Goal: Task Accomplishment & Management: Use online tool/utility

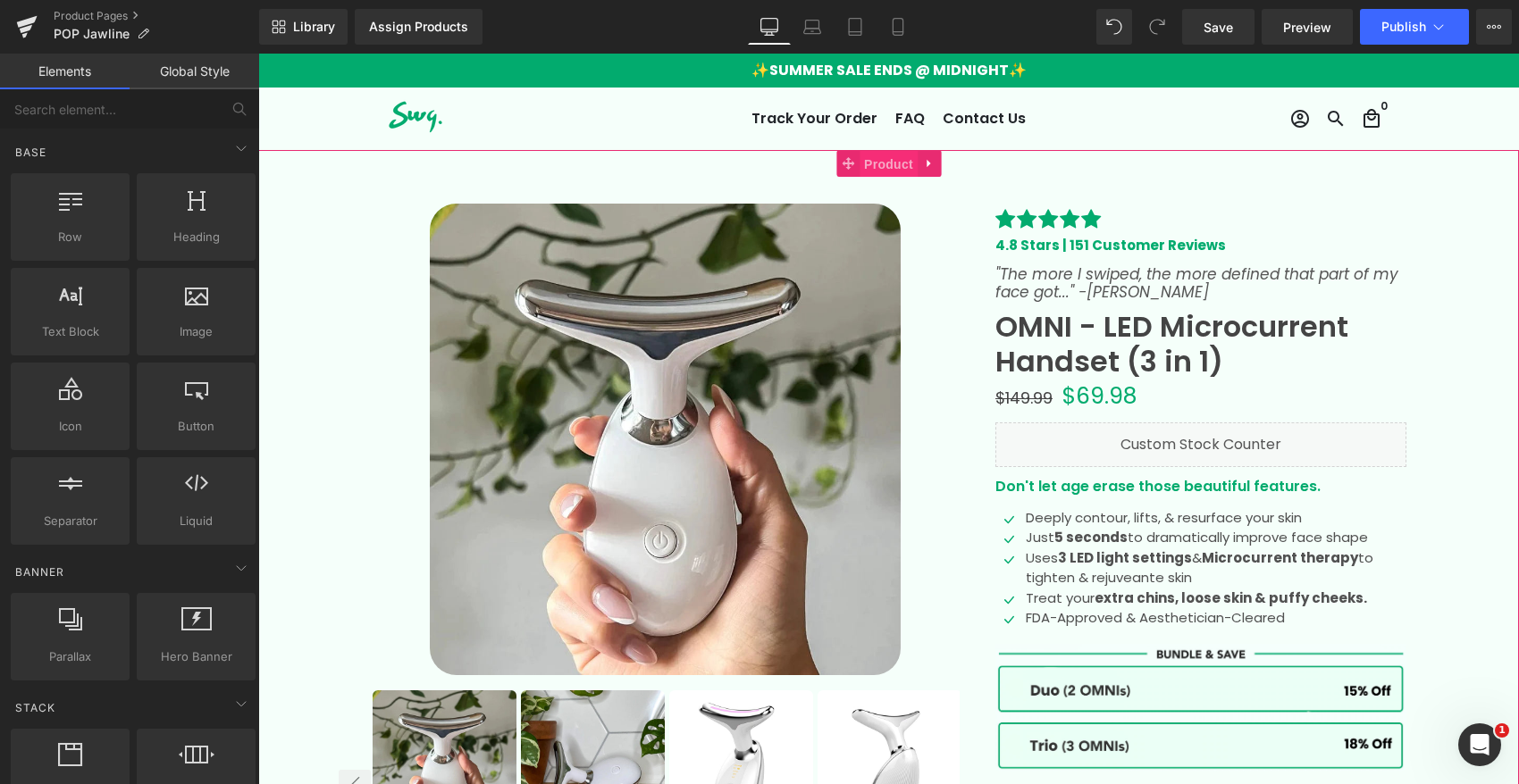
click at [879, 167] on span "Product" at bounding box center [888, 164] width 58 height 26
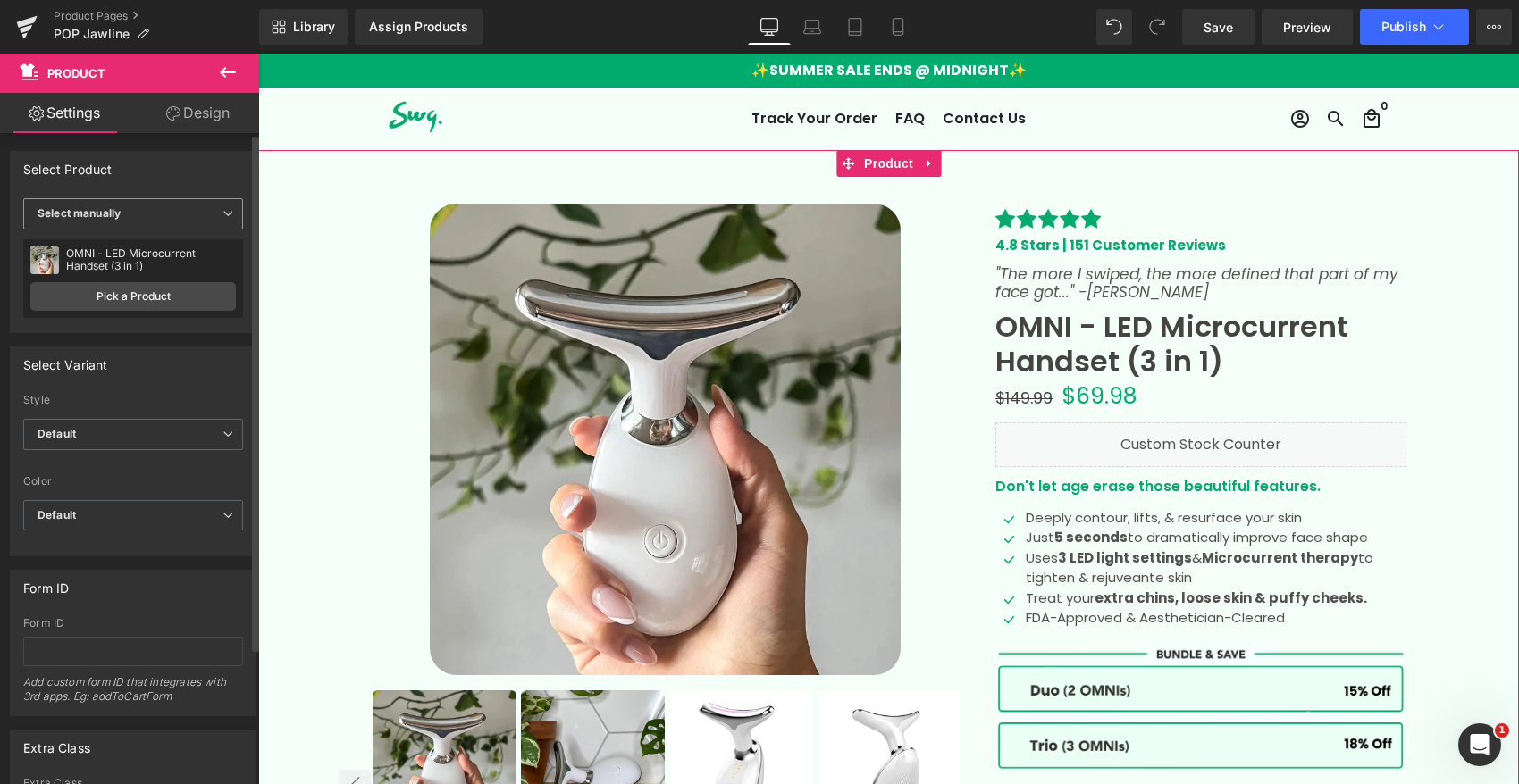
click at [162, 218] on span "Select manually" at bounding box center [133, 214] width 220 height 31
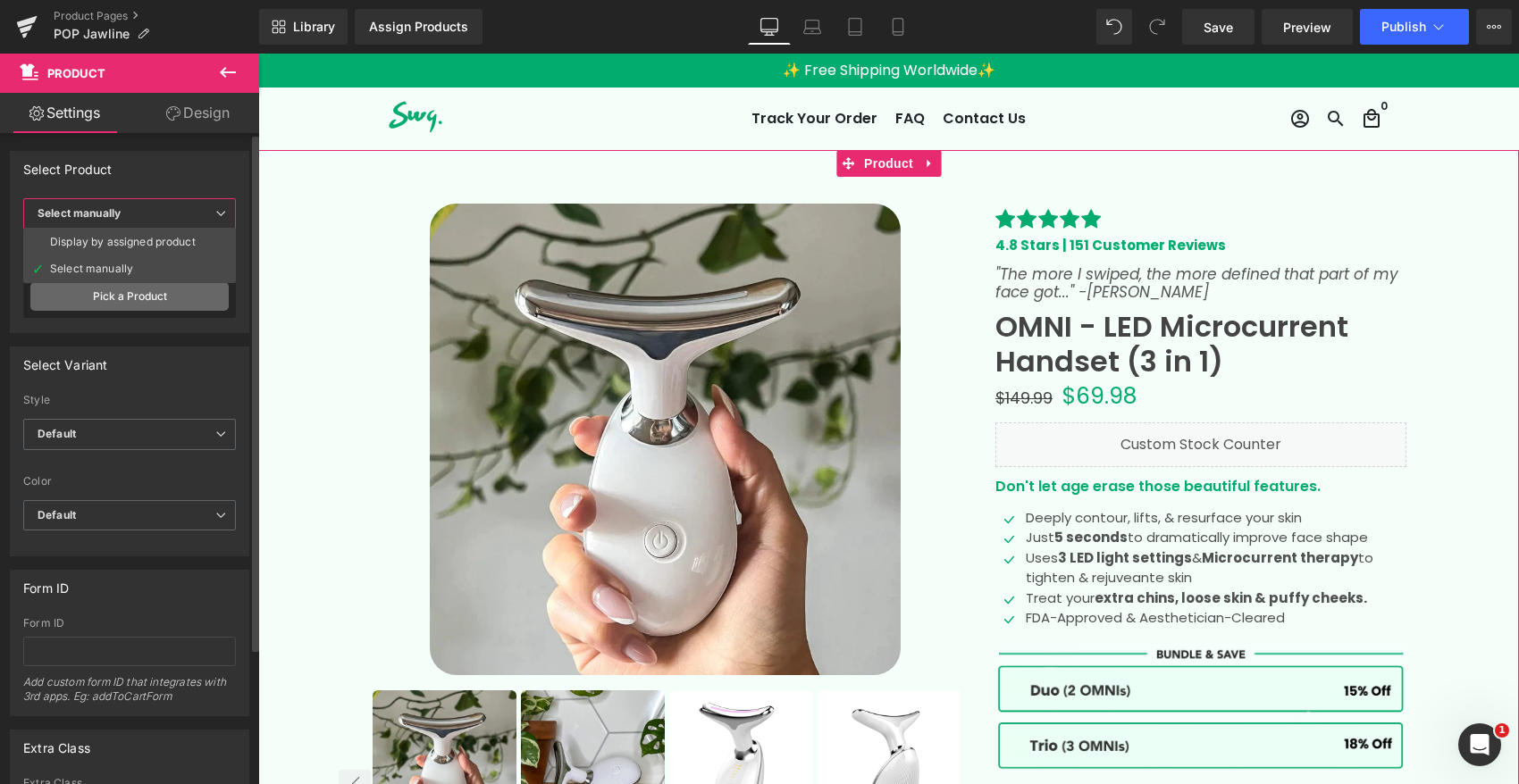
click at [150, 296] on link "Pick a Product" at bounding box center [130, 296] width 198 height 28
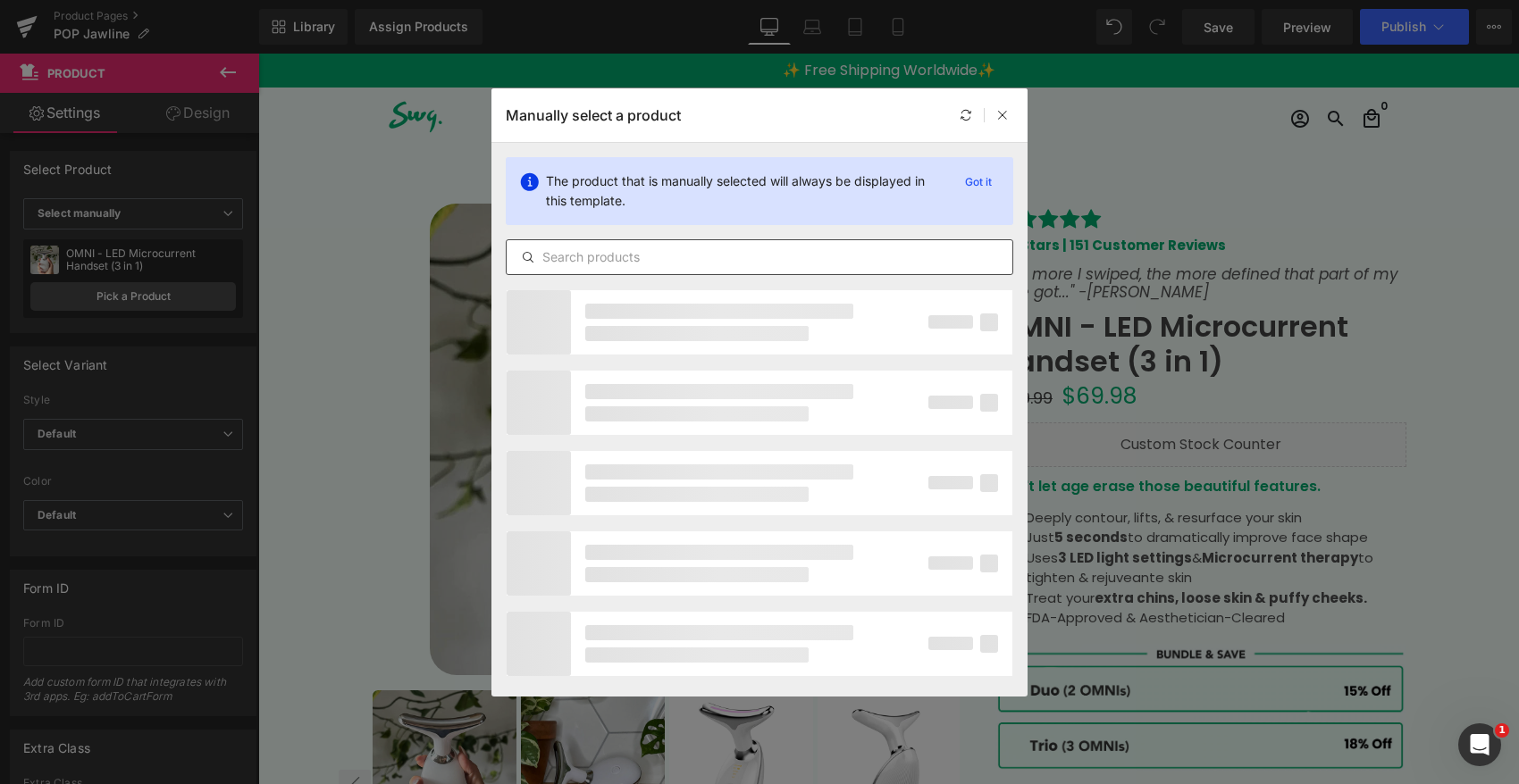
click at [666, 251] on input "text" at bounding box center [759, 257] width 505 height 22
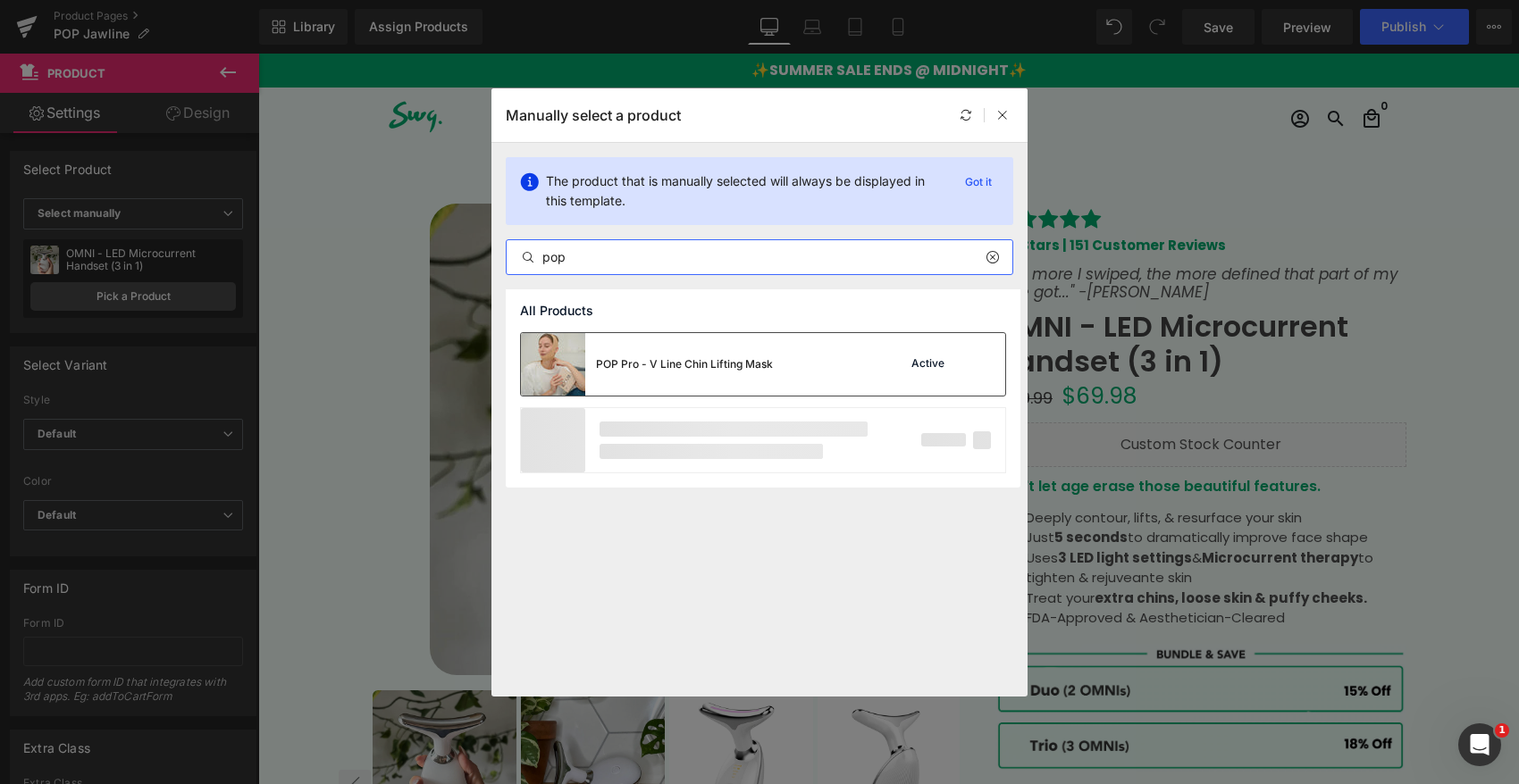
type input "pop"
click at [677, 366] on div "POP Pro - V Line Chin Lifting Mask" at bounding box center [684, 364] width 177 height 16
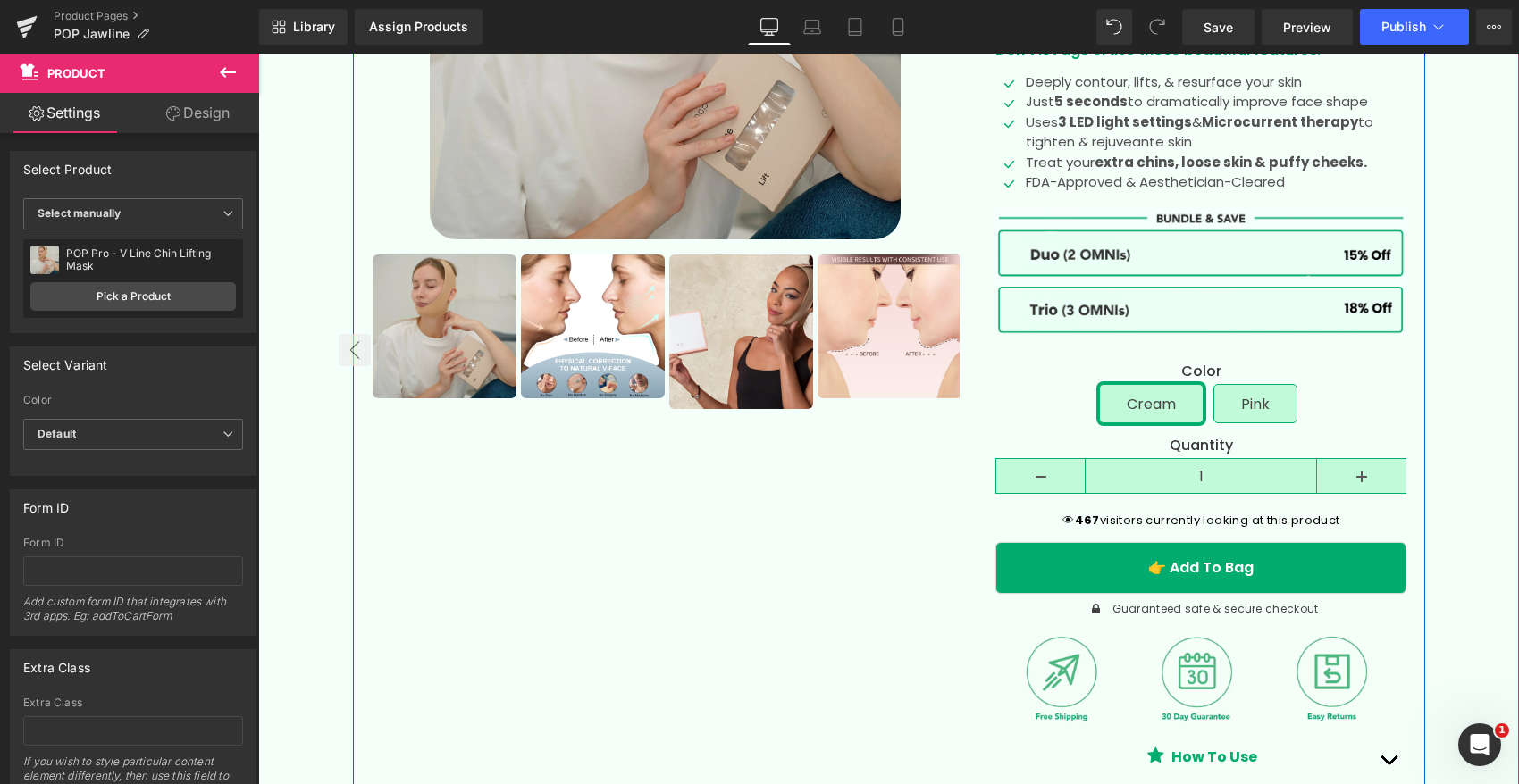
scroll to position [444, 0]
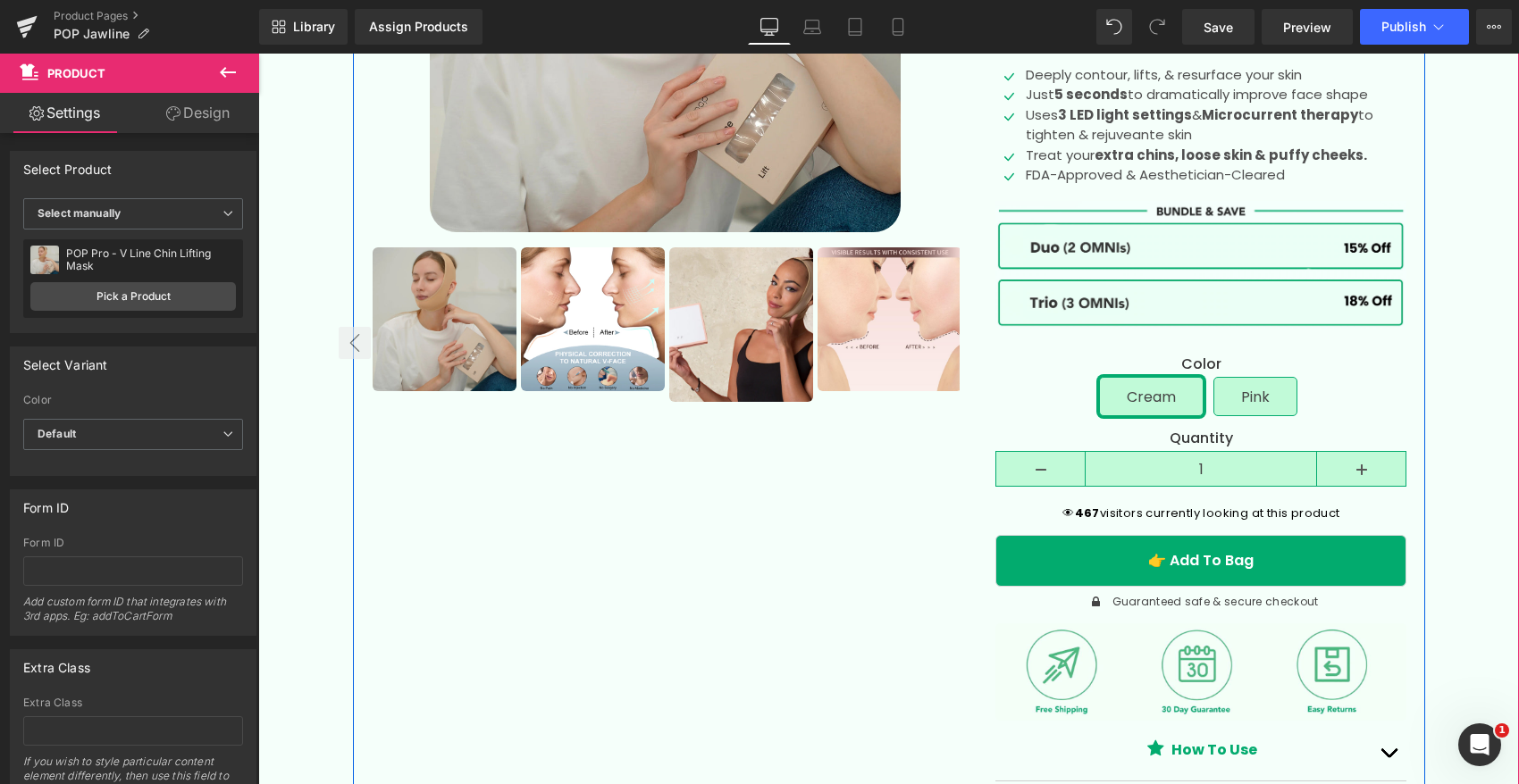
click at [1256, 387] on link at bounding box center [1246, 379] width 19 height 22
click at [1262, 404] on span "Pink" at bounding box center [1254, 396] width 28 height 37
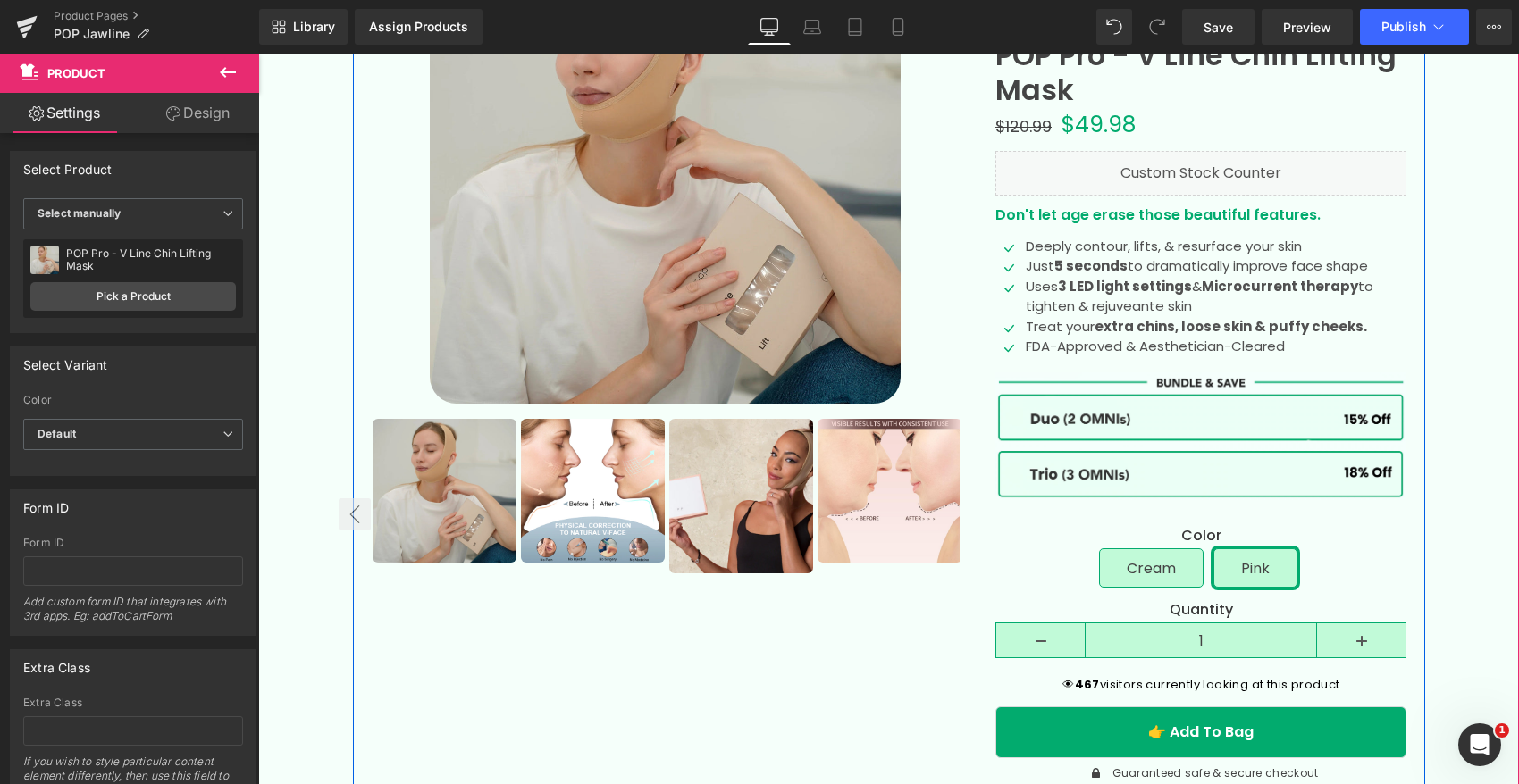
scroll to position [249, 0]
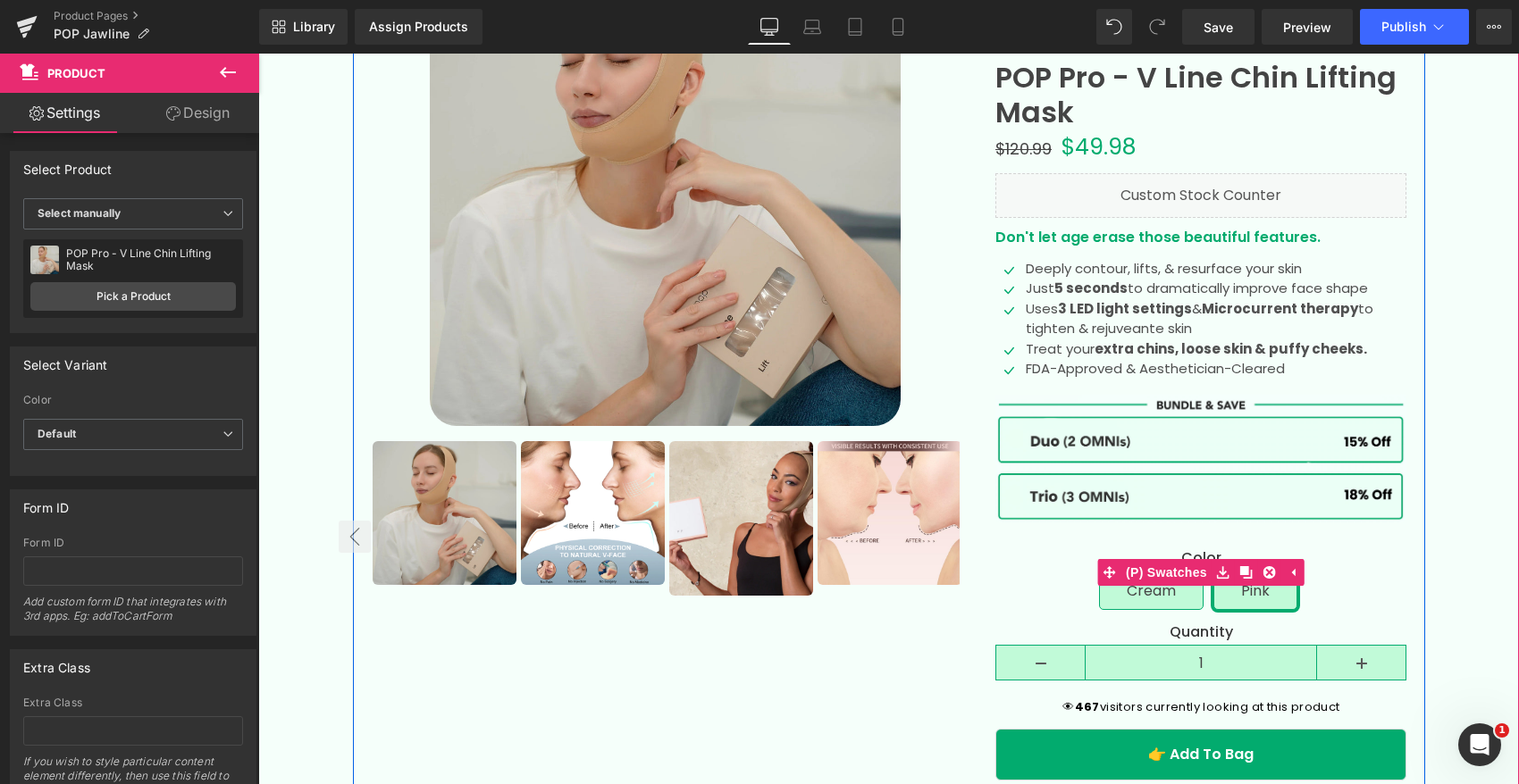
click at [1142, 593] on span "Cream" at bounding box center [1151, 591] width 49 height 37
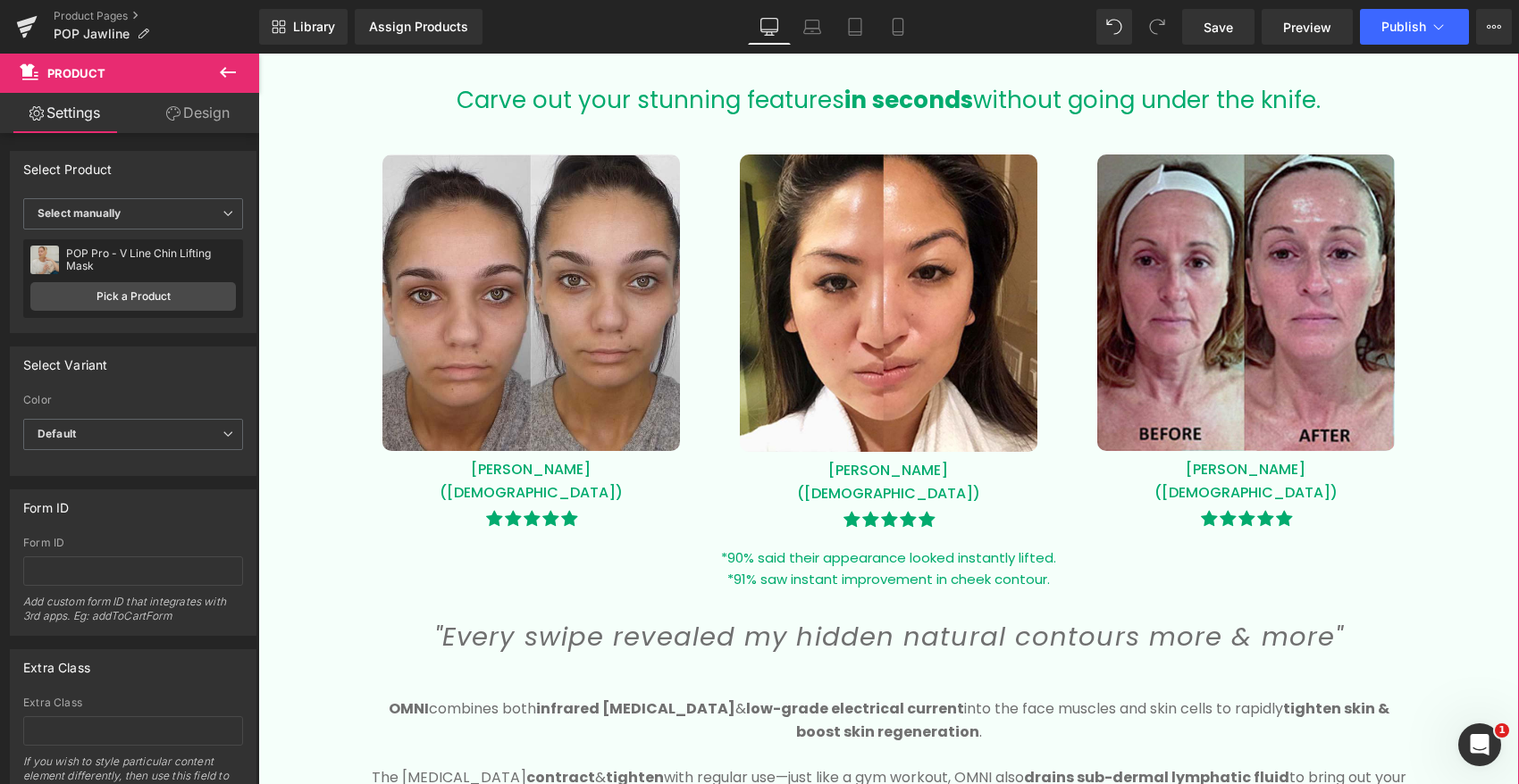
scroll to position [1371, 0]
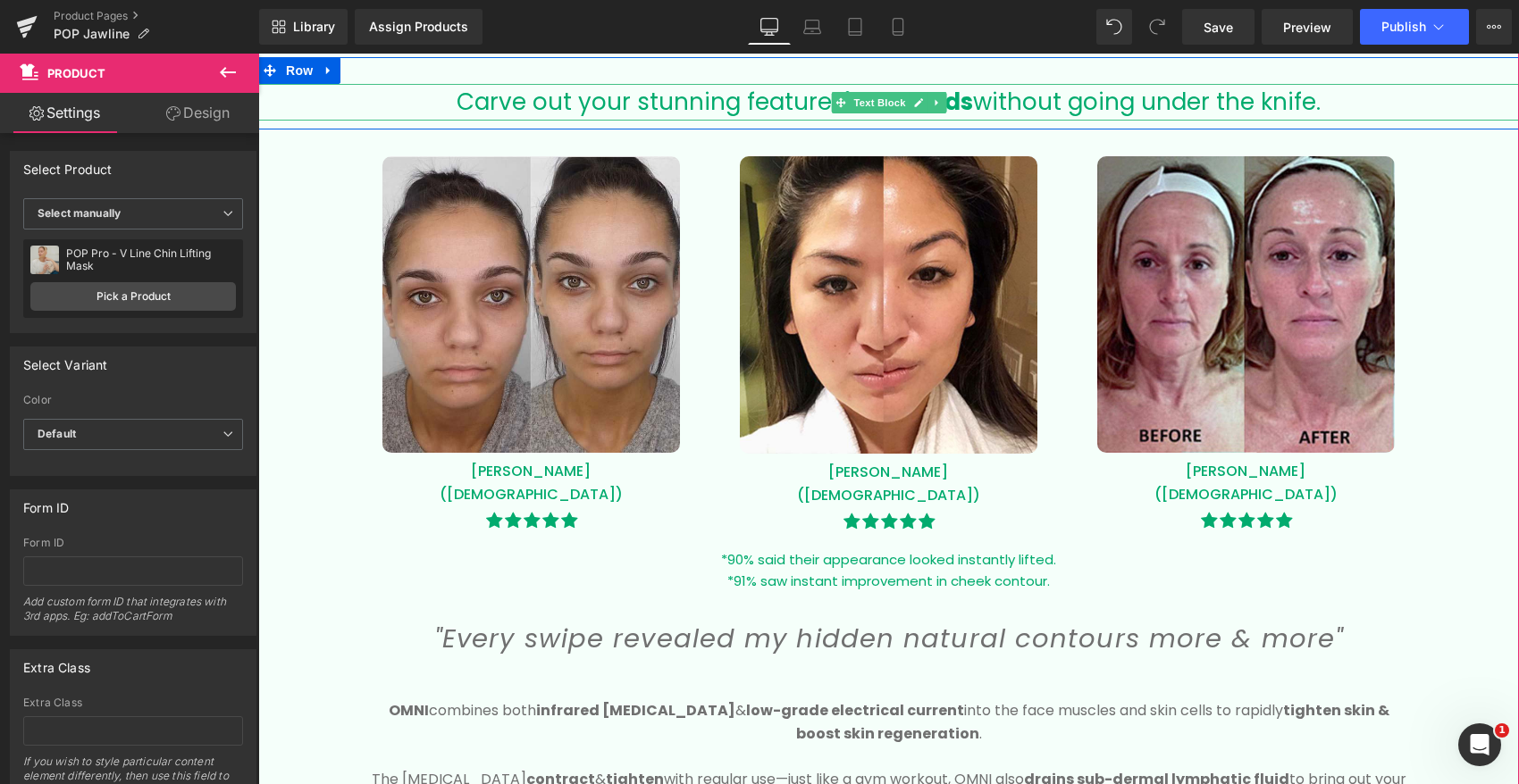
click at [787, 106] on span "Carve out your stunning features" at bounding box center [650, 101] width 388 height 32
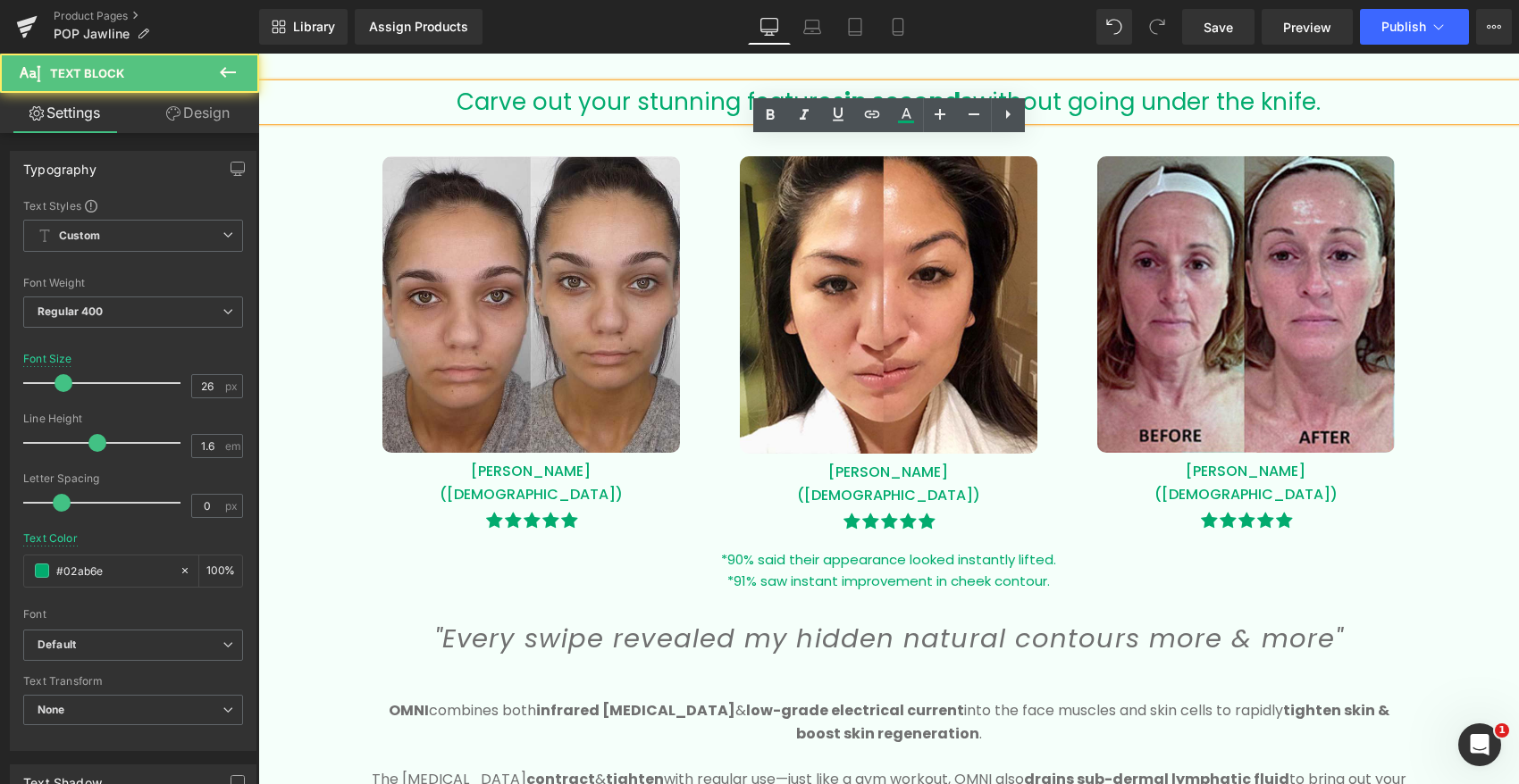
click at [968, 90] on strong "in seconds" at bounding box center [908, 101] width 129 height 32
click at [935, 92] on strong "in seconds" at bounding box center [908, 101] width 129 height 32
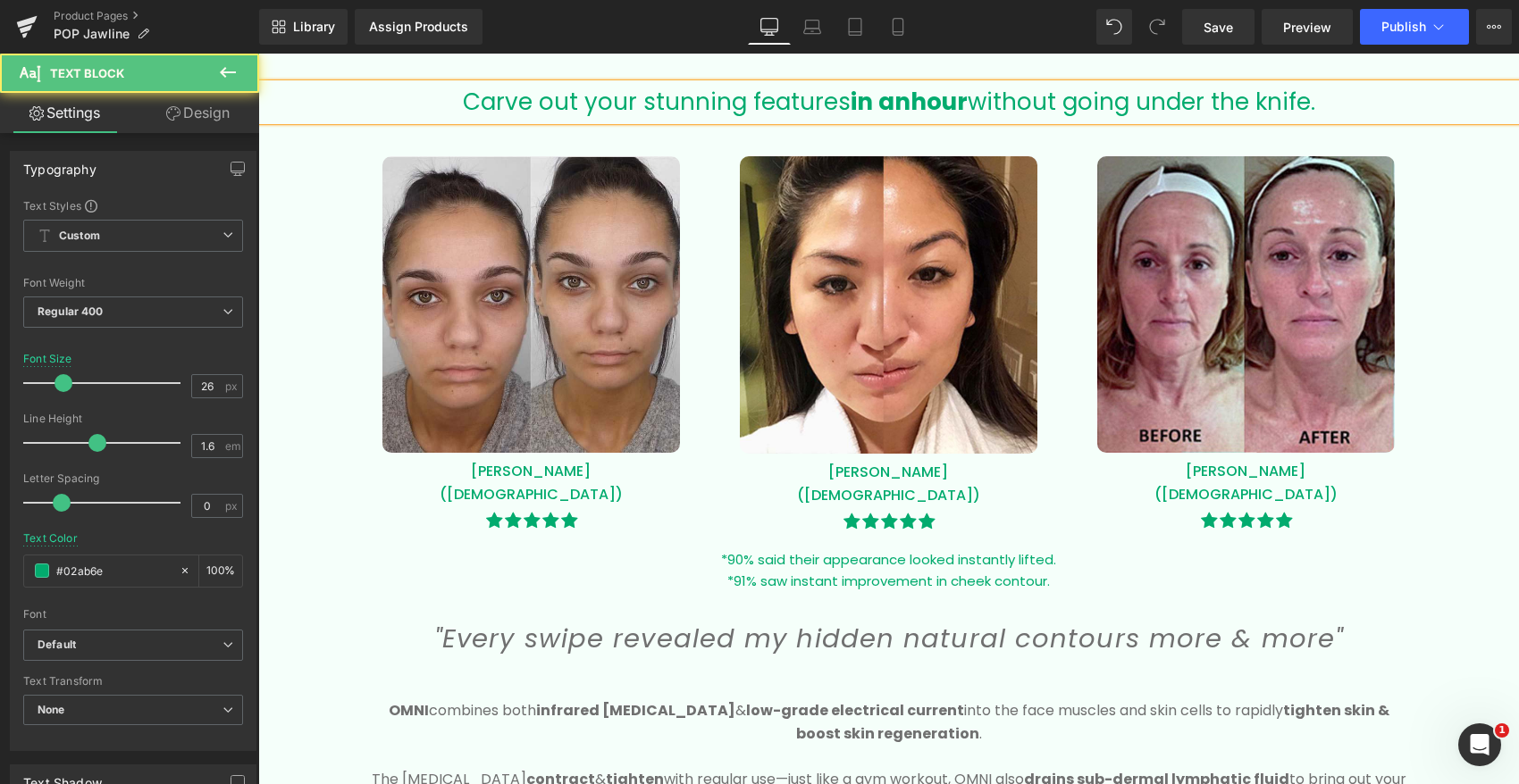
click at [910, 94] on b "in anhour" at bounding box center [909, 101] width 117 height 32
click at [890, 102] on b "in an hour" at bounding box center [909, 101] width 123 height 32
click at [0, 0] on link at bounding box center [0, 0] width 0 height 0
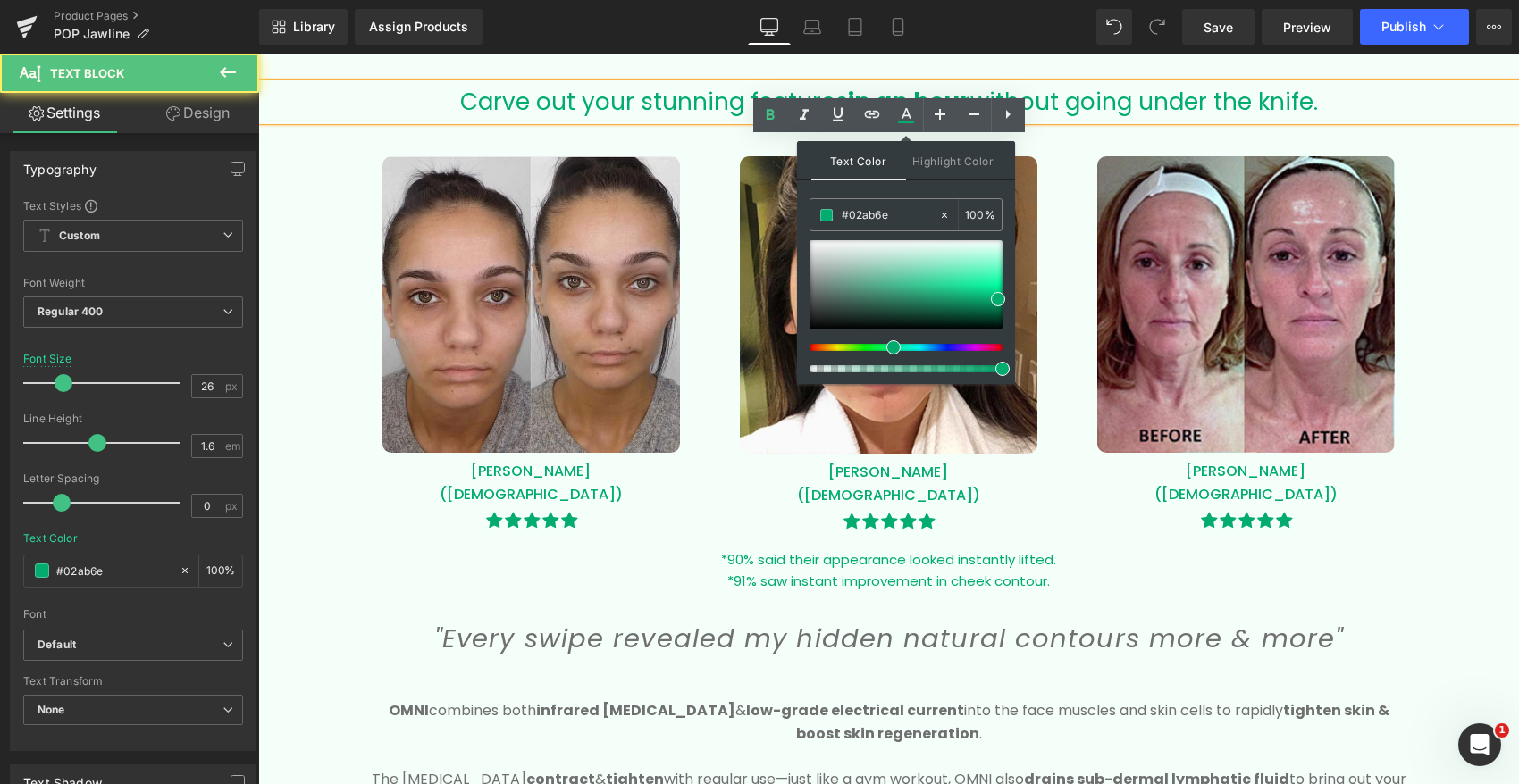
click at [673, 105] on span "Carve out your stunning features in an hour" at bounding box center [715, 101] width 510 height 32
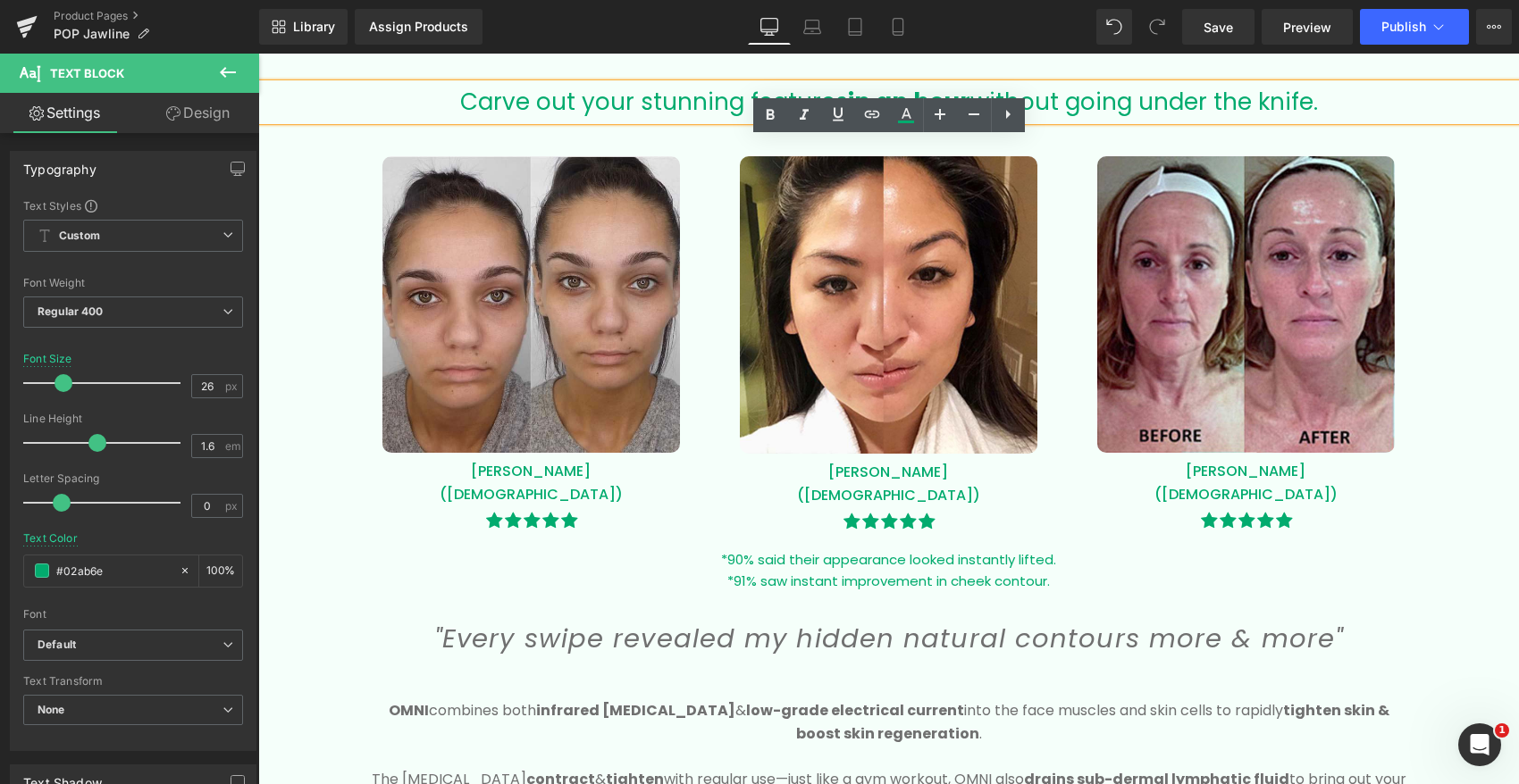
click at [887, 91] on b "in an hour" at bounding box center [909, 101] width 123 height 32
click at [691, 103] on span "Carve out your stunning features in an hour" at bounding box center [715, 101] width 510 height 32
click at [1373, 104] on div "Carve out your stunning features in an hour without going under the knife." at bounding box center [888, 103] width 1260 height 37
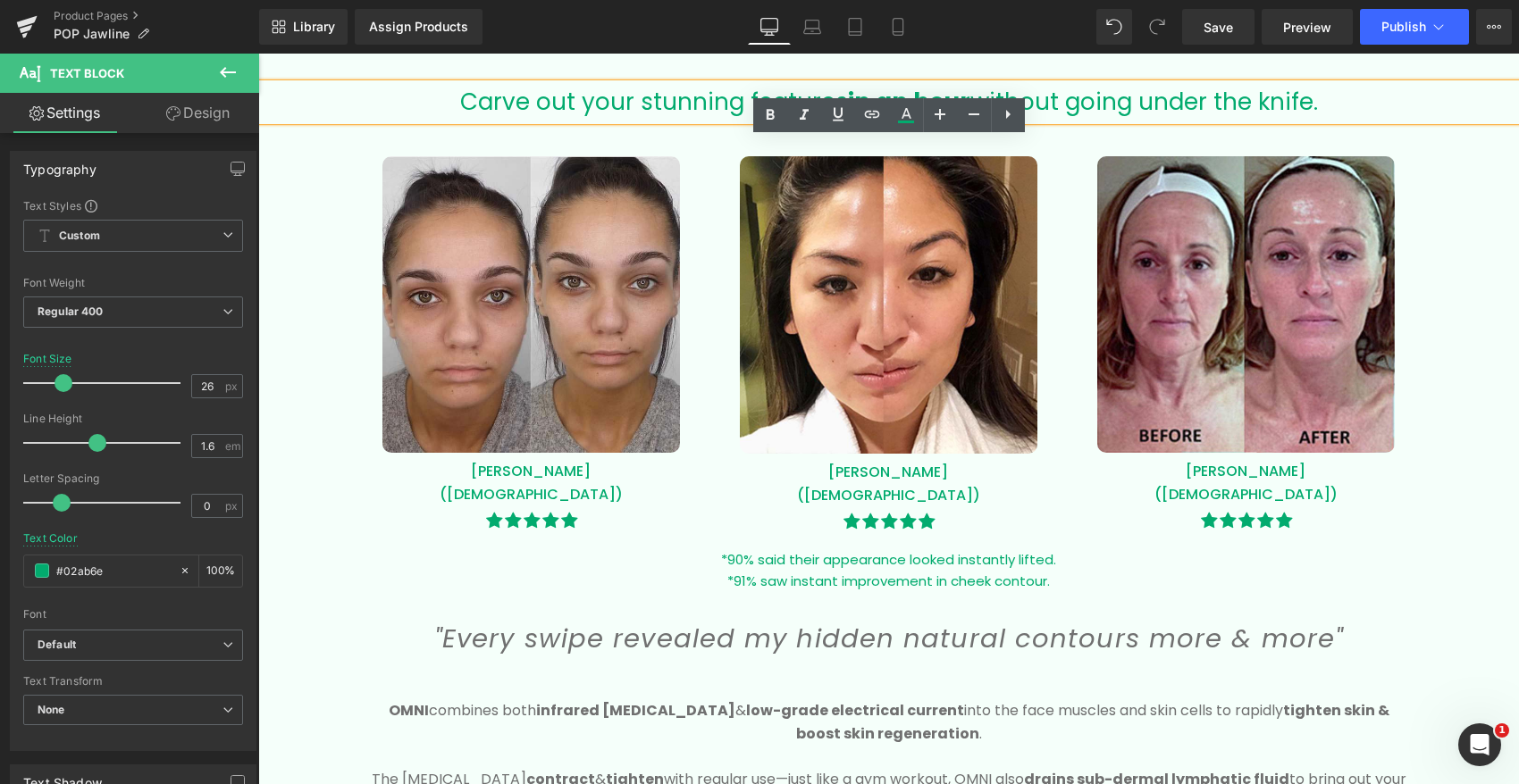
click at [942, 94] on b "in an hour" at bounding box center [909, 101] width 123 height 32
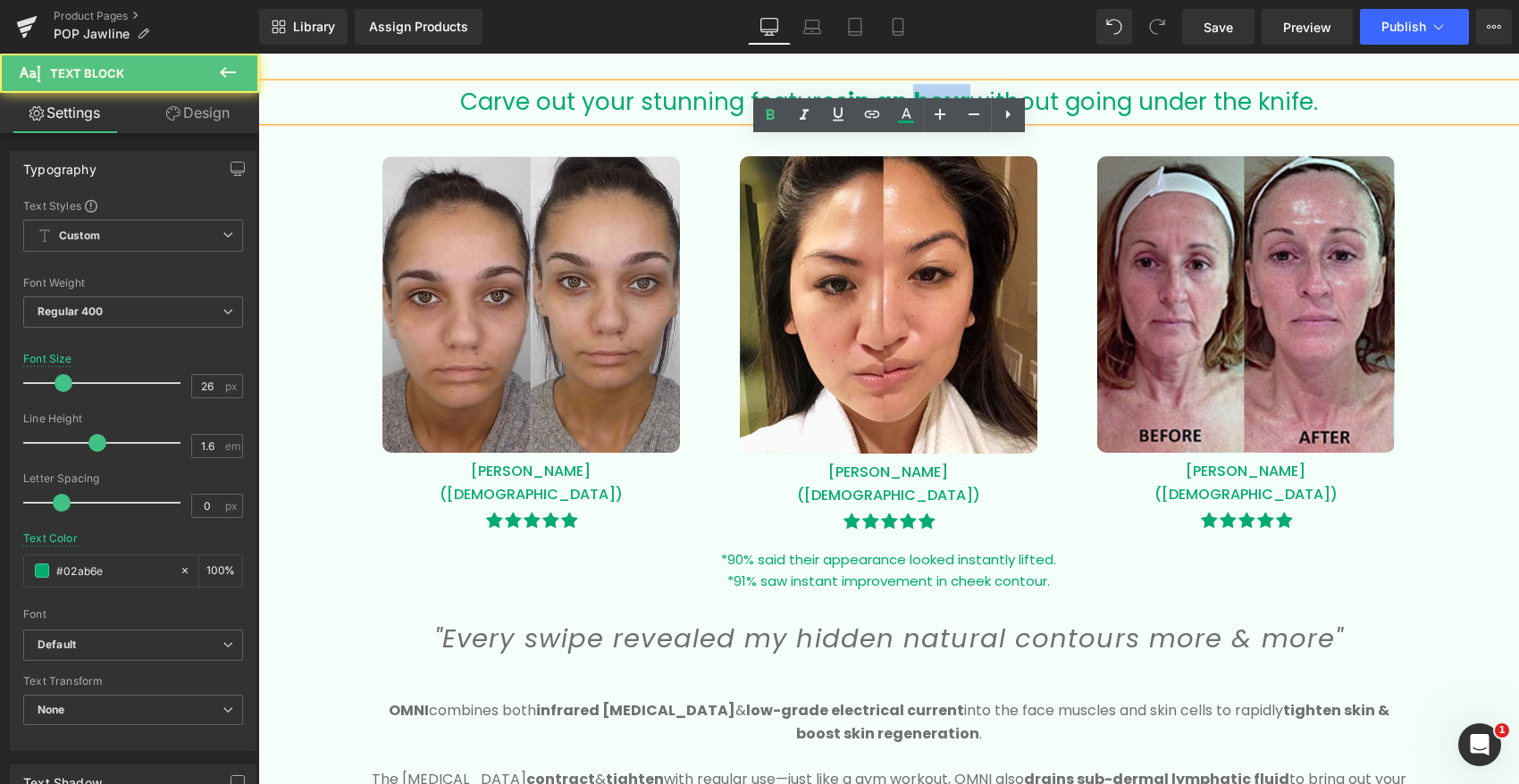
click at [942, 94] on b "in an hour" at bounding box center [909, 101] width 123 height 32
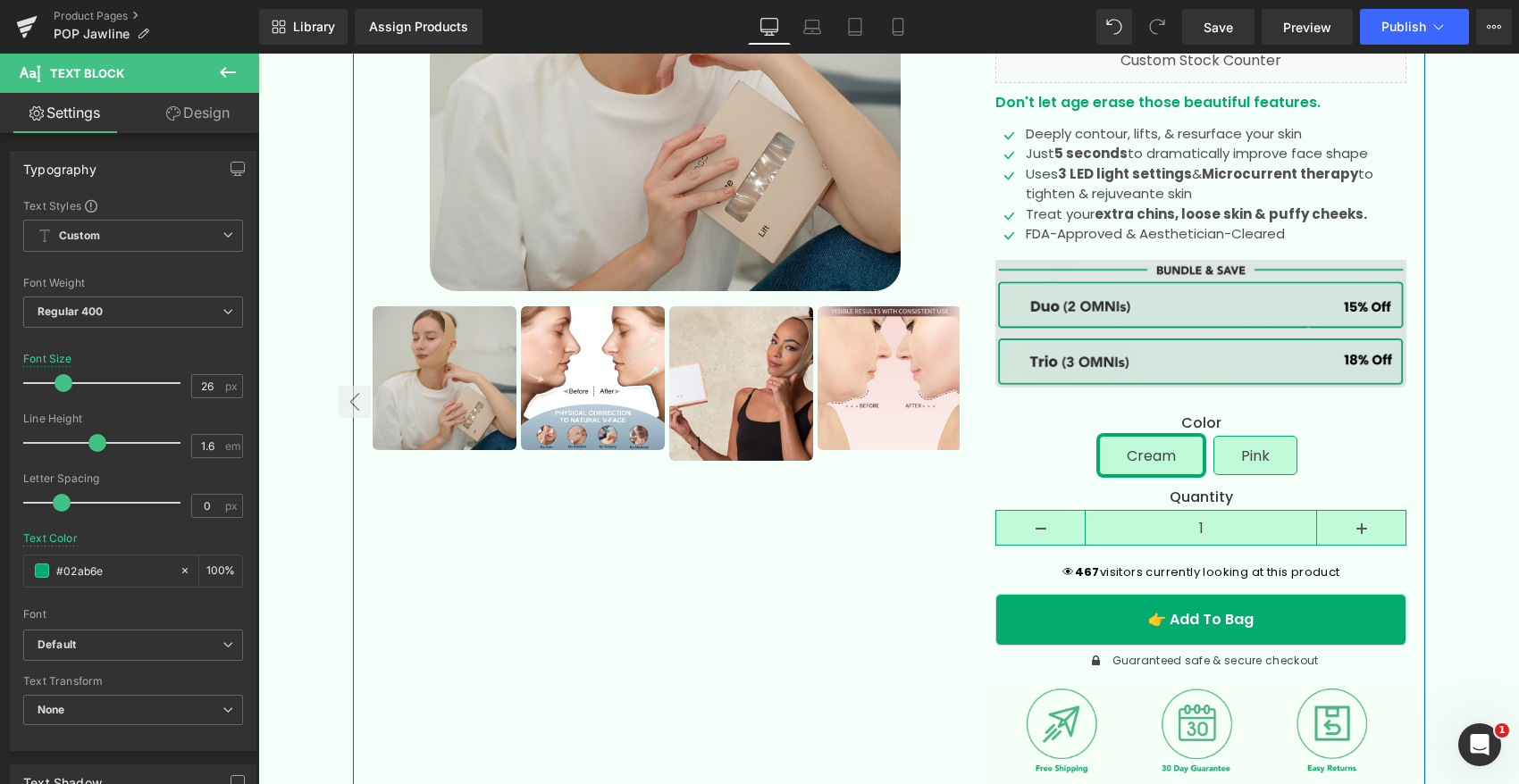
scroll to position [304, 0]
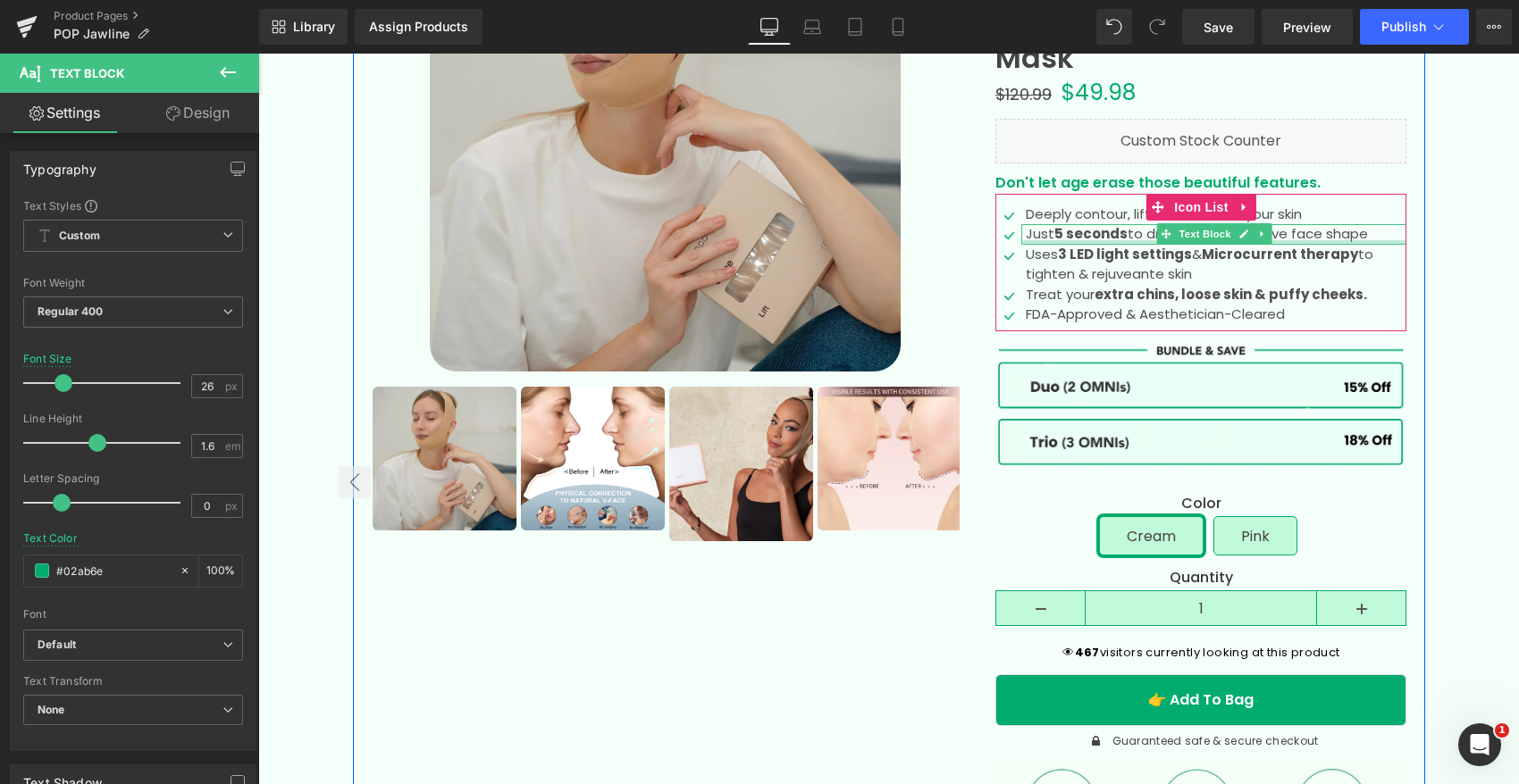
click at [1097, 239] on div "Just 5 seconds to dramatically improve face shape Text Block" at bounding box center [1214, 234] width 385 height 21
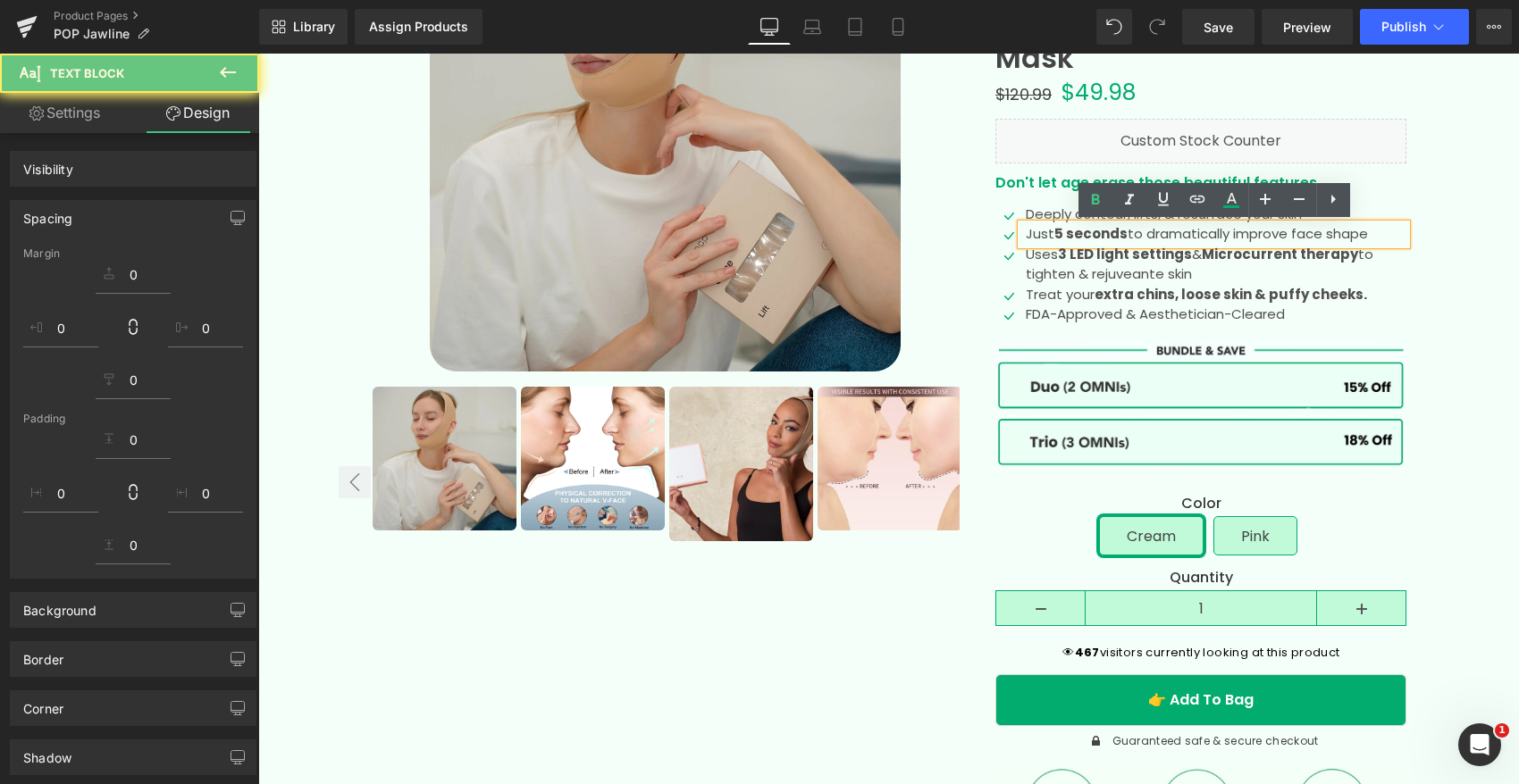
click at [1084, 235] on strong "5 seconds" at bounding box center [1090, 233] width 74 height 19
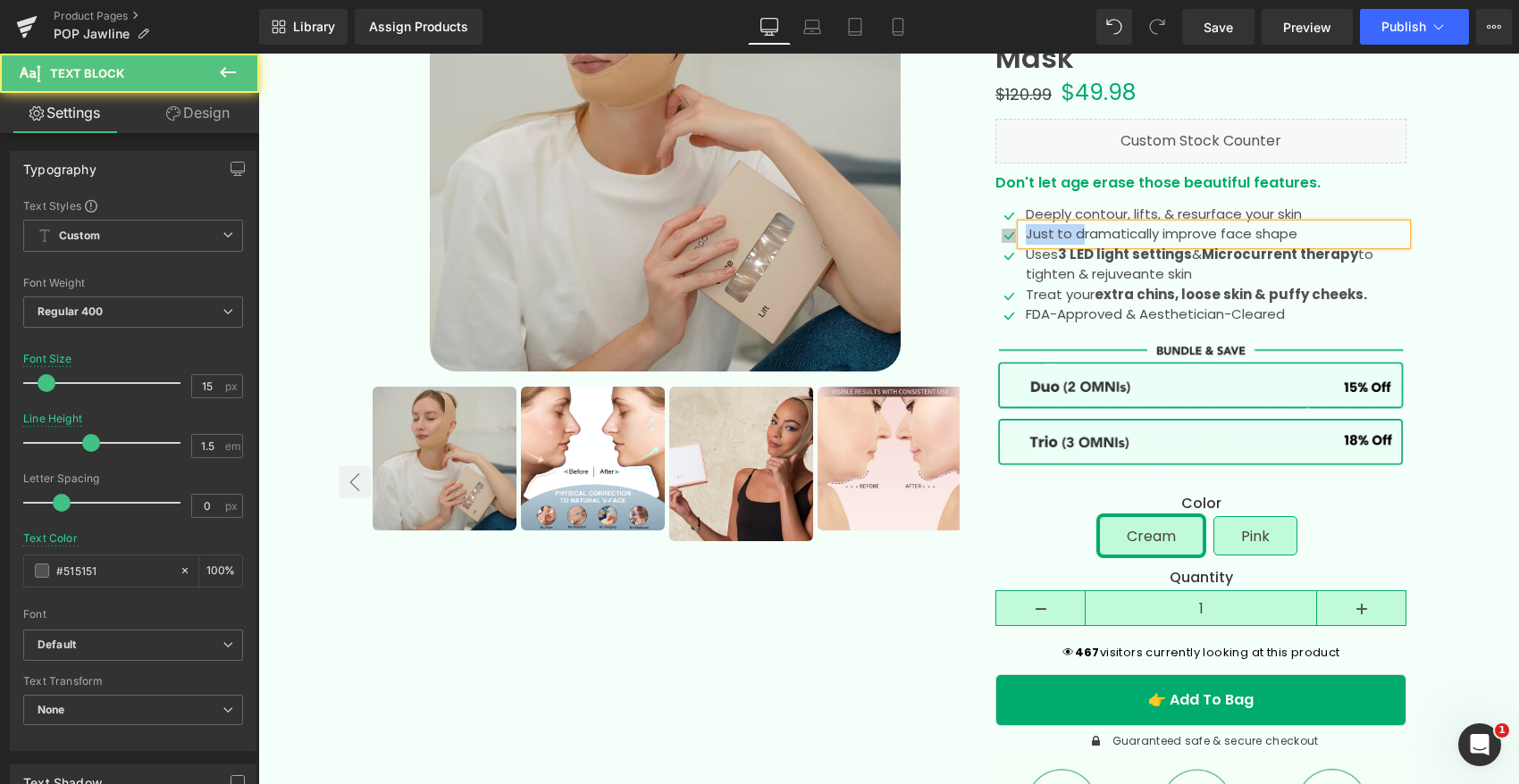
drag, startPoint x: 1075, startPoint y: 236, endPoint x: 1015, endPoint y: 235, distance: 60.0
click at [1015, 235] on li "Icon Just to dramatically improve face shape Text Block" at bounding box center [1200, 234] width 411 height 21
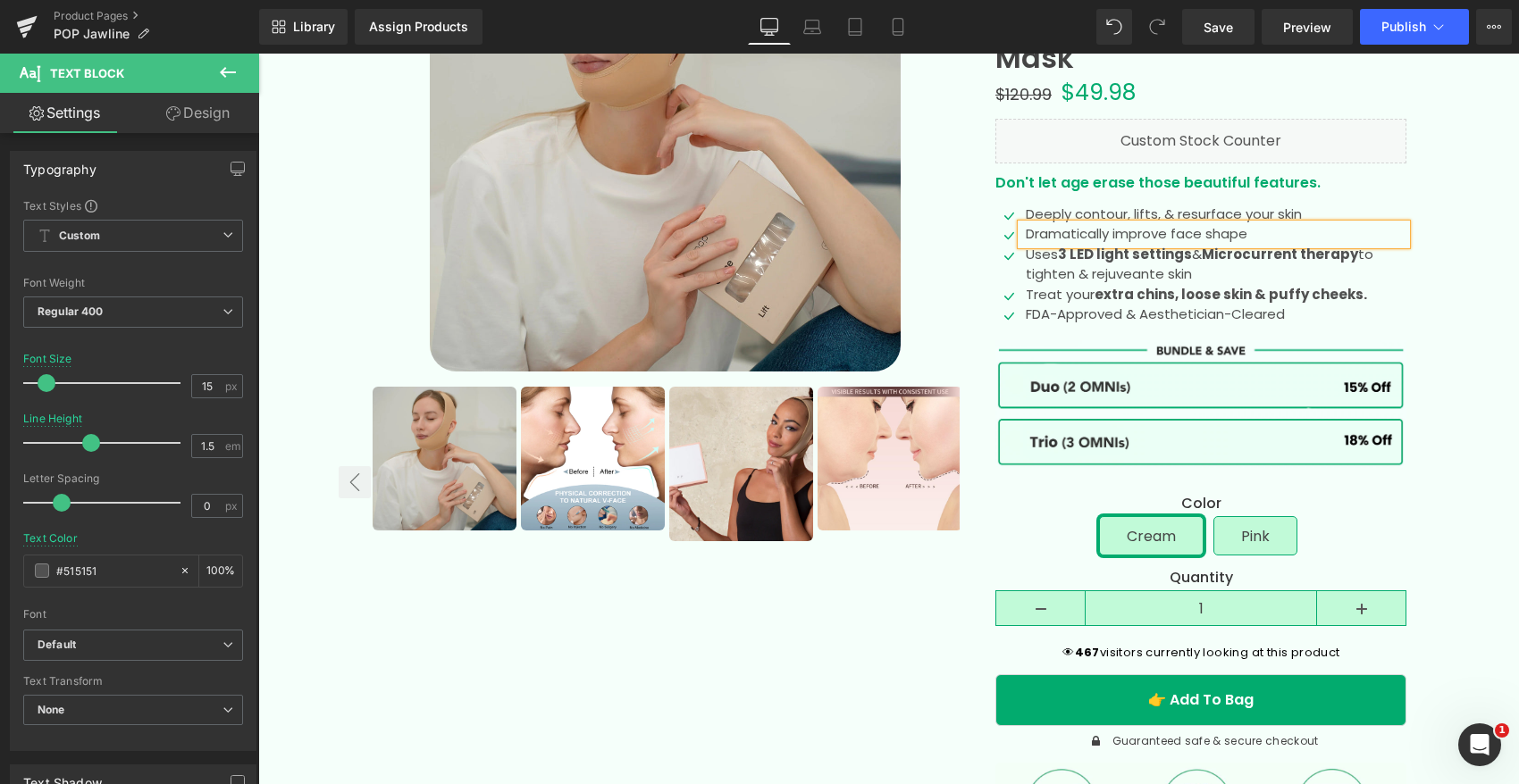
click at [1311, 235] on p "Dramatically improve face shape" at bounding box center [1216, 234] width 381 height 21
click at [1284, 229] on p "Dramatically improve face shape overnight" at bounding box center [1216, 234] width 381 height 21
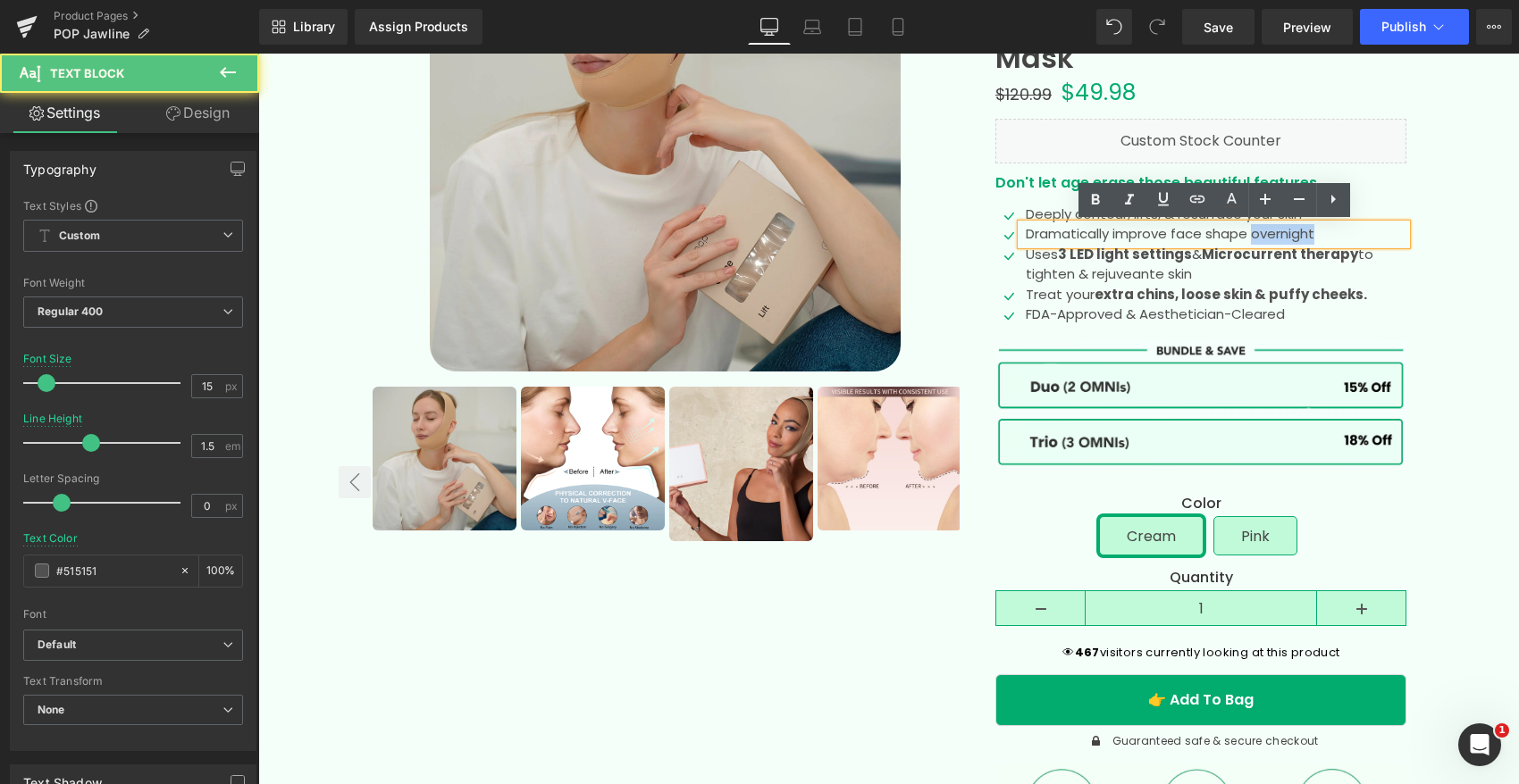
click at [1284, 229] on p "Dramatically improve face shape overnight" at bounding box center [1216, 234] width 381 height 21
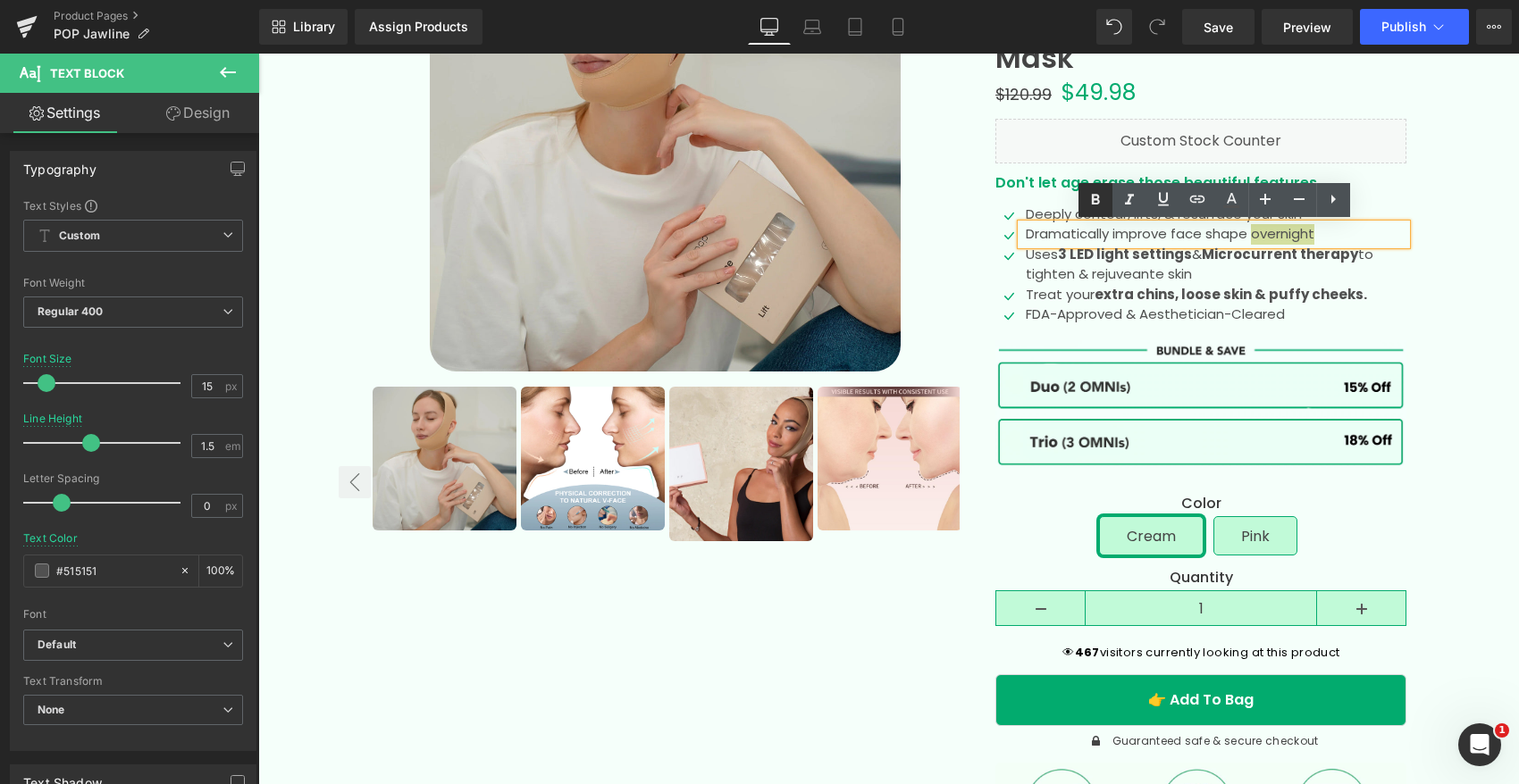
click at [1092, 200] on icon at bounding box center [1095, 199] width 8 height 11
click at [1423, 236] on div "Icon Icon Icon Icon" at bounding box center [1200, 461] width 446 height 1124
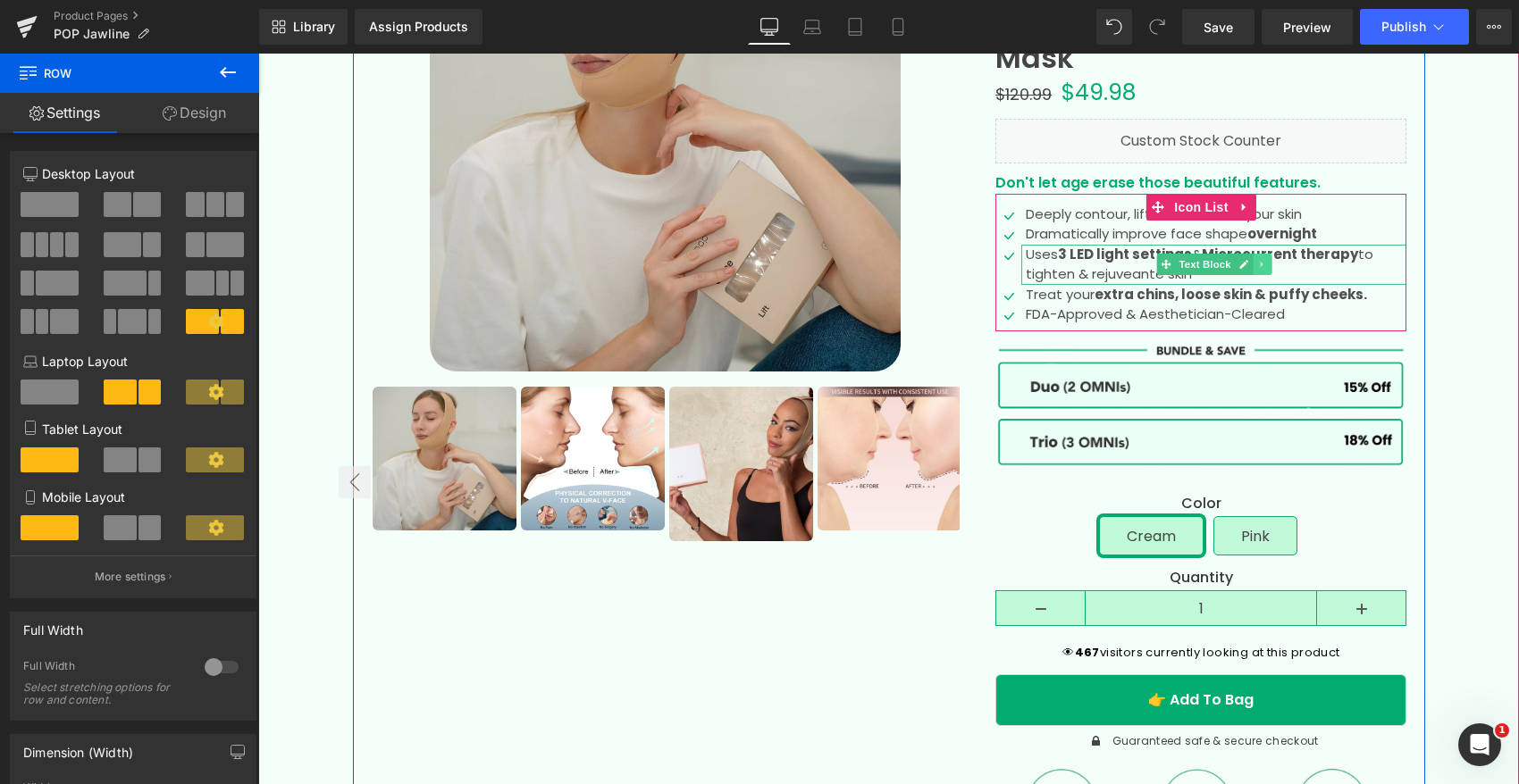
click at [1261, 262] on icon at bounding box center [1262, 264] width 10 height 11
click at [1199, 207] on span "Icon List" at bounding box center [1201, 207] width 63 height 26
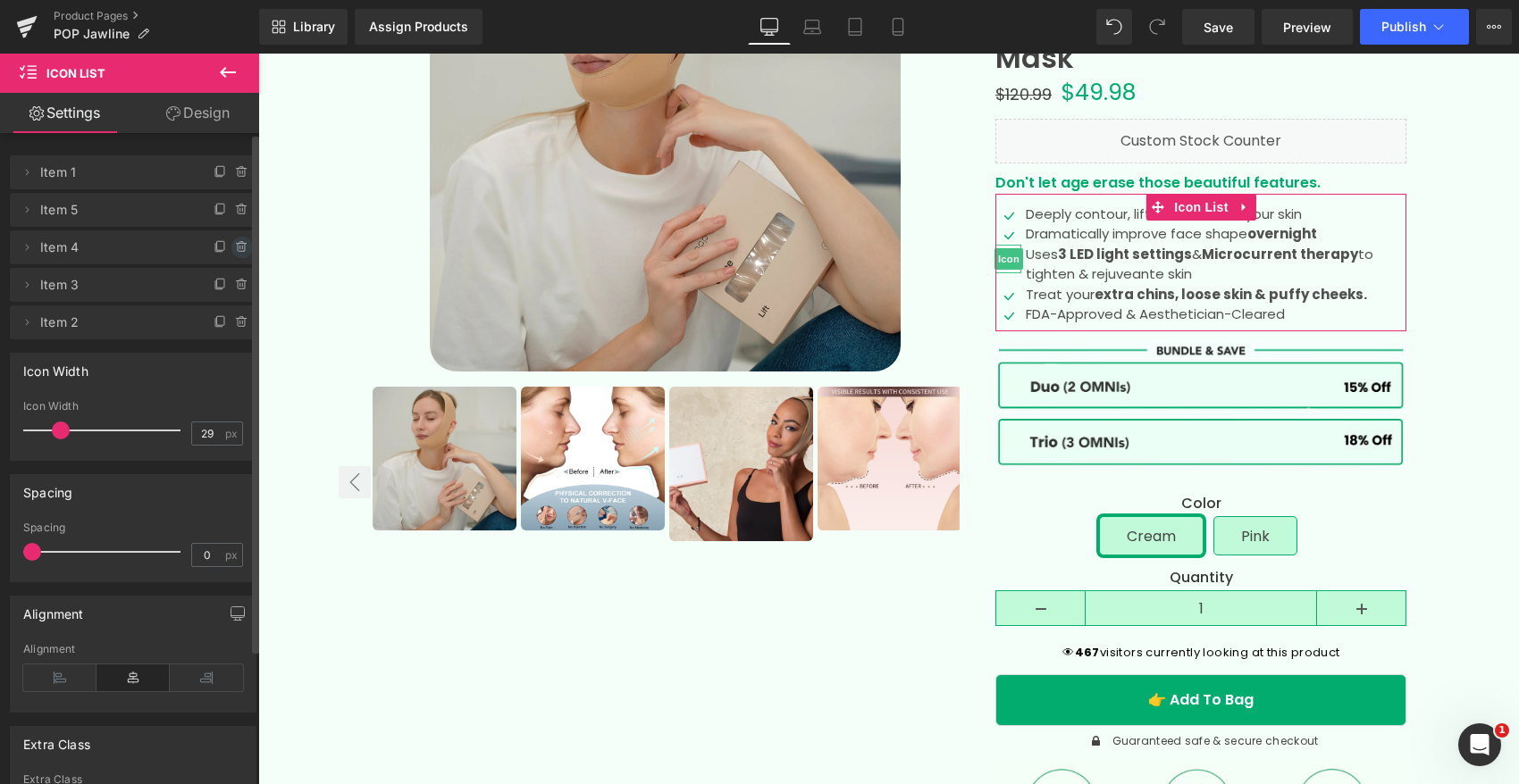
click at [237, 247] on icon at bounding box center [240, 248] width 7 height 8
click at [223, 246] on button "Delete" at bounding box center [222, 248] width 56 height 24
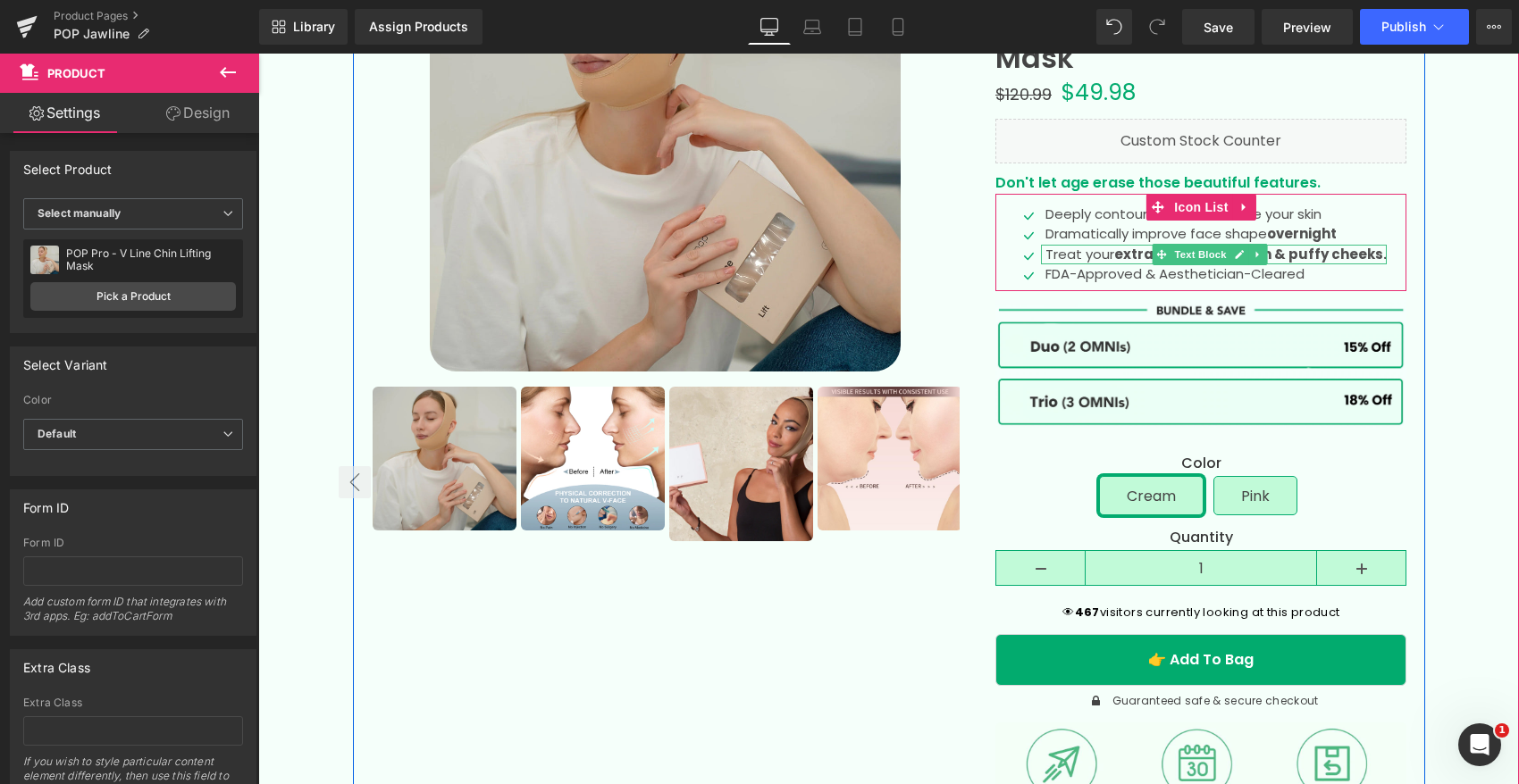
click at [1097, 252] on p "Treat your extra chins, loose skin & puffy cheeks." at bounding box center [1216, 254] width 341 height 21
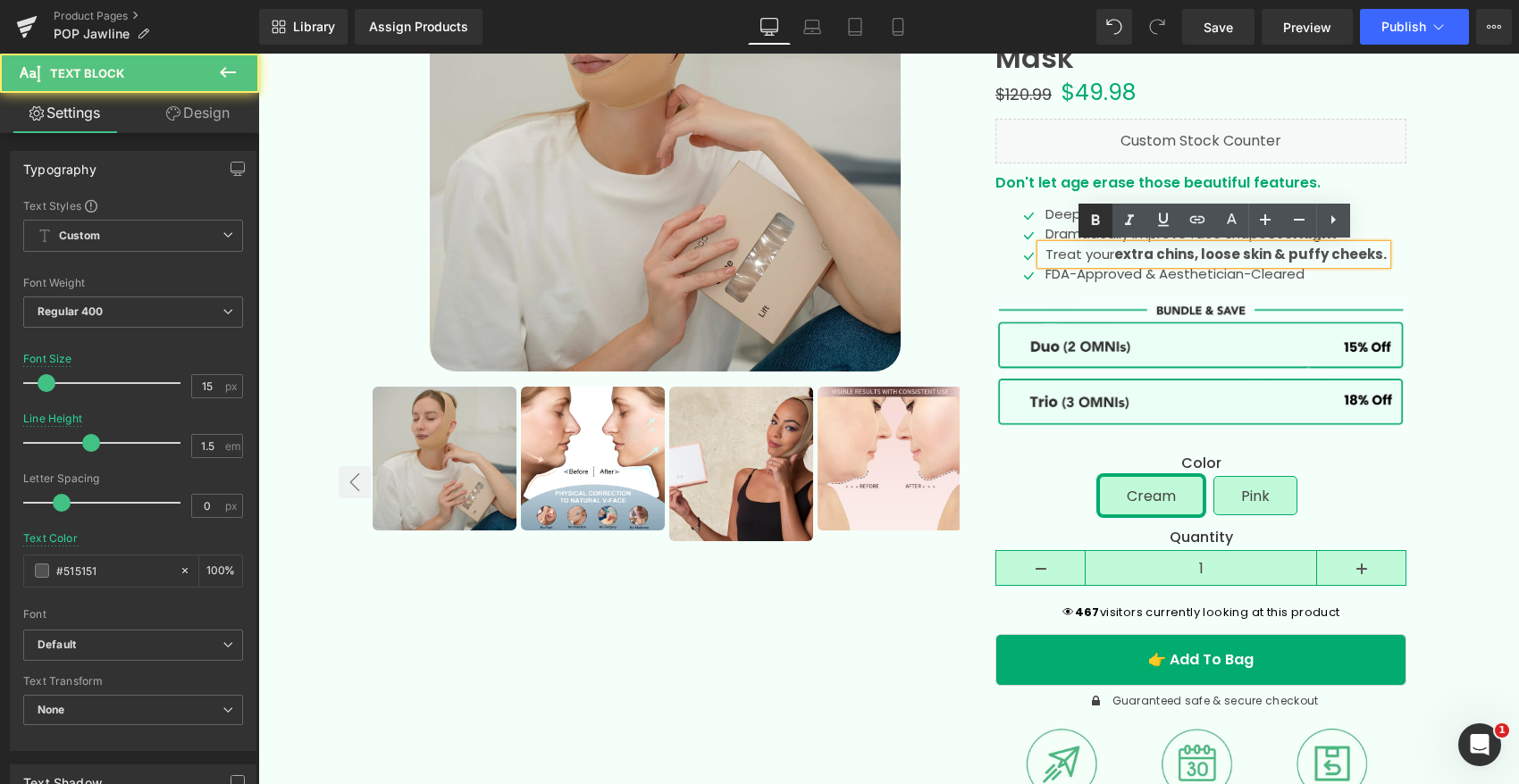
click at [1092, 214] on link at bounding box center [1095, 221] width 34 height 34
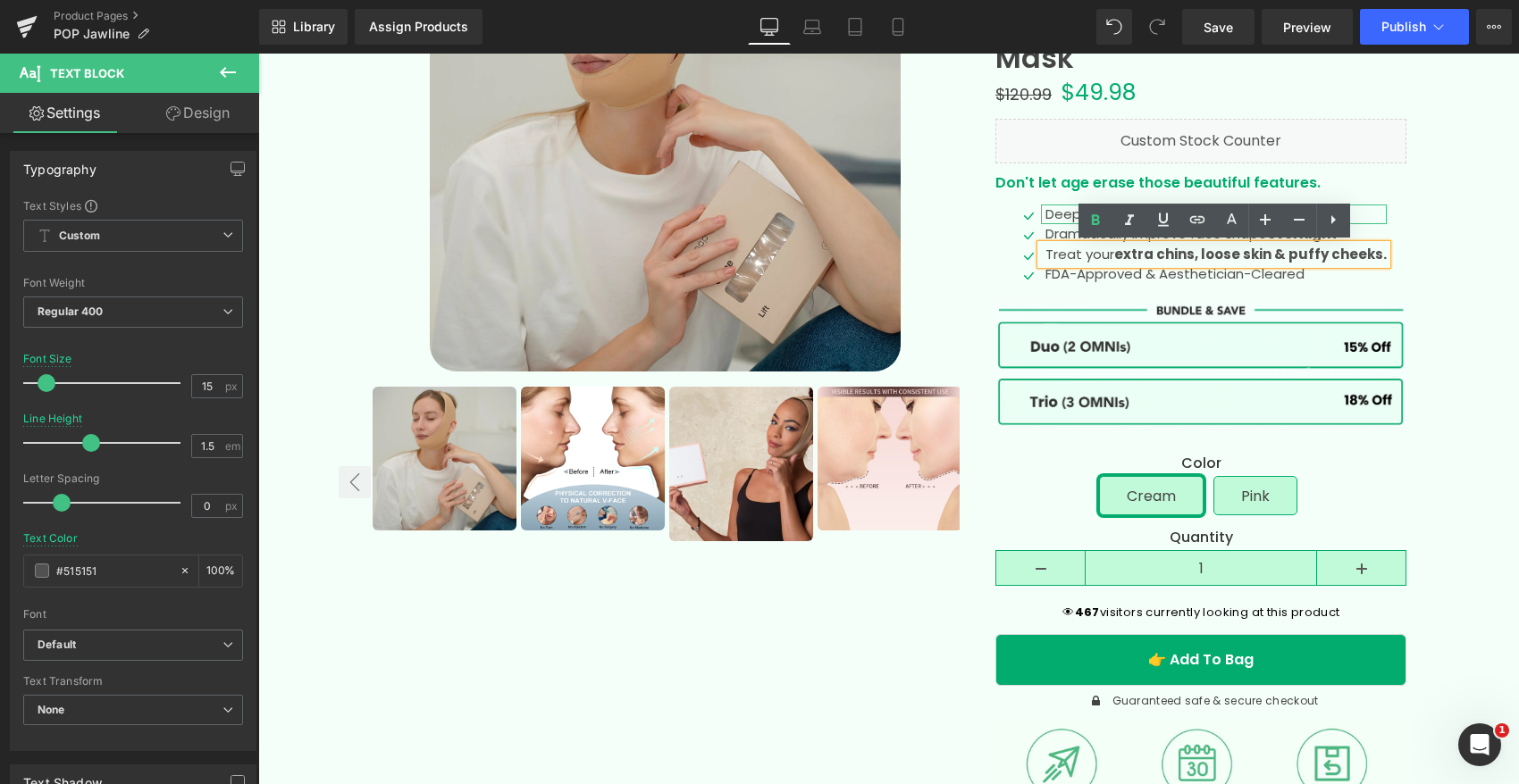
click at [1051, 212] on p "Deeply contour, lifts, & resurface your skin" at bounding box center [1216, 214] width 341 height 21
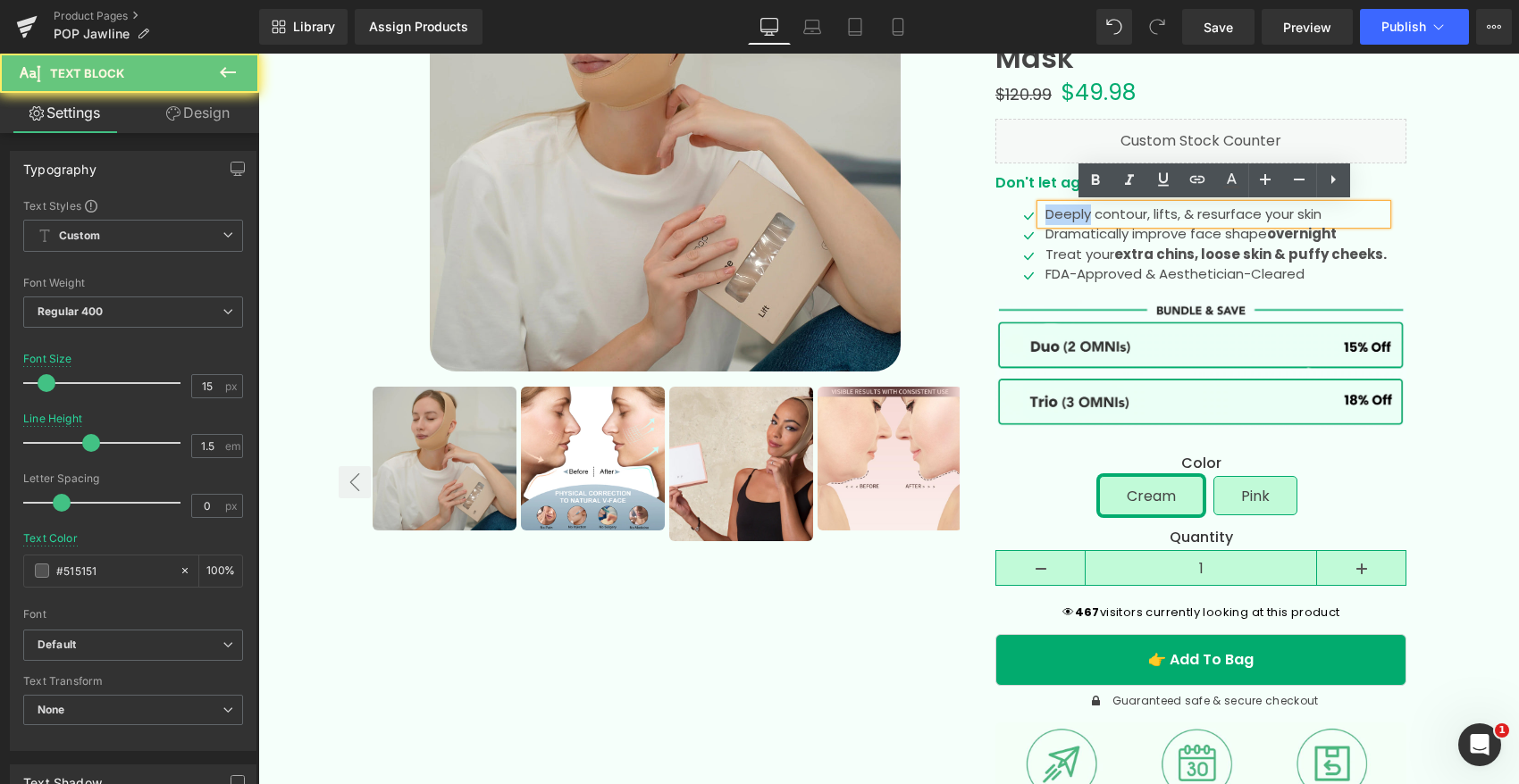
click at [1051, 213] on p "Deeply contour, lifts, & resurface your skin" at bounding box center [1216, 214] width 341 height 21
click at [1111, 213] on p "Deeply contour, lifts, & resurface your skin" at bounding box center [1216, 214] width 341 height 21
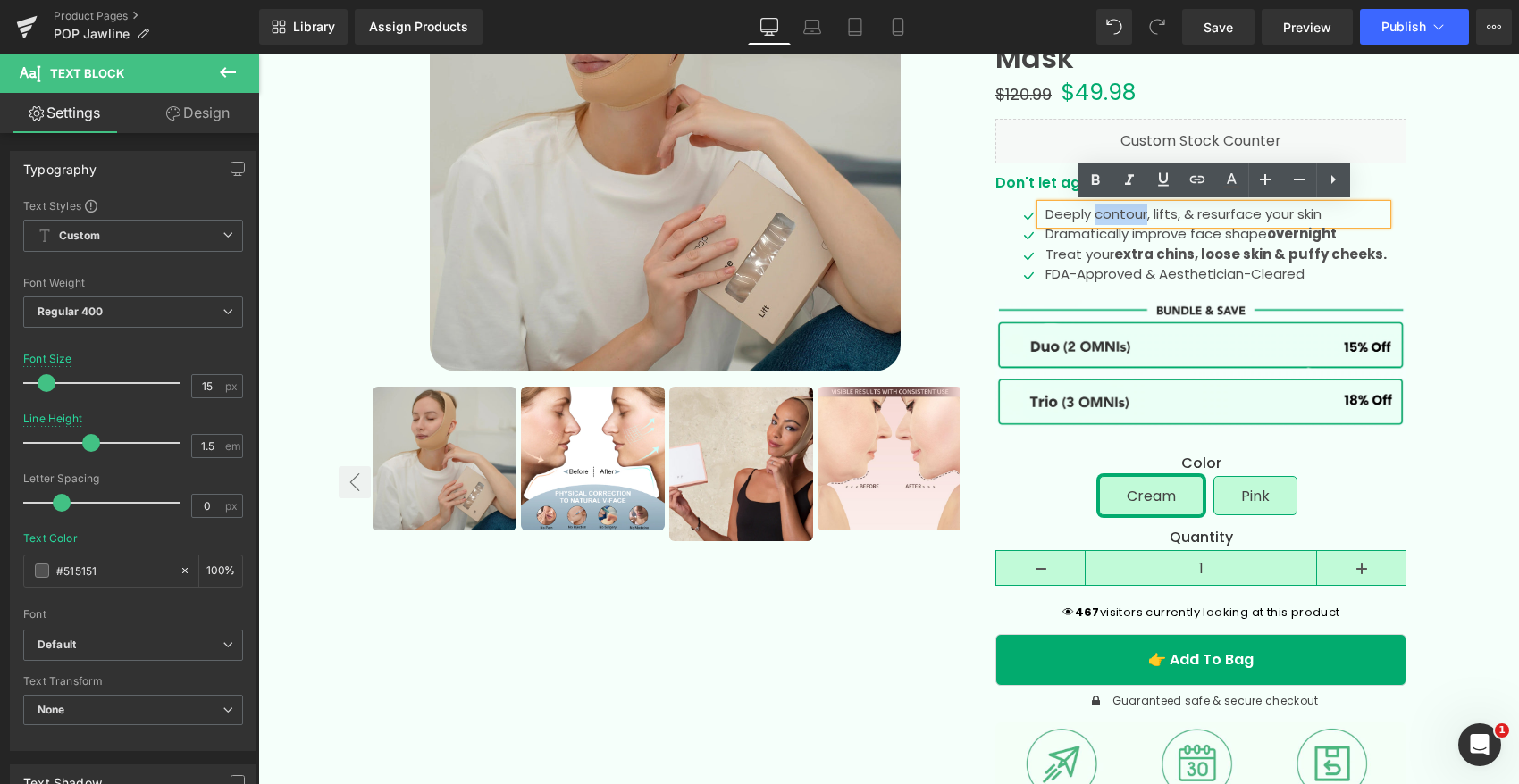
click at [1111, 213] on p "Deeply contour, lifts, & resurface your skin" at bounding box center [1216, 214] width 341 height 21
drag, startPoint x: 1161, startPoint y: 215, endPoint x: 1106, endPoint y: 214, distance: 55.0
click at [1105, 214] on p "Deeply contour, lifts, & resurface your skin" at bounding box center [1216, 214] width 341 height 21
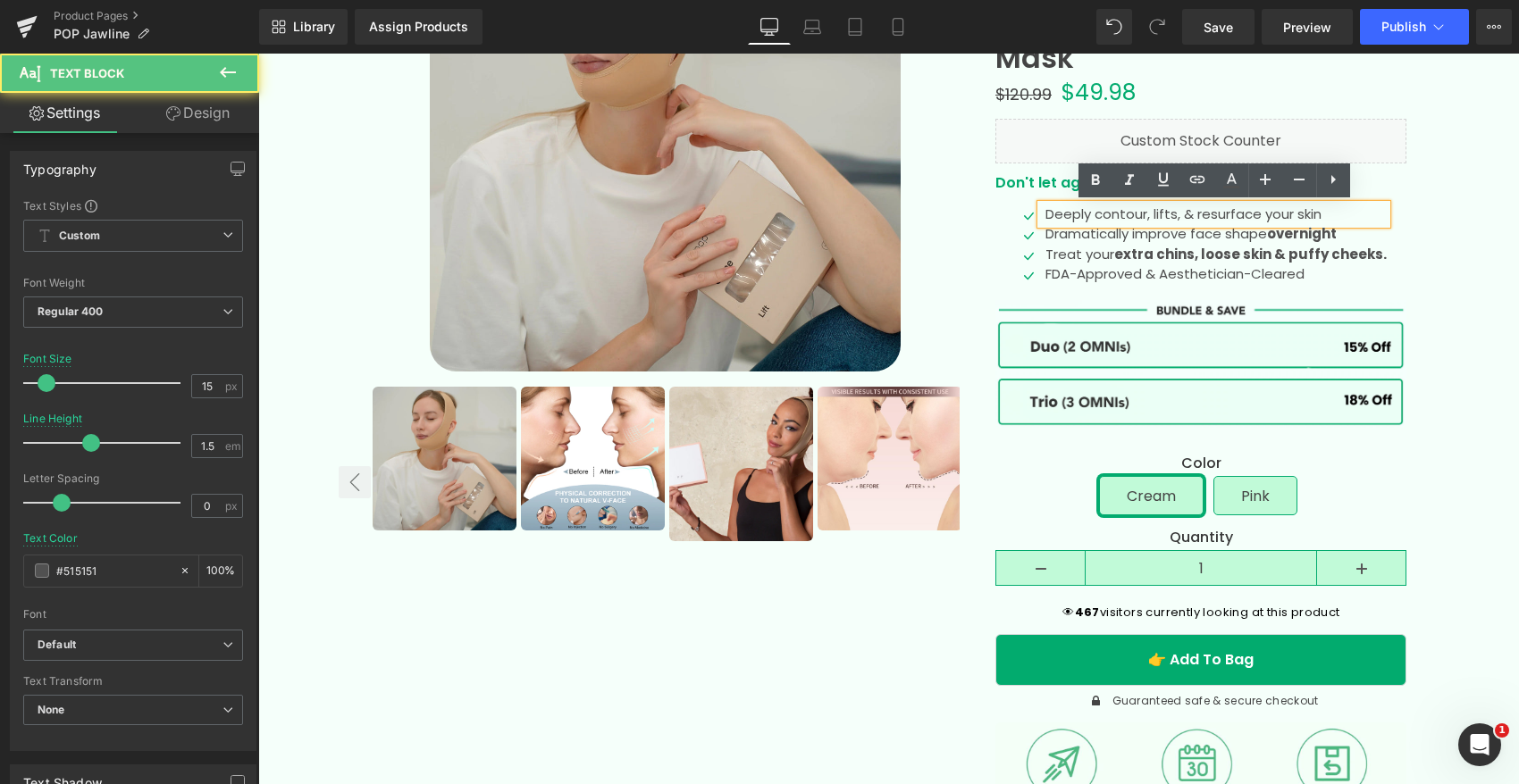
click at [1188, 214] on p "Deeply contour, lifts, & resurface your skin" at bounding box center [1216, 214] width 341 height 21
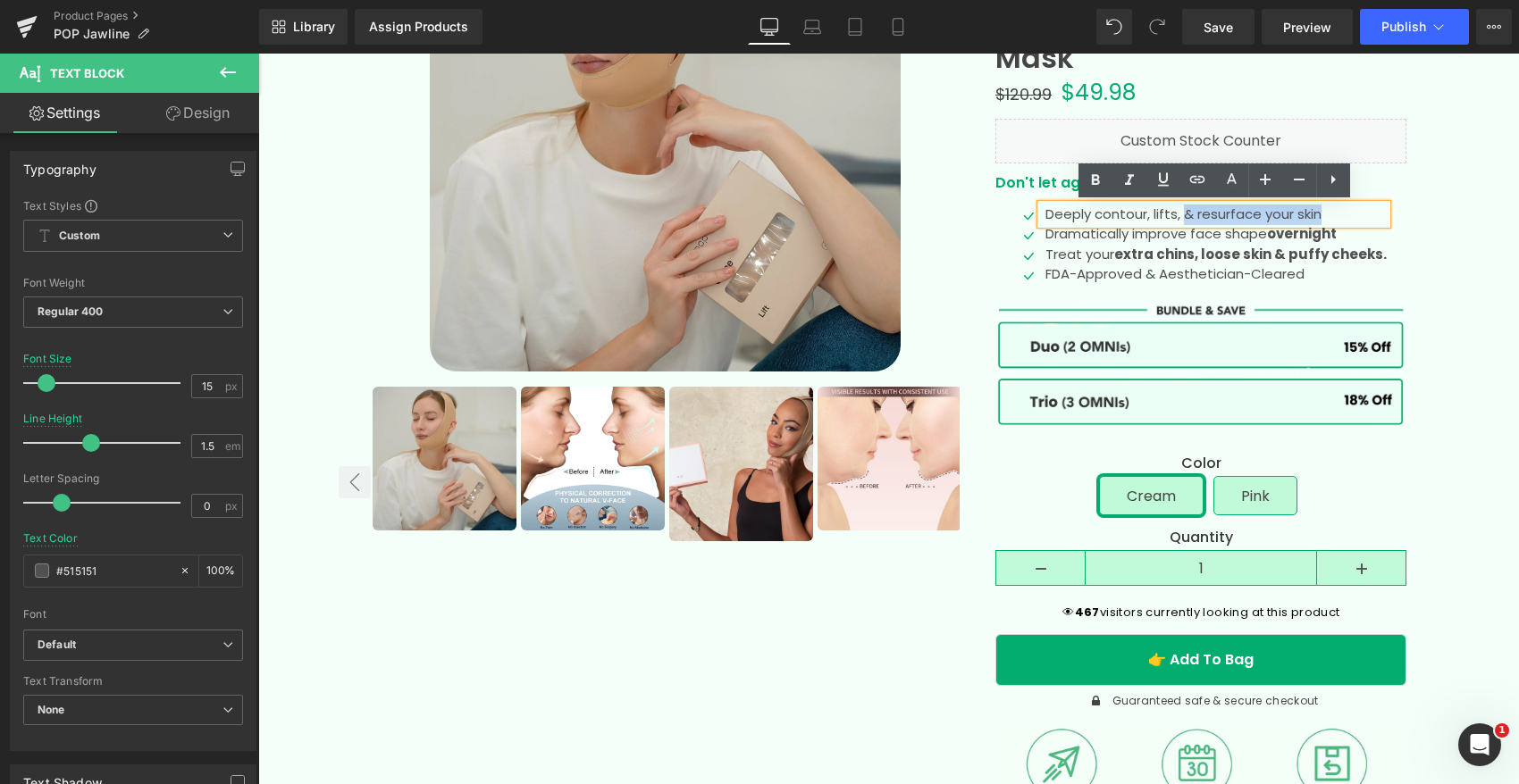
drag, startPoint x: 1188, startPoint y: 214, endPoint x: 1341, endPoint y: 224, distance: 153.3
click at [1336, 216] on p "Deeply contour, lifts, & resurface your skin" at bounding box center [1216, 214] width 341 height 21
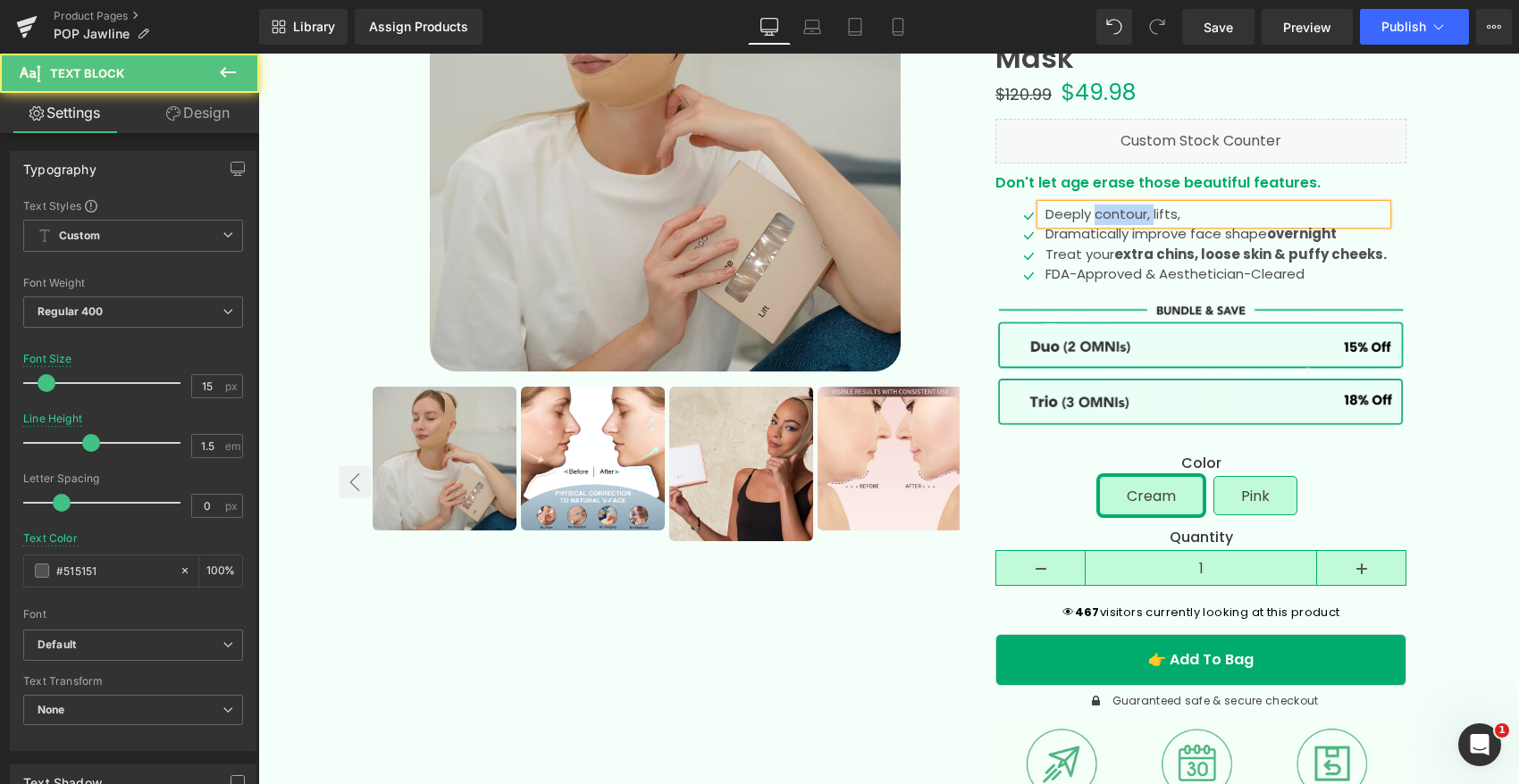
drag, startPoint x: 1158, startPoint y: 215, endPoint x: 1099, endPoint y: 210, distance: 59.2
click at [1099, 210] on p "Deeply contour, lifts," at bounding box center [1216, 214] width 341 height 21
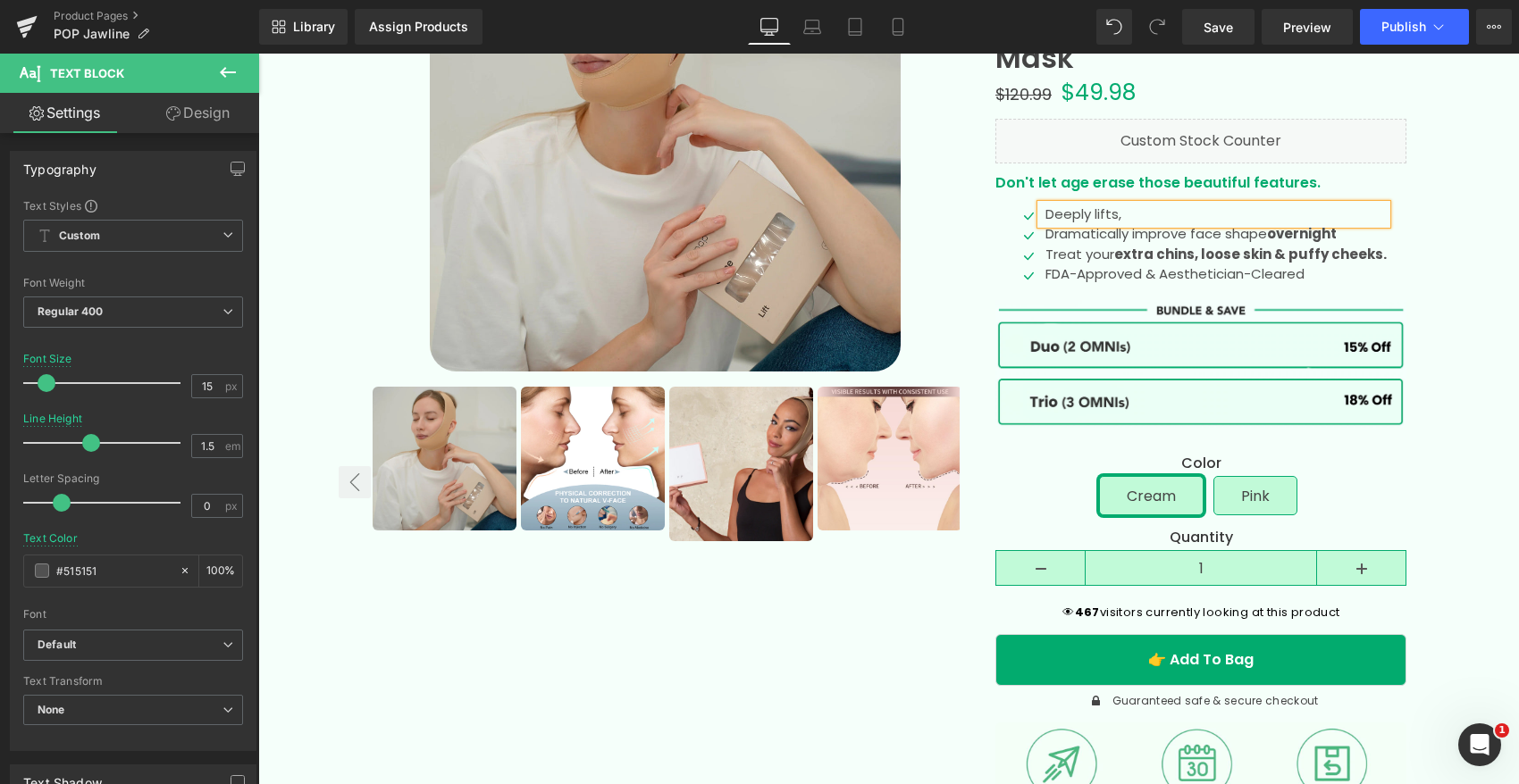
click at [1141, 215] on p "Deeply lifts," at bounding box center [1216, 214] width 341 height 21
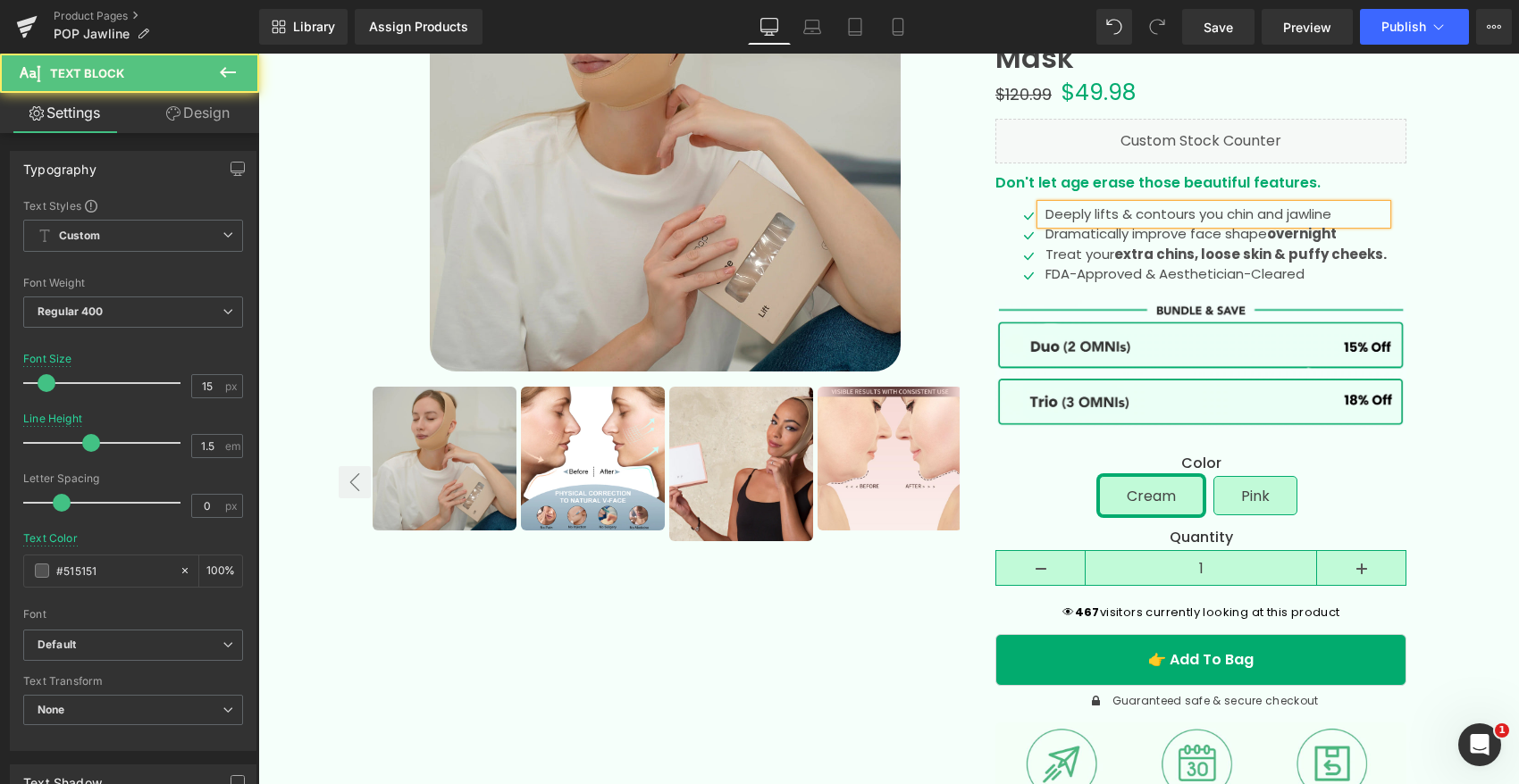
click at [1271, 215] on p "Deeply lifts & contours you chin and jawline" at bounding box center [1216, 214] width 341 height 21
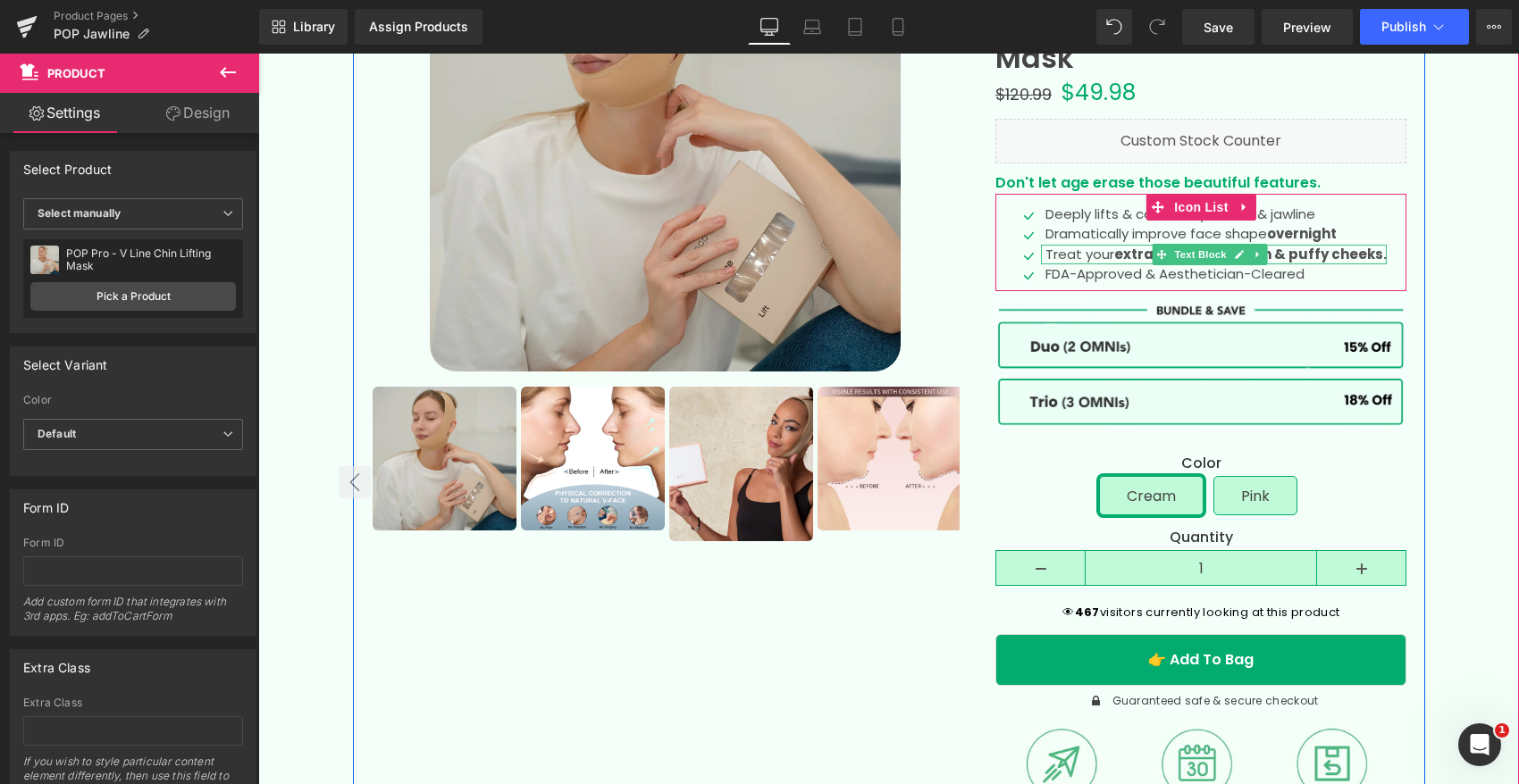
click at [1082, 254] on p "Treat your extra chins, loose skin & puffy cheeks." at bounding box center [1216, 254] width 341 height 21
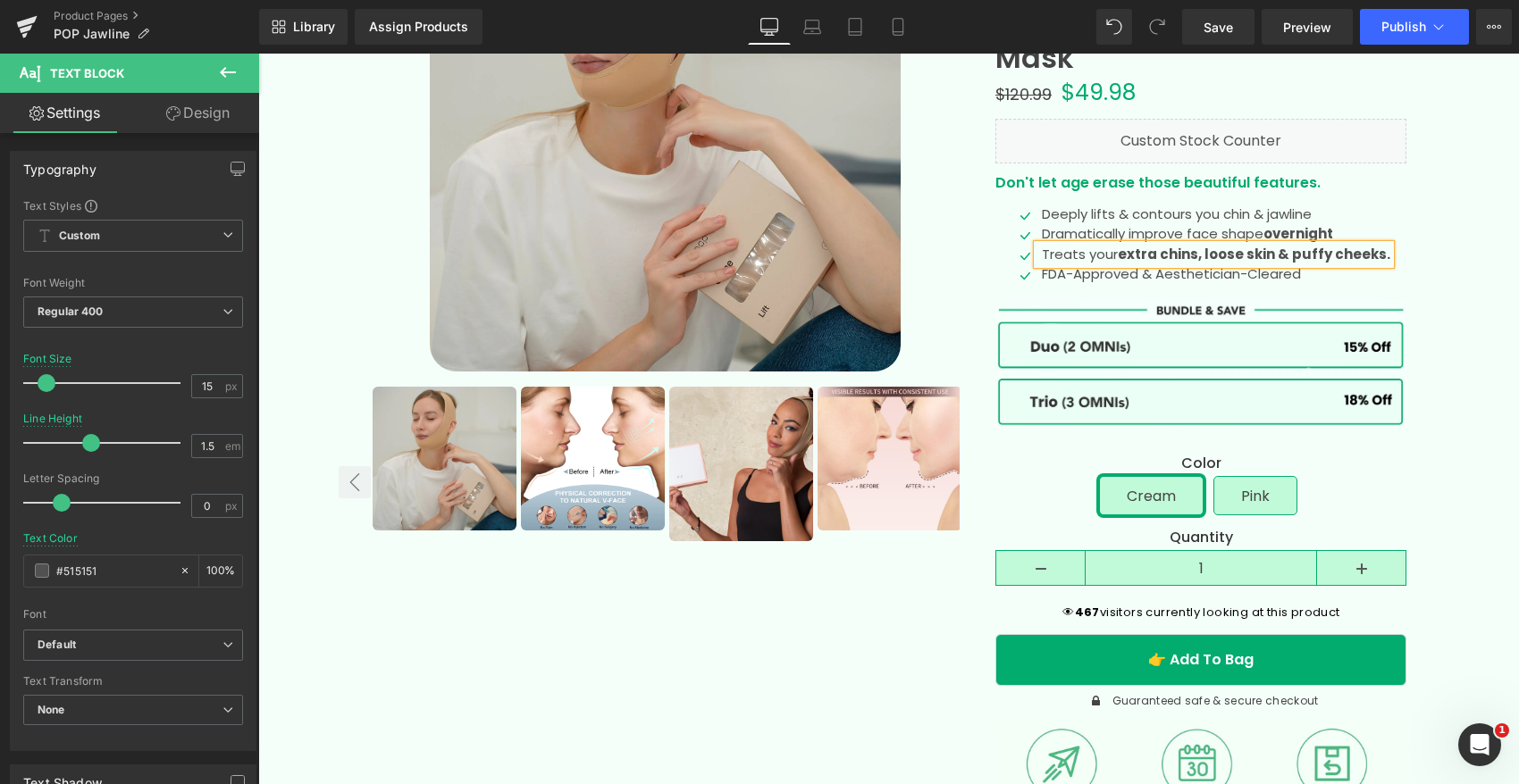
click at [1227, 254] on strong "loose skin & puffy cheeks." at bounding box center [1296, 253] width 185 height 19
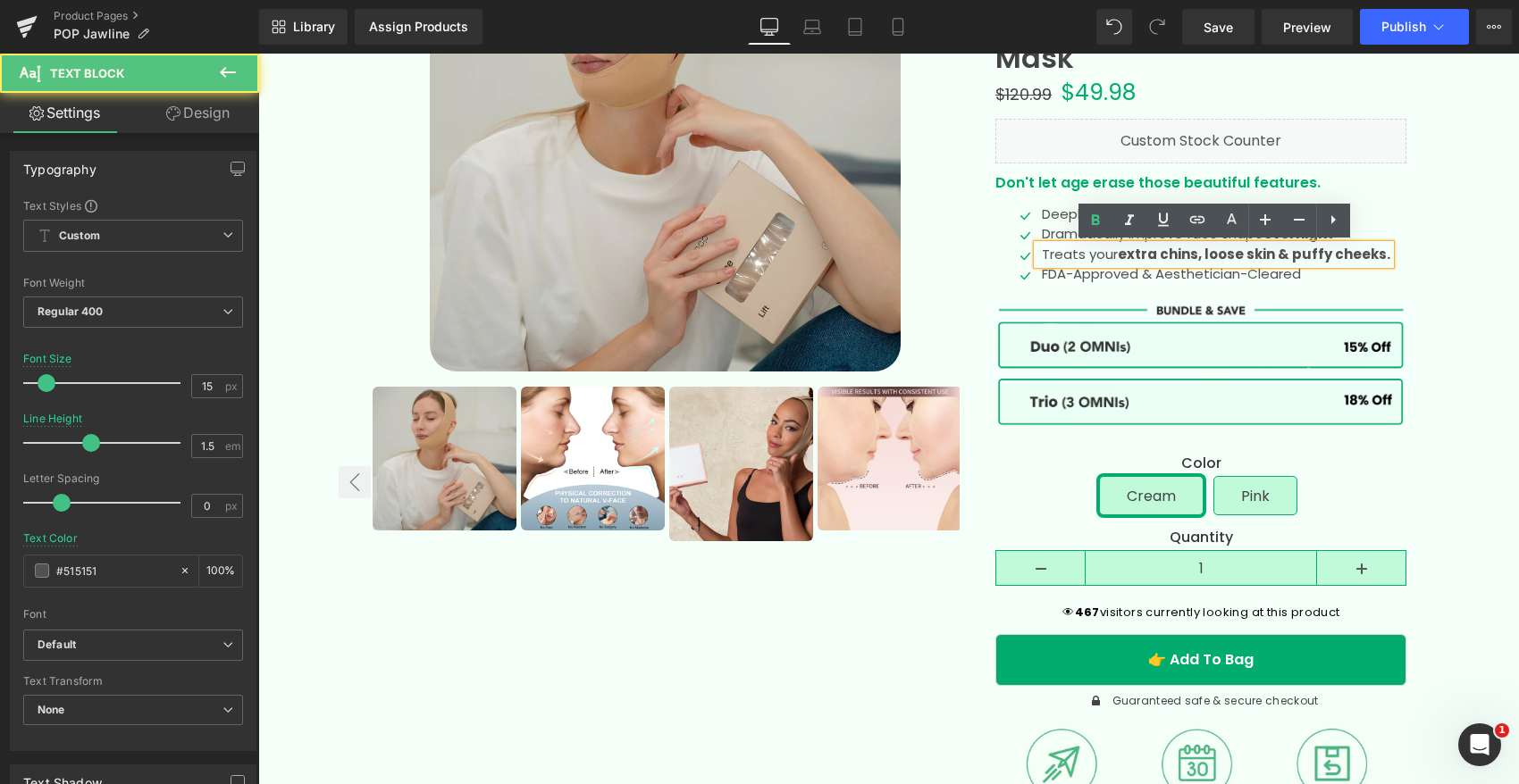
click at [1227, 254] on strong "loose skin & puffy cheeks." at bounding box center [1296, 253] width 185 height 19
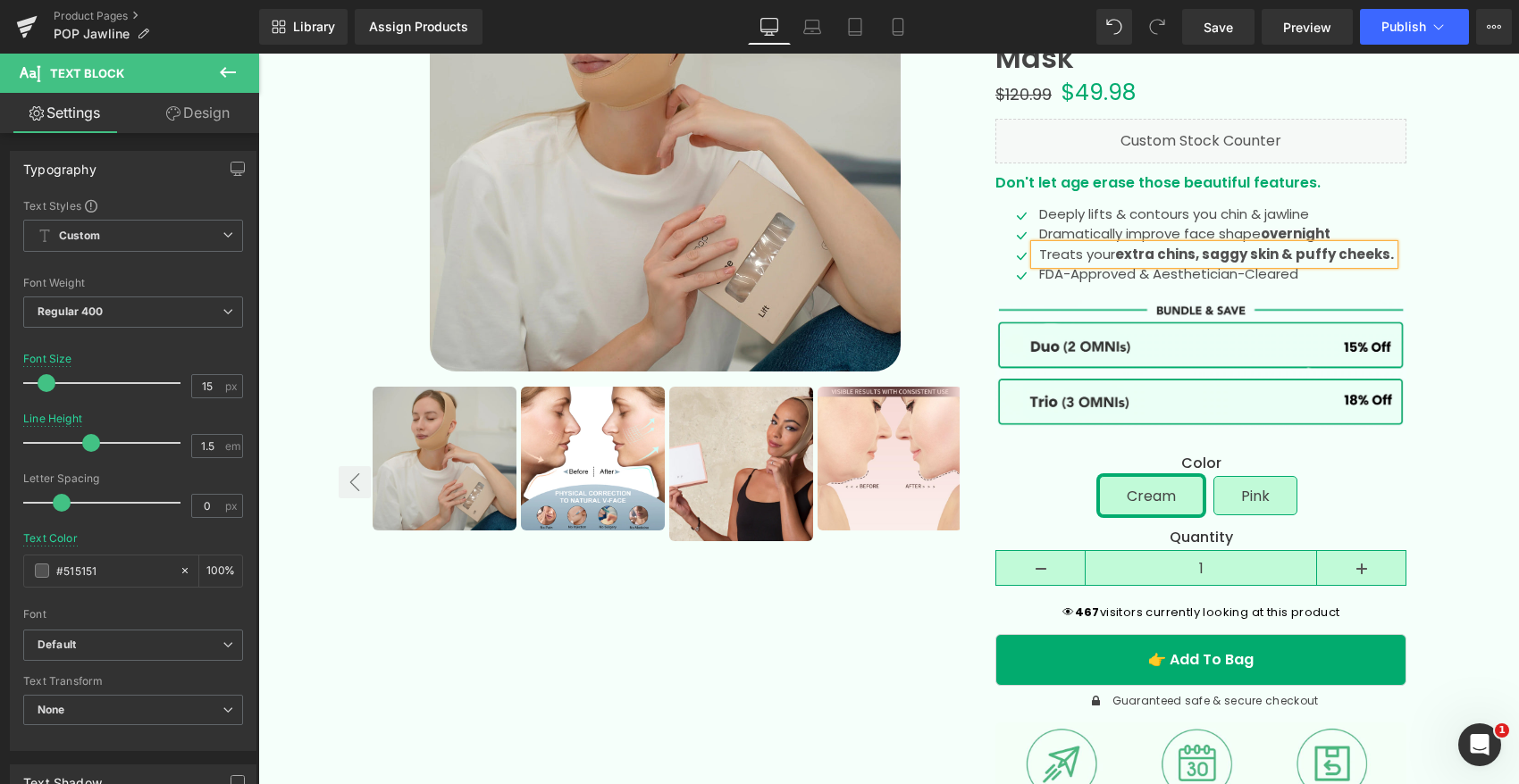
click at [1321, 254] on strong "saggy skin & puffy cheeks." at bounding box center [1297, 253] width 192 height 19
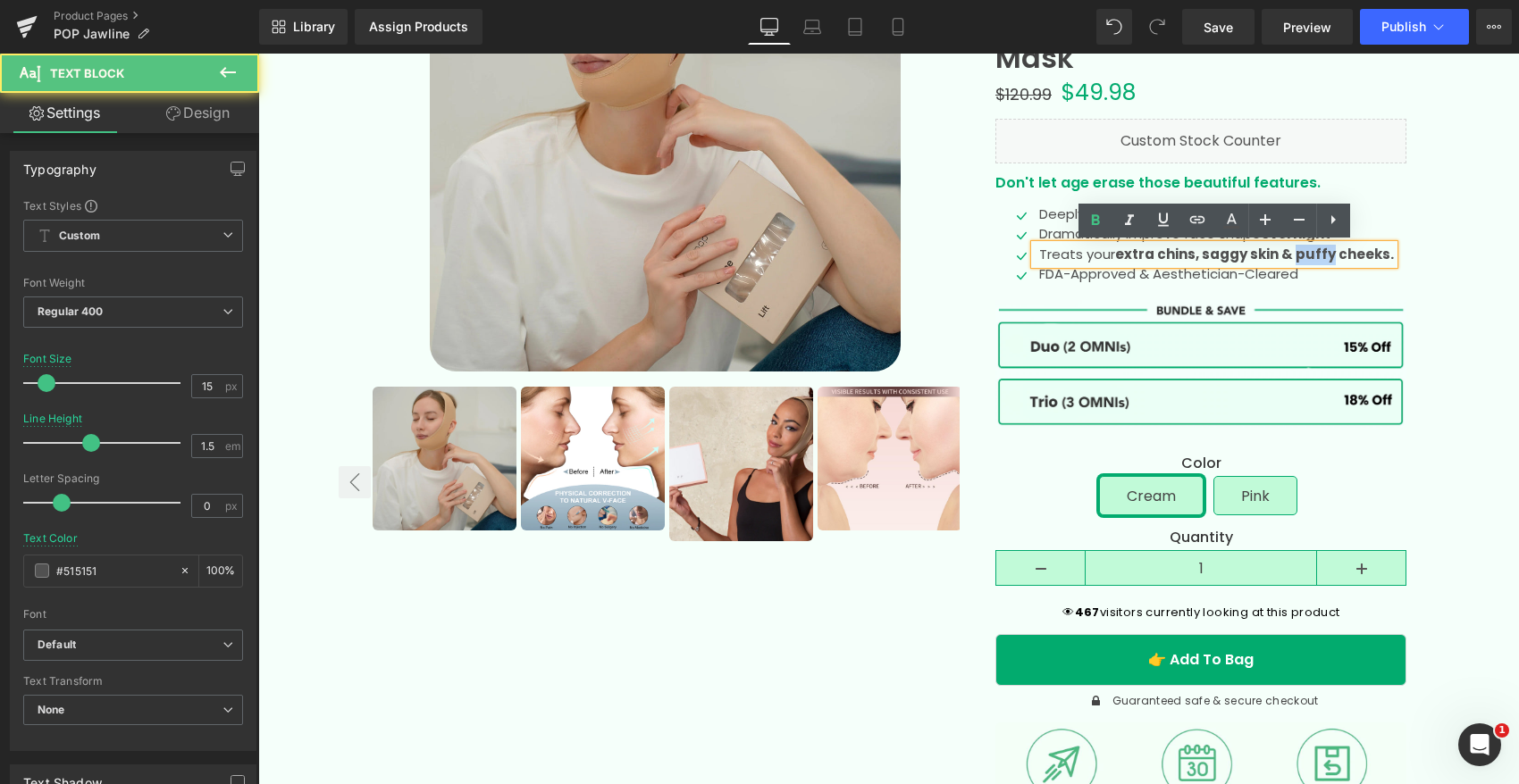
click at [1321, 254] on strong "saggy skin & puffy cheeks." at bounding box center [1297, 253] width 192 height 19
click at [1383, 255] on strong "saggy skin & puffy cheeks." at bounding box center [1297, 253] width 192 height 19
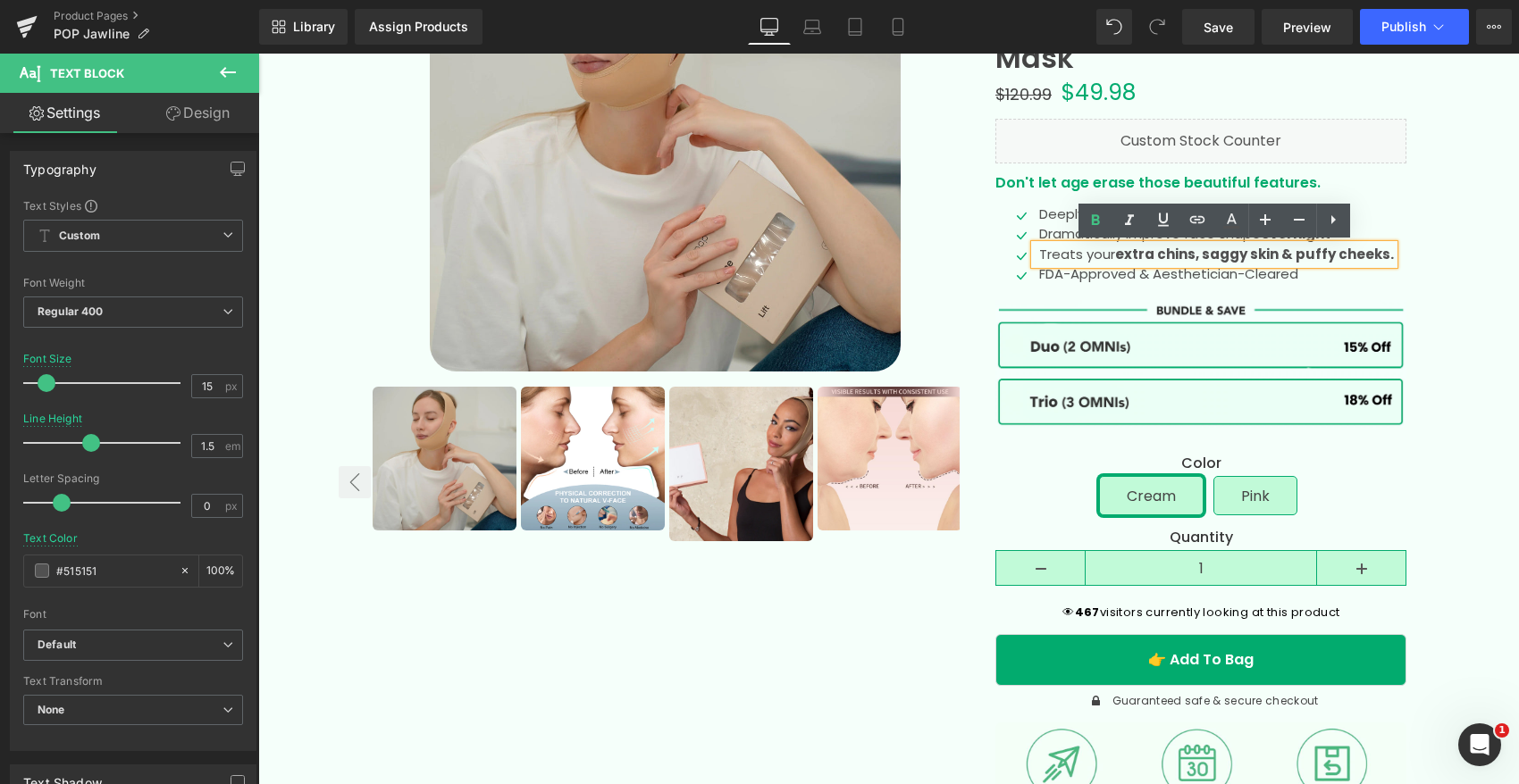
click at [1364, 254] on strong "saggy skin & puffy cheeks." at bounding box center [1297, 253] width 192 height 19
drag, startPoint x: 1298, startPoint y: 256, endPoint x: 1385, endPoint y: 257, distance: 87.0
click at [1385, 257] on strong "saggy skin & puffy cheeks." at bounding box center [1297, 253] width 192 height 19
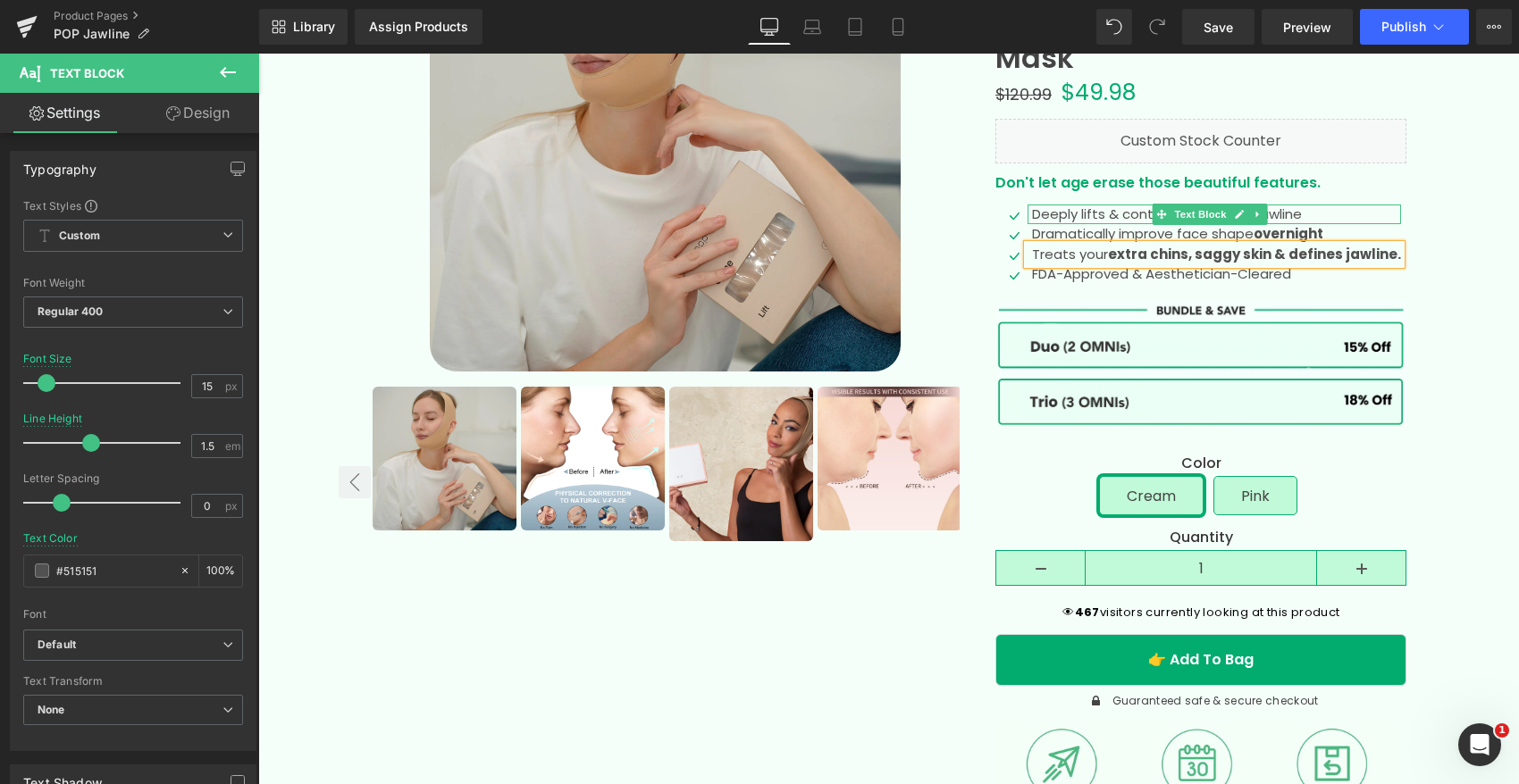
click at [1137, 212] on p "Deeply lifts & contours you chin & jawline" at bounding box center [1216, 214] width 369 height 21
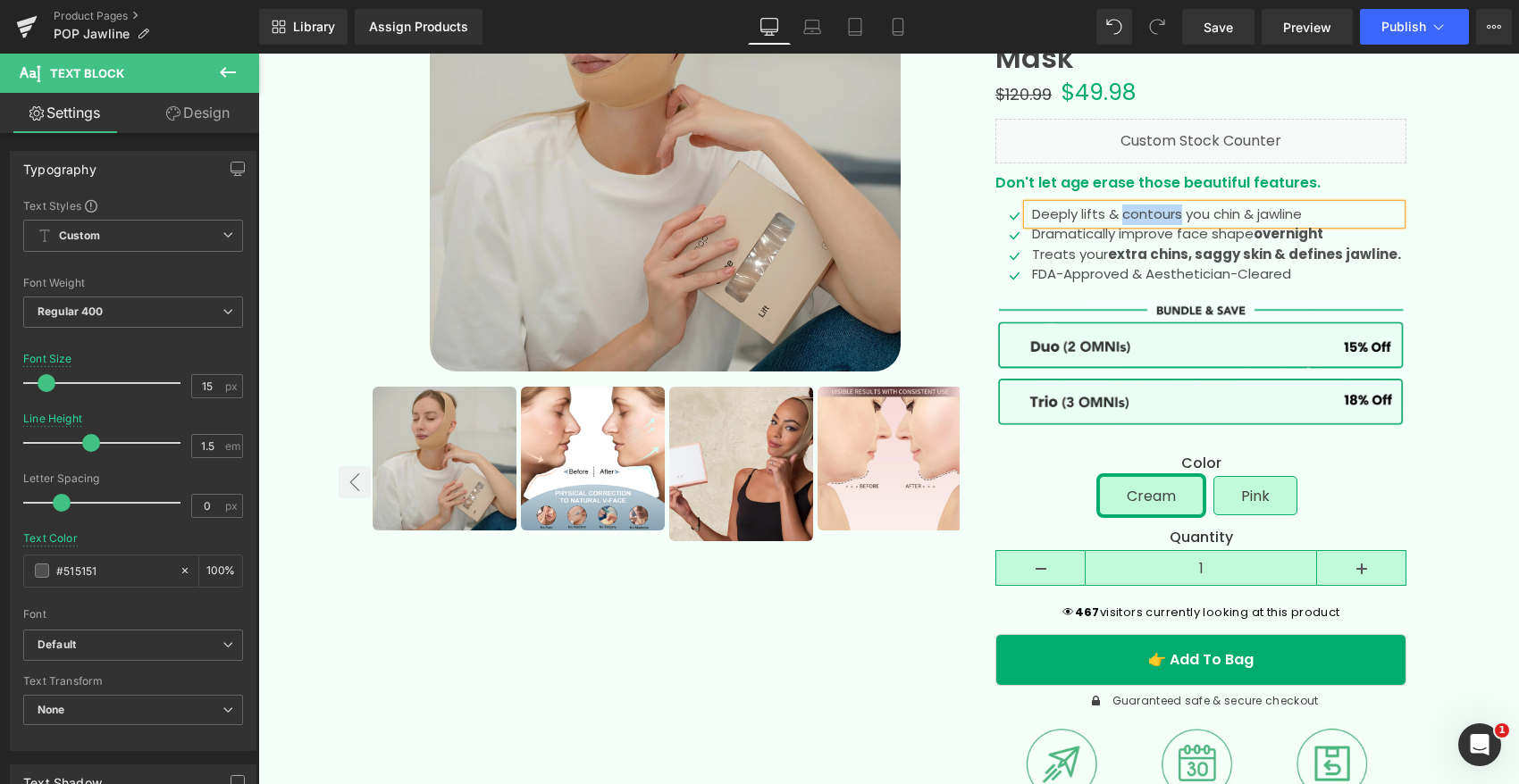
click at [1137, 212] on p "Deeply lifts & contours you chin & jawline" at bounding box center [1216, 214] width 369 height 21
click at [1201, 214] on p "Deeply lifts & defines you chin & jawline" at bounding box center [1216, 214] width 369 height 21
click at [1321, 254] on strong "saggy skin & defines jawline." at bounding box center [1297, 253] width 206 height 19
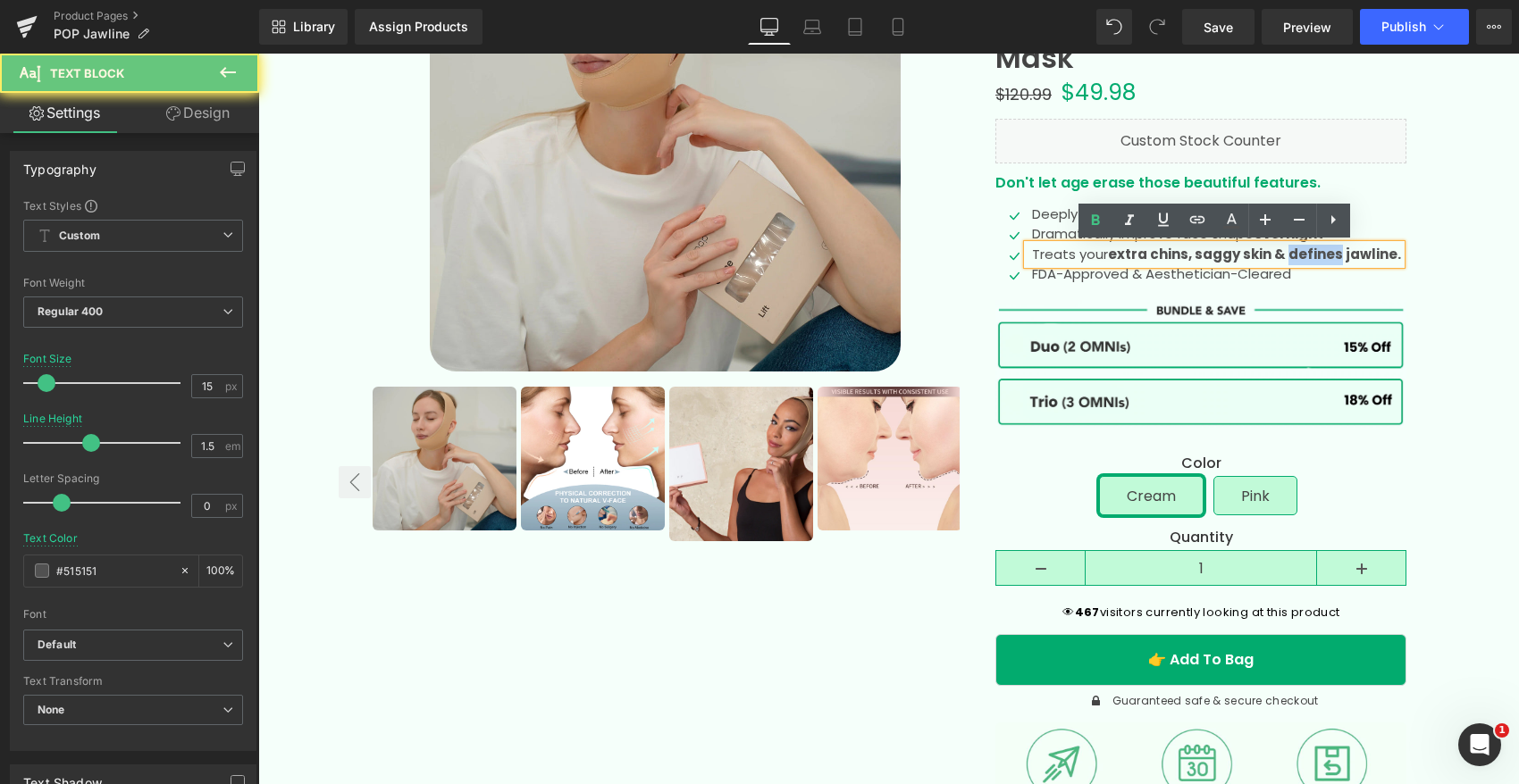
click at [1321, 254] on strong "saggy skin & defines jawline." at bounding box center [1297, 253] width 206 height 19
click at [1378, 254] on strong "saggy skin & defines jawline." at bounding box center [1297, 253] width 206 height 19
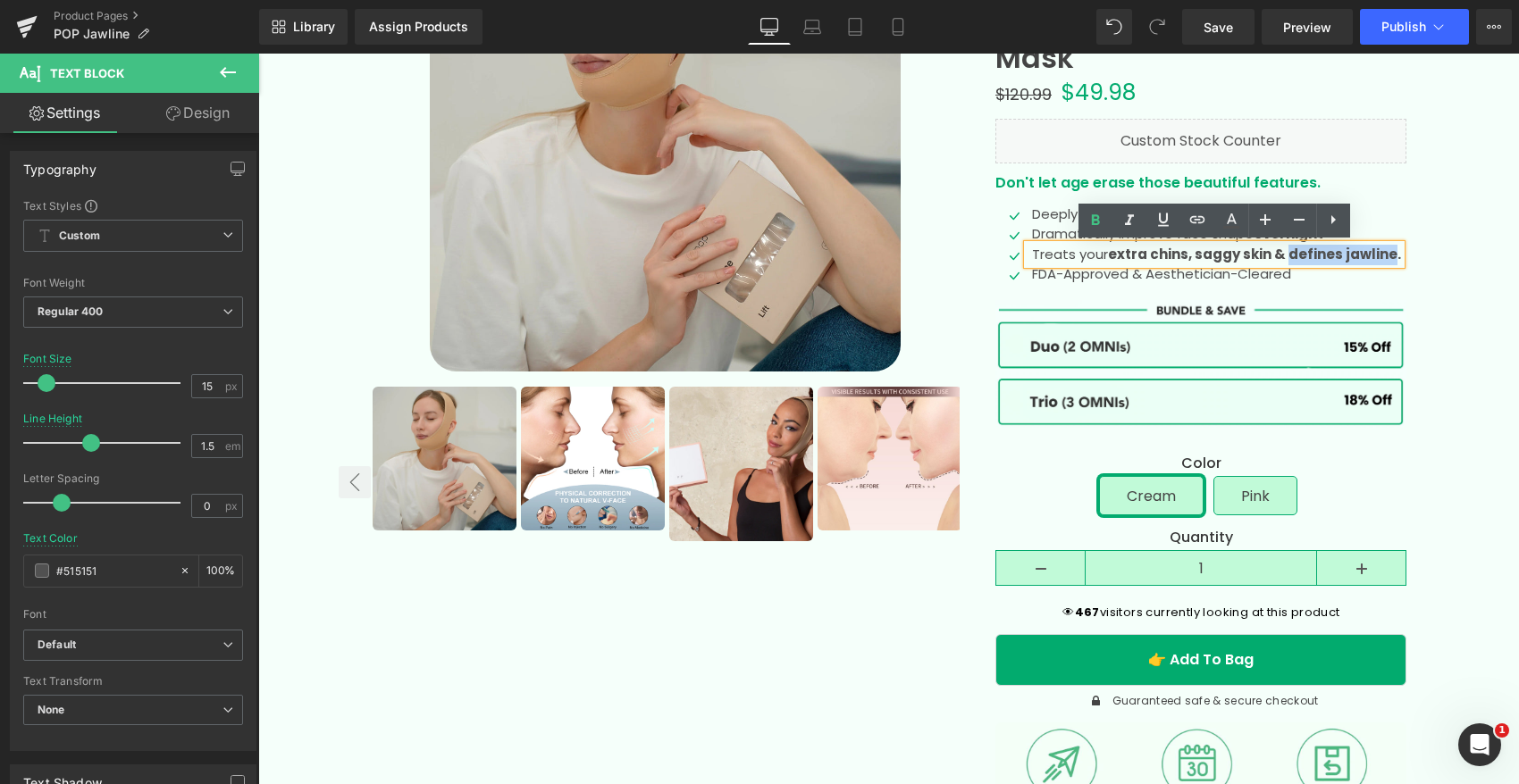
drag, startPoint x: 1393, startPoint y: 254, endPoint x: 1294, endPoint y: 250, distance: 99.1
click at [1291, 250] on strong "saggy skin & defines jawline." at bounding box center [1297, 253] width 206 height 19
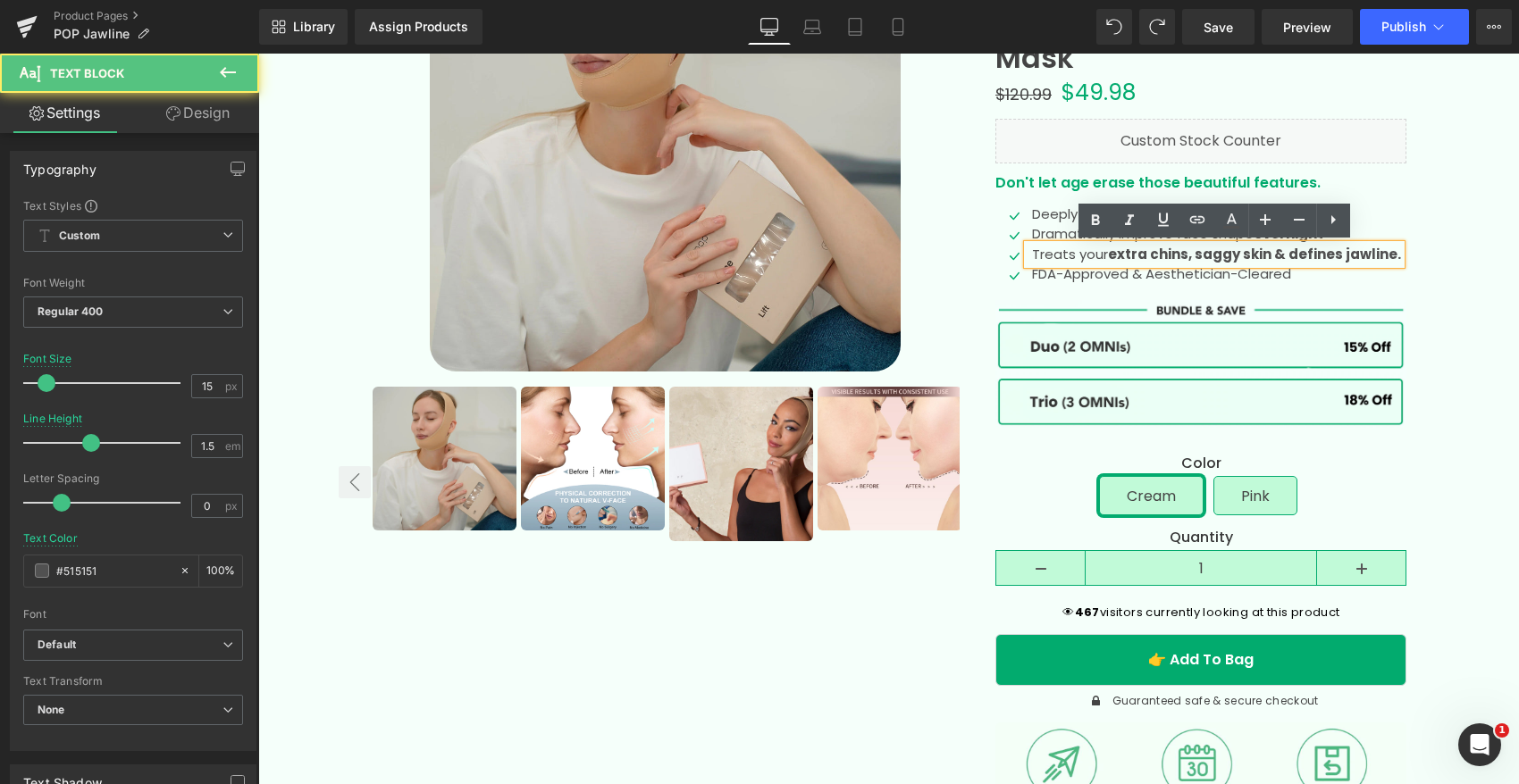
click at [1336, 254] on strong "saggy skin & defines jawline." at bounding box center [1297, 253] width 206 height 19
click at [1321, 259] on strong "saggy skin & defines jawline." at bounding box center [1297, 253] width 206 height 19
click at [1320, 259] on strong "saggy skin & defines jawline." at bounding box center [1297, 253] width 206 height 19
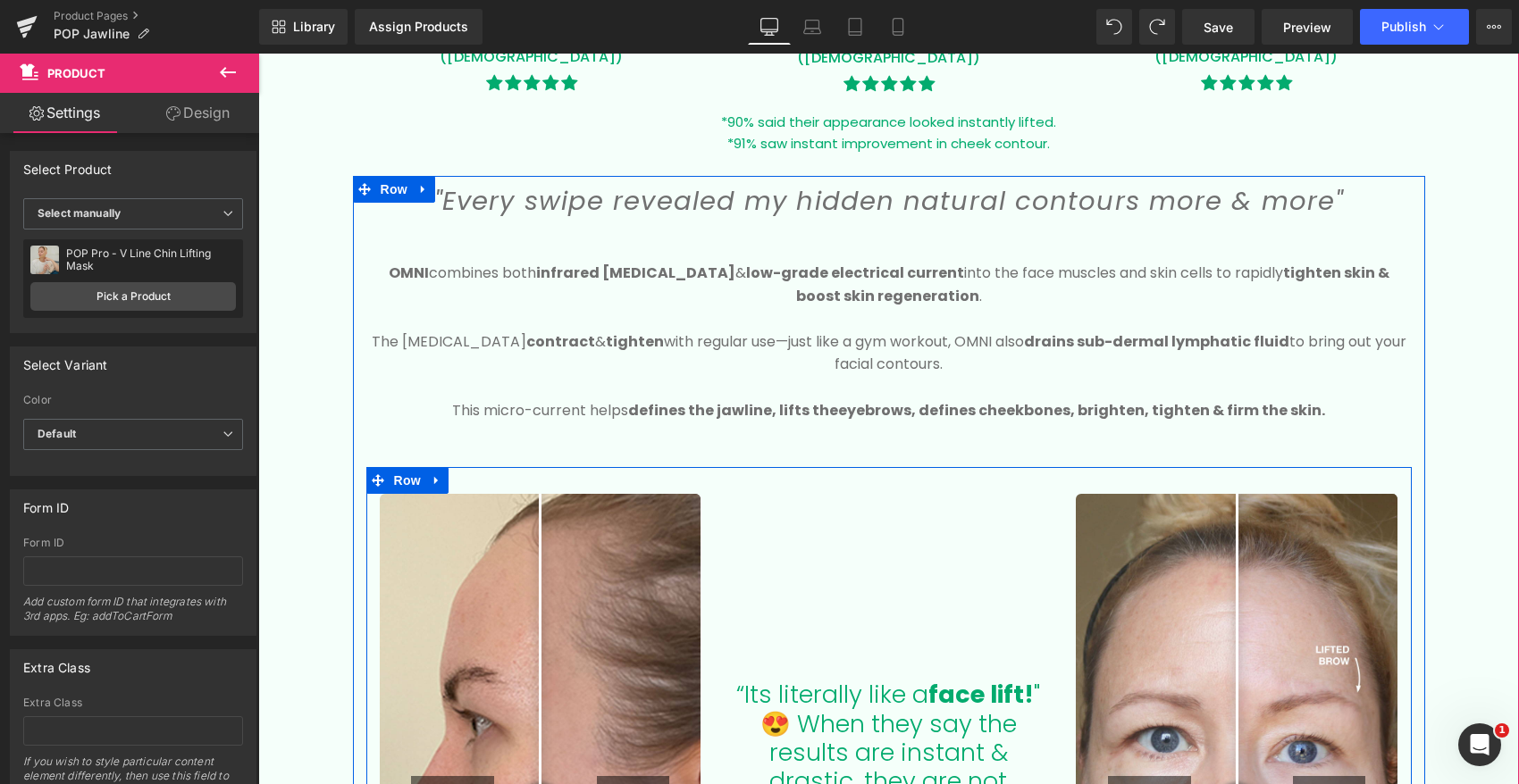
scroll to position [1749, 0]
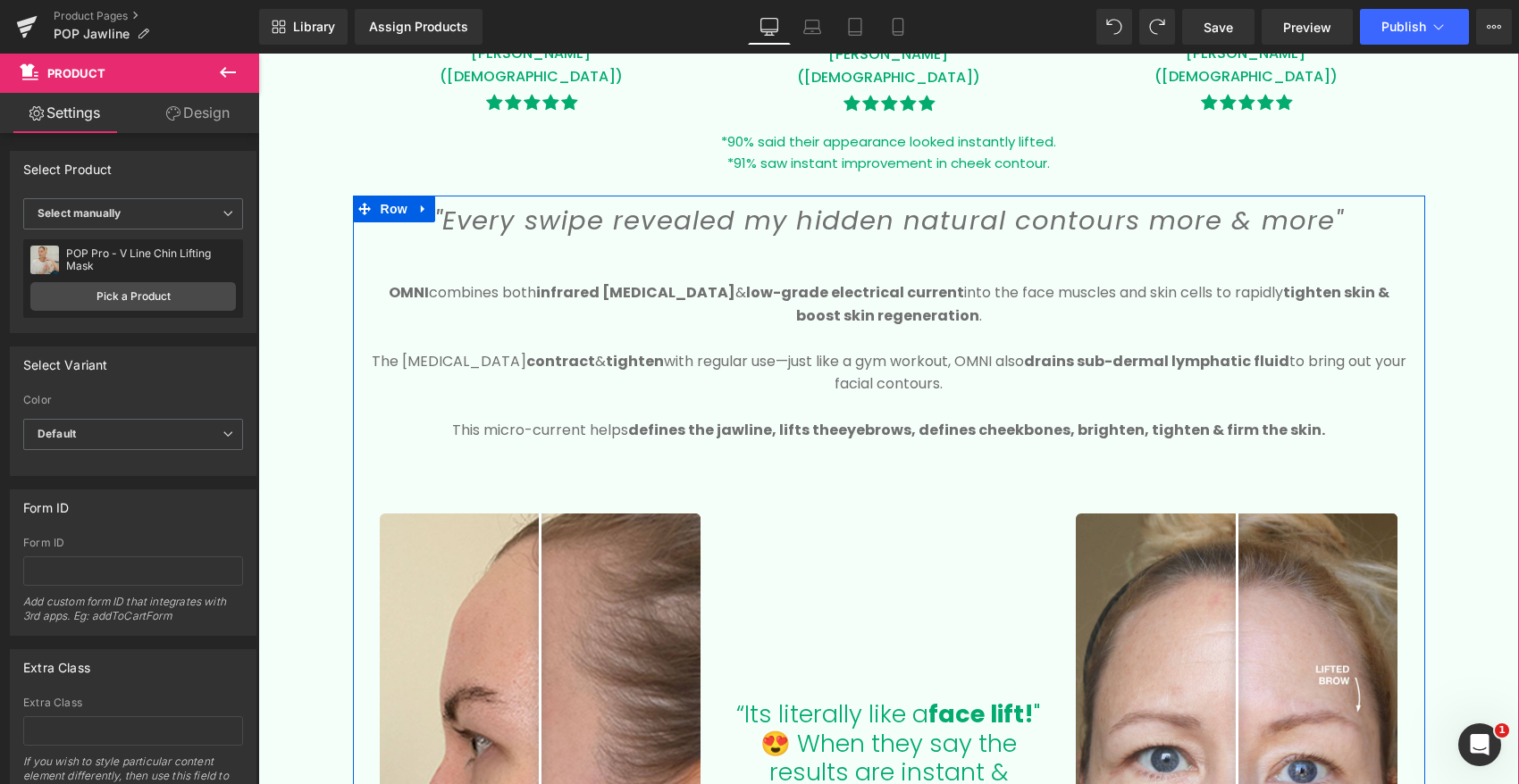
click at [639, 223] on icon ""Every swipe revealed my hidden natural contours more & more"" at bounding box center [888, 221] width 909 height 35
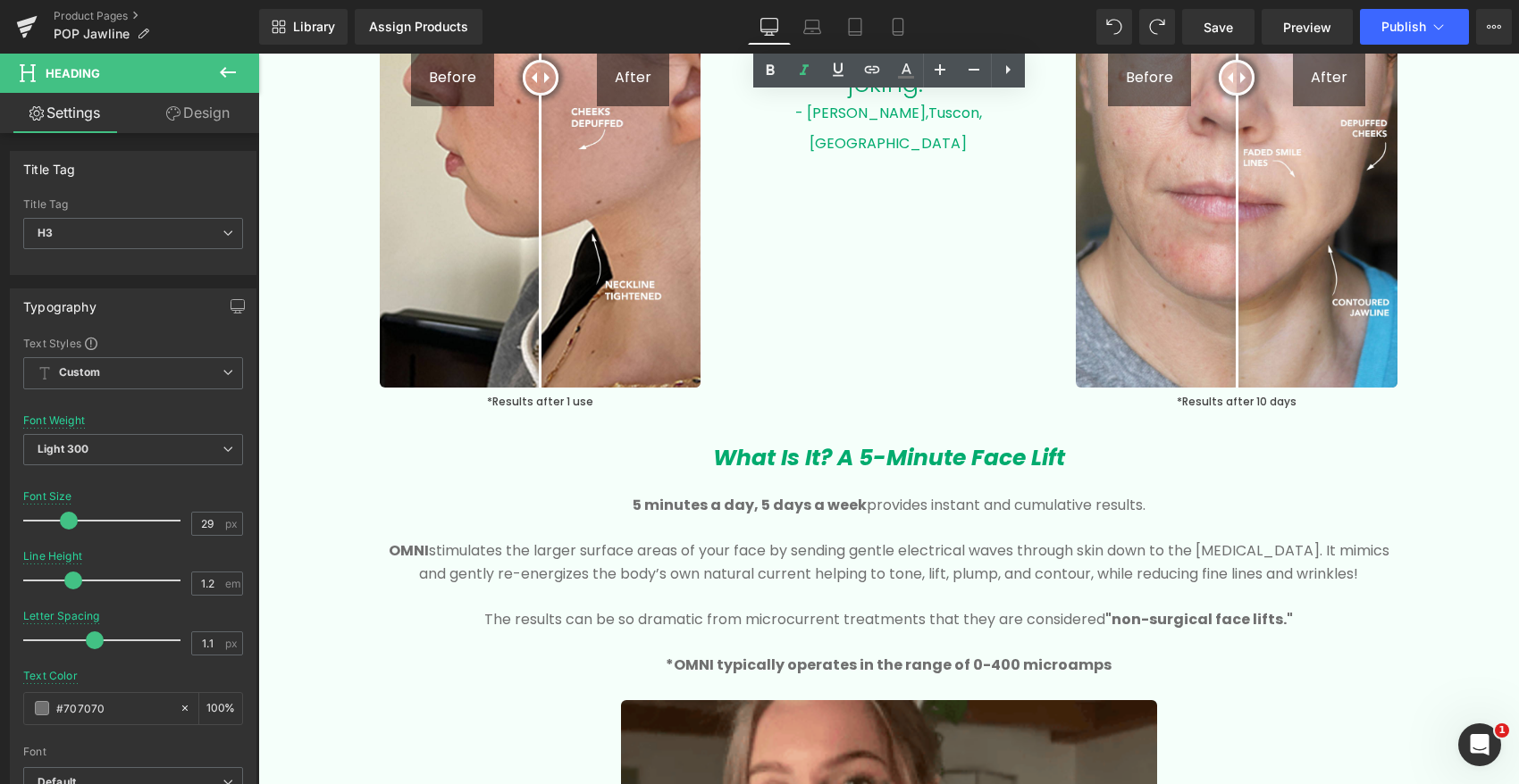
scroll to position [2580, 0]
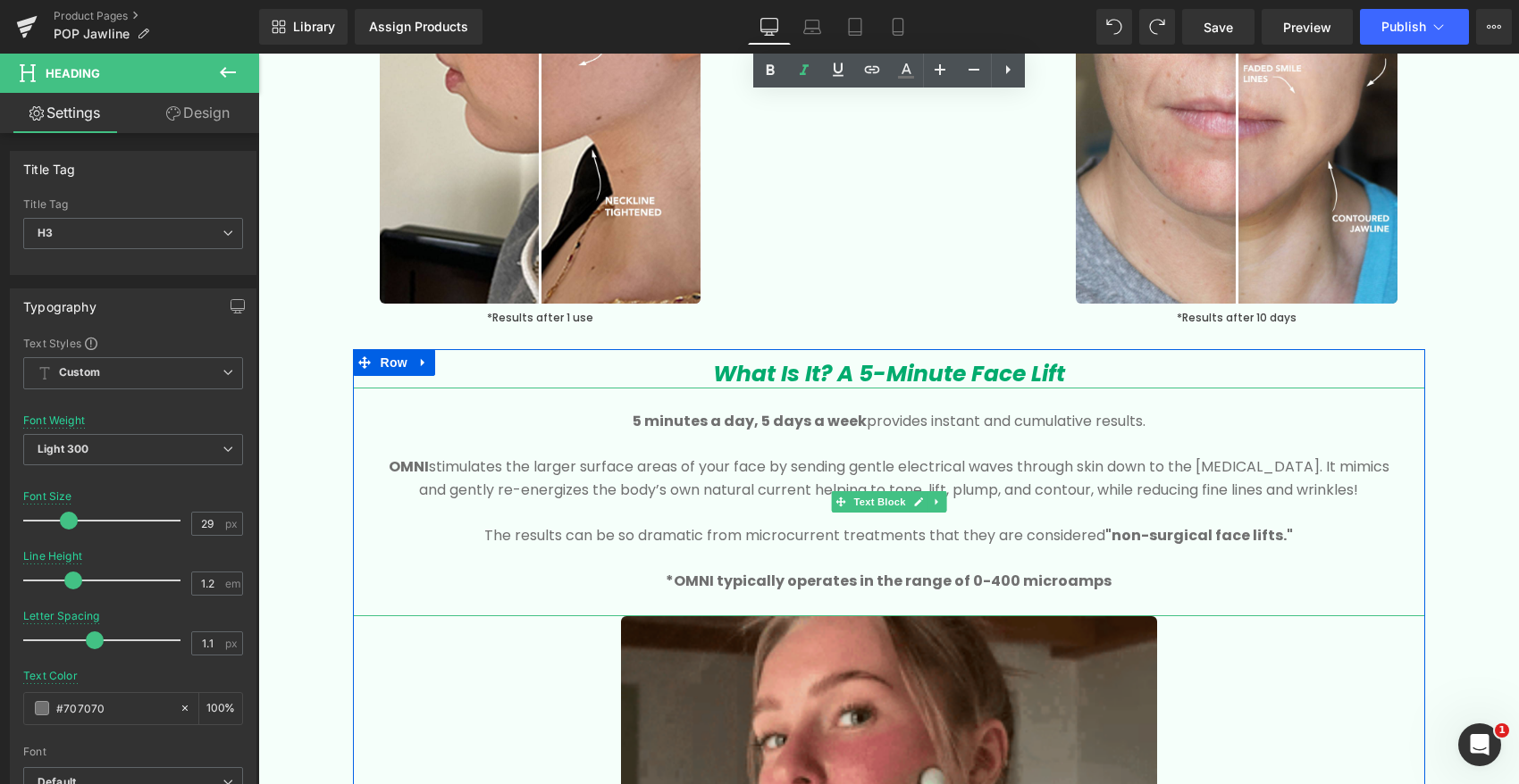
click at [669, 419] on strong "5 minutes a day, 5 days a week" at bounding box center [750, 421] width 235 height 21
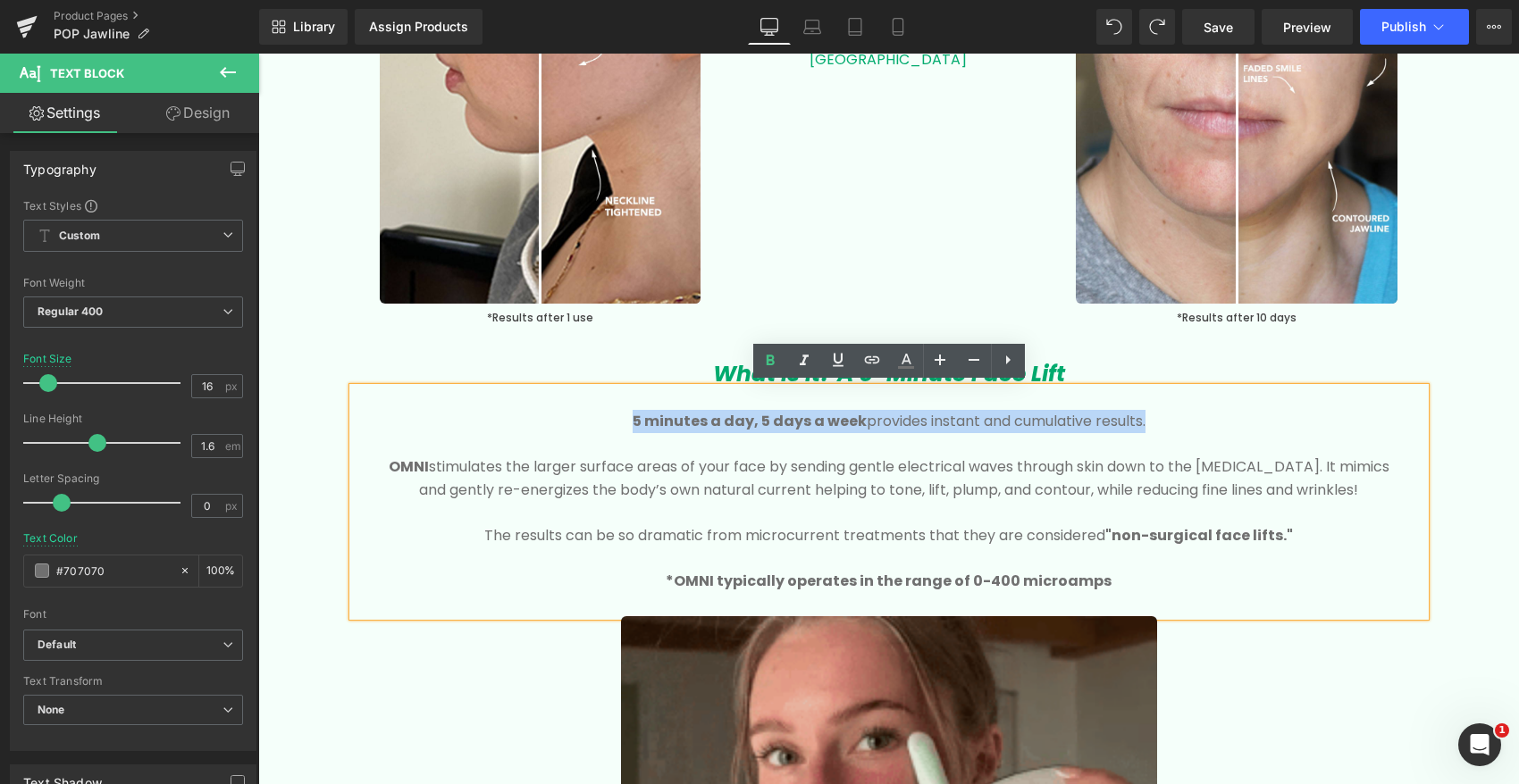
drag, startPoint x: 1258, startPoint y: 418, endPoint x: 1295, endPoint y: 427, distance: 38.1
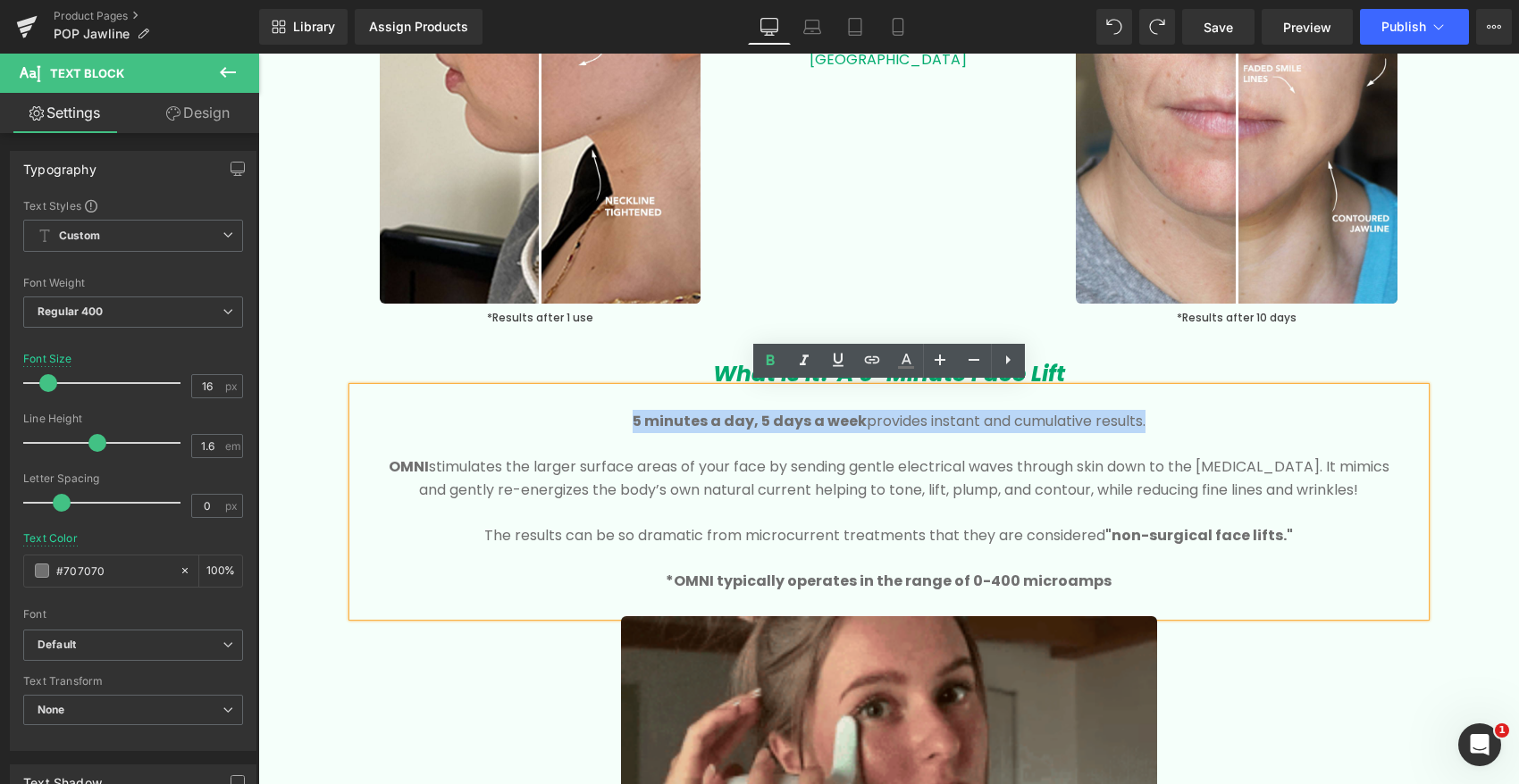
click at [1298, 427] on p "5 minutes a day, 5 days a week provides instant and cumulative results." at bounding box center [889, 422] width 1019 height 24
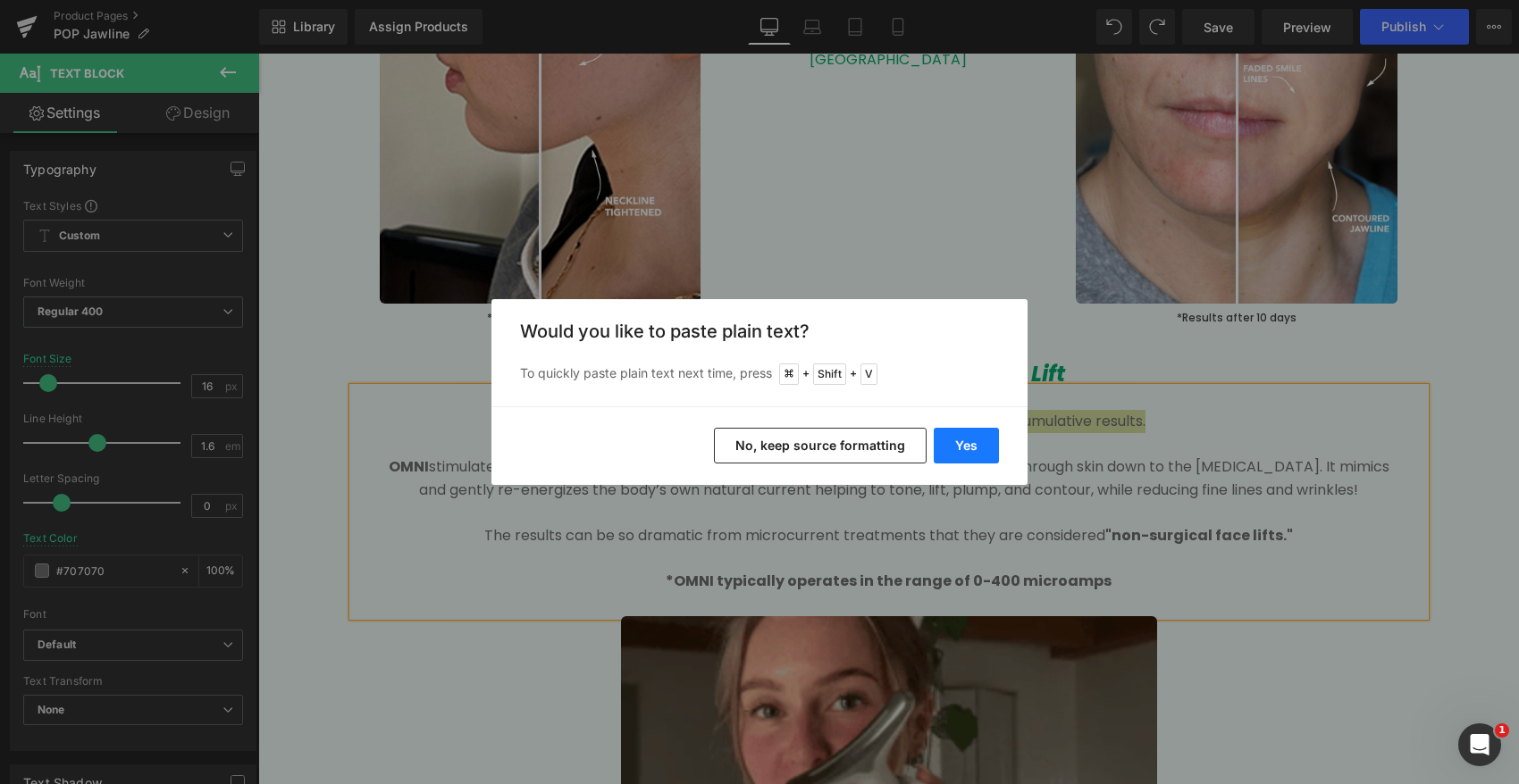
drag, startPoint x: 984, startPoint y: 450, endPoint x: 724, endPoint y: 396, distance: 265.5
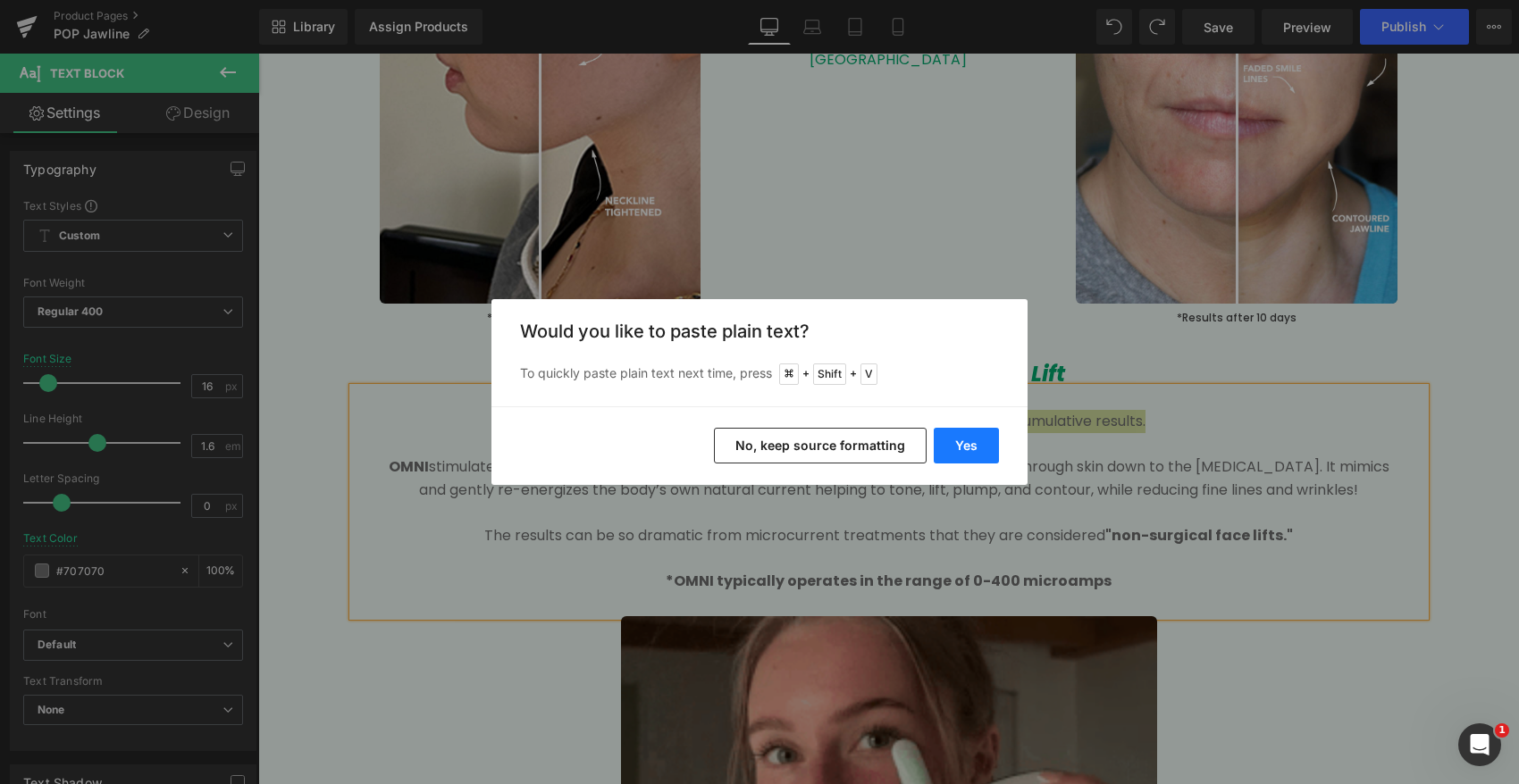
click at [984, 450] on button "Yes" at bounding box center [966, 445] width 65 height 35
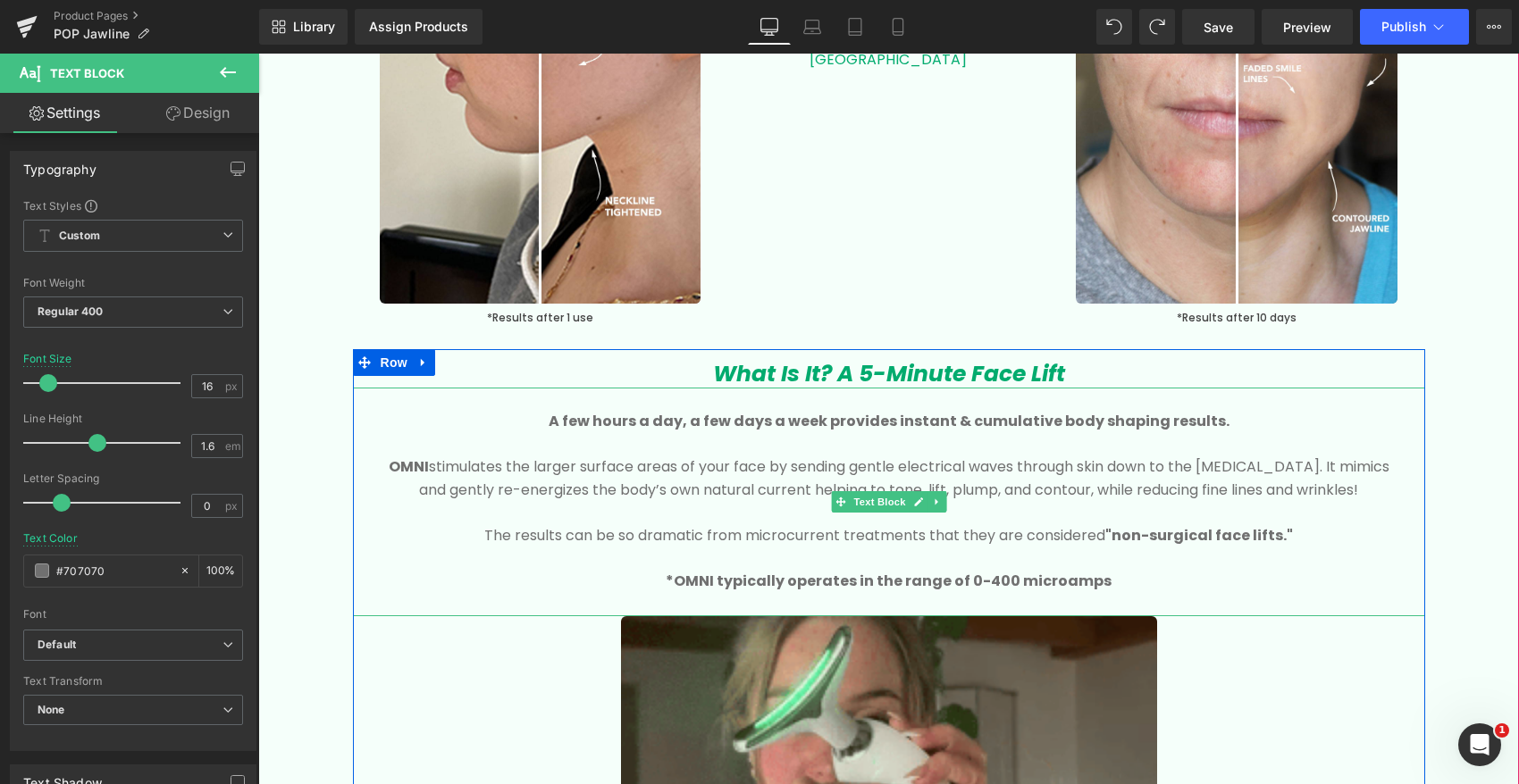
click at [709, 417] on b "A few hours a day, a few days a week provides instant & cumulative body shaping…" at bounding box center [889, 421] width 681 height 21
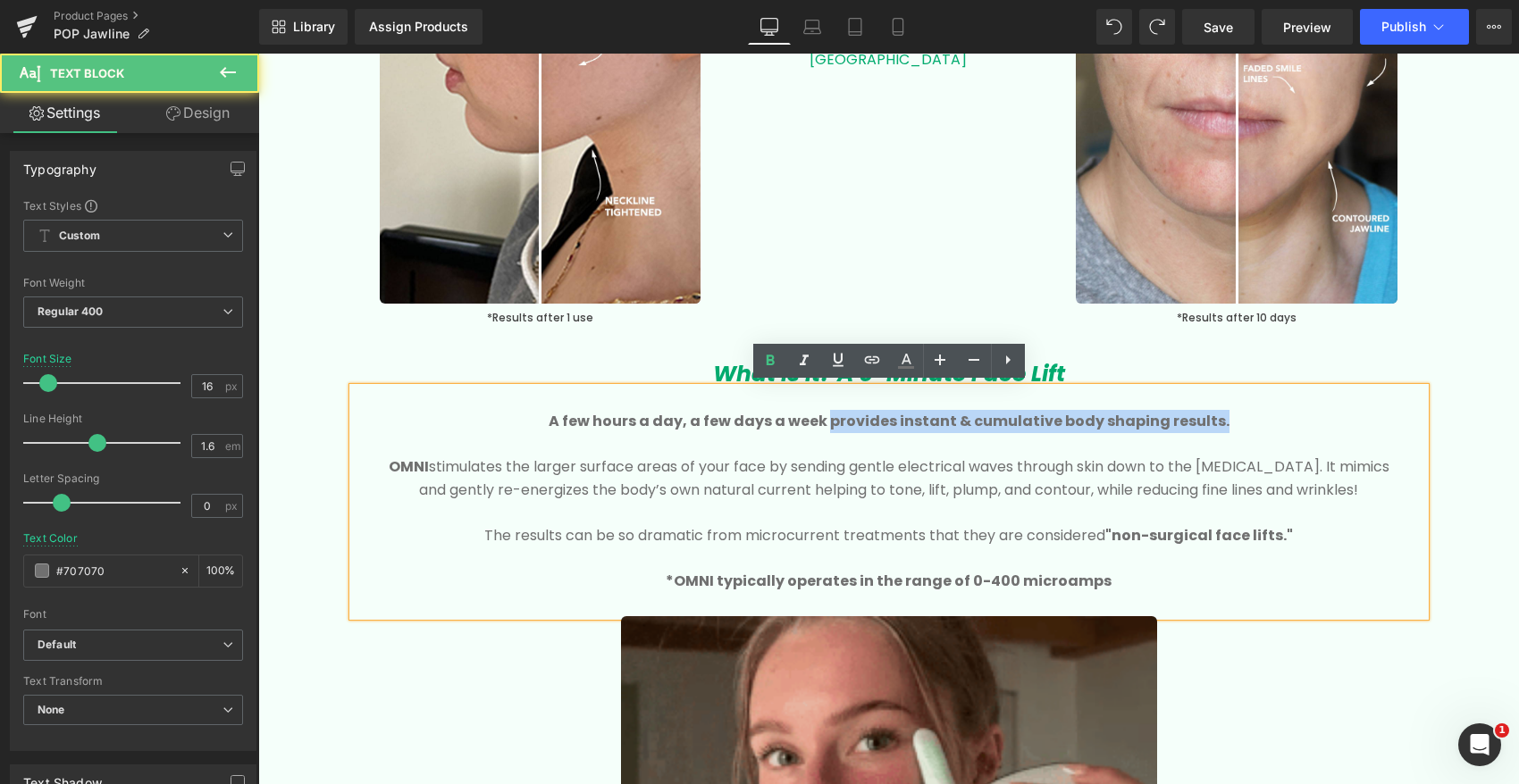
drag, startPoint x: 833, startPoint y: 422, endPoint x: 1238, endPoint y: 424, distance: 405.0
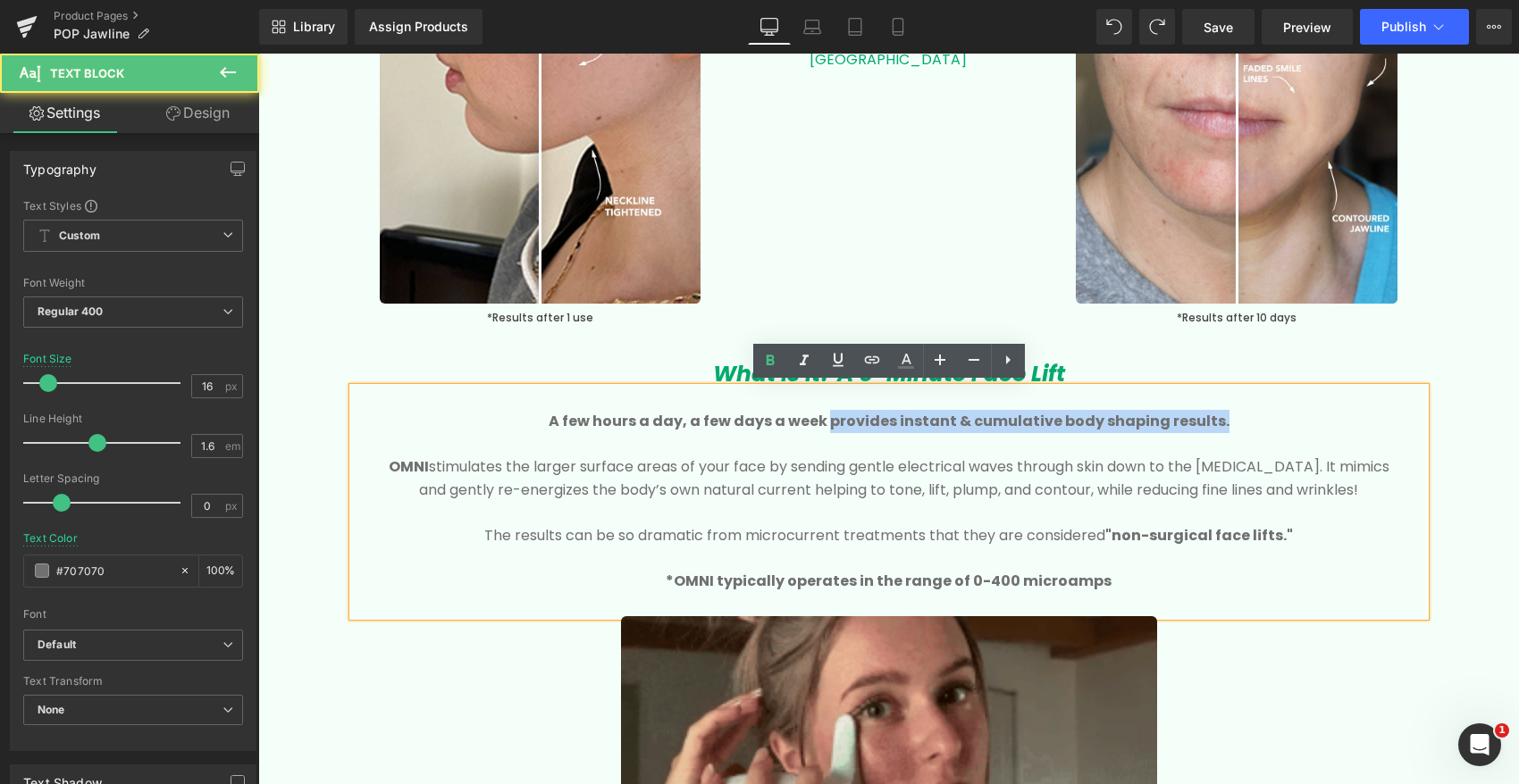
click at [1238, 424] on p "A few hours a day, a few days a week provides instant & cumulative body shaping…" at bounding box center [889, 422] width 1019 height 24
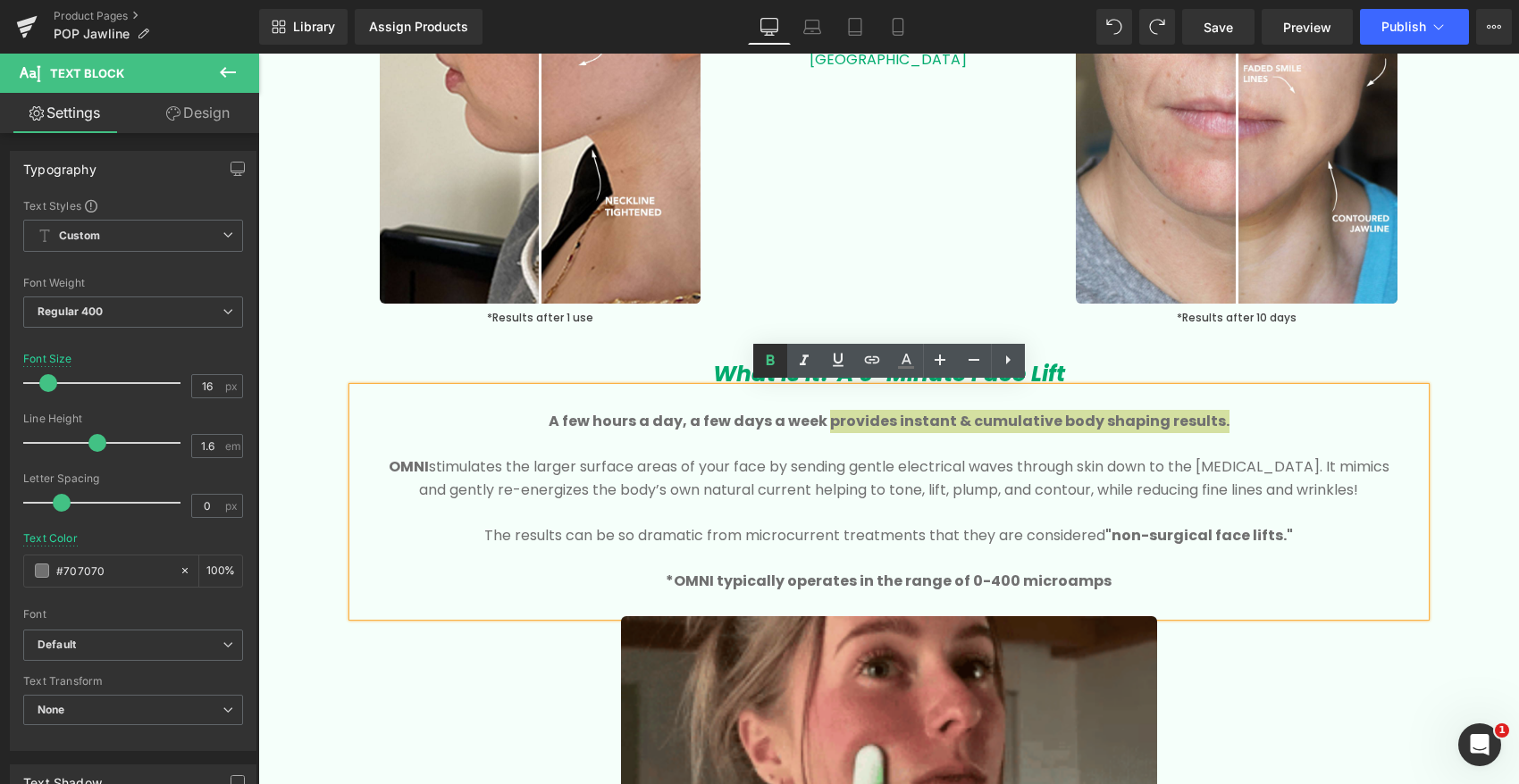
click at [769, 363] on icon at bounding box center [770, 361] width 22 height 22
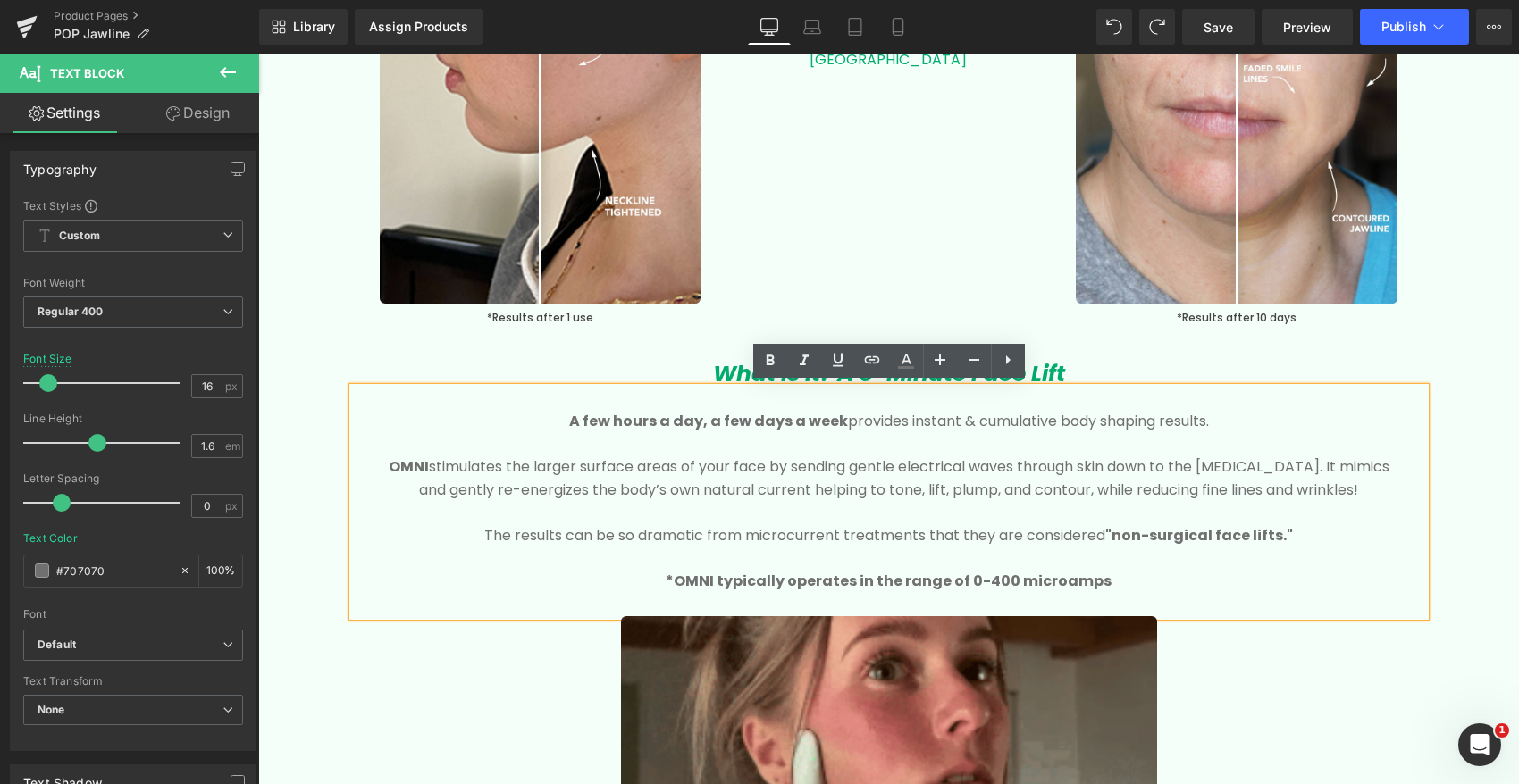
click at [839, 421] on strong "A few hours a day, a few days a week" at bounding box center [708, 421] width 279 height 21
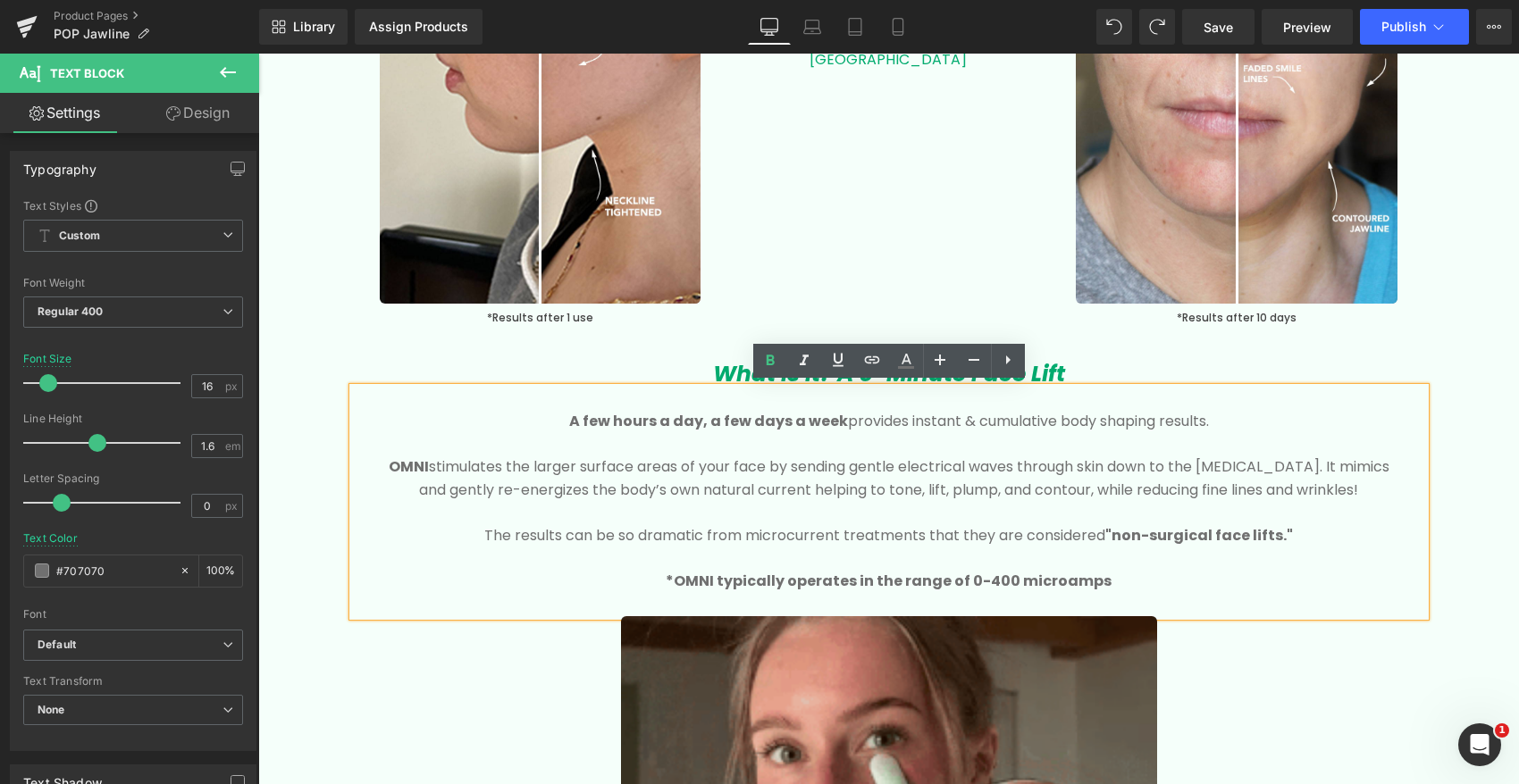
click at [624, 474] on p "OMNI stimulates the larger surface areas of your face by sending gentle electri…" at bounding box center [889, 478] width 1019 height 45
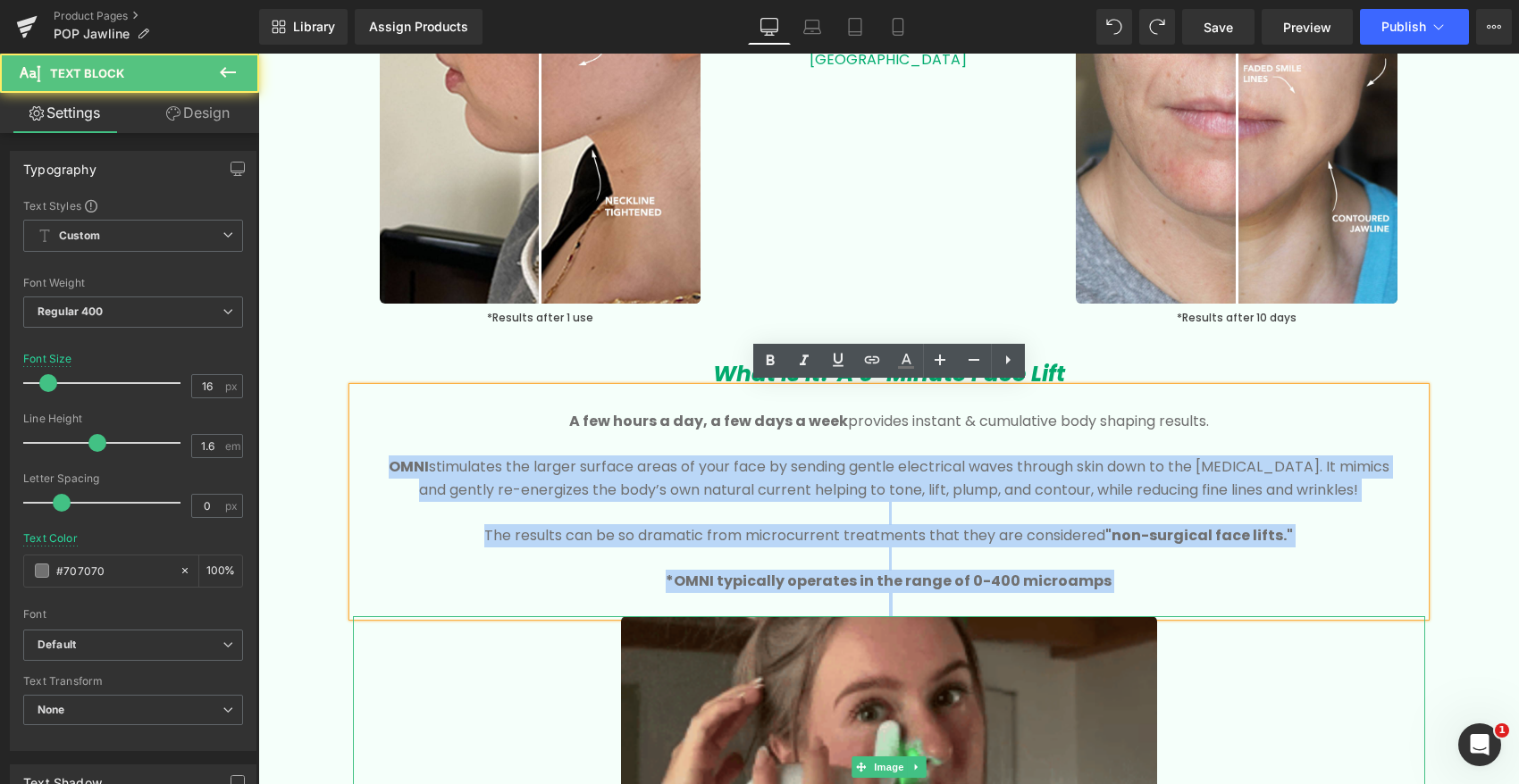
drag, startPoint x: 388, startPoint y: 463, endPoint x: 1212, endPoint y: 618, distance: 838.5
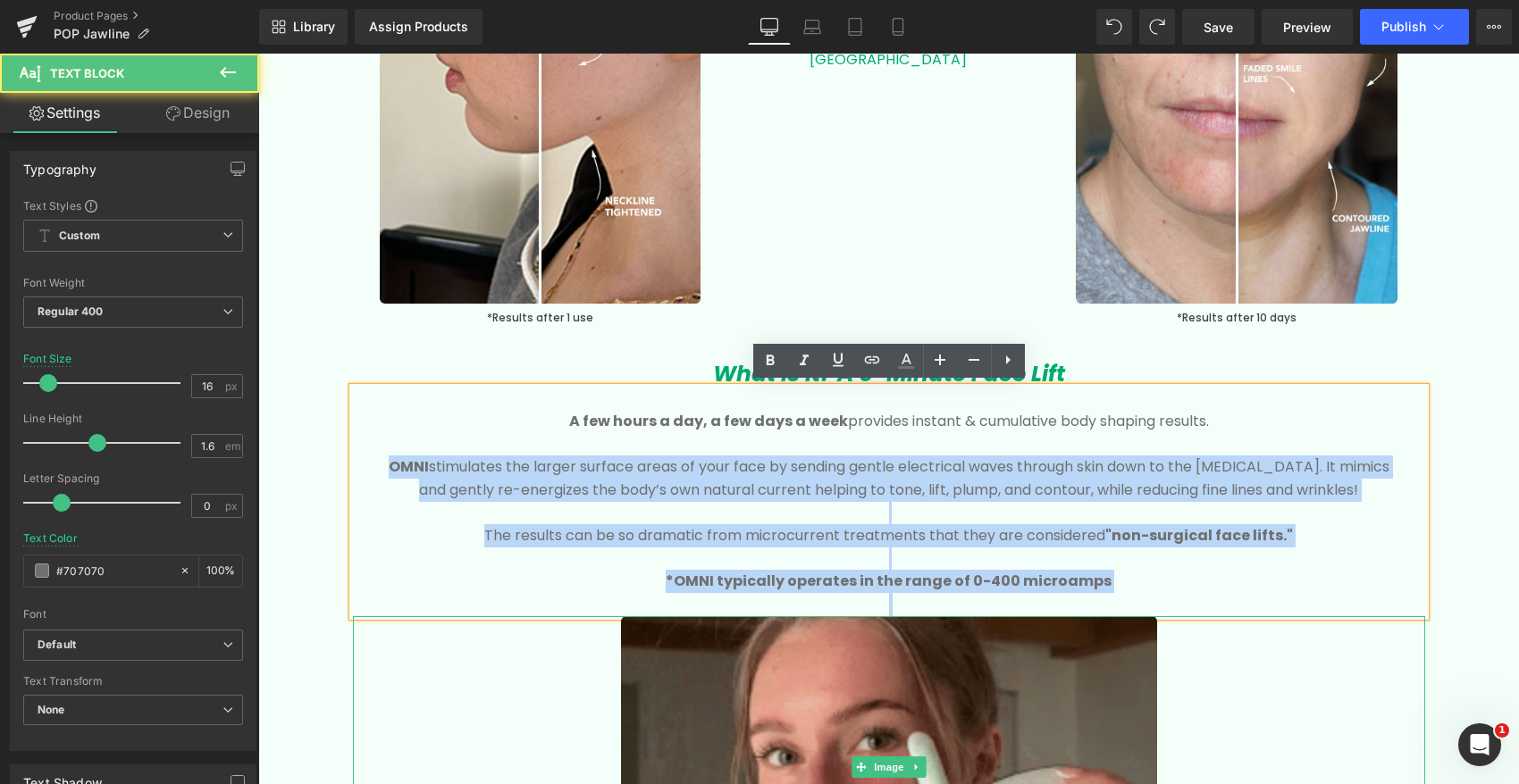
click at [1212, 618] on div "What Is It? A 5-Minute Face Lift Heading A few hours a day, a few days a week p…" at bounding box center [889, 682] width 1072 height 643
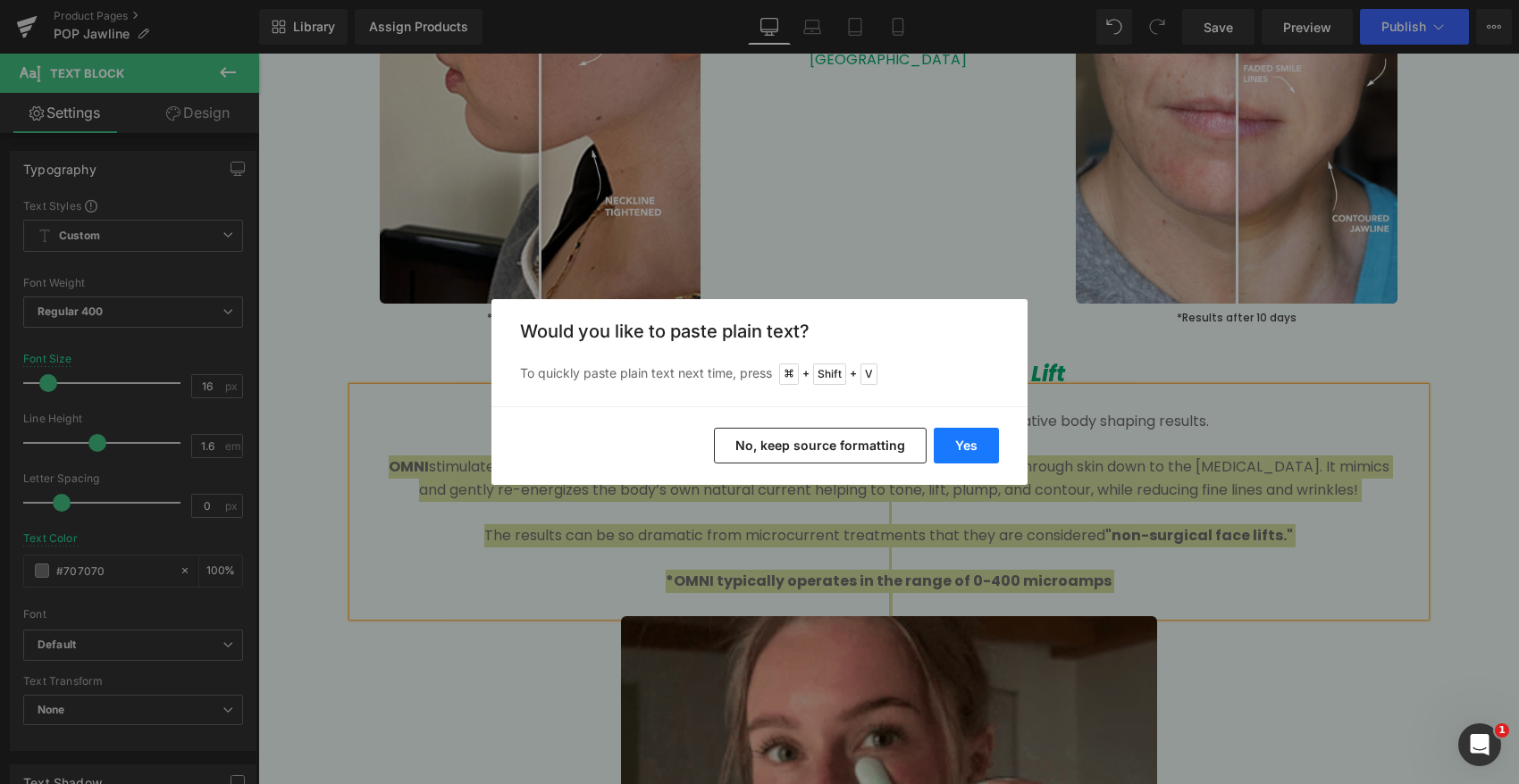
drag, startPoint x: 968, startPoint y: 451, endPoint x: 708, endPoint y: 397, distance: 265.5
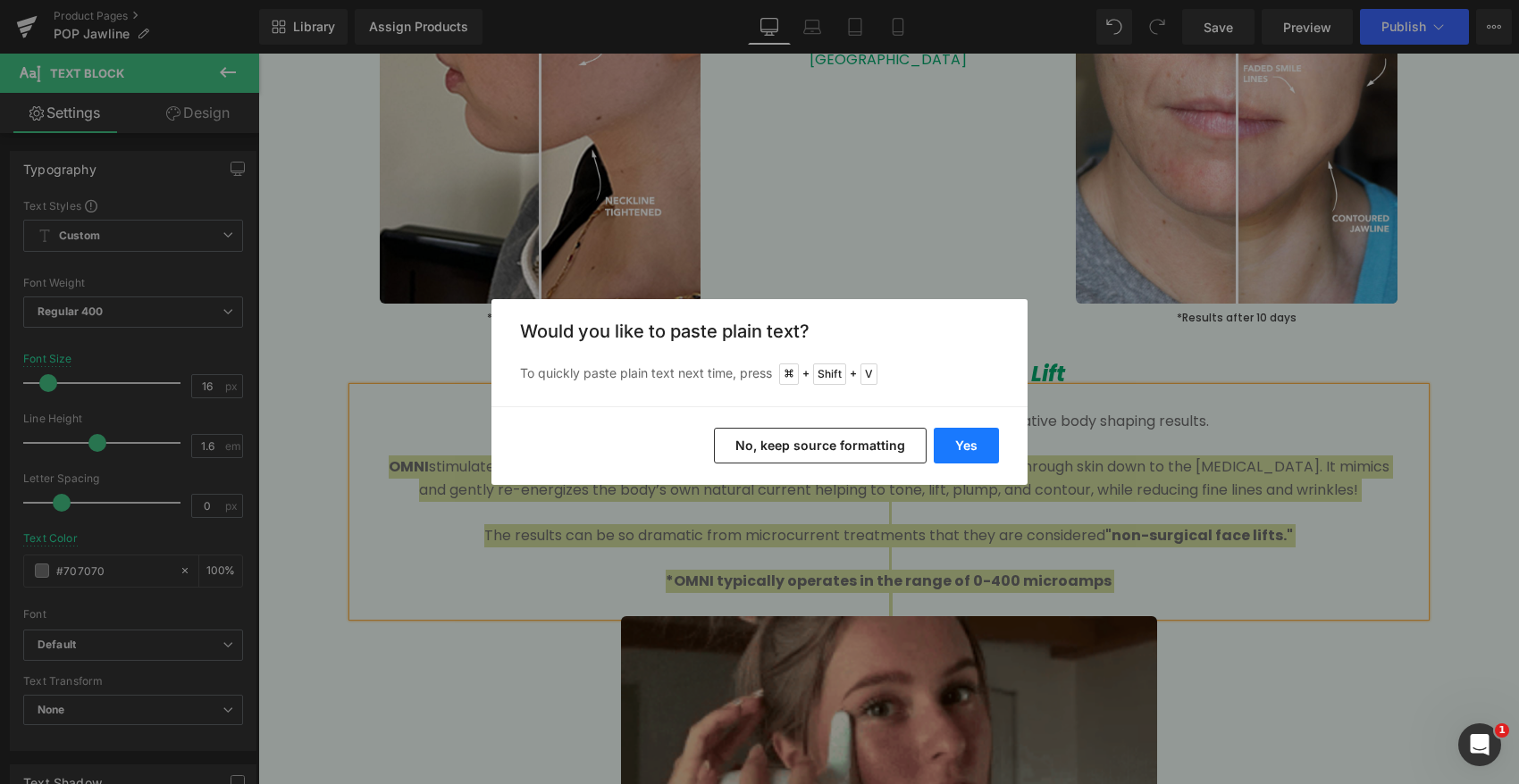
click at [968, 451] on button "Yes" at bounding box center [966, 445] width 65 height 35
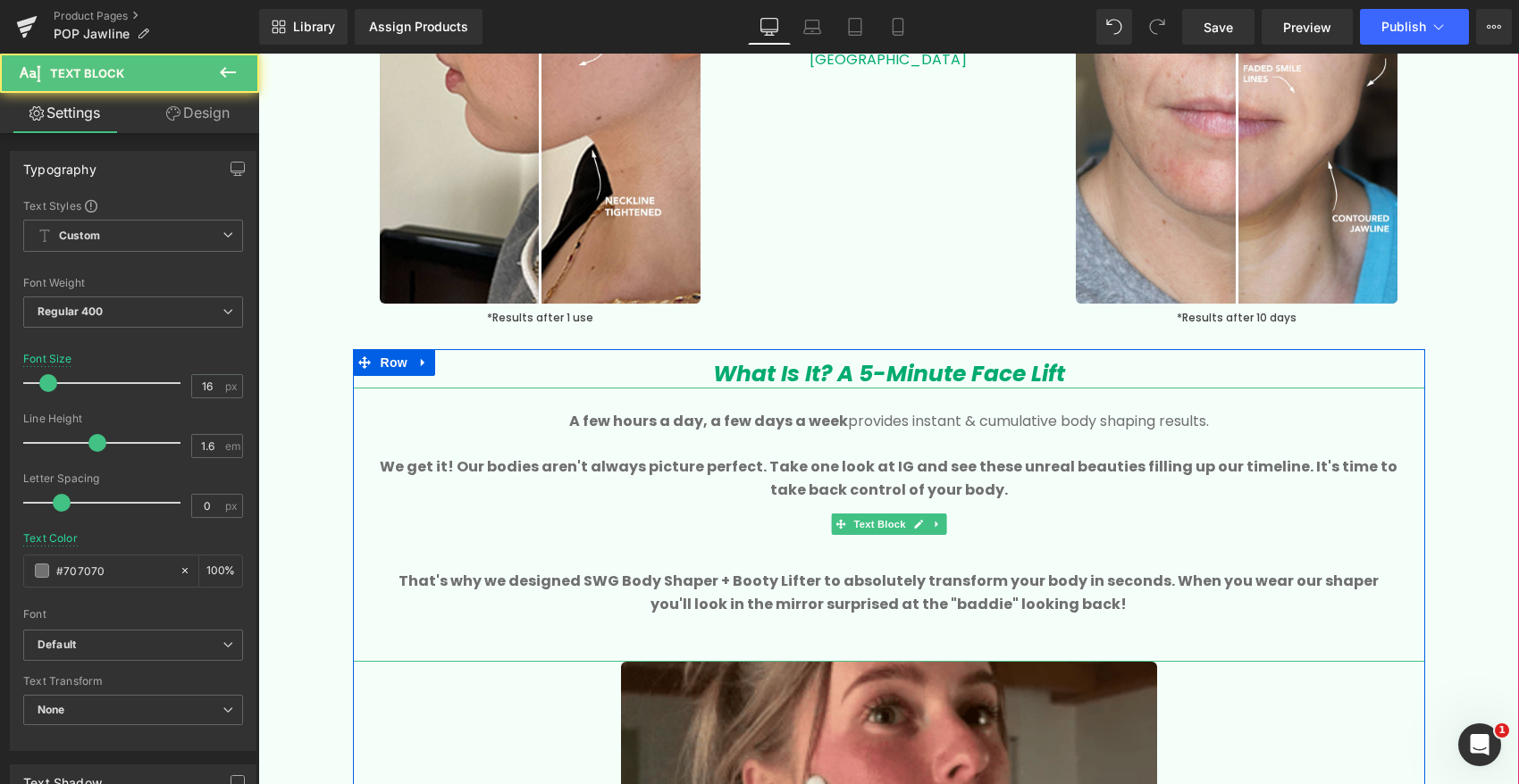
click at [974, 537] on p at bounding box center [889, 536] width 1019 height 24
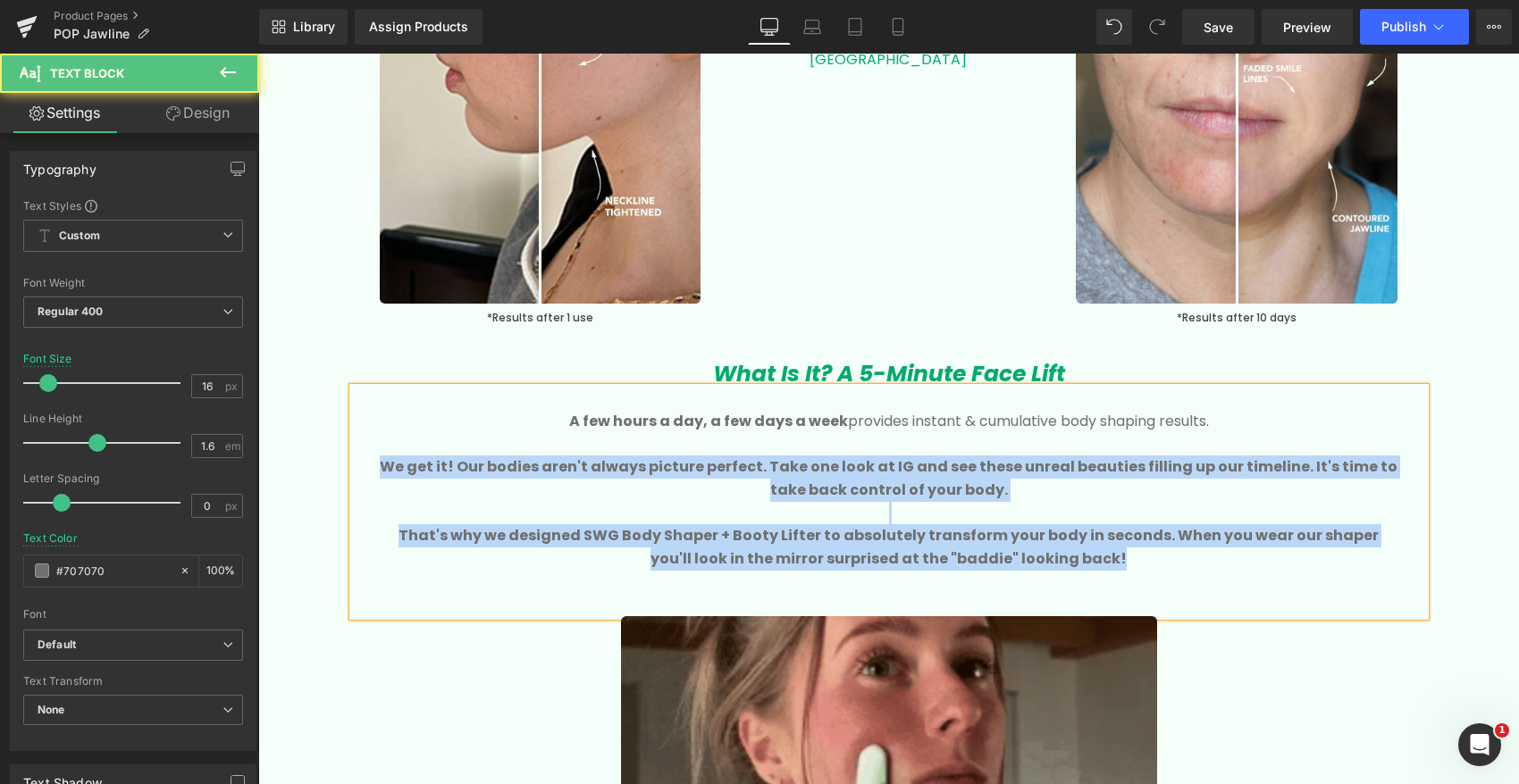
drag, startPoint x: 377, startPoint y: 463, endPoint x: 1193, endPoint y: 555, distance: 821.2
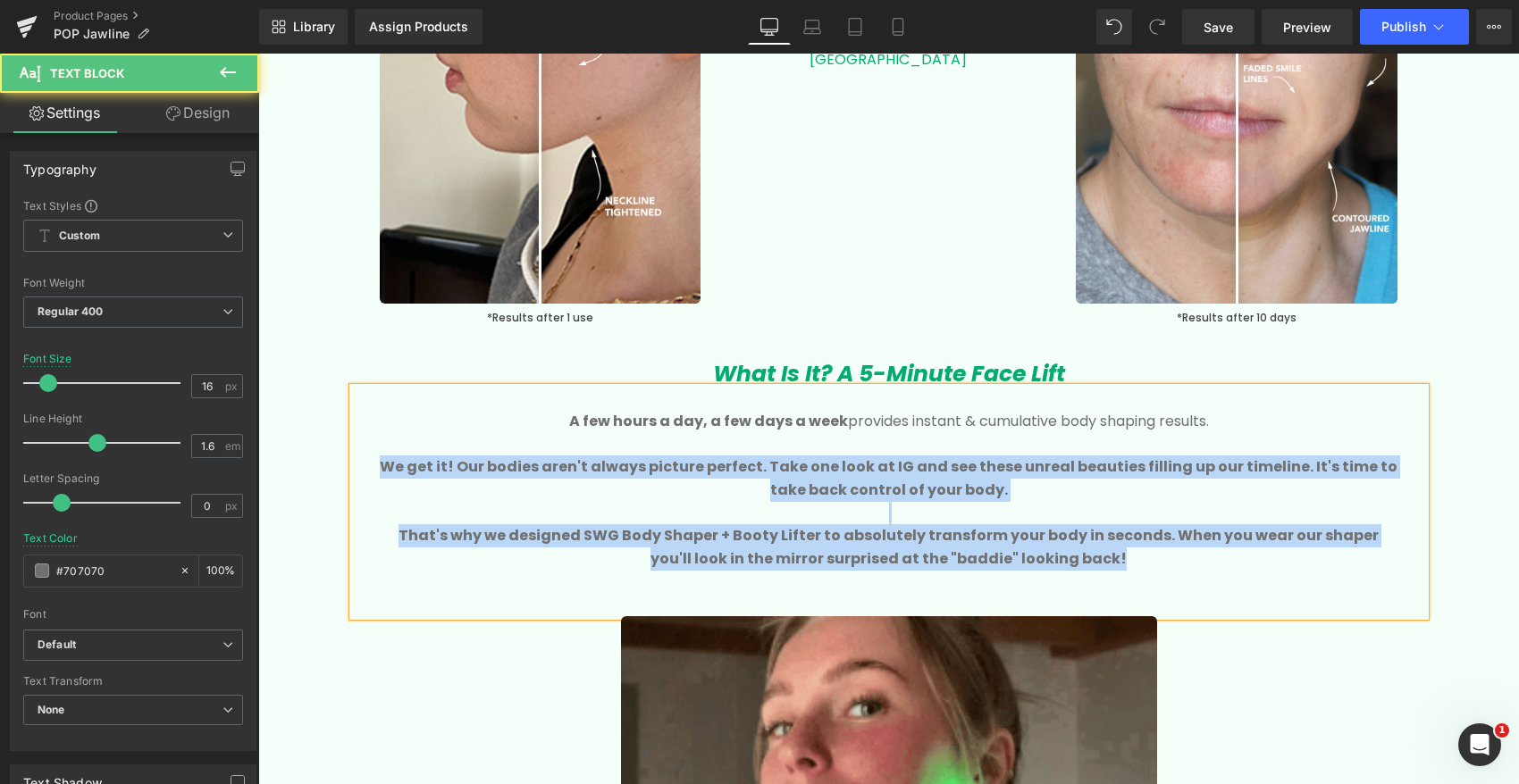
click at [1193, 555] on div "A few hours a day, a few days a week provides instant & cumulative body shaping…" at bounding box center [889, 501] width 1072 height 229
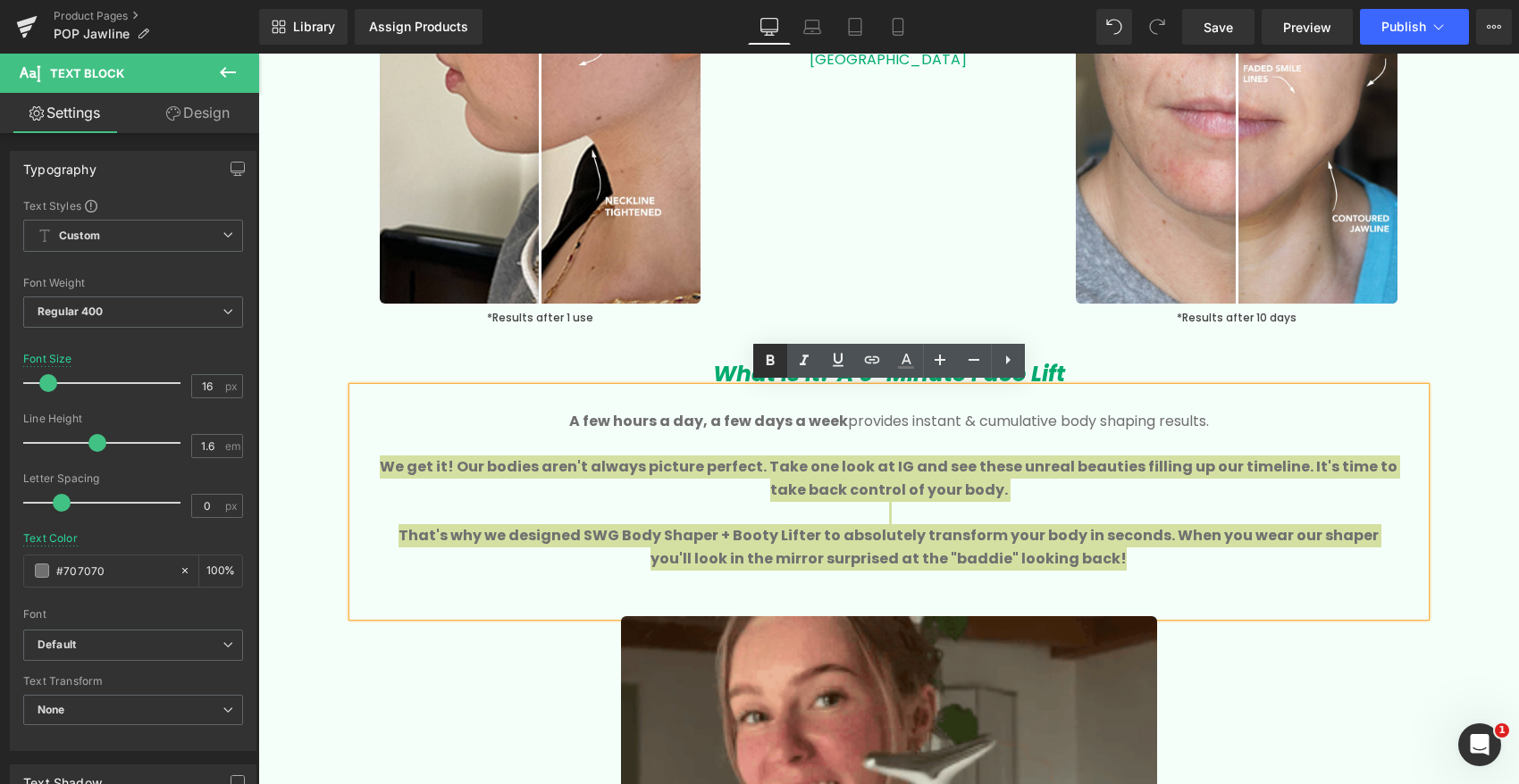
click at [764, 360] on icon at bounding box center [770, 361] width 22 height 22
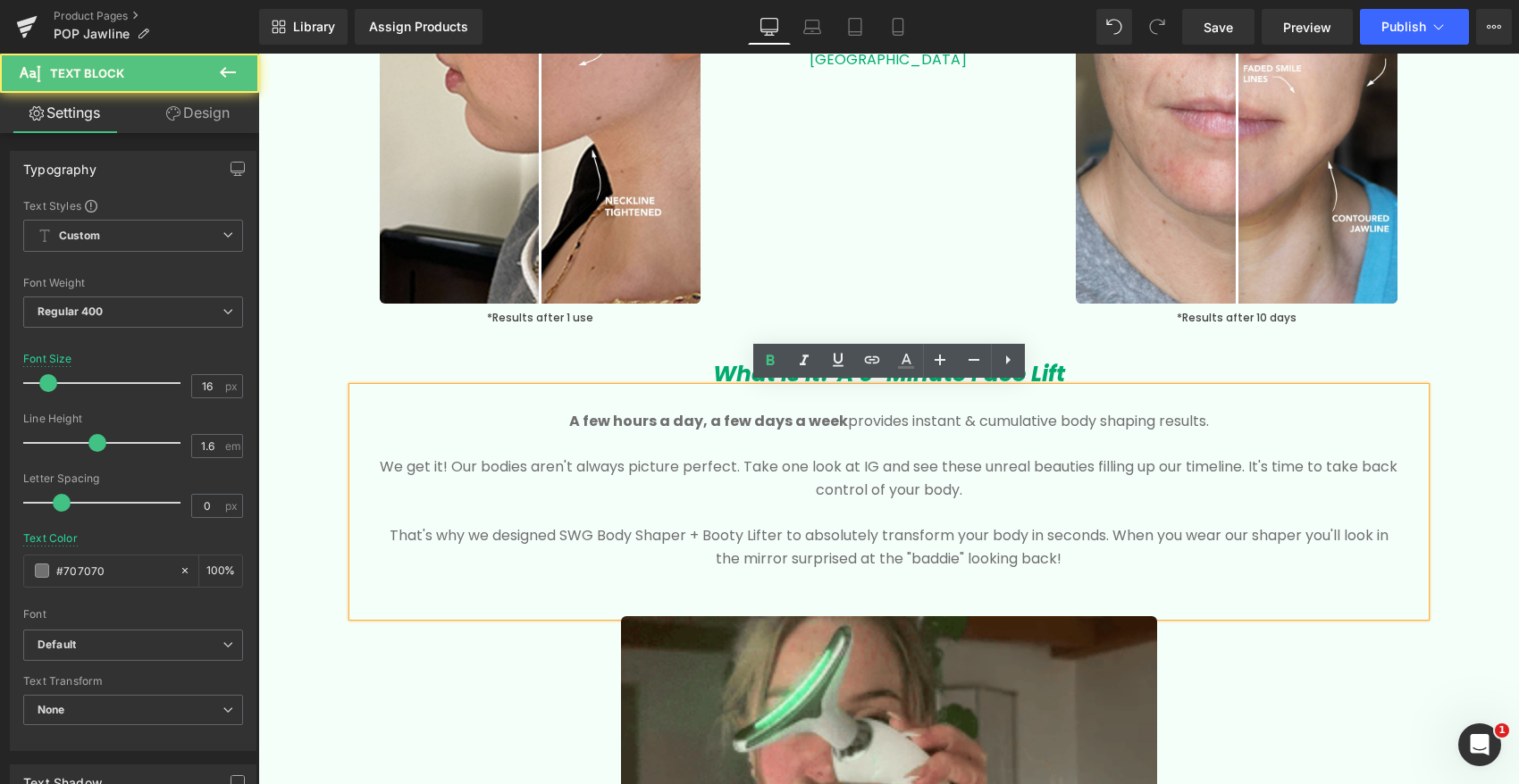
click at [761, 460] on p "We get it! Our bodies aren't always picture perfect. Take one look at IG and se…" at bounding box center [889, 478] width 1019 height 45
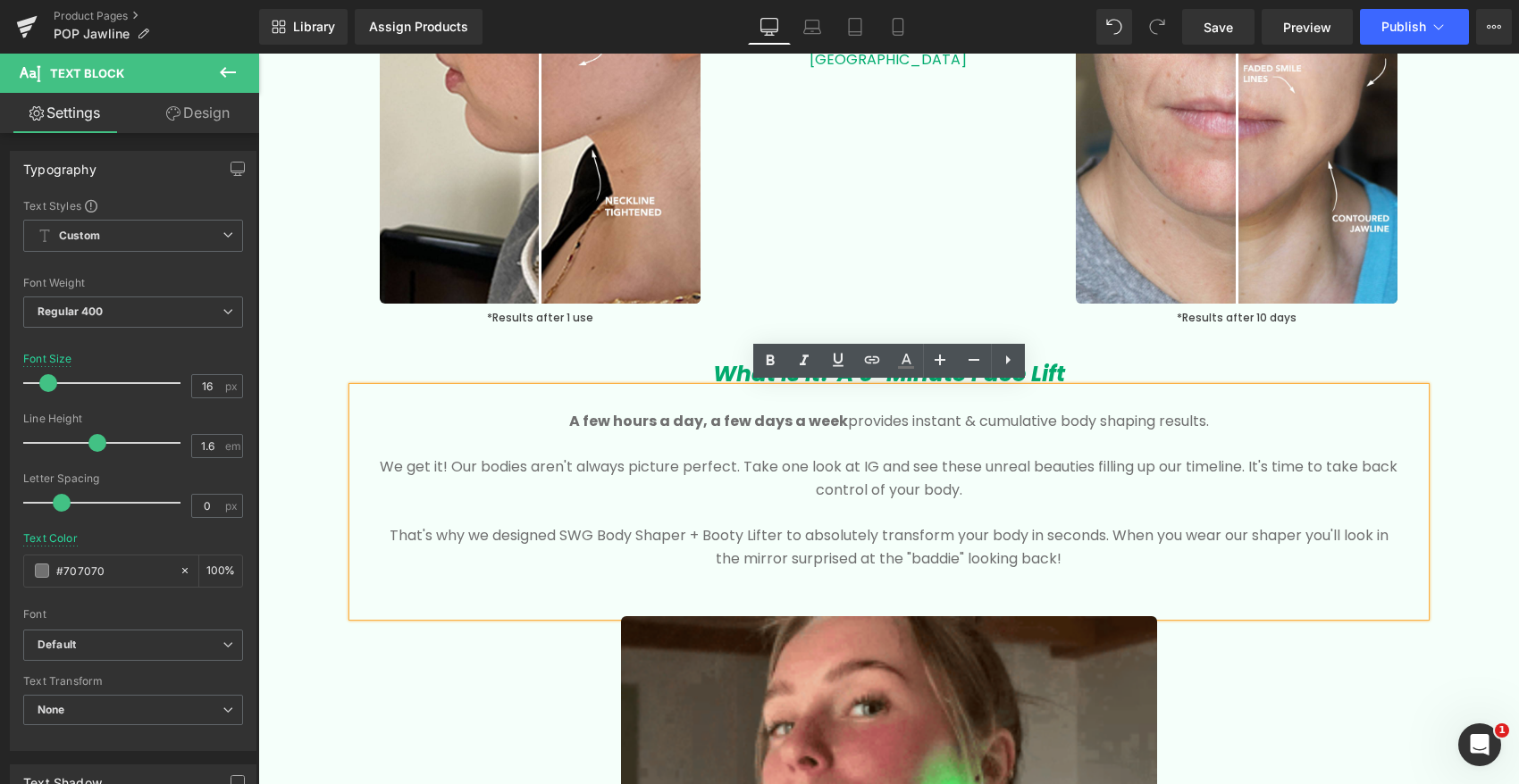
click at [965, 491] on p "We get it! Our bodies aren't always picture perfect. Take one look at IG and se…" at bounding box center [889, 478] width 1019 height 45
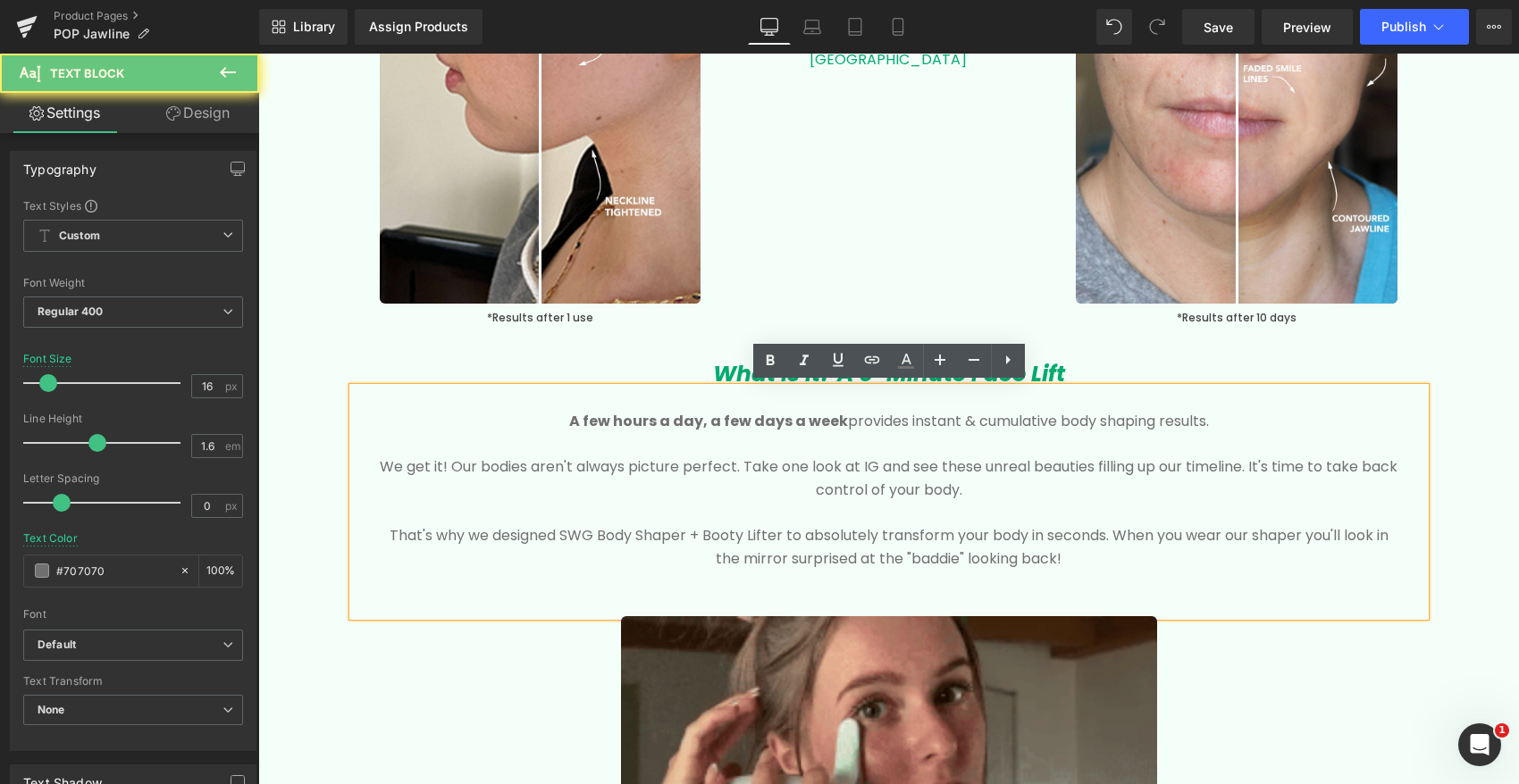
click at [965, 491] on p "We get it! Our bodies aren't always picture perfect. Take one look at IG and se…" at bounding box center [889, 478] width 1019 height 45
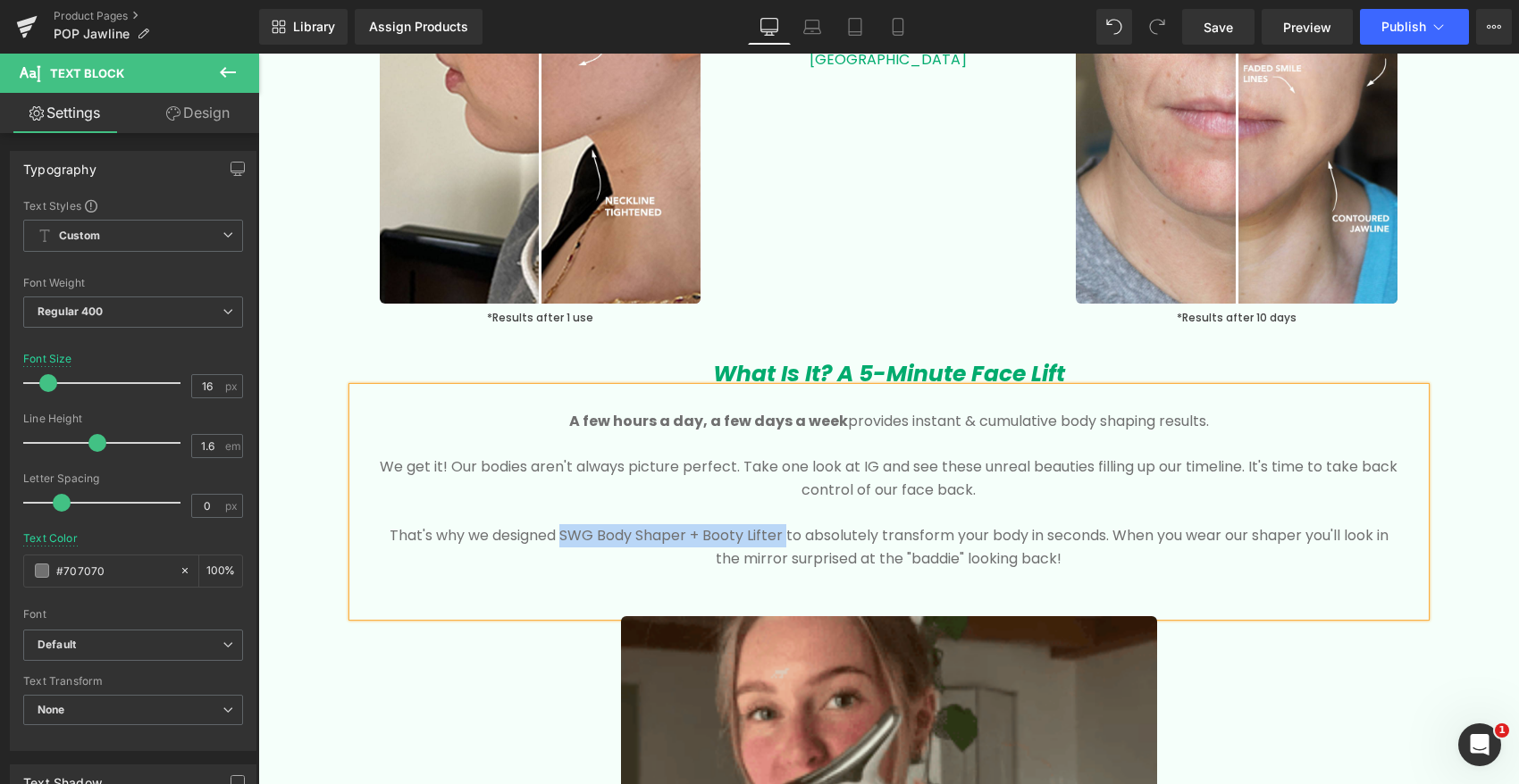
drag, startPoint x: 554, startPoint y: 532, endPoint x: 782, endPoint y: 523, distance: 228.2
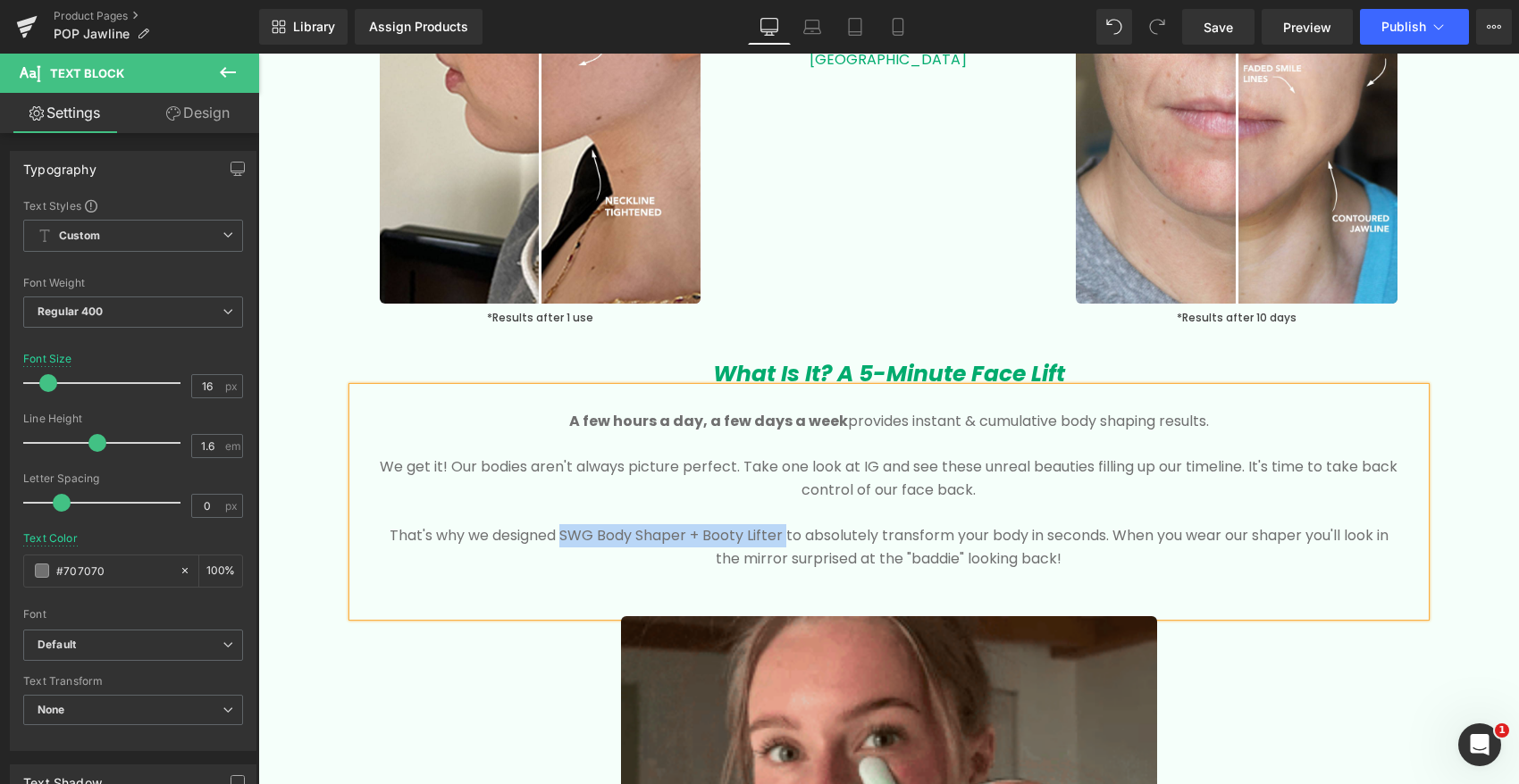
click at [783, 525] on p "That's why we designed SWG Body Shaper + Booty Lifter to absolutely transform y…" at bounding box center [889, 547] width 1019 height 45
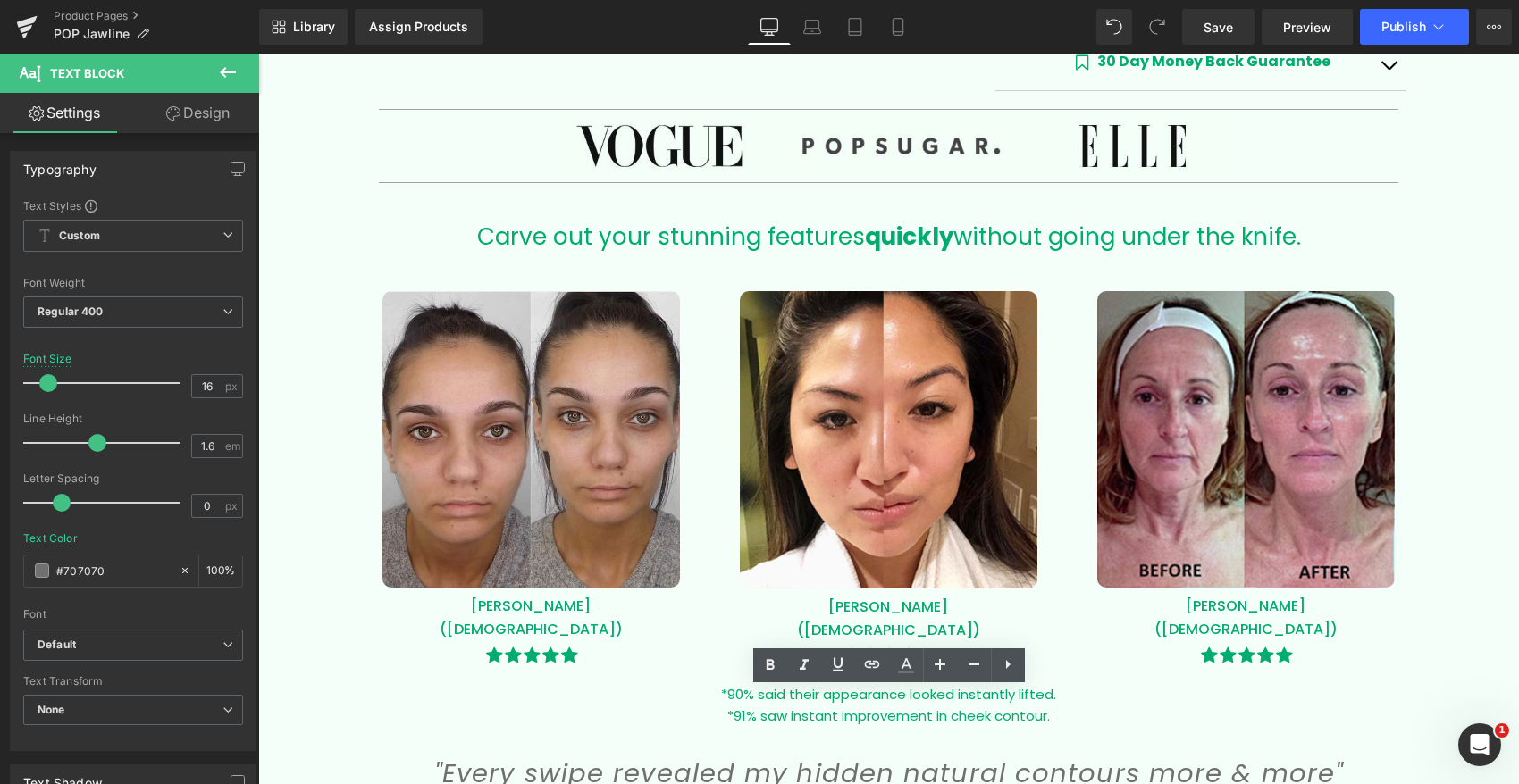
scroll to position [0, 0]
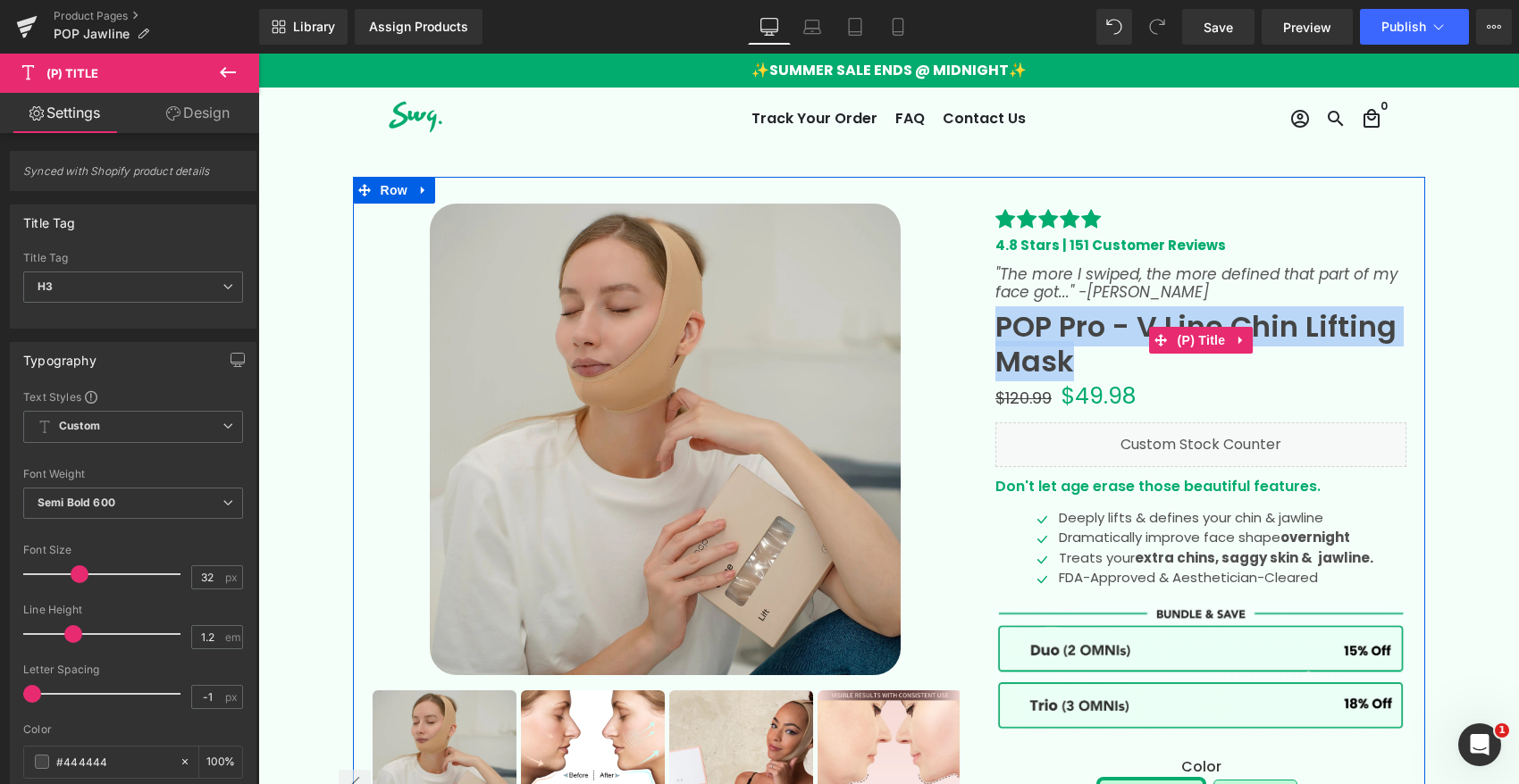
drag, startPoint x: 1104, startPoint y: 366, endPoint x: 1080, endPoint y: 365, distance: 24.0
click at [1080, 365] on span "POP Pro - V Line Chin Lifting Mask" at bounding box center [1200, 340] width 411 height 78
copy span "POP Pro - V Line Chin Lifting Mask"
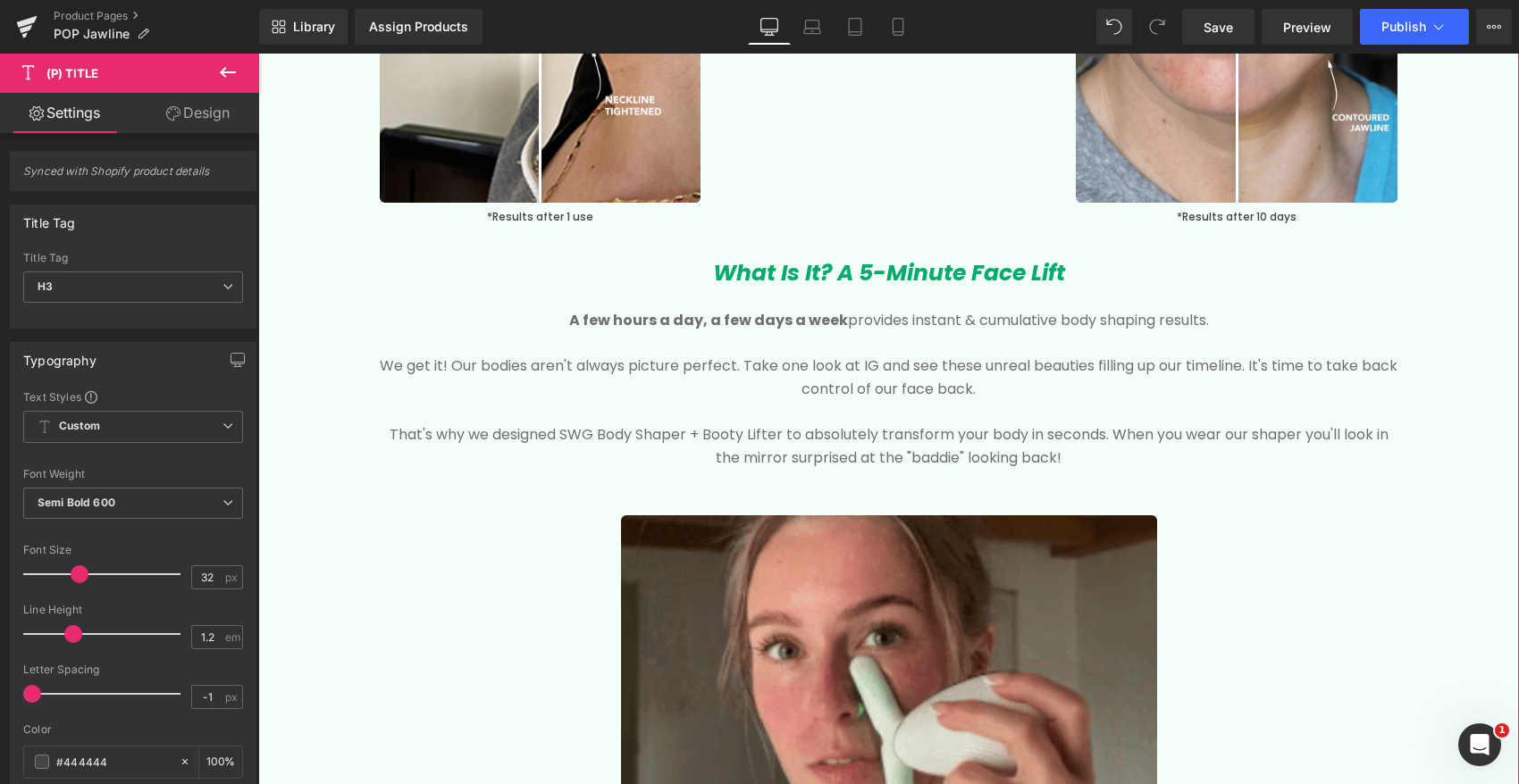
scroll to position [2752, 0]
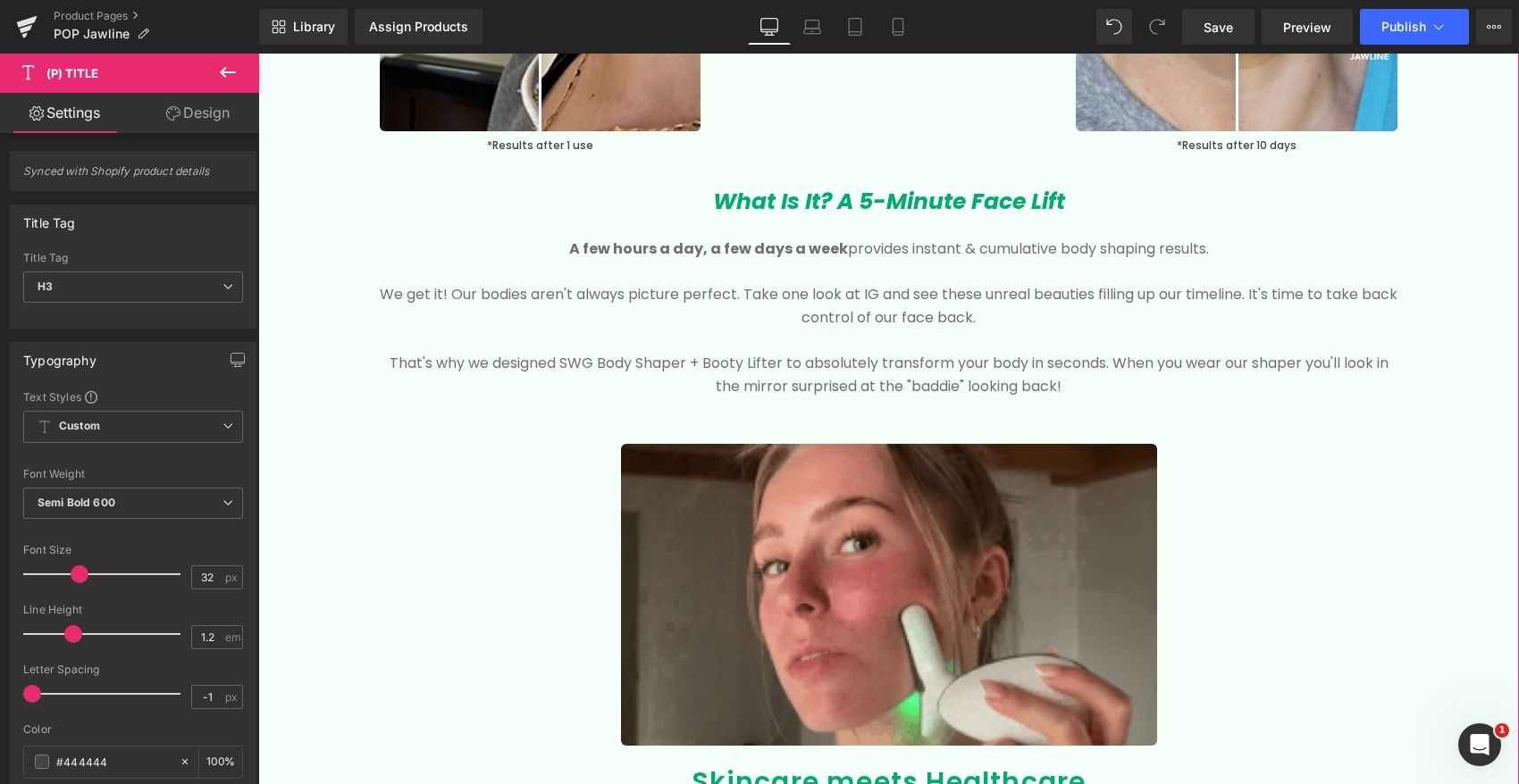
click at [670, 359] on p "That's why we designed SWG Body Shaper + Booty Lifter to absolutely transform y…" at bounding box center [889, 375] width 1019 height 45
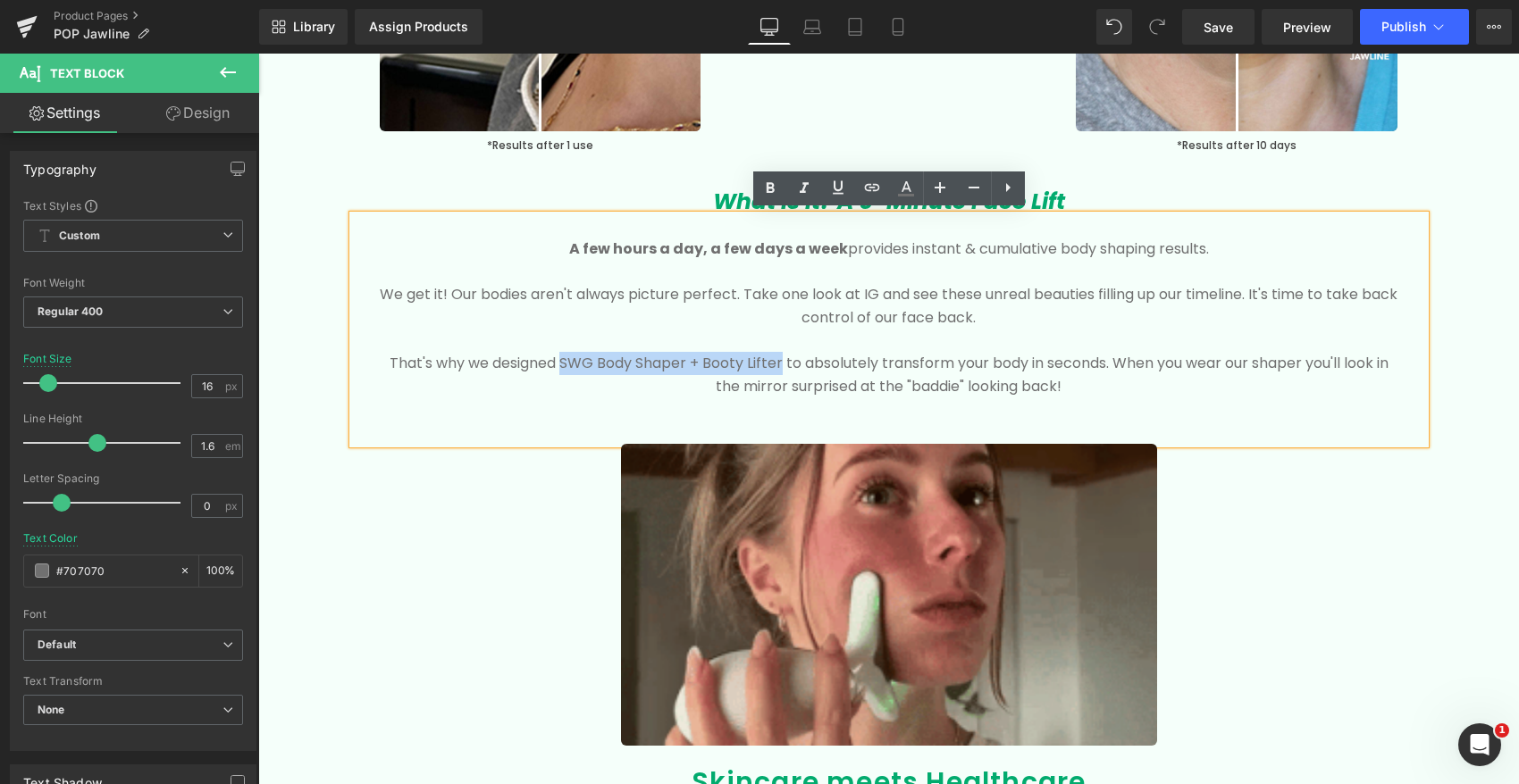
drag, startPoint x: 555, startPoint y: 356, endPoint x: 780, endPoint y: 357, distance: 225.0
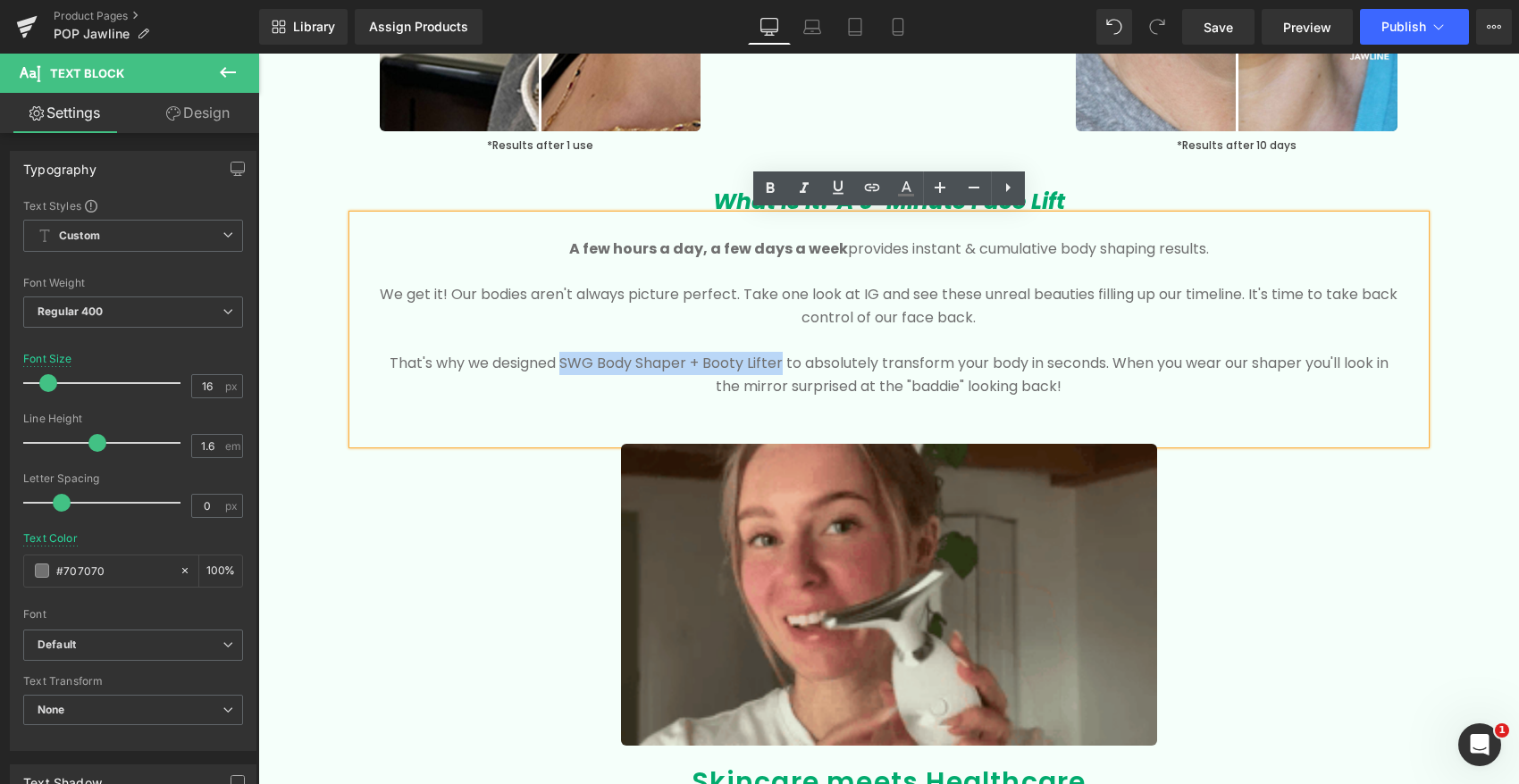
click at [780, 357] on p "That's why we designed SWG Body Shaper + Booty Lifter to absolutely transform y…" at bounding box center [889, 375] width 1019 height 45
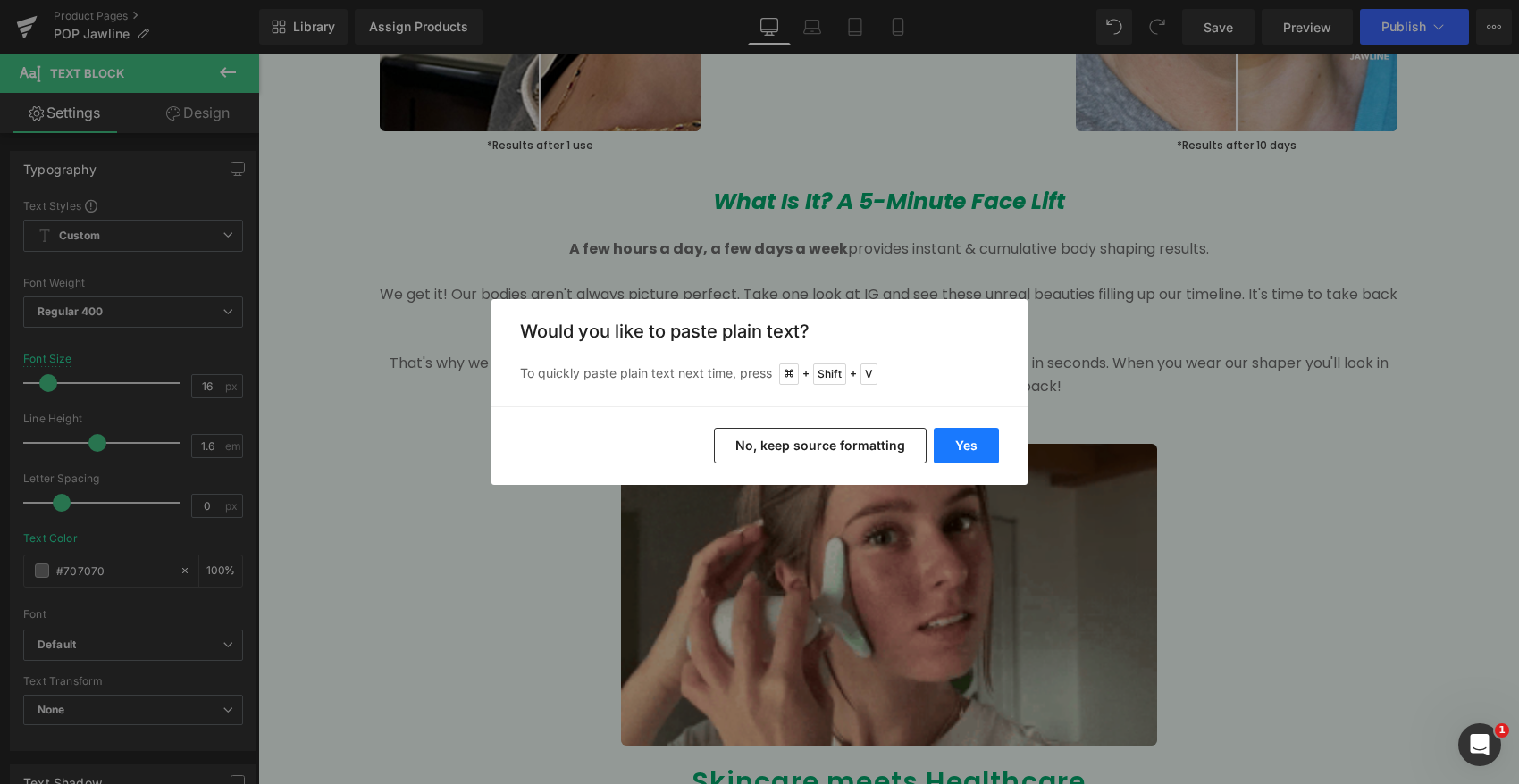
click at [973, 432] on button "Yes" at bounding box center [966, 445] width 65 height 35
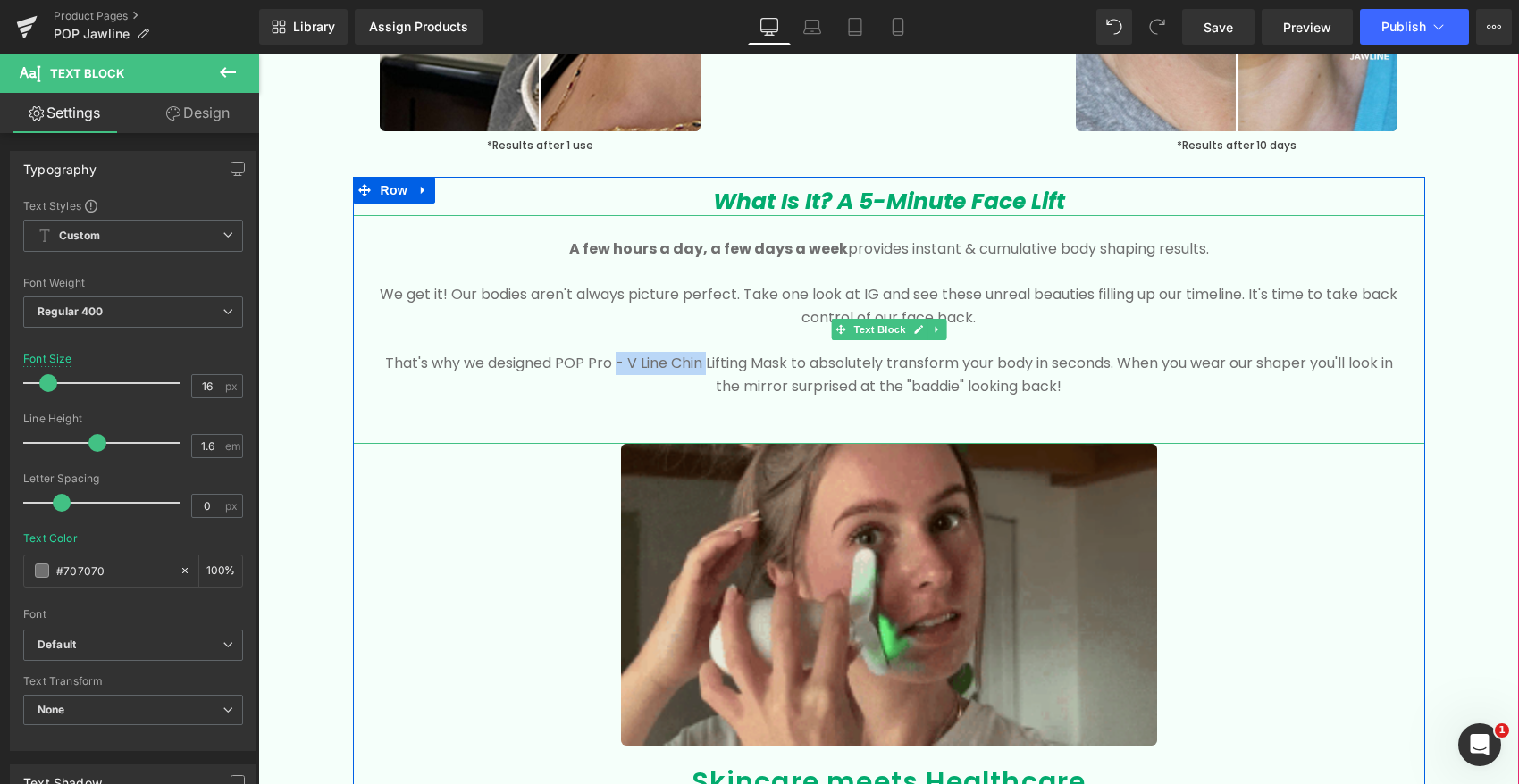
drag, startPoint x: 616, startPoint y: 361, endPoint x: 711, endPoint y: 364, distance: 95.0
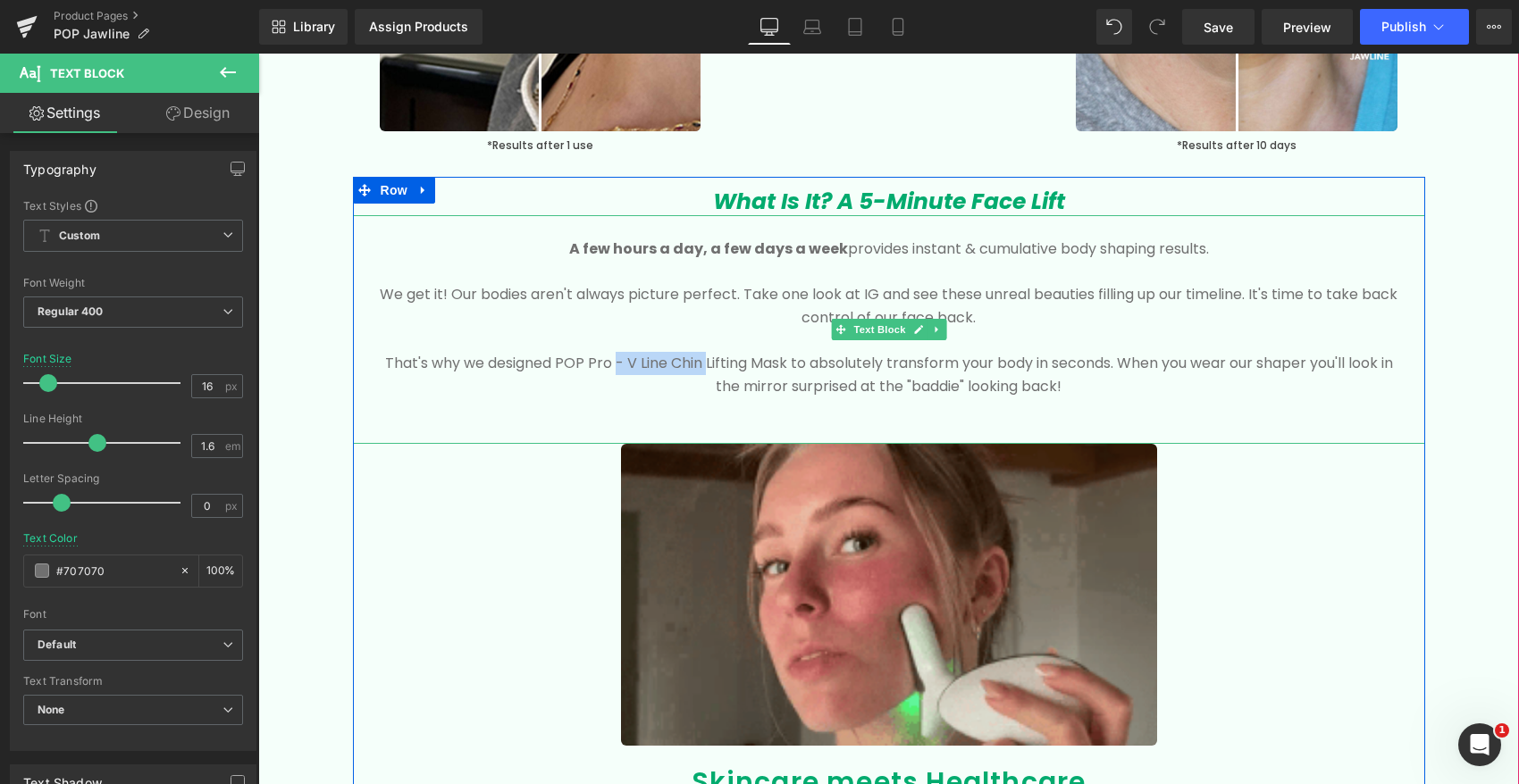
click at [711, 364] on p "That's why we designed POP Pro - V Line Chin Lifting Mask to absolutely transfo…" at bounding box center [889, 375] width 1019 height 45
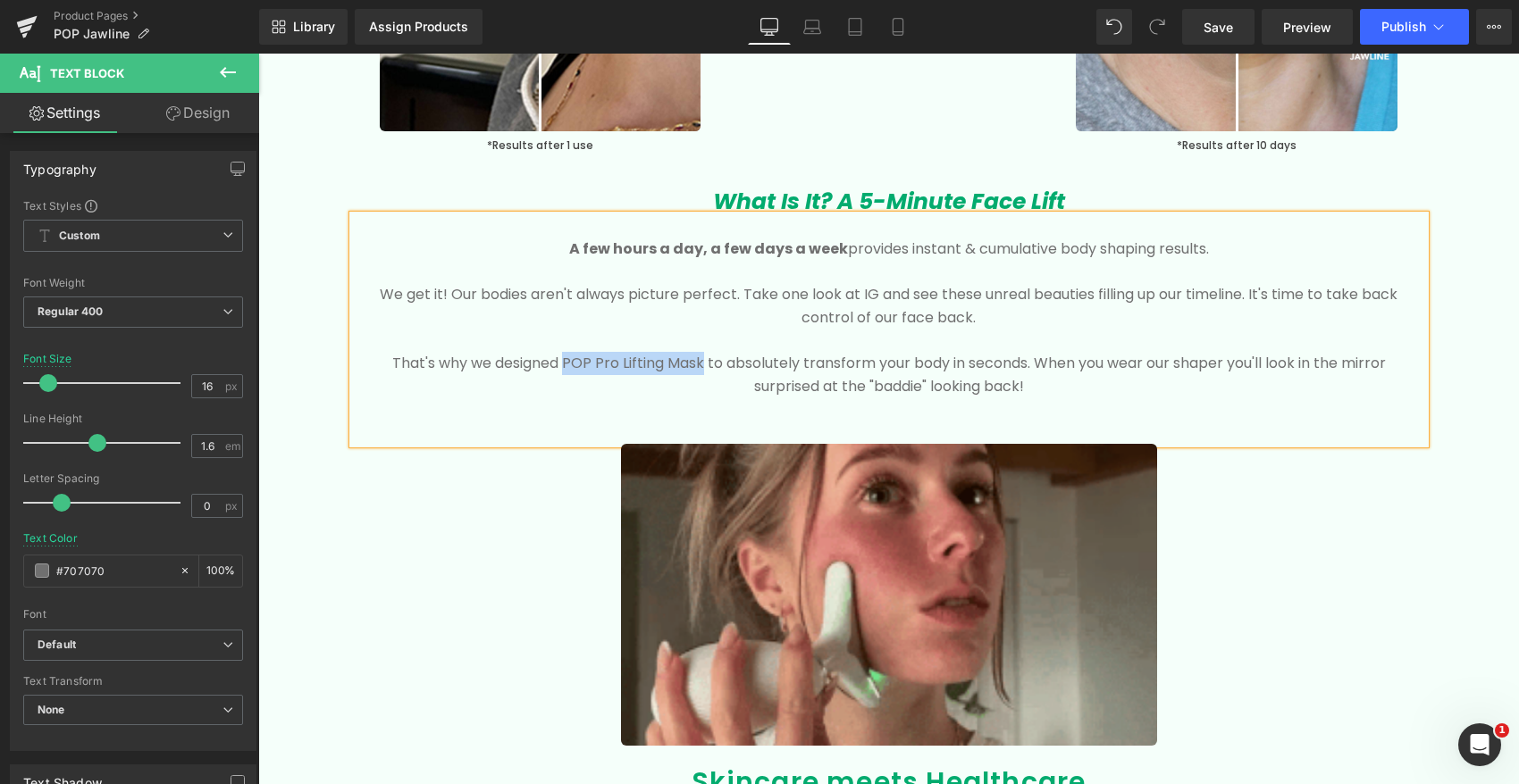
drag, startPoint x: 701, startPoint y: 363, endPoint x: 562, endPoint y: 360, distance: 139.0
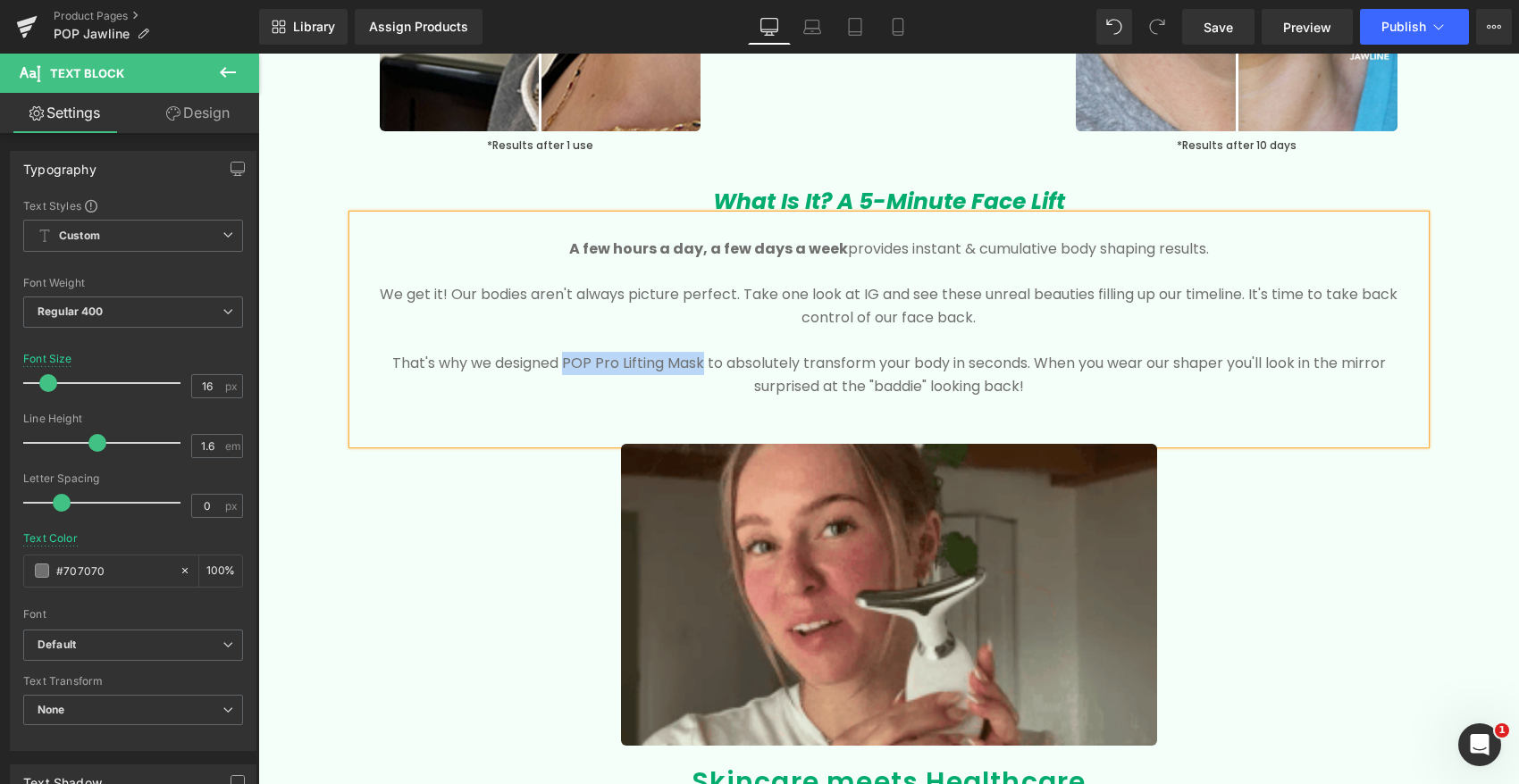
click at [562, 360] on p "That's why we designed POP Pro Lifting Mask to absolutely transform your body i…" at bounding box center [889, 375] width 1019 height 45
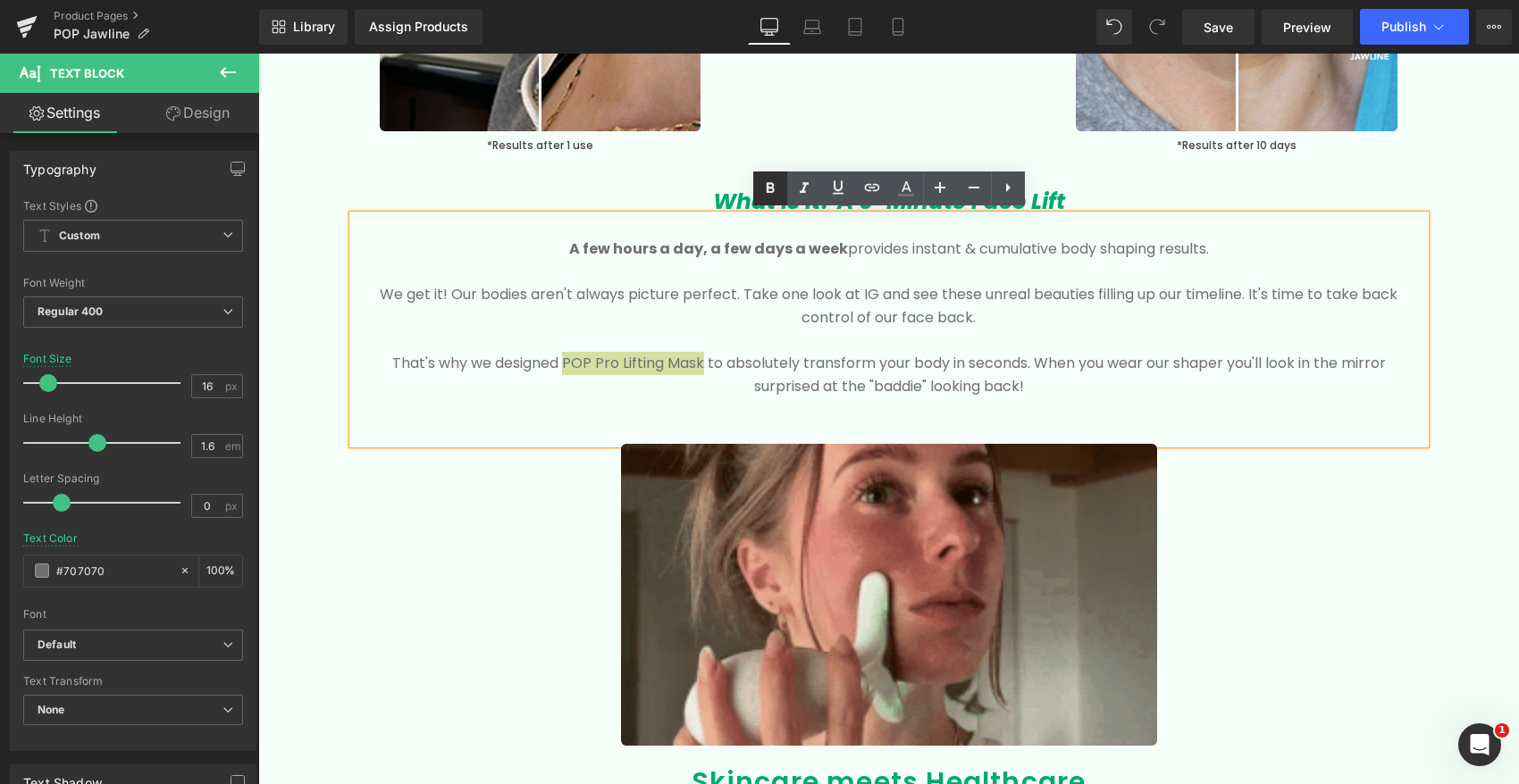
click at [768, 183] on icon at bounding box center [769, 187] width 8 height 11
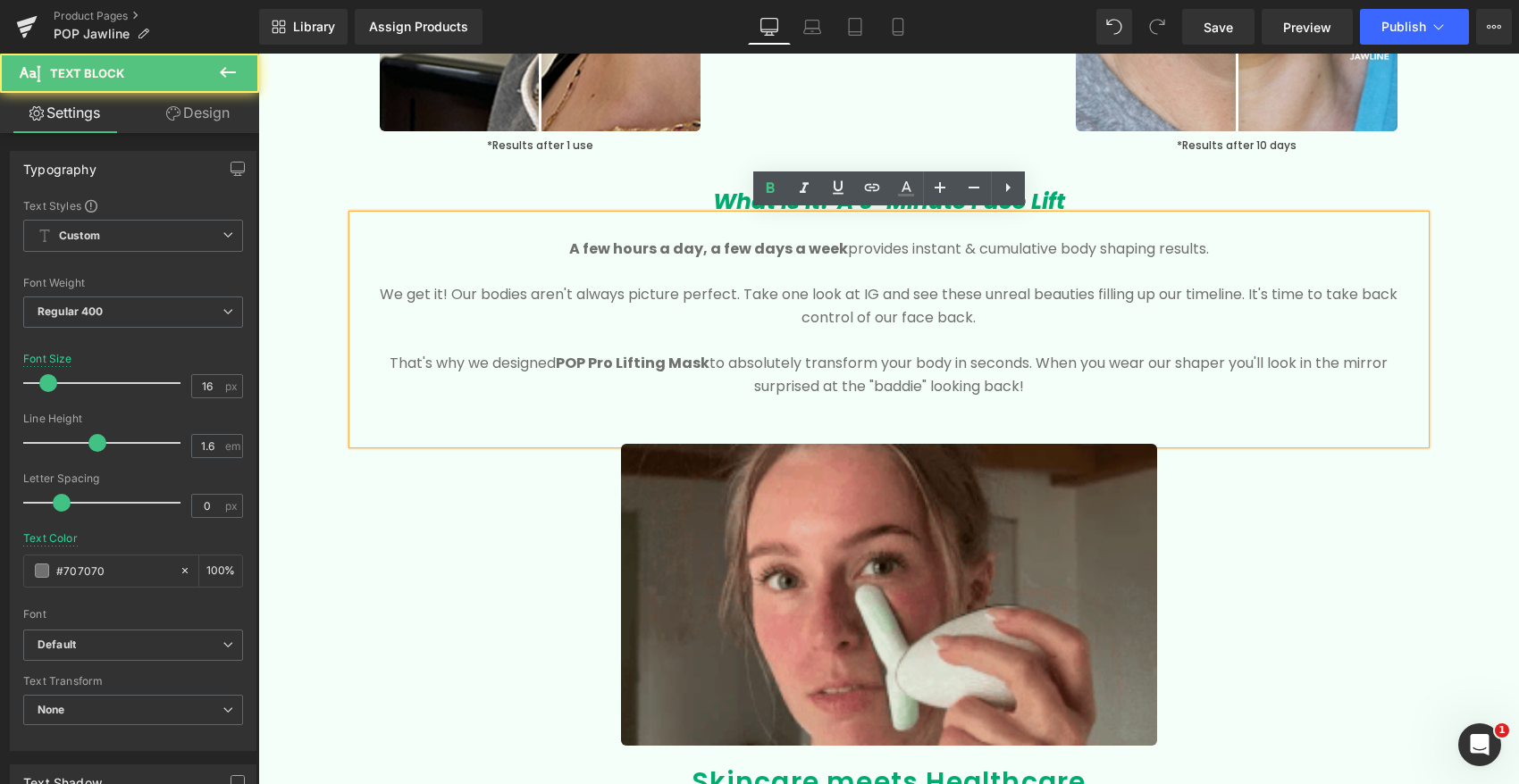
click at [975, 366] on p "That's why we designed POP Pro Lifting Mask to absolutely transform your body i…" at bounding box center [889, 375] width 1019 height 45
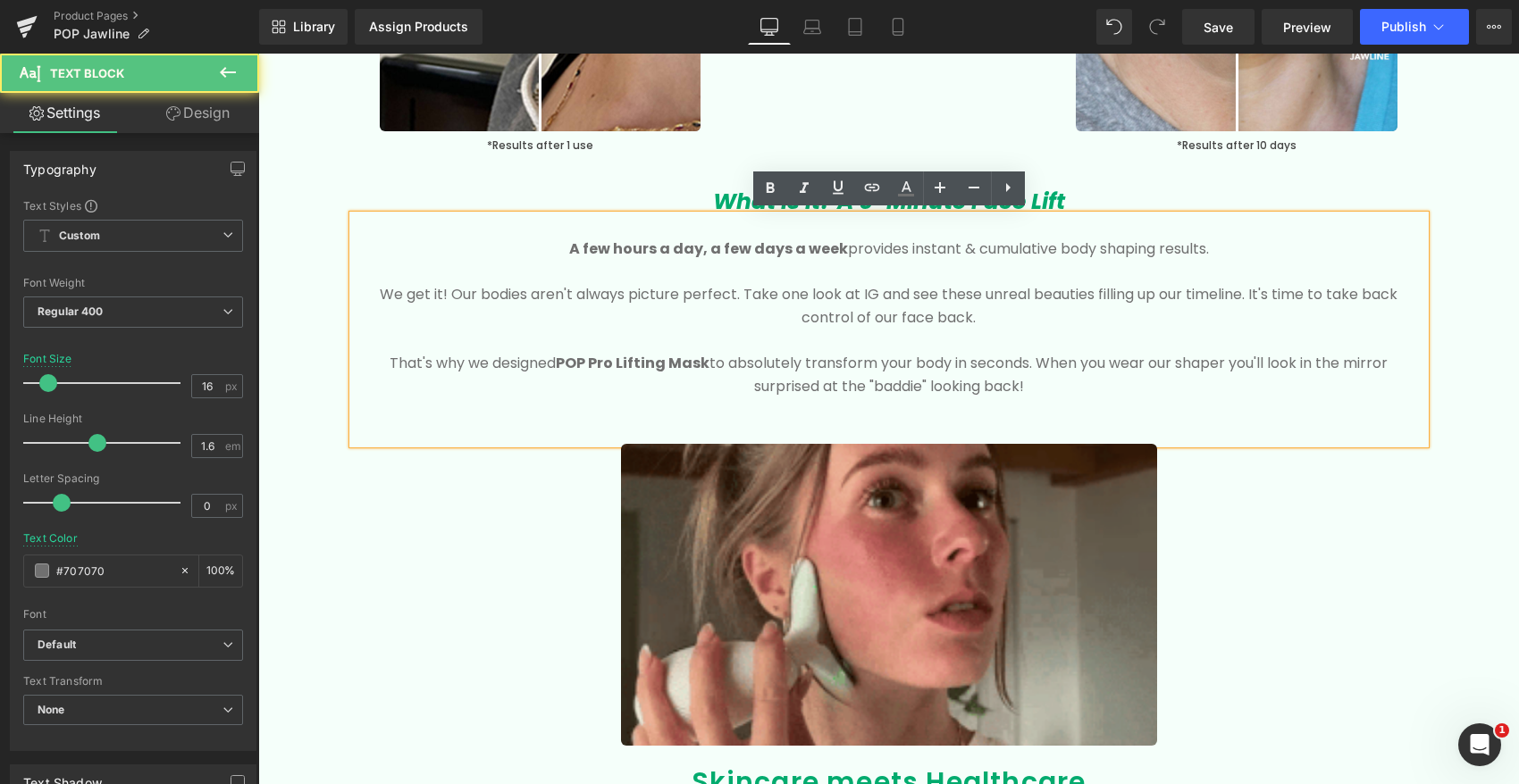
click at [930, 363] on p "That's why we designed POP Pro Lifting Mask to absolutely transform your body i…" at bounding box center [889, 375] width 1019 height 45
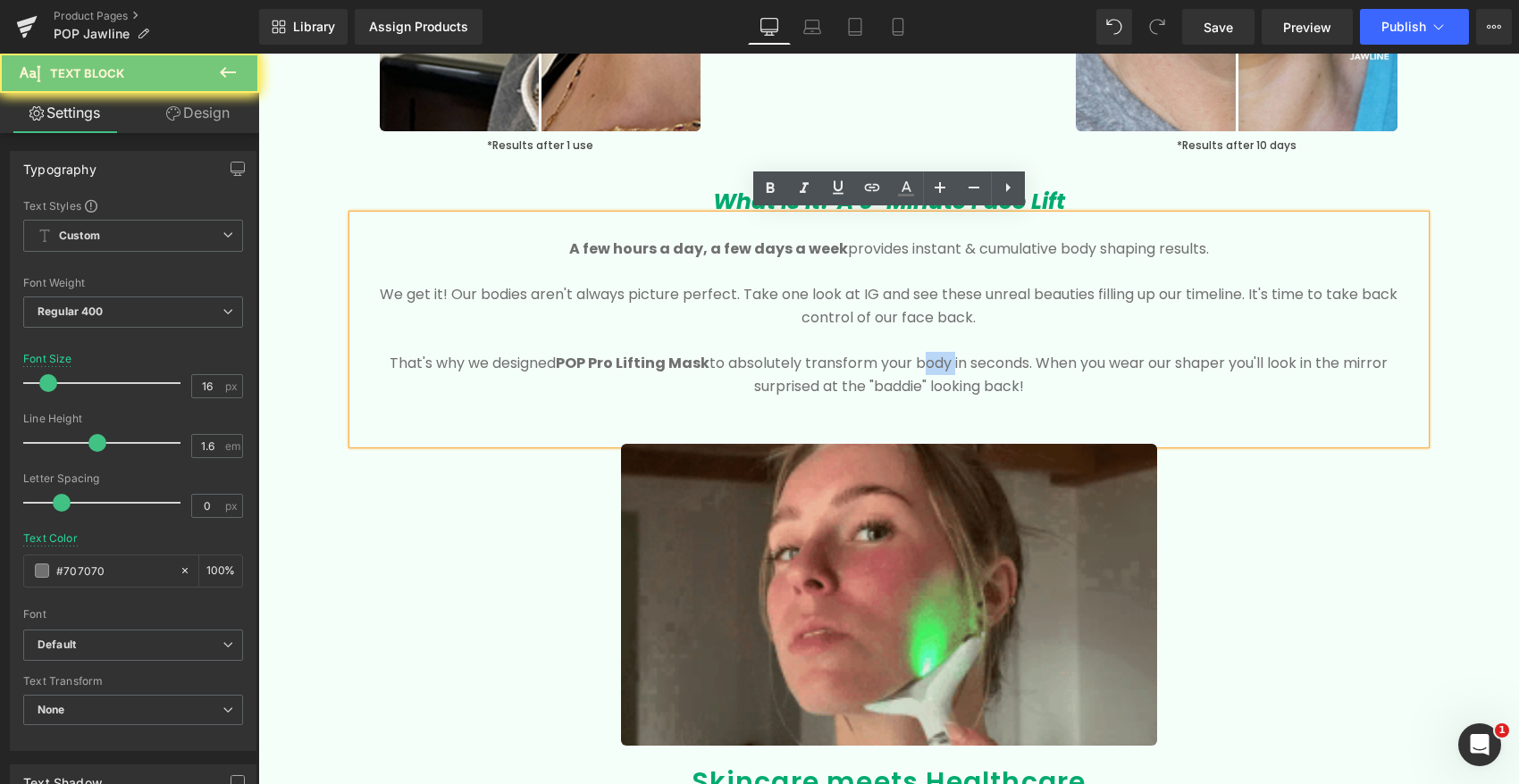
click at [930, 363] on p "That's why we designed POP Pro Lifting Mask to absolutely transform your body i…" at bounding box center [889, 375] width 1019 height 45
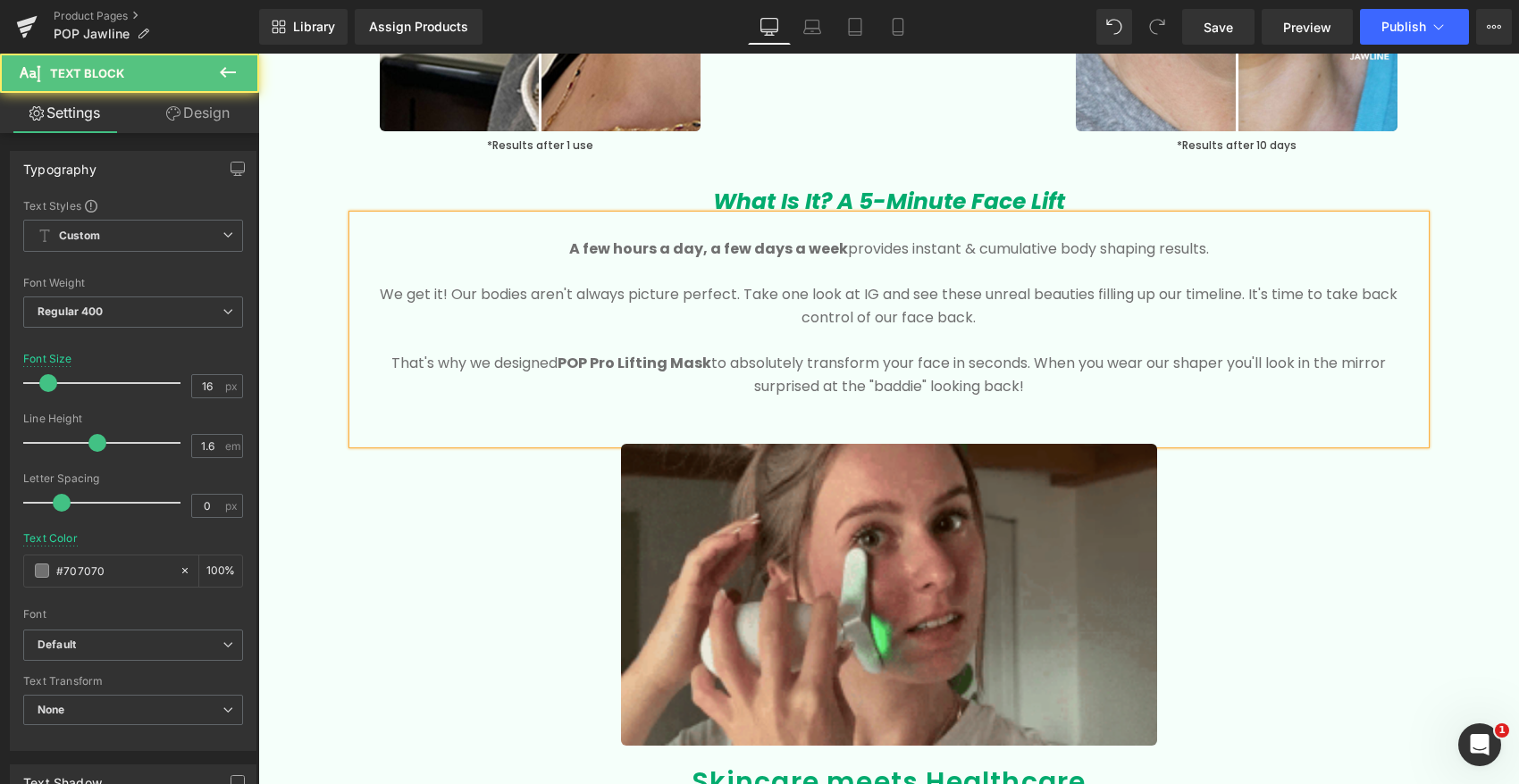
click at [995, 360] on p "That's why we designed POP Pro Lifting Mask to absolutely transform your face i…" at bounding box center [889, 375] width 1019 height 45
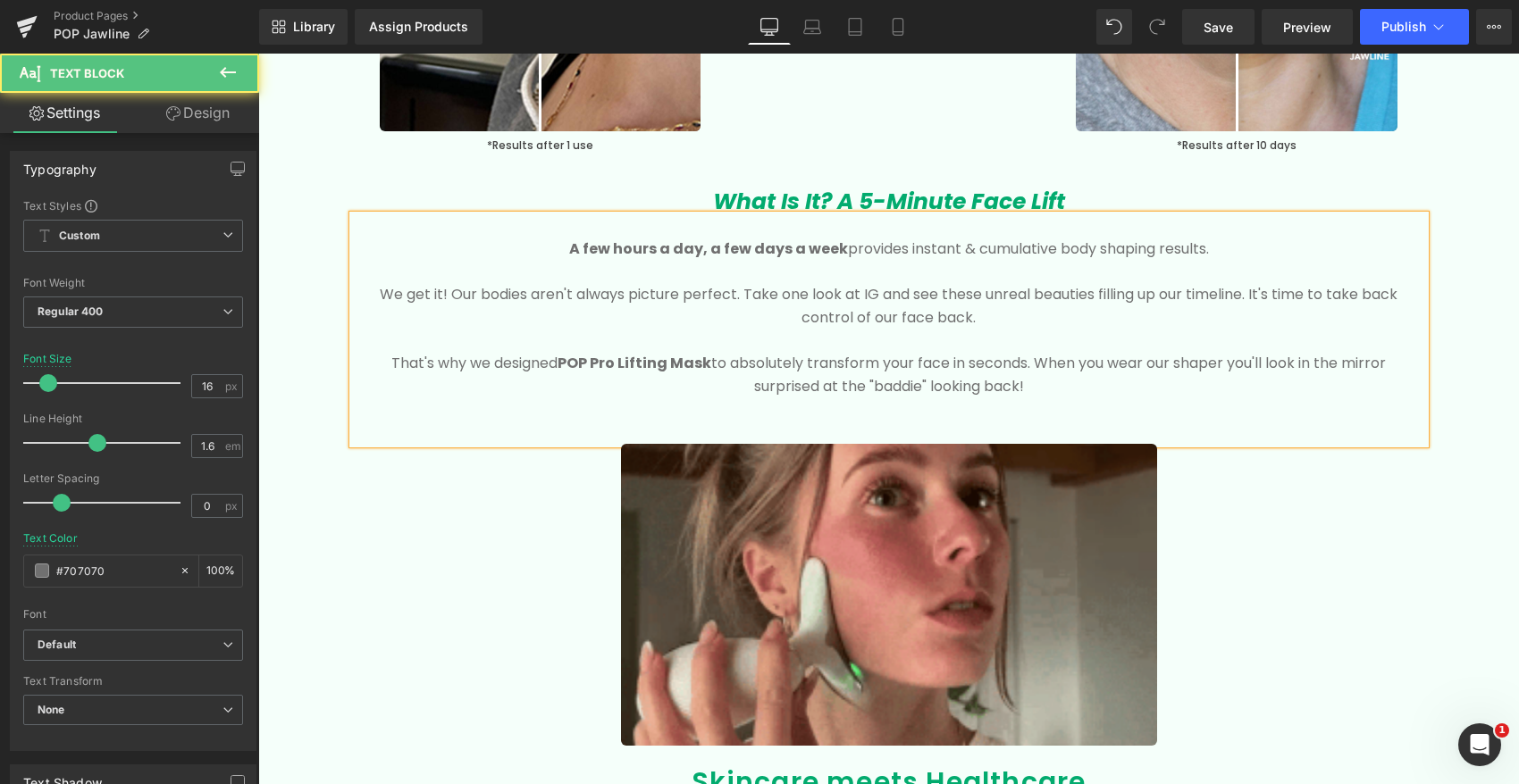
click at [995, 360] on p "That's why we designed POP Pro Lifting Mask to absolutely transform your face i…" at bounding box center [889, 375] width 1019 height 45
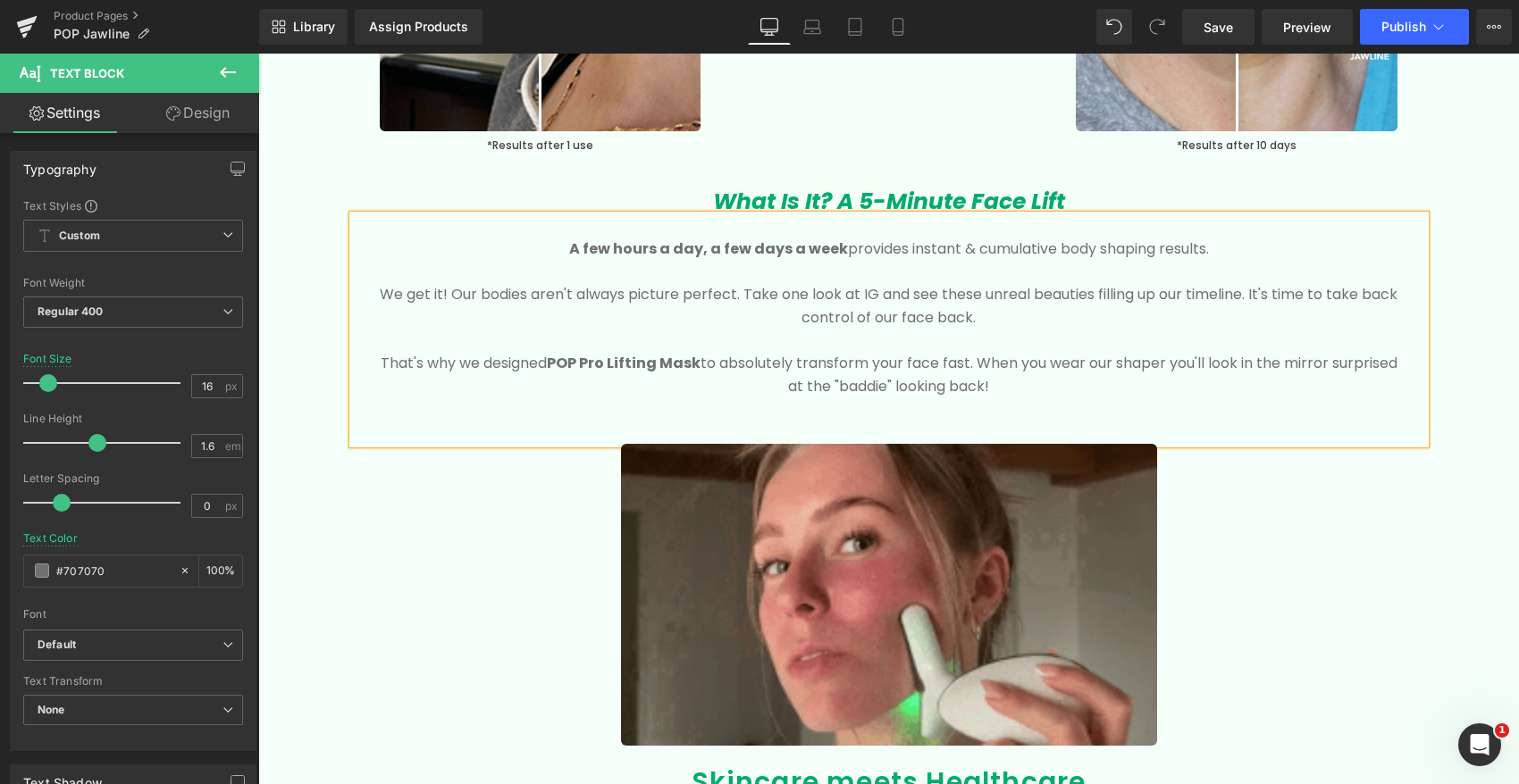
click at [1028, 371] on p "That's why we designed POP Pro Lifting Mask to absolutely transform your face f…" at bounding box center [889, 375] width 1019 height 45
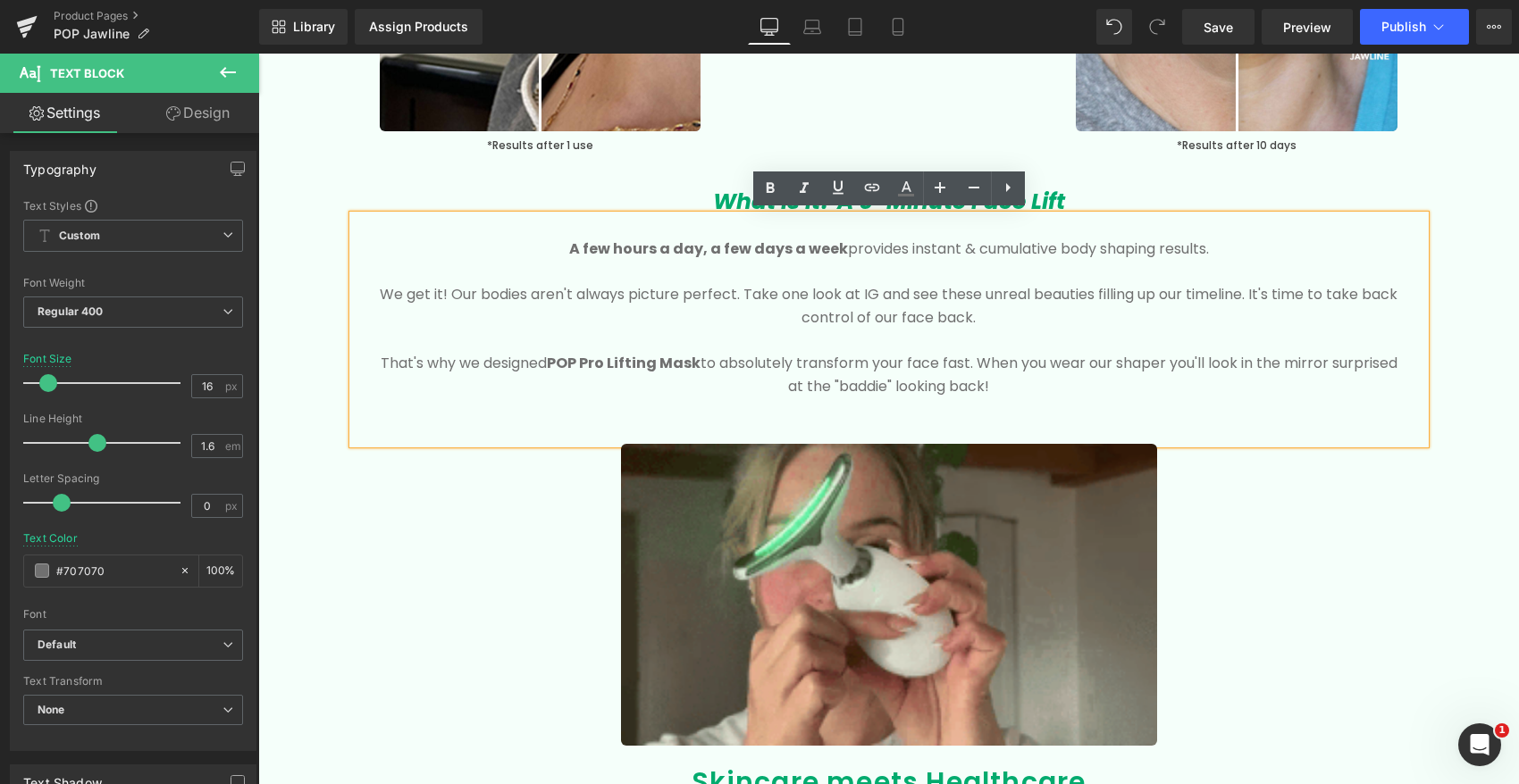
click at [1036, 357] on p "That's why we designed POP Pro Lifting Mask to absolutely transform your face f…" at bounding box center [889, 375] width 1019 height 45
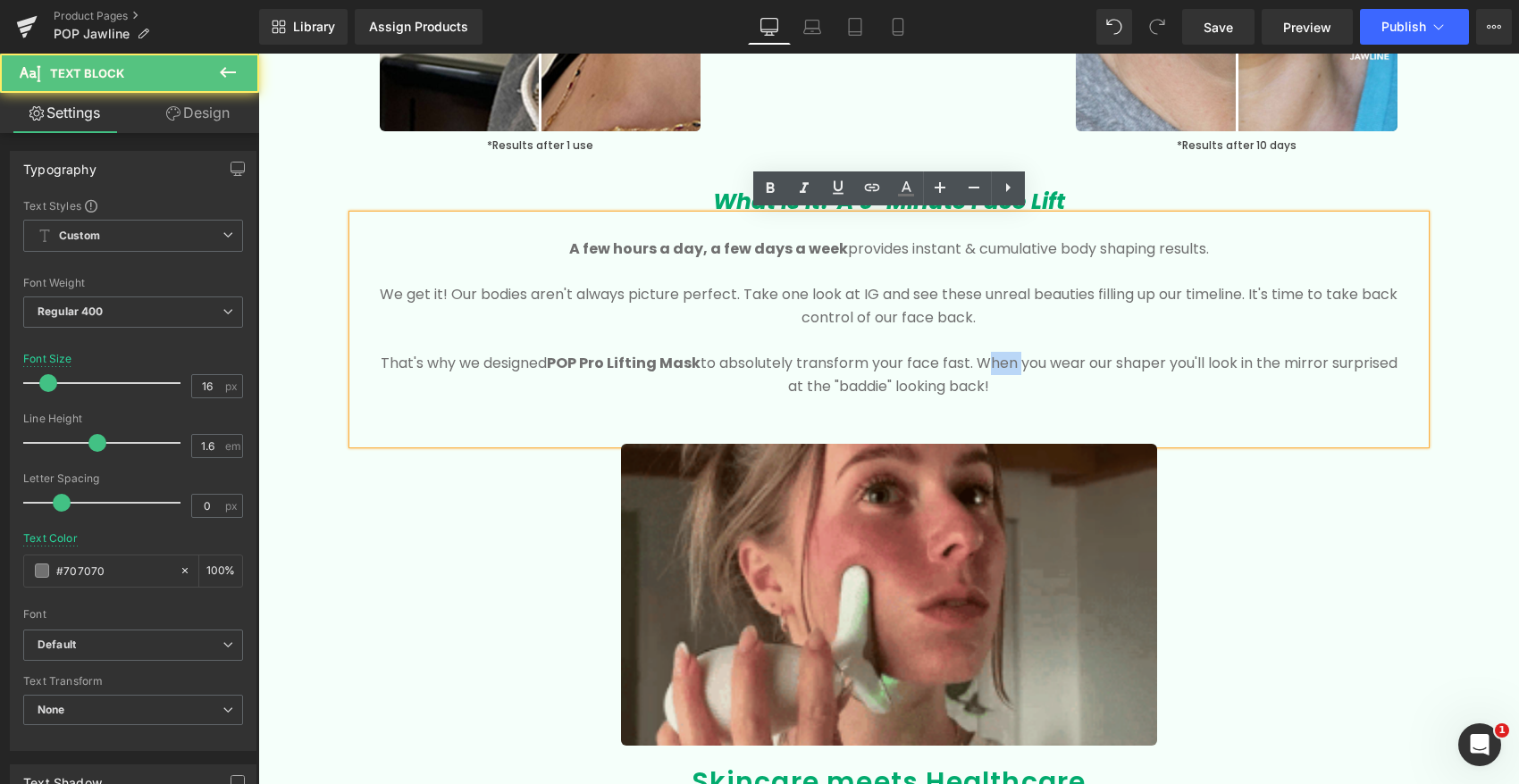
click at [1036, 358] on p "That's why we designed POP Pro Lifting Mask to absolutely transform your face f…" at bounding box center [889, 375] width 1019 height 45
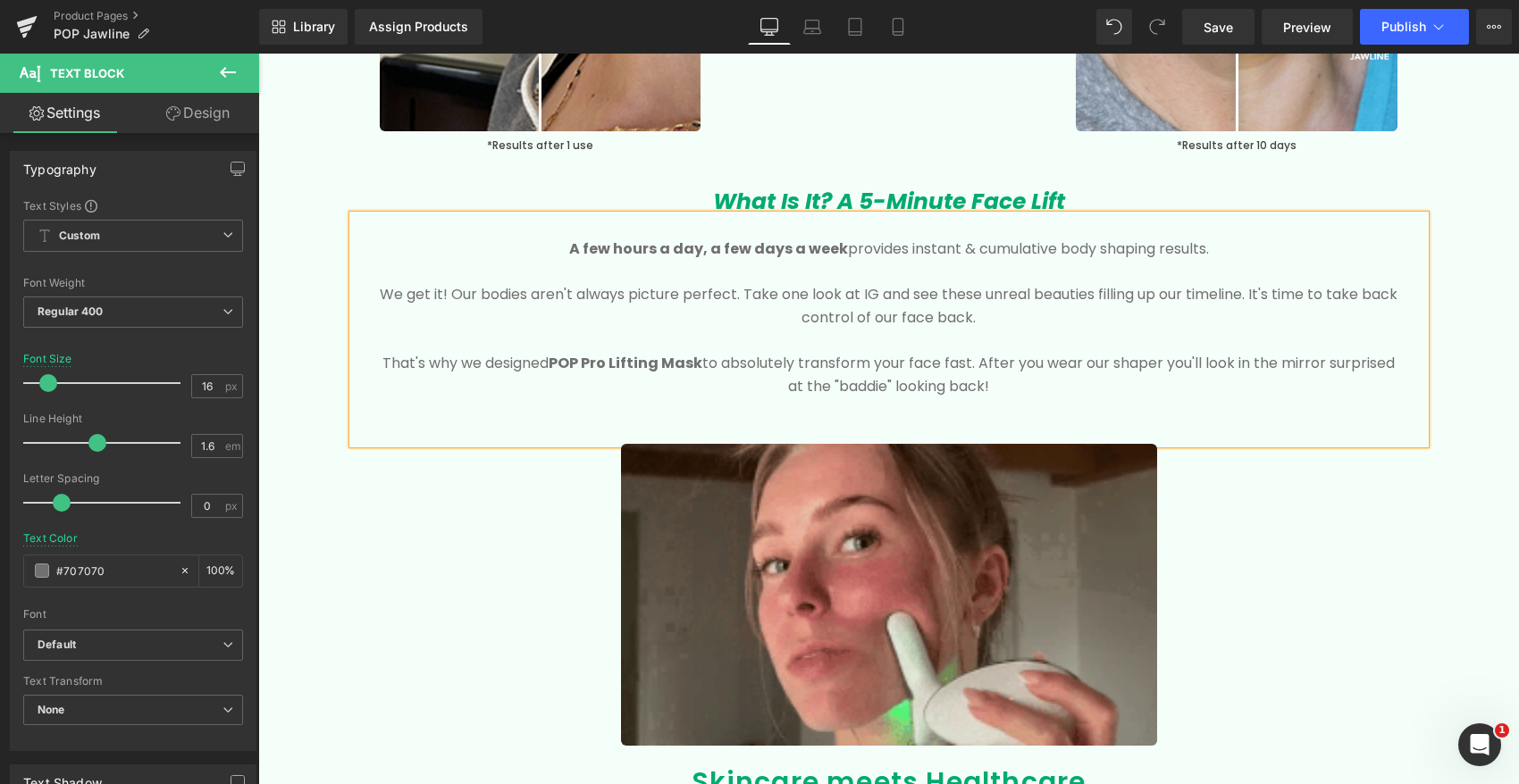
click at [1031, 364] on p "That's why we designed POP Pro Lifting Mask to absolutely transform your face f…" at bounding box center [889, 375] width 1019 height 45
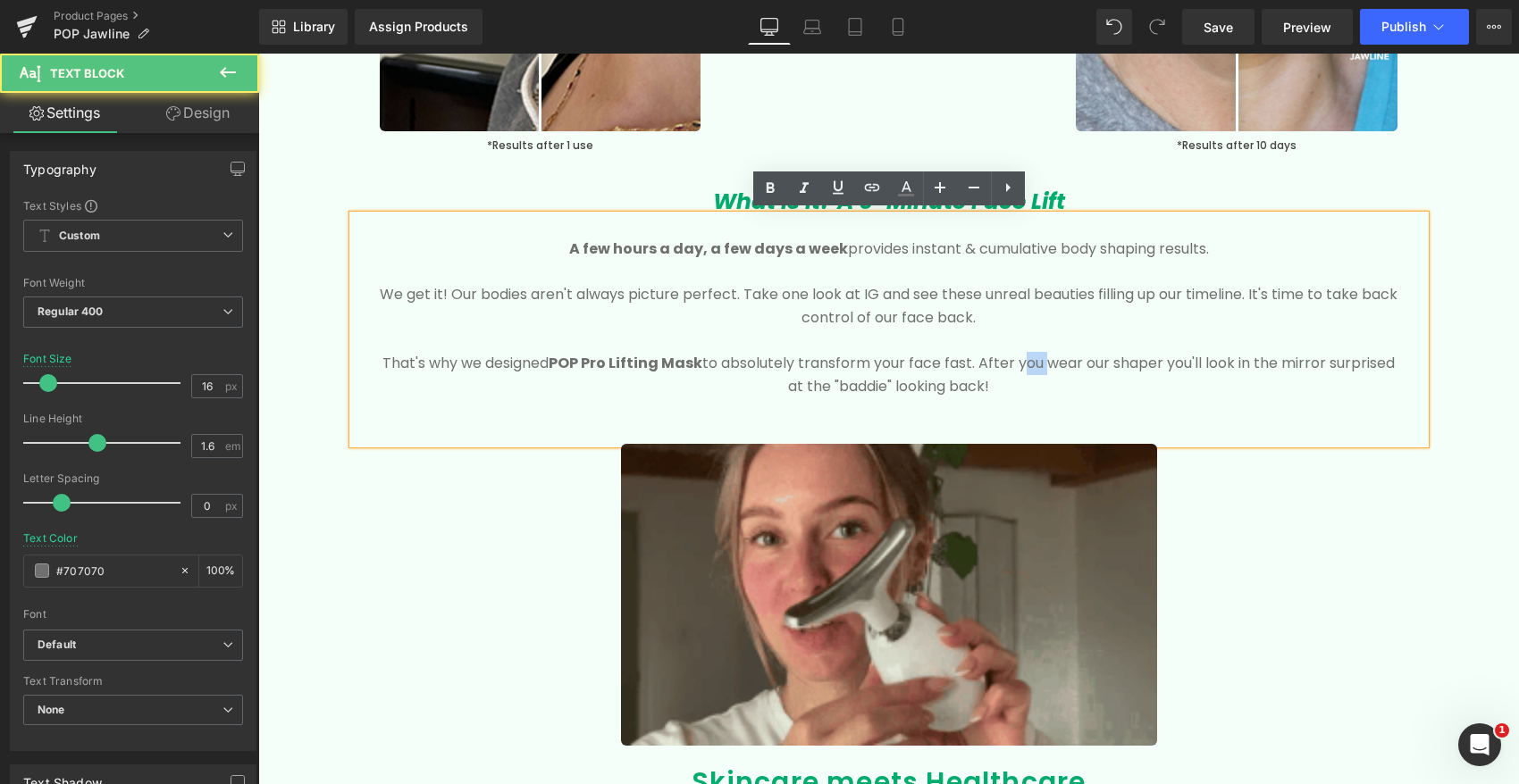
click at [1031, 364] on p "That's why we designed POP Pro Lifting Mask to absolutely transform your face f…" at bounding box center [889, 375] width 1019 height 45
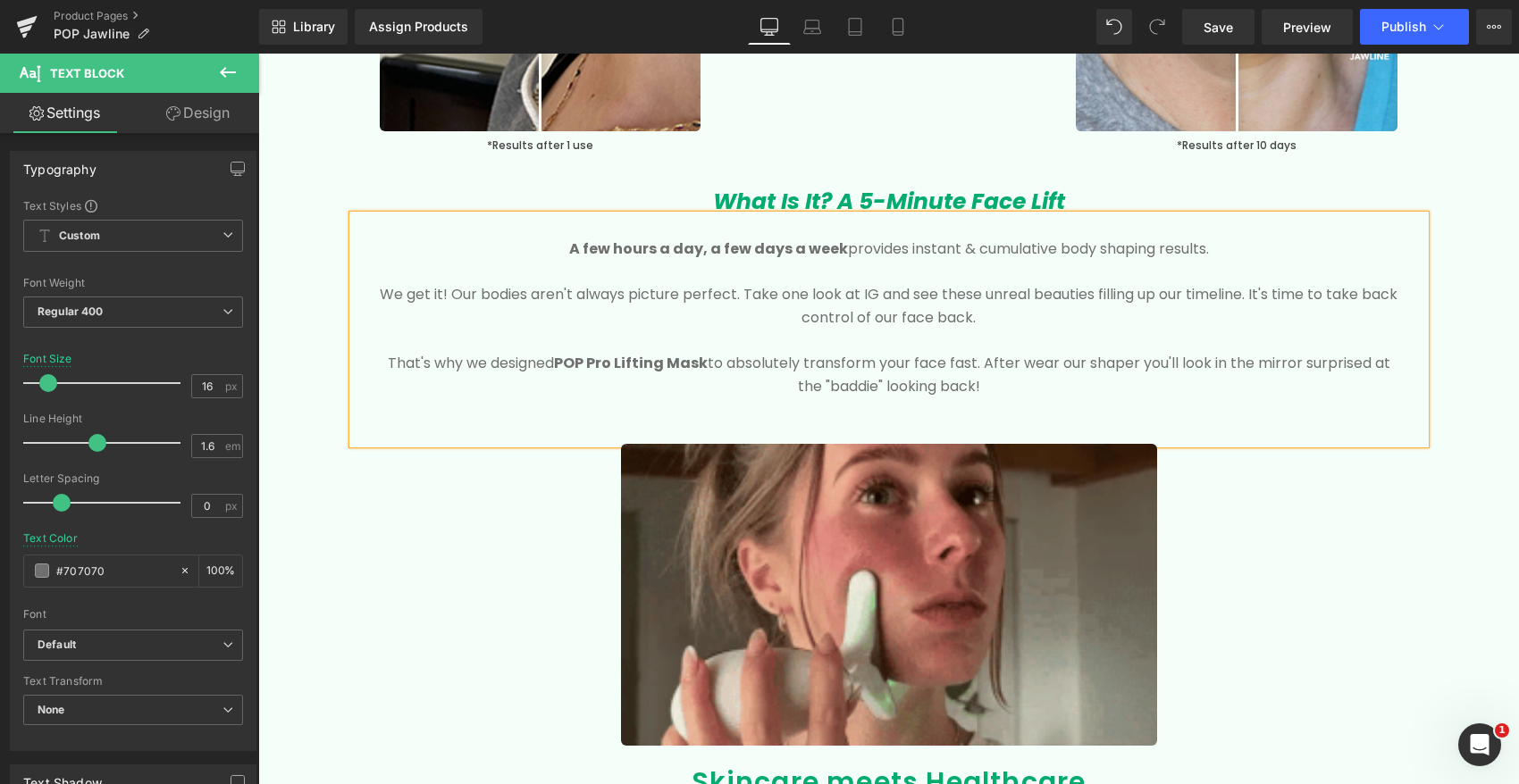
click at [1060, 360] on p "That's why we designed POP Pro Lifting Mask to absolutely transform your face f…" at bounding box center [889, 375] width 1019 height 45
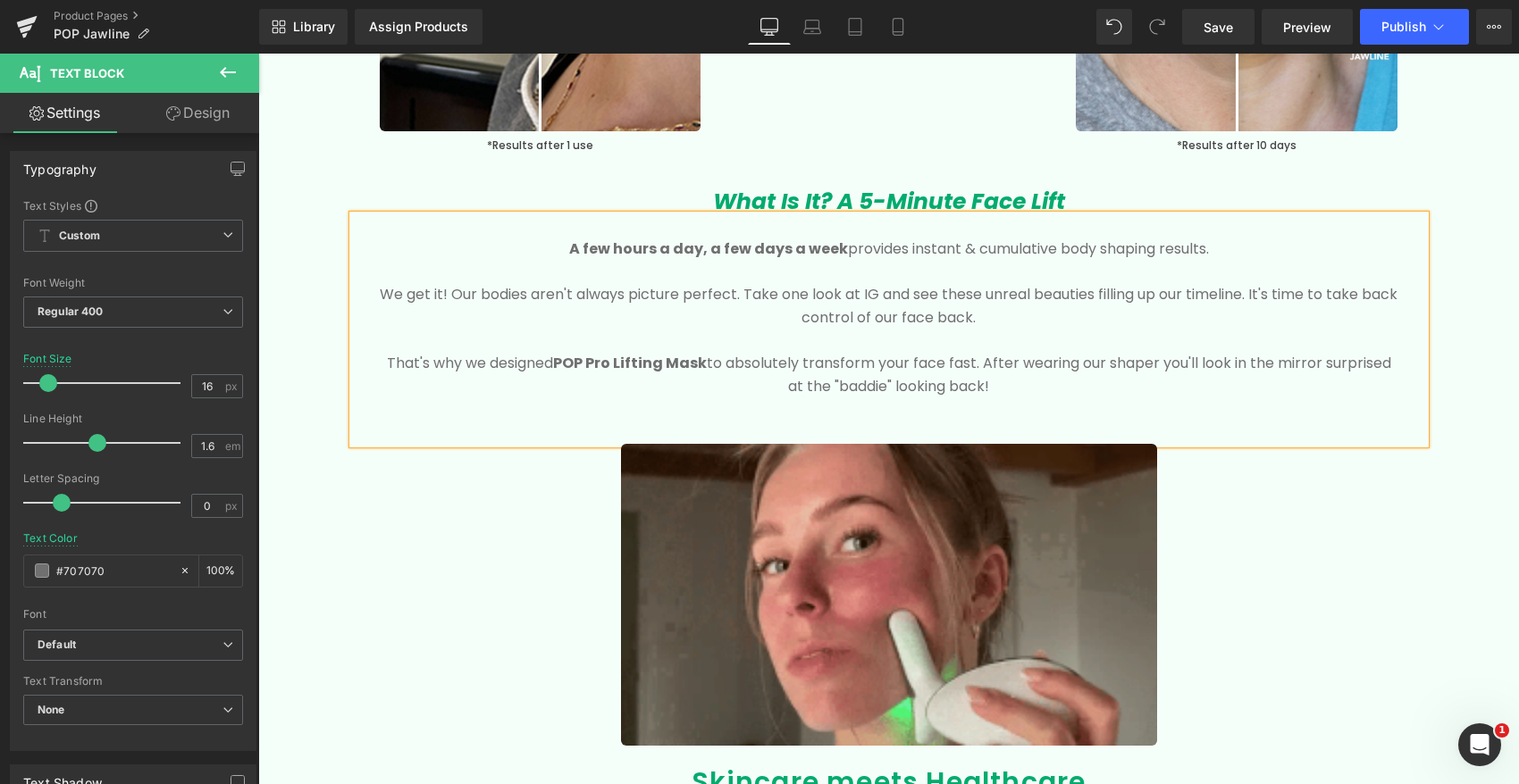
click at [1111, 360] on p "That's why we designed POP Pro Lifting Mask to absolutely transform your face f…" at bounding box center [889, 375] width 1019 height 45
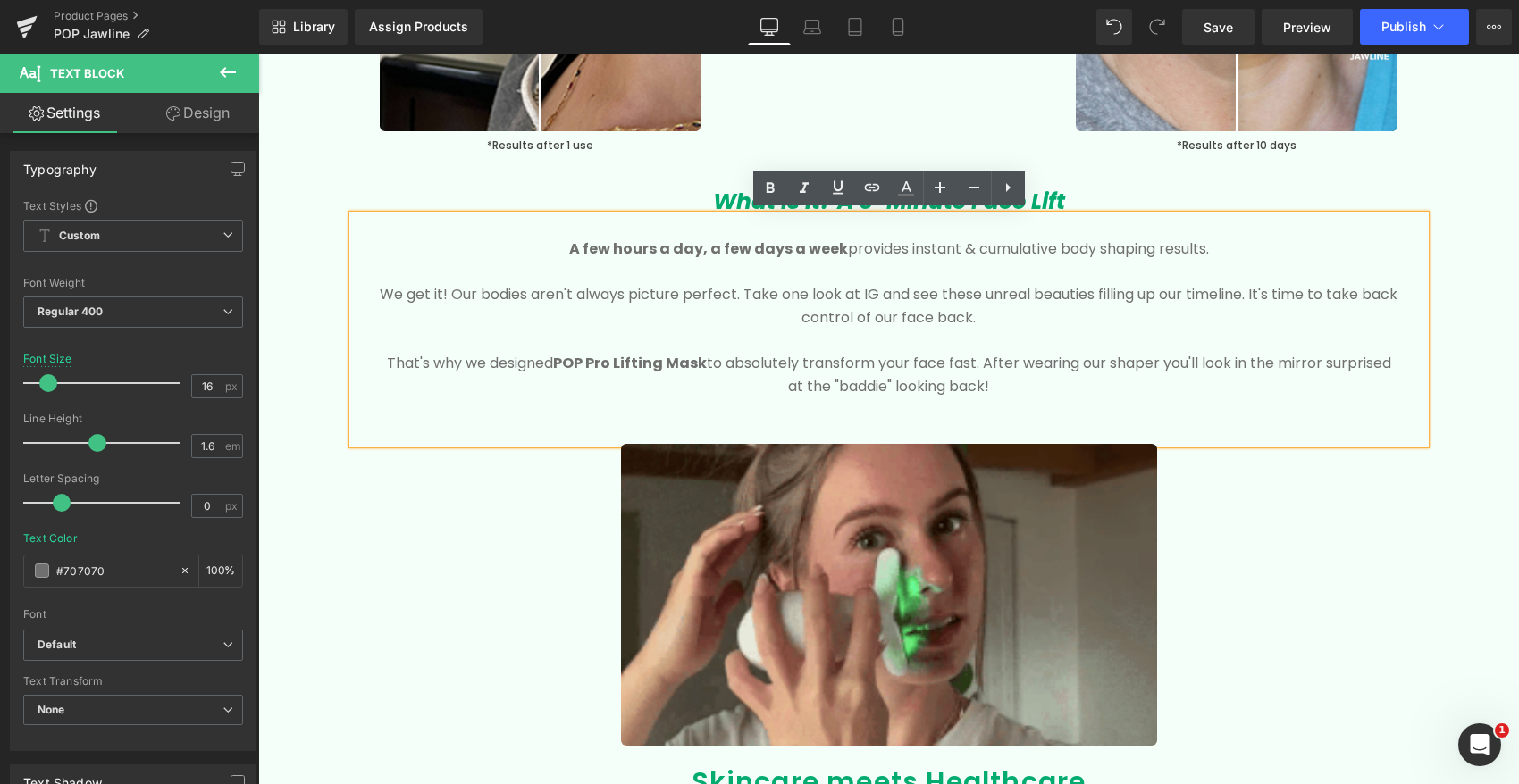
drag, startPoint x: 1001, startPoint y: 385, endPoint x: 532, endPoint y: 248, distance: 488.6
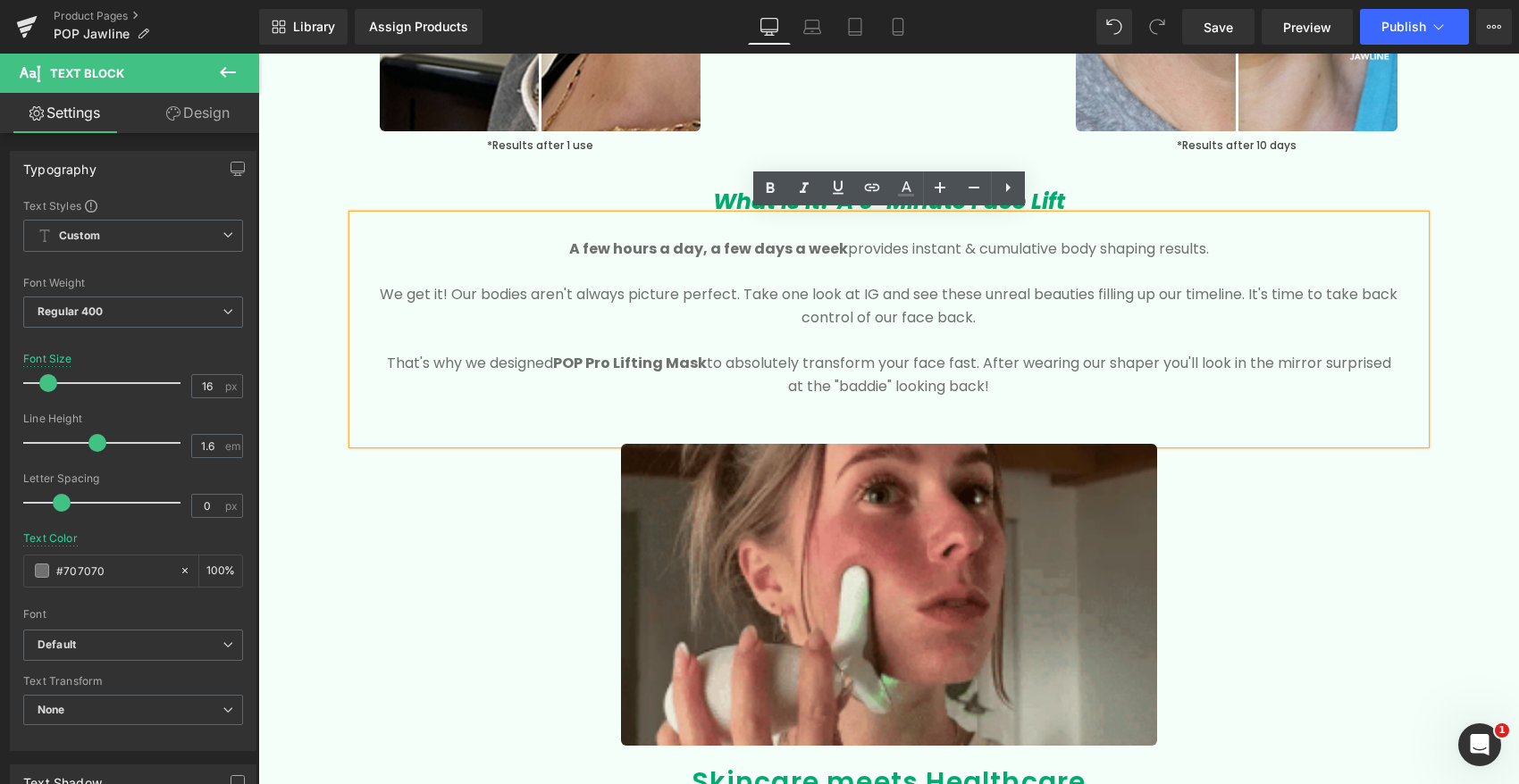
click at [528, 249] on div "A few hours a day, a few days a week provides instant & cumulative body shaping…" at bounding box center [889, 329] width 1072 height 229
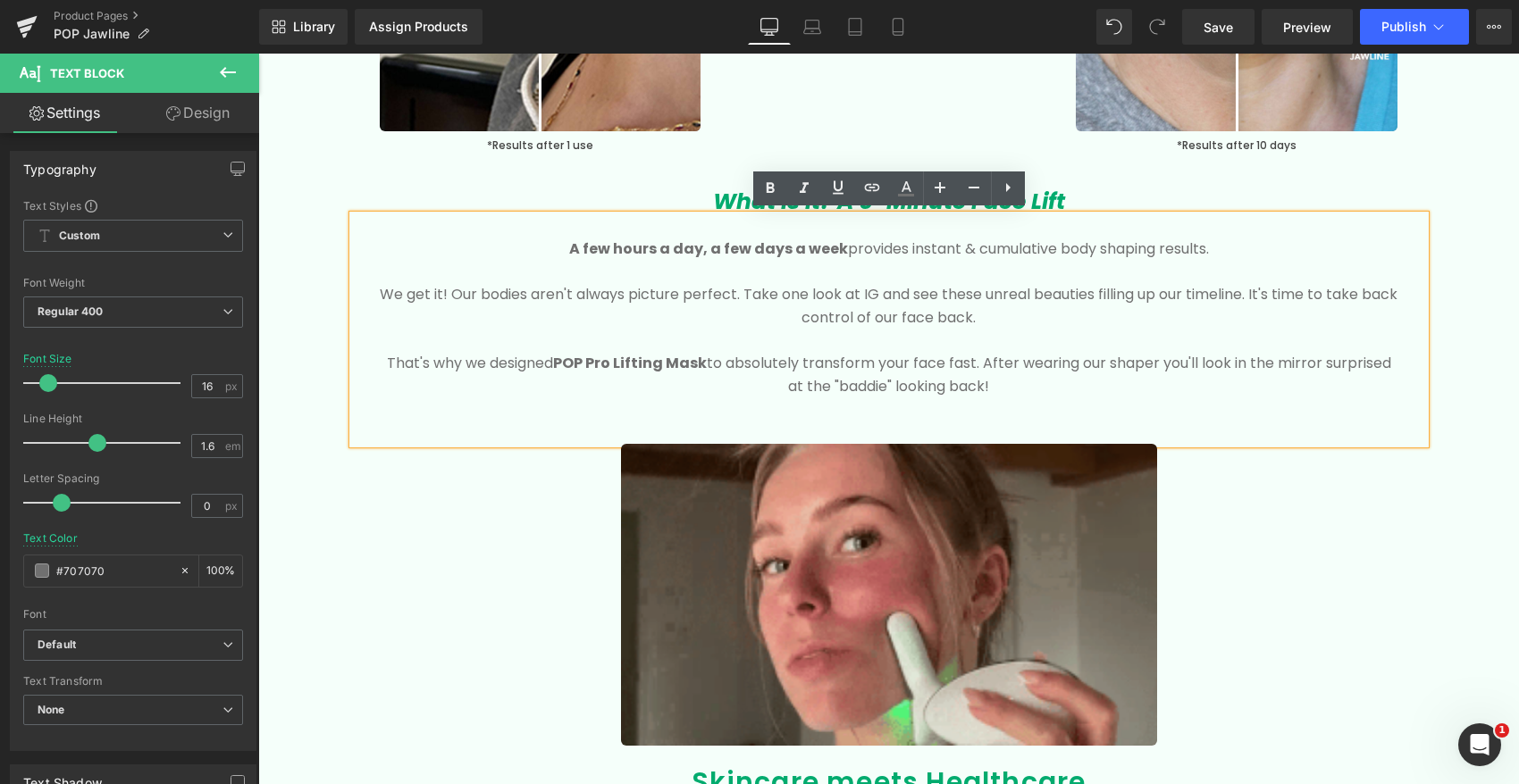
copy div "A few hours a day, a few days a week provides instant & cumulative body shaping…"
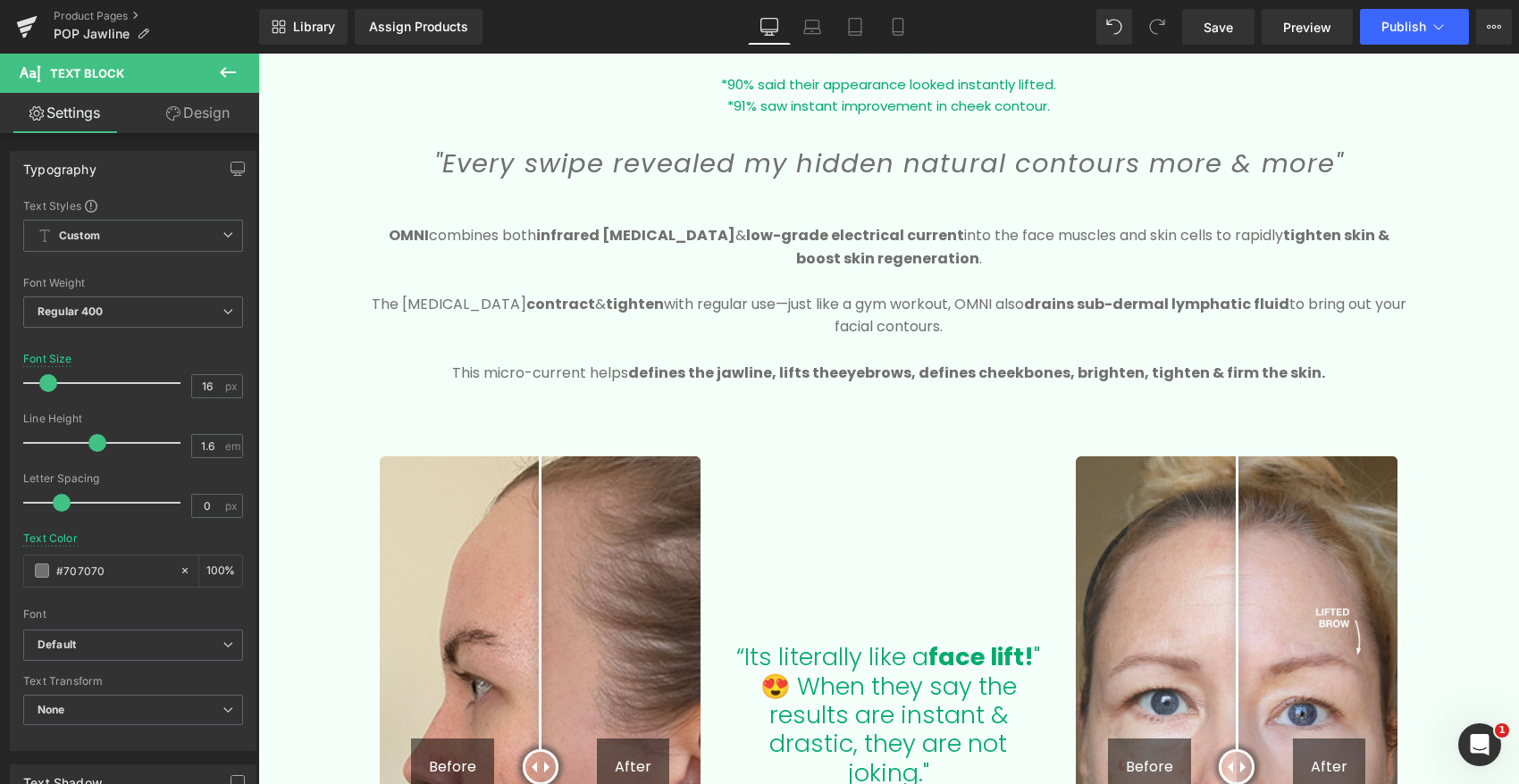
scroll to position [1747, 0]
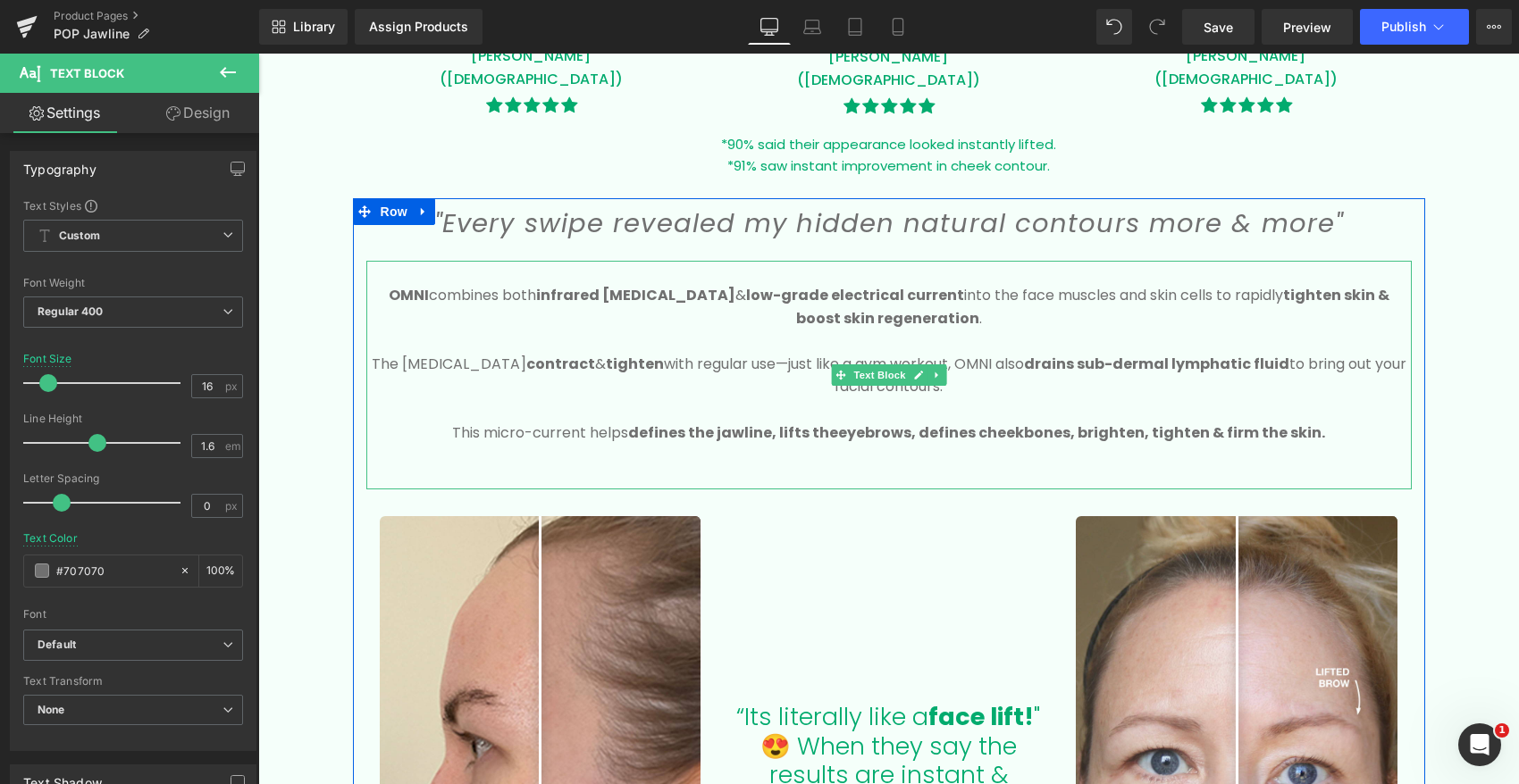
click at [469, 300] on p "OMNI combines both infrared light therapy & low-grade electrical current into t…" at bounding box center [888, 306] width 1045 height 45
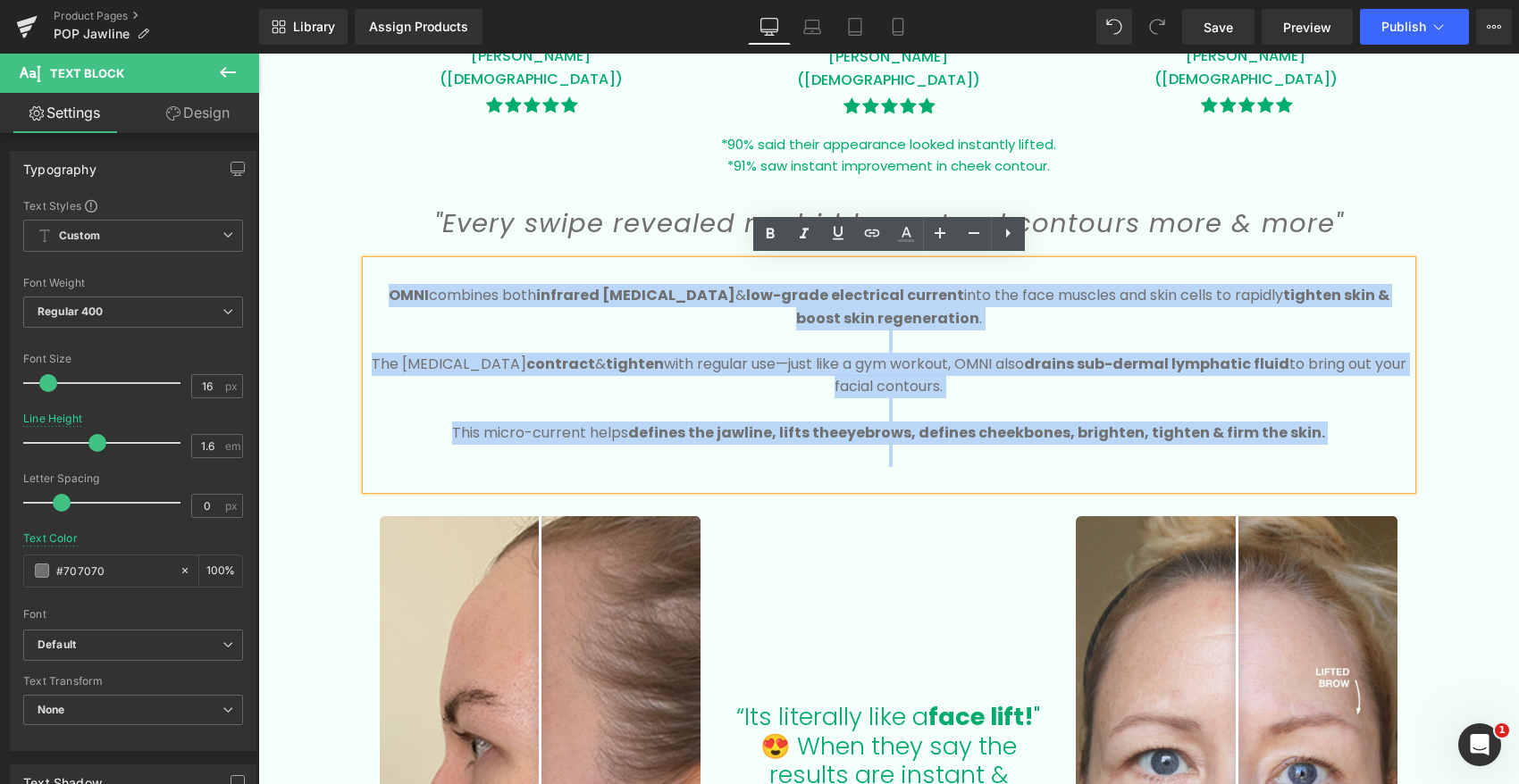
drag, startPoint x: 384, startPoint y: 287, endPoint x: 1339, endPoint y: 450, distance: 968.8
click at [1338, 450] on div "OMNI combines both infrared light therapy & low-grade electrical current into t…" at bounding box center [888, 375] width 1045 height 229
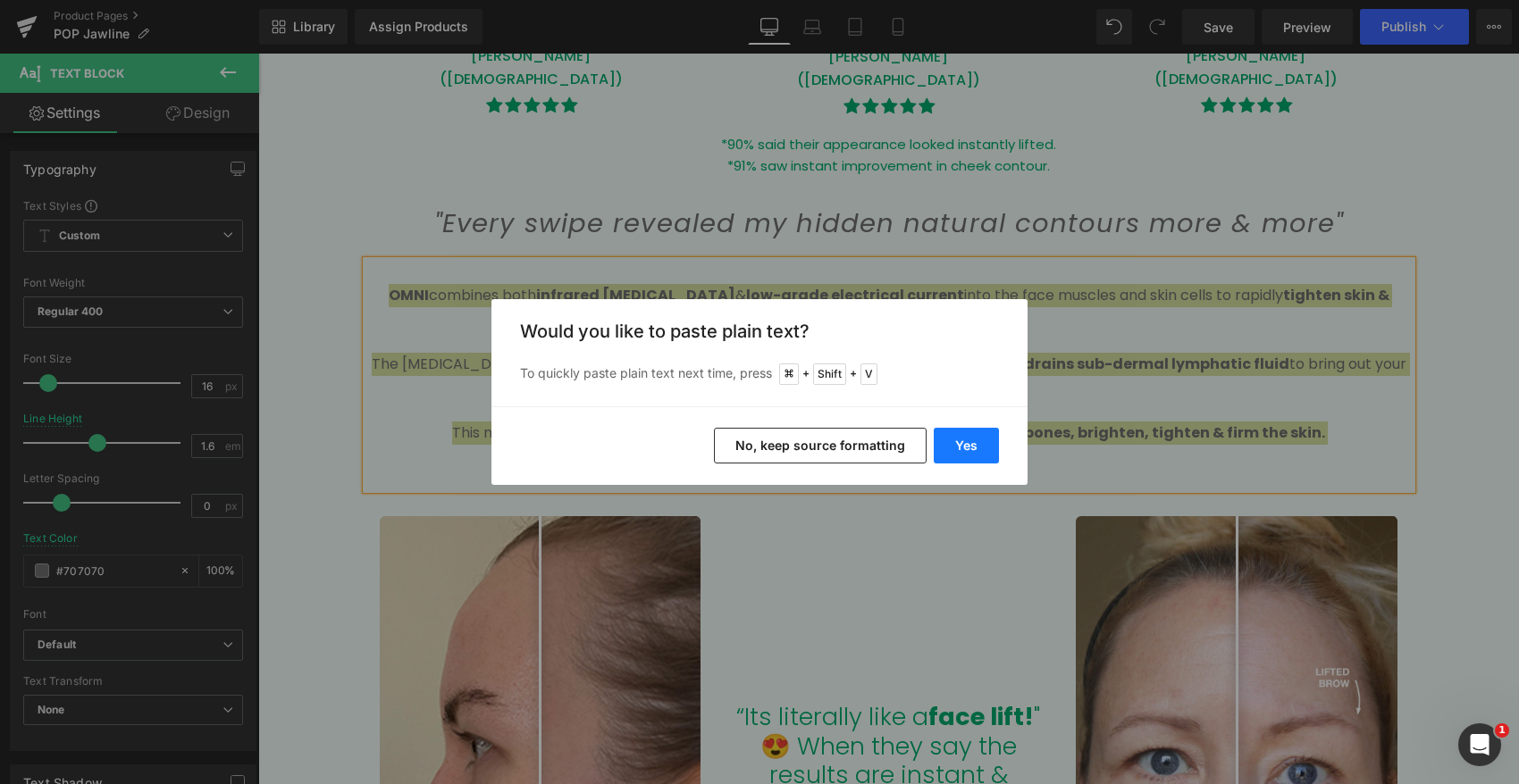
click at [969, 444] on button "Yes" at bounding box center [966, 445] width 65 height 35
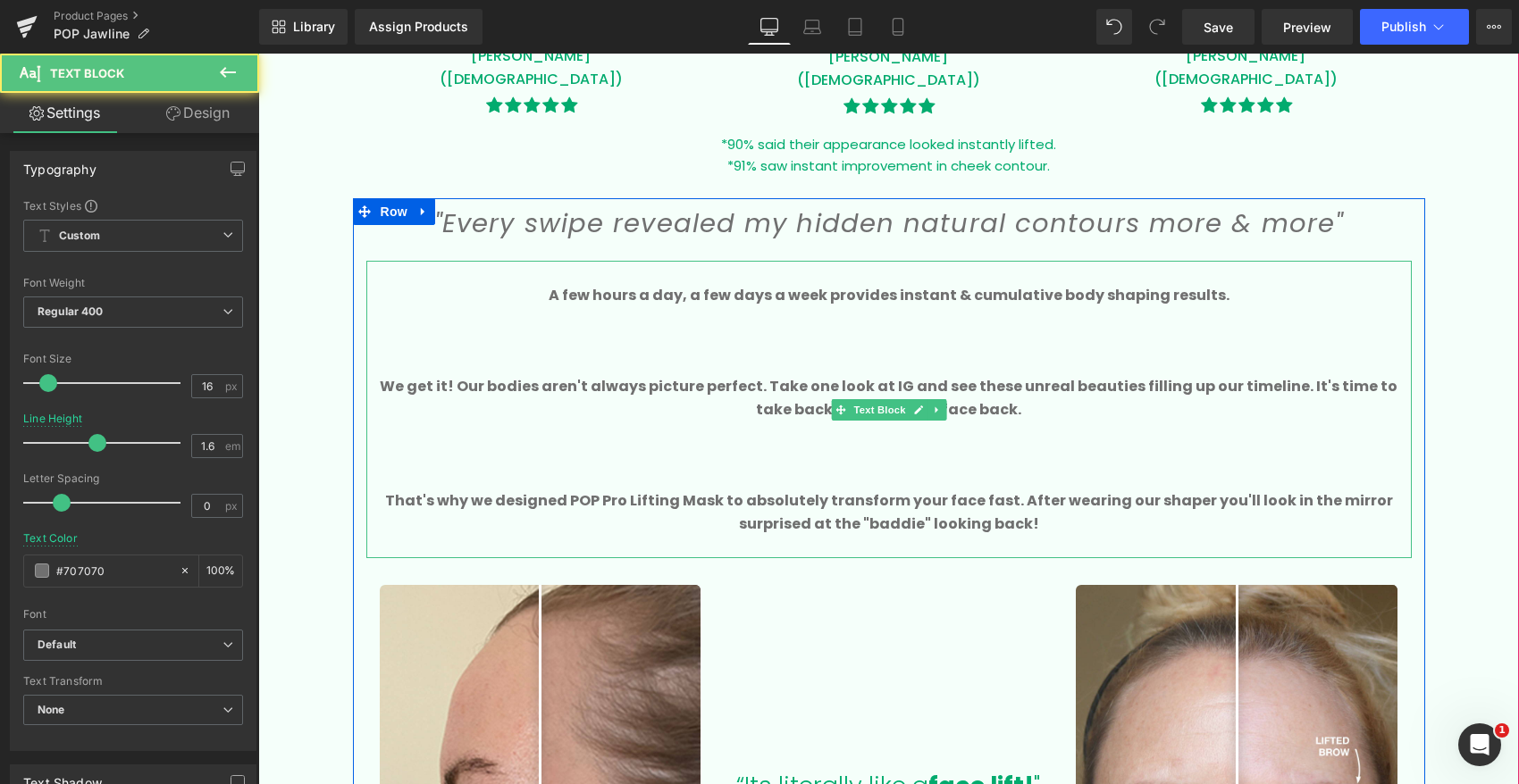
click at [777, 340] on p at bounding box center [888, 341] width 1045 height 24
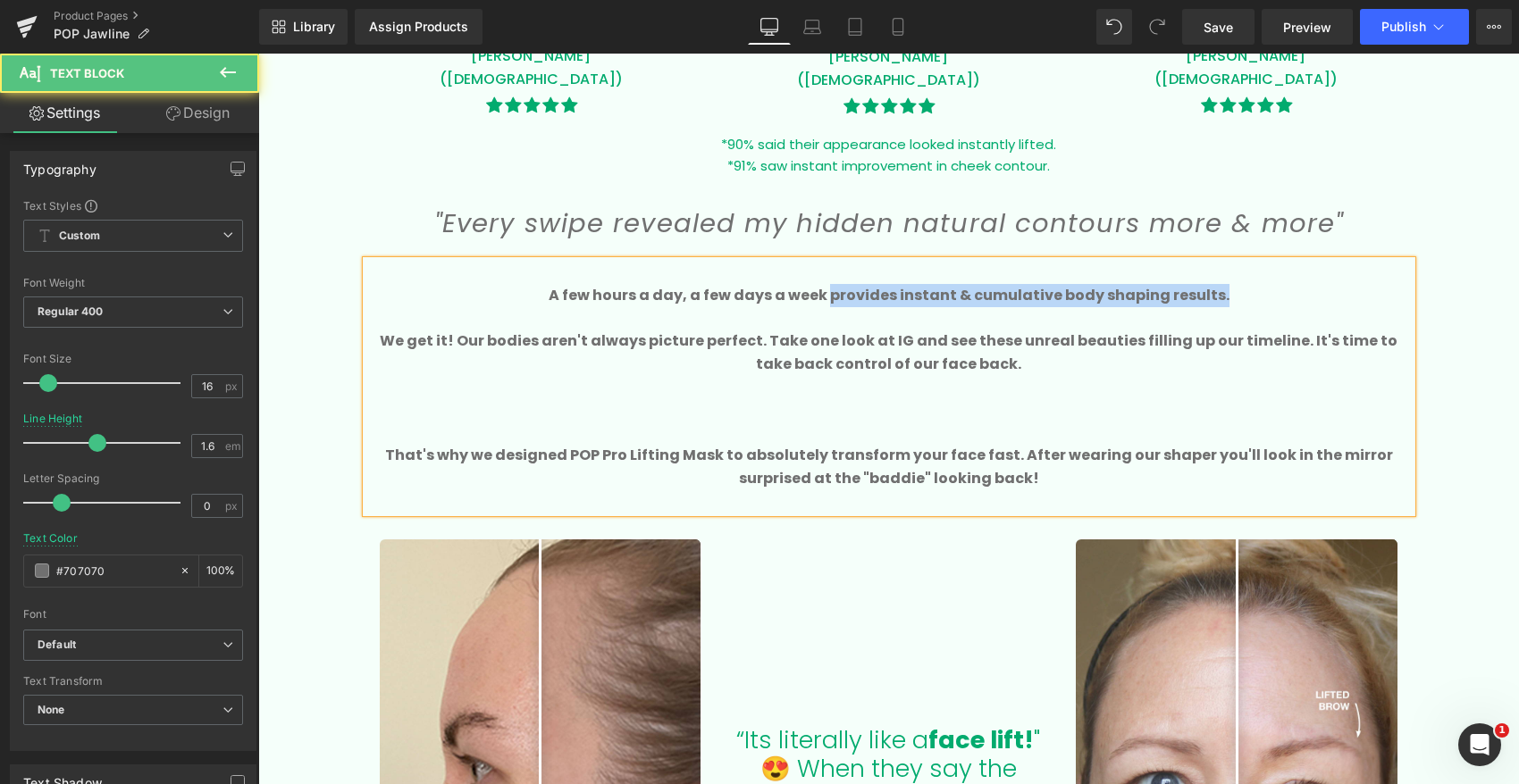
drag, startPoint x: 832, startPoint y: 294, endPoint x: 1270, endPoint y: 294, distance: 438.0
click at [1270, 294] on p "A few hours a day, a few days a week provides instant & cumulative body shaping…" at bounding box center [888, 295] width 1045 height 24
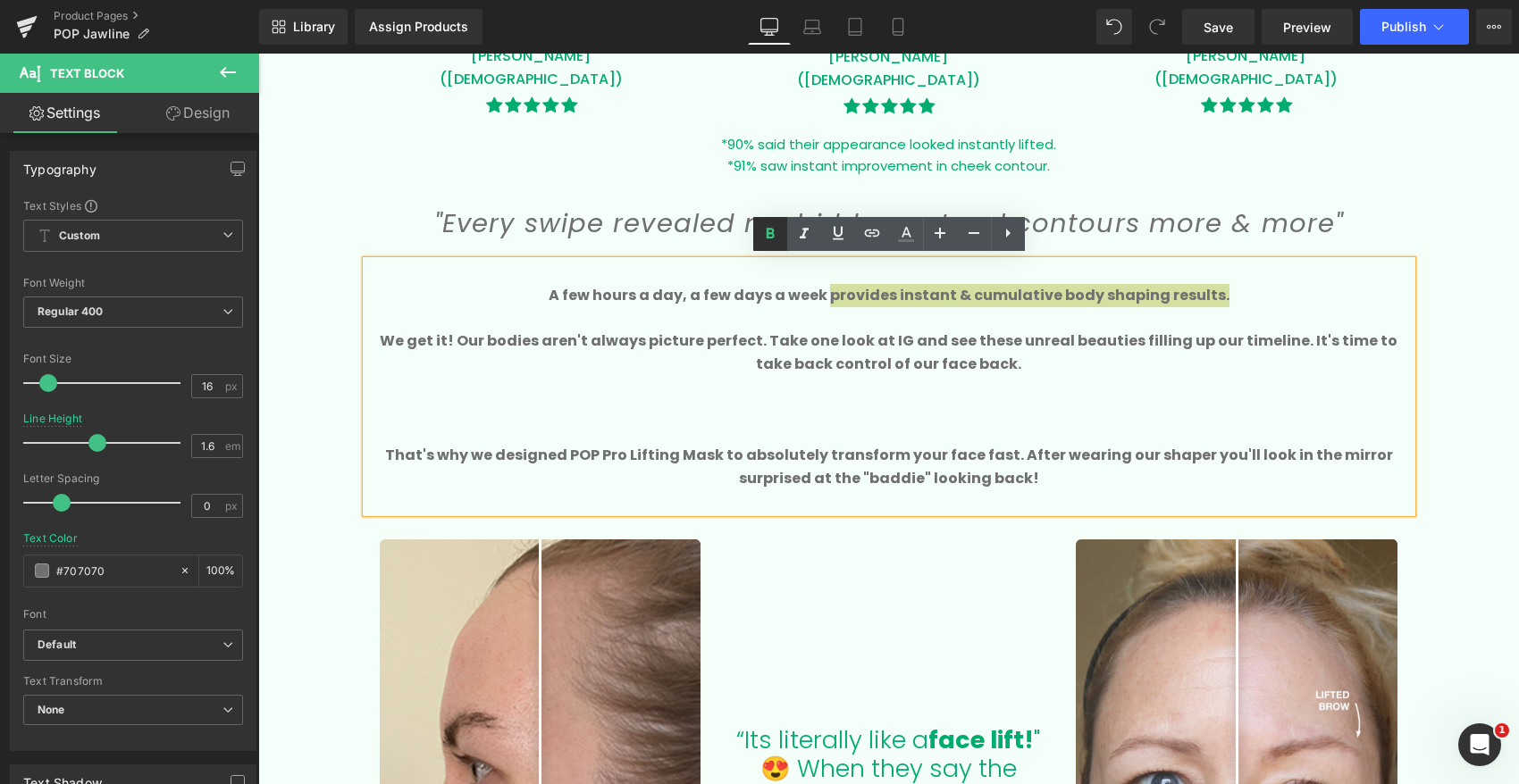
click at [764, 236] on icon at bounding box center [770, 235] width 22 height 22
click at [776, 416] on p at bounding box center [888, 410] width 1045 height 24
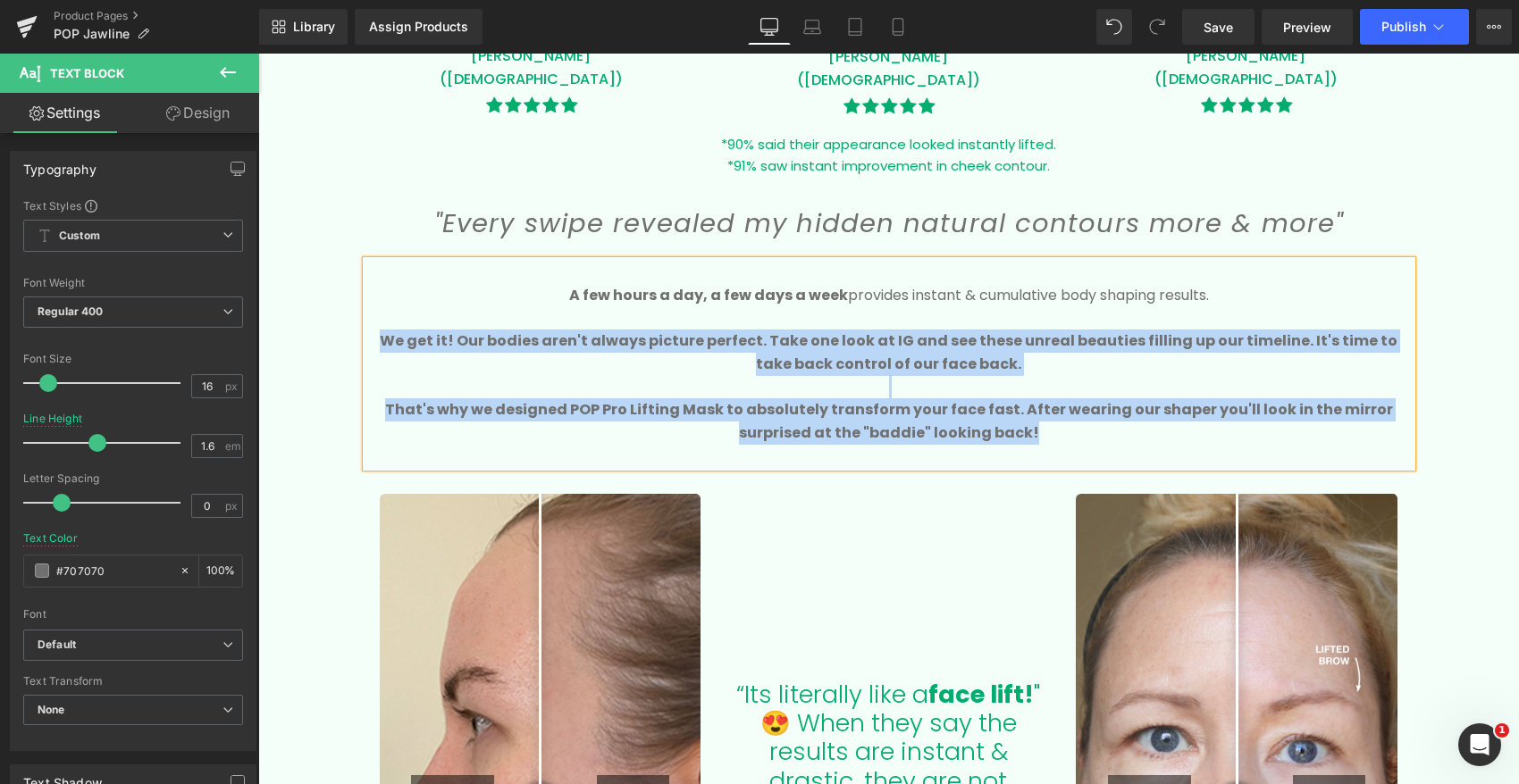
drag, startPoint x: 1000, startPoint y: 430, endPoint x: 370, endPoint y: 341, distance: 636.3
click at [370, 341] on div "A few hours a day, a few days a week provides instant & cumulative body shaping…" at bounding box center [888, 363] width 1045 height 205
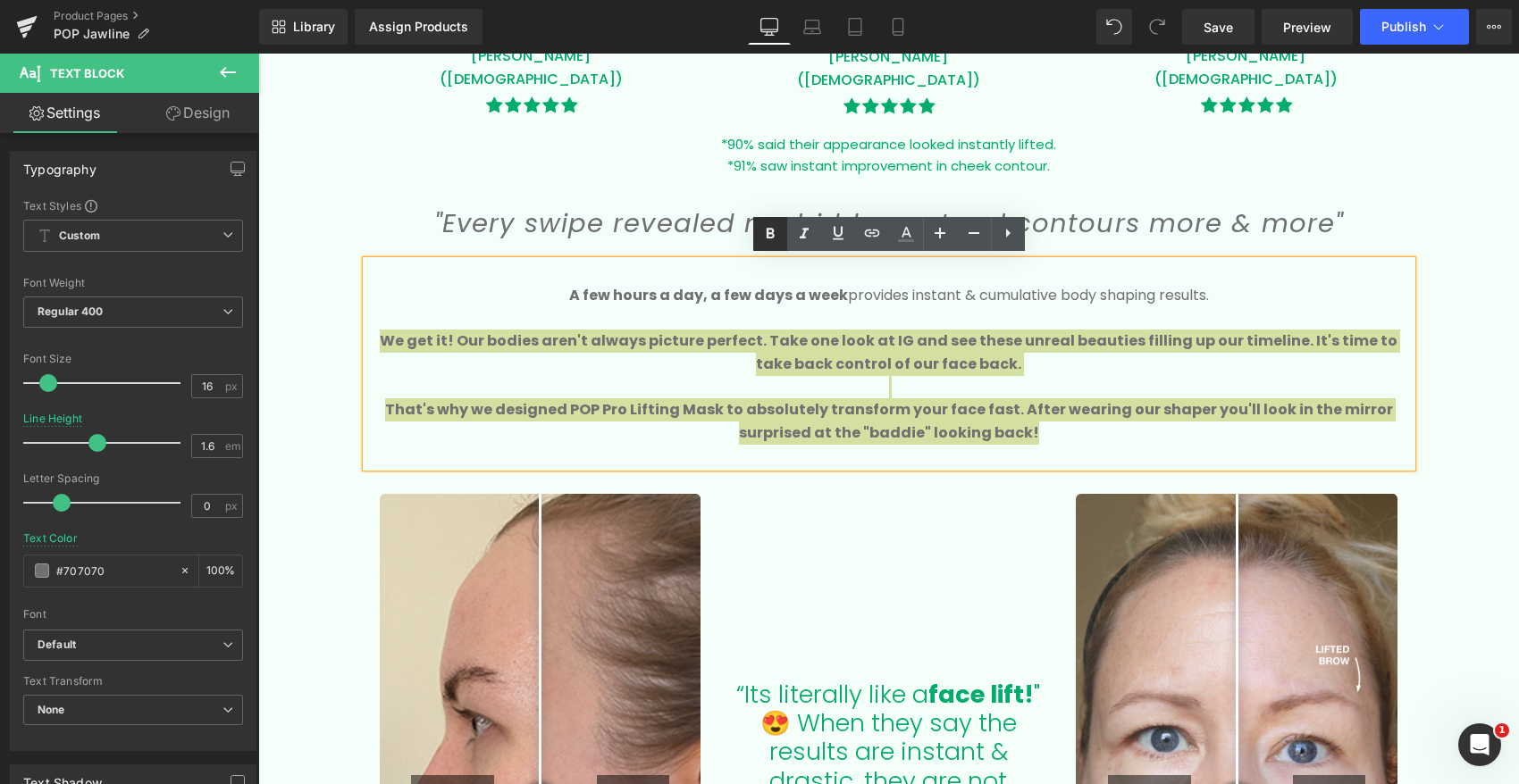
click at [778, 244] on link at bounding box center [769, 234] width 34 height 34
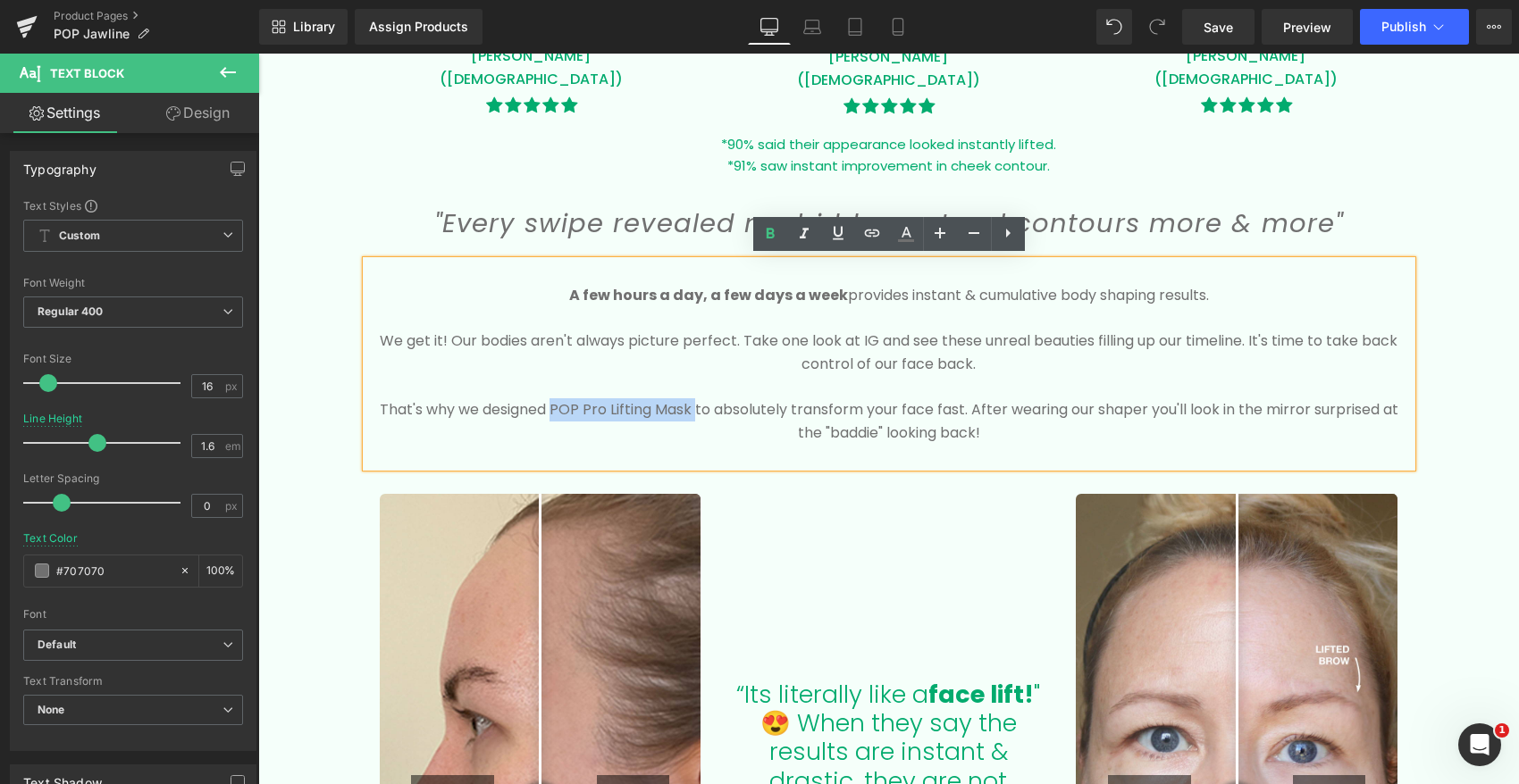
drag, startPoint x: 550, startPoint y: 406, endPoint x: 687, endPoint y: 412, distance: 137.1
click at [687, 412] on p "That's why we designed POP Pro Lifting Mask to absolutely transform your face f…" at bounding box center [888, 421] width 1045 height 45
click at [763, 229] on icon at bounding box center [770, 235] width 22 height 22
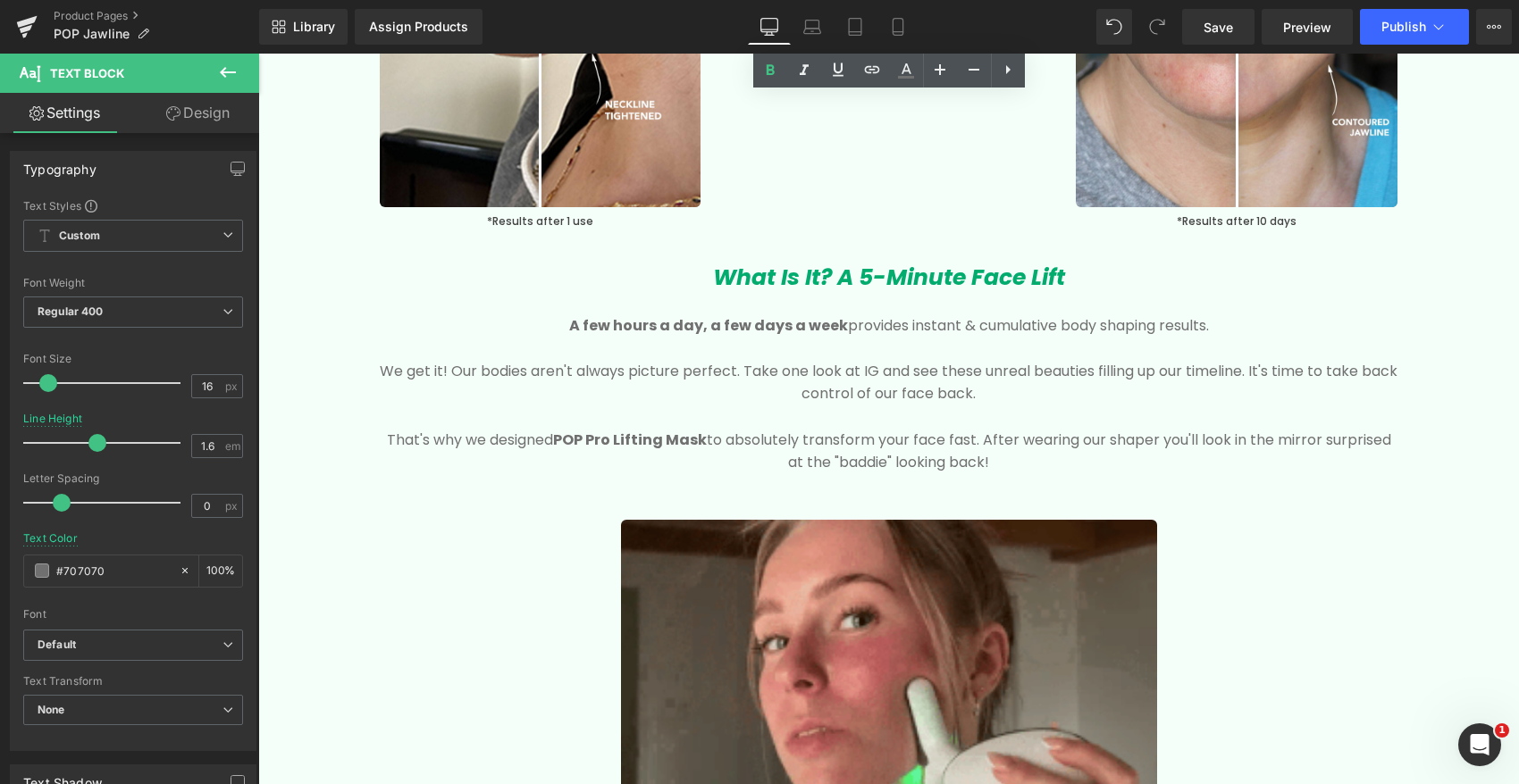
scroll to position [2666, 0]
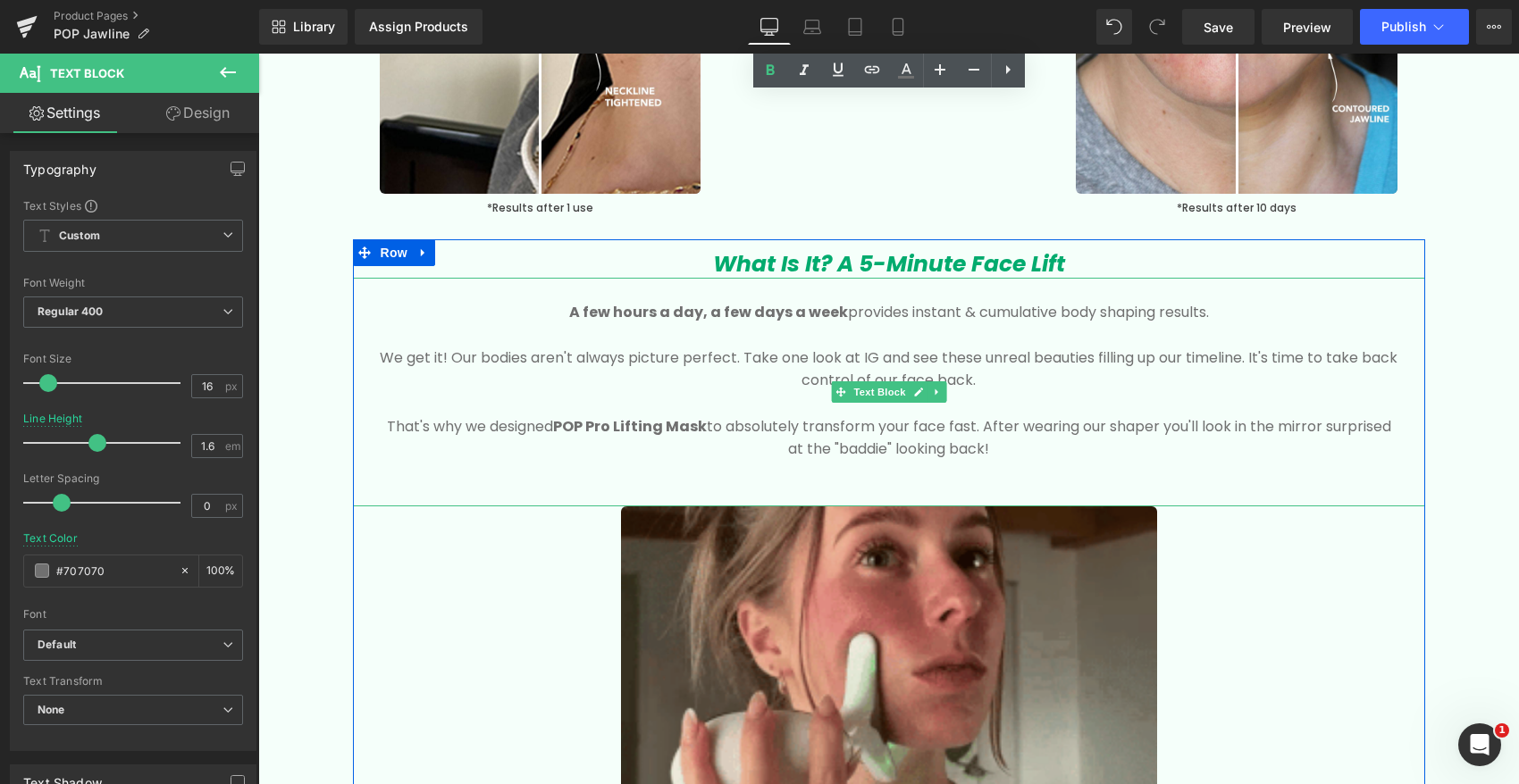
click at [810, 333] on p at bounding box center [889, 336] width 1019 height 24
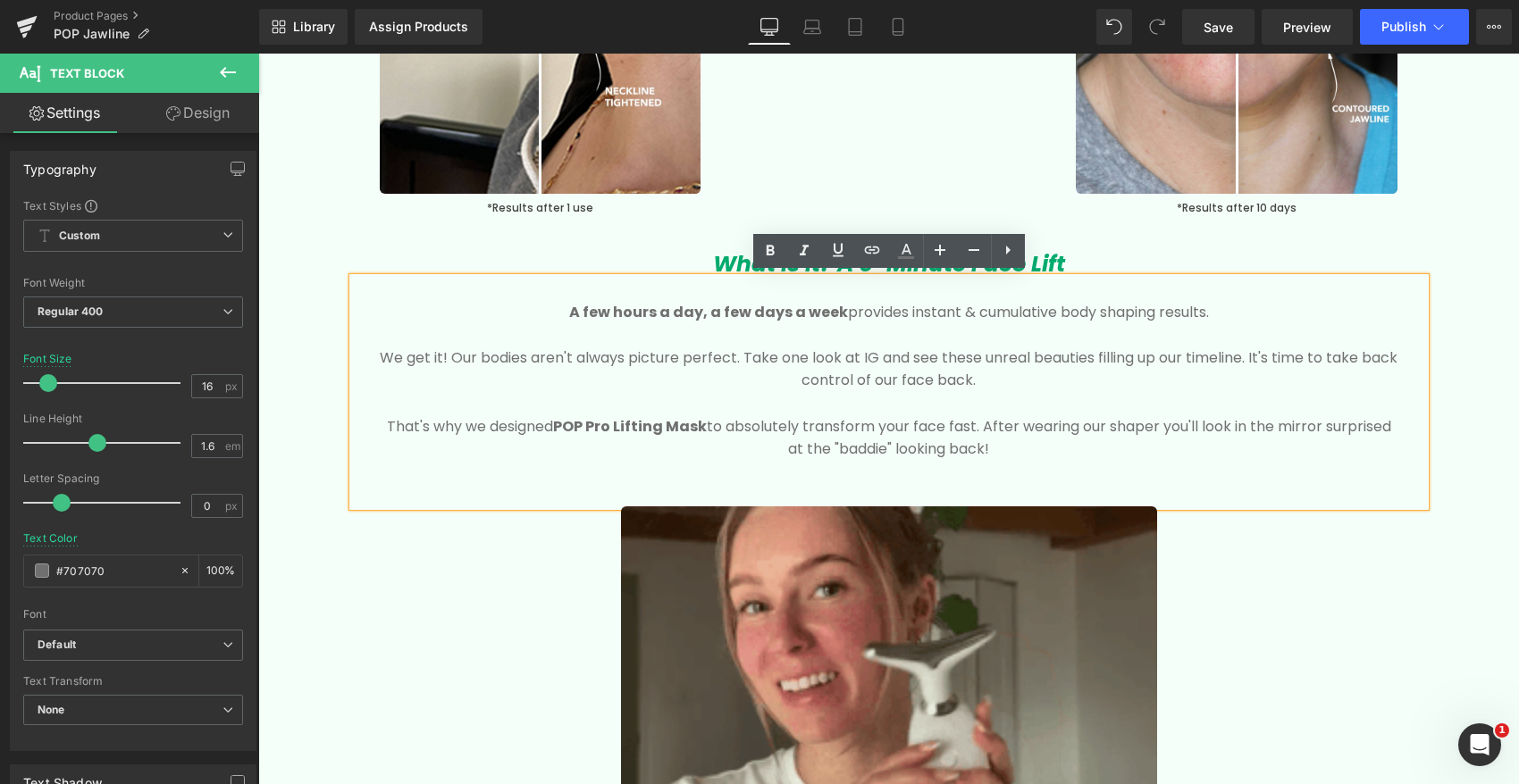
click at [553, 324] on p at bounding box center [889, 336] width 1019 height 24
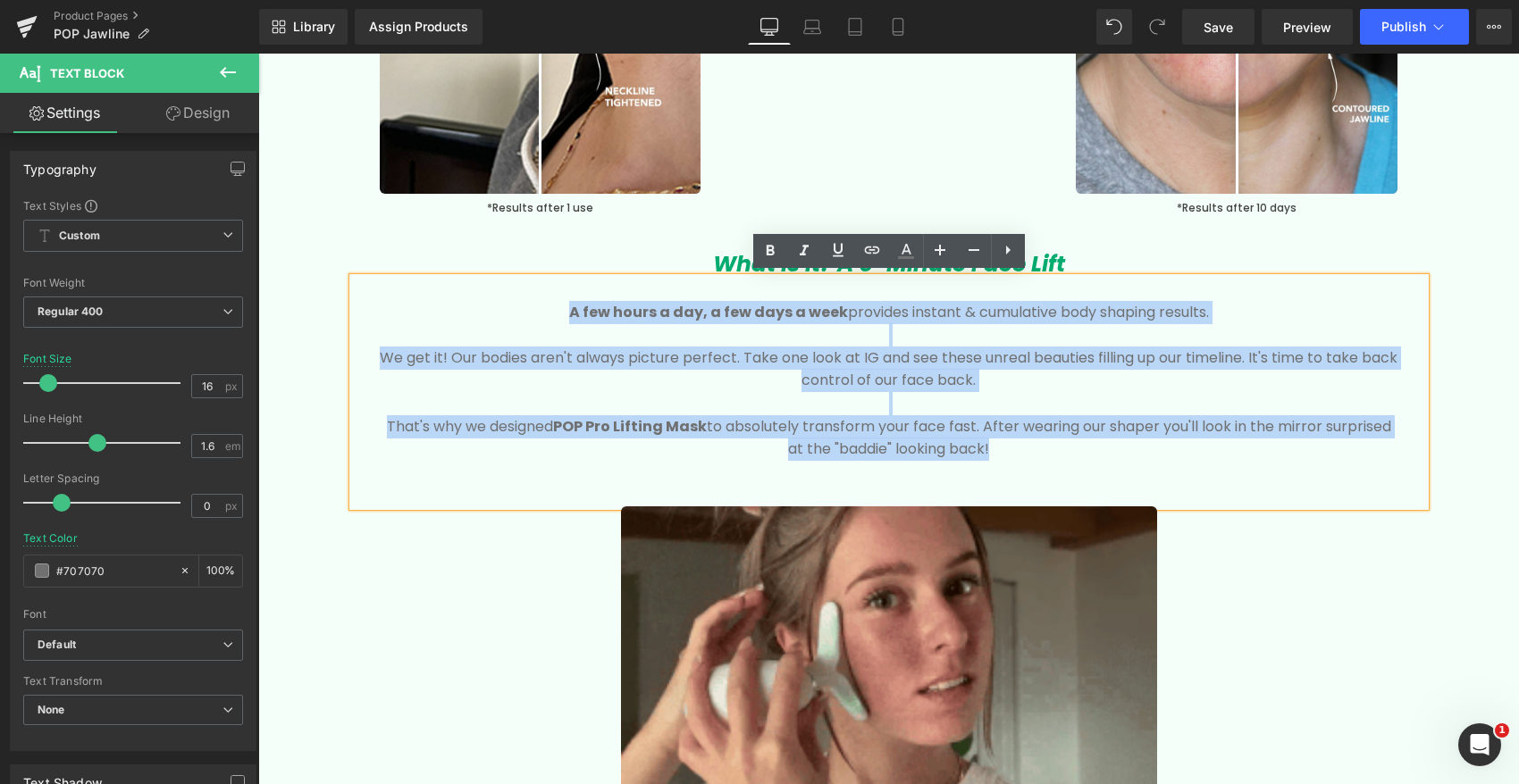
drag, startPoint x: 562, startPoint y: 302, endPoint x: 1029, endPoint y: 461, distance: 493.3
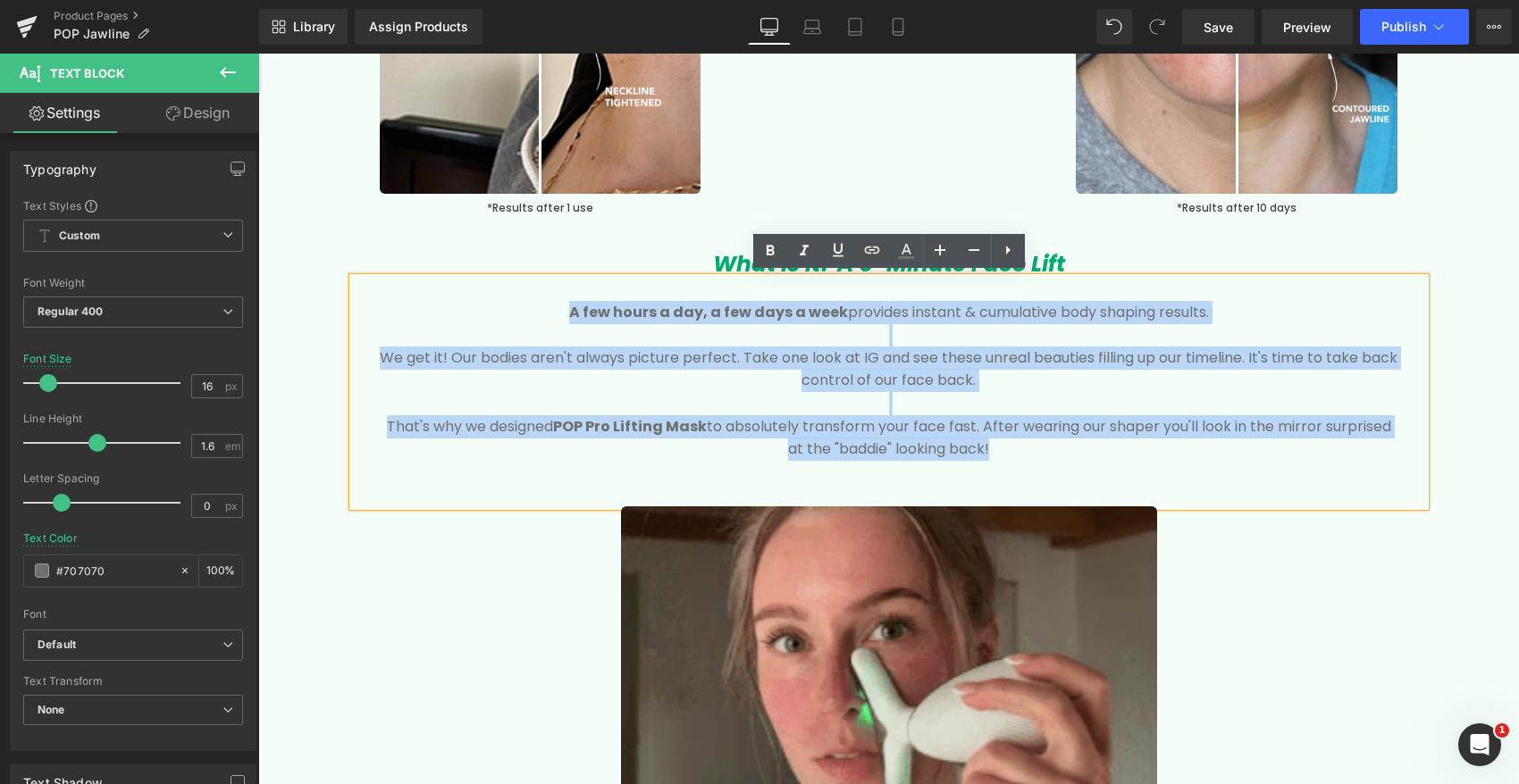
click at [1029, 461] on div "A few hours a day, a few days a week provides instant & cumulative body shaping…" at bounding box center [889, 392] width 1072 height 229
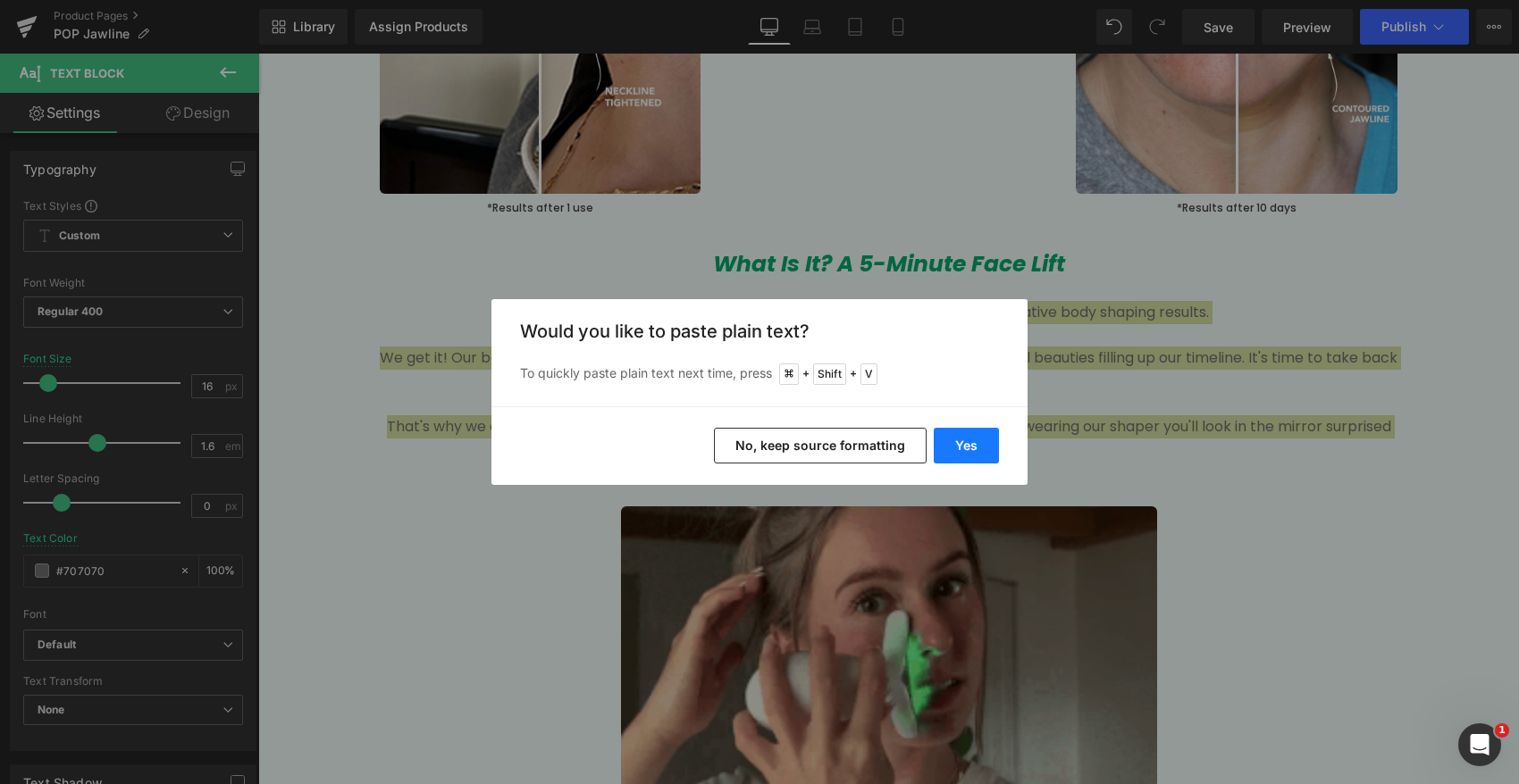
click at [972, 453] on button "Yes" at bounding box center [966, 445] width 65 height 35
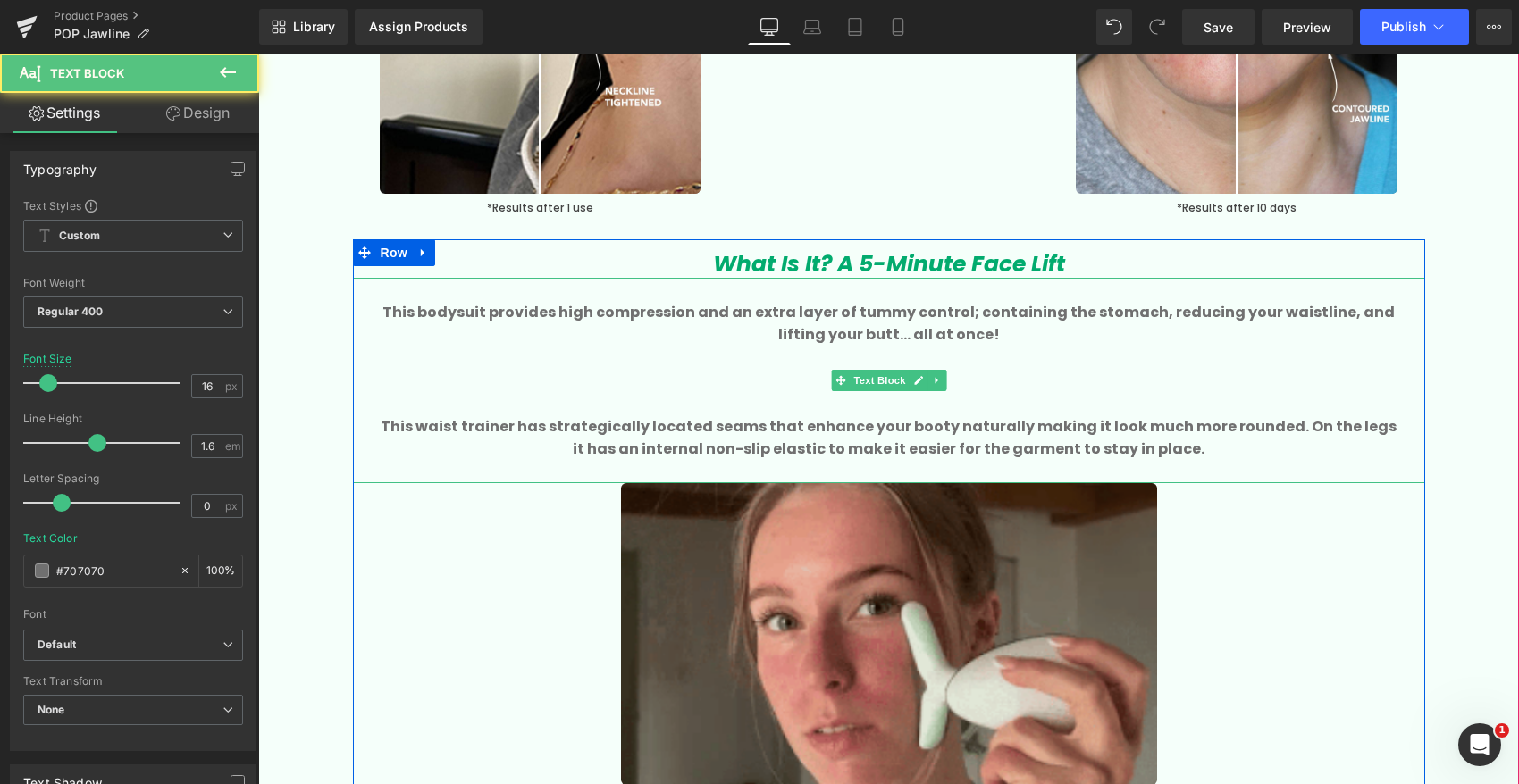
click at [535, 380] on p at bounding box center [889, 381] width 1019 height 24
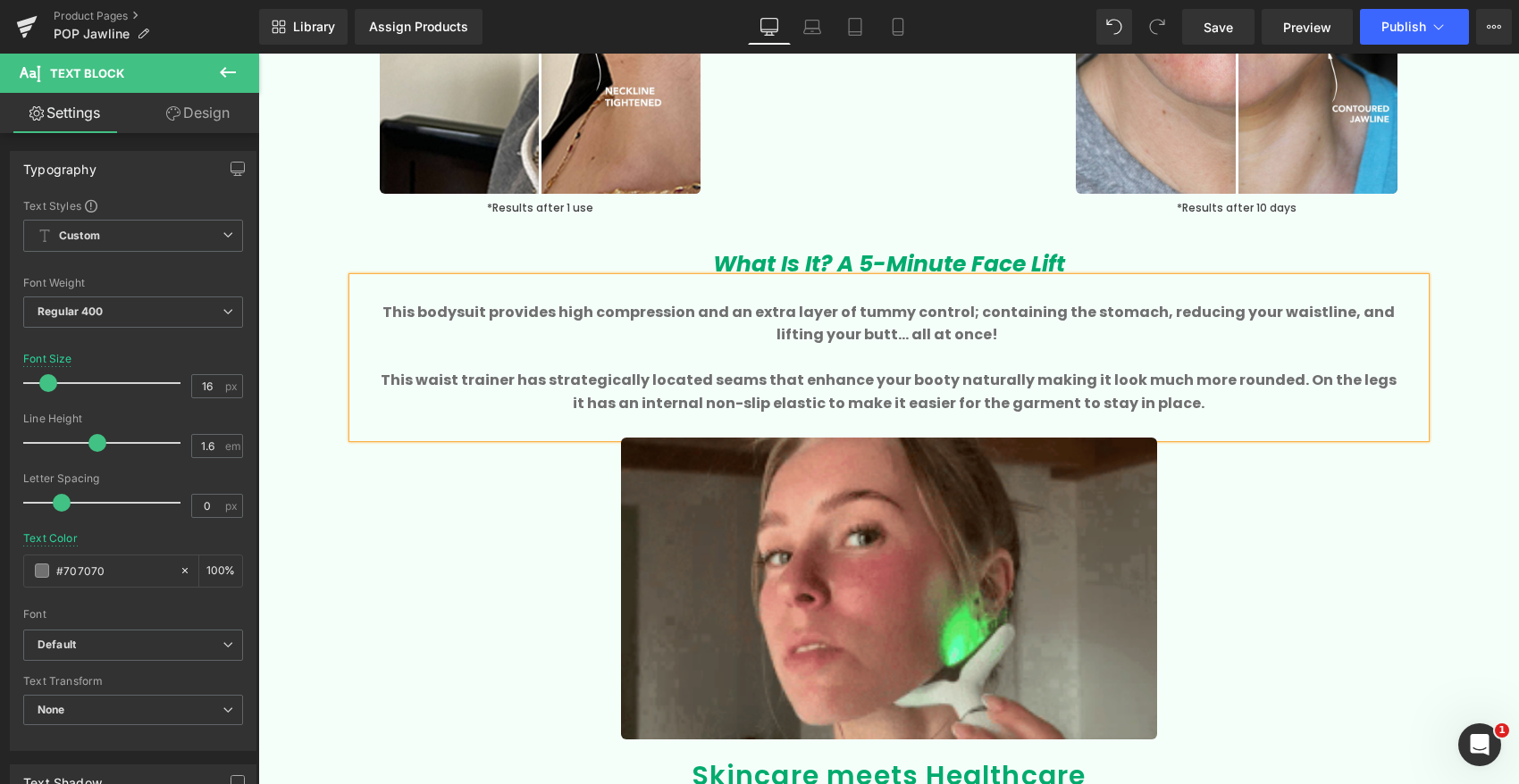
click at [452, 316] on b "This bodysuit provides high compression and an extra layer of tummy control; co…" at bounding box center [888, 324] width 1012 height 44
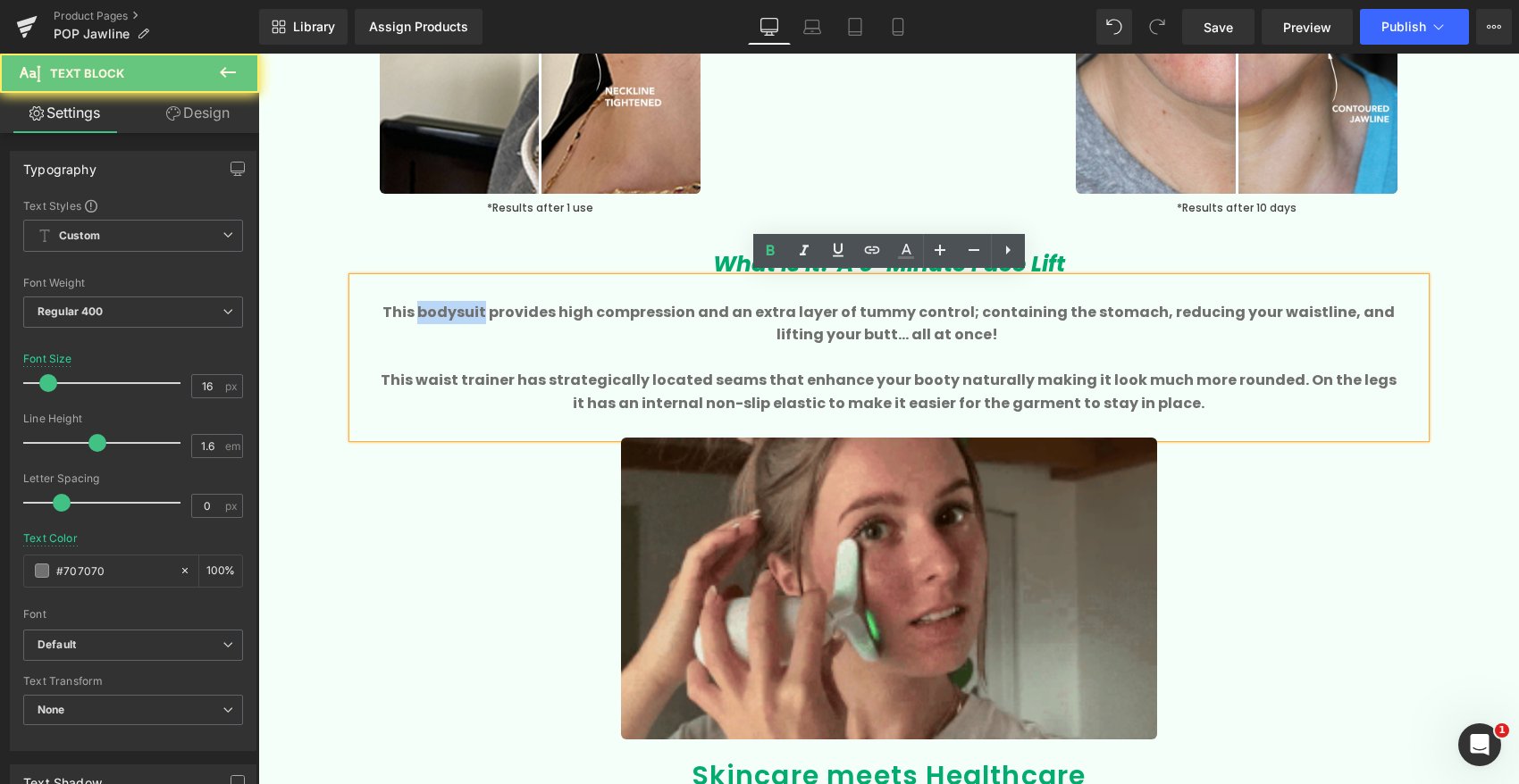
click at [451, 315] on b "This bodysuit provides high compression and an extra layer of tummy control; co…" at bounding box center [888, 324] width 1012 height 44
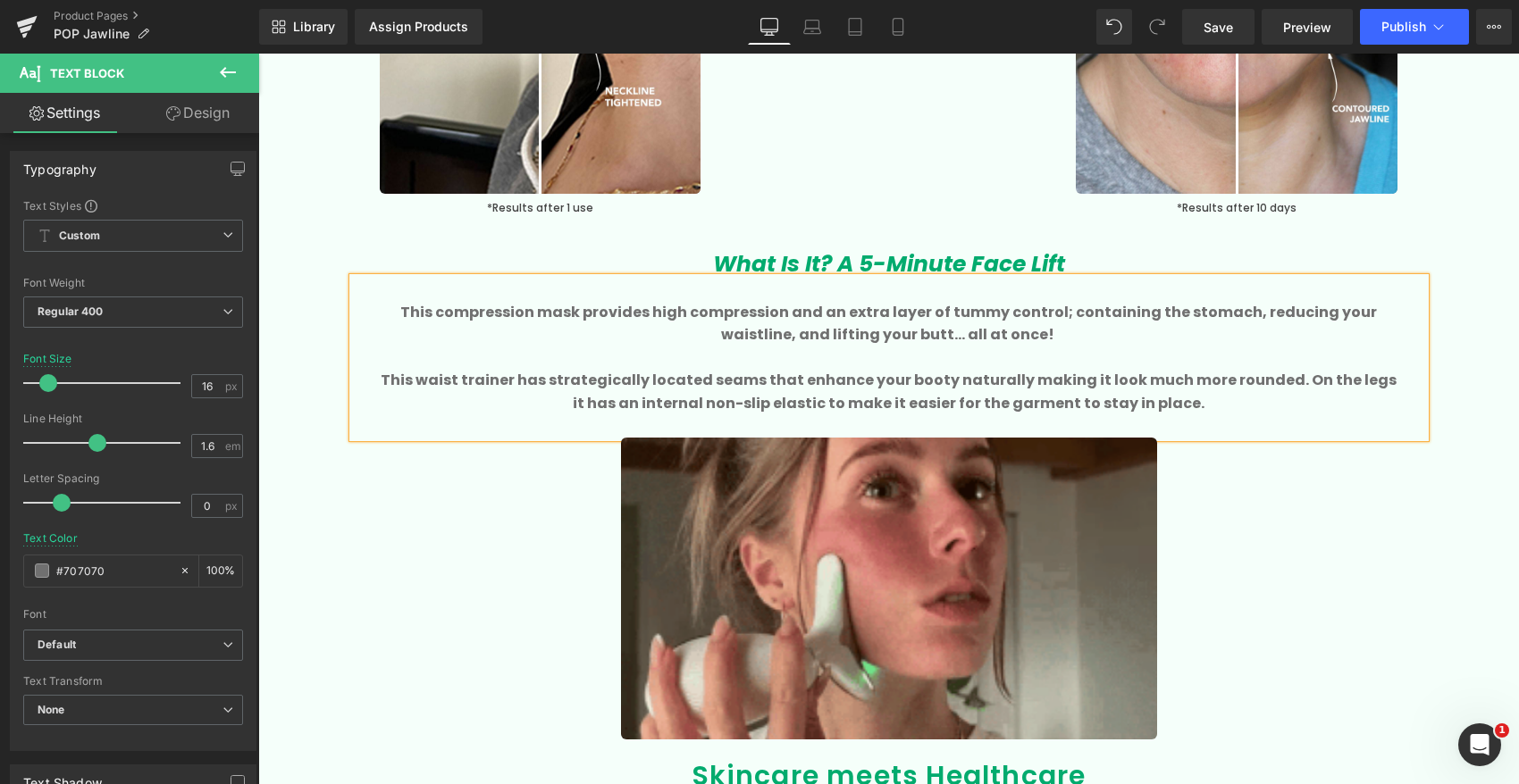
click at [648, 311] on b "This compression mask provides high compression and an extra layer of tummy con…" at bounding box center [888, 324] width 976 height 44
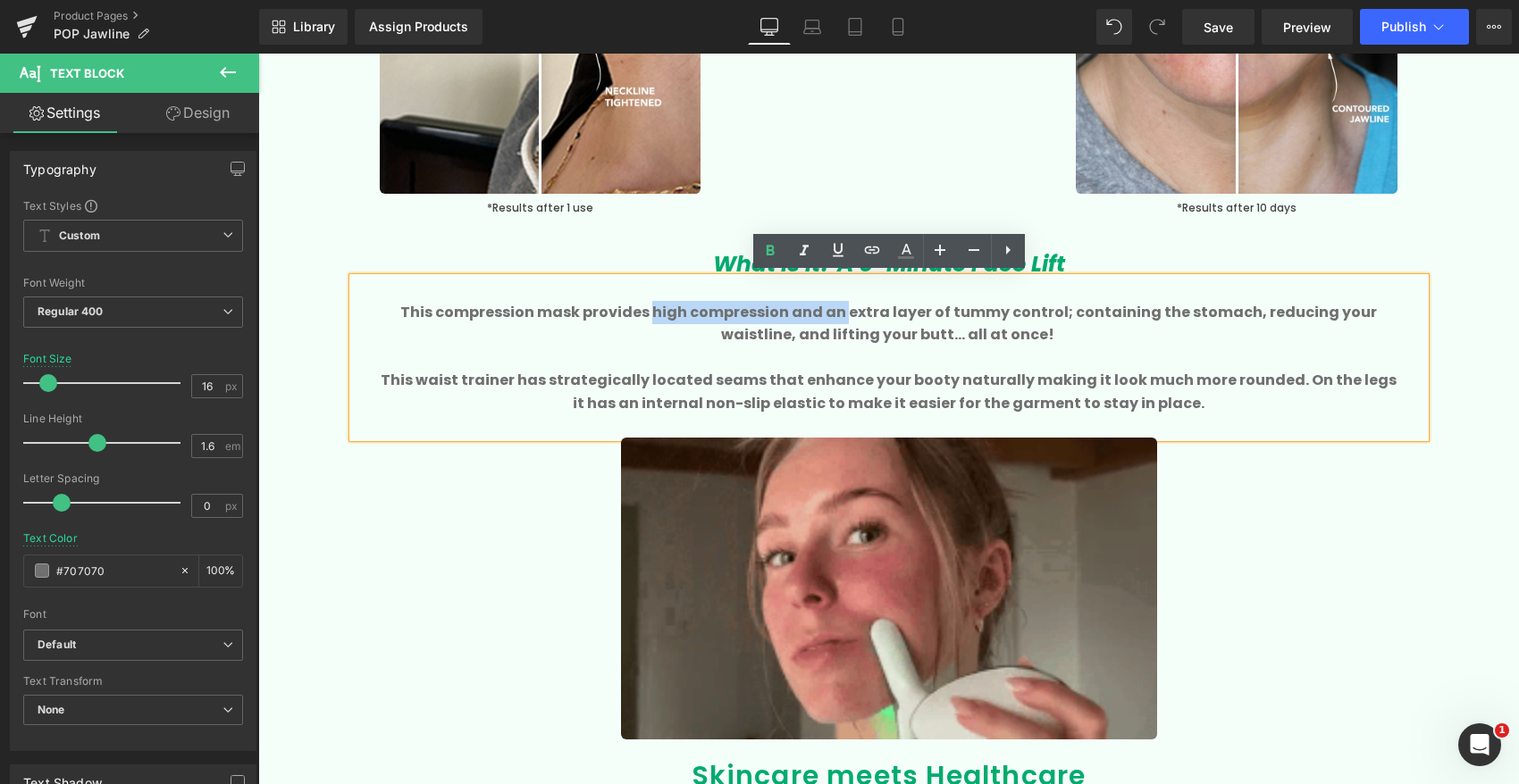
drag, startPoint x: 627, startPoint y: 308, endPoint x: 814, endPoint y: 311, distance: 187.0
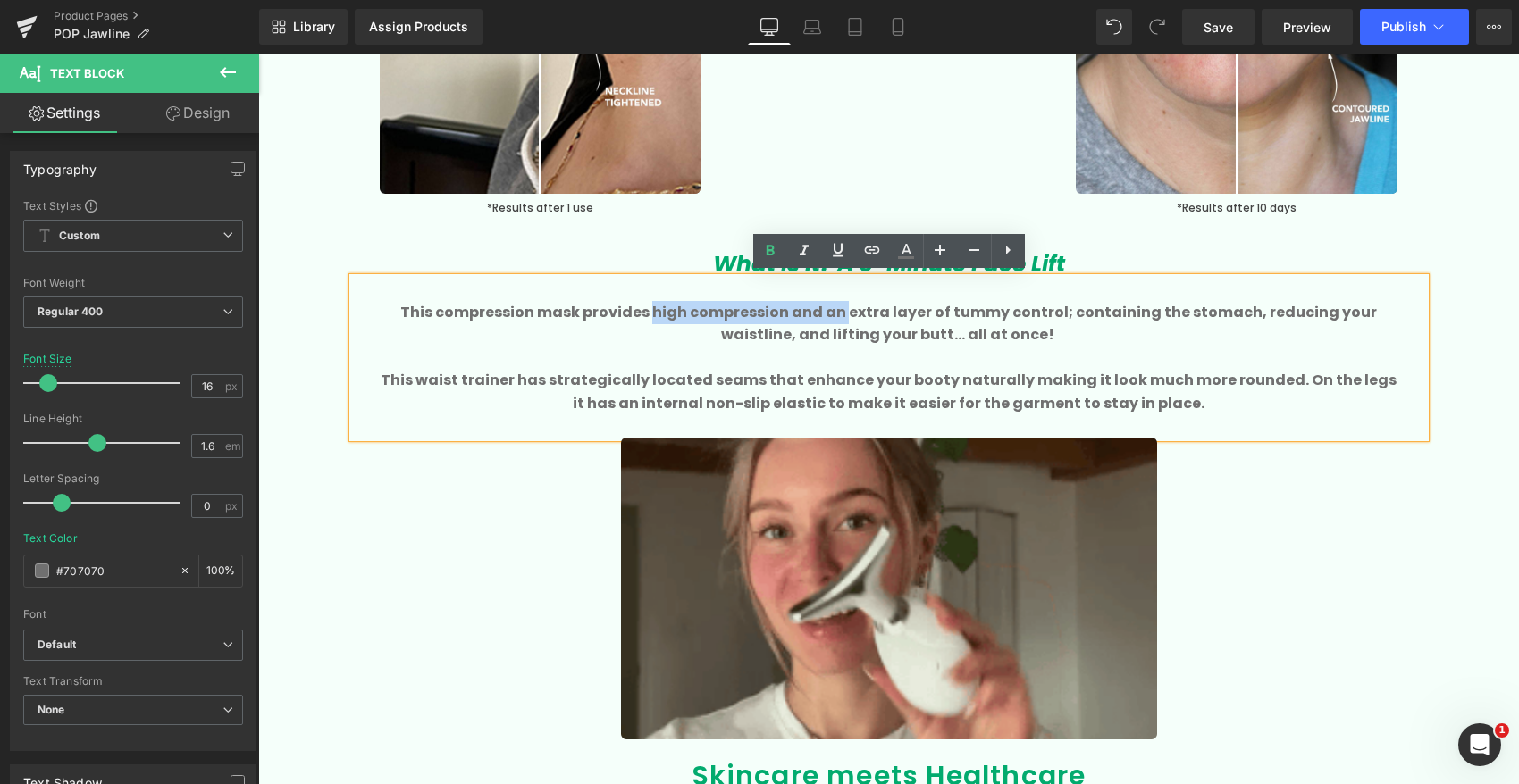
click at [814, 311] on b "This compression mask provides high compression and an extra layer of tummy con…" at bounding box center [888, 324] width 976 height 44
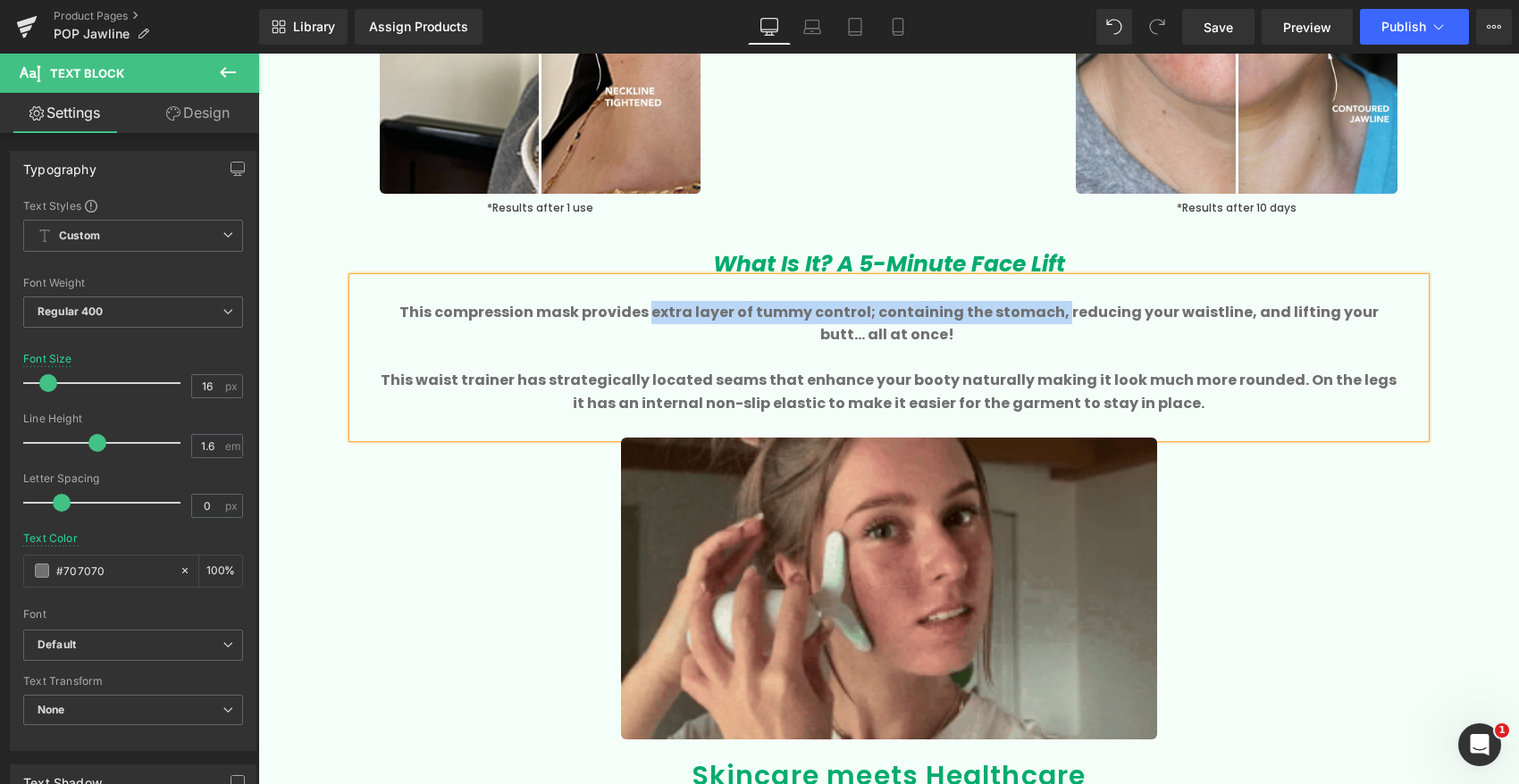
drag, startPoint x: 1031, startPoint y: 310, endPoint x: 631, endPoint y: 314, distance: 400.0
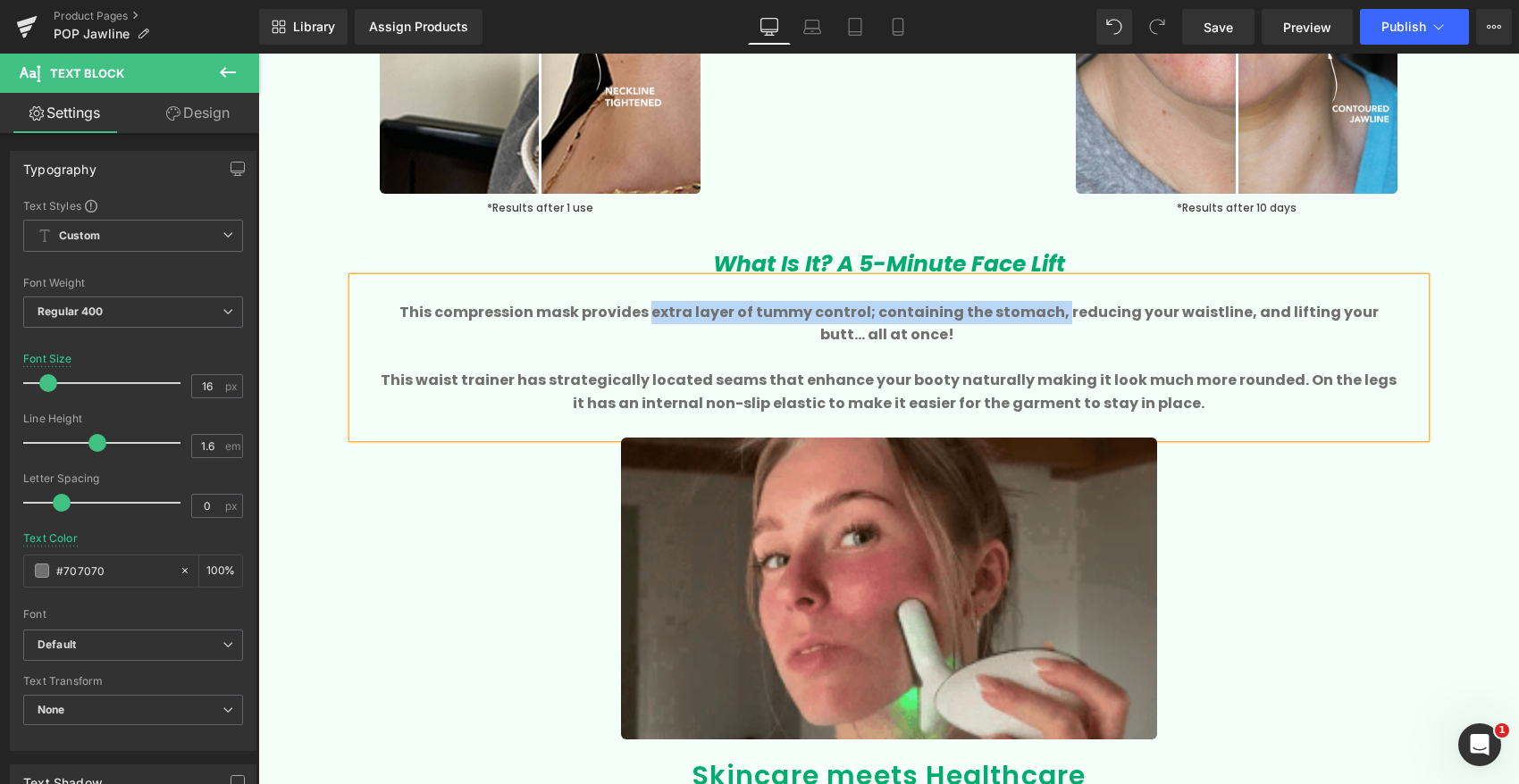
click at [631, 314] on b "This compression mask provides extra layer of tummy control; containing the sto…" at bounding box center [889, 324] width 979 height 44
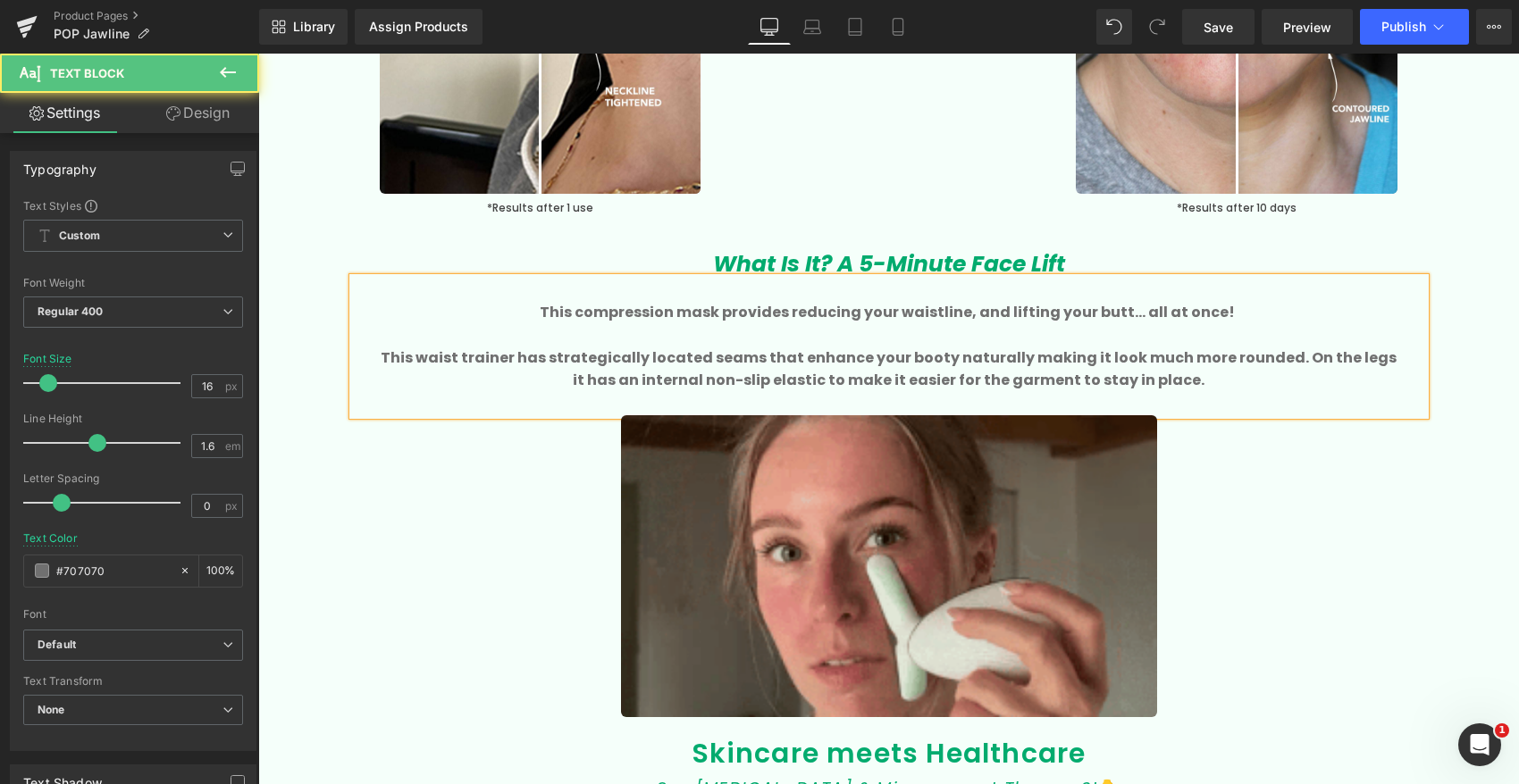
click at [865, 308] on b "This compression mask provides reducing your waistline, and lifting your butt..…" at bounding box center [887, 312] width 695 height 21
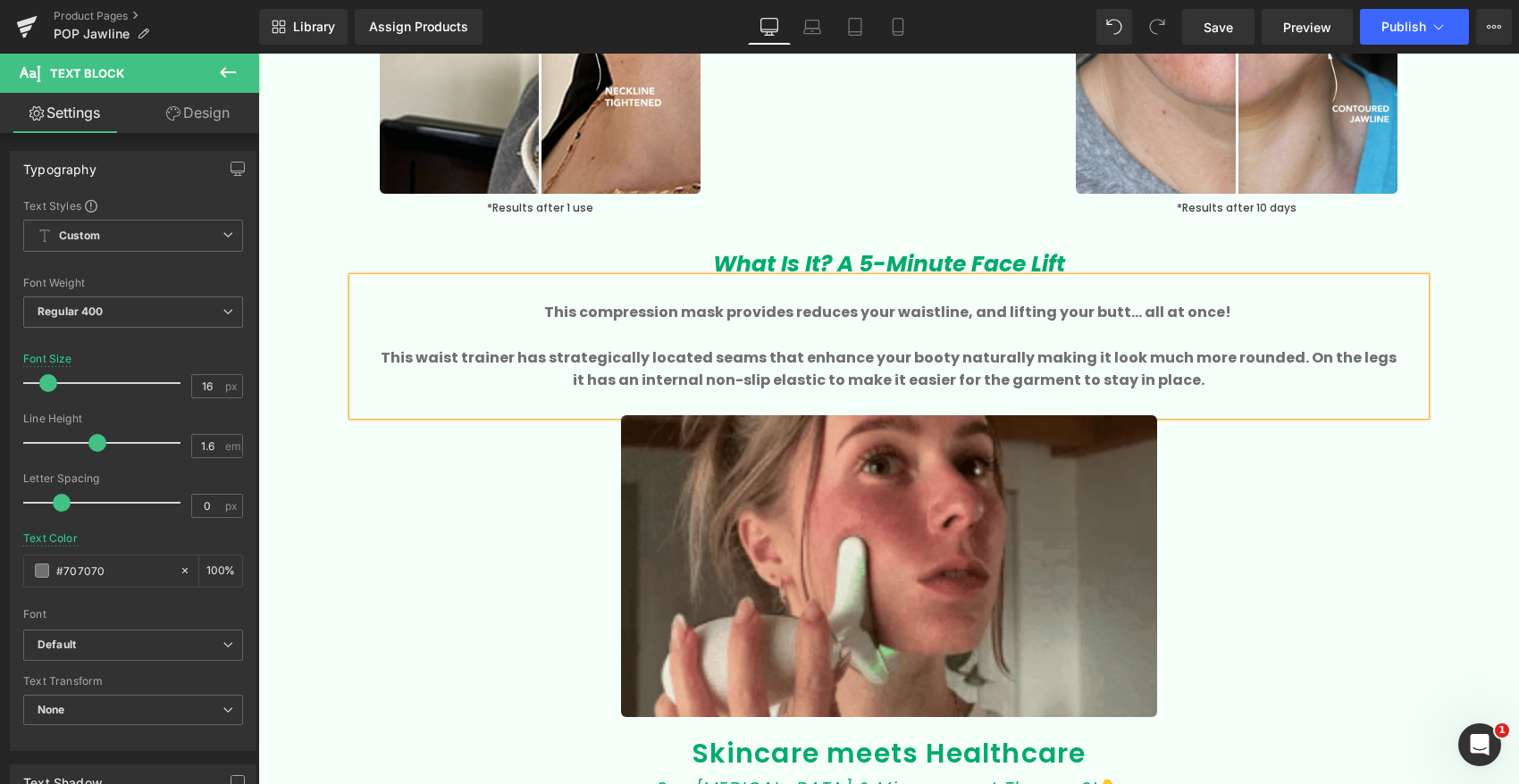
click at [941, 312] on b "This compression mask provides reduces your waistline, and lifting your butt...…" at bounding box center [887, 312] width 687 height 21
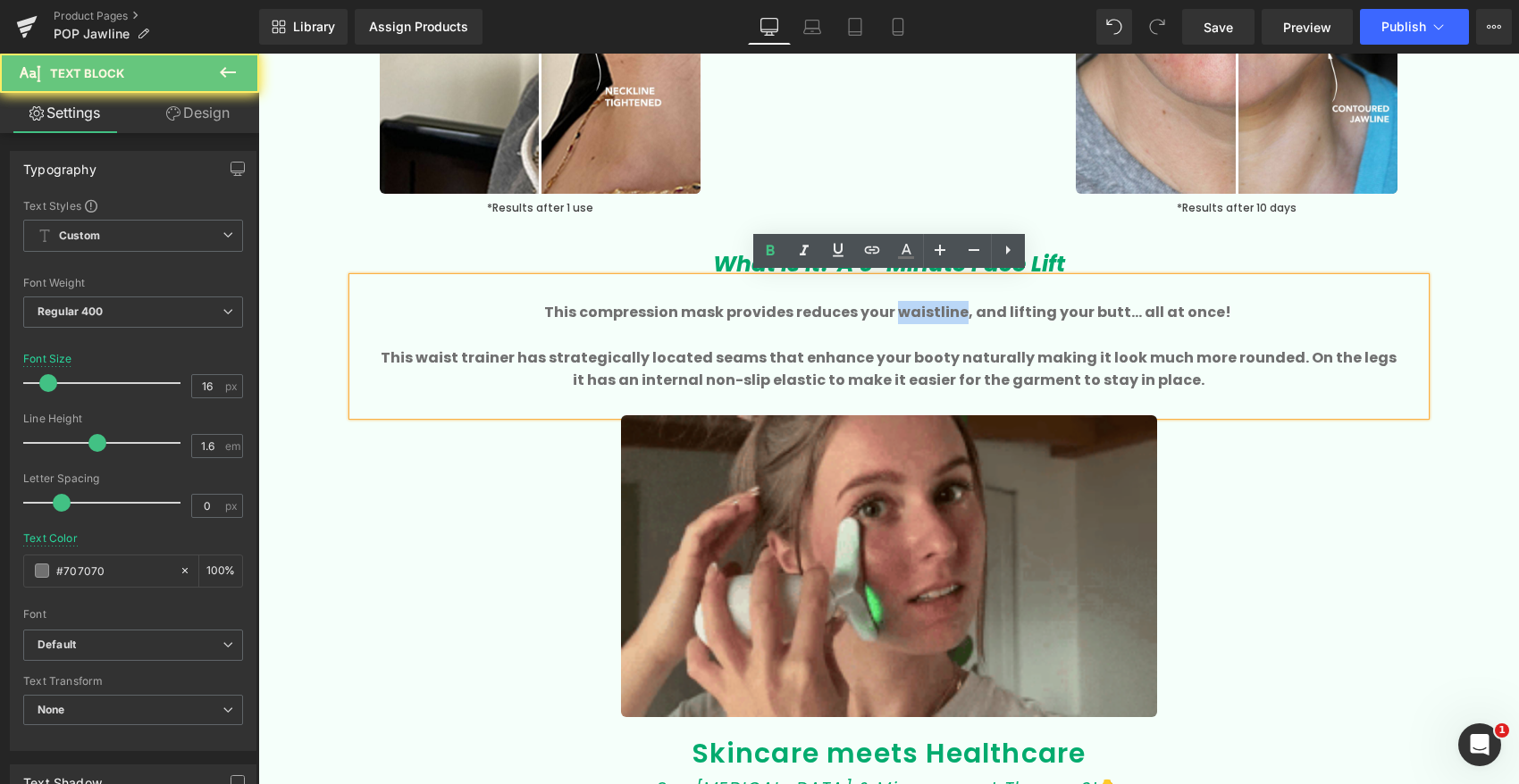
click at [941, 312] on b "This compression mask provides reduces your waistline, and lifting your butt...…" at bounding box center [887, 312] width 687 height 21
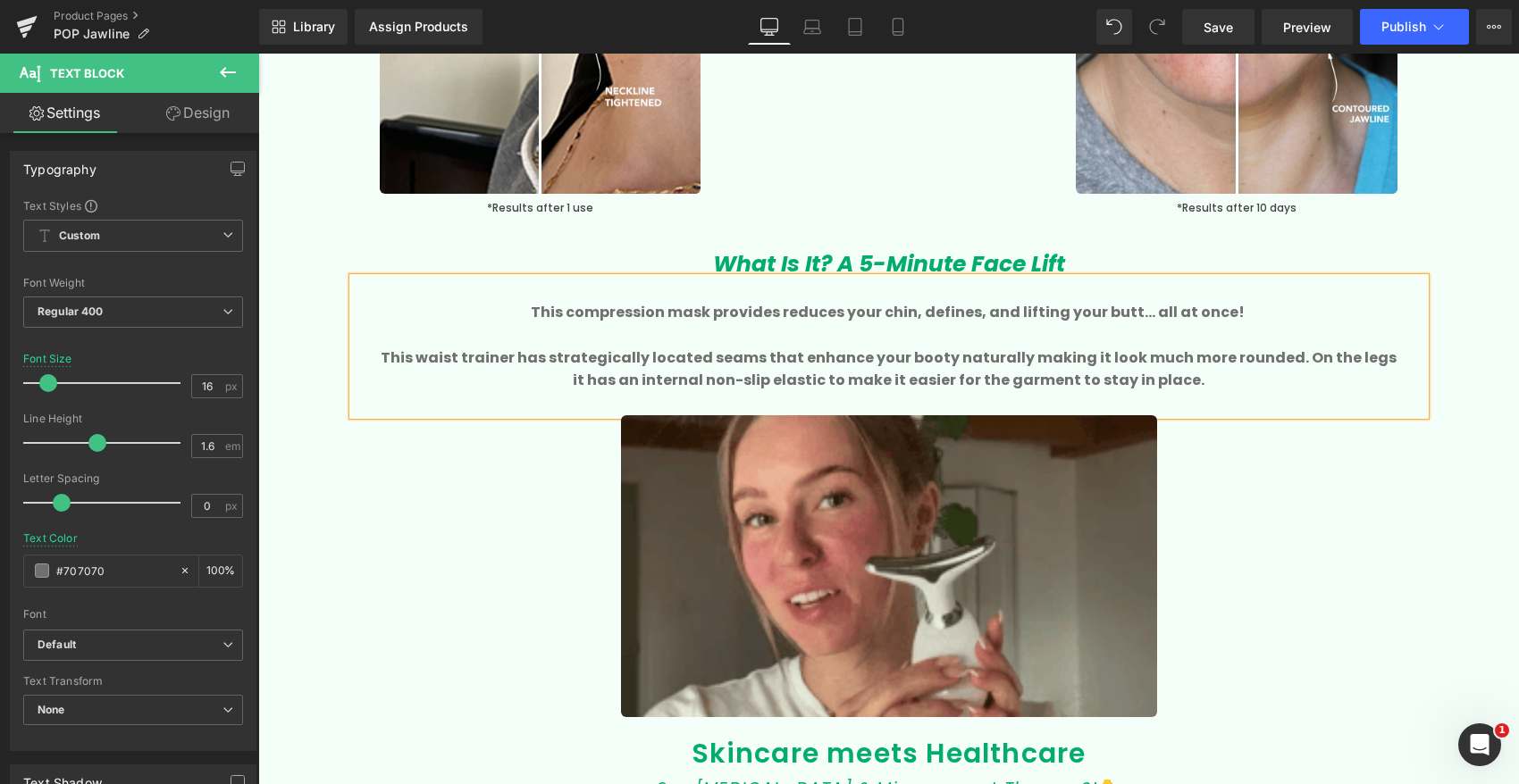
click at [1106, 305] on b "This compression mask provides reduces your chin, defines, and lifting your but…" at bounding box center [887, 312] width 713 height 21
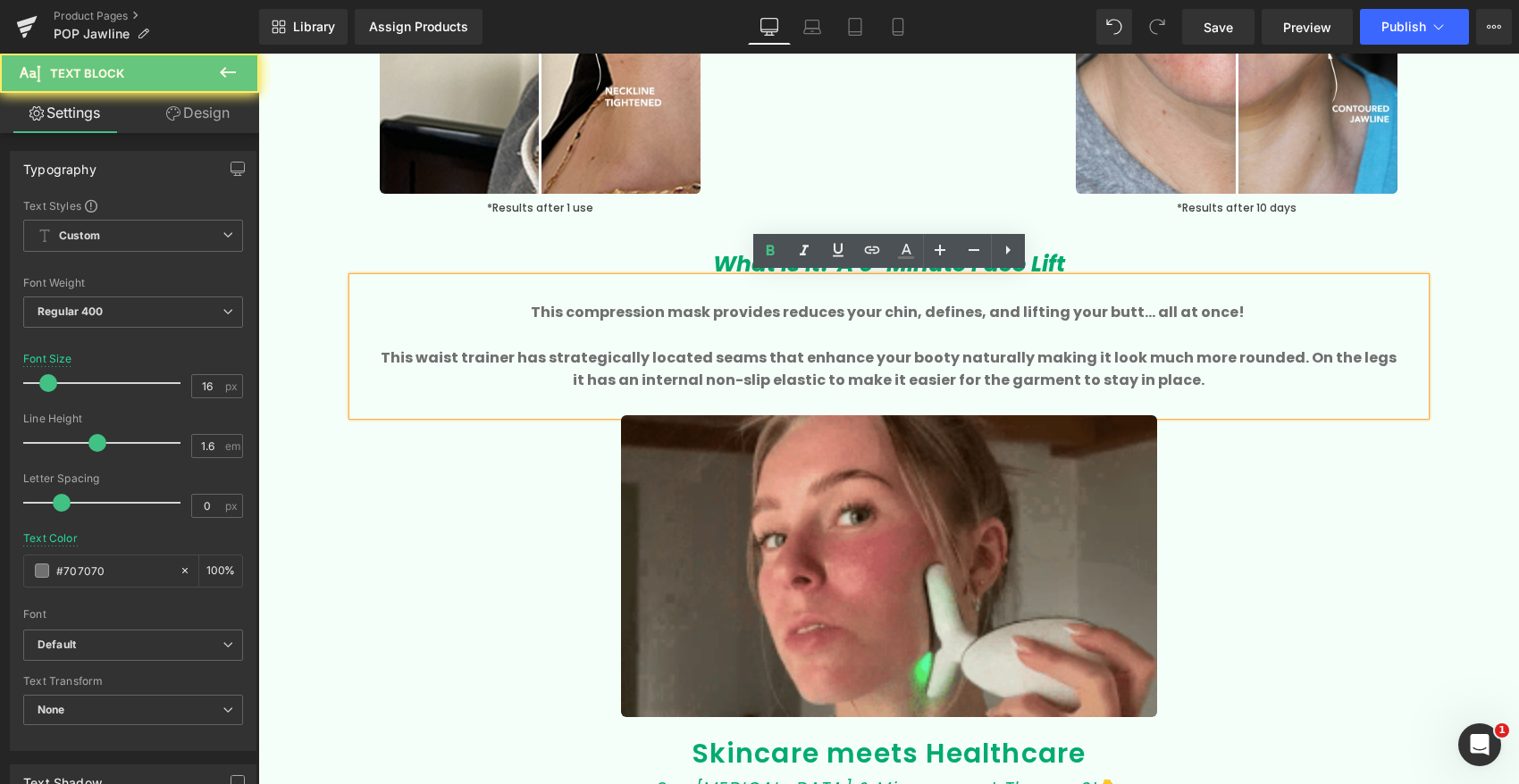
click at [1106, 305] on b "This compression mask provides reduces your chin, defines, and lifting your but…" at bounding box center [887, 312] width 713 height 21
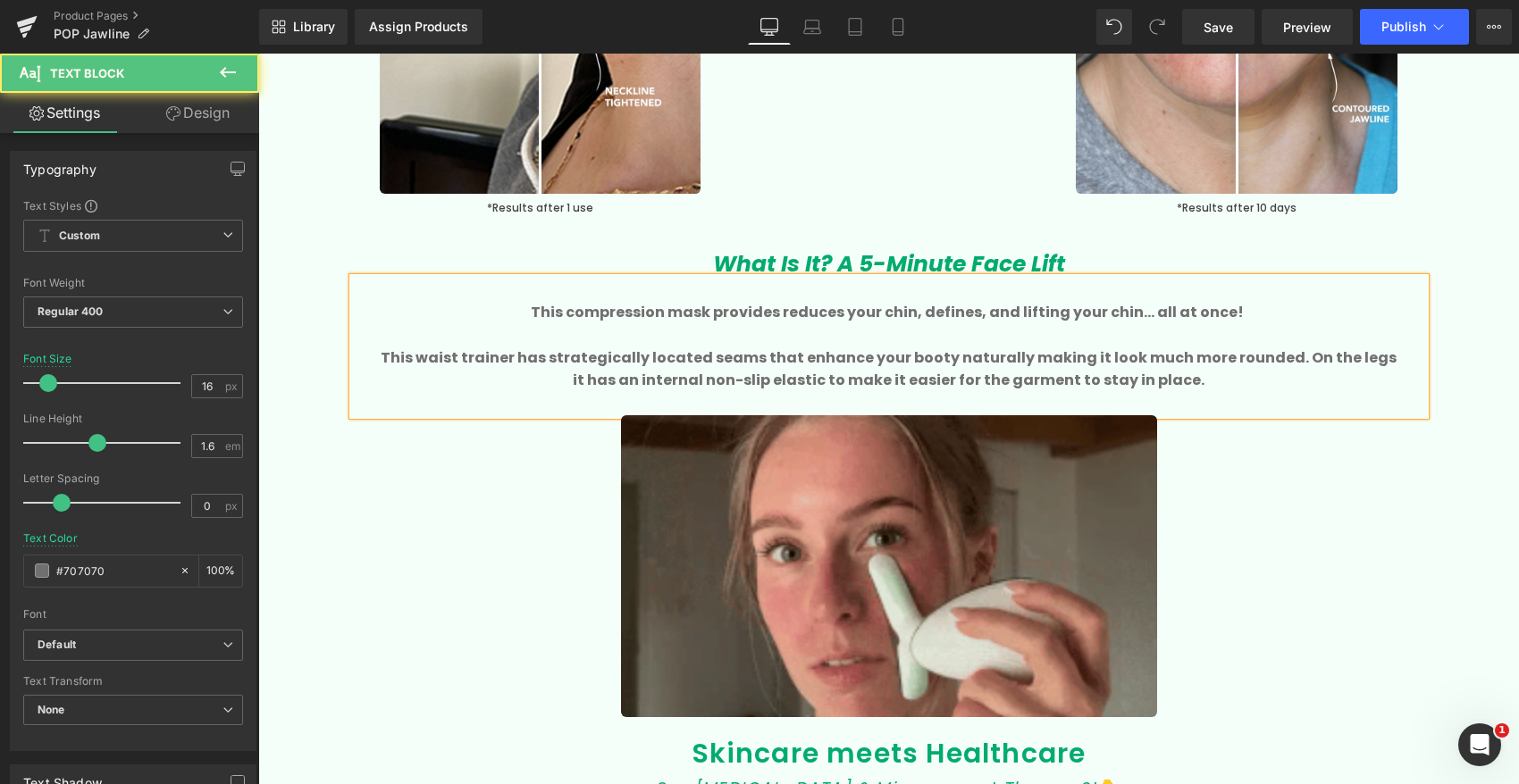
click at [888, 315] on b "This compression mask provides reduces your chin, defines, and lifting your chi…" at bounding box center [887, 312] width 712 height 21
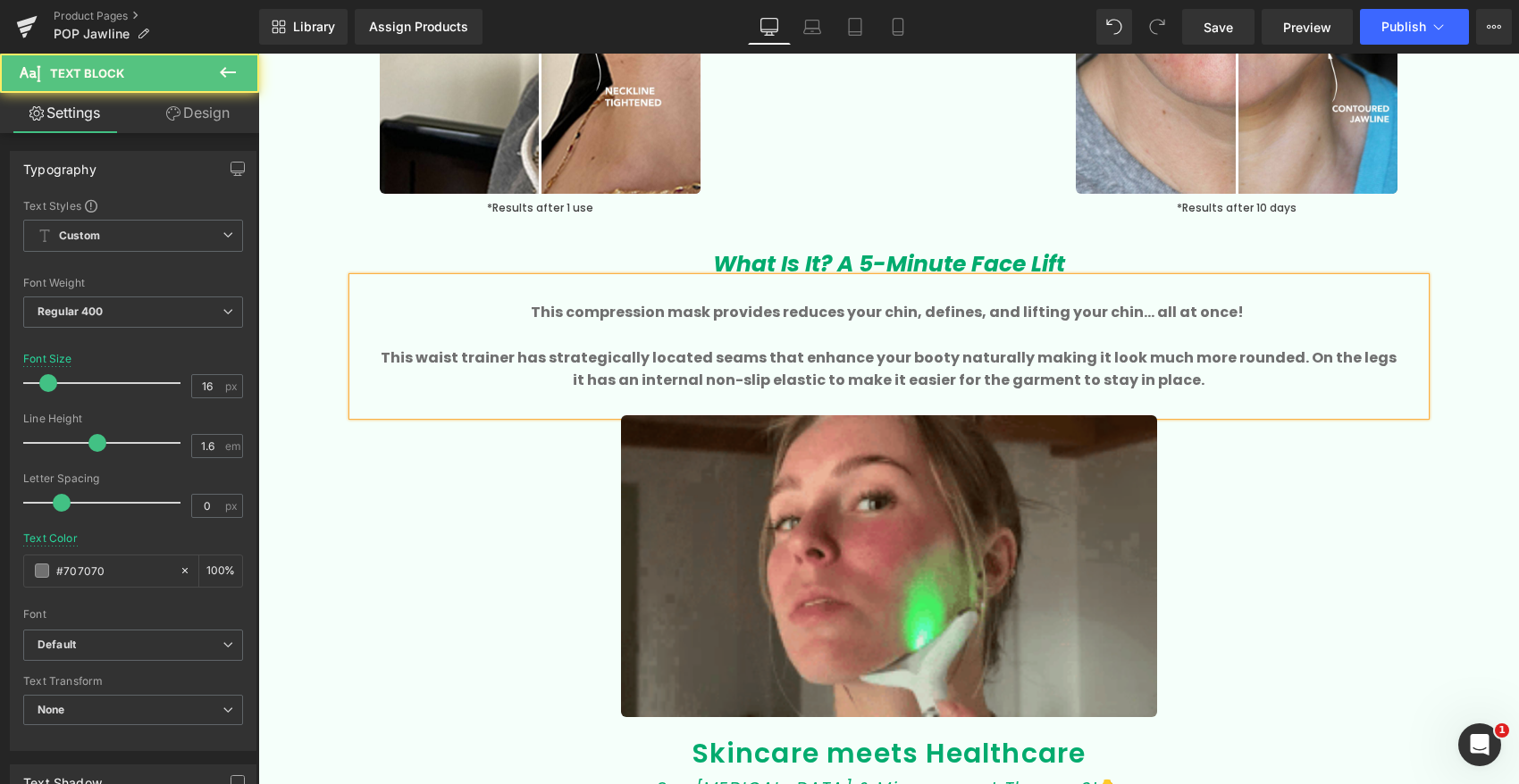
click at [888, 315] on b "This compression mask provides reduces your chin, defines, and lifting your chi…" at bounding box center [887, 312] width 712 height 21
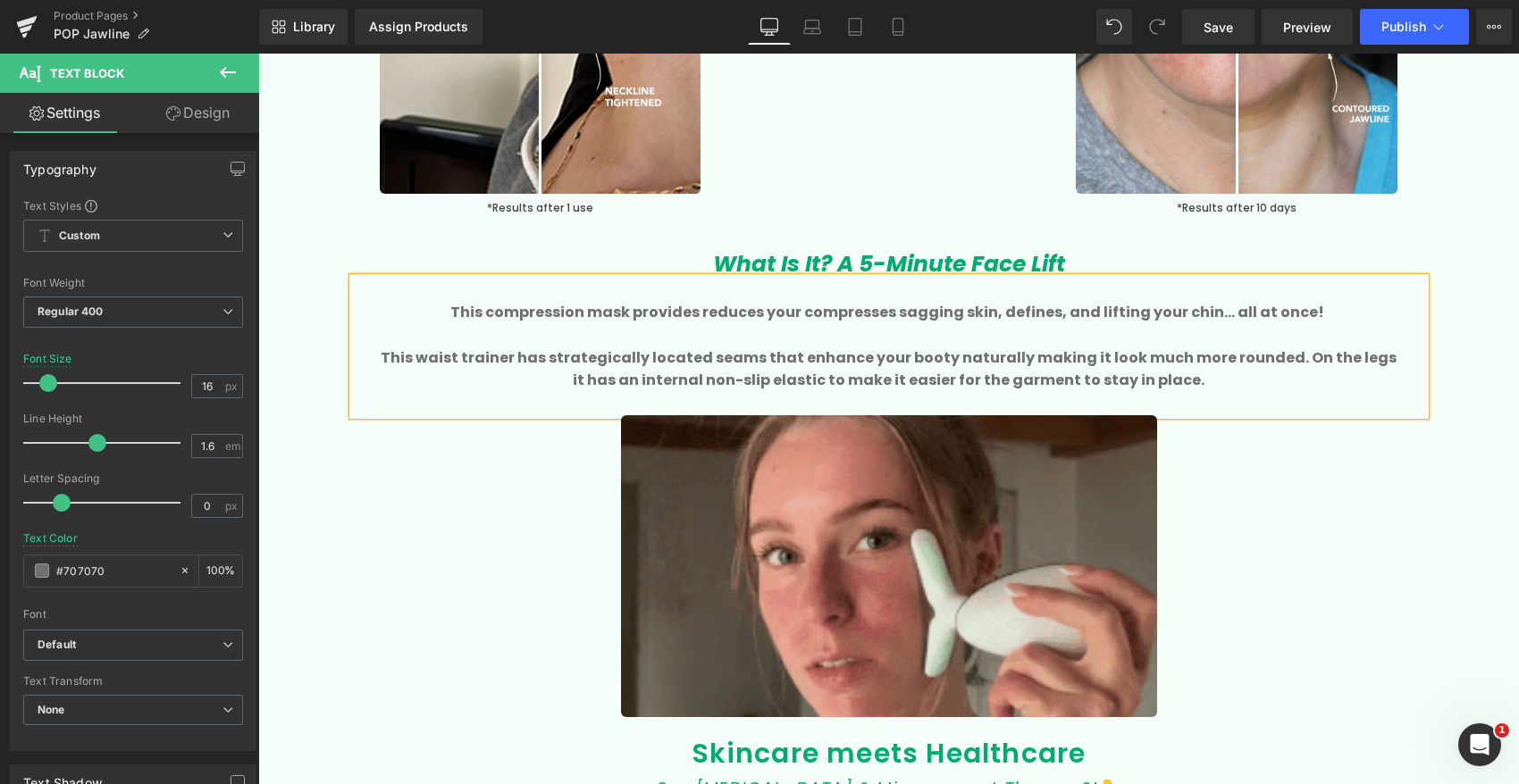
click at [1057, 313] on b "This compression mask provides reduces your compresses sagging skin, defines, a…" at bounding box center [887, 312] width 873 height 21
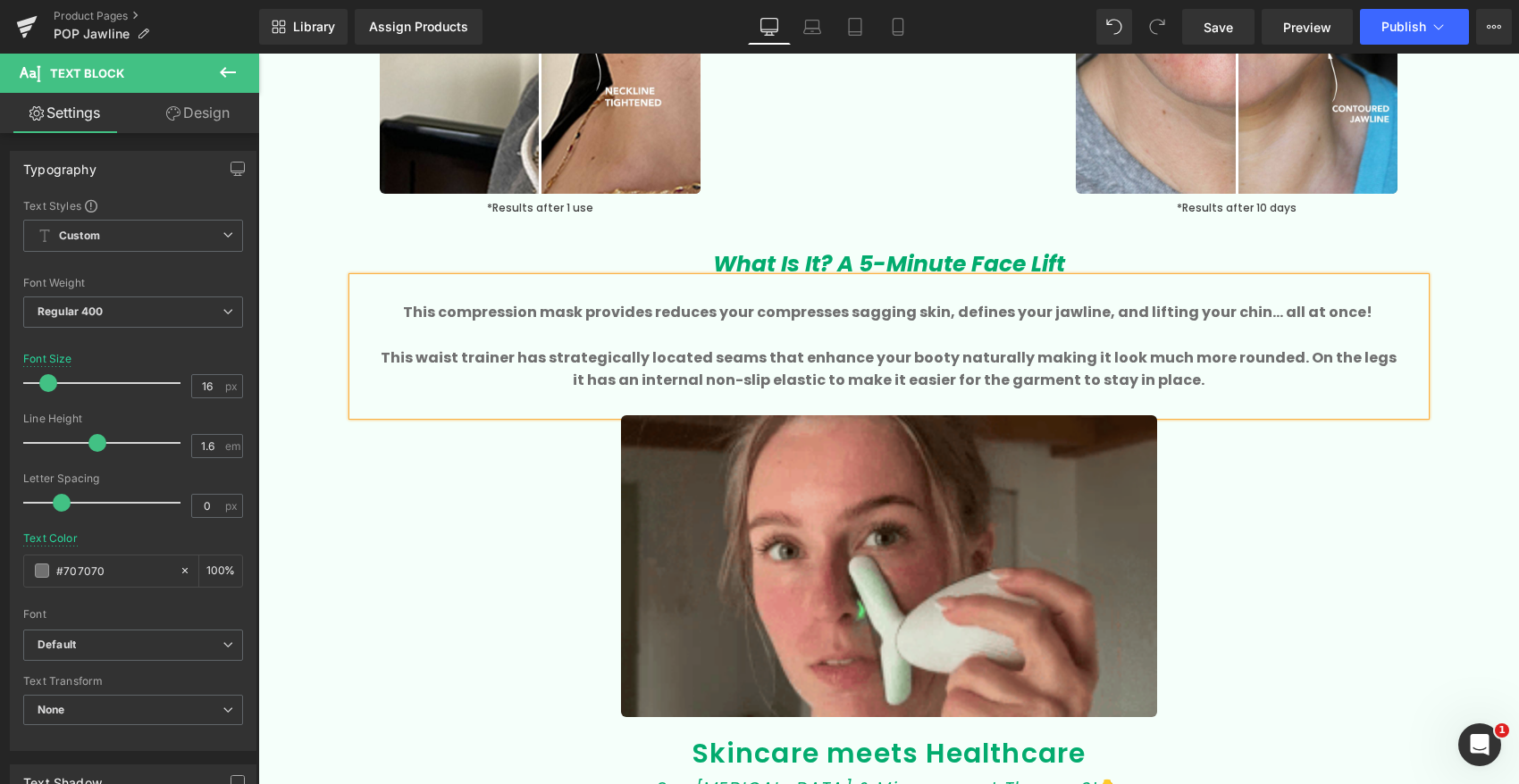
click at [1034, 340] on p at bounding box center [889, 336] width 1019 height 24
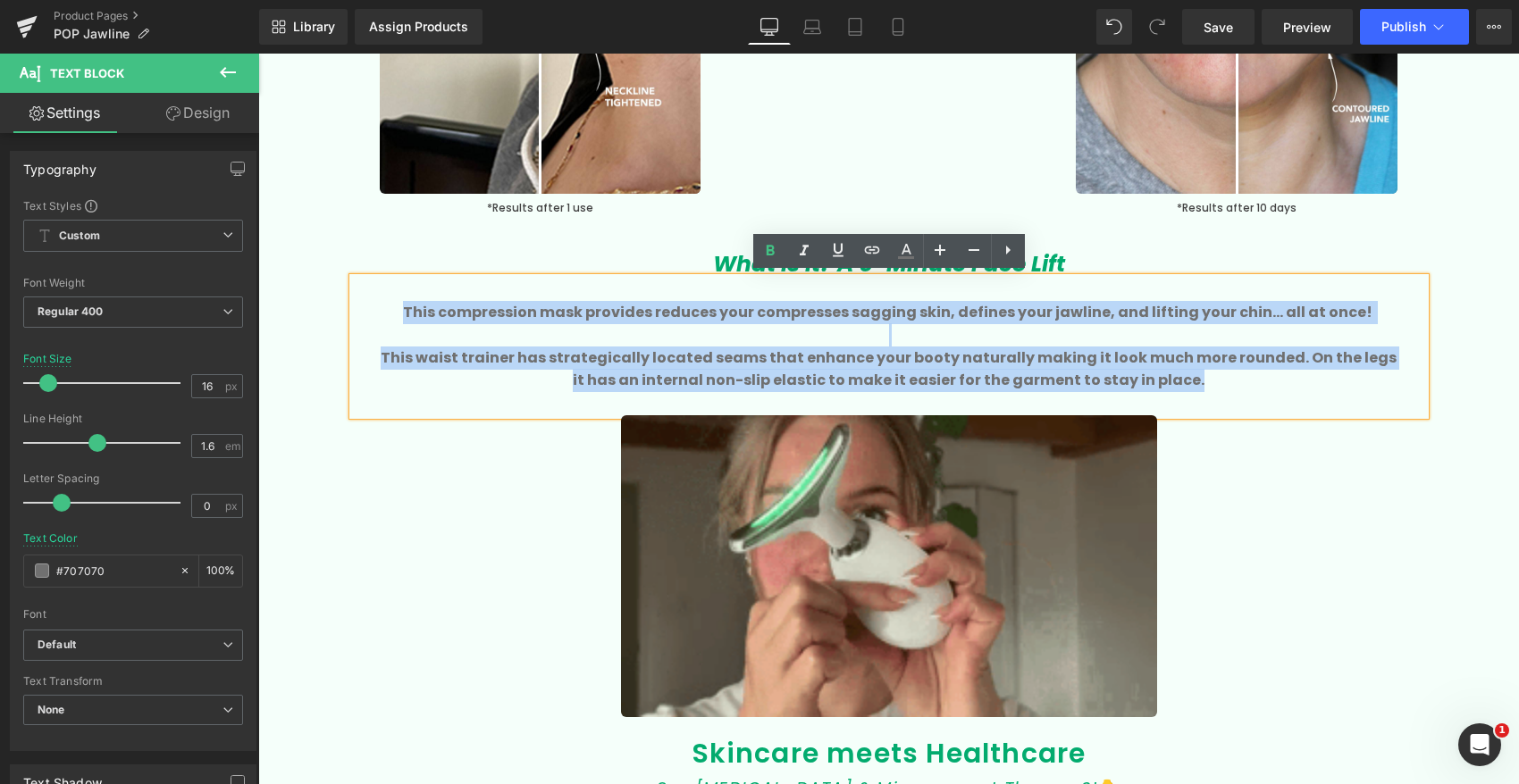
drag, startPoint x: 1182, startPoint y: 377, endPoint x: 401, endPoint y: 310, distance: 783.9
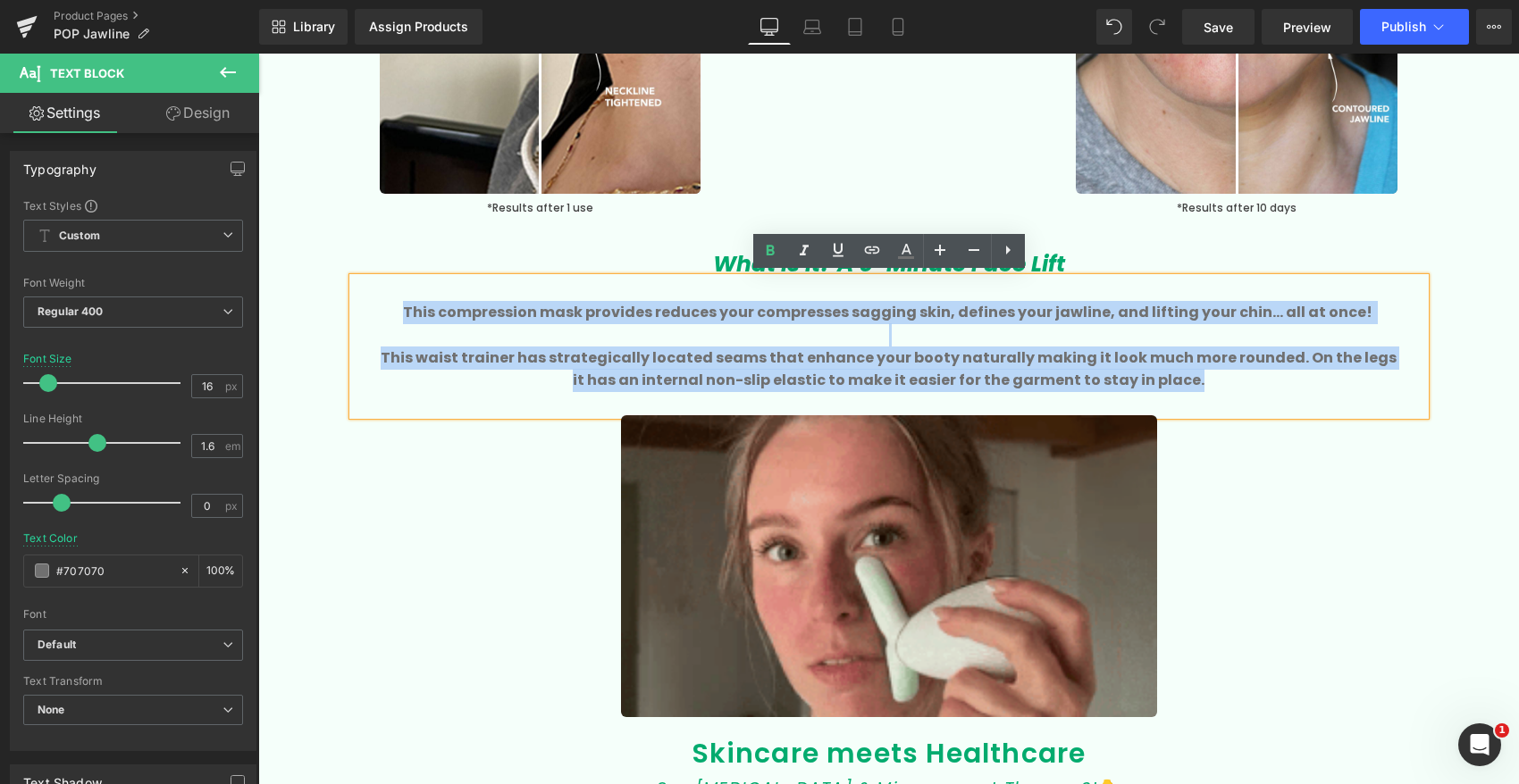
click at [401, 310] on div "This compression mask provides reduces your compresses sagging skin, defines yo…" at bounding box center [889, 346] width 1072 height 137
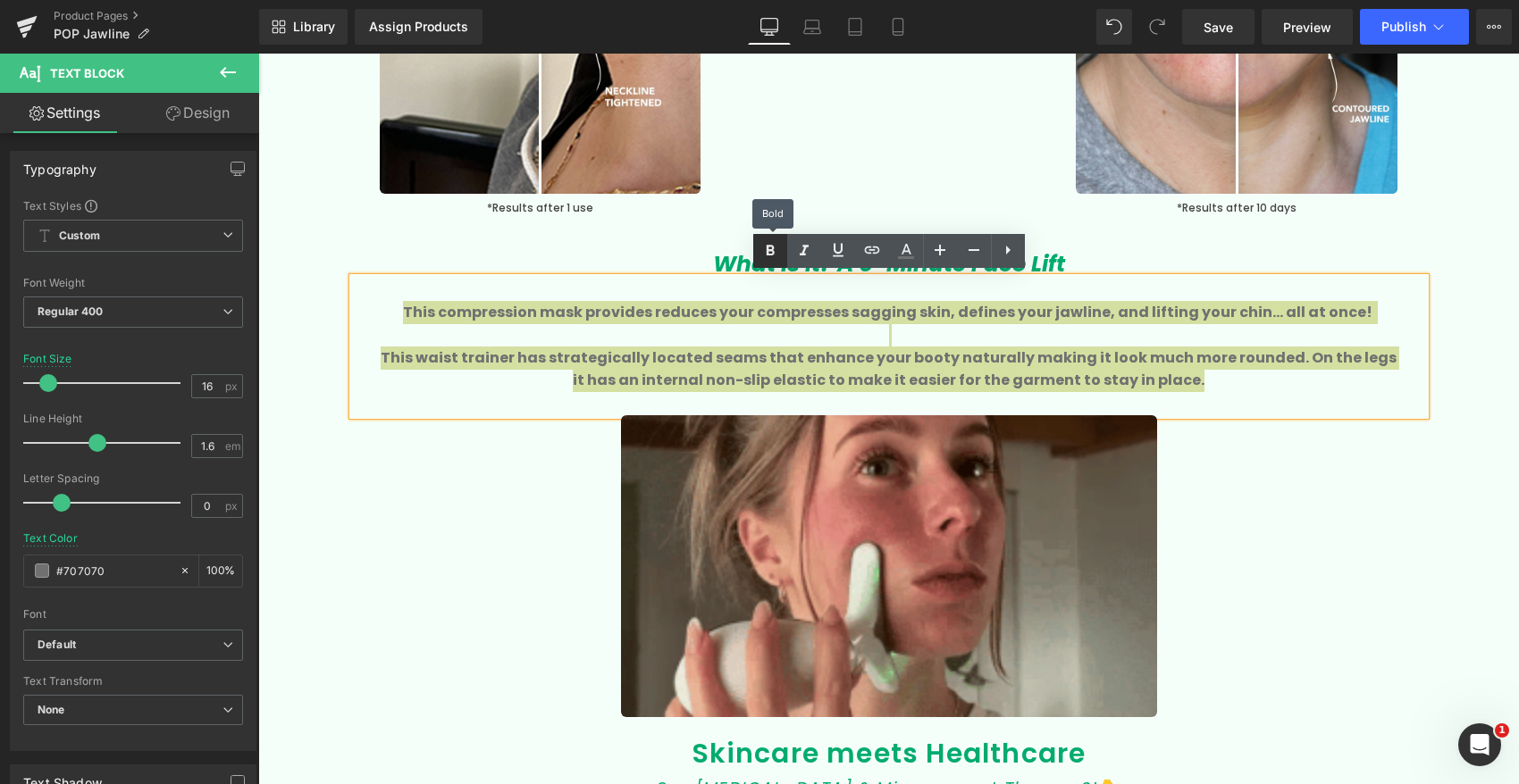
drag, startPoint x: 760, startPoint y: 259, endPoint x: 476, endPoint y: 214, distance: 287.5
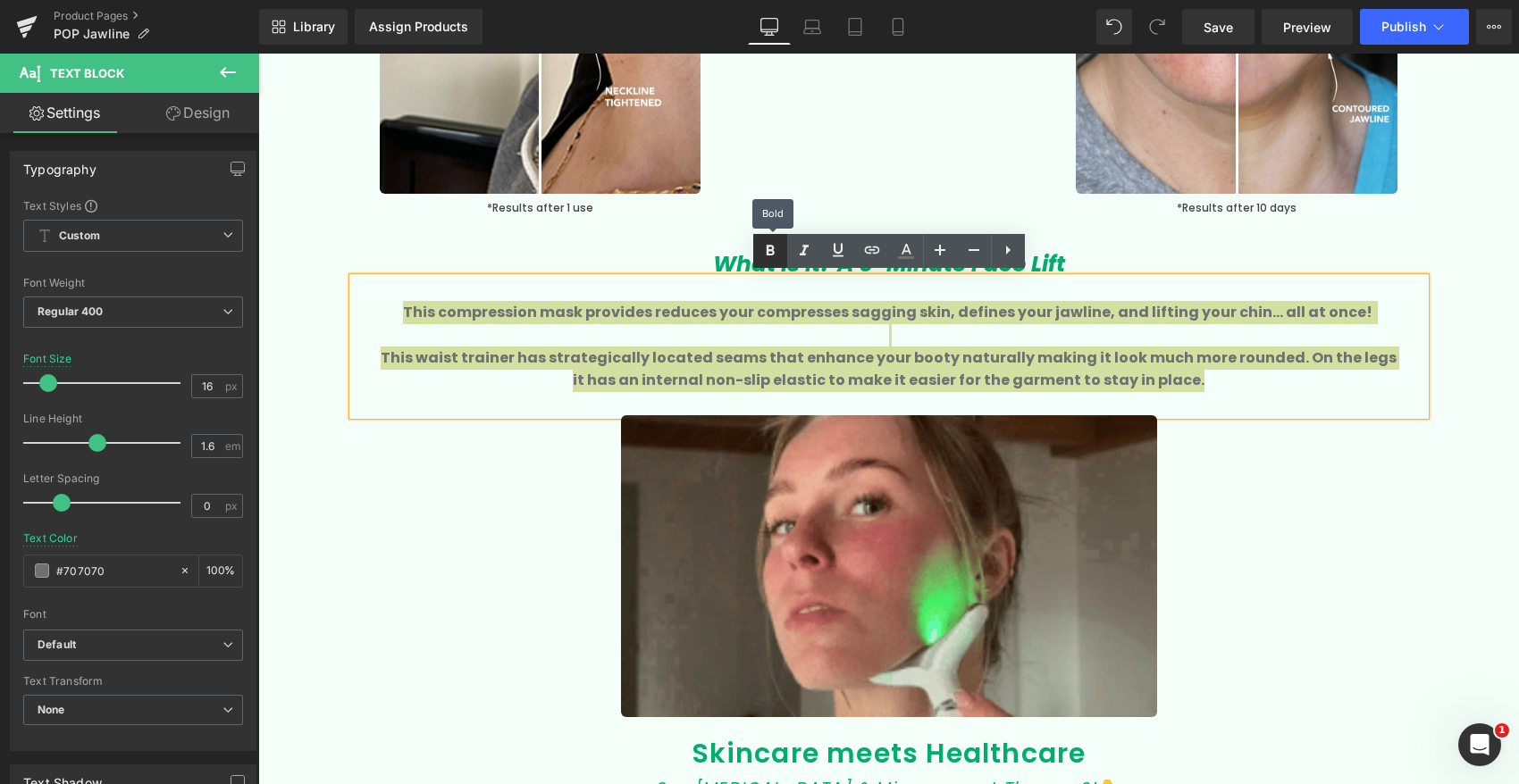
click at [760, 259] on icon at bounding box center [770, 251] width 22 height 22
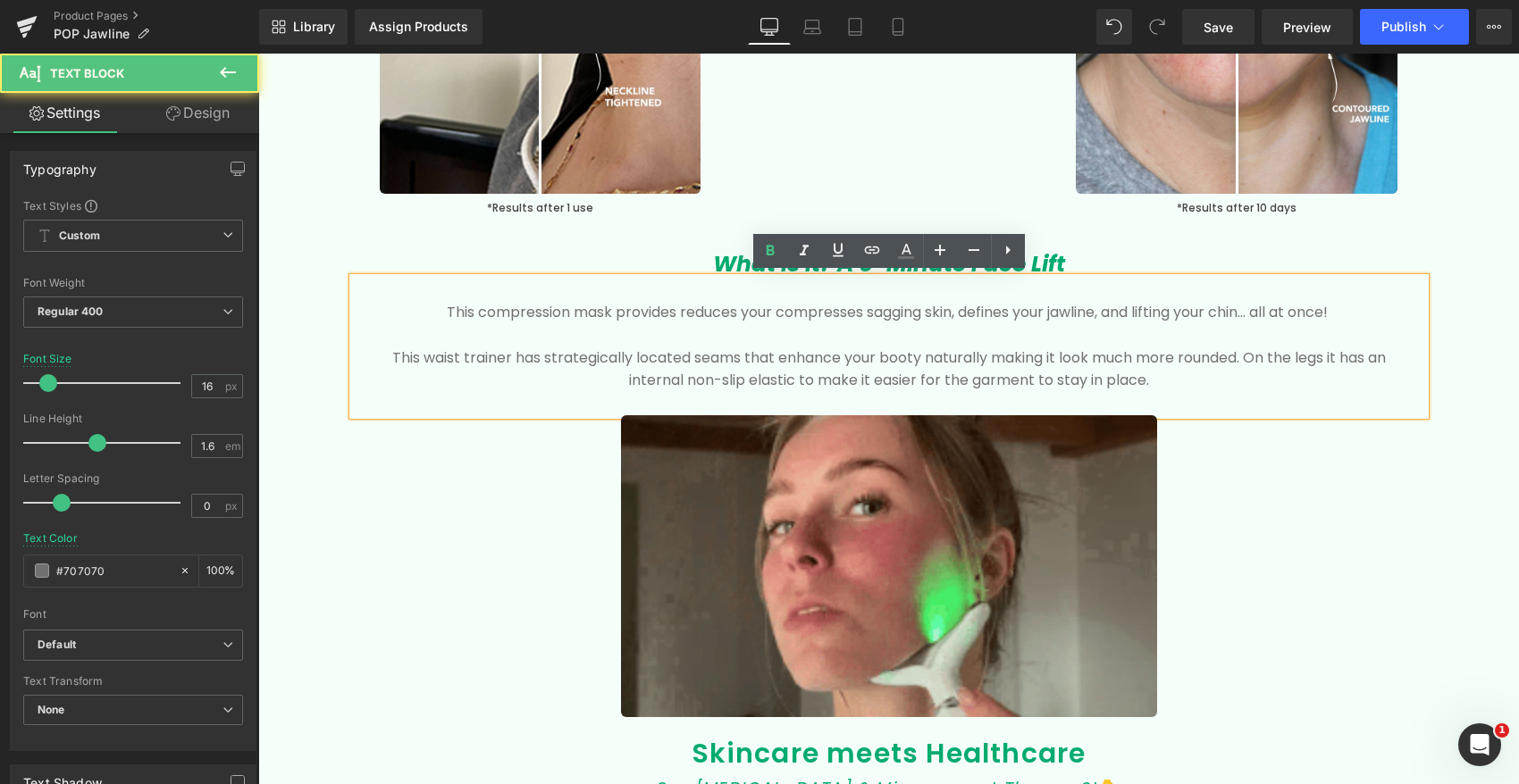
click at [623, 330] on p at bounding box center [889, 336] width 1019 height 24
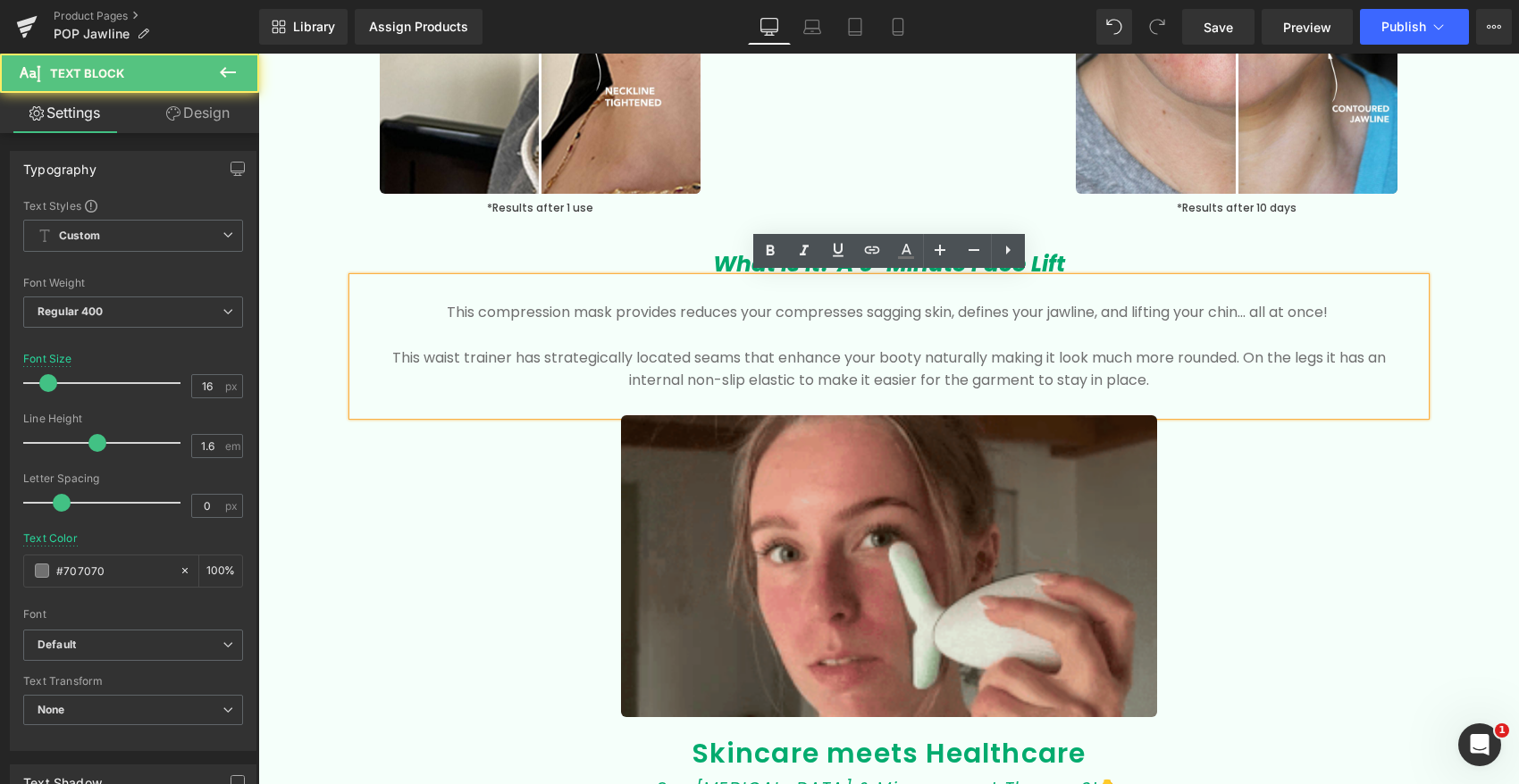
click at [823, 309] on p "This compression mask provides reduces your compresses sagging skin, defines yo…" at bounding box center [889, 313] width 1019 height 24
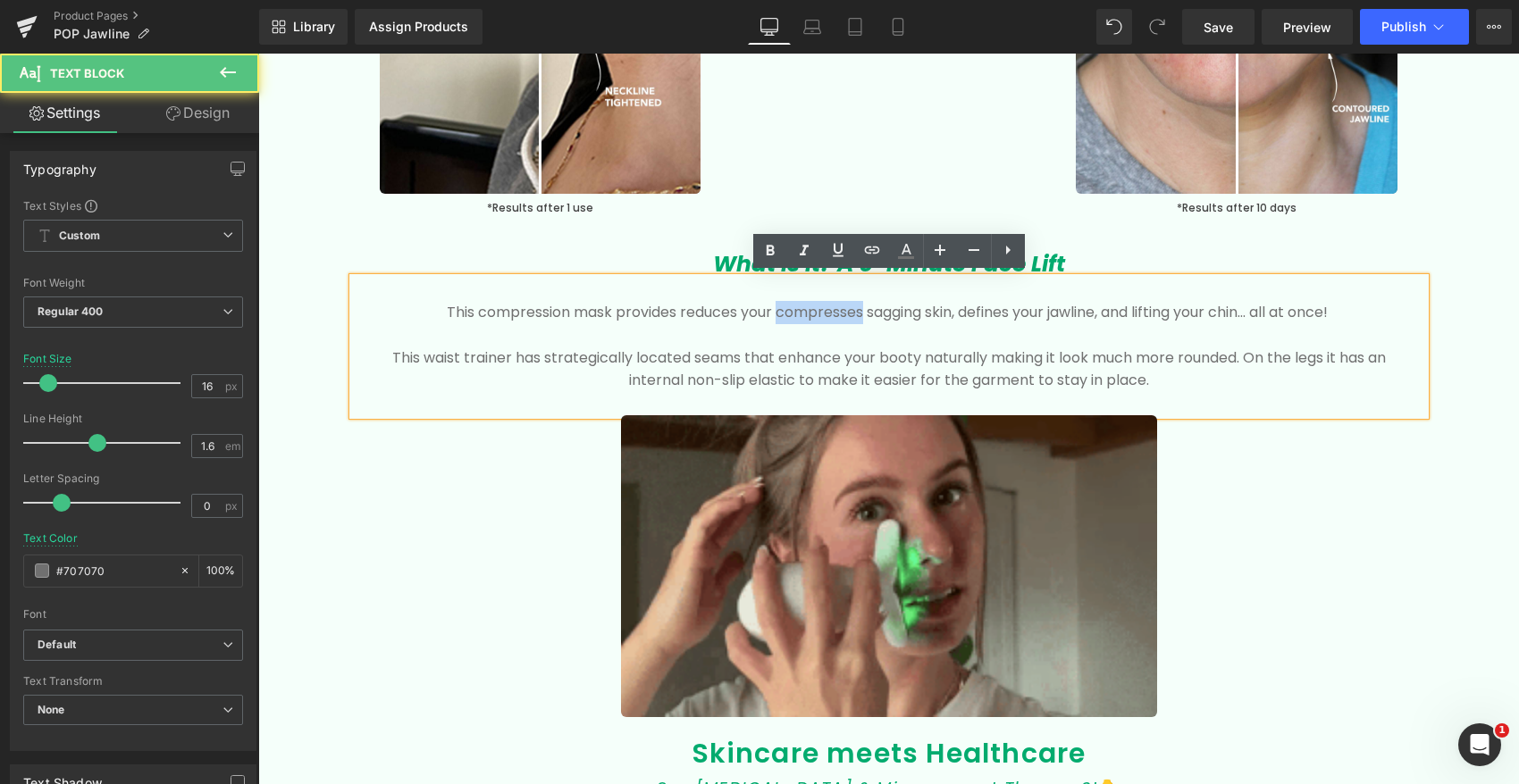
click at [822, 309] on p "This compression mask provides reduces your compresses sagging skin, defines yo…" at bounding box center [889, 313] width 1019 height 24
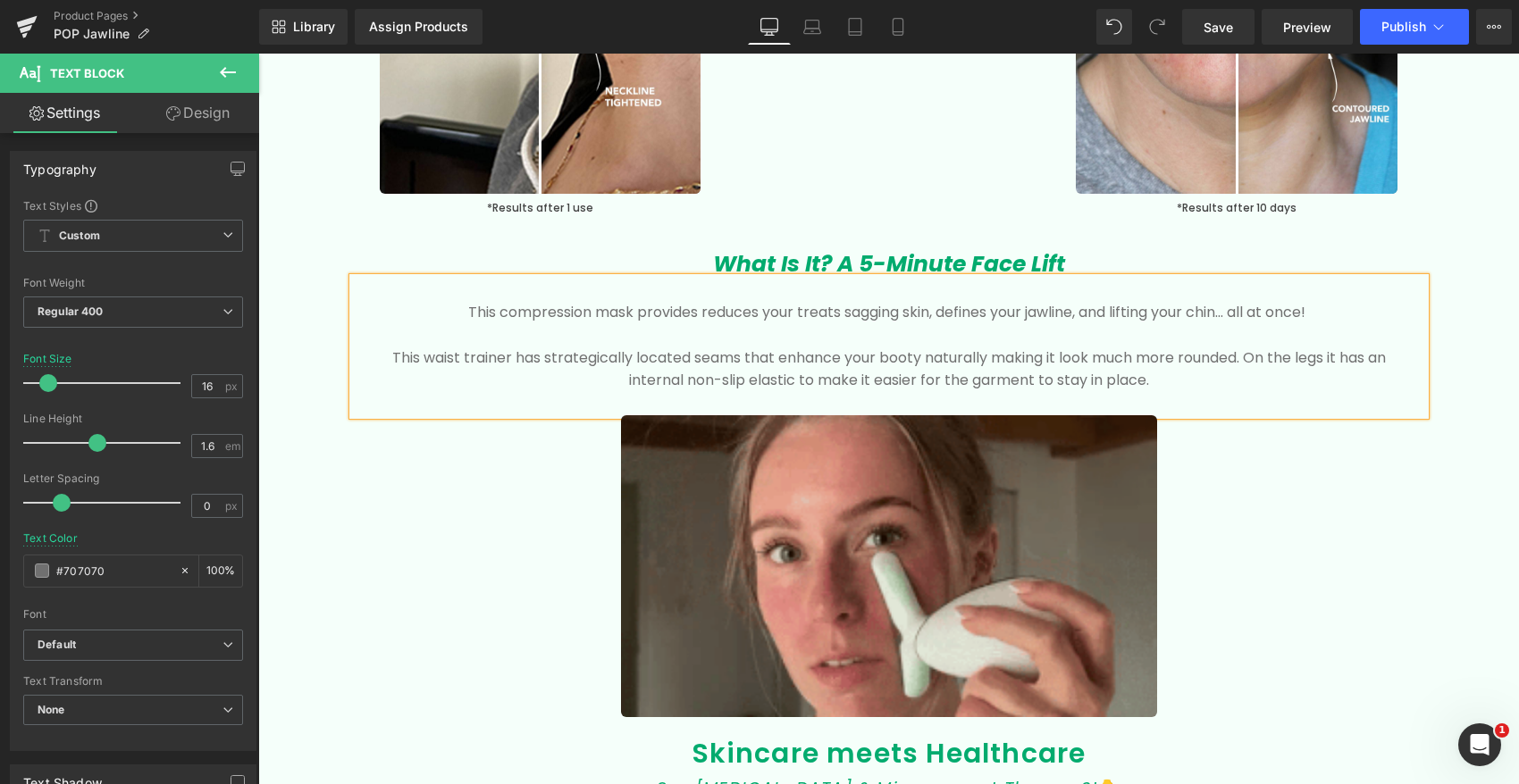
drag, startPoint x: 826, startPoint y: 301, endPoint x: 860, endPoint y: 308, distance: 34.7
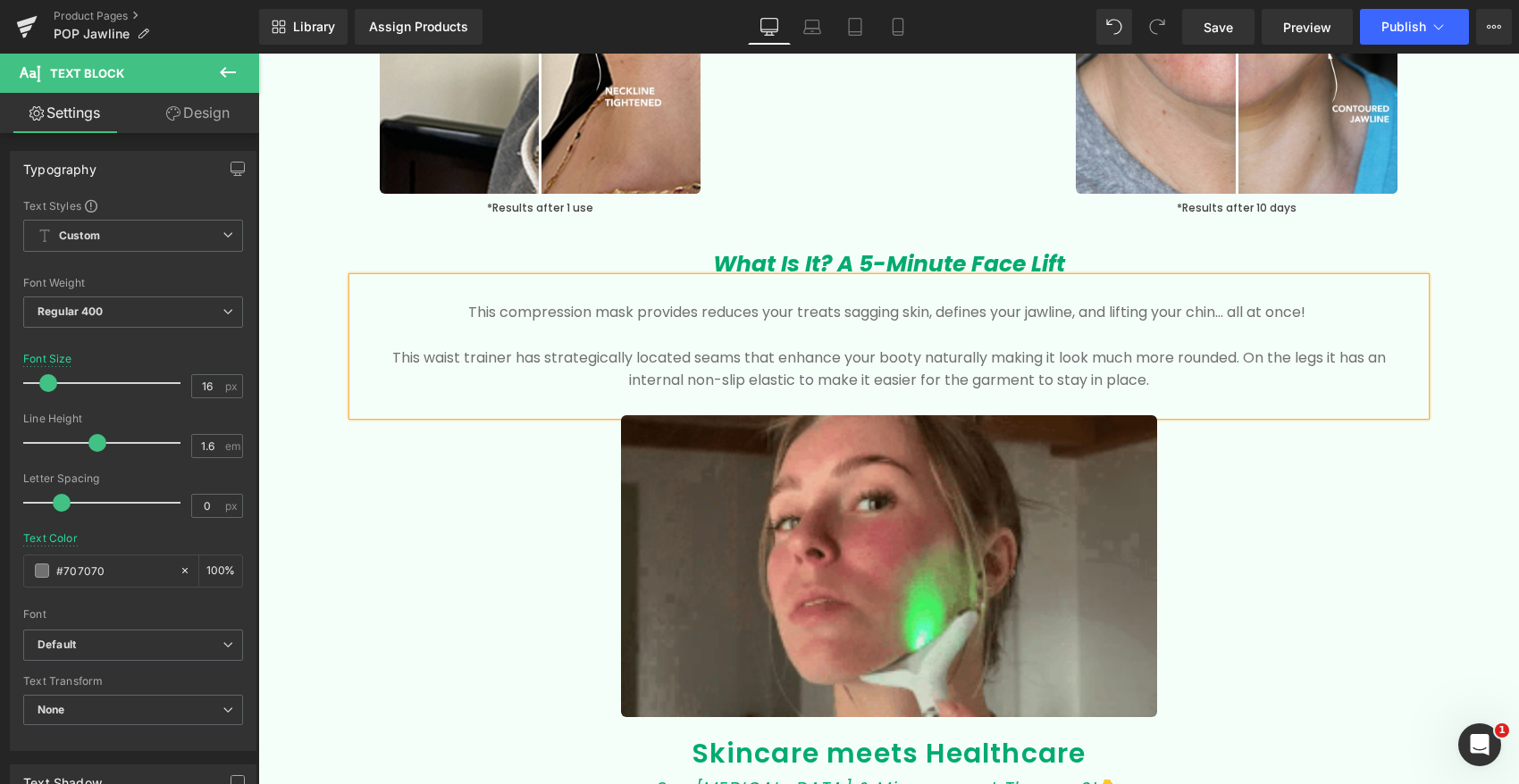
click at [826, 301] on p "This compression mask provides reduces your treats sagging skin, defines your j…" at bounding box center [889, 313] width 1019 height 24
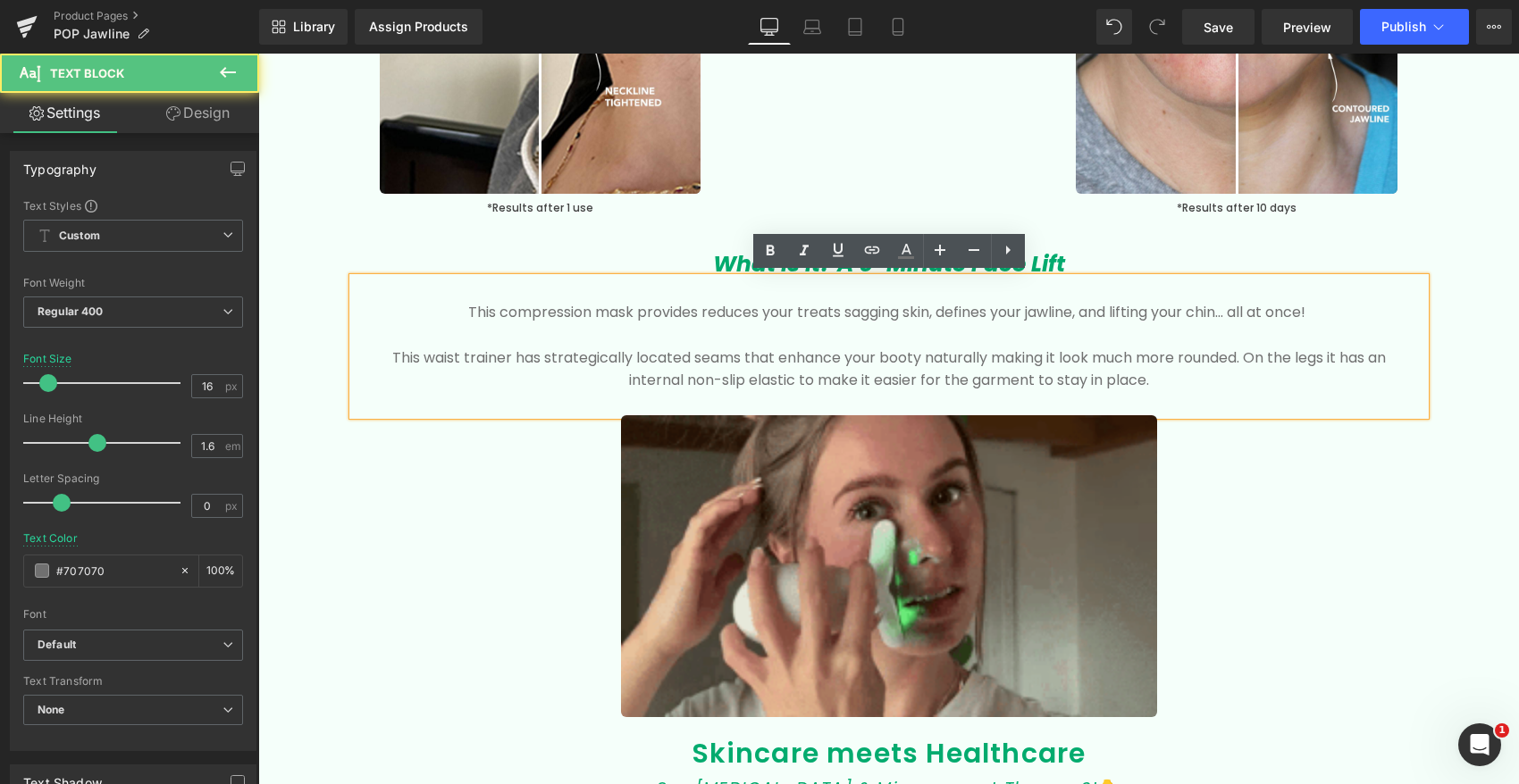
click at [859, 309] on p "This compression mask provides reduces your treats sagging skin, defines your j…" at bounding box center [889, 313] width 1019 height 24
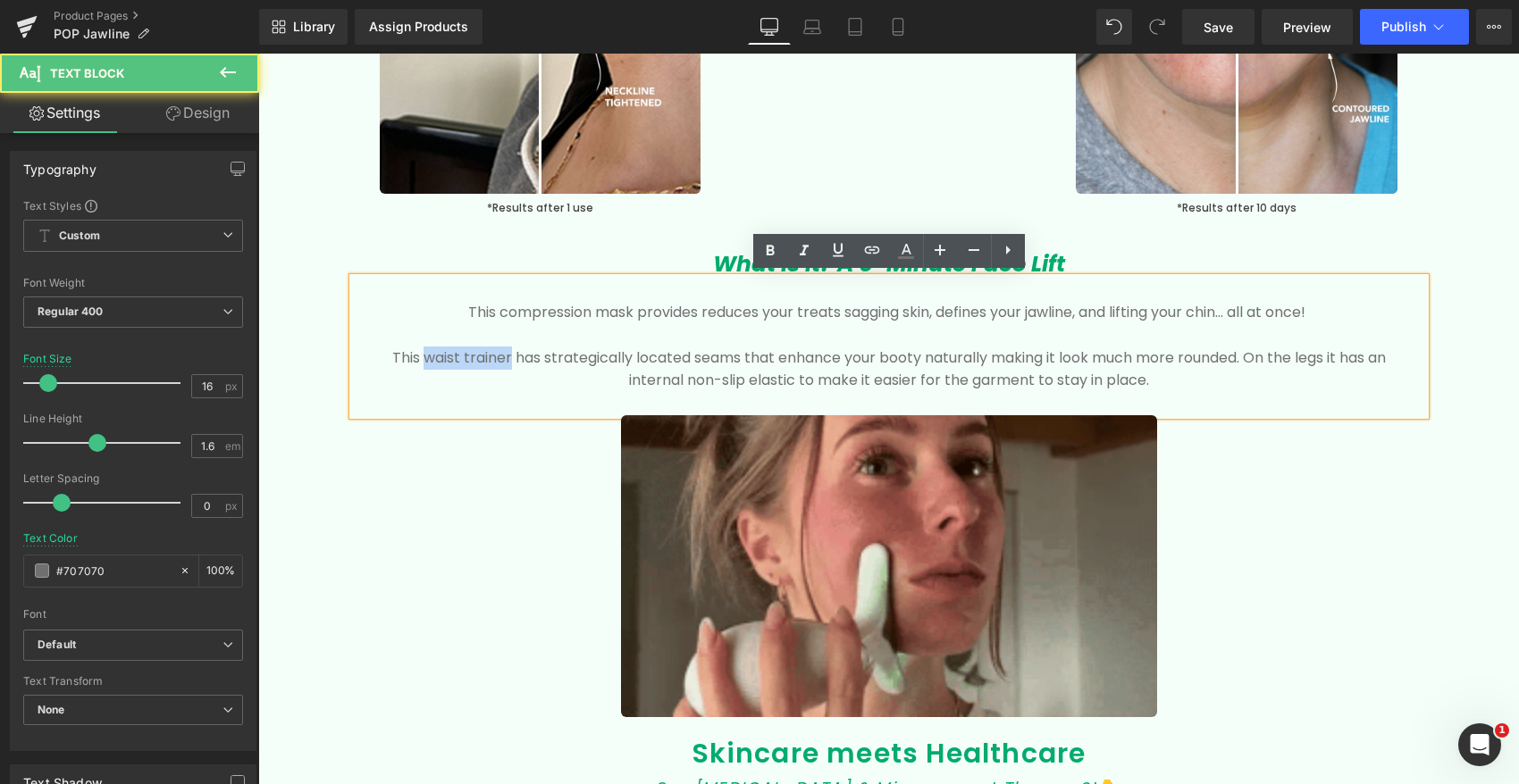
drag, startPoint x: 469, startPoint y: 355, endPoint x: 417, endPoint y: 353, distance: 52.0
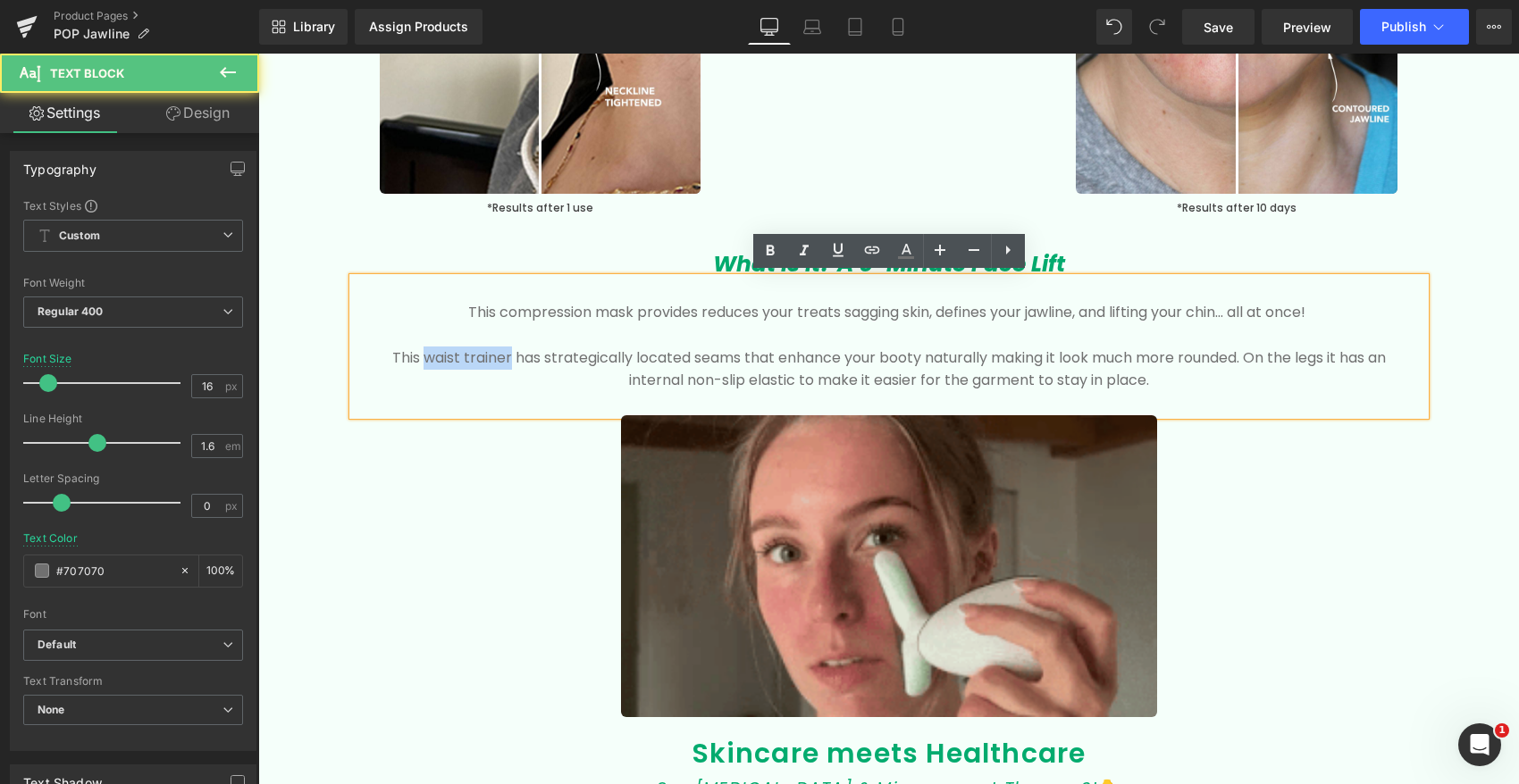
click at [415, 353] on p "This waist trainer has strategically located seams that enhance your booty natu…" at bounding box center [889, 369] width 1019 height 45
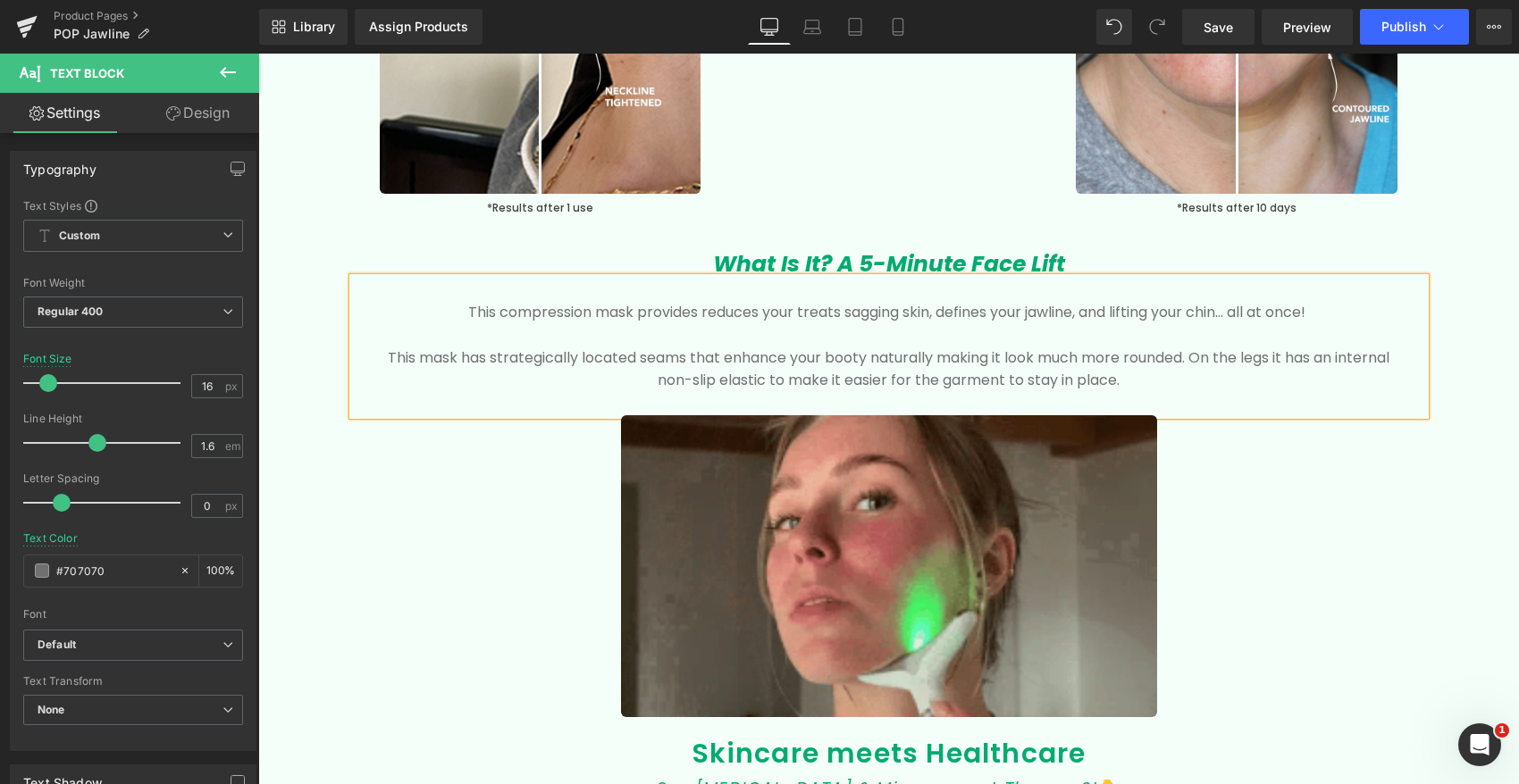
click at [411, 354] on p "This mask has strategically located seams that enhance your booty naturally mak…" at bounding box center [889, 369] width 1019 height 45
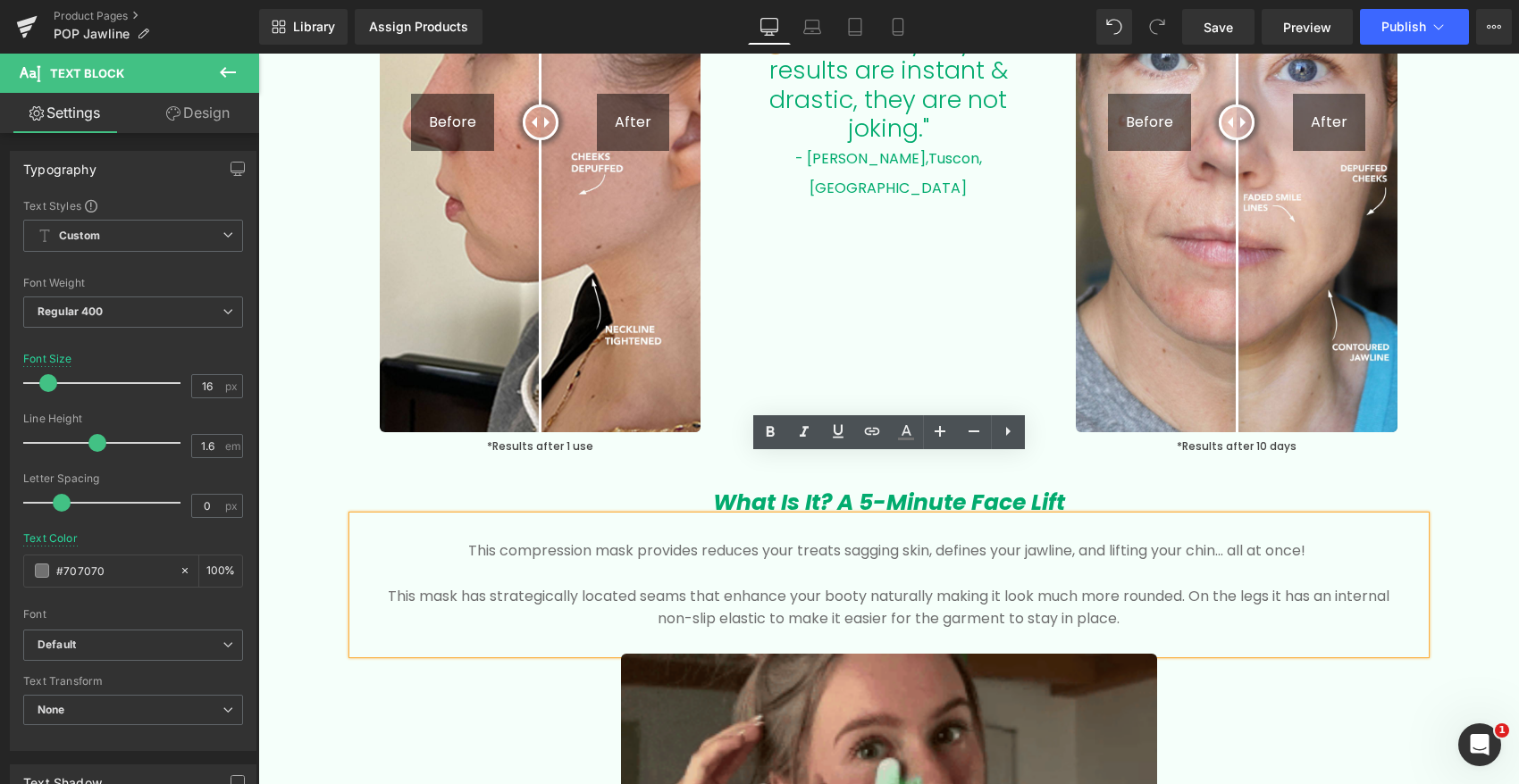
scroll to position [2486, 0]
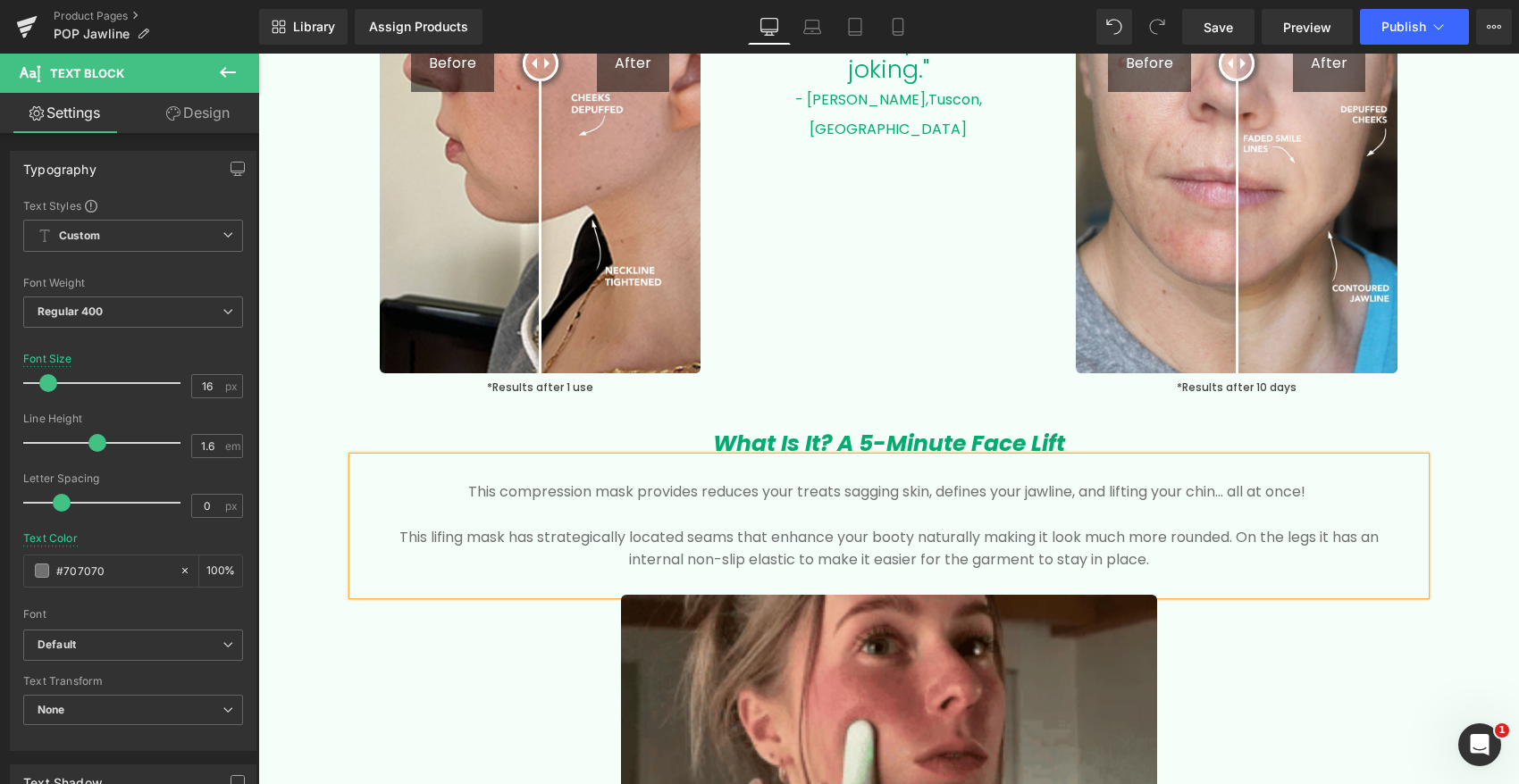
click at [597, 539] on p "This lifing mask has strategically located seams that enhance your booty natura…" at bounding box center [889, 549] width 1019 height 45
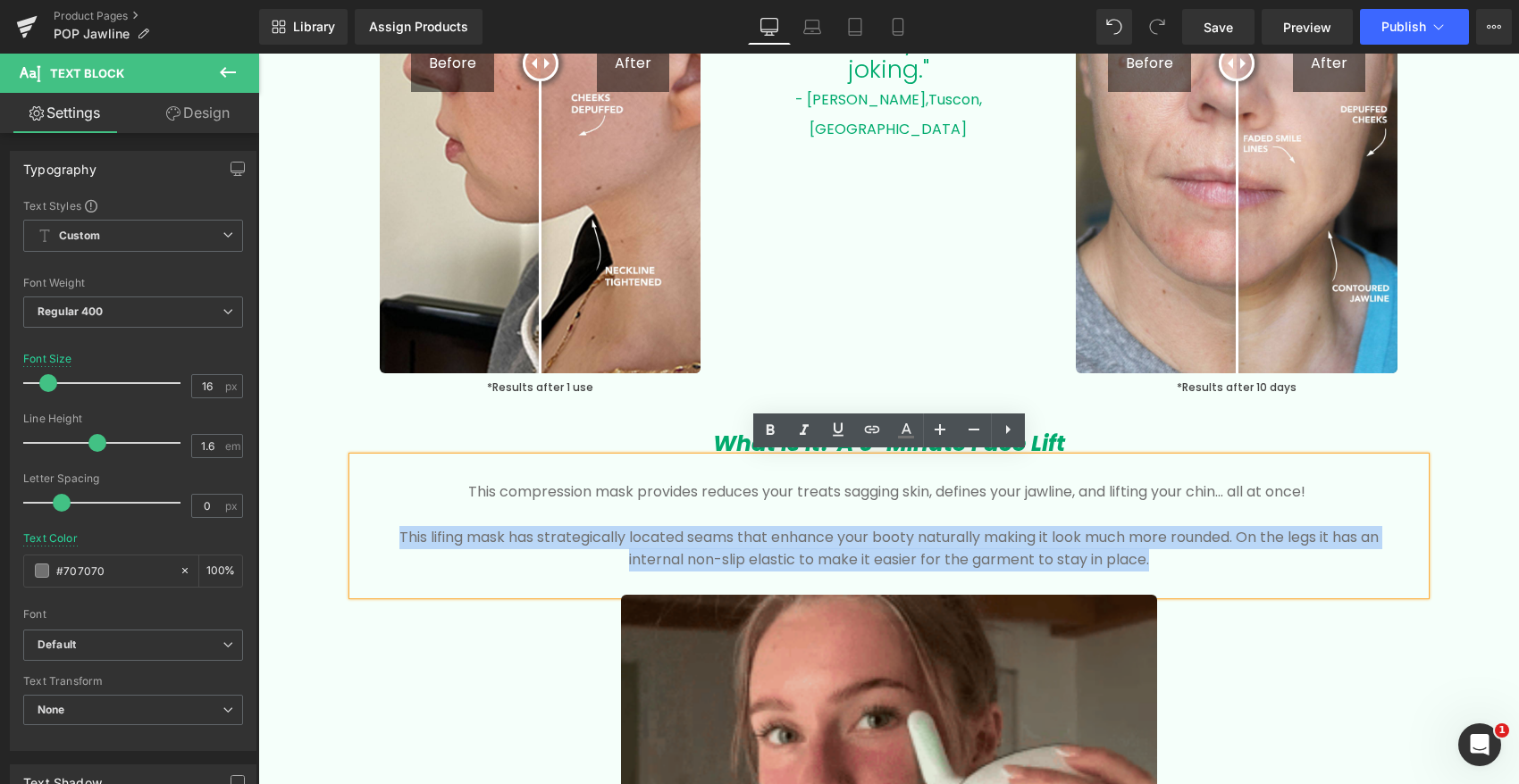
drag, startPoint x: 1168, startPoint y: 562, endPoint x: 369, endPoint y: 536, distance: 799.4
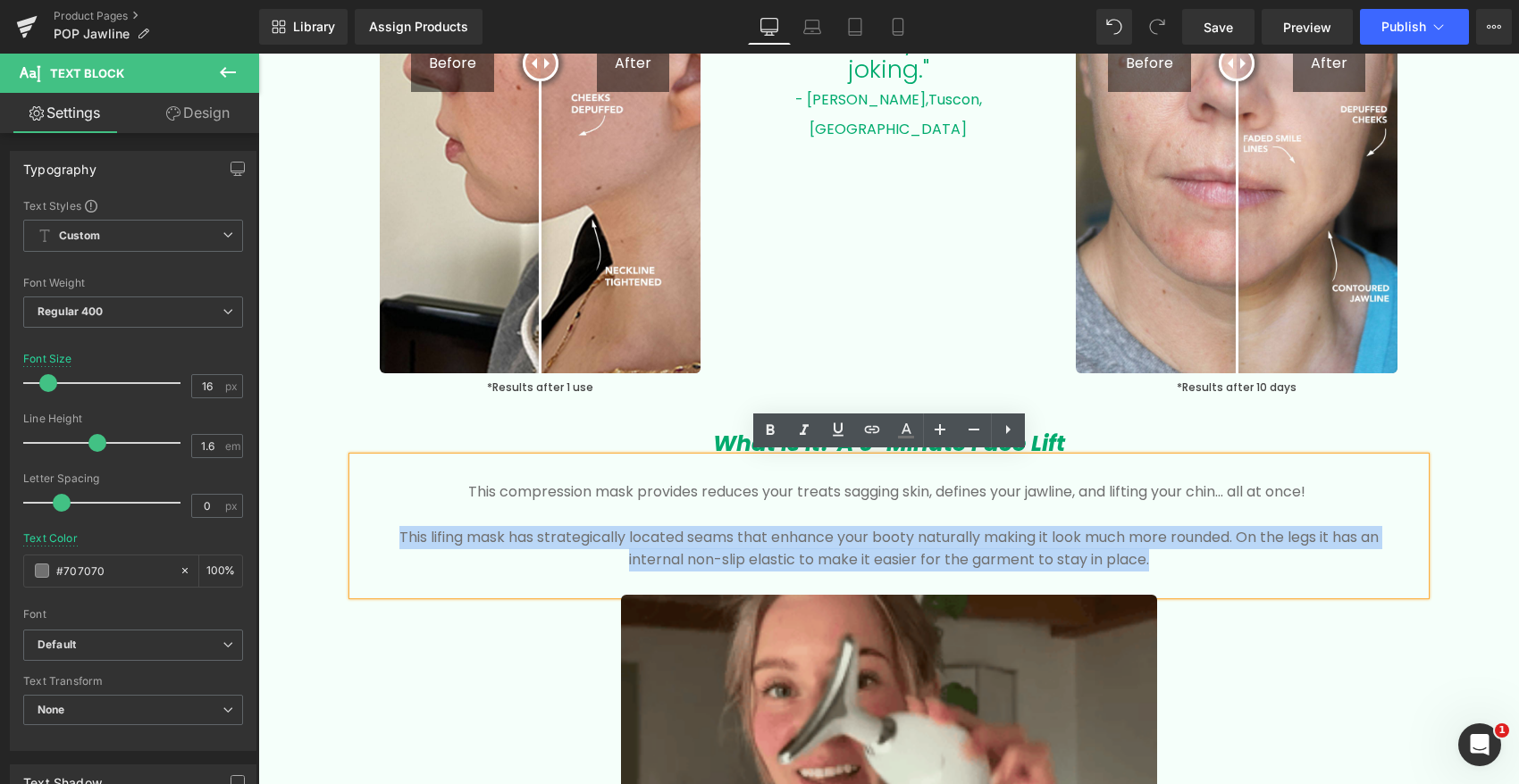
click at [369, 536] on div "This compression mask provides reduces your treats sagging skin, defines your j…" at bounding box center [889, 526] width 1072 height 137
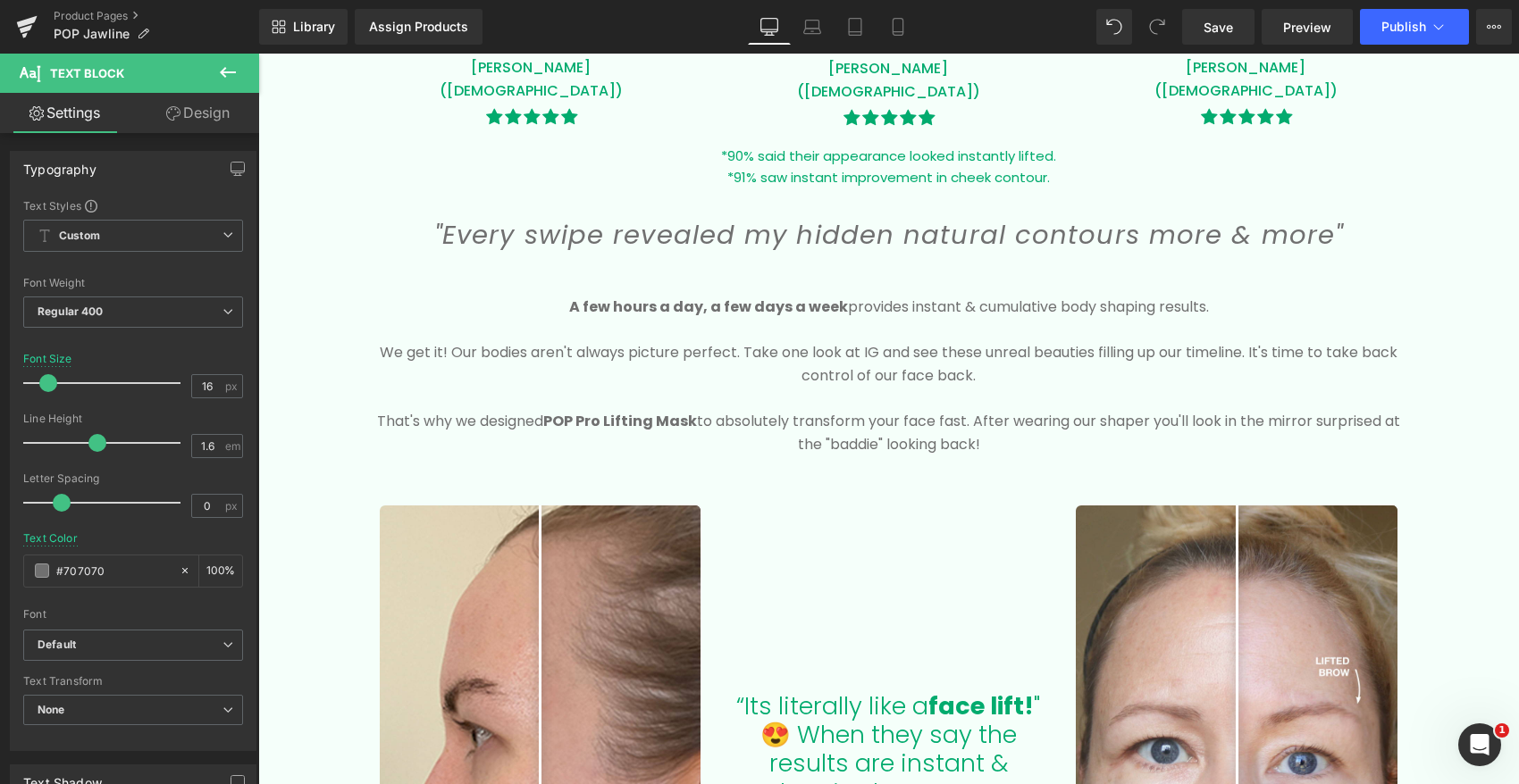
scroll to position [1527, 0]
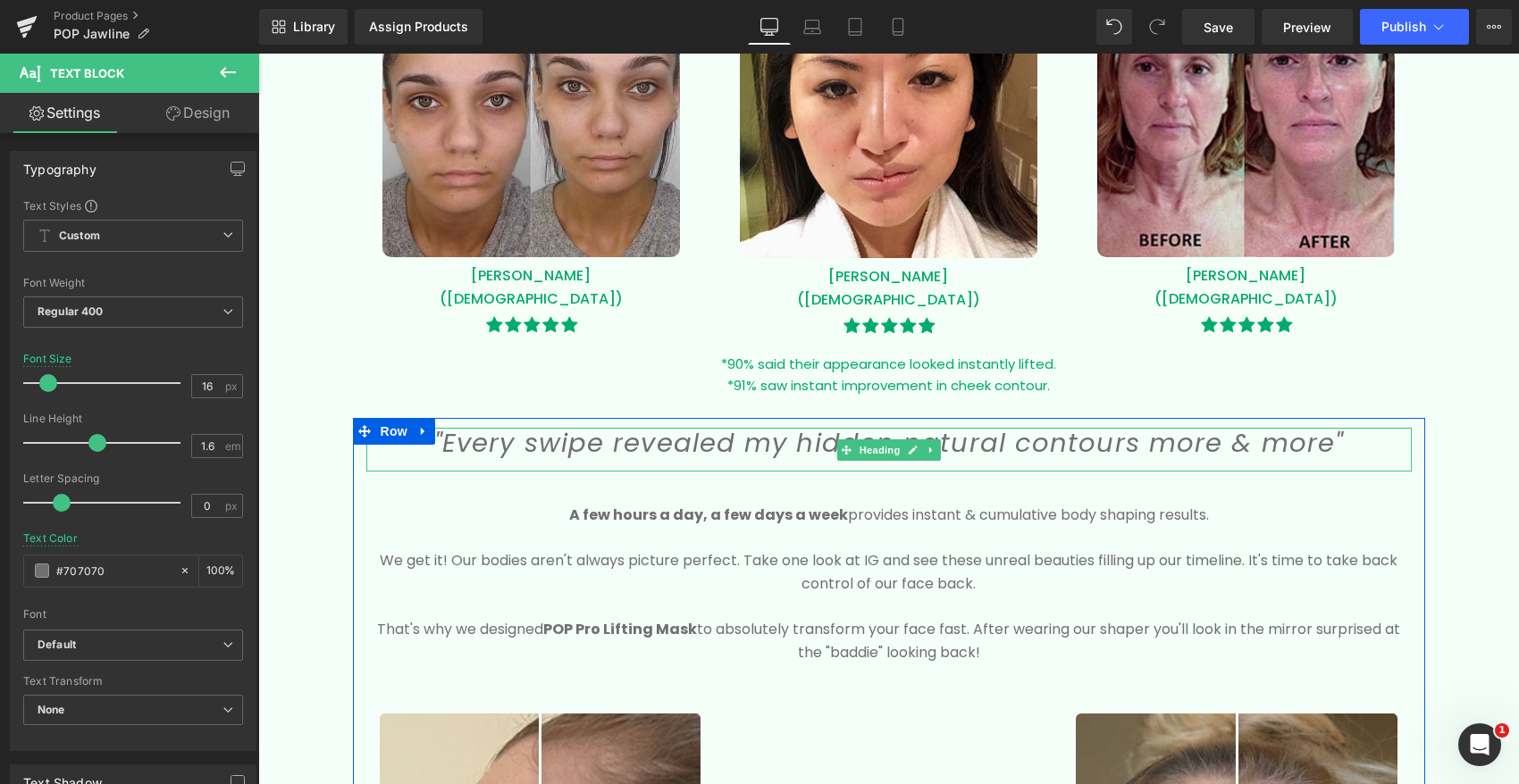
click at [727, 439] on icon ""Every swipe revealed my hidden natural contours more & more"" at bounding box center [888, 443] width 909 height 35
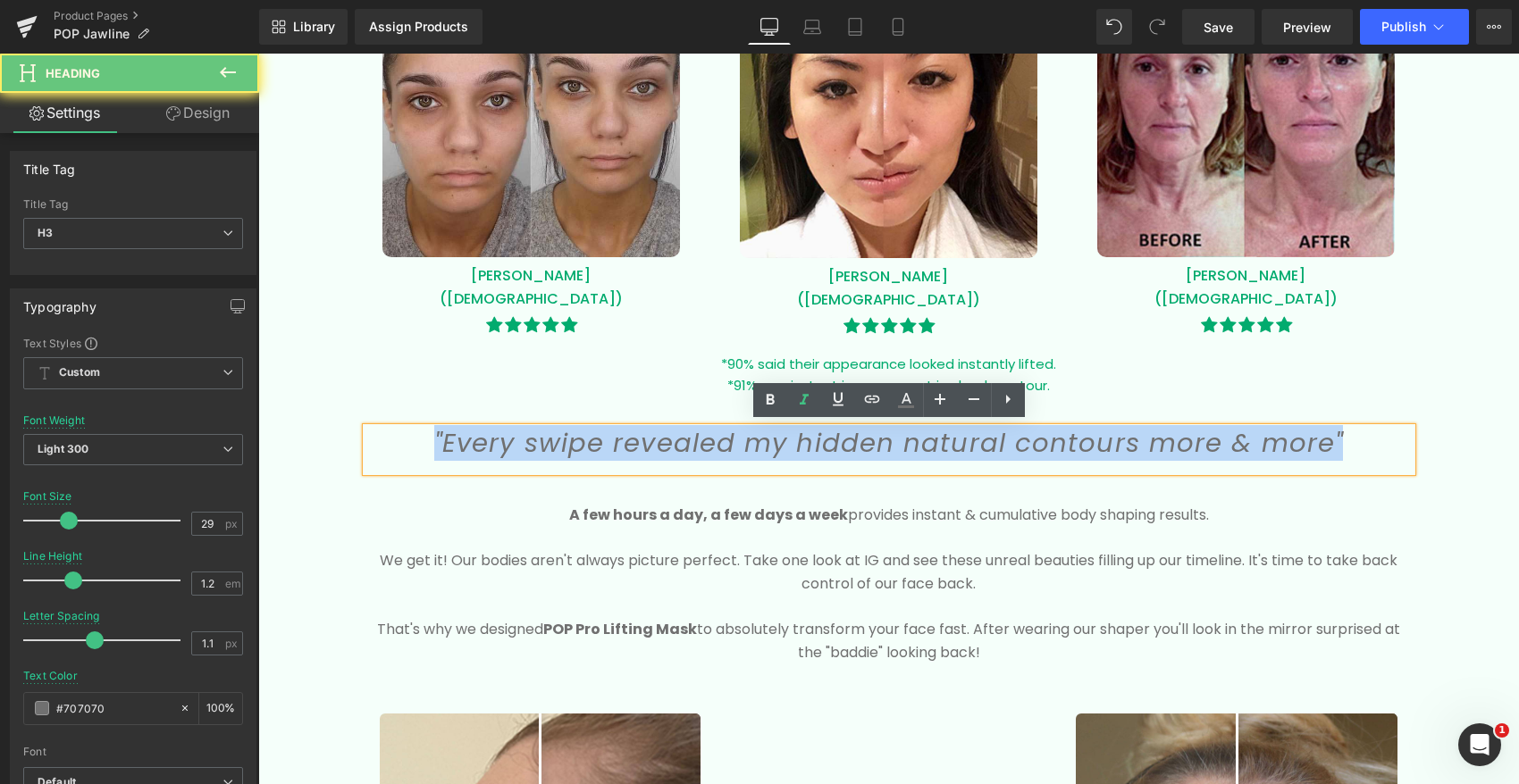
click at [727, 439] on icon ""Every swipe revealed my hidden natural contours more & more"" at bounding box center [888, 443] width 909 height 35
click at [1292, 444] on h3 ""Every swipe revealed my hidden natural contours more & more"" at bounding box center [888, 444] width 1045 height 31
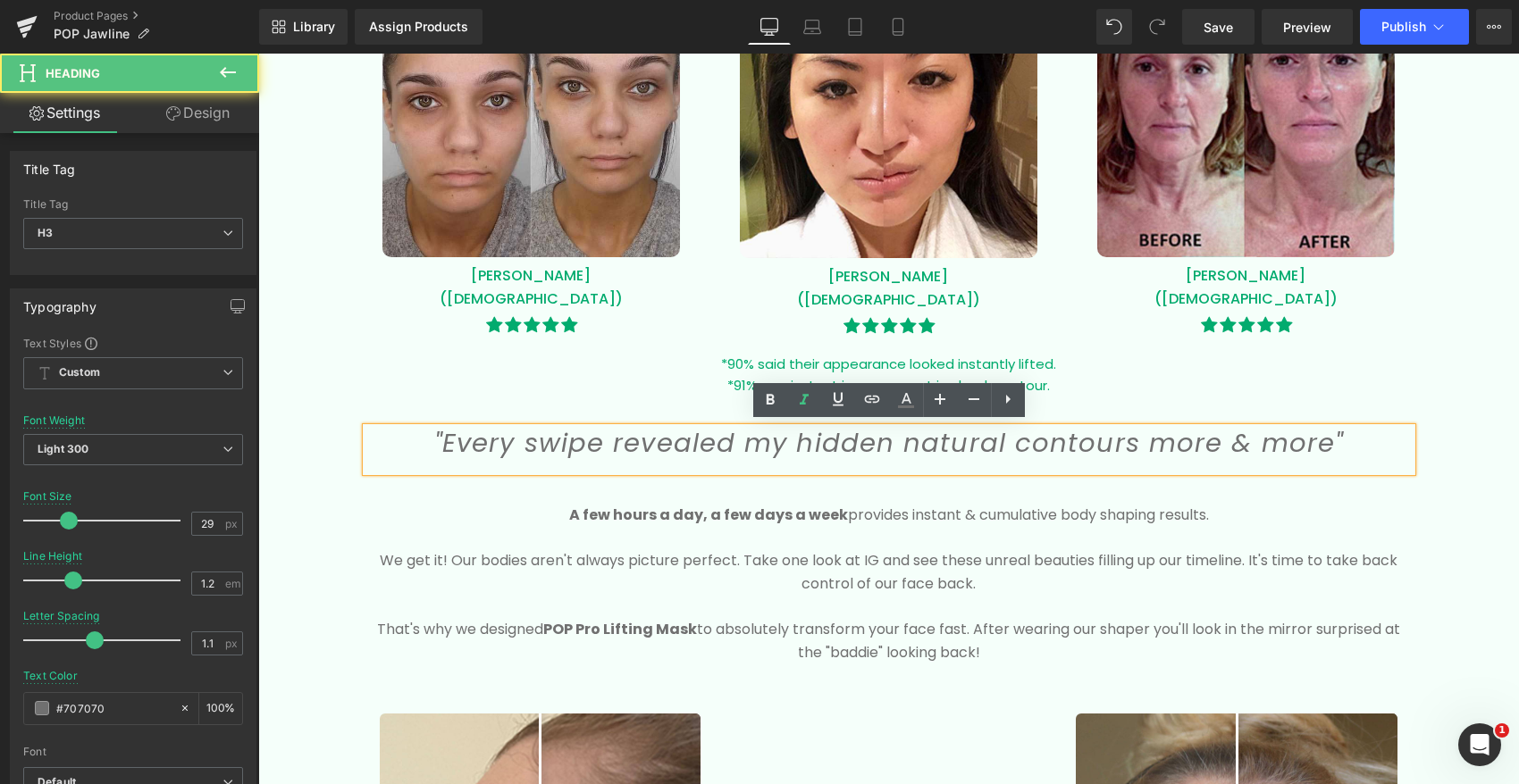
click at [1279, 431] on icon ""Every swipe revealed my hidden natural contours more & more"" at bounding box center [888, 443] width 909 height 35
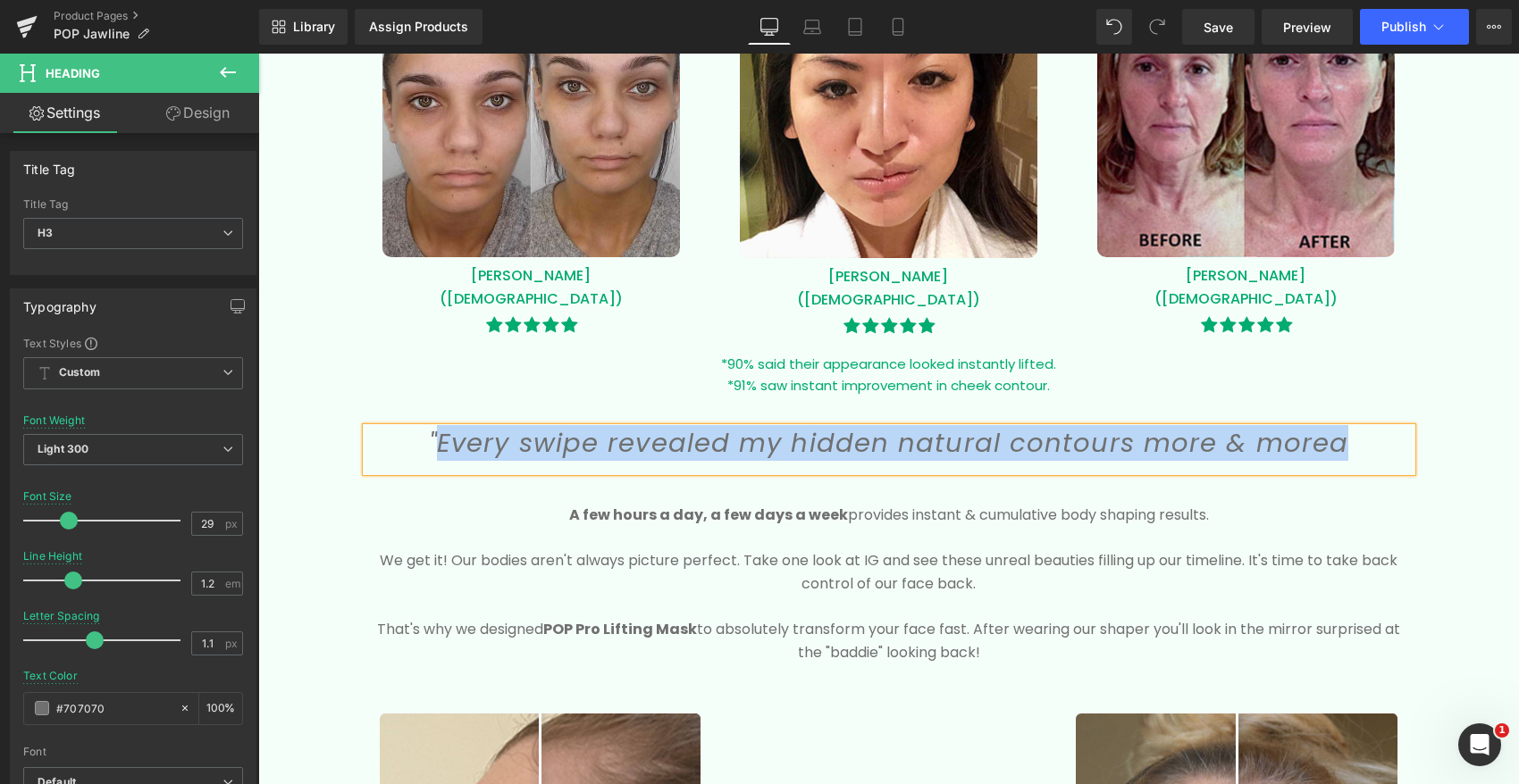
drag, startPoint x: 1282, startPoint y: 440, endPoint x: 494, endPoint y: 452, distance: 788.1
click at [494, 452] on icon ""Every swipe revealed my hidden natural contours more & morea" at bounding box center [888, 443] width 919 height 35
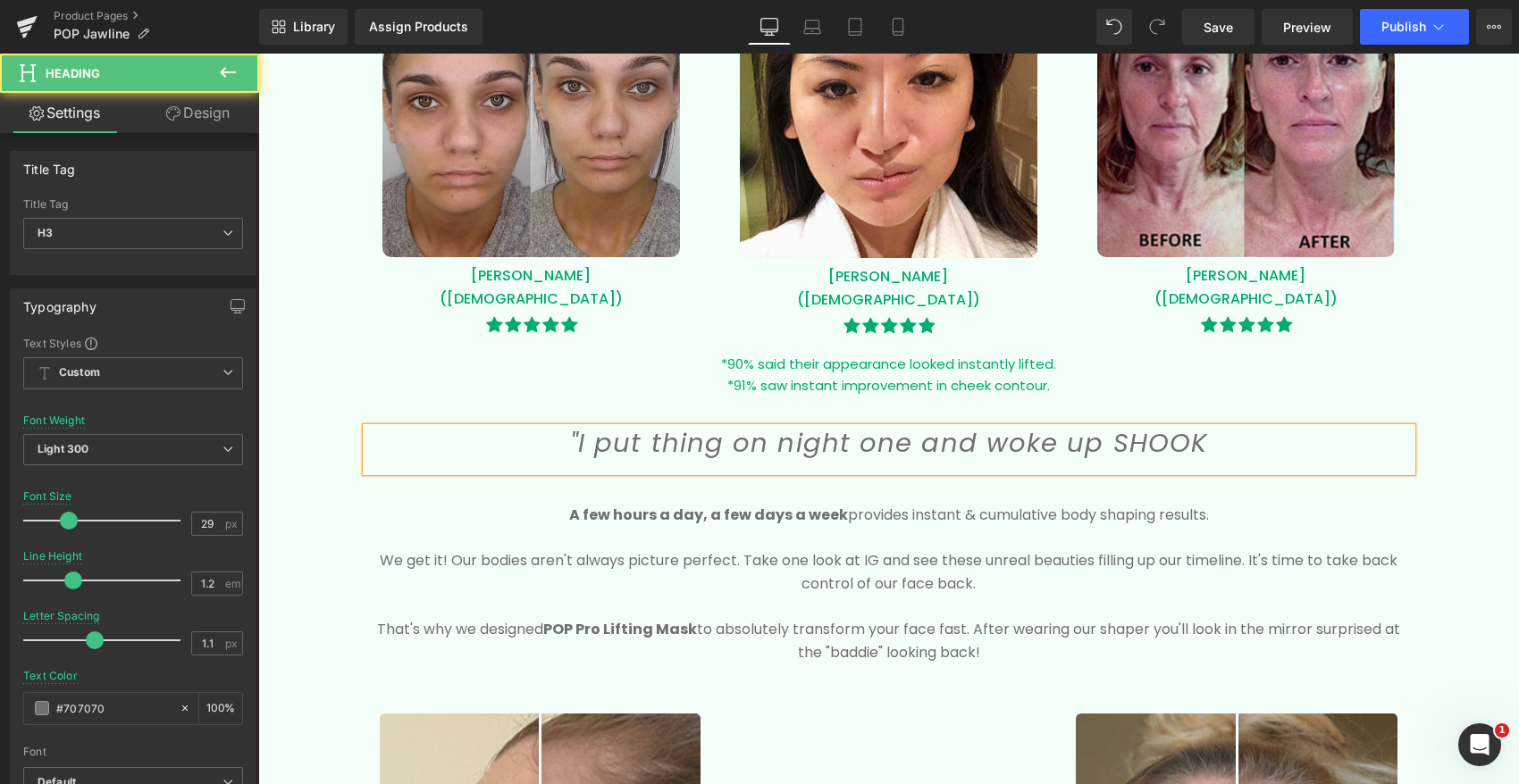
click at [1134, 446] on icon ""I put thing on night one and woke up SHOOK" at bounding box center [888, 443] width 637 height 35
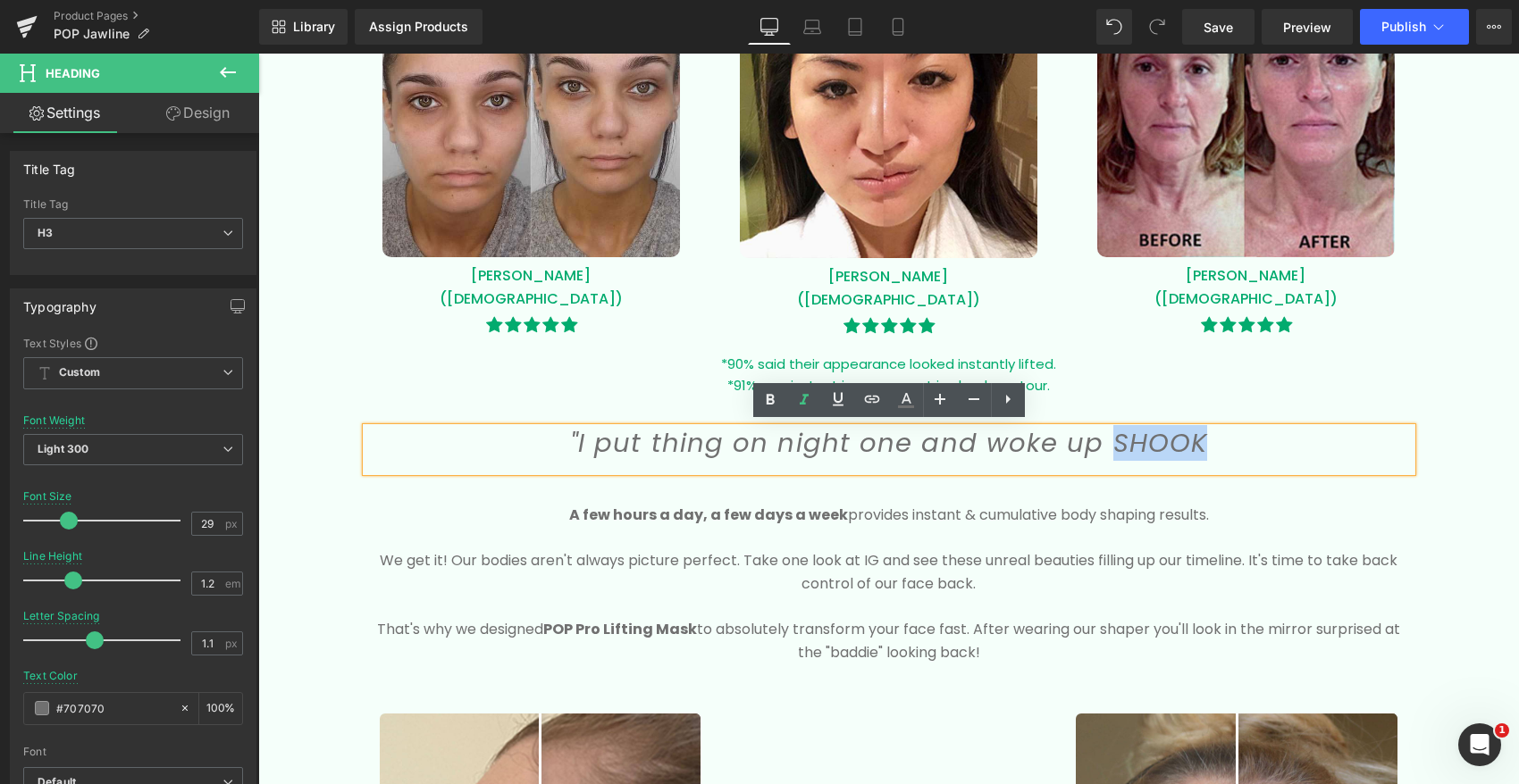
click at [1179, 441] on h3 ""I put thing on night one and woke up SHOOK" at bounding box center [888, 444] width 1045 height 31
drag, startPoint x: 1201, startPoint y: 440, endPoint x: 581, endPoint y: 438, distance: 620.0
click at [581, 438] on h3 ""I put thing on night one and woke up SHOOK" at bounding box center [888, 444] width 1045 height 31
click at [604, 438] on icon ""I put thing on night one and woke up SHOOK" at bounding box center [888, 443] width 637 height 35
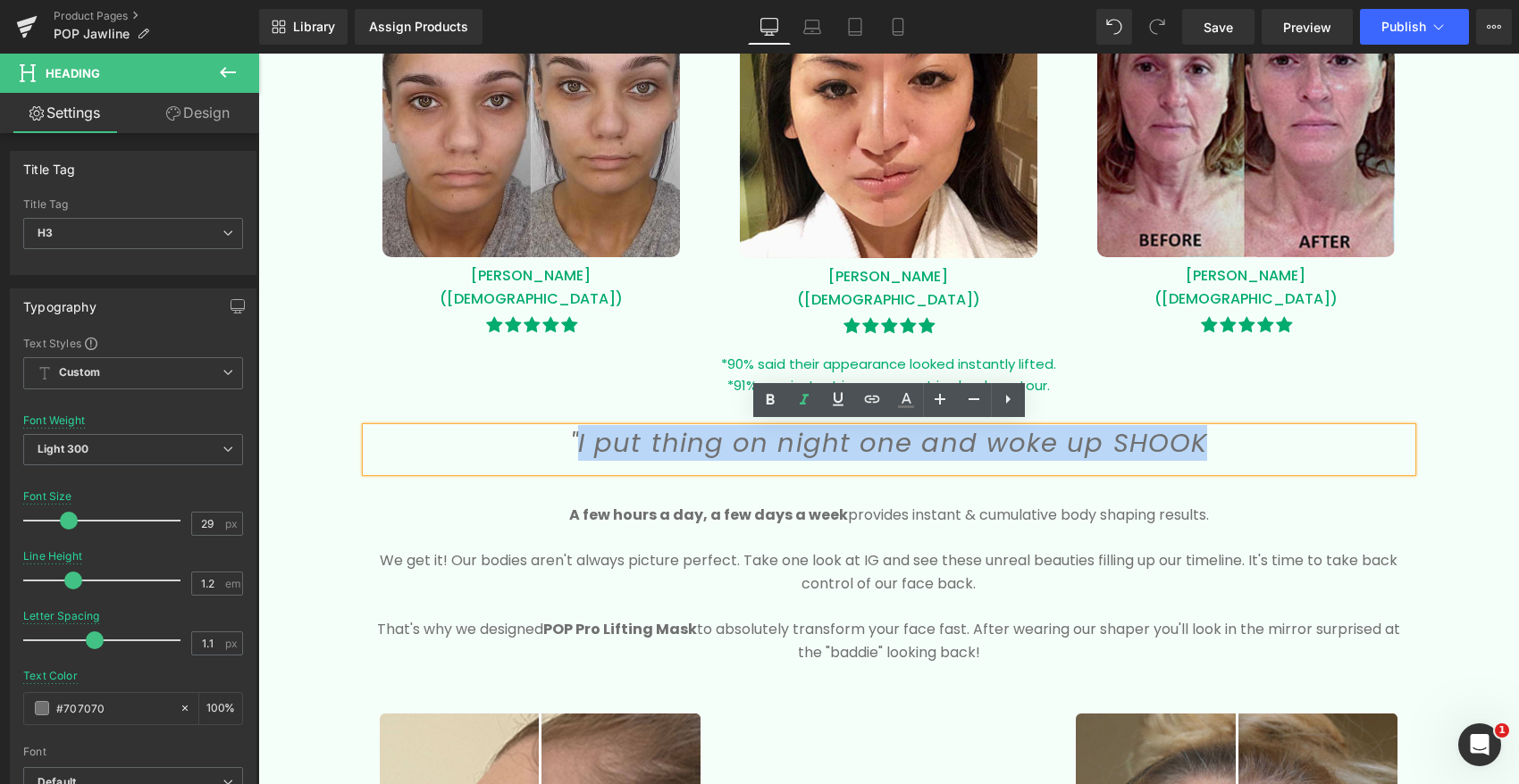
drag, startPoint x: 612, startPoint y: 437, endPoint x: 1179, endPoint y: 453, distance: 567.2
click at [1179, 453] on h3 ""I put thing on night one and woke up SHOOK" at bounding box center [888, 444] width 1045 height 31
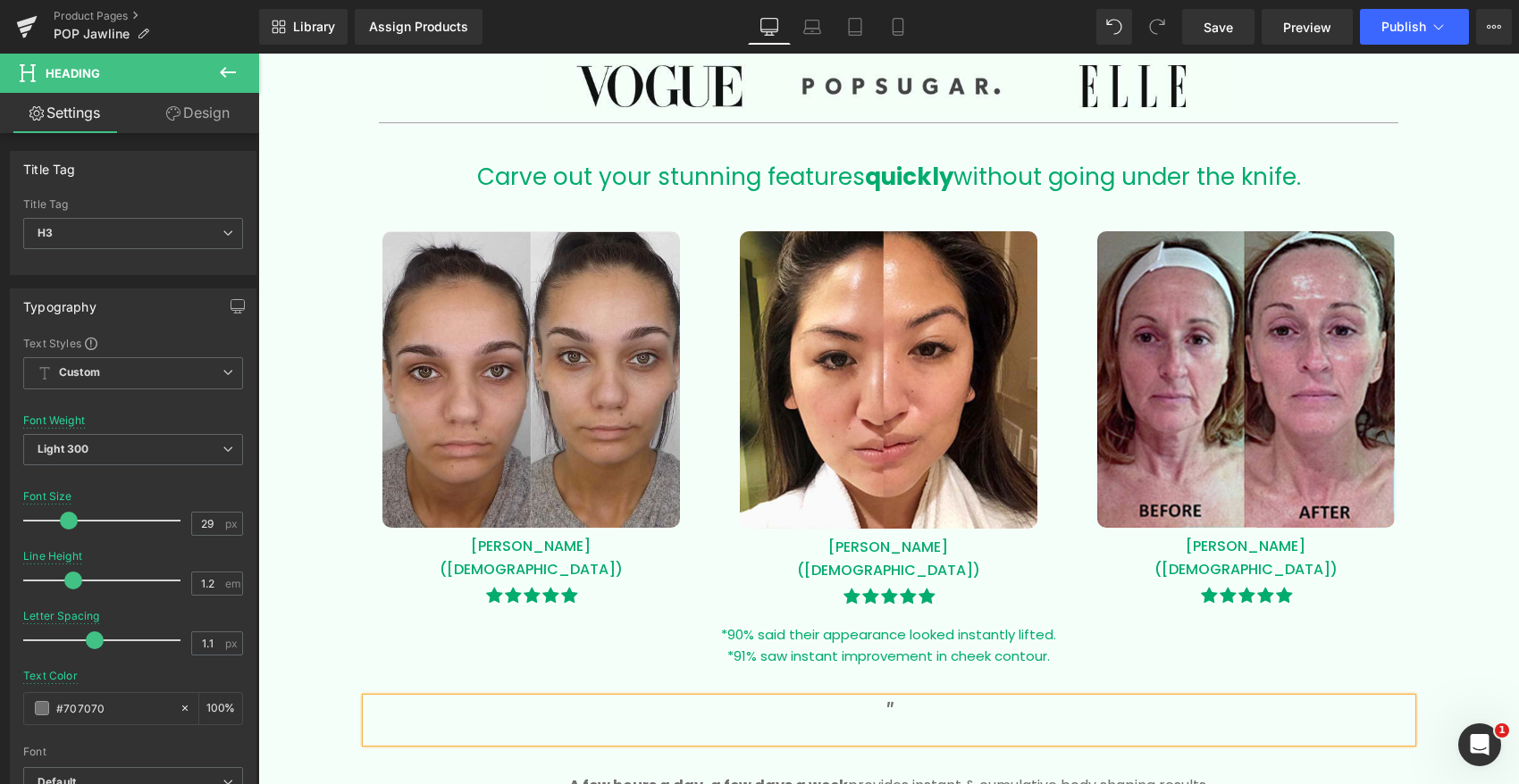
scroll to position [1024, 0]
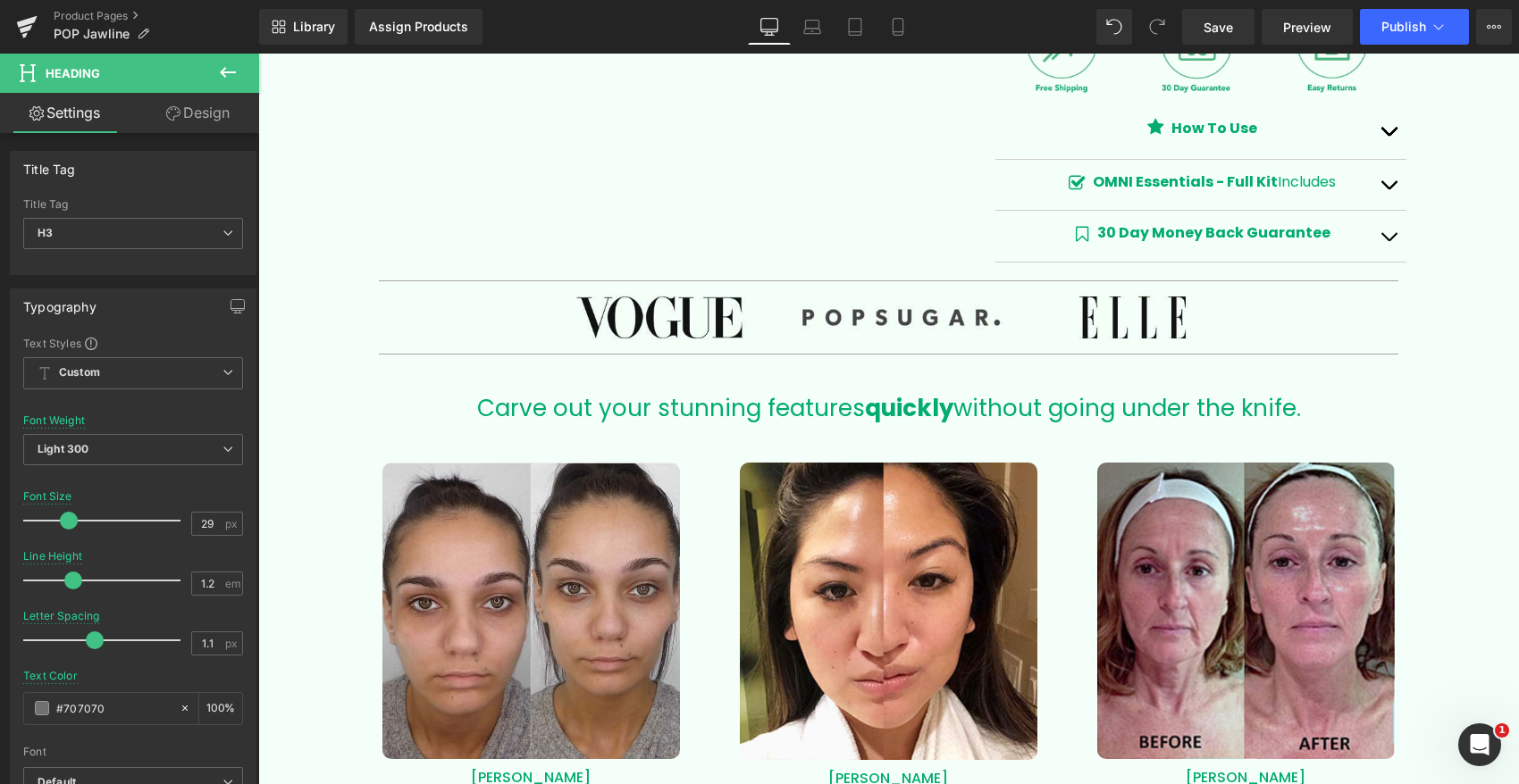
click at [583, 411] on span "Carve out your stunning features quickly" at bounding box center [714, 408] width 476 height 32
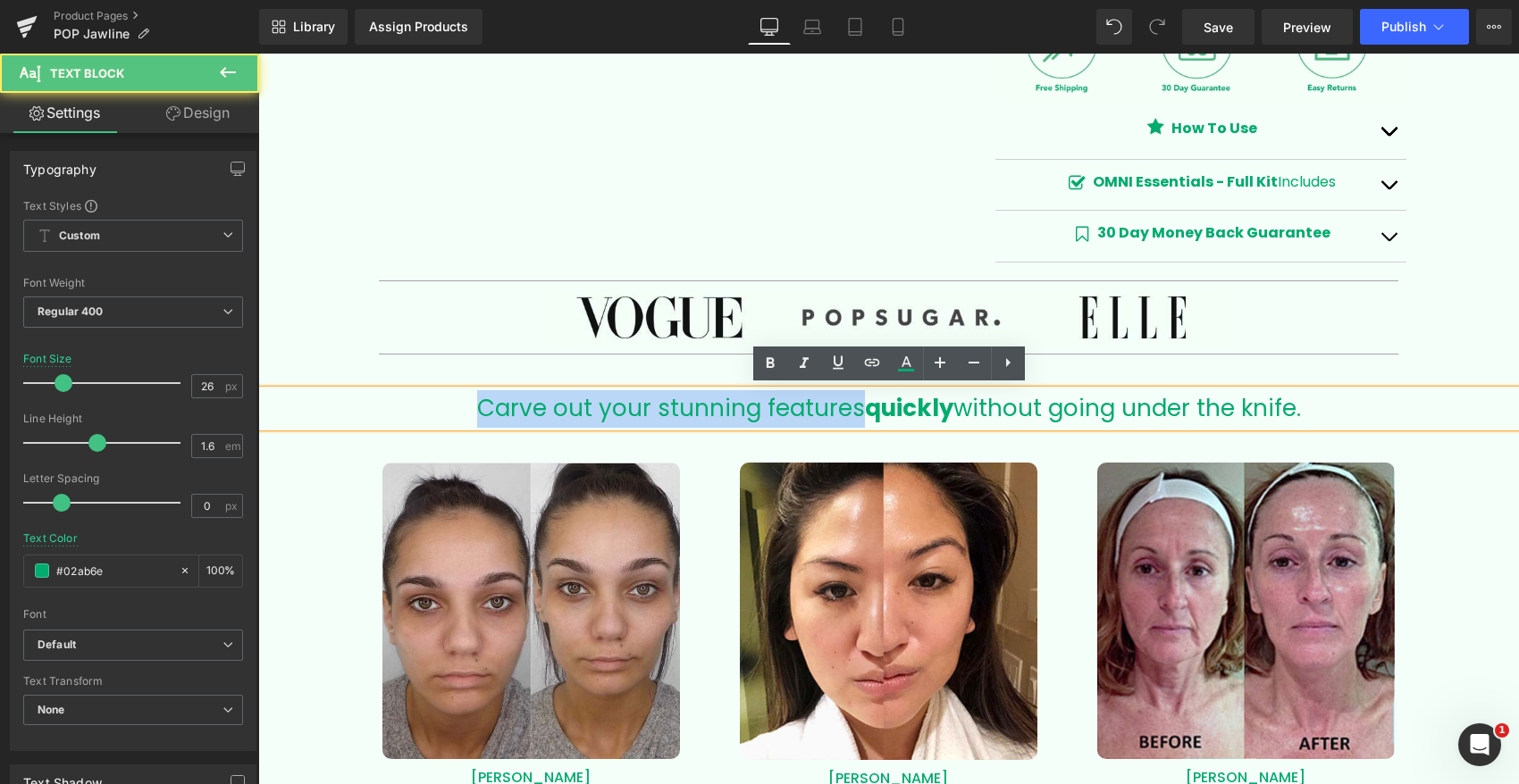
drag, startPoint x: 856, startPoint y: 406, endPoint x: 429, endPoint y: 399, distance: 427.1
click at [429, 399] on div "Carve out your stunning features quickly without going under the knife." at bounding box center [888, 409] width 1260 height 37
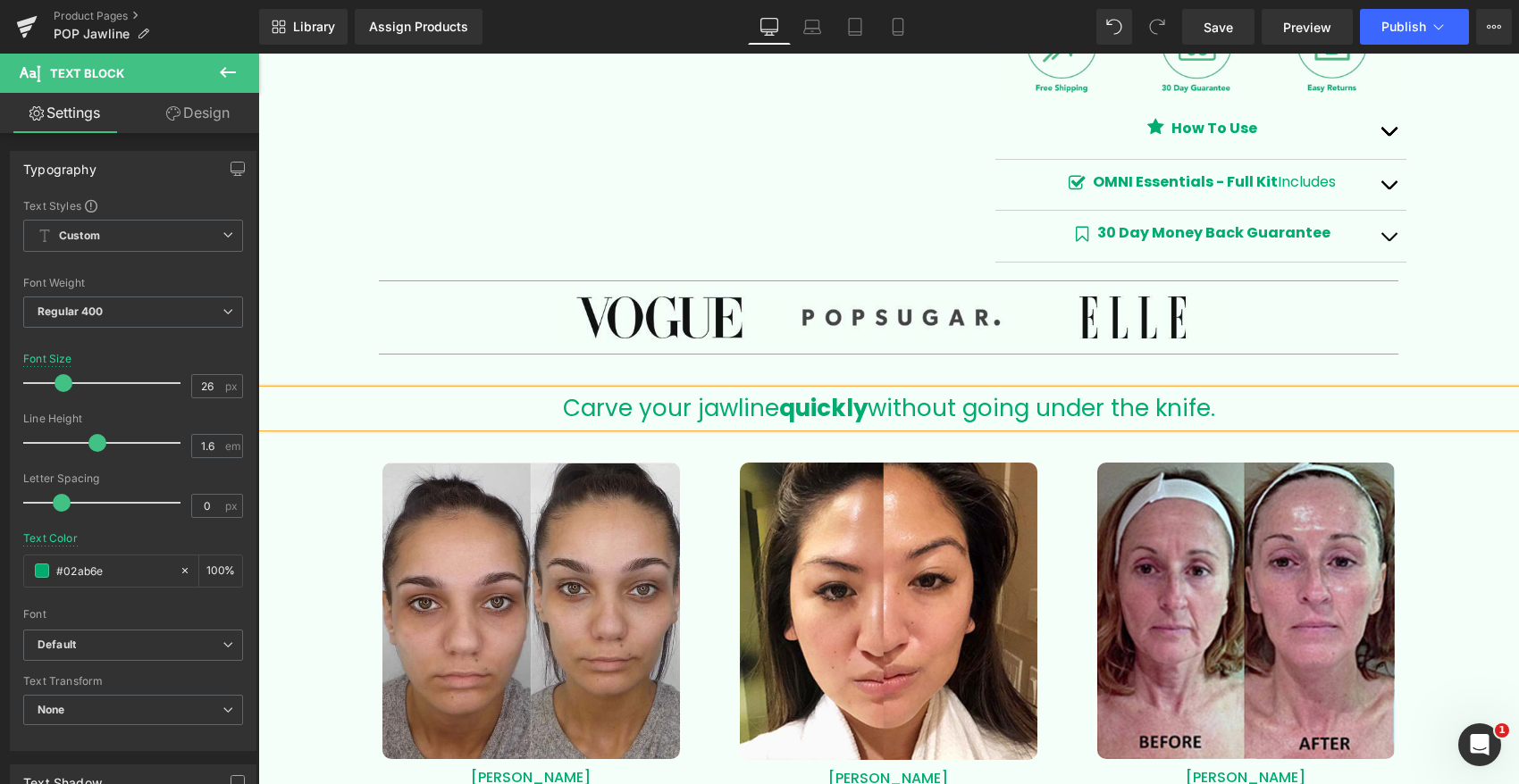
click at [813, 409] on b "quickly" at bounding box center [823, 408] width 88 height 32
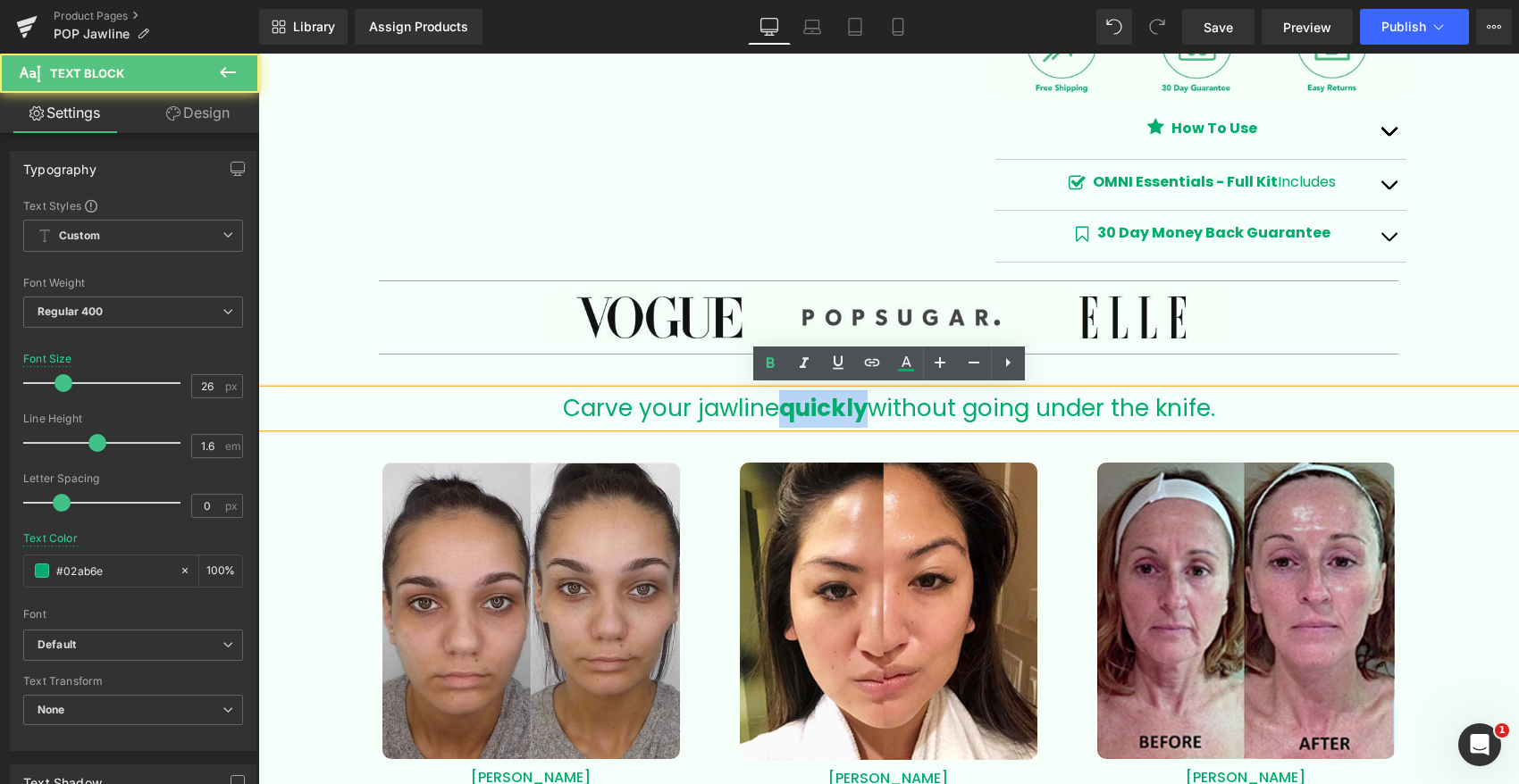
click at [813, 409] on b "quickly" at bounding box center [823, 408] width 88 height 32
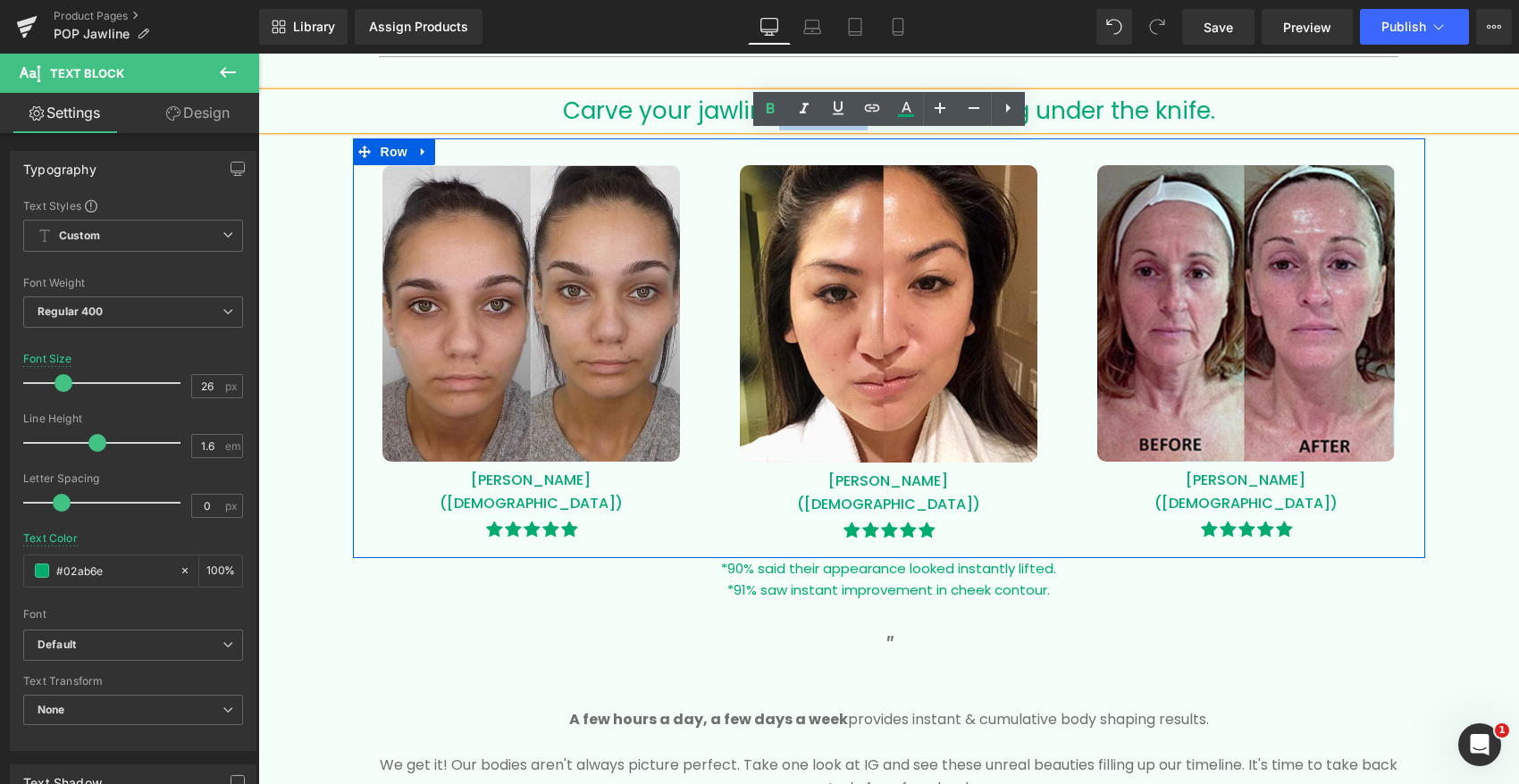
scroll to position [1356, 0]
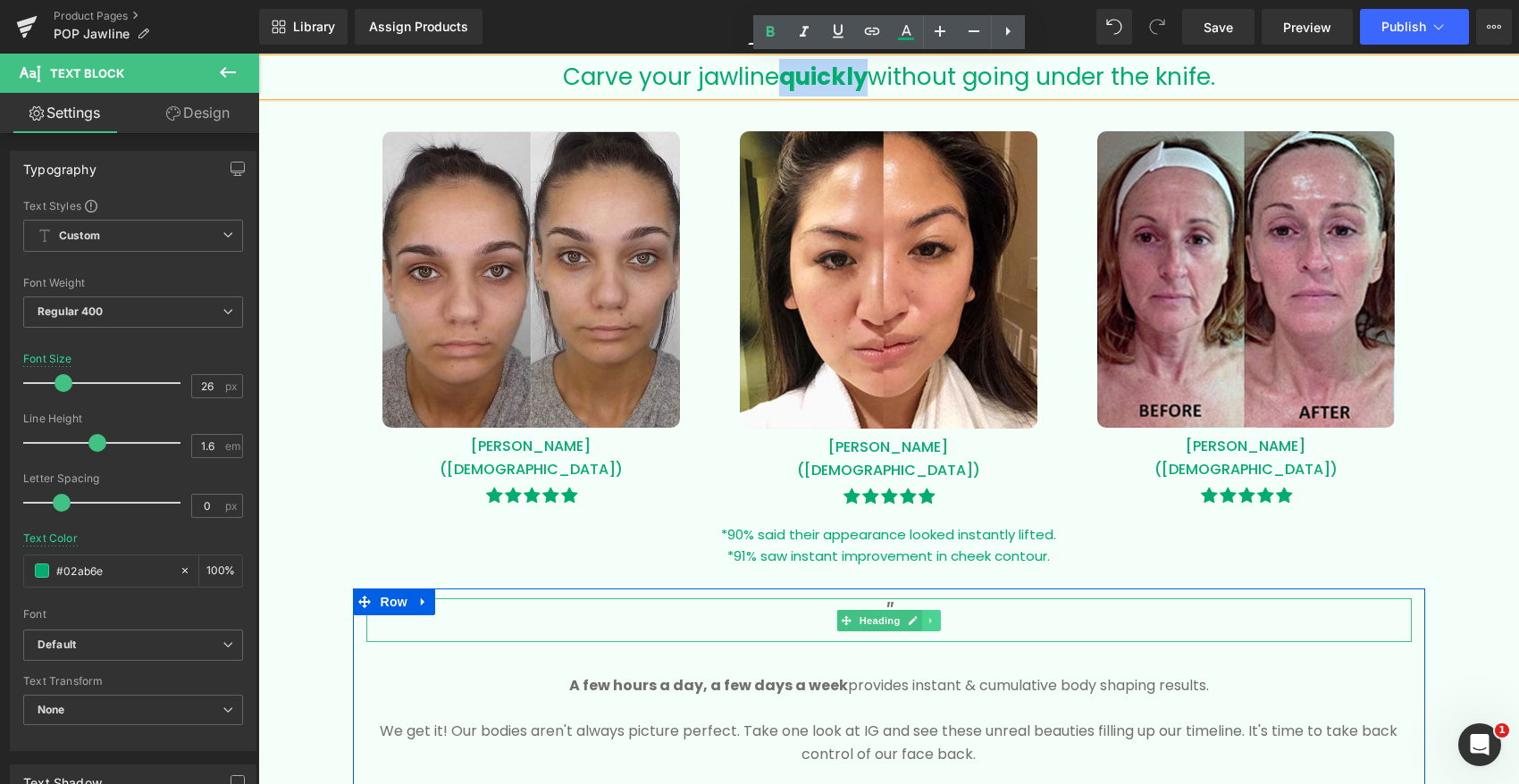
click at [936, 615] on link at bounding box center [930, 621] width 19 height 22
click at [1021, 605] on h3 """ at bounding box center [888, 614] width 1045 height 31
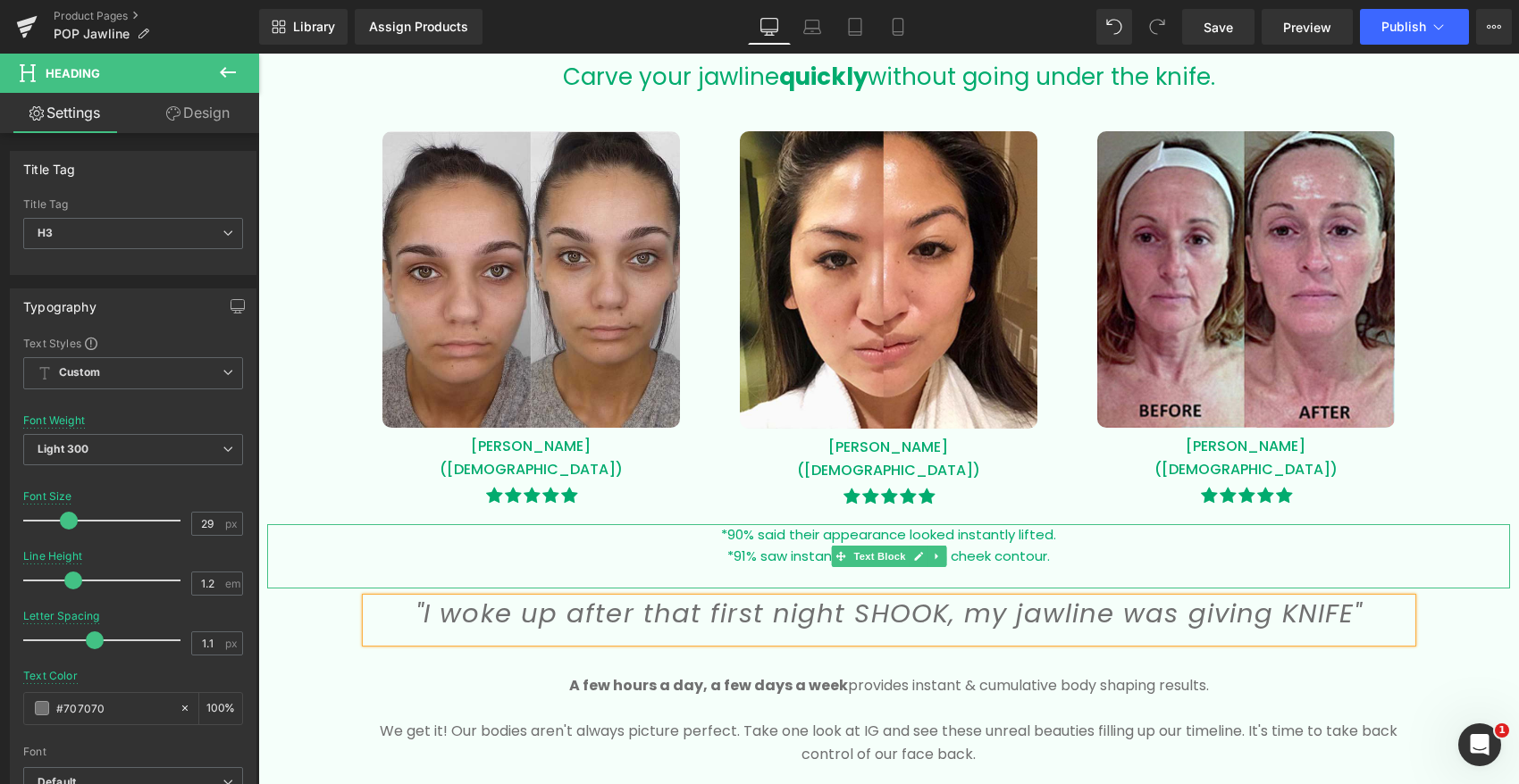
click at [1440, 567] on p at bounding box center [888, 578] width 1242 height 22
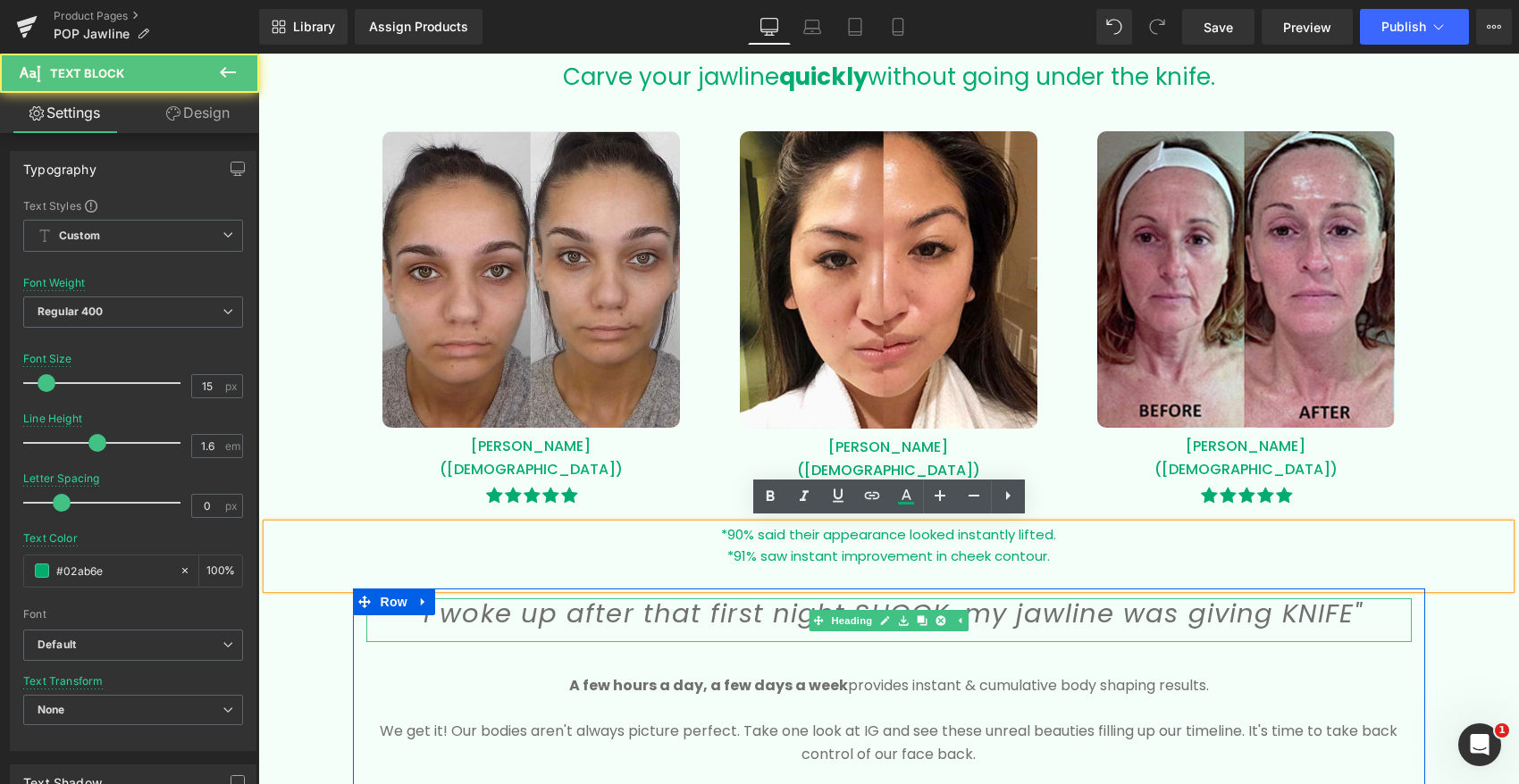
click at [1344, 624] on h3 ""I woke up after that first night SHOOK, my jawline was giving KNIFE"" at bounding box center [888, 614] width 1045 height 31
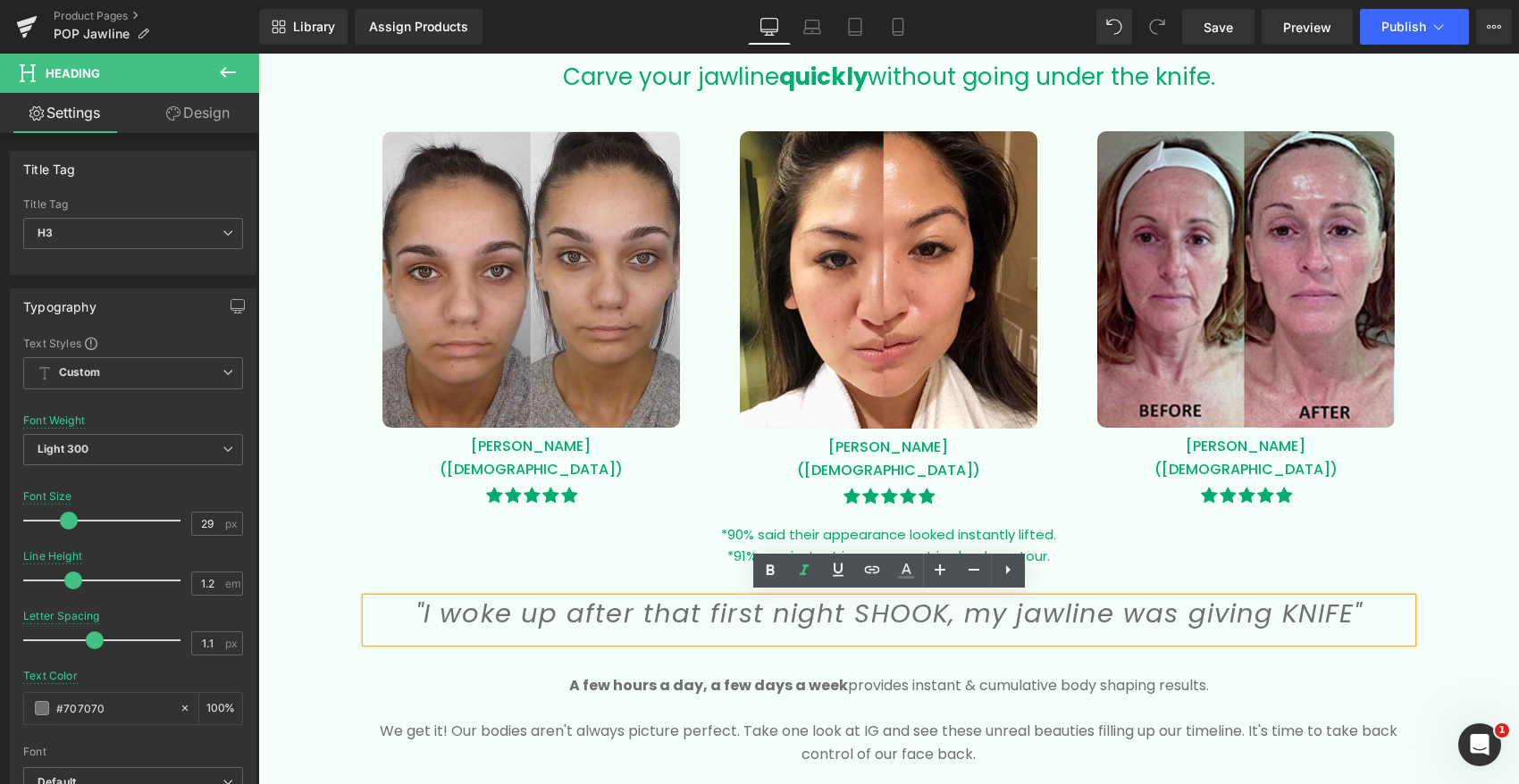
click at [1310, 610] on icon ""I woke up after that first night SHOOK, my jawline was giving KNIFE"" at bounding box center [888, 613] width 946 height 35
click at [885, 612] on icon ""I woke up after that first night SHOOK, my jawline was giving KNIFE"" at bounding box center [888, 613] width 946 height 35
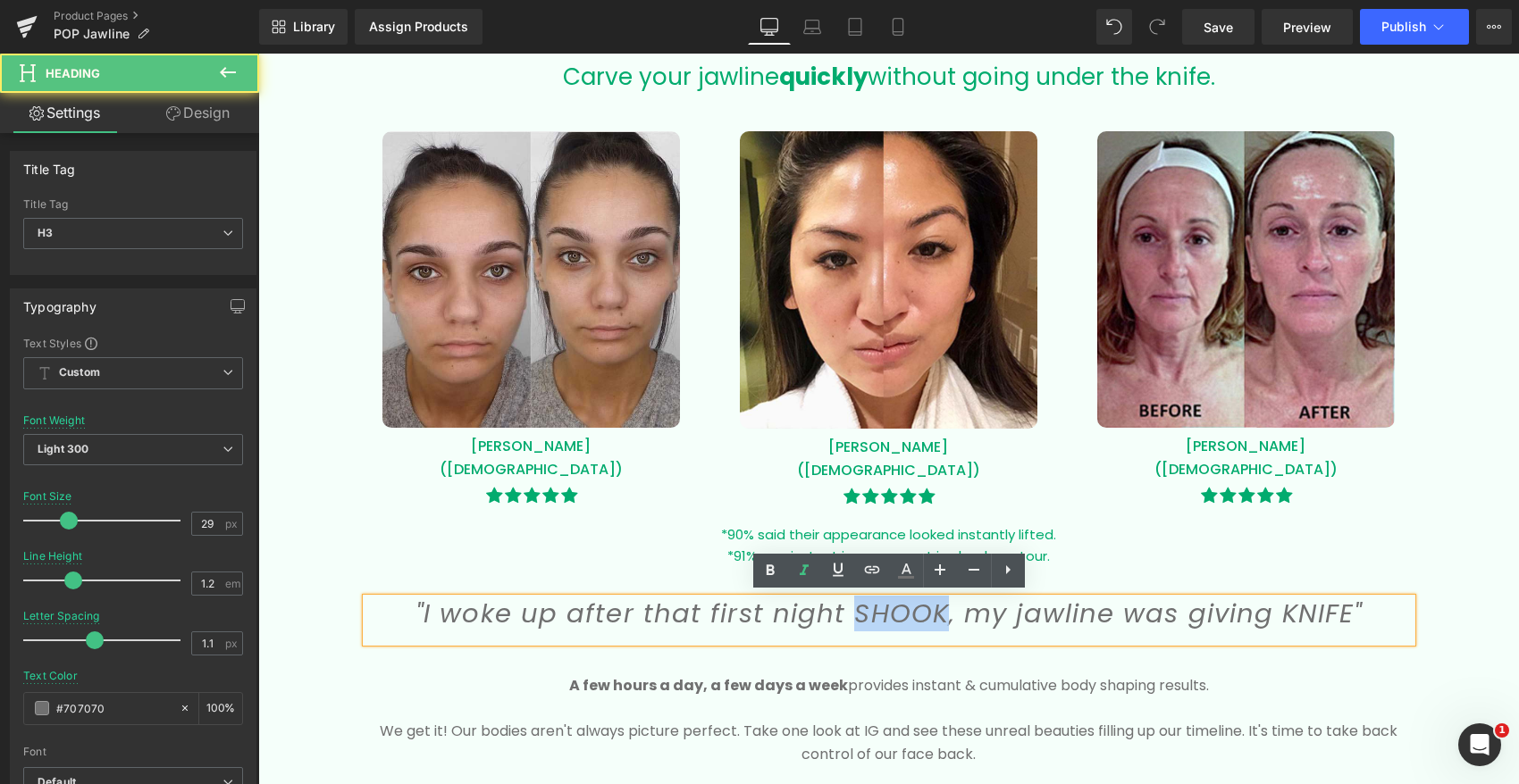
click at [885, 612] on icon ""I woke up after that first night SHOOK, my jawline was giving KNIFE"" at bounding box center [888, 613] width 946 height 35
click at [1041, 618] on icon ""I woke up after that first night SHOOK, my jawline was giving KNIFE"" at bounding box center [888, 613] width 946 height 35
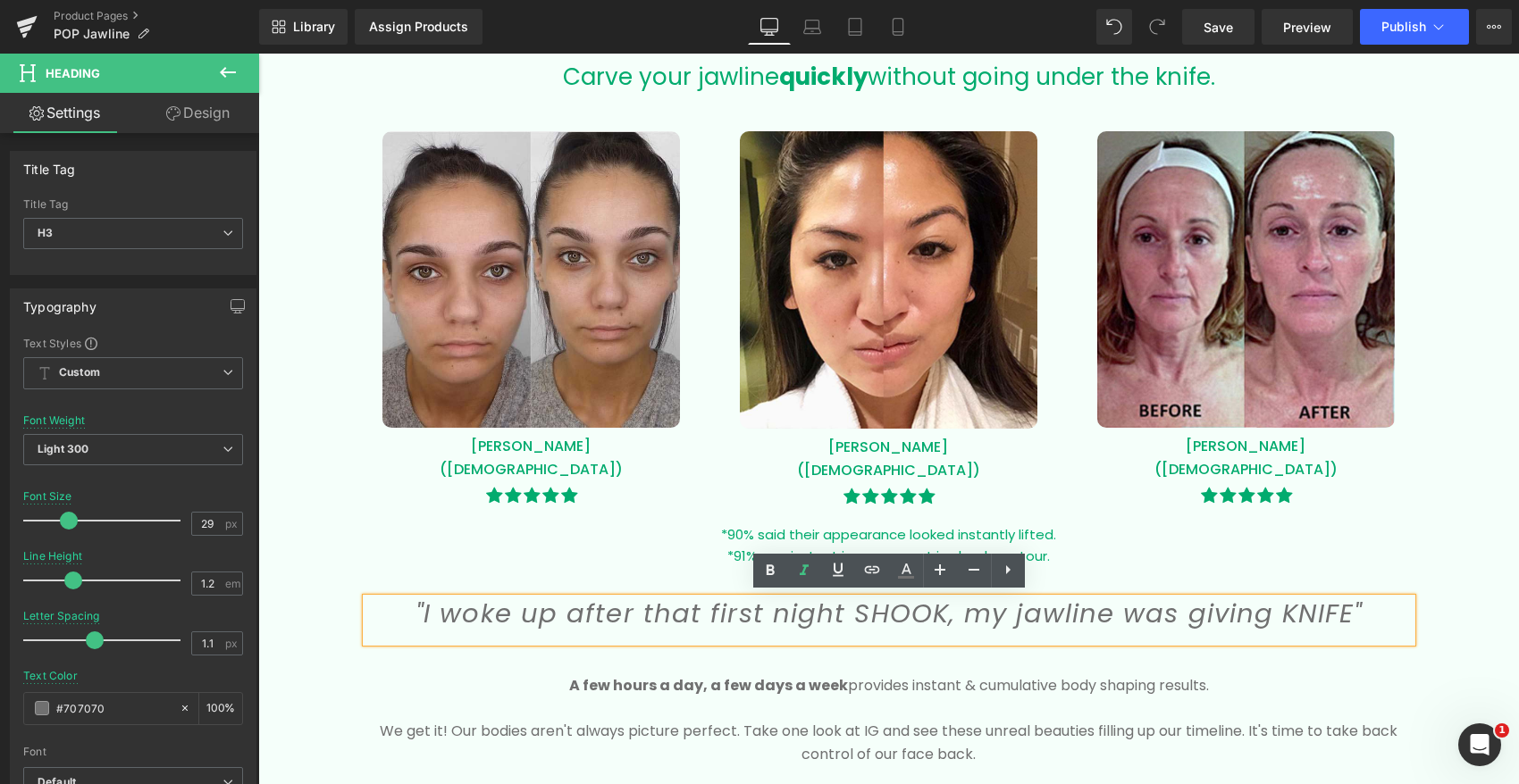
click at [1082, 612] on icon ""I woke up after that first night SHOOK, my jawline was giving KNIFE"" at bounding box center [888, 613] width 946 height 35
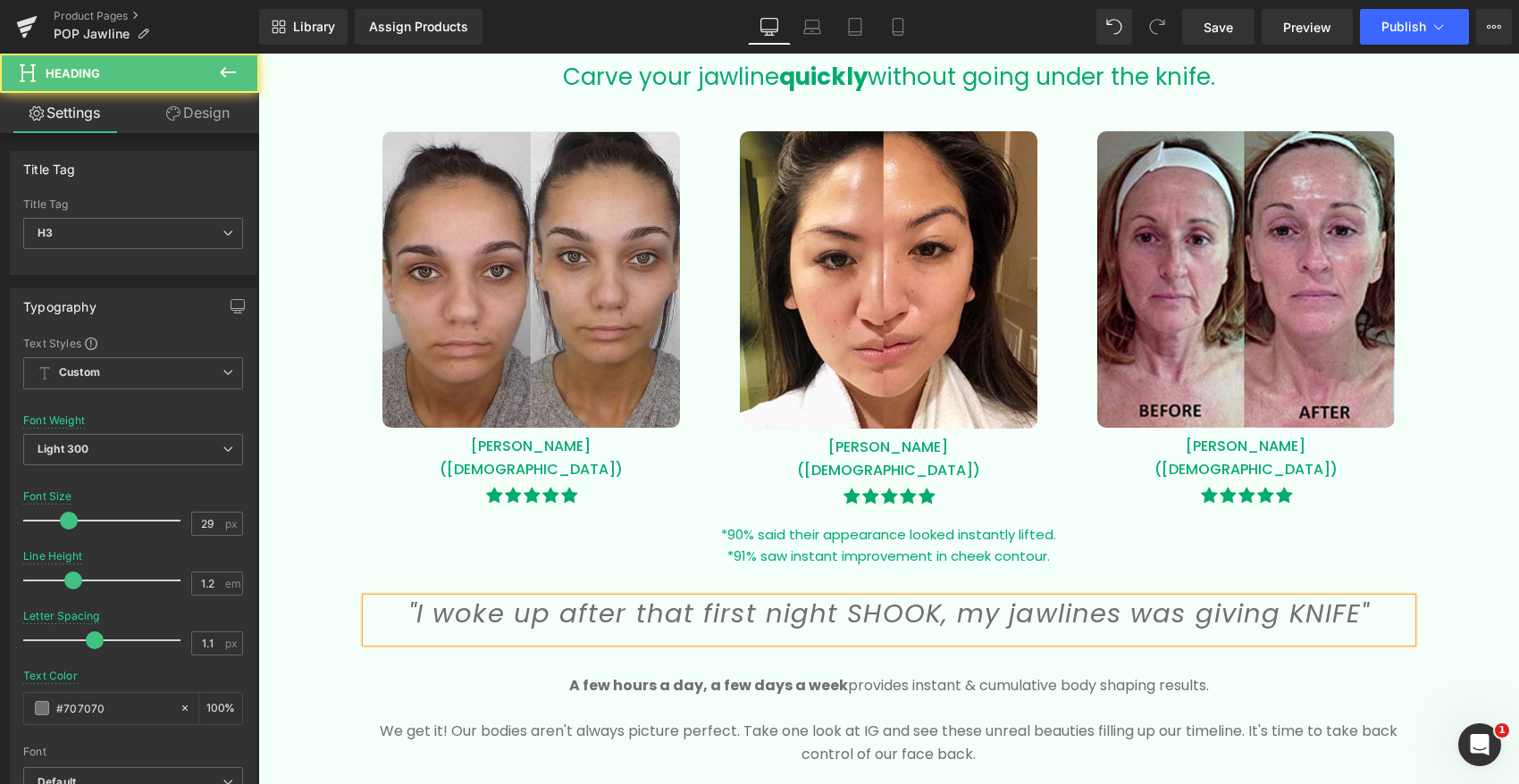
click at [1130, 615] on icon ""I woke up after that first night SHOOK, my jawlines was giving KNIFE"" at bounding box center [888, 613] width 961 height 35
click at [1129, 615] on icon ""I woke up after that first night SHOOK, my jawlines was giving KNIFE"" at bounding box center [888, 613] width 961 height 35
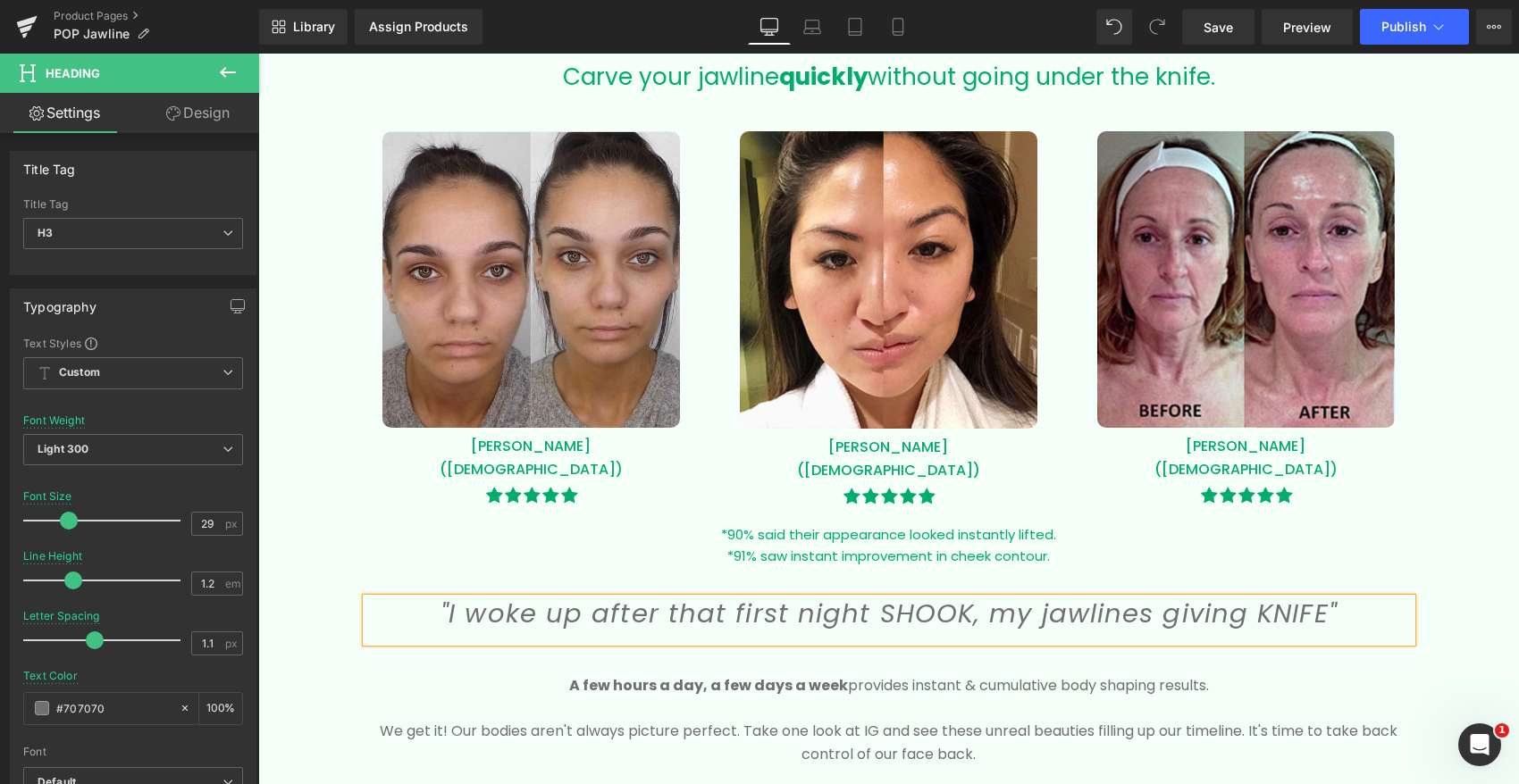
click at [716, 624] on icon ""I woke up after that first night SHOOK, my jawlines giving KNIFE"" at bounding box center [888, 613] width 896 height 35
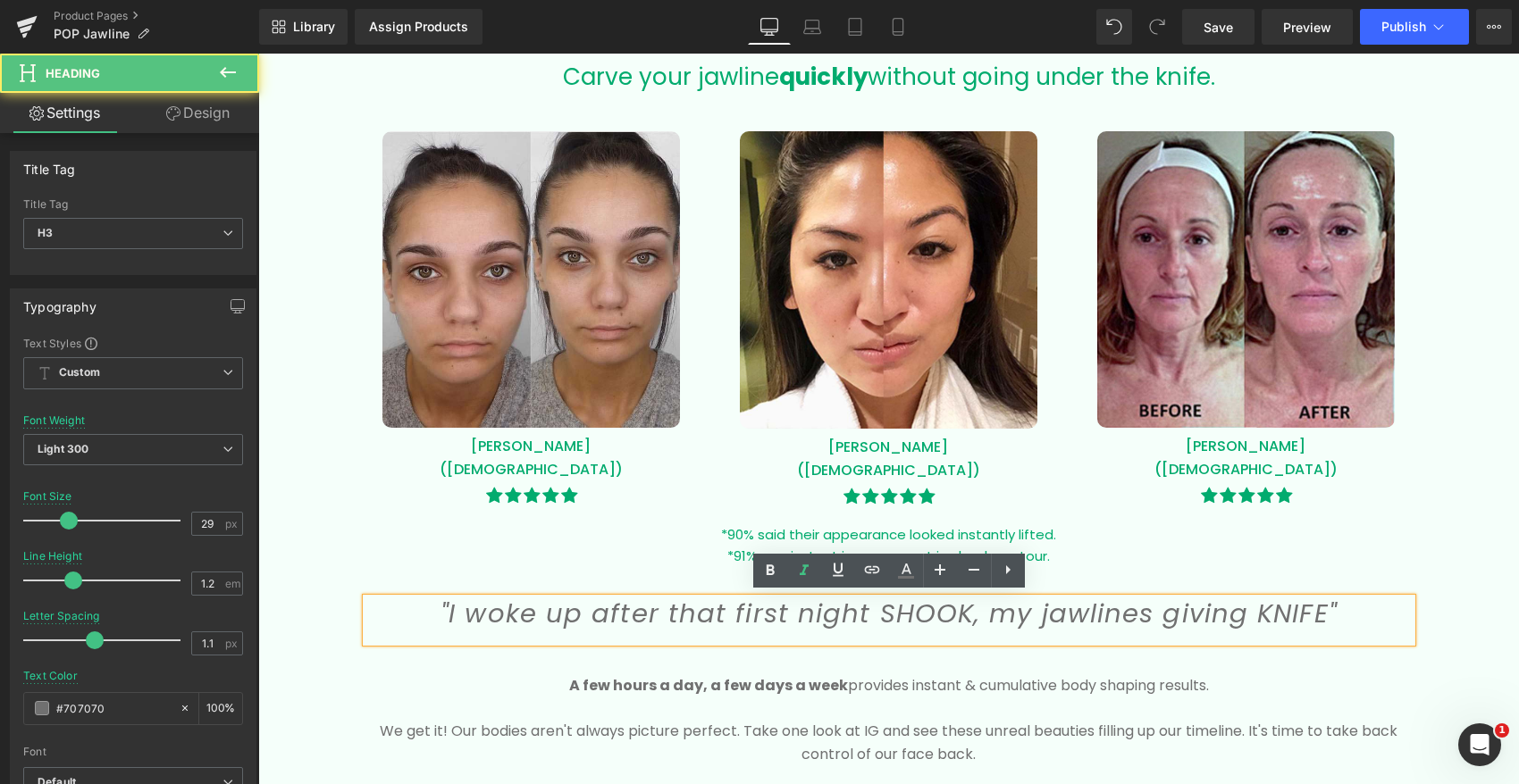
click at [716, 624] on icon ""I woke up after that first night SHOOK, my jawlines giving KNIFE"" at bounding box center [888, 613] width 896 height 35
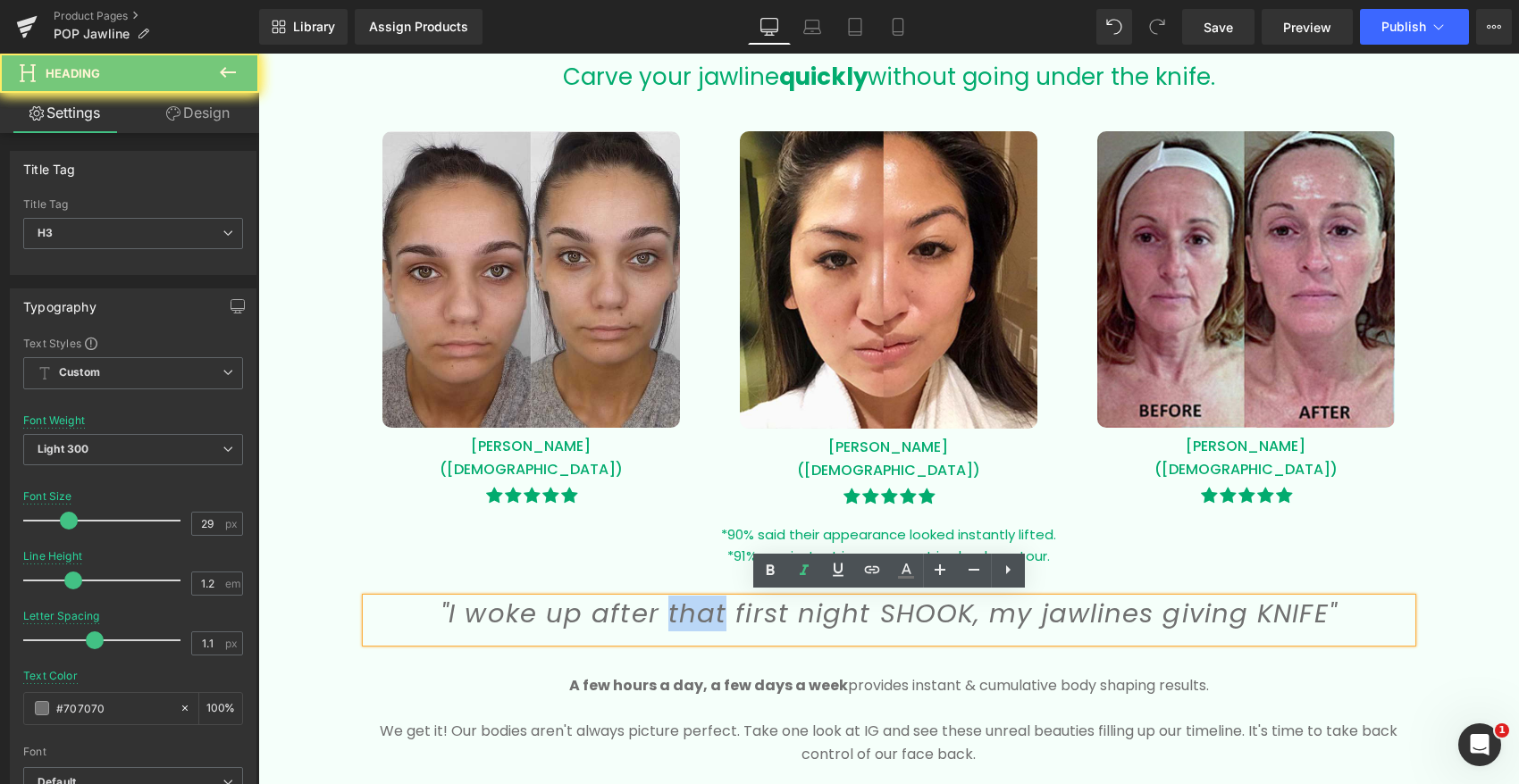
click at [716, 624] on icon ""I woke up after that first night SHOOK, my jawlines giving KNIFE"" at bounding box center [888, 613] width 896 height 35
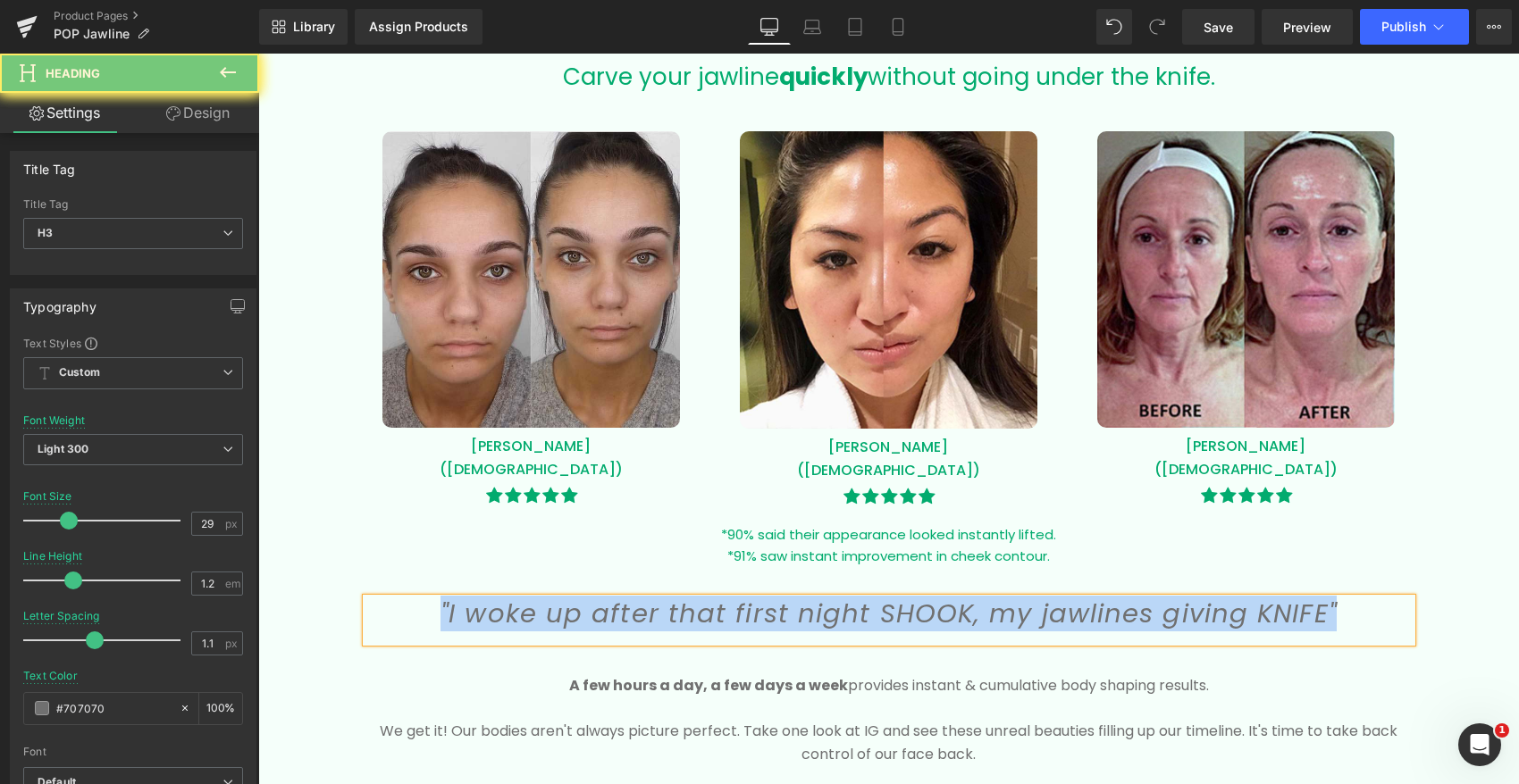
copy icon ""I woke up after that first night SHOOK, my jawlines giving KNIFE""
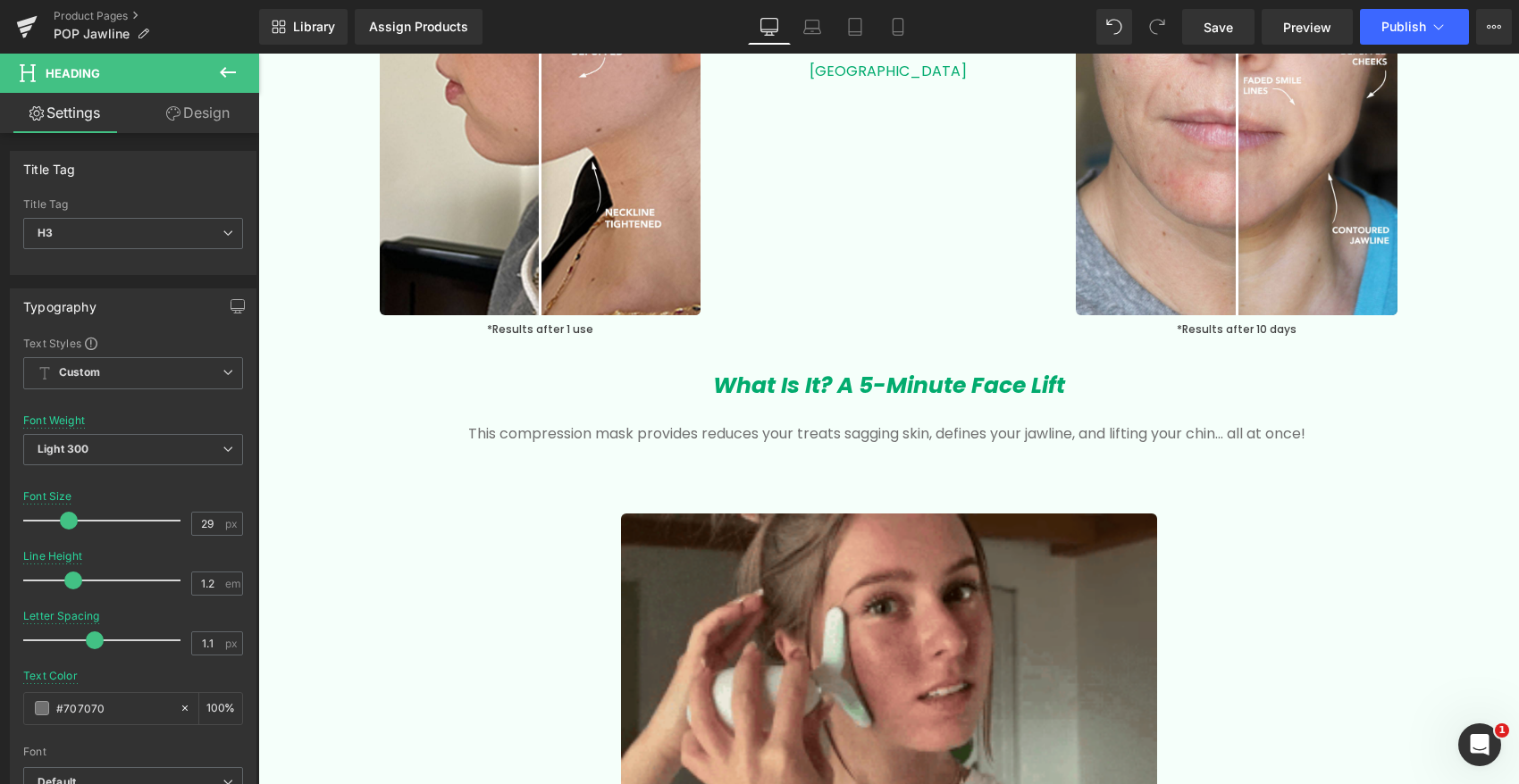
scroll to position [2592, 0]
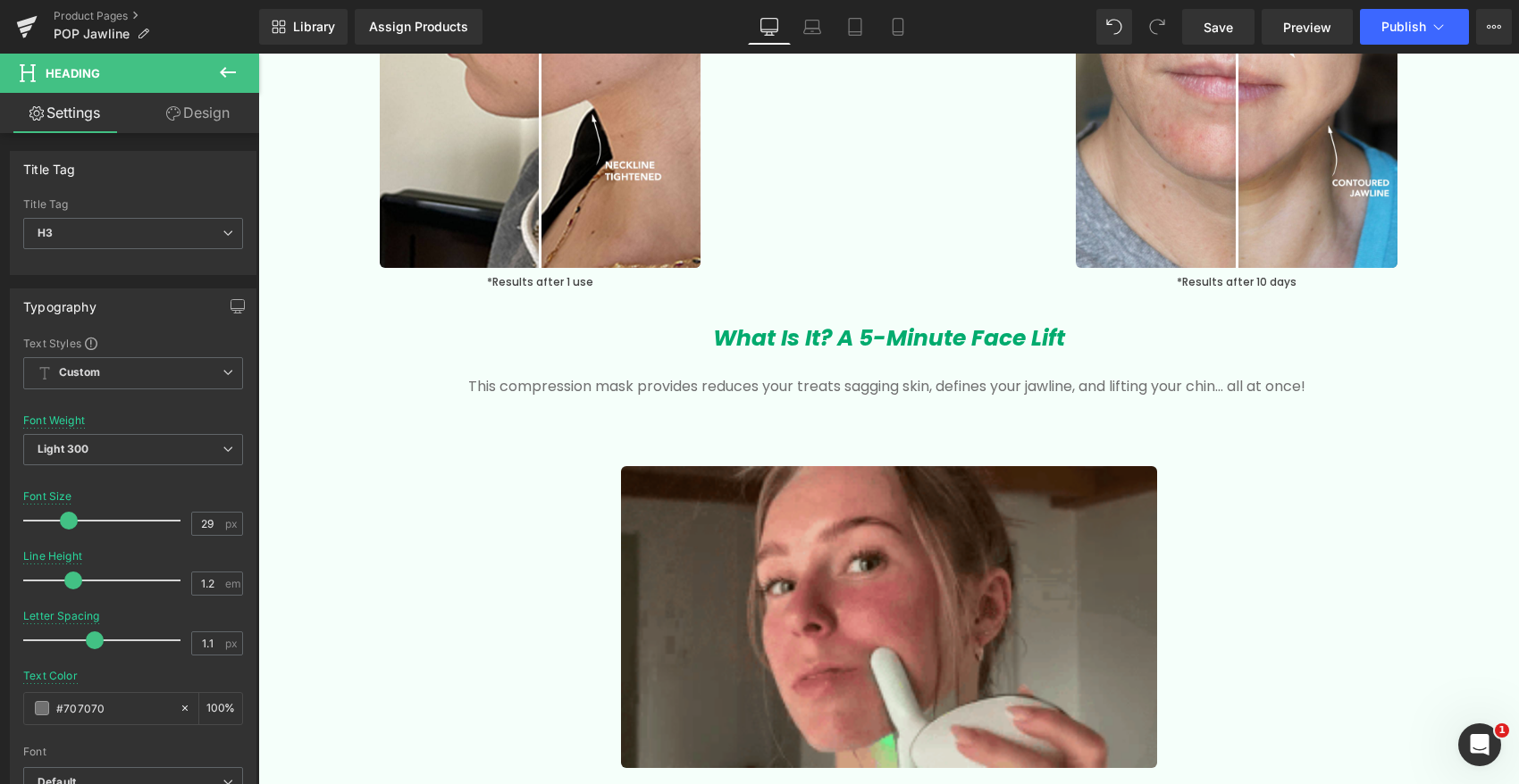
click at [785, 411] on p at bounding box center [889, 409] width 1019 height 24
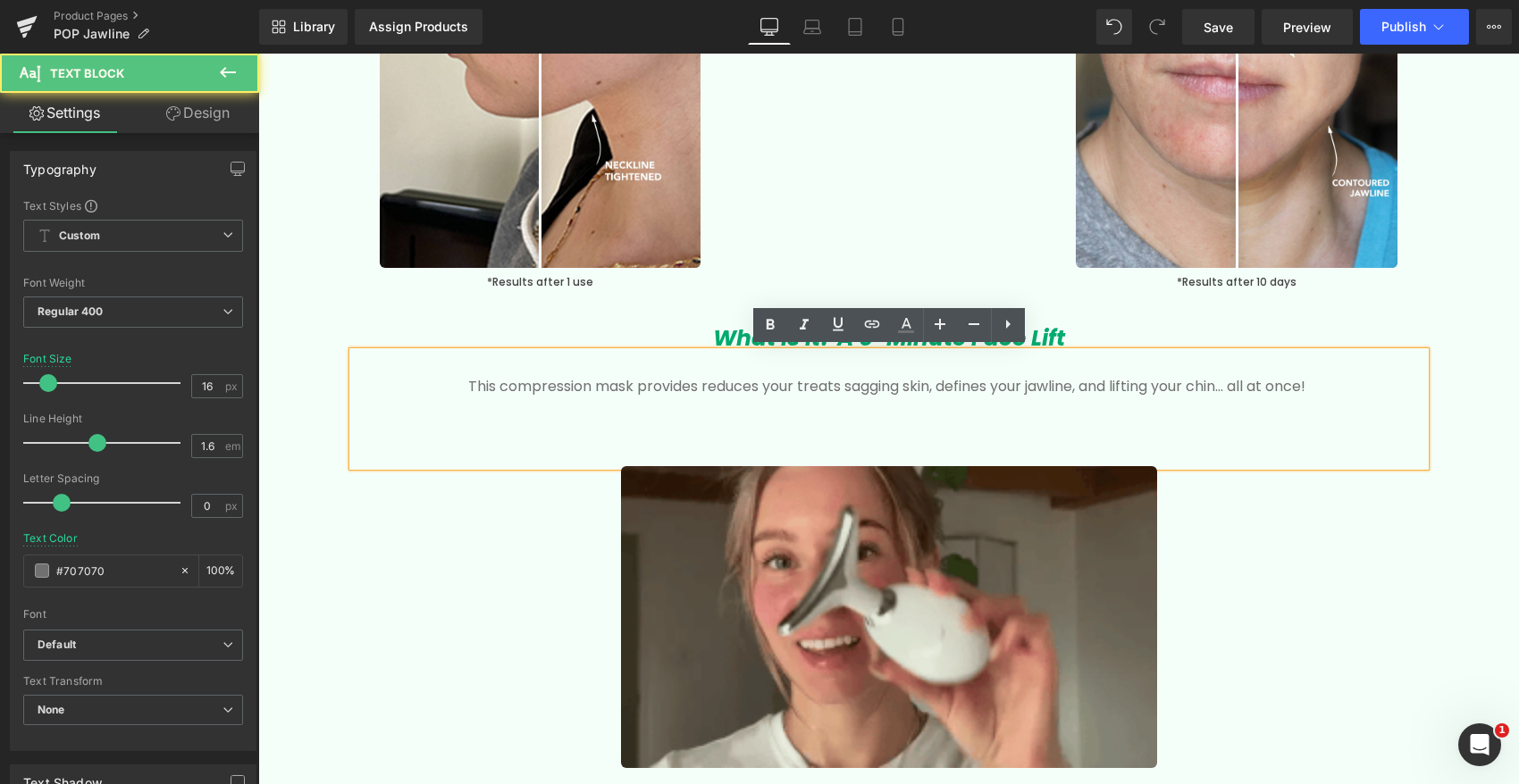
click at [657, 389] on p "This compression mask provides reduces your treats sagging skin, defines your j…" at bounding box center [889, 387] width 1019 height 24
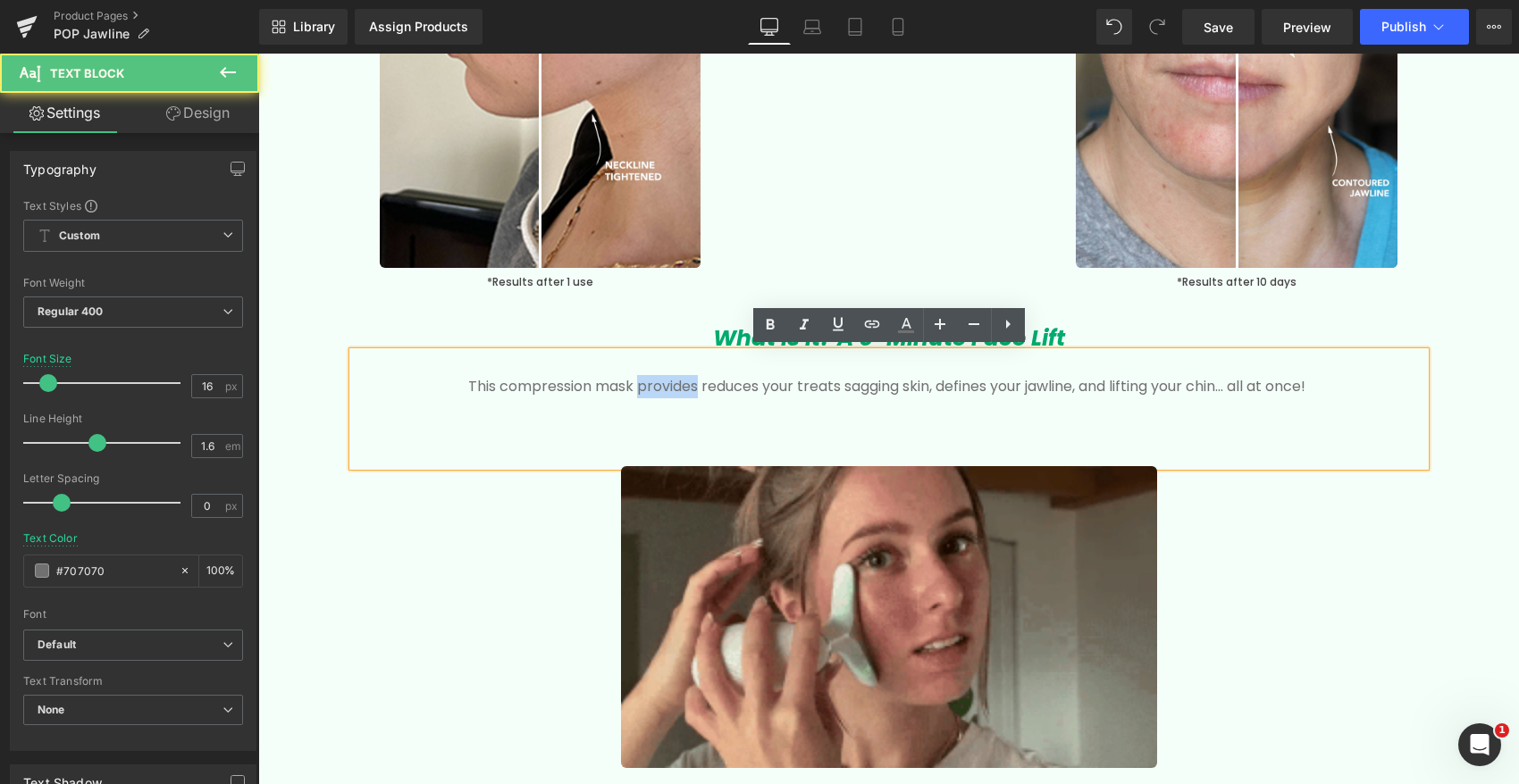
click at [656, 388] on p "This compression mask provides reduces your treats sagging skin, defines your j…" at bounding box center [889, 387] width 1019 height 24
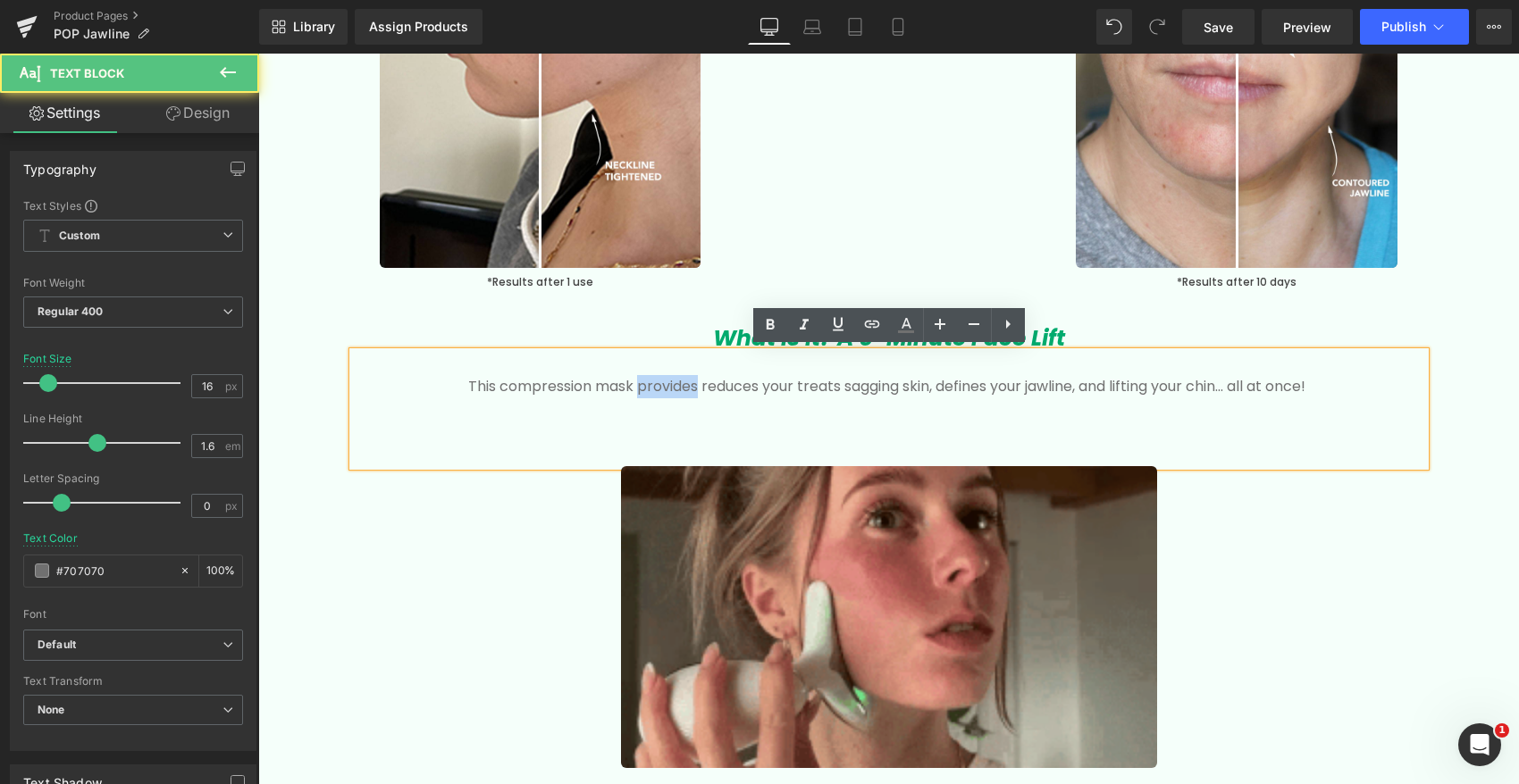
click at [656, 388] on p "This compression mask provides reduces your treats sagging skin, defines your j…" at bounding box center [889, 387] width 1019 height 24
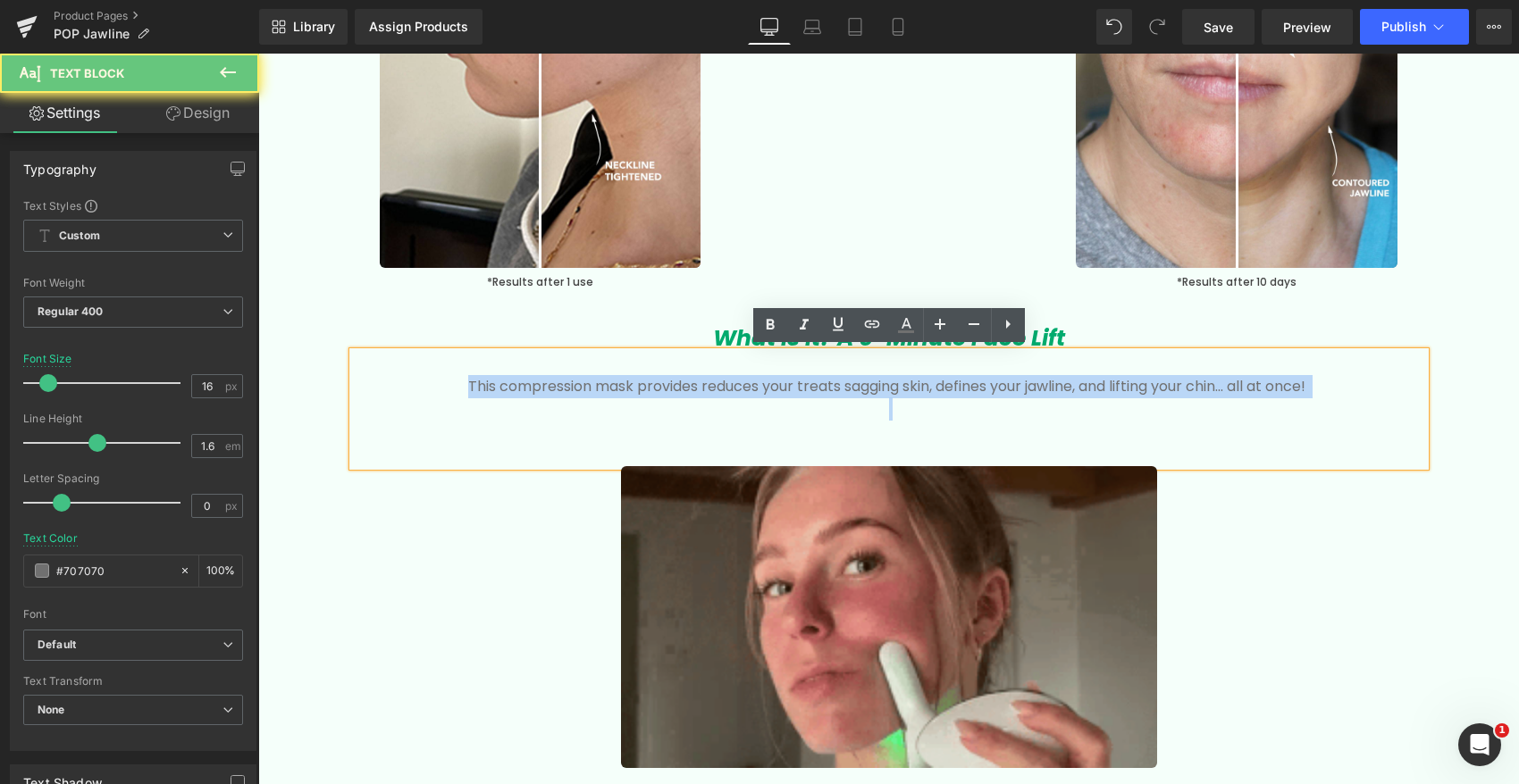
copy p "This compression mask provides reduces your treats sagging skin, defines your j…"
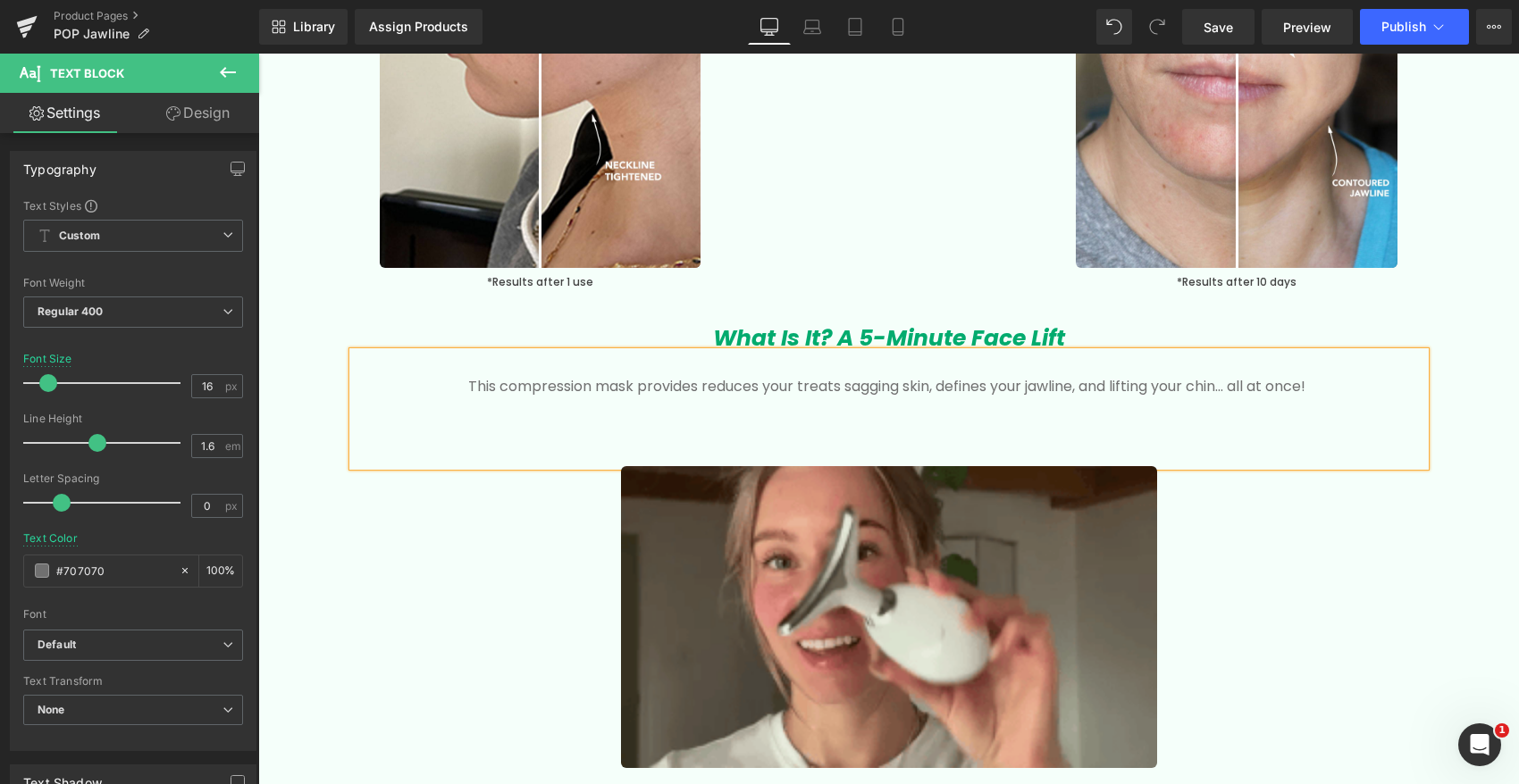
click at [827, 425] on p at bounding box center [889, 433] width 1019 height 24
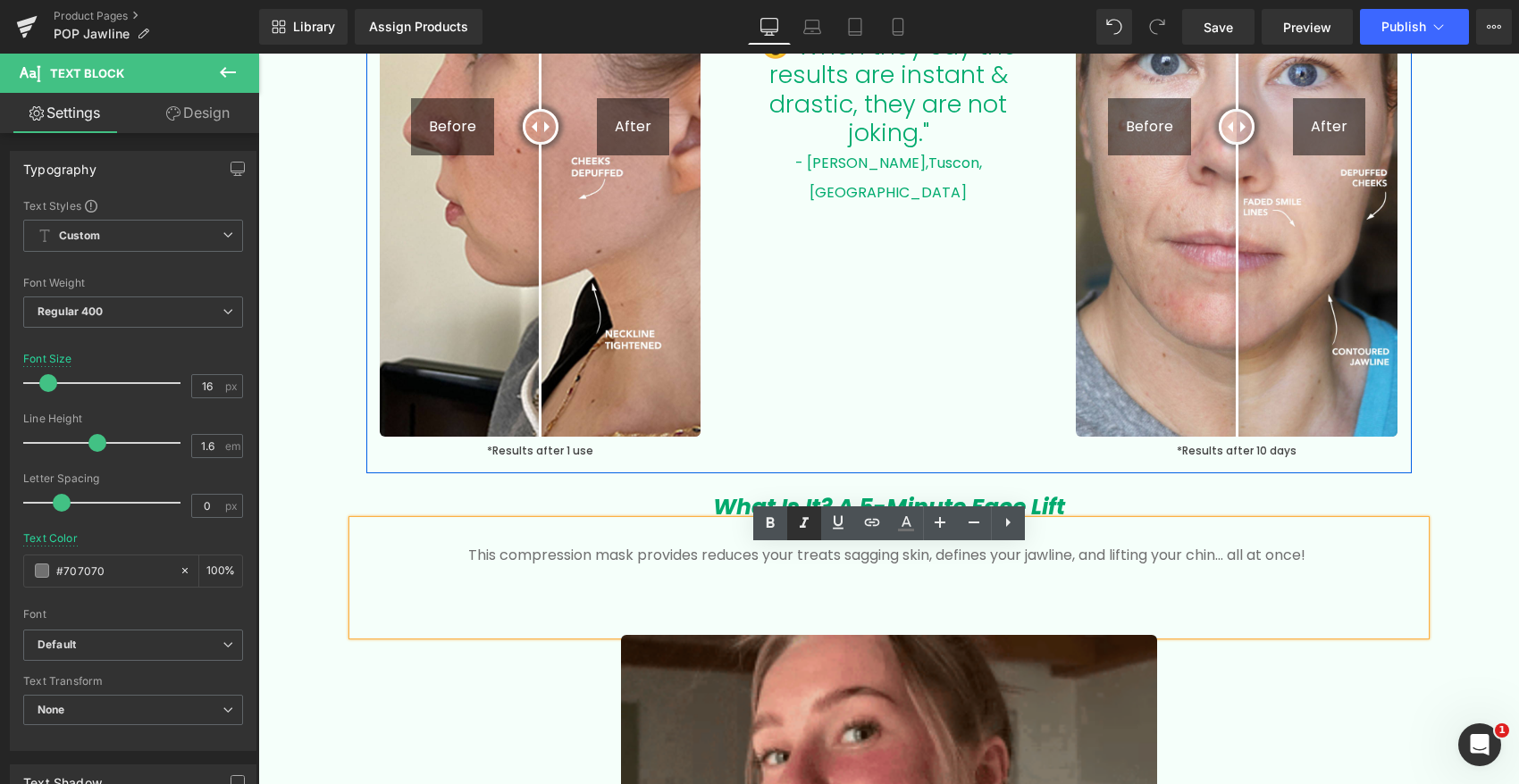
scroll to position [2470, 0]
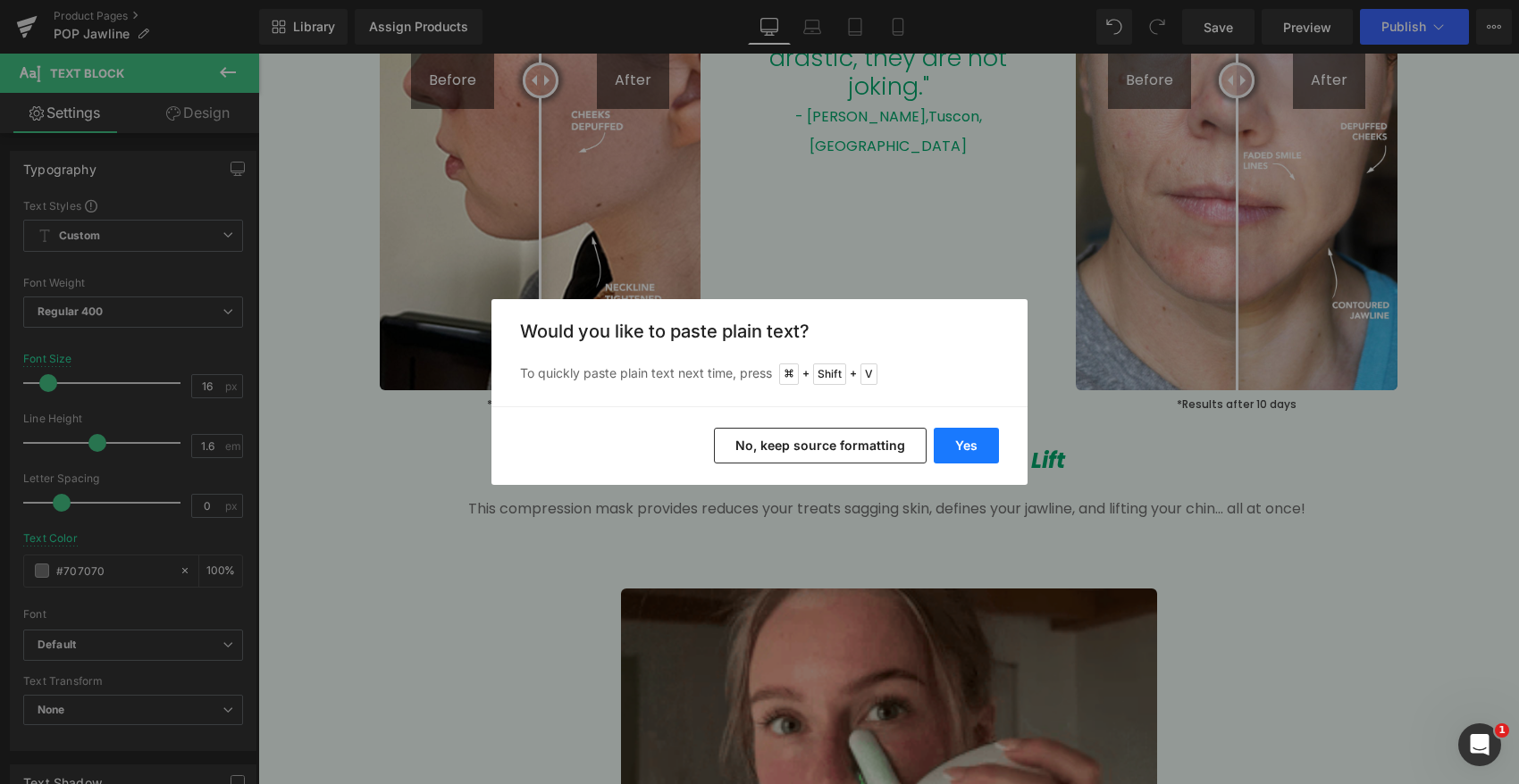
drag, startPoint x: 972, startPoint y: 449, endPoint x: 714, endPoint y: 395, distance: 263.6
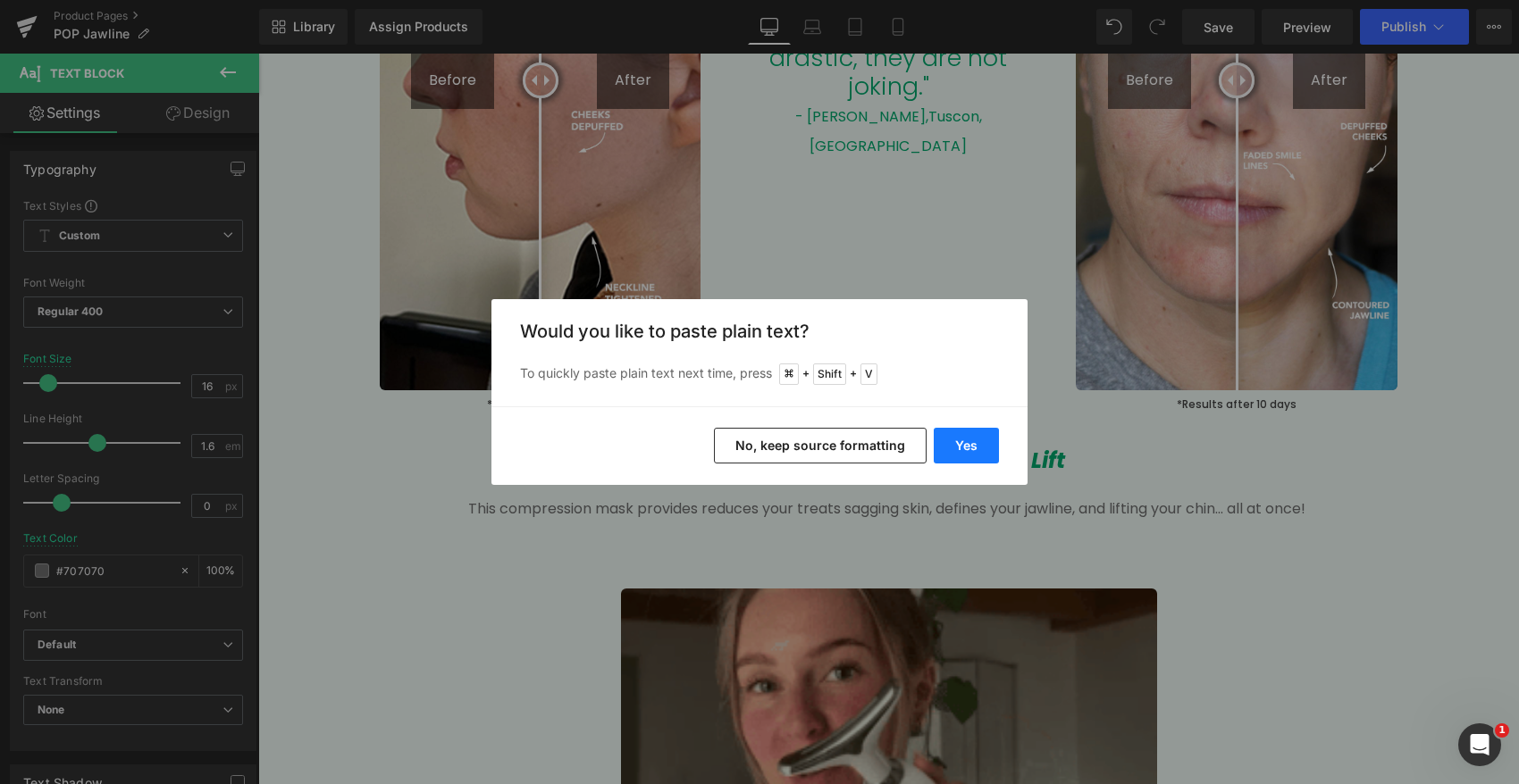
click at [972, 449] on button "Yes" at bounding box center [966, 445] width 65 height 35
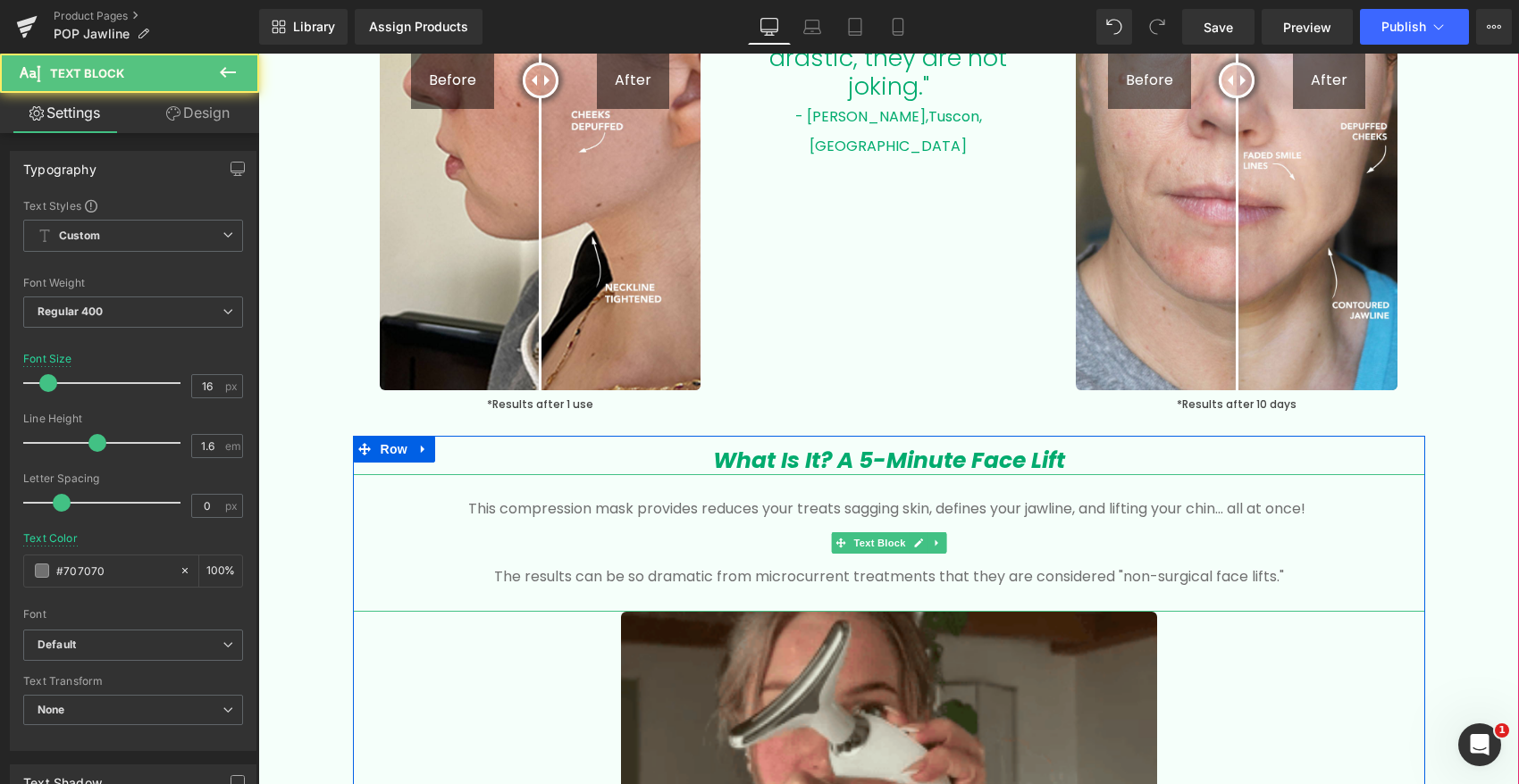
click at [708, 549] on p at bounding box center [889, 554] width 1019 height 24
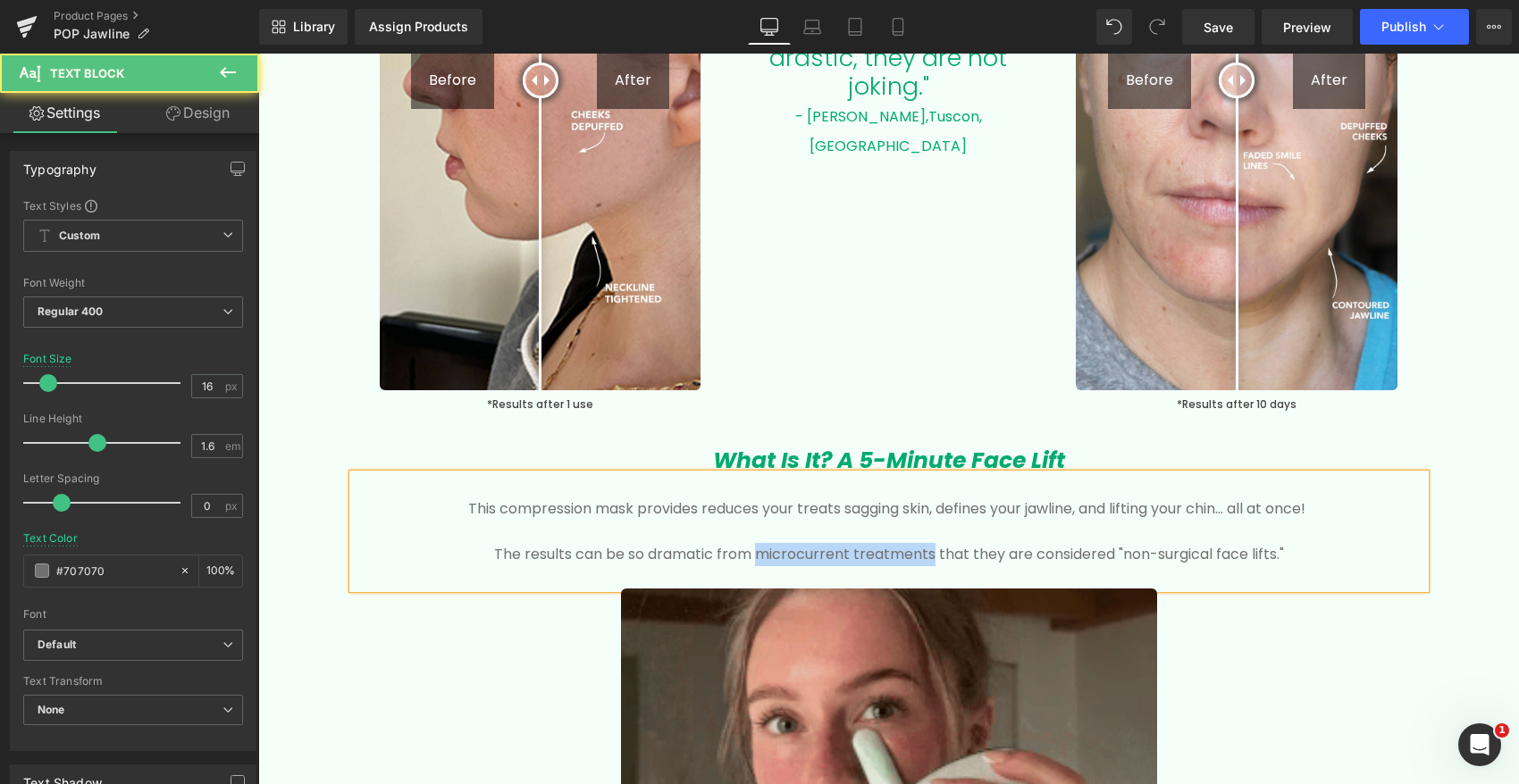
drag, startPoint x: 929, startPoint y: 551, endPoint x: 759, endPoint y: 556, distance: 170.1
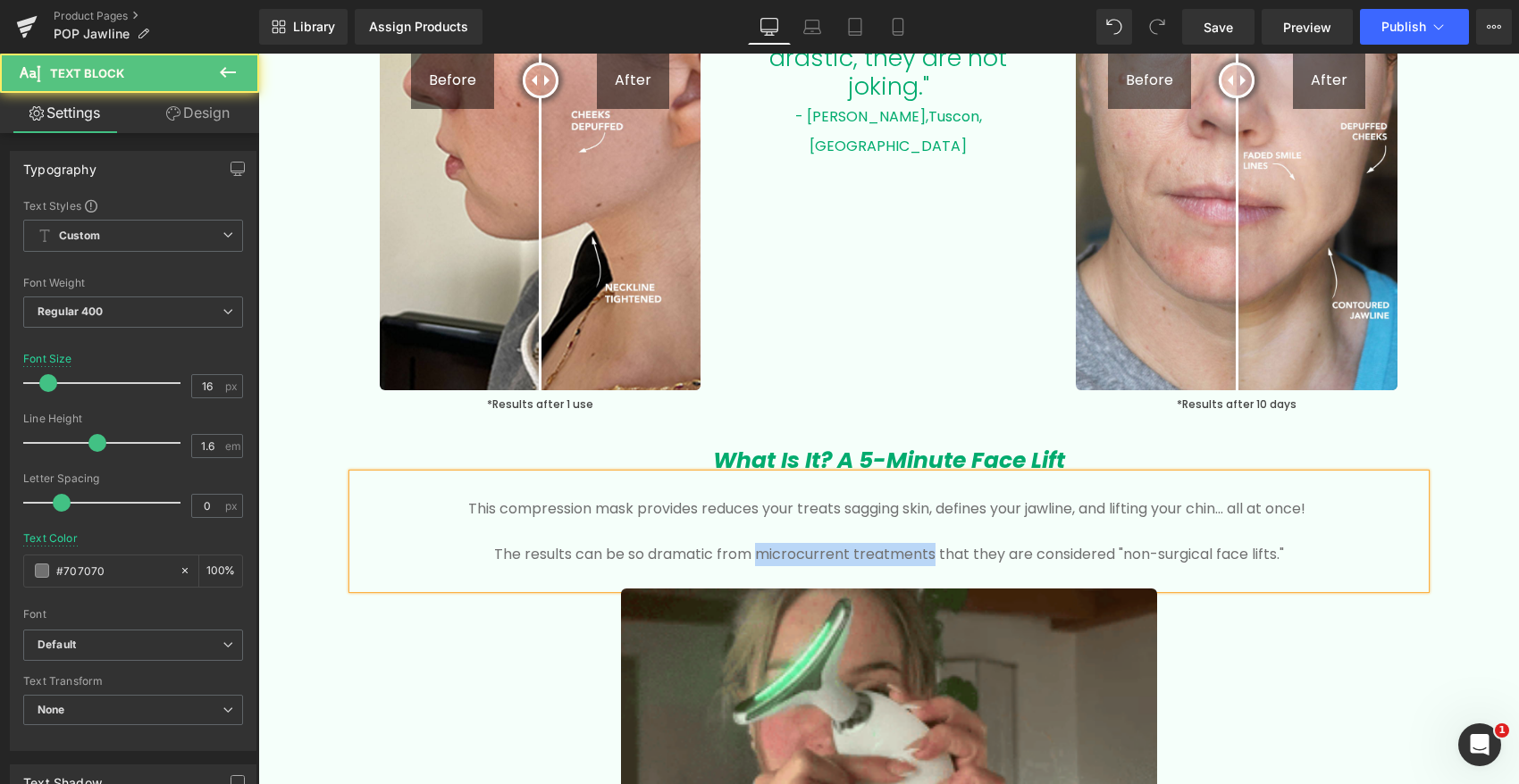
click at [759, 556] on p "The results can be so dramatic from microcurrent treatments that they are consi…" at bounding box center [889, 554] width 1019 height 24
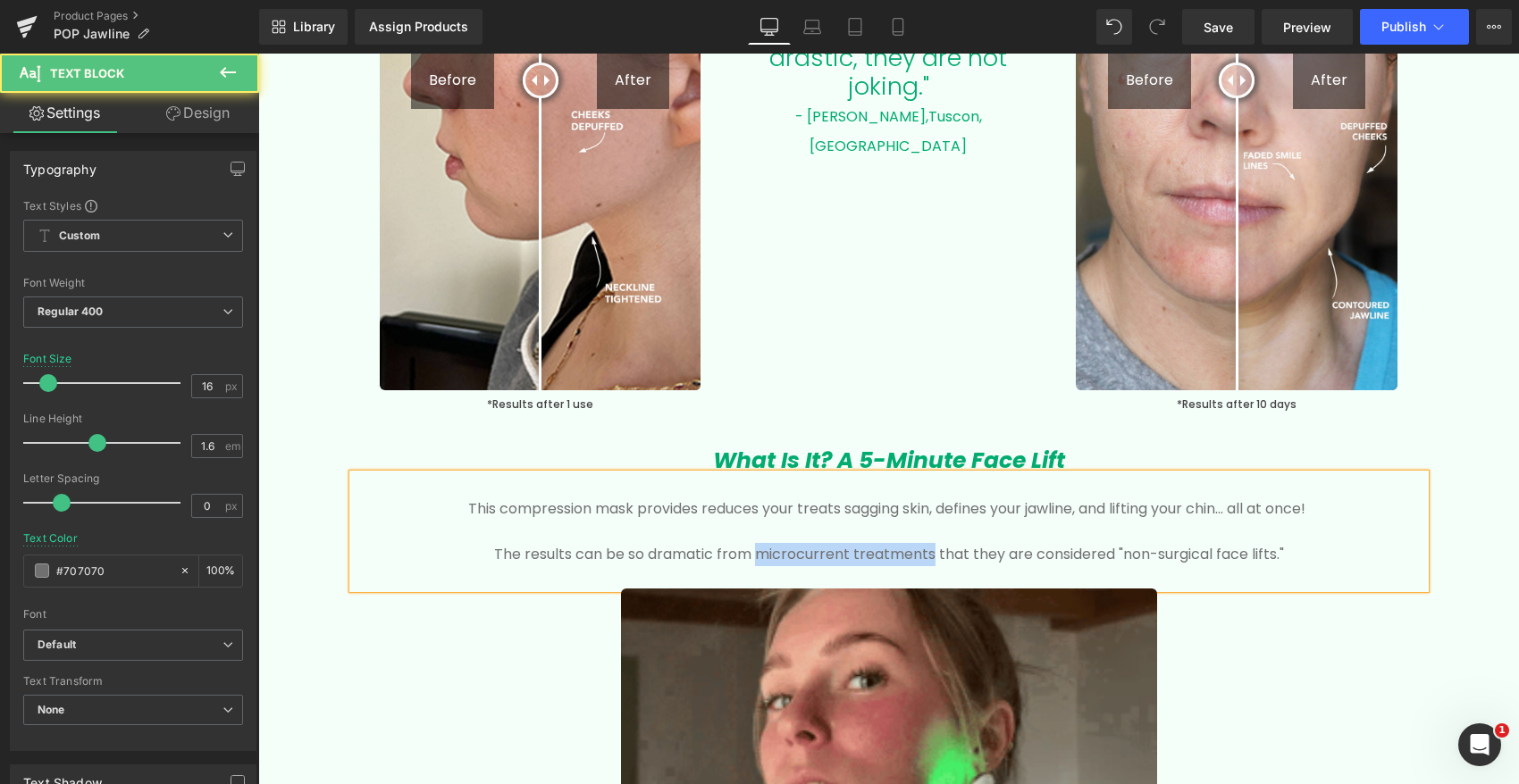
click at [760, 556] on p "The results can be so dramatic from microcurrent treatments that they are consi…" at bounding box center [889, 554] width 1019 height 24
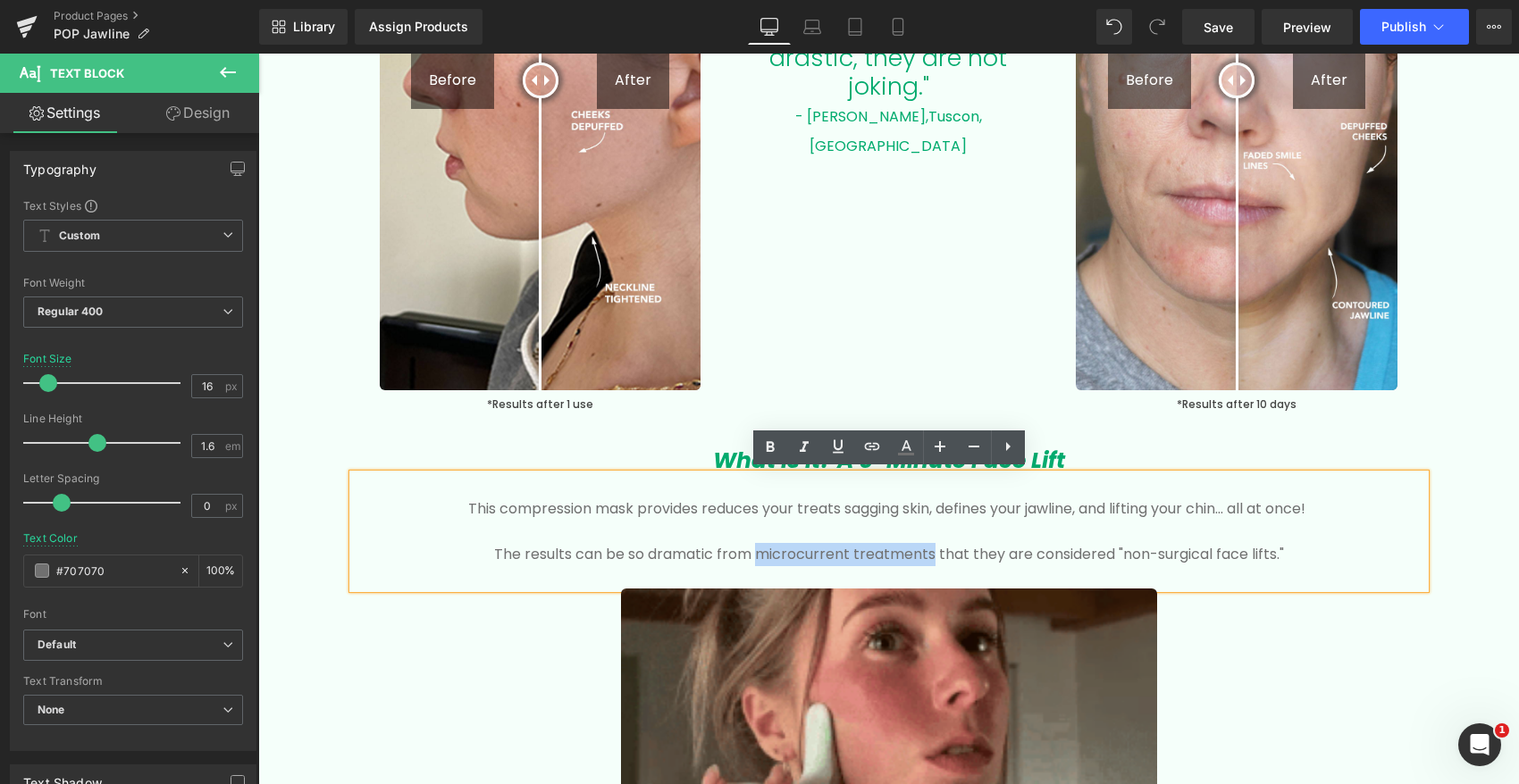
drag, startPoint x: 758, startPoint y: 553, endPoint x: 932, endPoint y: 547, distance: 174.1
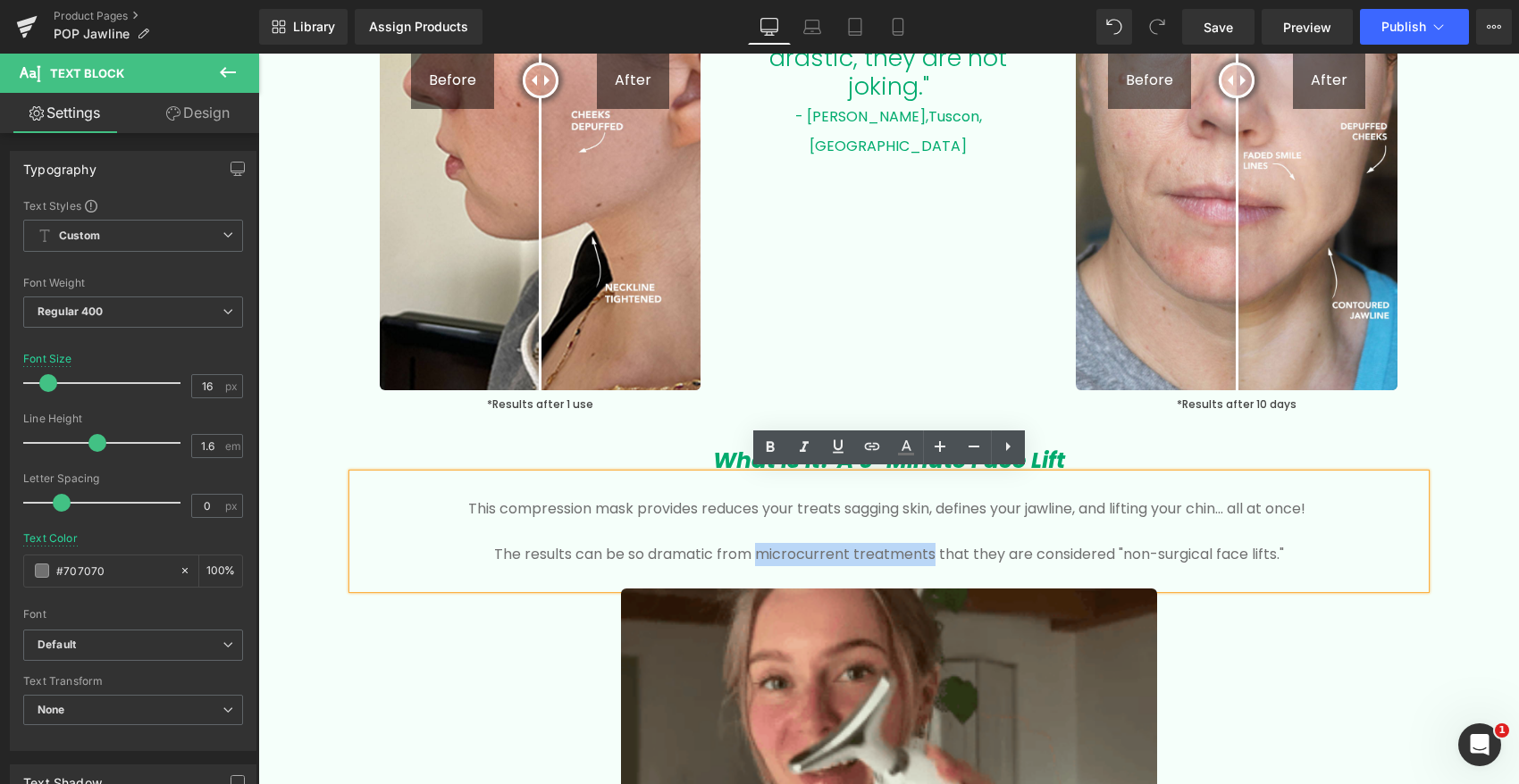
click at [932, 547] on p "The results can be so dramatic from microcurrent treatments that they are consi…" at bounding box center [889, 554] width 1019 height 24
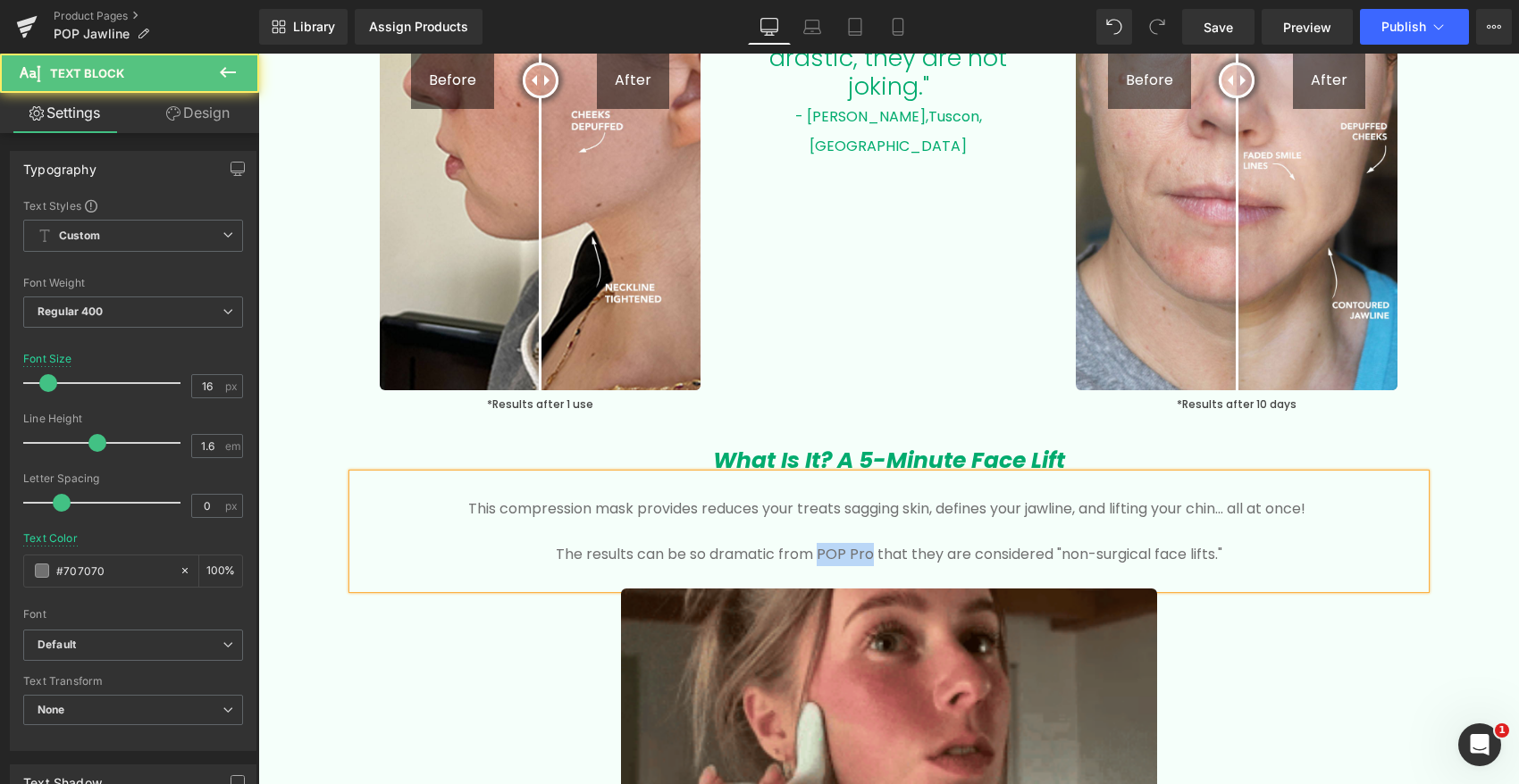
drag, startPoint x: 868, startPoint y: 549, endPoint x: 822, endPoint y: 549, distance: 46.0
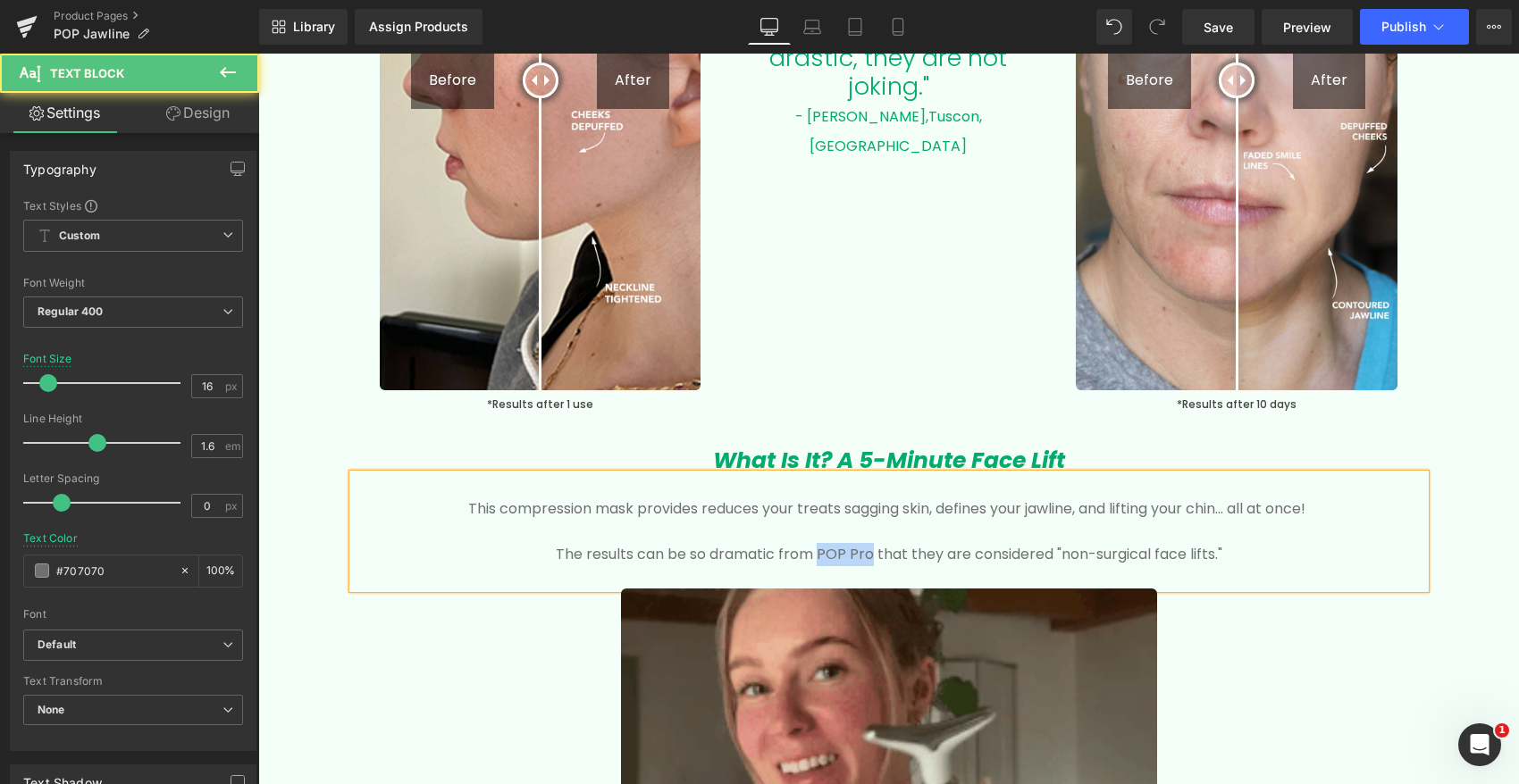
click at [821, 549] on p "The results can be so dramatic from POP Pro that they are considered "non-surgi…" at bounding box center [889, 554] width 1019 height 24
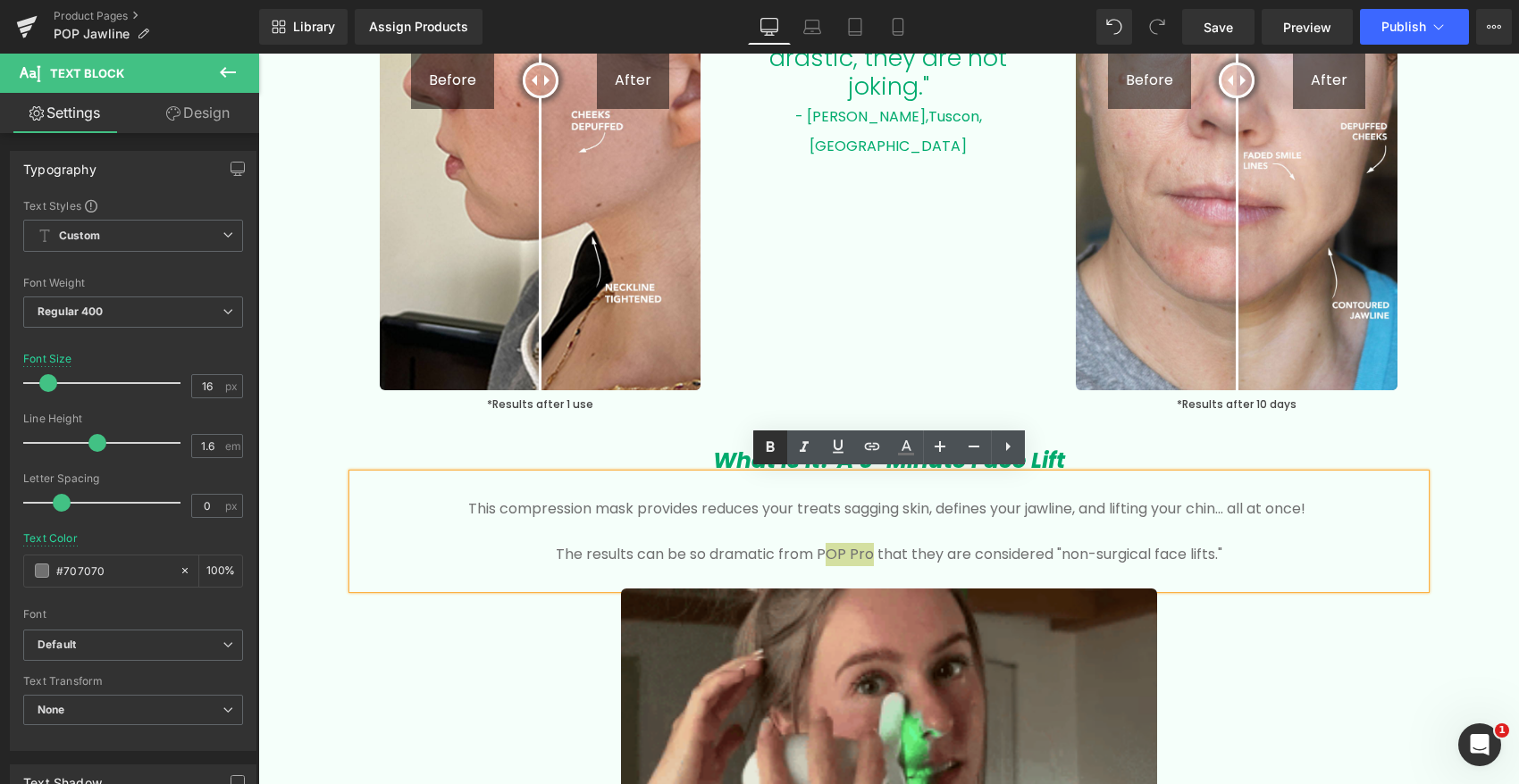
click at [765, 448] on icon at bounding box center [769, 447] width 8 height 11
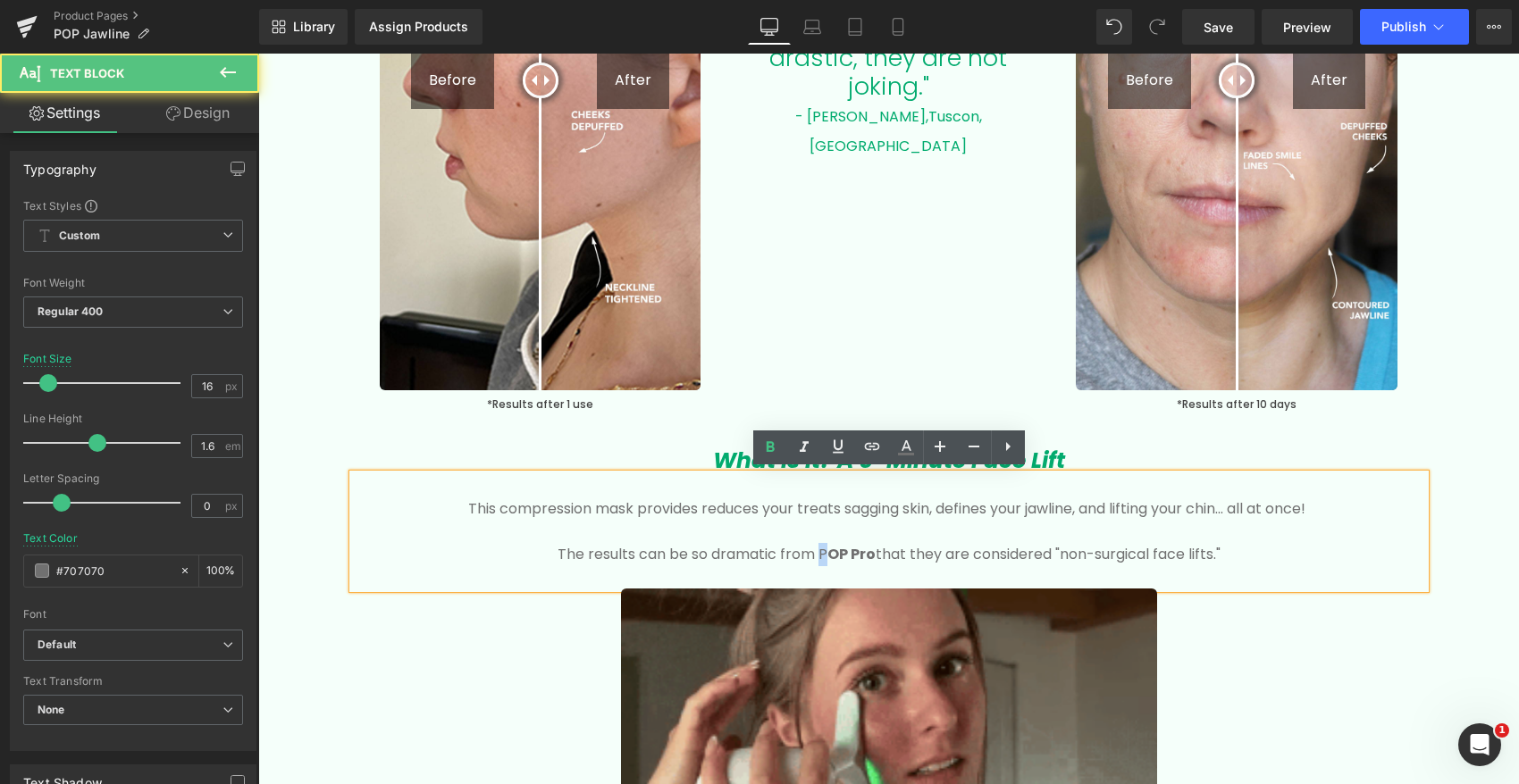
click at [818, 553] on p "The results can be so dramatic from P OP Pro that they are considered "non-surg…" at bounding box center [889, 554] width 1019 height 24
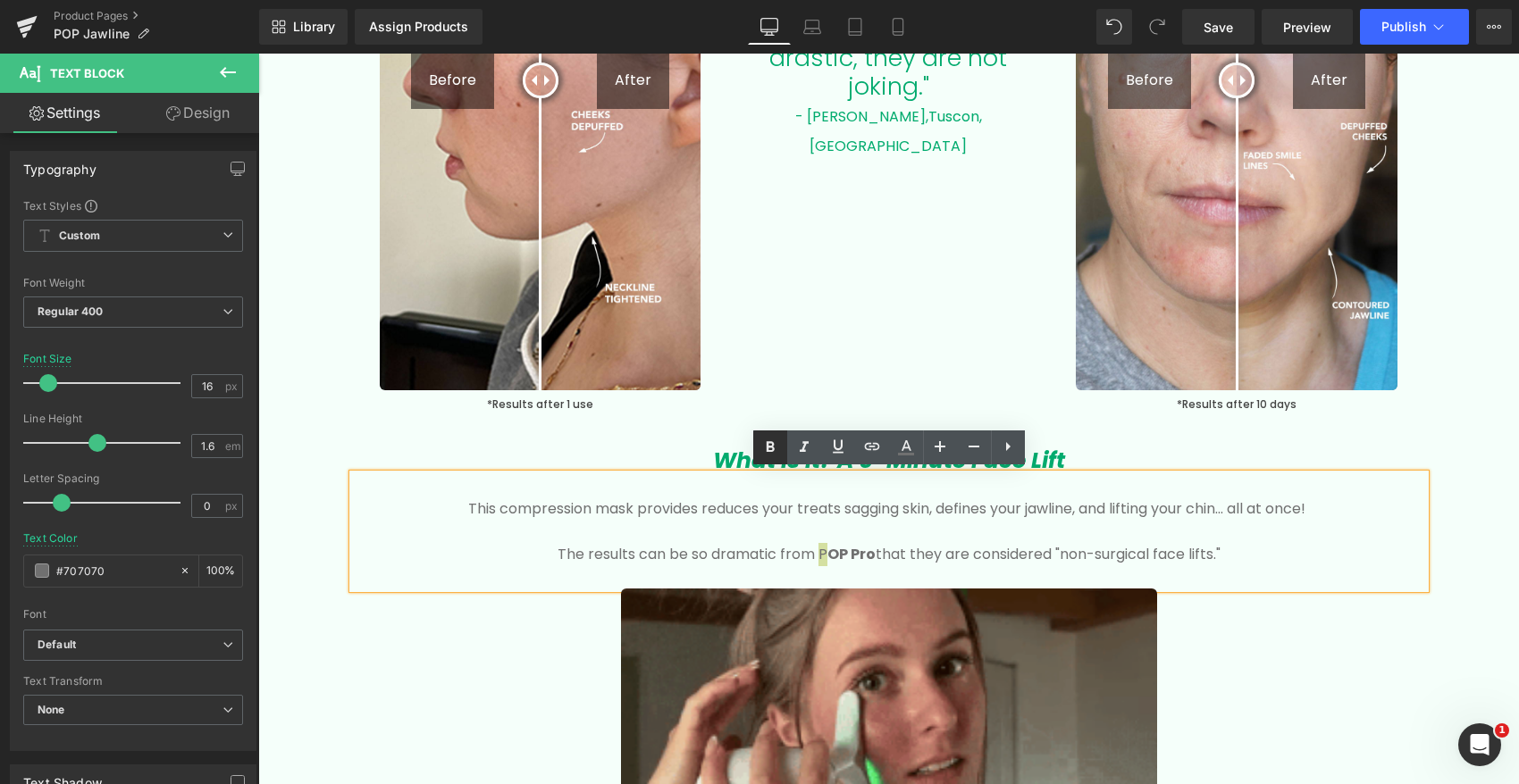
click at [776, 448] on icon at bounding box center [770, 447] width 22 height 22
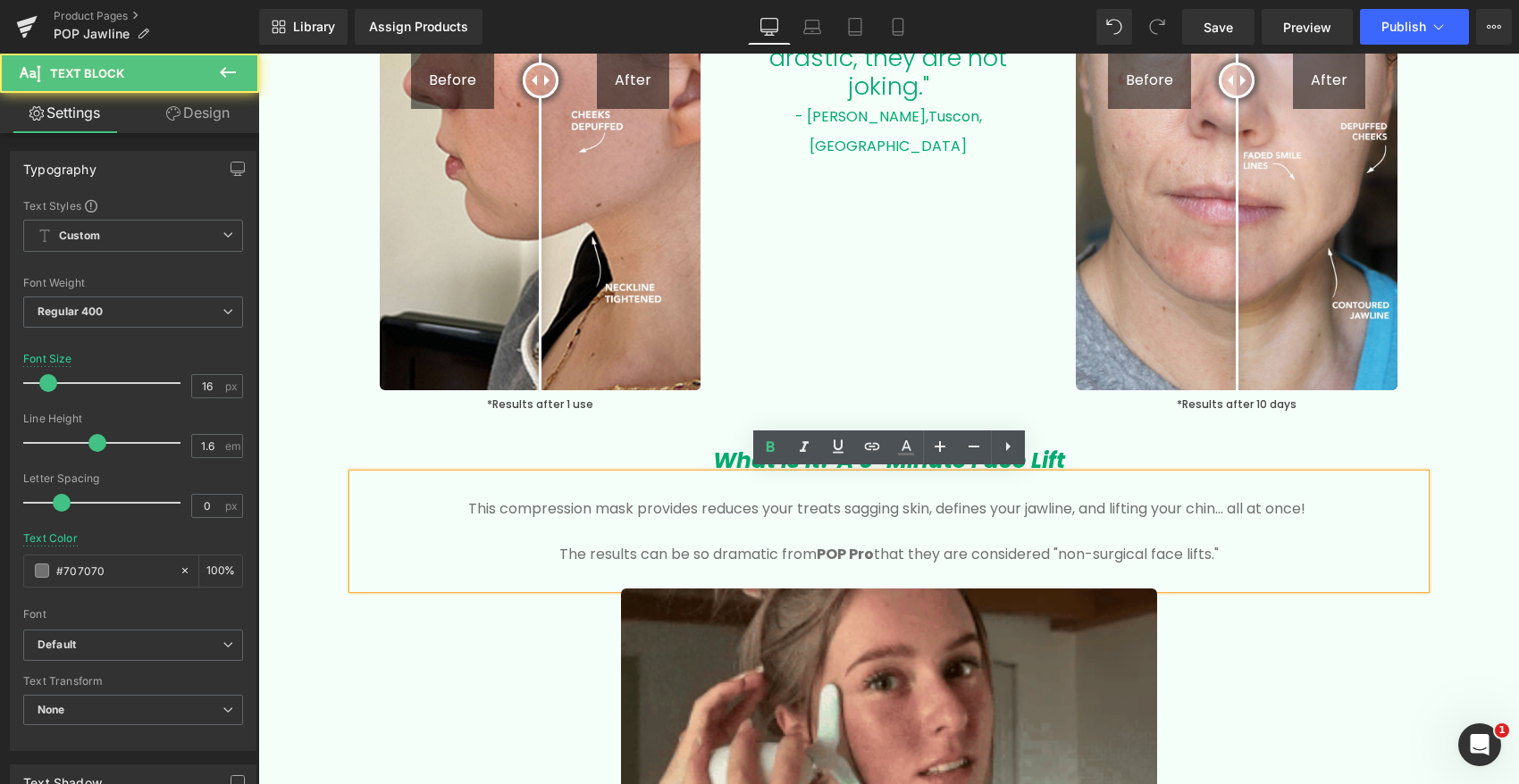
click at [888, 559] on p "The results can be so dramatic from P OP Pro that they are considered "non-surg…" at bounding box center [889, 554] width 1019 height 24
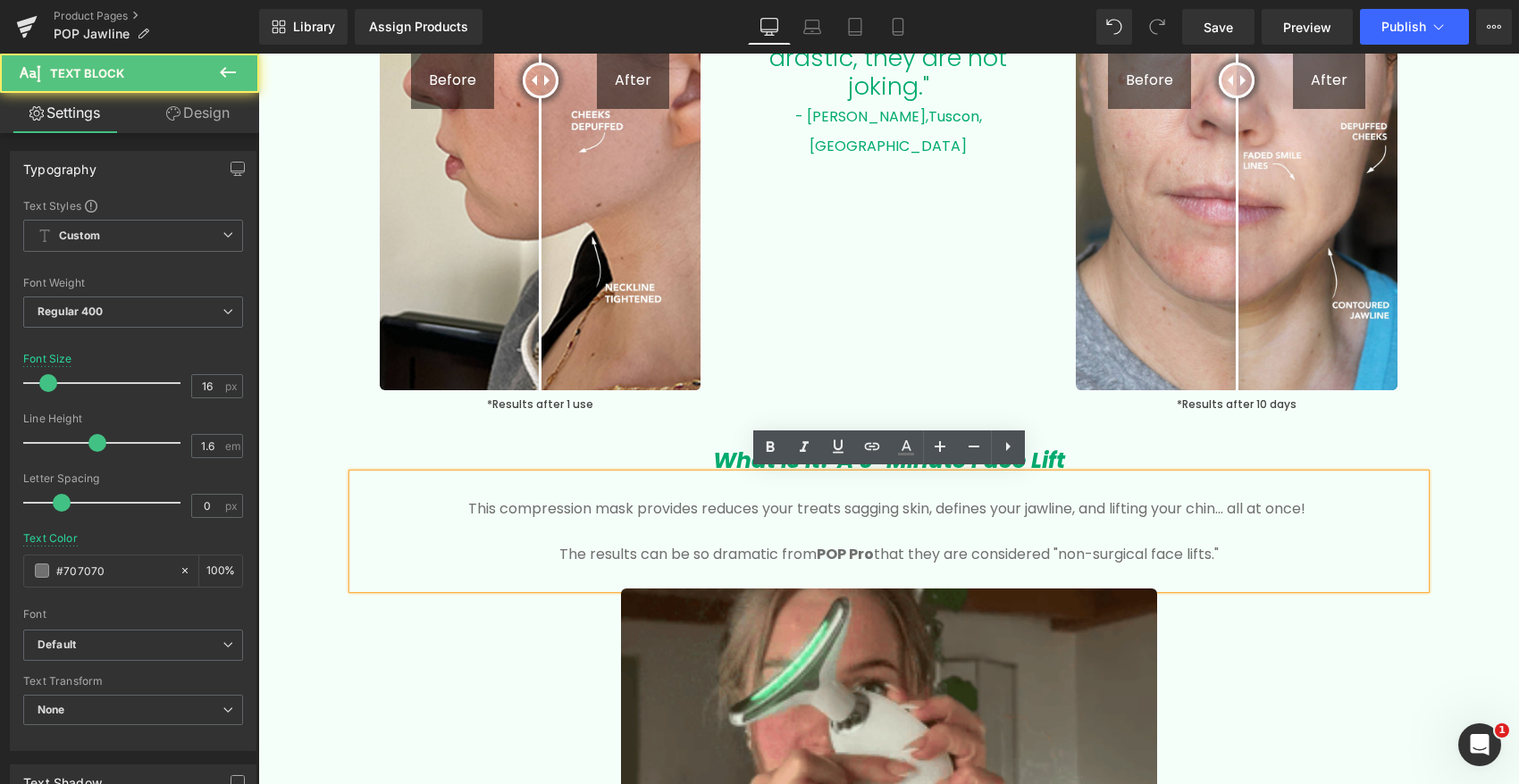
click at [876, 551] on p "The results can be so dramatic from P OP Pro that they are considered "non-surg…" at bounding box center [889, 554] width 1019 height 24
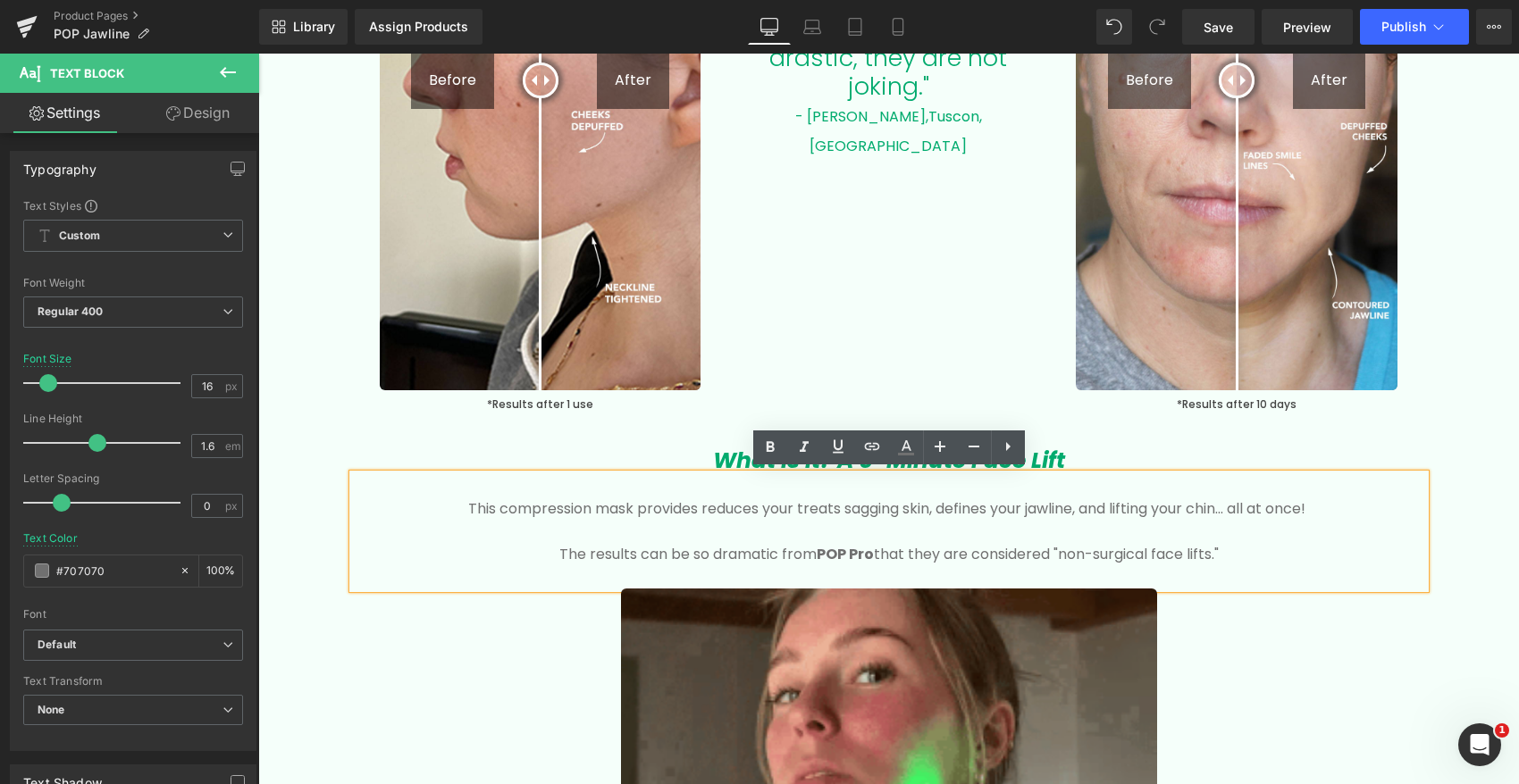
click at [925, 527] on p at bounding box center [889, 532] width 1019 height 24
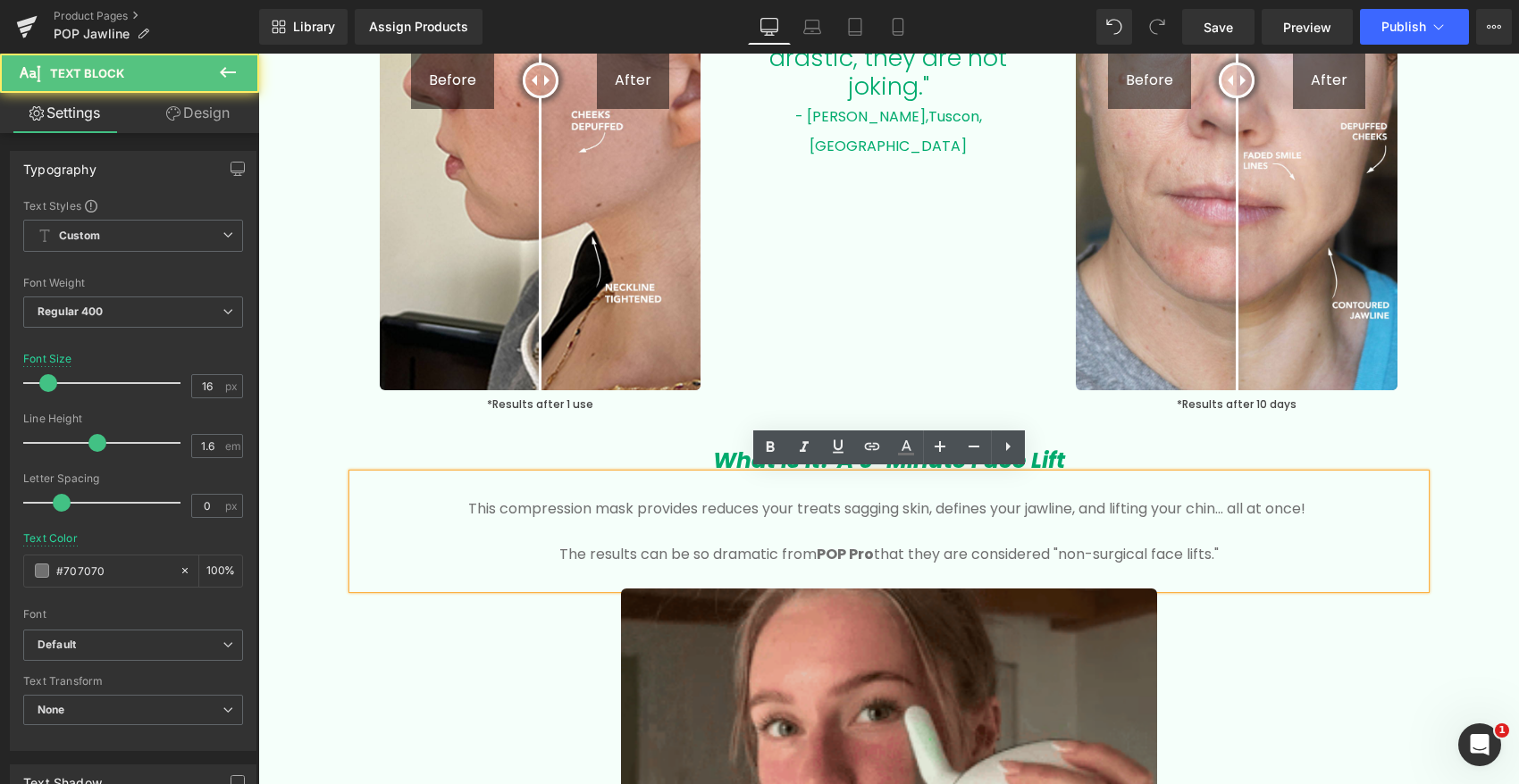
click at [1246, 549] on p "The results can be so dramatic from P OP Pro that they are considered "non-surg…" at bounding box center [889, 554] width 1019 height 24
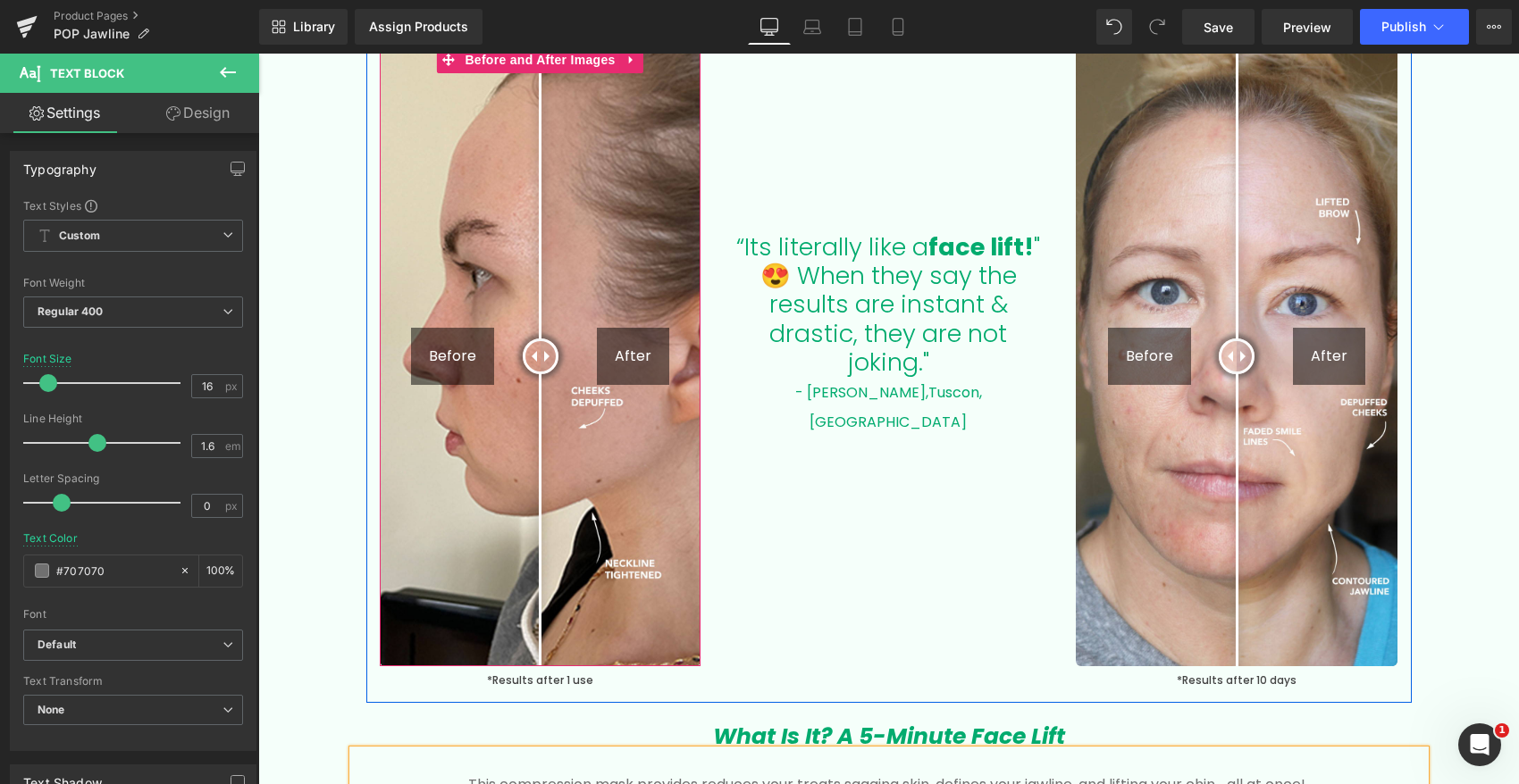
scroll to position [2215, 0]
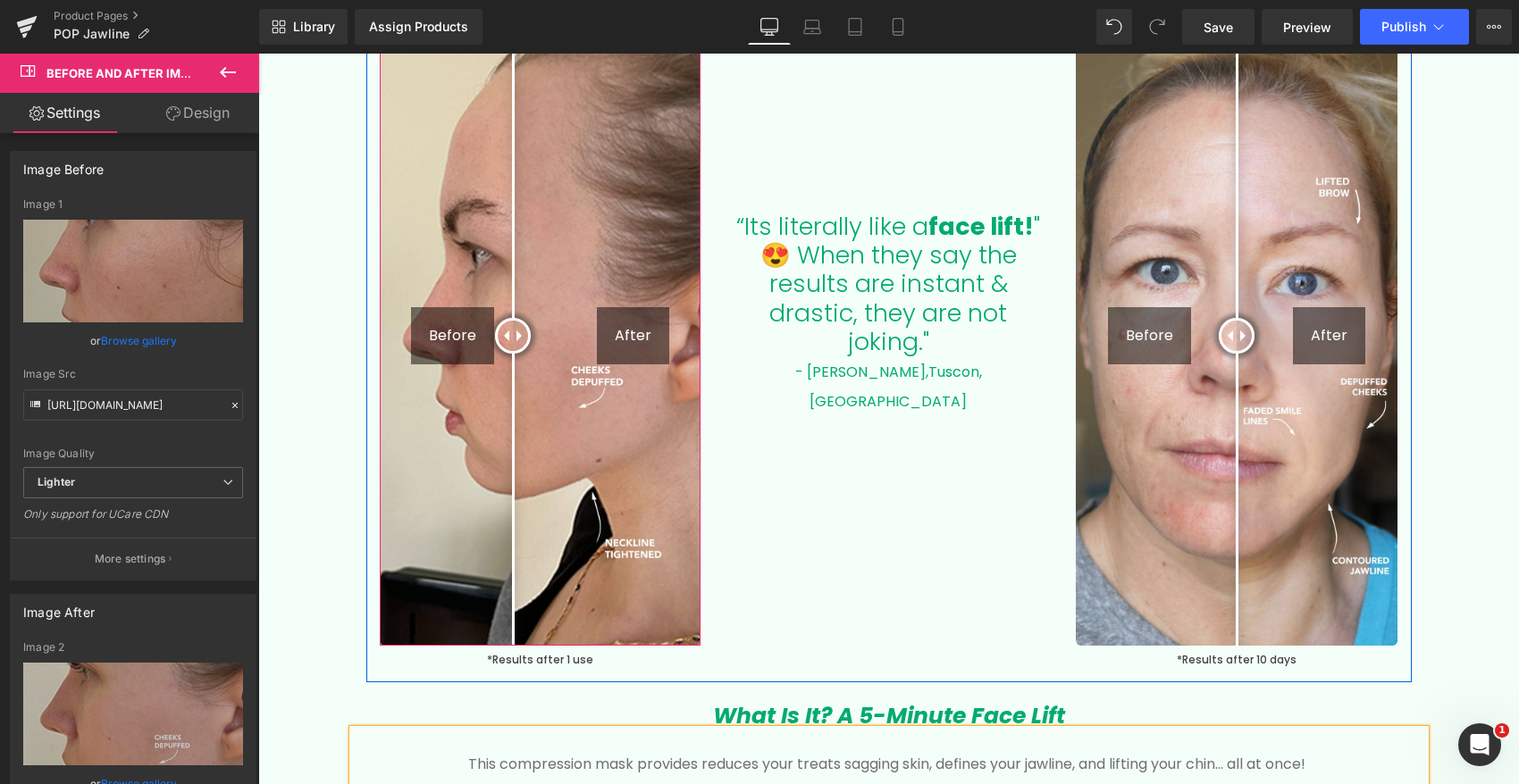
drag, startPoint x: 542, startPoint y: 324, endPoint x: 535, endPoint y: 384, distance: 60.4
click at [531, 353] on div at bounding box center [512, 336] width 35 height 35
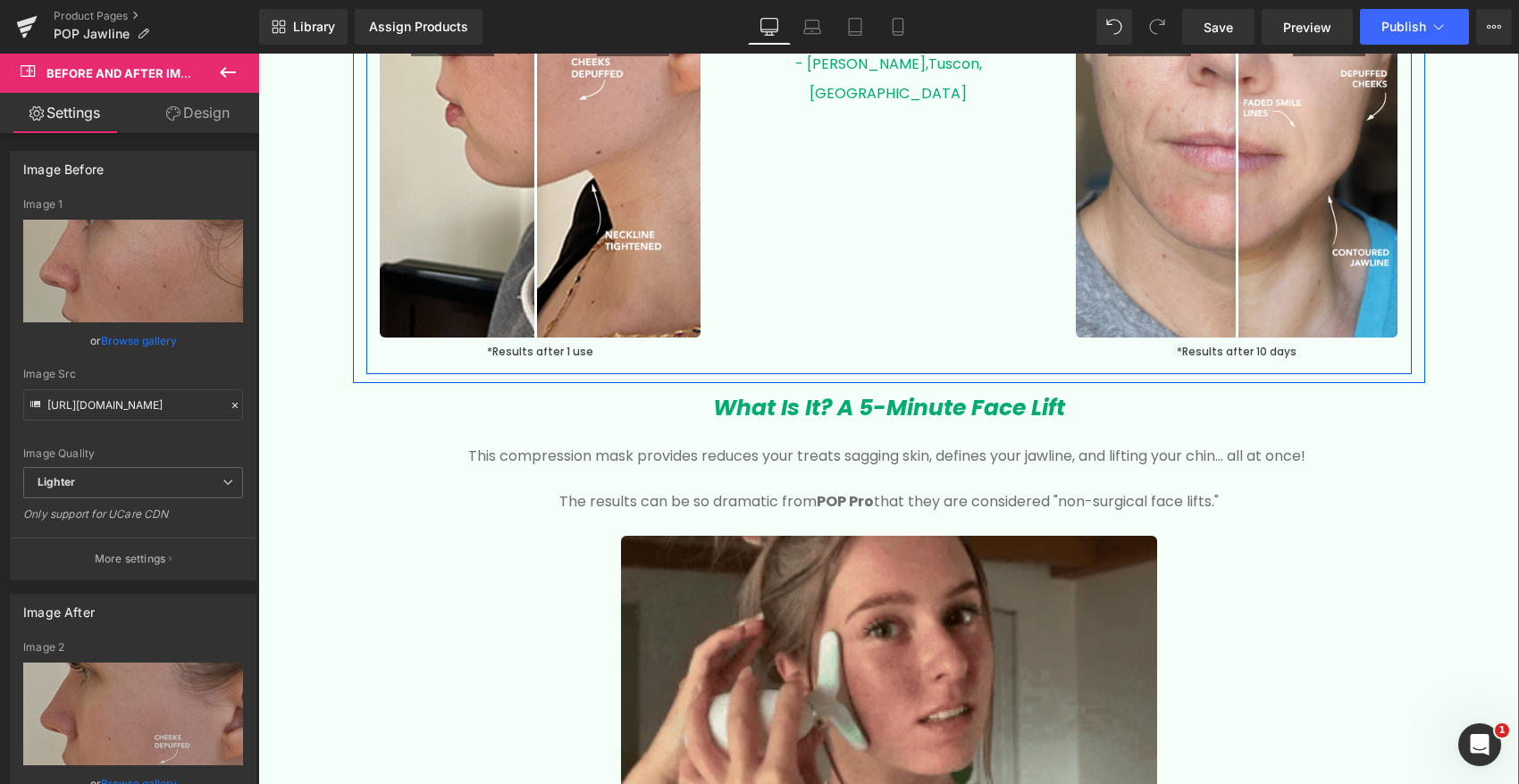
scroll to position [2659, 0]
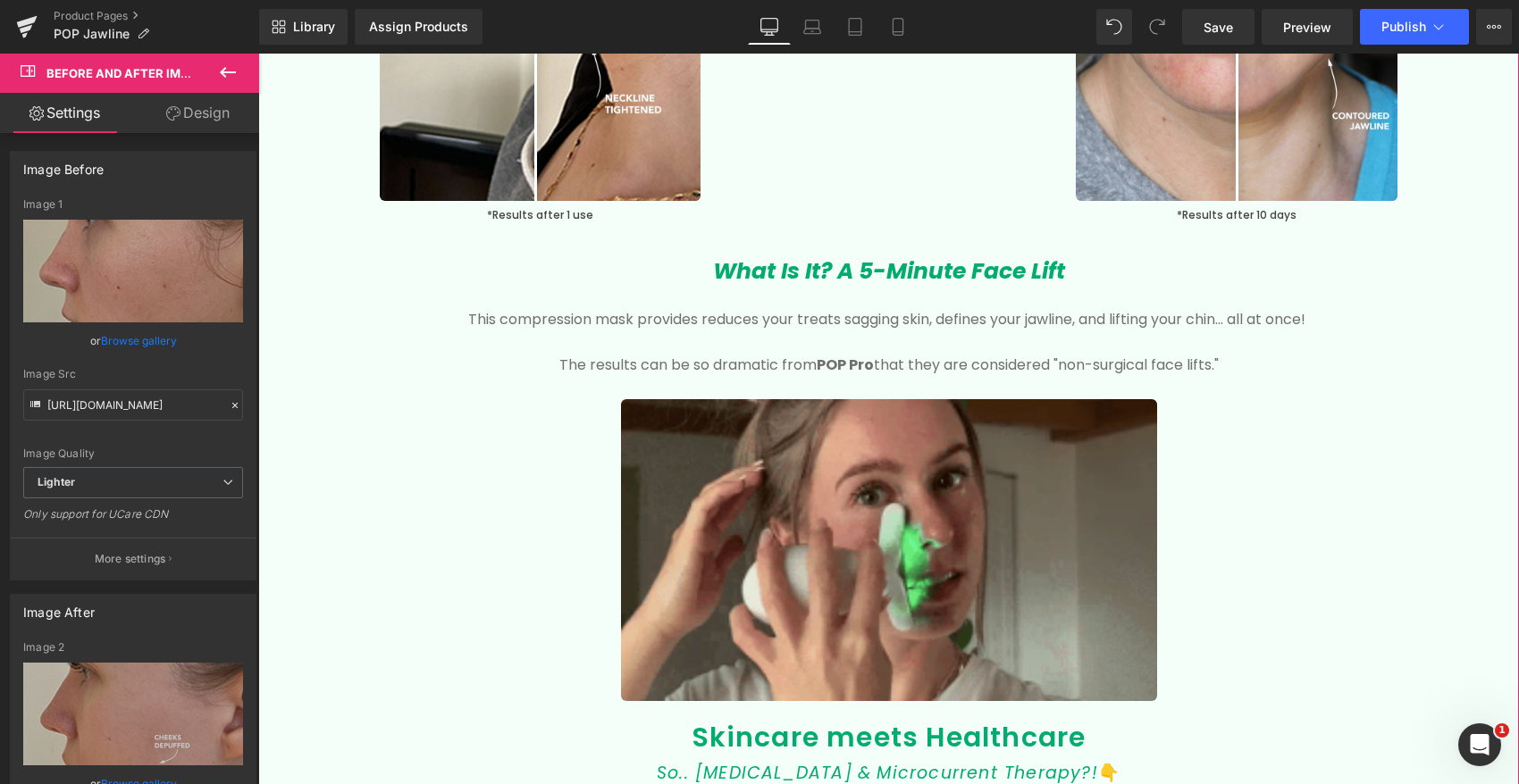
click at [868, 544] on div "Image" at bounding box center [889, 550] width 1072 height 302
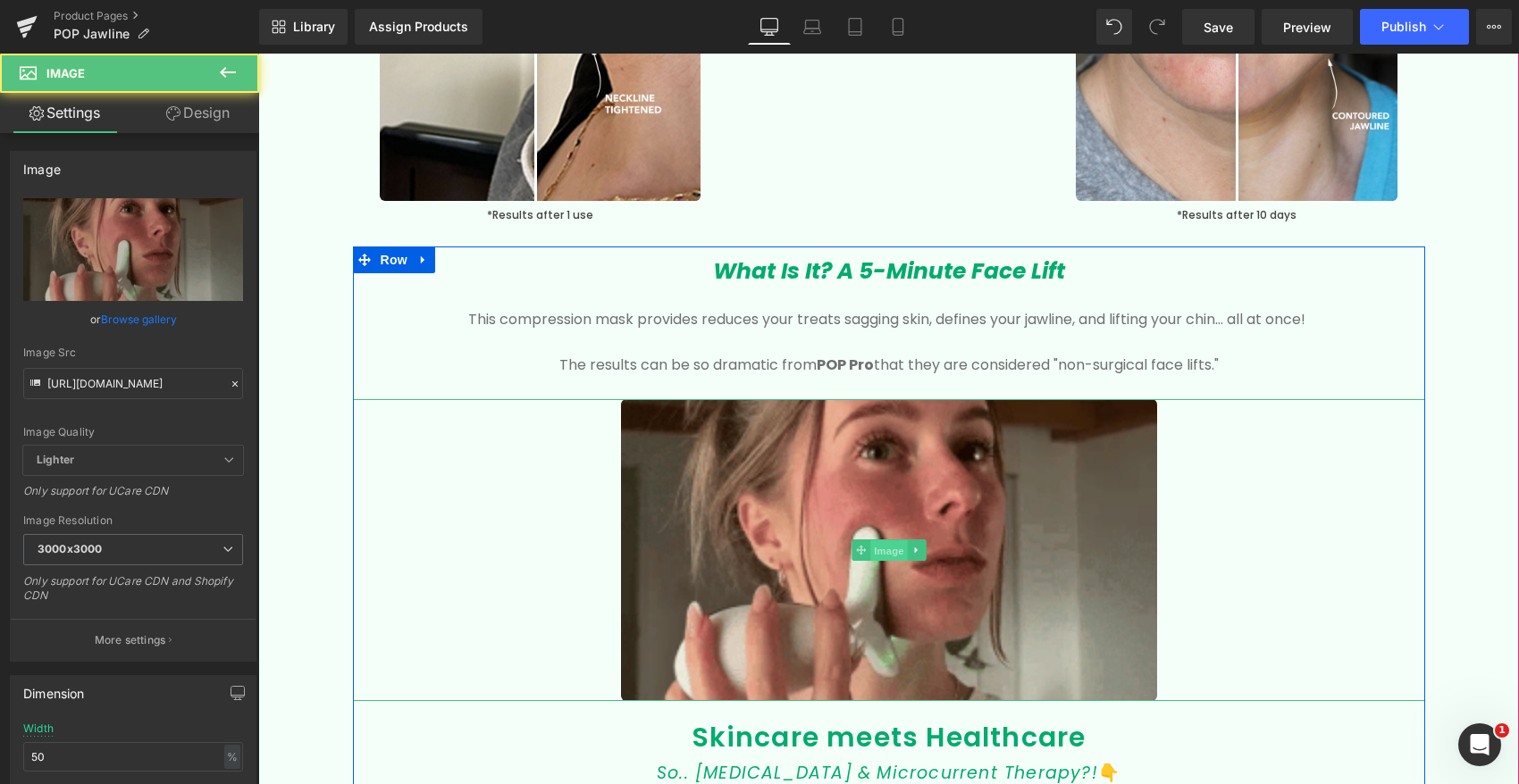
click at [889, 545] on span "Image" at bounding box center [889, 551] width 37 height 22
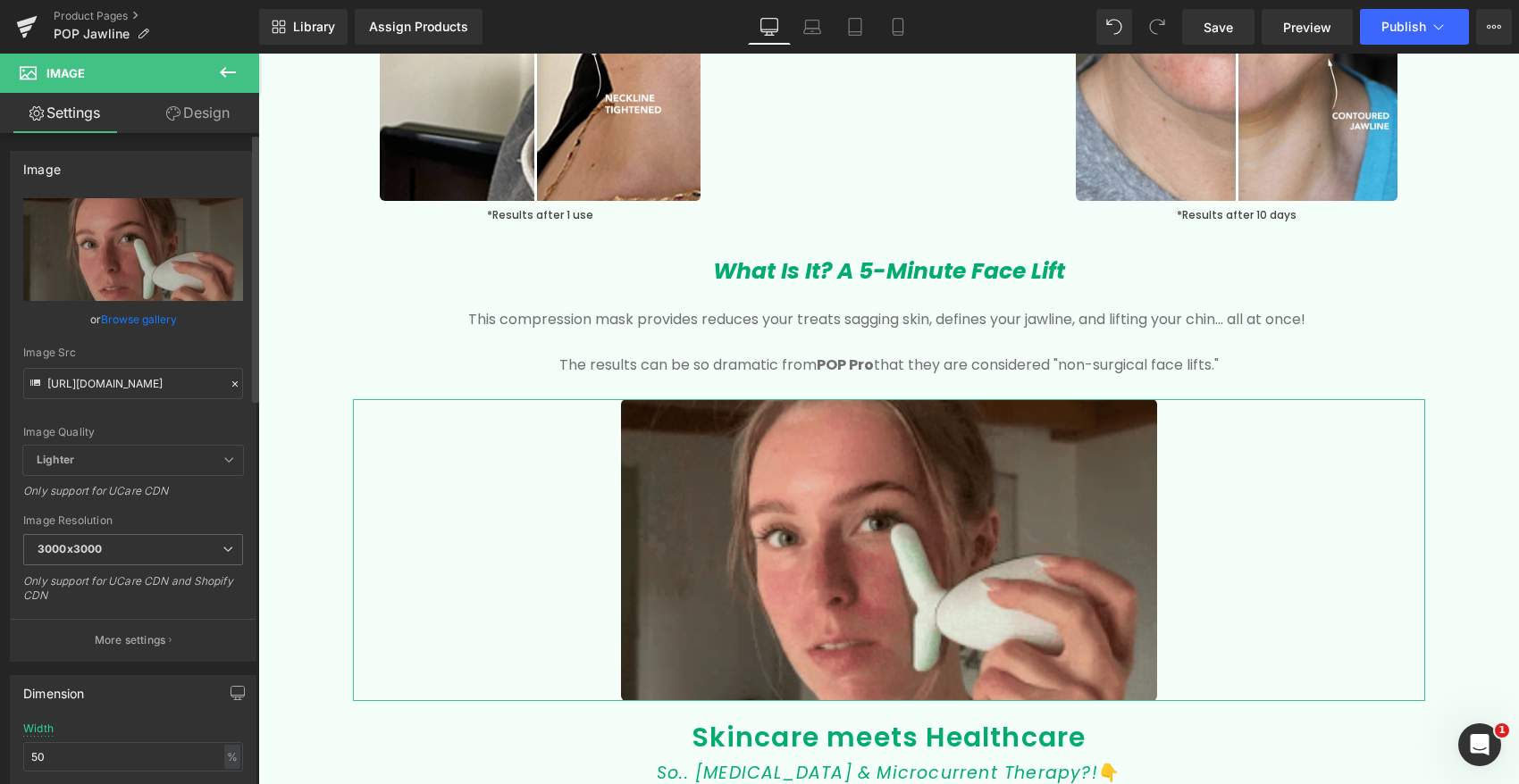
click at [144, 318] on link "Browse gallery" at bounding box center [138, 320] width 76 height 31
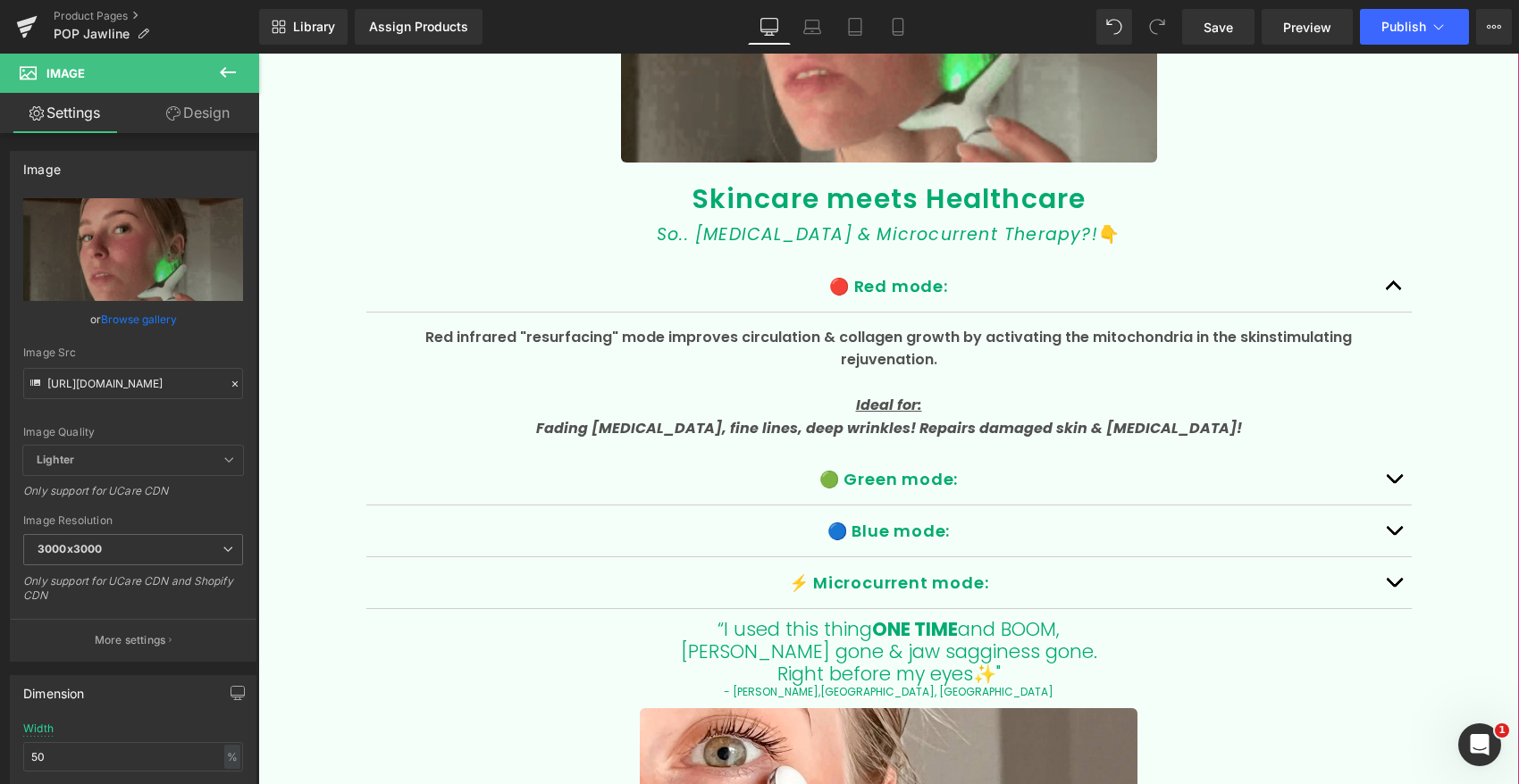
scroll to position [3172, 0]
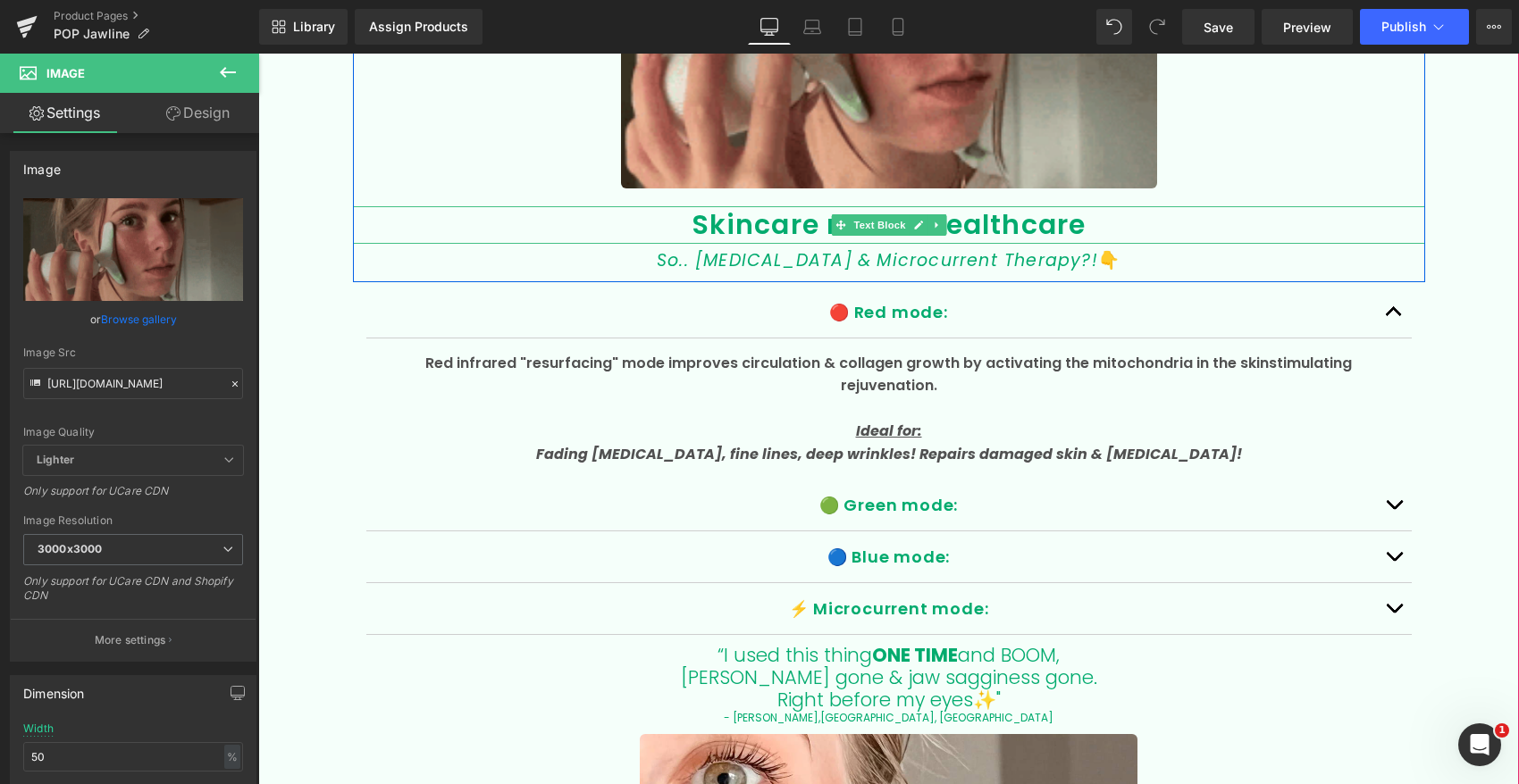
click at [934, 223] on icon at bounding box center [935, 226] width 3 height 6
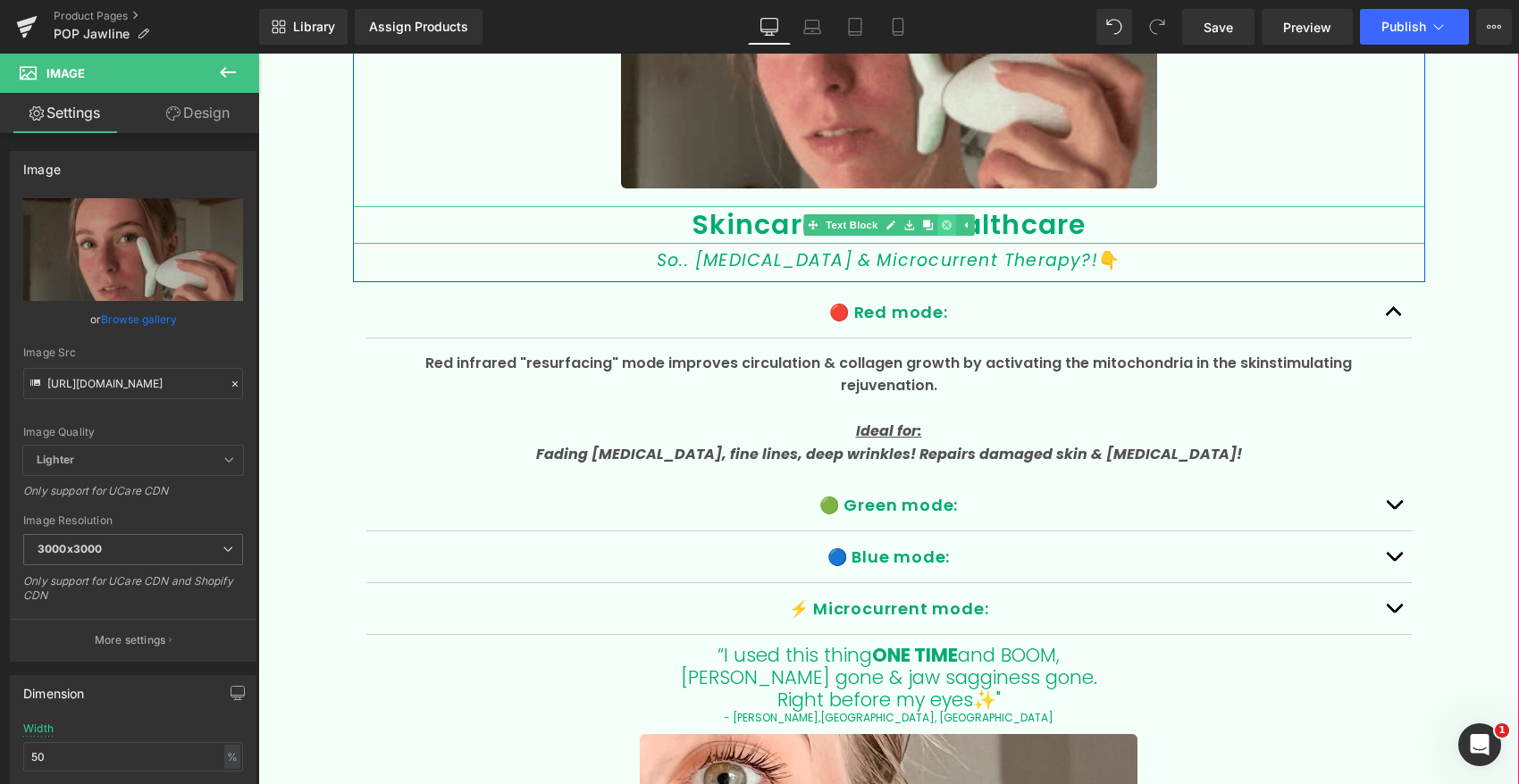
click at [944, 222] on icon at bounding box center [946, 225] width 10 height 11
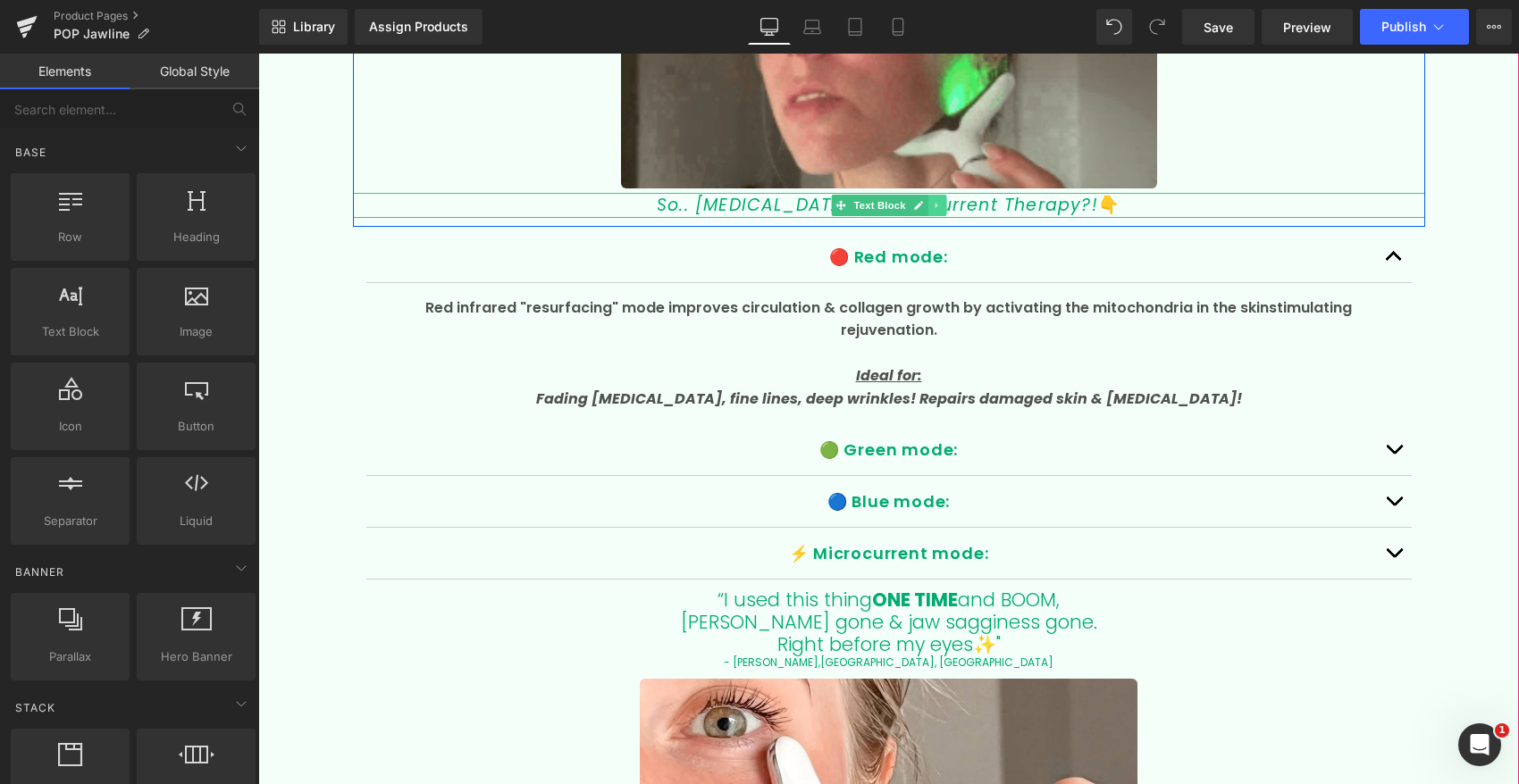
click at [936, 203] on icon at bounding box center [935, 206] width 3 height 6
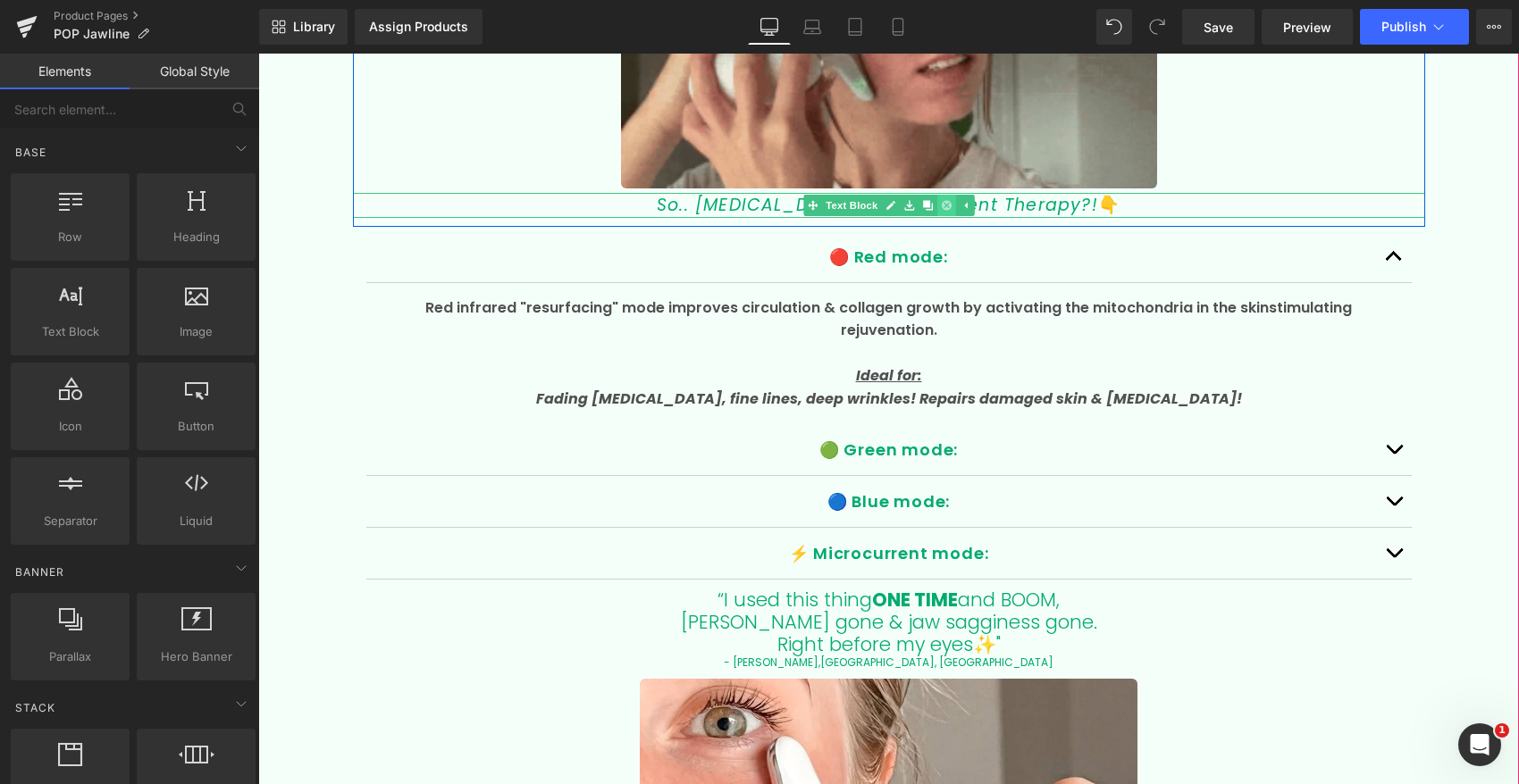
click at [941, 203] on icon at bounding box center [946, 206] width 10 height 10
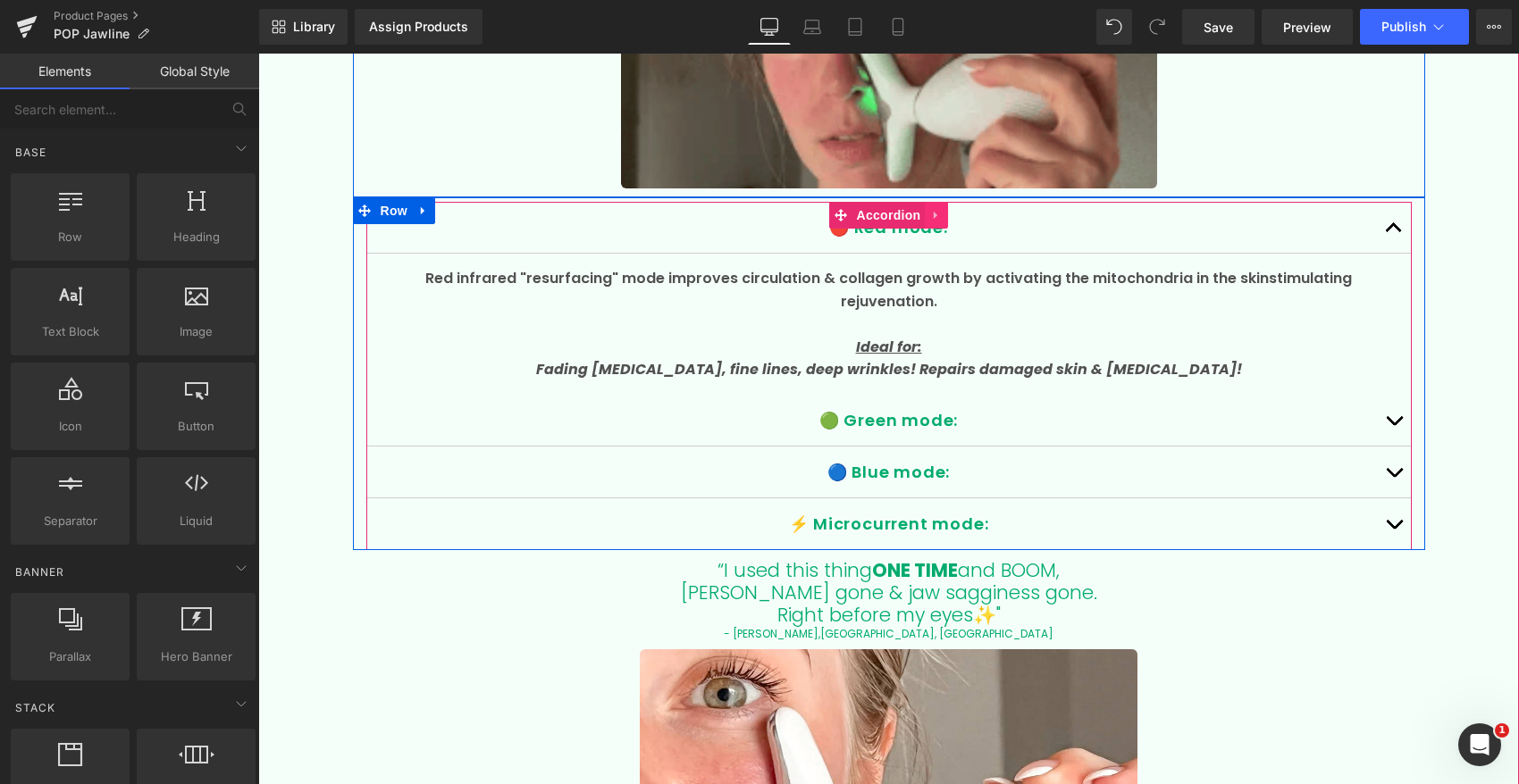
click at [935, 213] on icon at bounding box center [935, 216] width 4 height 8
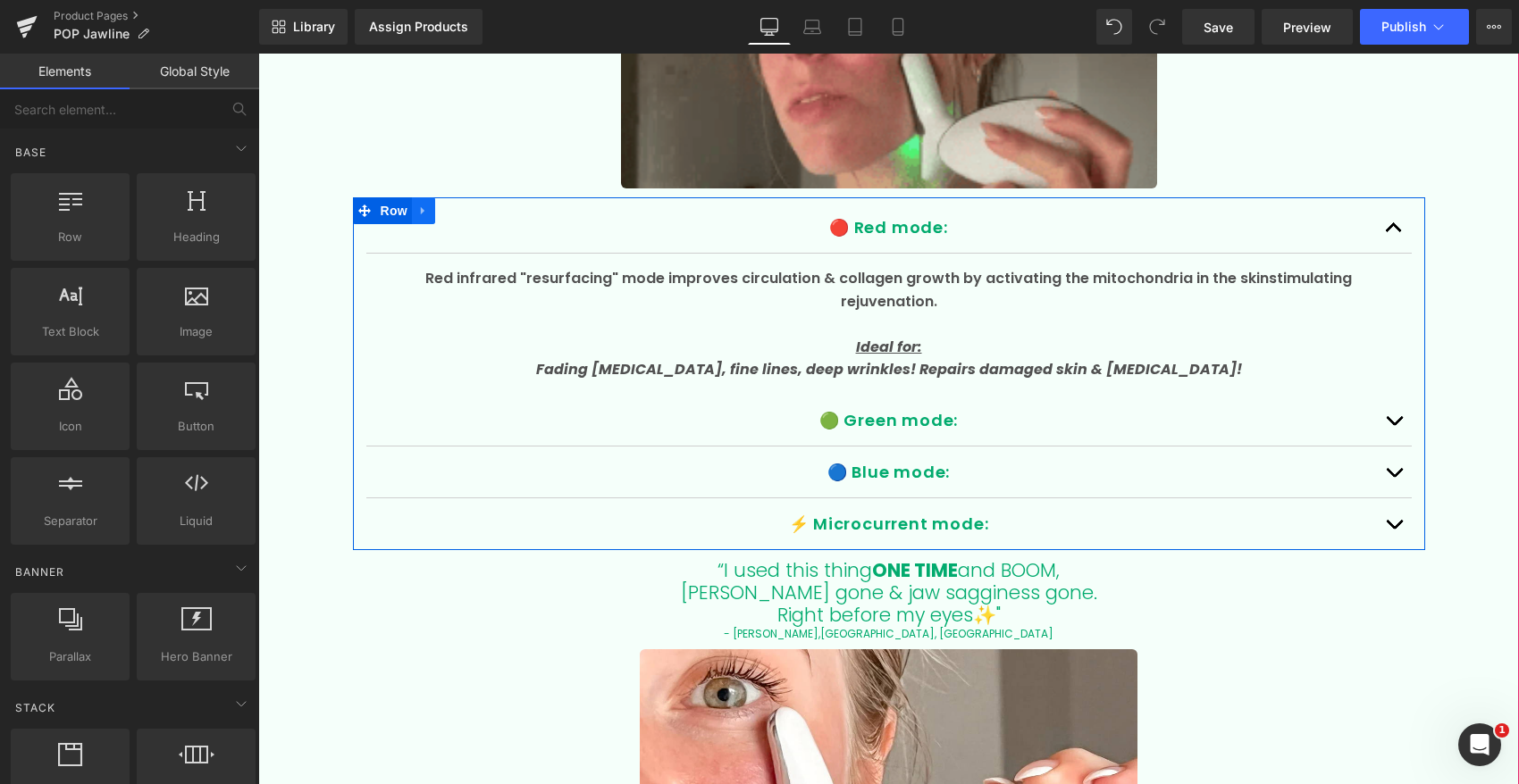
click at [425, 208] on icon at bounding box center [423, 211] width 13 height 14
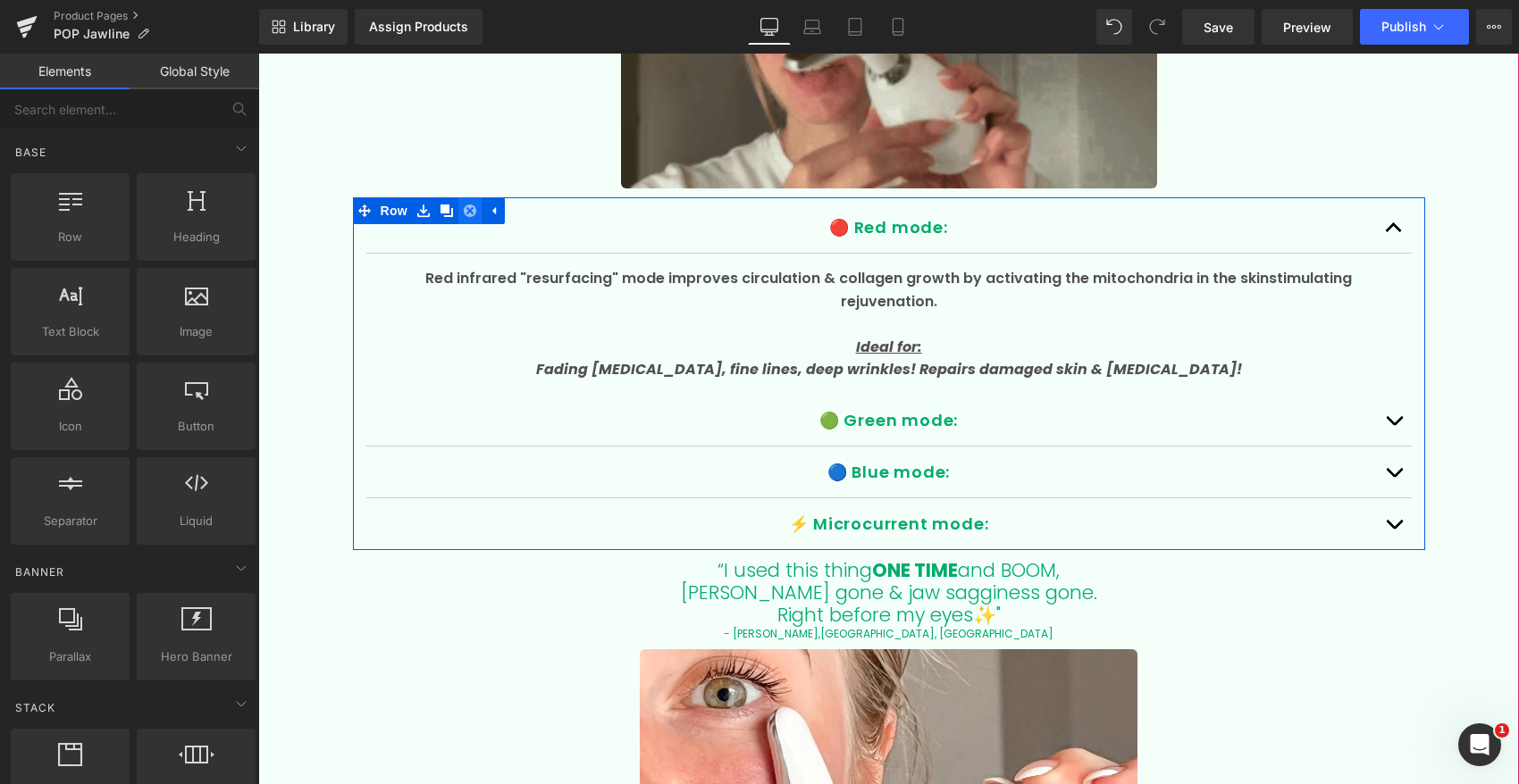
click at [471, 214] on icon at bounding box center [469, 210] width 13 height 13
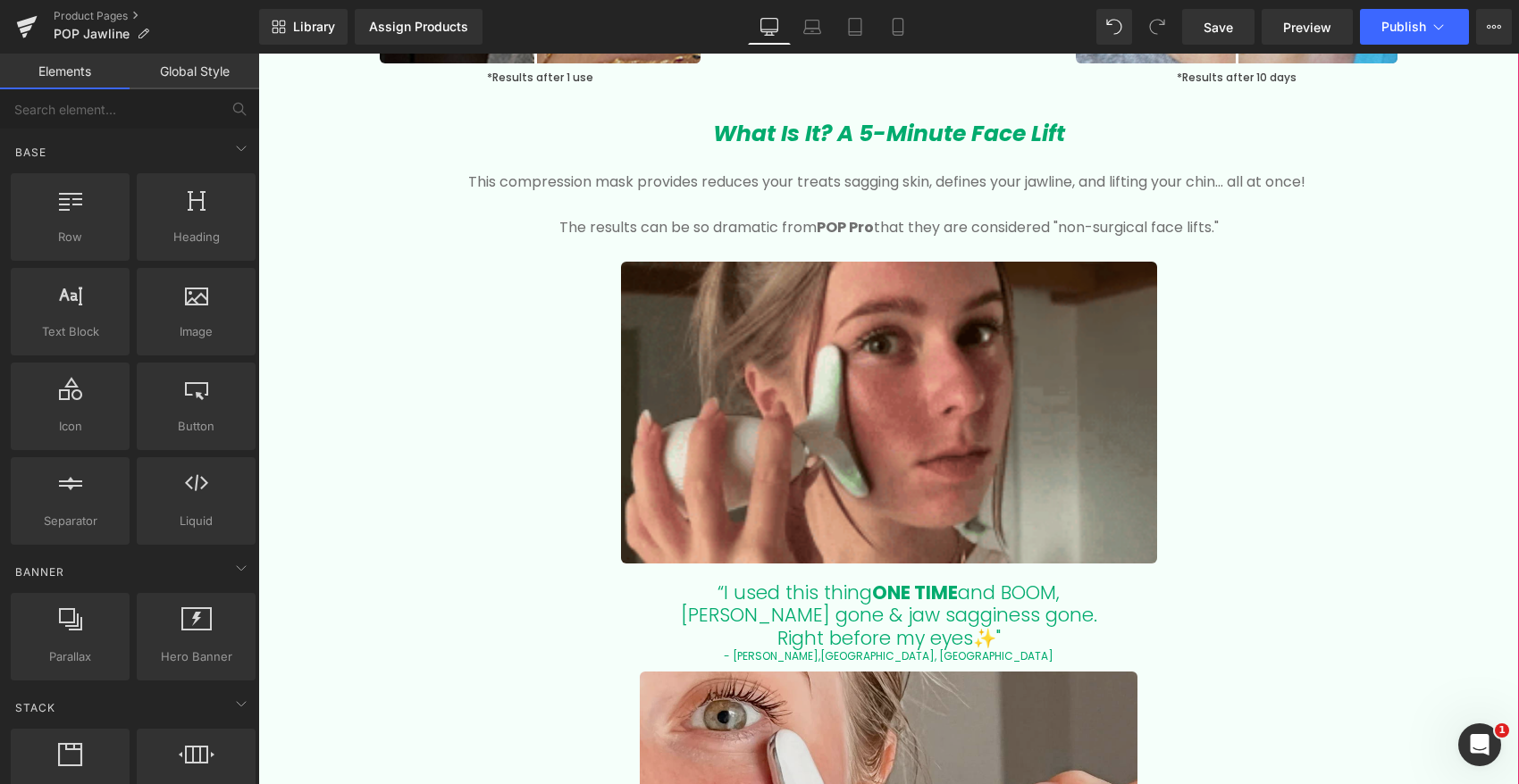
scroll to position [2765, 0]
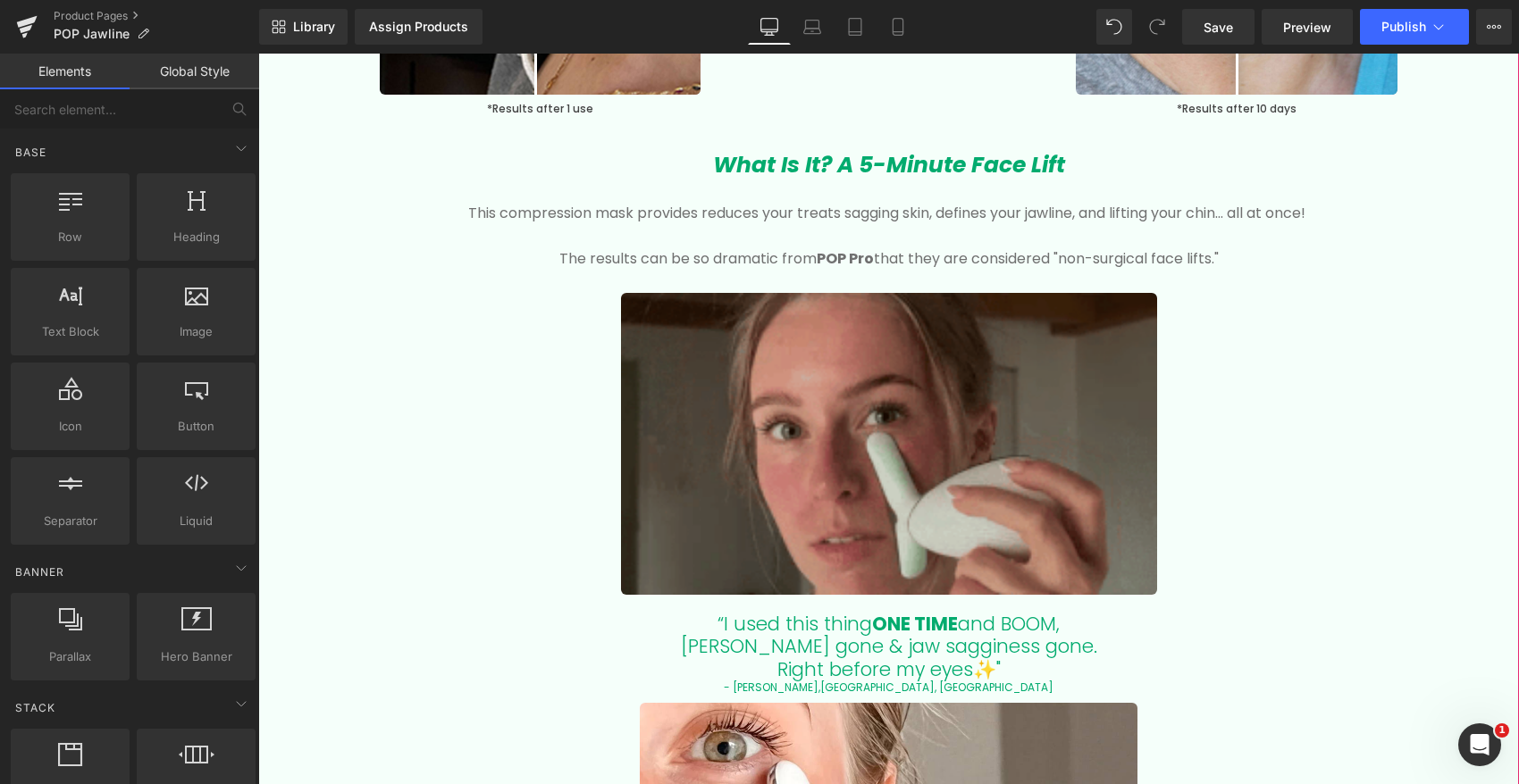
click at [733, 469] on img at bounding box center [889, 444] width 536 height 302
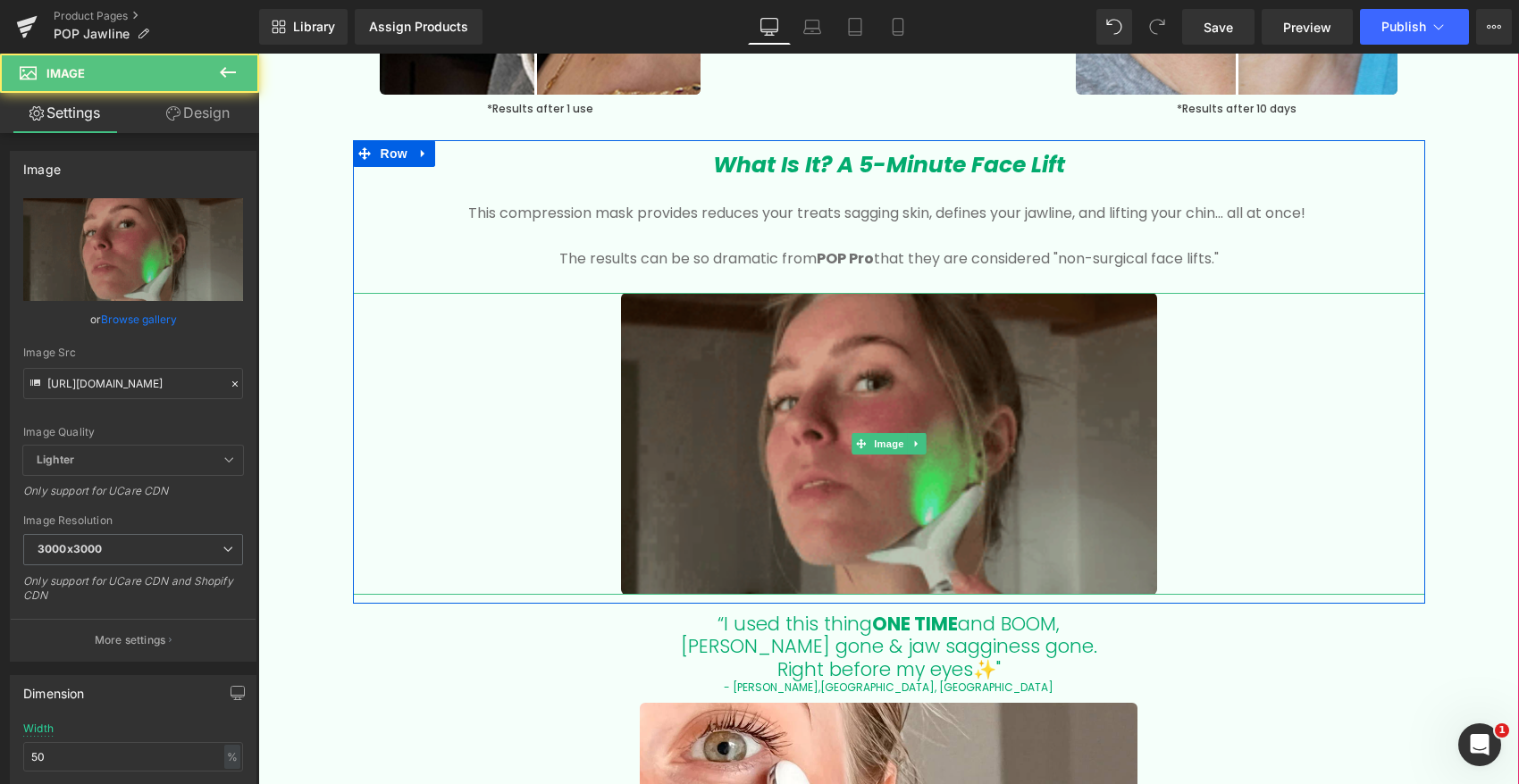
click at [757, 425] on img at bounding box center [889, 444] width 536 height 302
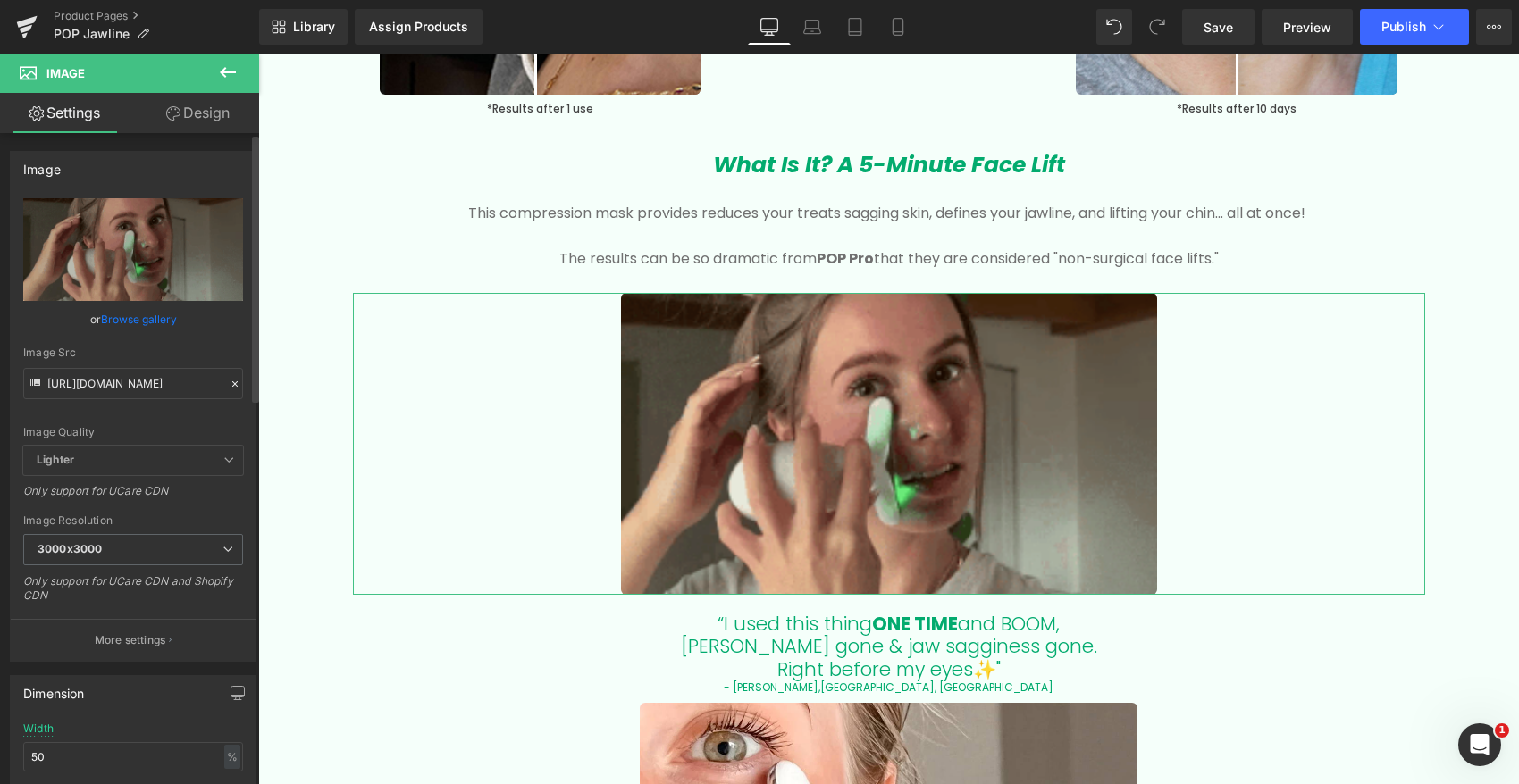
click at [144, 319] on link "Browse gallery" at bounding box center [138, 320] width 76 height 31
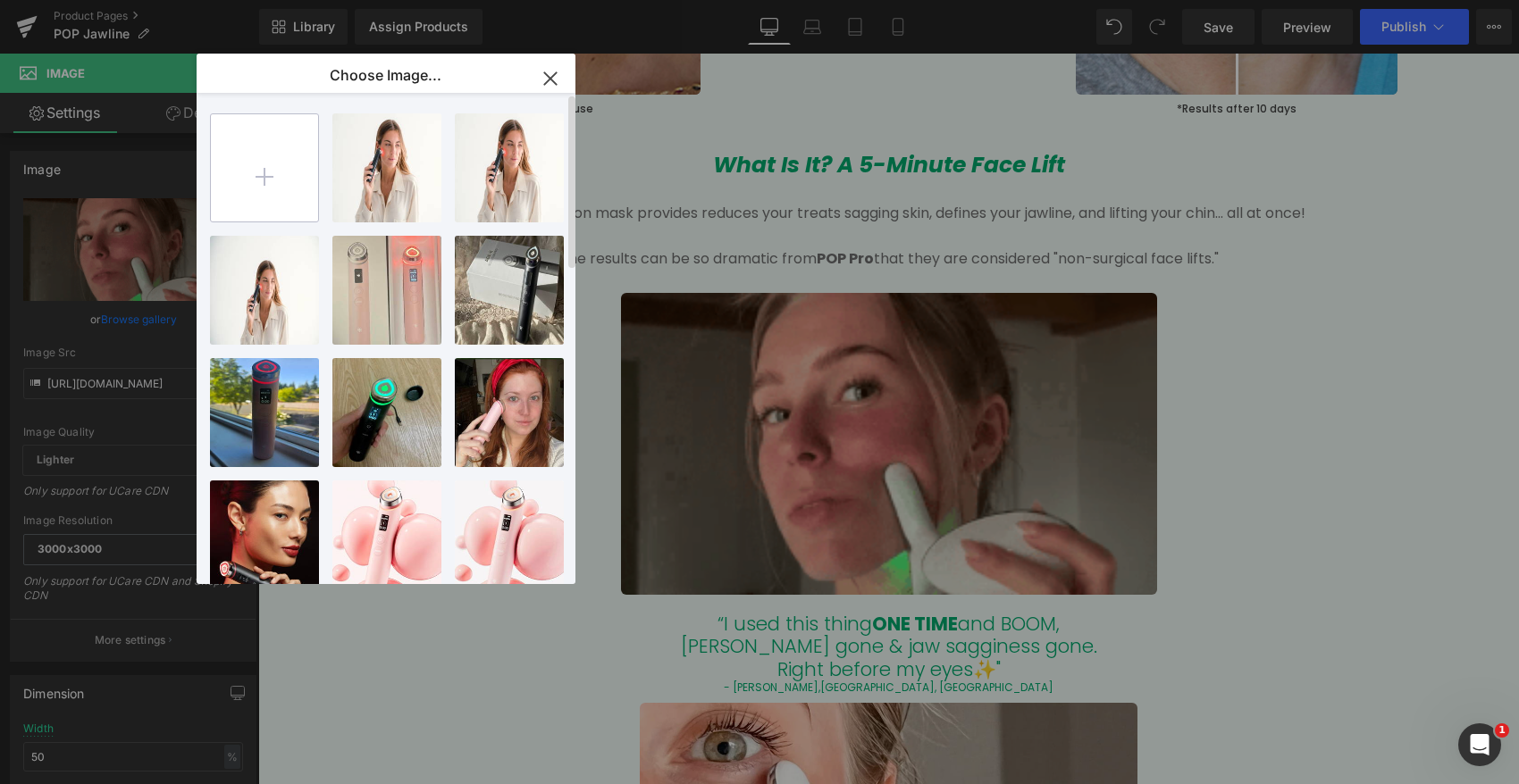
click at [282, 194] on input "file" at bounding box center [264, 168] width 107 height 107
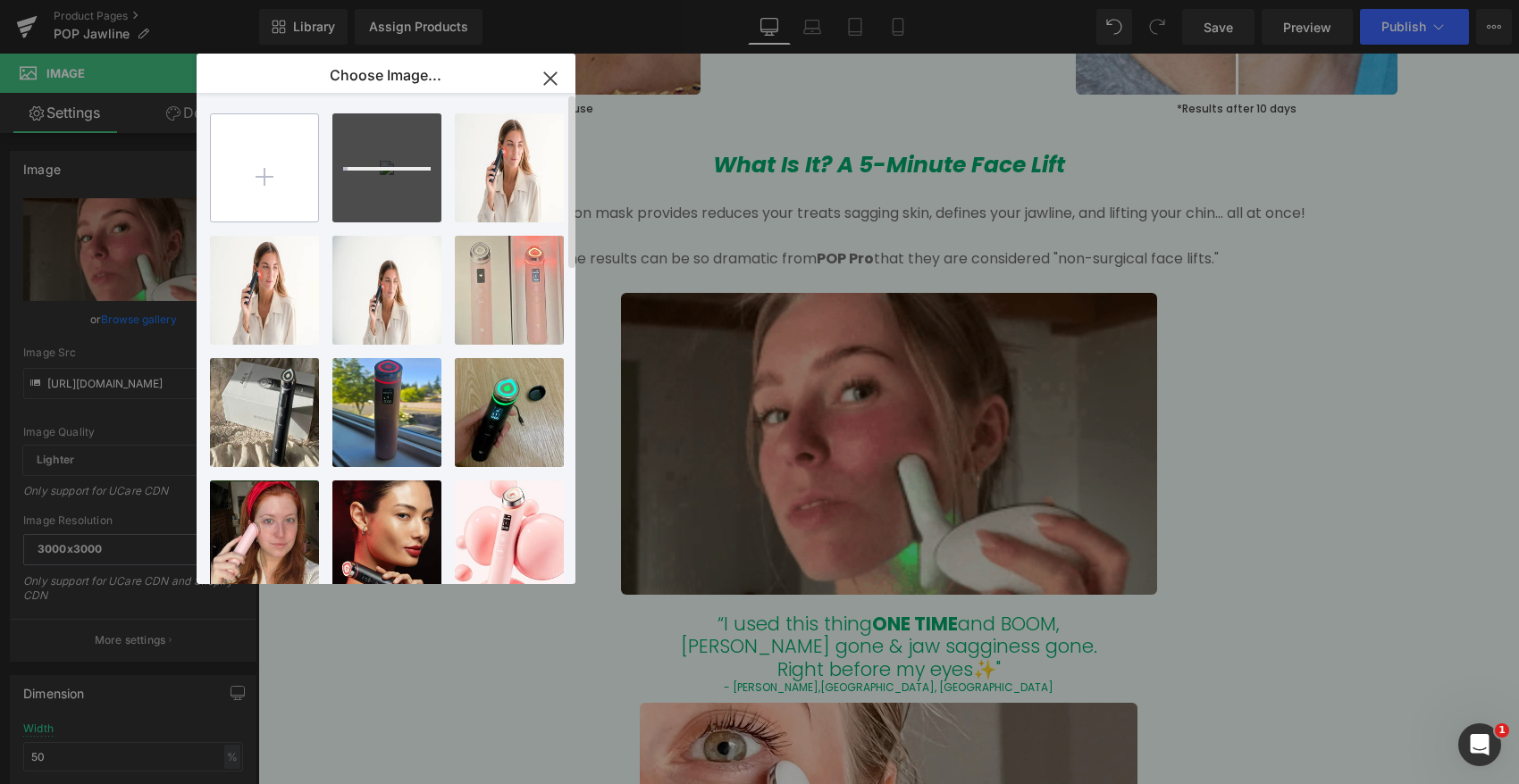
click at [262, 165] on input "file" at bounding box center [264, 168] width 107 height 107
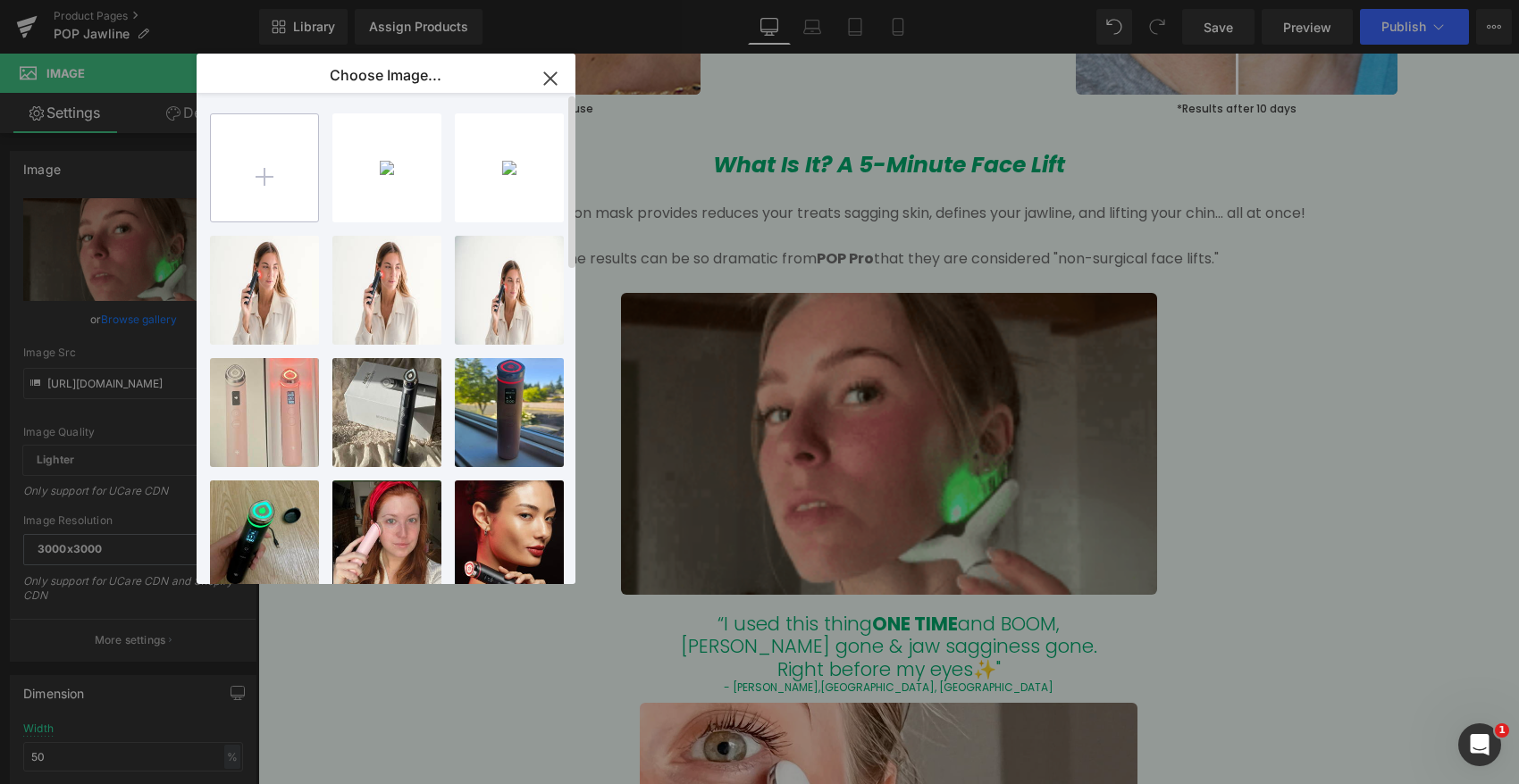
click at [263, 176] on input "file" at bounding box center [264, 168] width 107 height 107
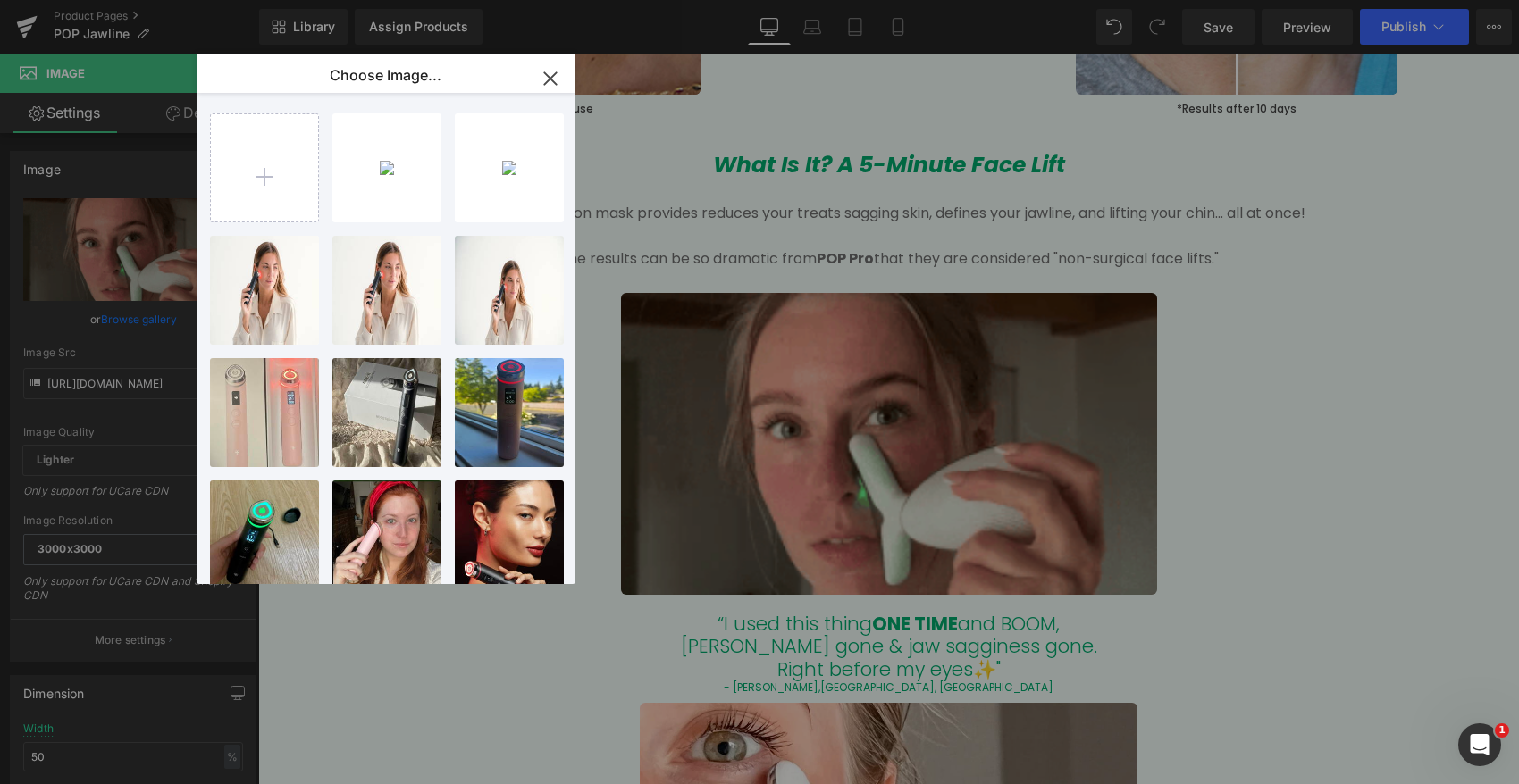
type input "C:\fakepath\Copie_de_Copie_de_Ajouter_un_titre_360_x_300_px_3 copy.jpg"
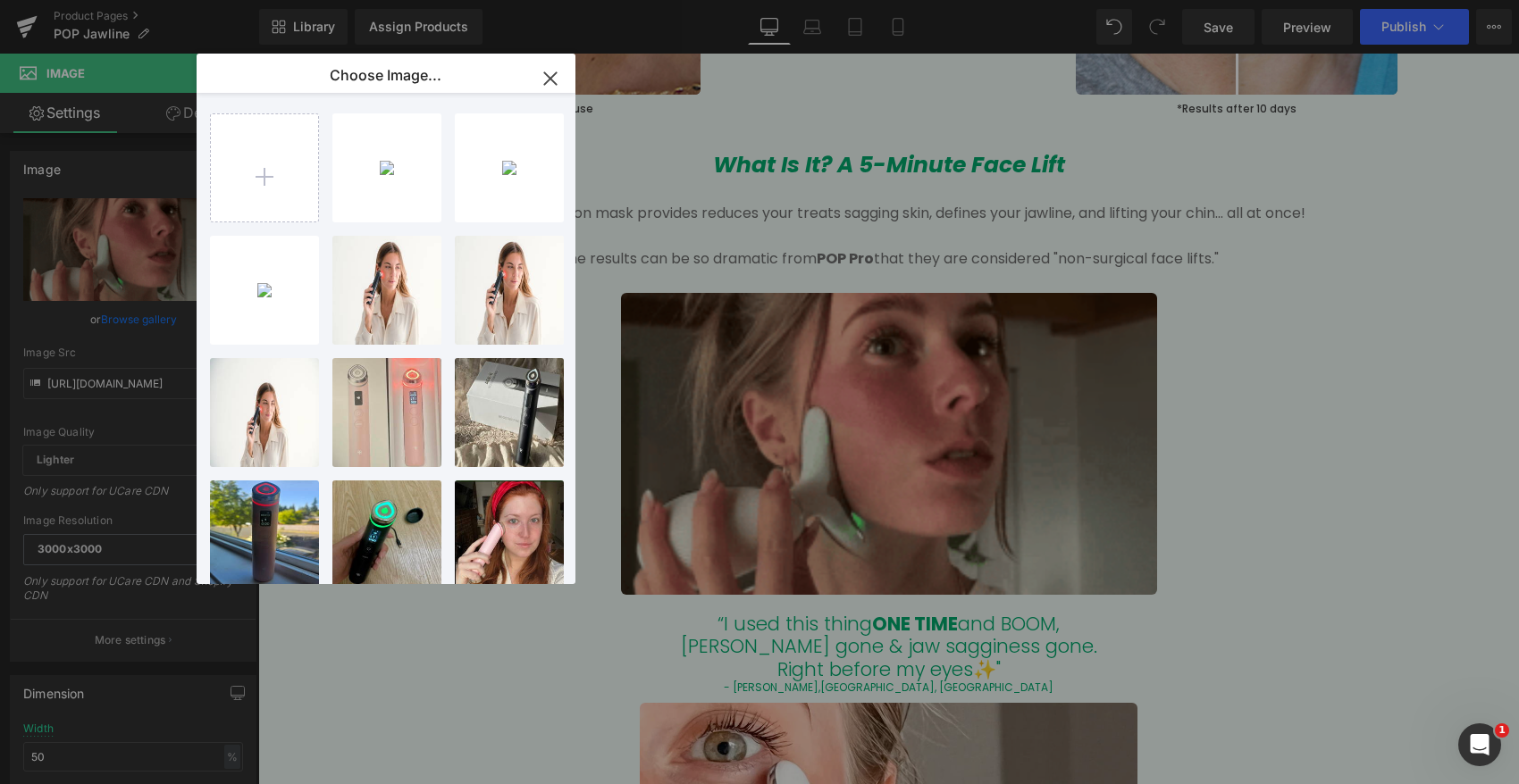
click at [550, 75] on icon "button" at bounding box center [550, 78] width 28 height 28
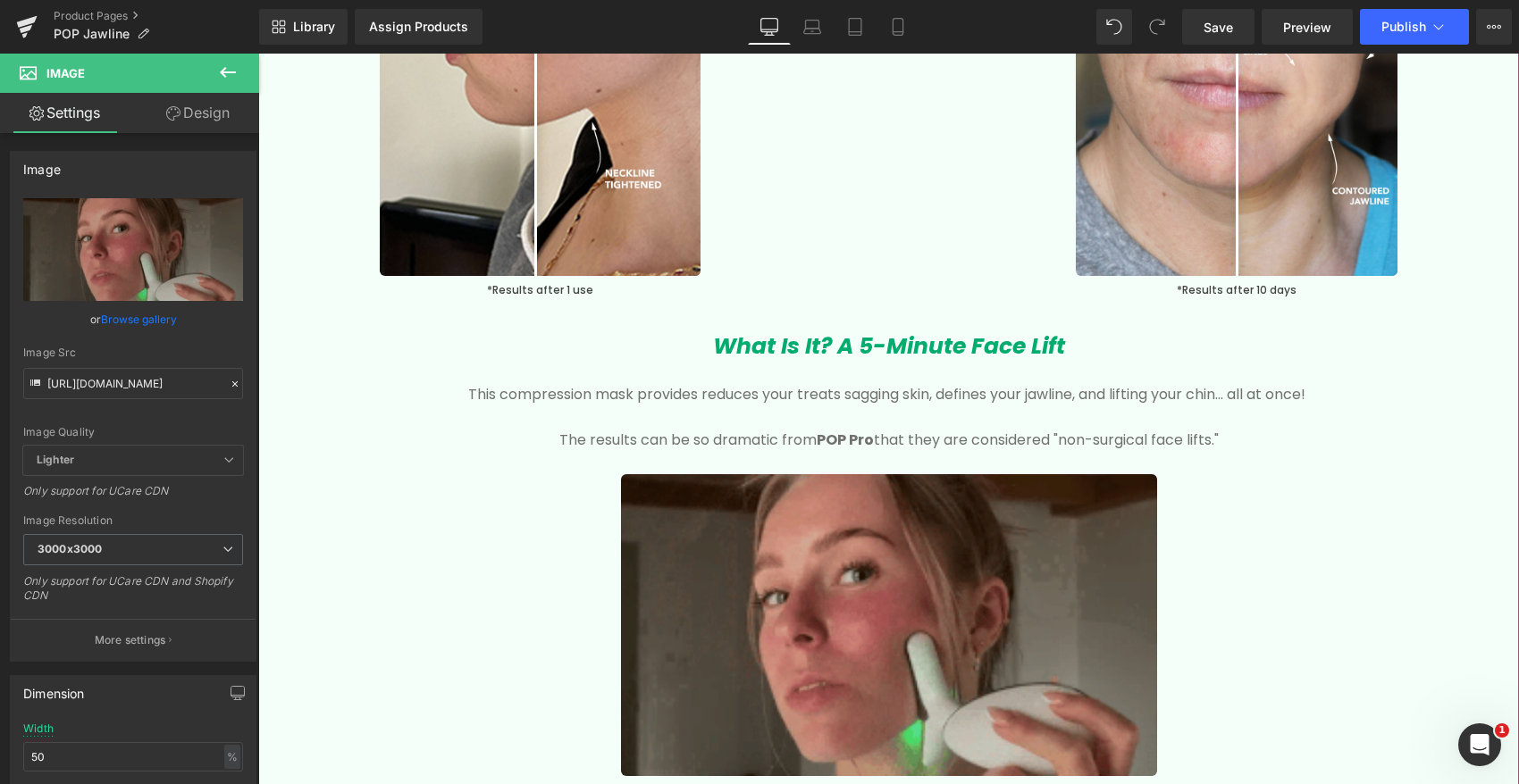
scroll to position [2662, 0]
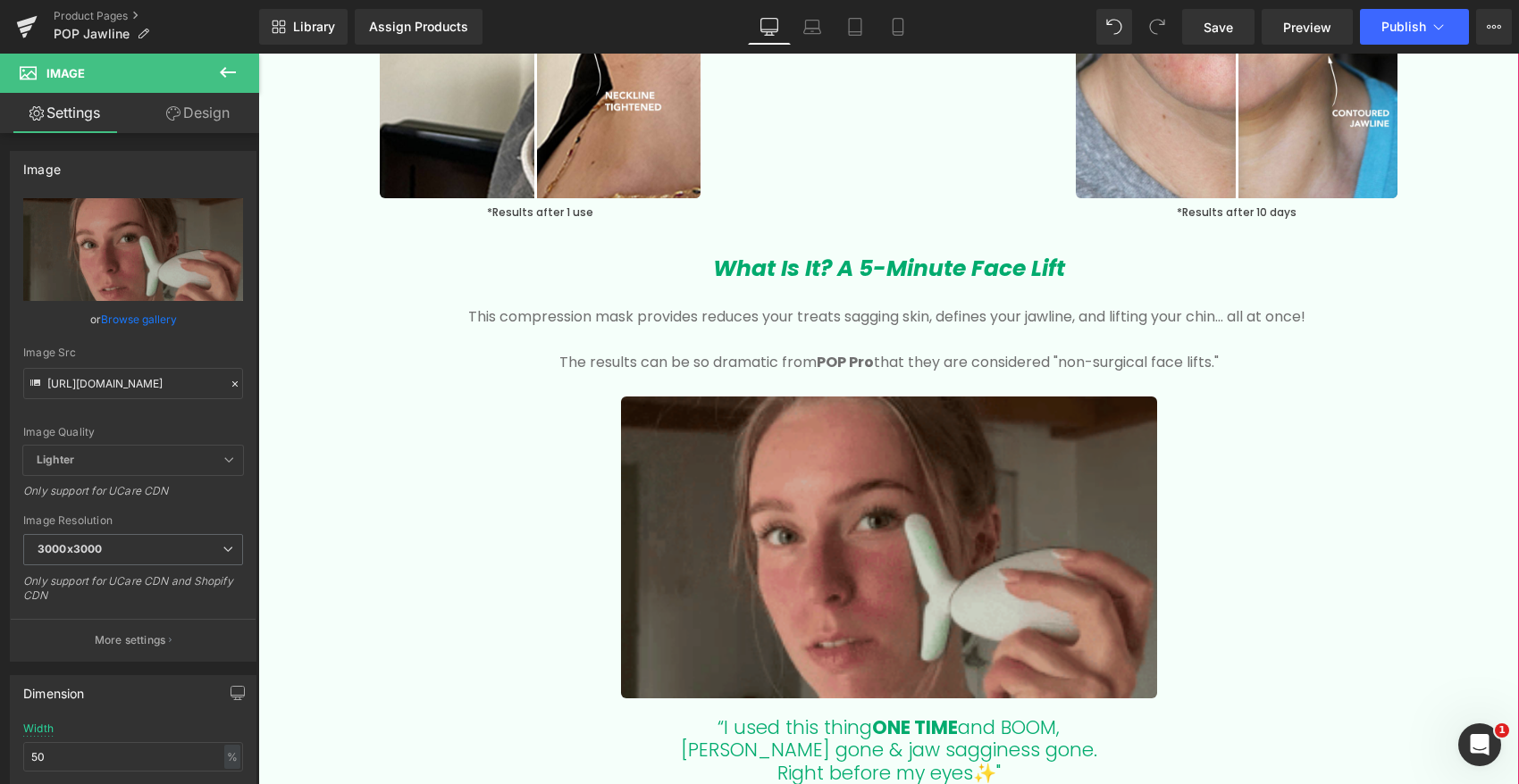
click at [845, 603] on img at bounding box center [889, 548] width 536 height 302
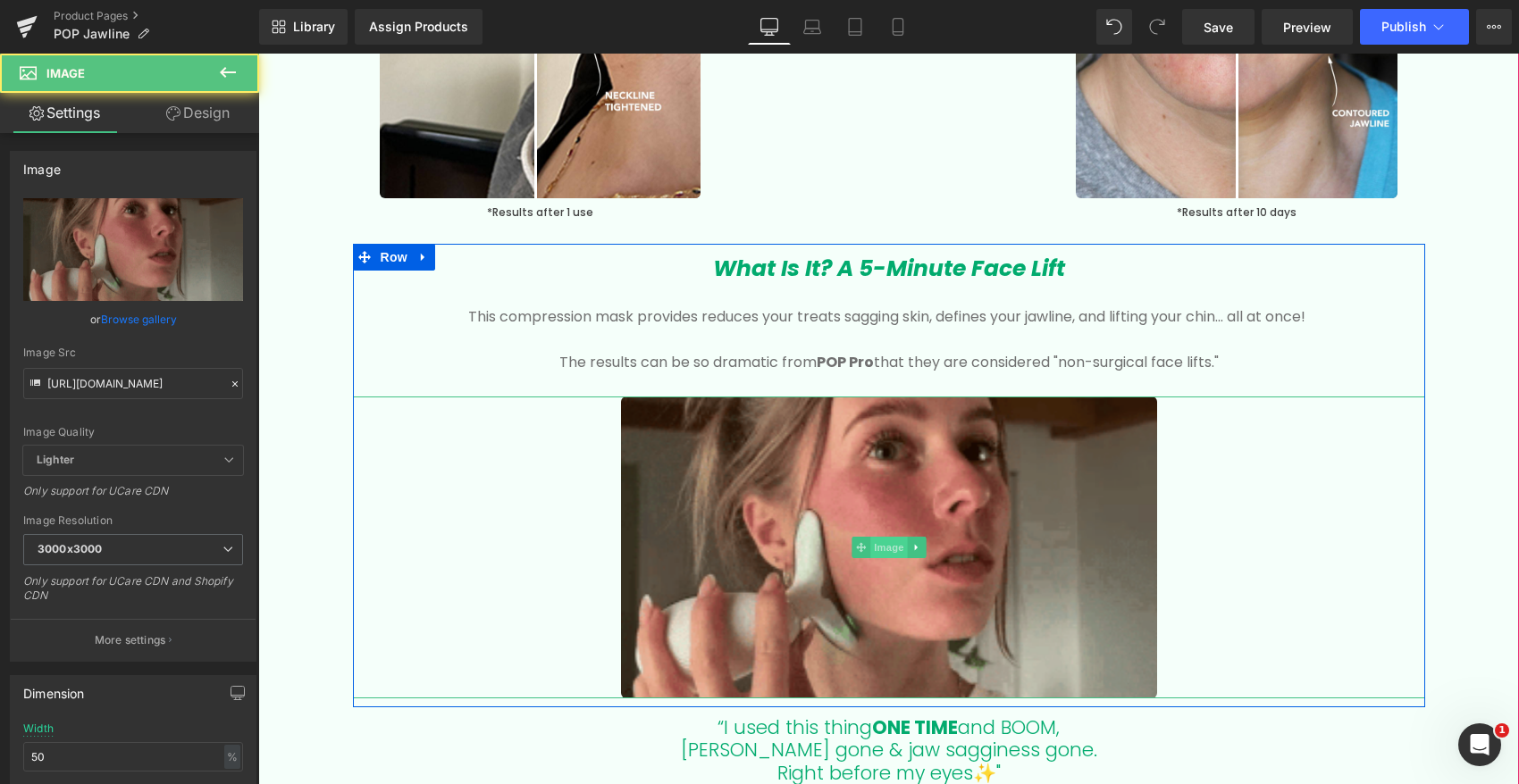
click at [891, 543] on span "Image" at bounding box center [889, 548] width 37 height 22
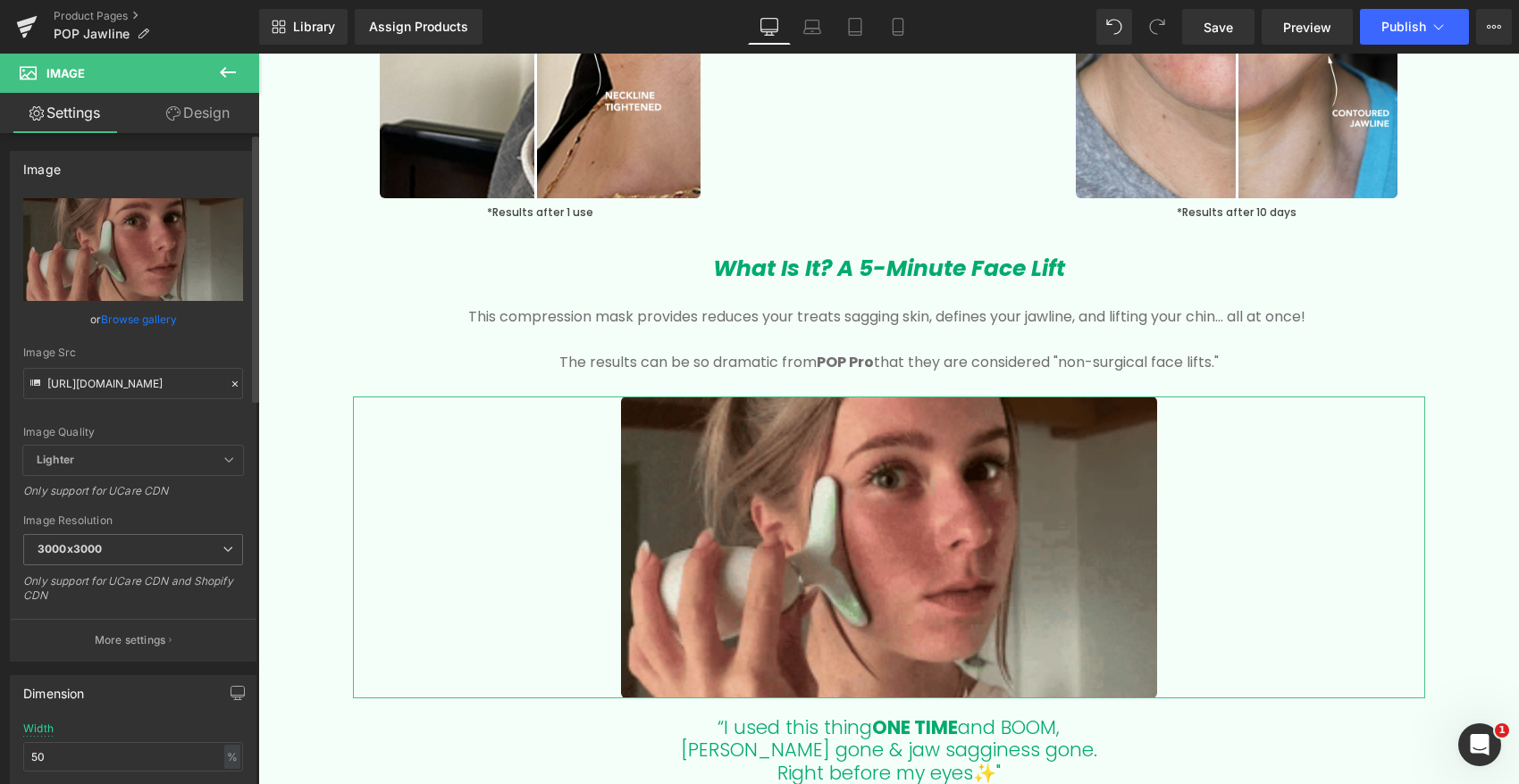
click at [156, 318] on link "Browse gallery" at bounding box center [138, 320] width 76 height 31
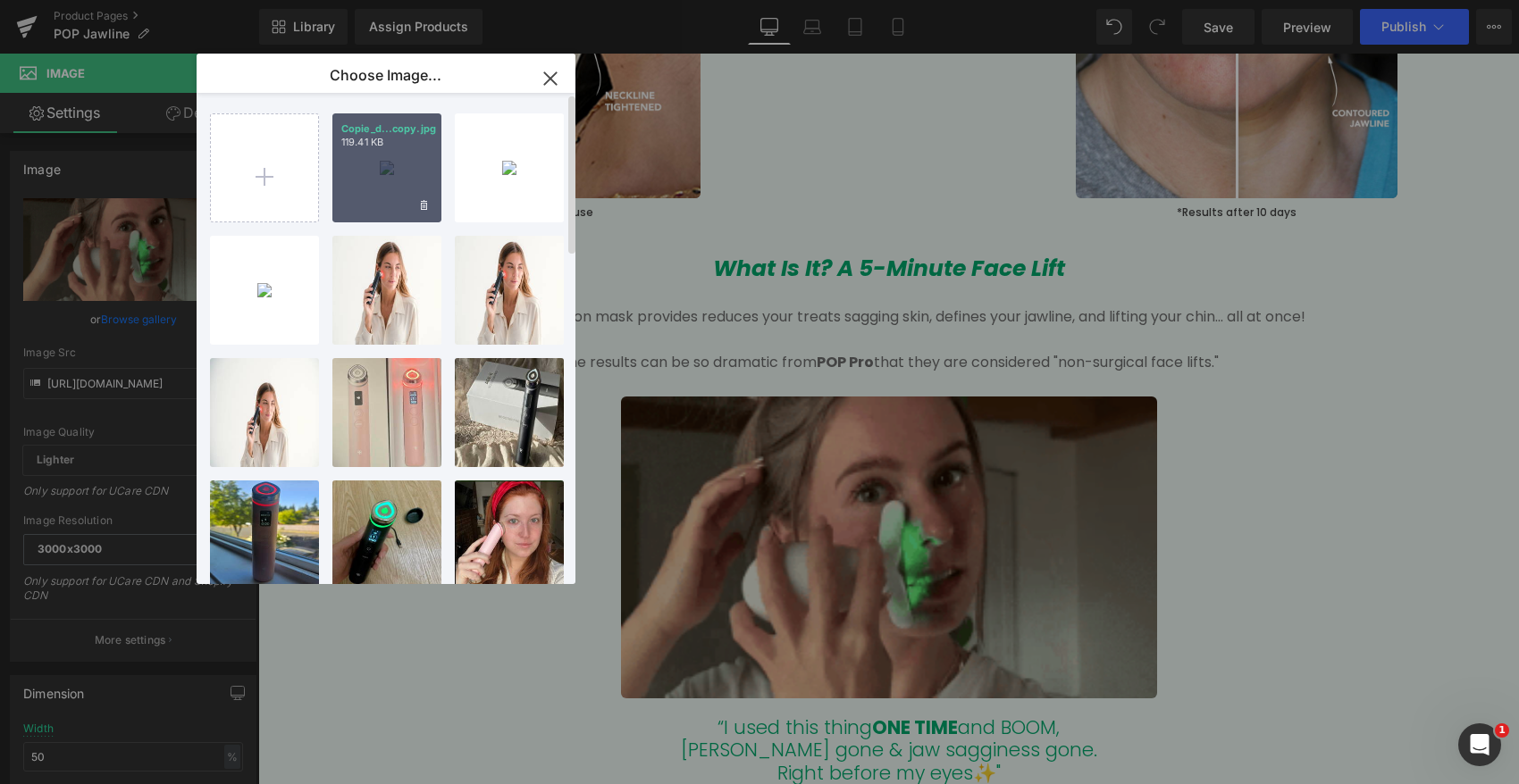
click at [397, 178] on div "Copie_d...copy.jpg 119.41 KB" at bounding box center [387, 168] width 109 height 109
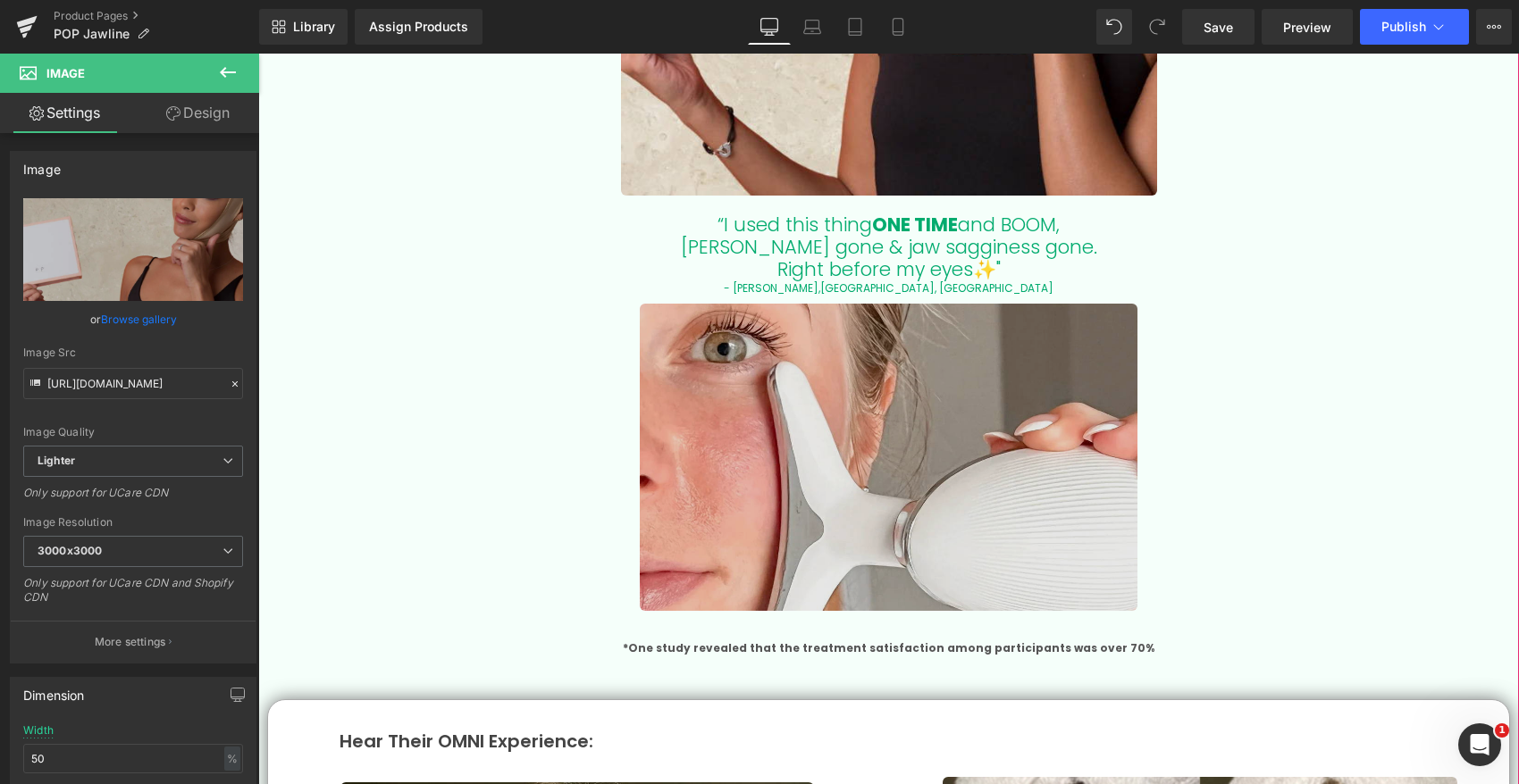
scroll to position [3452, 0]
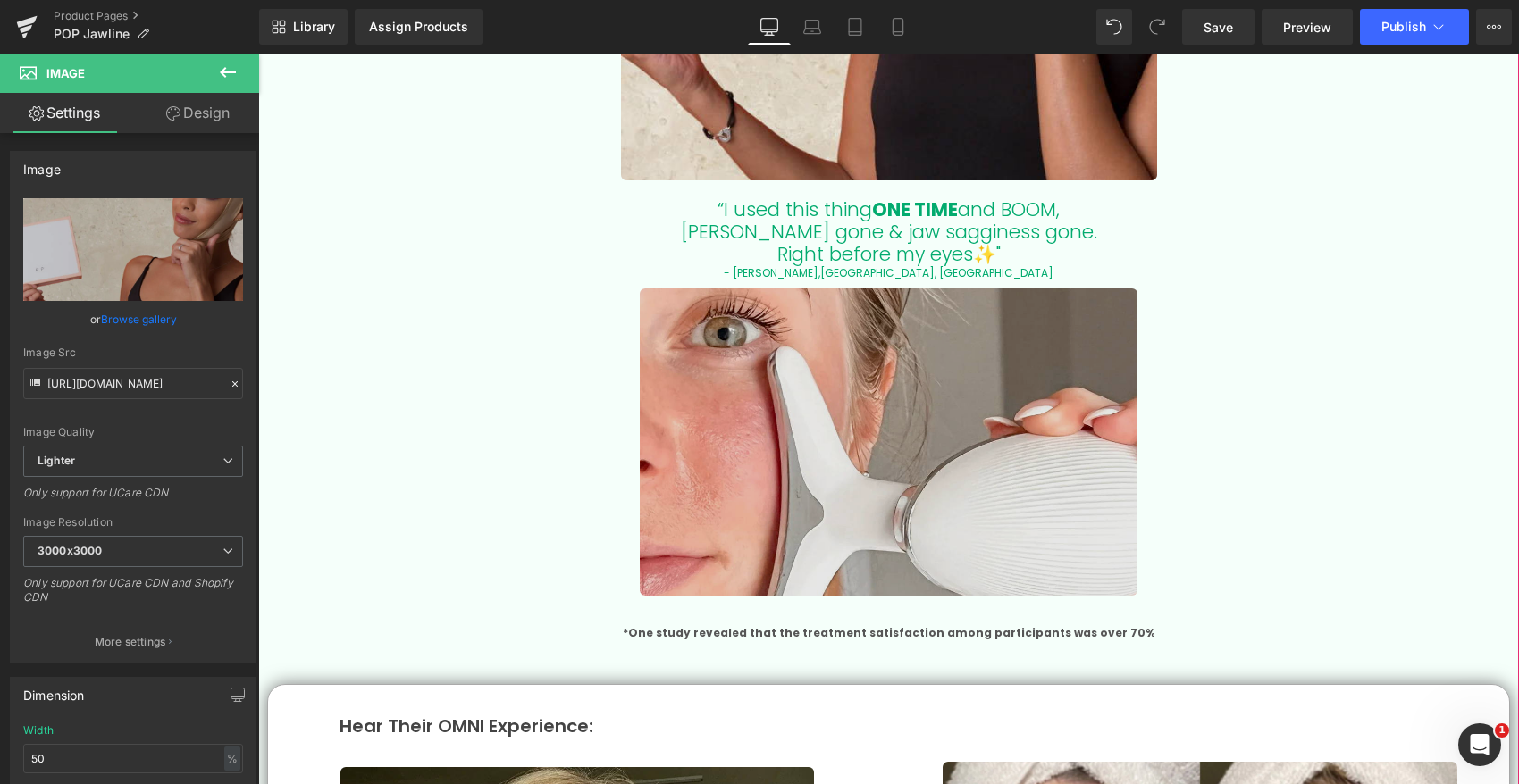
click at [792, 488] on img at bounding box center [888, 442] width 497 height 307
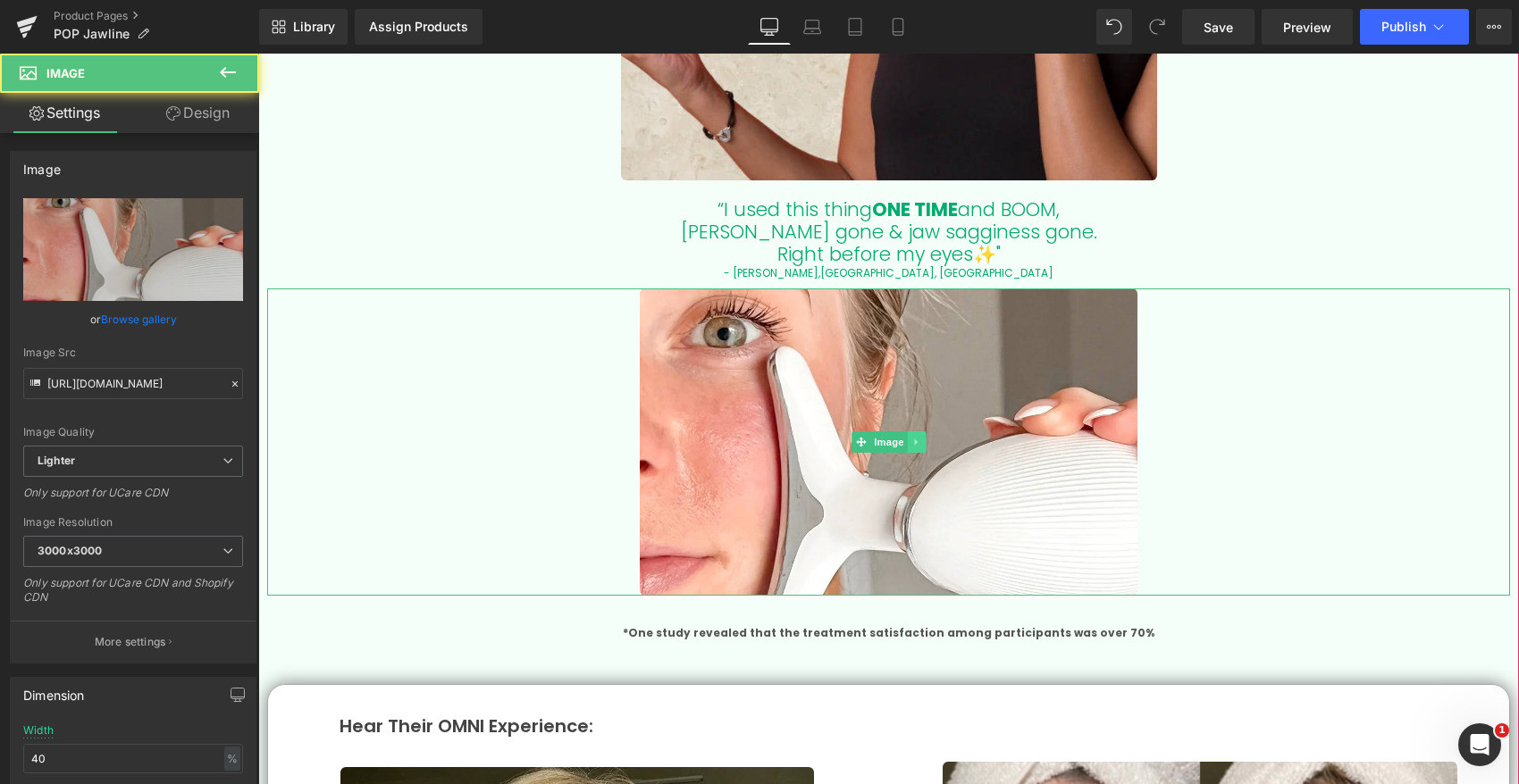
click at [917, 437] on icon at bounding box center [917, 442] width 10 height 11
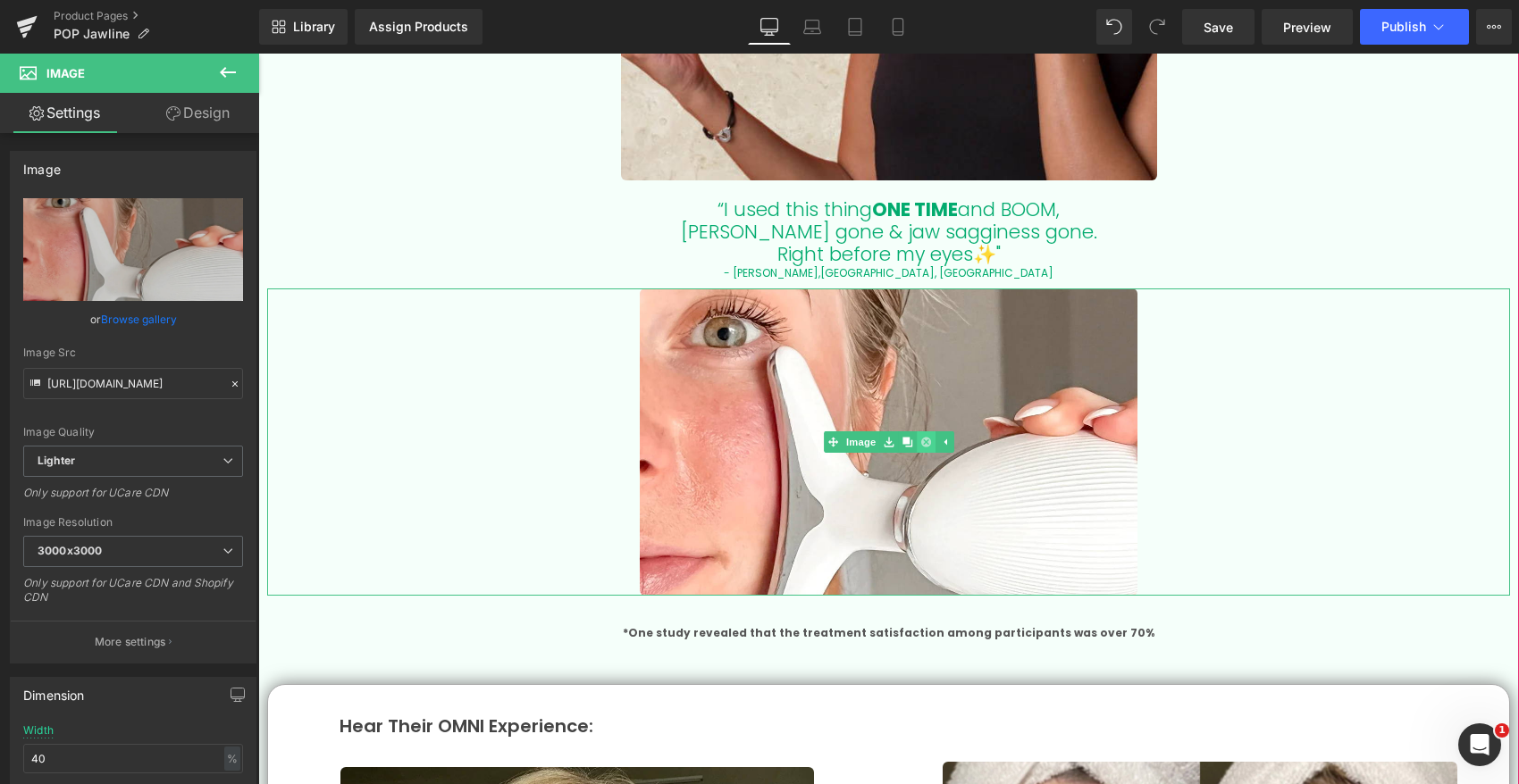
click at [922, 441] on icon at bounding box center [925, 442] width 10 height 10
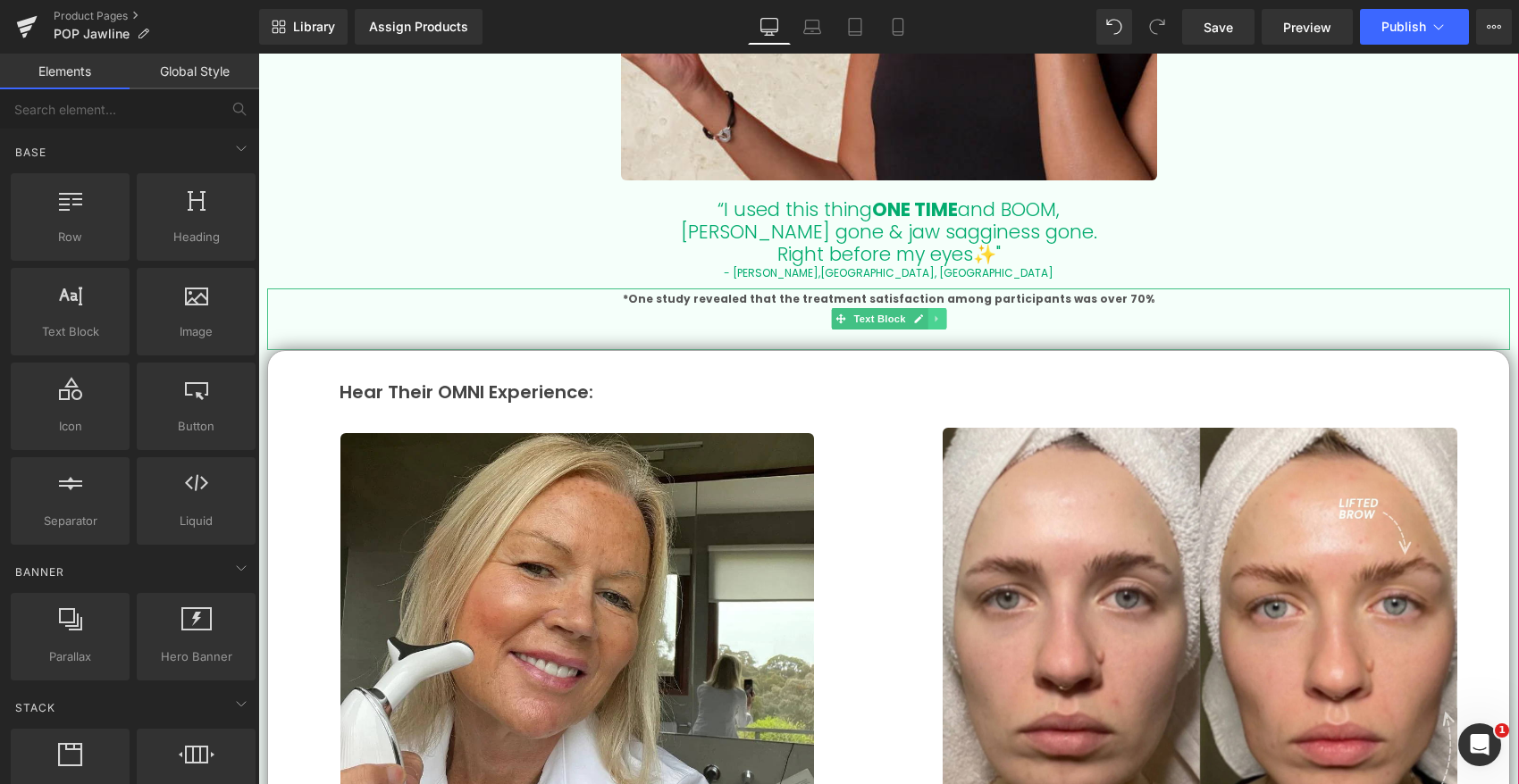
click at [935, 316] on icon at bounding box center [935, 319] width 3 height 6
click at [945, 315] on icon at bounding box center [946, 319] width 10 height 10
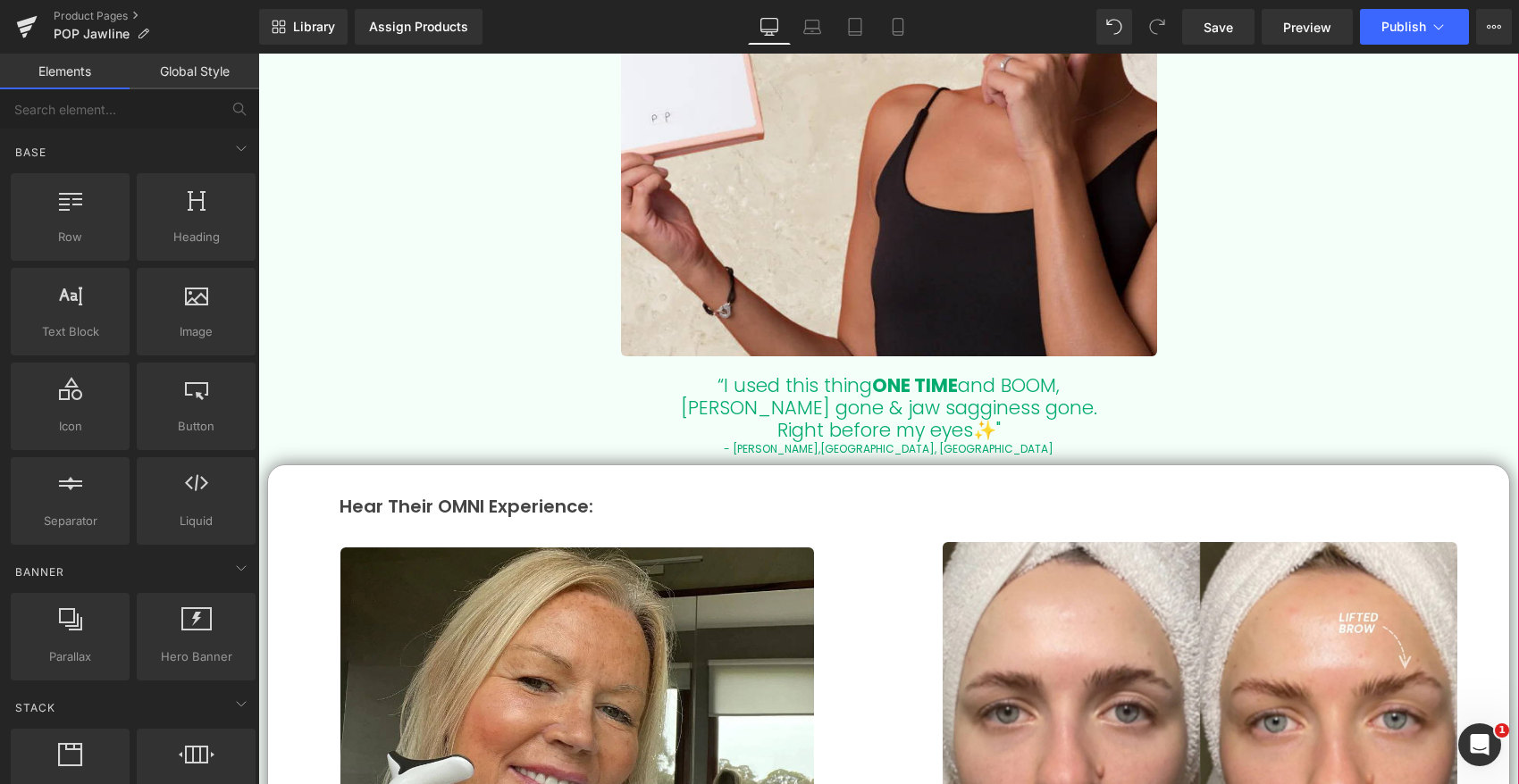
scroll to position [3221, 0]
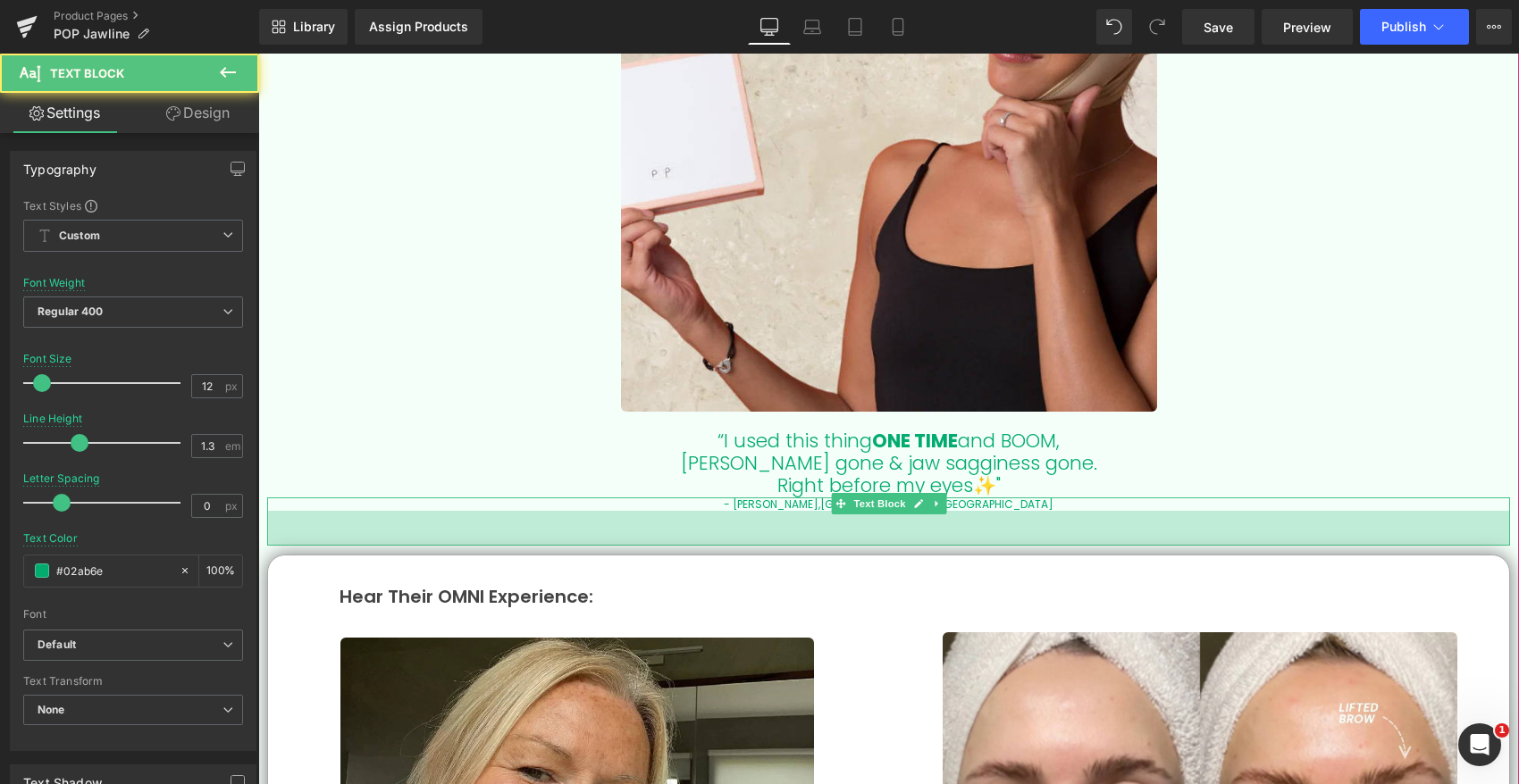
drag, startPoint x: 812, startPoint y: 504, endPoint x: 812, endPoint y: 540, distance: 36.0
click at [812, 541] on div "39px" at bounding box center [888, 529] width 1242 height 35
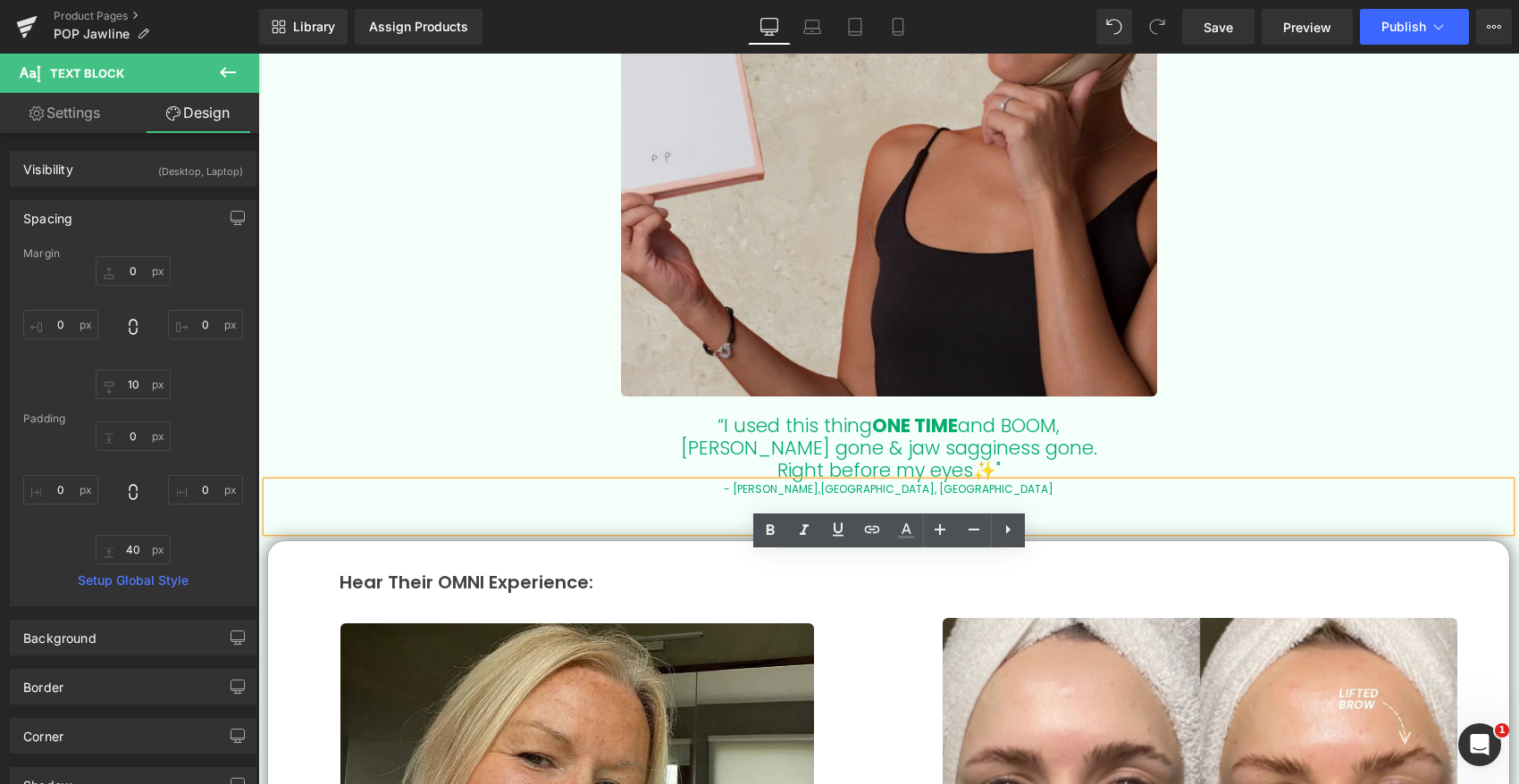
scroll to position [3248, 0]
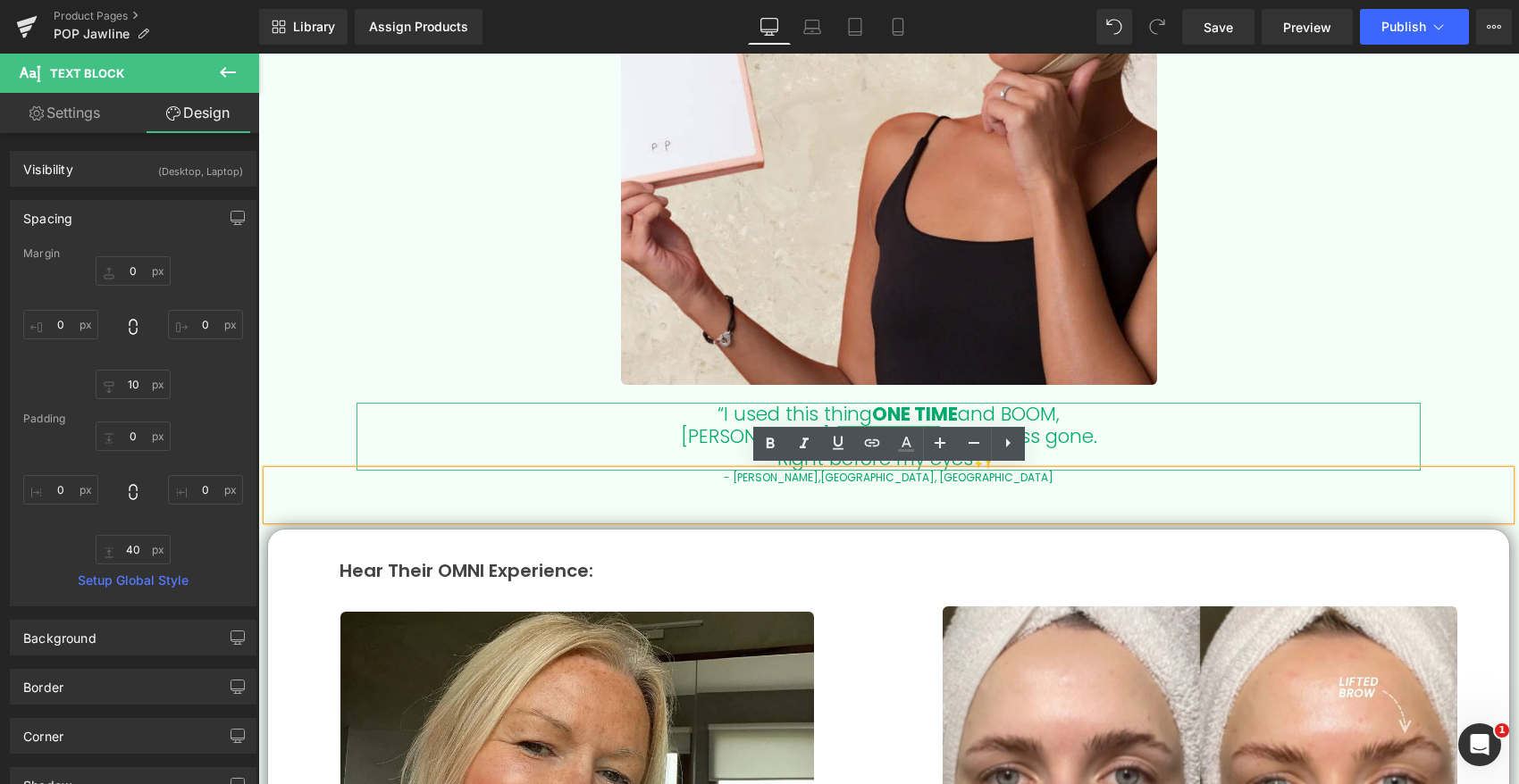
click at [693, 443] on h2 "[PERSON_NAME] gone & jaw sagginess gone." at bounding box center [888, 436] width 1064 height 23
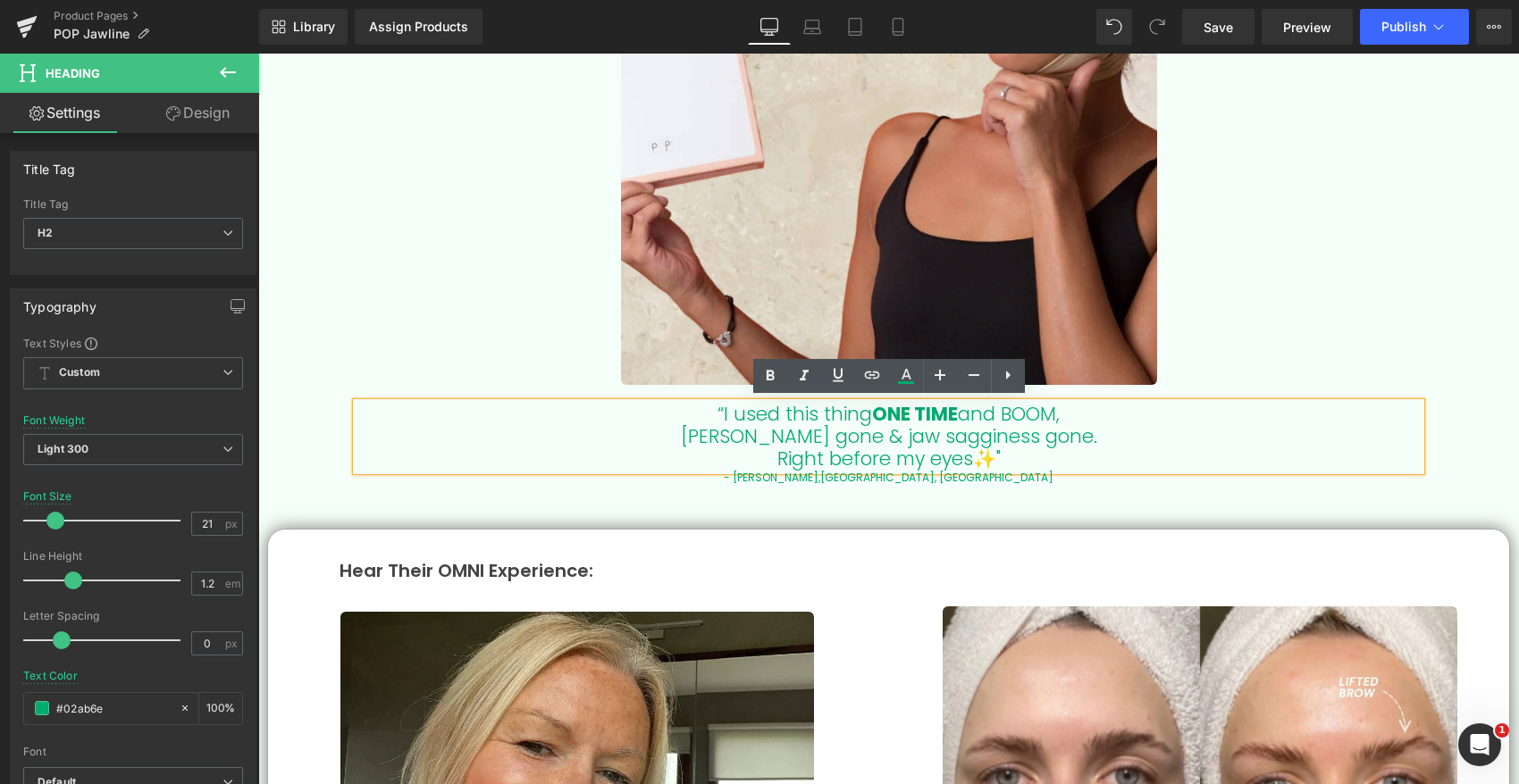
click at [657, 428] on h2 "[PERSON_NAME] gone & jaw sagginess gone." at bounding box center [888, 436] width 1064 height 23
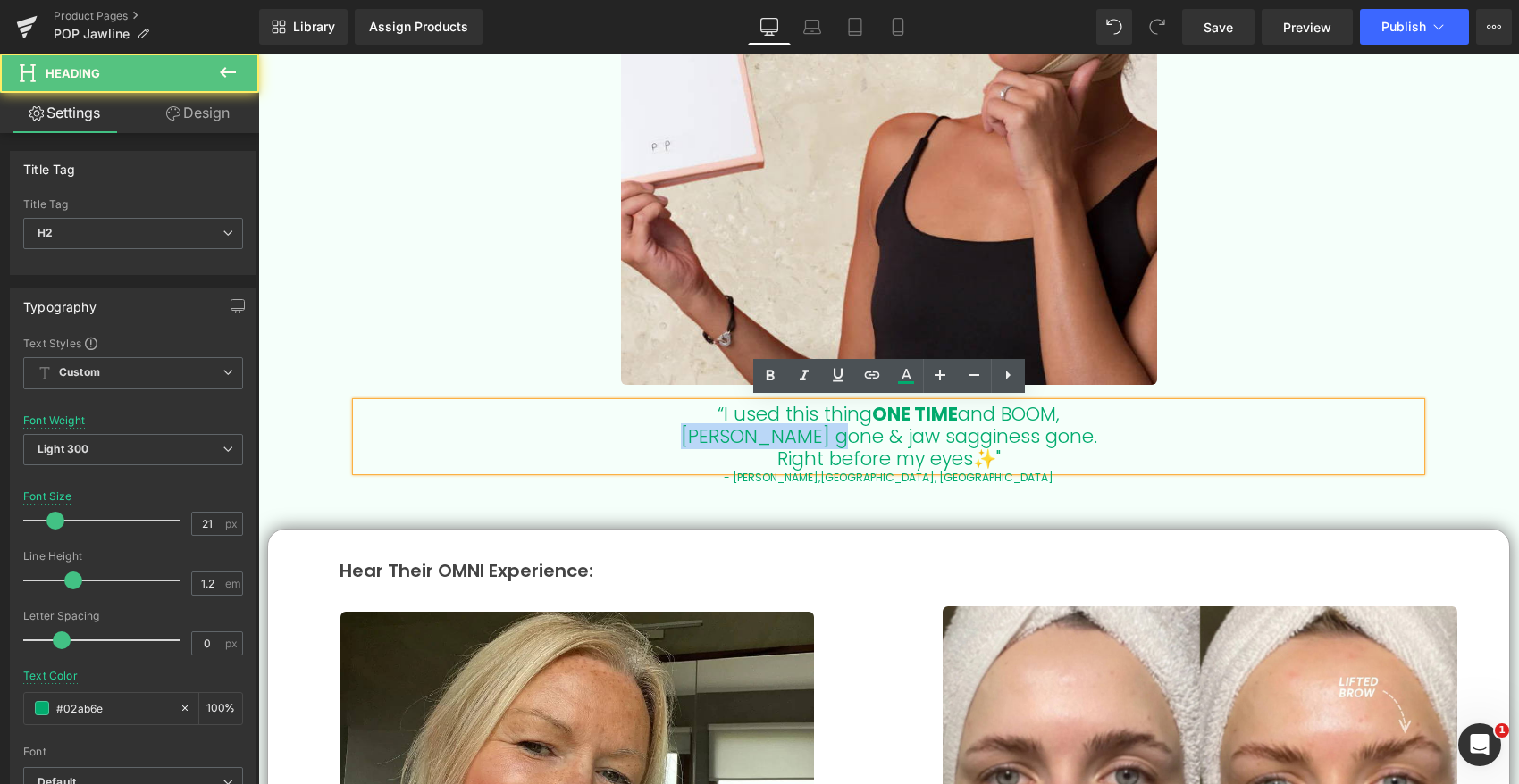
drag, startPoint x: 826, startPoint y: 430, endPoint x: 631, endPoint y: 430, distance: 195.0
click at [633, 430] on h2 "[PERSON_NAME] gone & jaw sagginess gone." at bounding box center [888, 436] width 1064 height 23
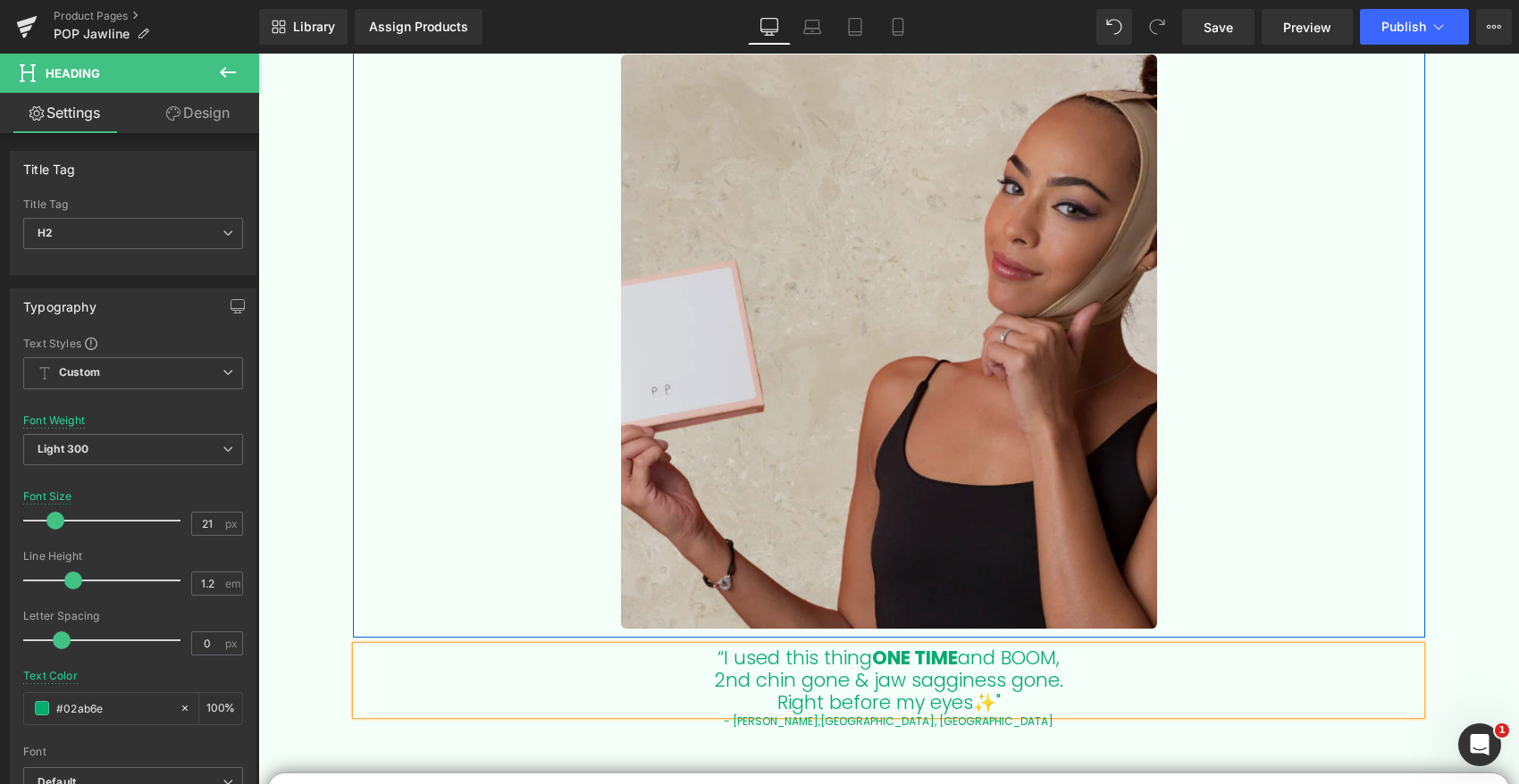
scroll to position [3116, 0]
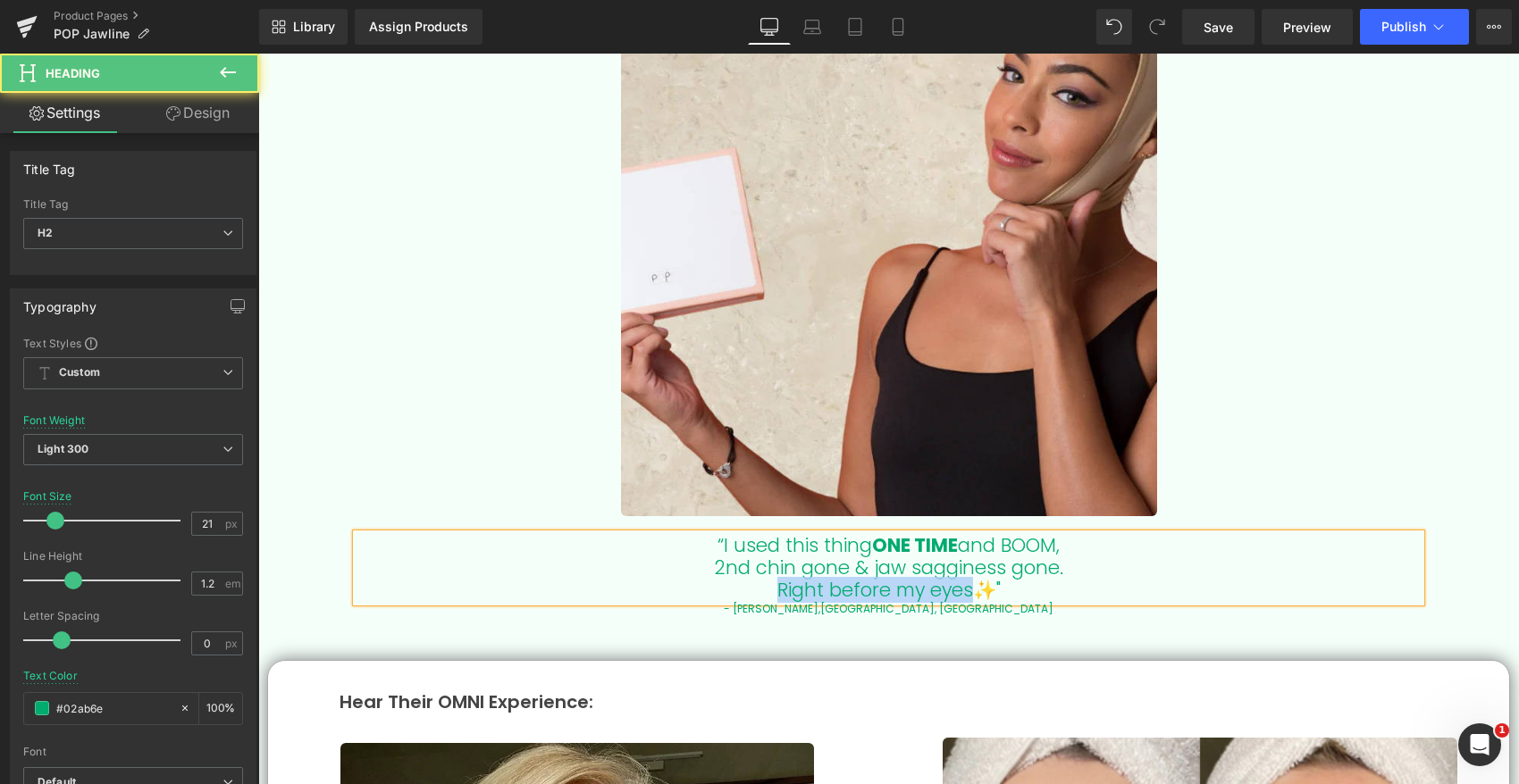
drag, startPoint x: 973, startPoint y: 587, endPoint x: 773, endPoint y: 587, distance: 200.0
click at [773, 587] on h2 "Right before my eyes✨"" at bounding box center [888, 590] width 1064 height 23
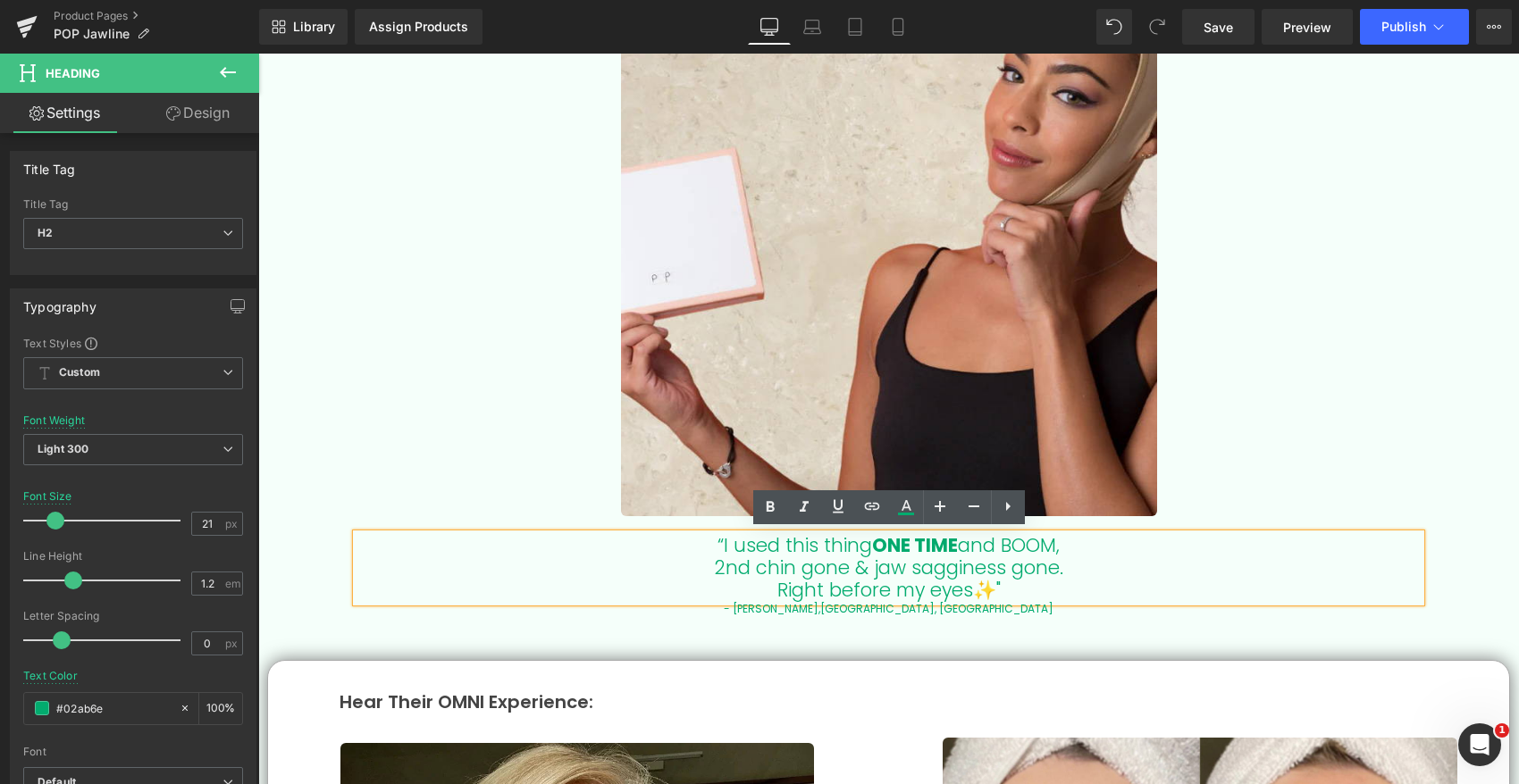
click at [977, 544] on h2 "“I used this thing ONE TIME and BOOM," at bounding box center [888, 545] width 1064 height 23
click at [1010, 539] on h2 "“I used this thing ONE TIME and BOOM," at bounding box center [888, 545] width 1064 height 23
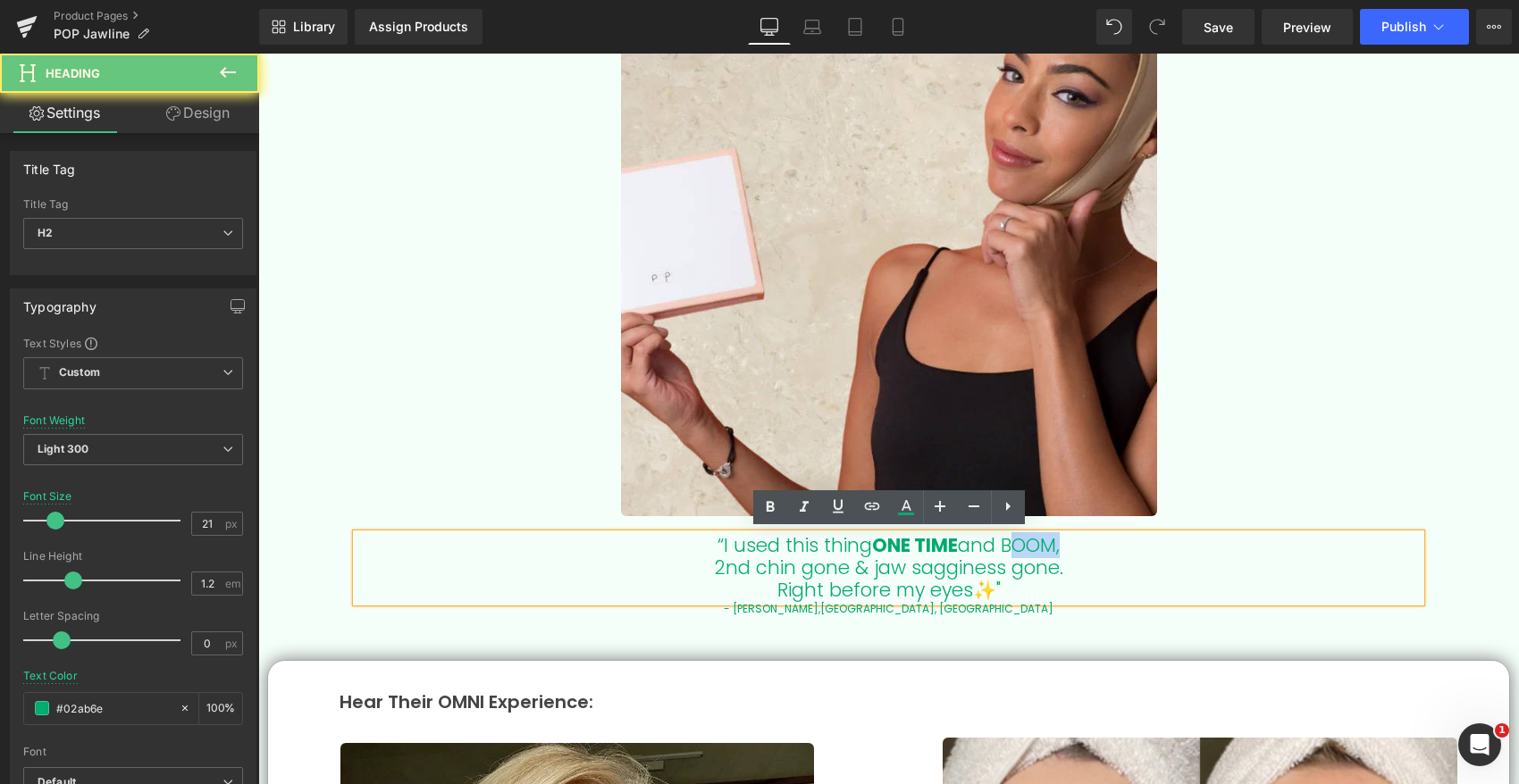
click at [1010, 539] on h2 "“I used this thing ONE TIME and BOOM," at bounding box center [888, 545] width 1064 height 23
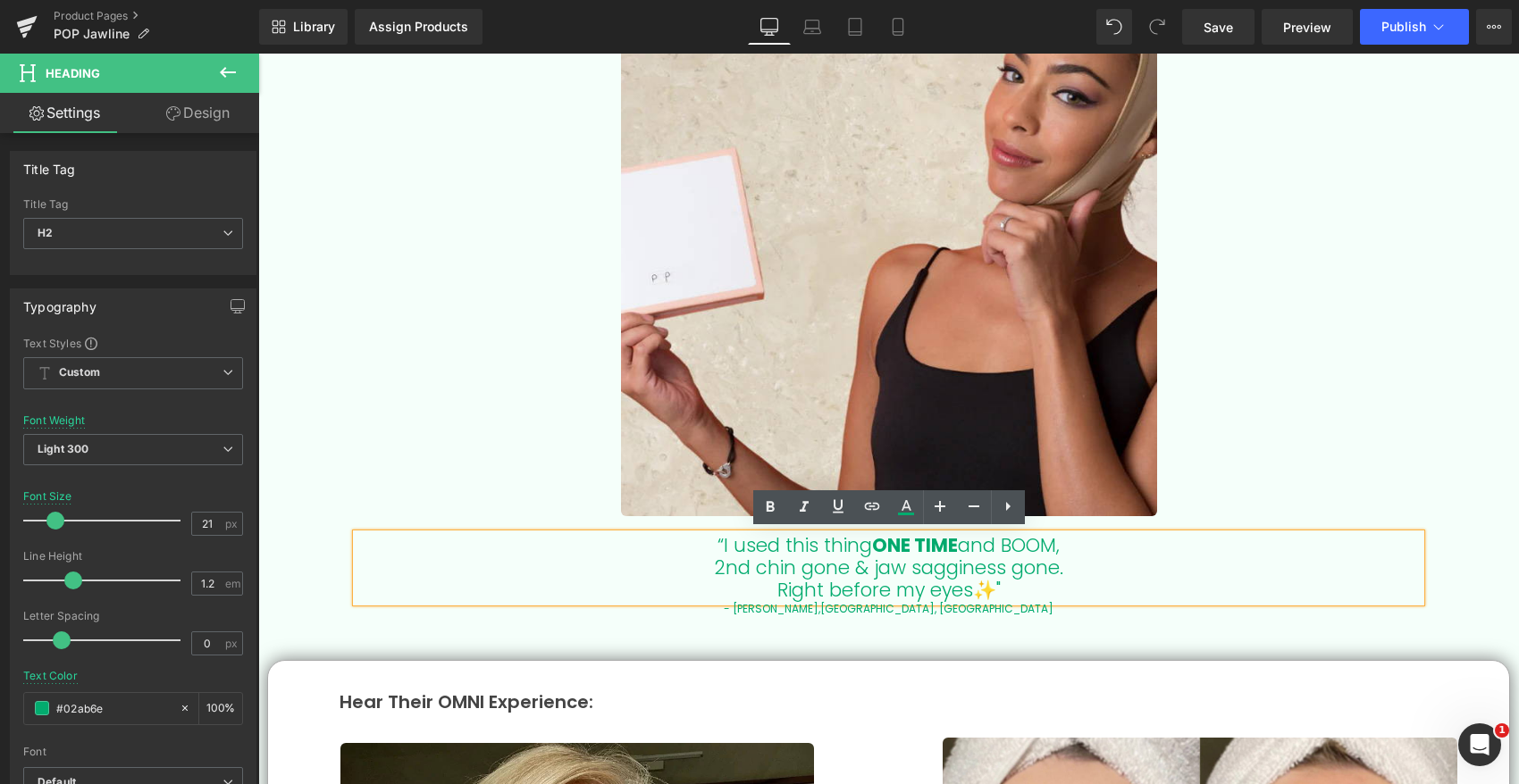
click at [698, 561] on h2 "2nd chin gone & jaw sagginess gone." at bounding box center [888, 567] width 1064 height 23
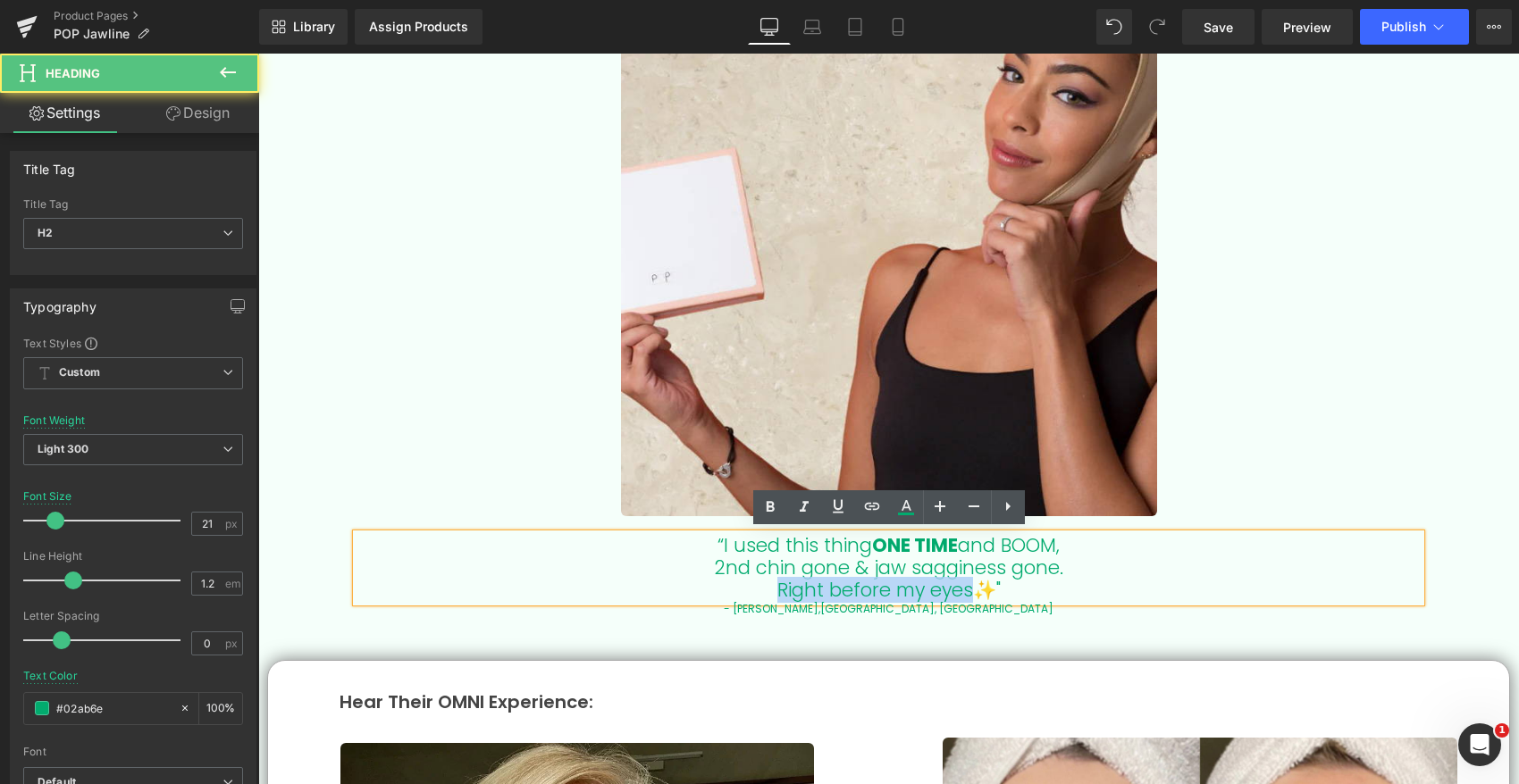
drag, startPoint x: 978, startPoint y: 591, endPoint x: 752, endPoint y: 592, distance: 226.0
click at [751, 592] on h2 "Right before my eyes✨"" at bounding box center [888, 590] width 1064 height 23
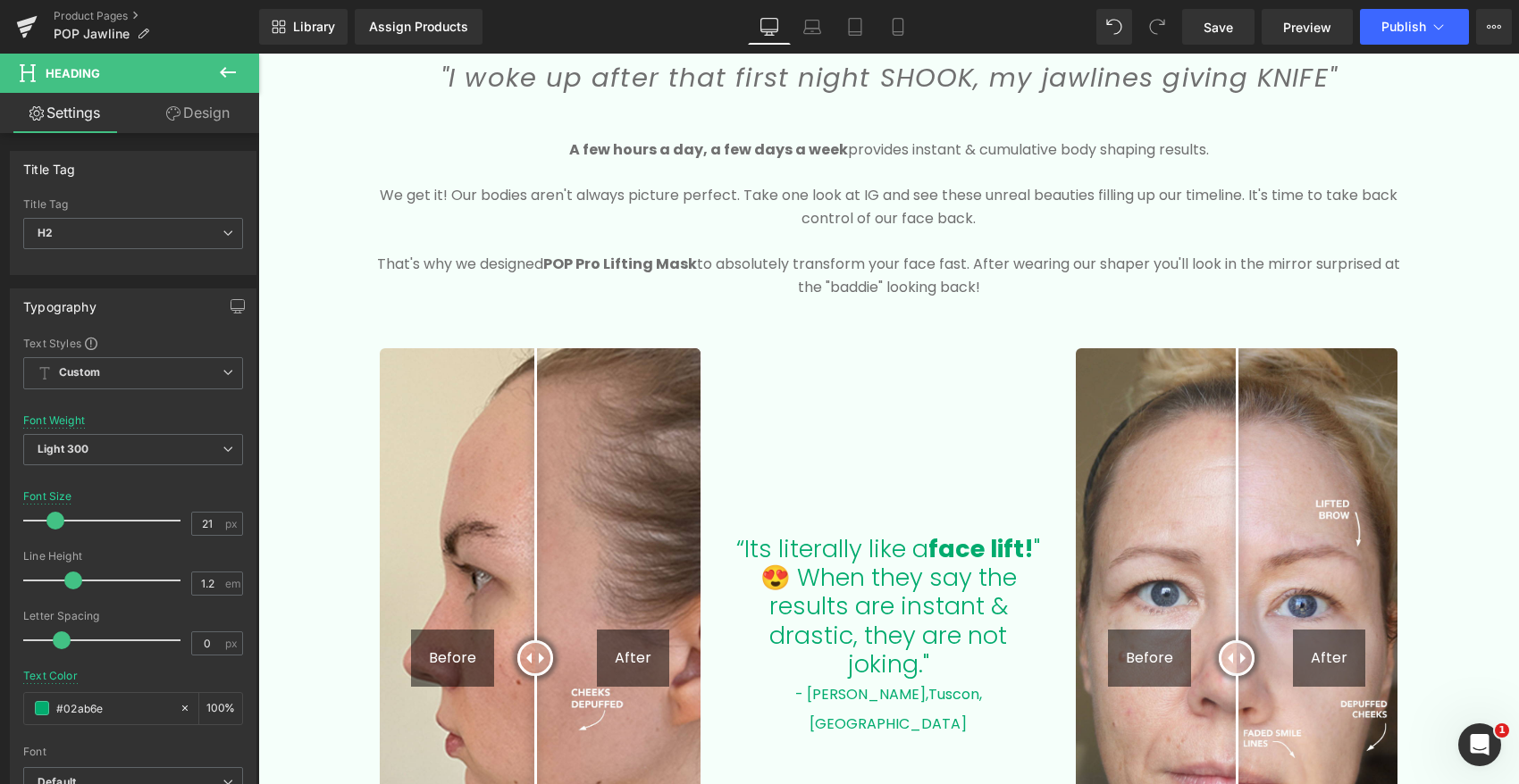
scroll to position [1884, 0]
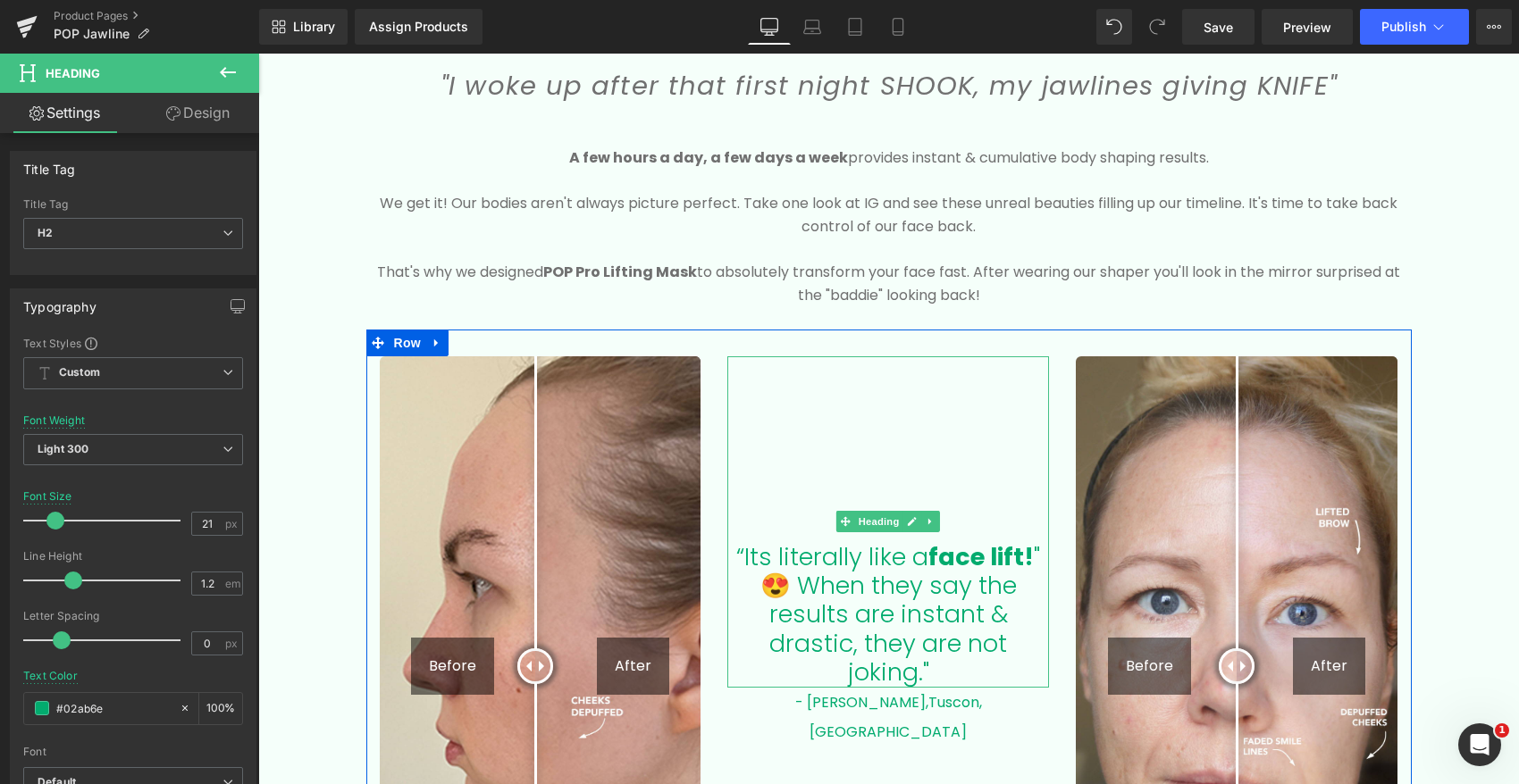
click at [922, 612] on span "" 😍 When they say the results are instant & drastic, they are not joking."" at bounding box center [901, 615] width 281 height 149
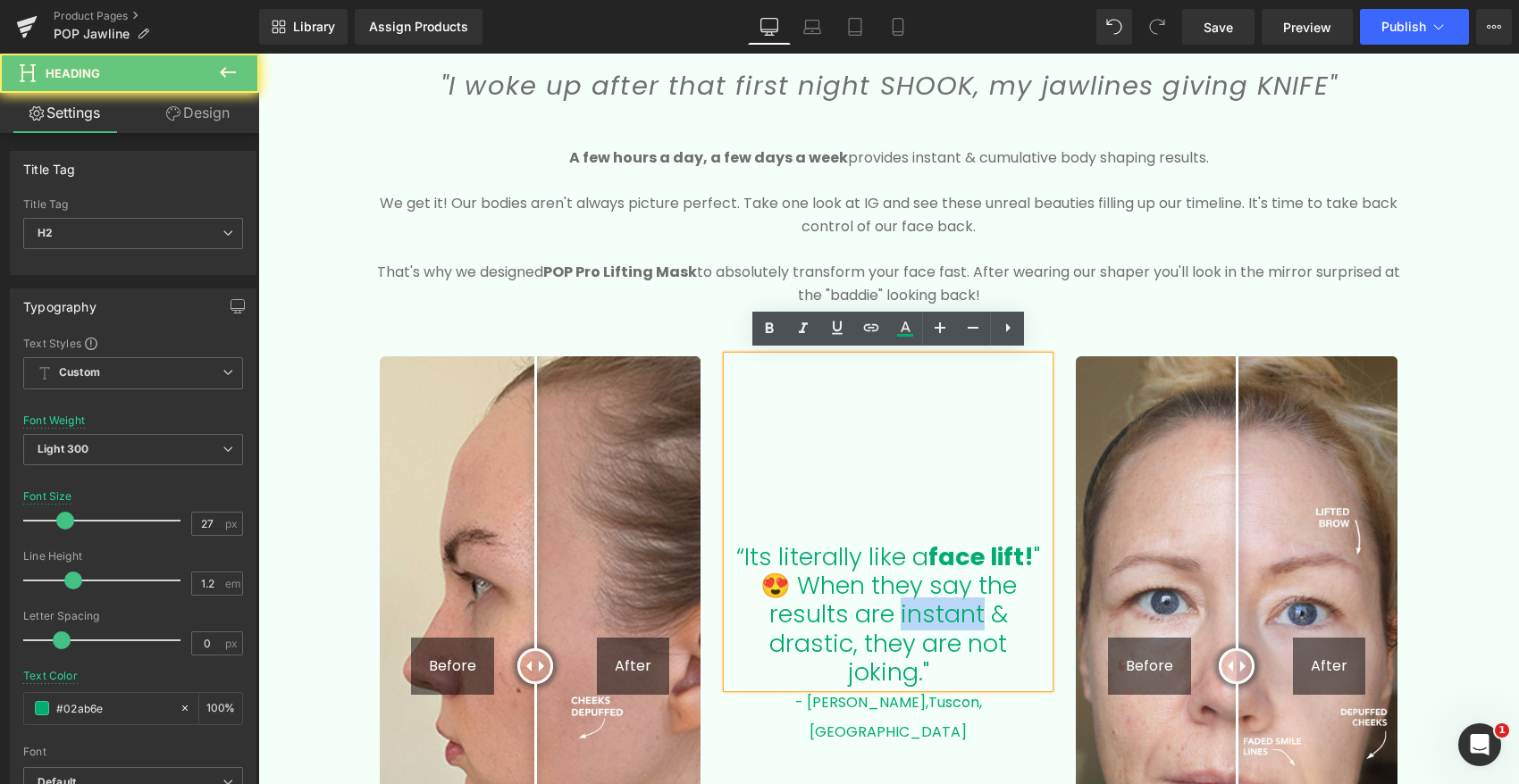
click at [922, 613] on span "" 😍 When they say the results are instant & drastic, they are not joking."" at bounding box center [901, 615] width 281 height 149
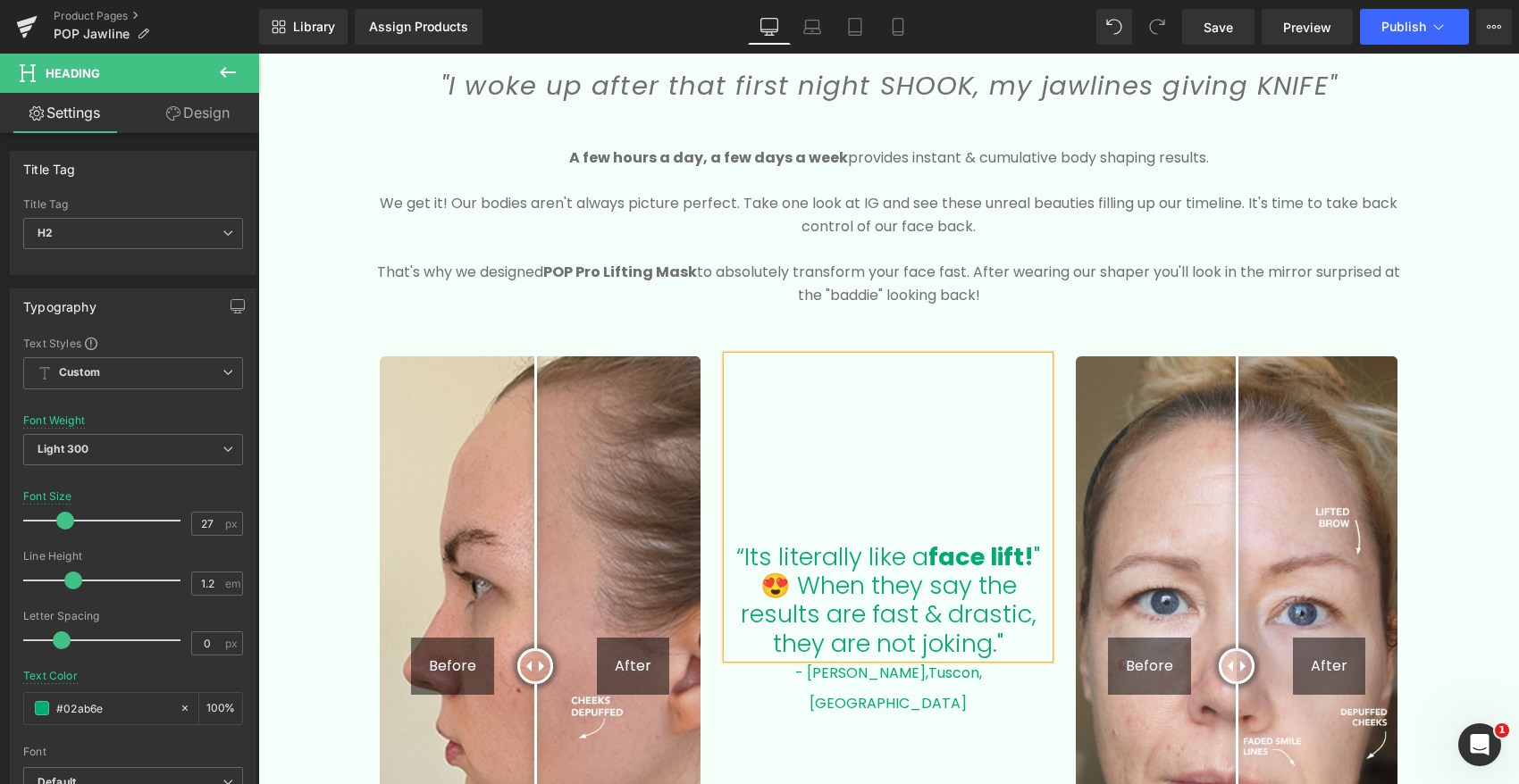
click at [984, 650] on span "" 😍 When they say the results are fast & drastic, they are not joking."" at bounding box center [891, 601] width 300 height 120
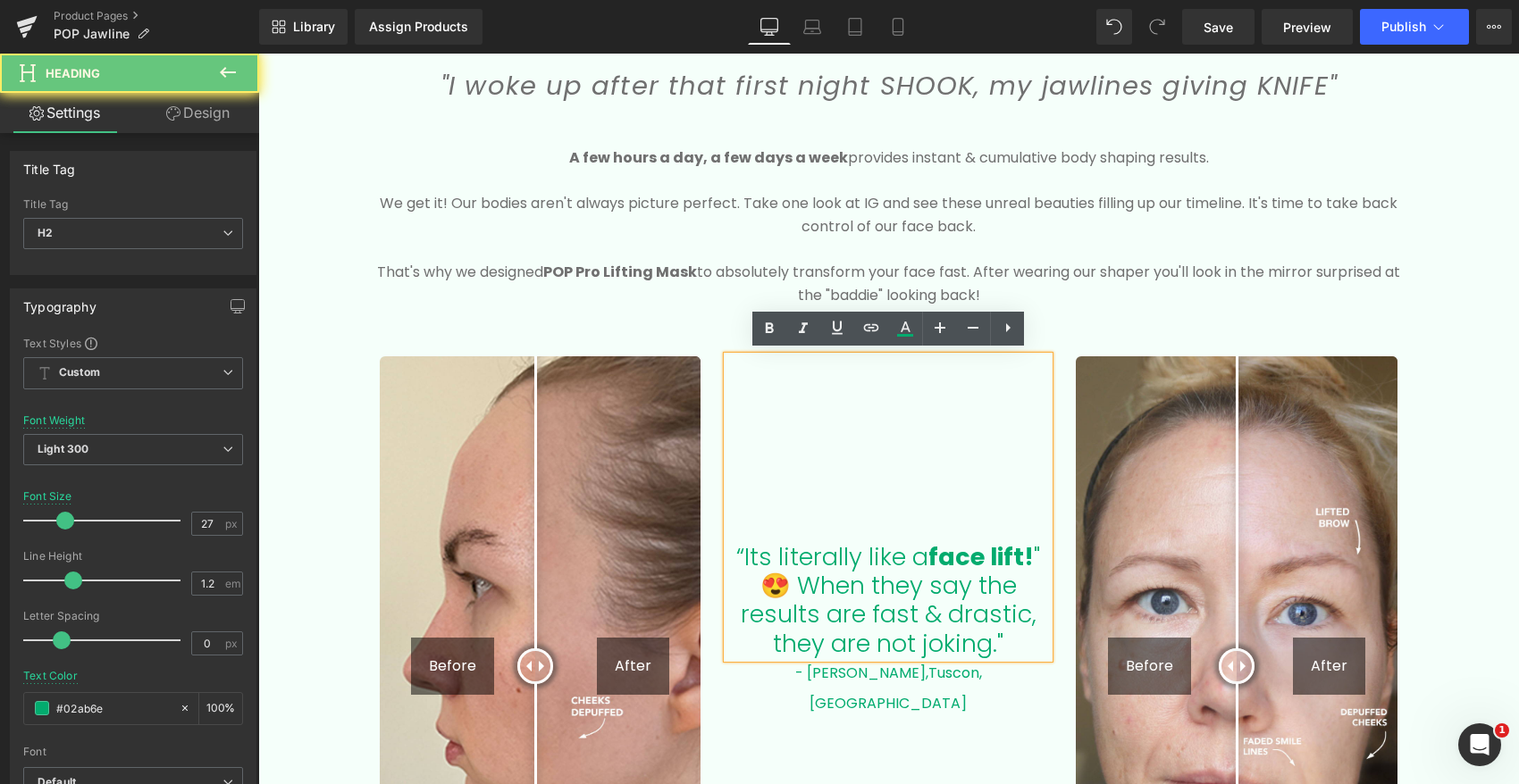
click at [991, 643] on span "" 😍 When they say the results are fast & drastic, they are not joking."" at bounding box center [891, 601] width 300 height 120
click at [905, 611] on span "" 😍 When they say the results are fast & drastic, they are not joking."" at bounding box center [891, 601] width 300 height 120
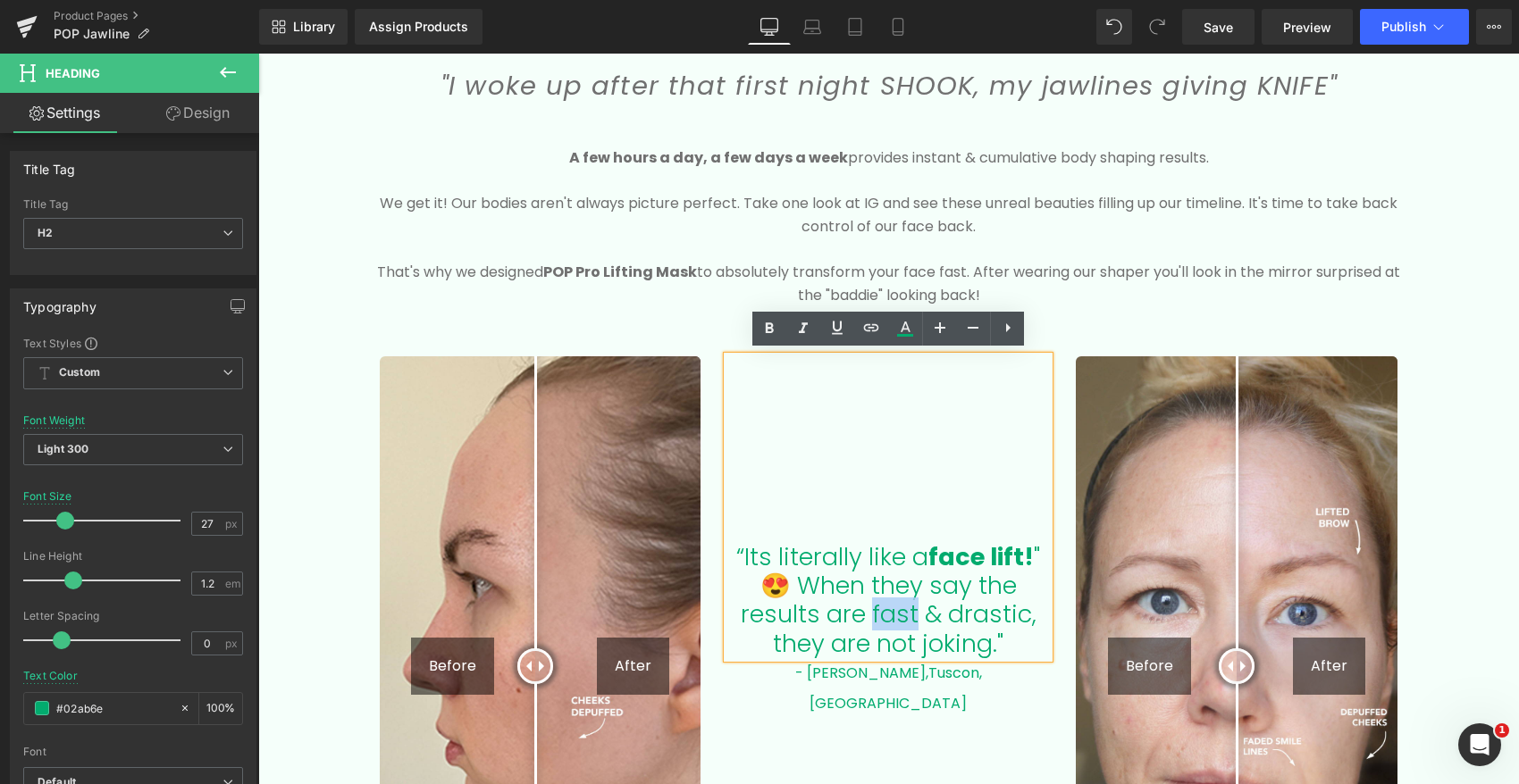
click at [905, 611] on span "" 😍 When they say the results are fast & drastic, they are not joking."" at bounding box center [891, 601] width 300 height 120
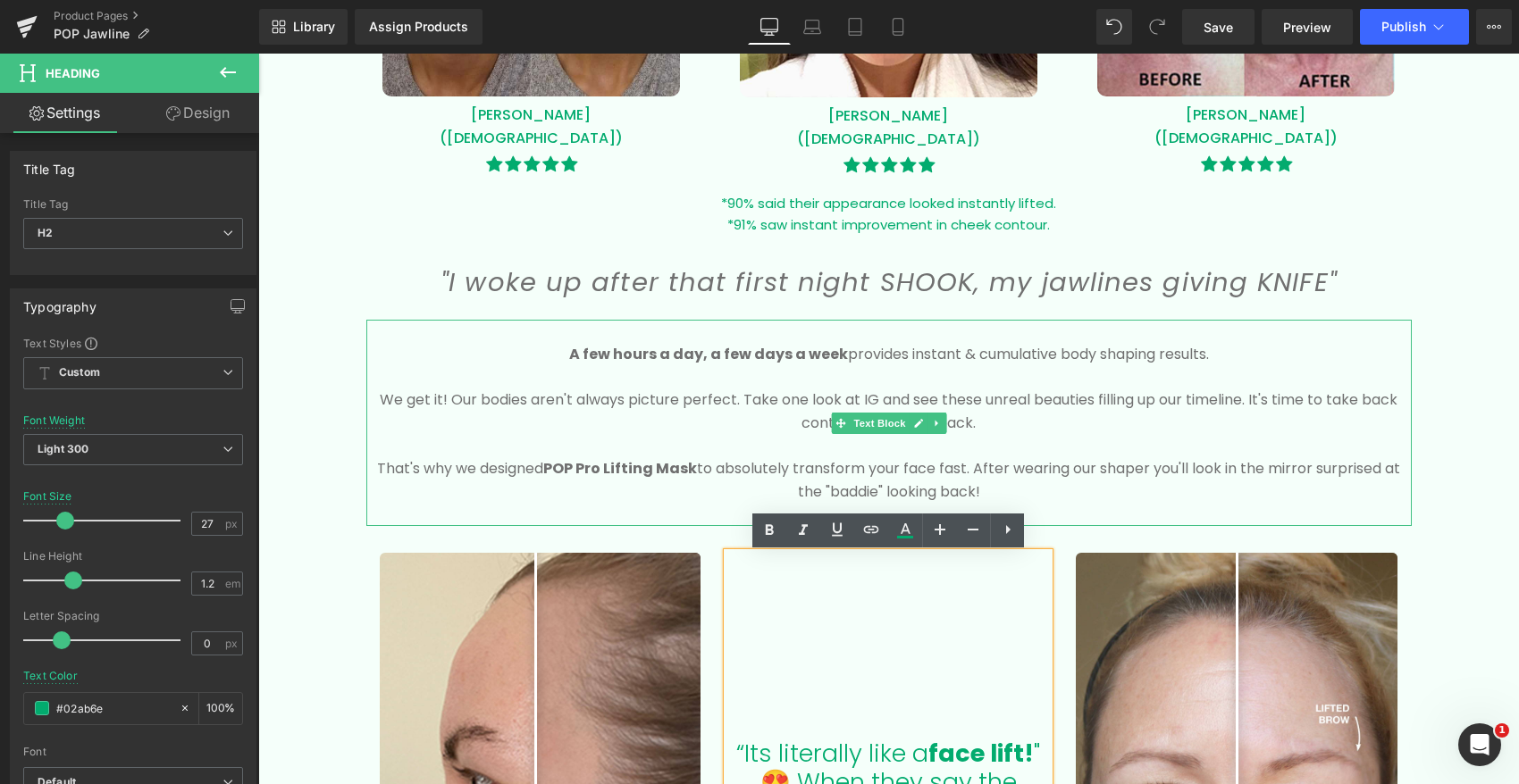
scroll to position [1675, 0]
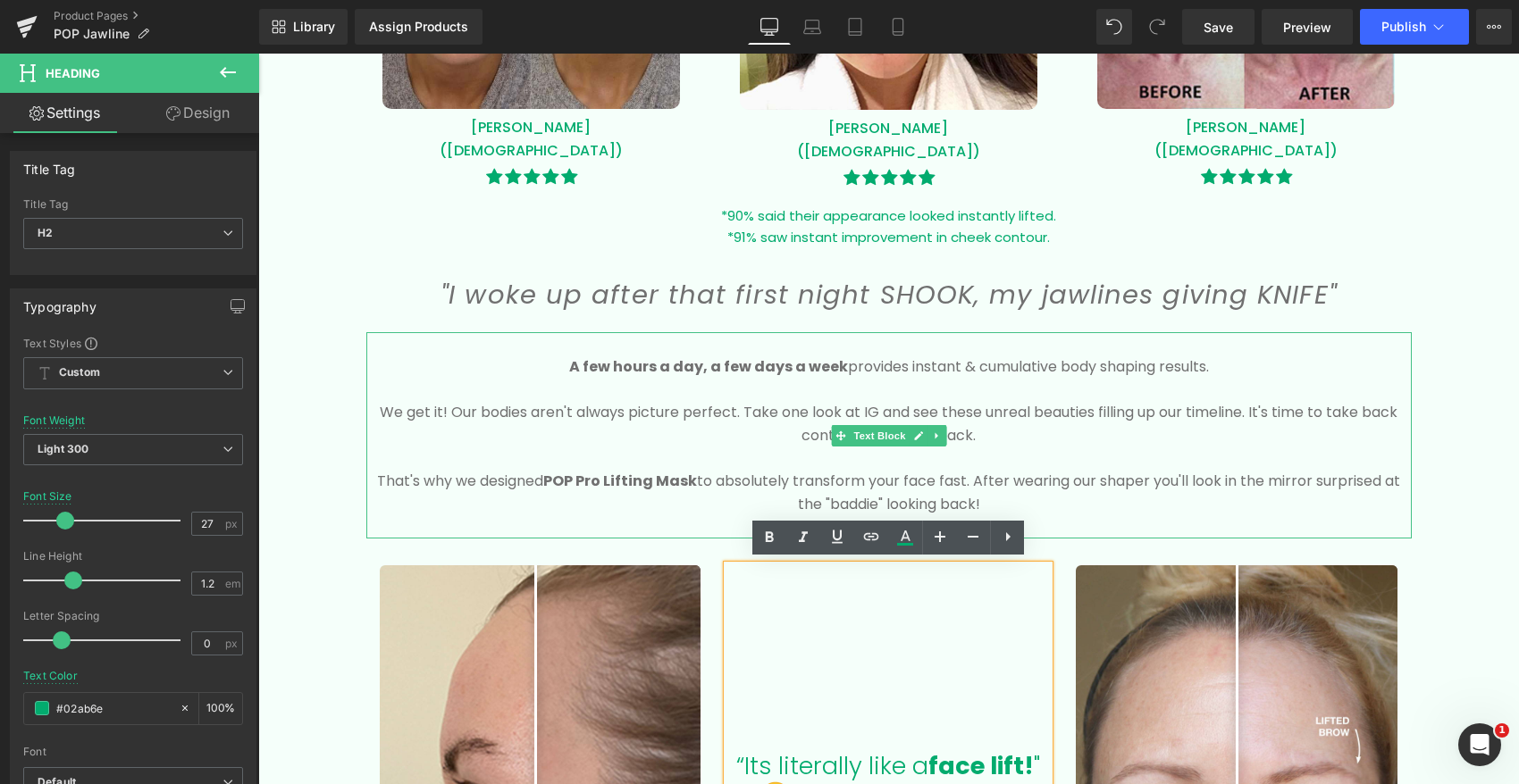
click at [592, 362] on strong "A few hours a day, a few days a week" at bounding box center [708, 366] width 279 height 21
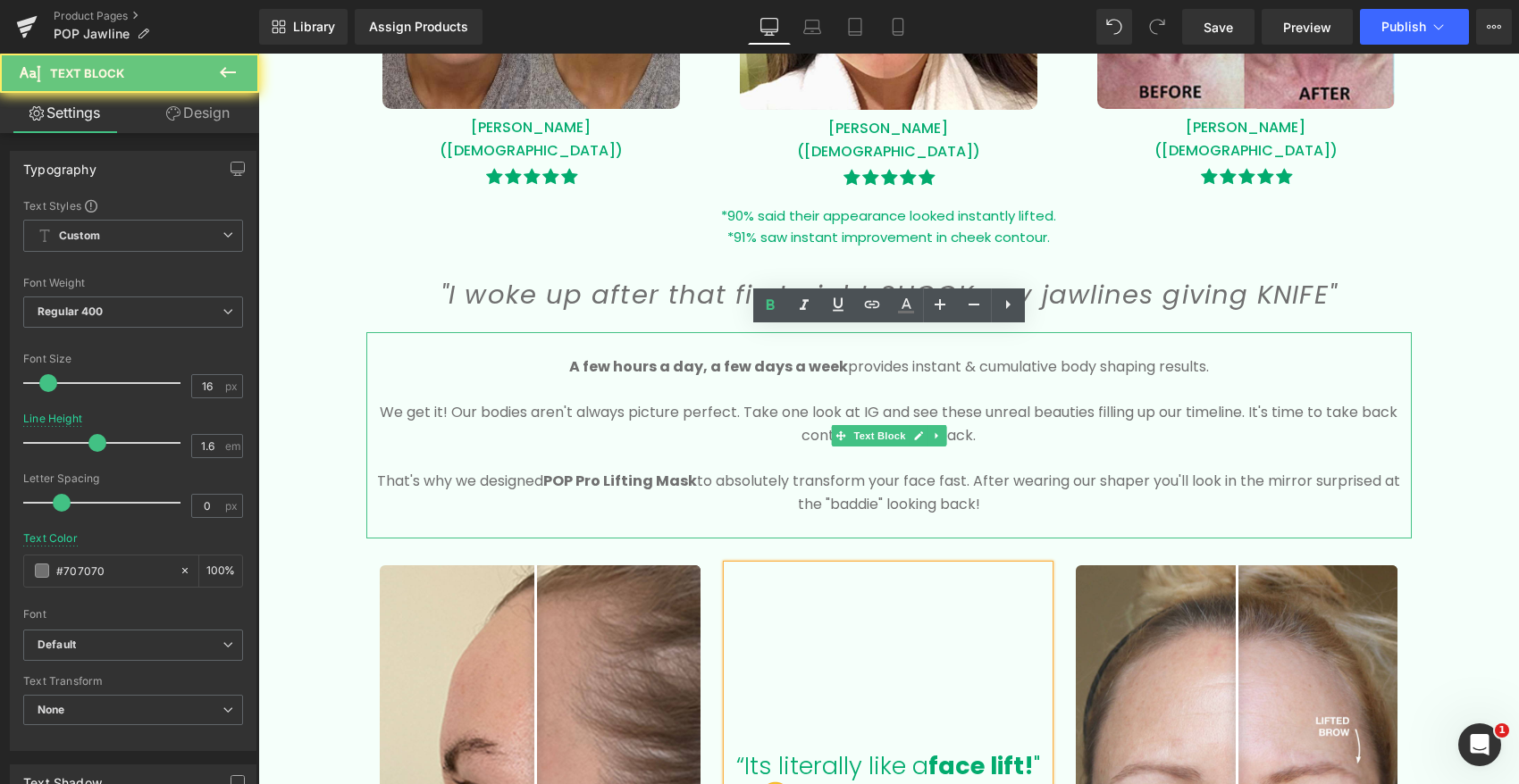
click at [591, 362] on strong "A few hours a day, a few days a week" at bounding box center [708, 366] width 279 height 21
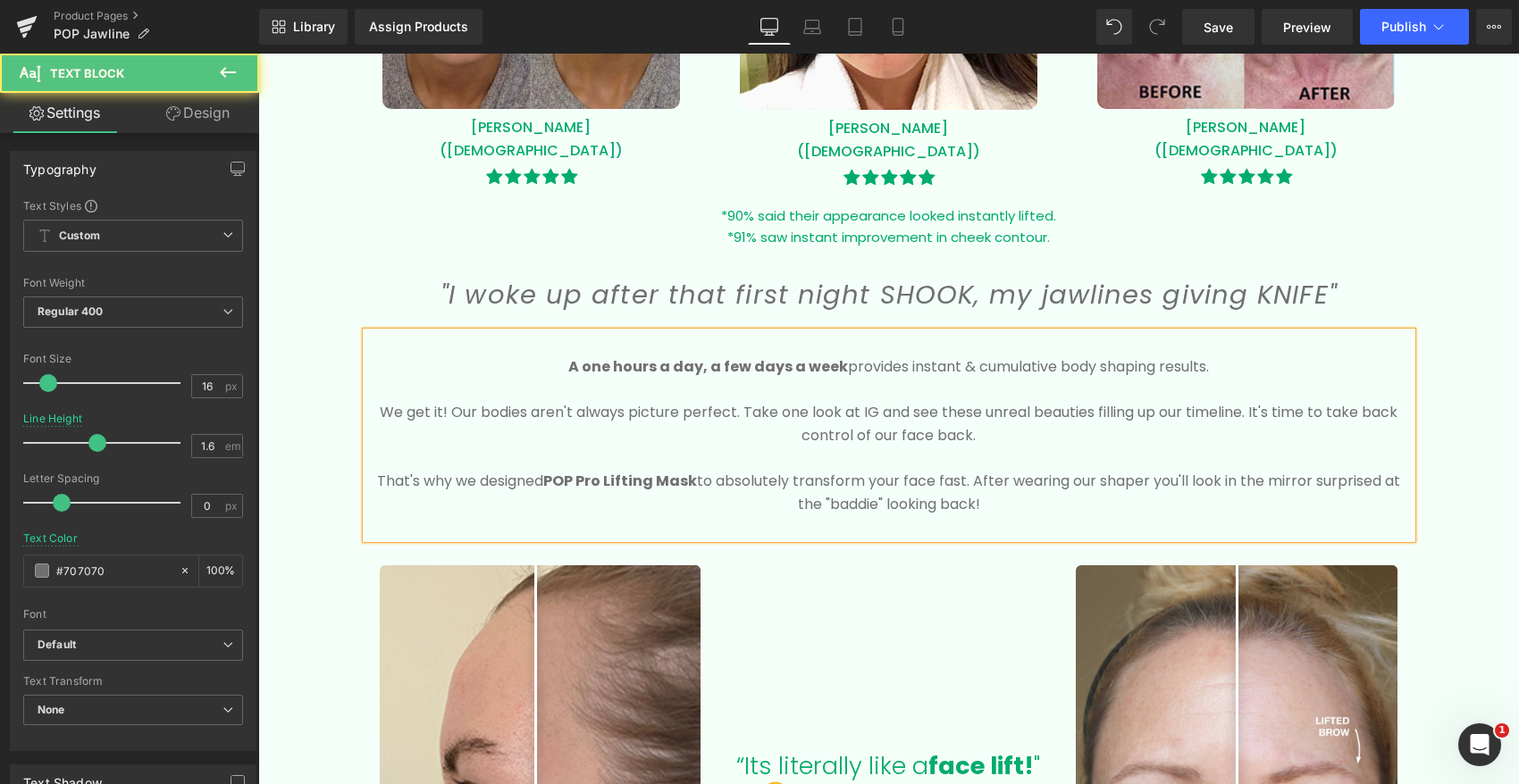
click at [651, 363] on strong "A one hours a day, a few days a week" at bounding box center [707, 366] width 280 height 21
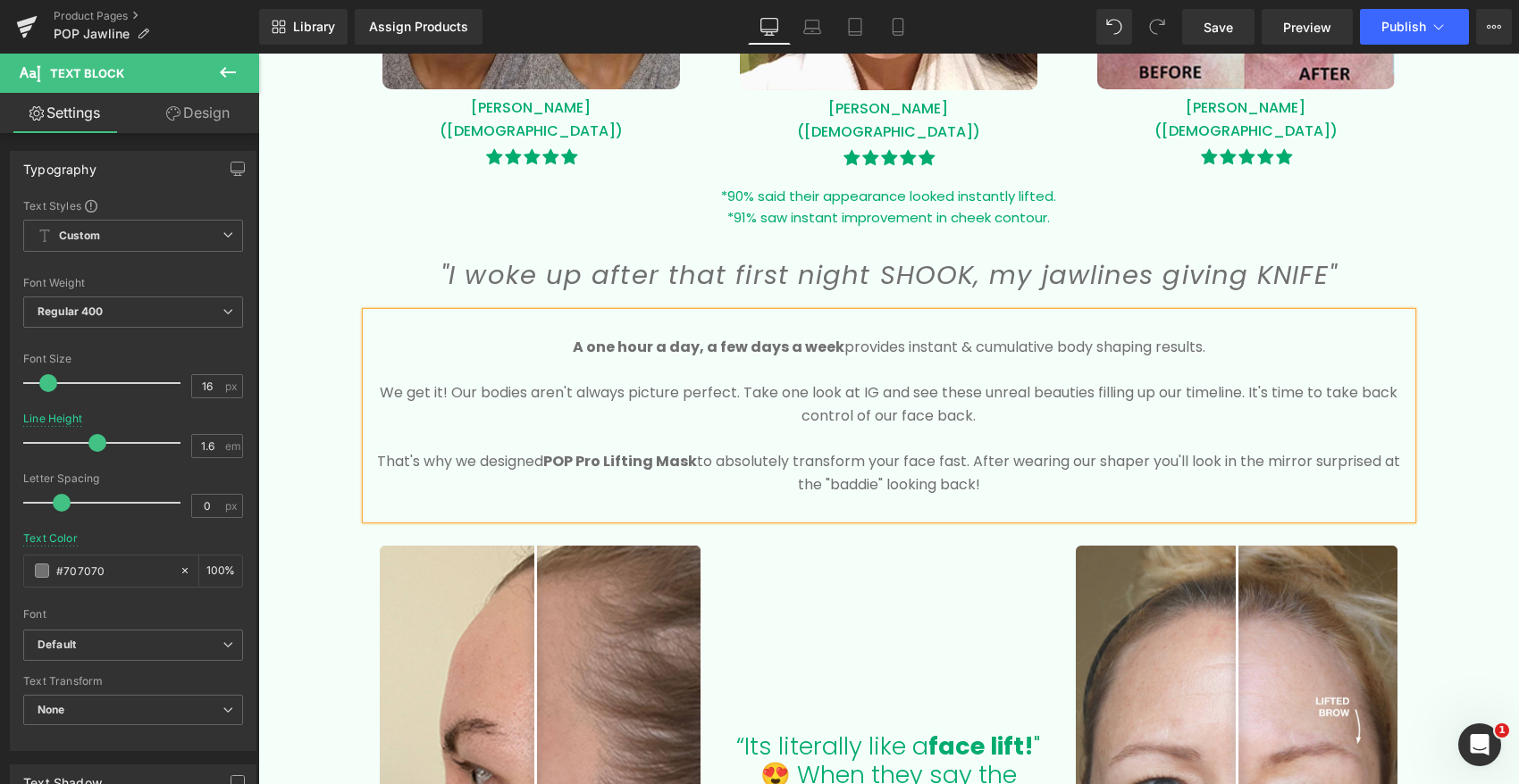
scroll to position [1699, 0]
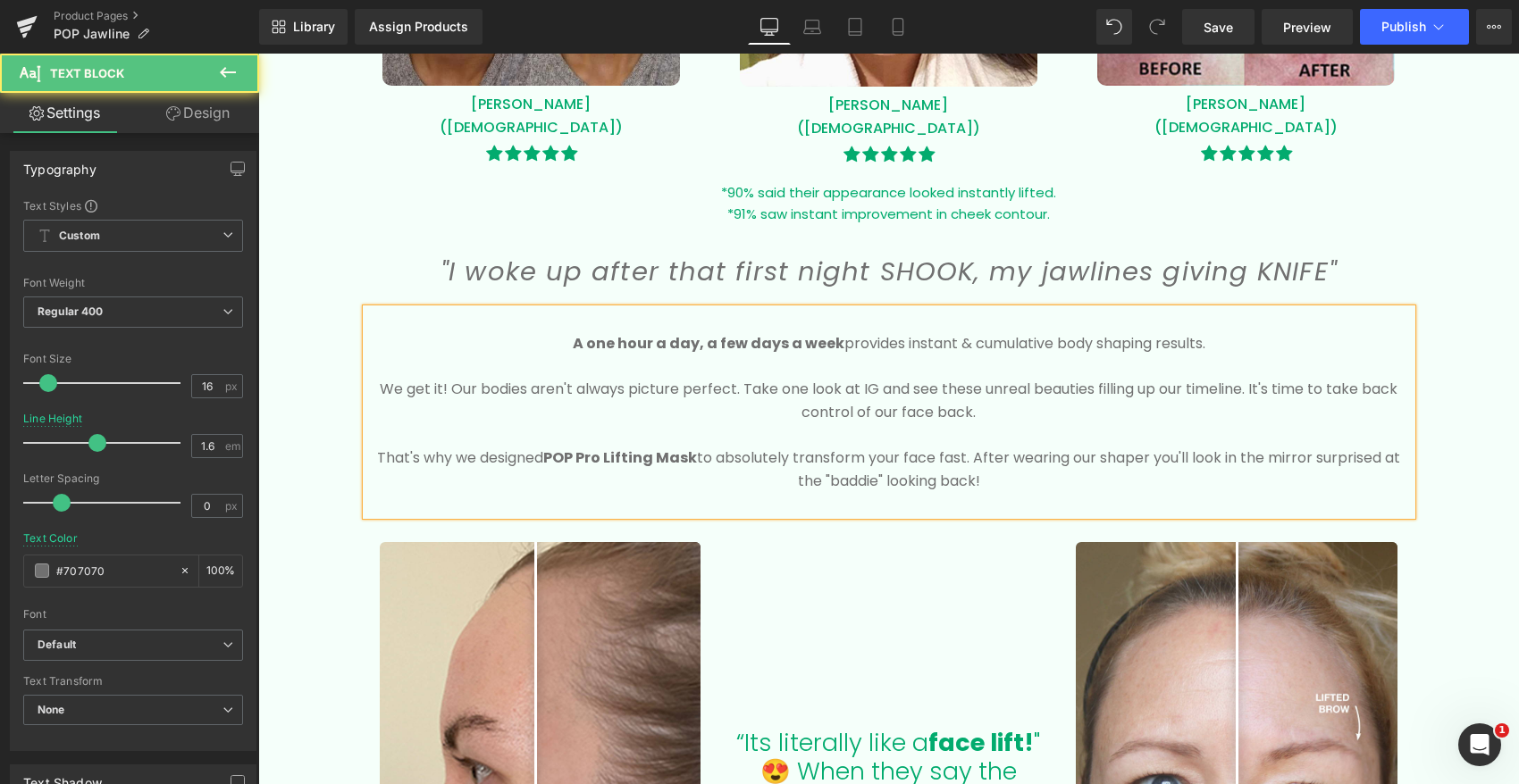
click at [601, 334] on strong "A one hour a day, a few days a week" at bounding box center [708, 343] width 272 height 21
click at [645, 341] on strong "A few hour a day, a few days a week" at bounding box center [708, 343] width 271 height 21
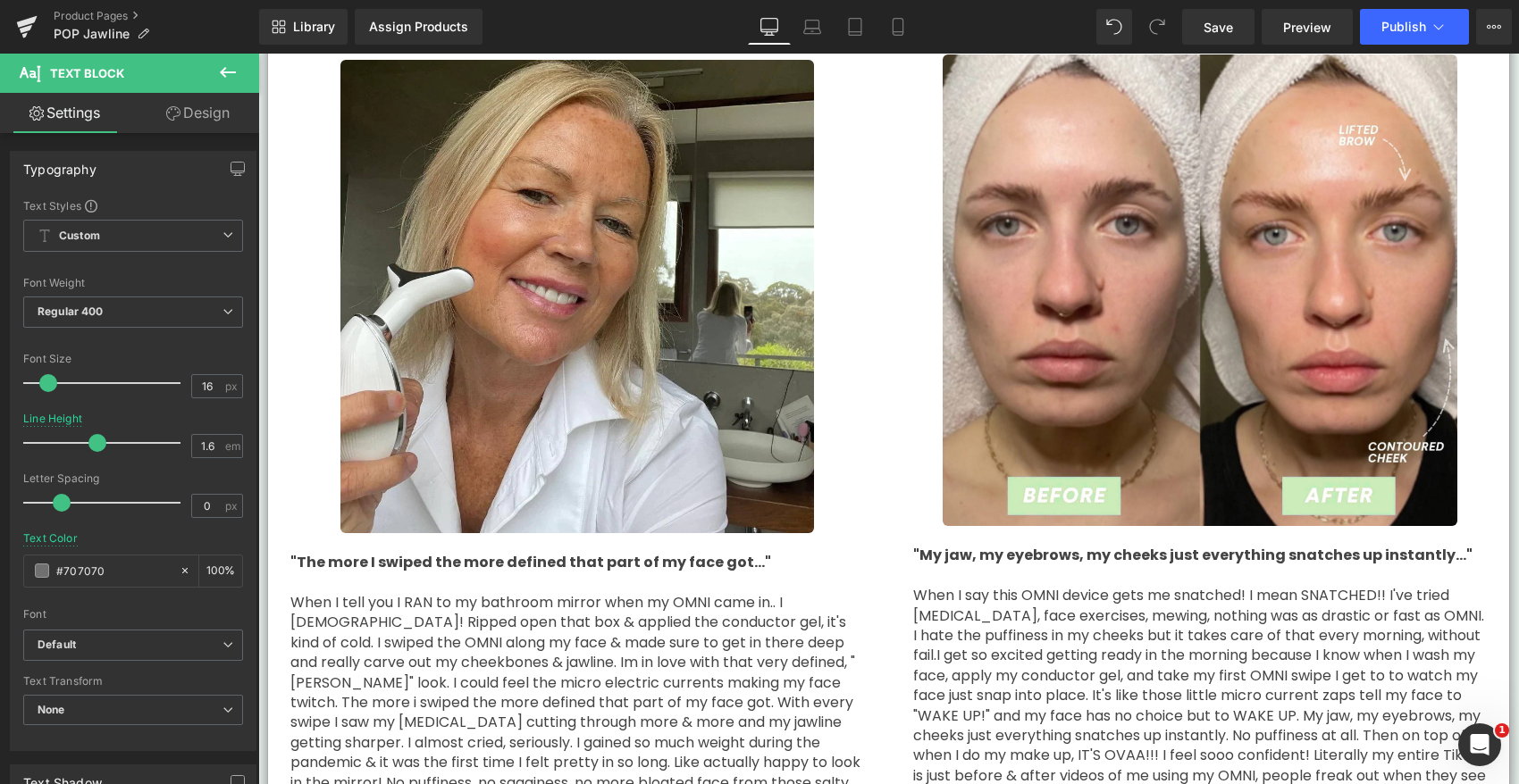
scroll to position [3801, 0]
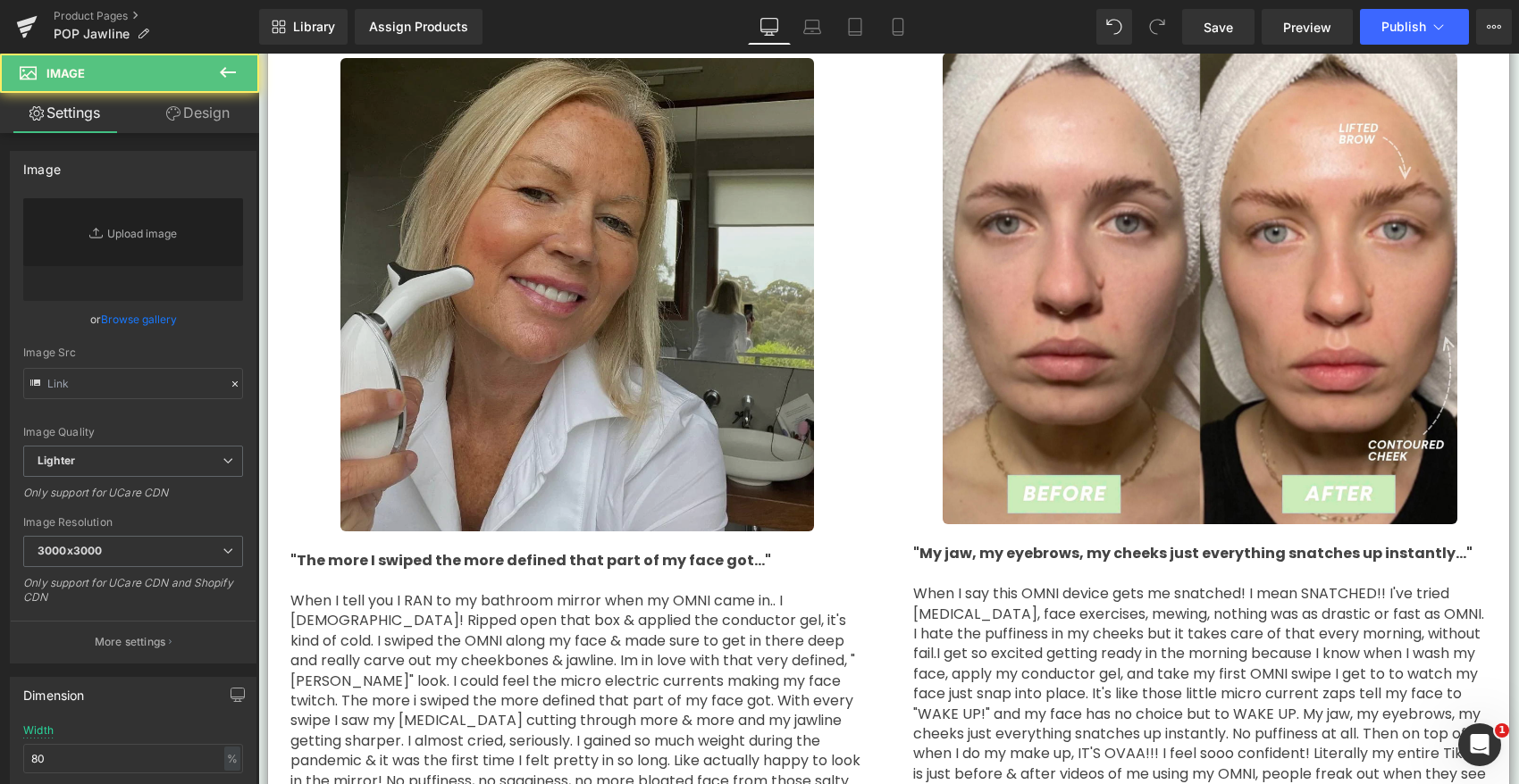
click at [612, 315] on img at bounding box center [577, 294] width 473 height 473
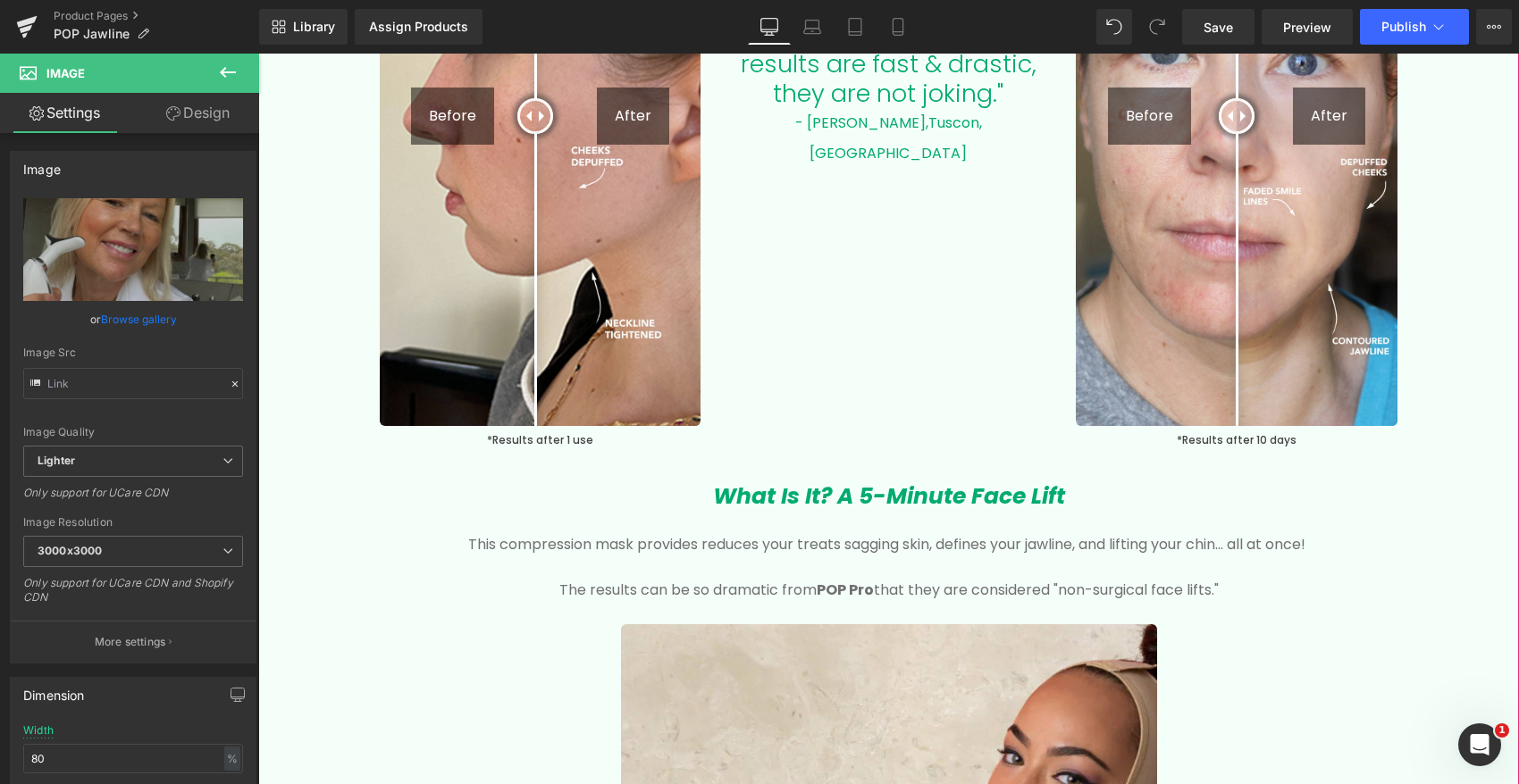
scroll to position [2435, 0]
click at [809, 559] on p at bounding box center [889, 566] width 1019 height 24
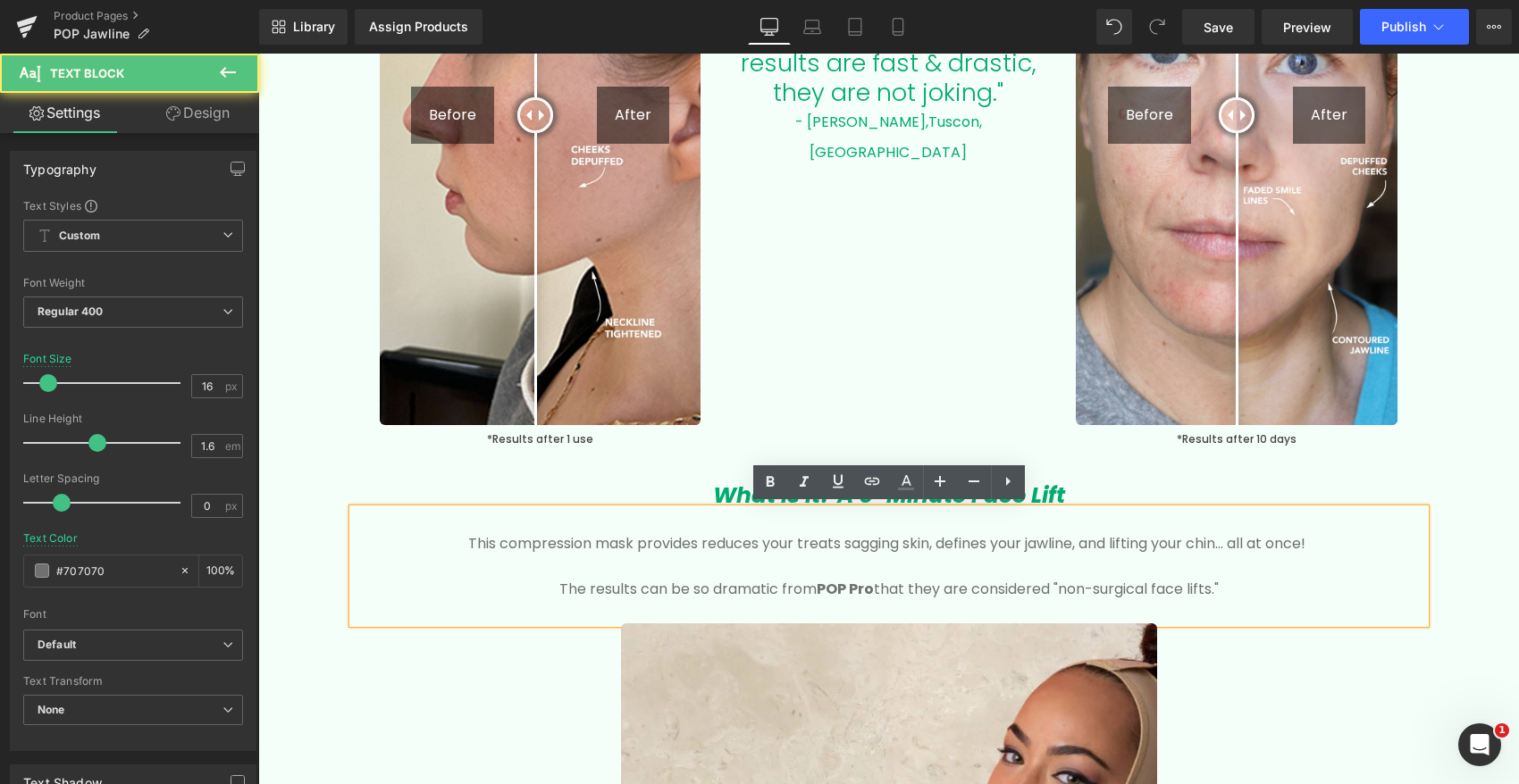
click at [760, 568] on p at bounding box center [889, 566] width 1019 height 24
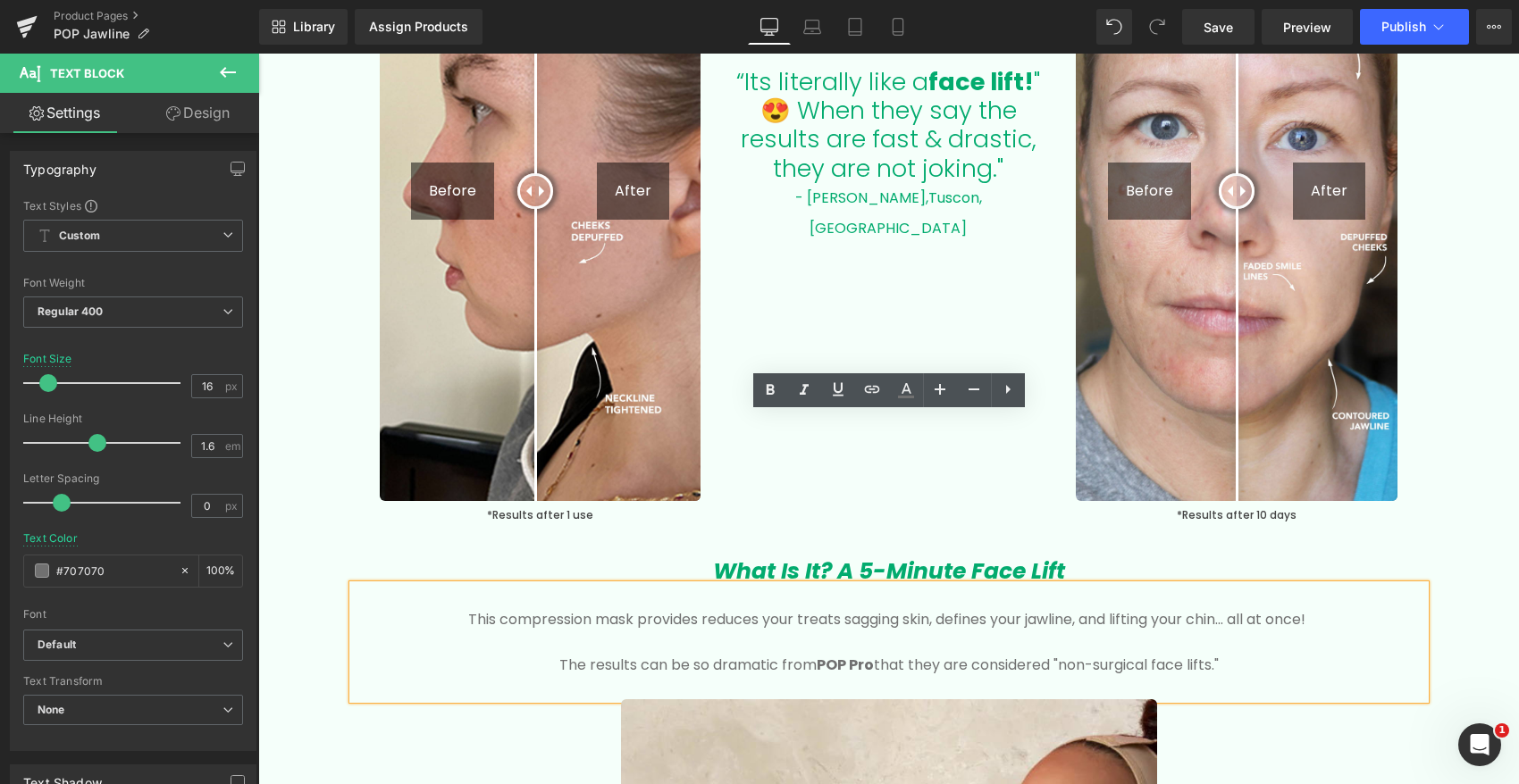
scroll to position [2611, 0]
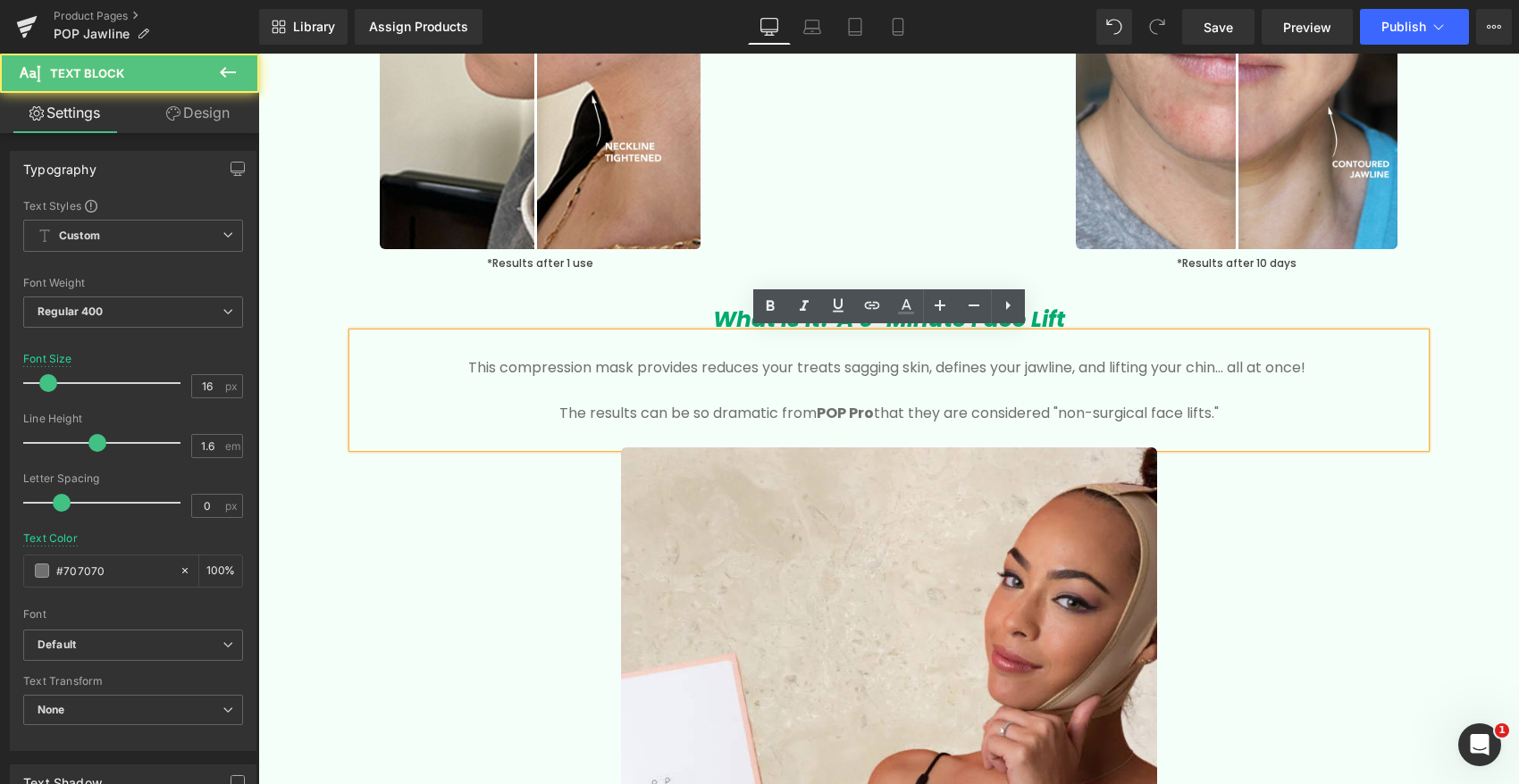
click at [1253, 409] on p "The results can be so dramatic from P OP Pro that they are considered "non-surg…" at bounding box center [889, 414] width 1019 height 24
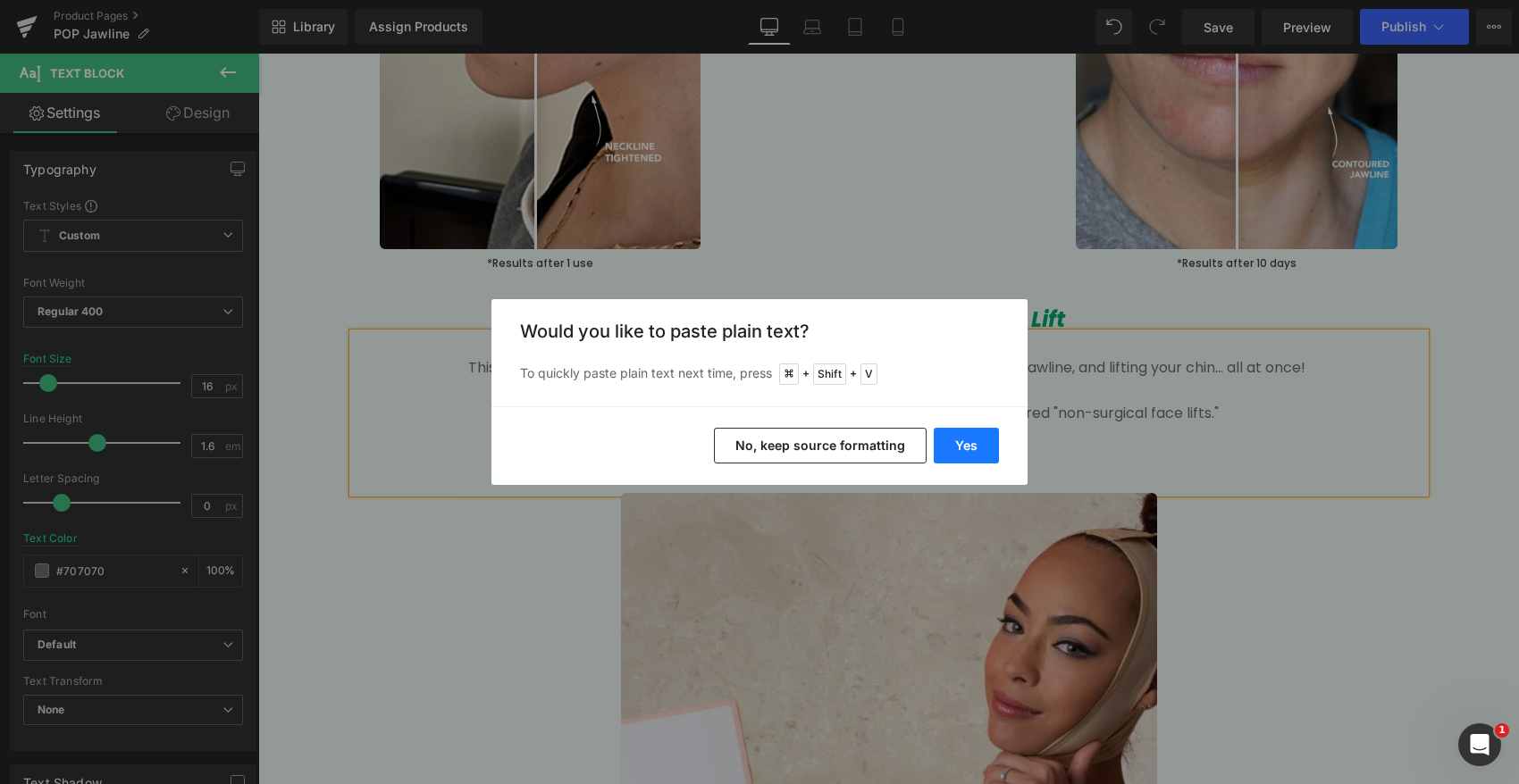
drag, startPoint x: 968, startPoint y: 441, endPoint x: 709, endPoint y: 387, distance: 264.6
click at [968, 441] on button "Yes" at bounding box center [966, 445] width 65 height 35
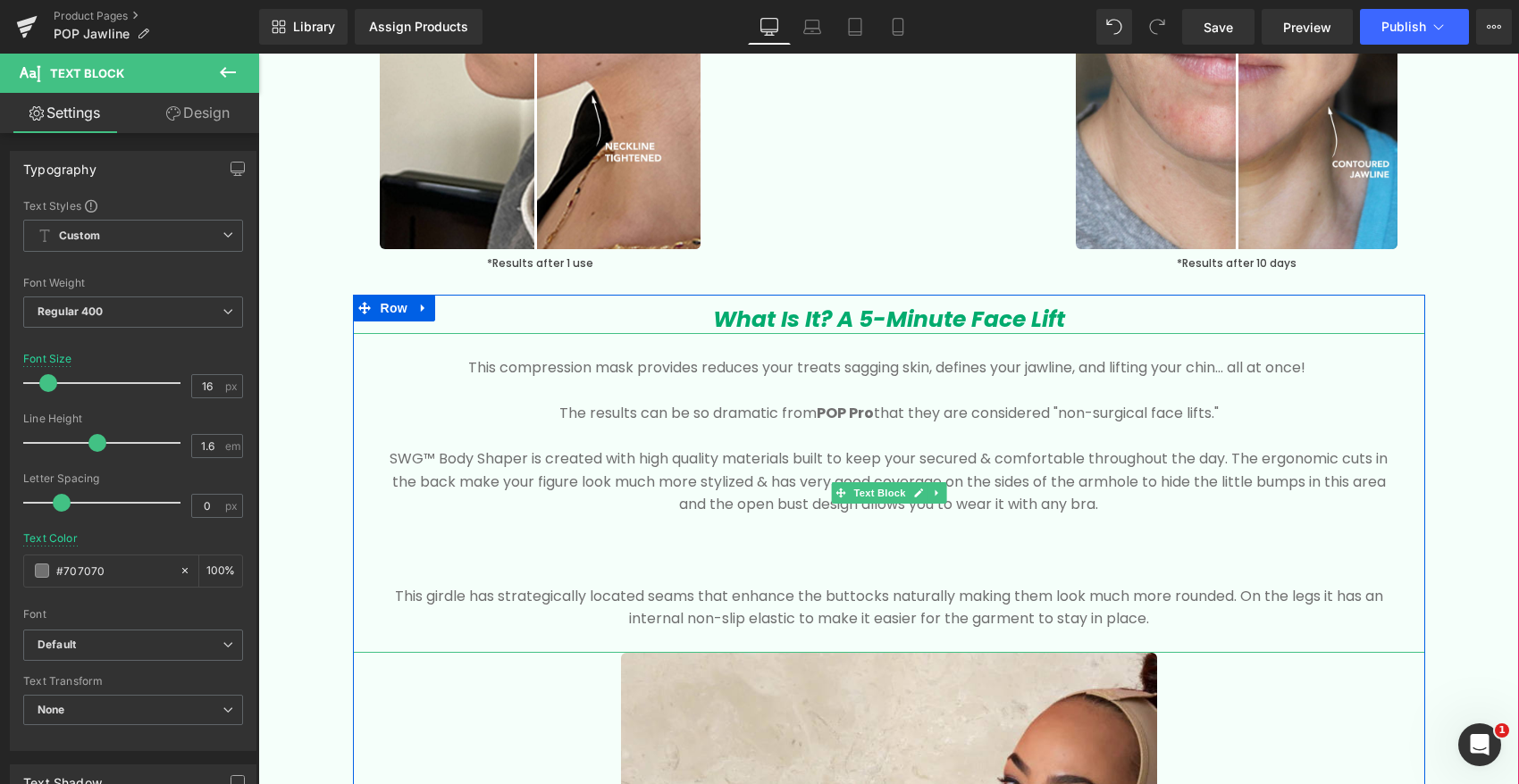
click at [642, 555] on p at bounding box center [889, 550] width 1019 height 24
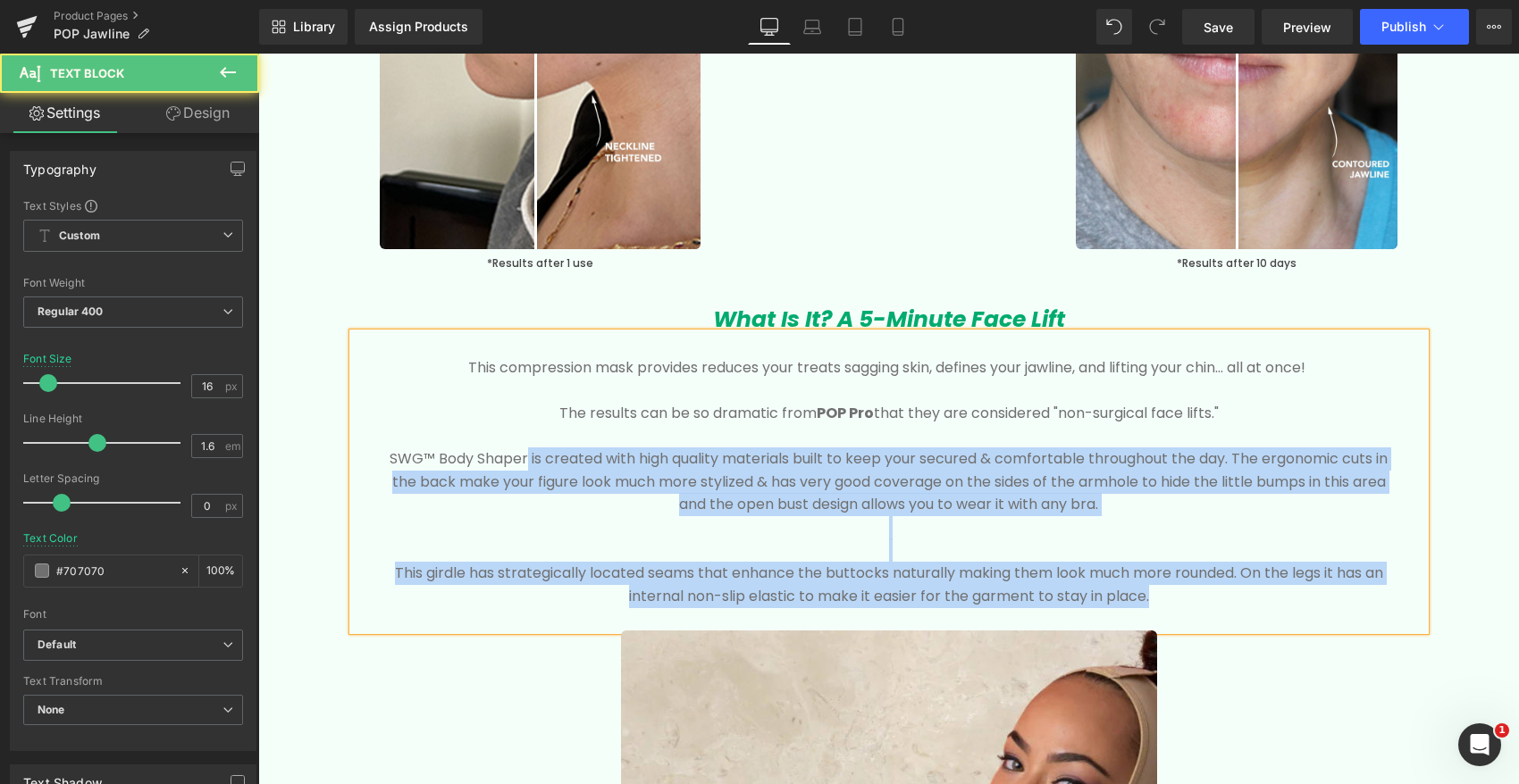
drag, startPoint x: 522, startPoint y: 460, endPoint x: 348, endPoint y: 460, distance: 174.0
click at [353, 460] on div "This compression mask provides reduces your treats sagging skin, defines your j…" at bounding box center [889, 482] width 1072 height 297
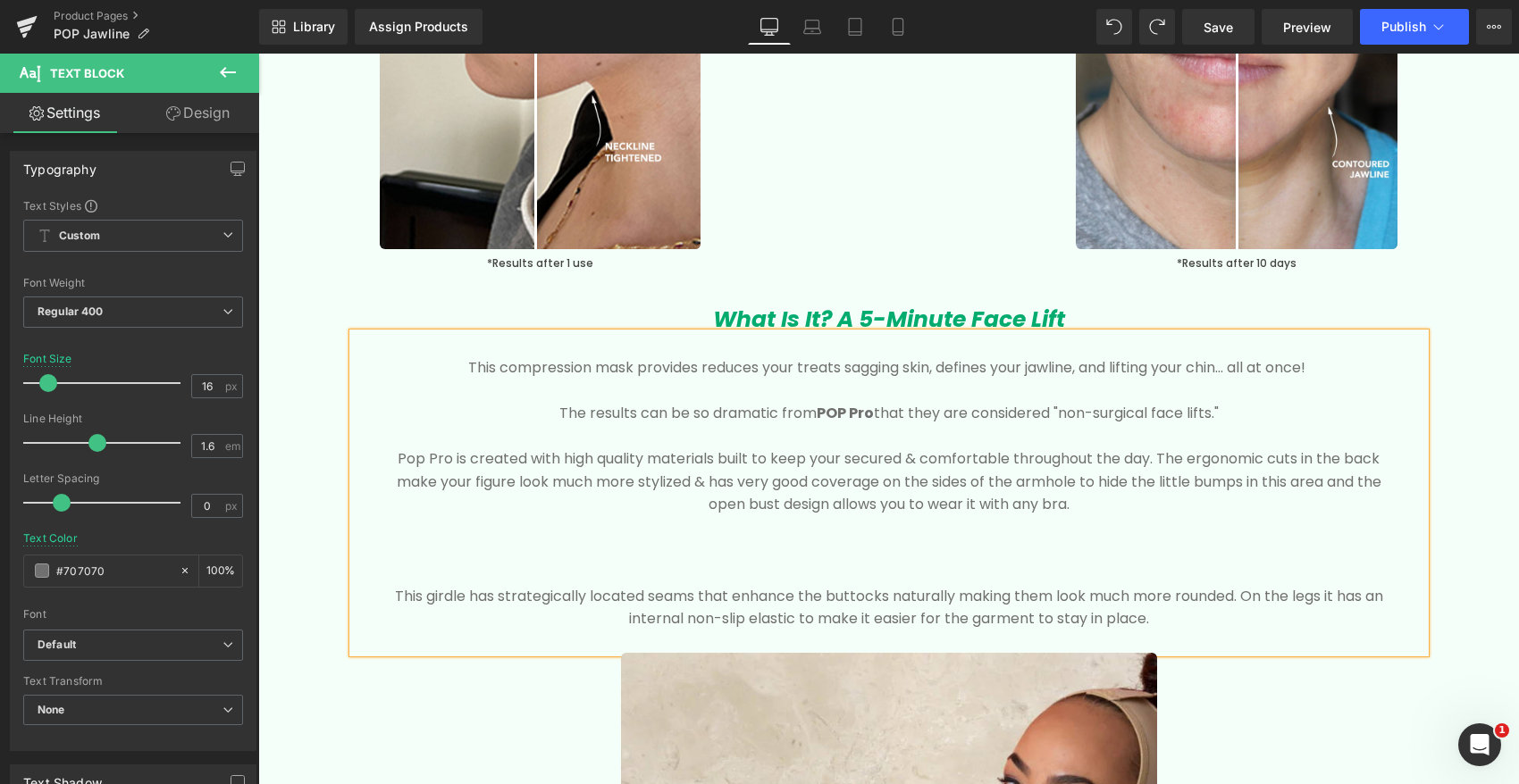
click at [795, 569] on p at bounding box center [889, 574] width 1019 height 24
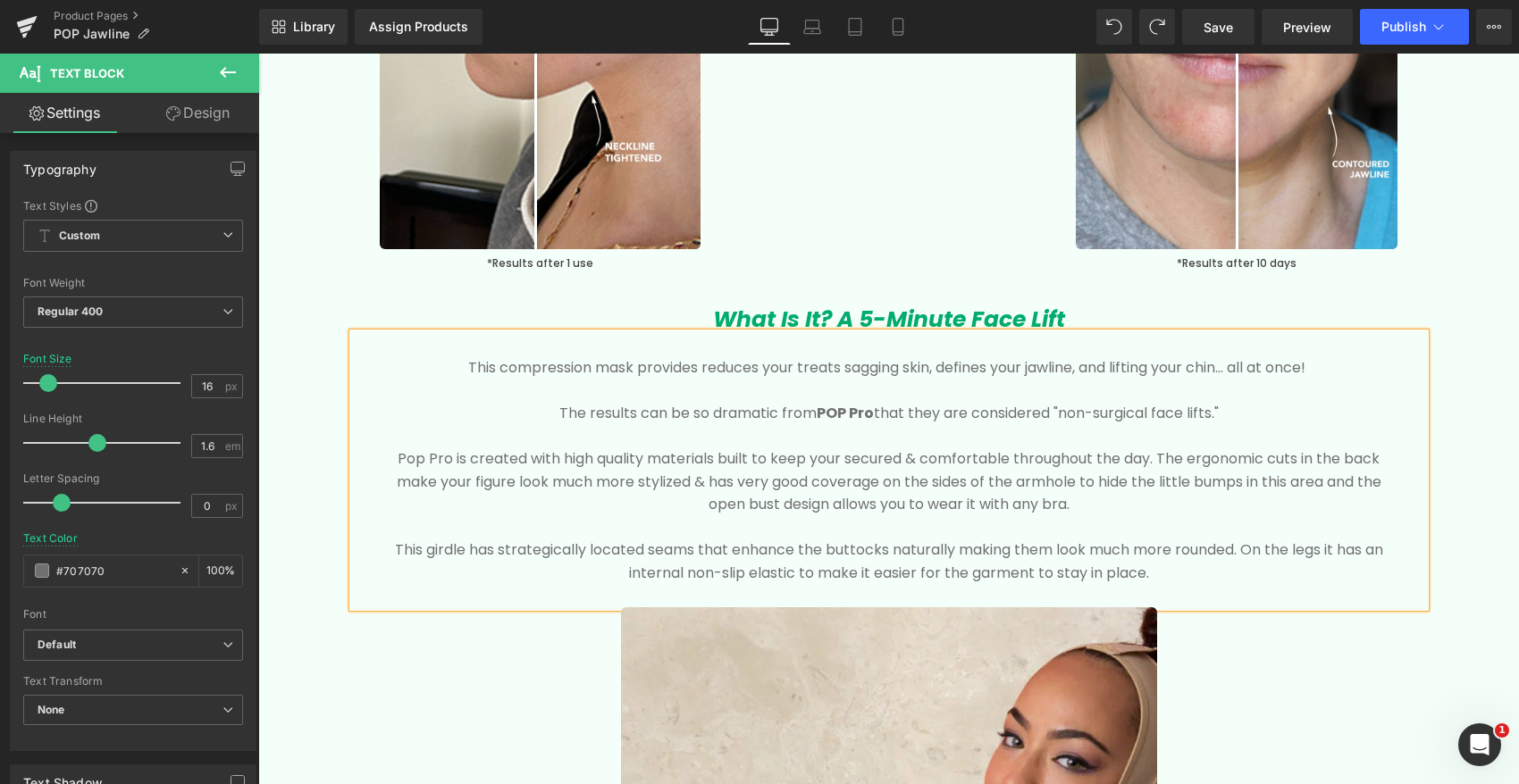
click at [486, 483] on p "Pop Pro is created with high quality materials built to keep your secured & com…" at bounding box center [889, 482] width 1019 height 69
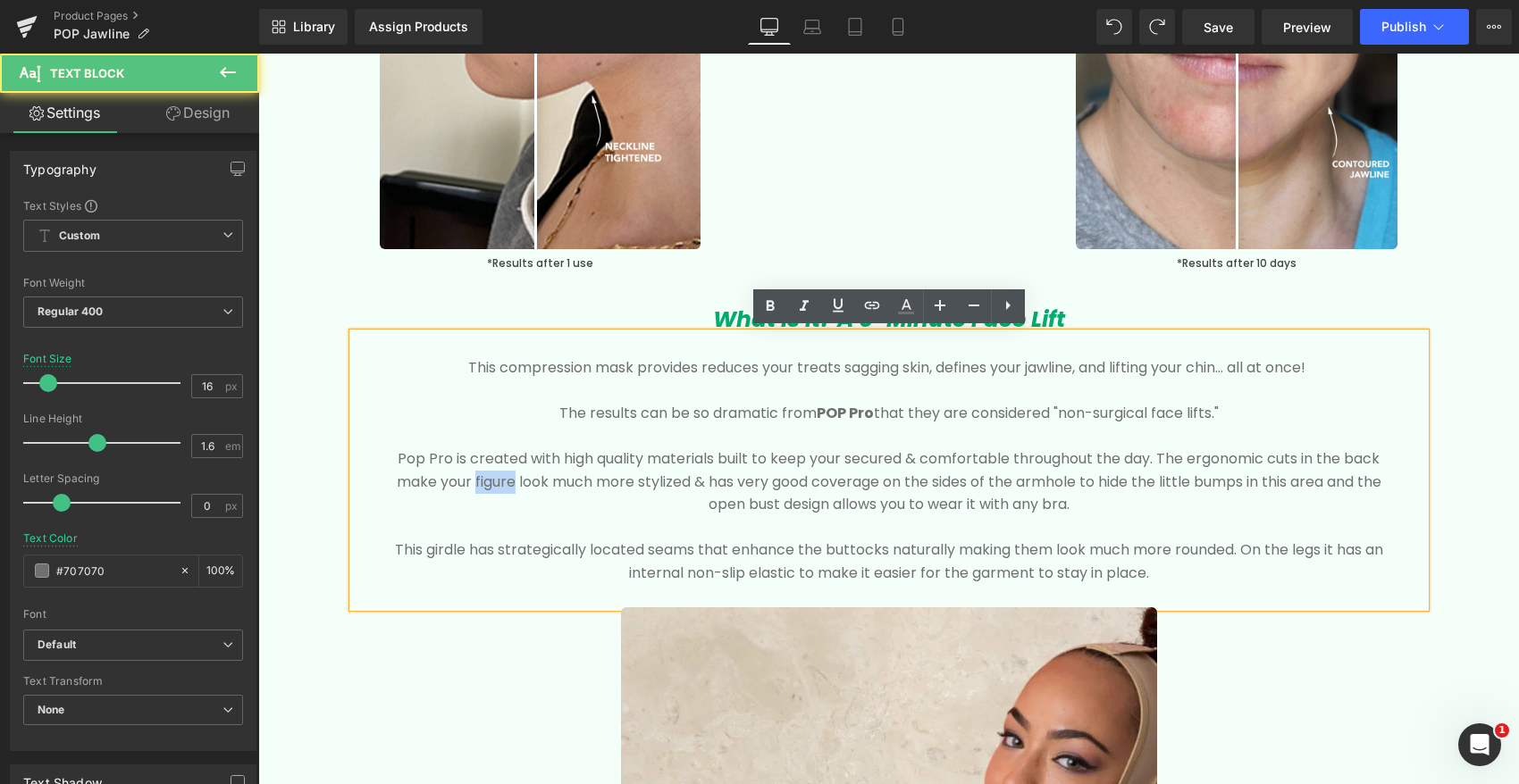
click at [486, 483] on p "Pop Pro is created with high quality materials built to keep your secured & com…" at bounding box center [889, 482] width 1019 height 69
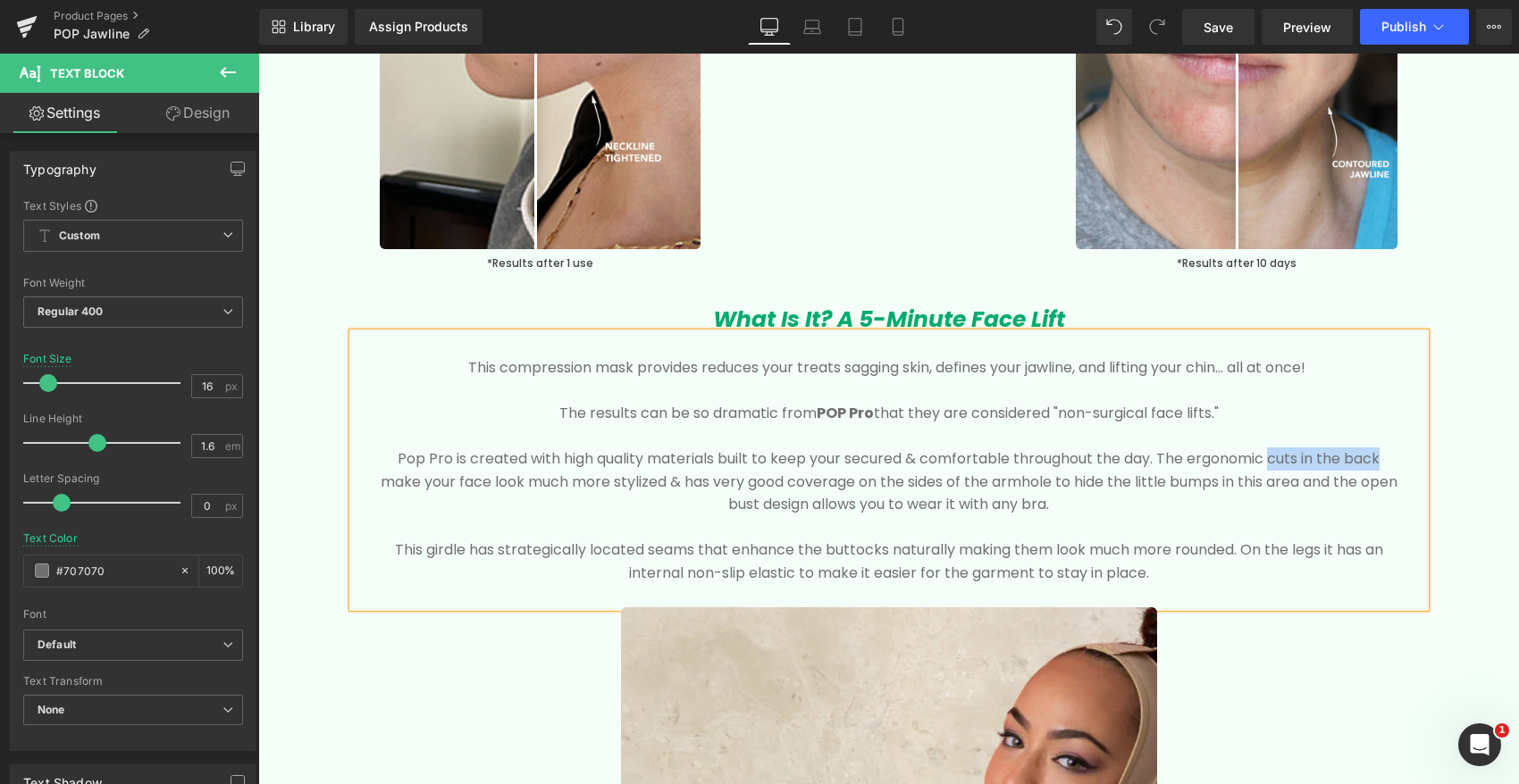
drag, startPoint x: 1272, startPoint y: 458, endPoint x: 1394, endPoint y: 453, distance: 122.1
click at [1396, 453] on p "Pop Pro is created with high quality materials built to keep your secured & com…" at bounding box center [889, 482] width 1019 height 69
drag, startPoint x: 590, startPoint y: 483, endPoint x: 1192, endPoint y: 507, distance: 602.5
click at [1192, 508] on p "Pop Pro is created with high quality materials built to keep your secured & com…" at bounding box center [889, 482] width 1019 height 69
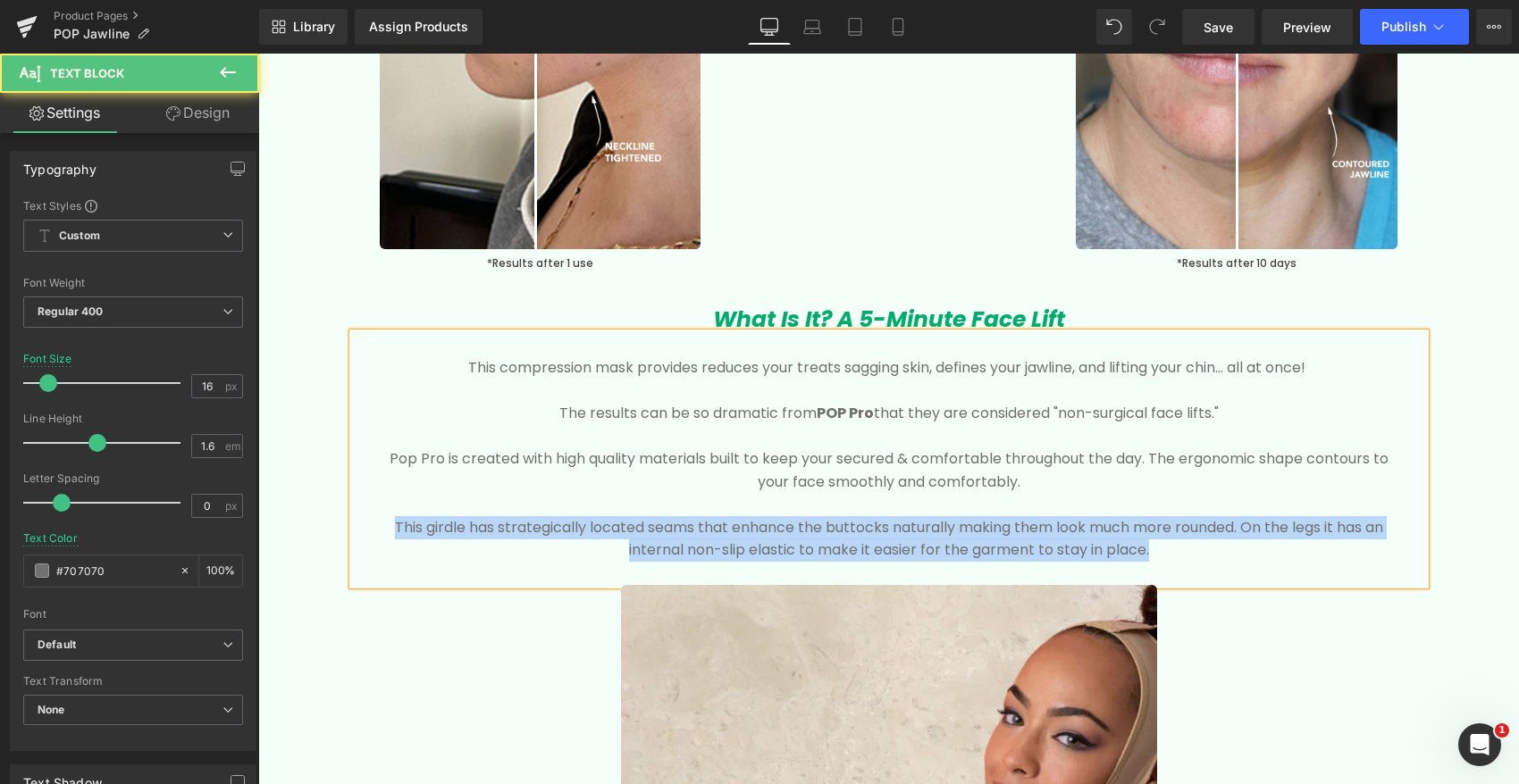
drag, startPoint x: 1171, startPoint y: 542, endPoint x: 343, endPoint y: 524, distance: 828.2
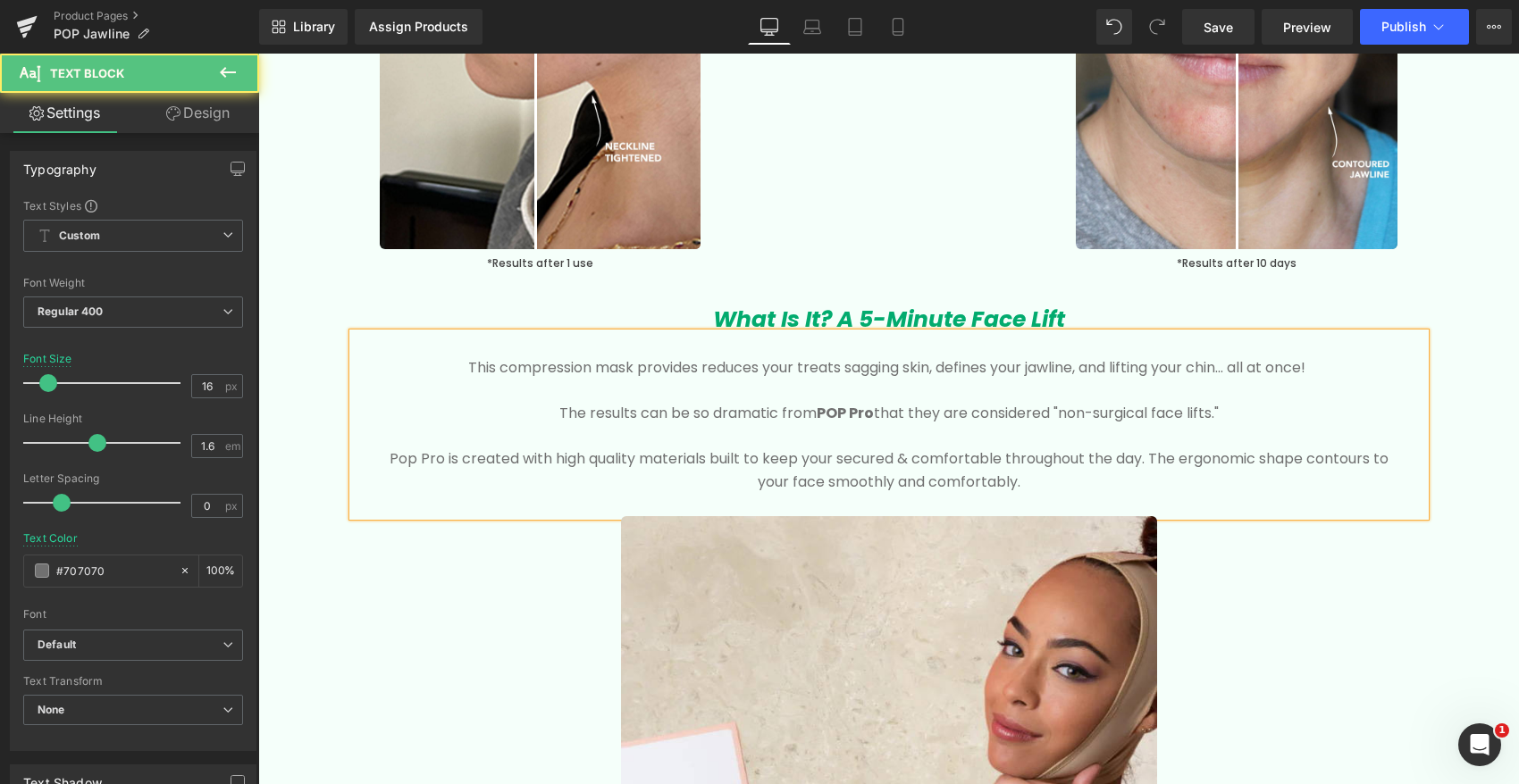
drag, startPoint x: 437, startPoint y: 455, endPoint x: 444, endPoint y: 444, distance: 13.0
click at [437, 455] on p "Pop Pro is created with high quality materials built to keep your secured & com…" at bounding box center [889, 470] width 1019 height 45
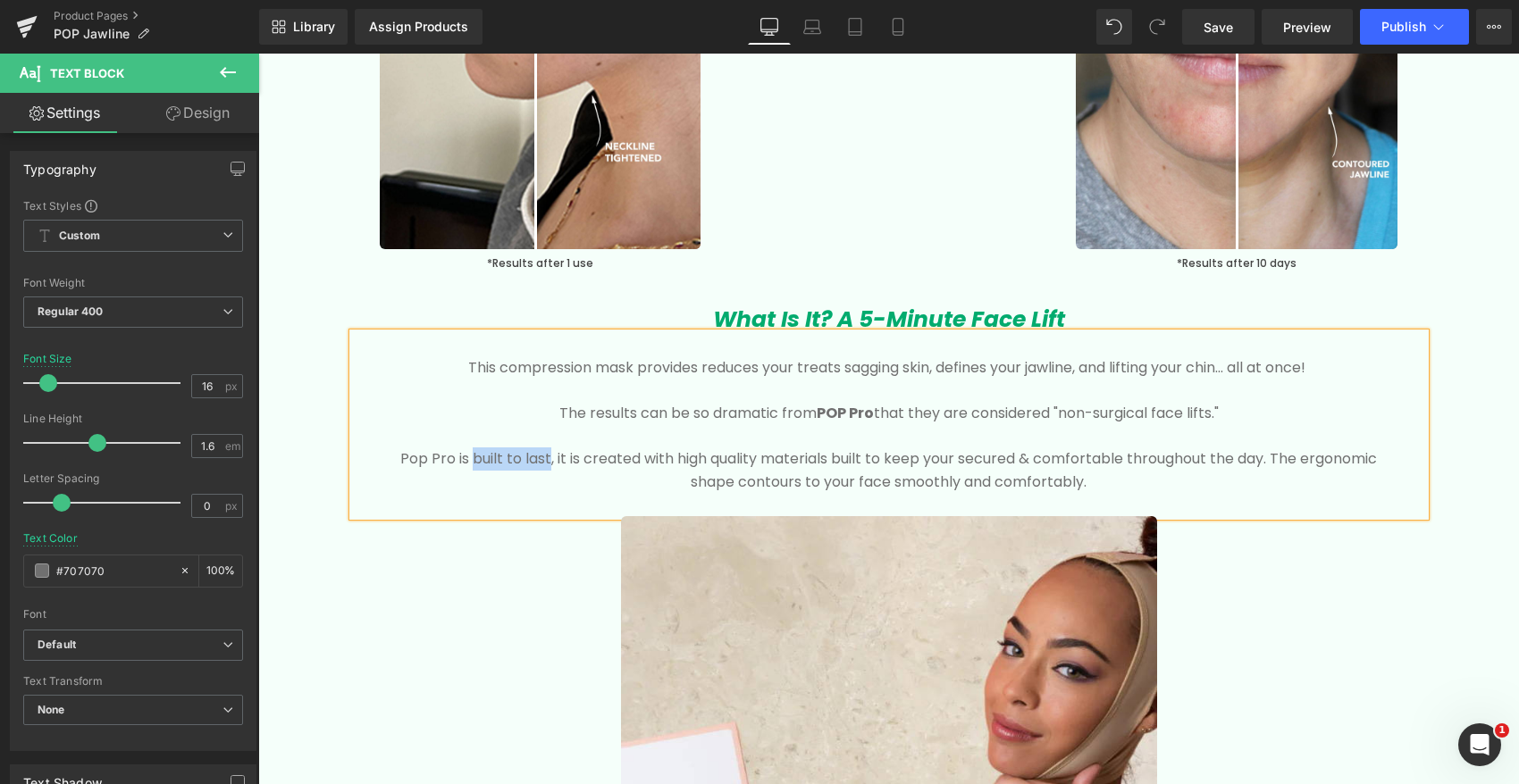
drag, startPoint x: 547, startPoint y: 458, endPoint x: 466, endPoint y: 460, distance: 81.0
click at [467, 460] on p "Pop Pro is built to last, it is created with high quality materials built to ke…" at bounding box center [889, 470] width 1019 height 45
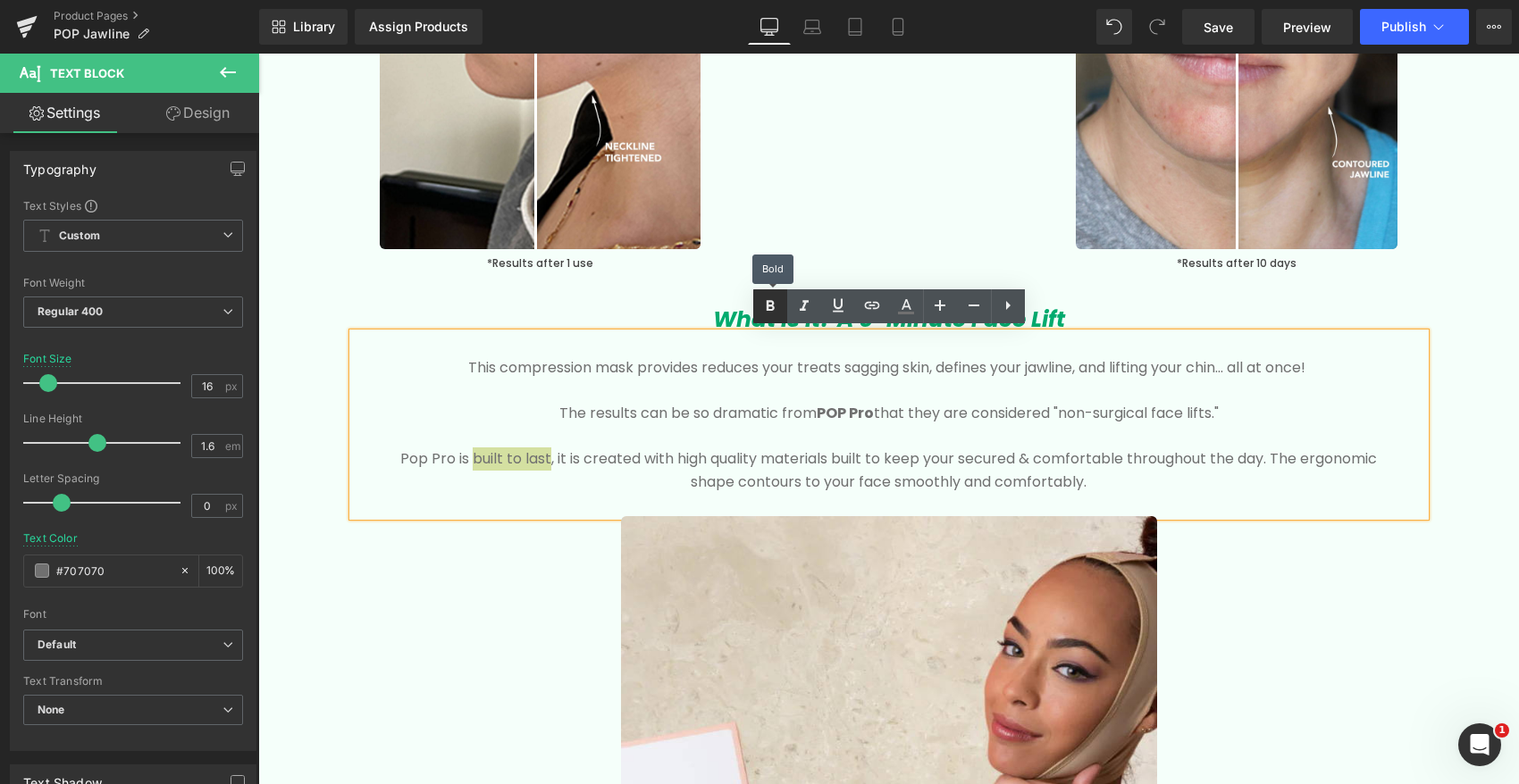
click at [769, 294] on link at bounding box center [769, 306] width 34 height 34
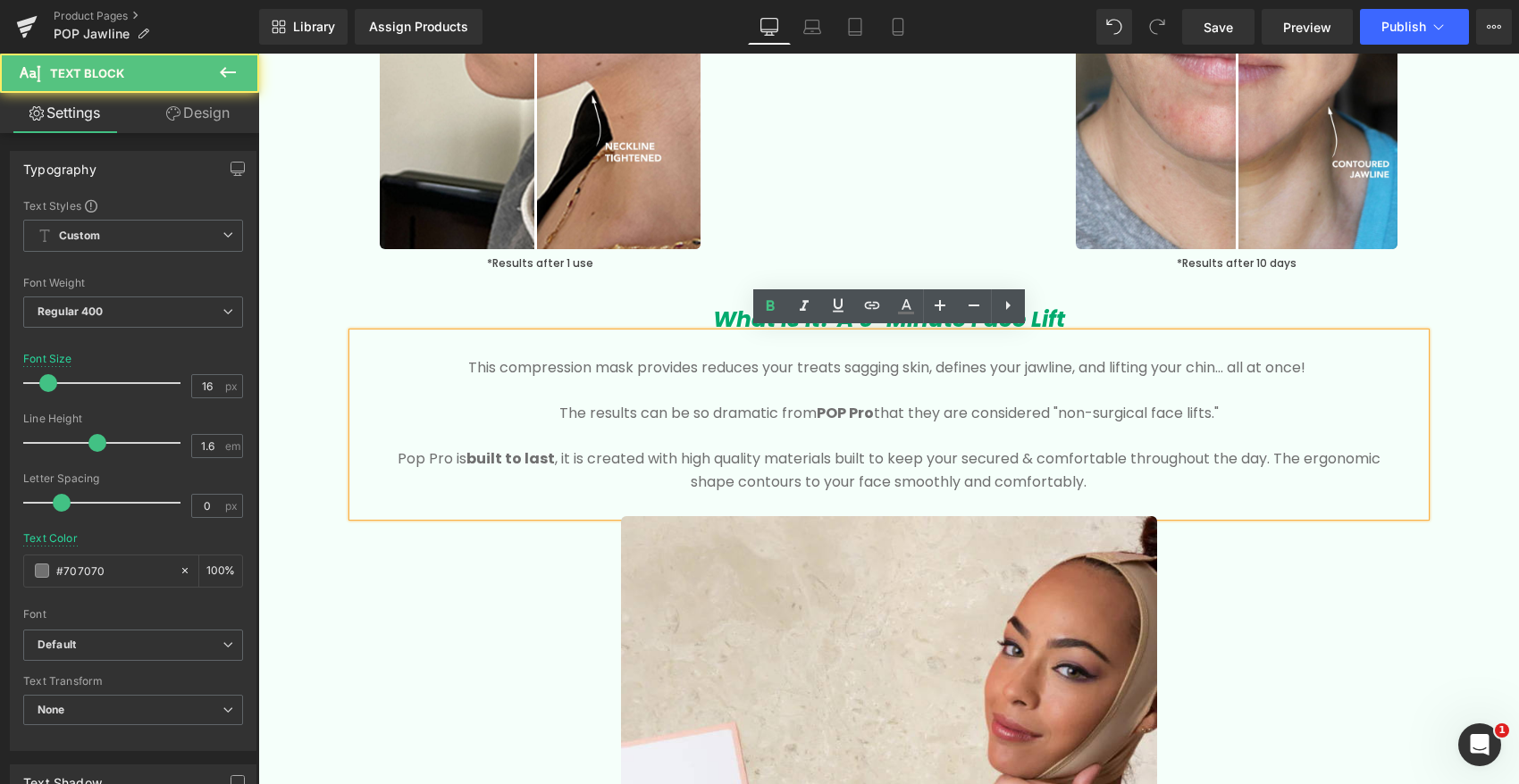
click at [621, 447] on p "Pop Pro is built to last , it is created with high quality materials built to k…" at bounding box center [889, 470] width 1019 height 45
click at [655, 463] on p "Pop Pro is built to last , it is created with high quality materials built to k…" at bounding box center [889, 470] width 1019 height 45
drag, startPoint x: 464, startPoint y: 456, endPoint x: 359, endPoint y: 456, distance: 105.0
click at [360, 456] on div "This compression mask provides reduces your treats sagging skin, defines your j…" at bounding box center [889, 425] width 1072 height 183
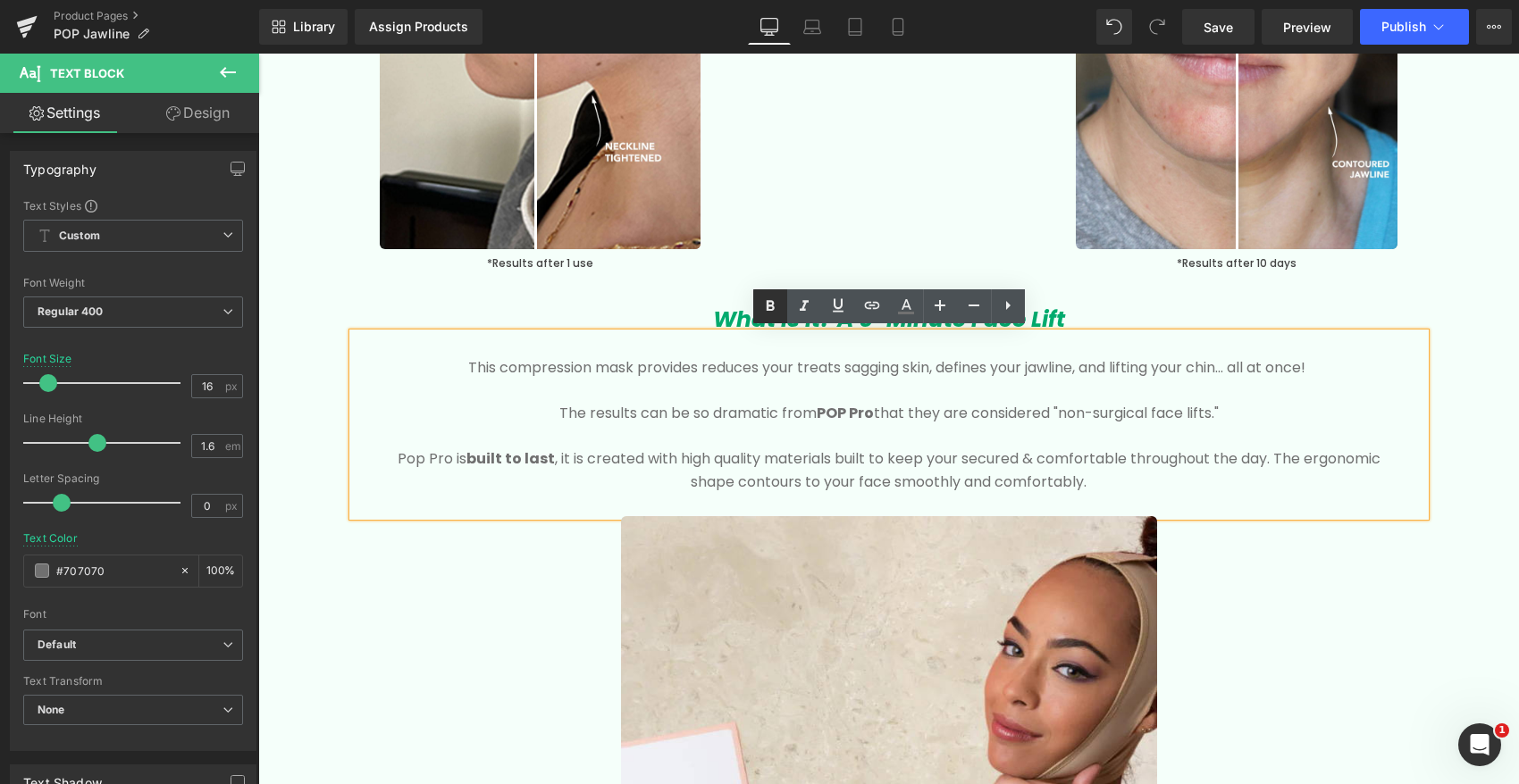
click at [766, 299] on icon at bounding box center [770, 306] width 22 height 22
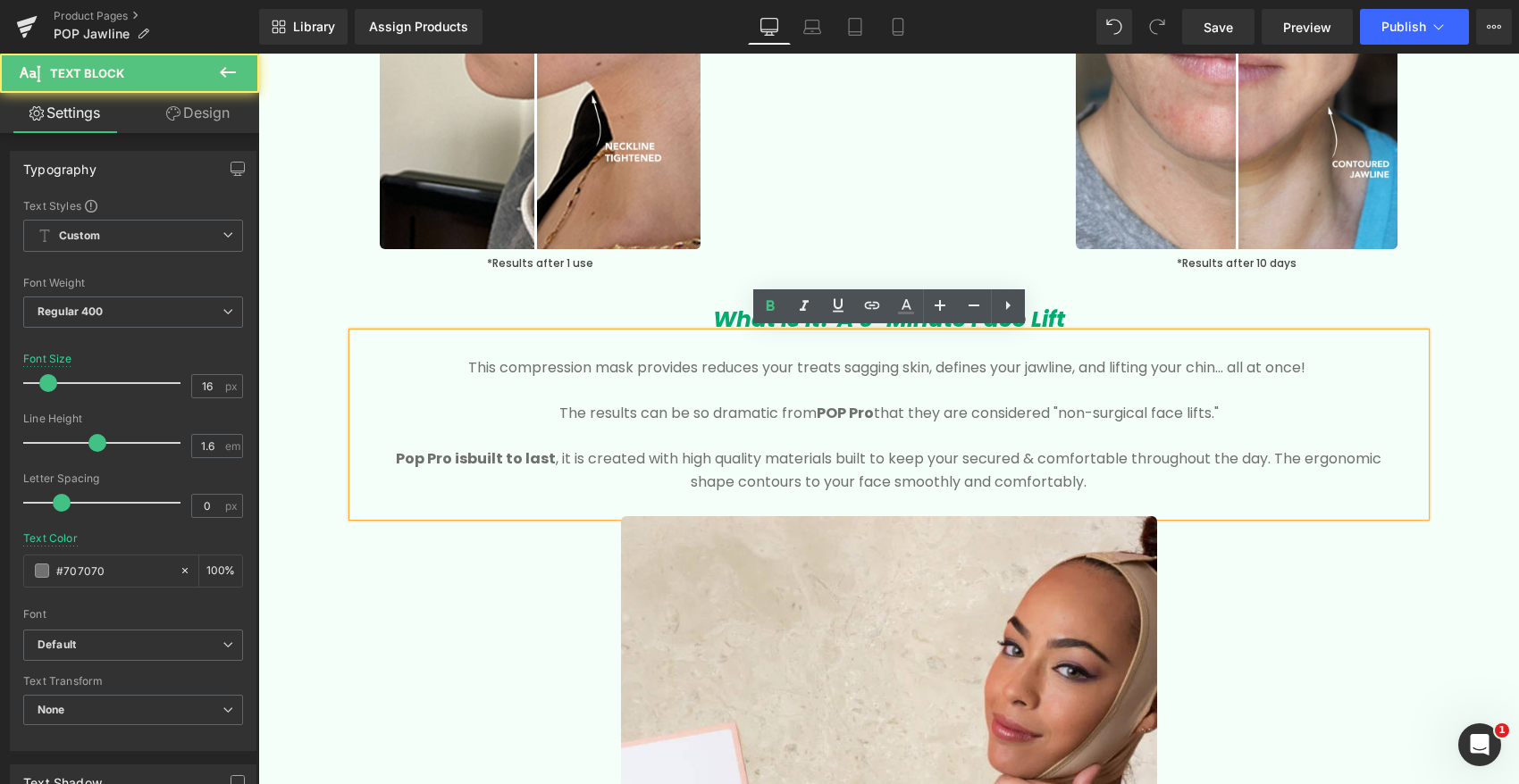
drag, startPoint x: 1056, startPoint y: 407, endPoint x: 1244, endPoint y: 408, distance: 188.0
click at [1244, 407] on p "The results can be so dramatic from P OP Pro that they are considered "non-surg…" at bounding box center [889, 414] width 1019 height 24
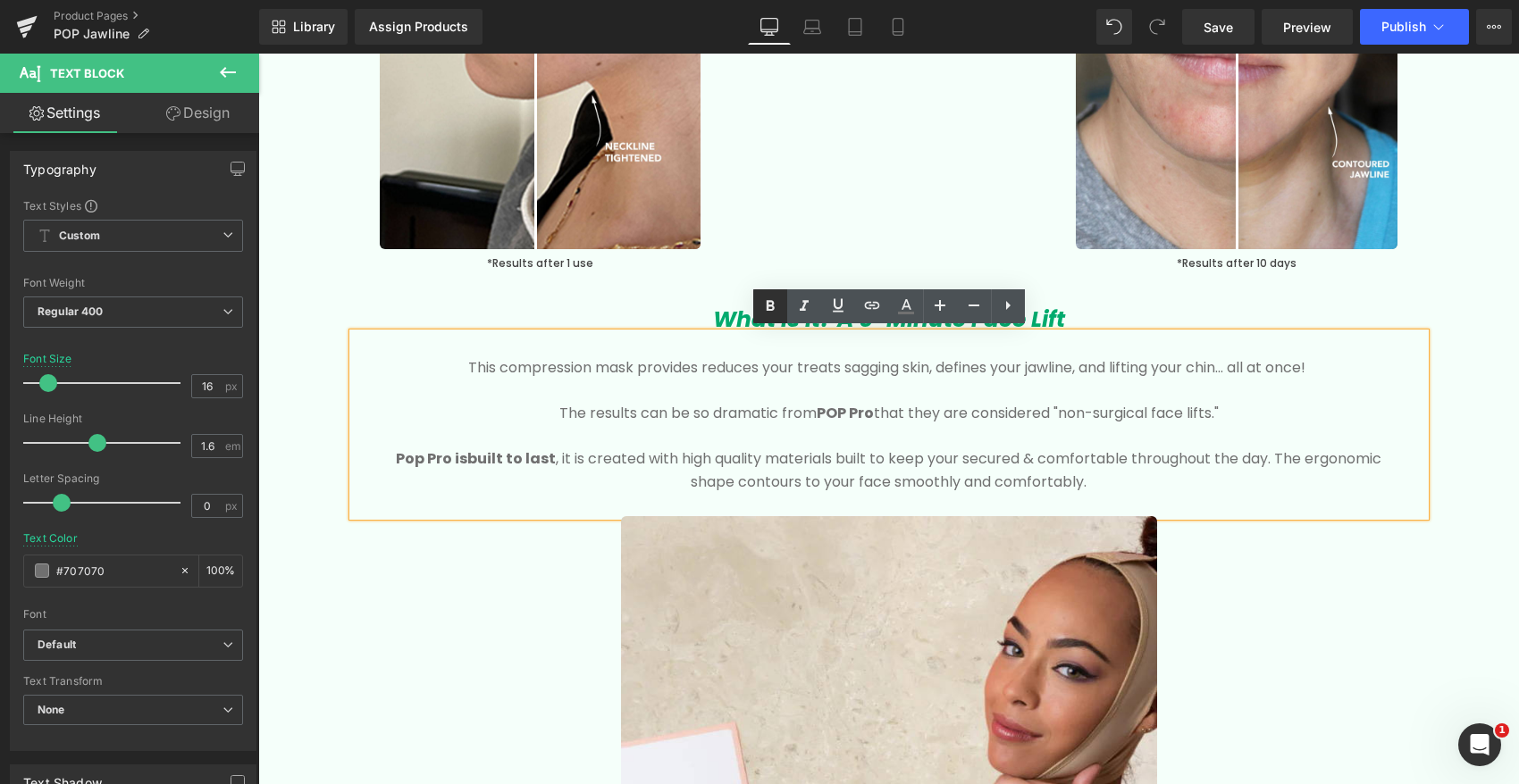
click at [766, 305] on icon at bounding box center [769, 306] width 8 height 11
click at [815, 403] on strong "P" at bounding box center [811, 413] width 9 height 21
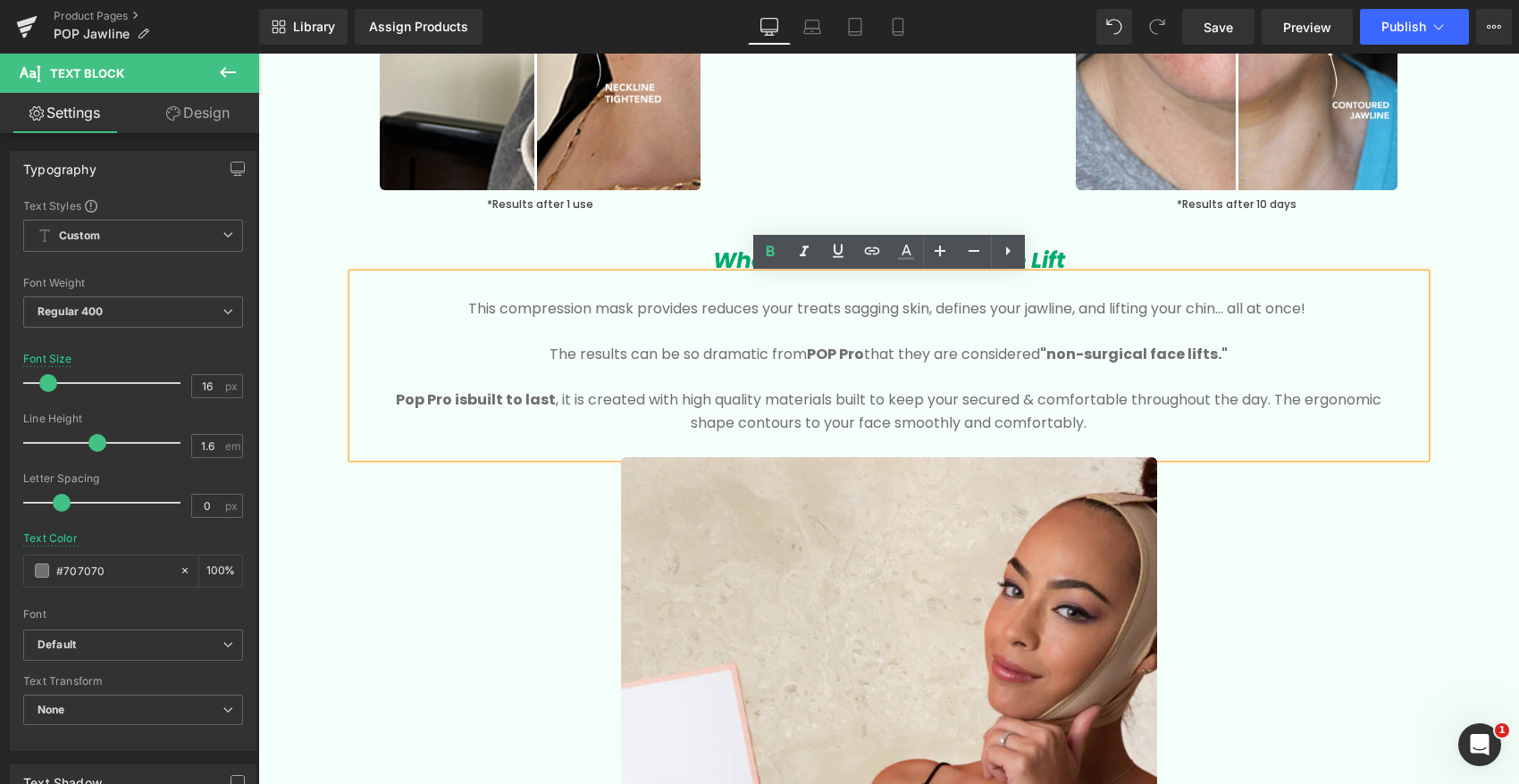
scroll to position [2686, 0]
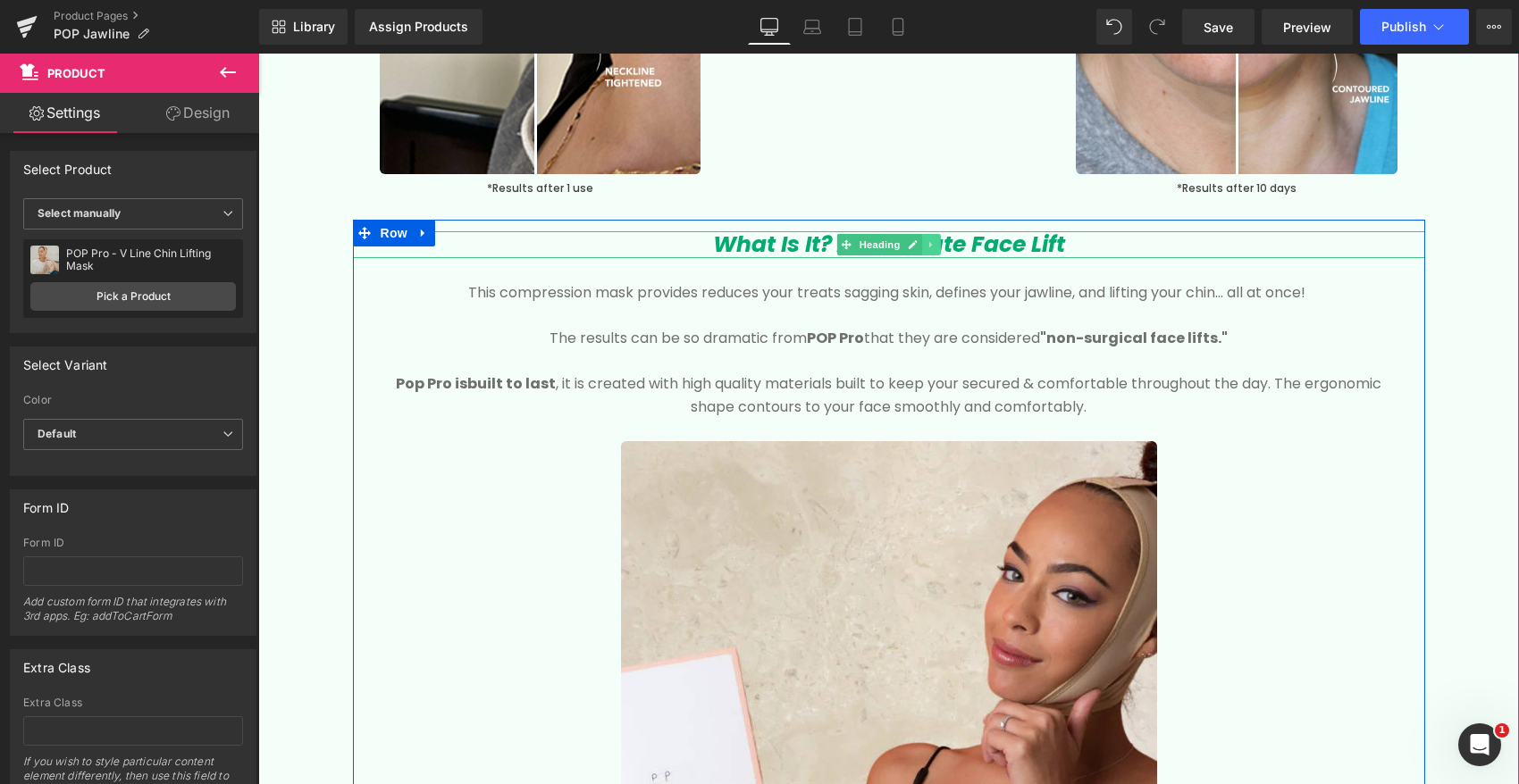
click at [938, 241] on link at bounding box center [930, 245] width 19 height 22
click at [916, 244] on link at bounding box center [920, 245] width 19 height 22
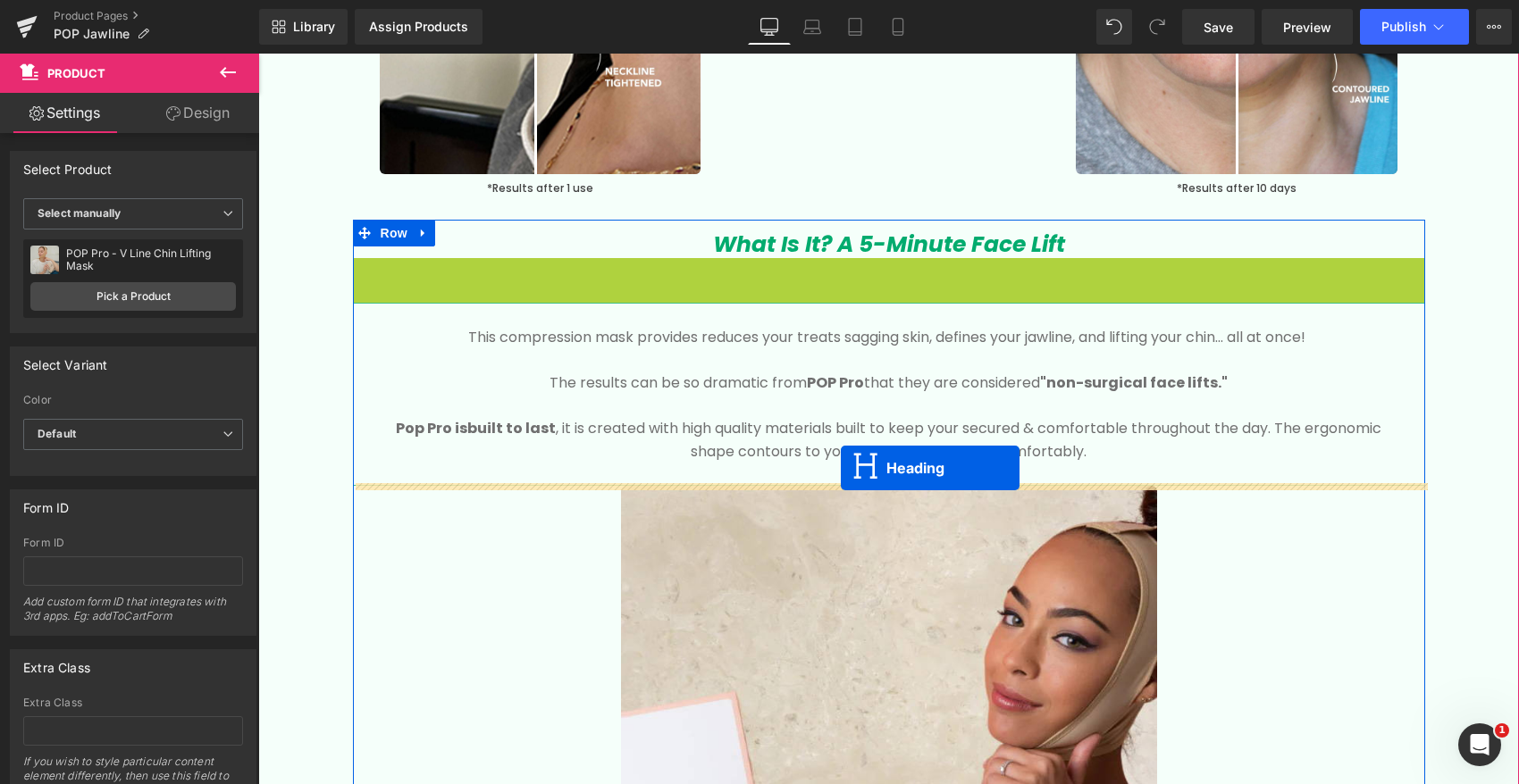
drag, startPoint x: 846, startPoint y: 271, endPoint x: 841, endPoint y: 468, distance: 197.1
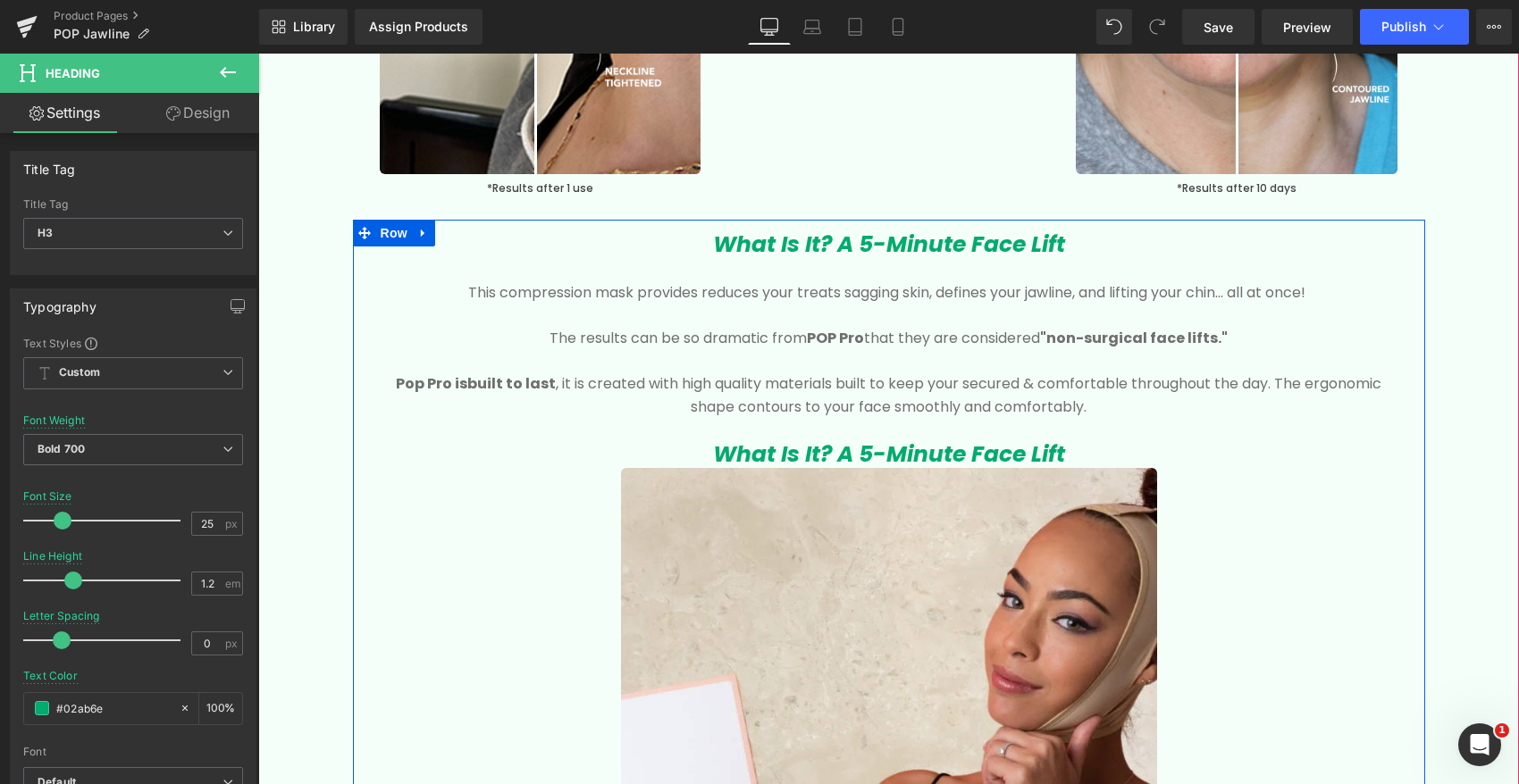
click at [754, 458] on icon "What Is It? A 5-Minute Face Lift" at bounding box center [888, 454] width 352 height 31
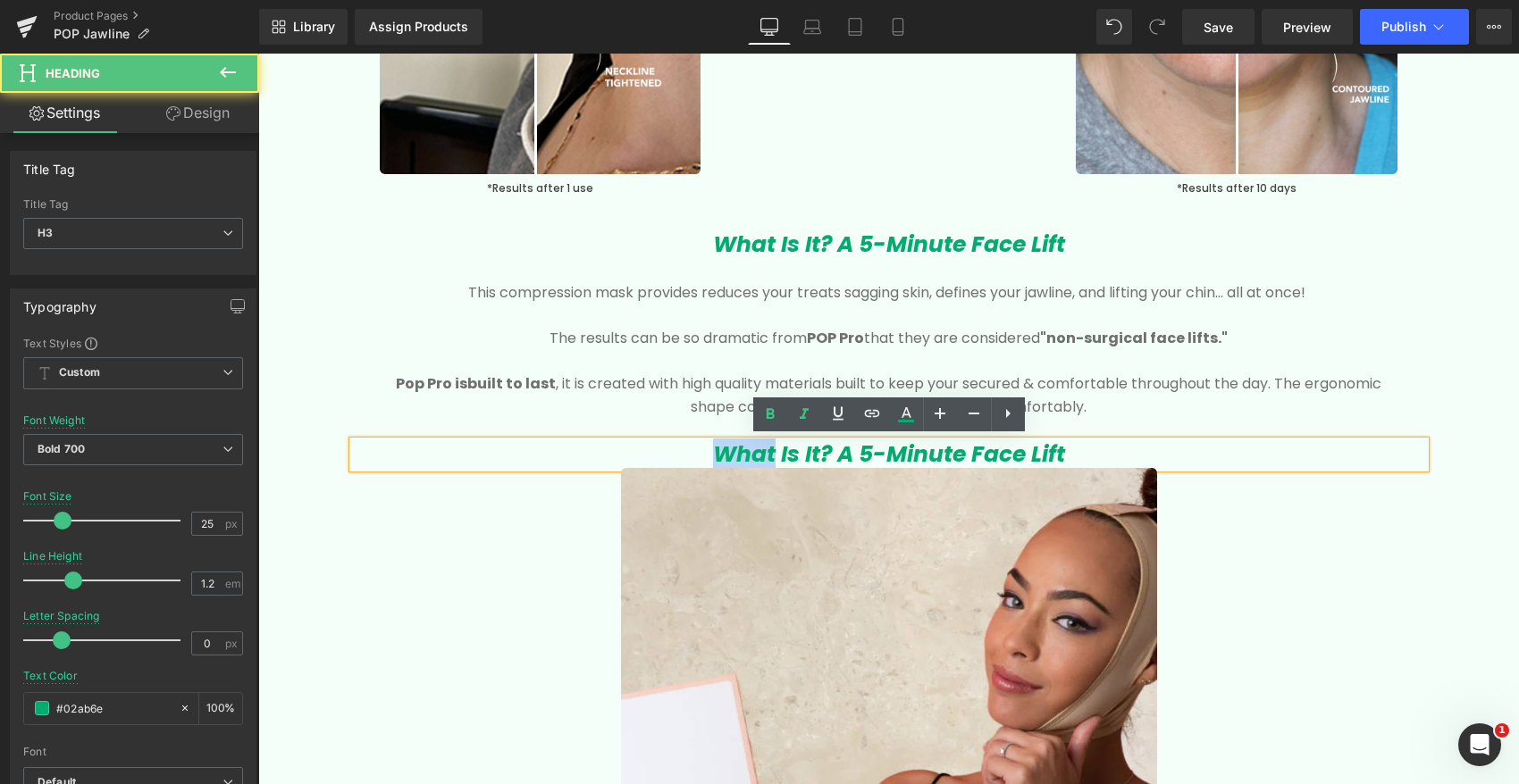
click at [754, 458] on icon "What Is It? A 5-Minute Face Lift" at bounding box center [888, 454] width 352 height 31
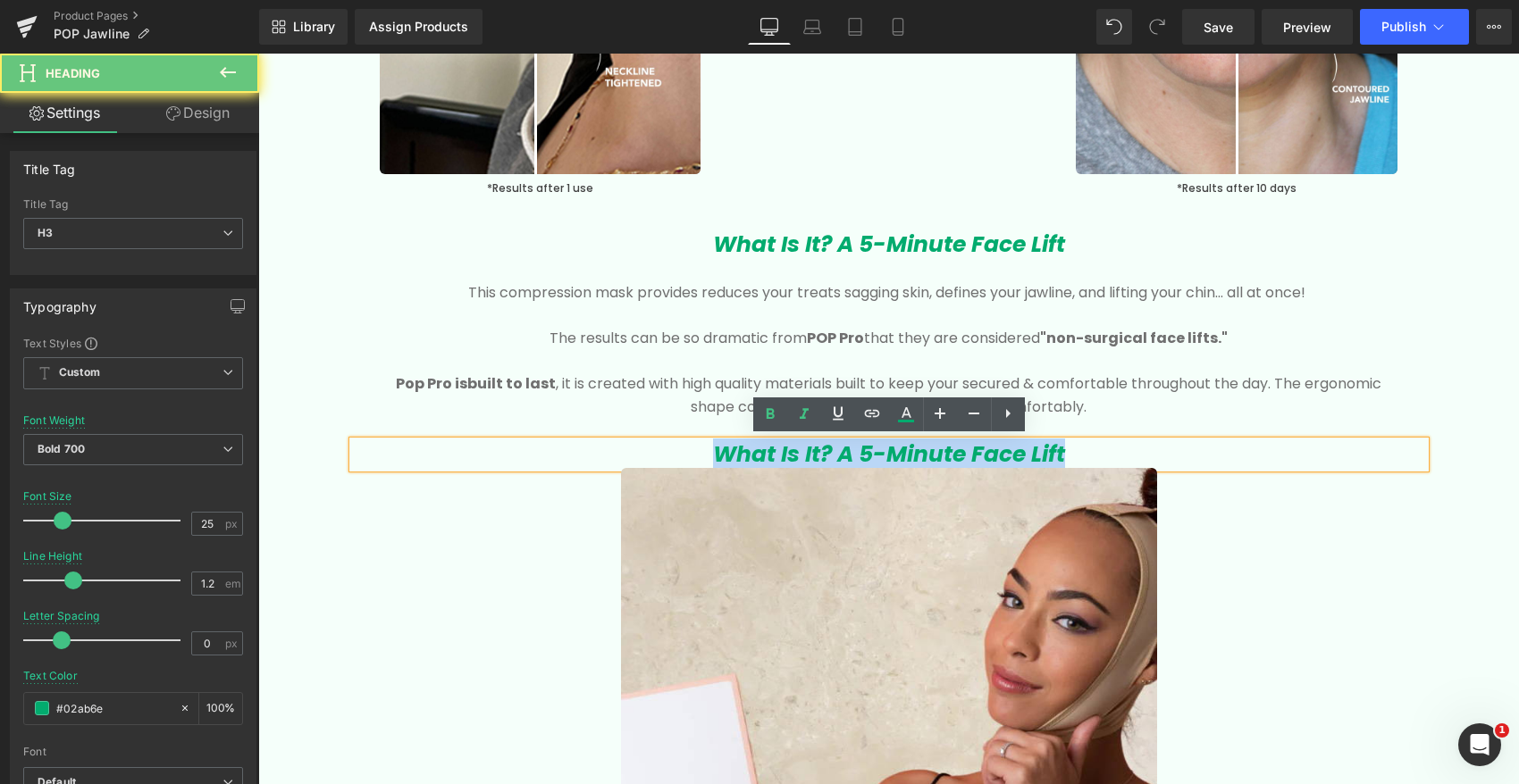
click at [754, 458] on icon "What Is It? A 5-Minute Face Lift" at bounding box center [888, 454] width 352 height 31
paste div
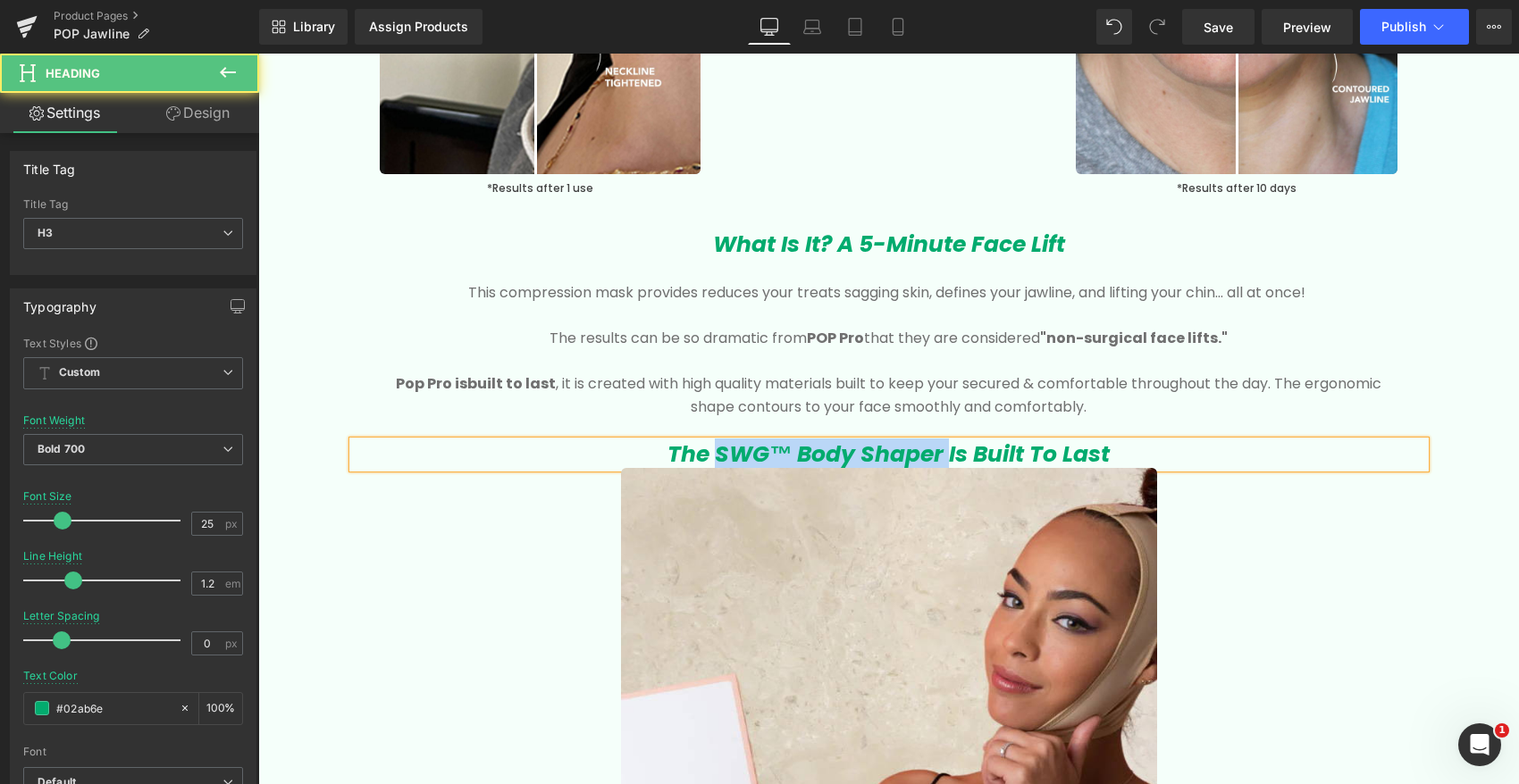
drag, startPoint x: 932, startPoint y: 446, endPoint x: 722, endPoint y: 441, distance: 210.1
click at [721, 443] on icon "The SWG™ Body Shaper Is Built To Last" at bounding box center [888, 454] width 443 height 31
click at [737, 453] on icon "The Pop Pro Lift Mask Is Built To Last" at bounding box center [888, 454] width 407 height 31
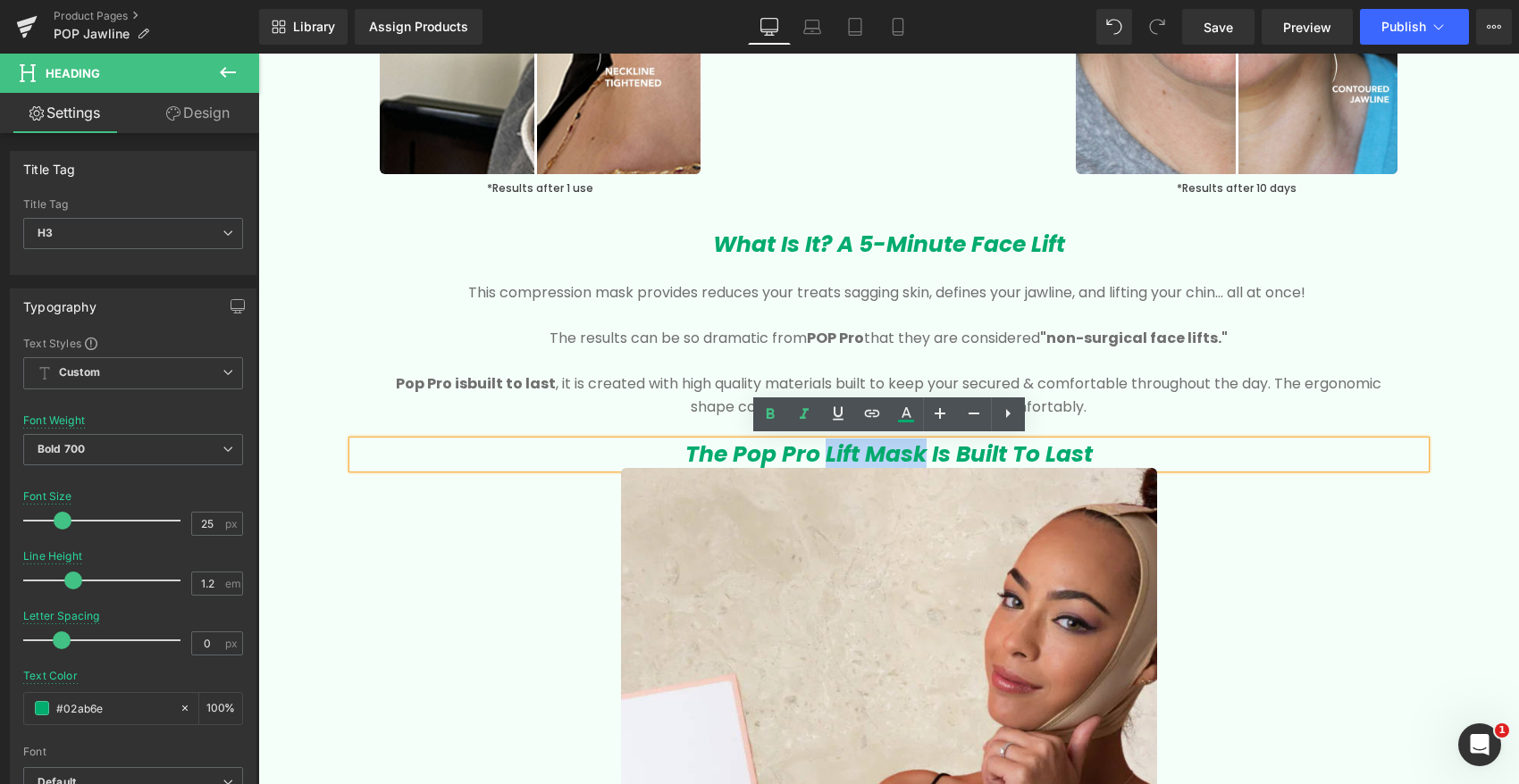
drag, startPoint x: 920, startPoint y: 455, endPoint x: 828, endPoint y: 454, distance: 92.0
click at [828, 454] on icon "The Pop Pro Lift Mask Is Built To Last" at bounding box center [888, 454] width 407 height 31
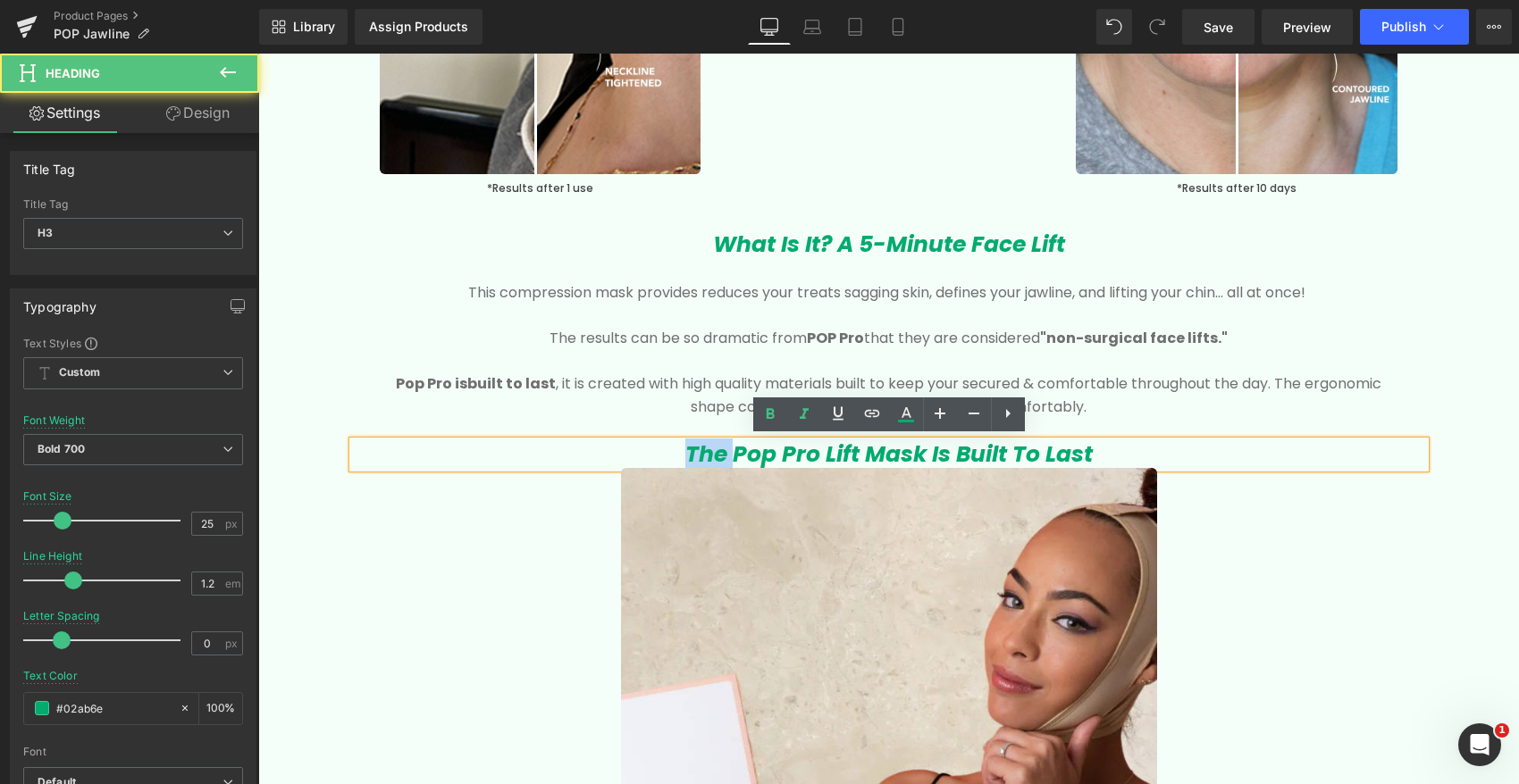
drag, startPoint x: 732, startPoint y: 450, endPoint x: 635, endPoint y: 450, distance: 97.0
click at [650, 450] on h3 "The Pop Pro Lift Mask Is Built To Last" at bounding box center [889, 454] width 1072 height 26
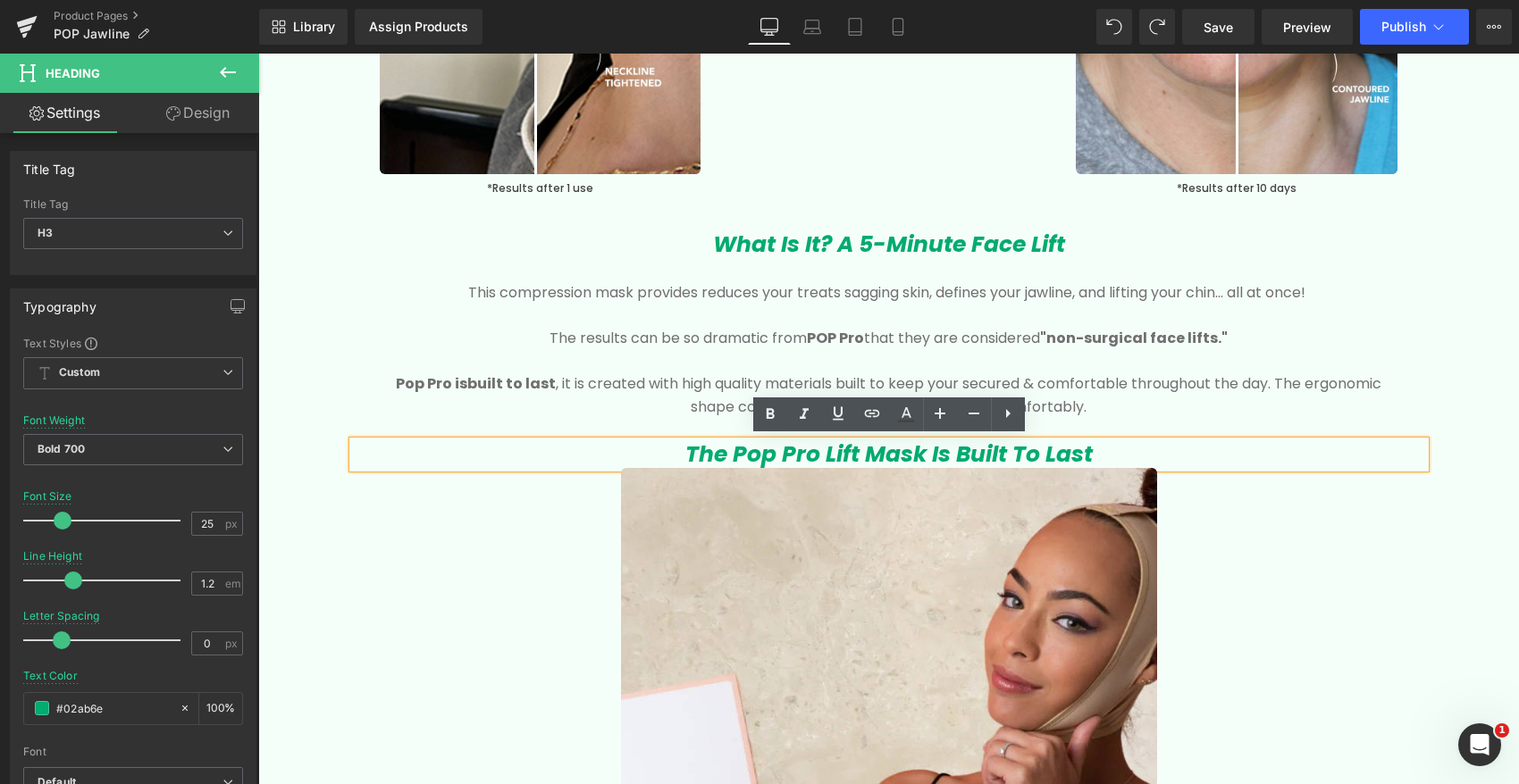
click at [872, 453] on icon "The Pop Pro Lift Mask Is Built To Last" at bounding box center [888, 454] width 407 height 31
click at [1136, 454] on h3 "The Pop Pro Lift Mask Is Built To Last" at bounding box center [889, 454] width 1072 height 26
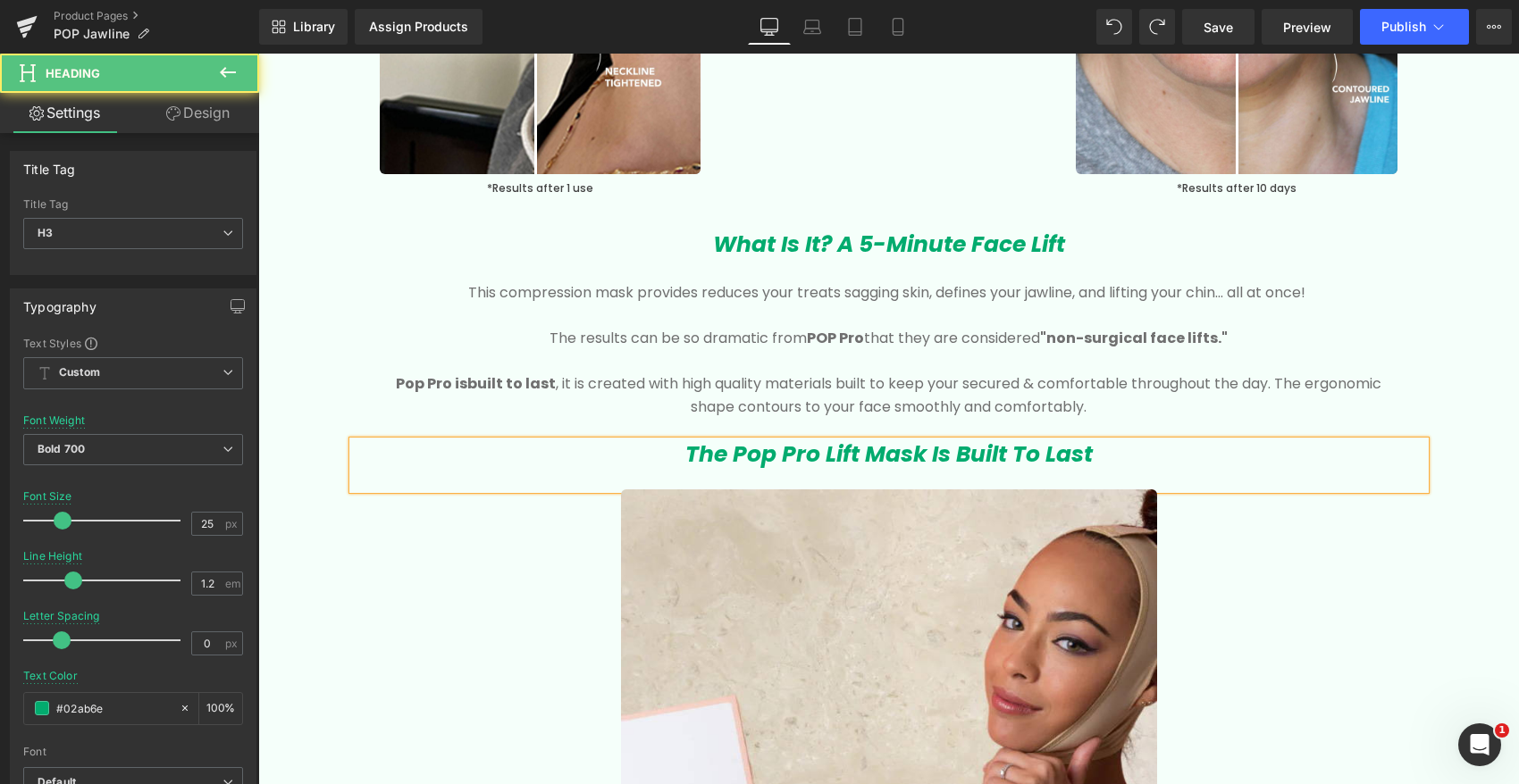
click at [1170, 456] on h3 "The Pop Pro Lift Mask Is Built To Last" at bounding box center [889, 454] width 1072 height 26
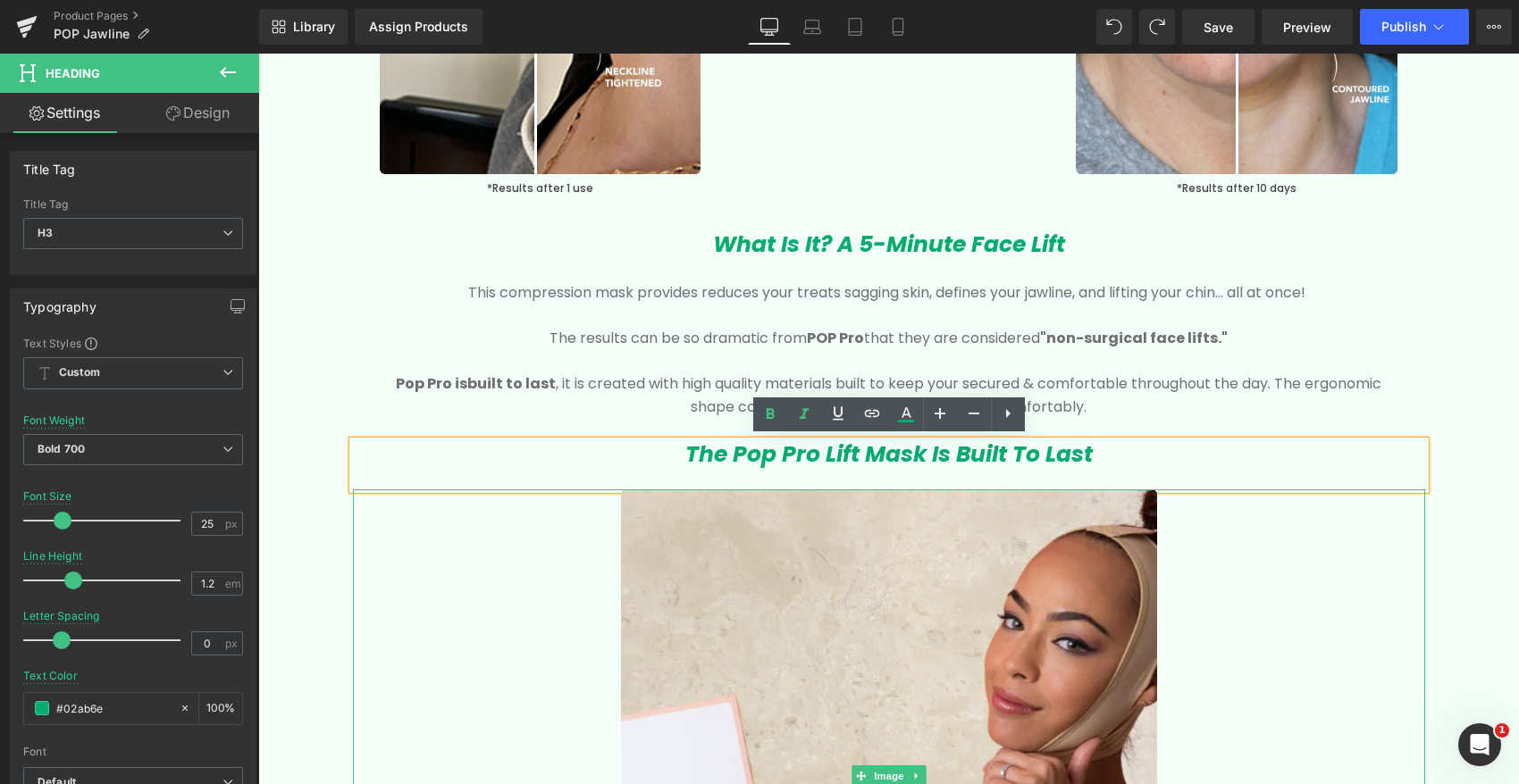
click at [456, 585] on div at bounding box center [889, 776] width 1072 height 574
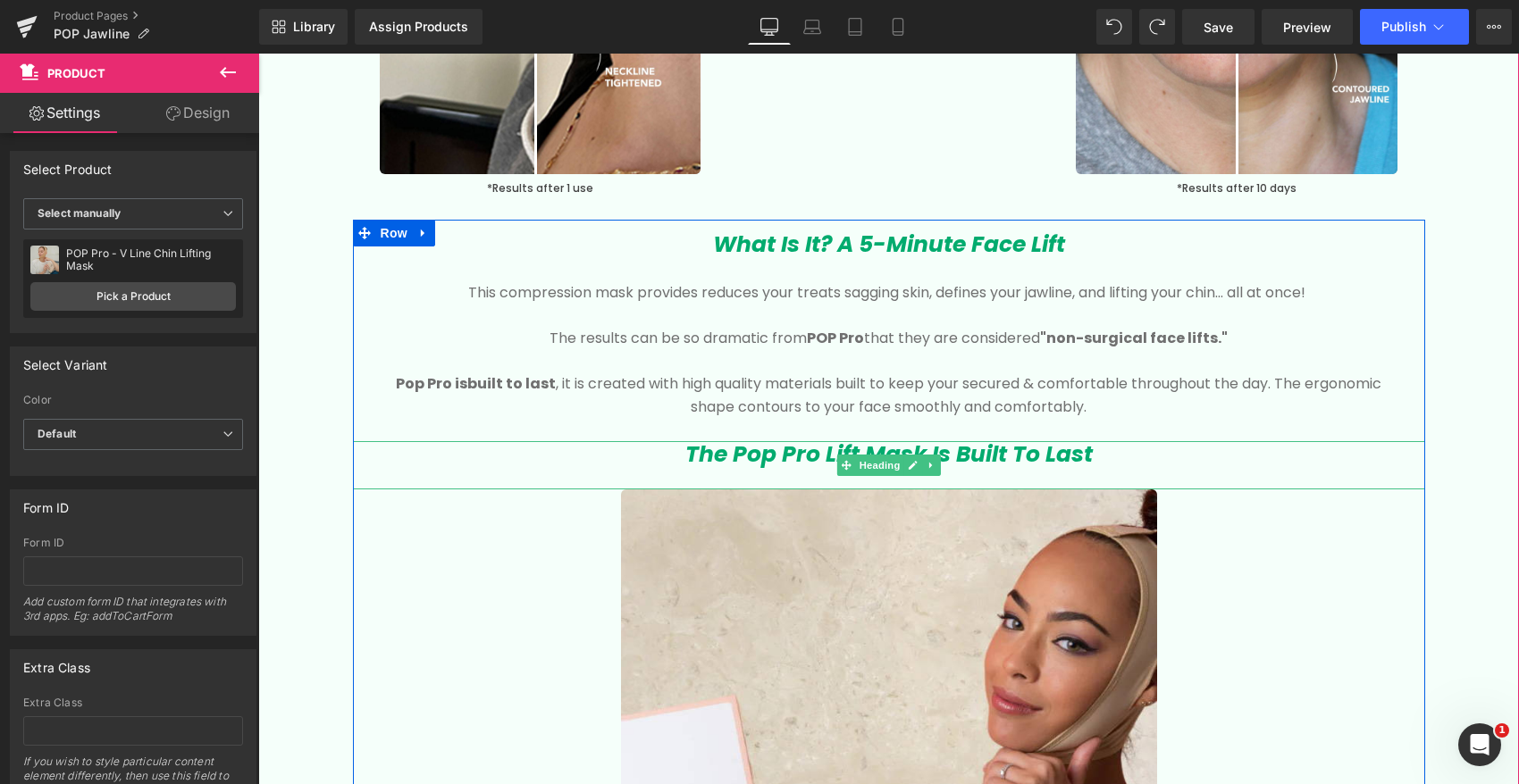
click at [653, 459] on h3 "The Pop Pro Lift Mask Is Built To Last" at bounding box center [889, 454] width 1072 height 26
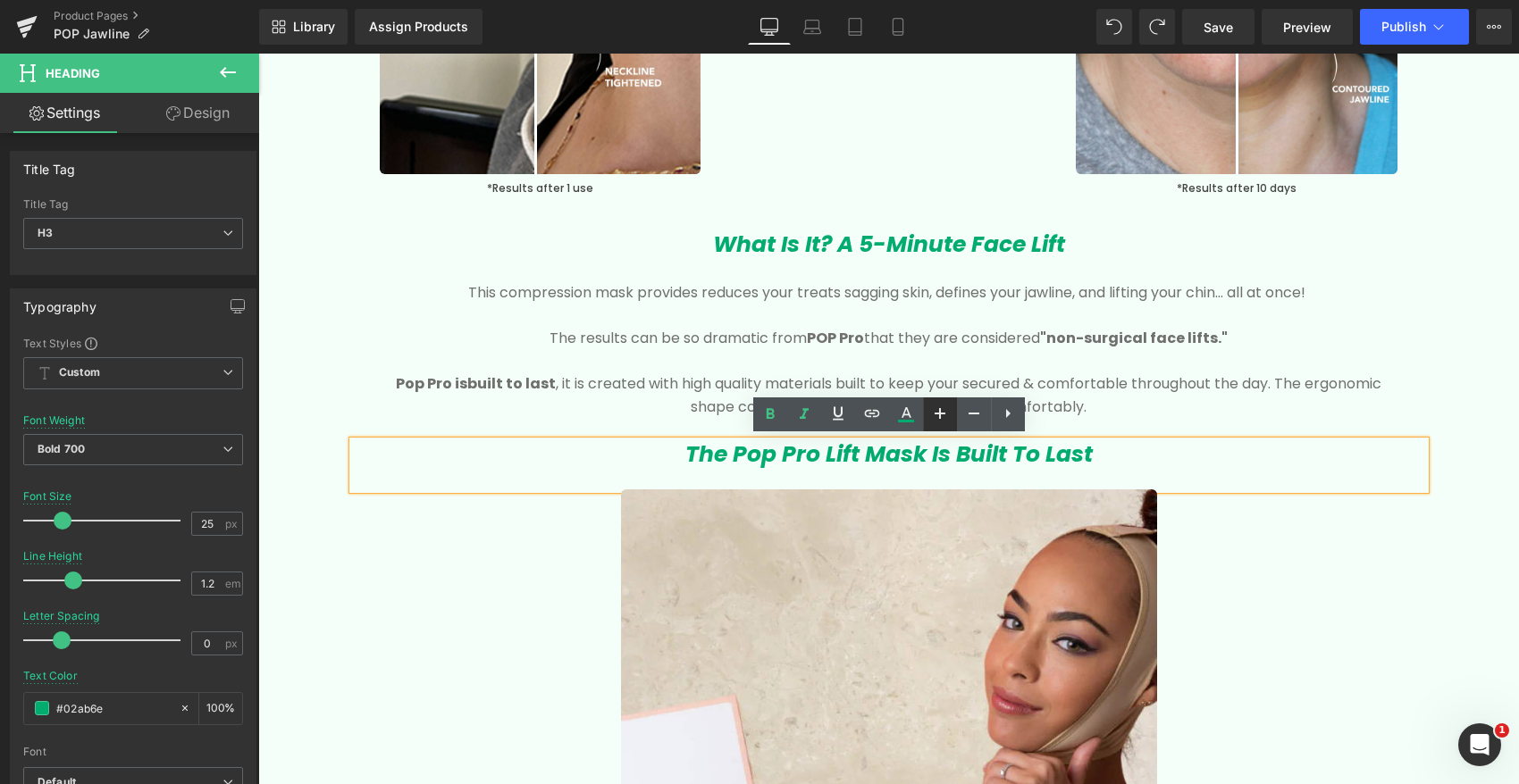
click at [941, 416] on icon at bounding box center [940, 414] width 22 height 22
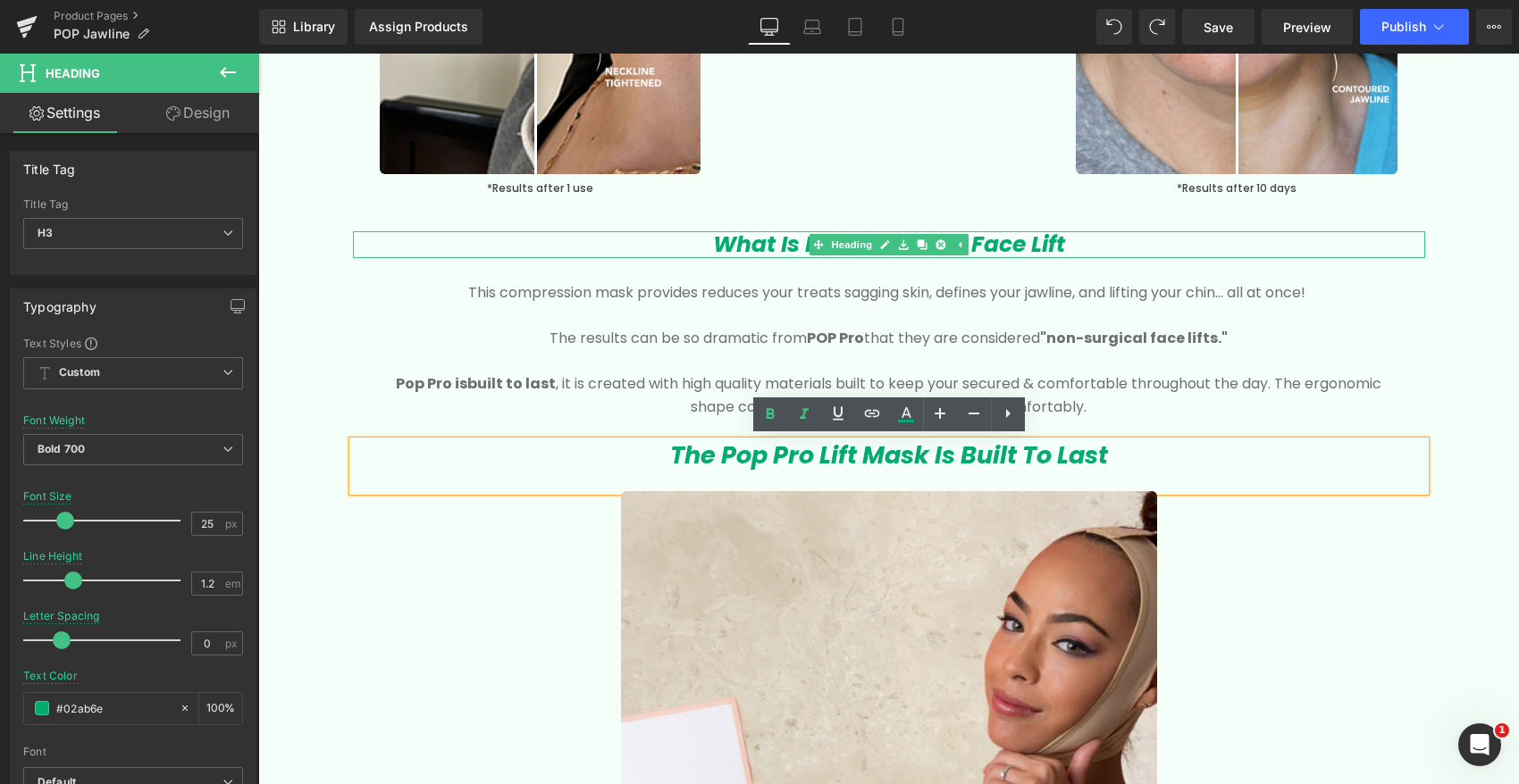
click at [712, 240] on h3 "What Is It? A 5-Minute Face Lift" at bounding box center [889, 244] width 1072 height 26
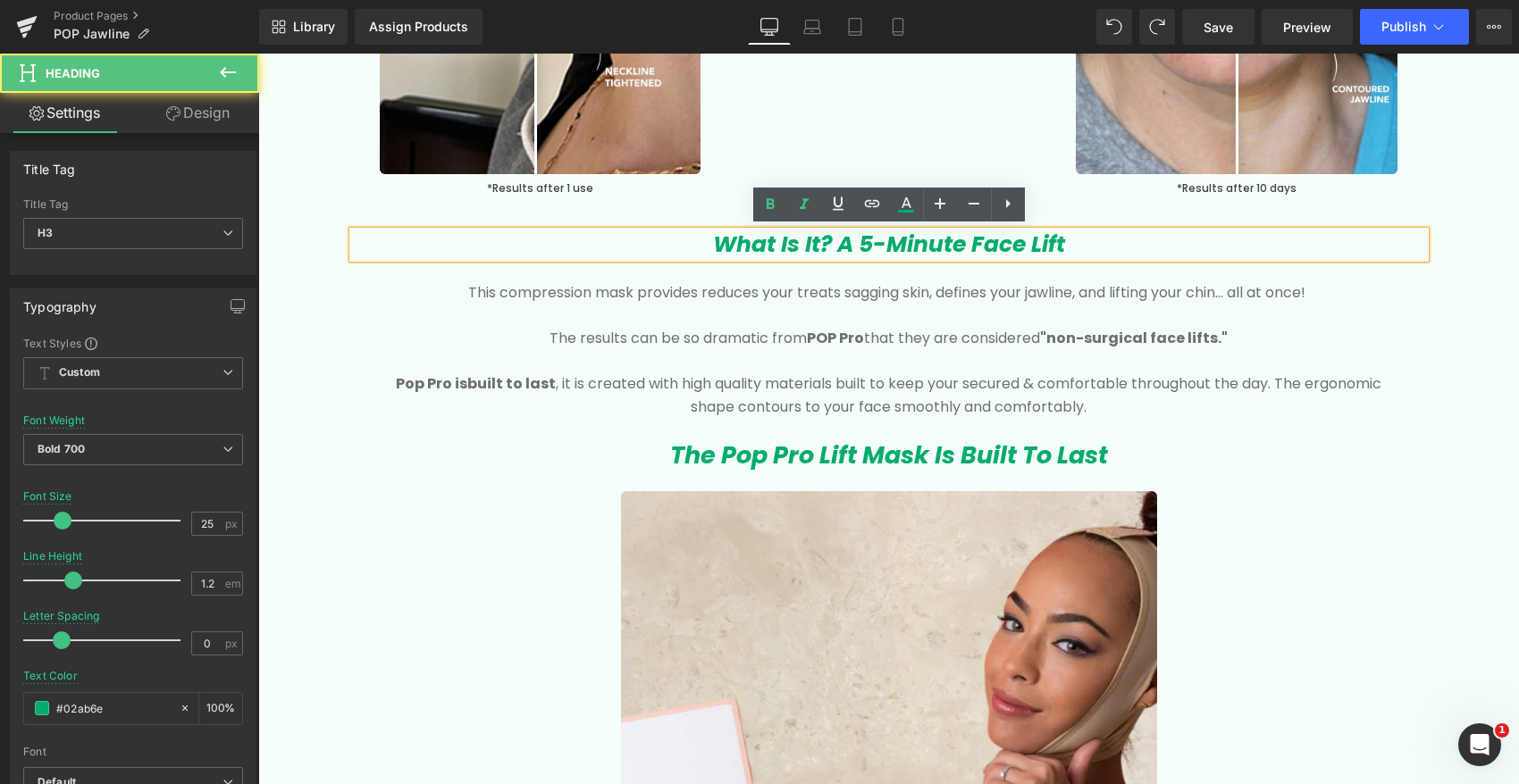
click at [726, 240] on icon "What Is It? A 5-Minute Face Lift" at bounding box center [888, 244] width 352 height 31
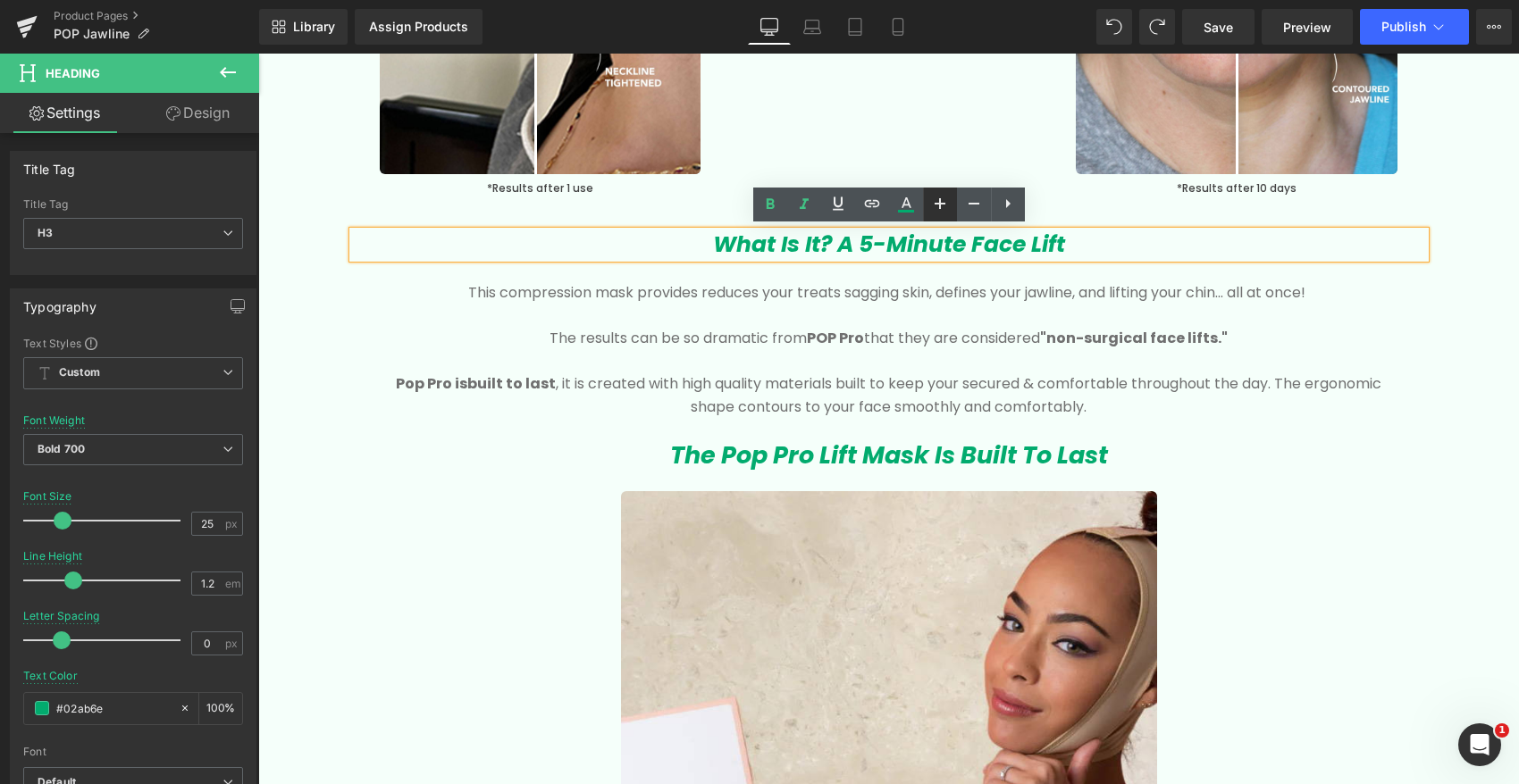
click at [931, 203] on icon at bounding box center [940, 204] width 22 height 22
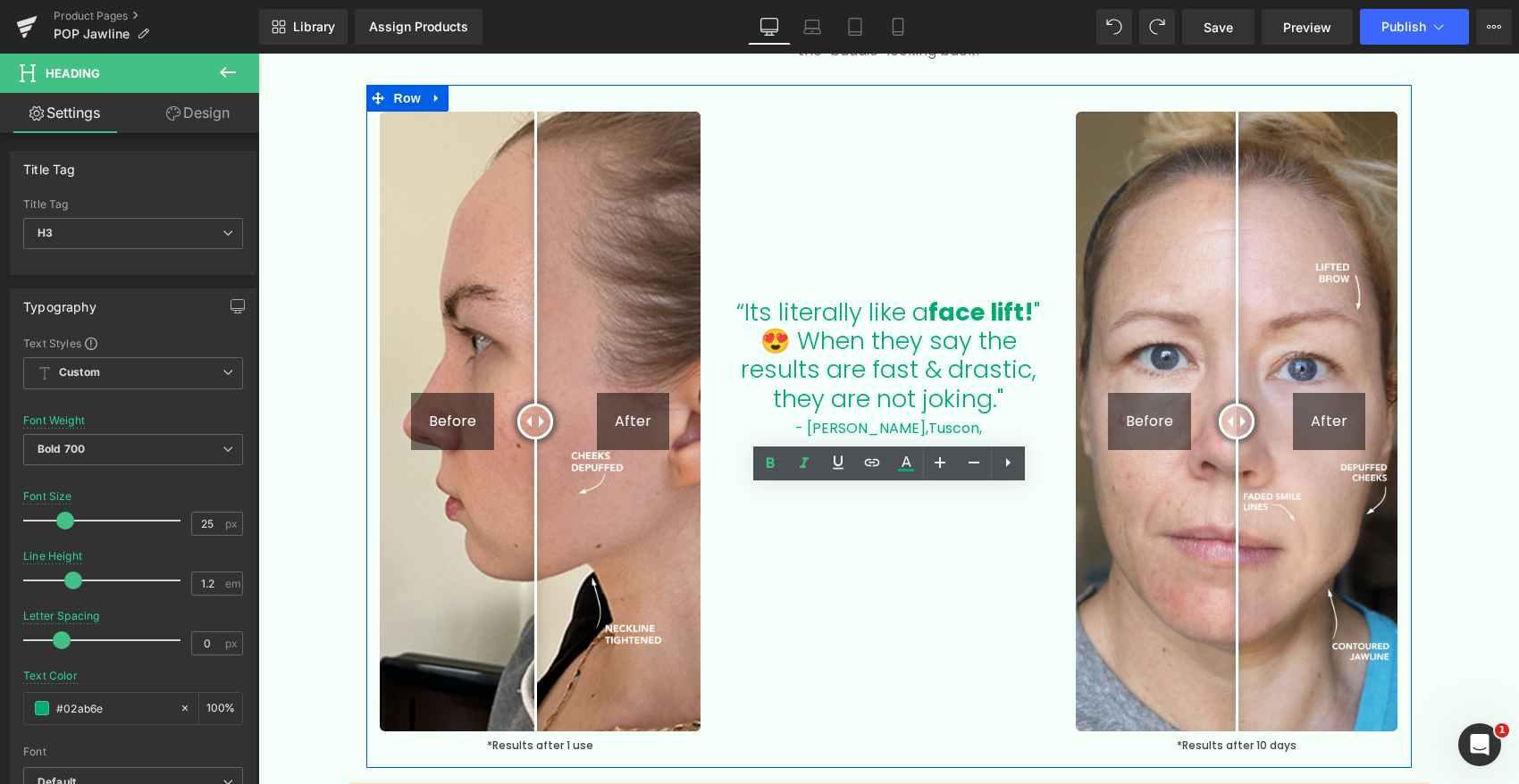
scroll to position [2530, 0]
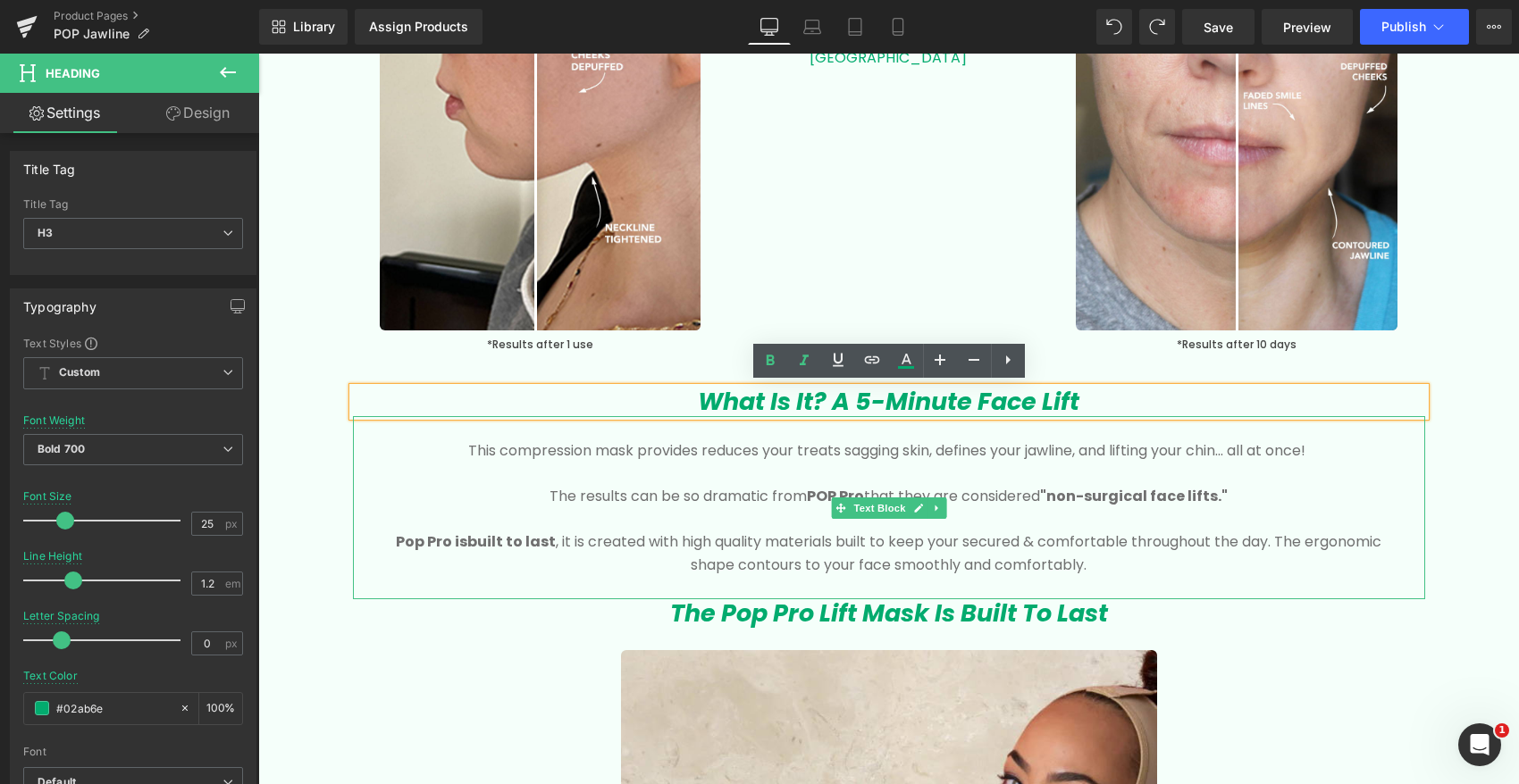
click at [835, 401] on icon "What Is It? A 5-Minute Face Lift" at bounding box center [888, 401] width 382 height 33
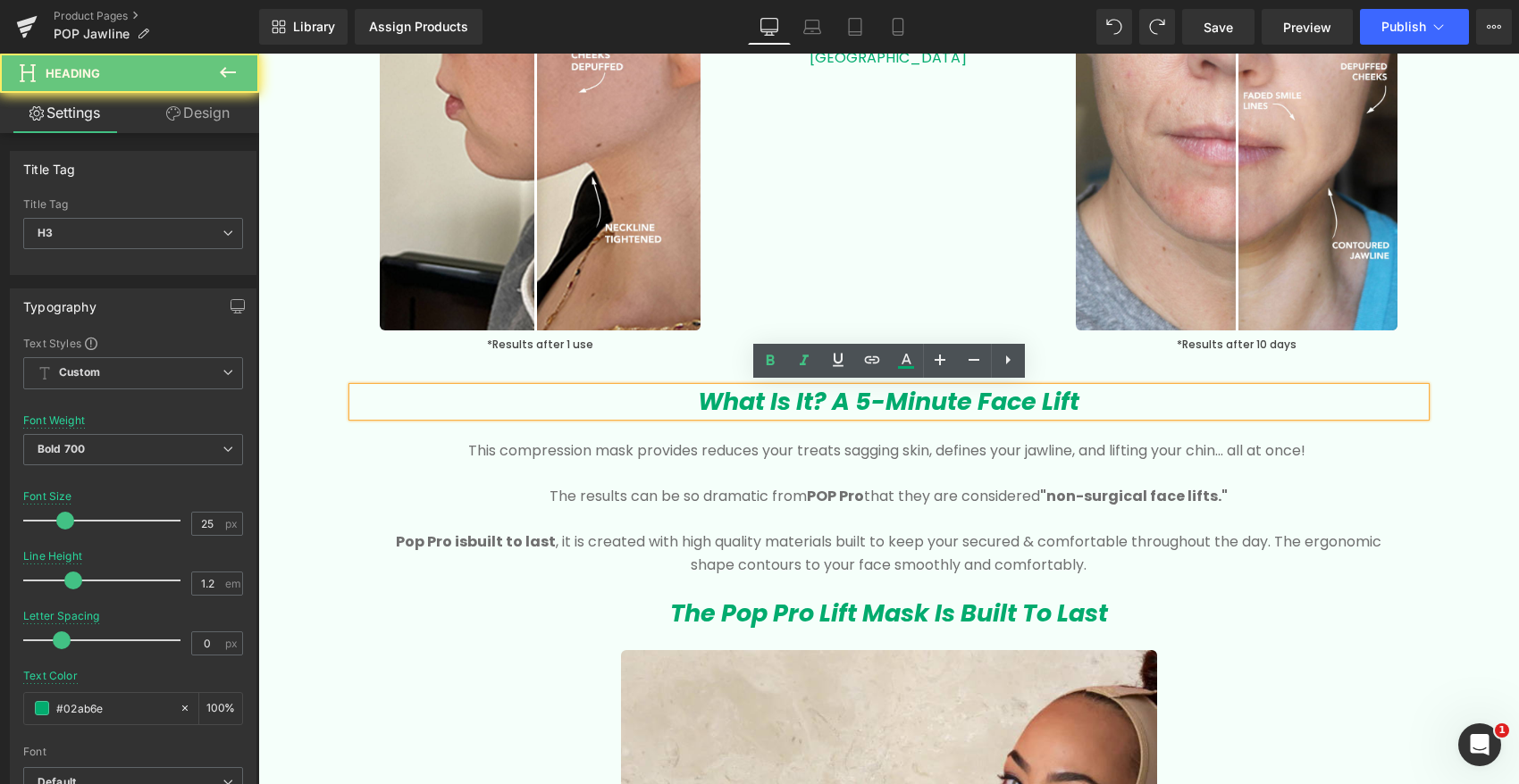
click at [841, 401] on icon "What Is It? A 5-Minute Face Lift" at bounding box center [888, 401] width 382 height 33
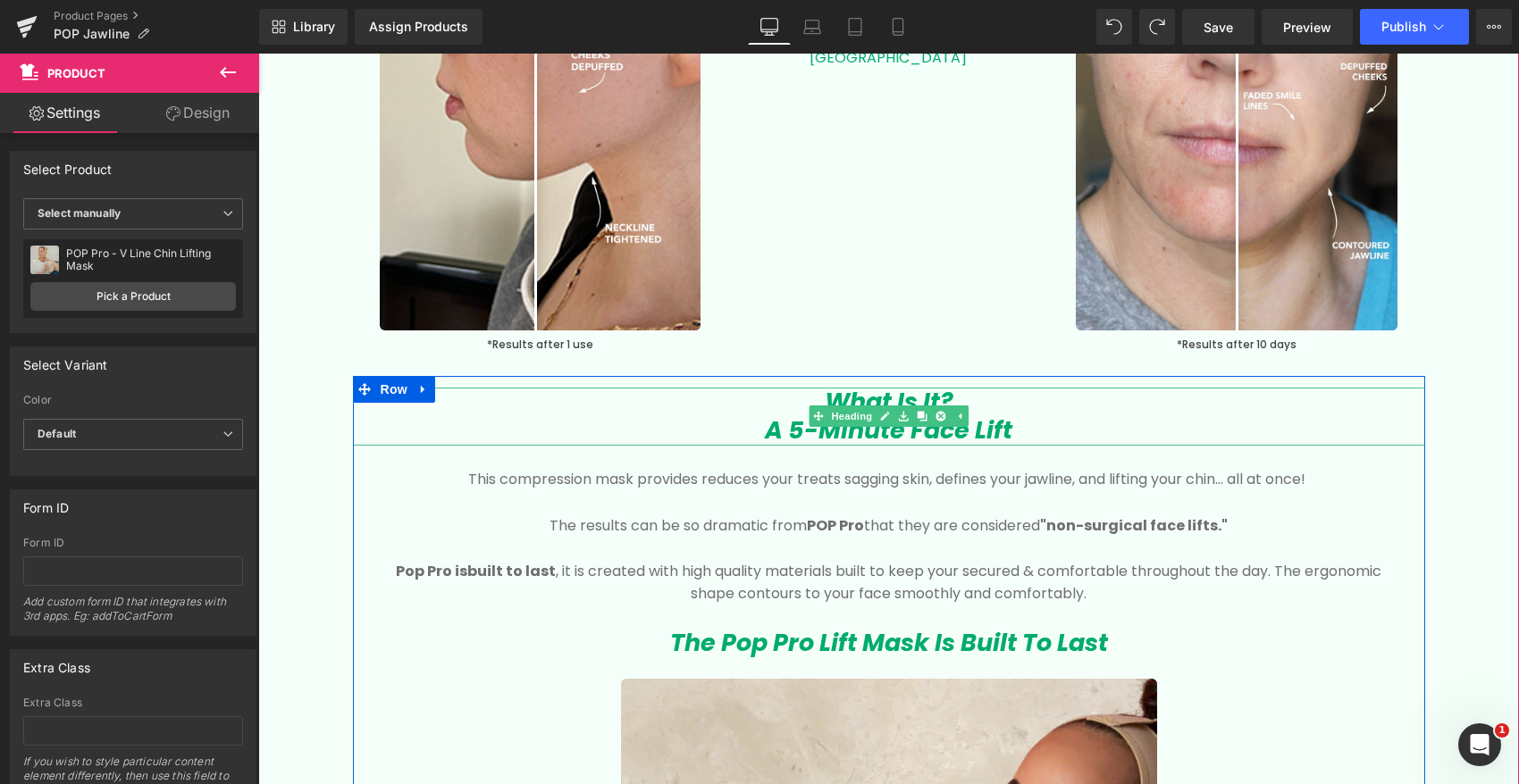
click at [998, 393] on h3 "What Is It?" at bounding box center [889, 401] width 1072 height 28
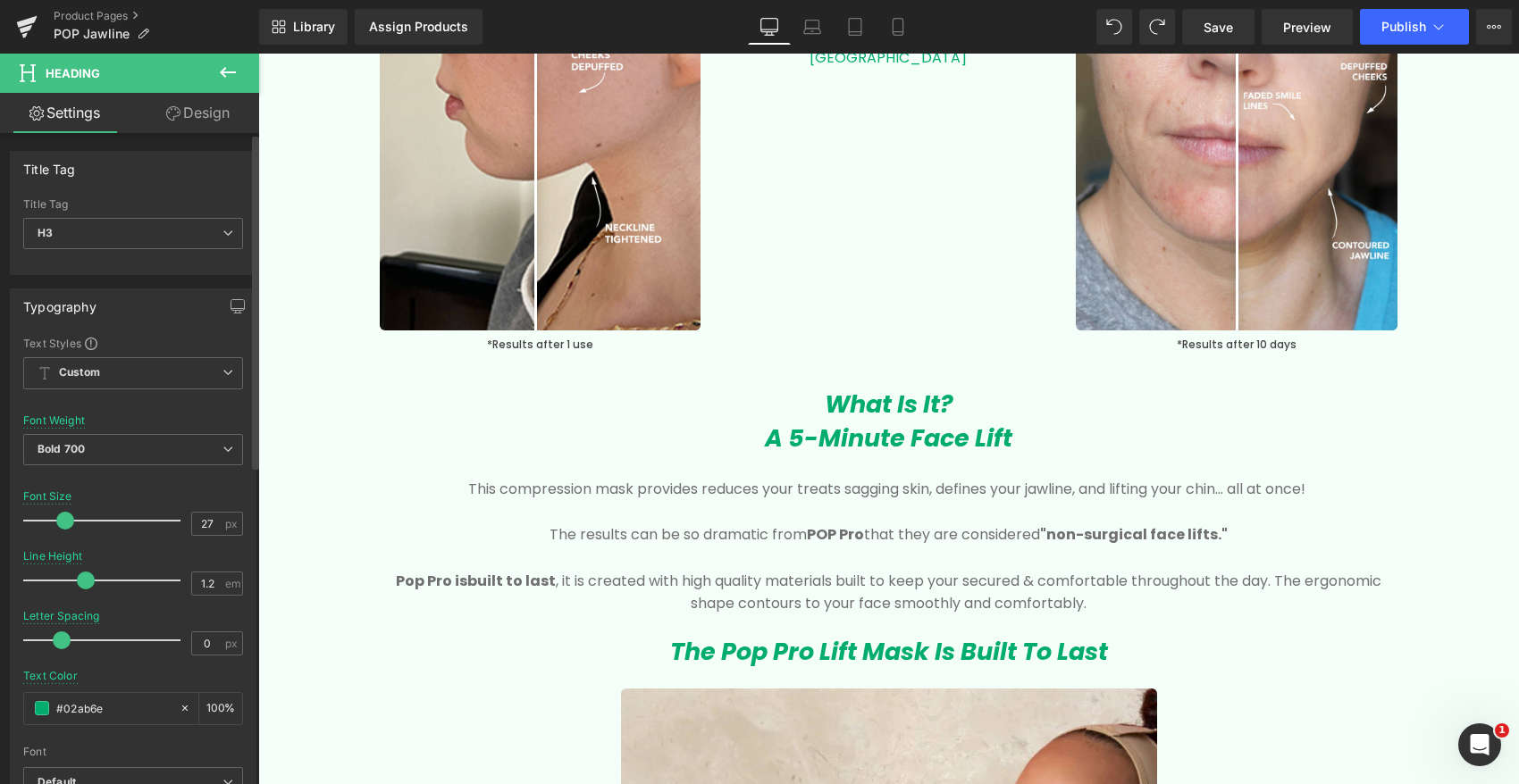
drag, startPoint x: 75, startPoint y: 575, endPoint x: 84, endPoint y: 579, distance: 9.8
click at [84, 579] on span at bounding box center [85, 581] width 18 height 18
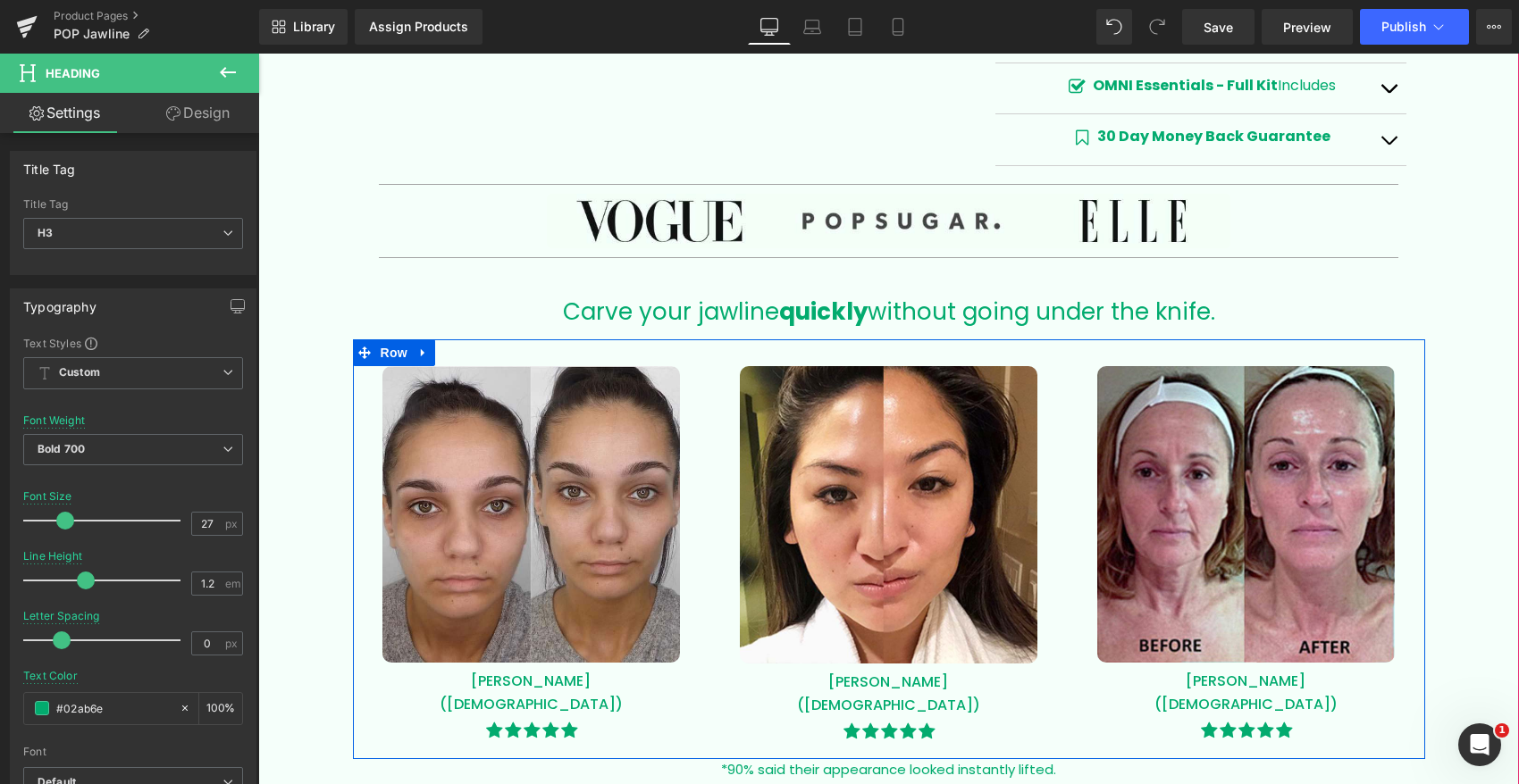
scroll to position [1120, 0]
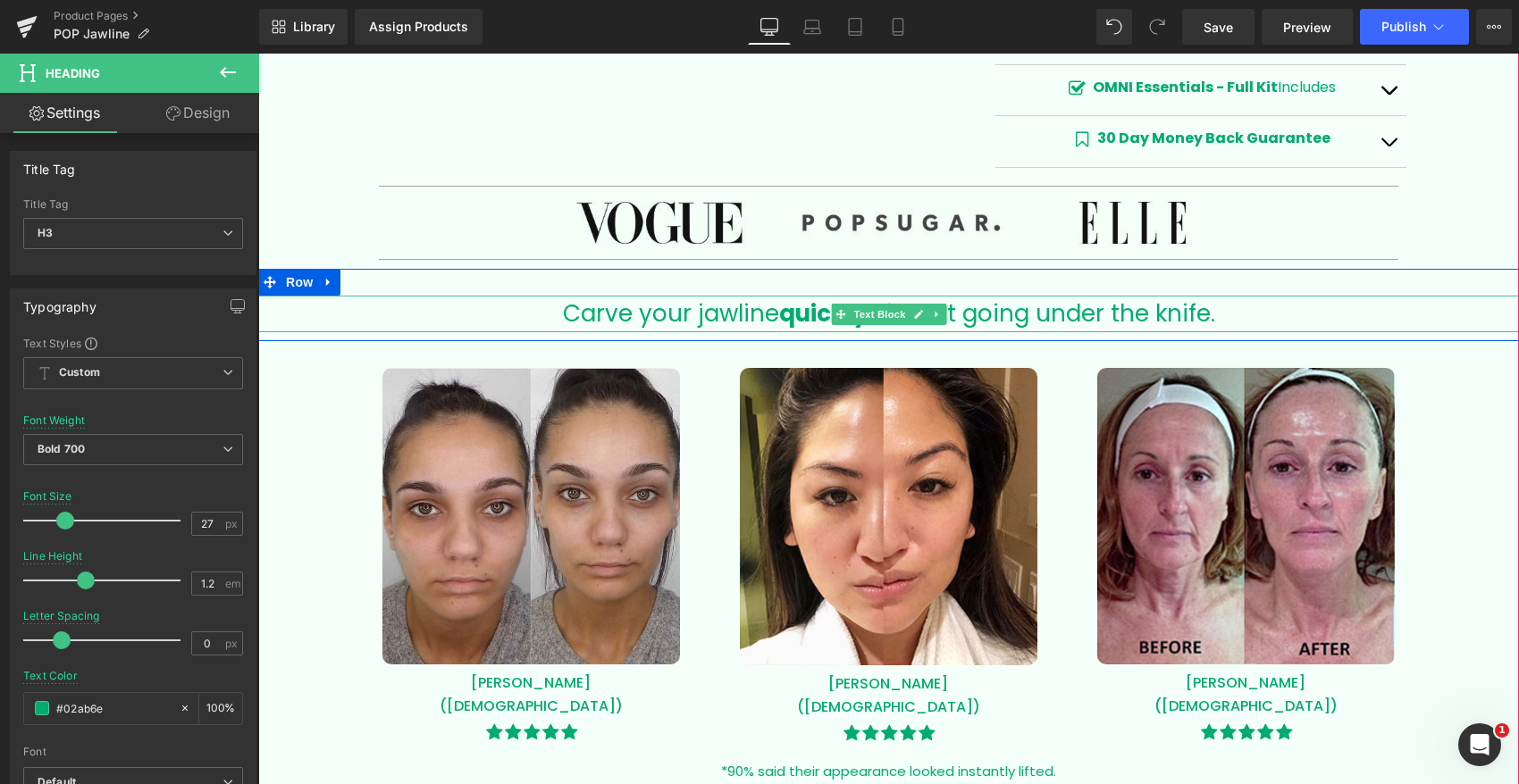
click at [601, 314] on span "Carve your jawline quickly" at bounding box center [715, 313] width 304 height 32
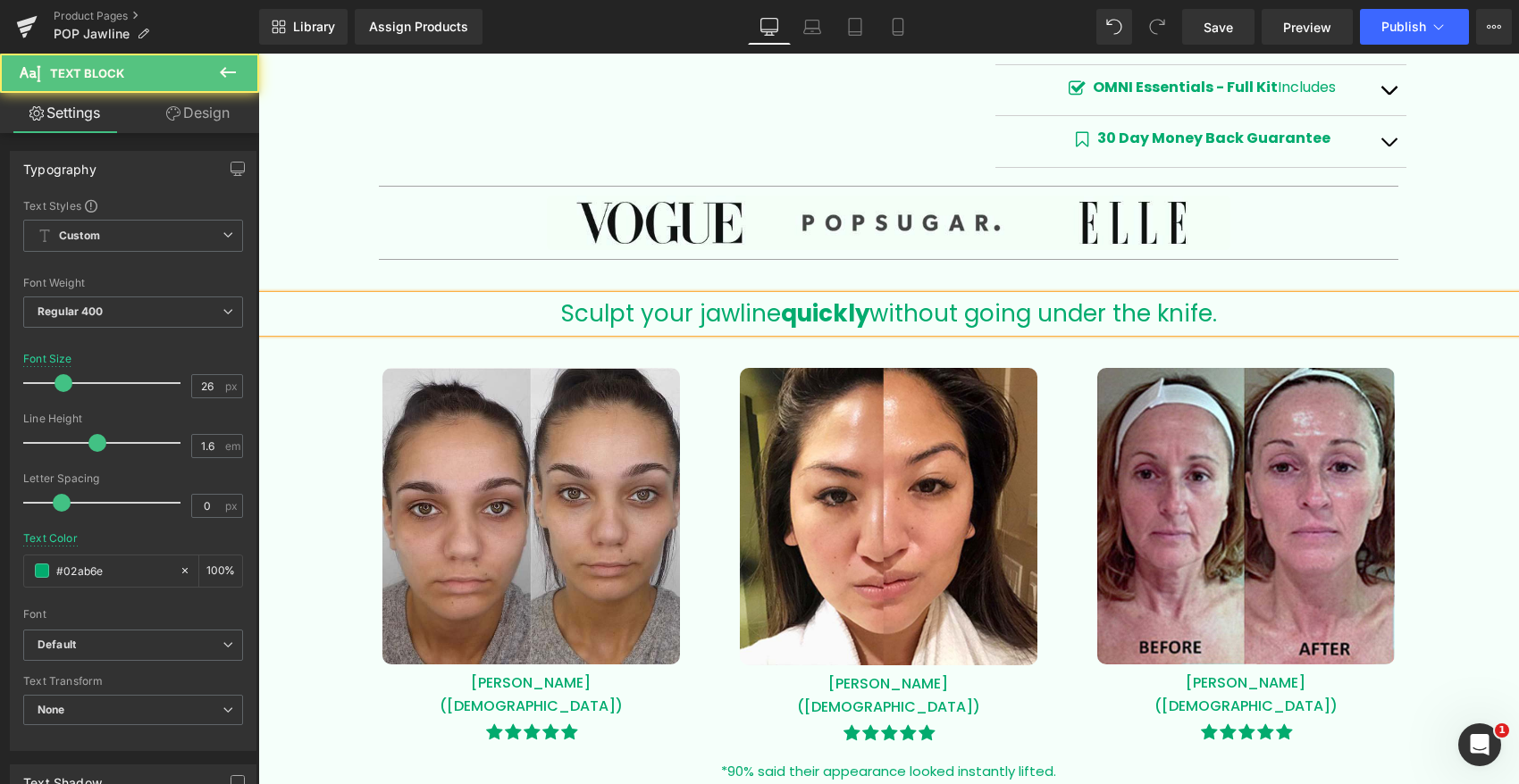
click at [693, 310] on span "Sculpt your jawline quickly" at bounding box center [715, 313] width 308 height 32
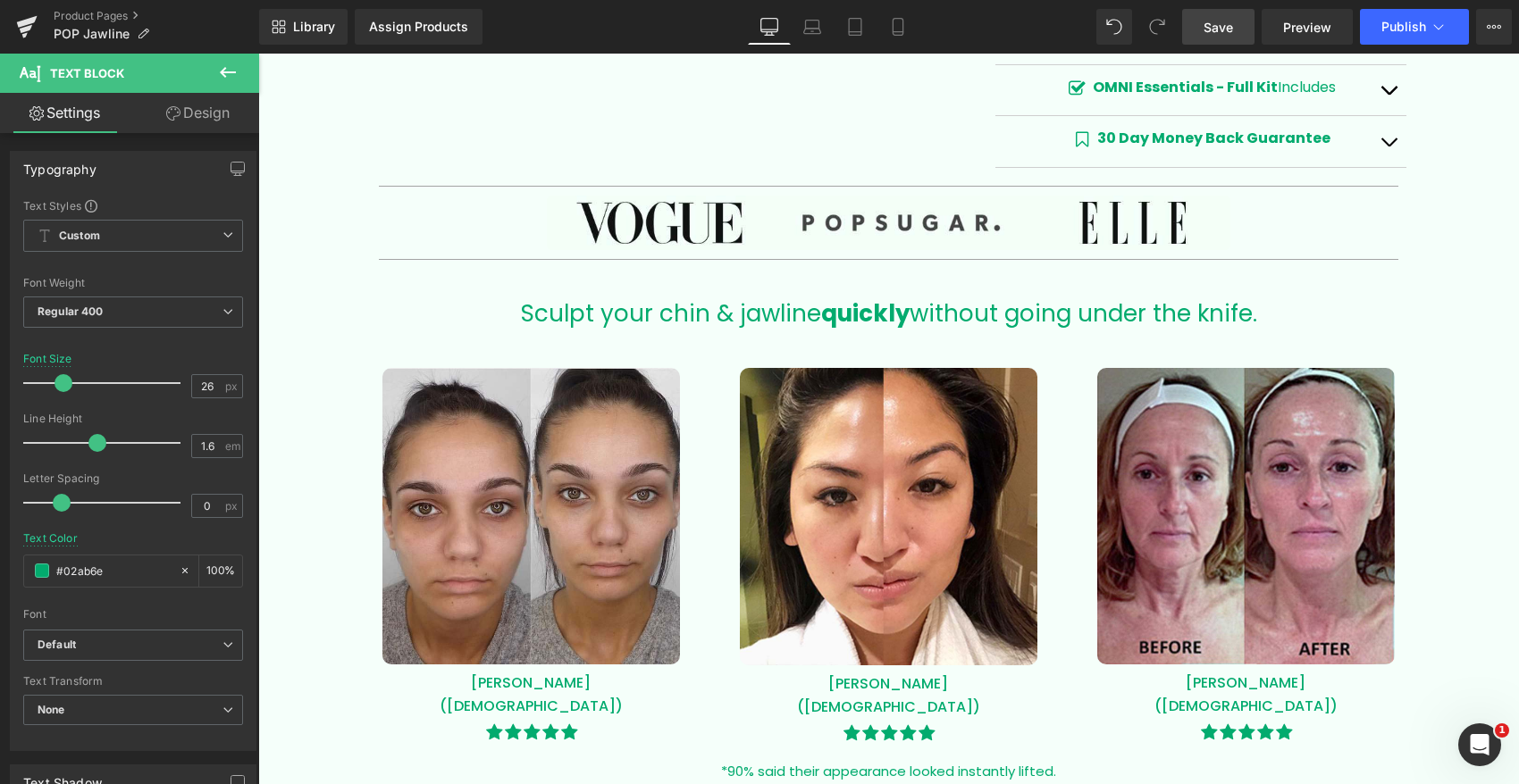
click at [1212, 18] on span "Save" at bounding box center [1218, 26] width 29 height 19
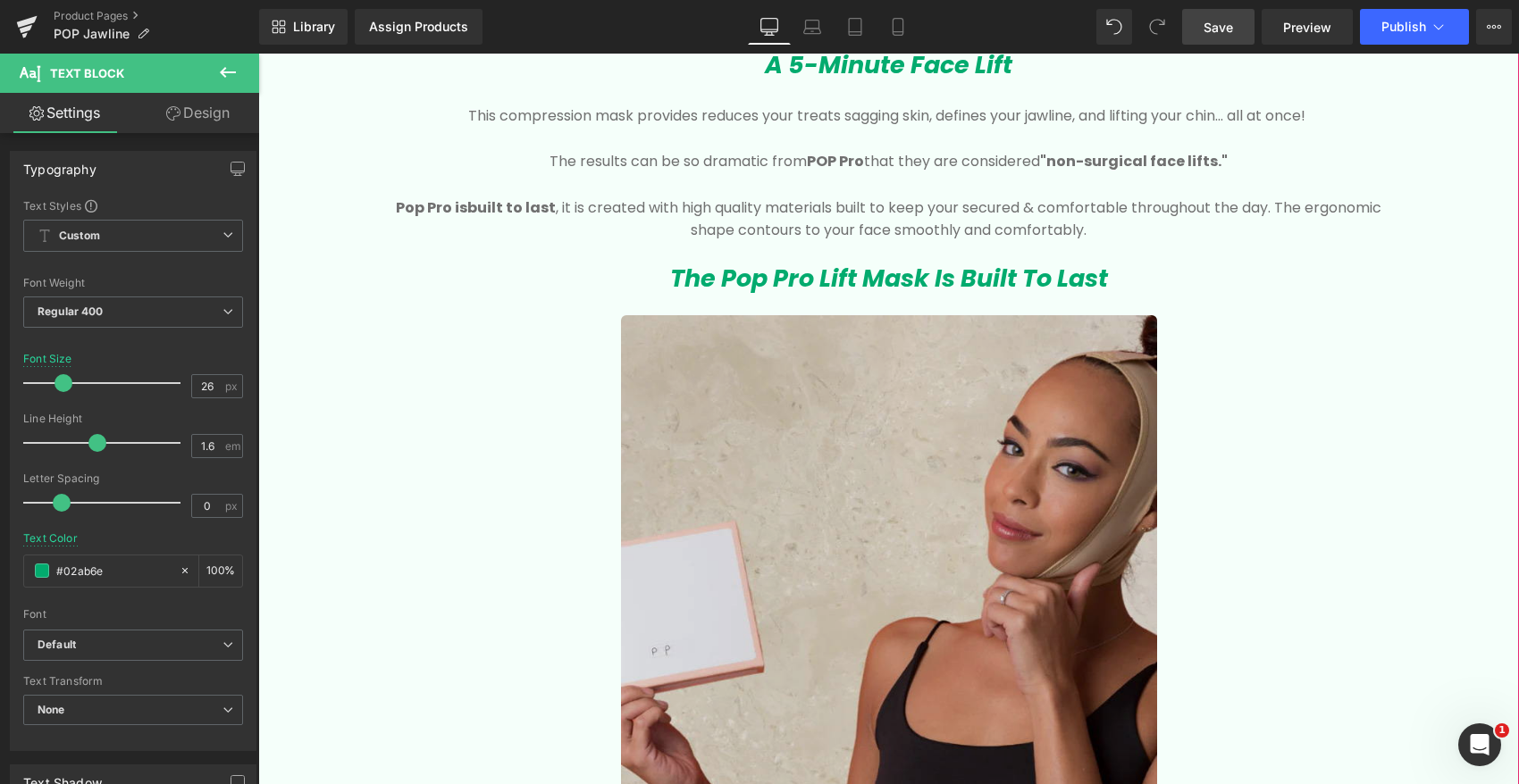
scroll to position [2899, 0]
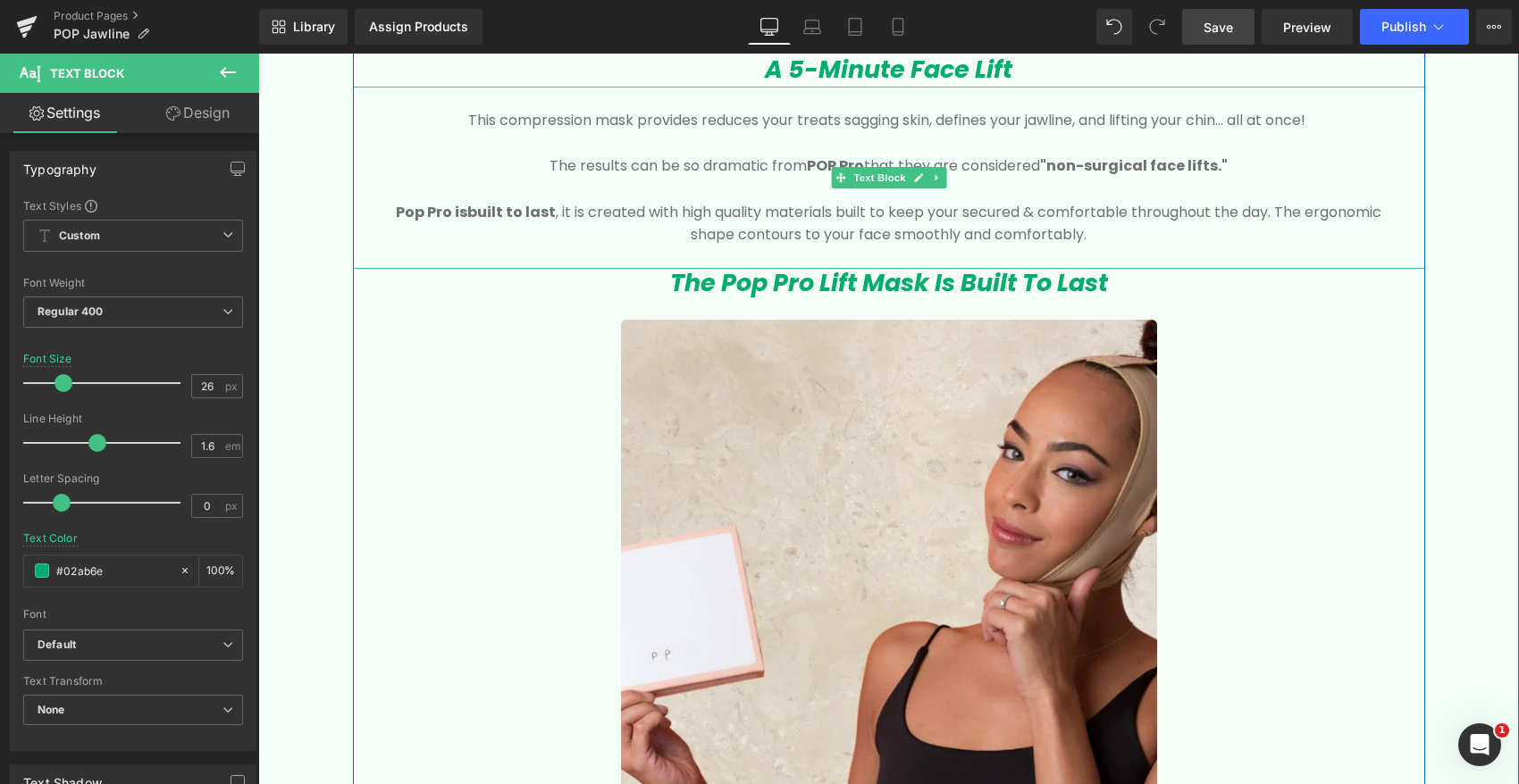
click at [782, 211] on p "Pop Pro is built to last , it is created with high quality materials built to k…" at bounding box center [889, 224] width 1019 height 45
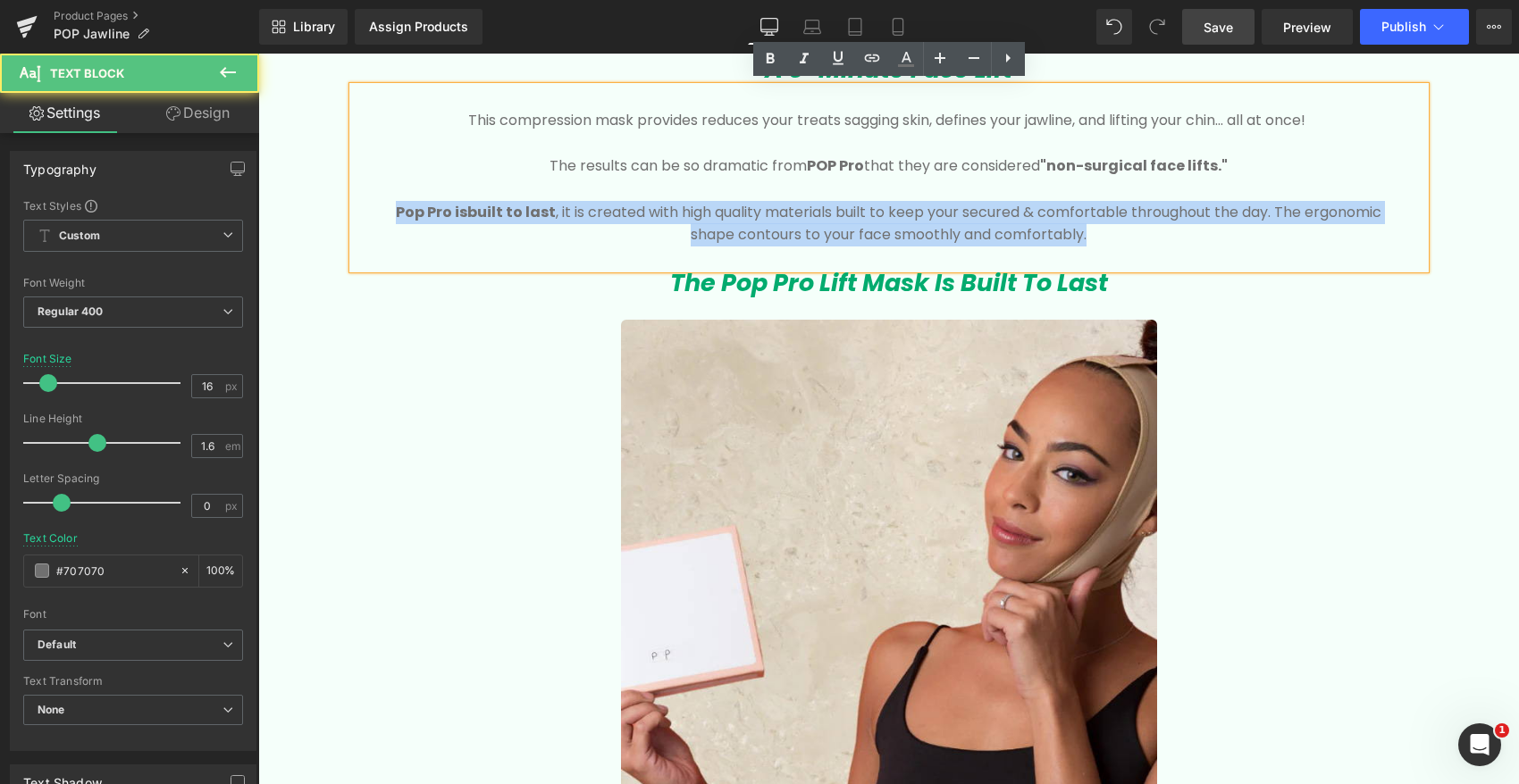
drag, startPoint x: 387, startPoint y: 209, endPoint x: 1112, endPoint y: 231, distance: 725.3
click at [1112, 231] on p "Pop Pro is built to last , it is created with high quality materials built to k…" at bounding box center [889, 224] width 1019 height 45
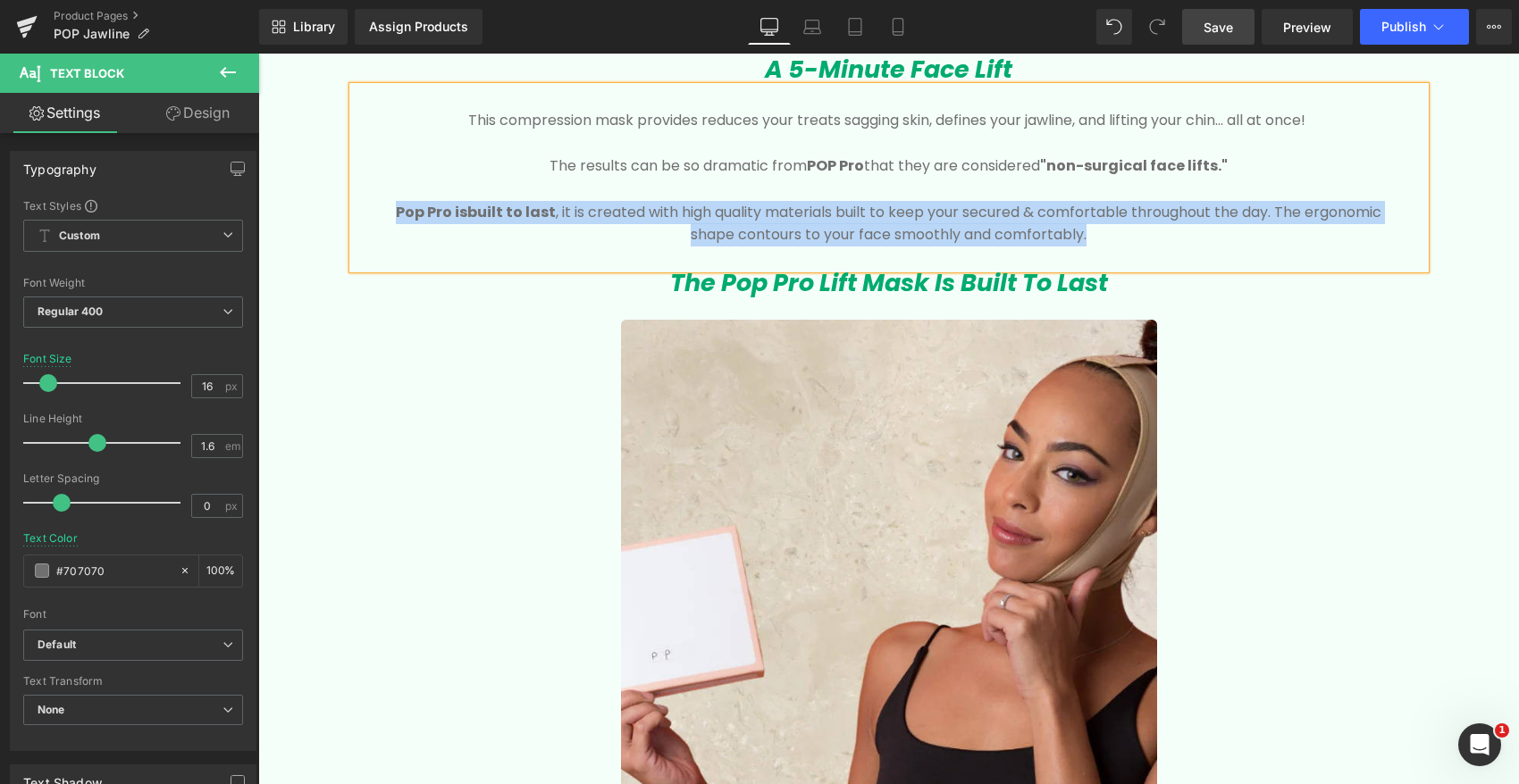
copy p "Pop Pro is built to last , it is created with high quality materials built to k…"
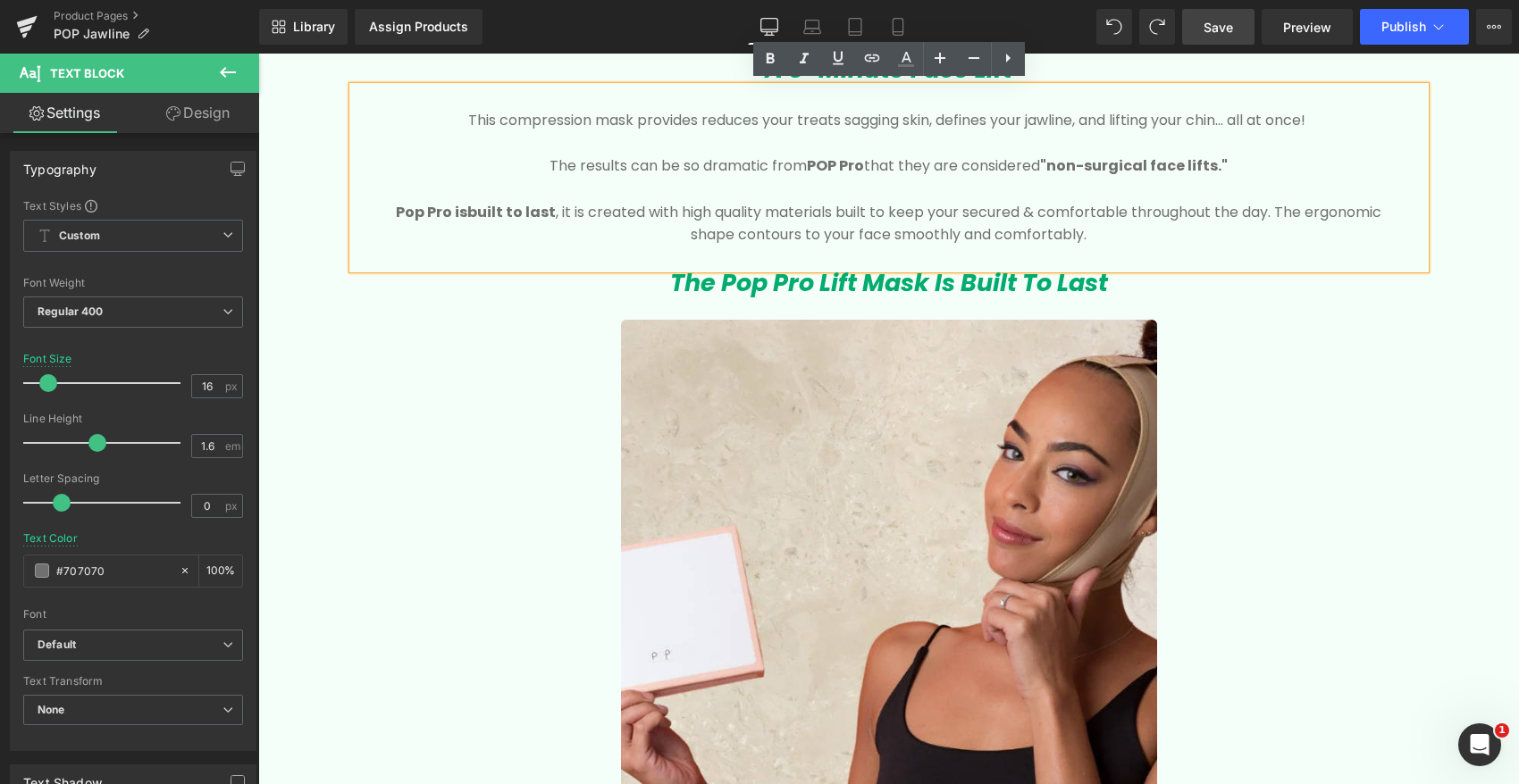
click at [1157, 283] on h3 "The Pop Pro Lift Mask Is Built To Last" at bounding box center [889, 283] width 1072 height 28
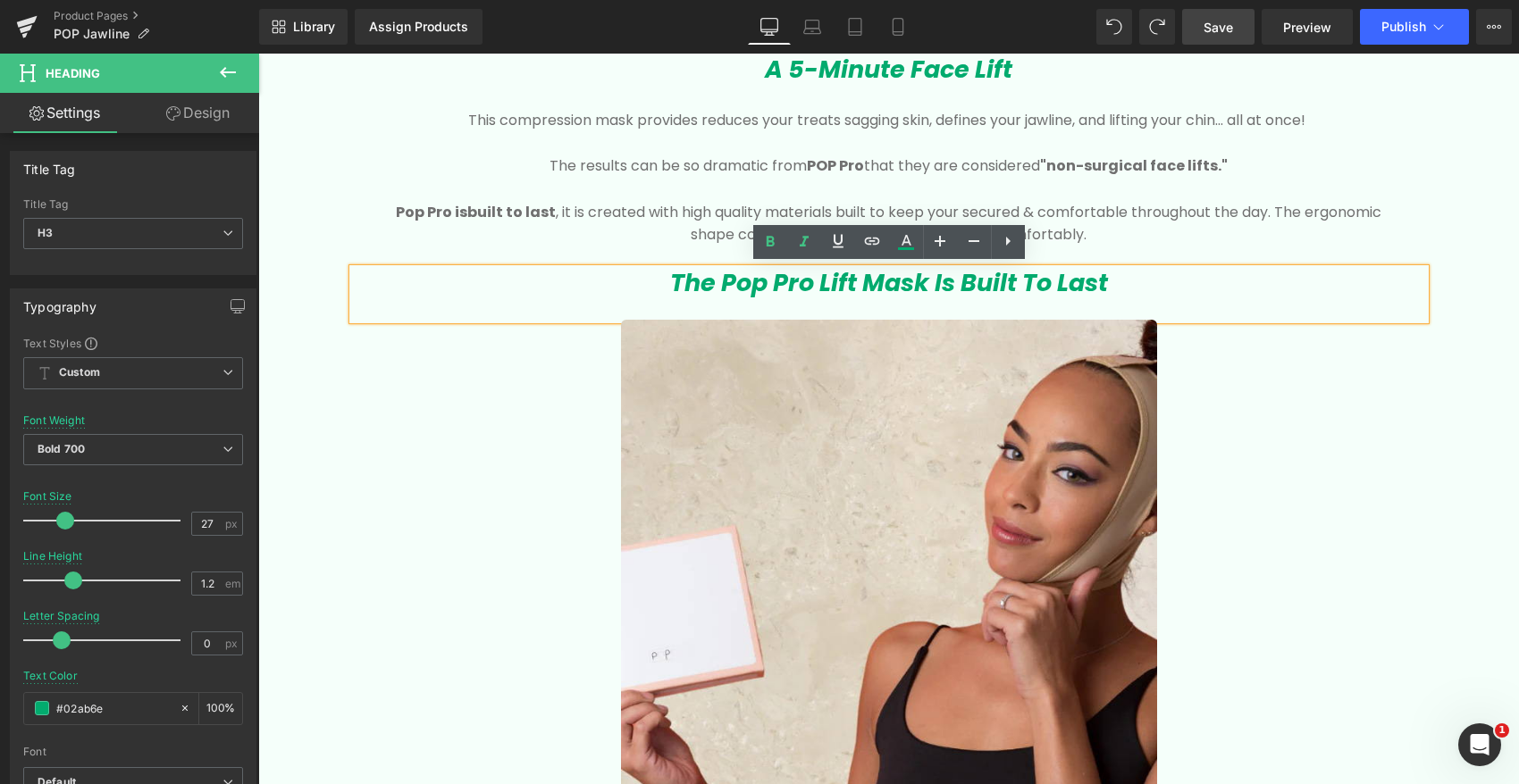
click at [1119, 284] on h3 "The Pop Pro Lift Mask Is Built To Last" at bounding box center [889, 283] width 1072 height 28
click at [1079, 227] on p "Pop Pro is built to last , it is created with high quality materials built to k…" at bounding box center [889, 224] width 1019 height 45
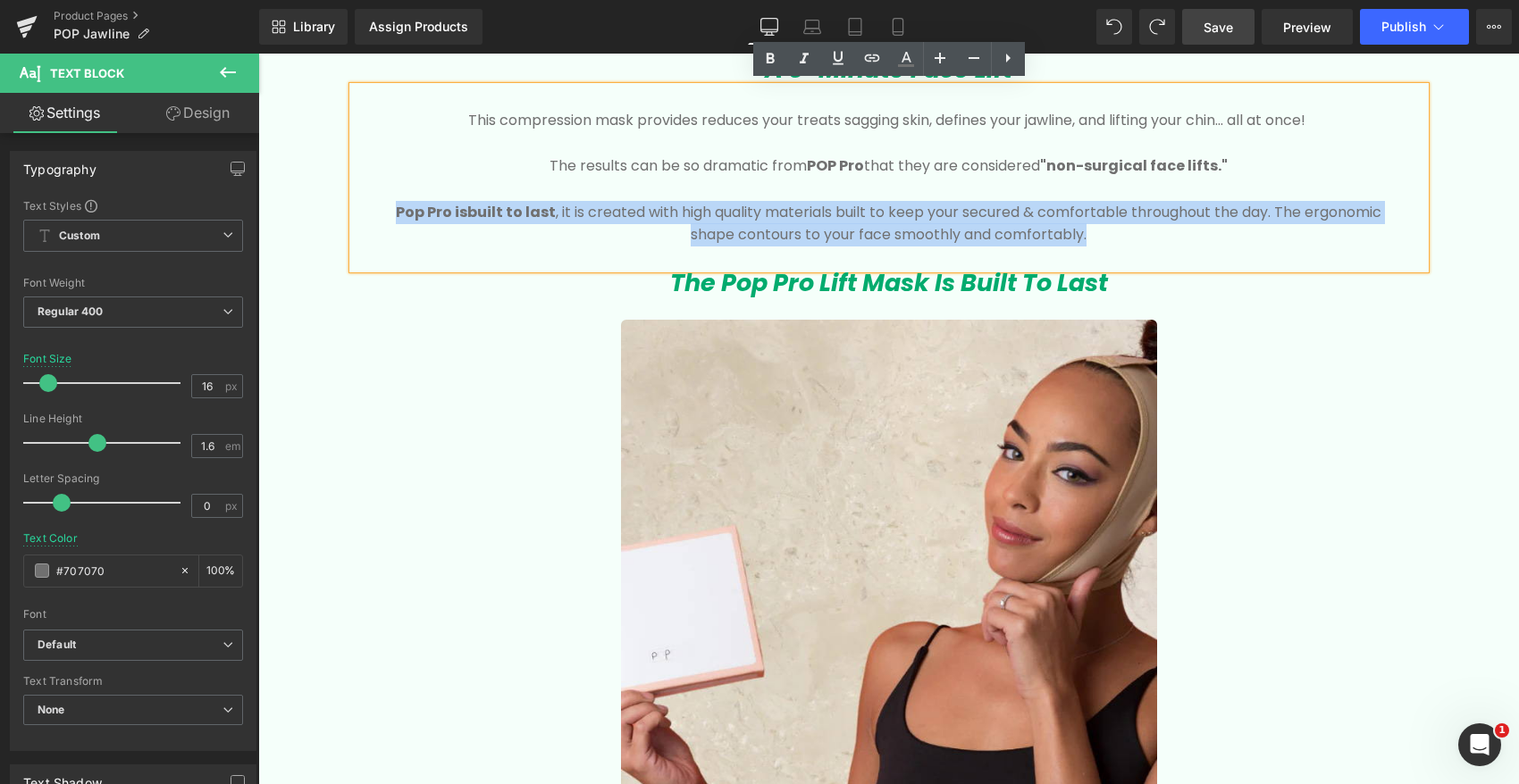
drag, startPoint x: 1129, startPoint y: 230, endPoint x: 383, endPoint y: 215, distance: 746.2
click at [383, 215] on p "Pop Pro is built to last , it is created with high quality materials built to k…" at bounding box center [889, 224] width 1019 height 45
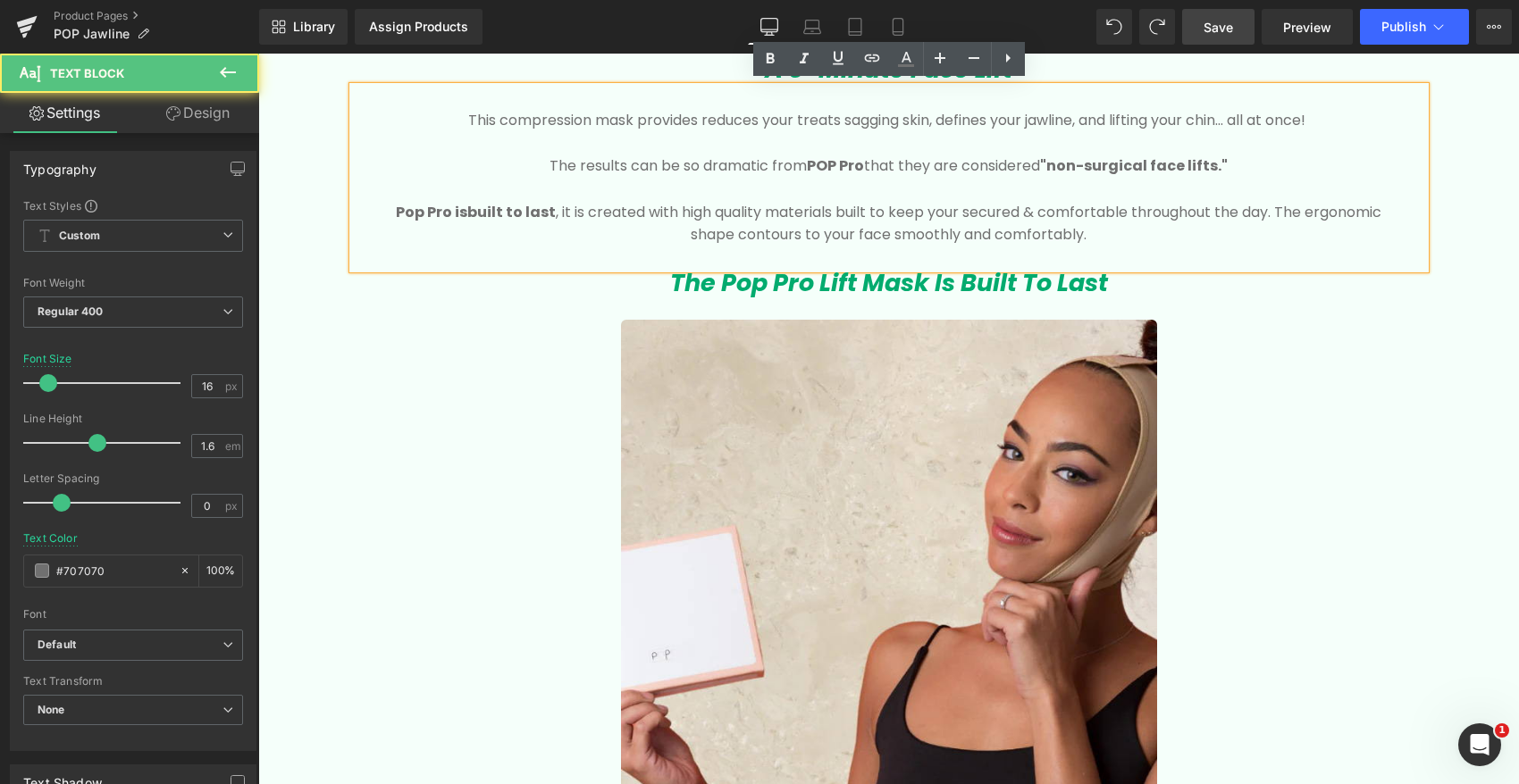
click at [599, 179] on p at bounding box center [889, 189] width 1019 height 24
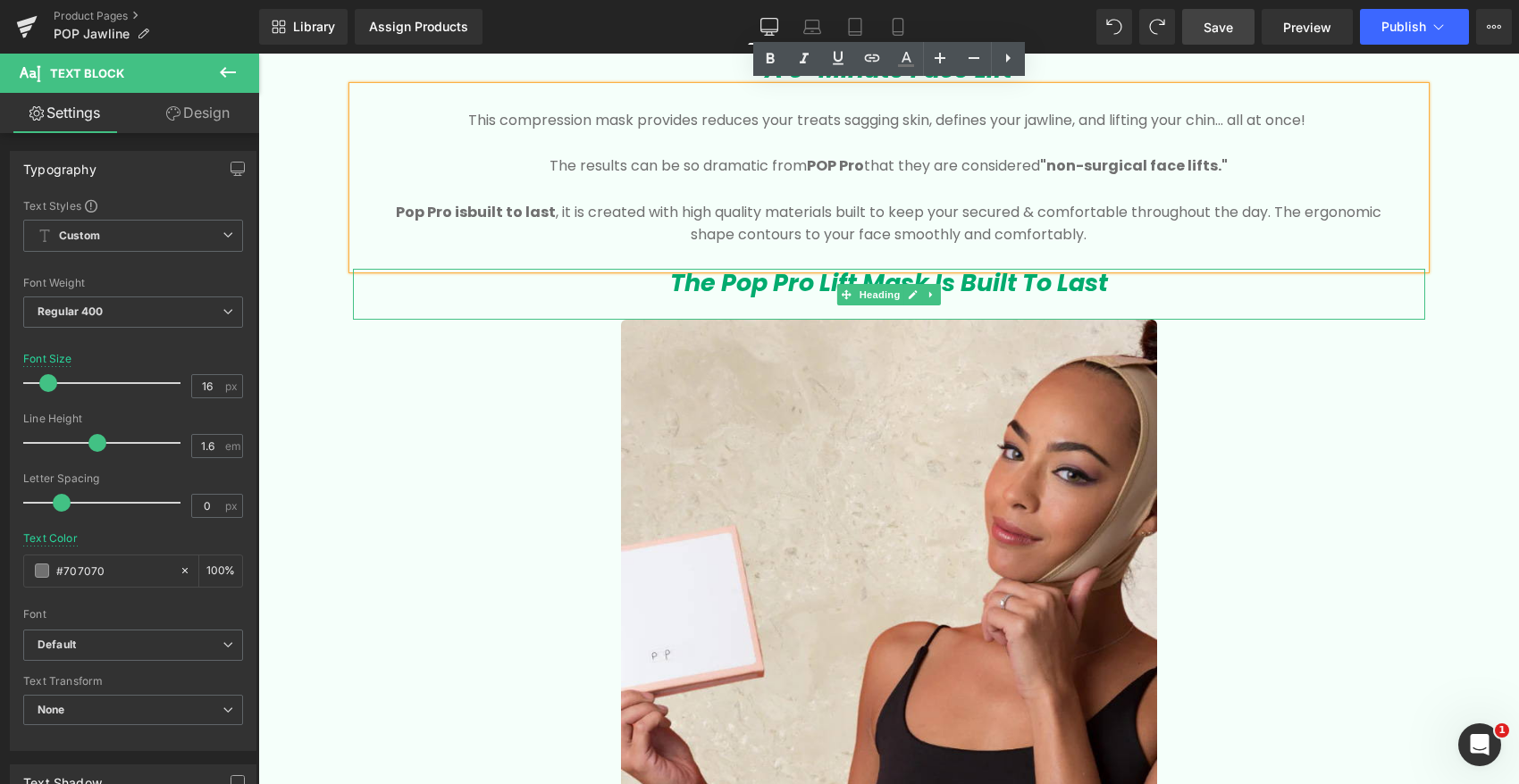
click at [1141, 284] on h3 "The Pop Pro Lift Mask Is Built To Last" at bounding box center [889, 283] width 1072 height 28
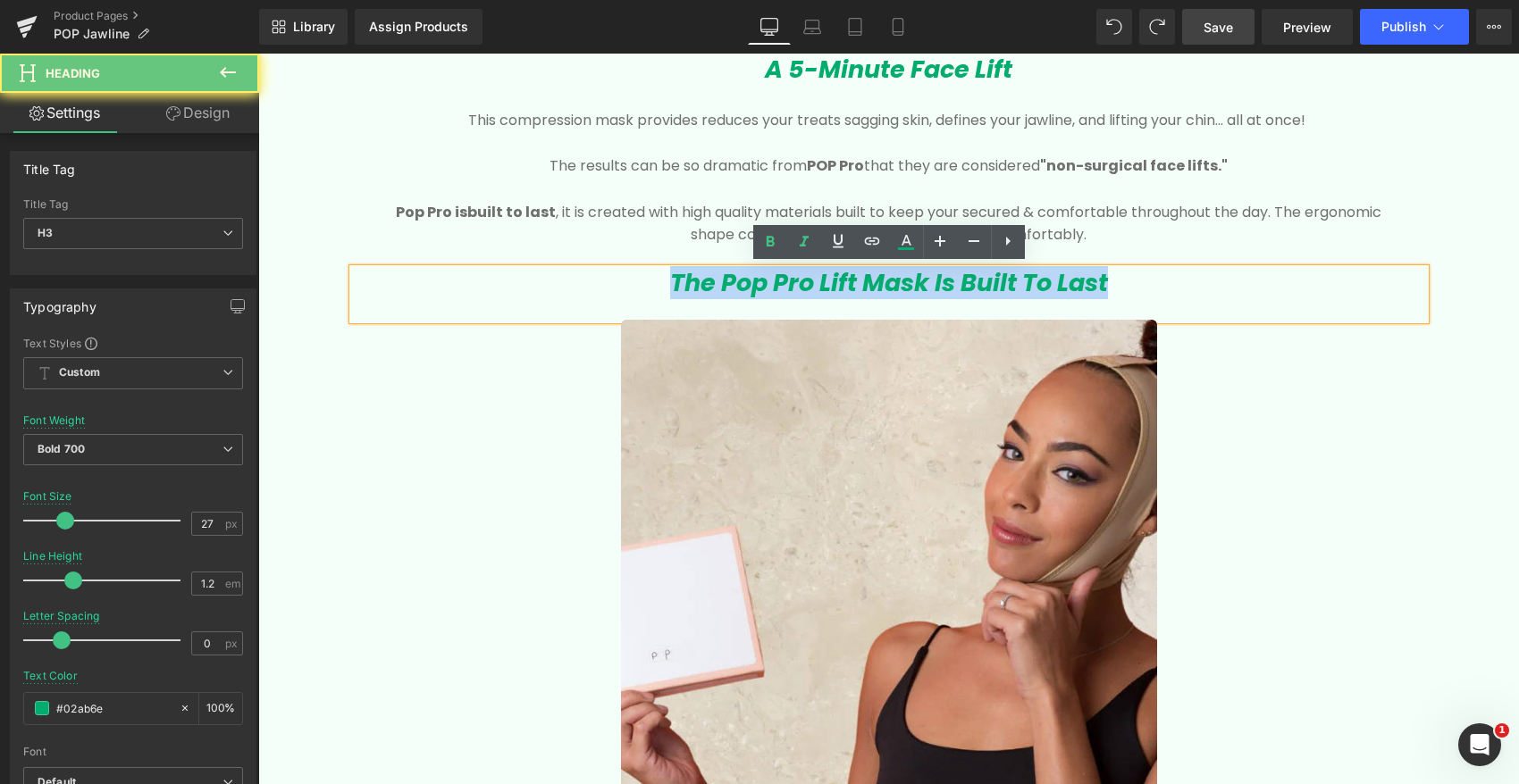
drag, startPoint x: 1091, startPoint y: 284, endPoint x: 645, endPoint y: 284, distance: 446.0
click at [645, 284] on h3 "The Pop Pro Lift Mask Is Built To Last" at bounding box center [889, 283] width 1072 height 28
click at [590, 224] on p "Pop Pro is built to last , it is created with high quality materials built to k…" at bounding box center [889, 224] width 1019 height 45
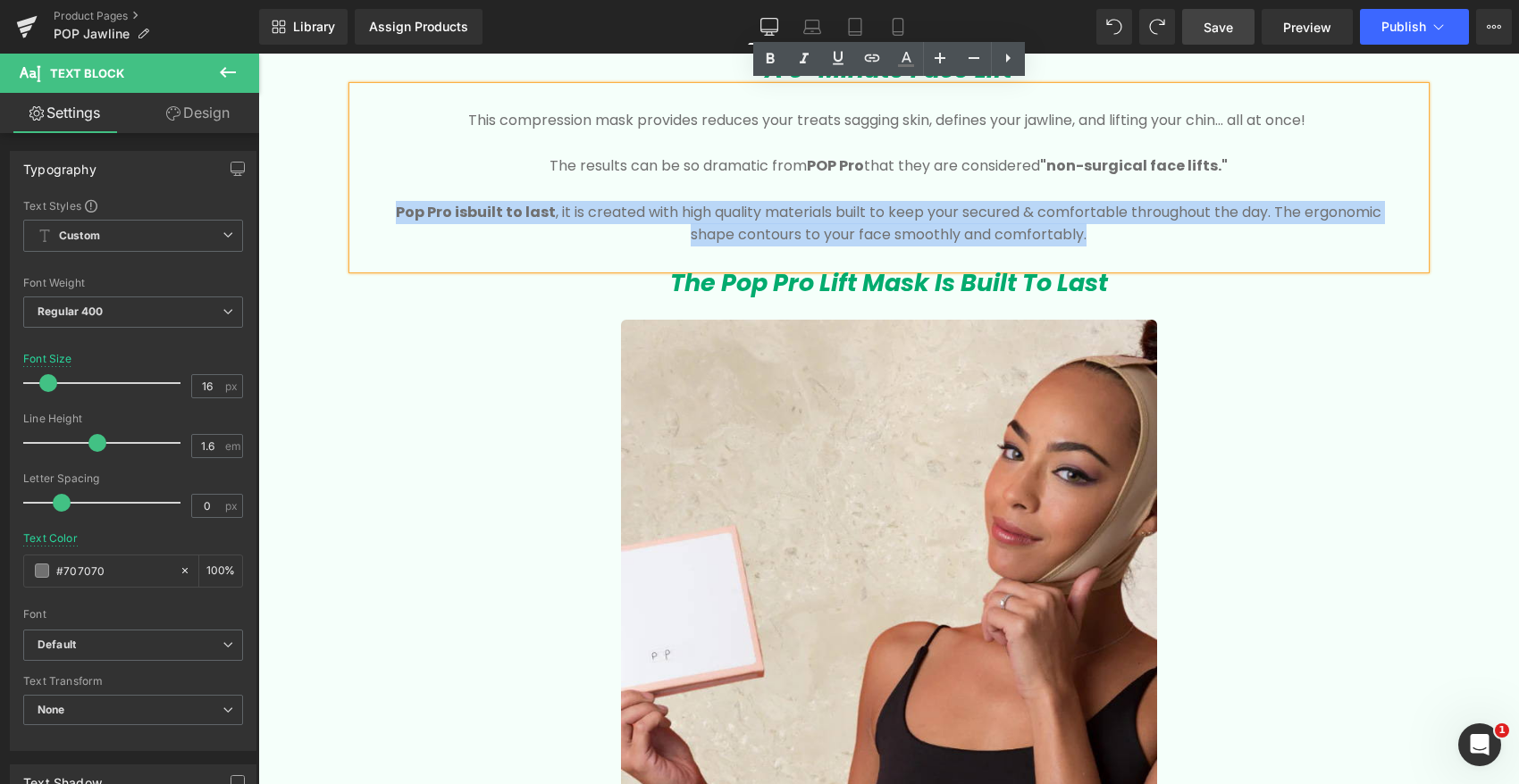
drag, startPoint x: 393, startPoint y: 207, endPoint x: 1124, endPoint y: 243, distance: 731.9
click at [1124, 243] on div "This compression mask provides reduces your treats sagging skin, defines your j…" at bounding box center [889, 178] width 1072 height 183
copy p "Pop Pro is built to last , it is created with high quality materials built to k…"
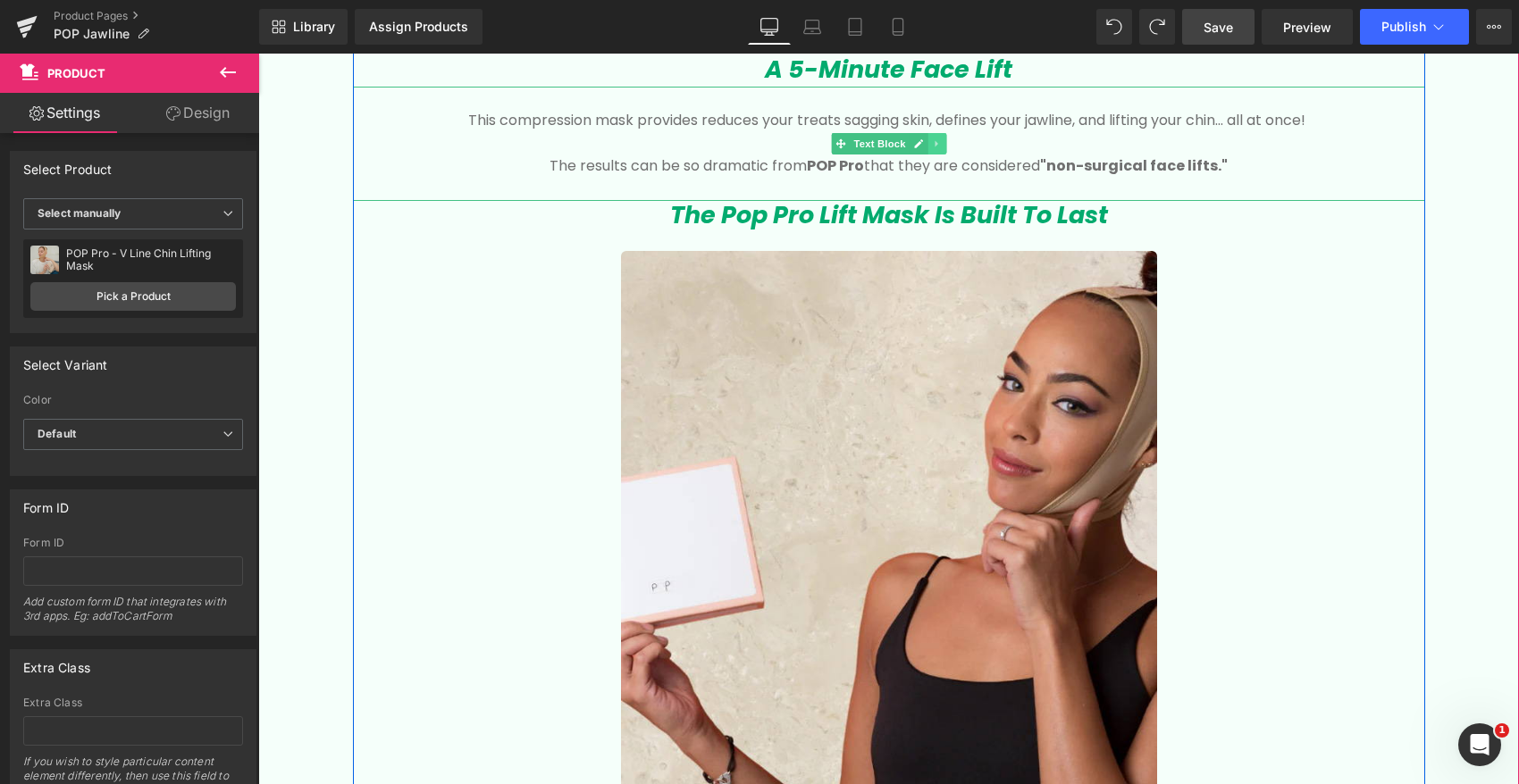
click at [938, 138] on icon at bounding box center [936, 143] width 10 height 11
click at [928, 141] on icon at bounding box center [926, 143] width 10 height 10
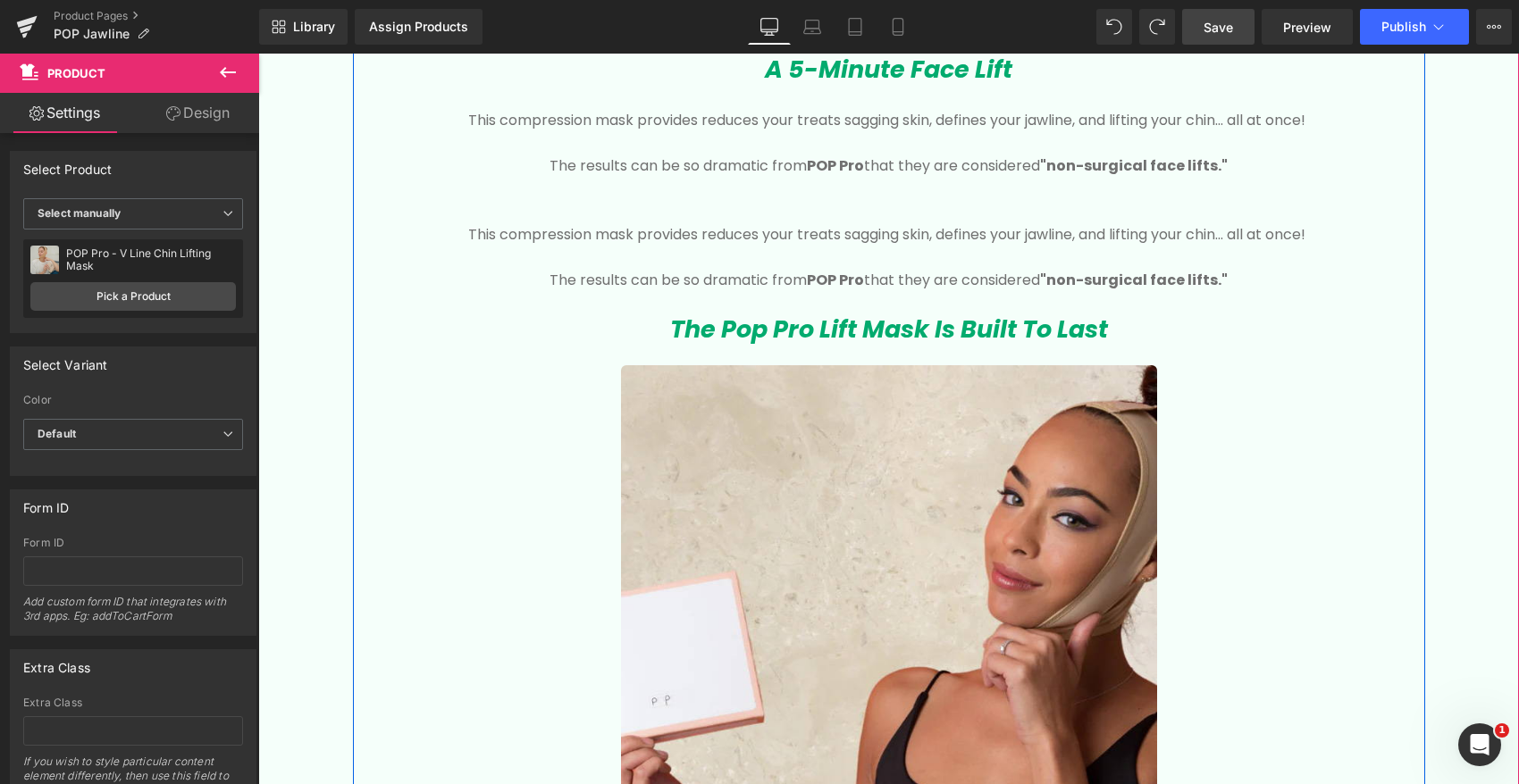
click at [823, 243] on div "This compression mask provides reduces your treats sagging skin, defines your j…" at bounding box center [889, 258] width 1072 height 115
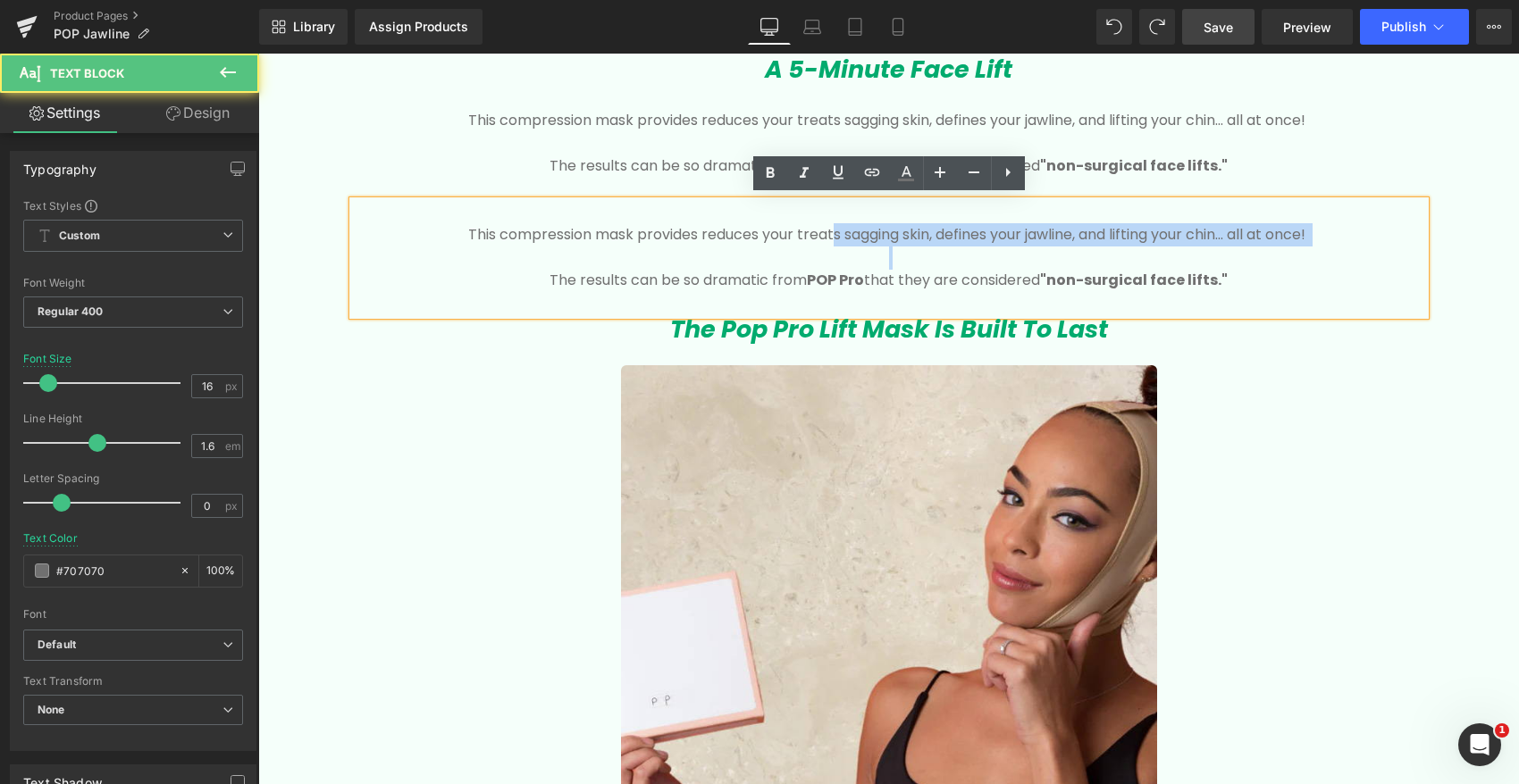
click at [822, 246] on p at bounding box center [889, 258] width 1019 height 24
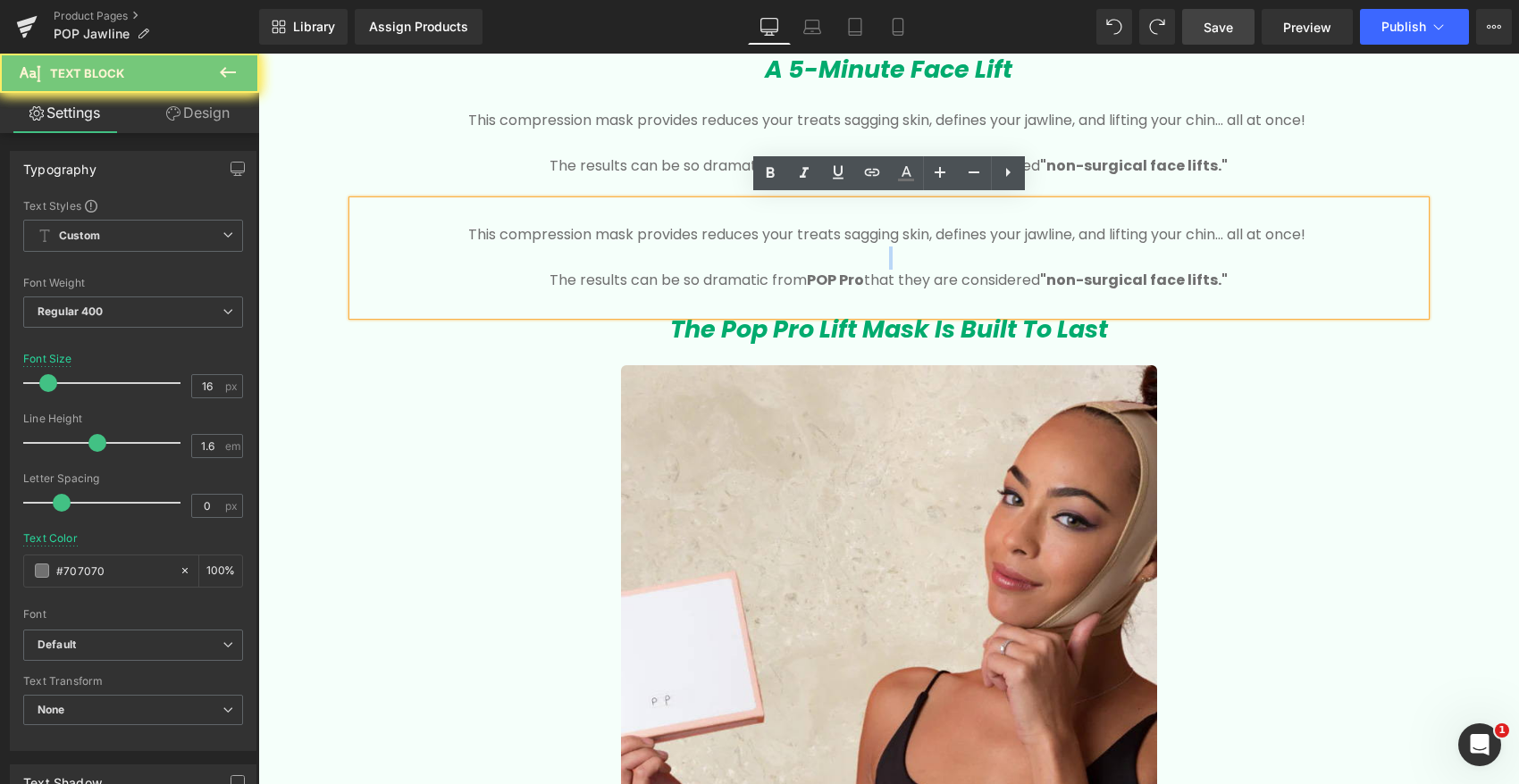
click at [822, 246] on p at bounding box center [889, 258] width 1019 height 24
click at [1161, 264] on p at bounding box center [889, 258] width 1019 height 24
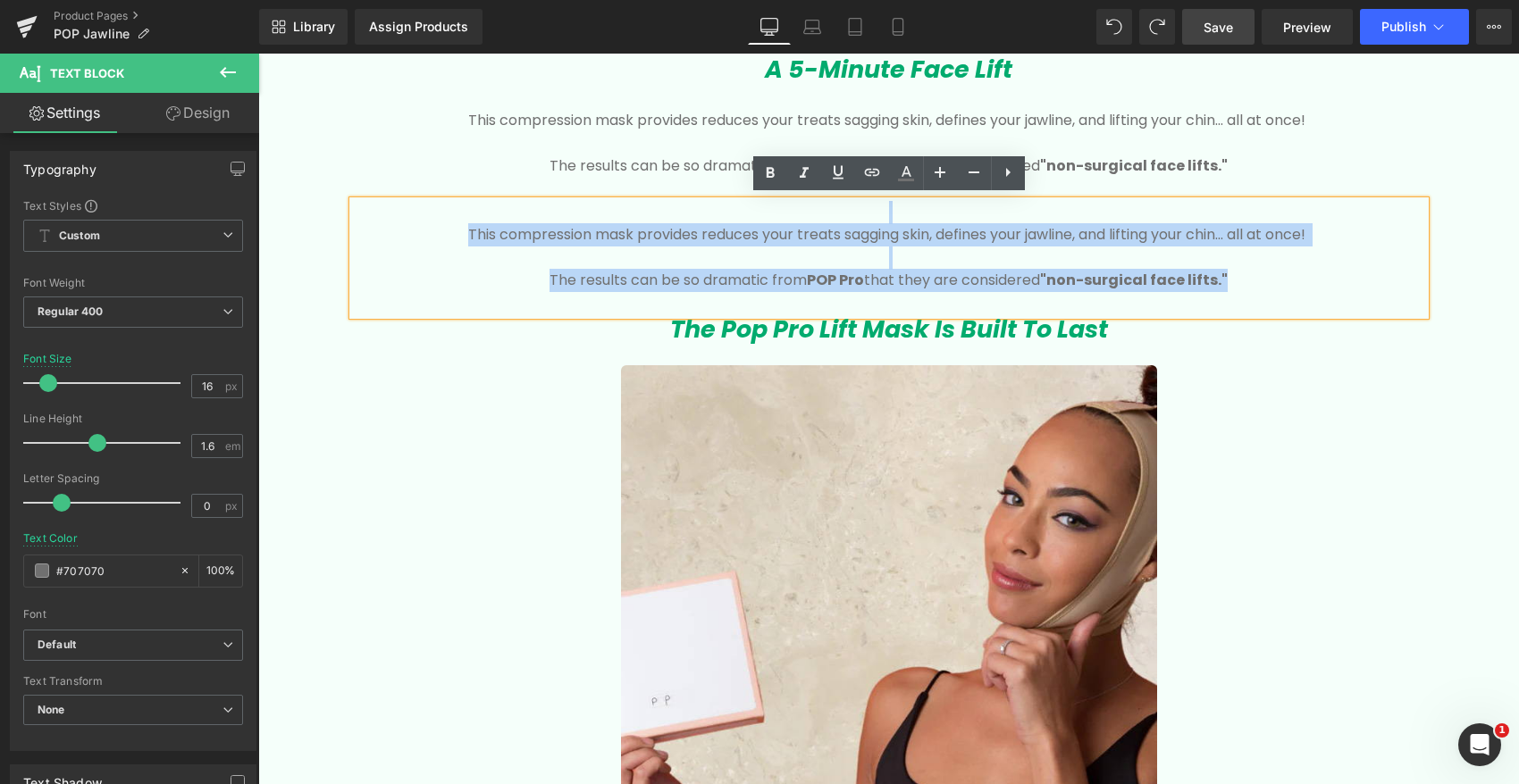
drag, startPoint x: 1253, startPoint y: 284, endPoint x: 428, endPoint y: 213, distance: 828.0
click at [433, 211] on div "This compression mask provides reduces your treats sagging skin, defines your j…" at bounding box center [889, 258] width 1072 height 115
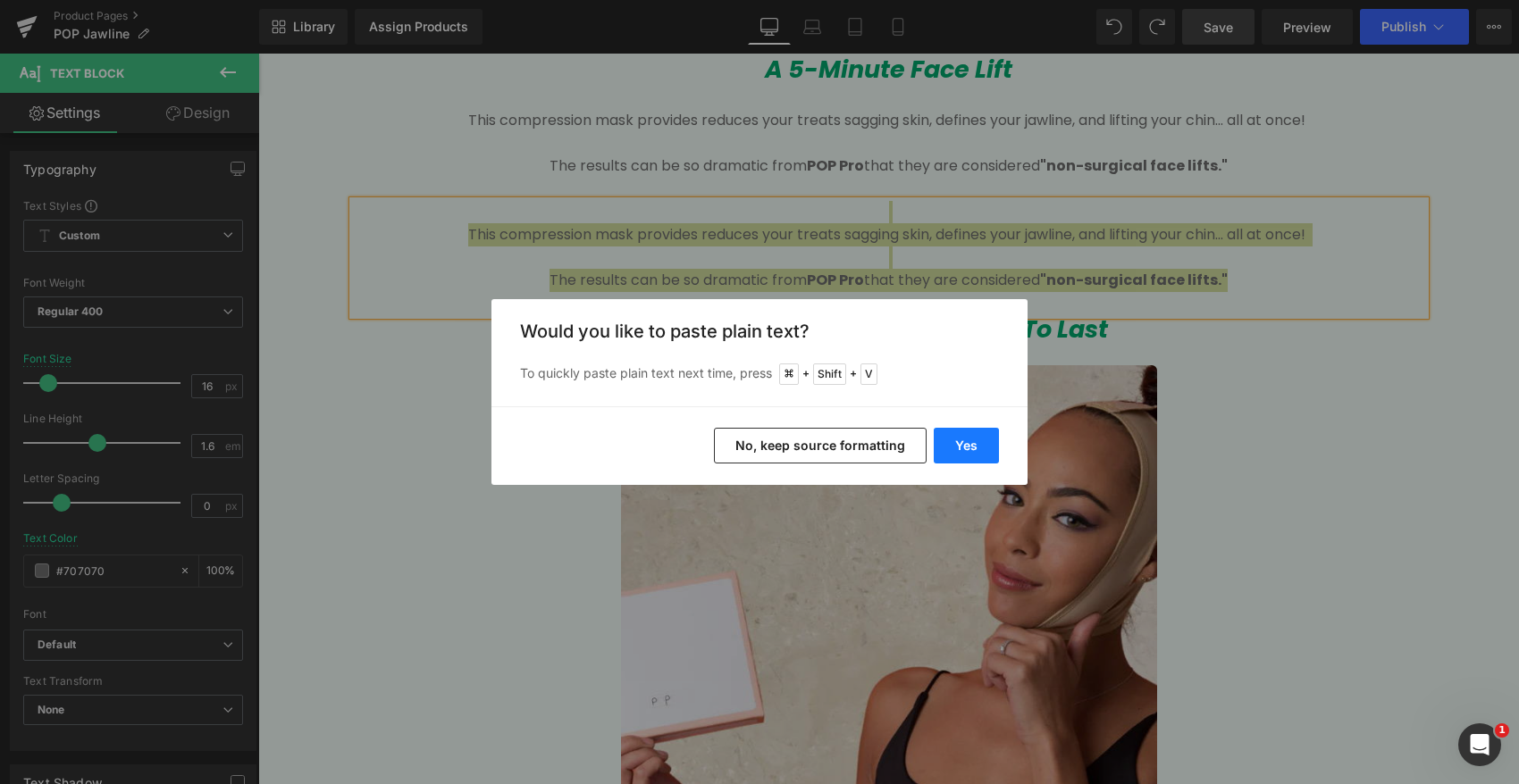
drag, startPoint x: 964, startPoint y: 442, endPoint x: 706, endPoint y: 389, distance: 263.4
click at [964, 442] on button "Yes" at bounding box center [966, 445] width 65 height 35
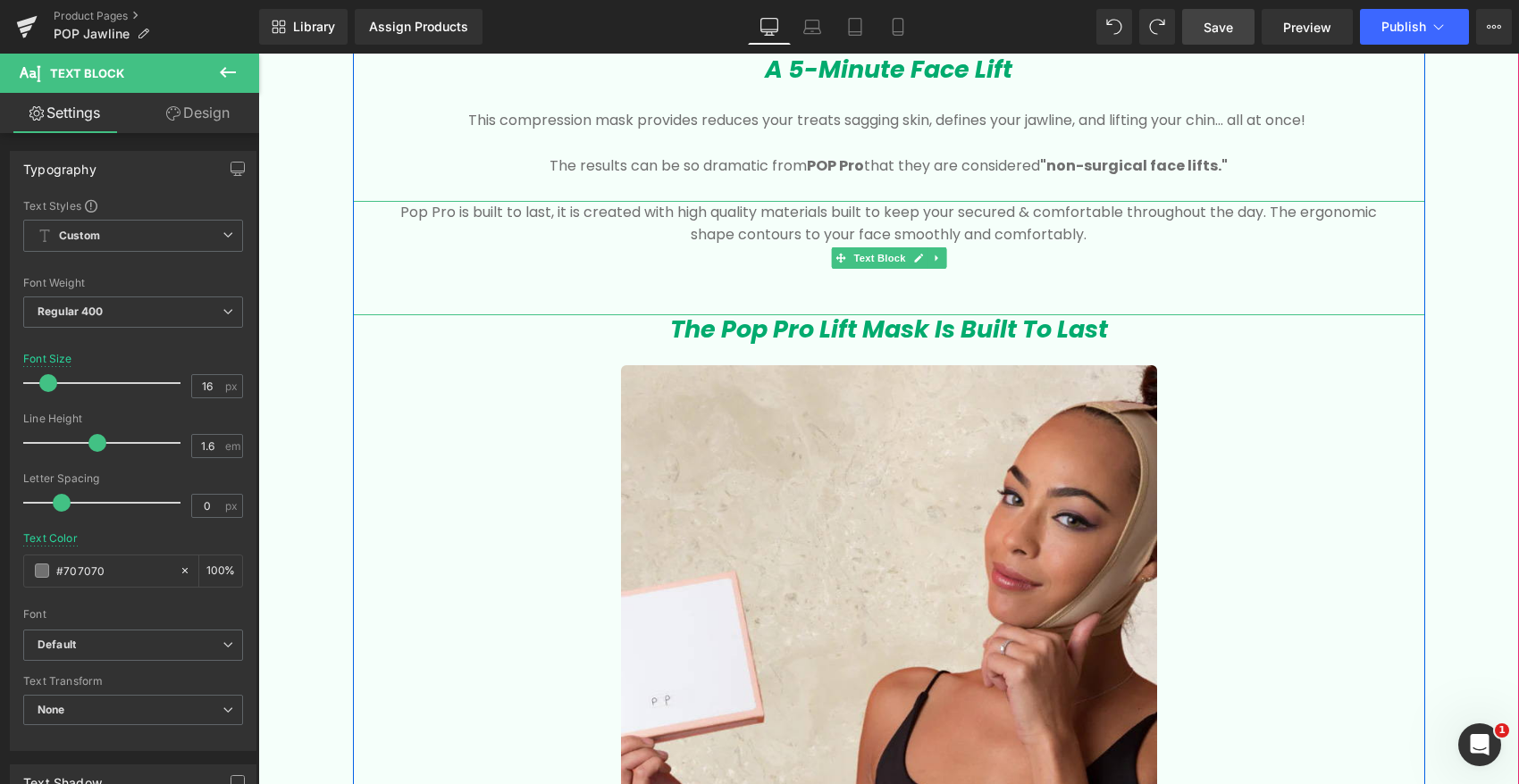
click at [751, 287] on p at bounding box center [889, 281] width 1019 height 24
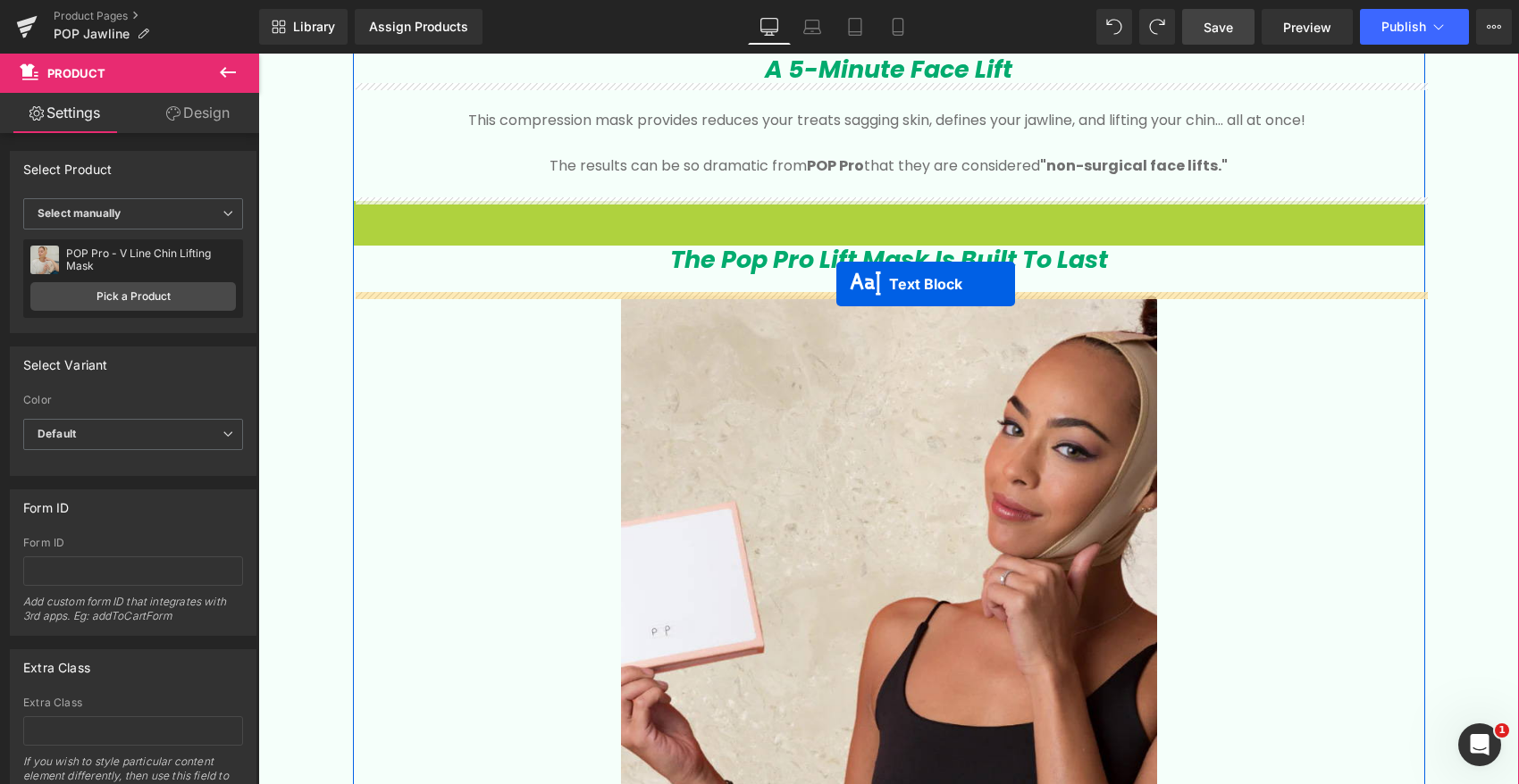
drag, startPoint x: 842, startPoint y: 233, endPoint x: 836, endPoint y: 284, distance: 51.4
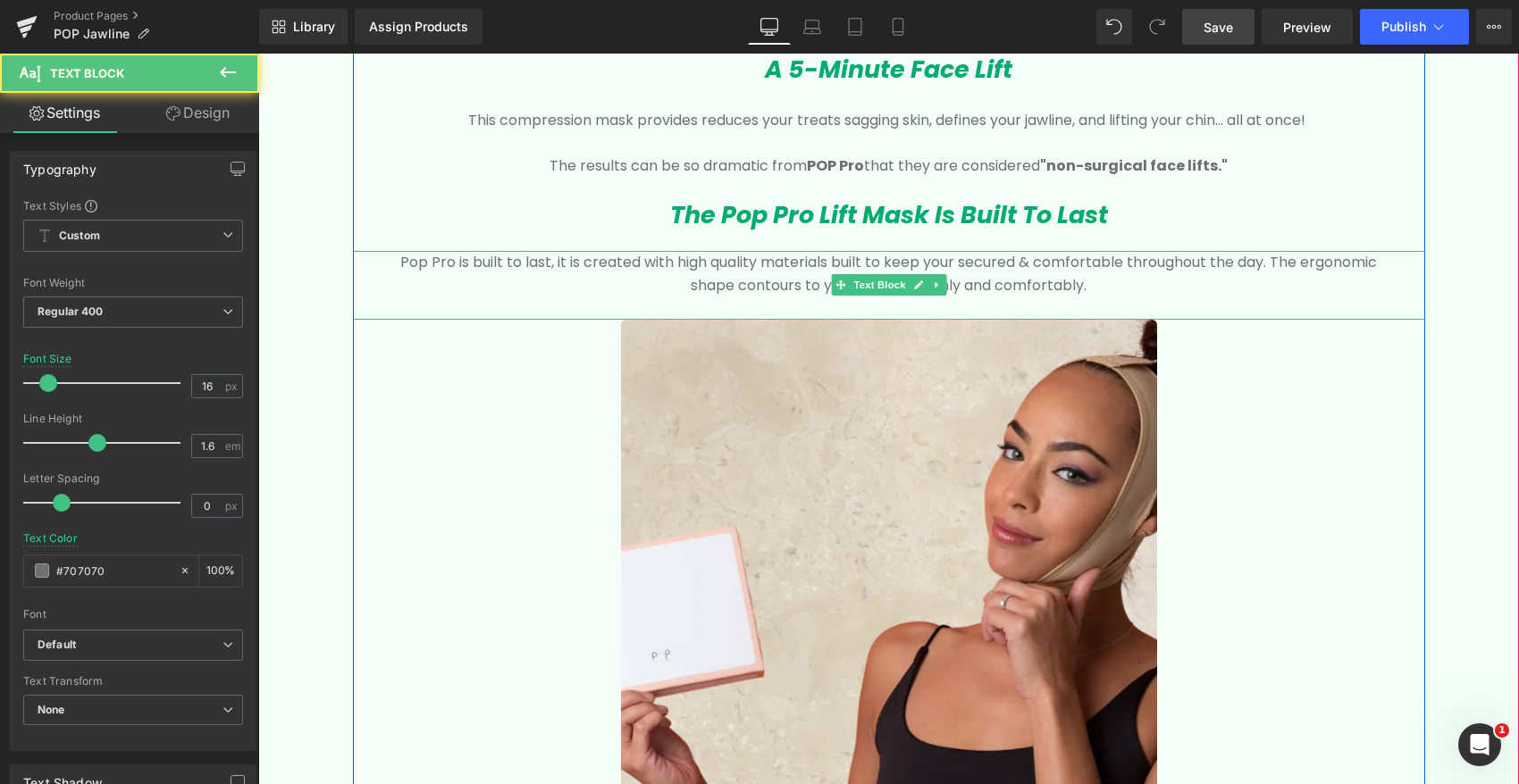
click at [760, 282] on p "Pop Pro is built to last, it is created with high quality materials built to ke…" at bounding box center [889, 274] width 1019 height 45
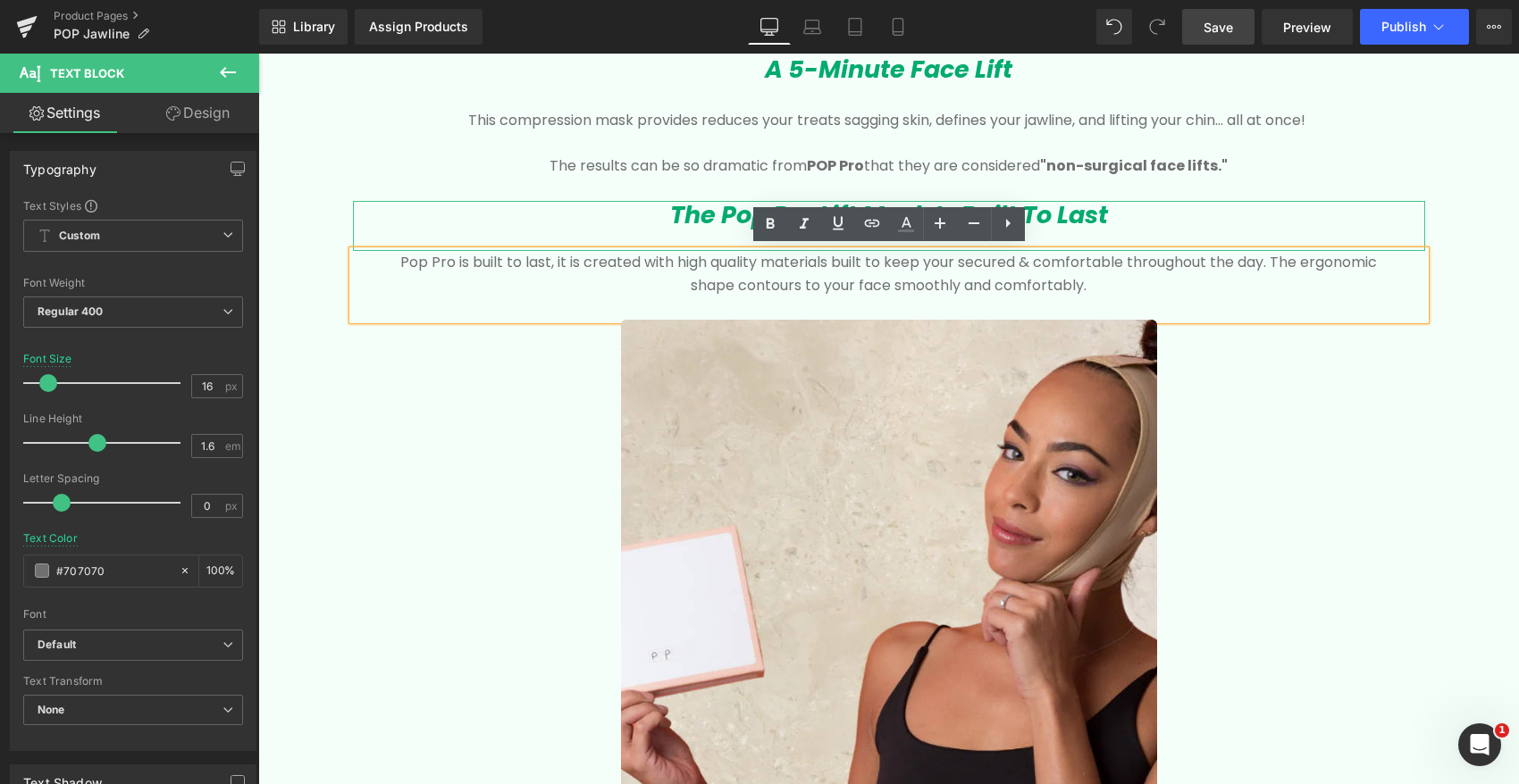
click at [686, 220] on icon "The Pop Pro Lift Mask Is Built To Last" at bounding box center [889, 215] width 438 height 33
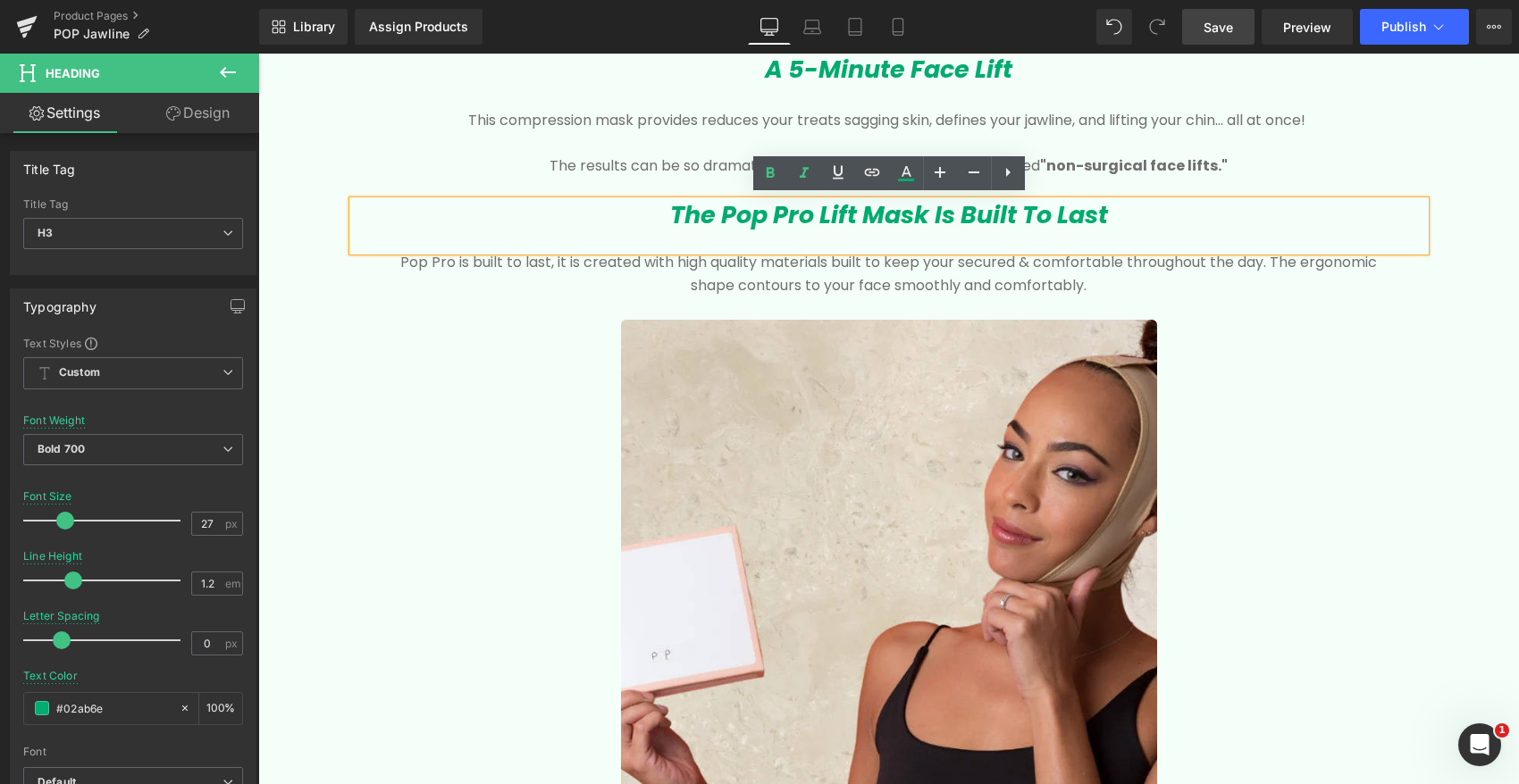
click at [660, 211] on h3 "The Pop Pro Lift Mask Is Built To Last" at bounding box center [889, 215] width 1072 height 28
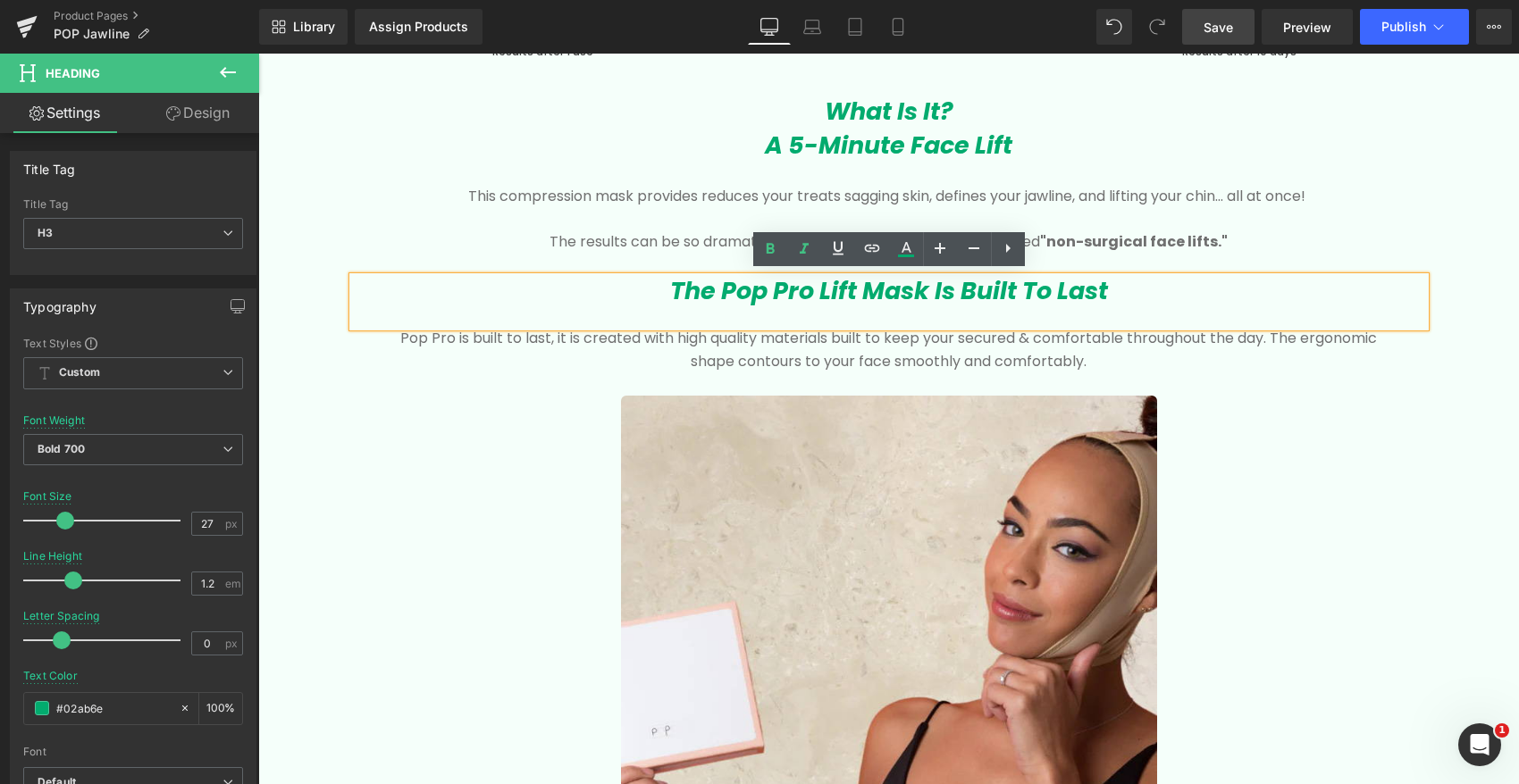
scroll to position [2804, 0]
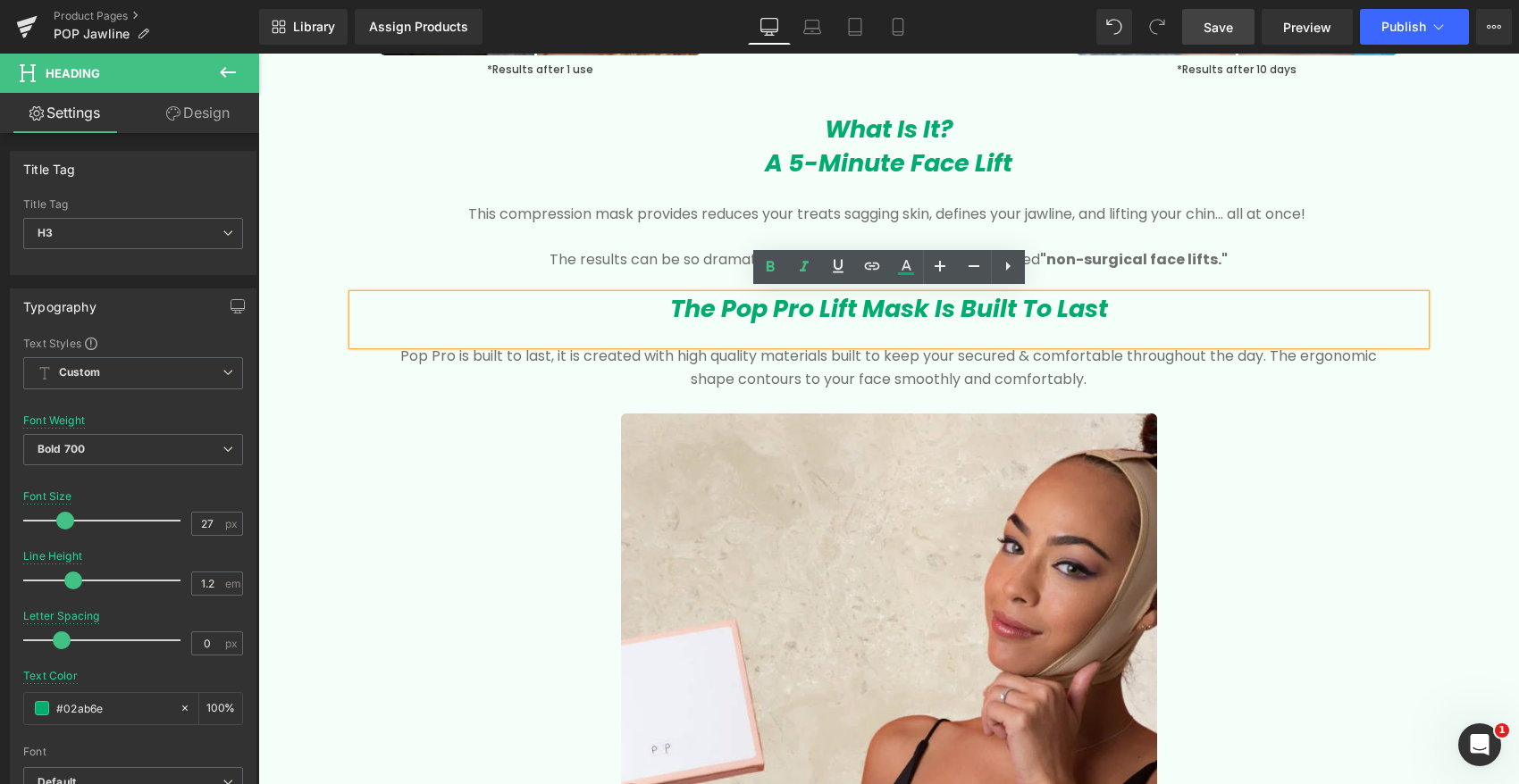
click at [700, 214] on p "This compression mask provides reduces your treats sagging skin, defines your j…" at bounding box center [889, 215] width 1019 height 24
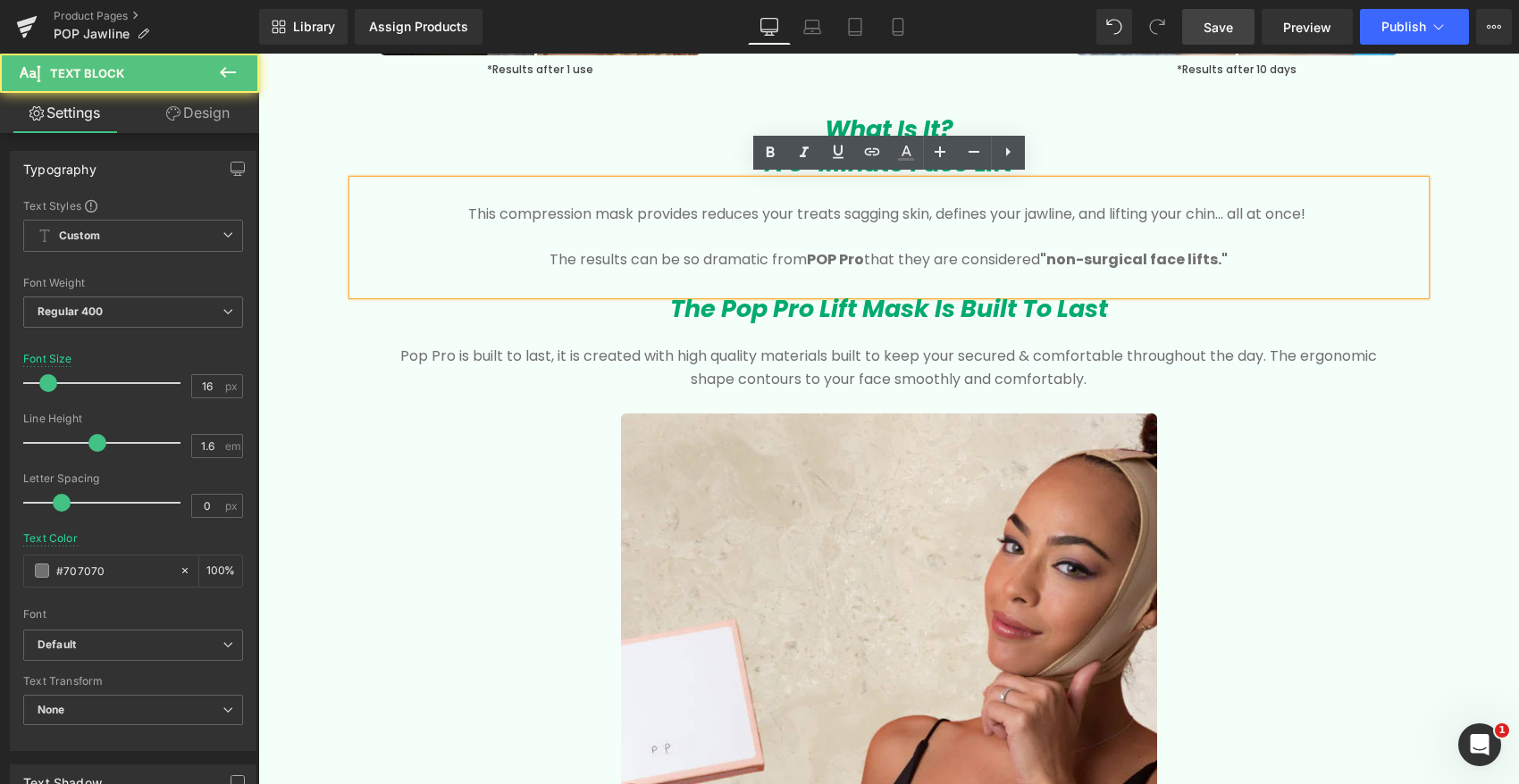
click at [686, 226] on p at bounding box center [889, 237] width 1019 height 24
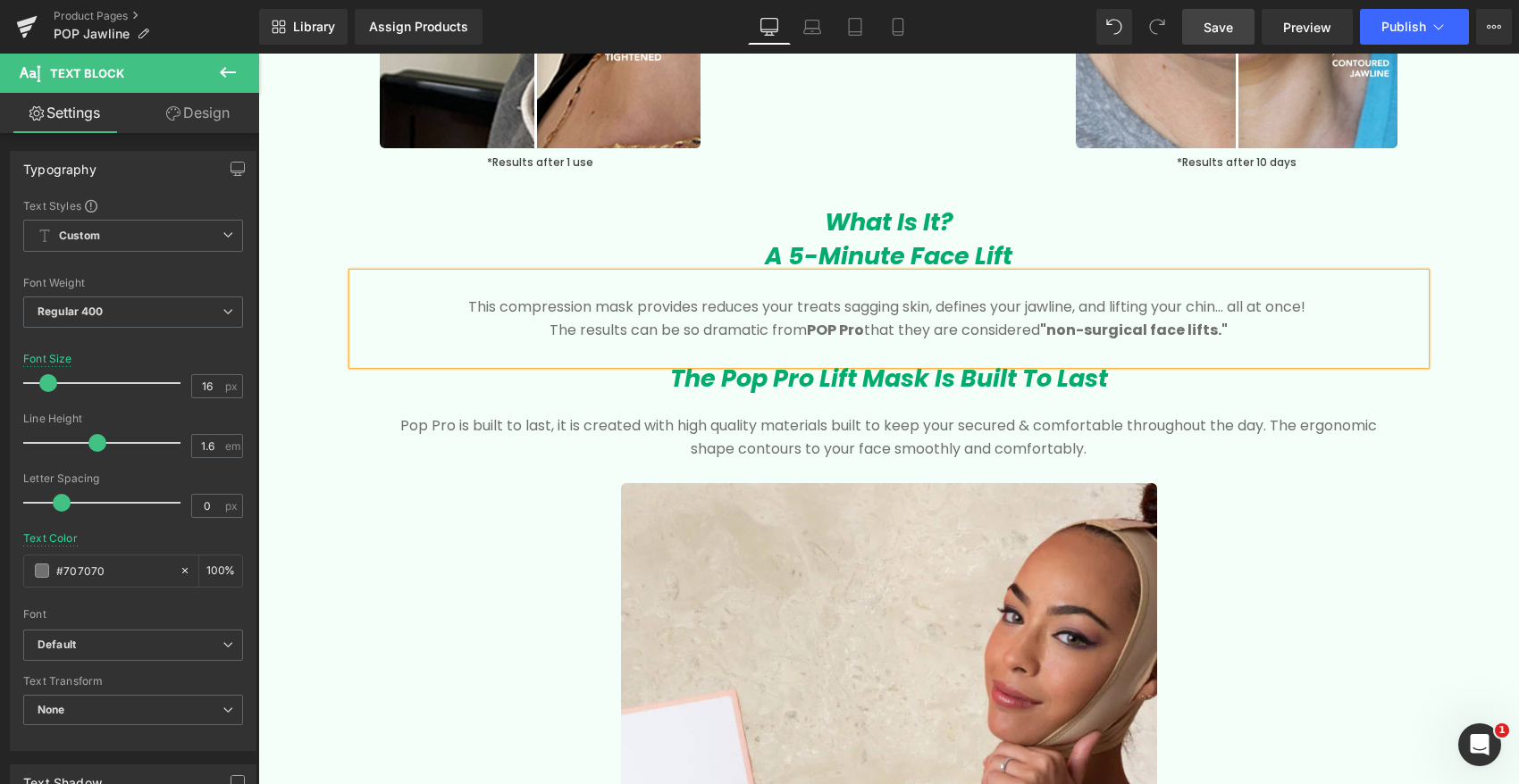
scroll to position [2769, 0]
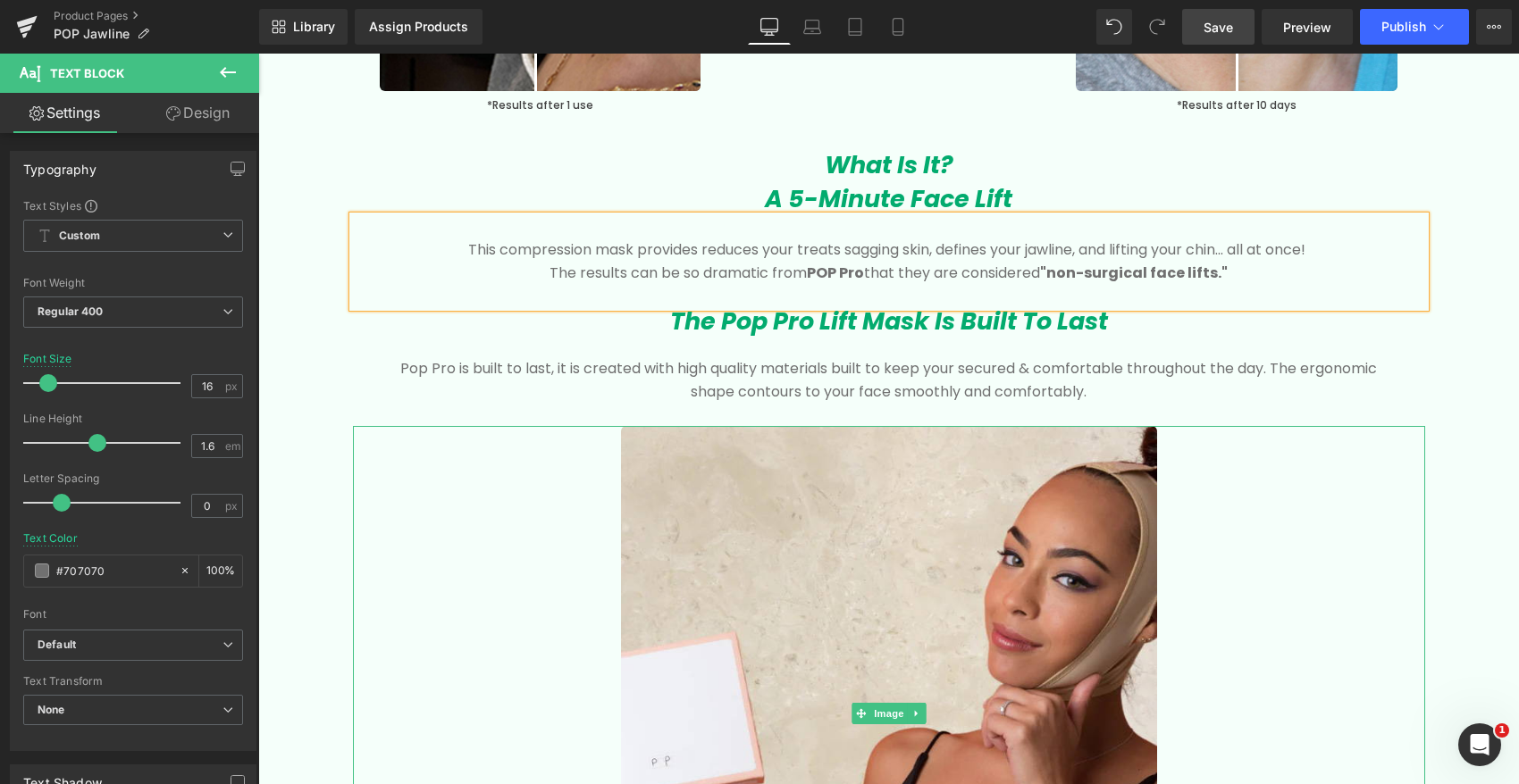
drag, startPoint x: 427, startPoint y: 590, endPoint x: 345, endPoint y: 371, distance: 233.8
click at [427, 589] on div at bounding box center [889, 712] width 1072 height 574
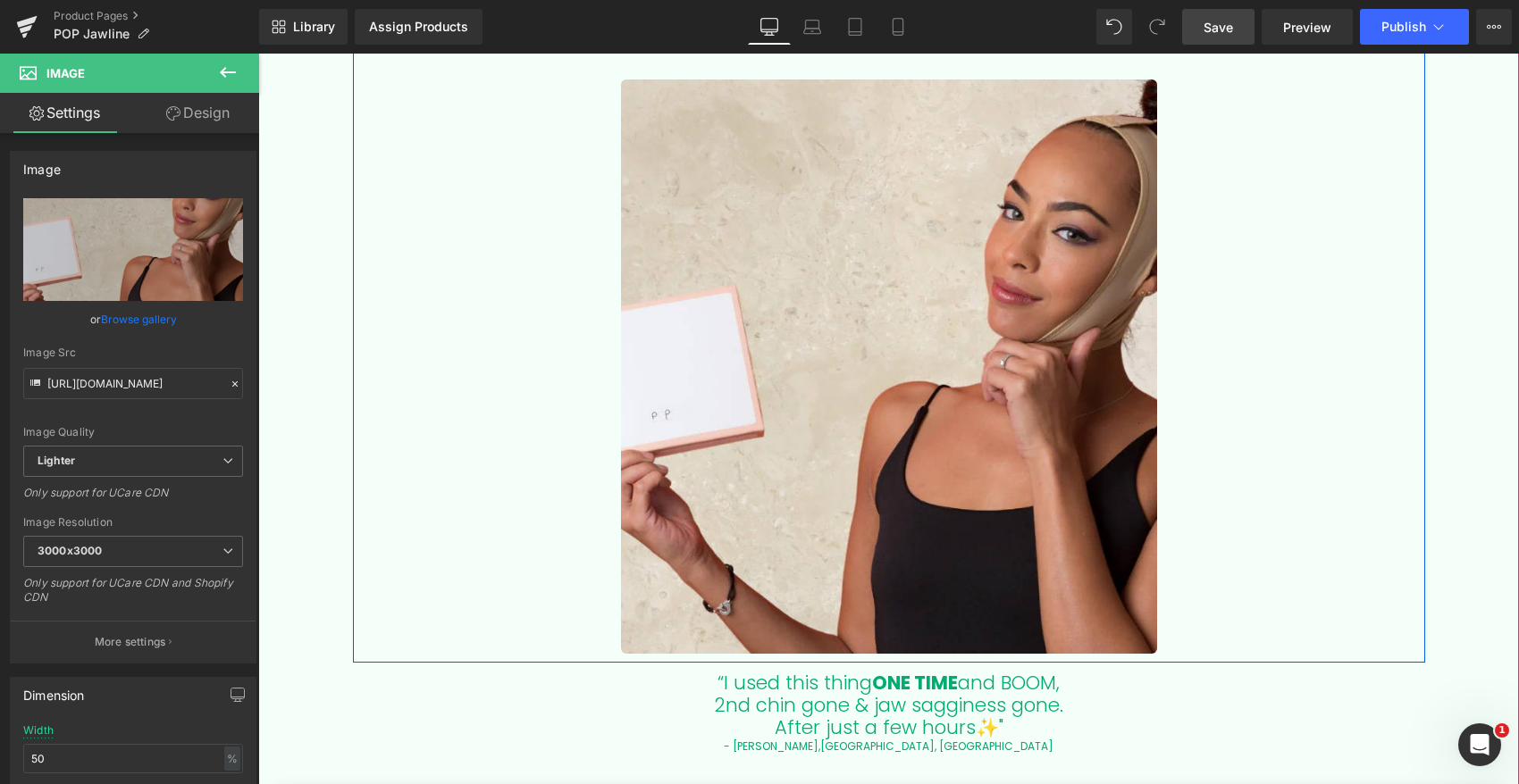
scroll to position [3261, 0]
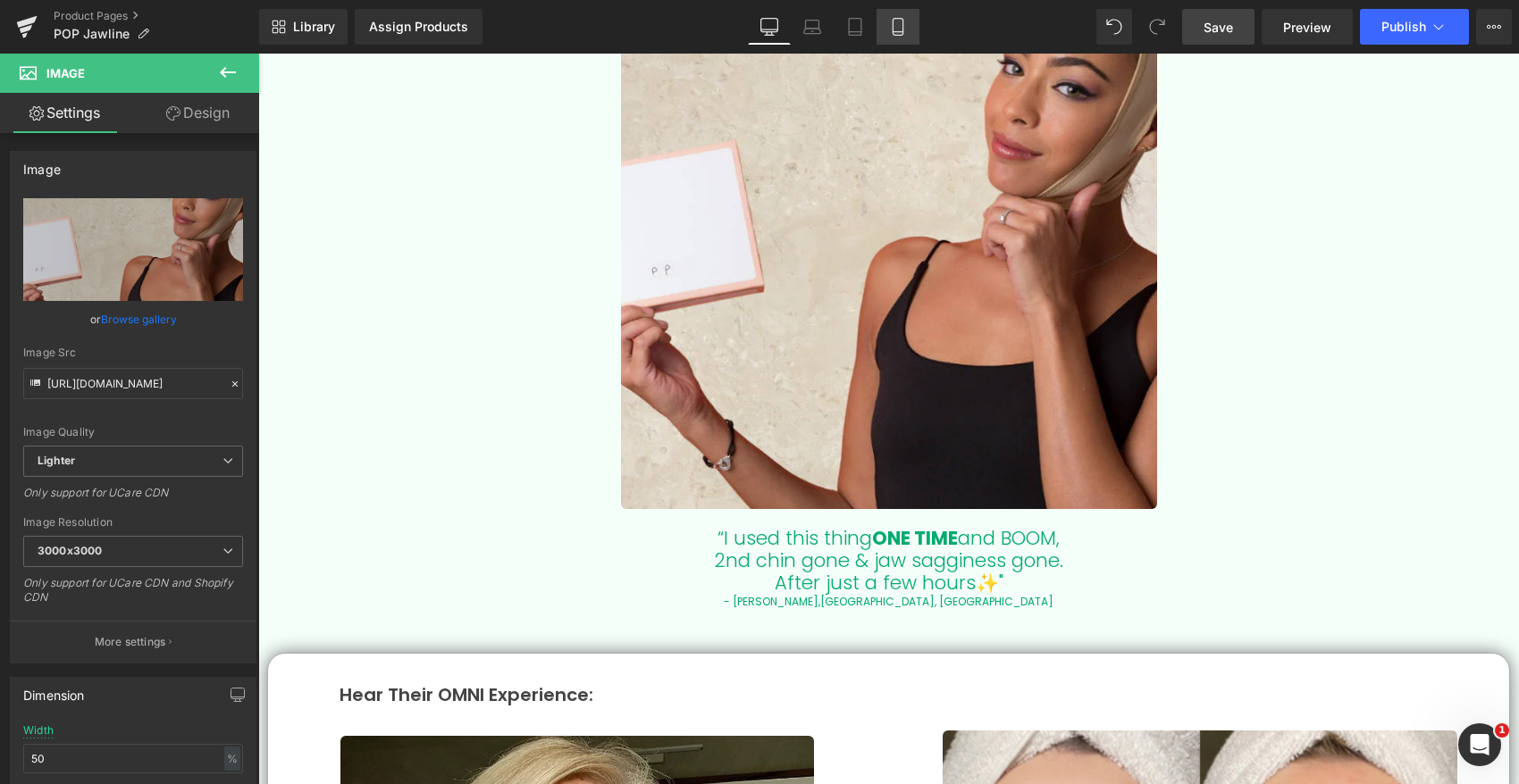
click at [896, 32] on icon at bounding box center [897, 32] width 10 height 0
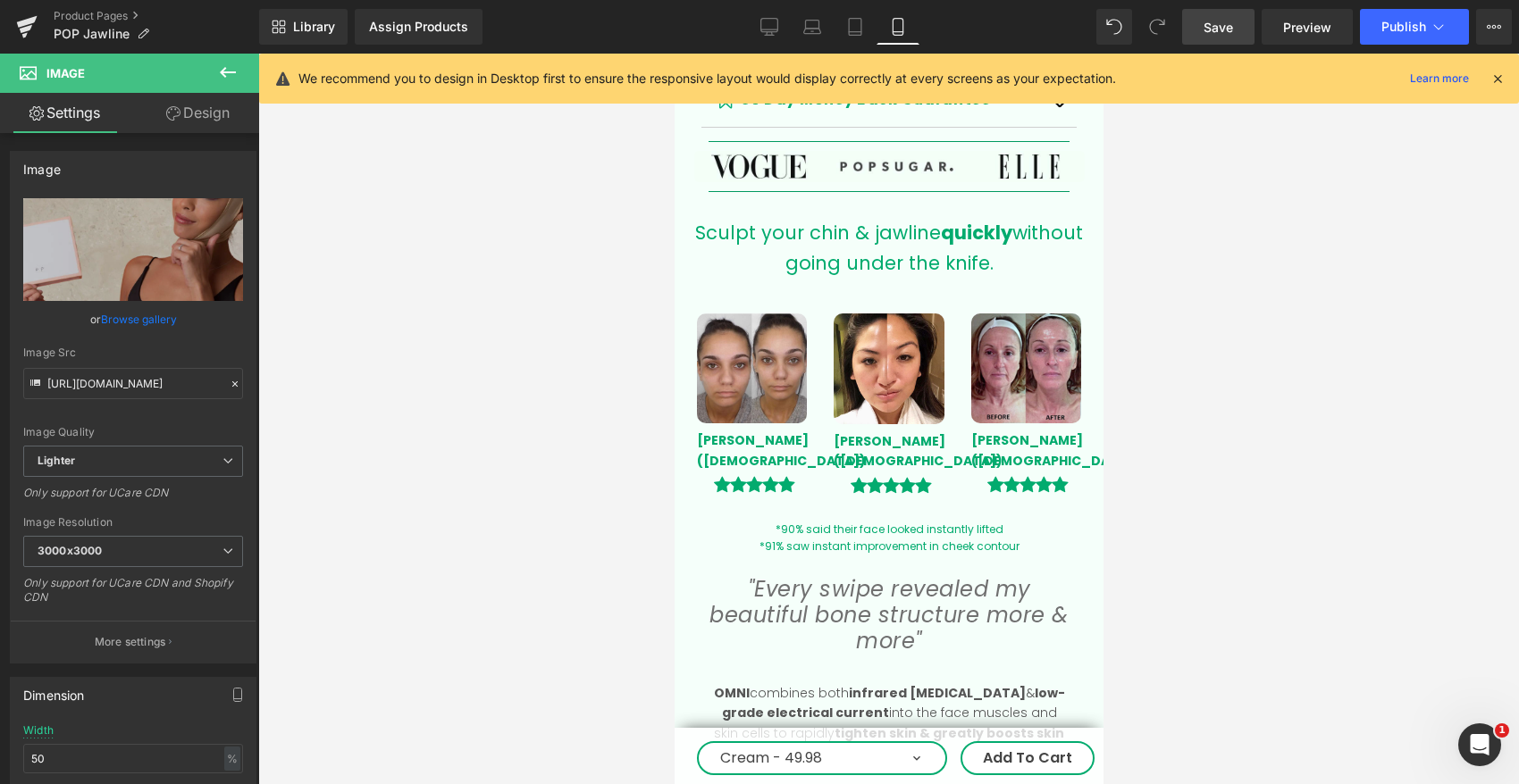
scroll to position [1934, 0]
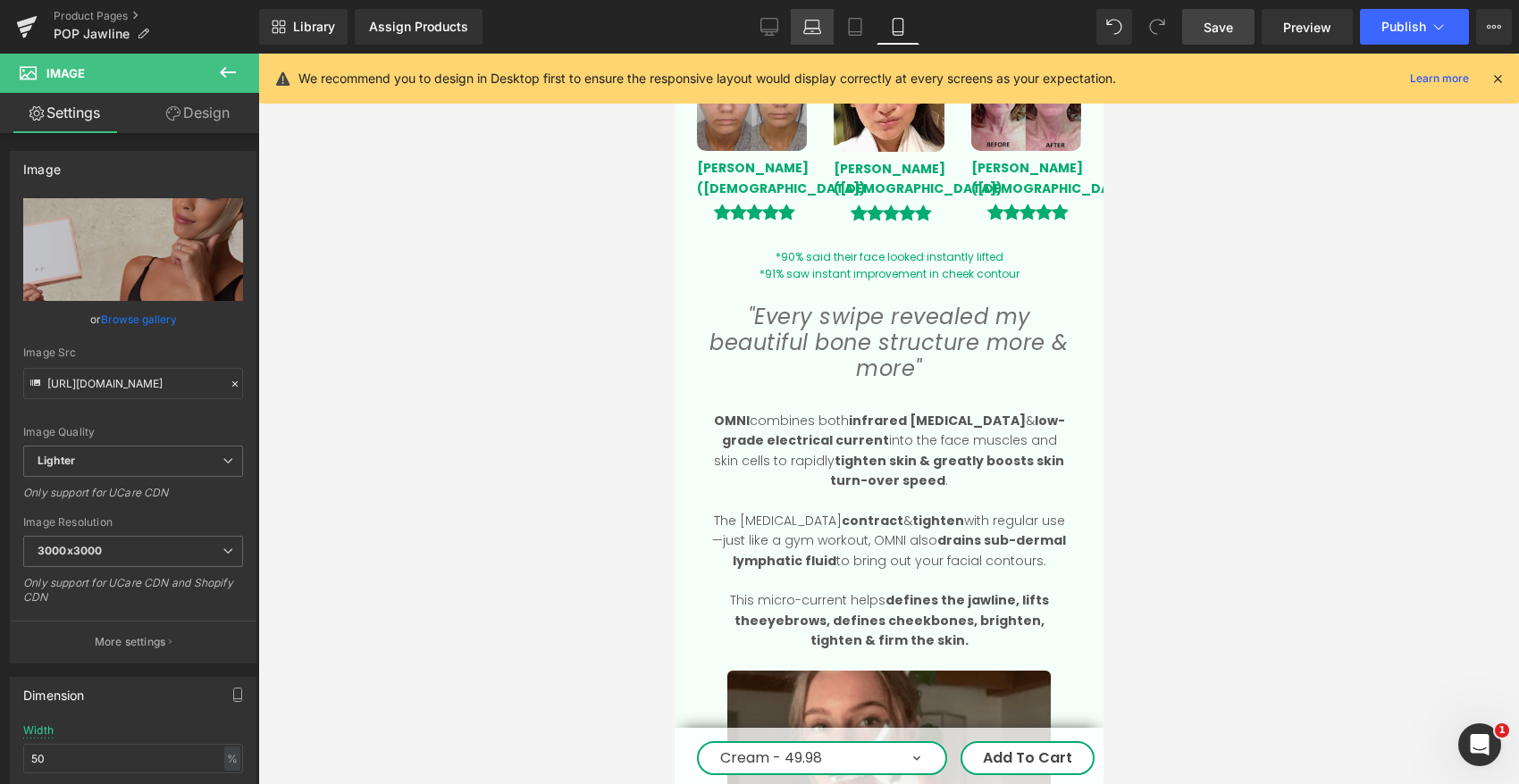
click at [813, 31] on icon at bounding box center [812, 31] width 3 height 0
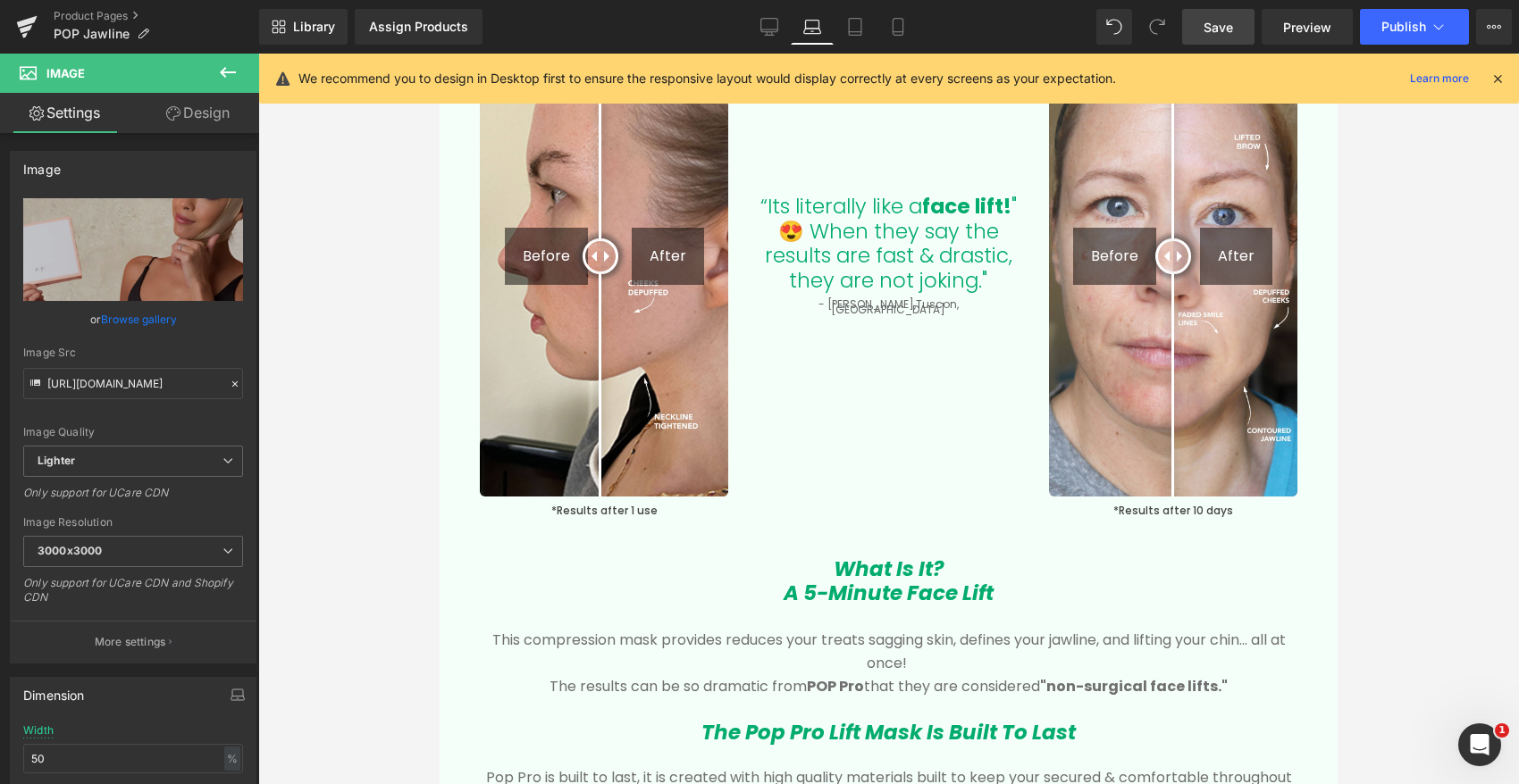
scroll to position [2106, 0]
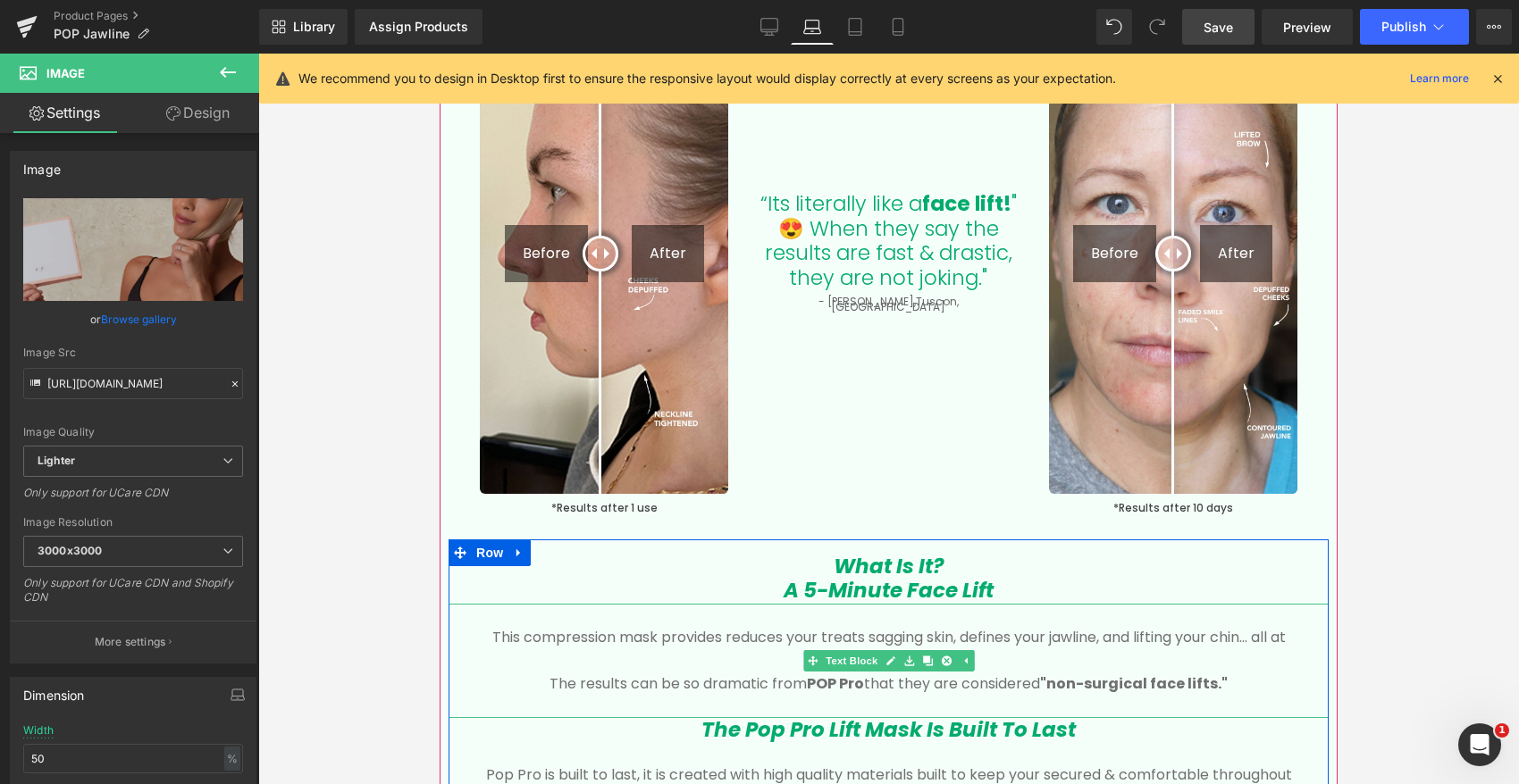
click at [545, 682] on p "The results can be so dramatic from P OP Pro that they are considered "non-surg…" at bounding box center [888, 684] width 826 height 24
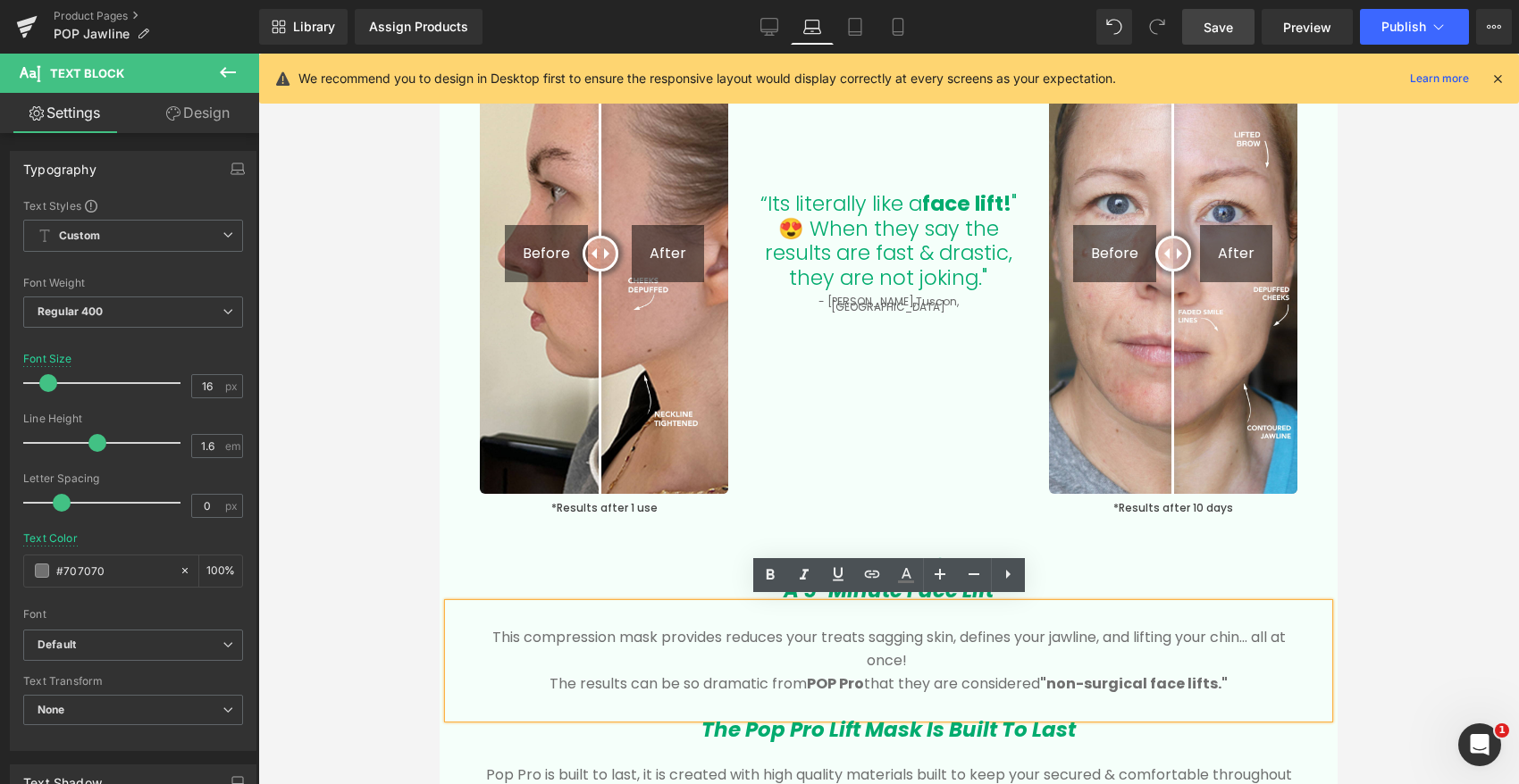
click at [548, 679] on p "The results can be so dramatic from P OP Pro that they are considered "non-surg…" at bounding box center [888, 684] width 826 height 24
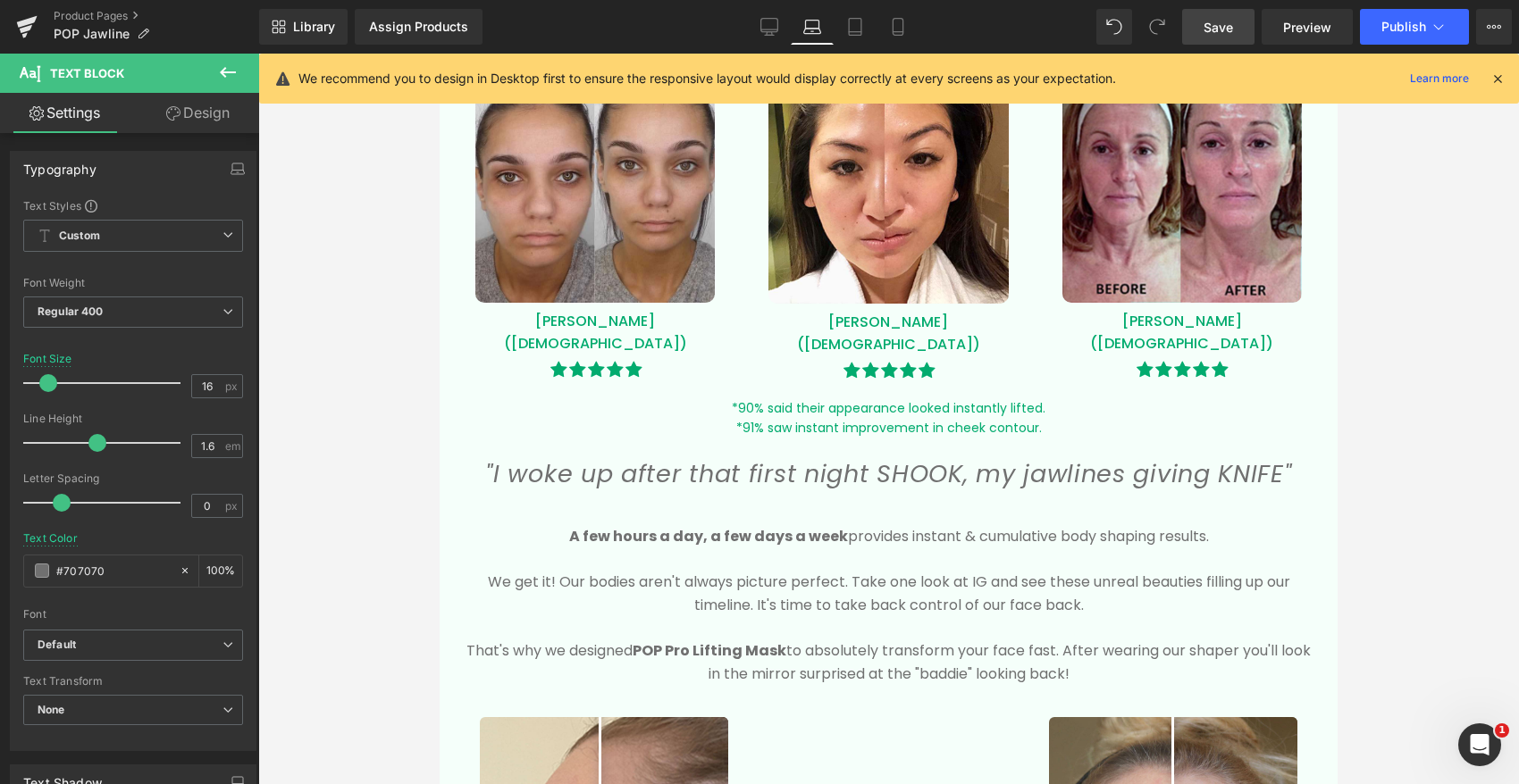
scroll to position [1443, 0]
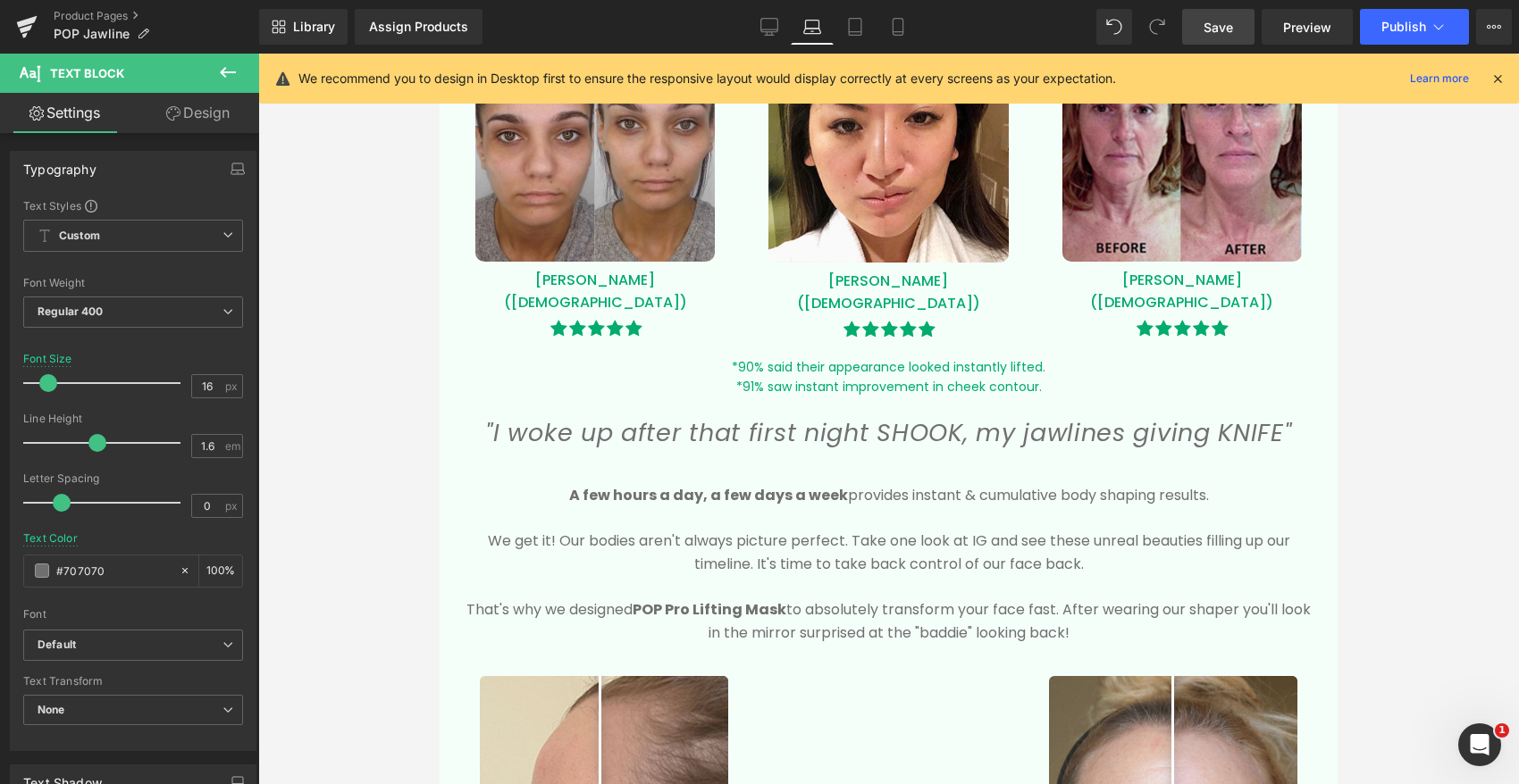
click at [944, 560] on div "A few hours a day, a few days a week provides instant & cumulative body shaping…" at bounding box center [888, 564] width 853 height 205
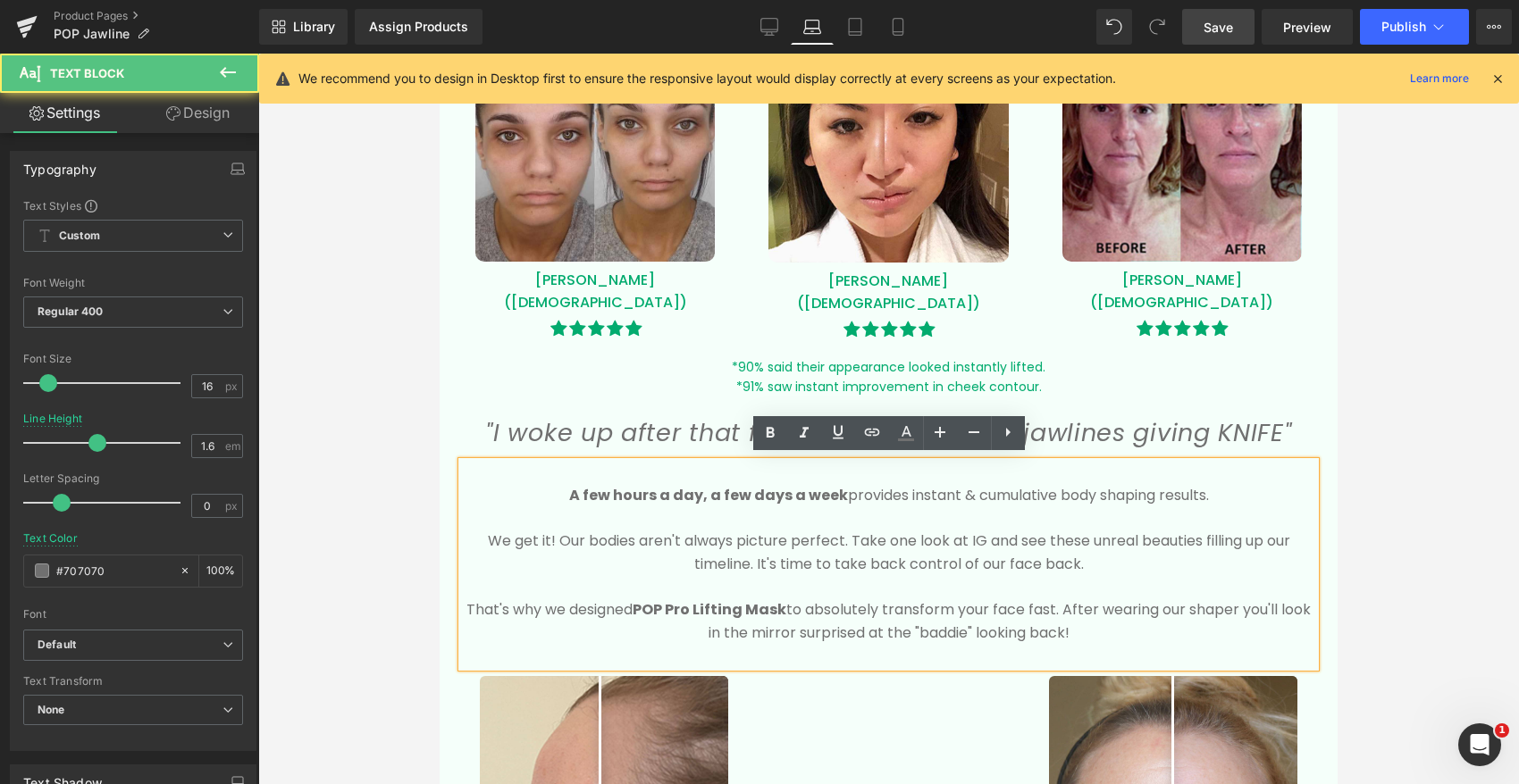
drag, startPoint x: 1090, startPoint y: 630, endPoint x: 519, endPoint y: 496, distance: 586.5
click at [519, 496] on div "A few hours a day, a few days a week provides instant & cumulative body shaping…" at bounding box center [888, 564] width 853 height 205
copy div "A few hours a day, a few days a week provides instant & cumulative body shaping…"
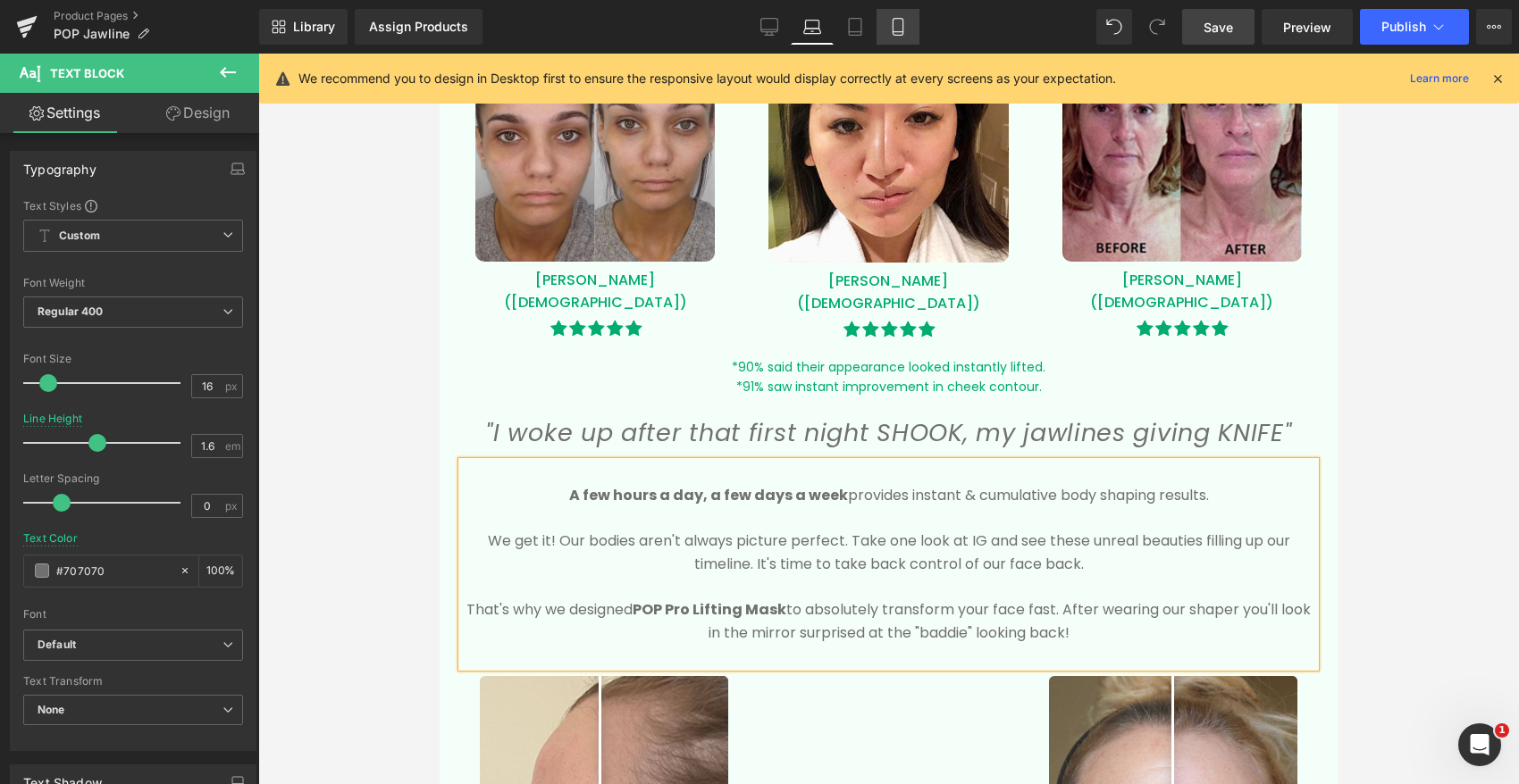
click at [897, 26] on icon at bounding box center [898, 26] width 18 height 18
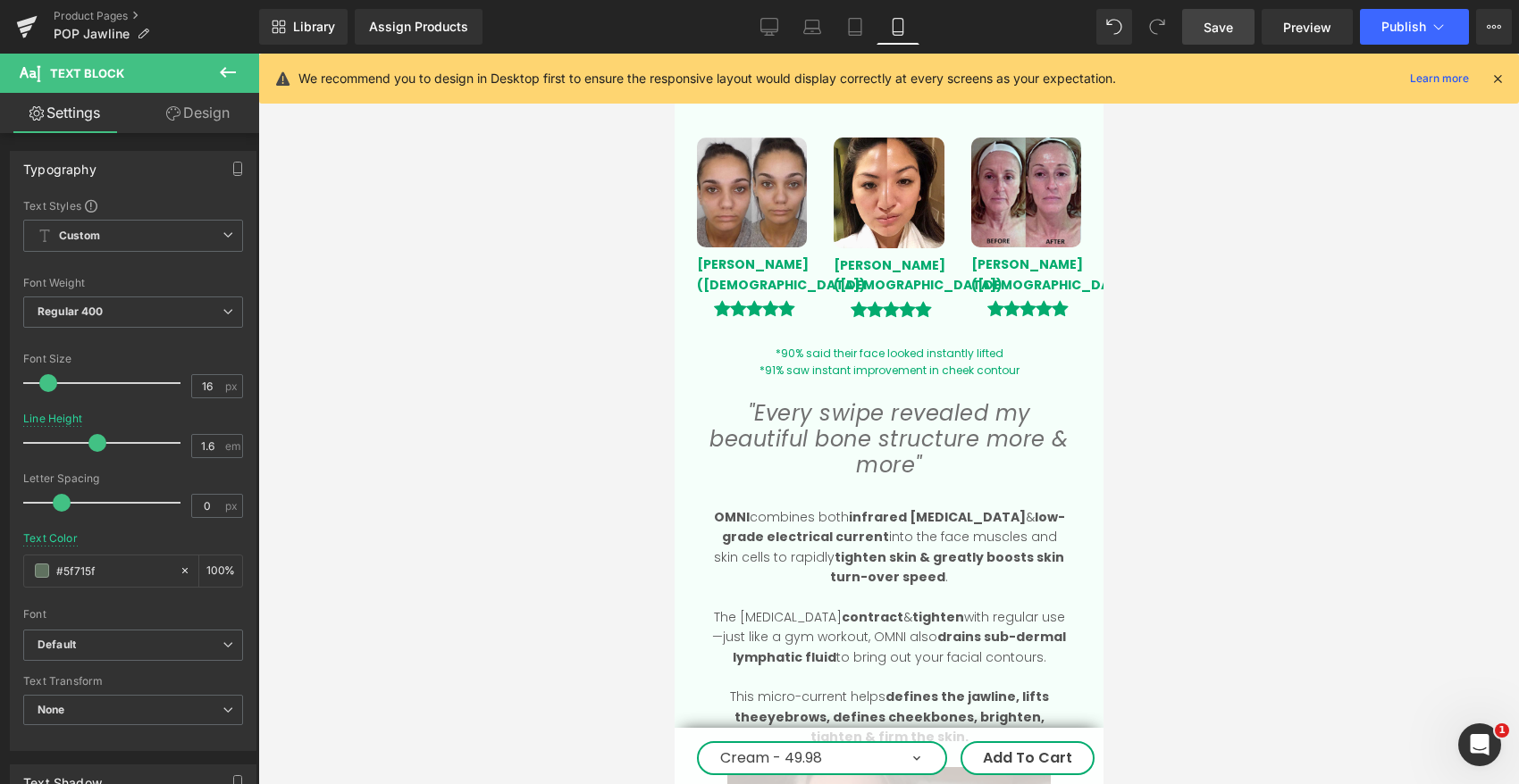
scroll to position [1858, 0]
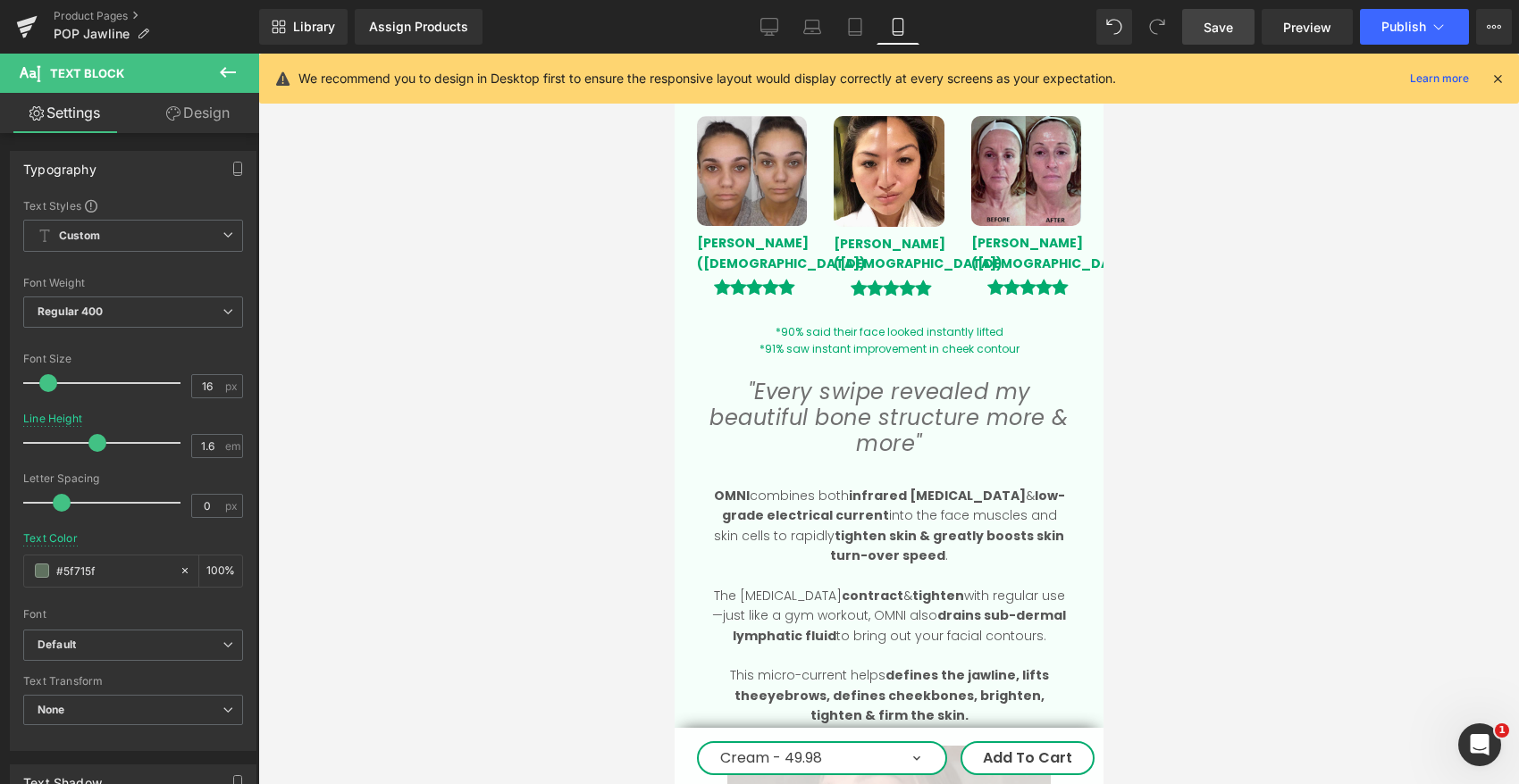
click at [864, 527] on span "tighten skin & greatly boosts skin turn-over speed" at bounding box center [946, 546] width 235 height 37
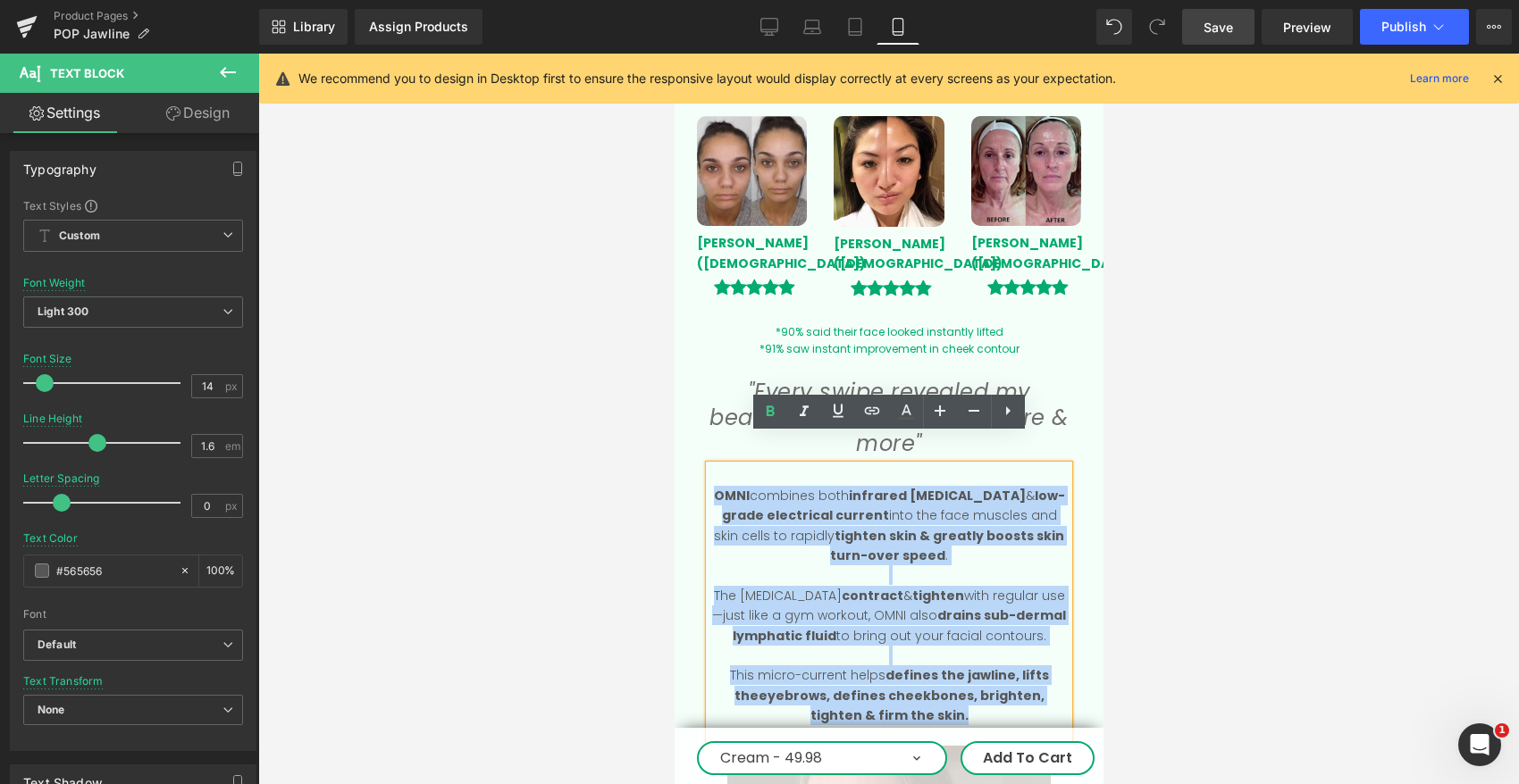
drag, startPoint x: 942, startPoint y: 685, endPoint x: 703, endPoint y: 471, distance: 320.8
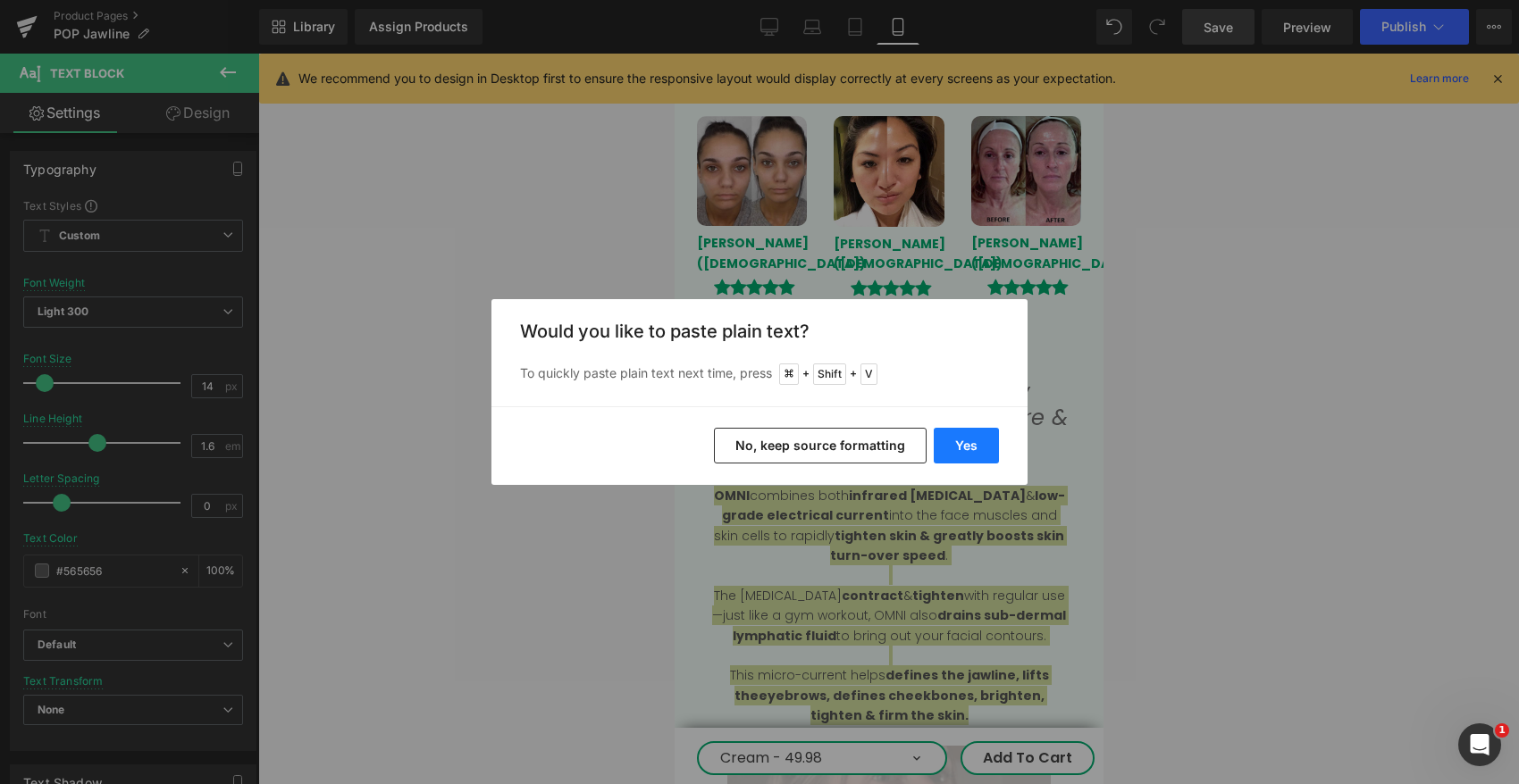
click at [971, 446] on button "Yes" at bounding box center [966, 445] width 65 height 35
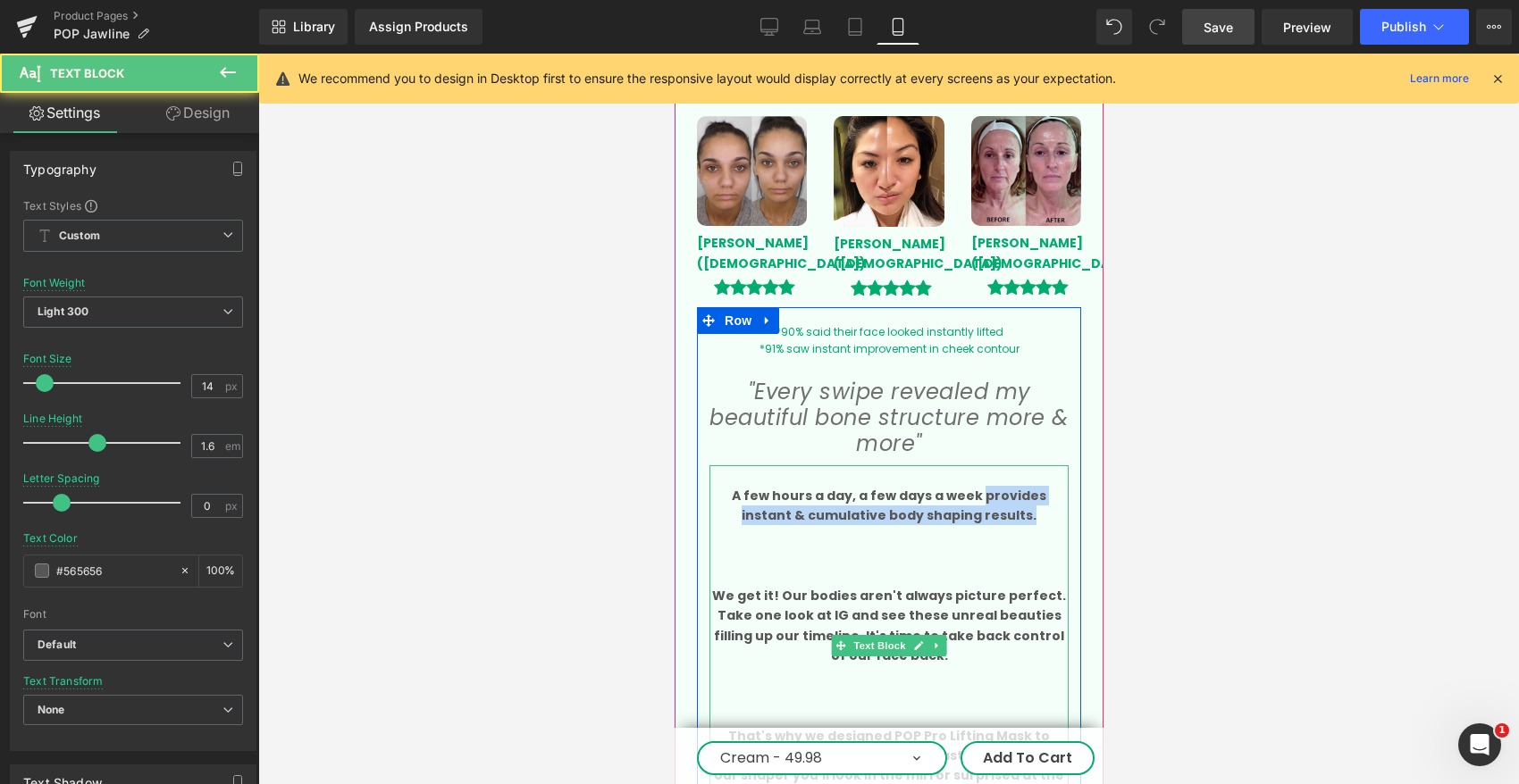
drag, startPoint x: 950, startPoint y: 466, endPoint x: 1008, endPoint y: 496, distance: 65.3
click at [1008, 496] on div "A few hours a day, a few days a week provides instant & cumulative body shaping…" at bounding box center [888, 645] width 359 height 360
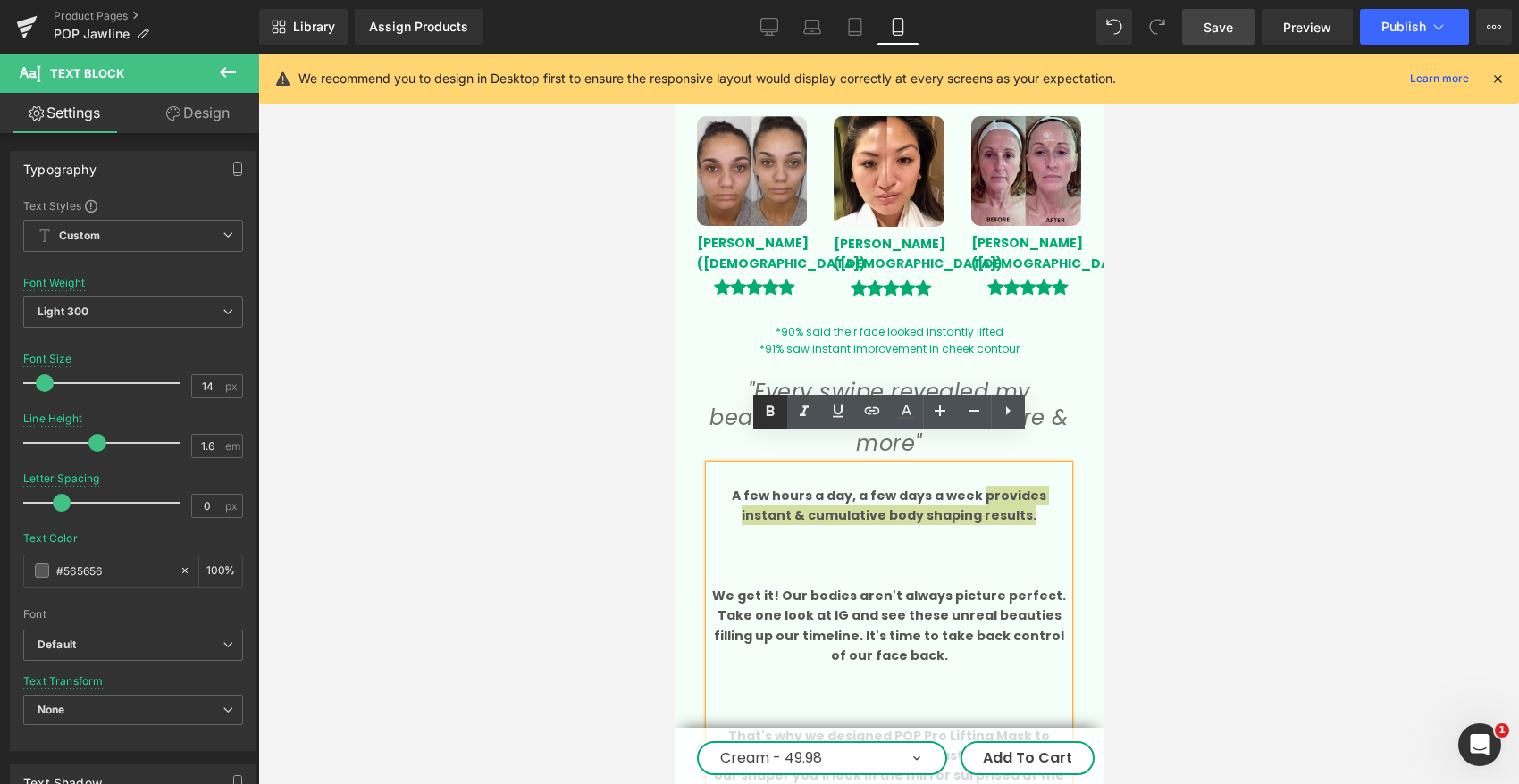
click at [770, 412] on icon at bounding box center [770, 412] width 22 height 22
click at [812, 565] on p at bounding box center [888, 575] width 359 height 20
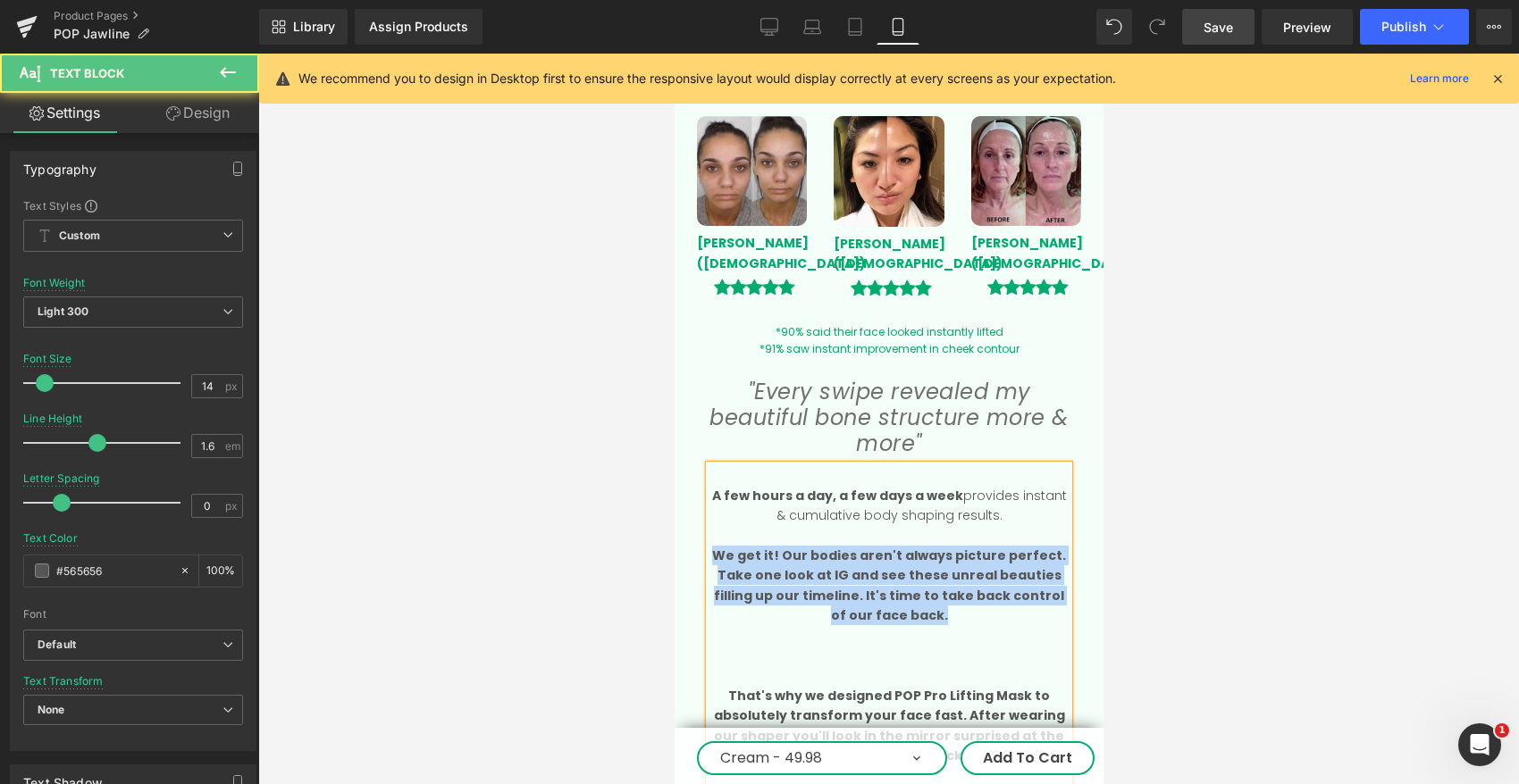
drag, startPoint x: 917, startPoint y: 583, endPoint x: 699, endPoint y: 526, distance: 225.3
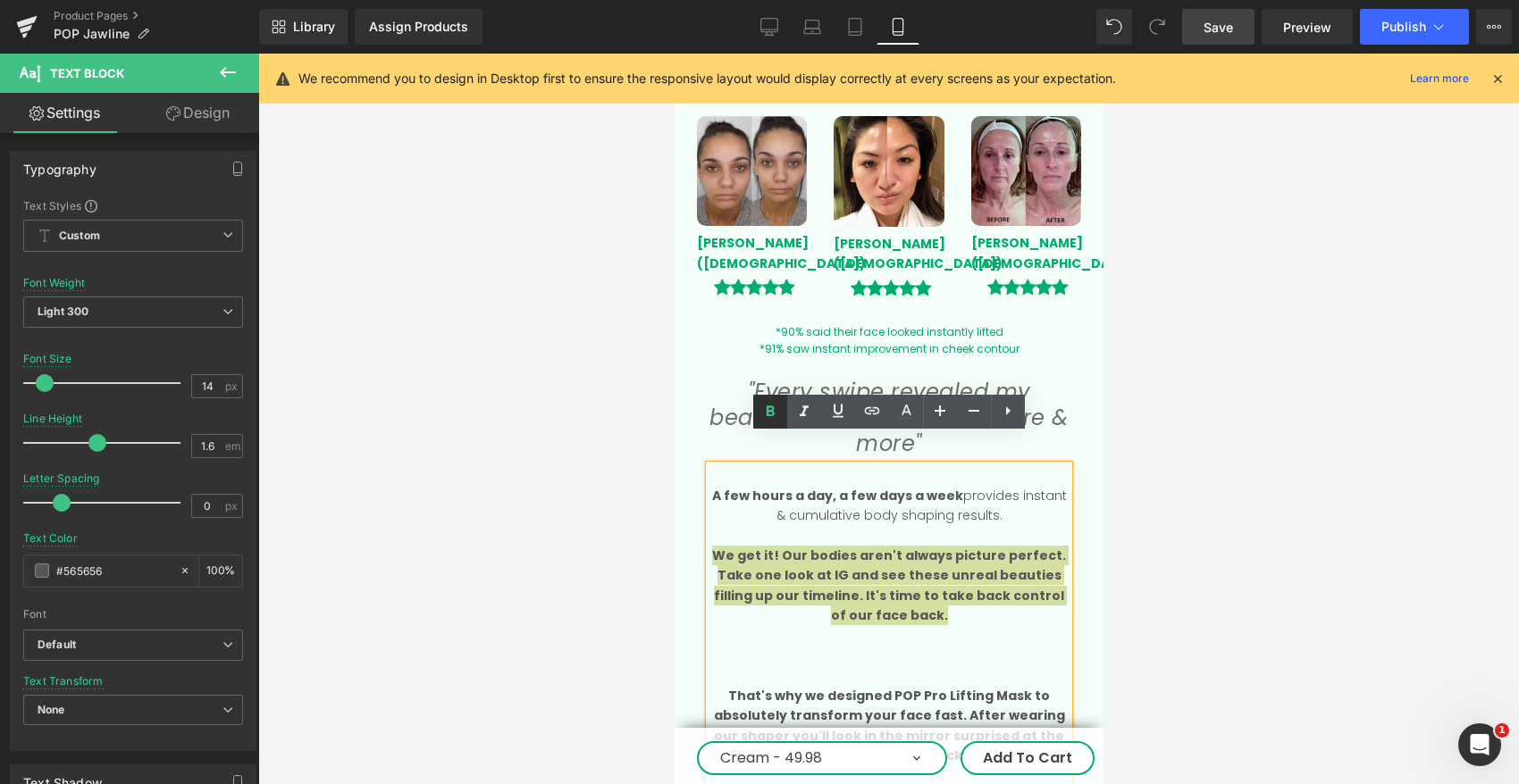
click at [766, 413] on icon at bounding box center [769, 410] width 8 height 11
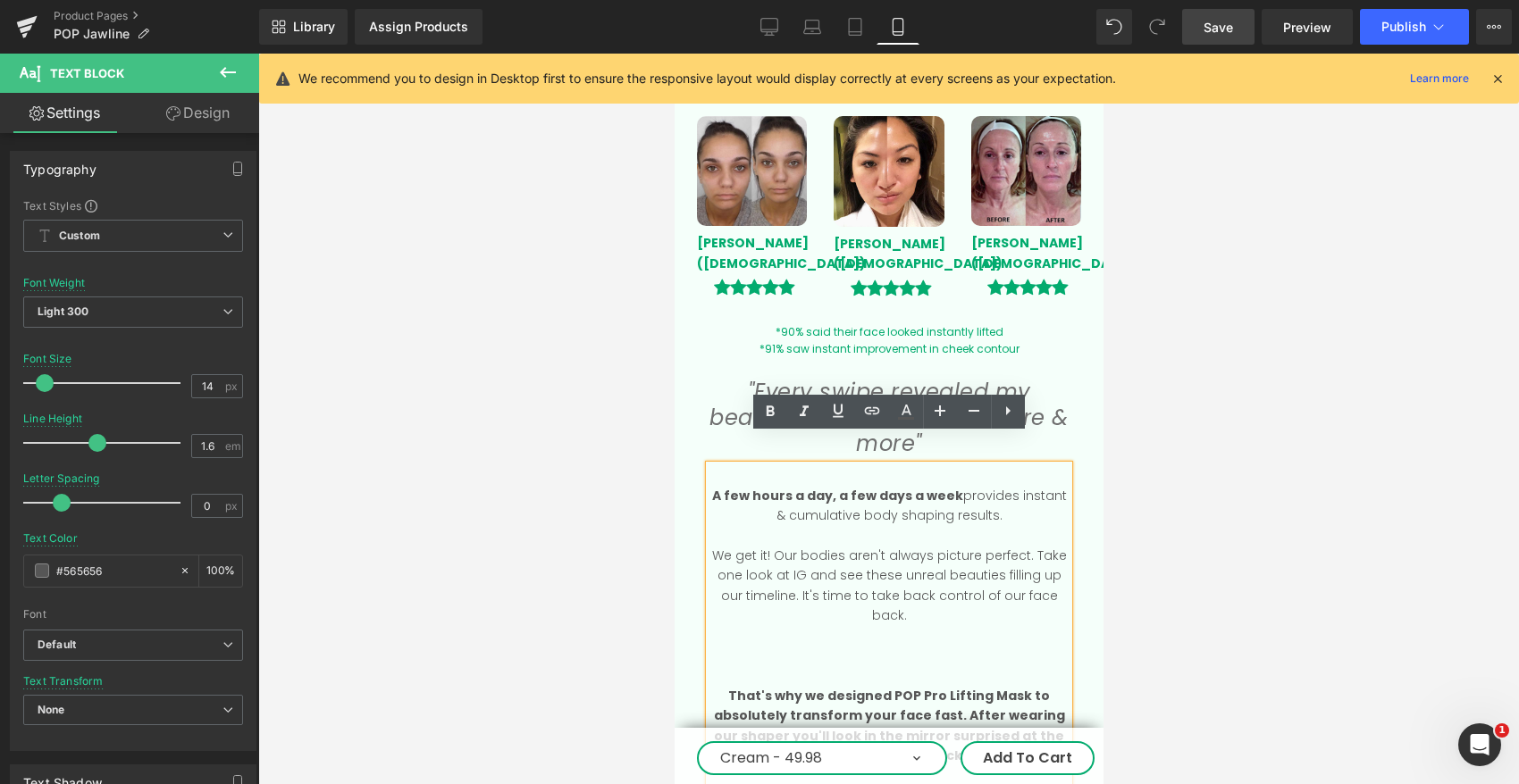
click at [830, 665] on p at bounding box center [888, 675] width 359 height 20
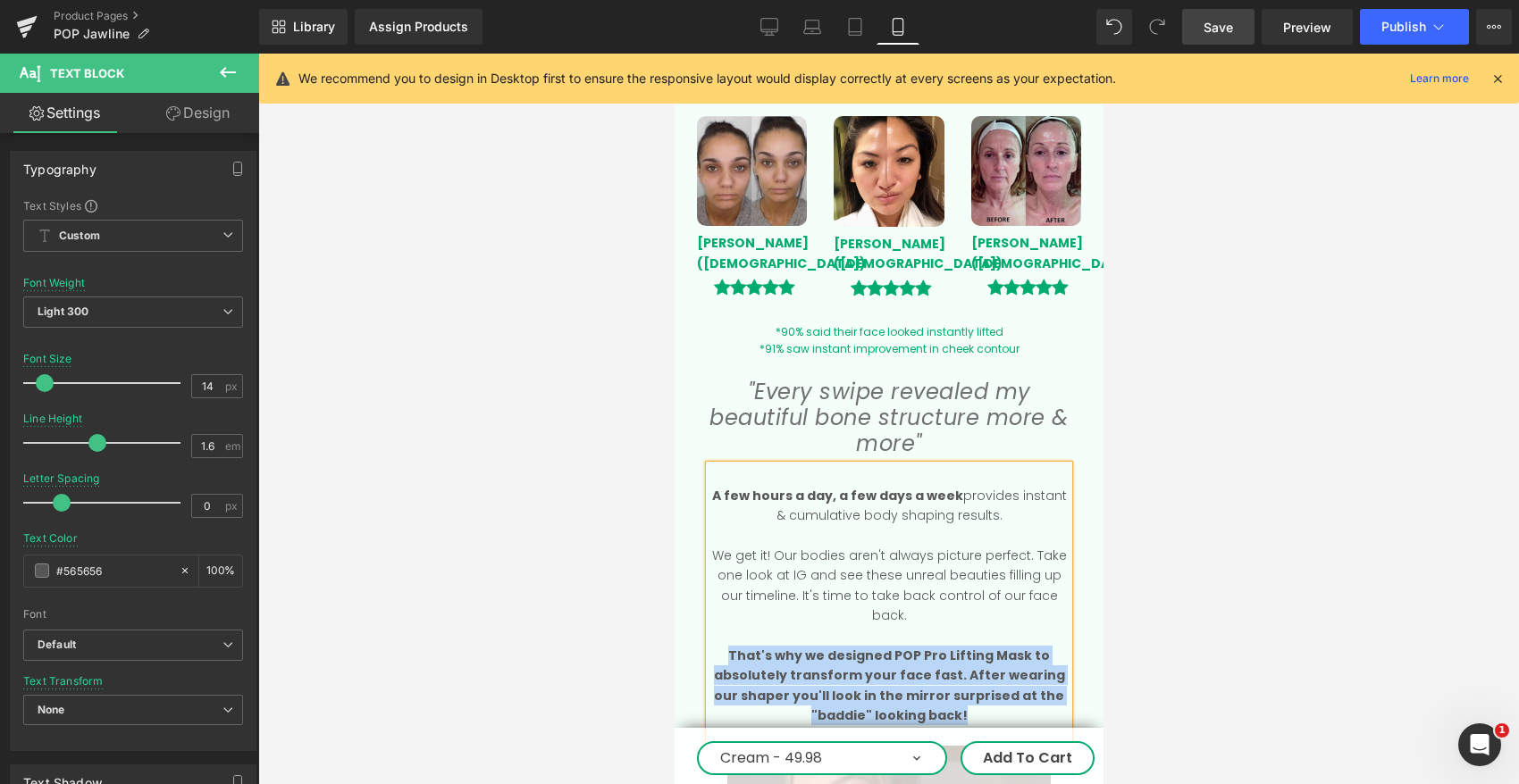
drag, startPoint x: 941, startPoint y: 662, endPoint x: 733, endPoint y: 604, distance: 215.9
click at [733, 646] on p "That's why we designed POP Pro Lifting Mask to absolutely transform your face f…" at bounding box center [888, 686] width 359 height 80
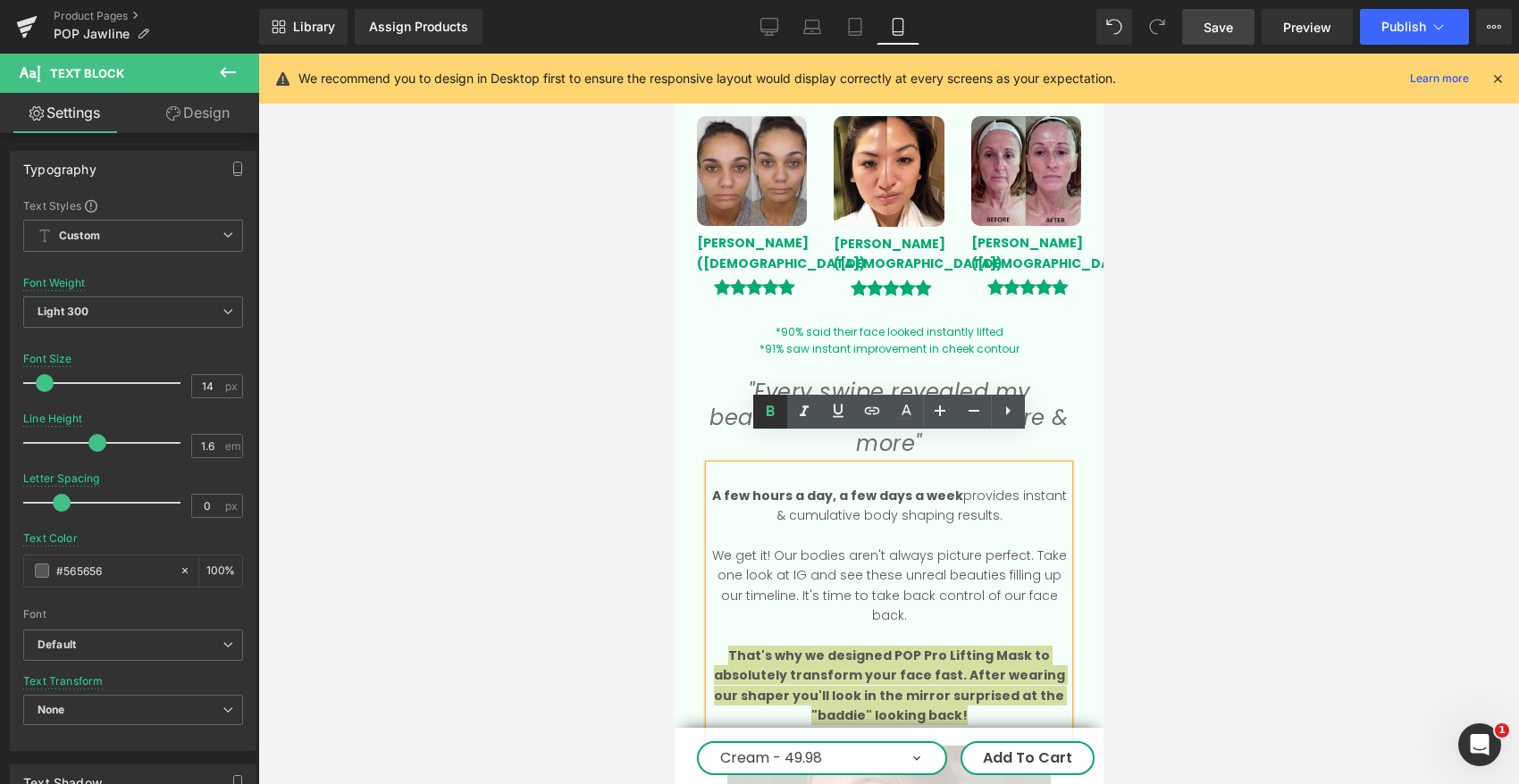
click at [769, 418] on icon at bounding box center [770, 412] width 22 height 22
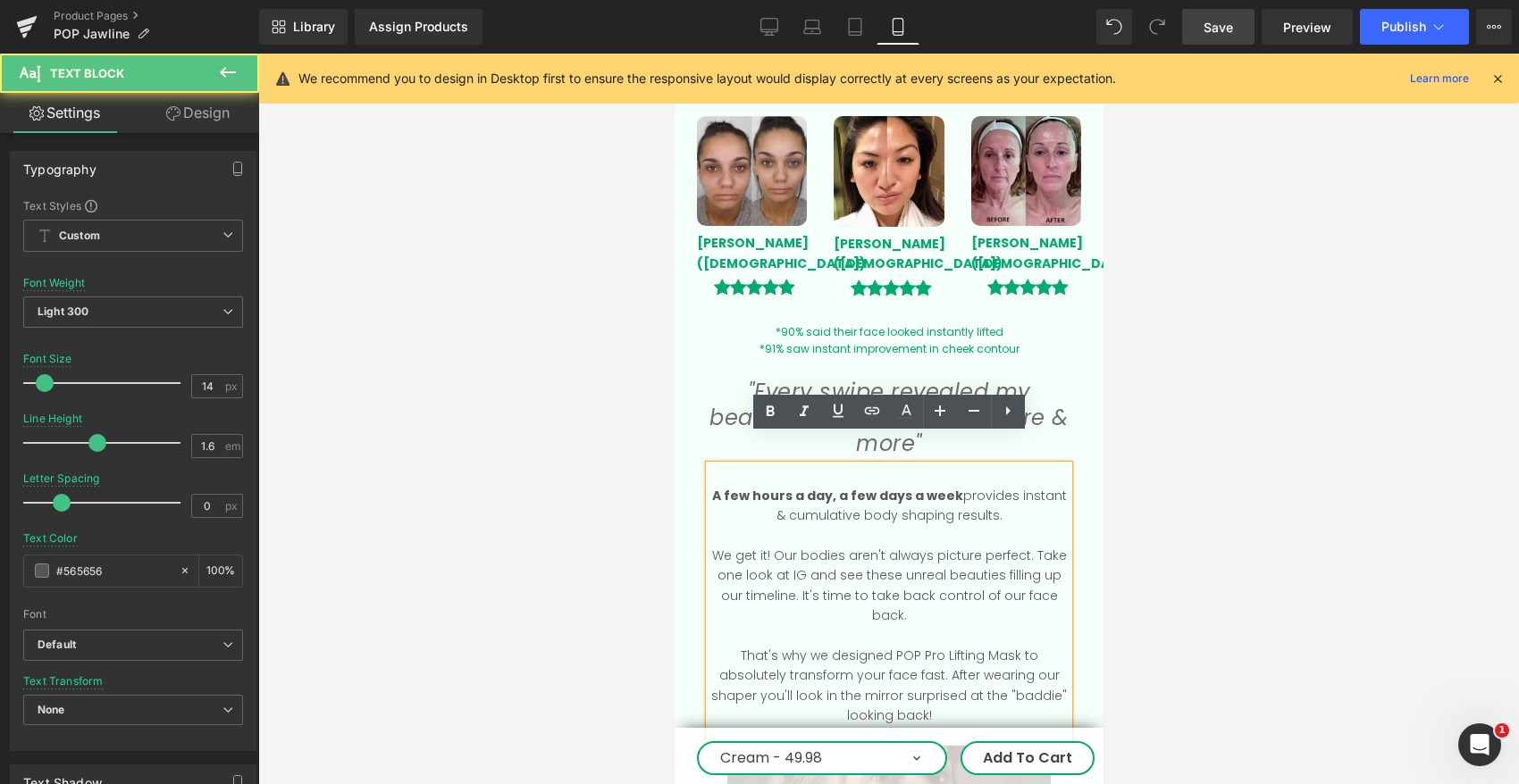
drag, startPoint x: 859, startPoint y: 602, endPoint x: 970, endPoint y: 606, distance: 111.1
click at [970, 646] on p "That's why we designed POP Pro Lifting Mask to absolutely transform your face f…" at bounding box center [888, 686] width 359 height 80
drag, startPoint x: 984, startPoint y: 605, endPoint x: 862, endPoint y: 602, distance: 122.0
click at [862, 646] on p "That's why we designed POP Pro Lifting Mask to absolutely transform your face f…" at bounding box center [888, 686] width 359 height 80
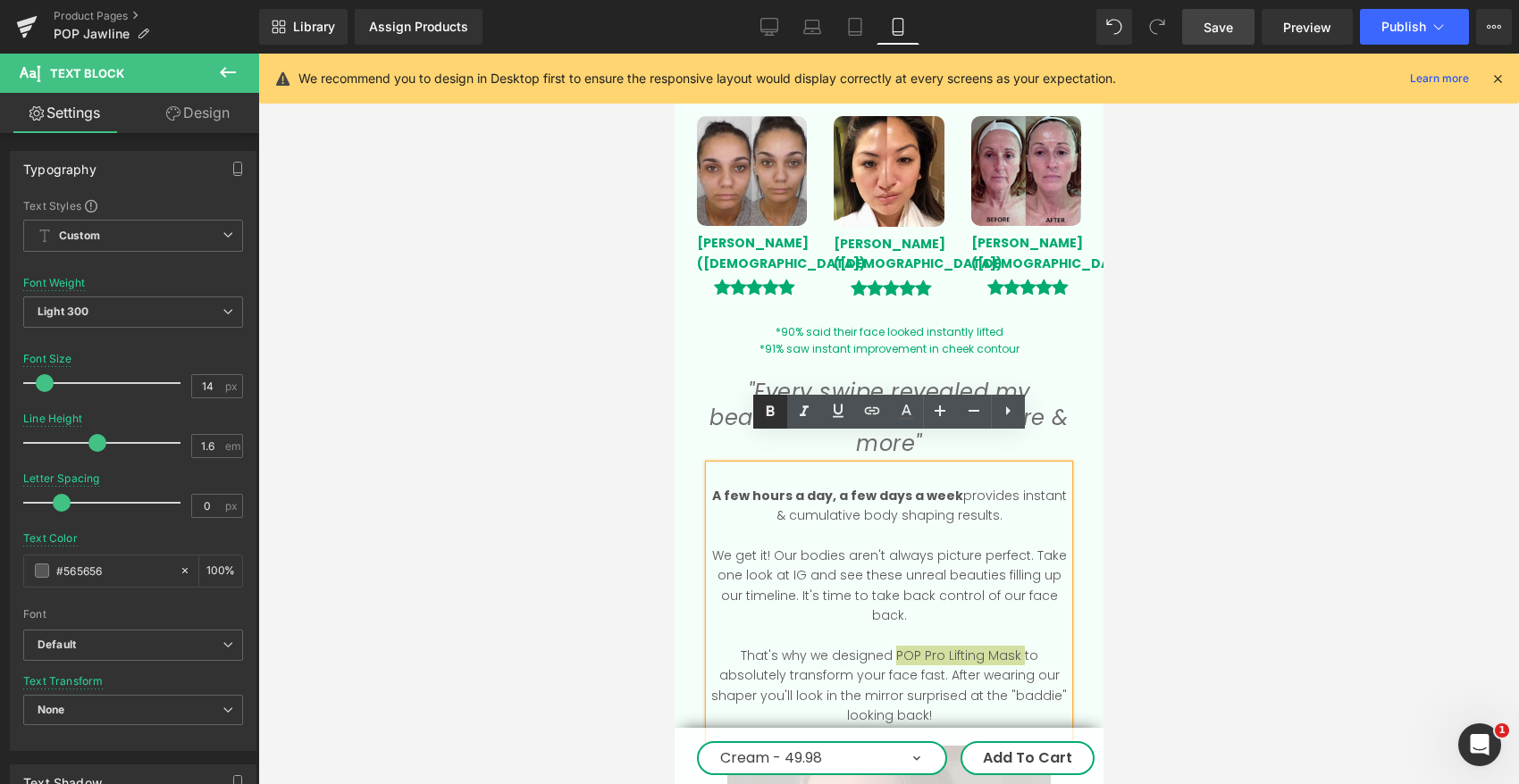
click at [770, 412] on icon at bounding box center [770, 412] width 22 height 22
click at [1021, 646] on p "That's why we designed POP Pro Lifting Mask to absolutely transform your face f…" at bounding box center [888, 686] width 359 height 80
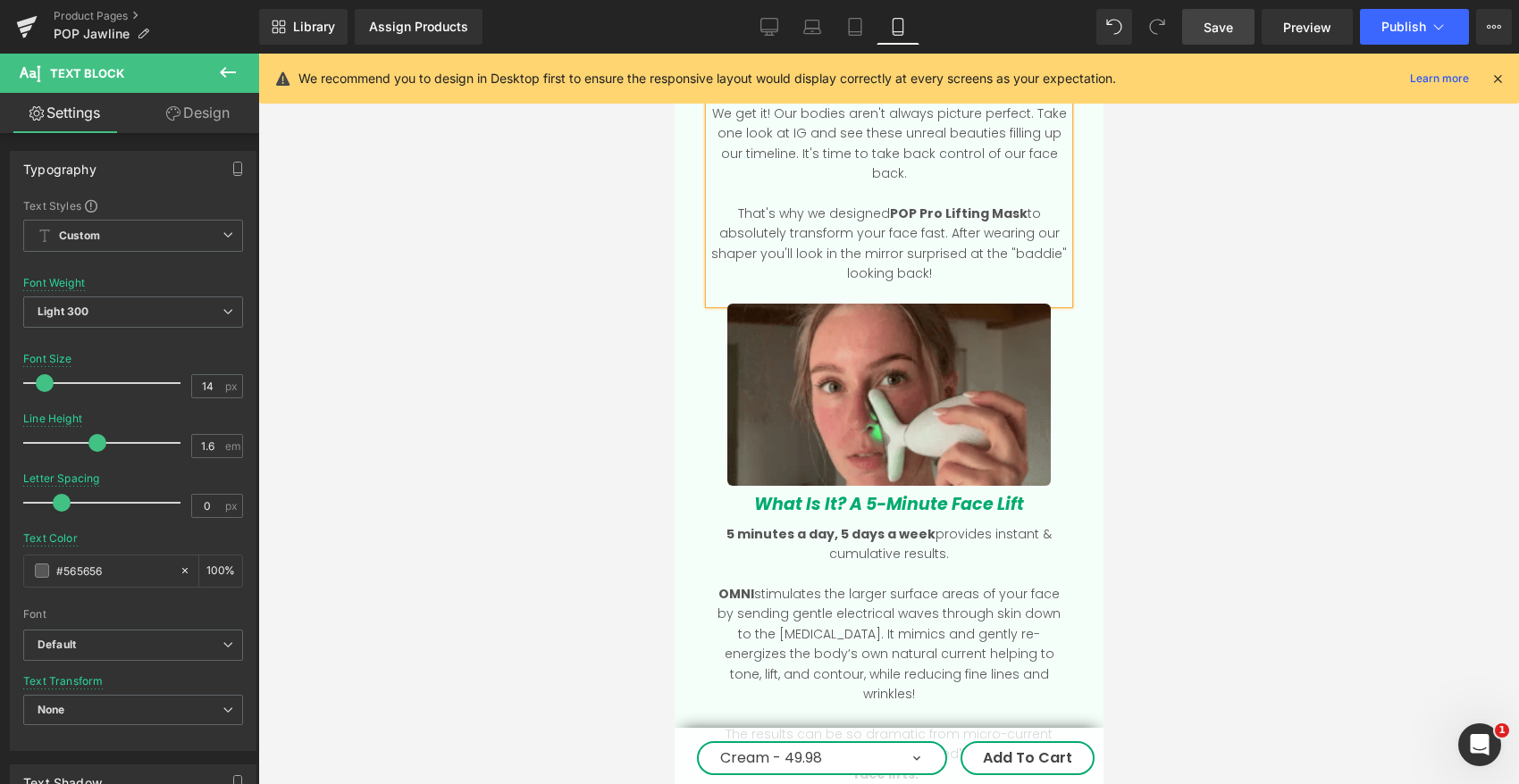
scroll to position [2308, 0]
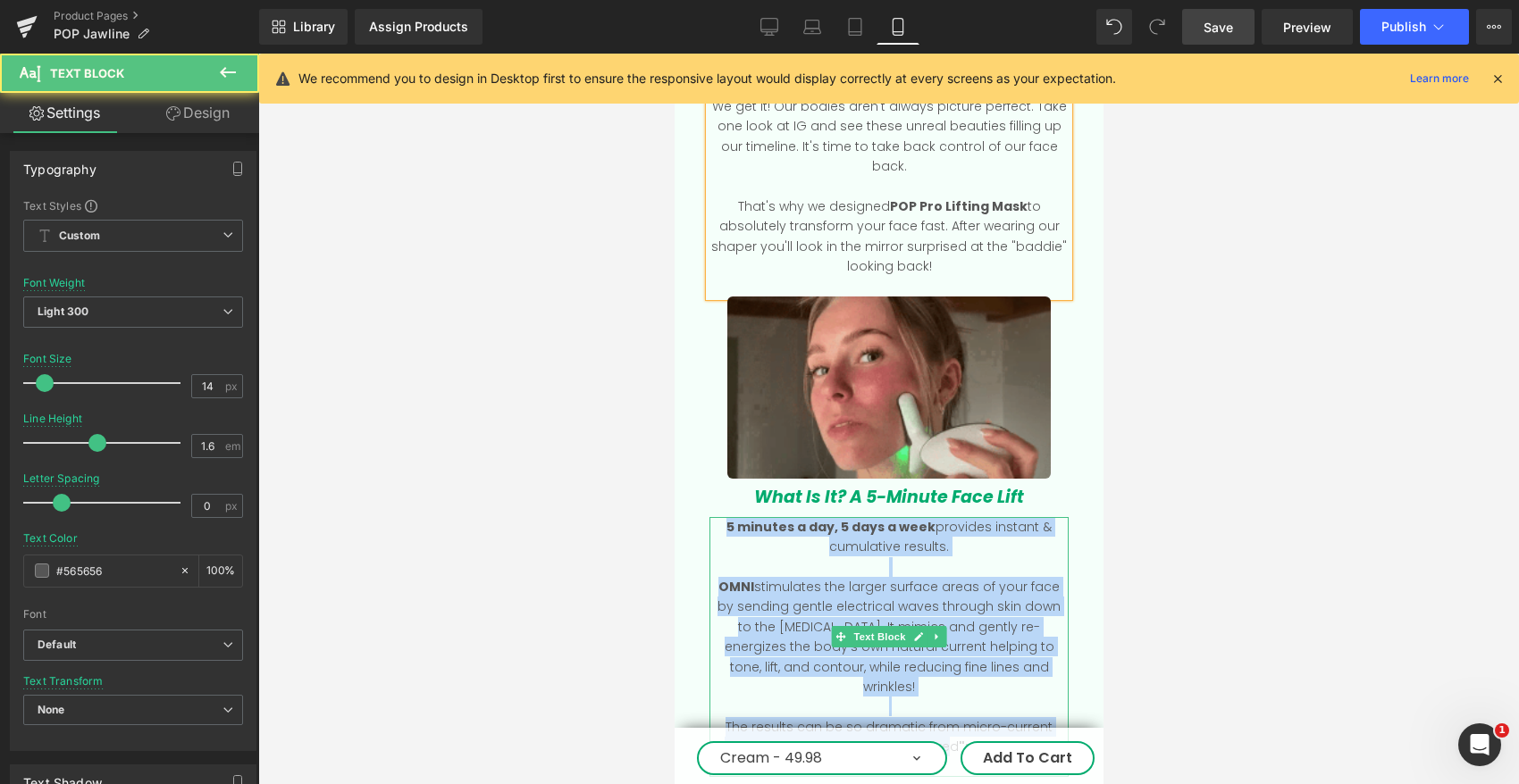
drag, startPoint x: 731, startPoint y: 477, endPoint x: 932, endPoint y: 690, distance: 292.9
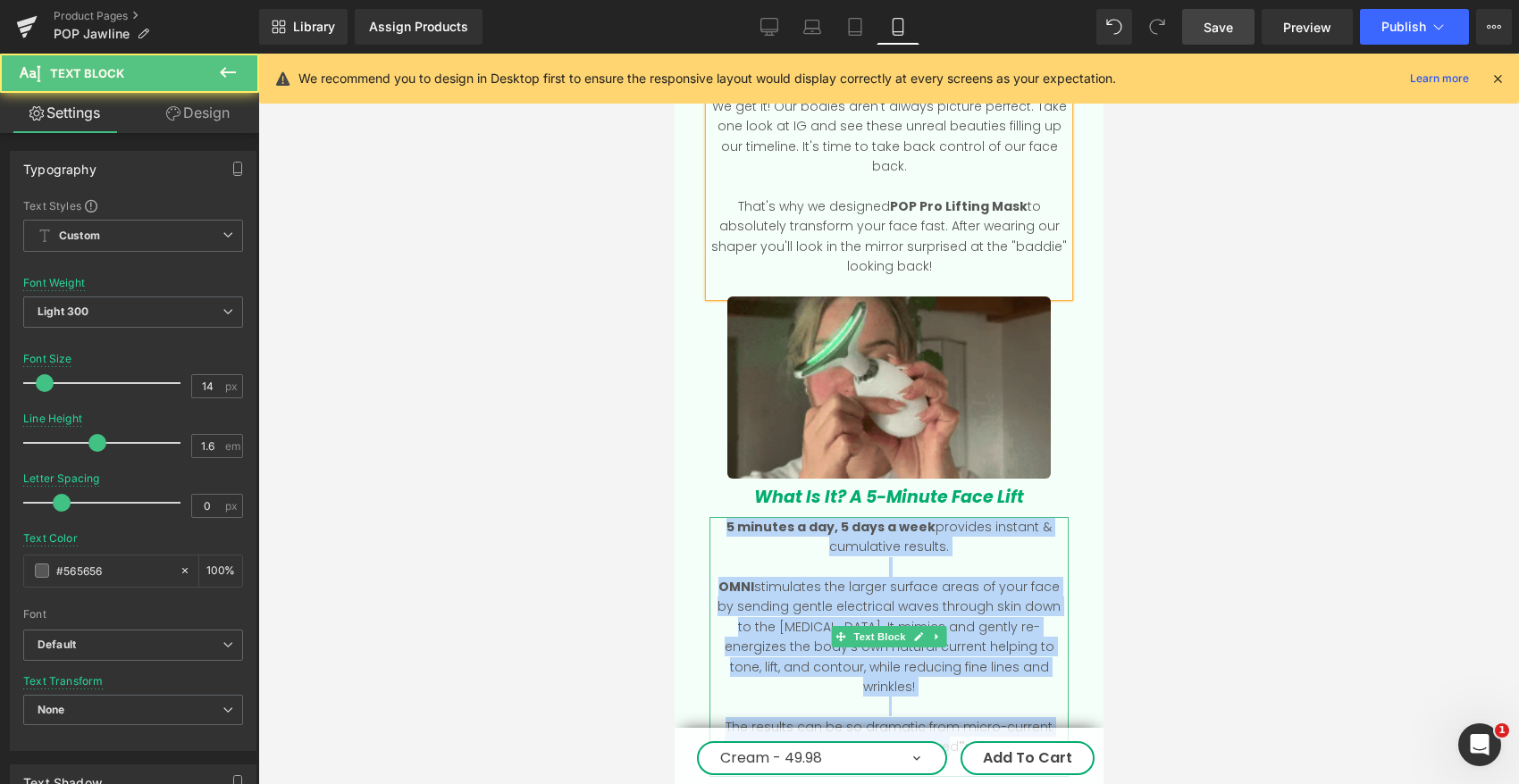
click at [932, 690] on div "5 minutes a day, 5 days a week provides instant & cumulative results. OMNI stim…" at bounding box center [888, 647] width 359 height 260
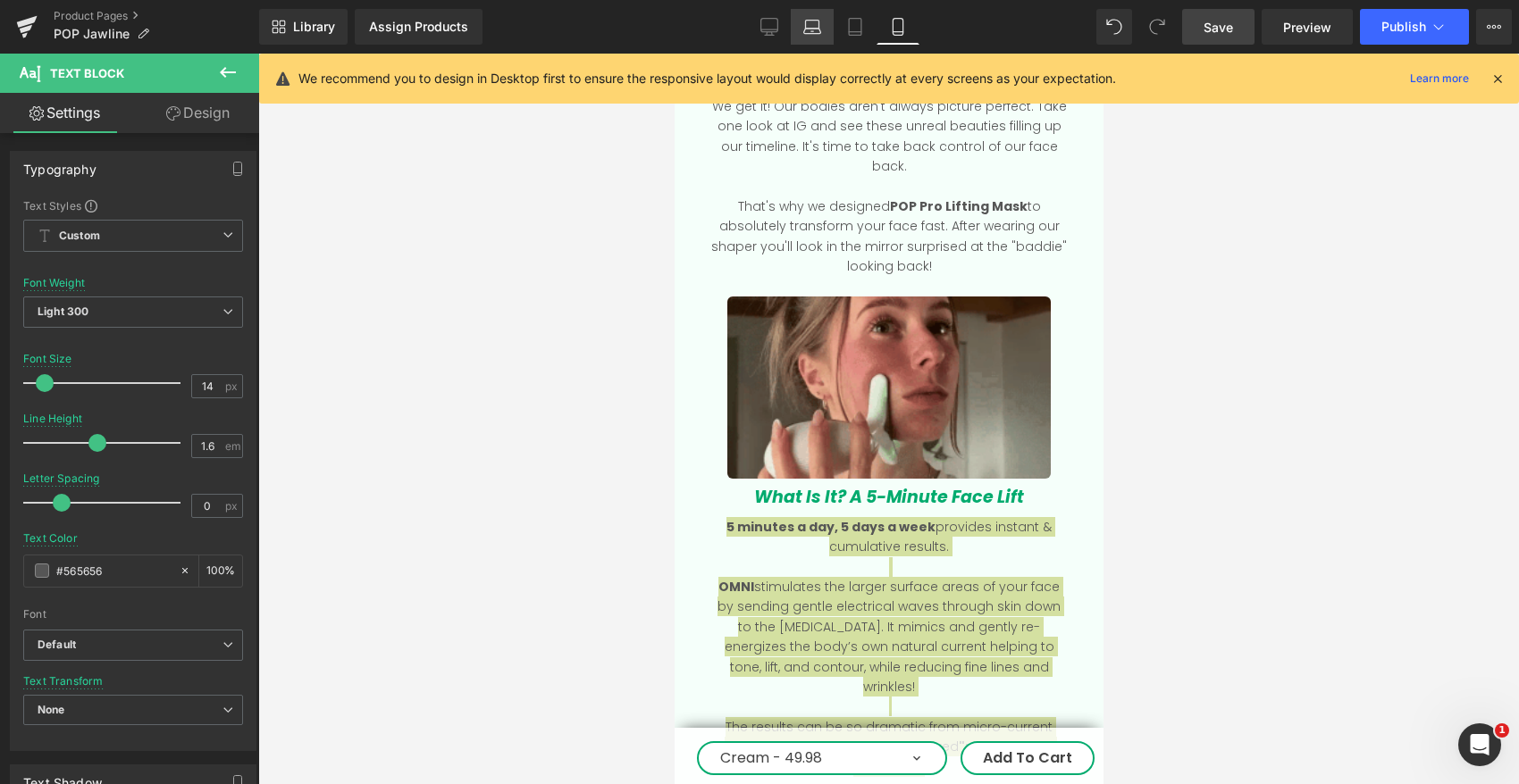
click at [814, 31] on icon at bounding box center [812, 26] width 18 height 18
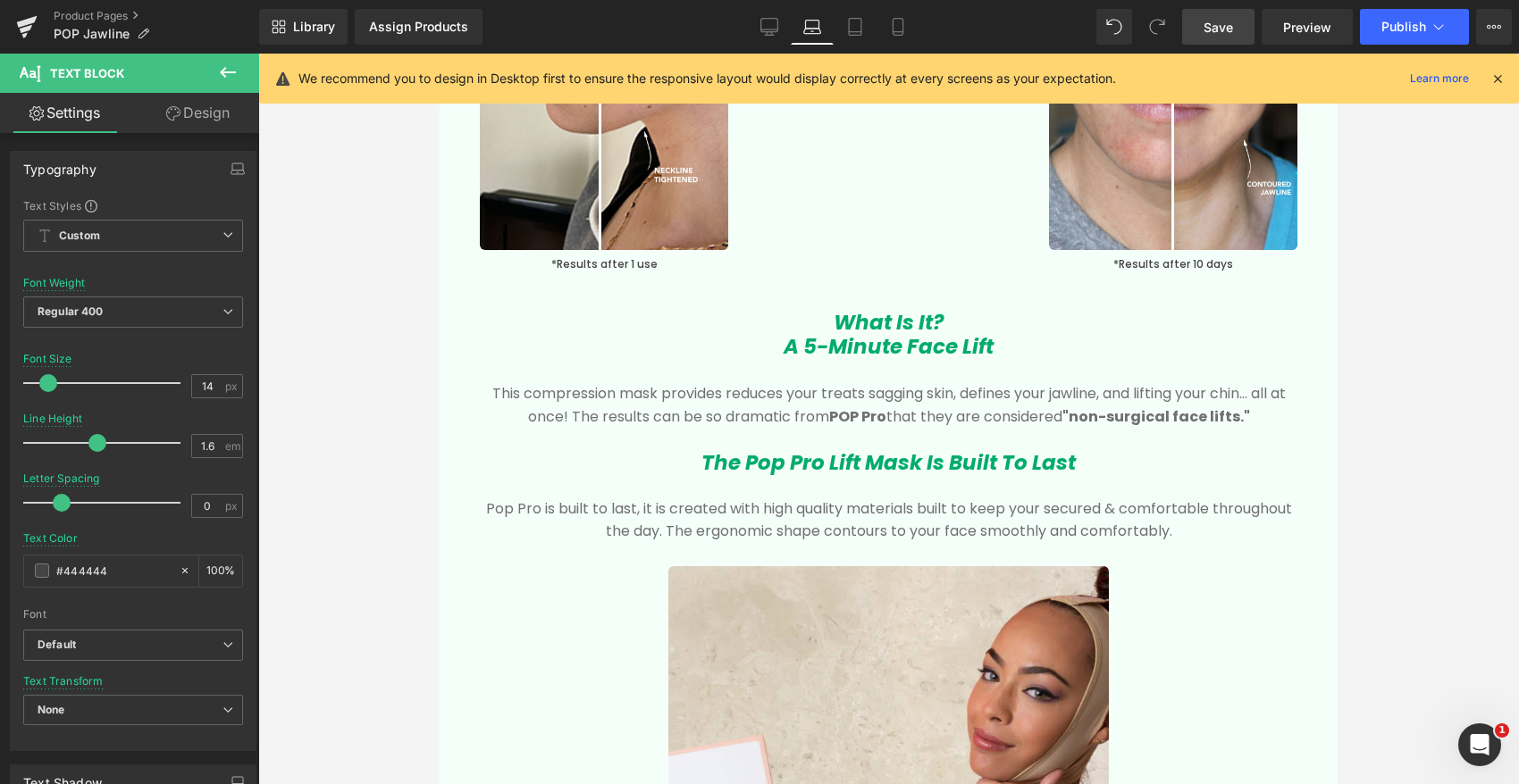
scroll to position [2392, 0]
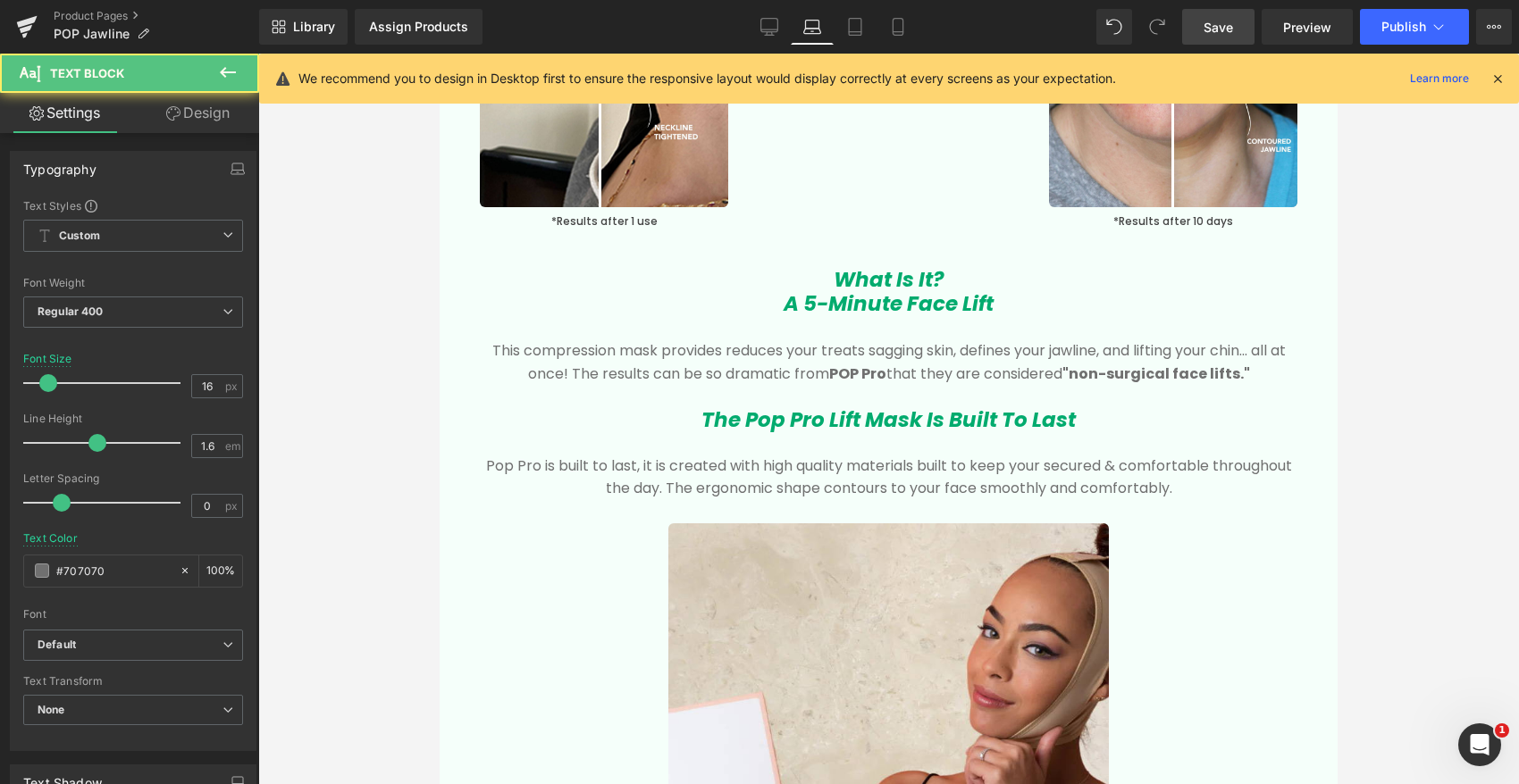
click at [662, 358] on p "This compression mask provides reduces your treats sagging skin, defines your j…" at bounding box center [888, 362] width 826 height 45
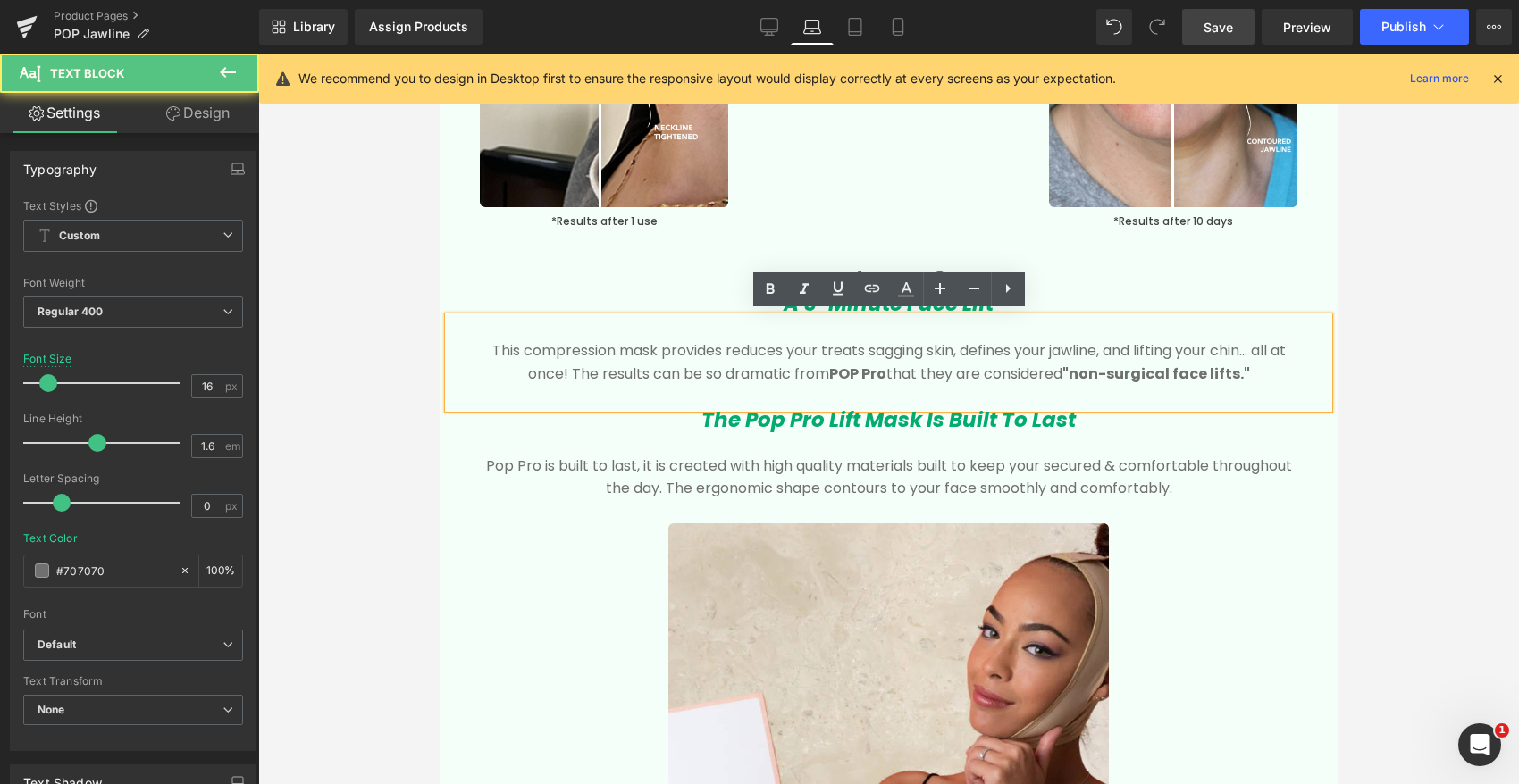
click at [1273, 376] on p "This compression mask provides reduces your treats sagging skin, defines your j…" at bounding box center [888, 362] width 826 height 45
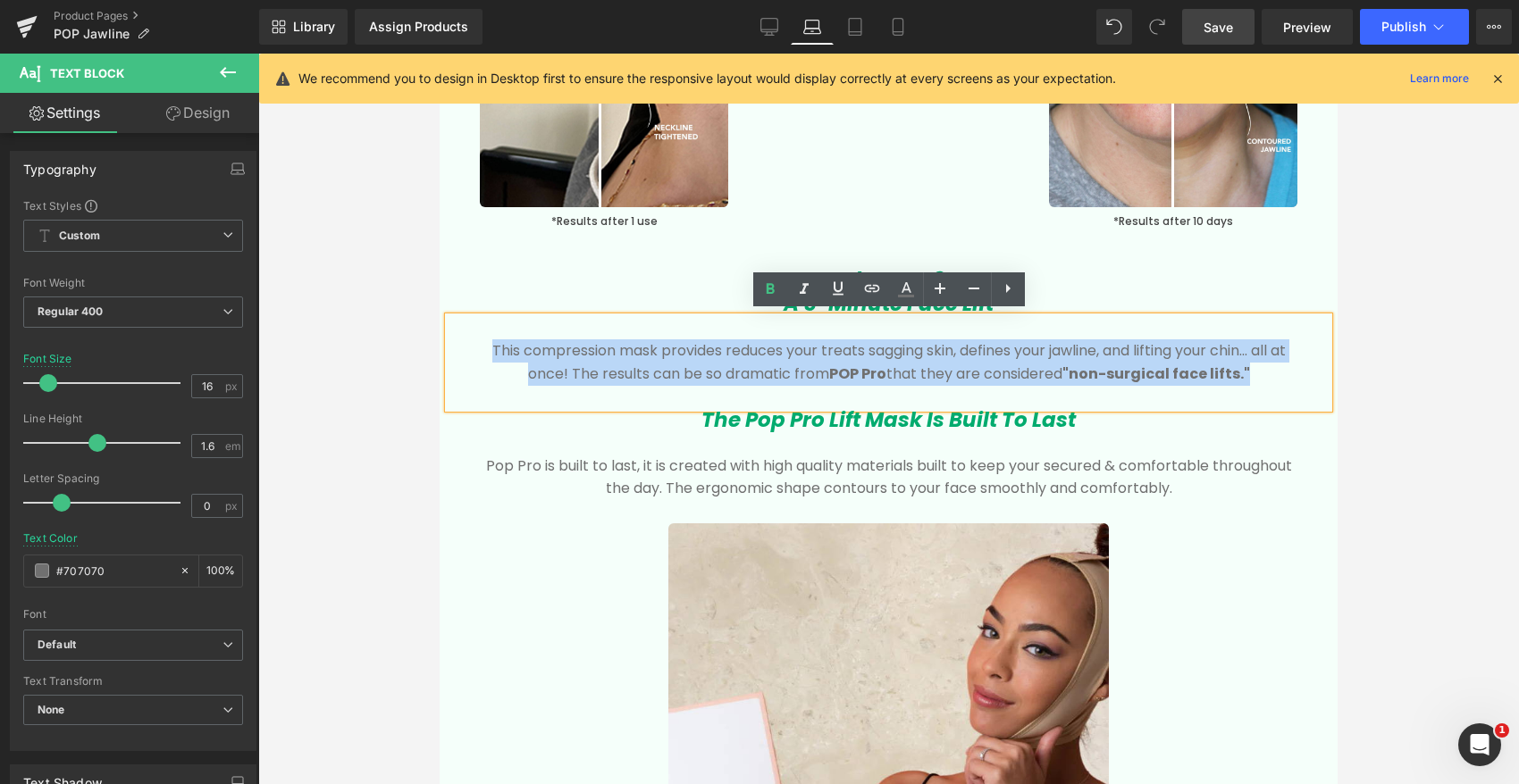
drag, startPoint x: 1262, startPoint y: 372, endPoint x: 439, endPoint y: 339, distance: 823.7
copy p "This compression mask provides reduces your treats sagging skin, defines your j…"
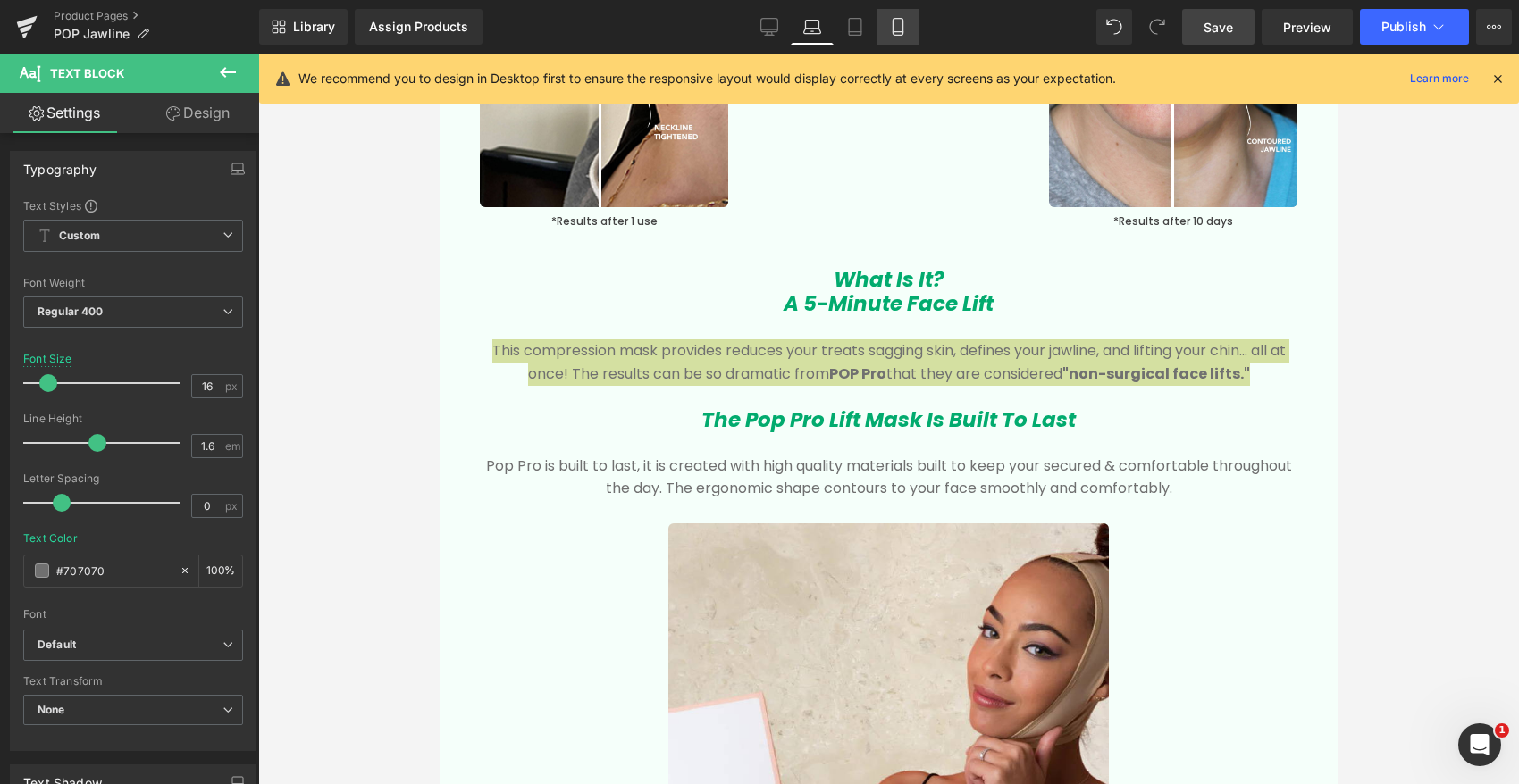
click at [900, 25] on icon at bounding box center [898, 26] width 18 height 18
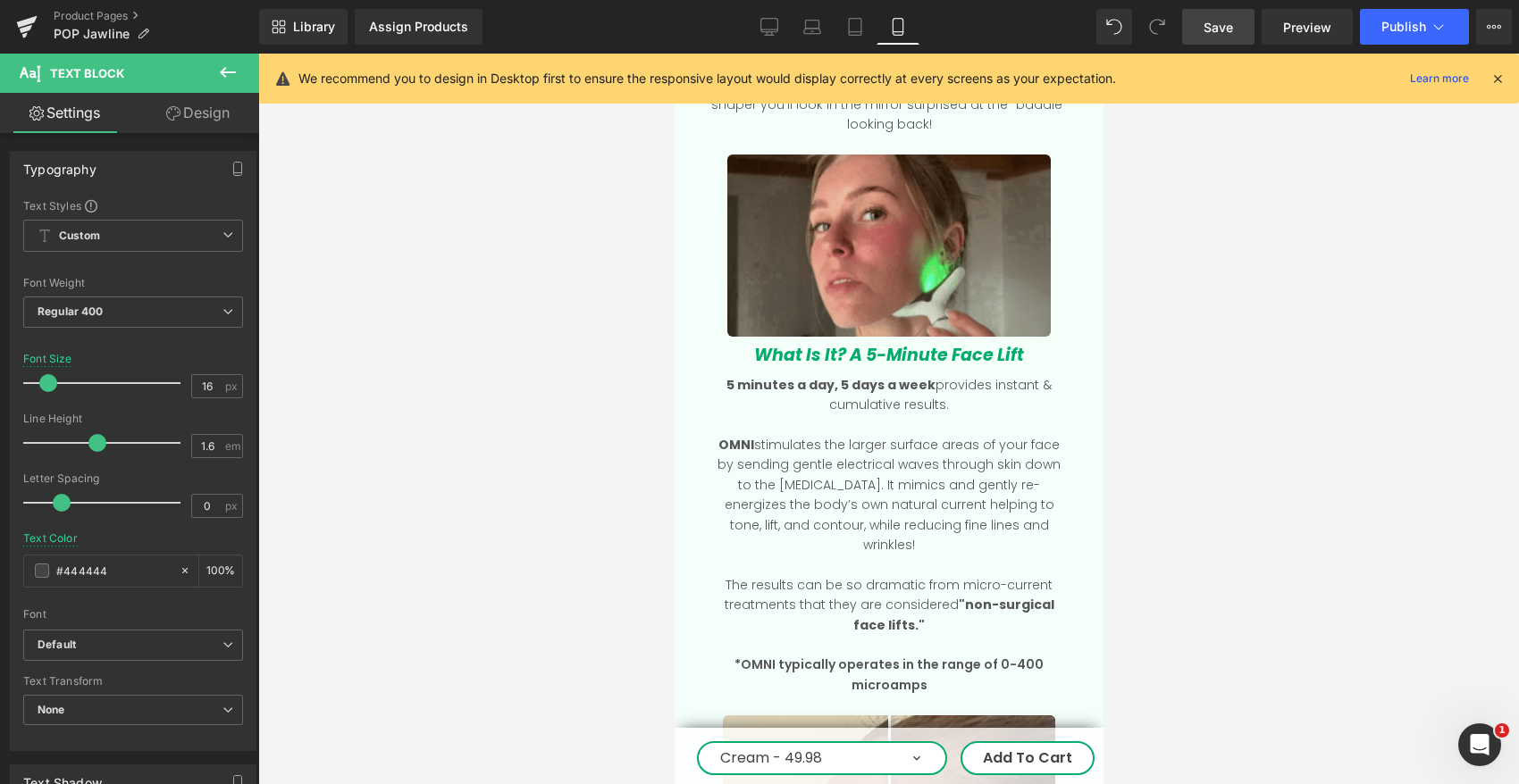
scroll to position [2495, 0]
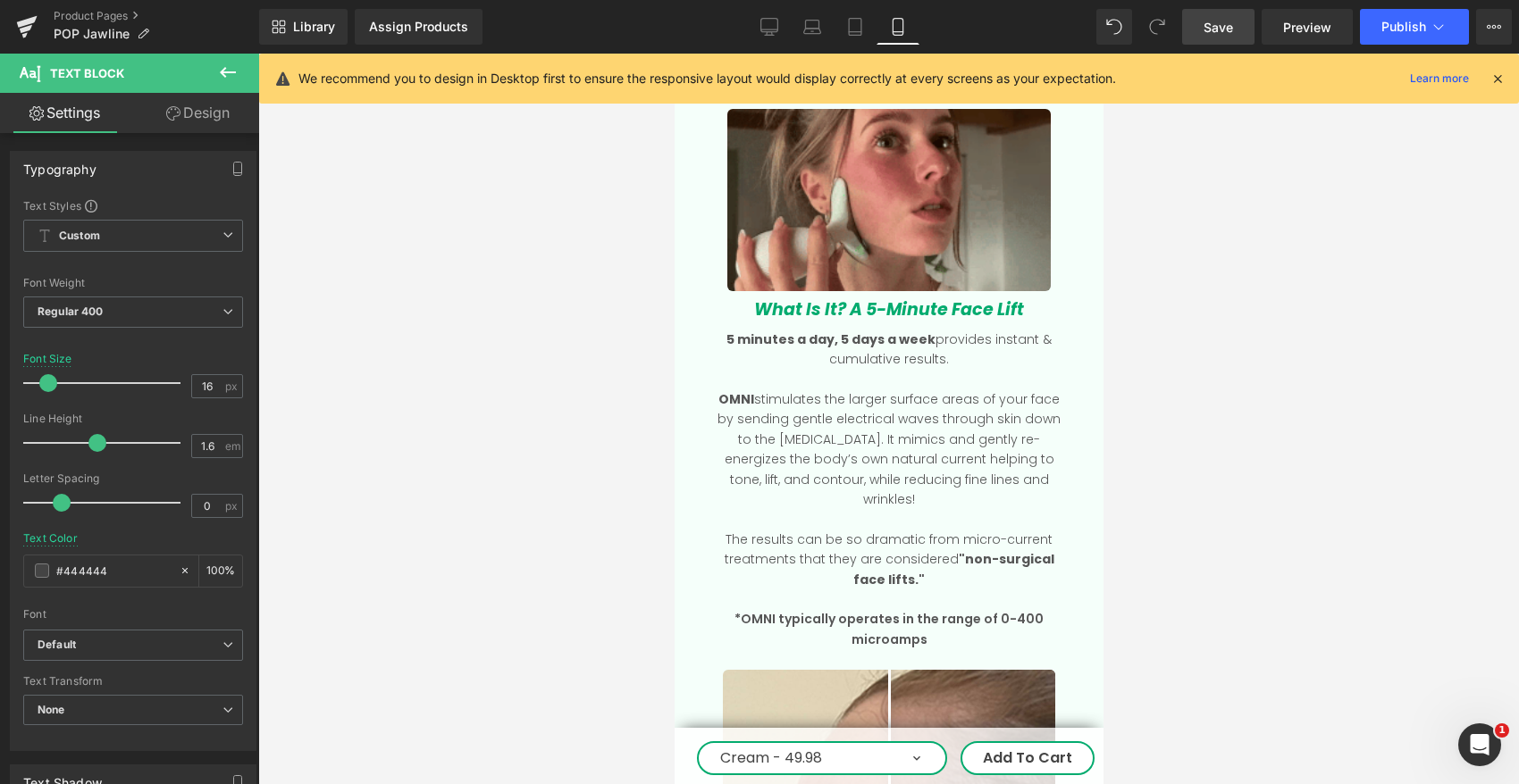
click at [902, 509] on p at bounding box center [888, 519] width 359 height 20
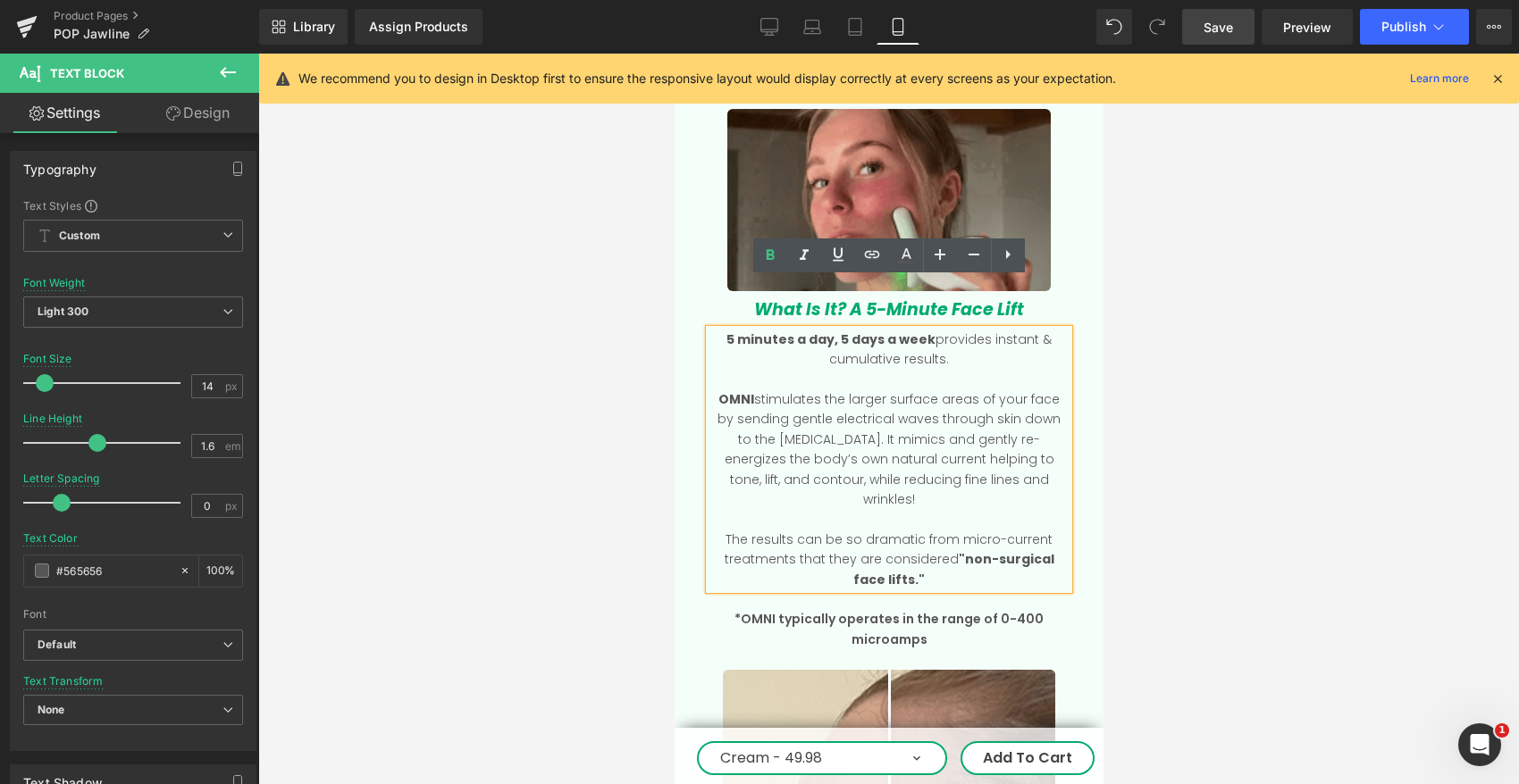
click at [923, 530] on p "The results can be so dramatic from micro-current treatments that they are cons…" at bounding box center [888, 559] width 359 height 60
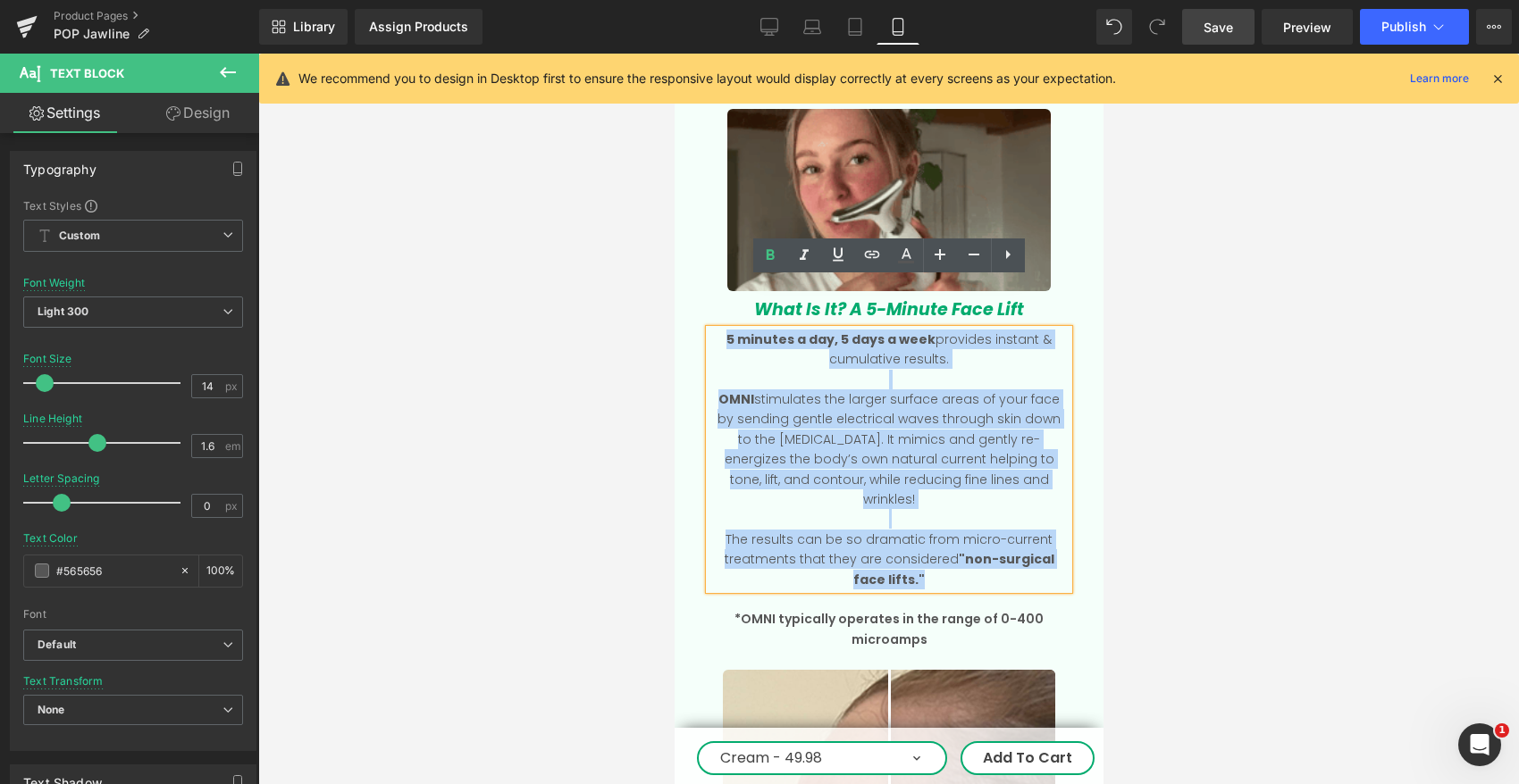
drag, startPoint x: 912, startPoint y: 509, endPoint x: 722, endPoint y: 289, distance: 290.7
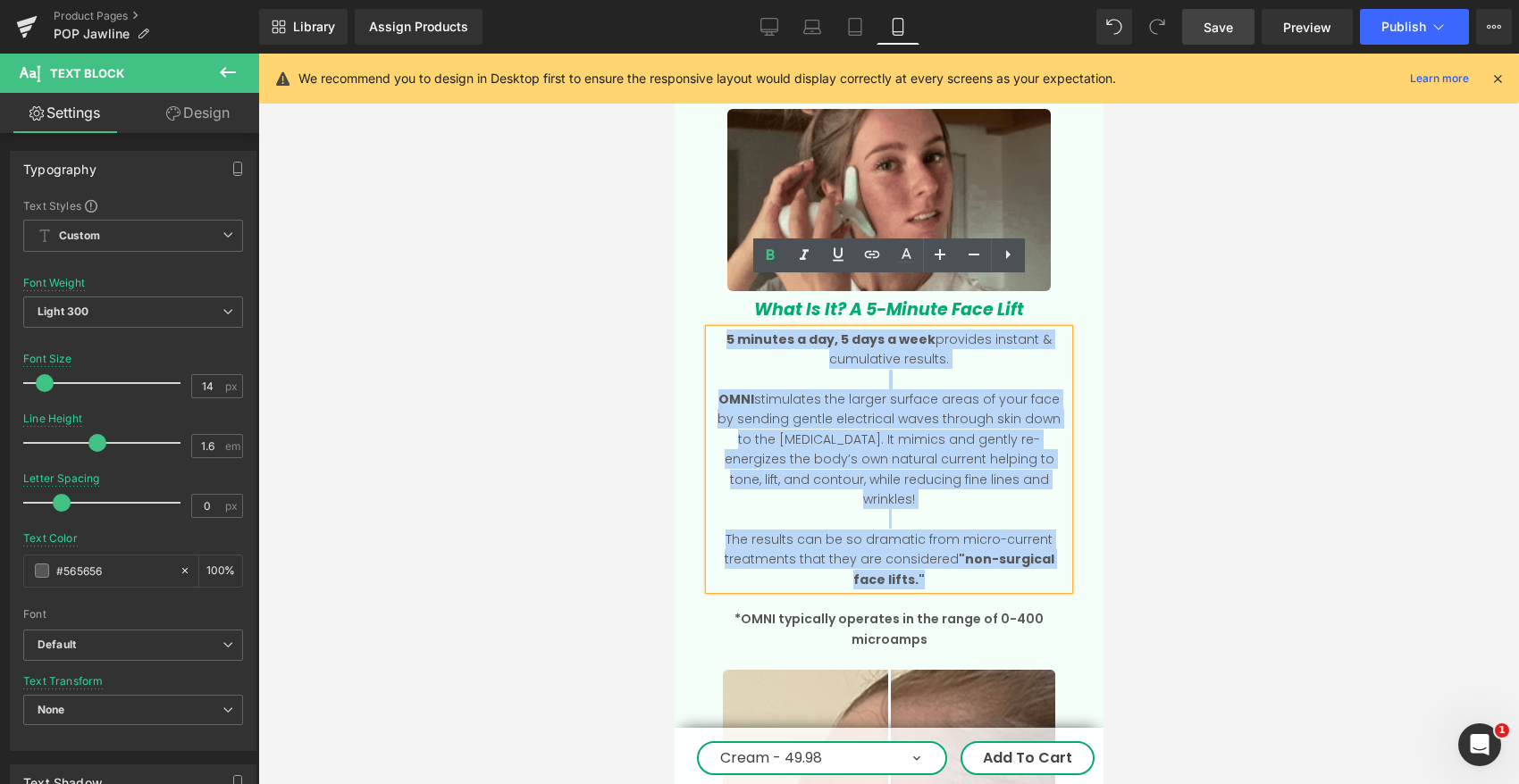
click at [718, 330] on div "5 minutes a day, 5 days a week provides instant & cumulative results. OMNI stim…" at bounding box center [888, 459] width 359 height 260
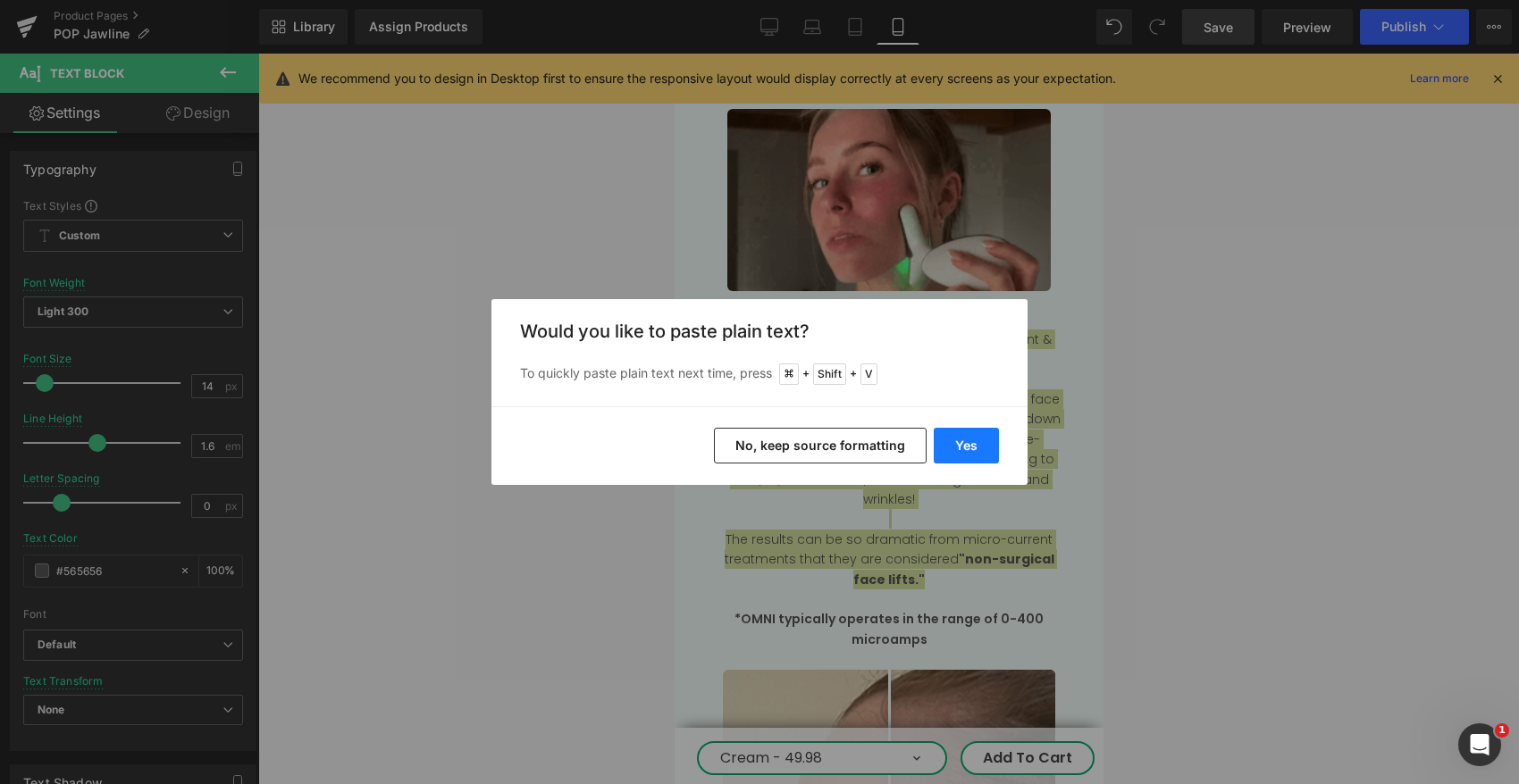
click at [971, 438] on button "Yes" at bounding box center [966, 445] width 65 height 35
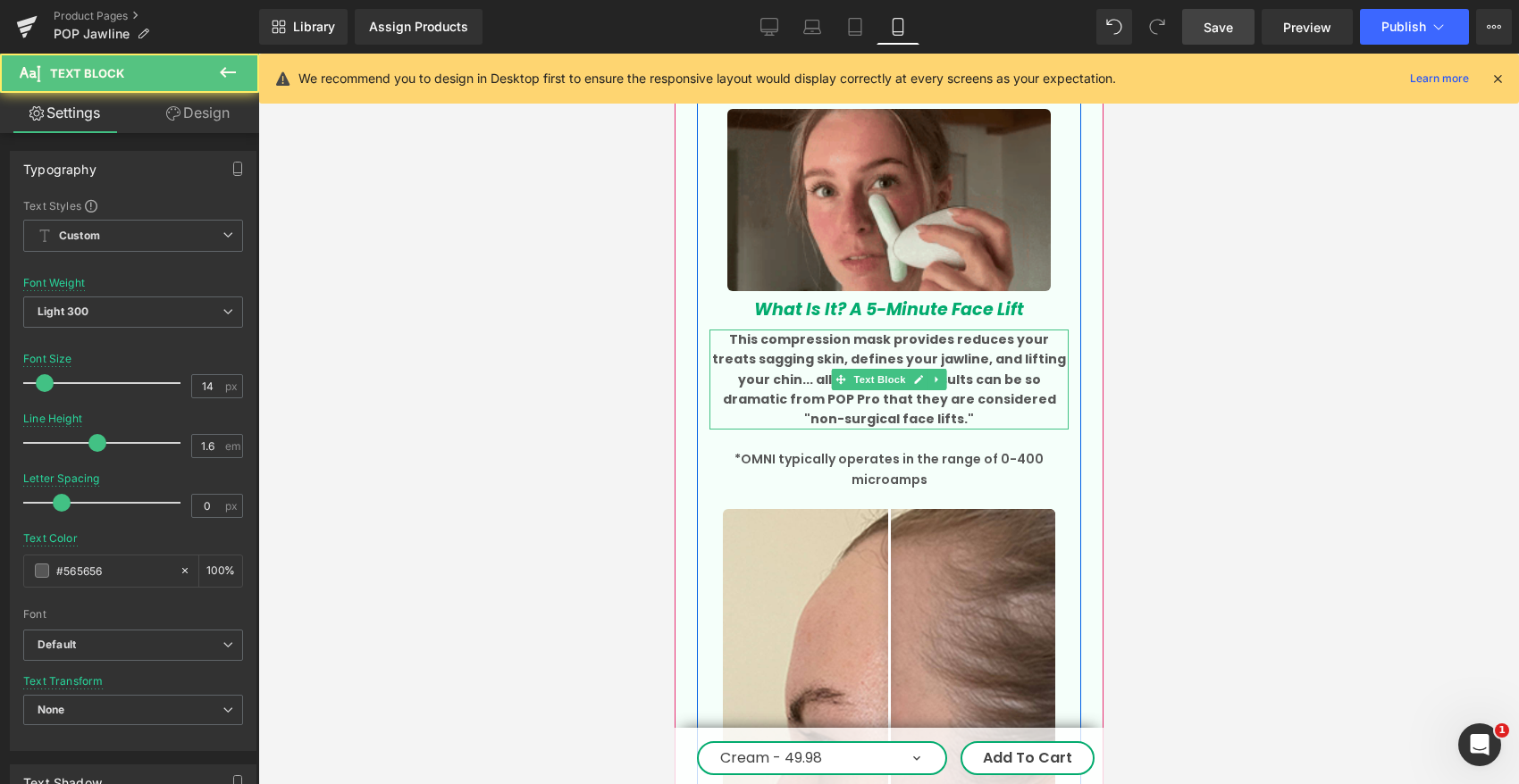
click at [914, 370] on p "This compression mask provides reduces your treats sagging skin, defines your j…" at bounding box center [888, 380] width 359 height 100
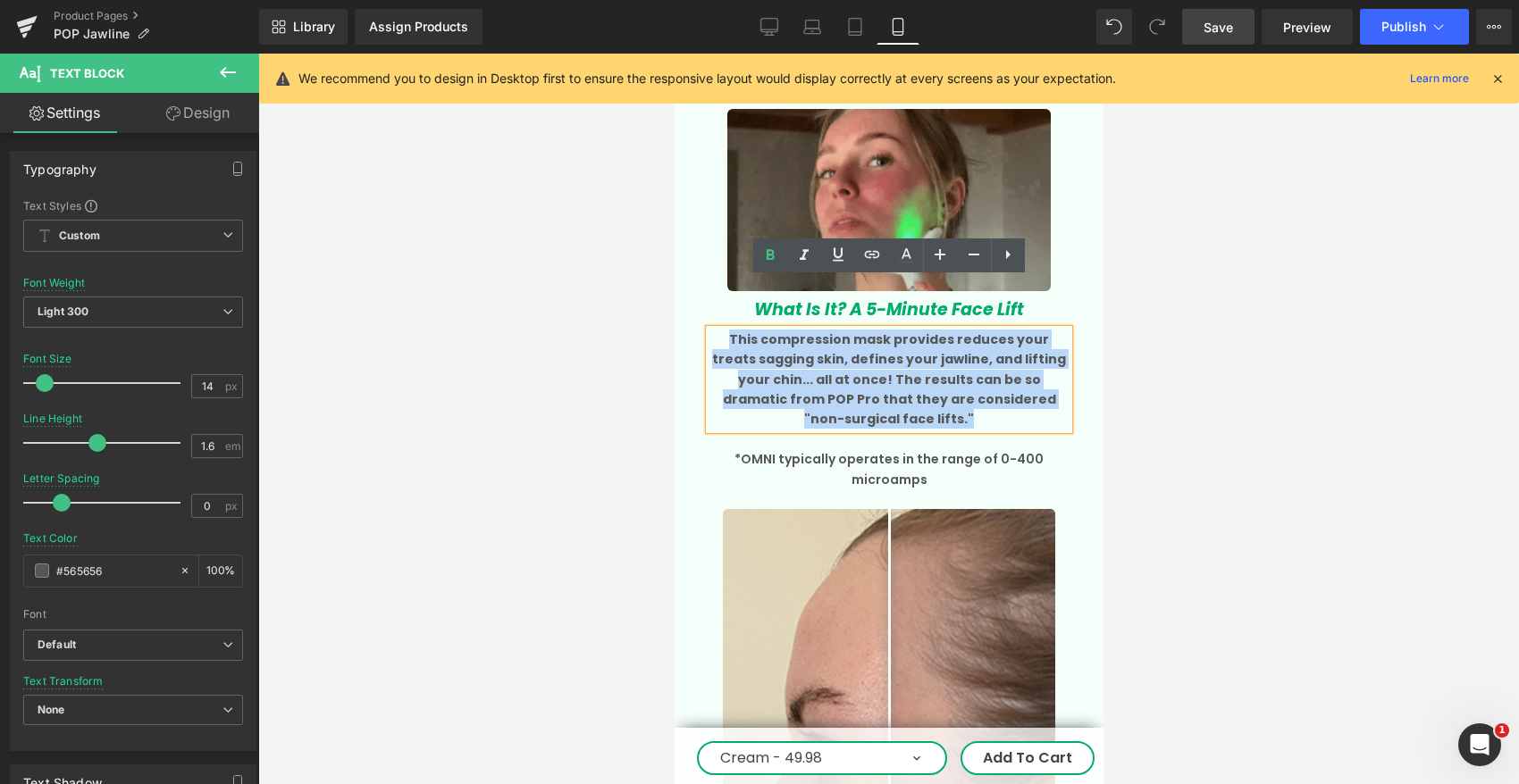
drag, startPoint x: 929, startPoint y: 370, endPoint x: 708, endPoint y: 290, distance: 235.0
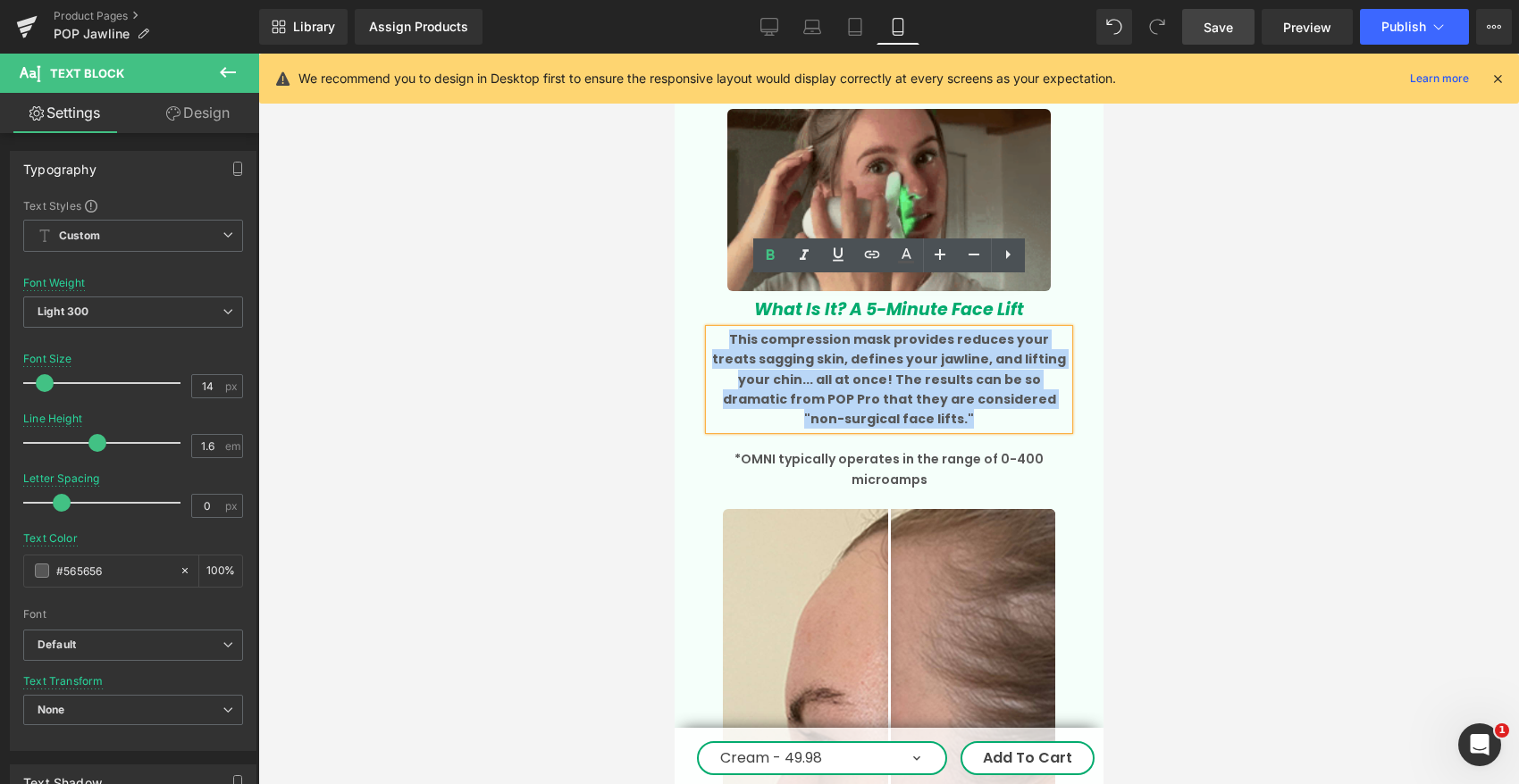
click at [708, 330] on p "This compression mask provides reduces your treats sagging skin, defines your j…" at bounding box center [888, 380] width 359 height 100
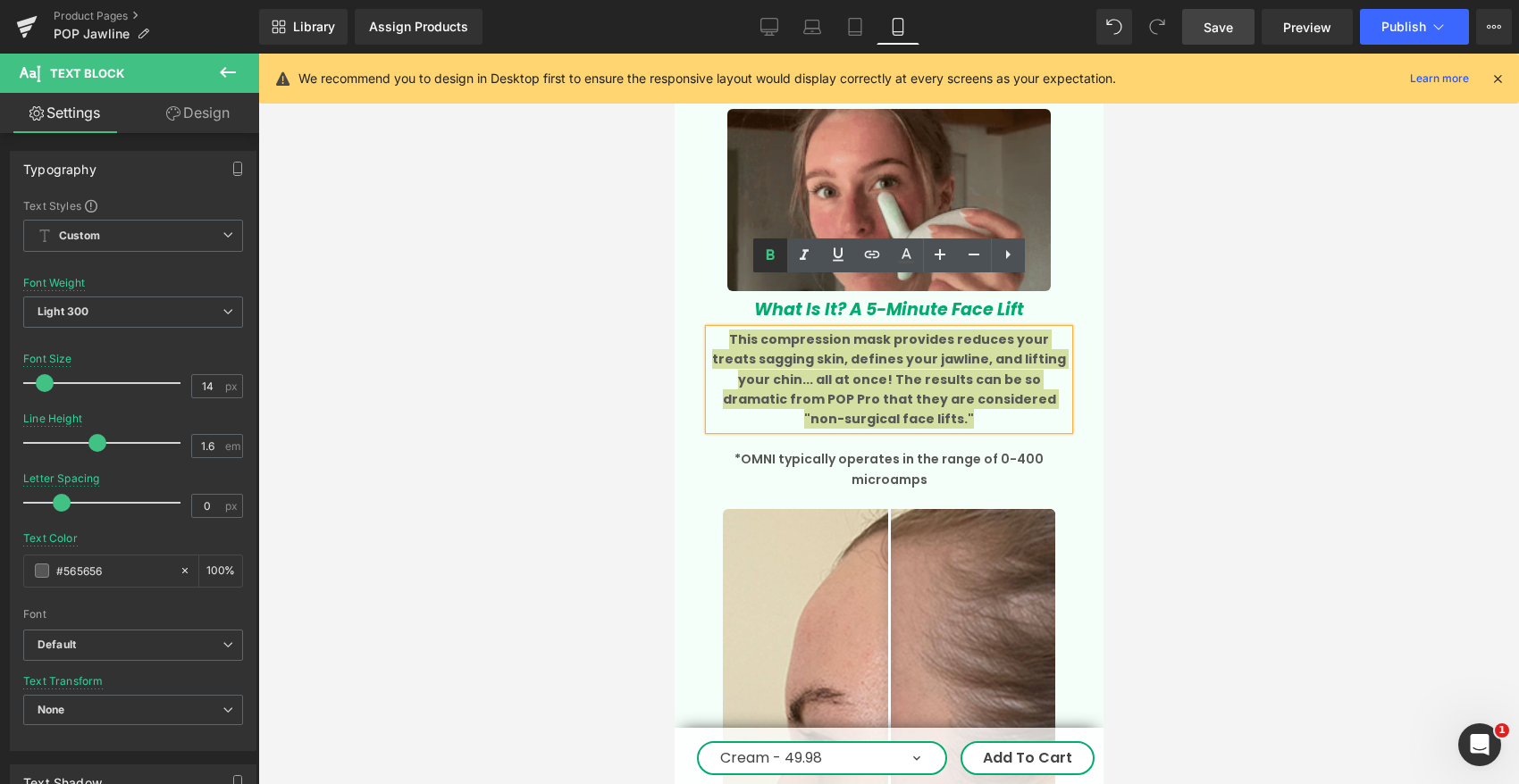
click at [762, 255] on icon at bounding box center [770, 255] width 22 height 22
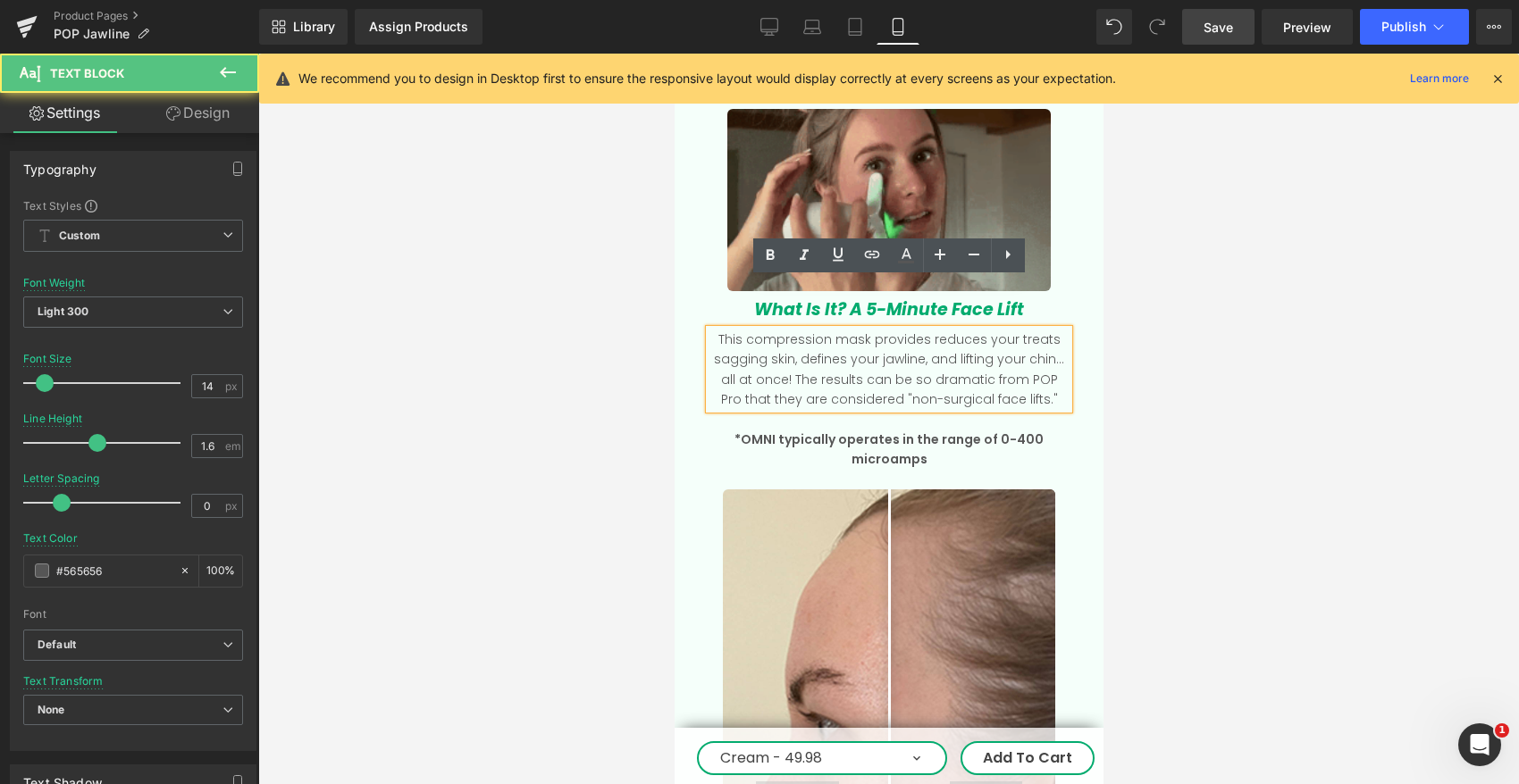
click at [834, 337] on p "This compression mask provides reduces your treats sagging skin, defines your j…" at bounding box center [888, 370] width 359 height 80
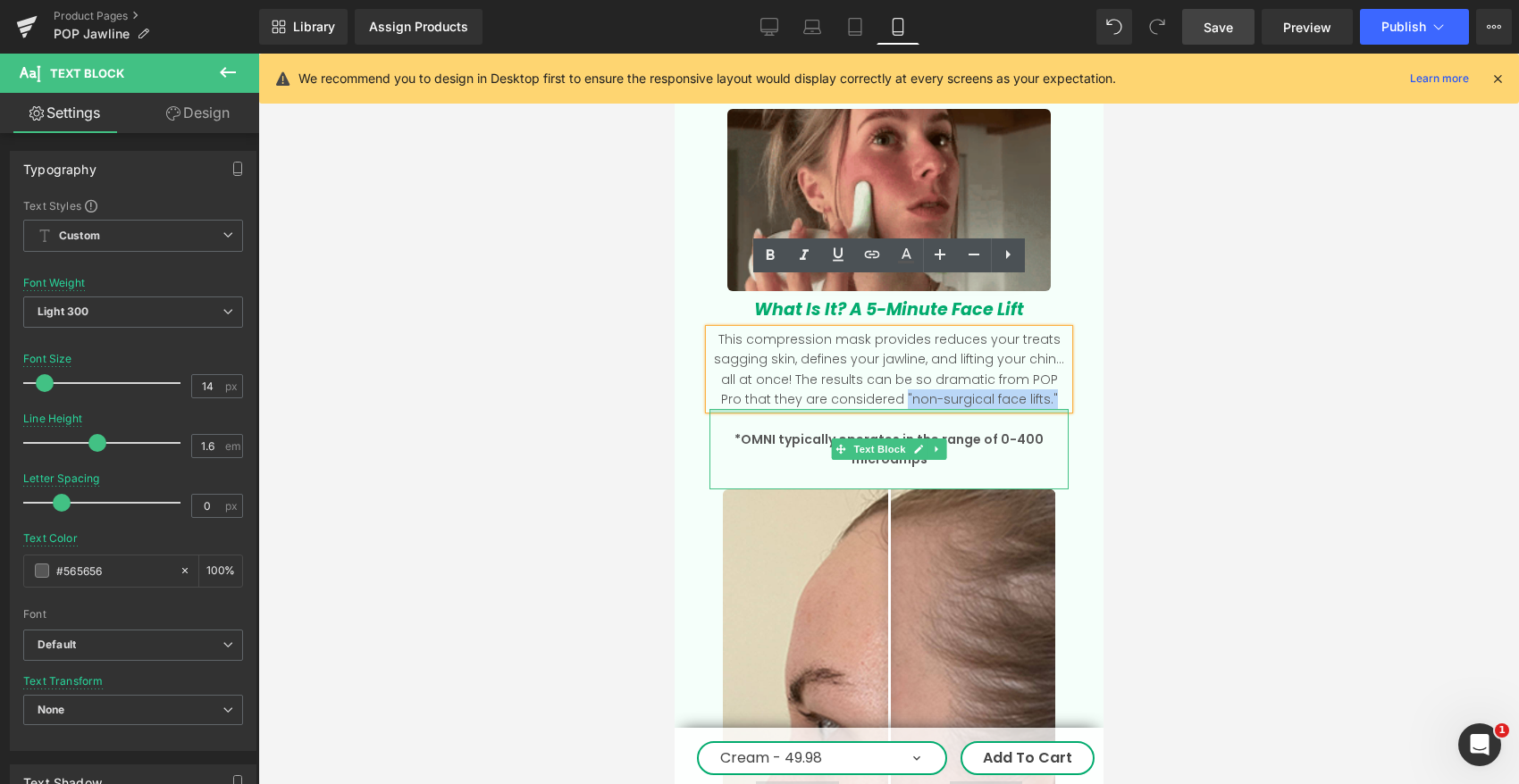
drag, startPoint x: 880, startPoint y: 348, endPoint x: 1027, endPoint y: 359, distance: 147.4
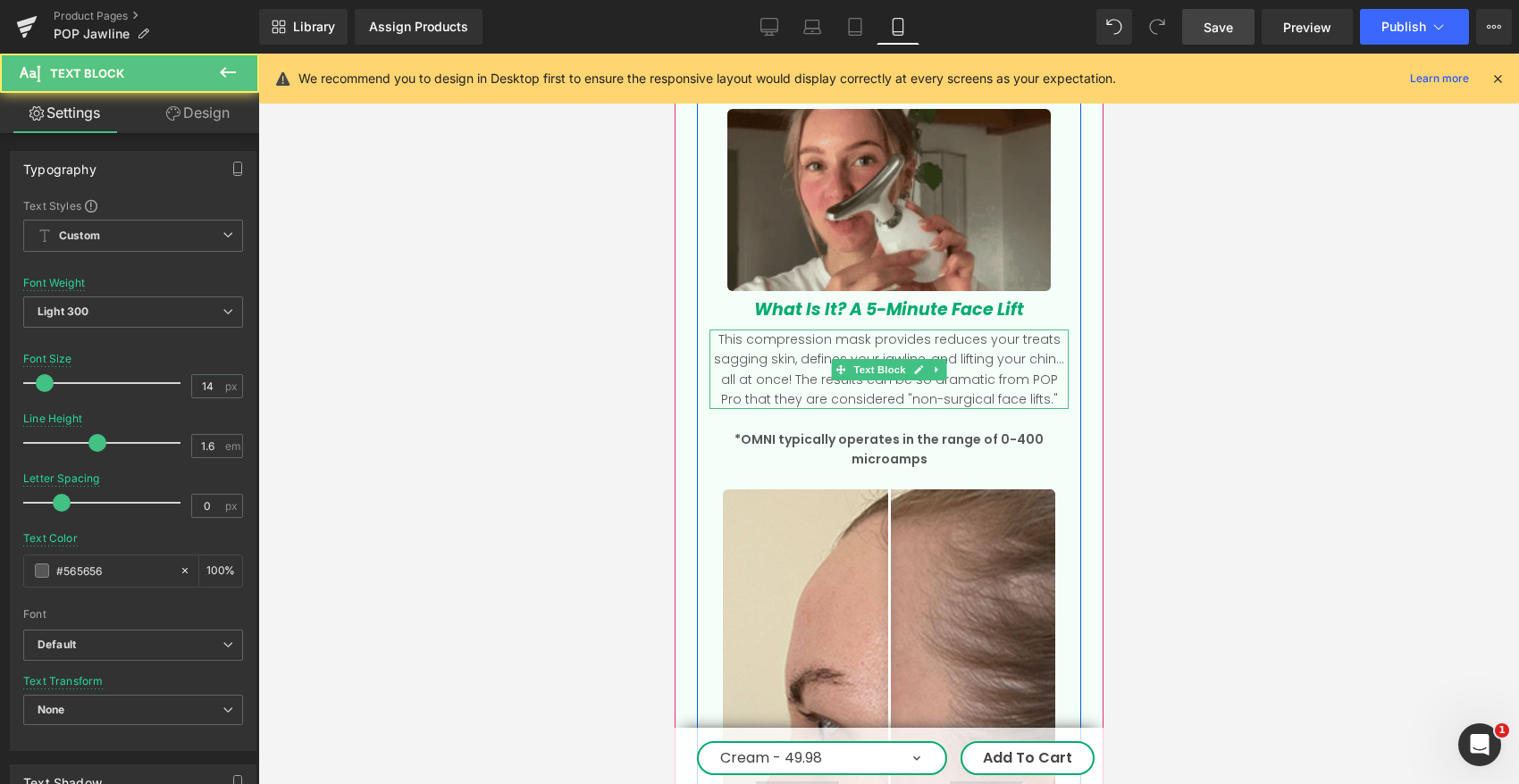
click at [897, 343] on p "This compression mask provides reduces your treats sagging skin, defines your j…" at bounding box center [888, 370] width 359 height 80
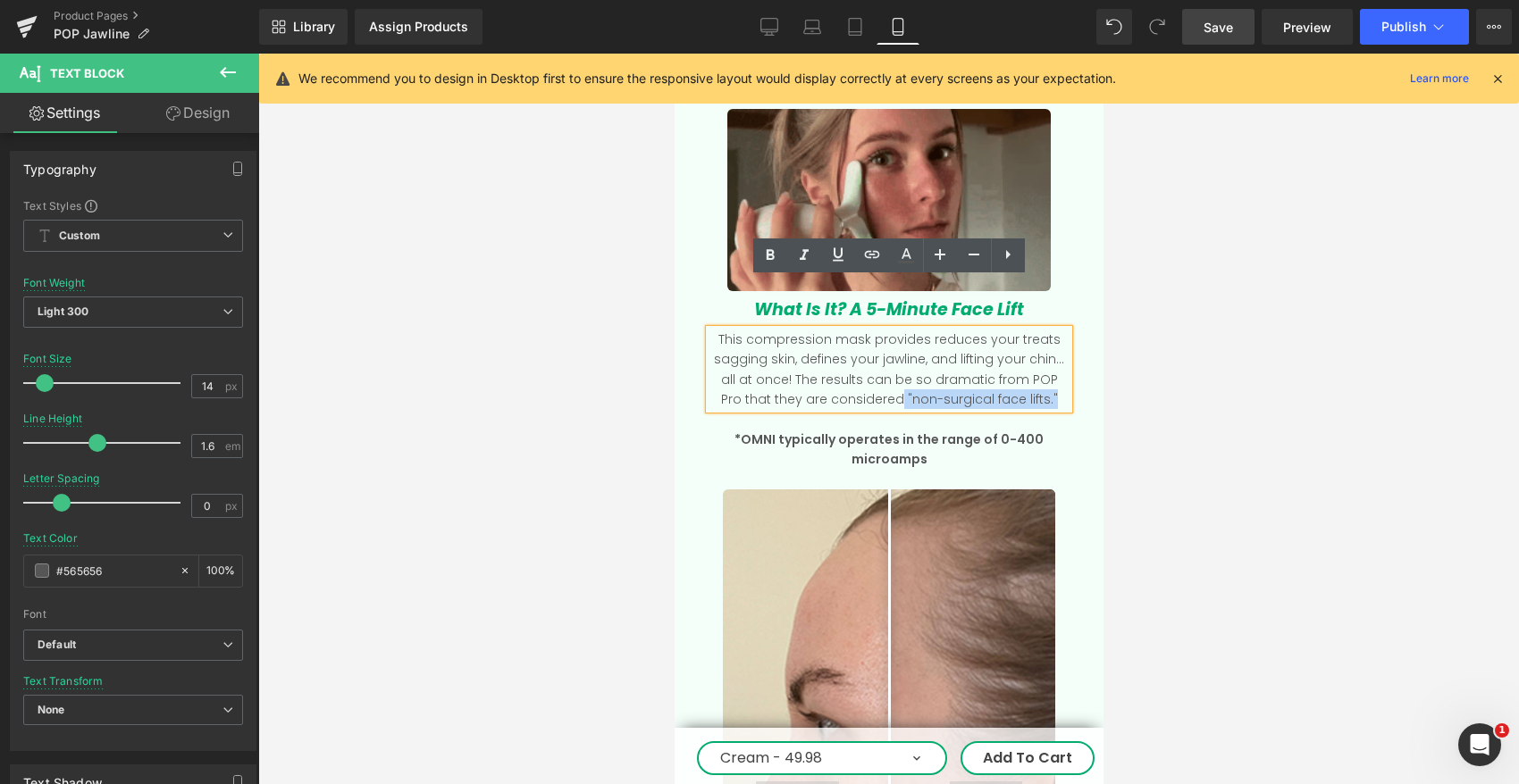
drag, startPoint x: 877, startPoint y: 345, endPoint x: 1032, endPoint y: 346, distance: 155.0
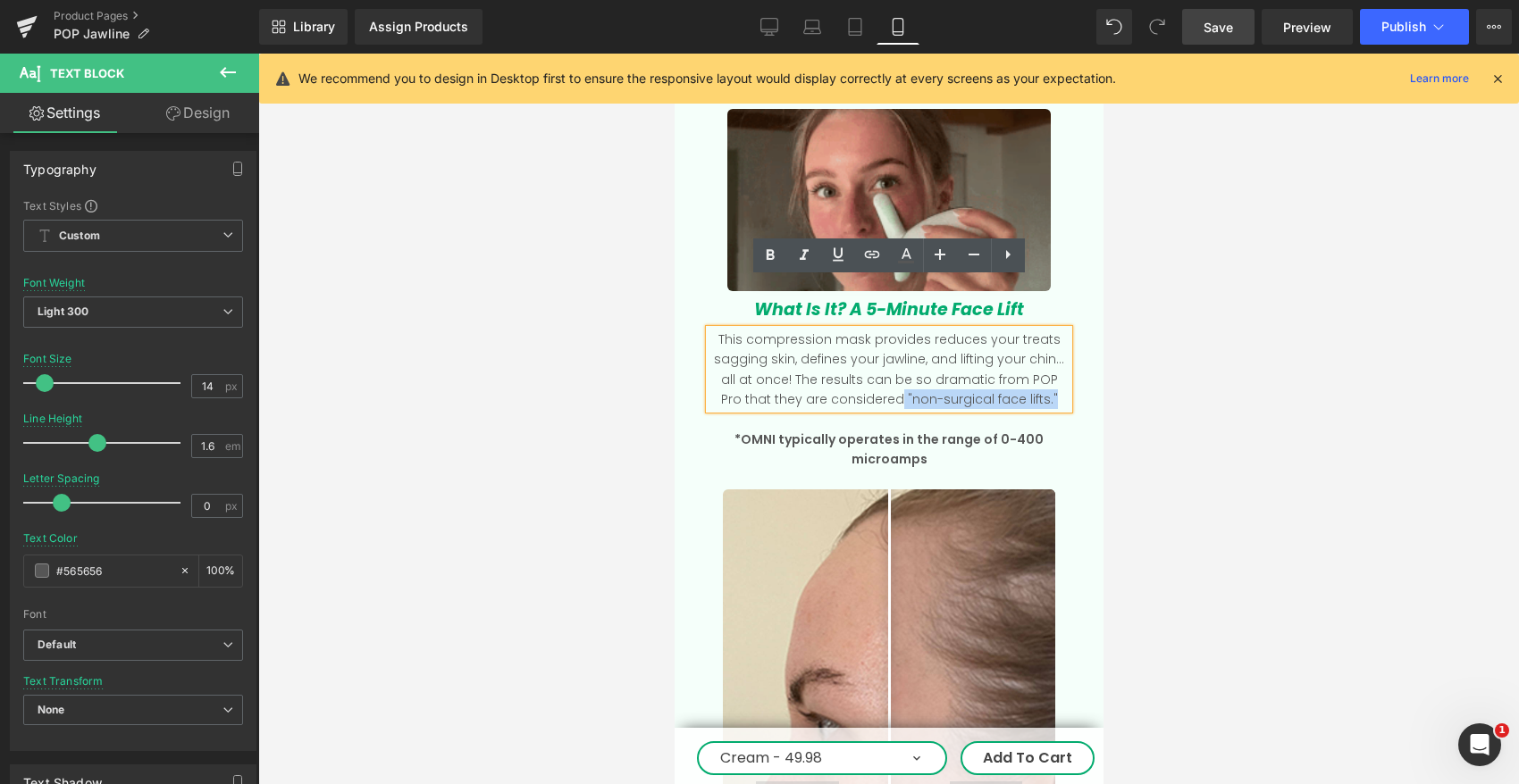
click at [1032, 346] on p "This compression mask provides reduces your treats sagging skin, defines your j…" at bounding box center [888, 370] width 359 height 80
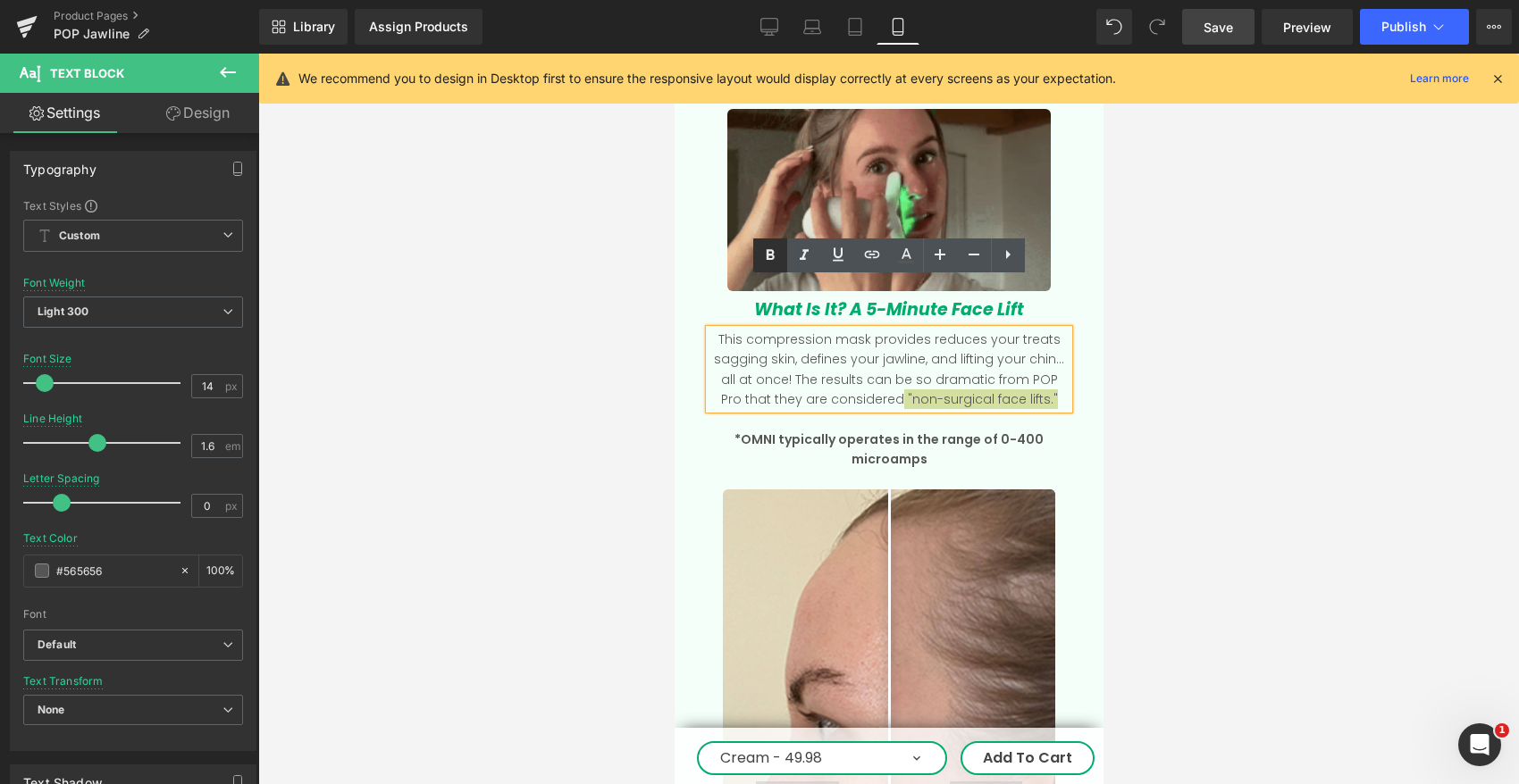
click at [770, 262] on icon at bounding box center [770, 255] width 22 height 22
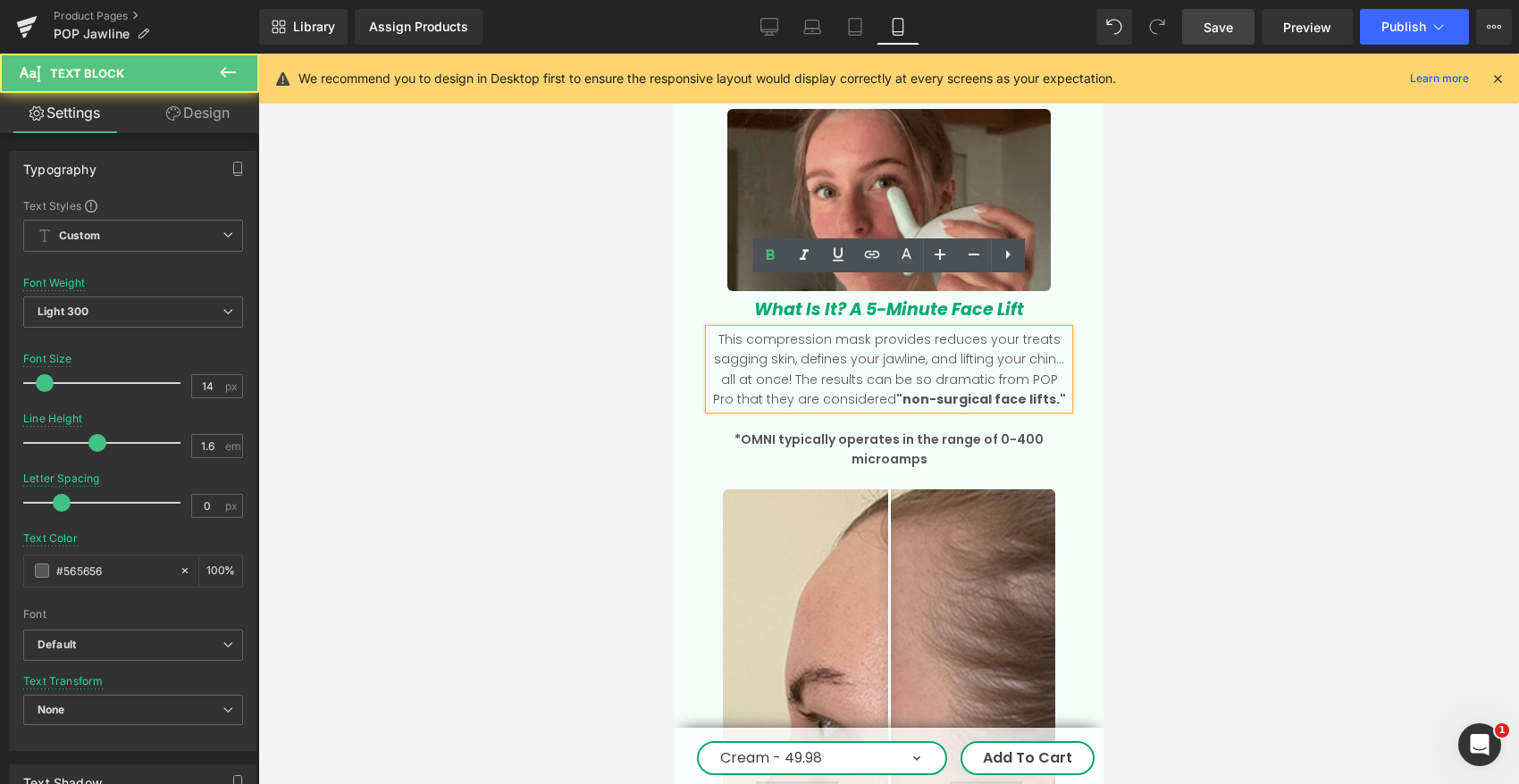
click at [822, 330] on p "This compression mask provides reduces your treats sagging skin, defines your j…" at bounding box center [888, 370] width 359 height 80
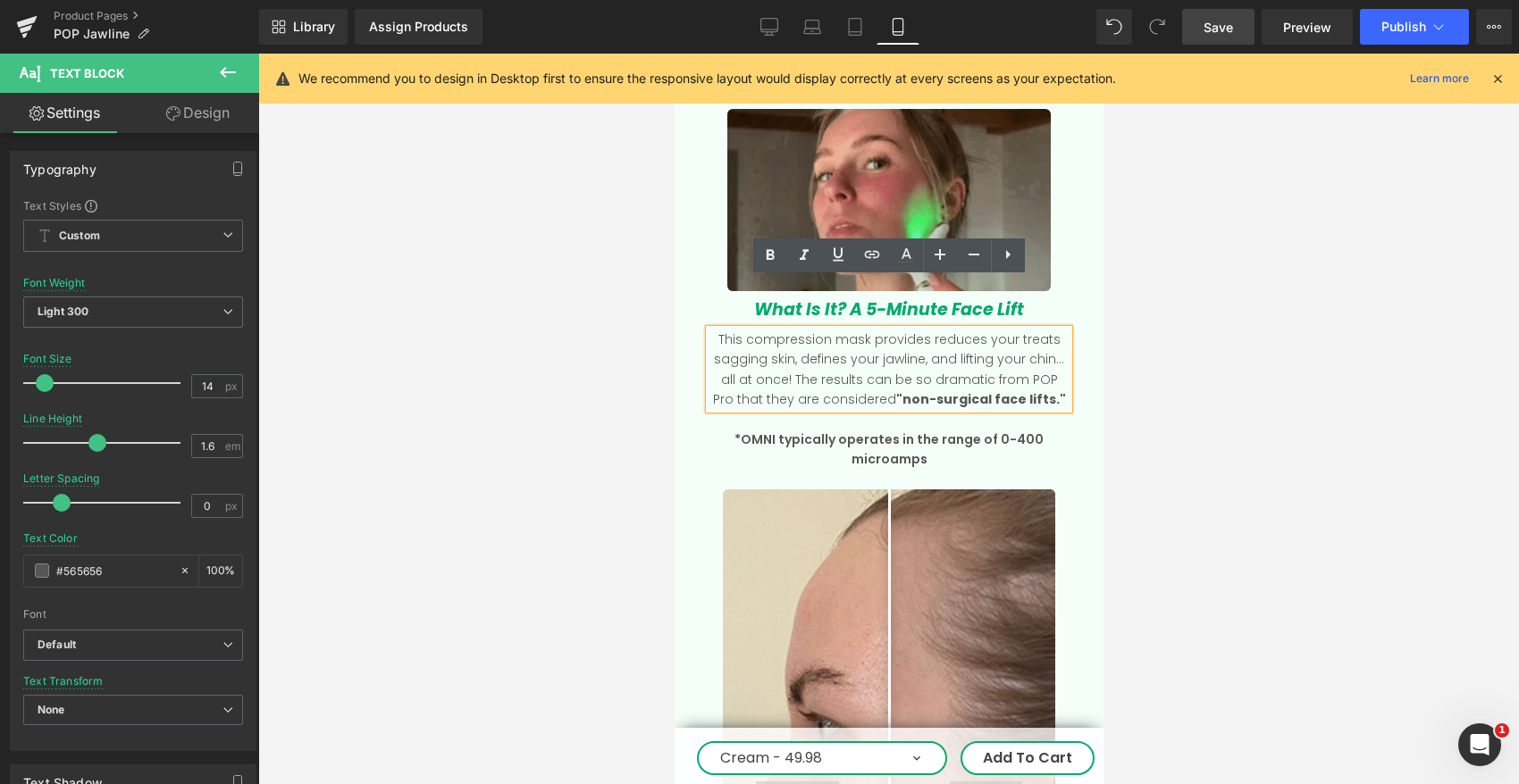
click at [763, 333] on p "This compression mask provides reduces your treats sagging skin, defines your j…" at bounding box center [888, 370] width 359 height 80
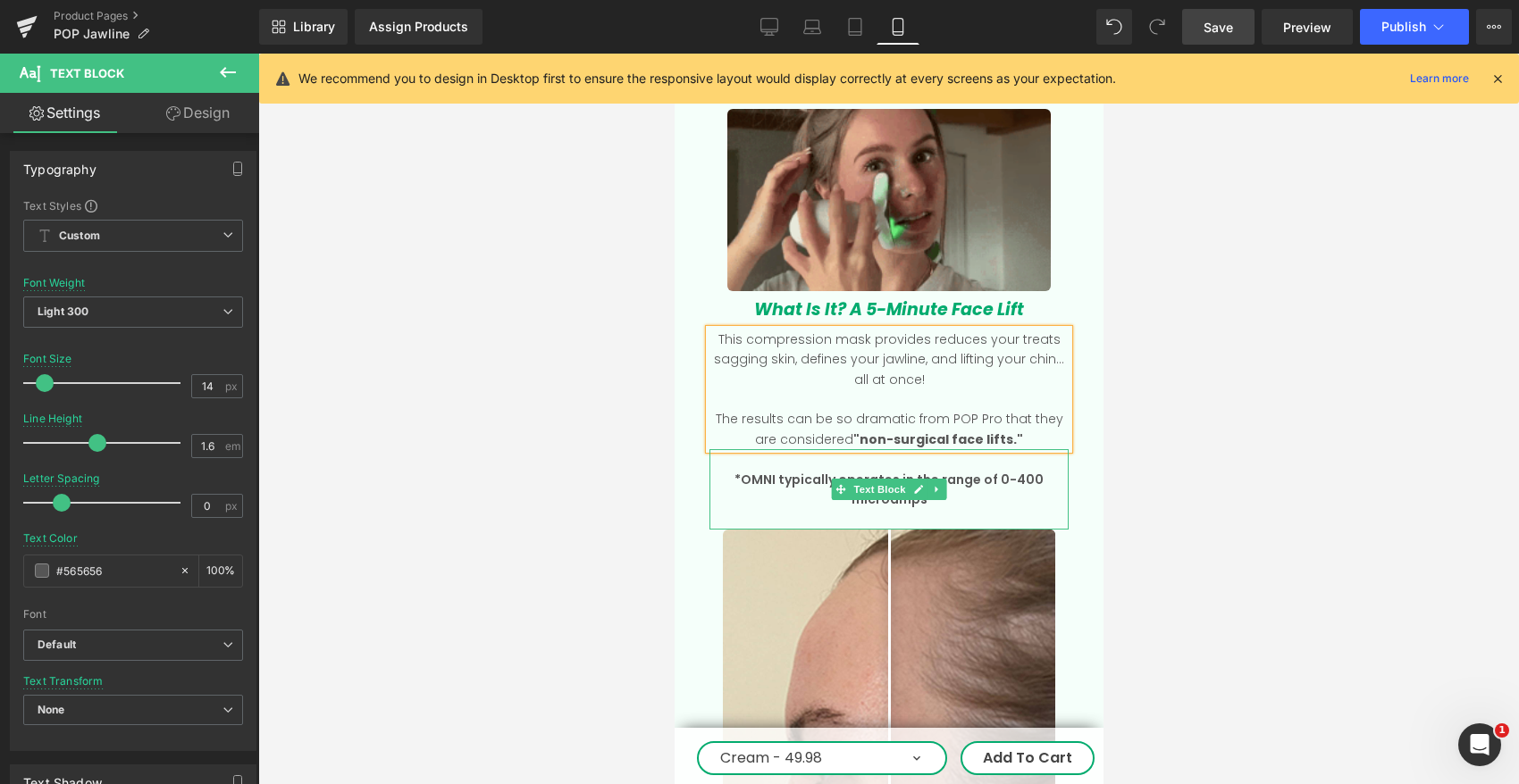
click at [981, 470] on p "*OMNI typically operates in the range of 0-400 microamps" at bounding box center [888, 490] width 359 height 40
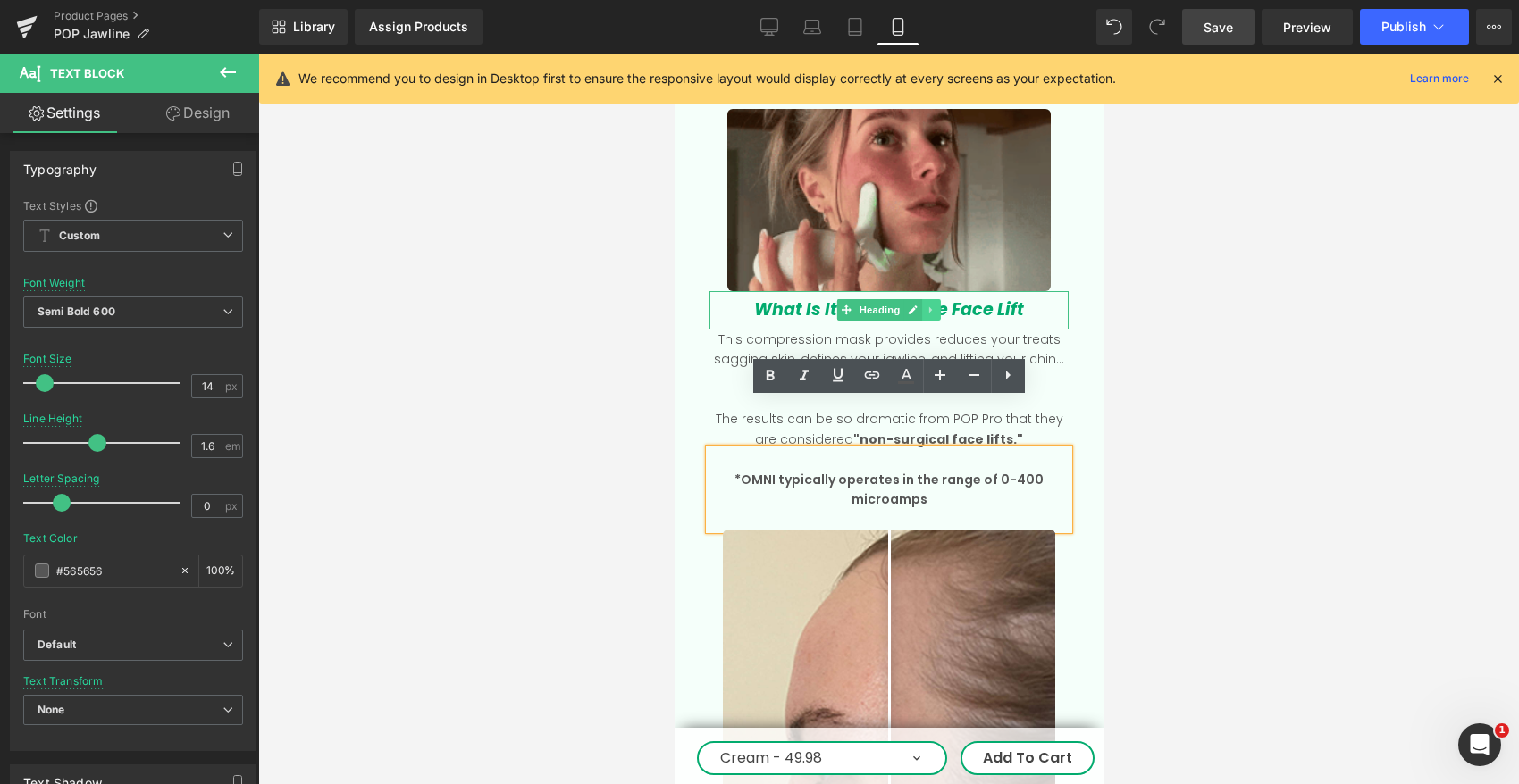
click at [933, 304] on icon at bounding box center [930, 309] width 10 height 11
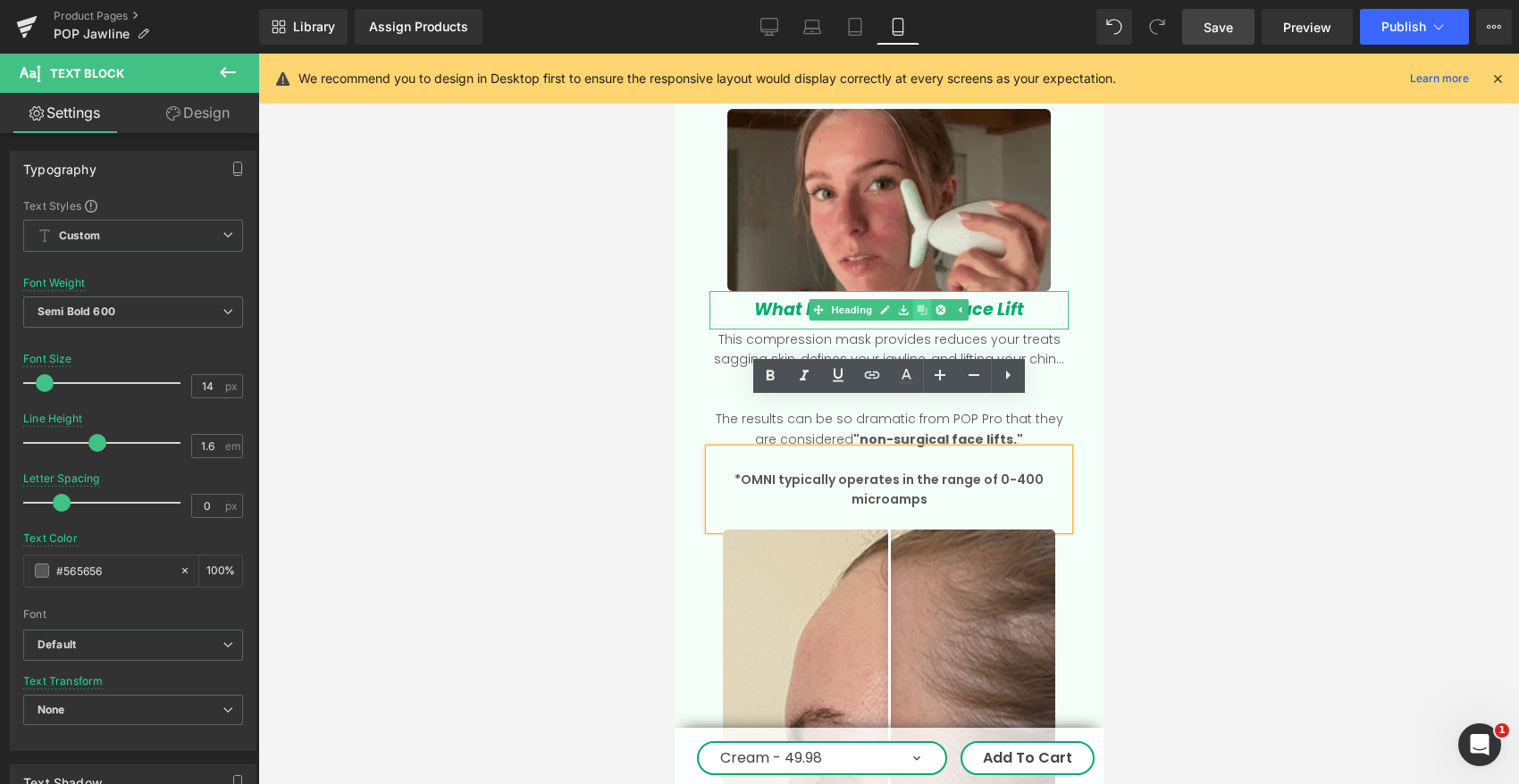
click at [915, 299] on link at bounding box center [920, 310] width 19 height 22
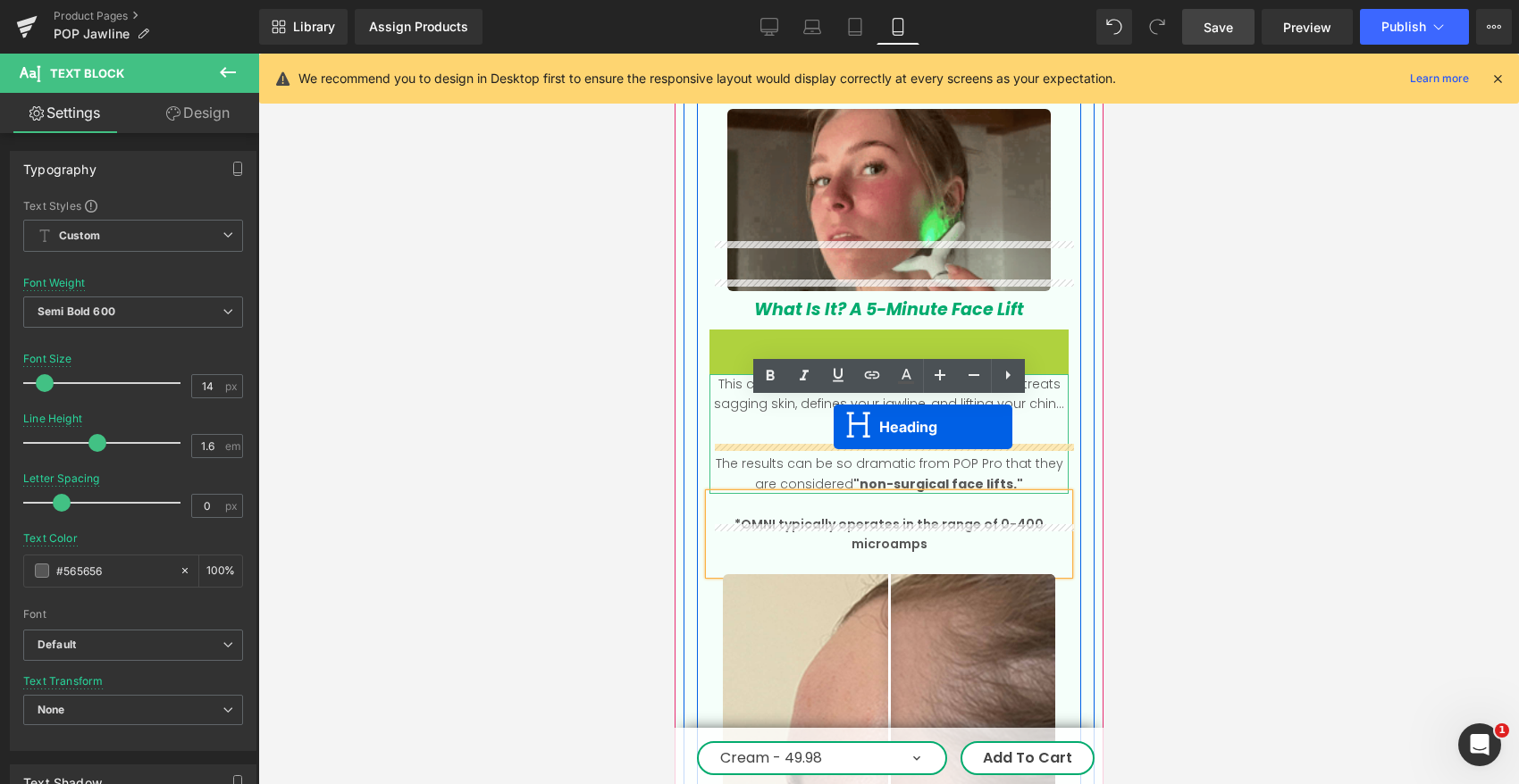
drag, startPoint x: 842, startPoint y: 304, endPoint x: 832, endPoint y: 427, distance: 123.4
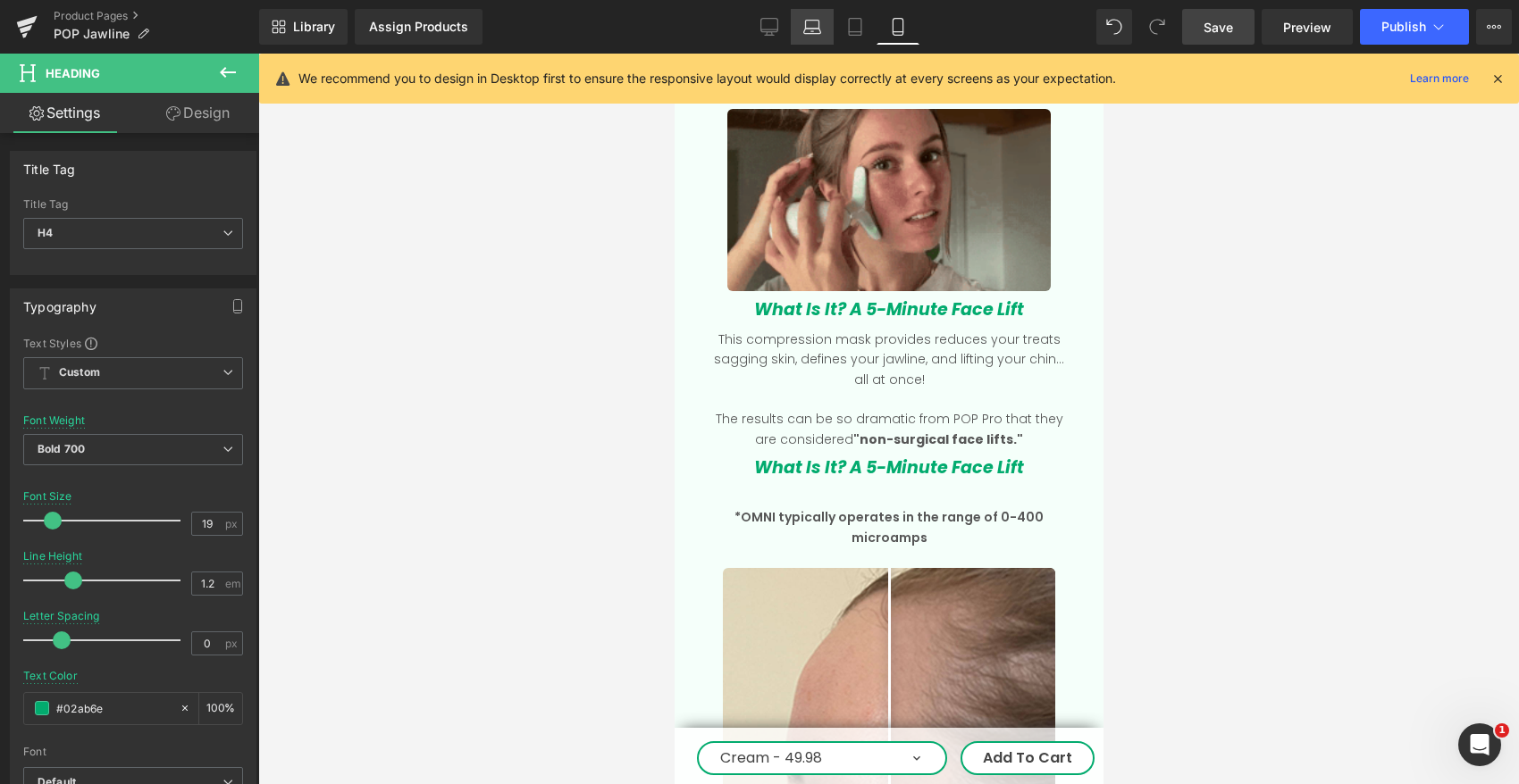
click at [814, 25] on icon at bounding box center [812, 26] width 18 height 18
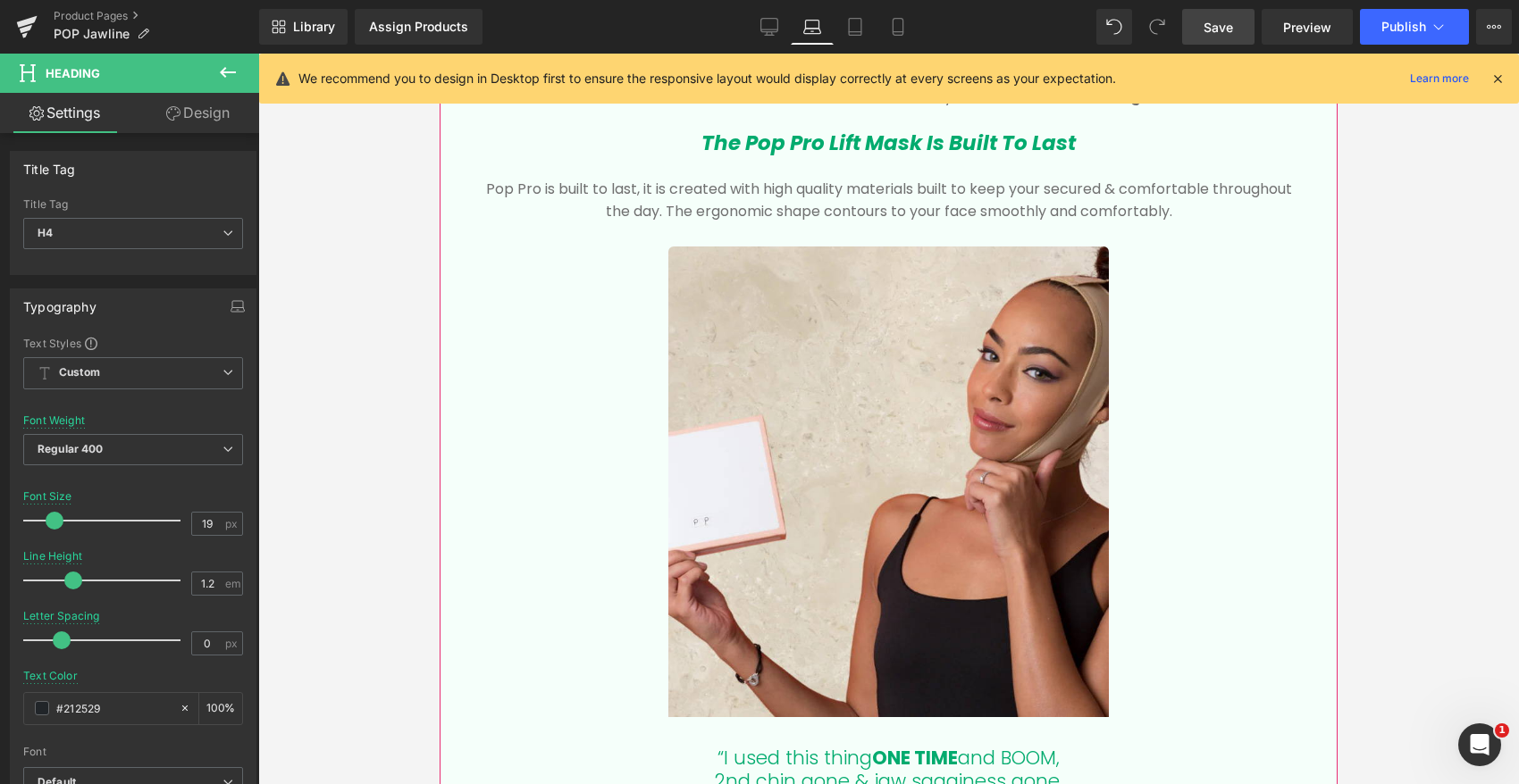
scroll to position [2513, 0]
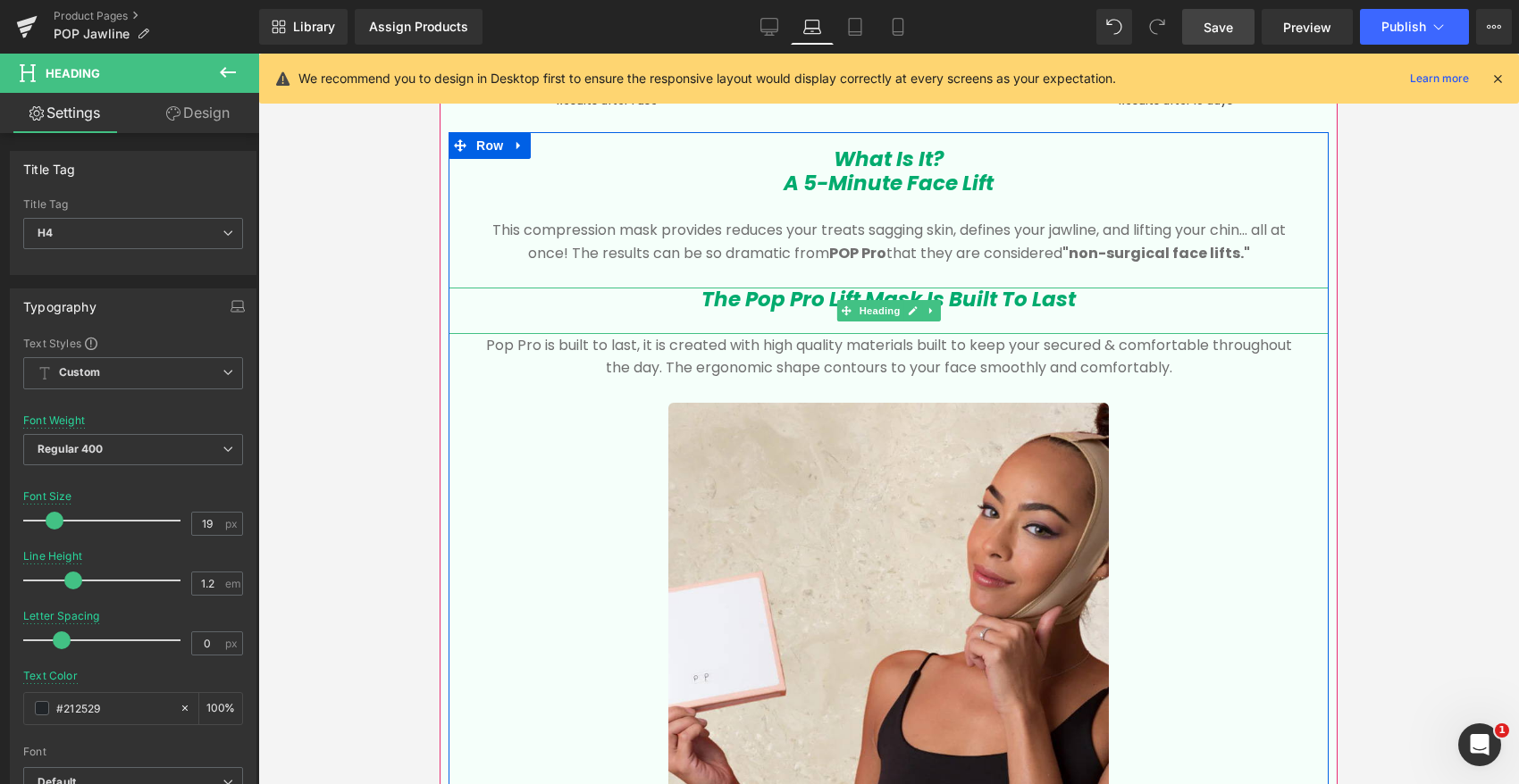
click at [757, 297] on icon "The Pop Pro Lift Mask Is Built To Last" at bounding box center [888, 298] width 374 height 28
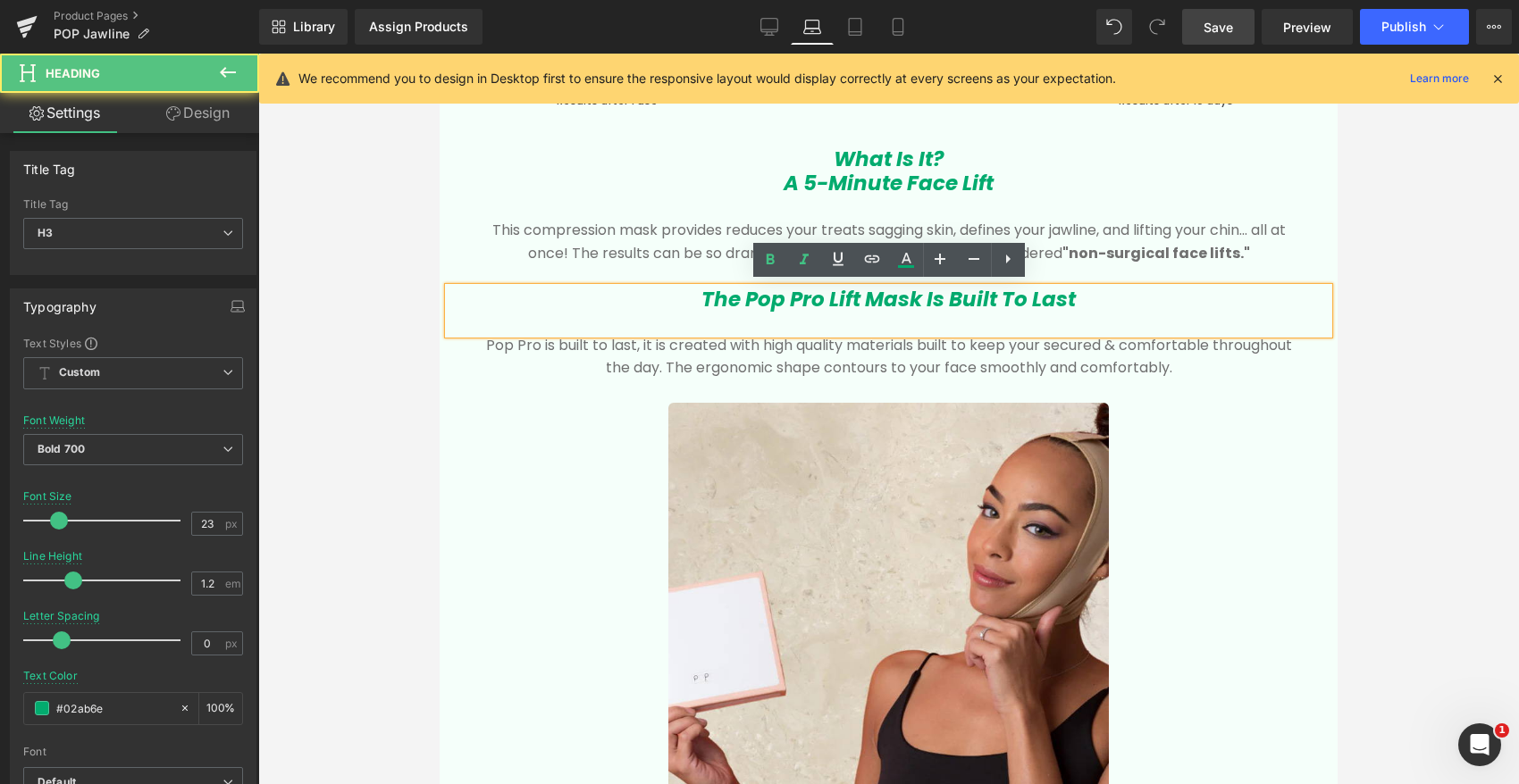
click at [756, 297] on icon "The Pop Pro Lift Mask Is Built To Last" at bounding box center [888, 298] width 374 height 28
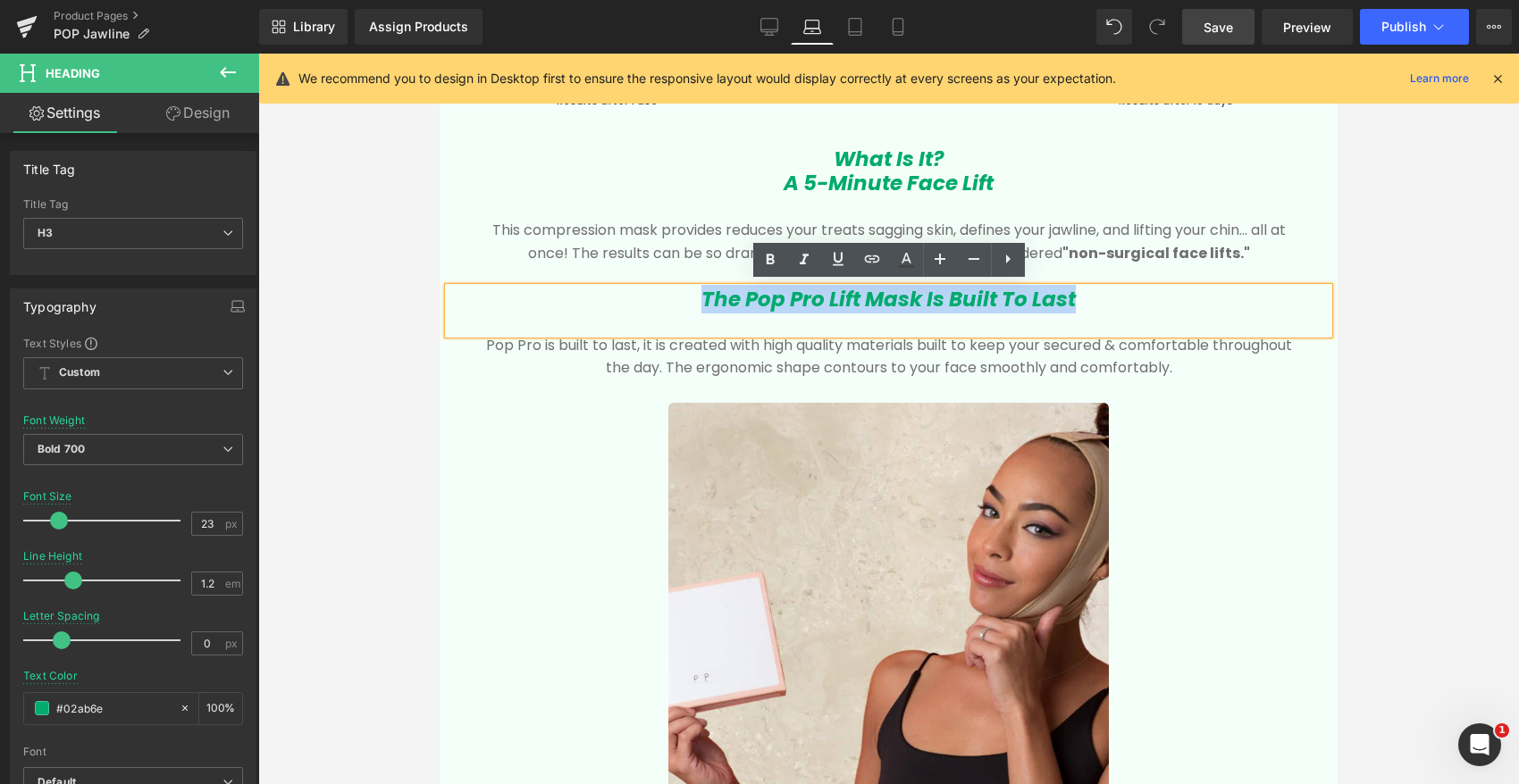
copy icon "The Pop Pro Lift Mask Is Built To Last"
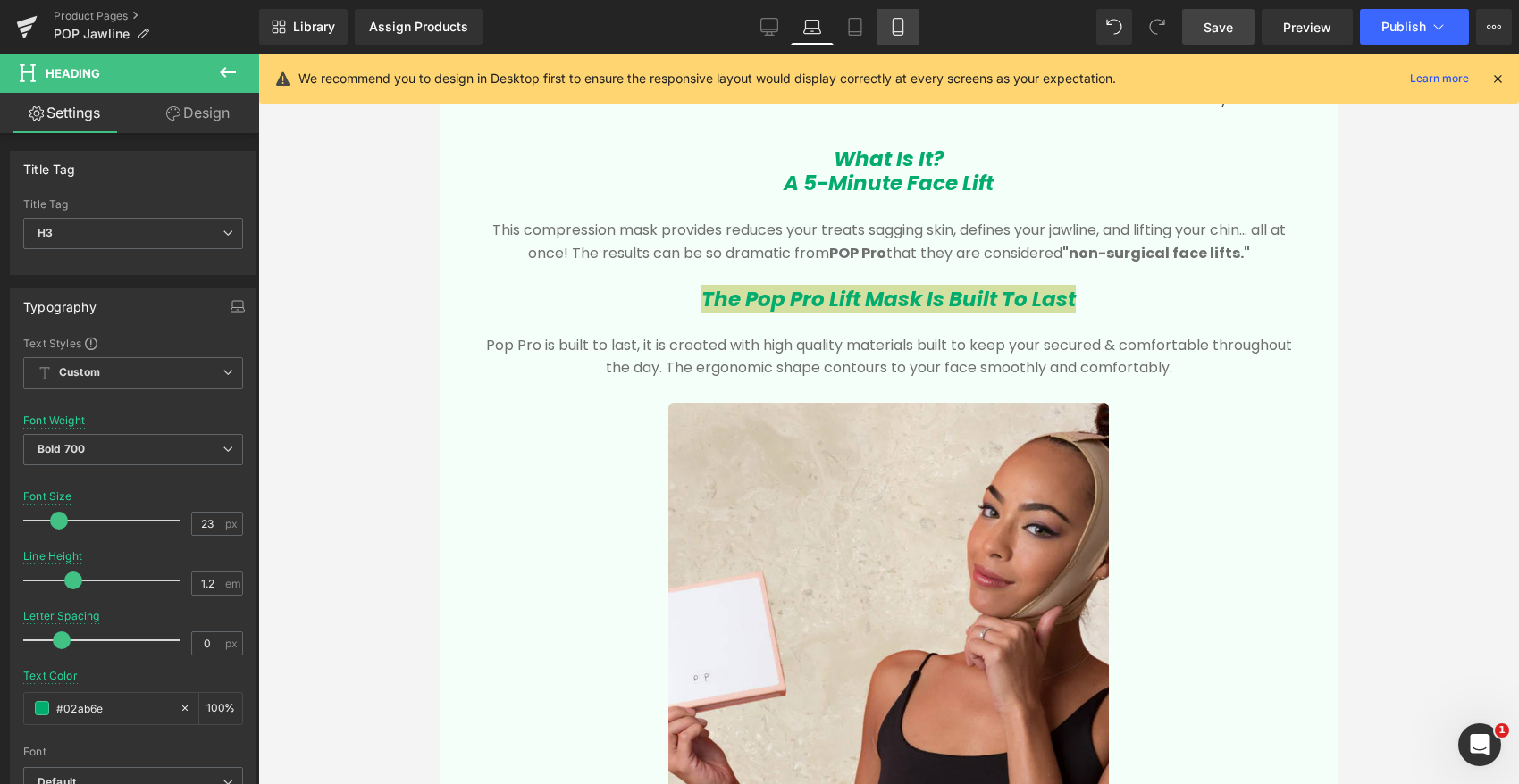
drag, startPoint x: 901, startPoint y: 25, endPoint x: 195, endPoint y: 214, distance: 730.9
click at [901, 25] on icon at bounding box center [898, 26] width 18 height 18
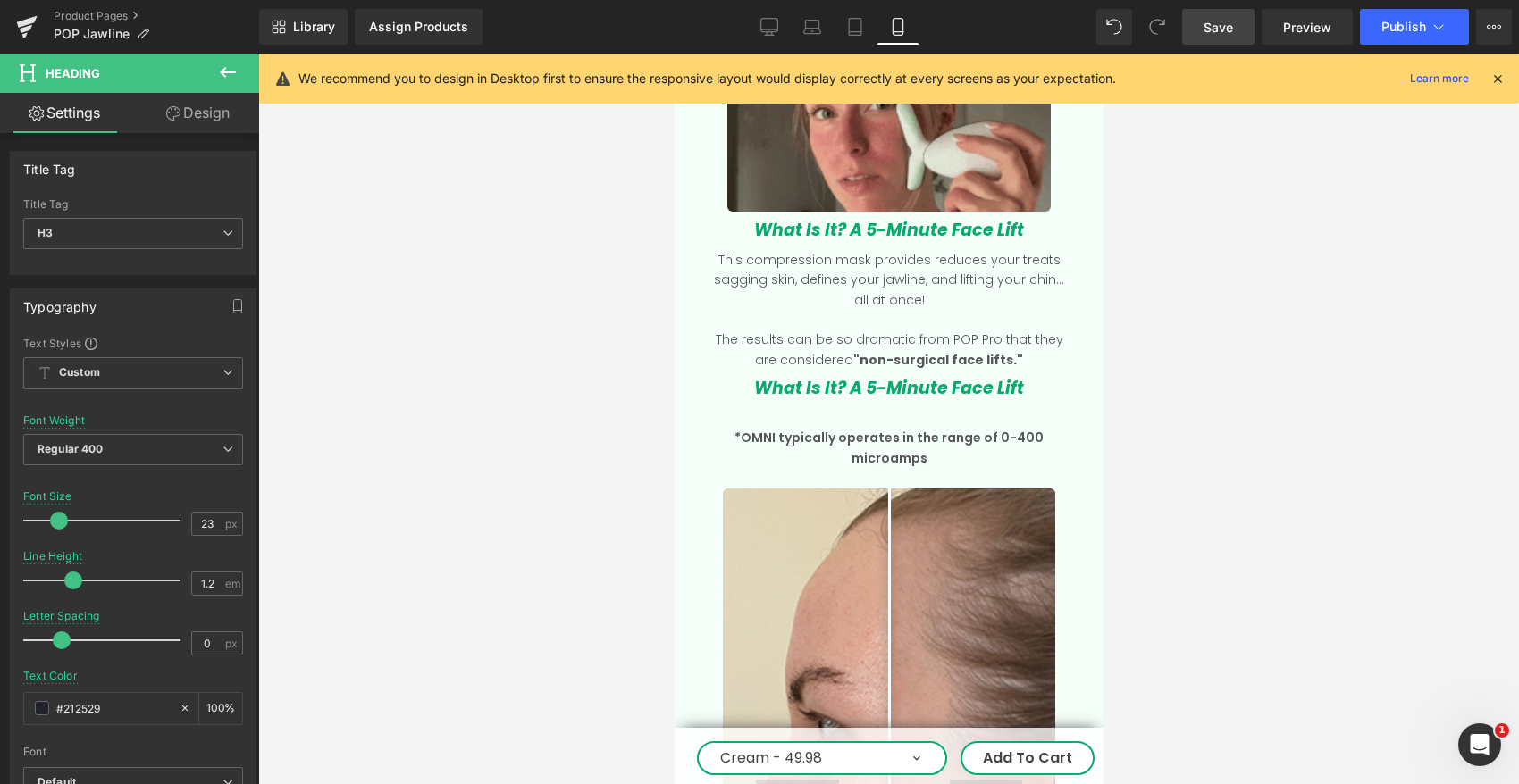
scroll to position [2612, 0]
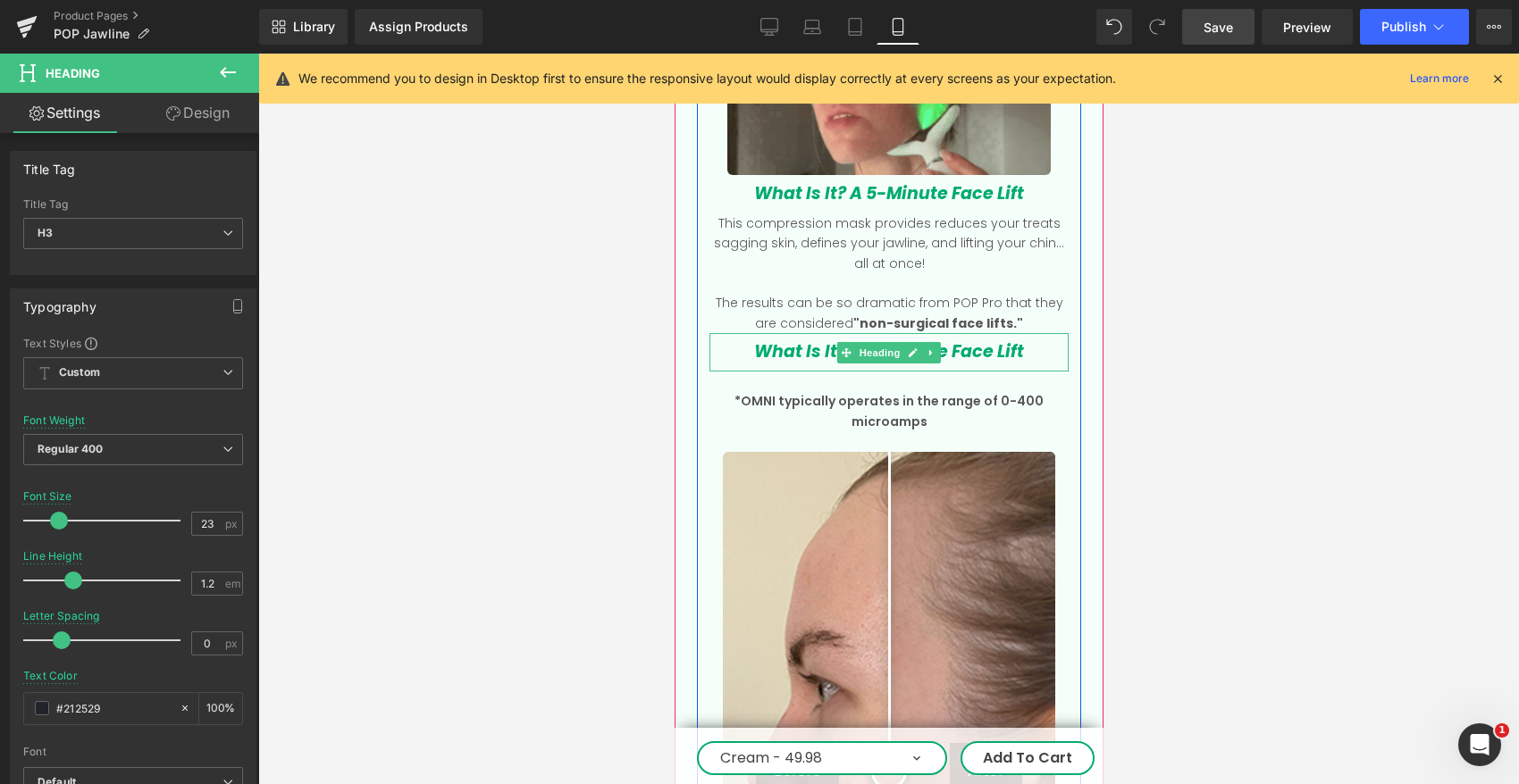
click at [787, 340] on icon "What Is It? A 5-Minute Face Lift" at bounding box center [887, 351] width 270 height 25
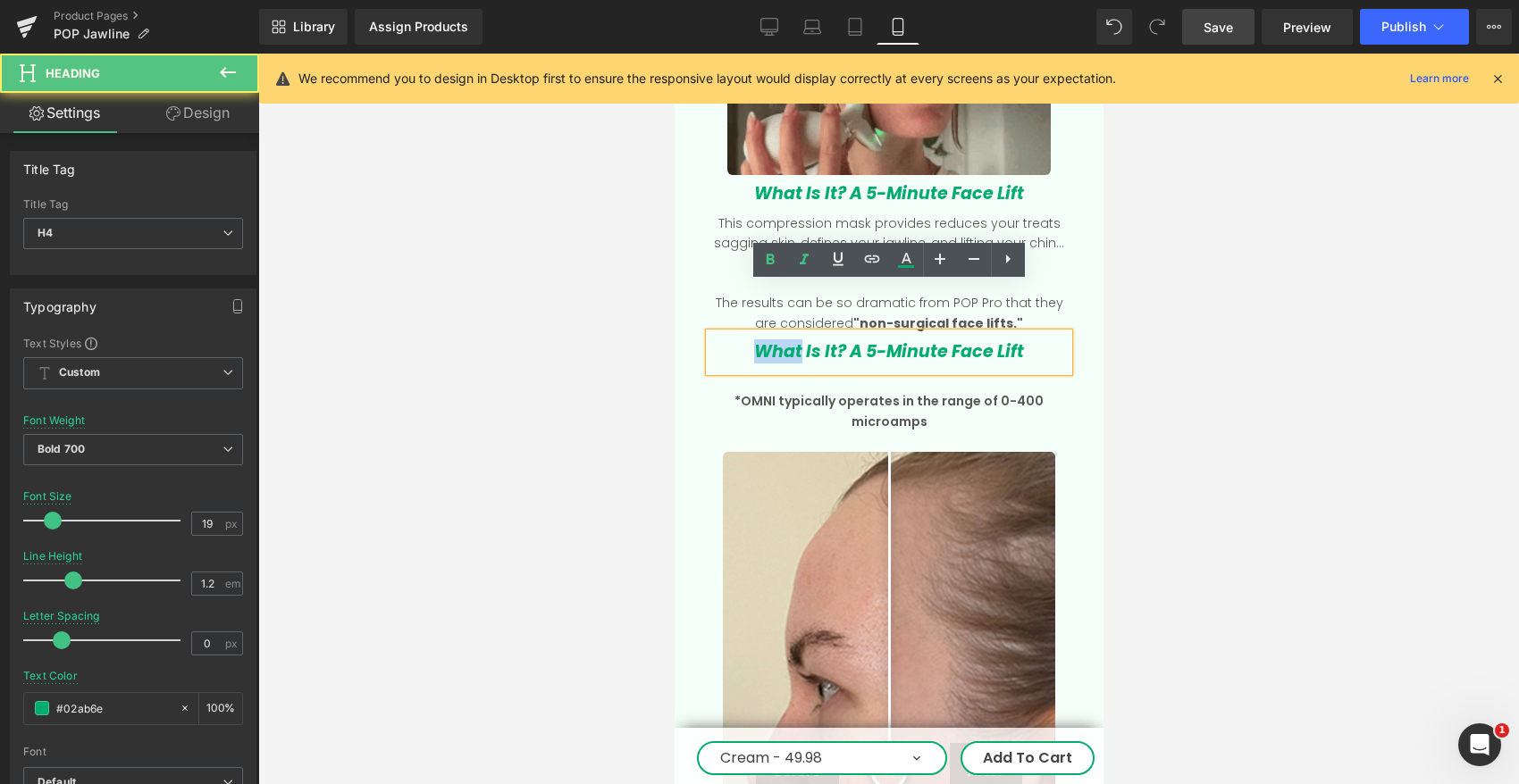
click at [787, 340] on icon "What Is It? A 5-Minute Face Lift" at bounding box center [887, 351] width 270 height 25
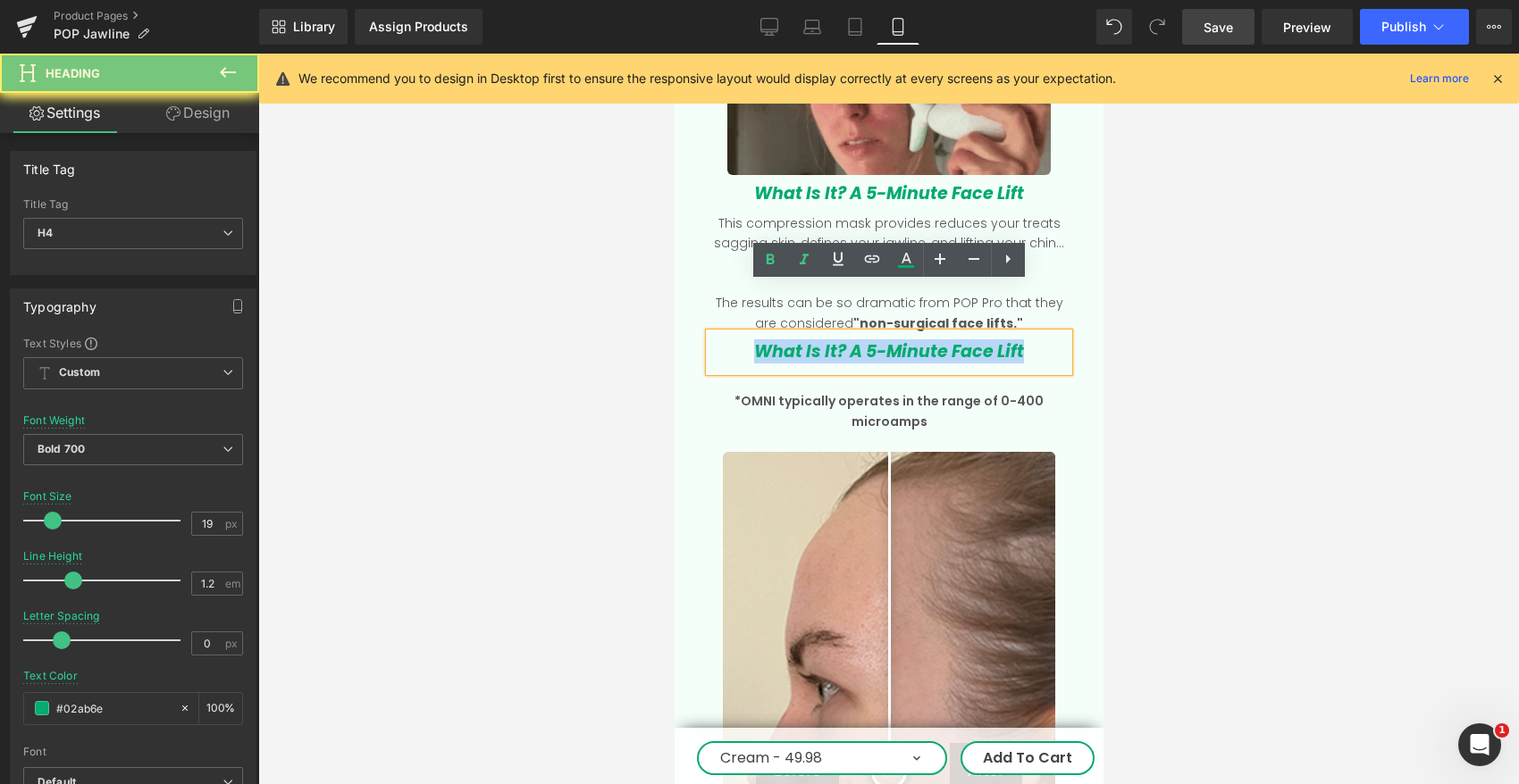
click at [787, 340] on icon "What Is It? A 5-Minute Face Lift" at bounding box center [887, 351] width 270 height 25
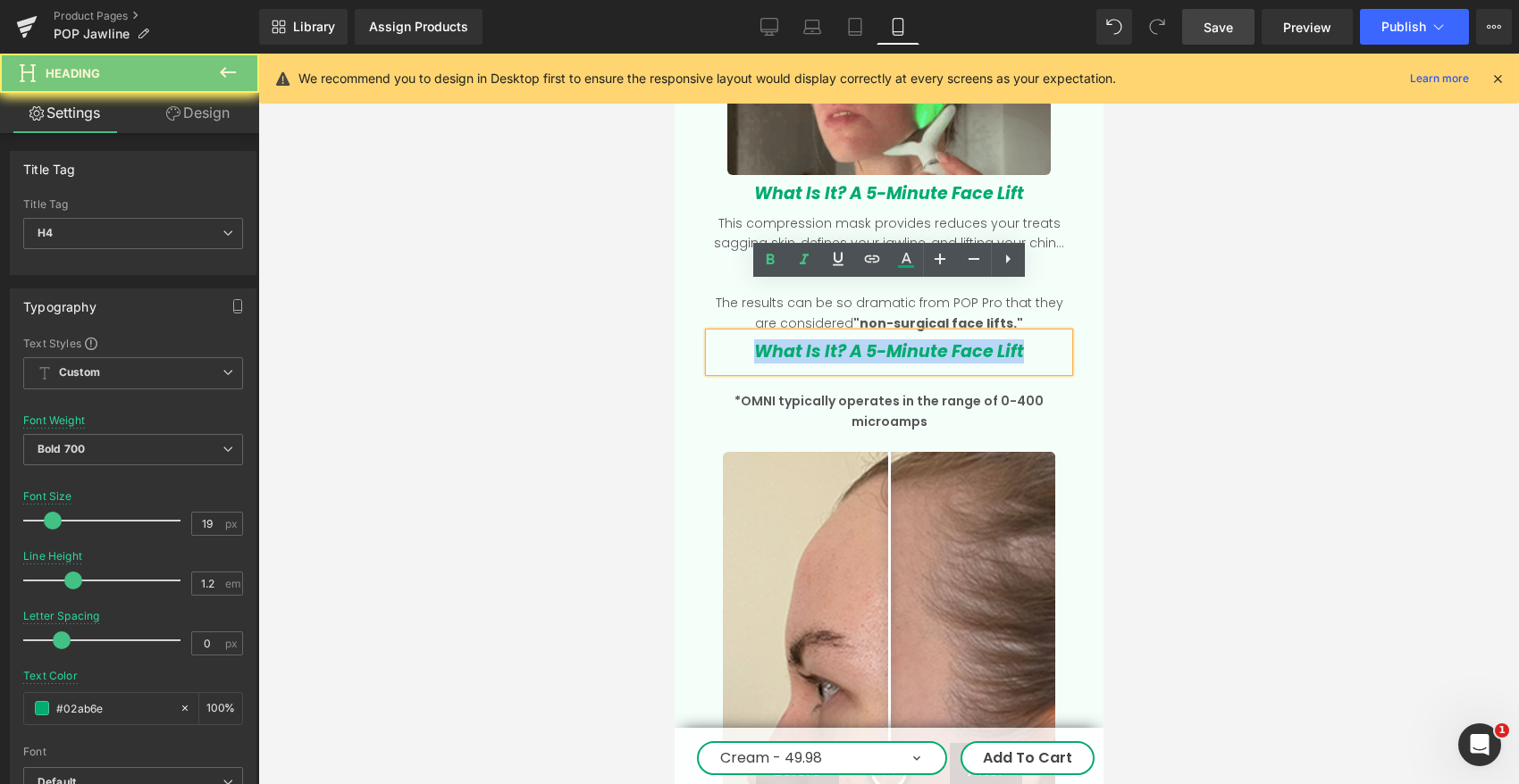
paste div
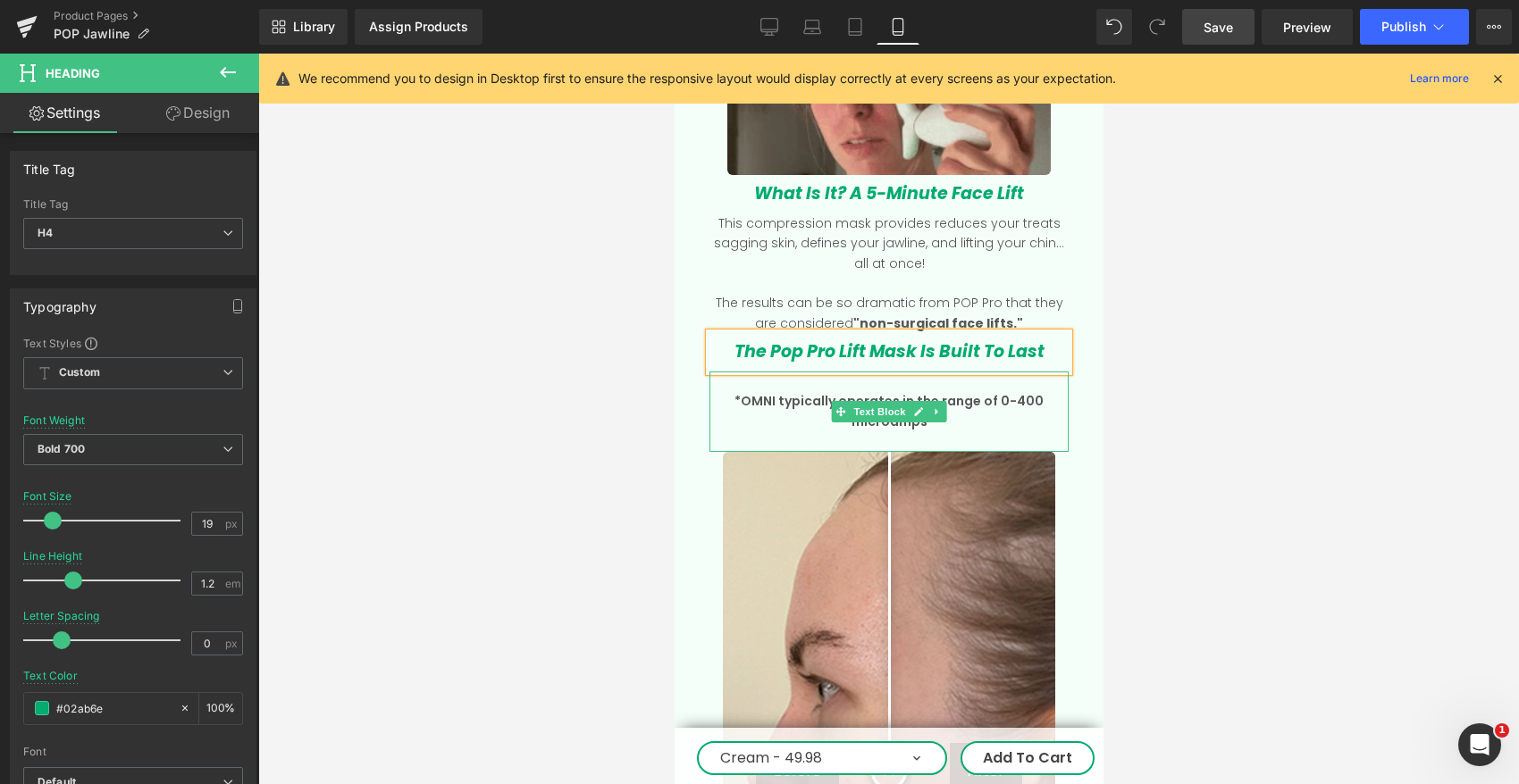
click at [788, 392] on p "*OMNI typically operates in the range of 0-400 microamps" at bounding box center [888, 411] width 359 height 40
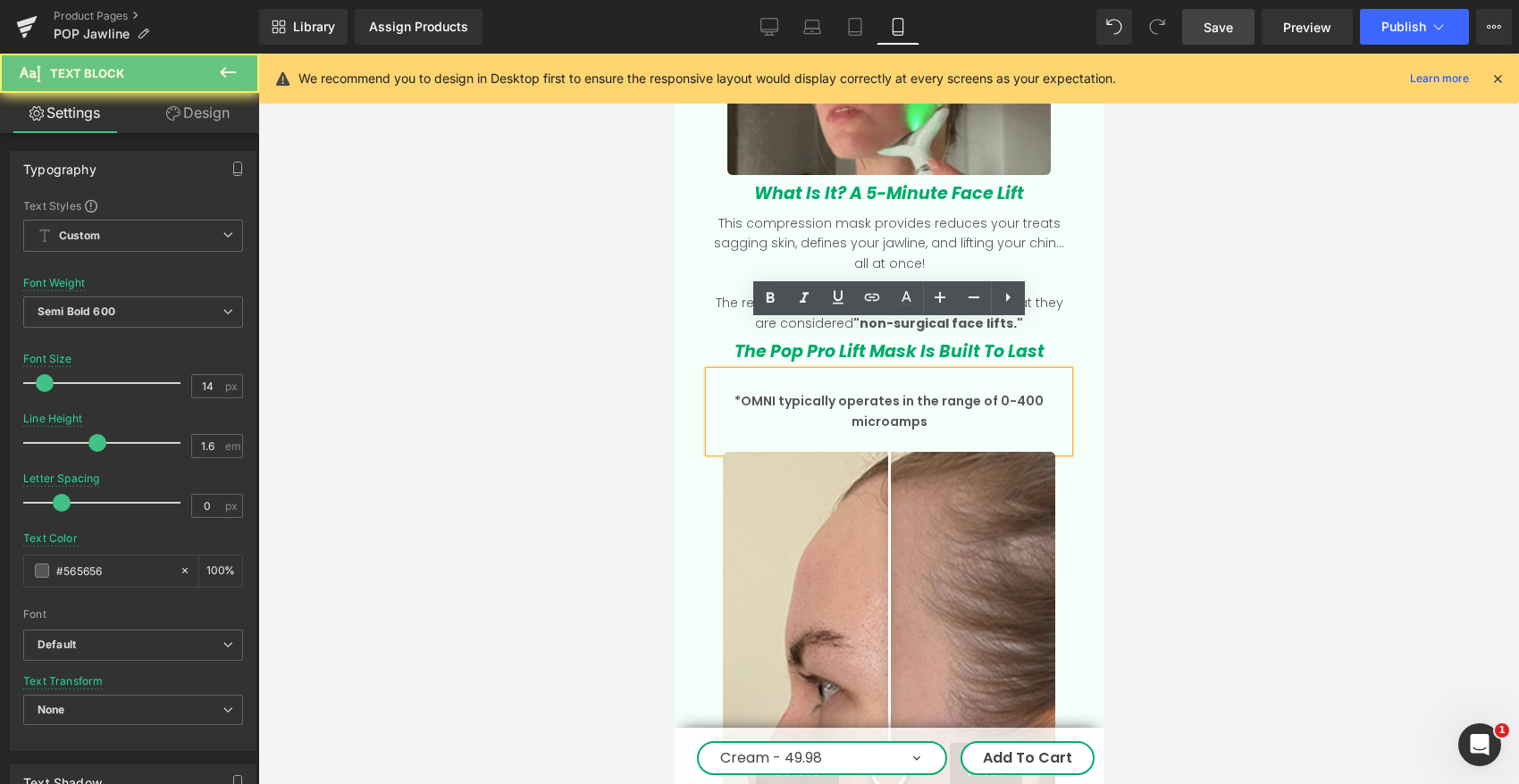
click at [728, 392] on p "*OMNI typically operates in the range of 0-400 microamps" at bounding box center [888, 411] width 359 height 40
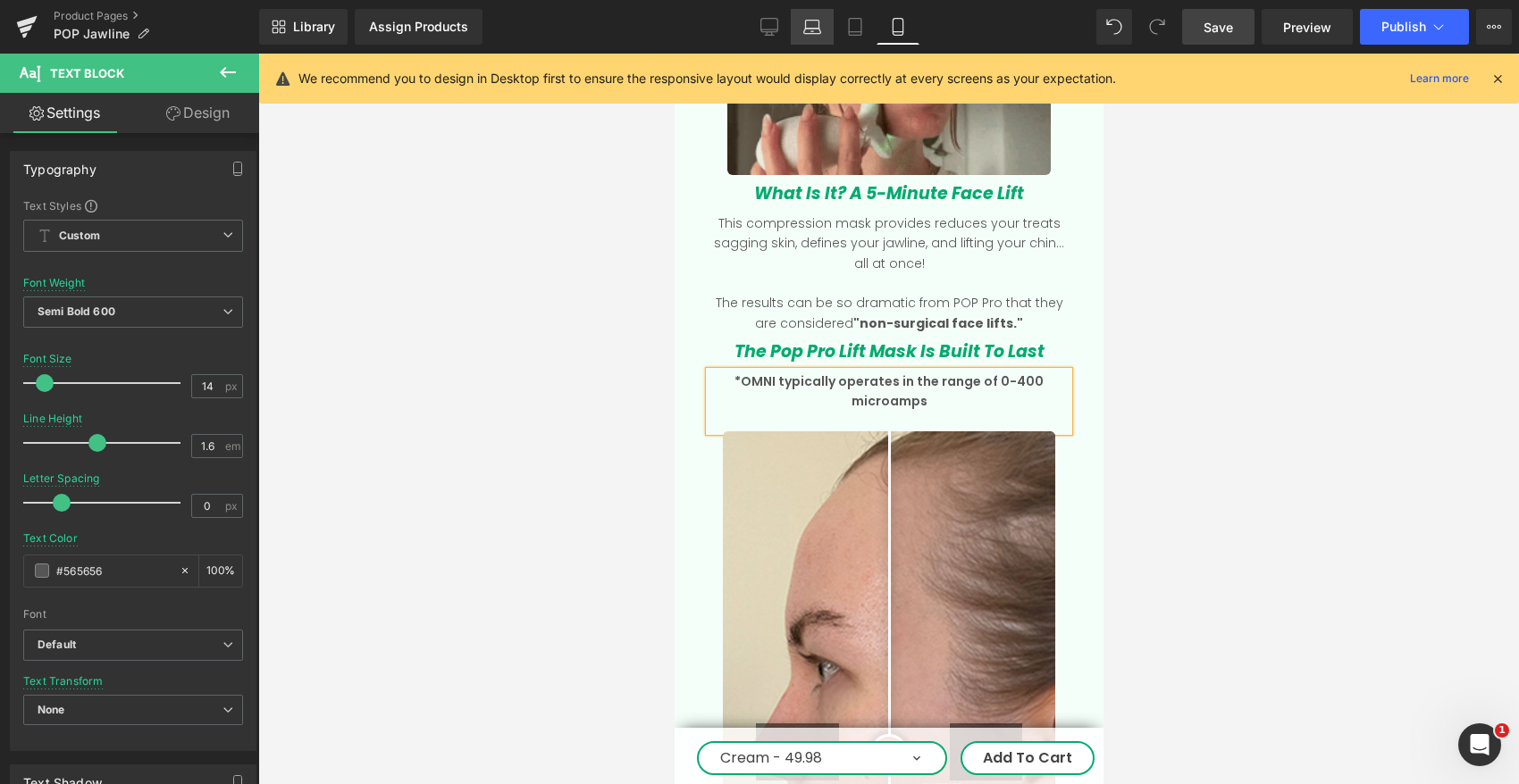
click at [802, 23] on link "Laptop" at bounding box center [812, 26] width 43 height 35
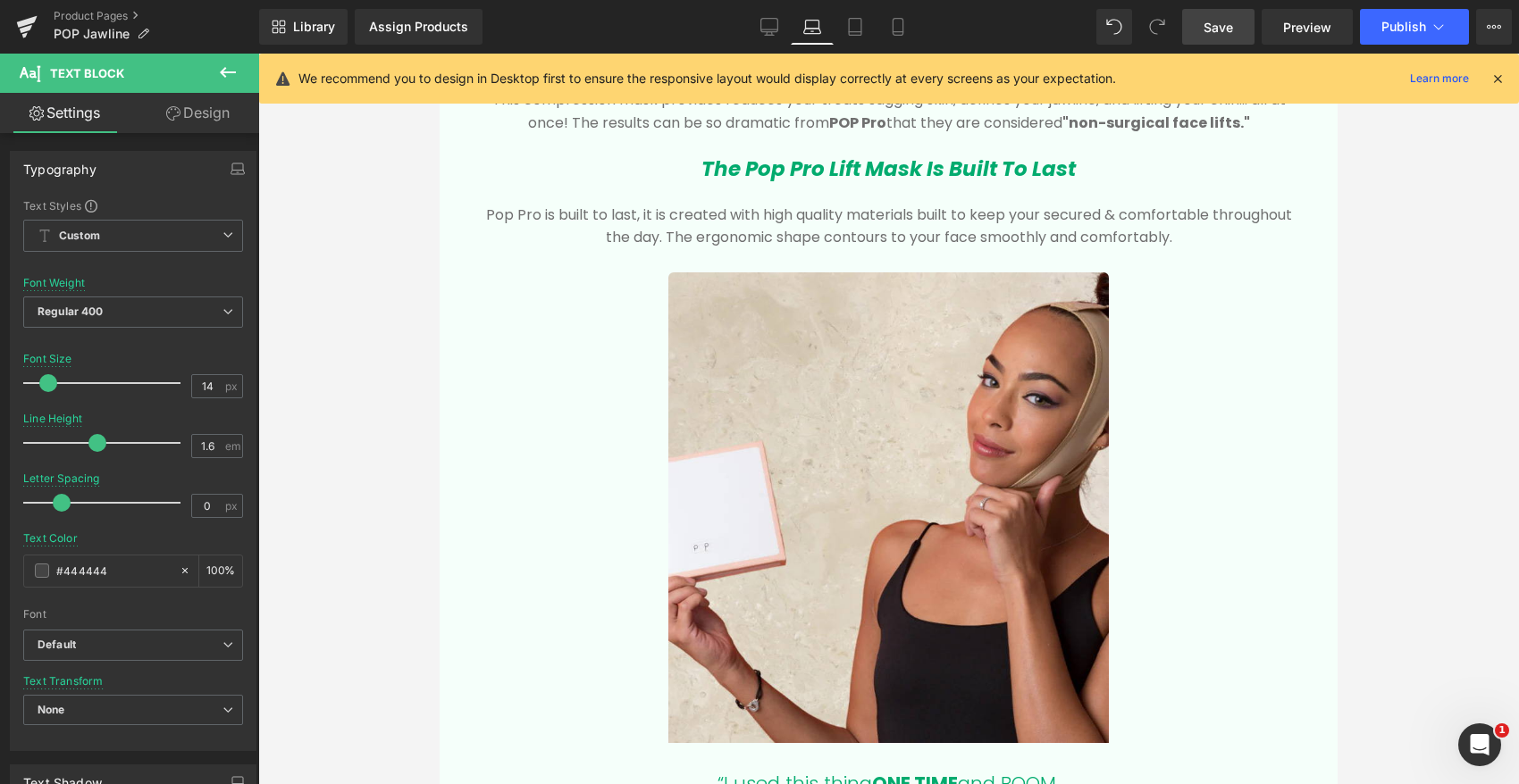
scroll to position [2584, 0]
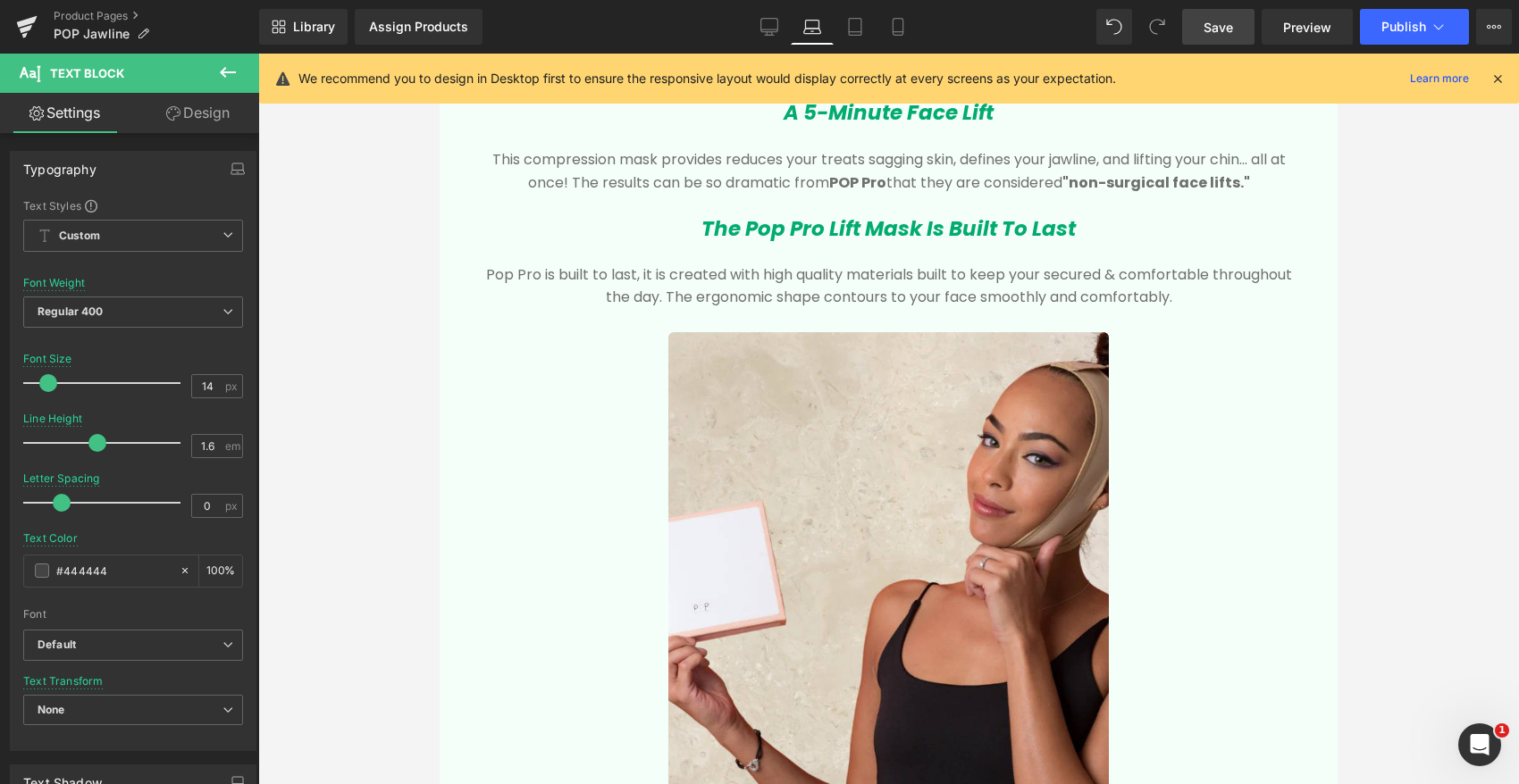
click at [711, 258] on div "The Pop Pro Lift Mask Is Built To Last Heading" at bounding box center [888, 239] width 880 height 46
click at [712, 281] on p "Pop Pro is built to last, it is created with high quality materials built to ke…" at bounding box center [888, 287] width 826 height 45
click at [712, 282] on p "Pop Pro is built to last, it is created with high quality materials built to ke…" at bounding box center [888, 287] width 826 height 45
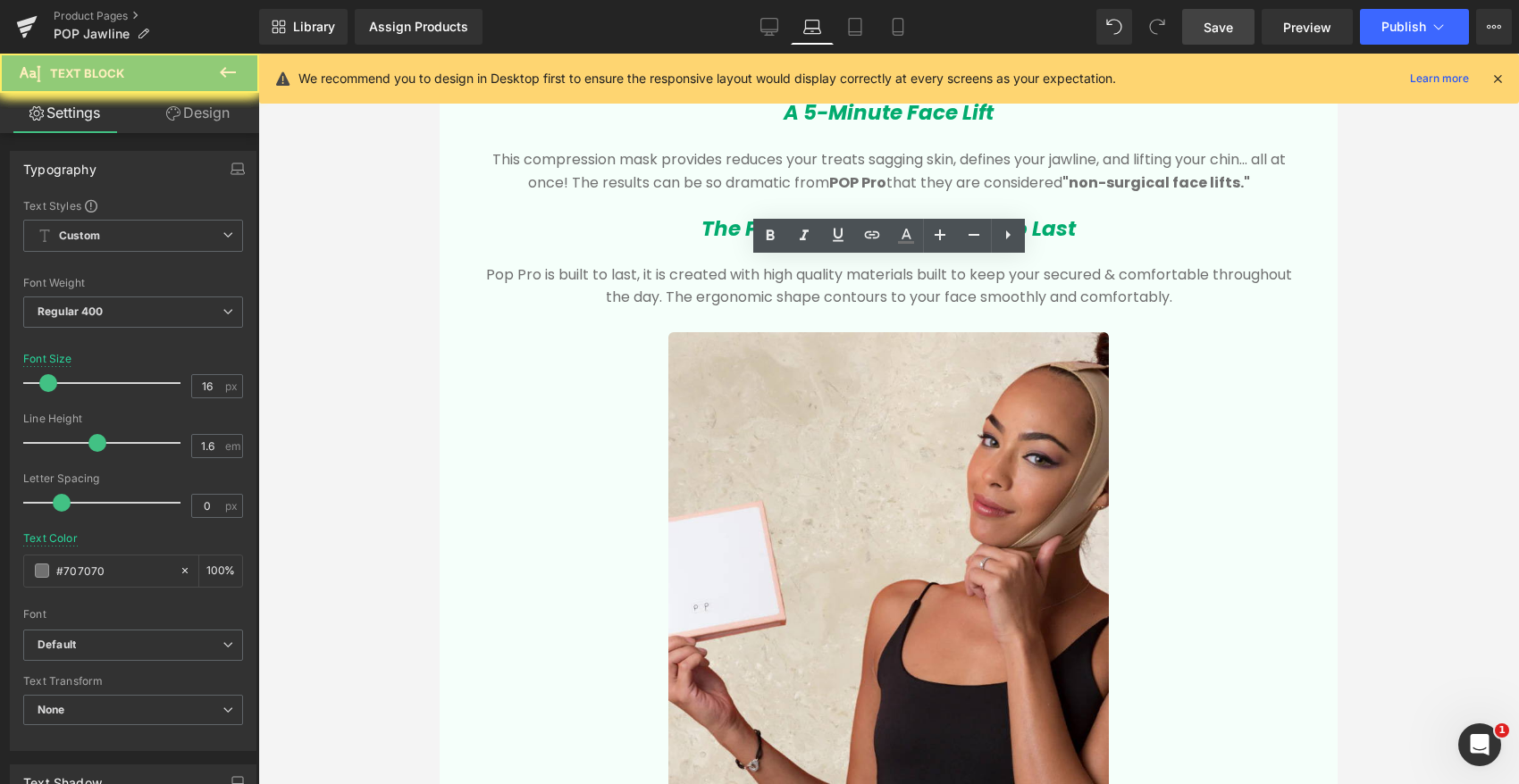
click at [712, 282] on p "Pop Pro is built to last, it is created with high quality materials built to ke…" at bounding box center [888, 287] width 826 height 45
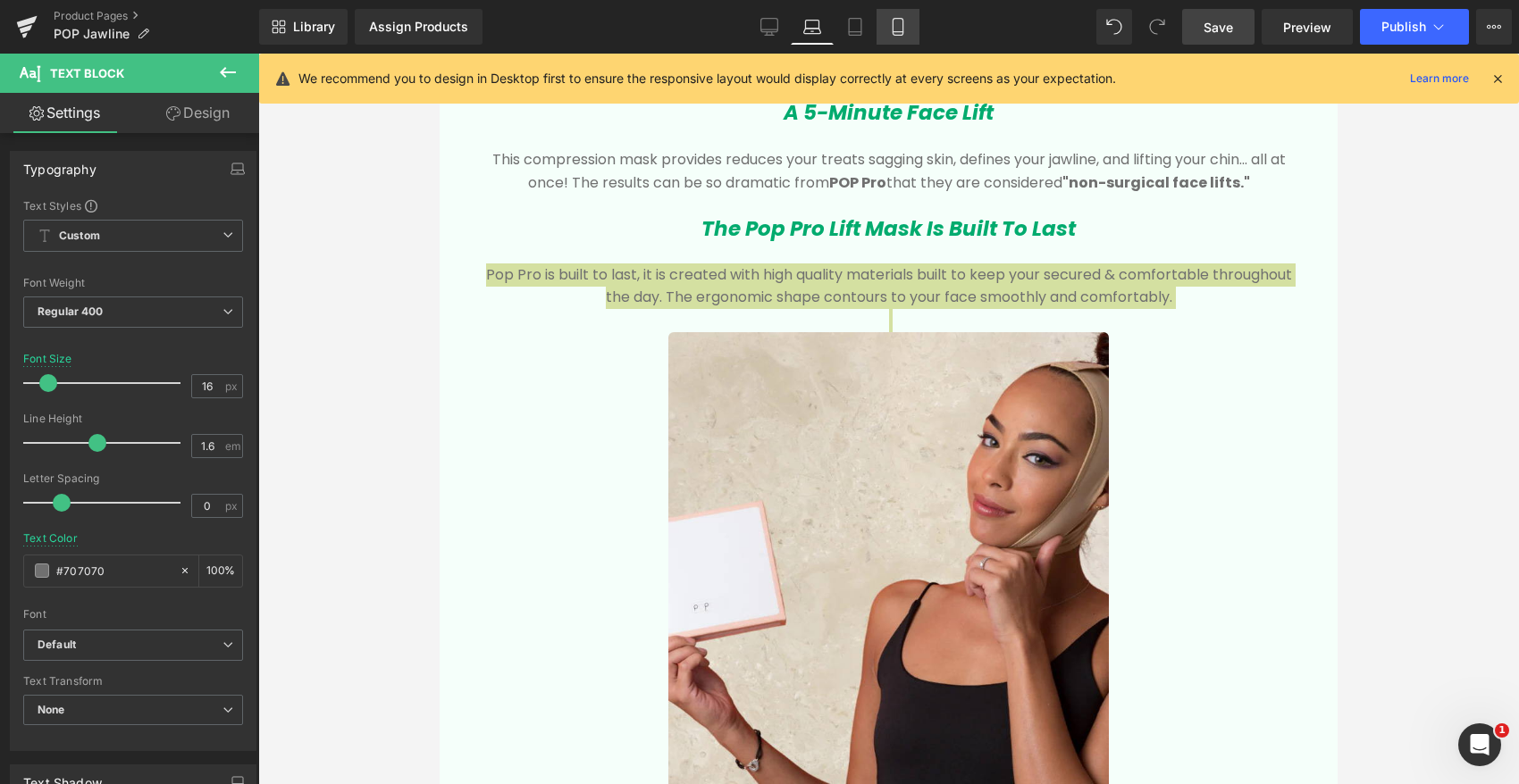
click at [898, 20] on icon at bounding box center [898, 26] width 18 height 18
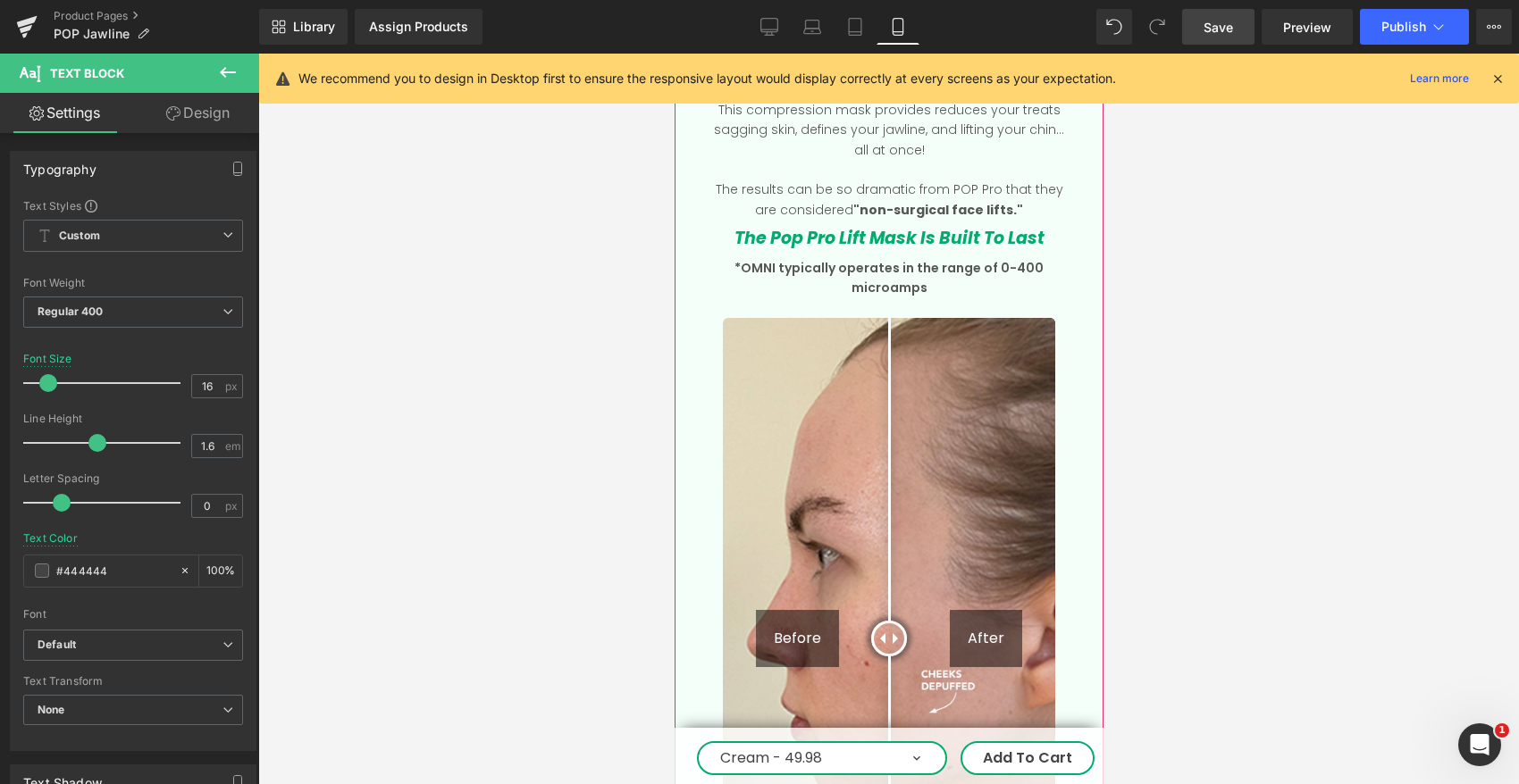
scroll to position [2725, 0]
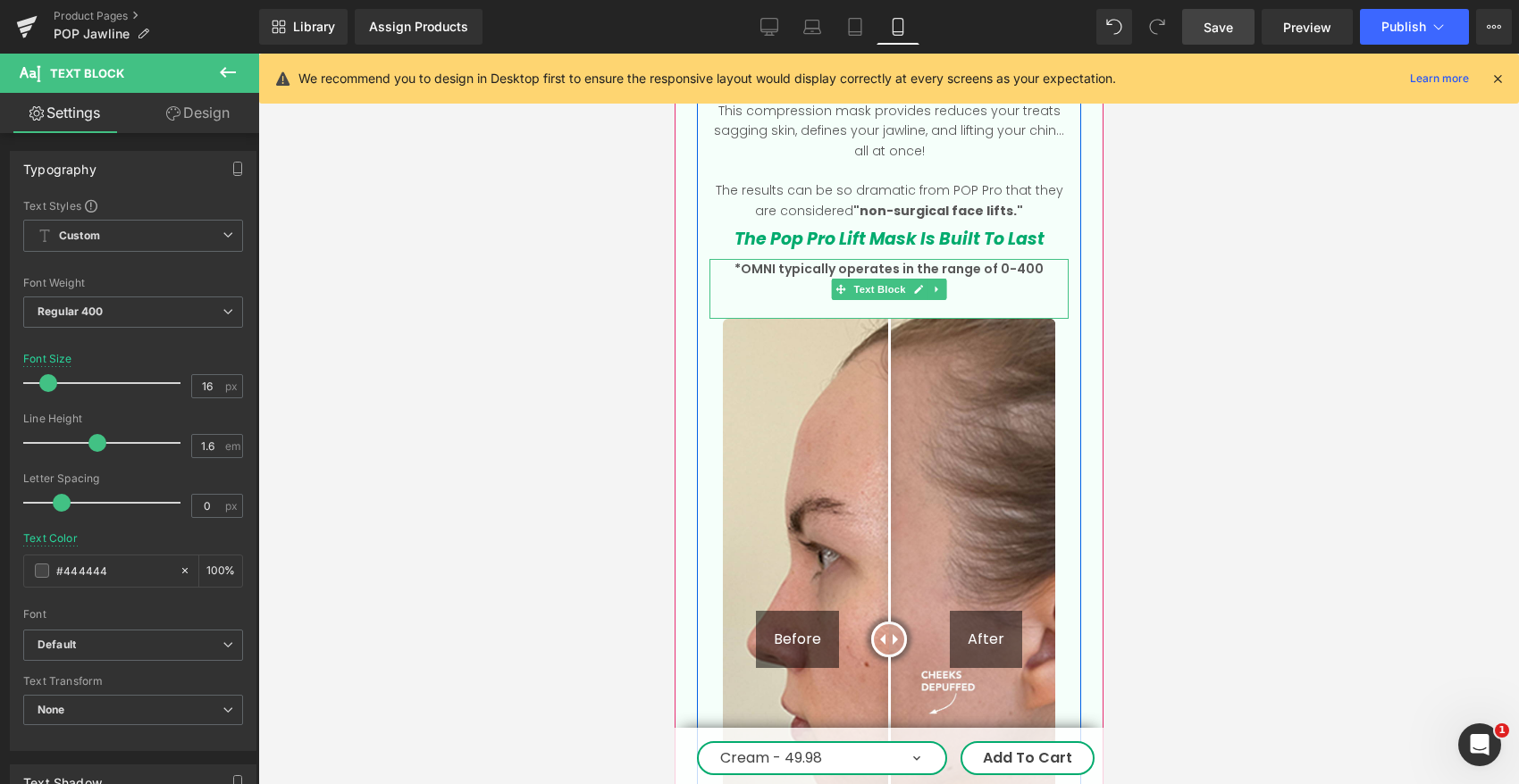
click at [827, 259] on p "*OMNI typically operates in the range of 0-400 microamps" at bounding box center [888, 279] width 359 height 40
click at [826, 259] on p "*OMNI typically operates in the range of 0-400 microamps" at bounding box center [888, 279] width 359 height 40
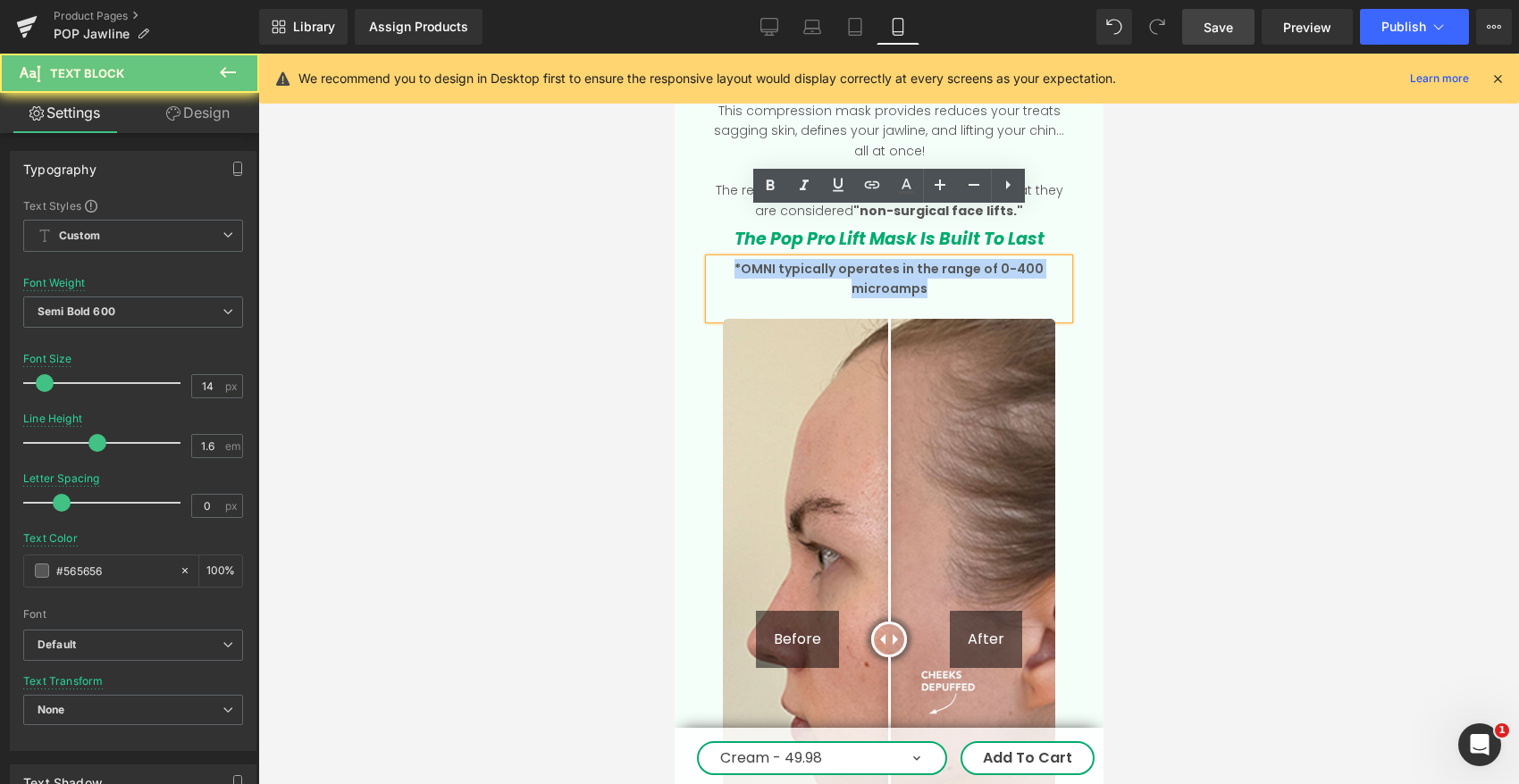
click at [826, 259] on p "*OMNI typically operates in the range of 0-400 microamps" at bounding box center [888, 279] width 359 height 40
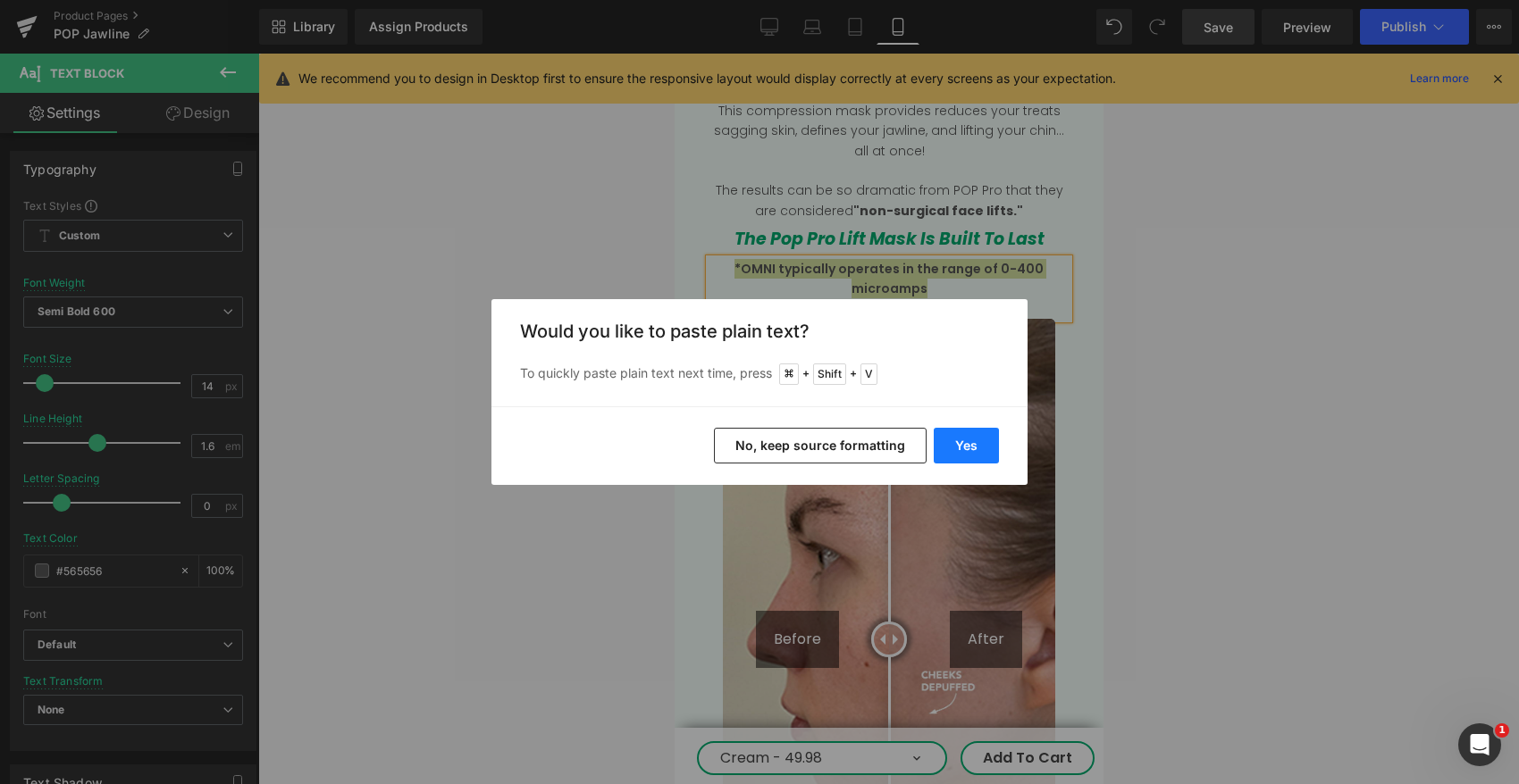
click at [976, 446] on button "Yes" at bounding box center [966, 445] width 65 height 35
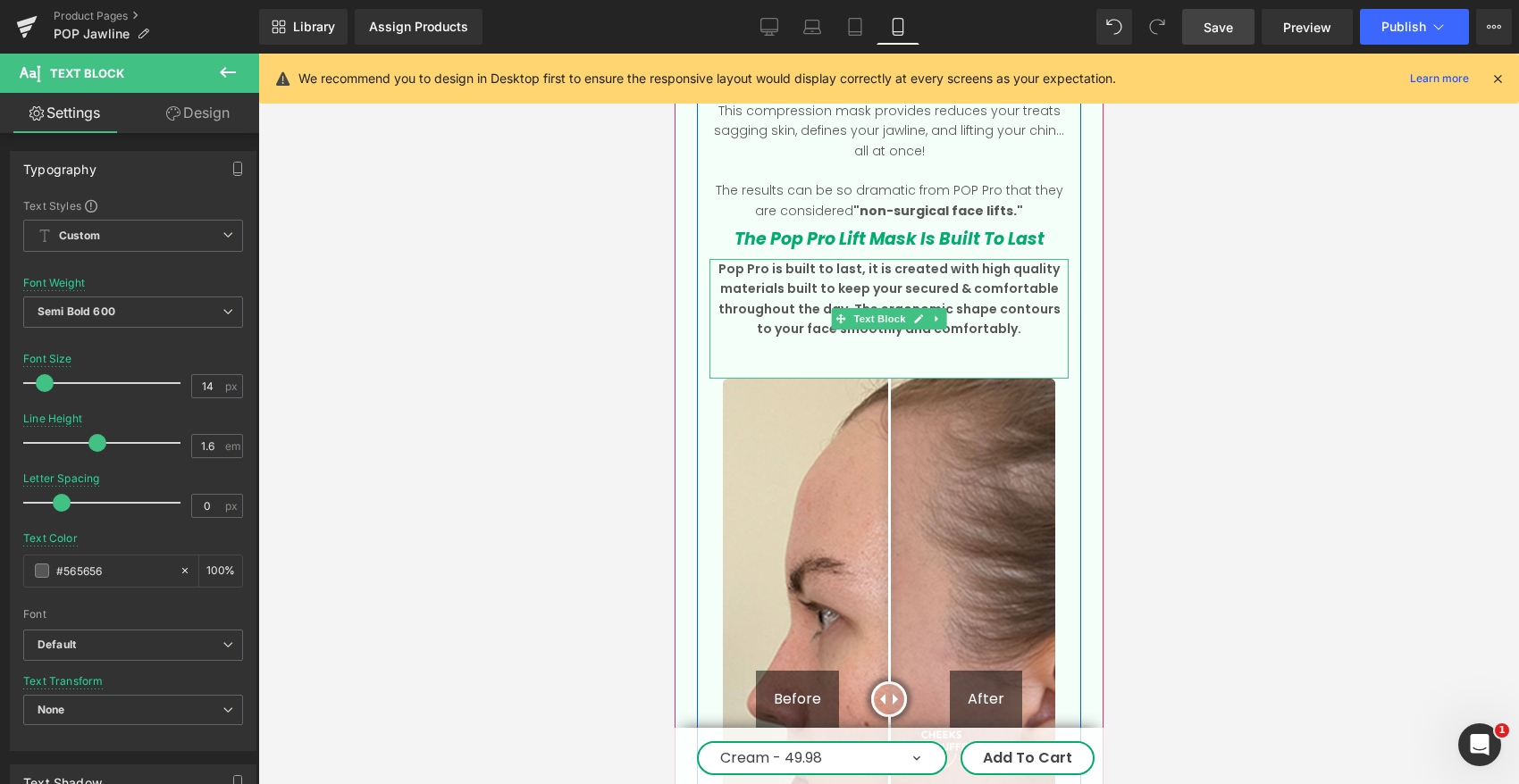
click at [921, 340] on p at bounding box center [888, 349] width 359 height 20
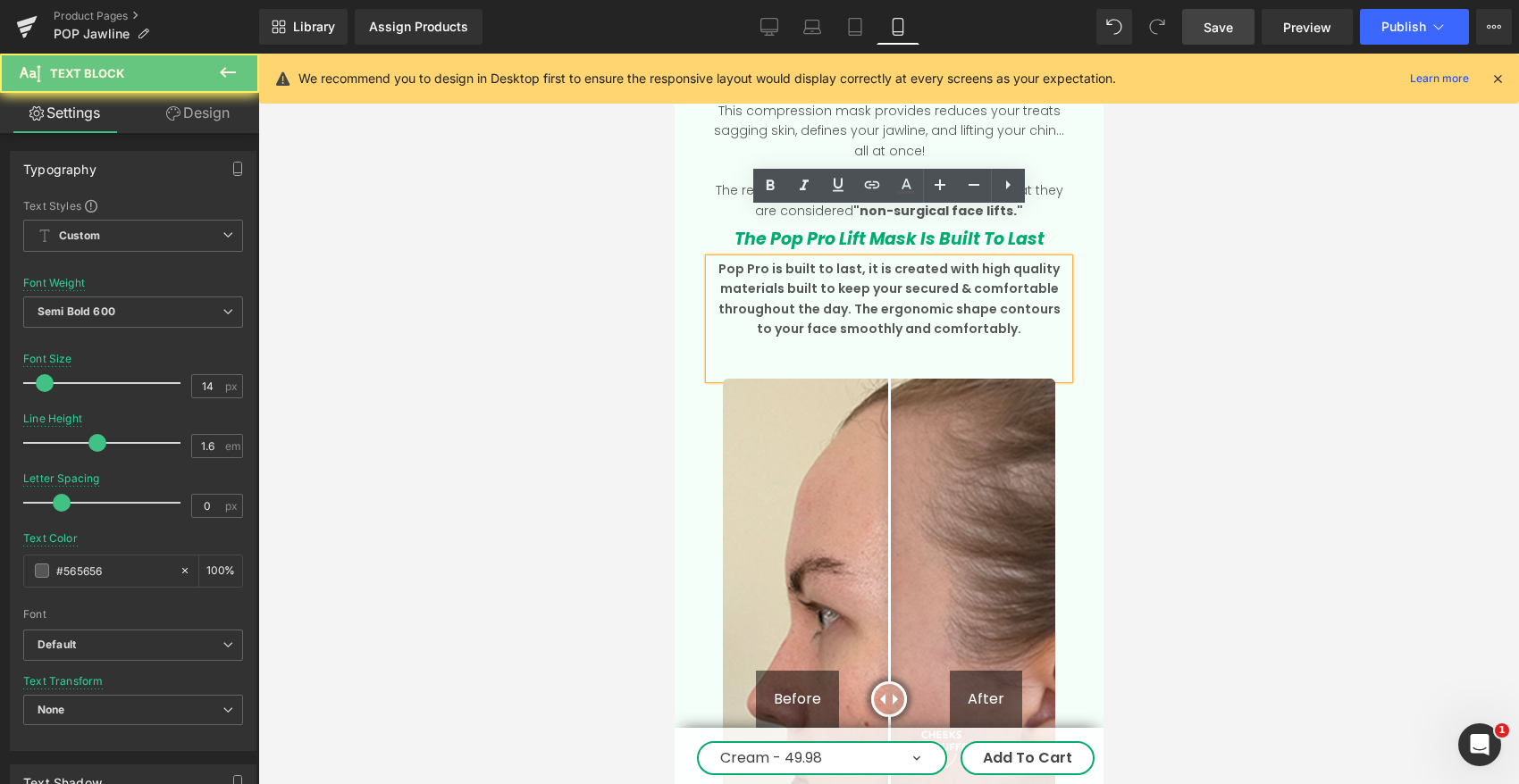
click at [921, 359] on p at bounding box center [888, 369] width 359 height 20
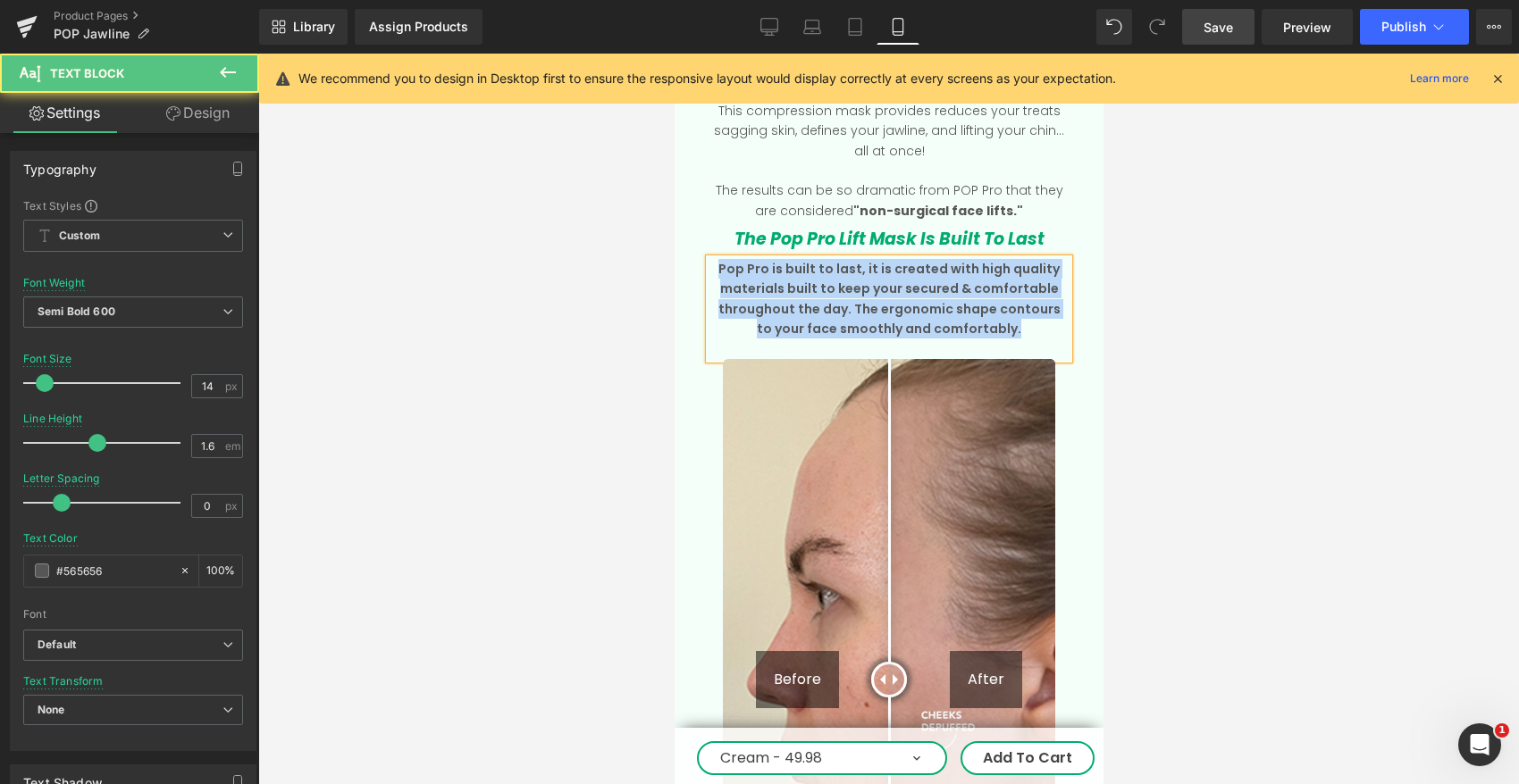
drag, startPoint x: 1010, startPoint y: 278, endPoint x: 711, endPoint y: 223, distance: 304.0
click at [711, 259] on p "Pop Pro is built to last, it is created with high quality materials built to ke…" at bounding box center [888, 299] width 359 height 80
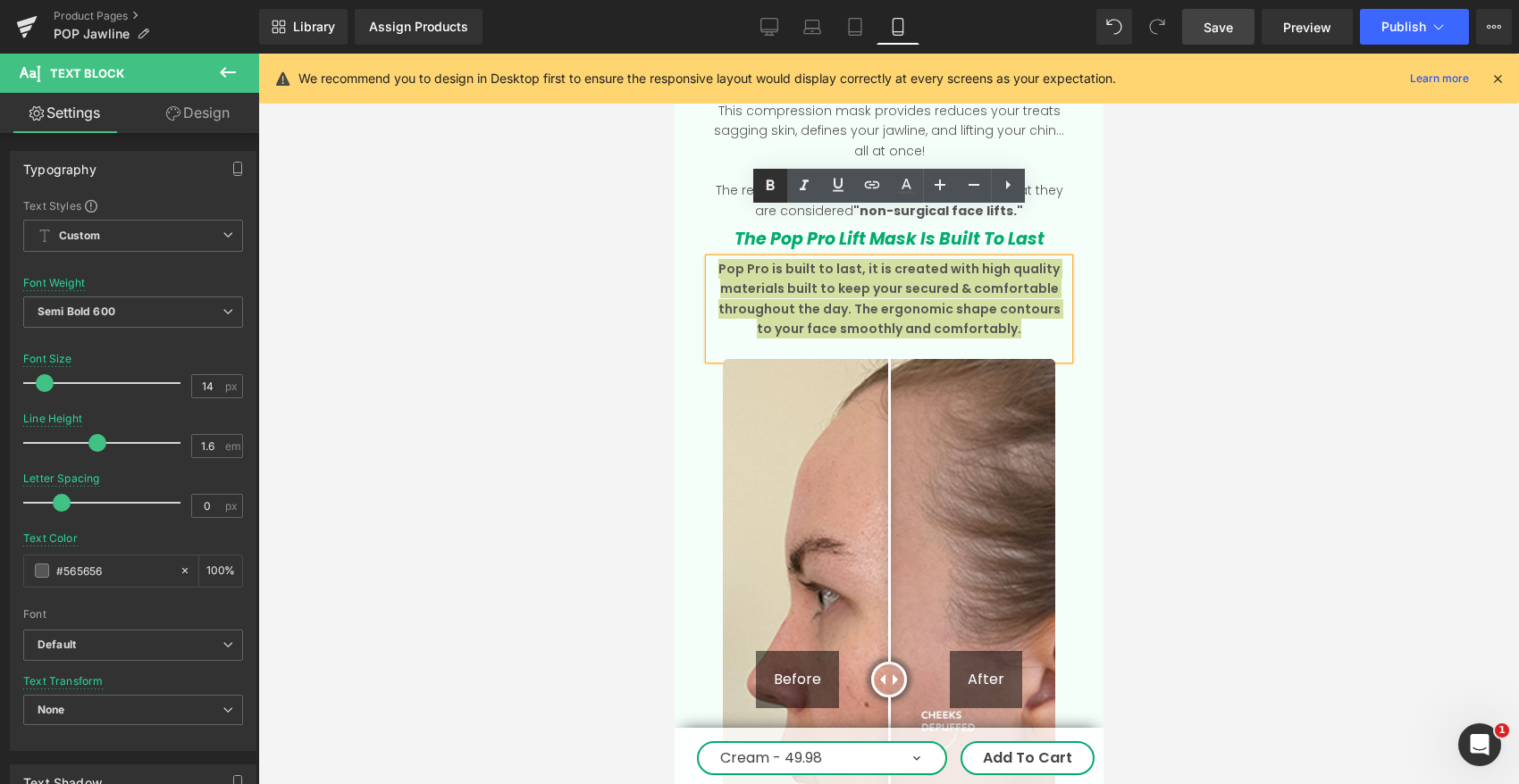
click at [774, 186] on icon at bounding box center [770, 185] width 22 height 22
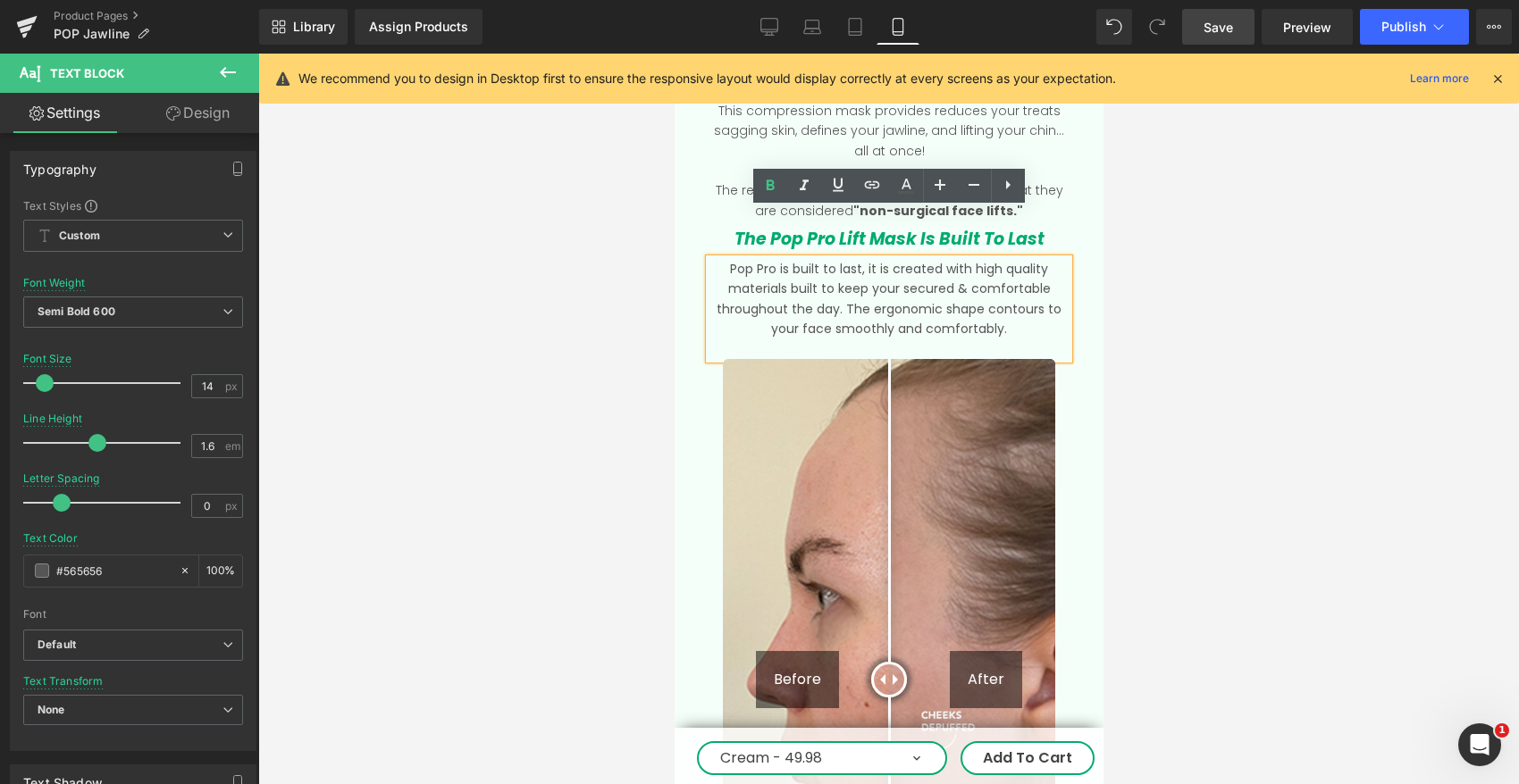
click at [823, 260] on span "Pop Pro is built to last, it is created with high quality materials built to ke…" at bounding box center [887, 298] width 344 height 78
drag, startPoint x: 780, startPoint y: 218, endPoint x: 717, endPoint y: 218, distance: 63.0
click at [717, 259] on p "Pop Pro is built to last, it is created with high quality materials built to ke…" at bounding box center [888, 299] width 359 height 80
click at [770, 180] on icon at bounding box center [769, 184] width 8 height 11
click at [829, 259] on p "Pop Pro is built to last, it is created with high quality materials built to ke…" at bounding box center [888, 299] width 359 height 80
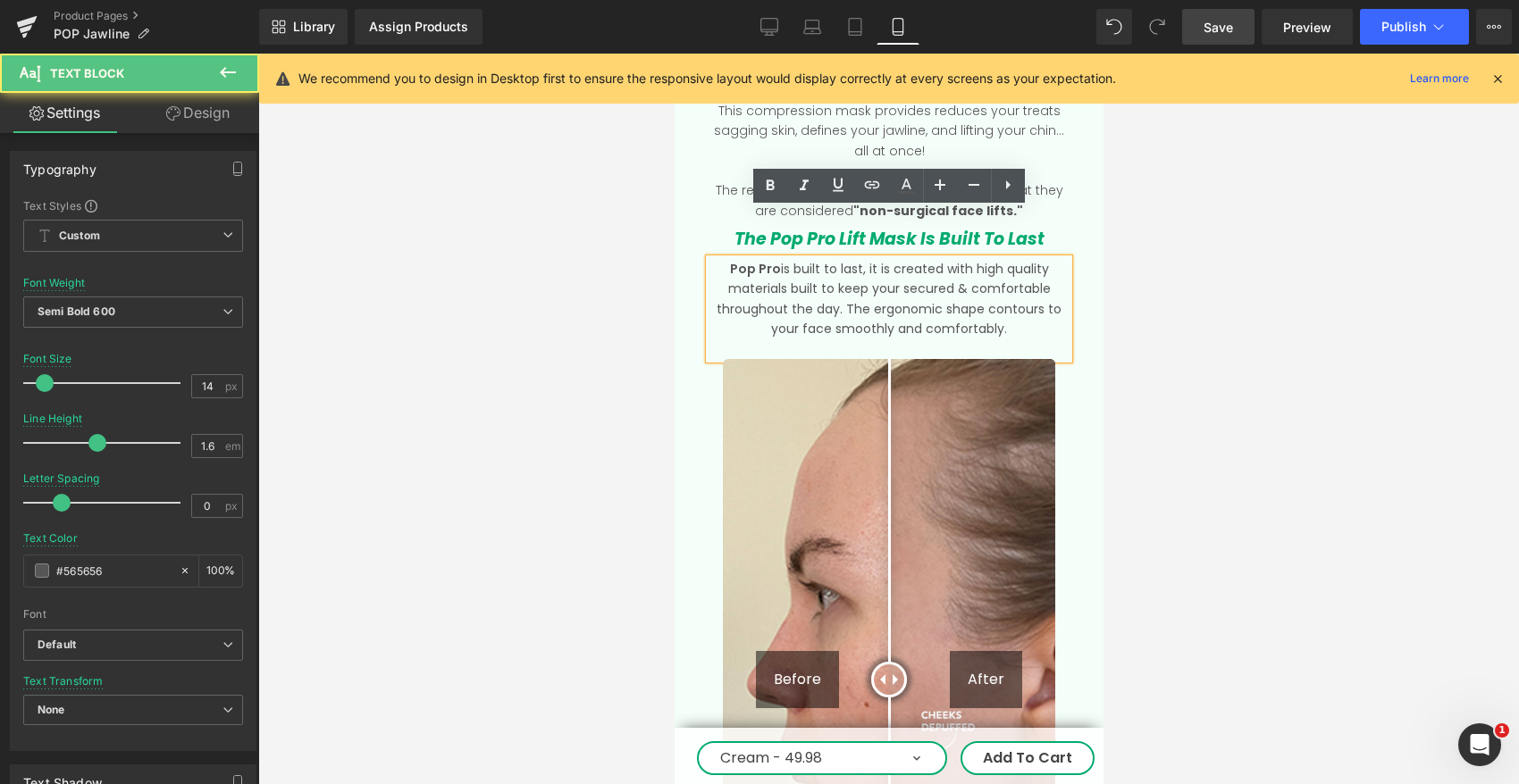
click at [847, 260] on span "is built to last, it is created with high quality materials built to keep your …" at bounding box center [887, 298] width 344 height 78
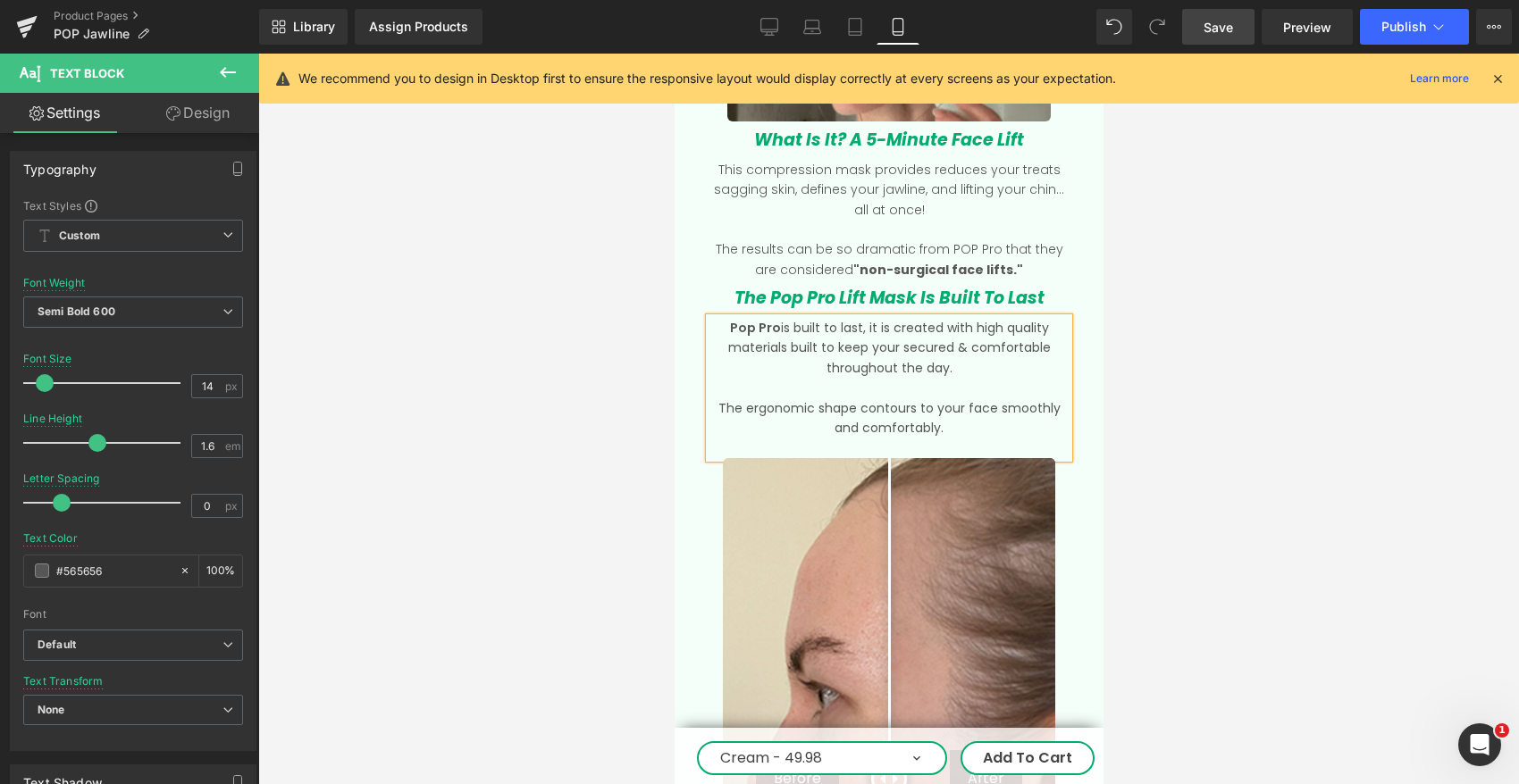
scroll to position [2596, 0]
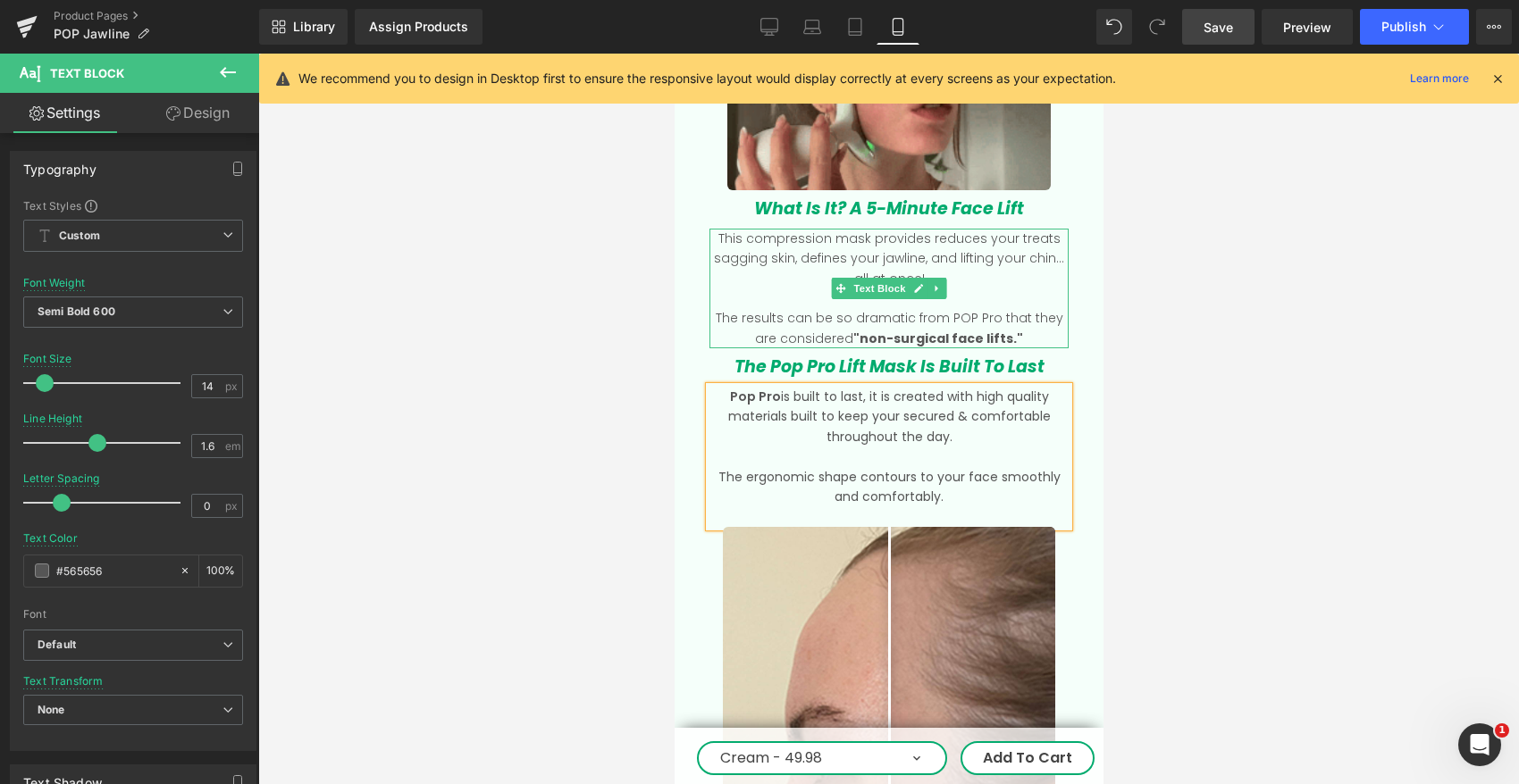
click at [1022, 308] on p "The results can be so dramatic from POP Pro that they are considered "non-surgi…" at bounding box center [888, 328] width 359 height 40
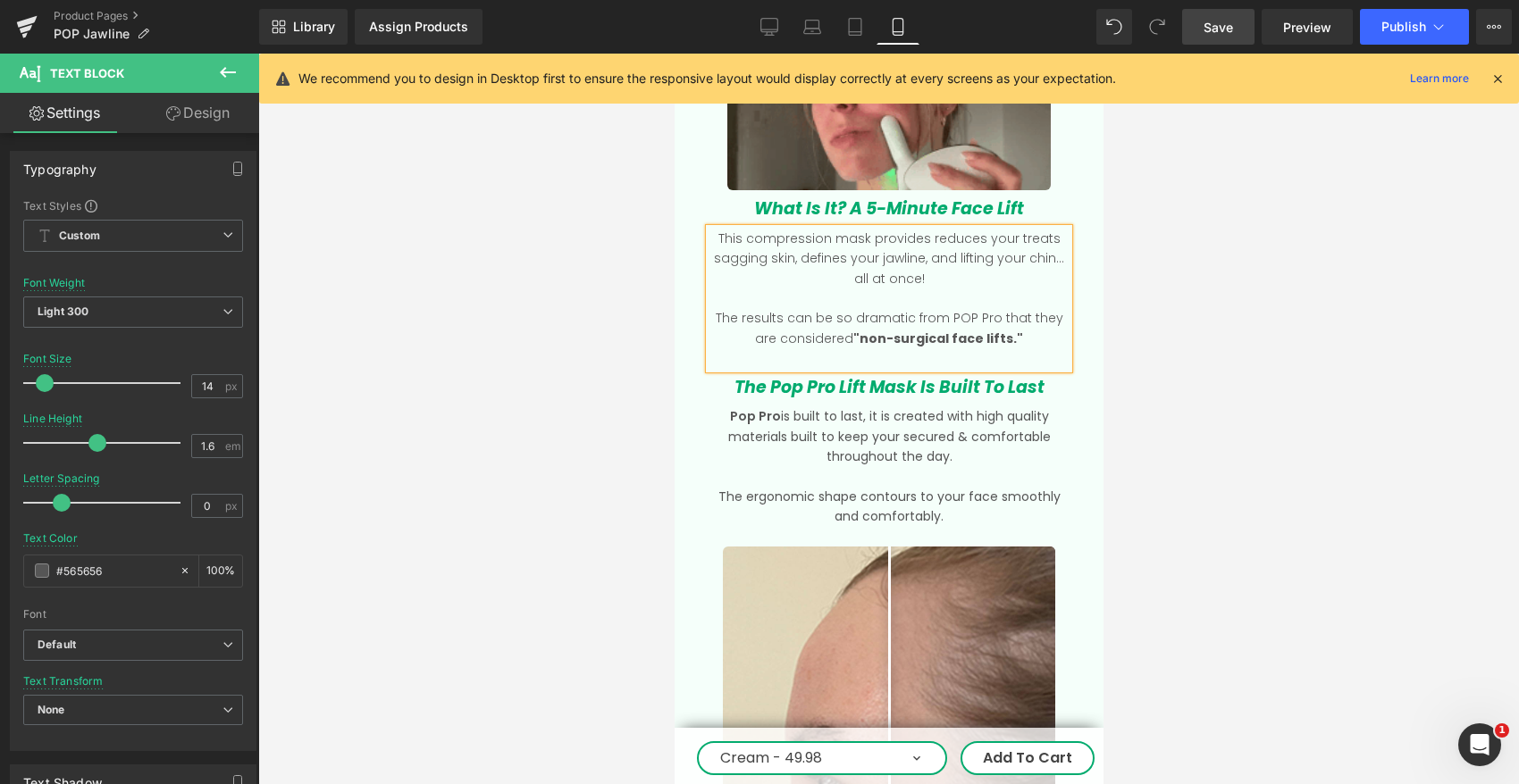
click at [1210, 319] on div at bounding box center [888, 419] width 1260 height 731
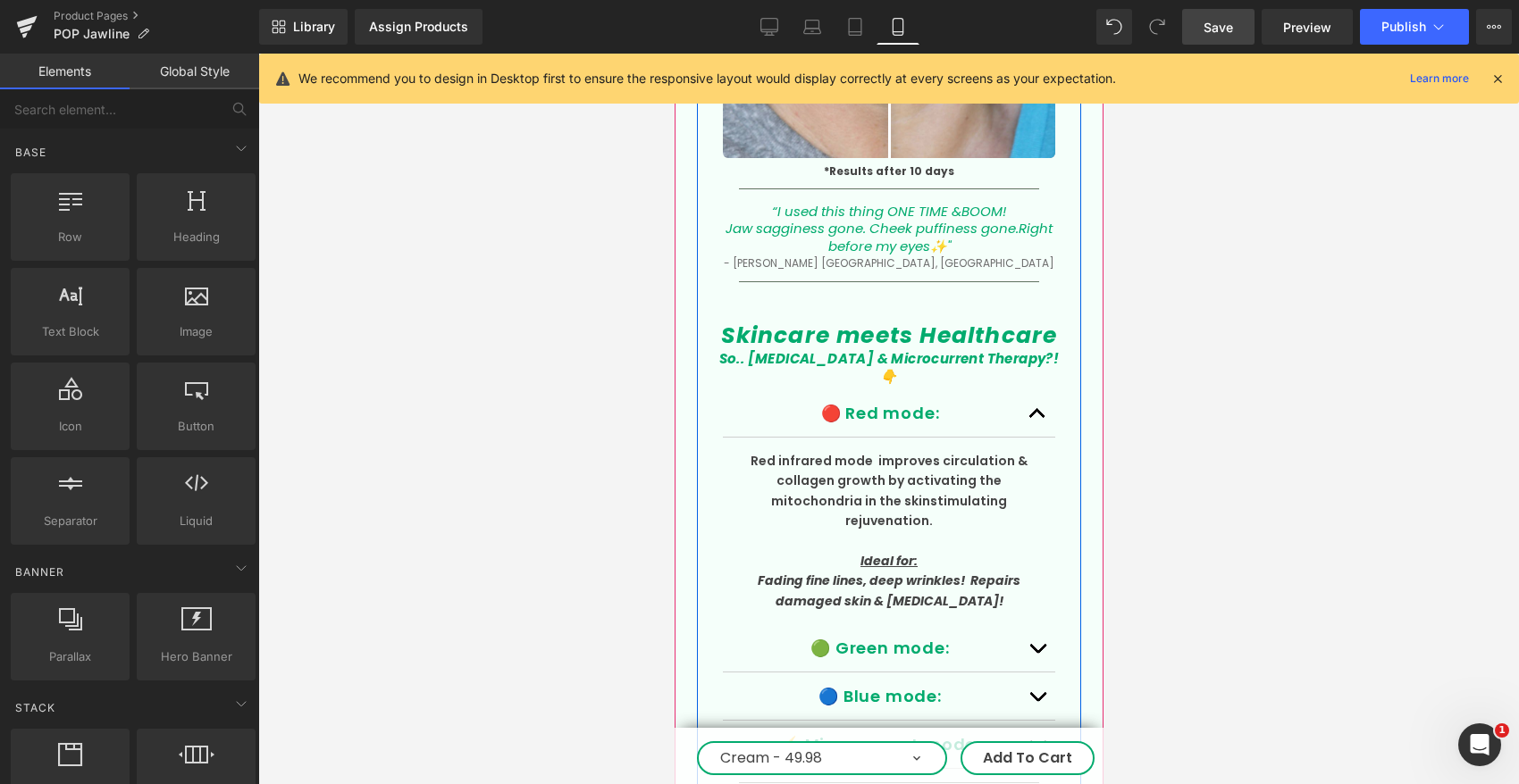
scroll to position [4408, 0]
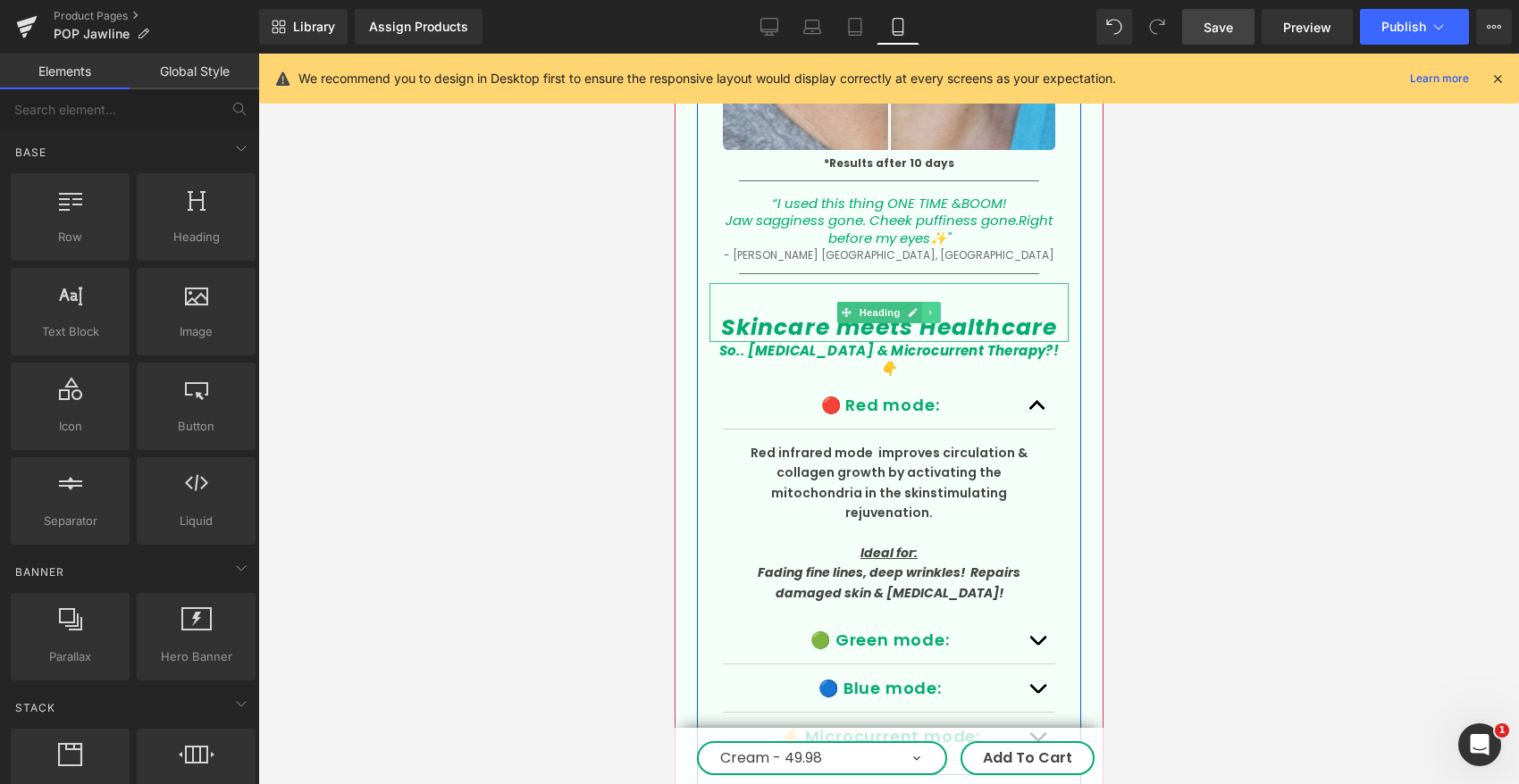
click at [938, 302] on link at bounding box center [930, 313] width 19 height 22
click at [941, 307] on icon at bounding box center [940, 312] width 10 height 10
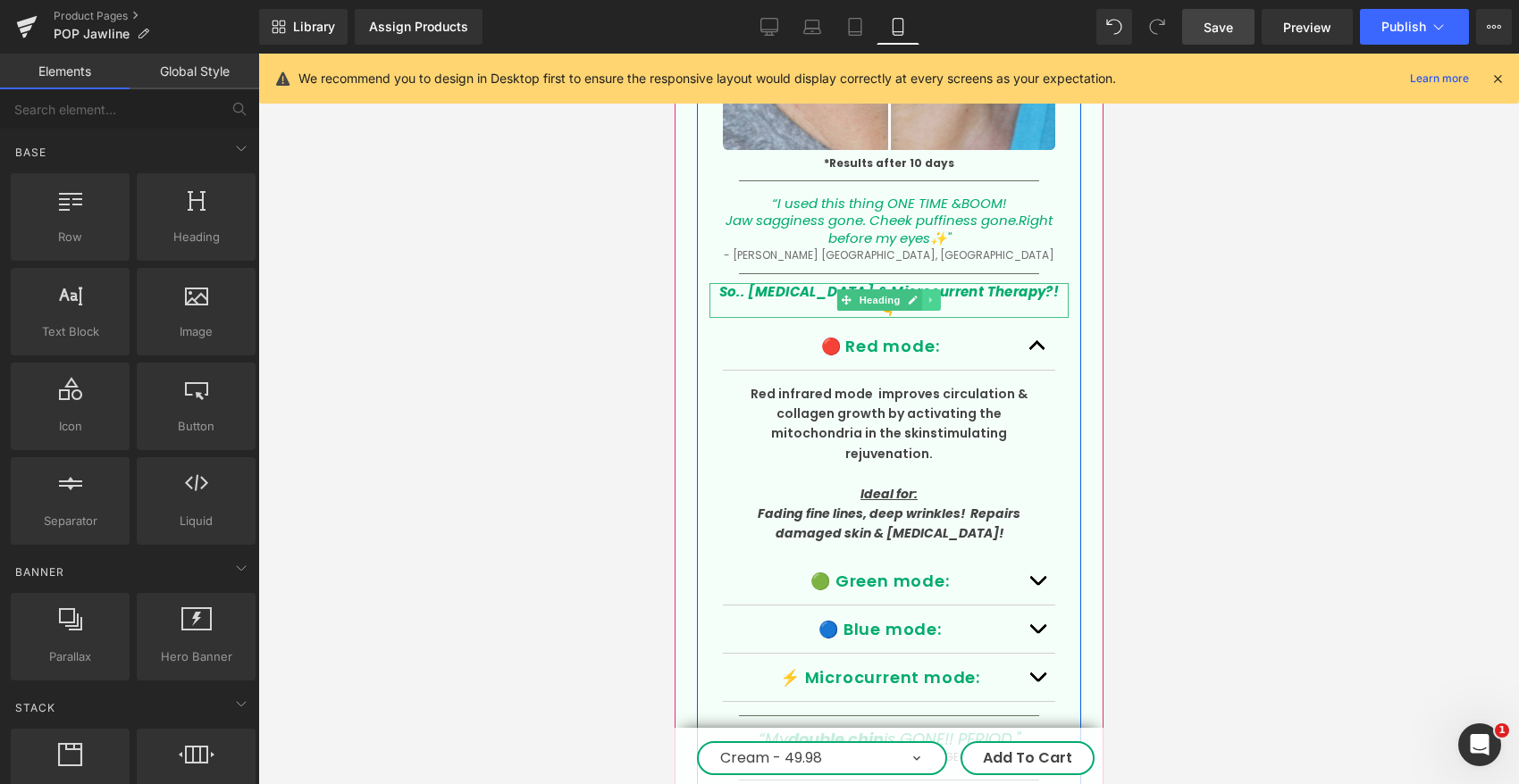
click at [932, 294] on icon at bounding box center [930, 299] width 10 height 11
click at [932, 289] on link at bounding box center [940, 300] width 19 height 22
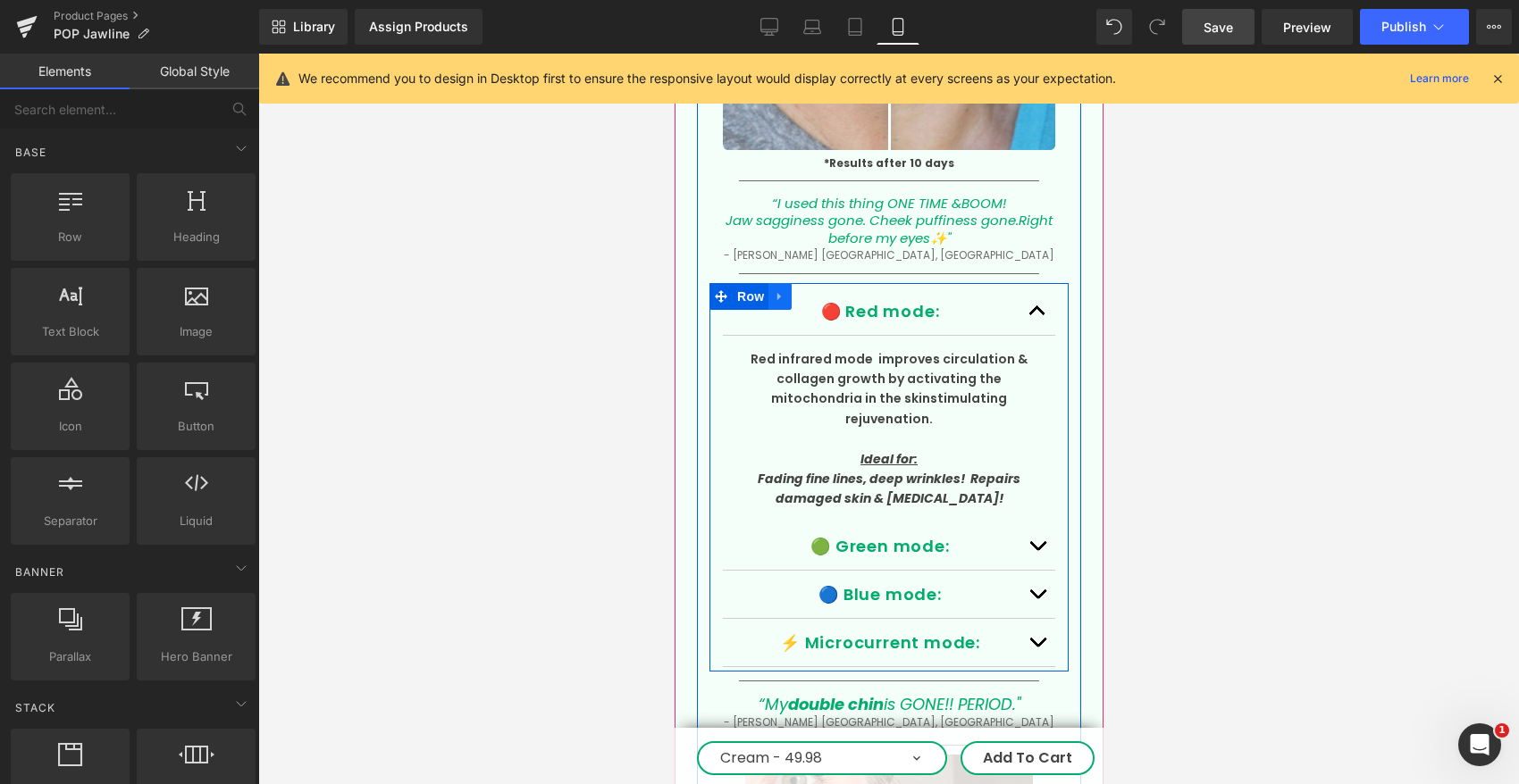
click at [783, 289] on icon at bounding box center [778, 296] width 13 height 14
click at [823, 289] on icon at bounding box center [825, 296] width 13 height 14
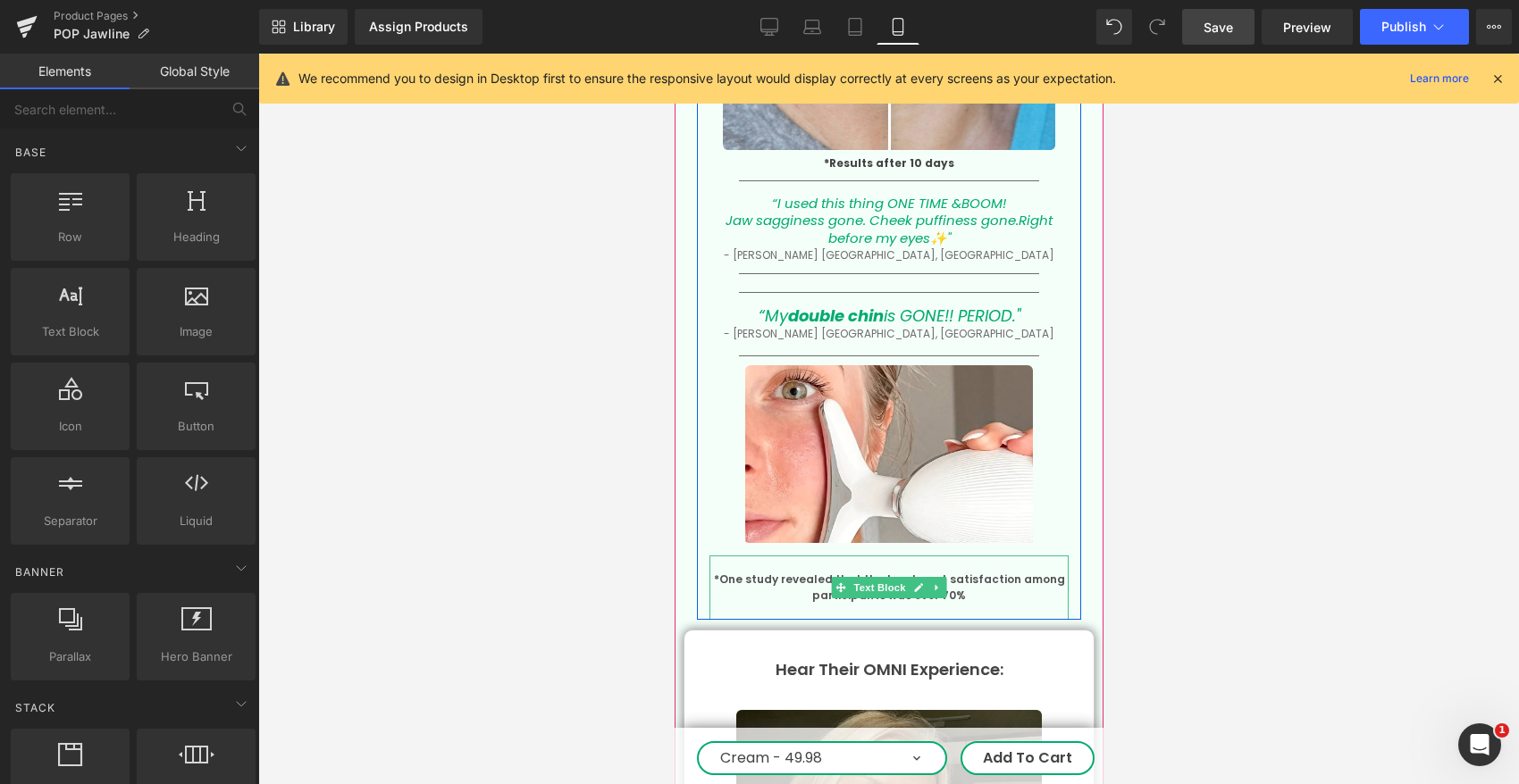
click at [941, 577] on link at bounding box center [936, 588] width 19 height 22
click at [941, 583] on icon at bounding box center [946, 588] width 10 height 10
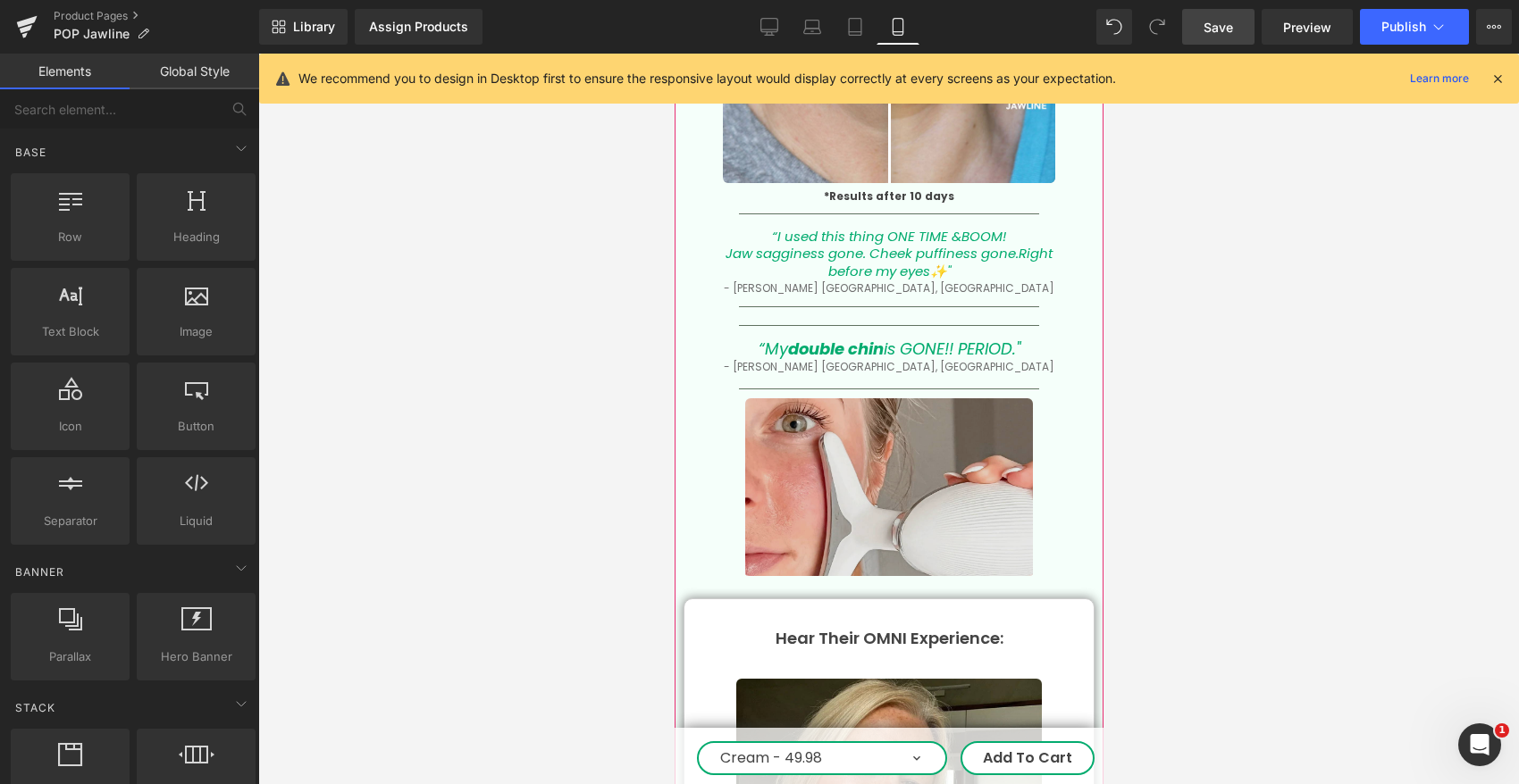
scroll to position [4379, 0]
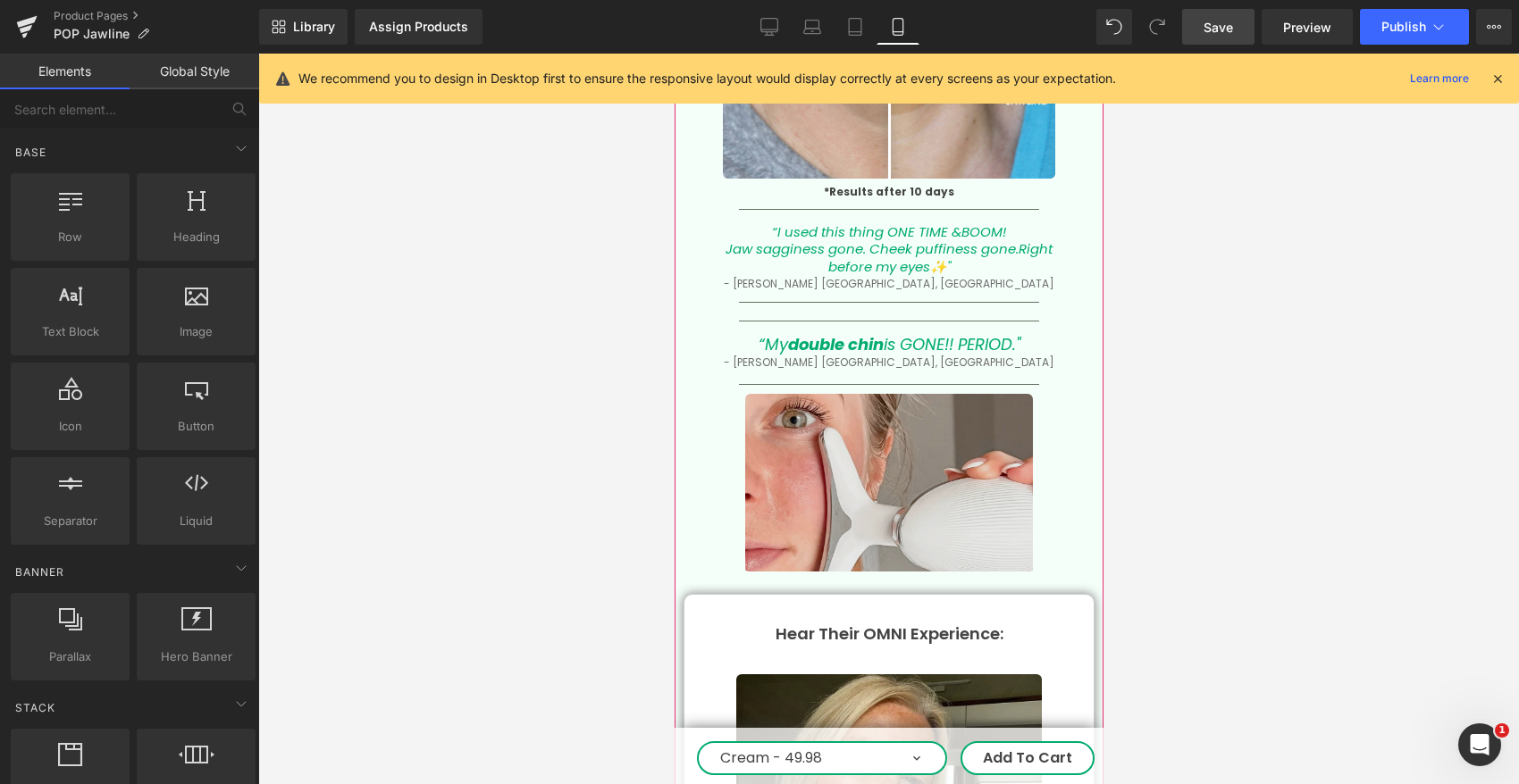
click at [831, 486] on img at bounding box center [887, 484] width 288 height 182
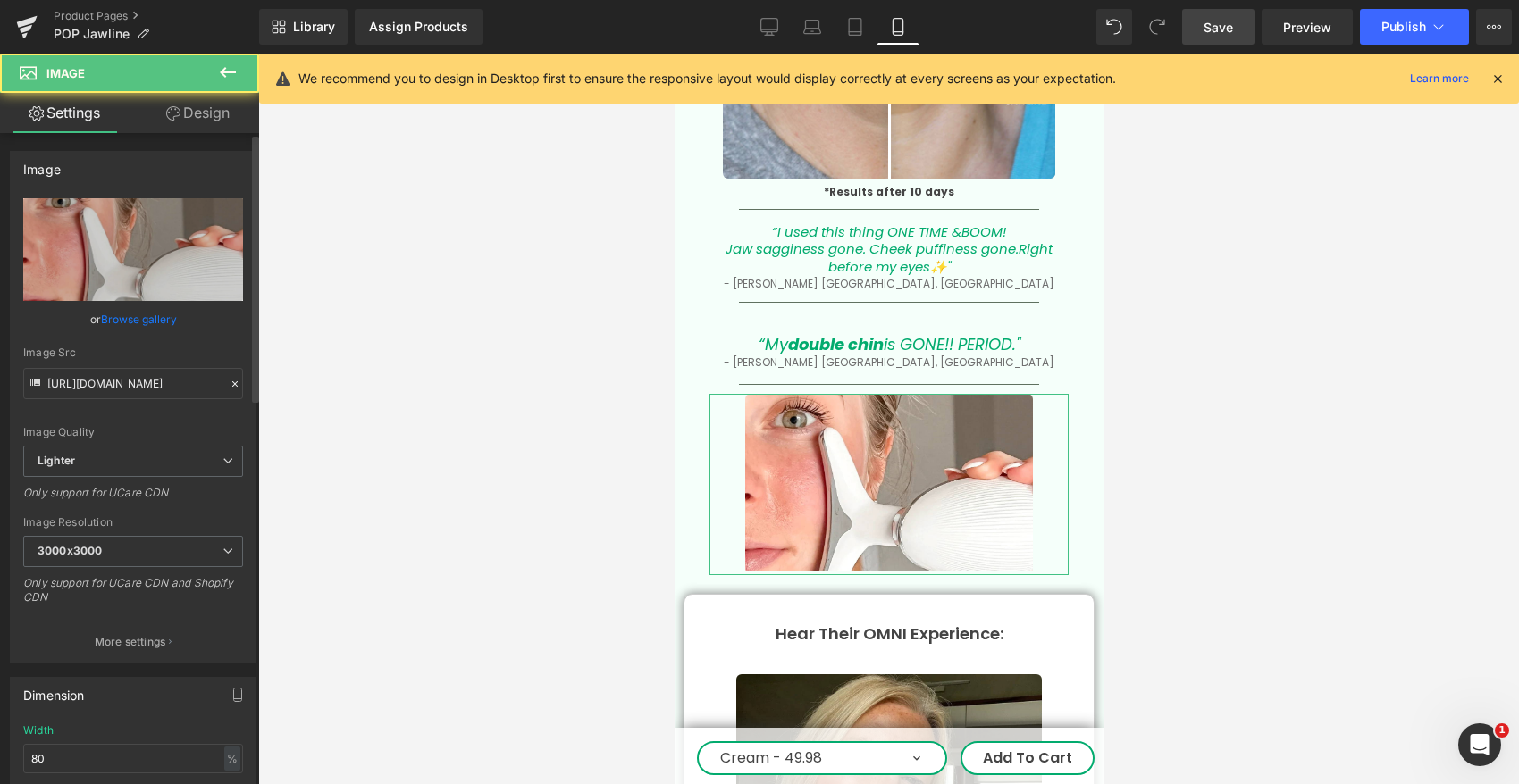
click at [139, 317] on link "Browse gallery" at bounding box center [138, 320] width 76 height 31
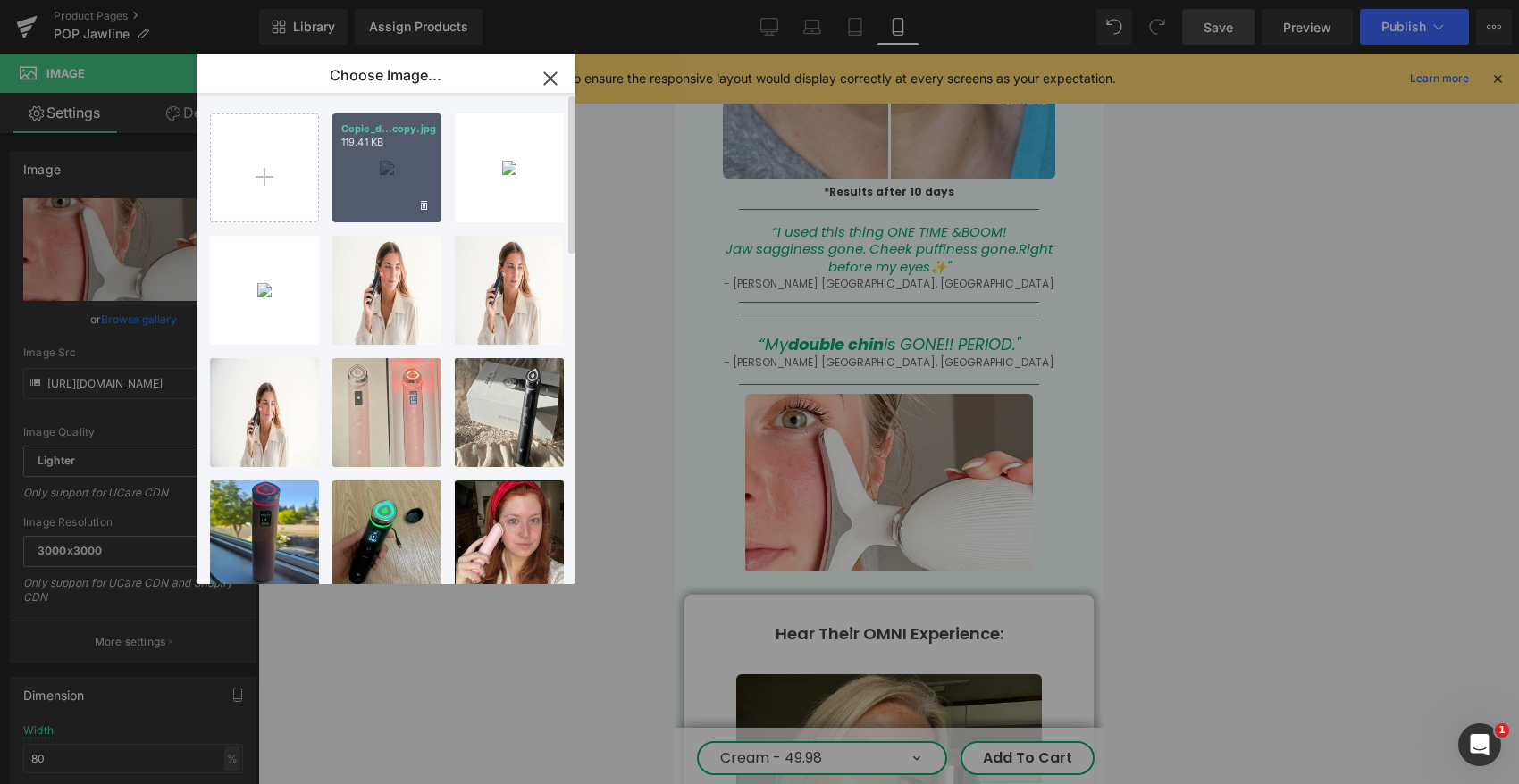
click at [384, 176] on div "Copie_d...copy.jpg 119.41 KB" at bounding box center [387, 168] width 109 height 109
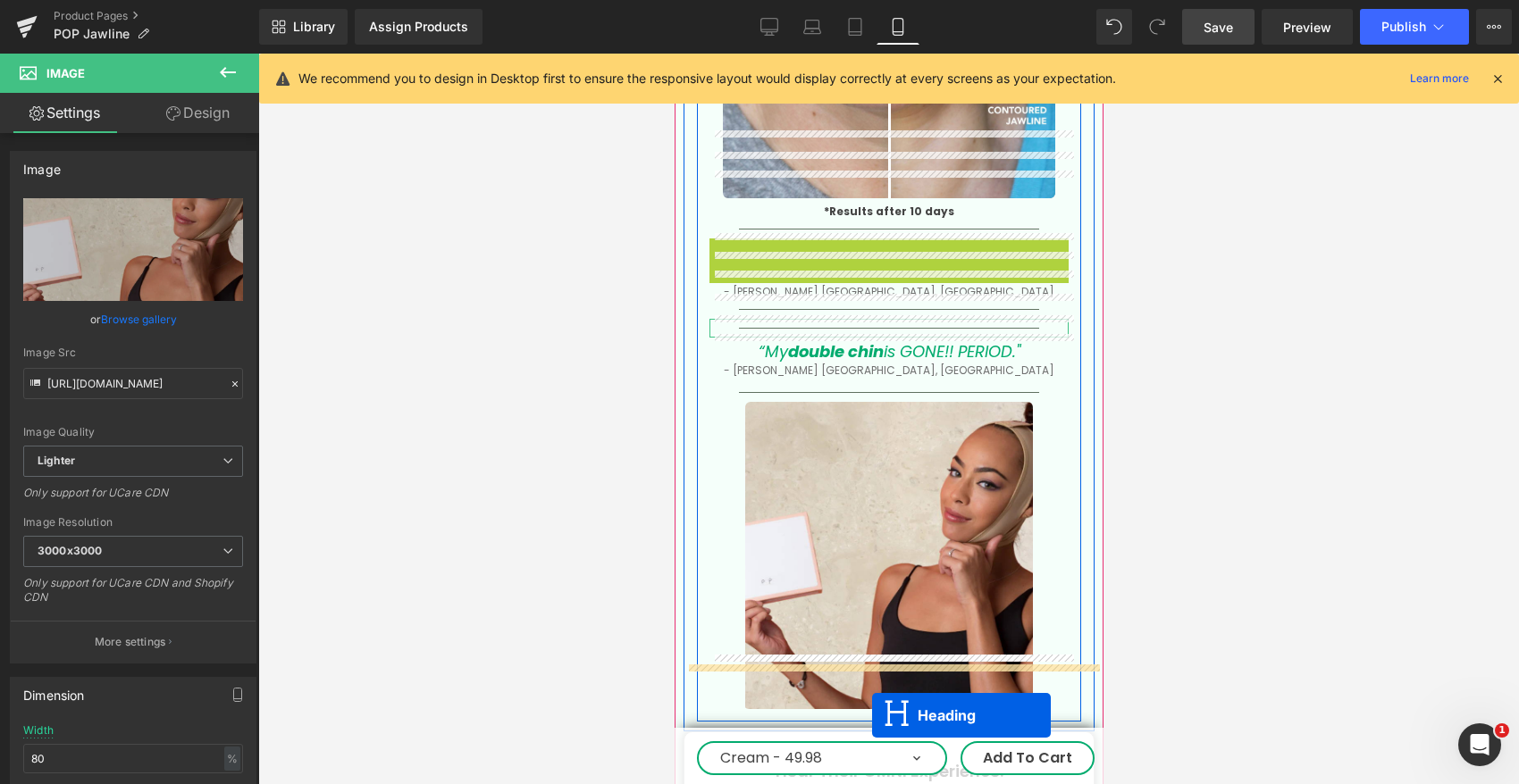
scroll to position [4414, 0]
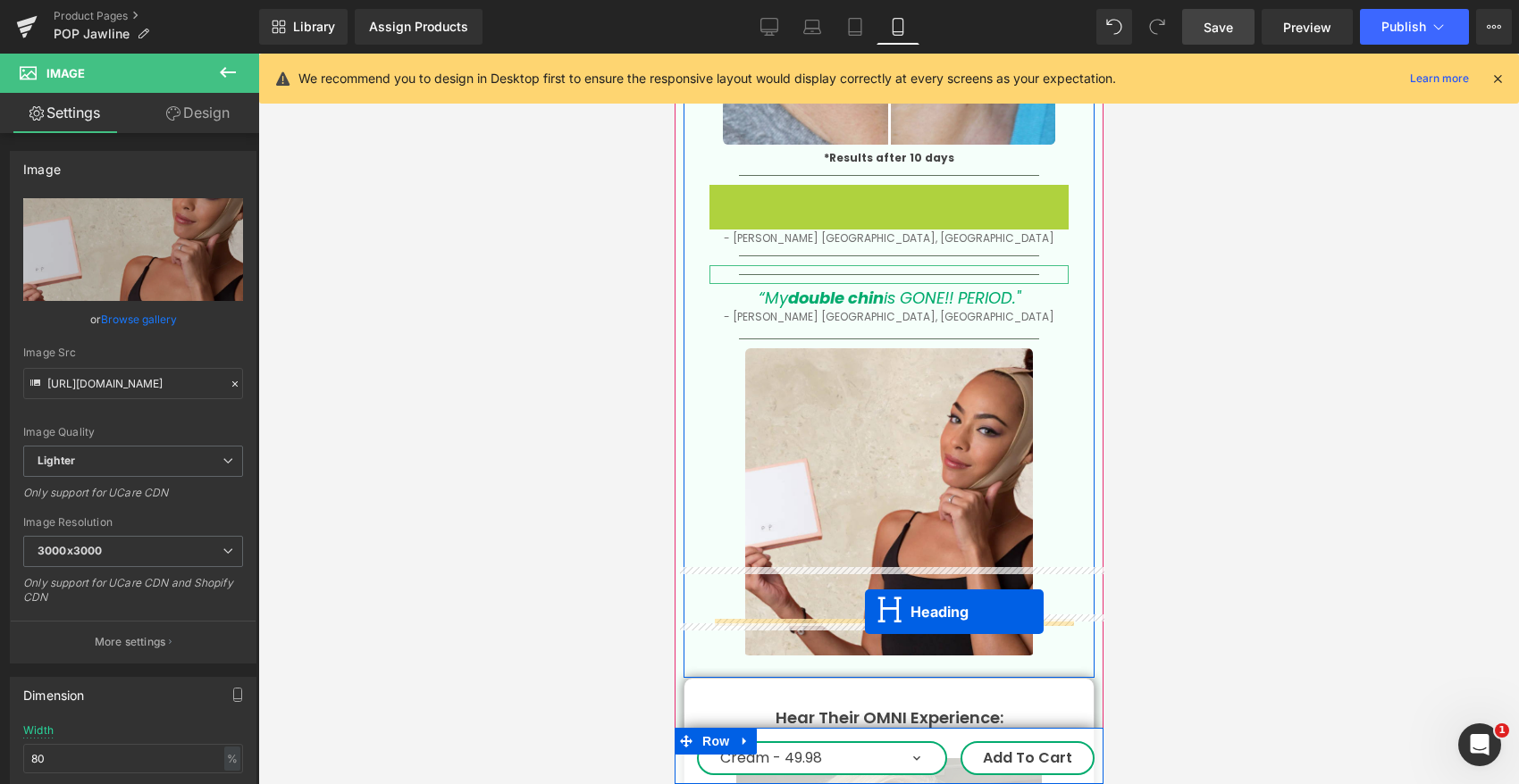
drag, startPoint x: 843, startPoint y: 326, endPoint x: 864, endPoint y: 612, distance: 286.8
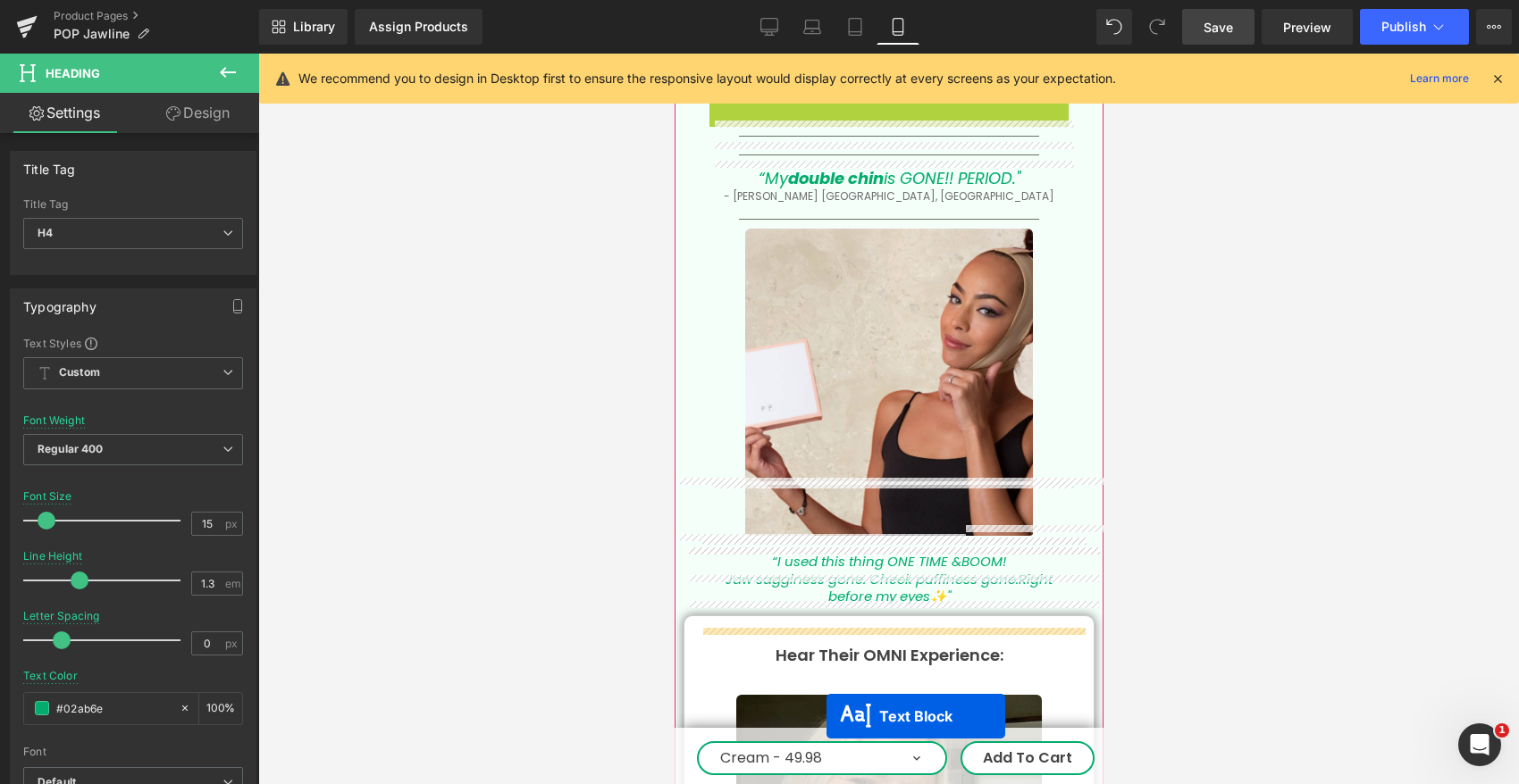
scroll to position [4570, 0]
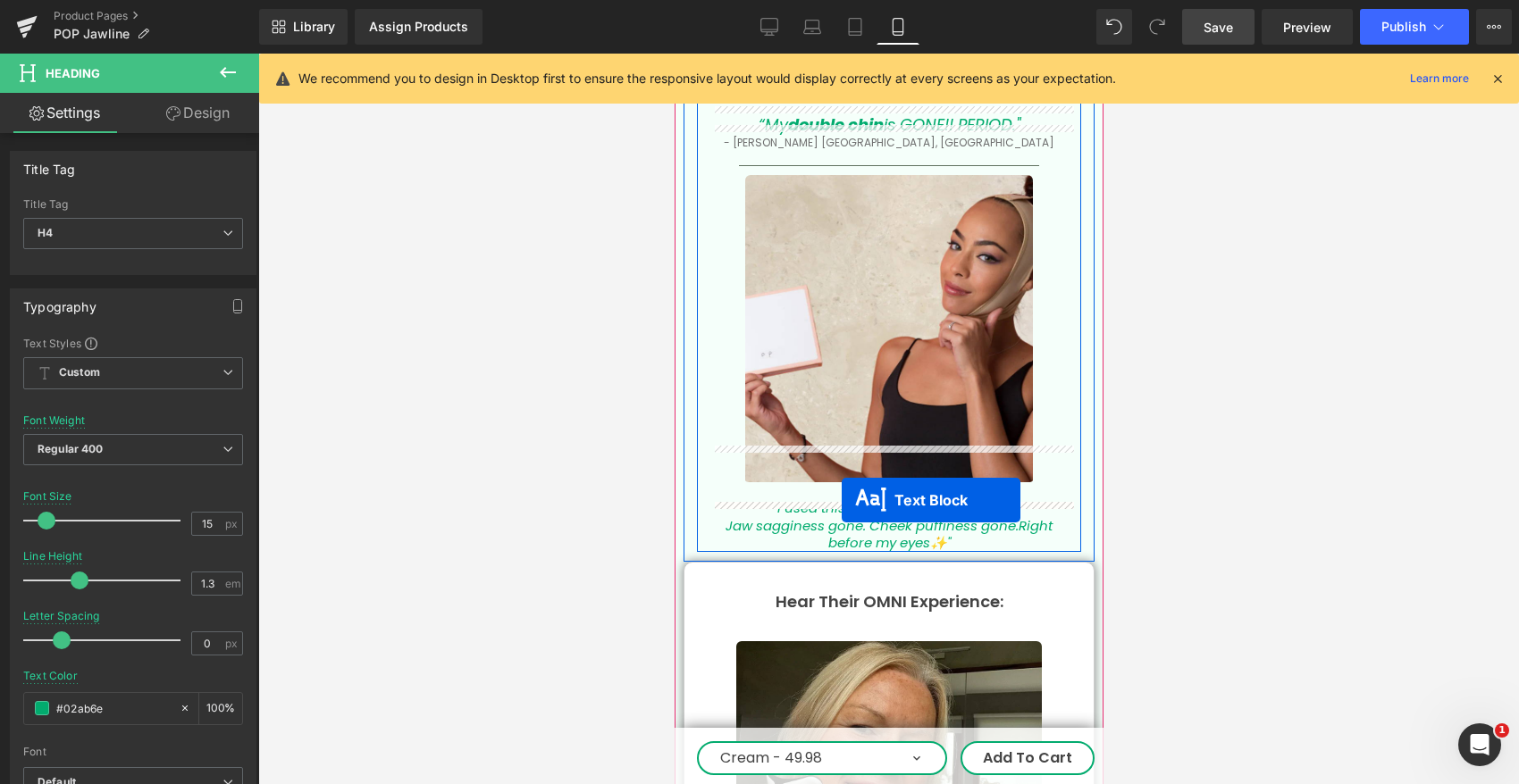
drag, startPoint x: 841, startPoint y: 271, endPoint x: 842, endPoint y: 501, distance: 230.0
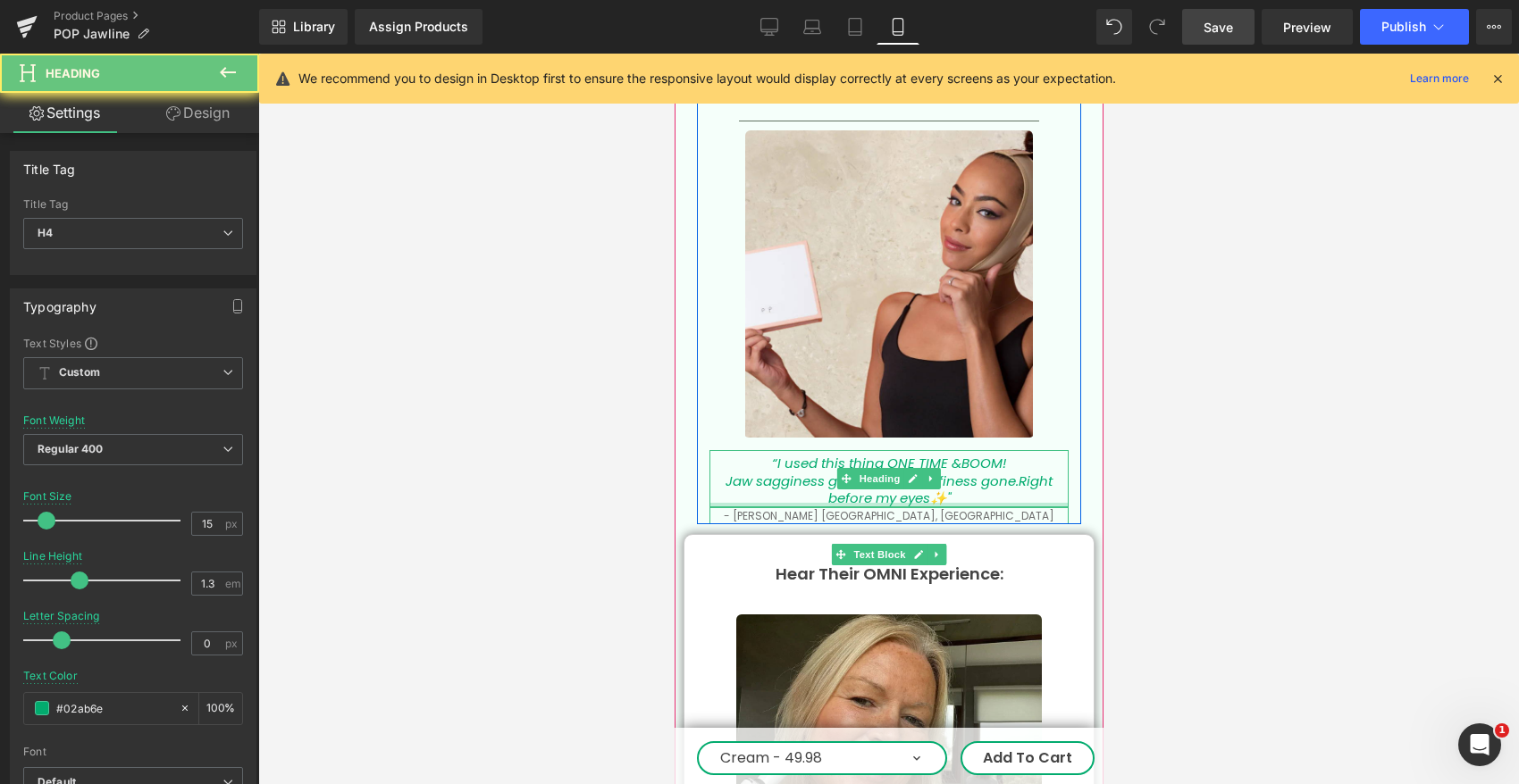
scroll to position [4525, 0]
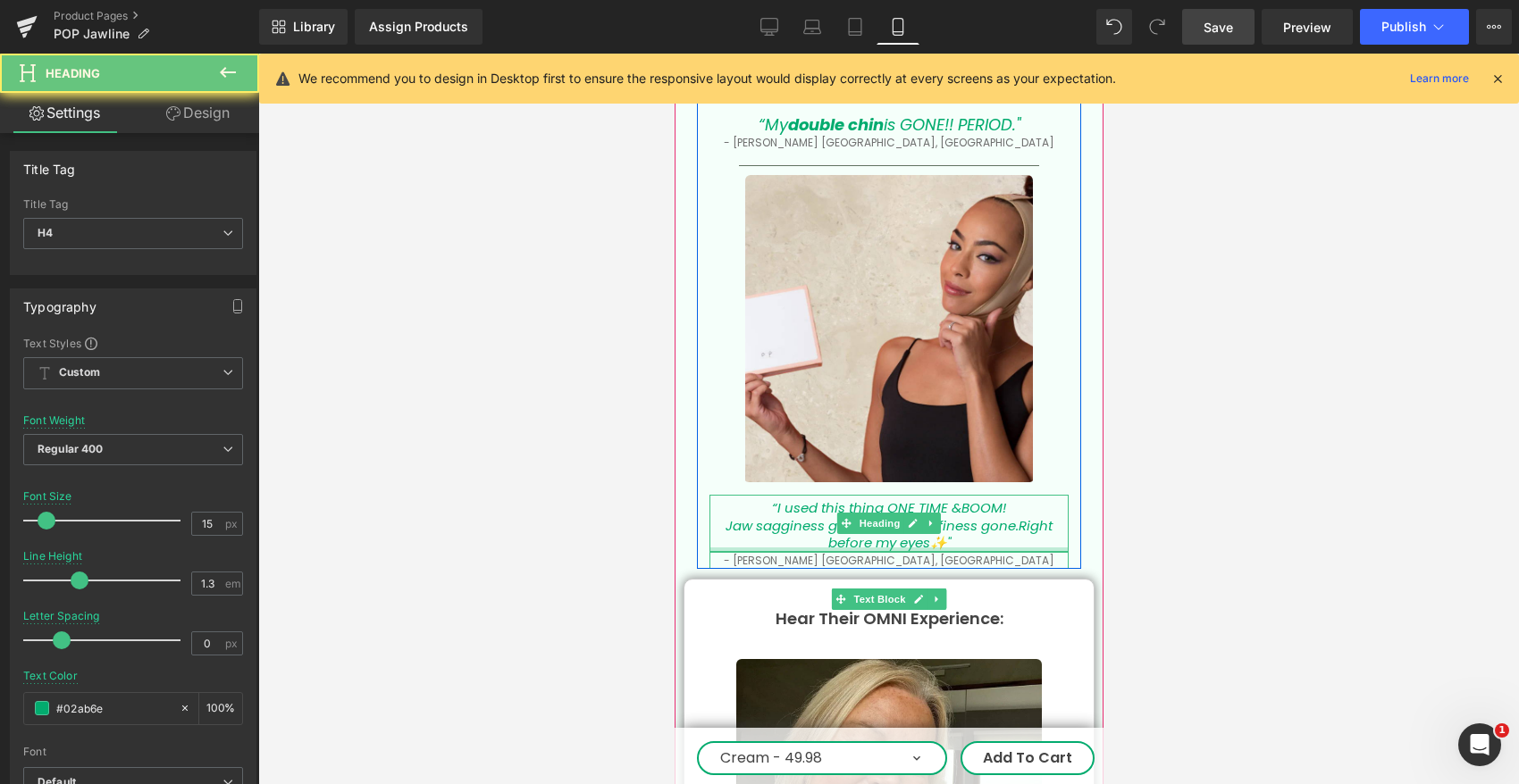
click at [842, 501] on div "“I used this thing ONE TIME & BOOM! Jaw sagginess gone. Cheek puffiness gone. R…" at bounding box center [888, 523] width 359 height 57
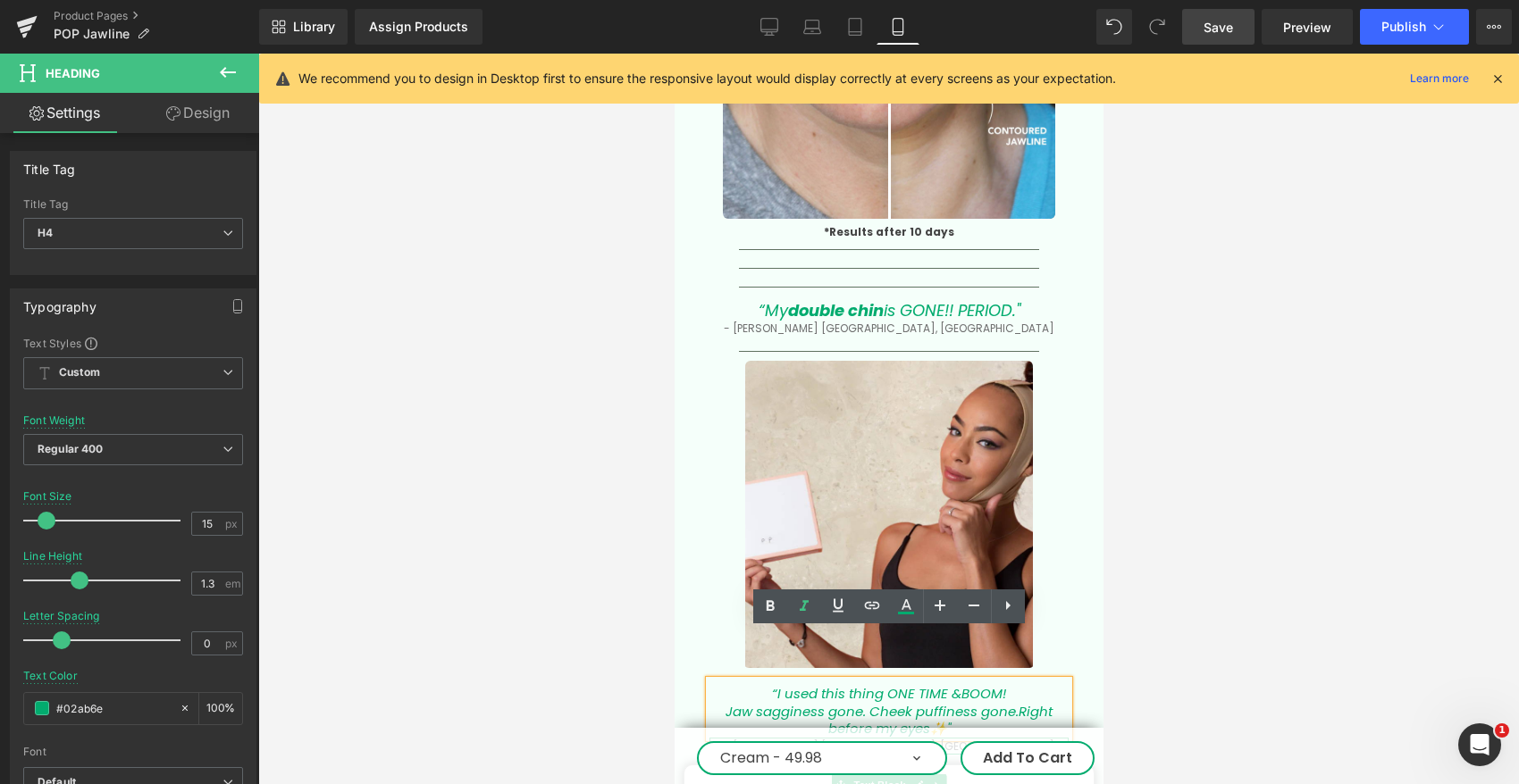
scroll to position [4336, 0]
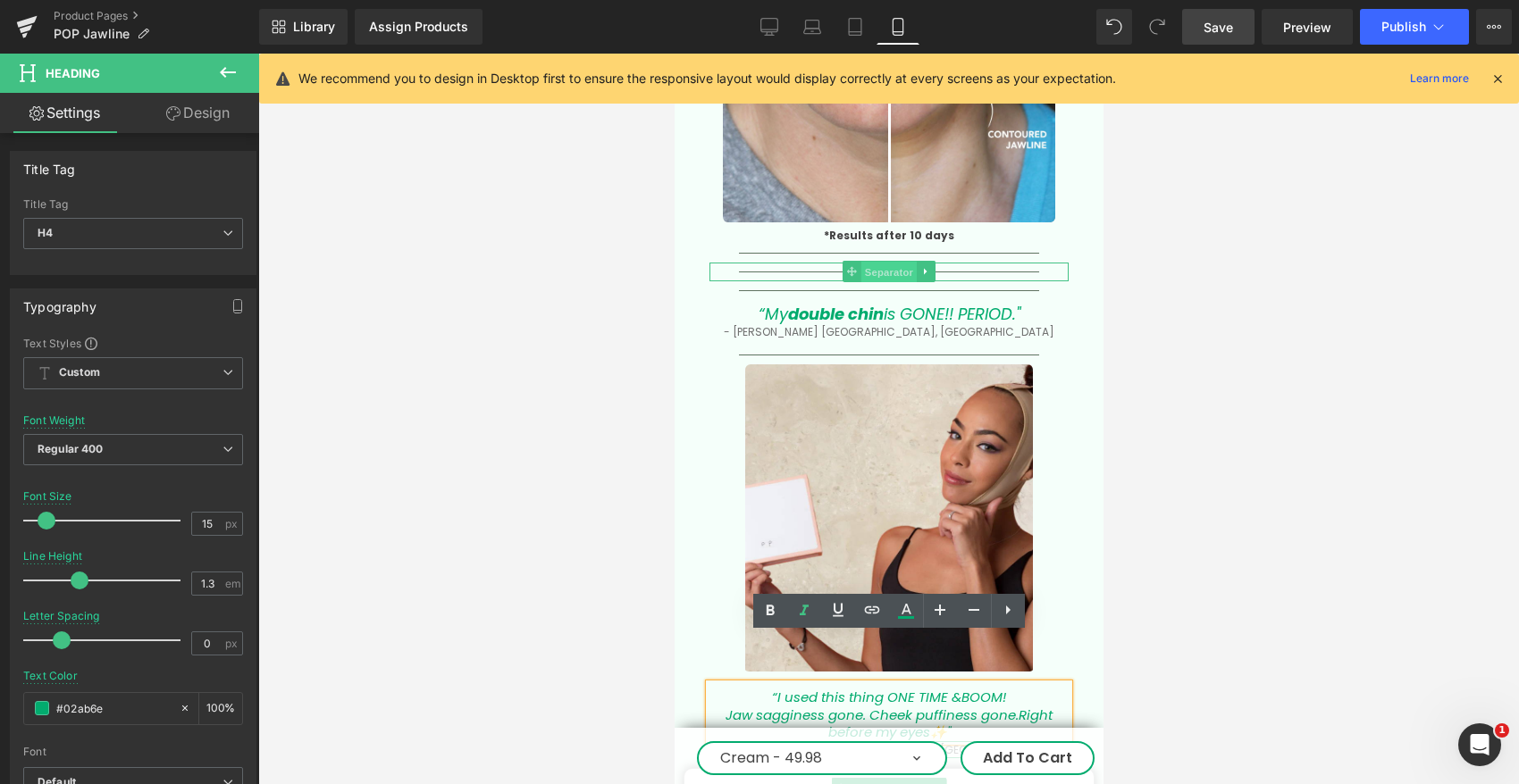
click at [862, 262] on span "Separator" at bounding box center [888, 273] width 55 height 22
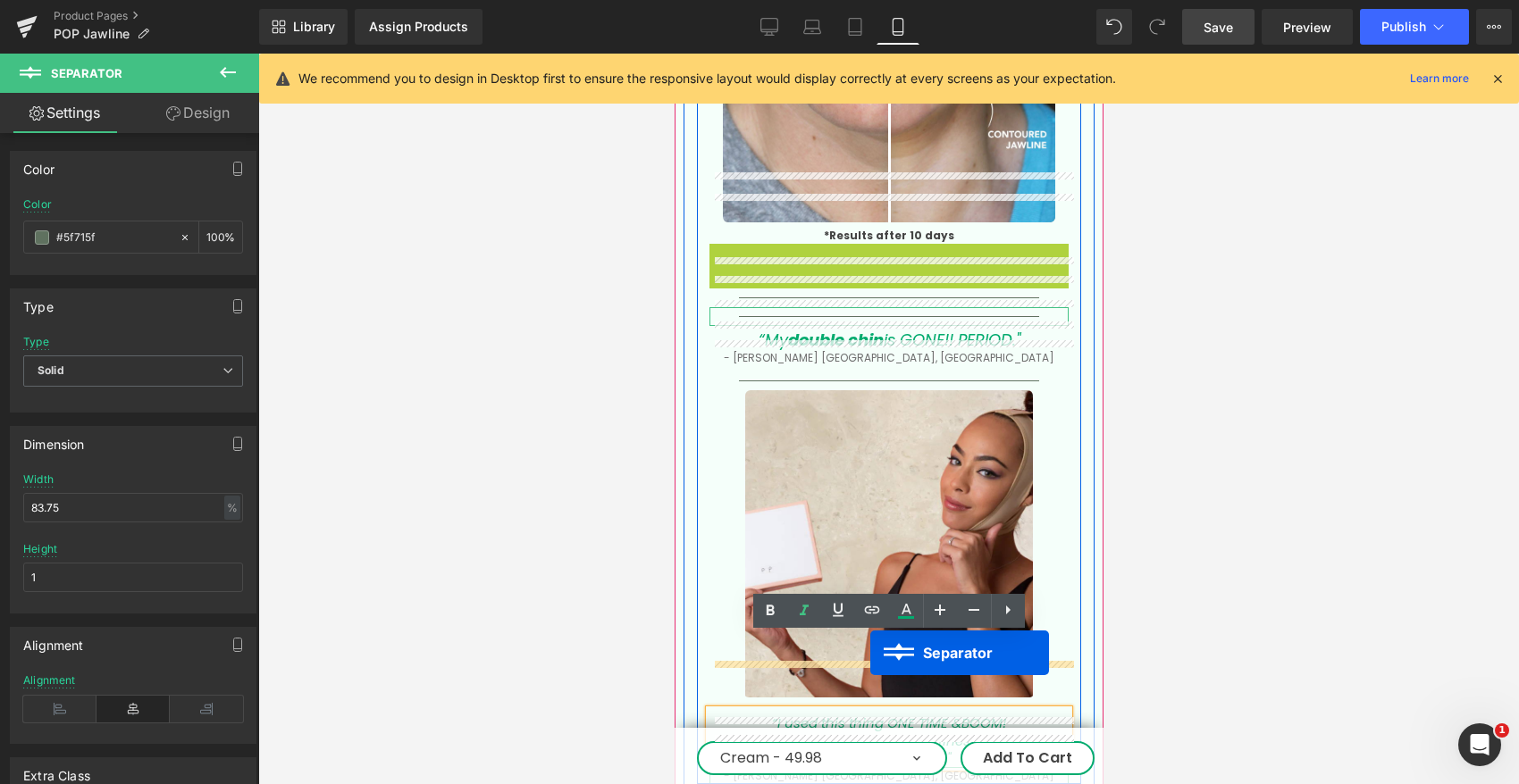
drag, startPoint x: 852, startPoint y: 204, endPoint x: 869, endPoint y: 653, distance: 449.3
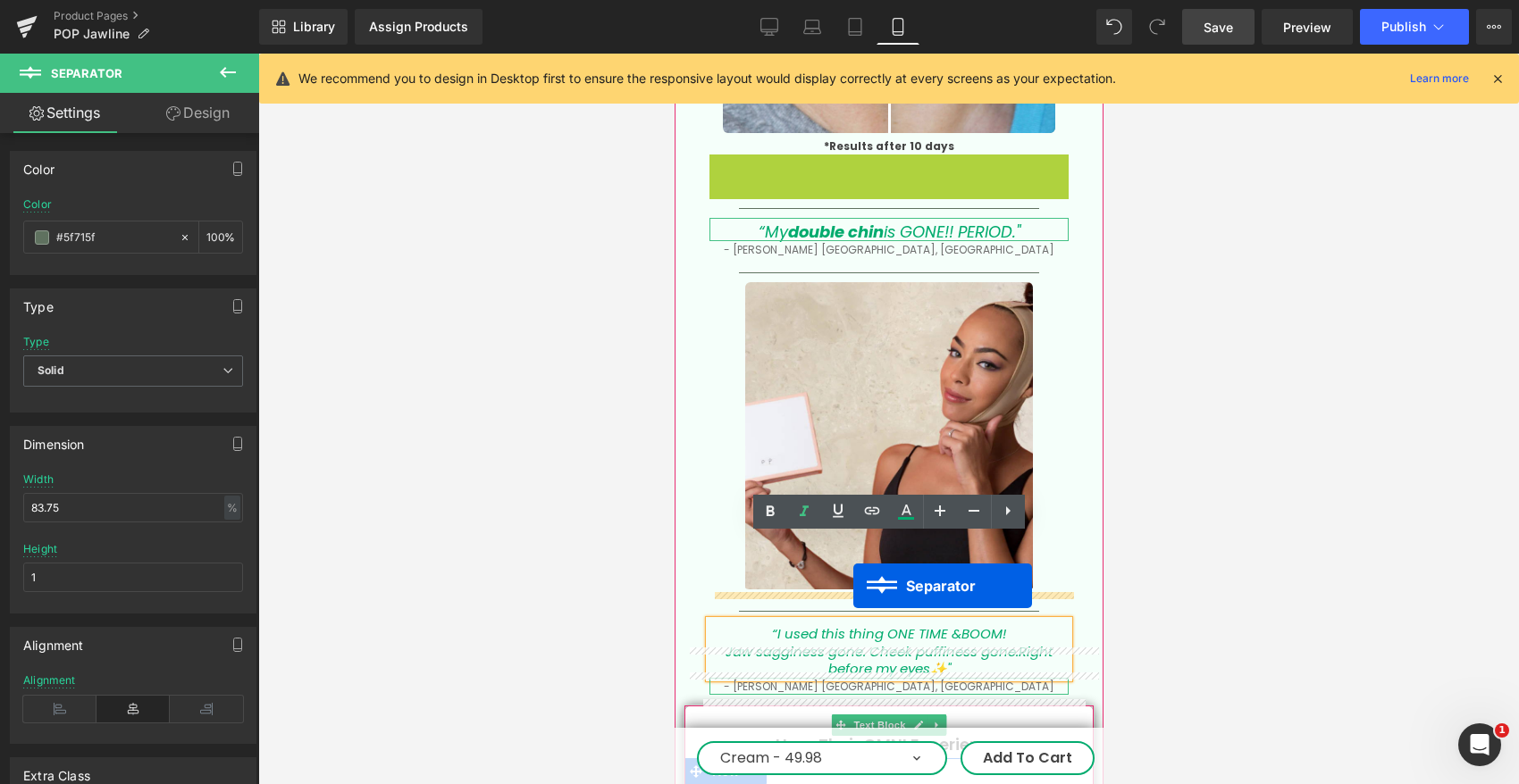
scroll to position [4461, 0]
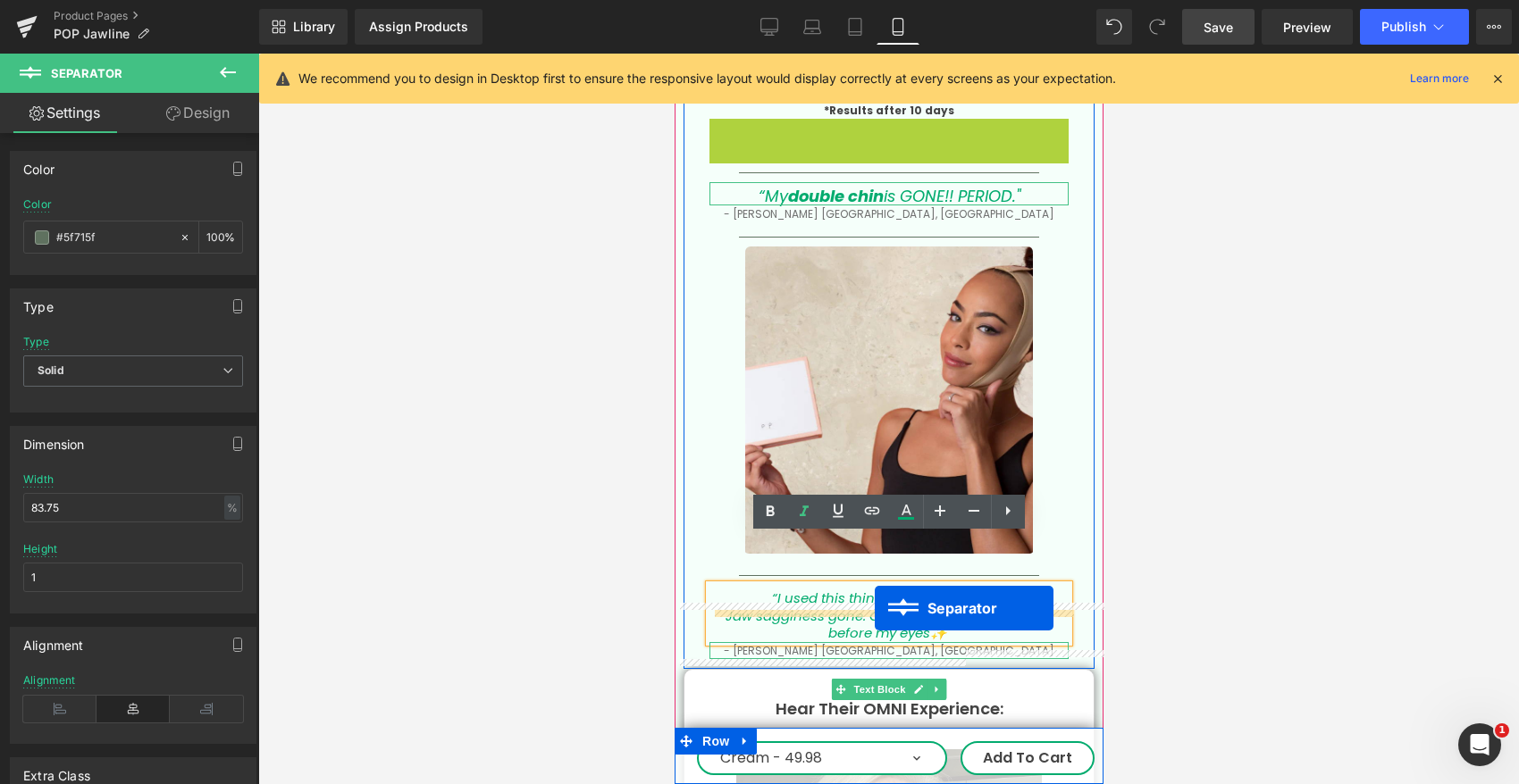
drag, startPoint x: 848, startPoint y: 205, endPoint x: 873, endPoint y: 608, distance: 403.8
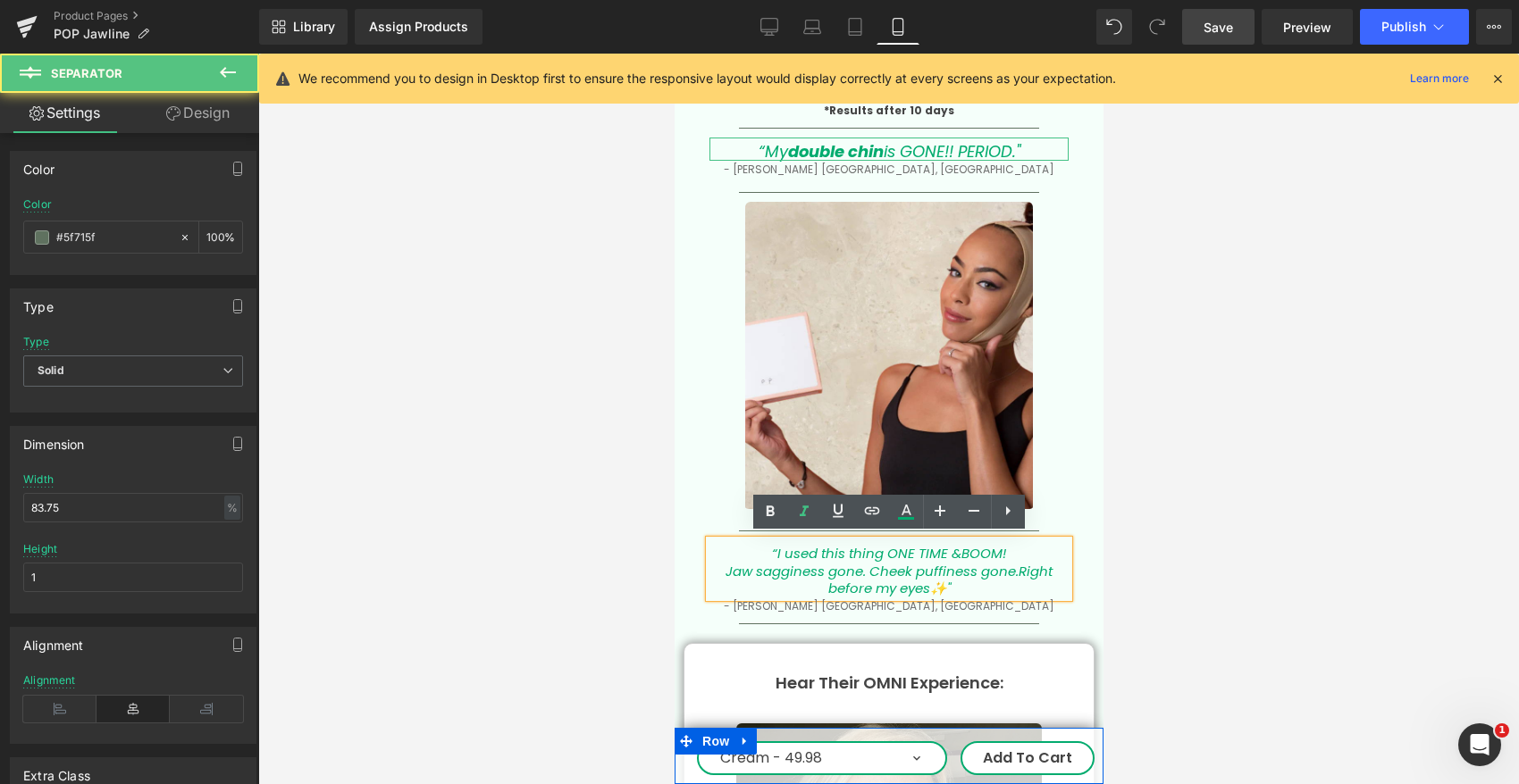
click at [1176, 446] on div at bounding box center [888, 419] width 1260 height 731
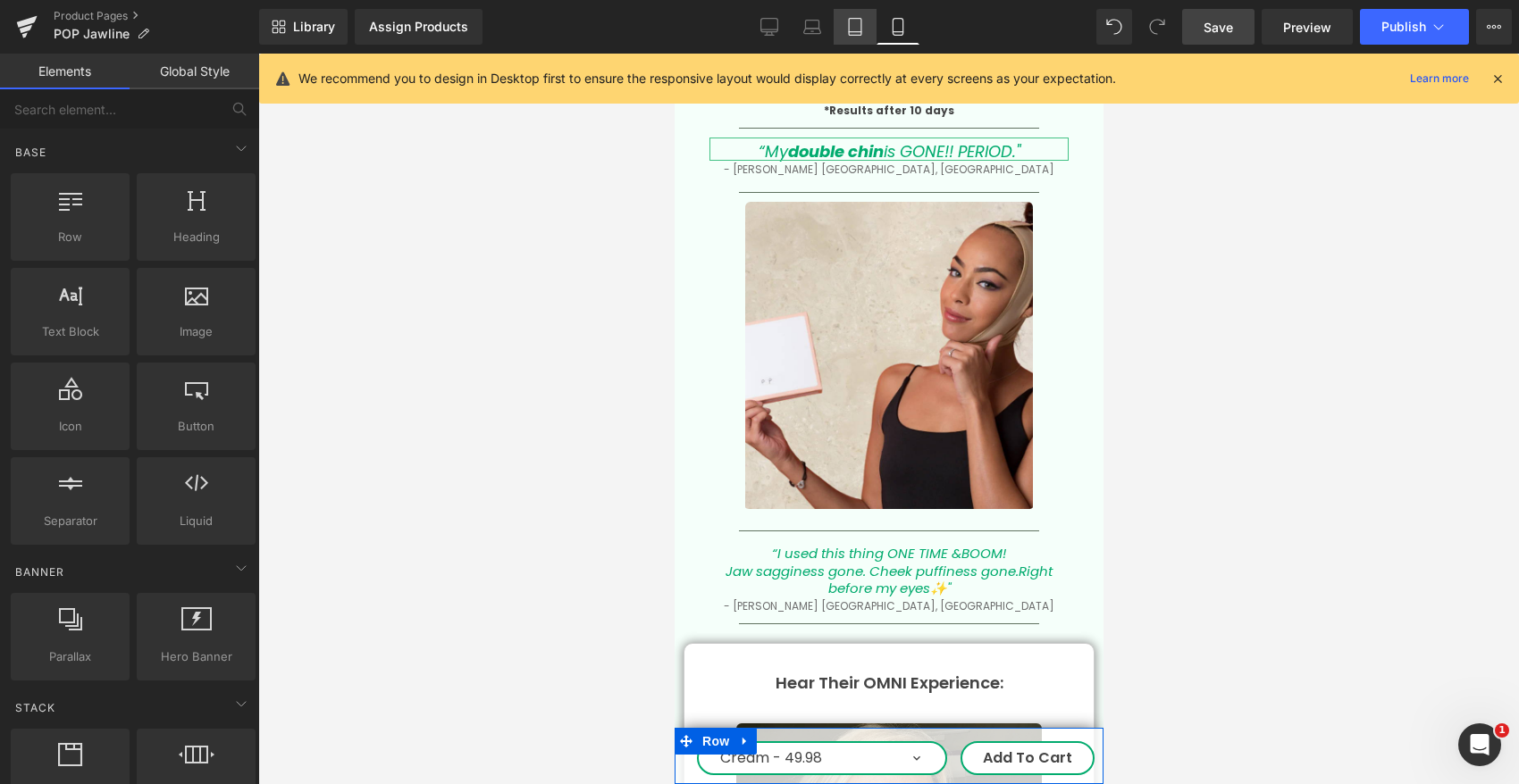
click at [849, 29] on icon at bounding box center [855, 26] width 13 height 17
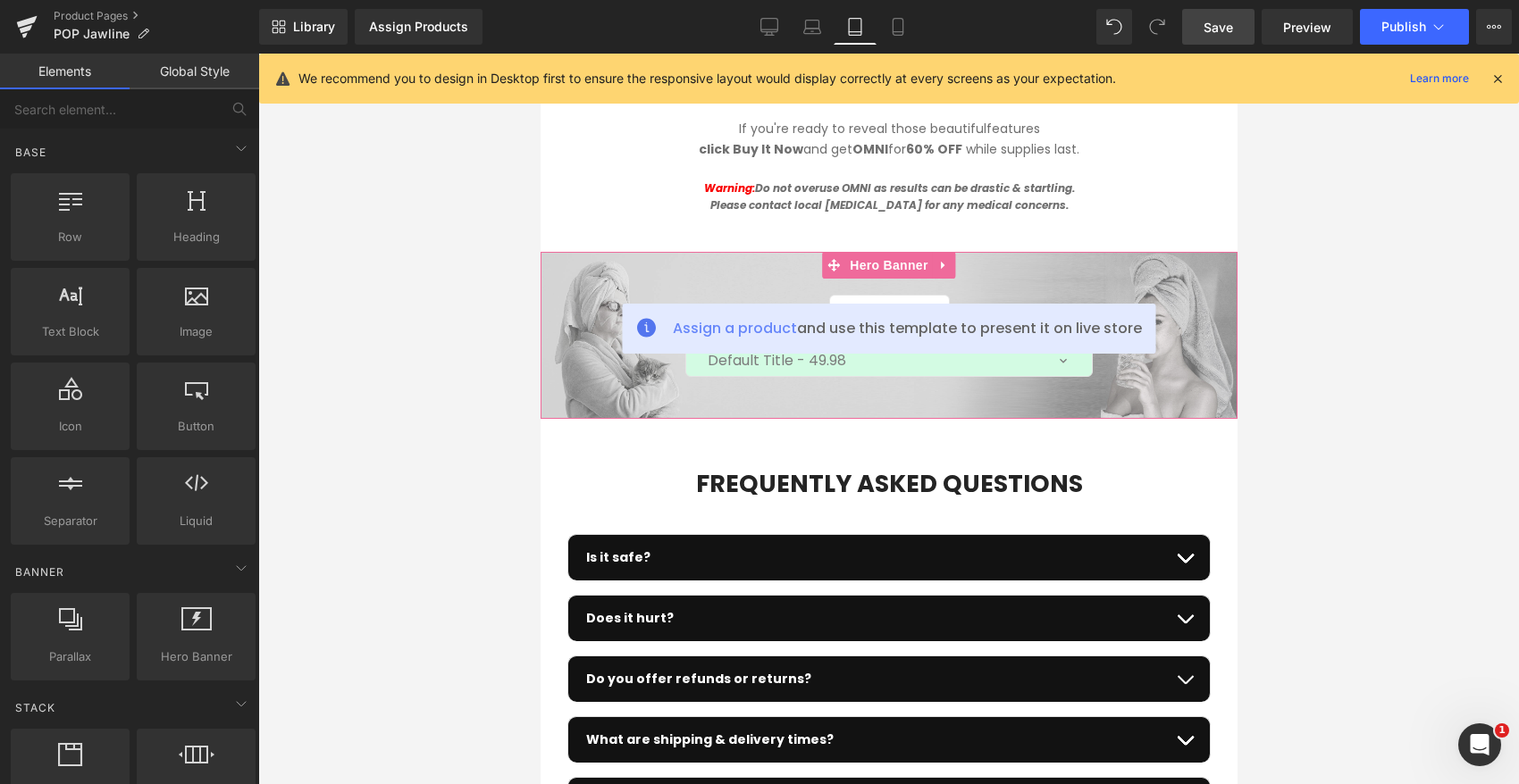
scroll to position [4725, 0]
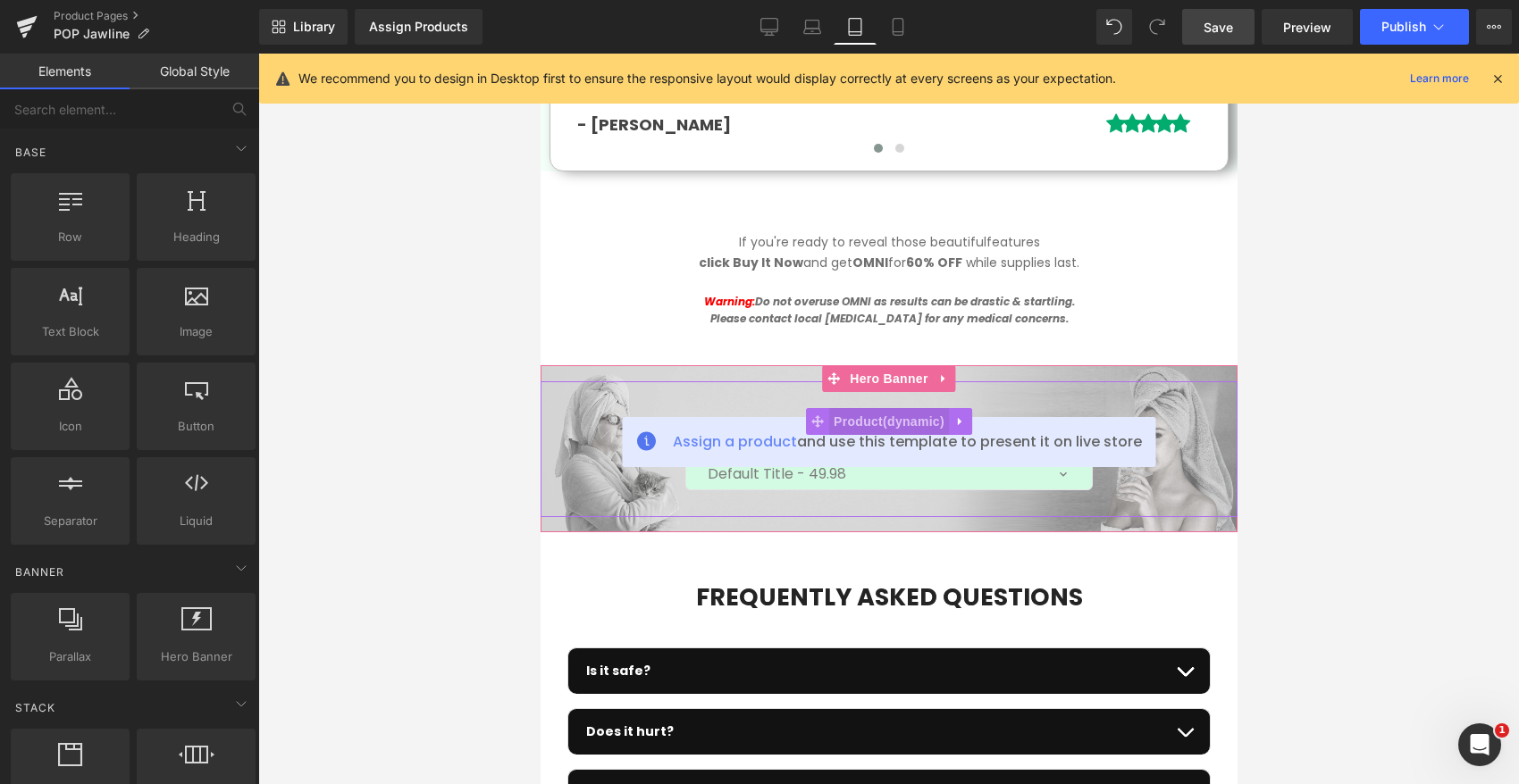
click at [881, 414] on span "Product" at bounding box center [888, 421] width 120 height 26
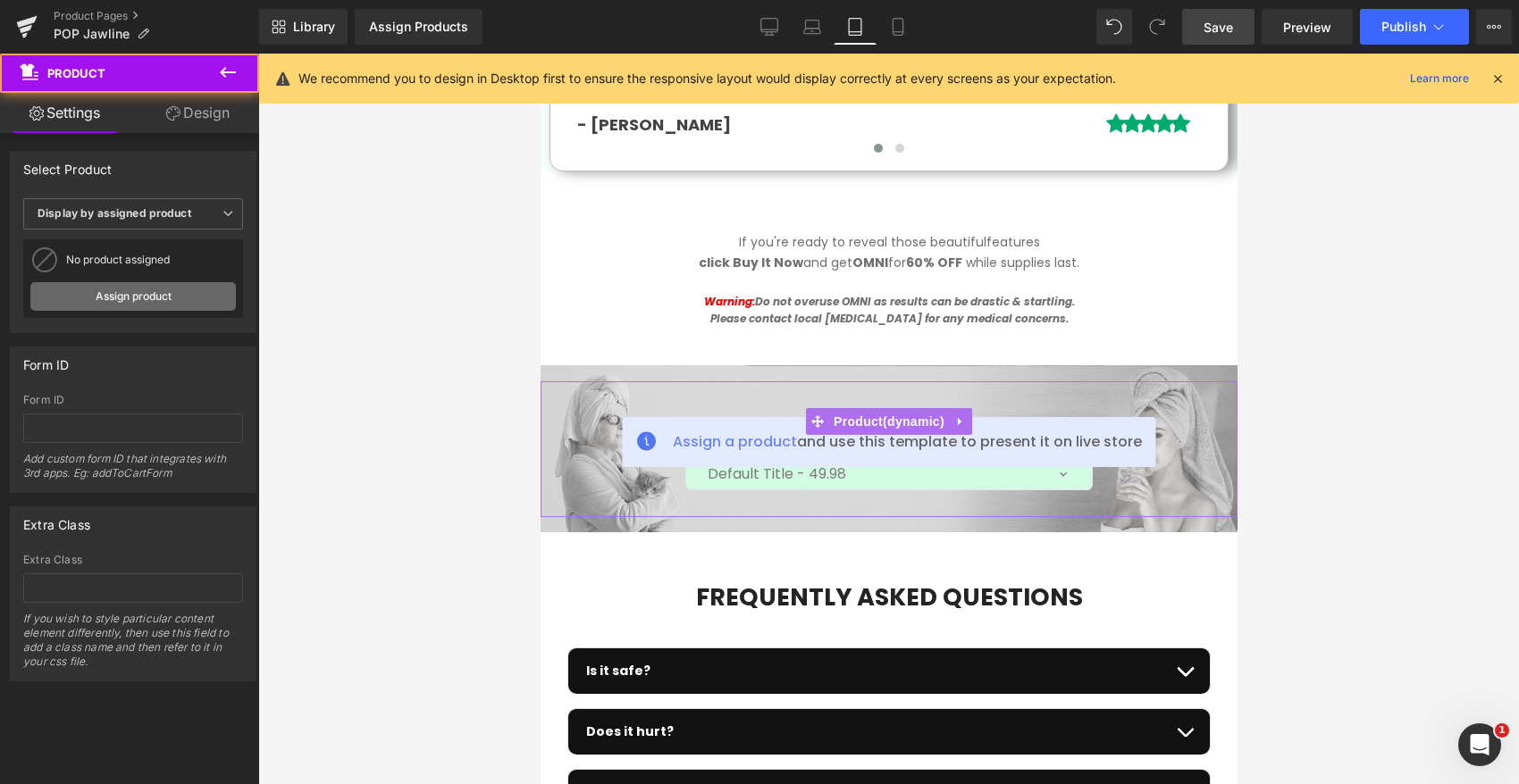
click at [154, 301] on link "Assign product" at bounding box center [132, 296] width 205 height 28
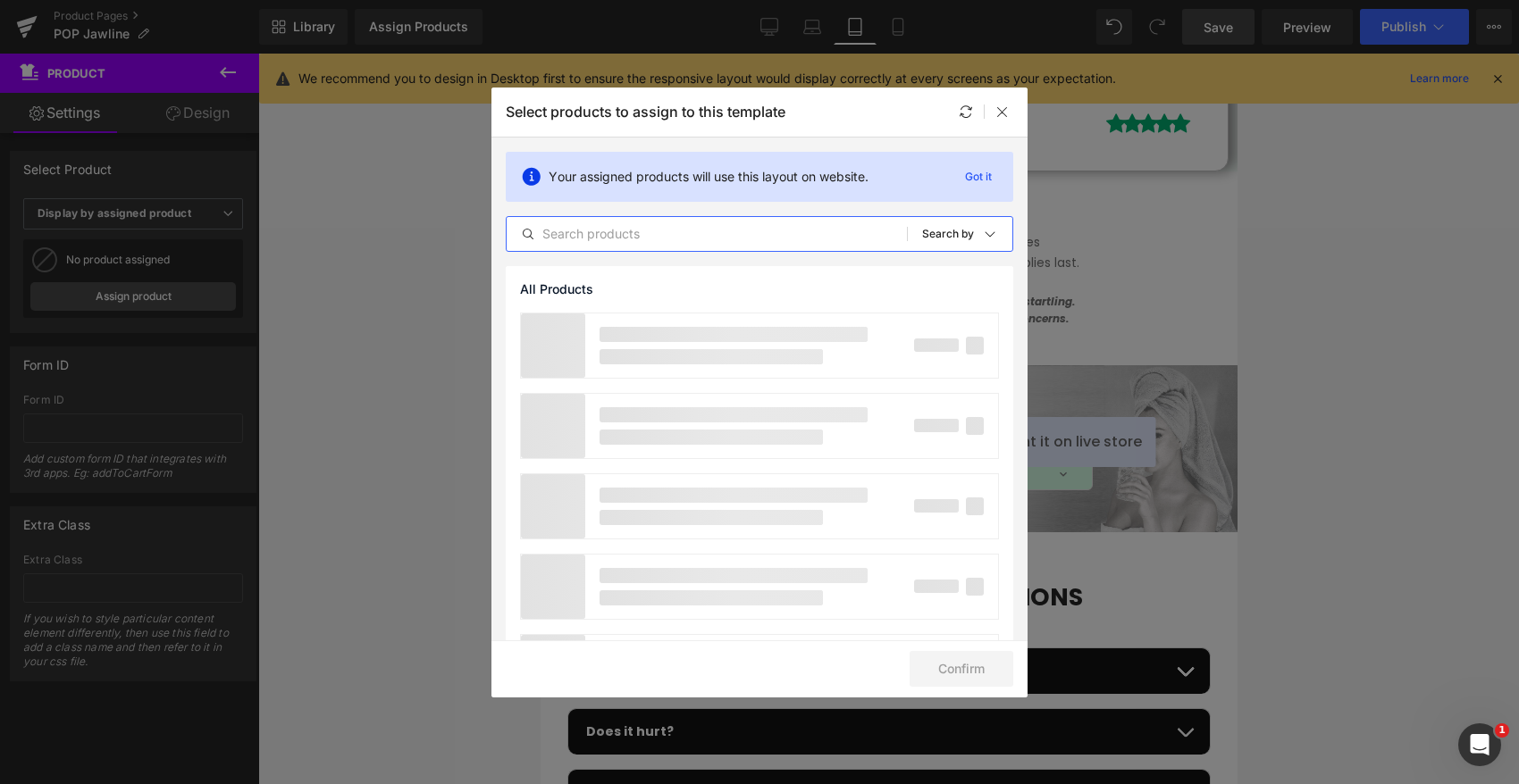
click at [680, 238] on input "text" at bounding box center [707, 235] width 400 height 22
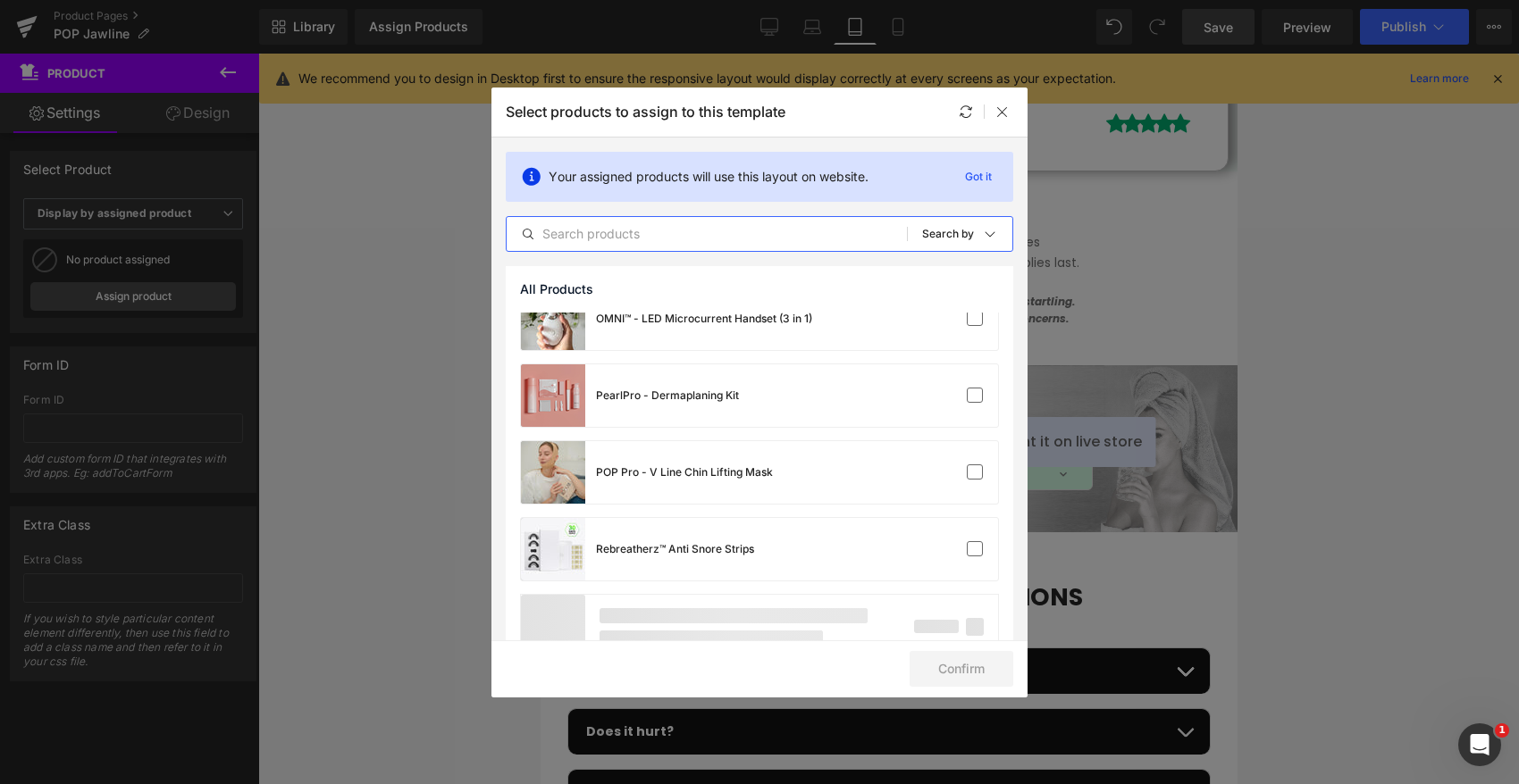
scroll to position [1327, 0]
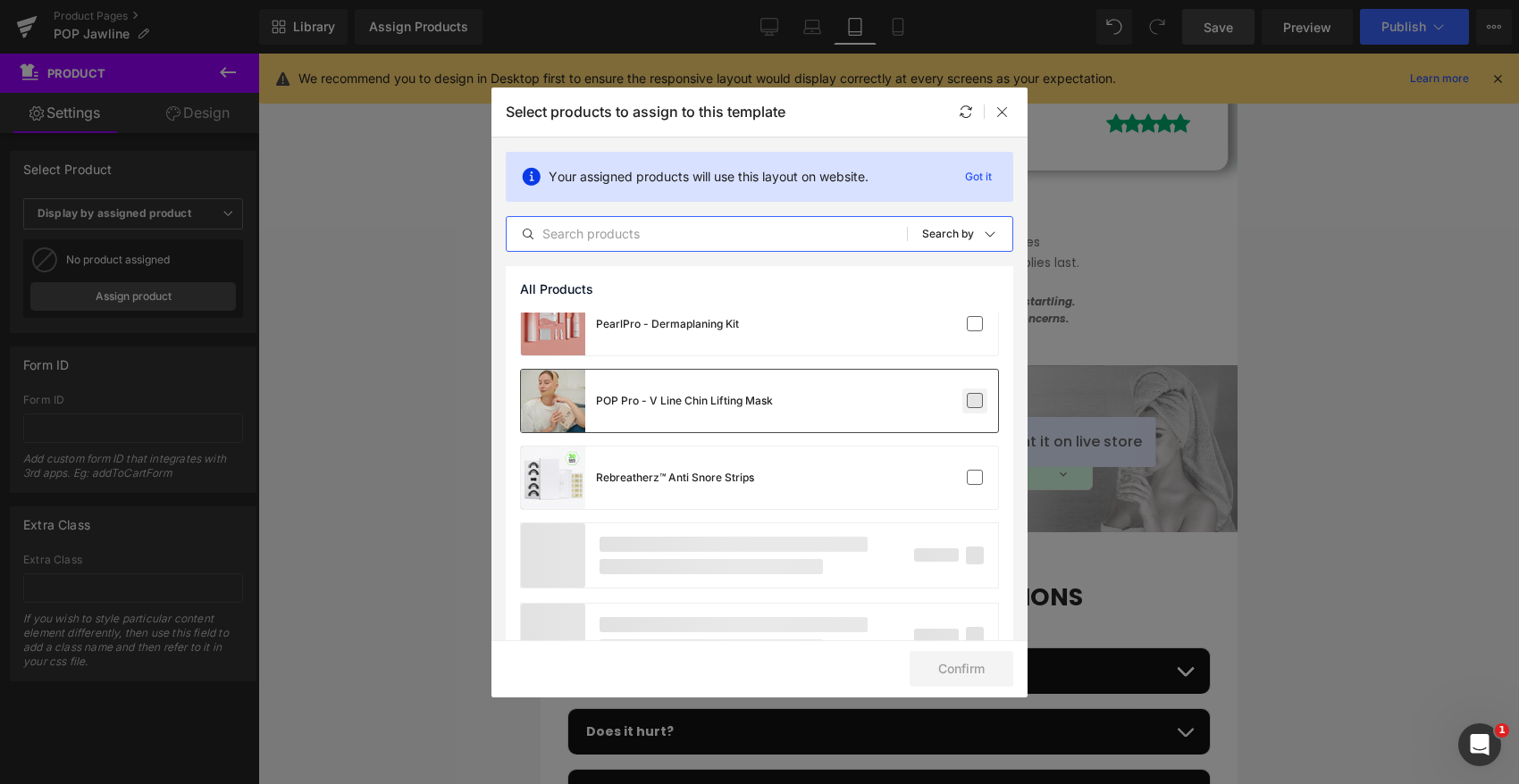
click at [967, 406] on label at bounding box center [974, 401] width 16 height 16
click at [974, 401] on input "checkbox" at bounding box center [974, 401] width 0 height 0
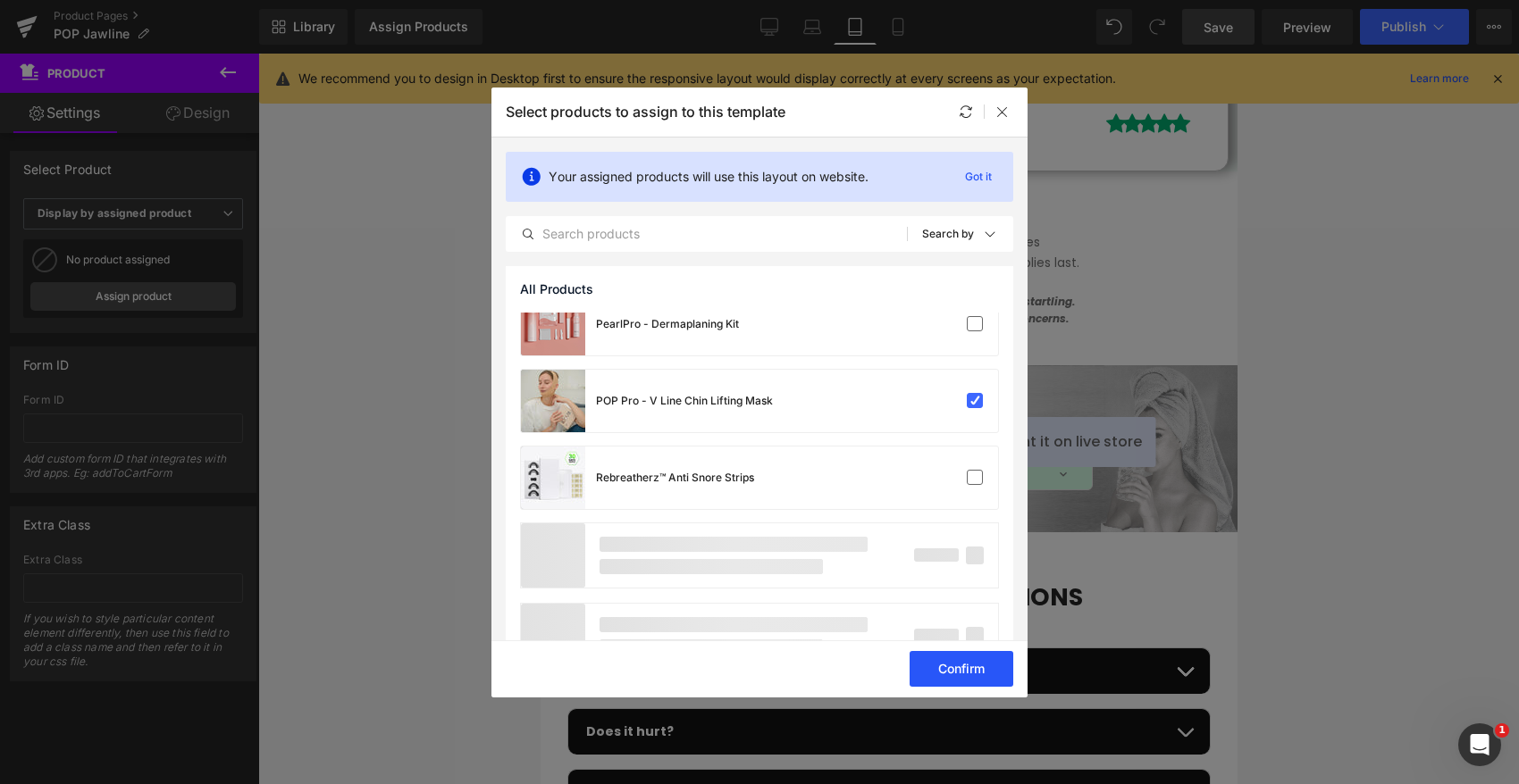
click at [969, 669] on button "Confirm" at bounding box center [962, 669] width 104 height 35
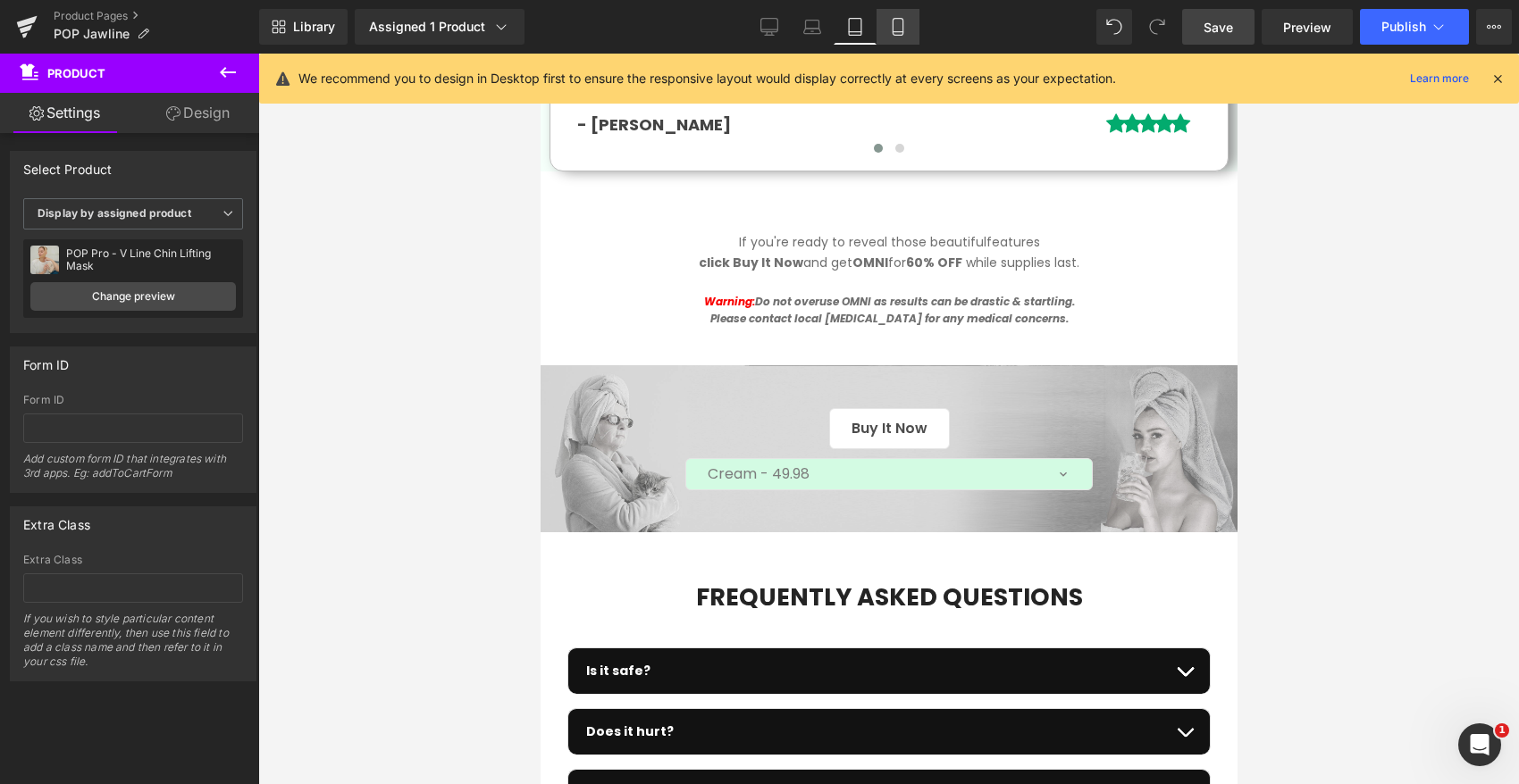
click at [888, 27] on link "Mobile" at bounding box center [898, 26] width 43 height 35
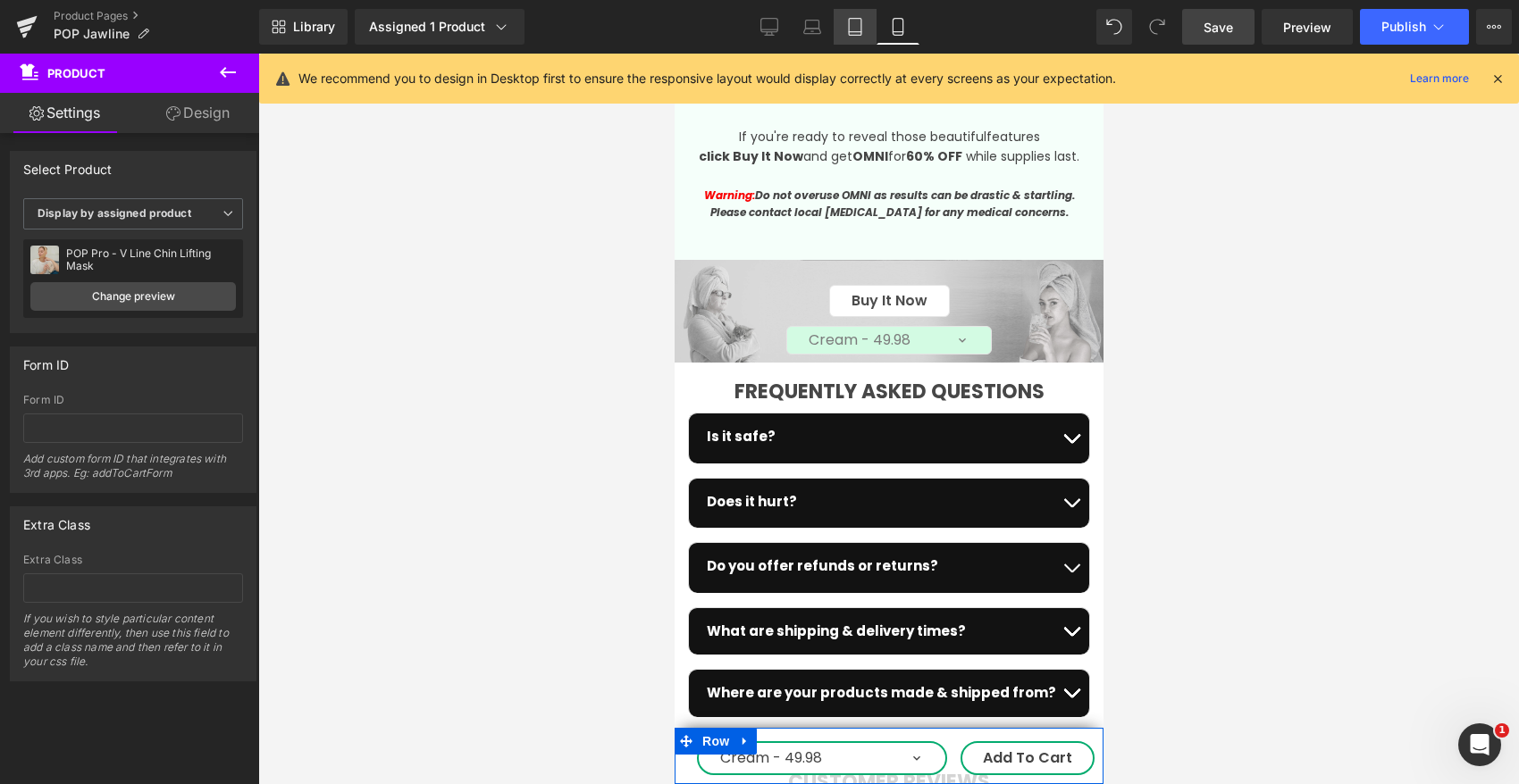
scroll to position [5733, 0]
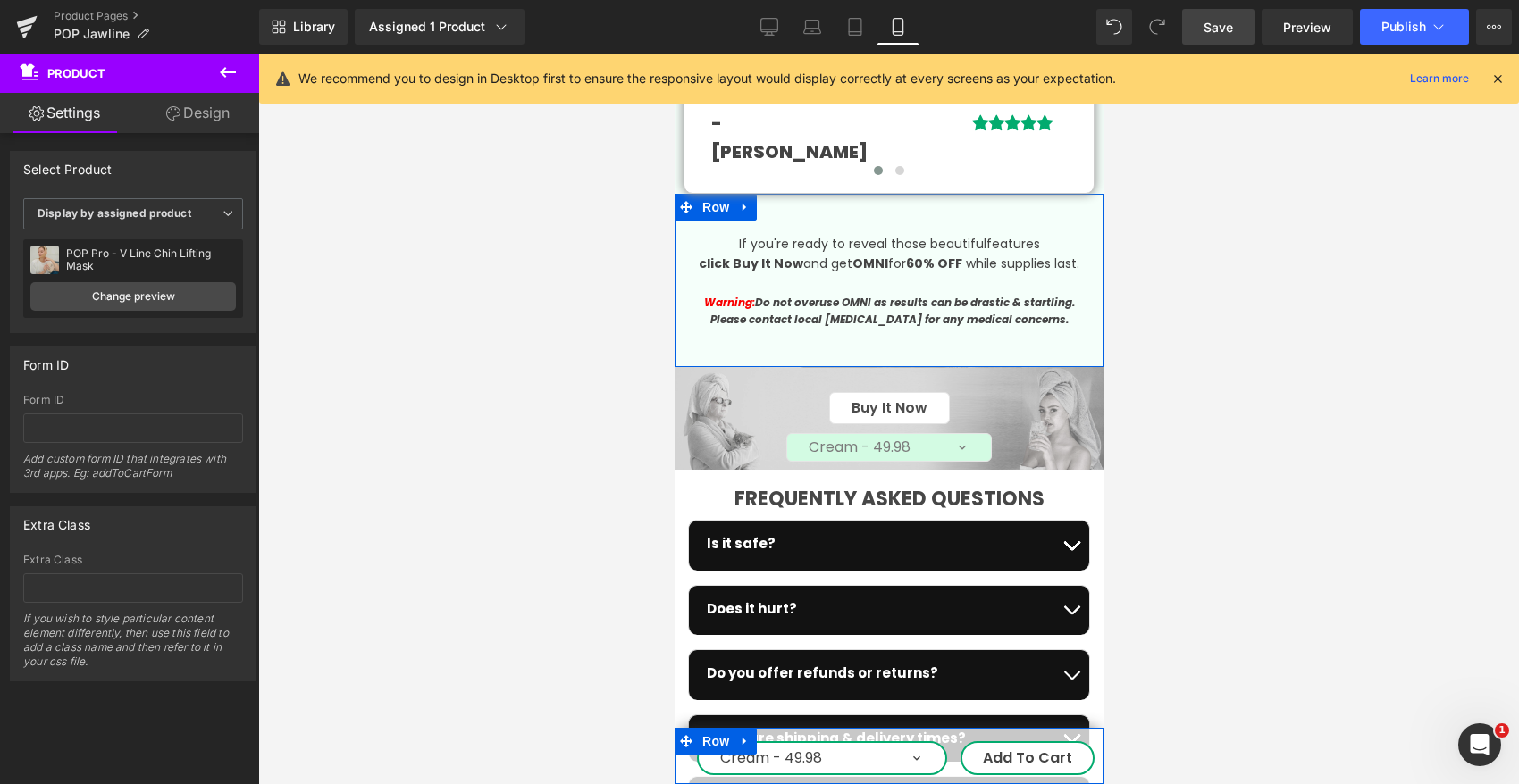
click at [869, 254] on strong "OMNI" at bounding box center [869, 263] width 35 height 18
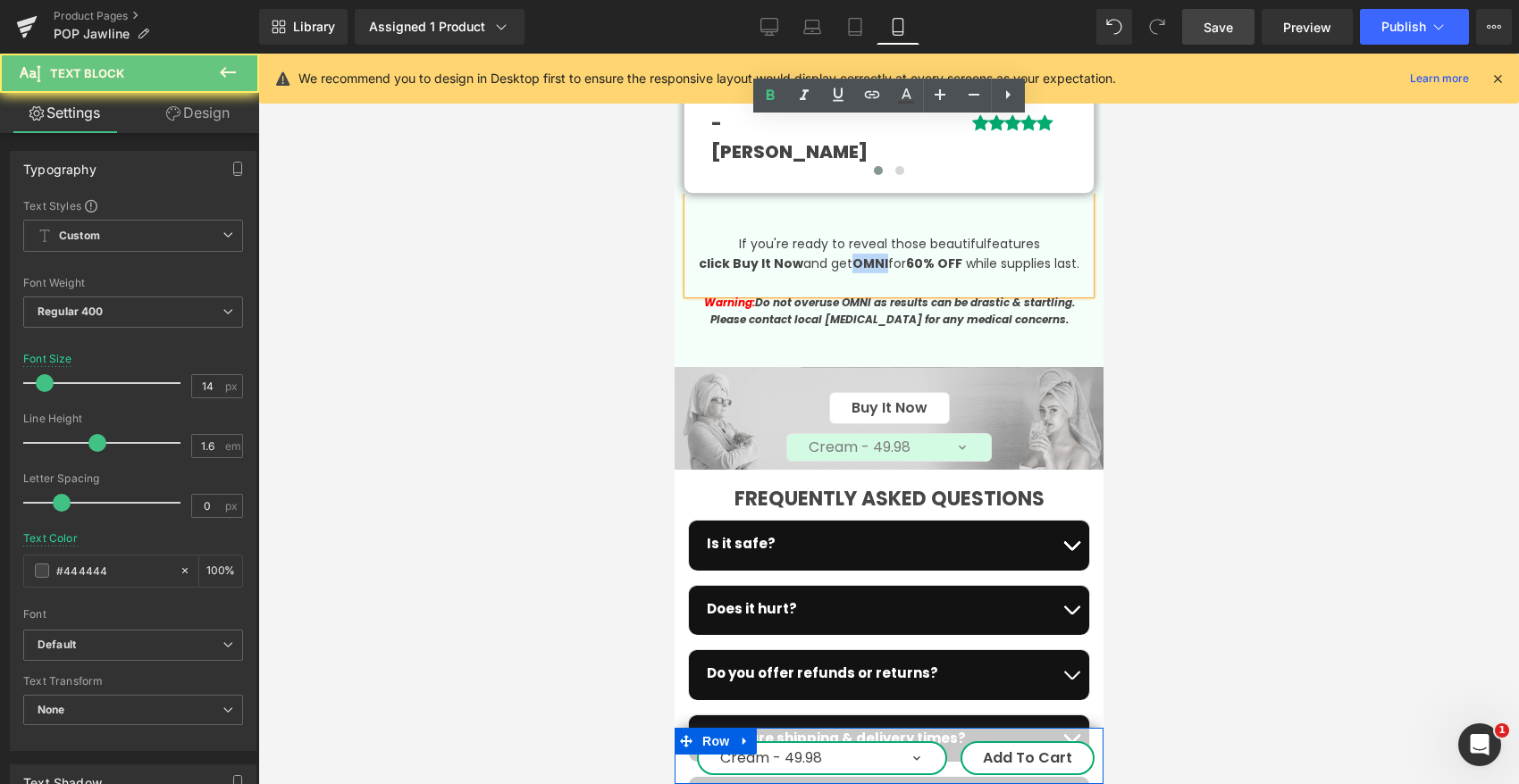
click at [869, 254] on strong "OMNI" at bounding box center [869, 263] width 35 height 18
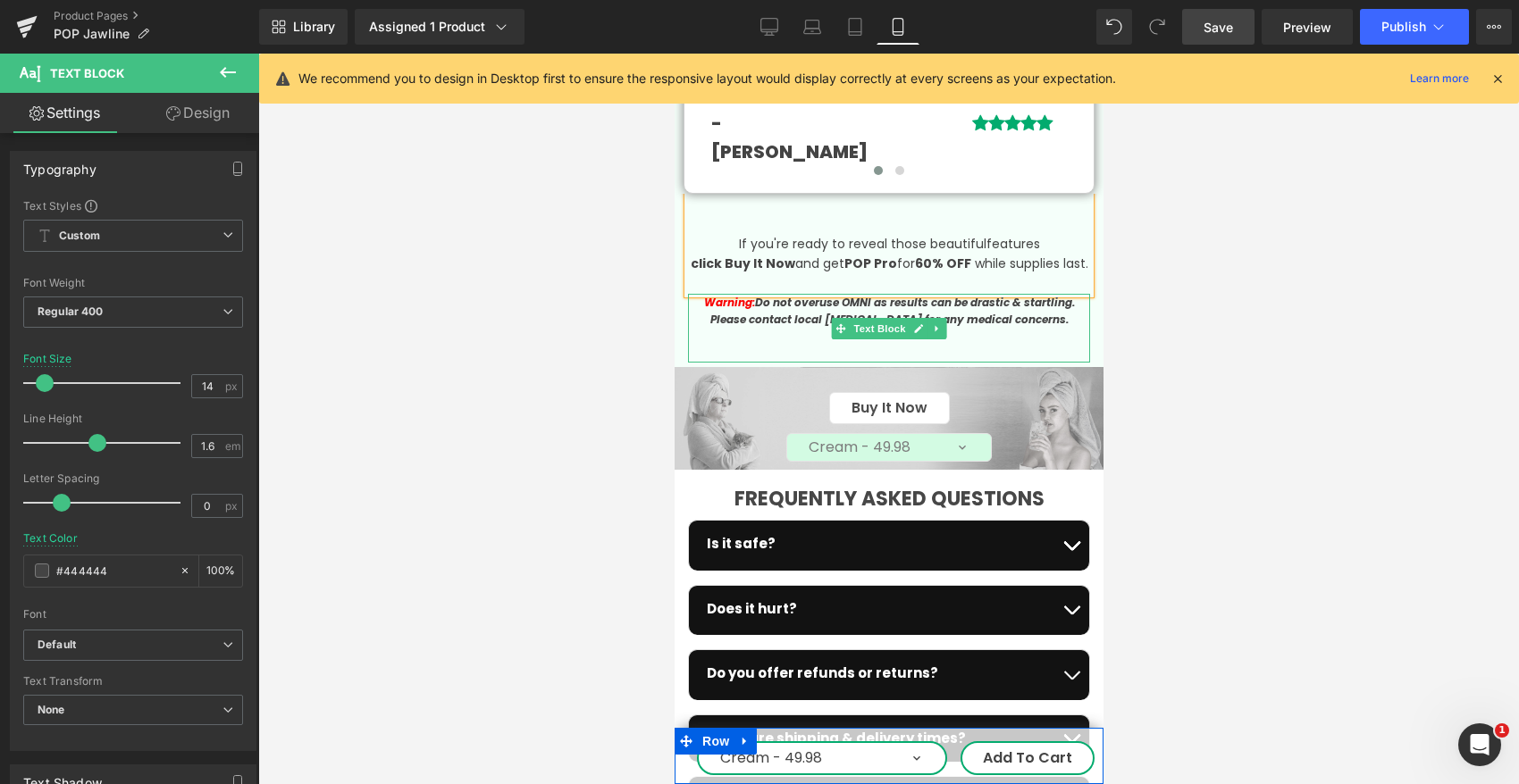
click at [857, 294] on icon "Warning: Do not overuse OMNI as results can be drastic & startling." at bounding box center [888, 301] width 371 height 15
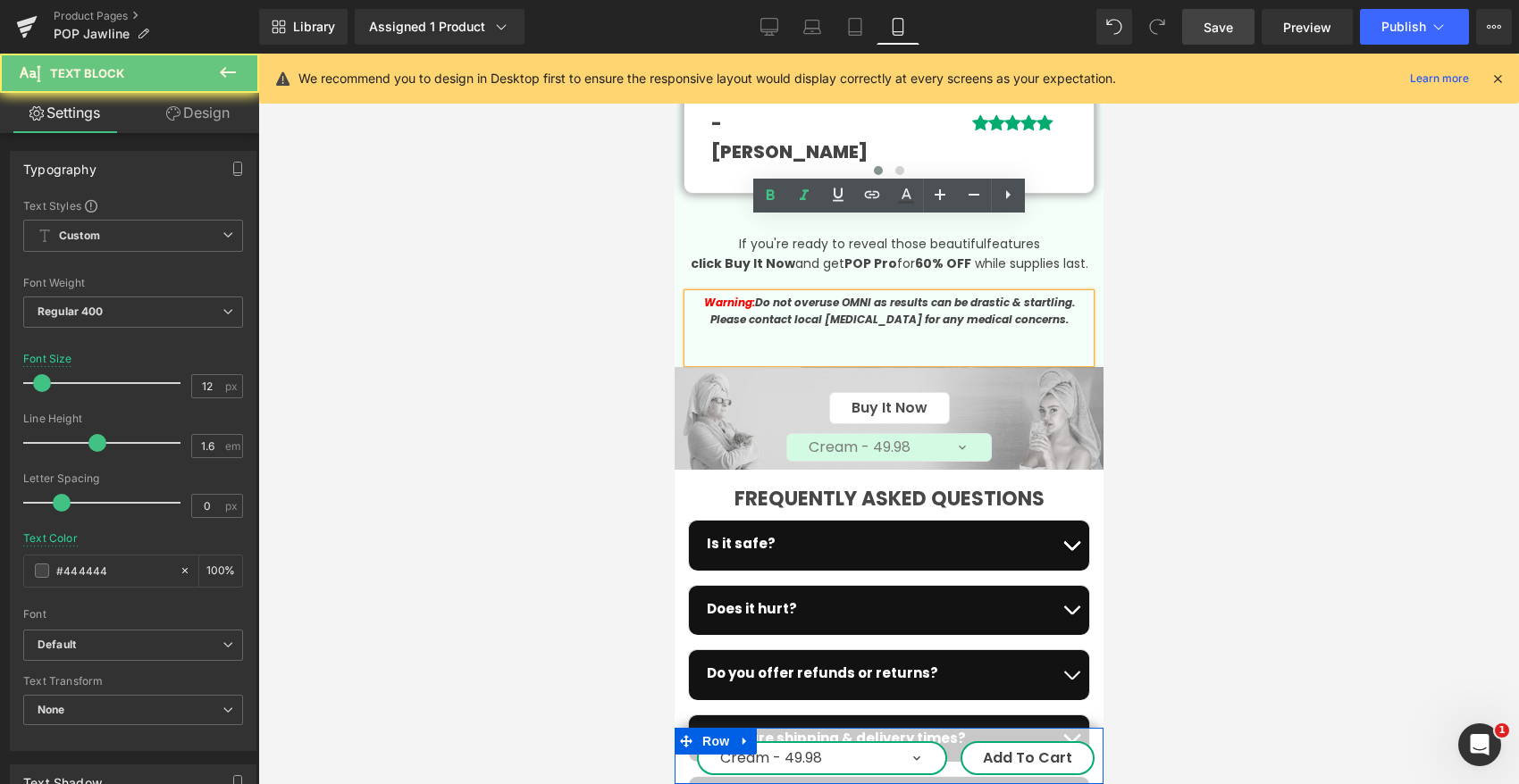
click at [857, 294] on icon "Warning: Do not overuse OMNI as results can be drastic & startling." at bounding box center [888, 301] width 371 height 15
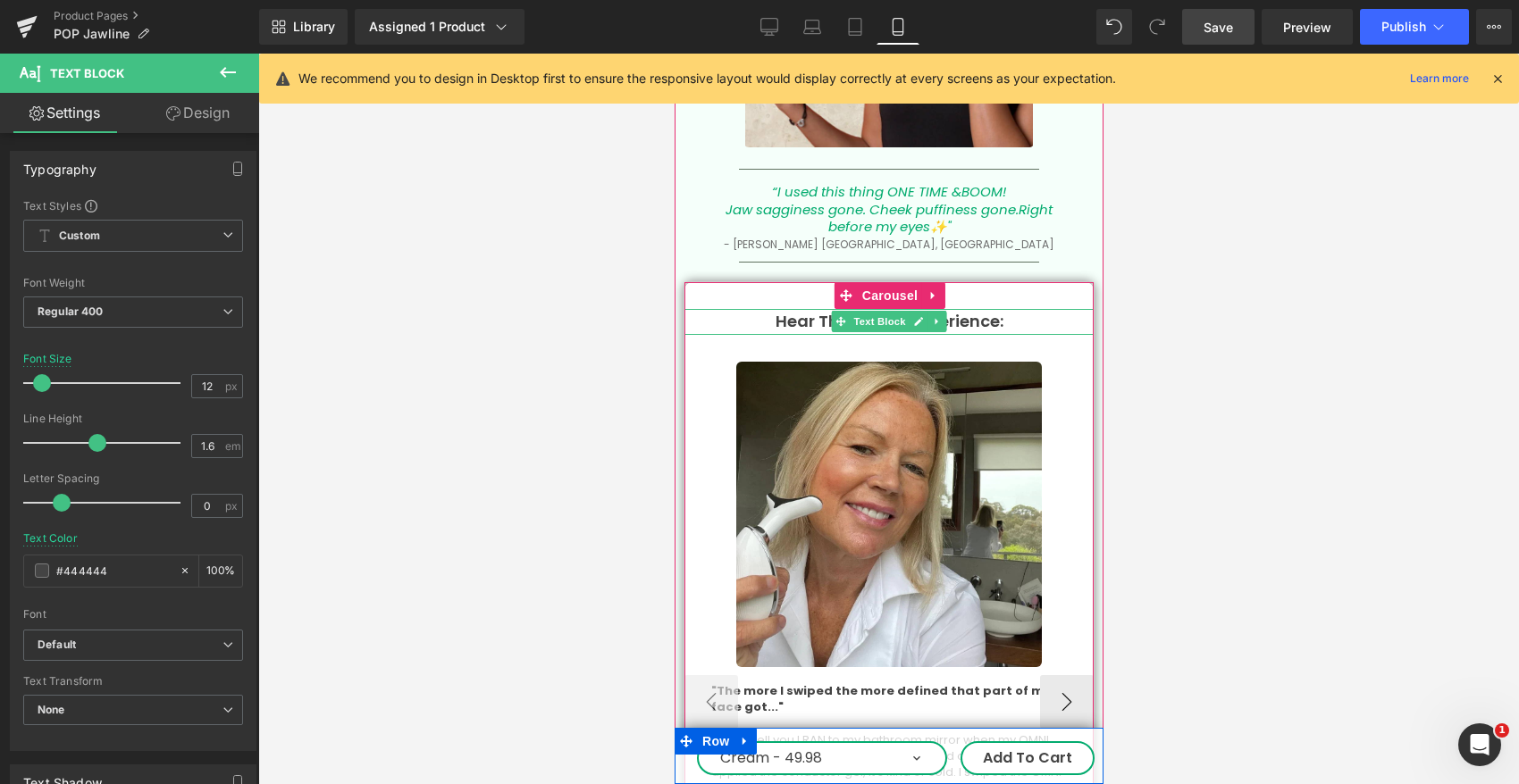
scroll to position [4632, 0]
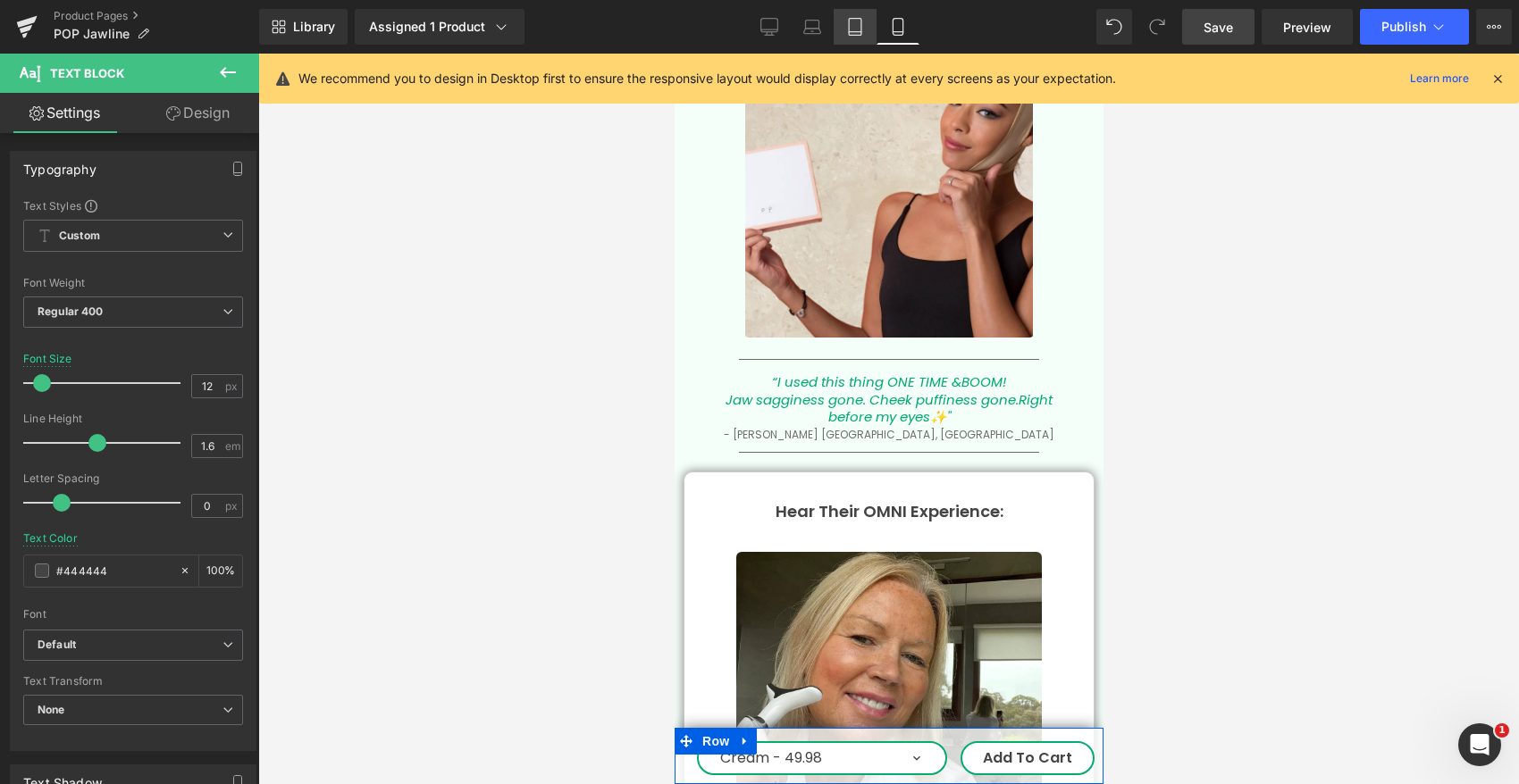
click at [866, 33] on link "Tablet" at bounding box center [855, 26] width 43 height 35
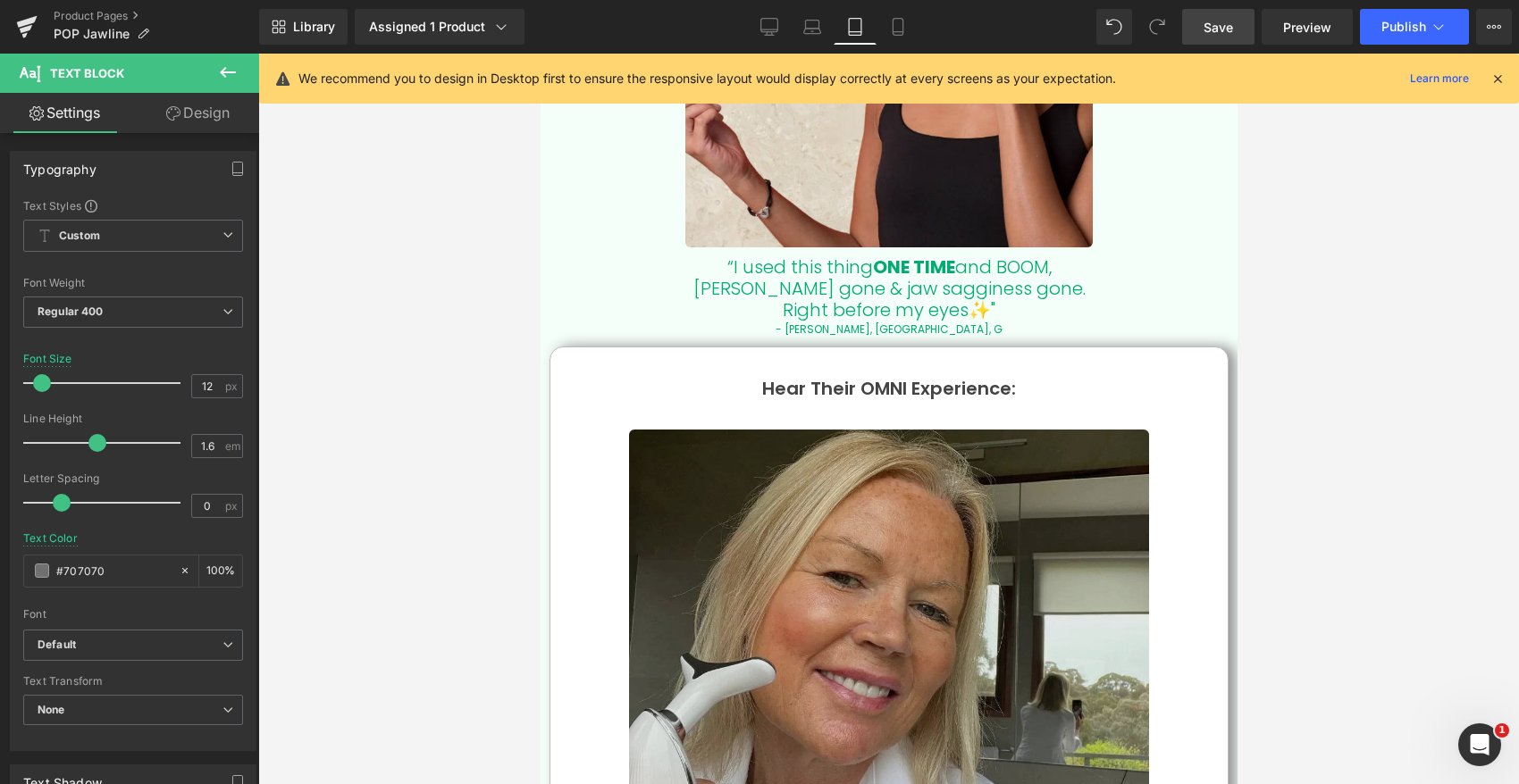
scroll to position [3371, 0]
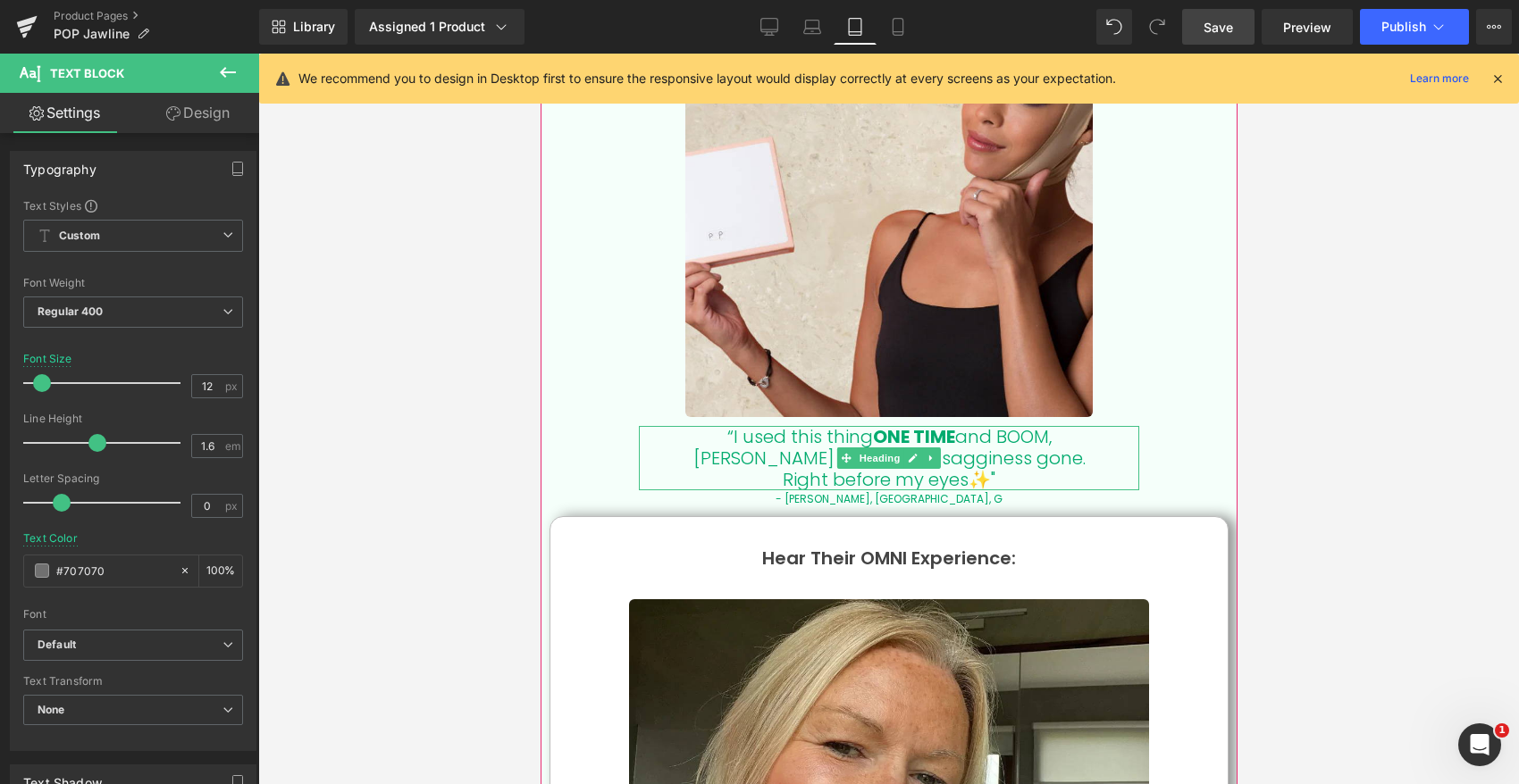
click at [883, 469] on h1 "Right before my eyes✨"" at bounding box center [888, 480] width 500 height 22
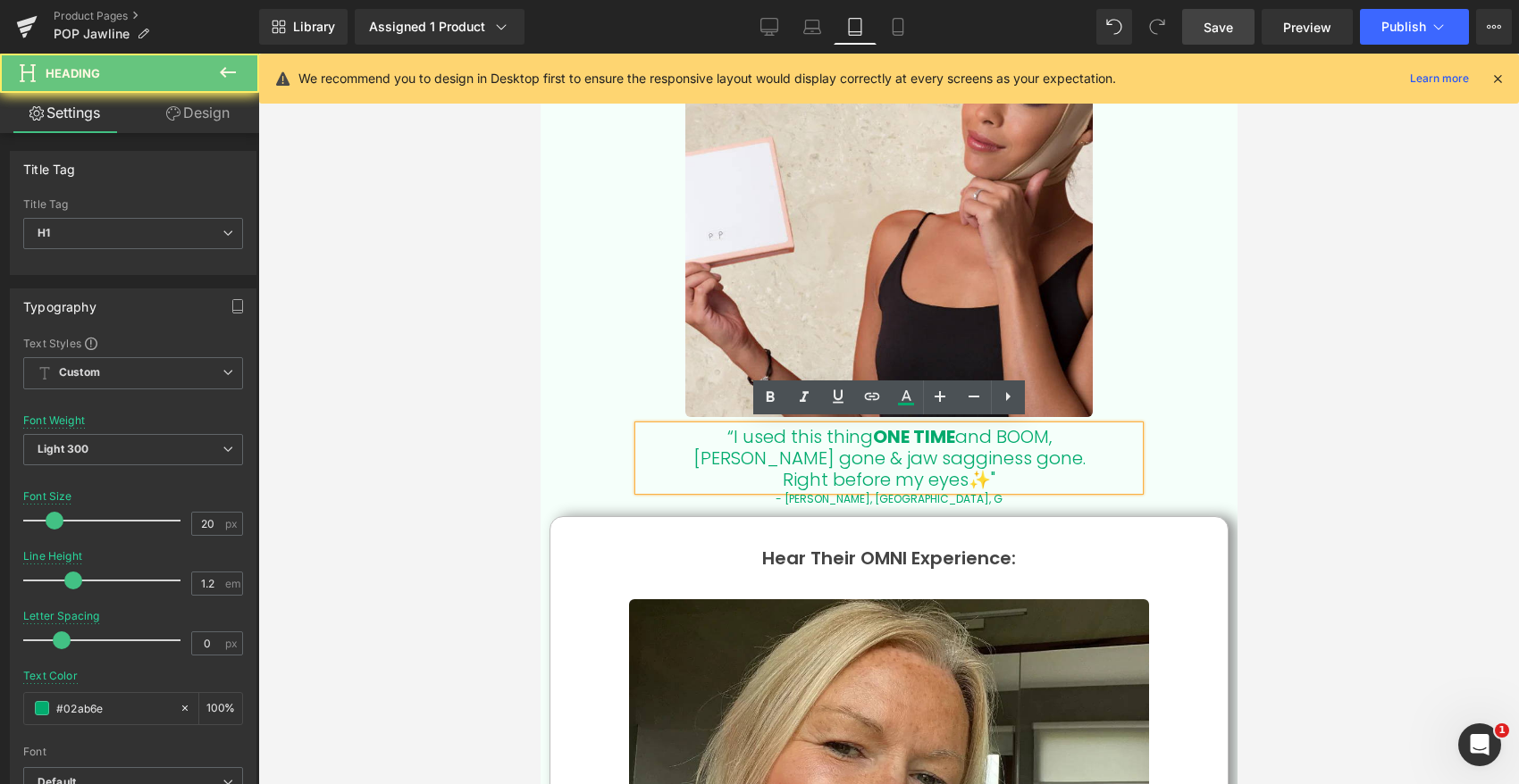
click at [1001, 481] on h1 "Right before my eyes✨"" at bounding box center [888, 480] width 500 height 22
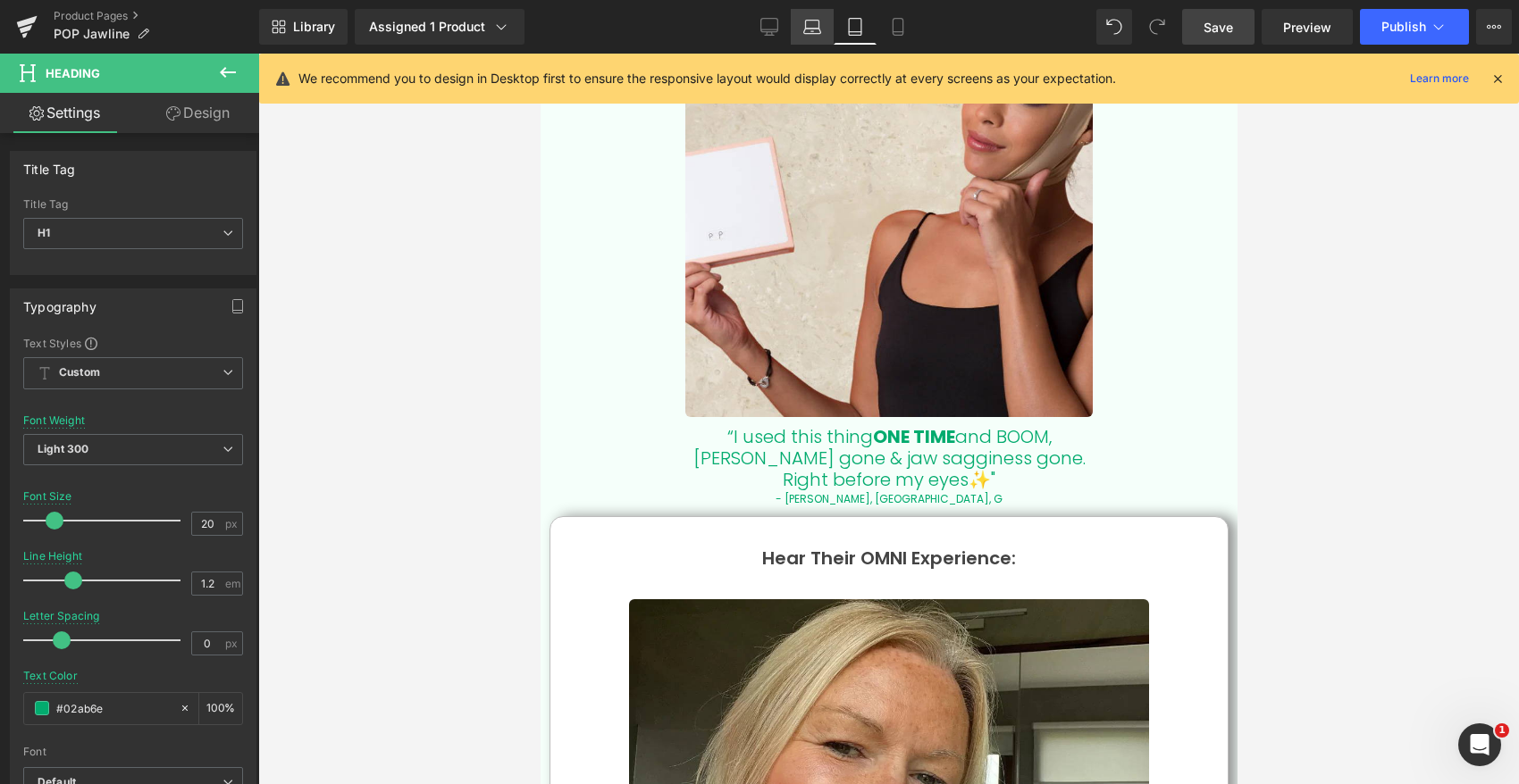
click at [813, 26] on icon at bounding box center [812, 26] width 18 height 18
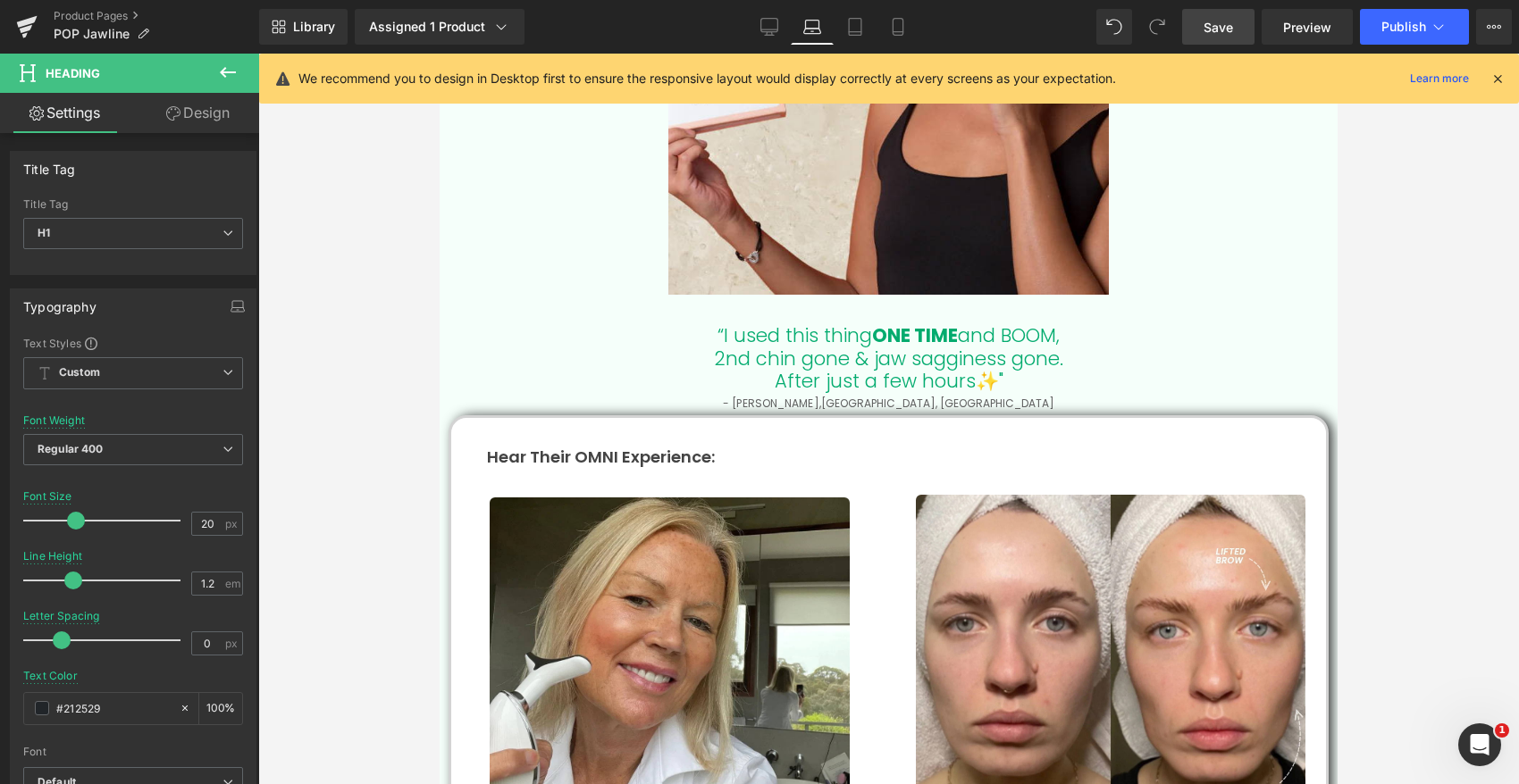
scroll to position [2903, 0]
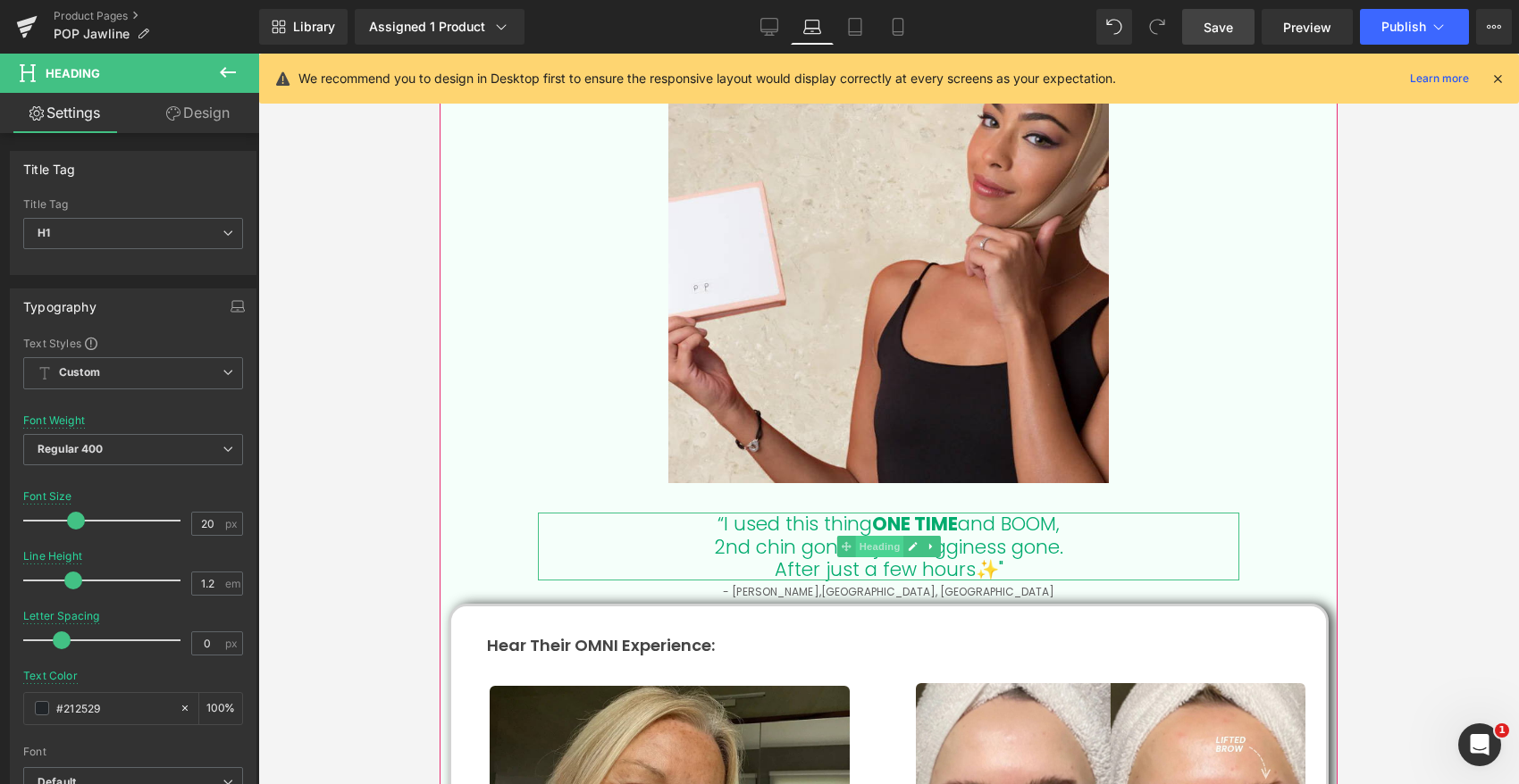
click at [856, 542] on span "Heading" at bounding box center [878, 547] width 48 height 22
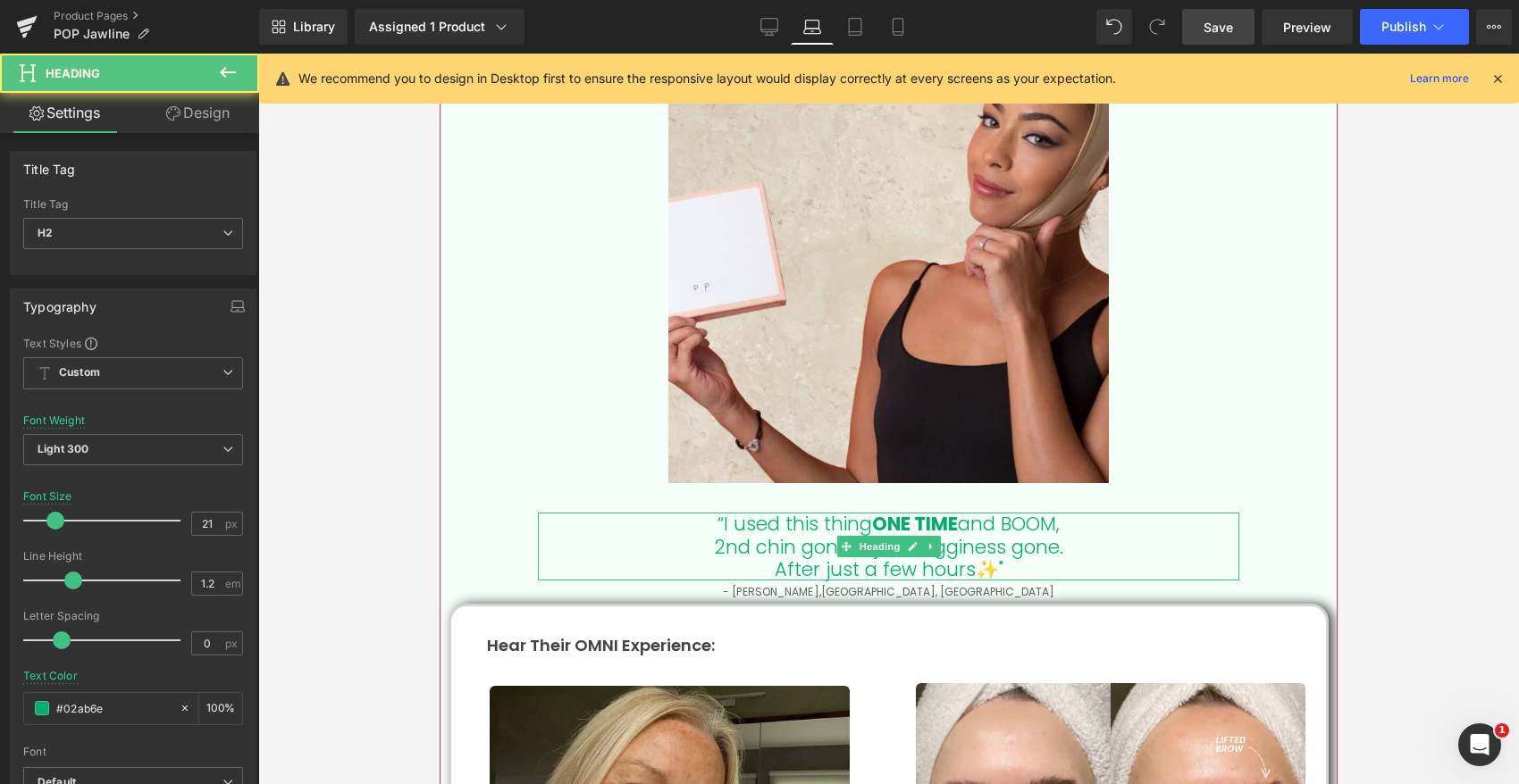
click at [709, 525] on h2 "“I used this thing ONE TIME and BOOM," at bounding box center [888, 524] width 702 height 23
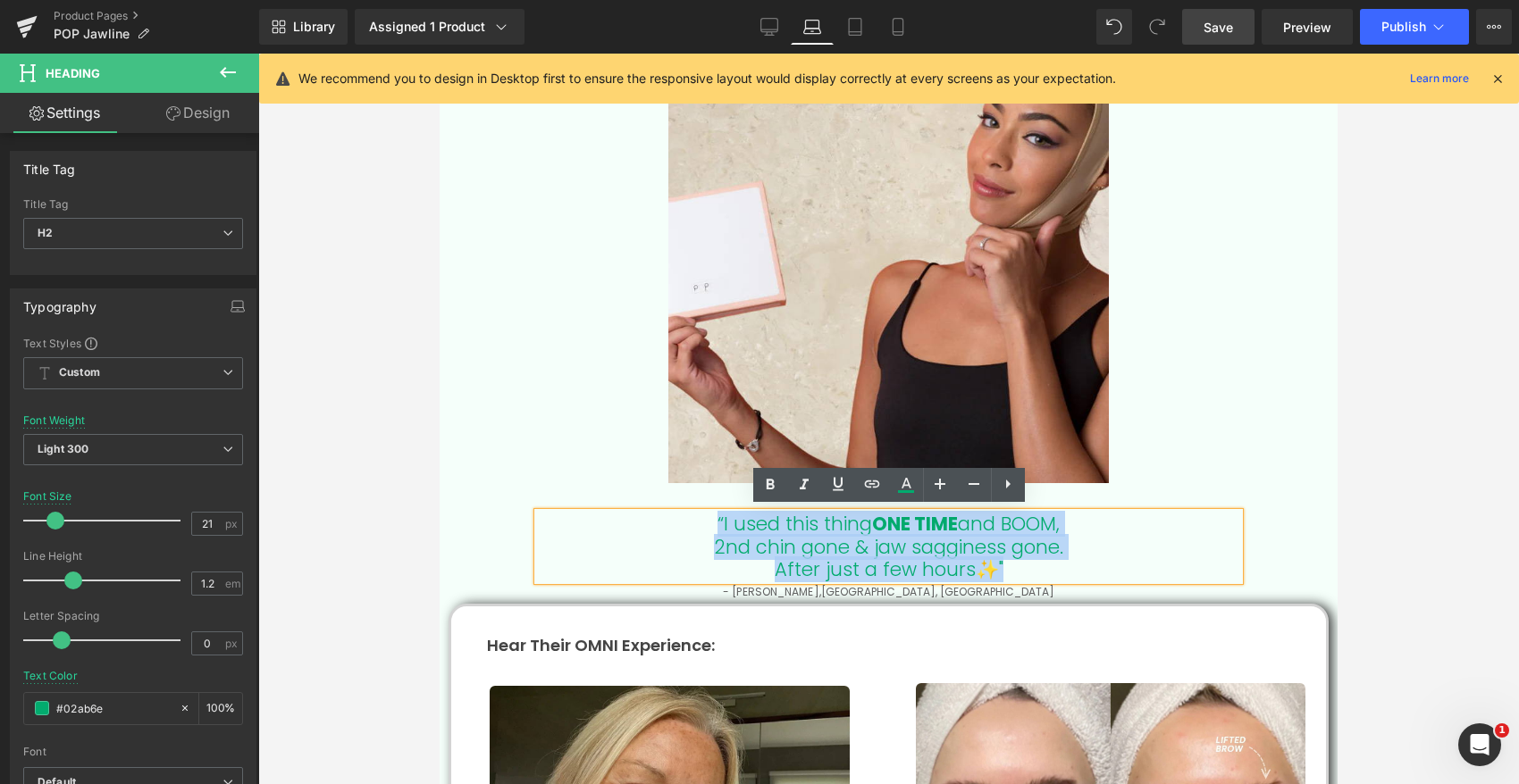
drag, startPoint x: 708, startPoint y: 523, endPoint x: 1032, endPoint y: 578, distance: 328.6
click at [1032, 578] on div "“I used this thing ONE TIME and BOOM, 2nd chin gone & jaw sagginess gone. After…" at bounding box center [888, 547] width 702 height 68
copy div "“I used this thing ONE TIME and BOOM, 2nd chin gone & jaw sagginess gone. After…"
click at [973, 590] on div "- Shonda T, Atlanta, GA Text Block 40px" at bounding box center [888, 592] width 880 height 5
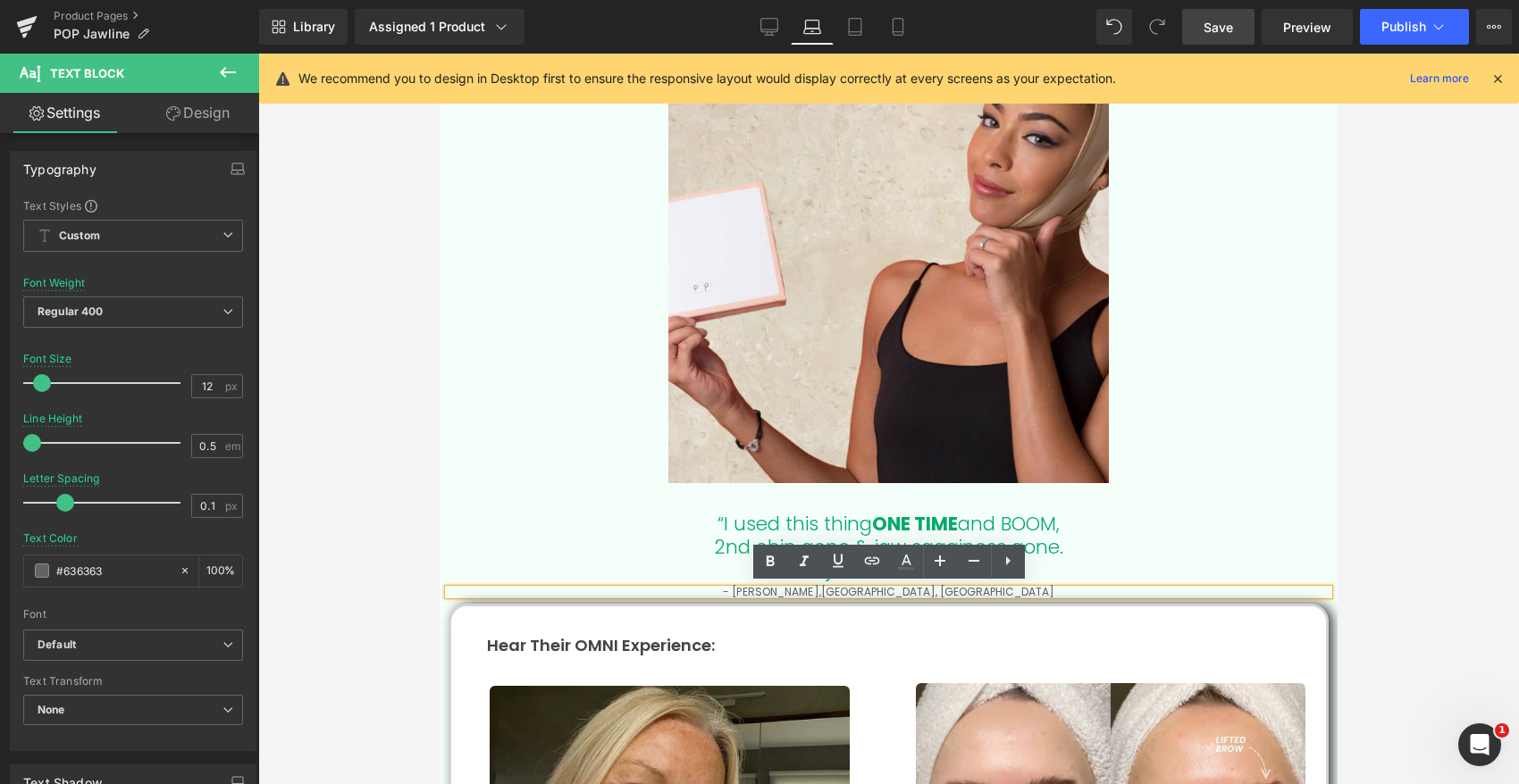
click at [1443, 519] on div at bounding box center [888, 419] width 1260 height 731
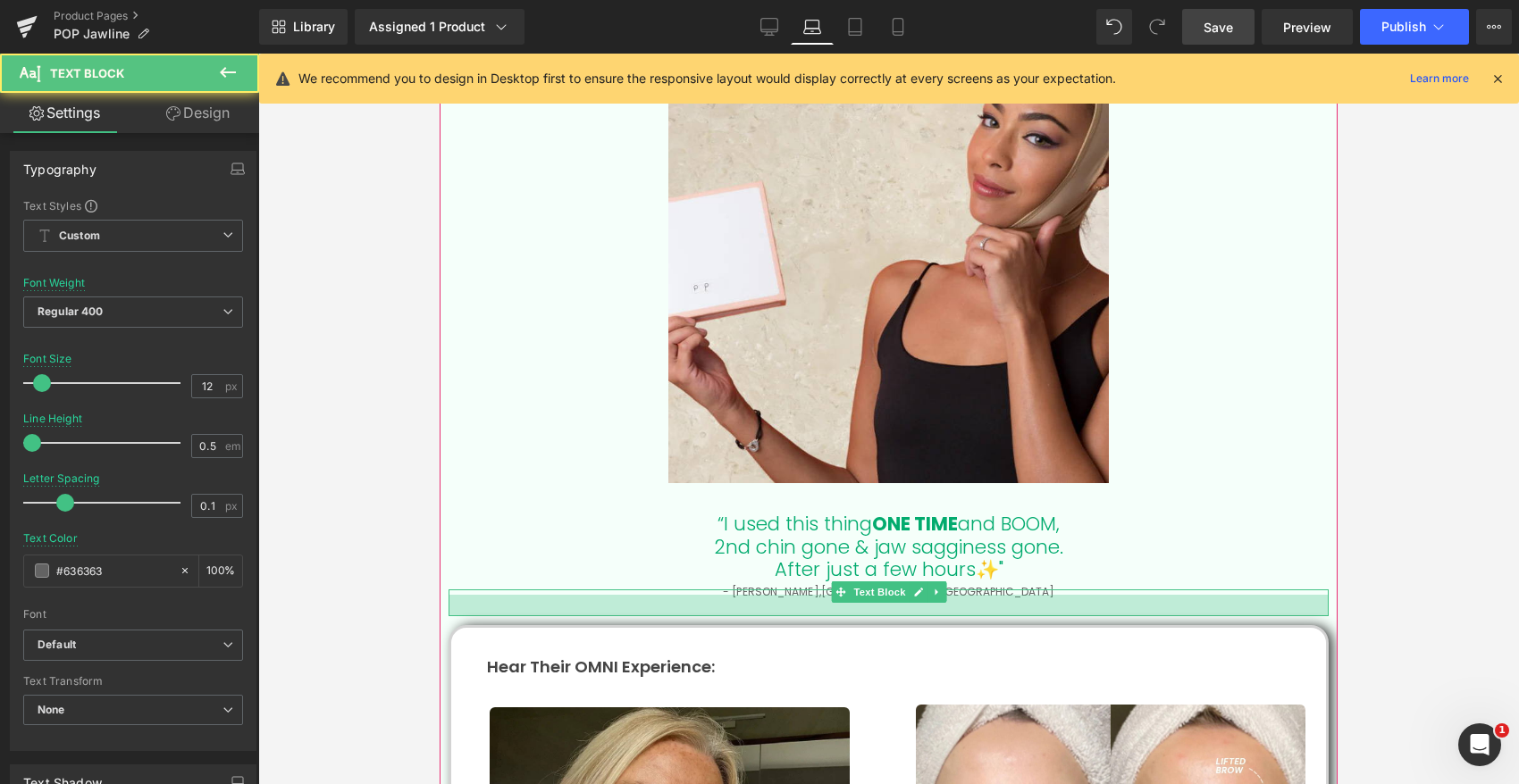
drag, startPoint x: 1181, startPoint y: 589, endPoint x: 1183, endPoint y: 610, distance: 21.1
click at [1183, 610] on div at bounding box center [888, 605] width 880 height 22
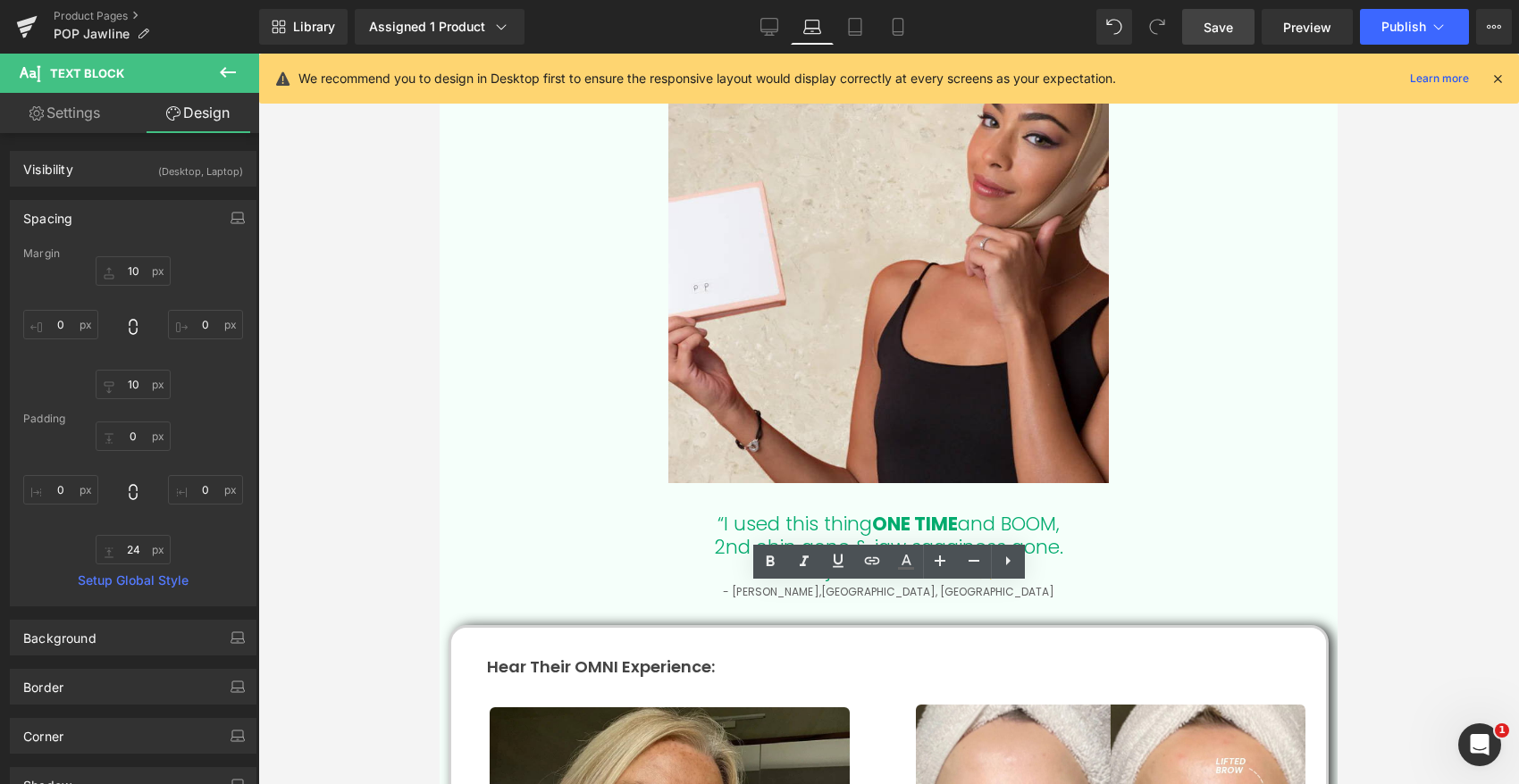
click at [1417, 505] on div at bounding box center [888, 419] width 1260 height 731
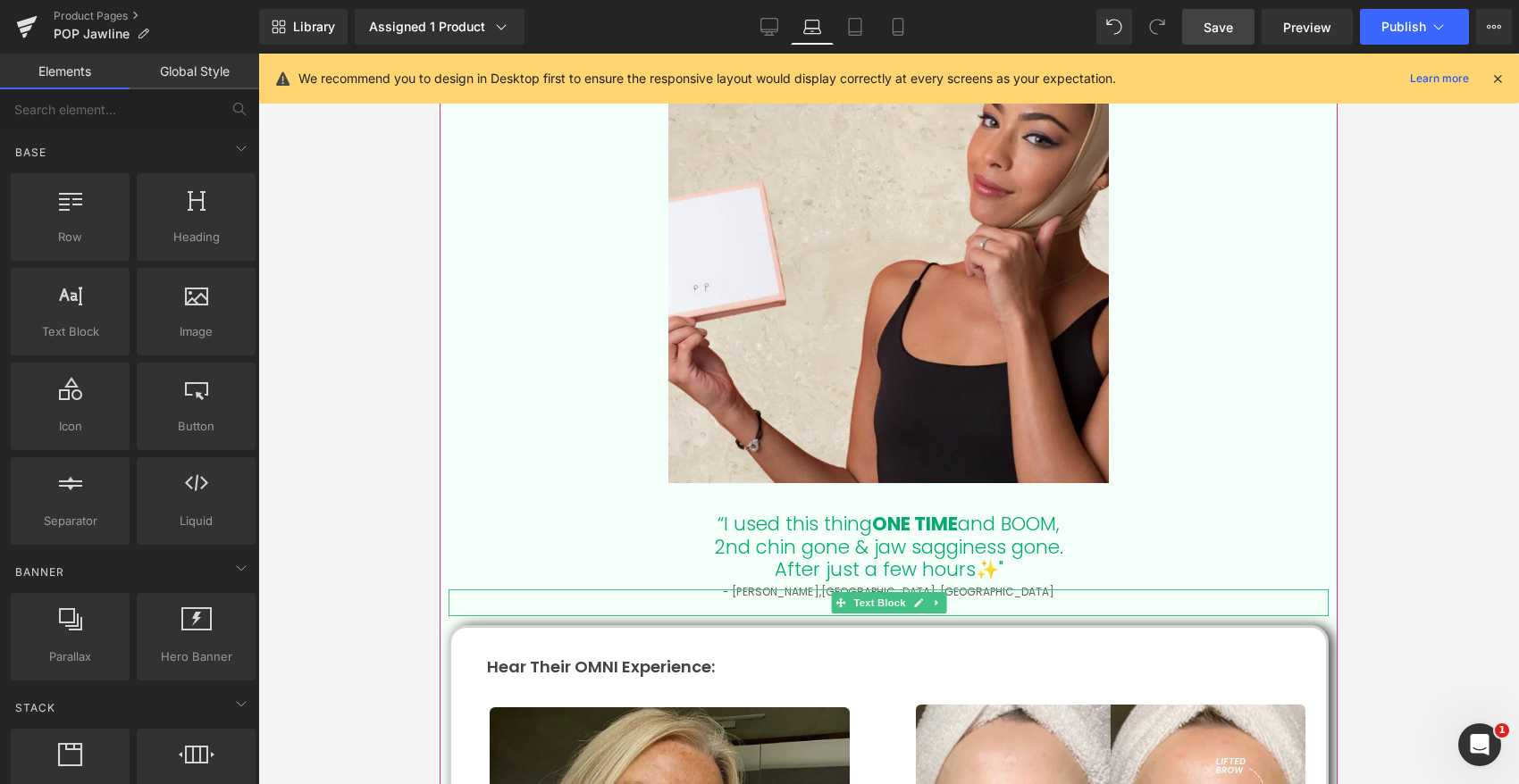
click at [805, 590] on div "- Shonda T, Atlanta, GA Text Block" at bounding box center [888, 602] width 880 height 26
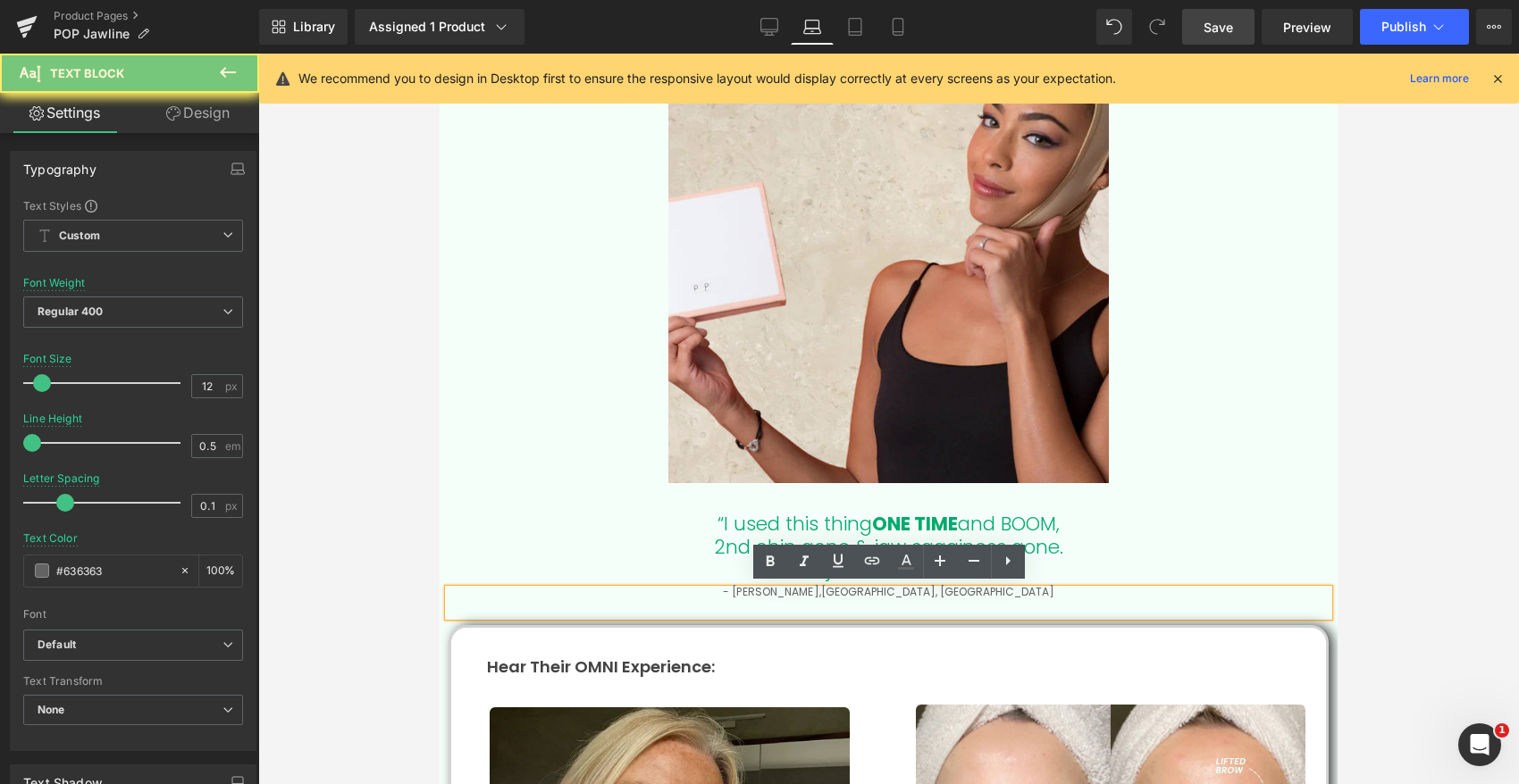
click at [819, 591] on p "- Shonda T, Atlanta, GA" at bounding box center [888, 592] width 880 height 5
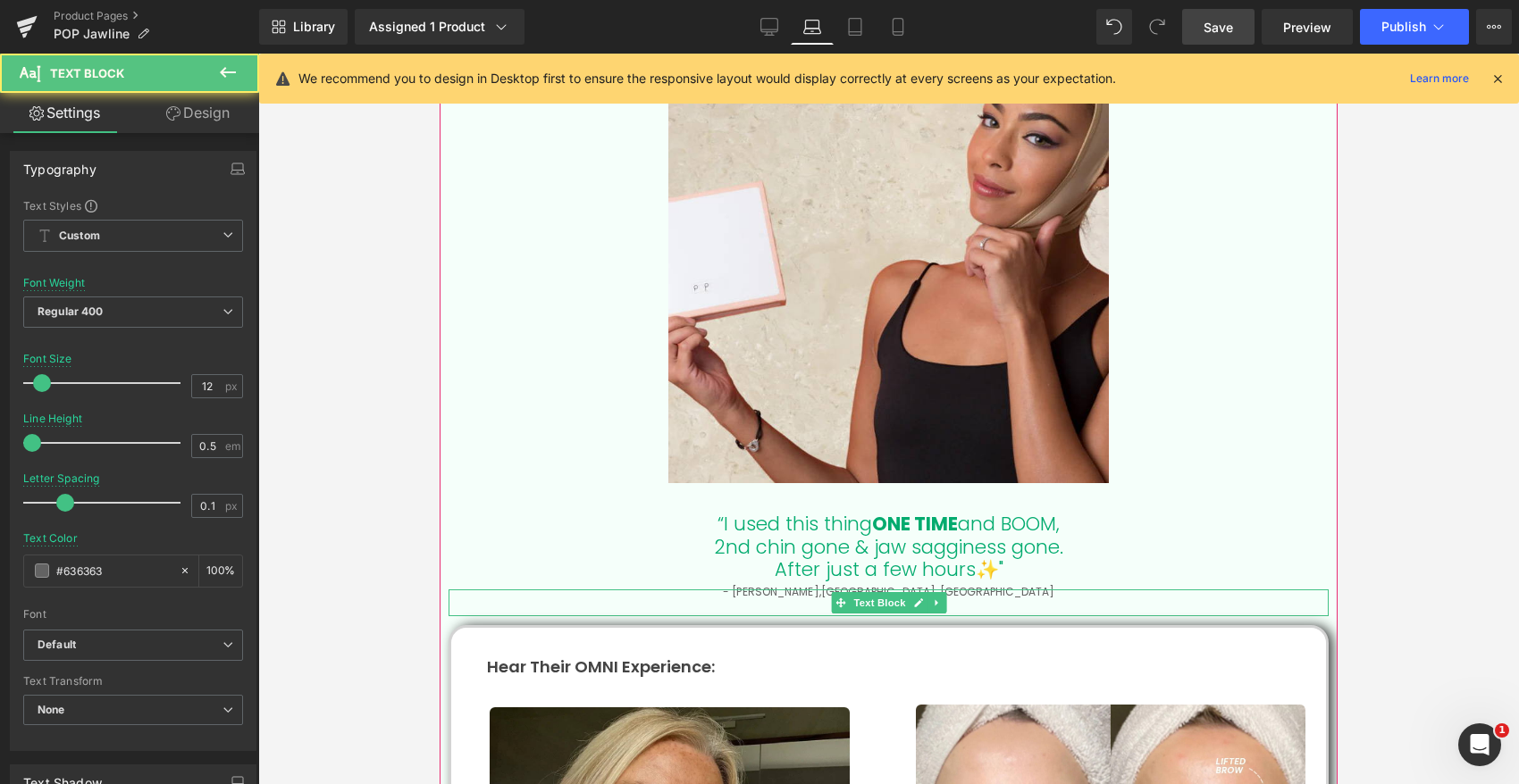
click at [992, 590] on p "- Shonda T, Atlanta, GA" at bounding box center [888, 592] width 880 height 5
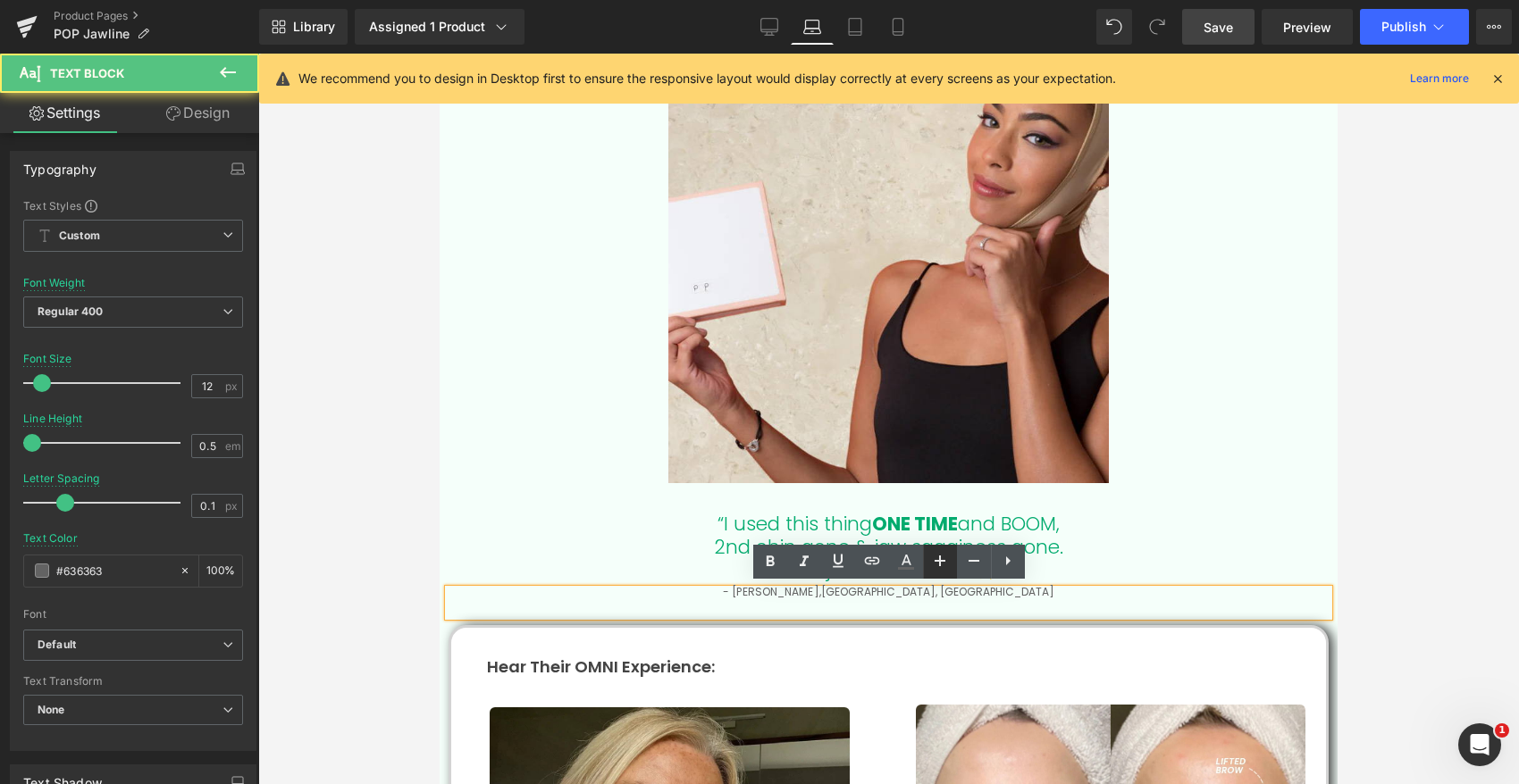
click at [946, 561] on icon at bounding box center [940, 561] width 22 height 22
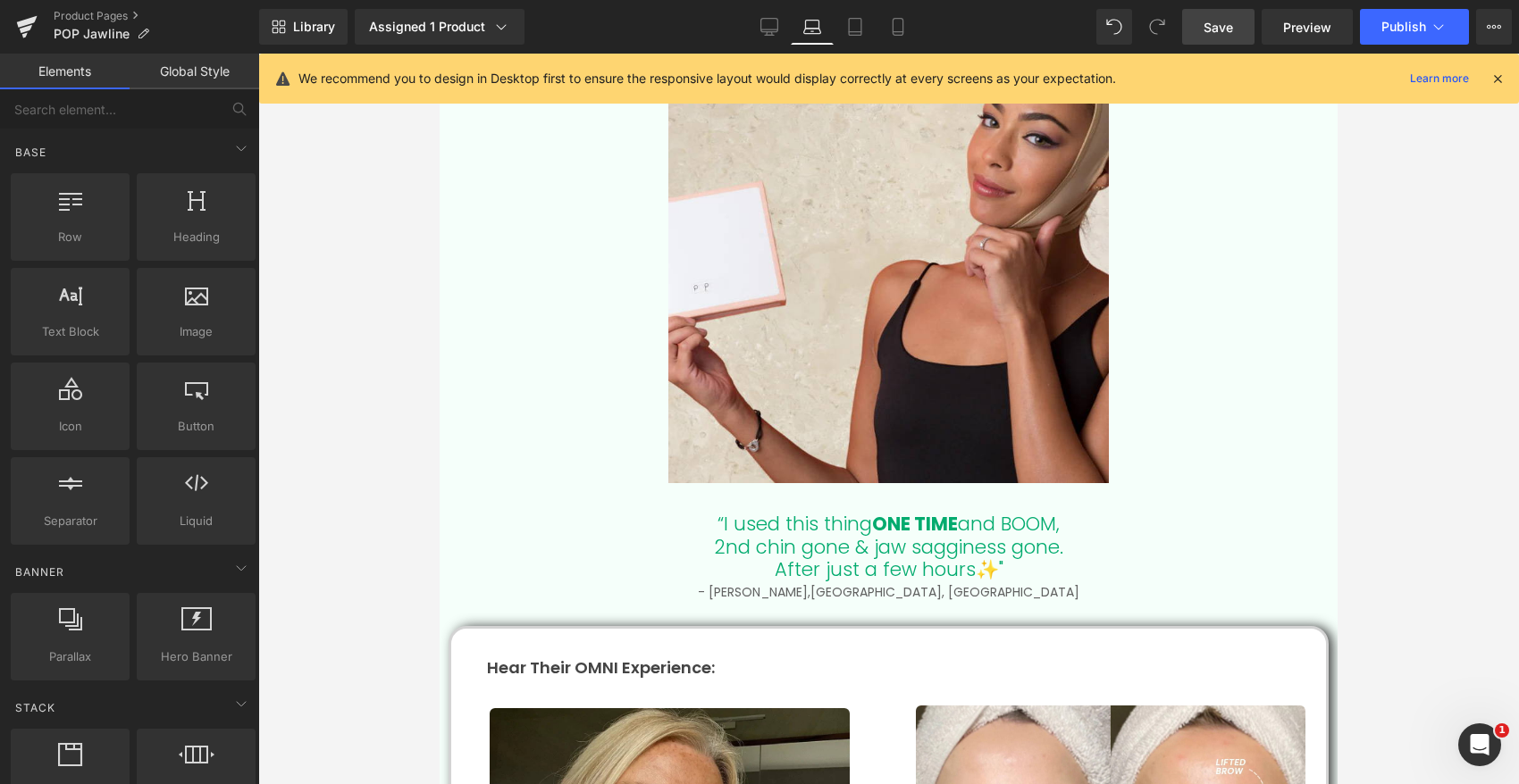
click at [373, 537] on div at bounding box center [888, 419] width 1260 height 731
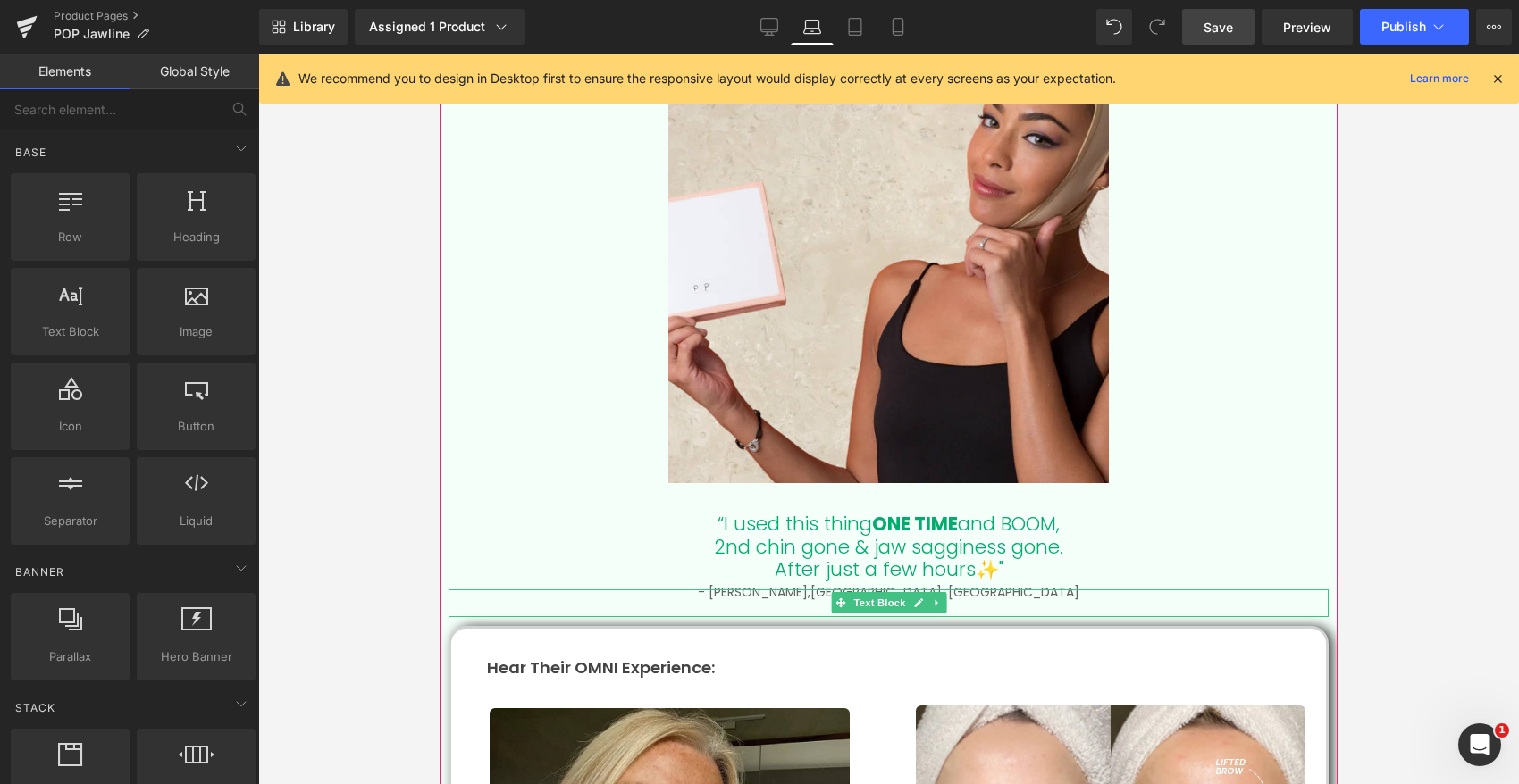
click at [805, 591] on p "- Shonda T, Atlanta, GA" at bounding box center [888, 593] width 880 height 6
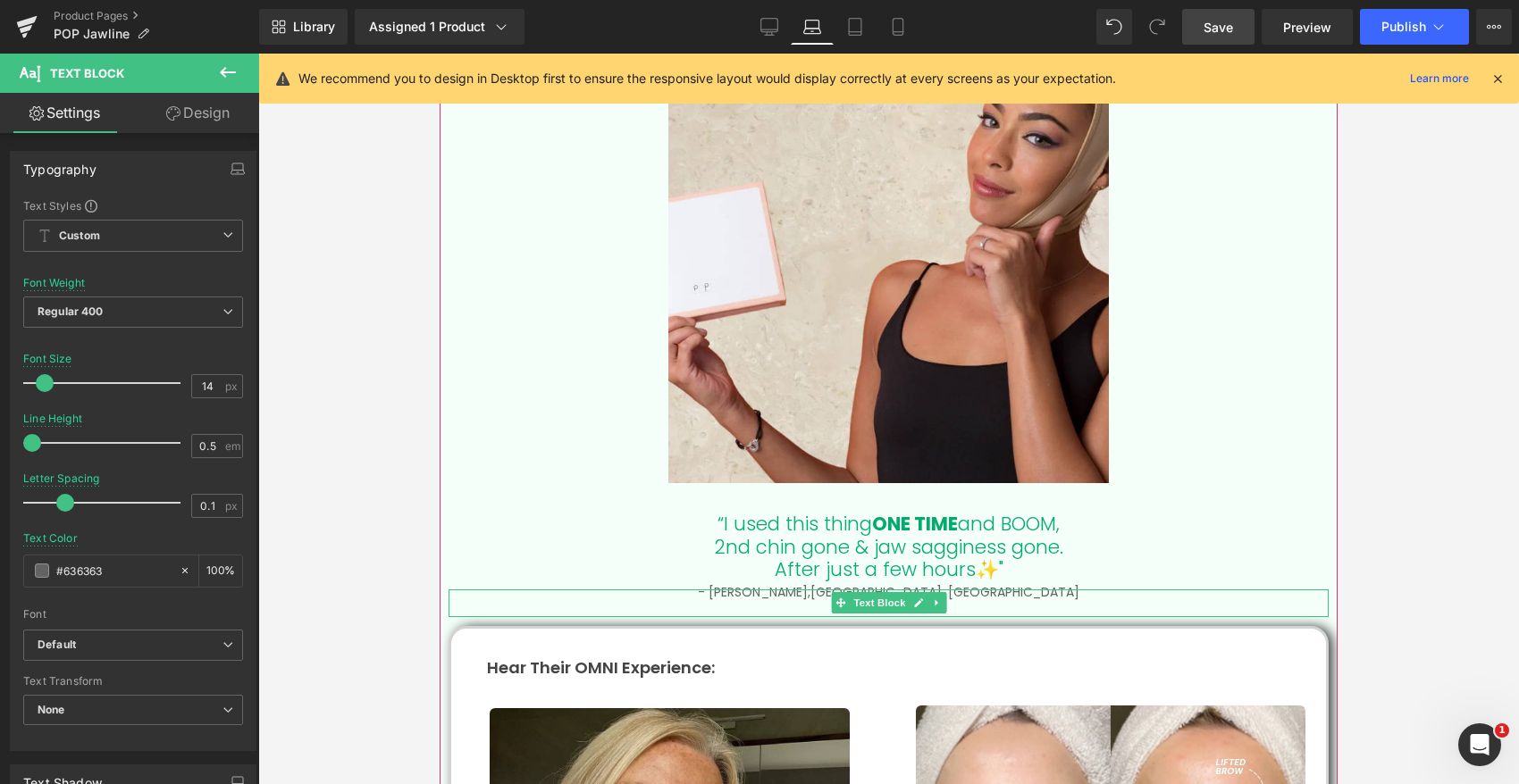
click at [802, 590] on p "- Shonda T, Atlanta, GA" at bounding box center [888, 593] width 880 height 6
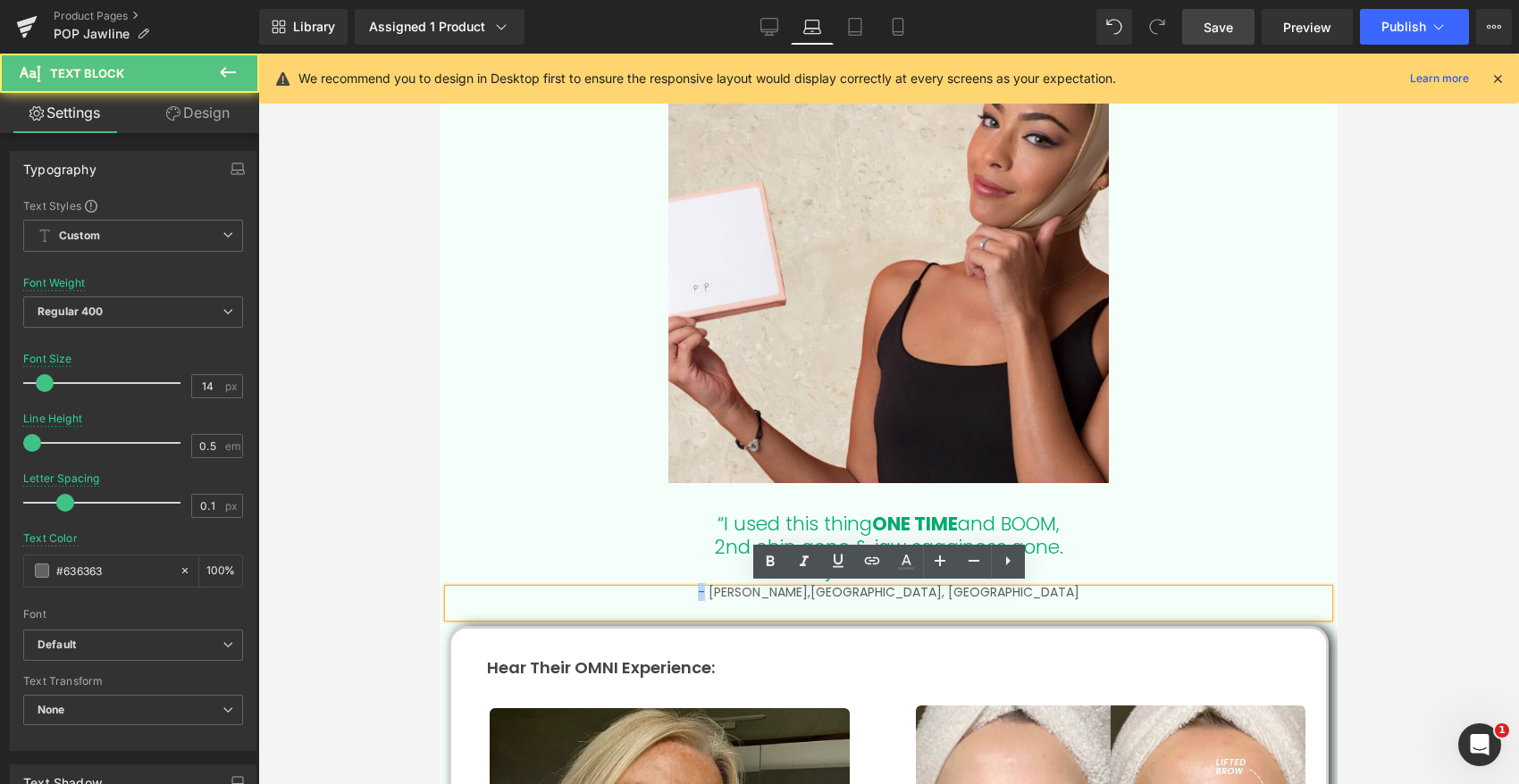
click at [802, 590] on p "- Shonda T, Atlanta, GA" at bounding box center [888, 593] width 880 height 6
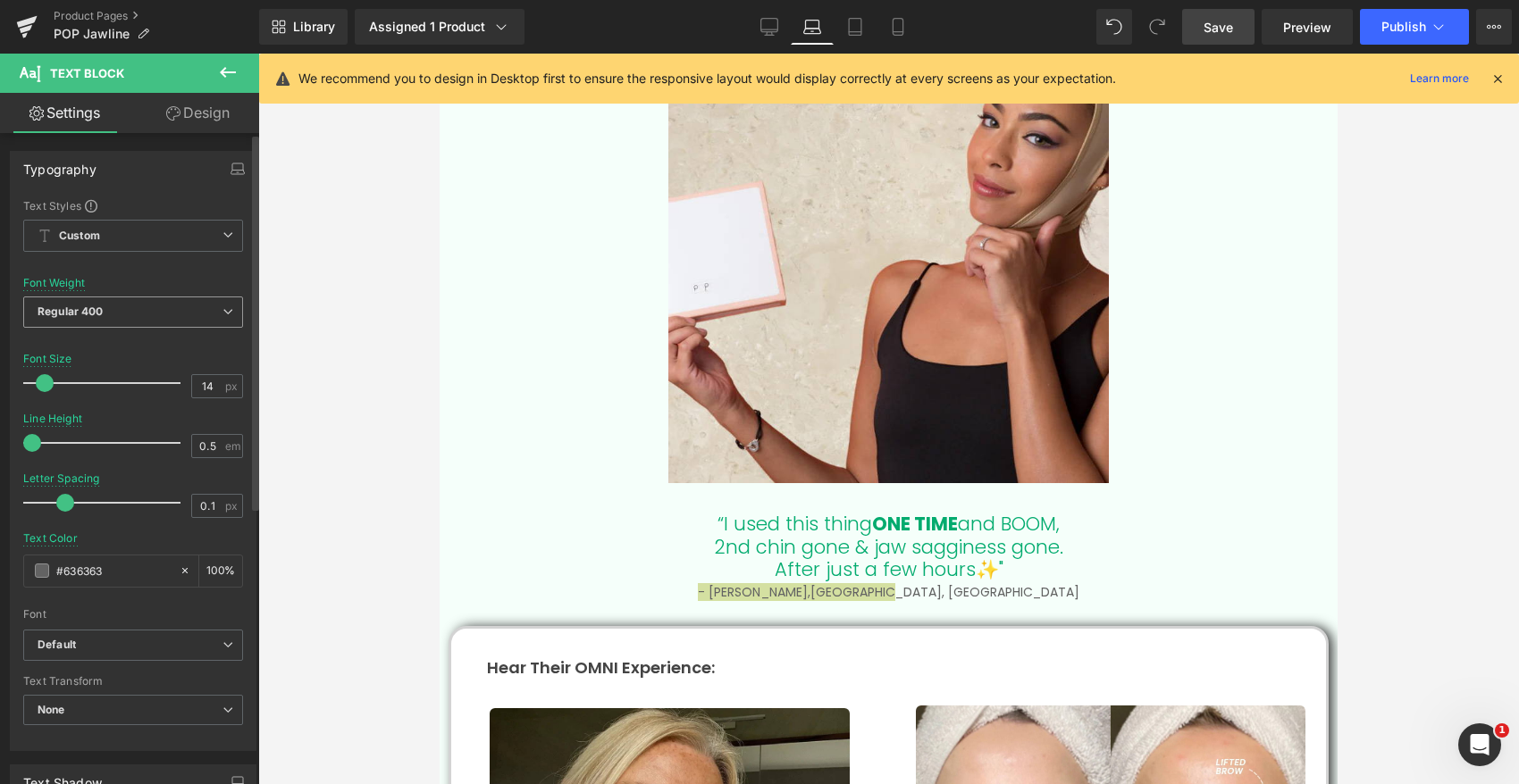
click at [139, 318] on span "Regular 400" at bounding box center [133, 312] width 220 height 31
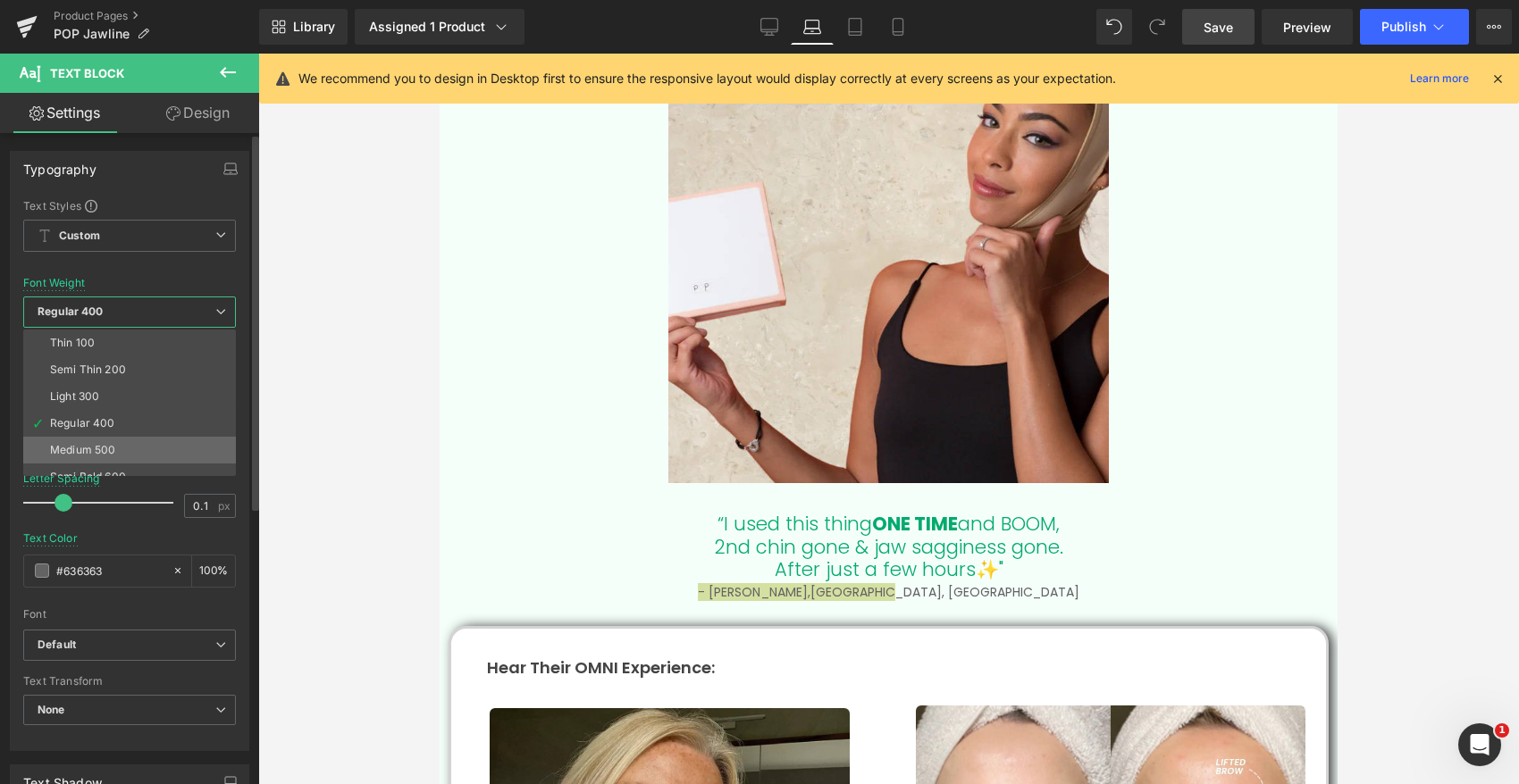
click at [157, 445] on li "Medium 500" at bounding box center [133, 449] width 221 height 26
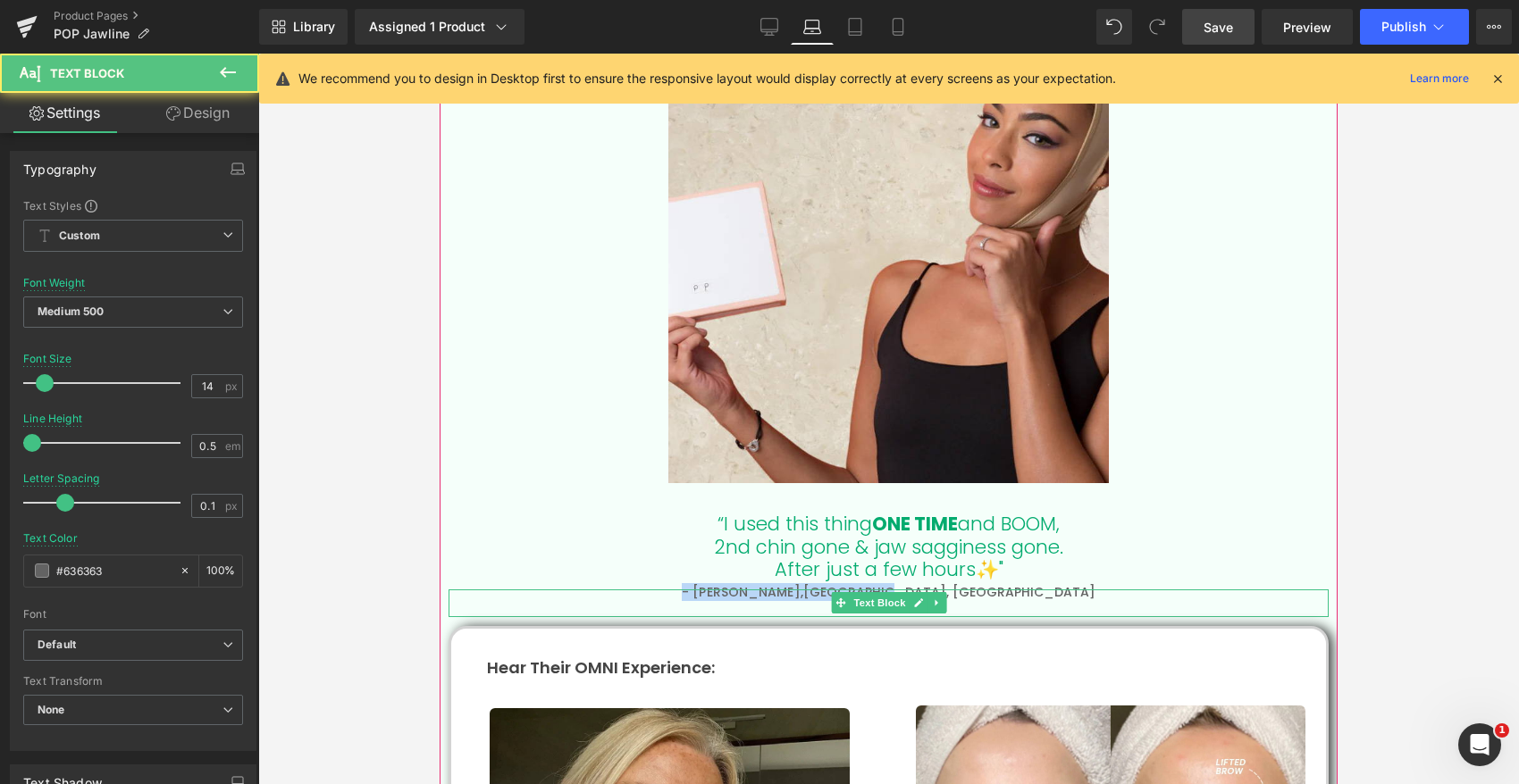
click at [822, 590] on p "- Shonda T, Atlanta, GA" at bounding box center [888, 593] width 880 height 6
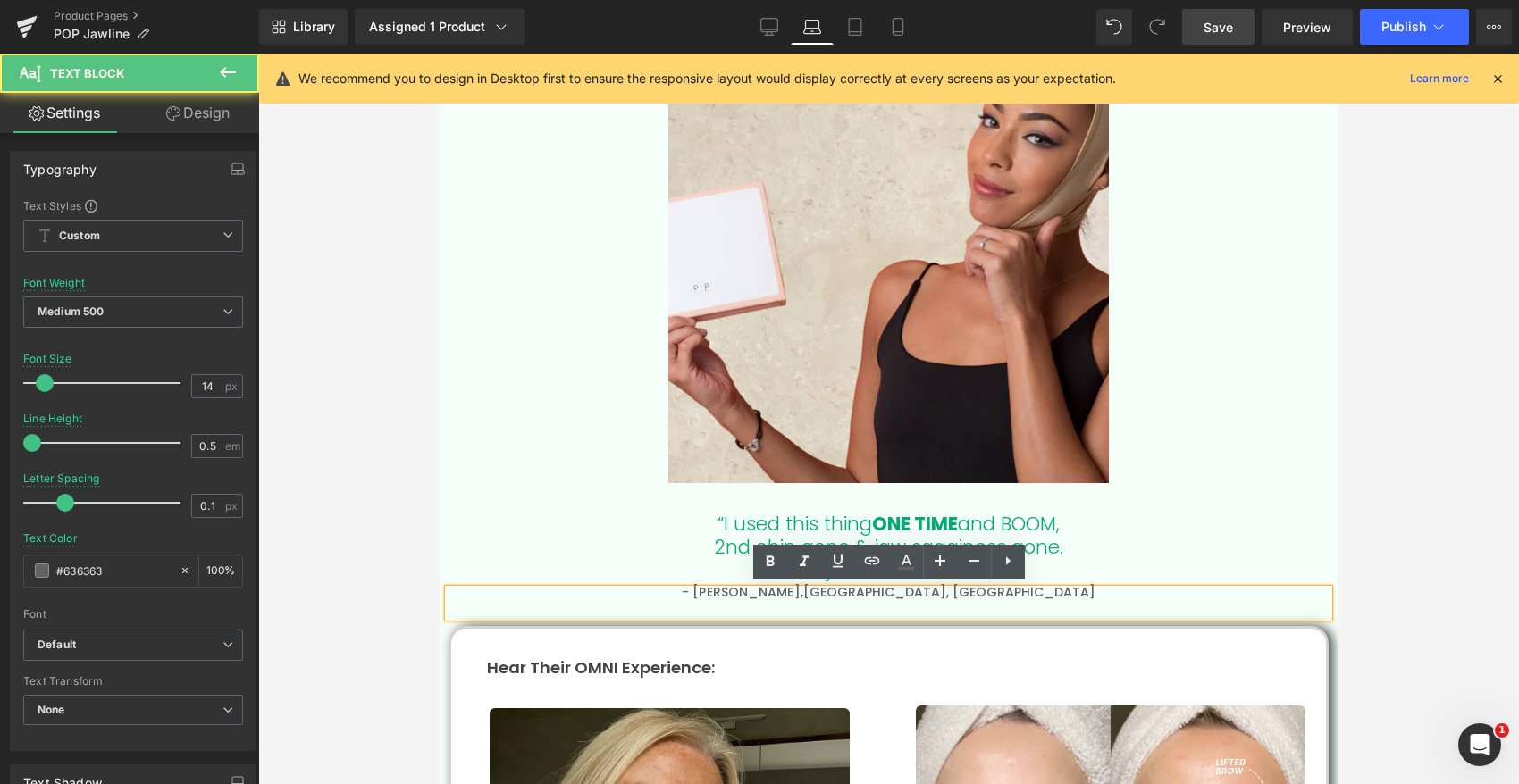
click at [824, 590] on p "- Shonda T, Atlanta, GA" at bounding box center [888, 593] width 880 height 6
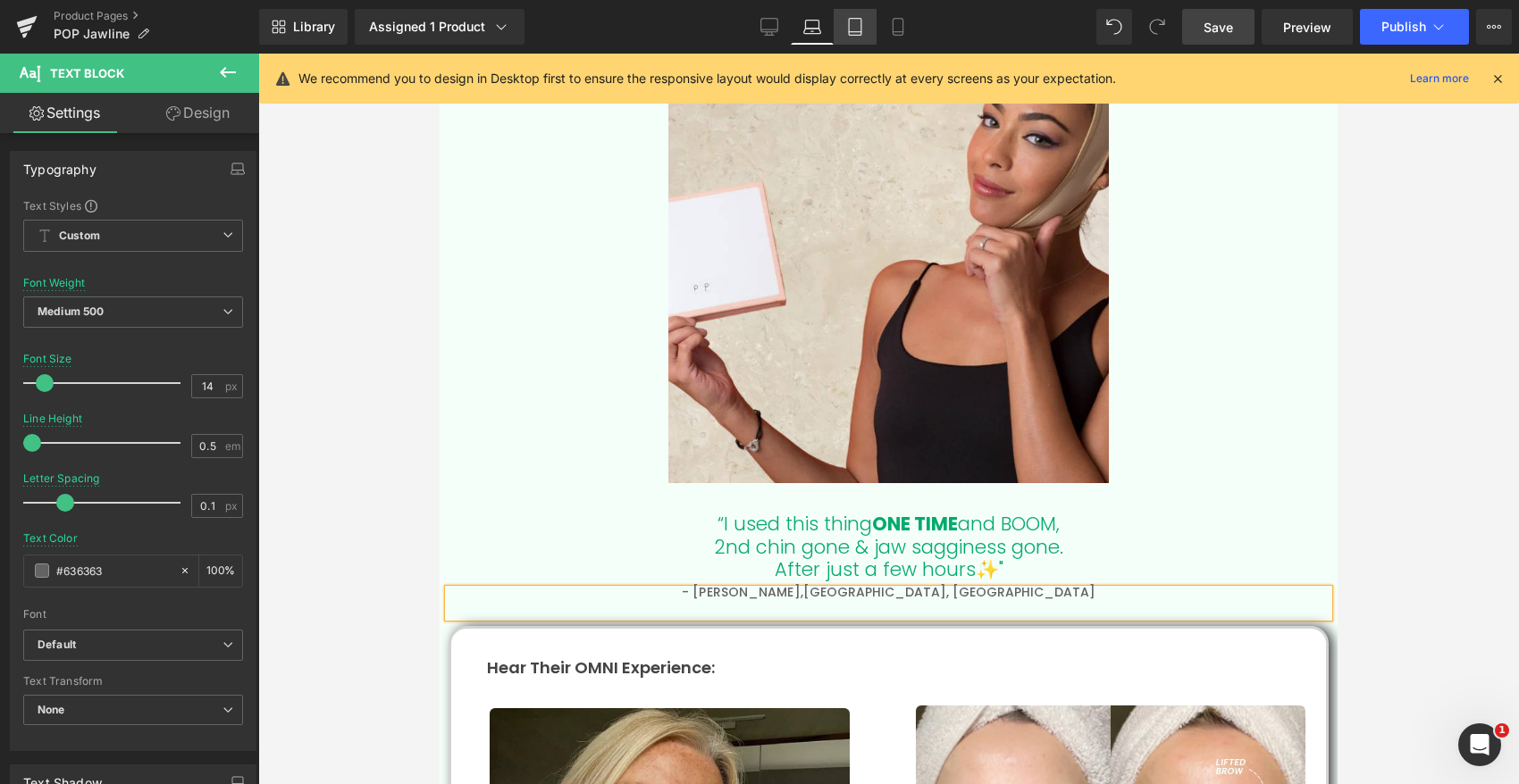
click at [851, 30] on icon at bounding box center [855, 26] width 18 height 18
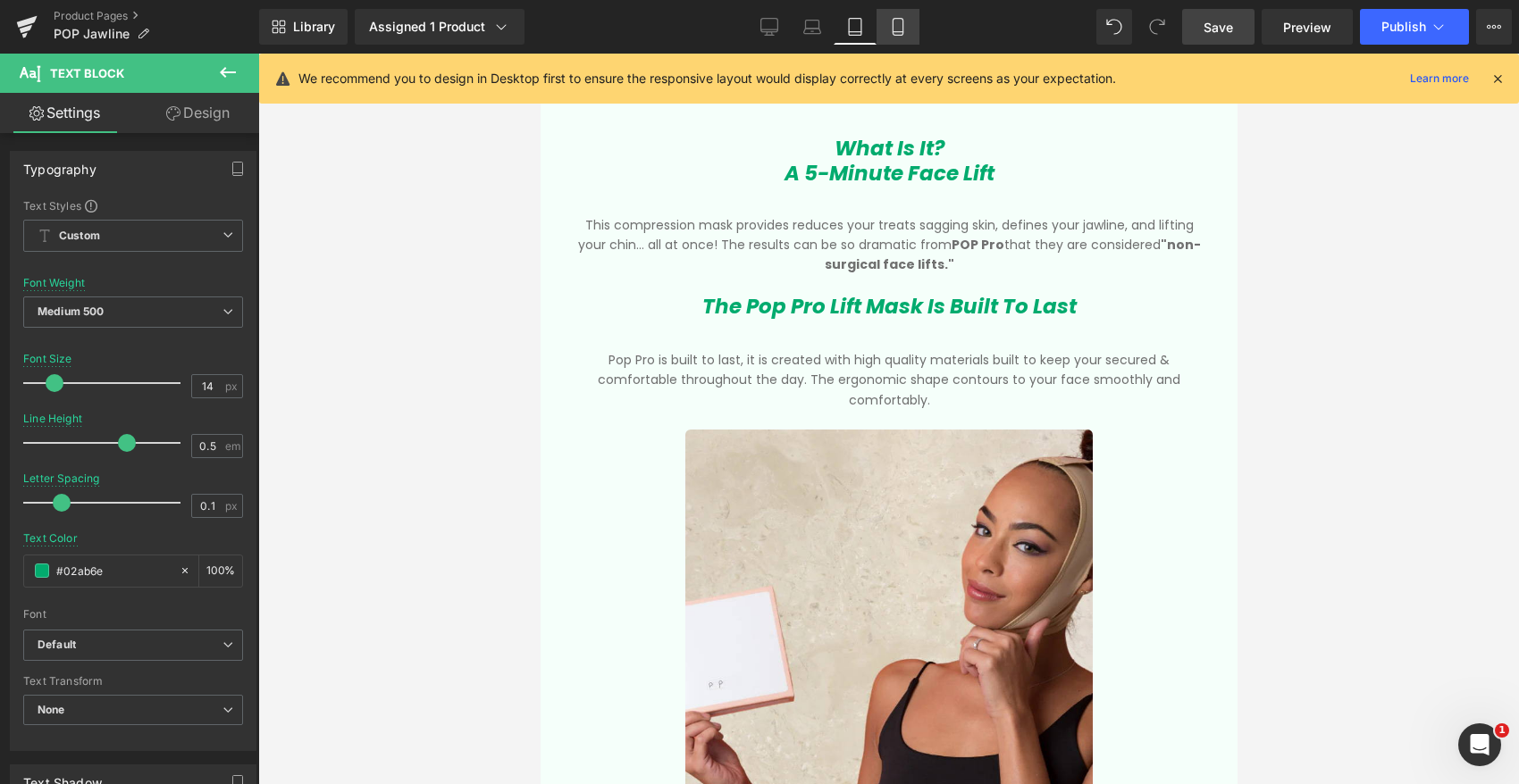
scroll to position [0, 0]
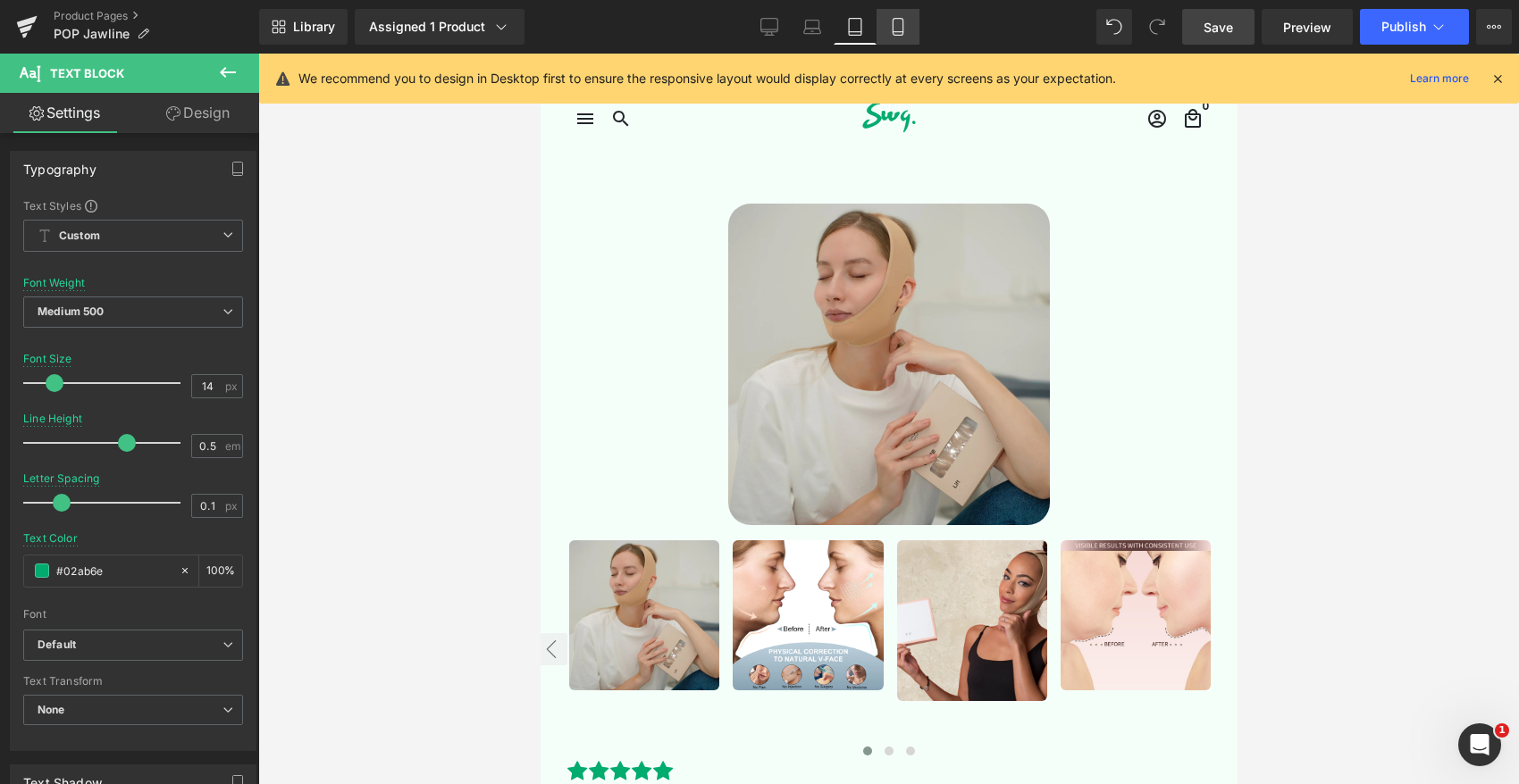
click at [894, 34] on icon at bounding box center [898, 26] width 18 height 18
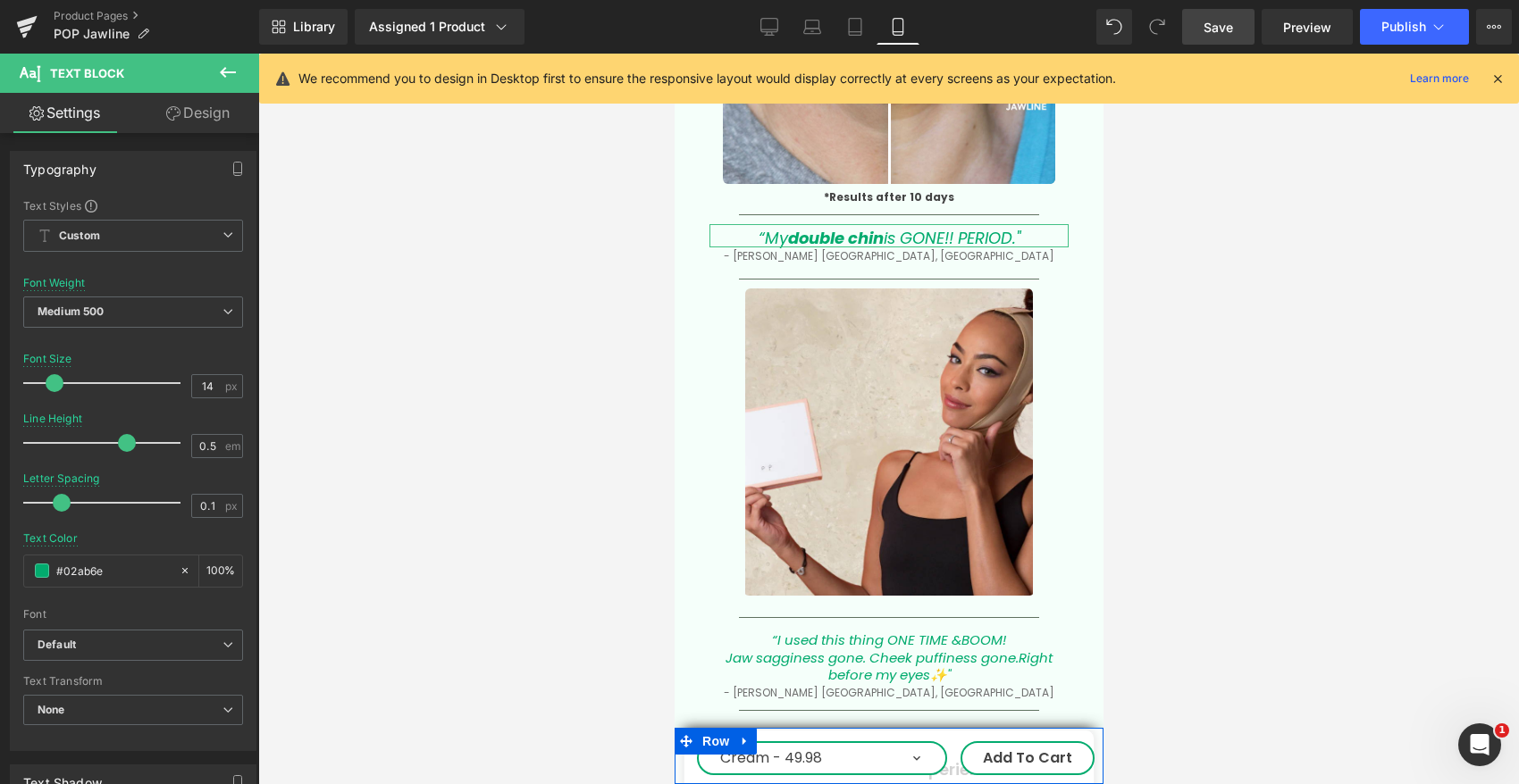
scroll to position [4389, 0]
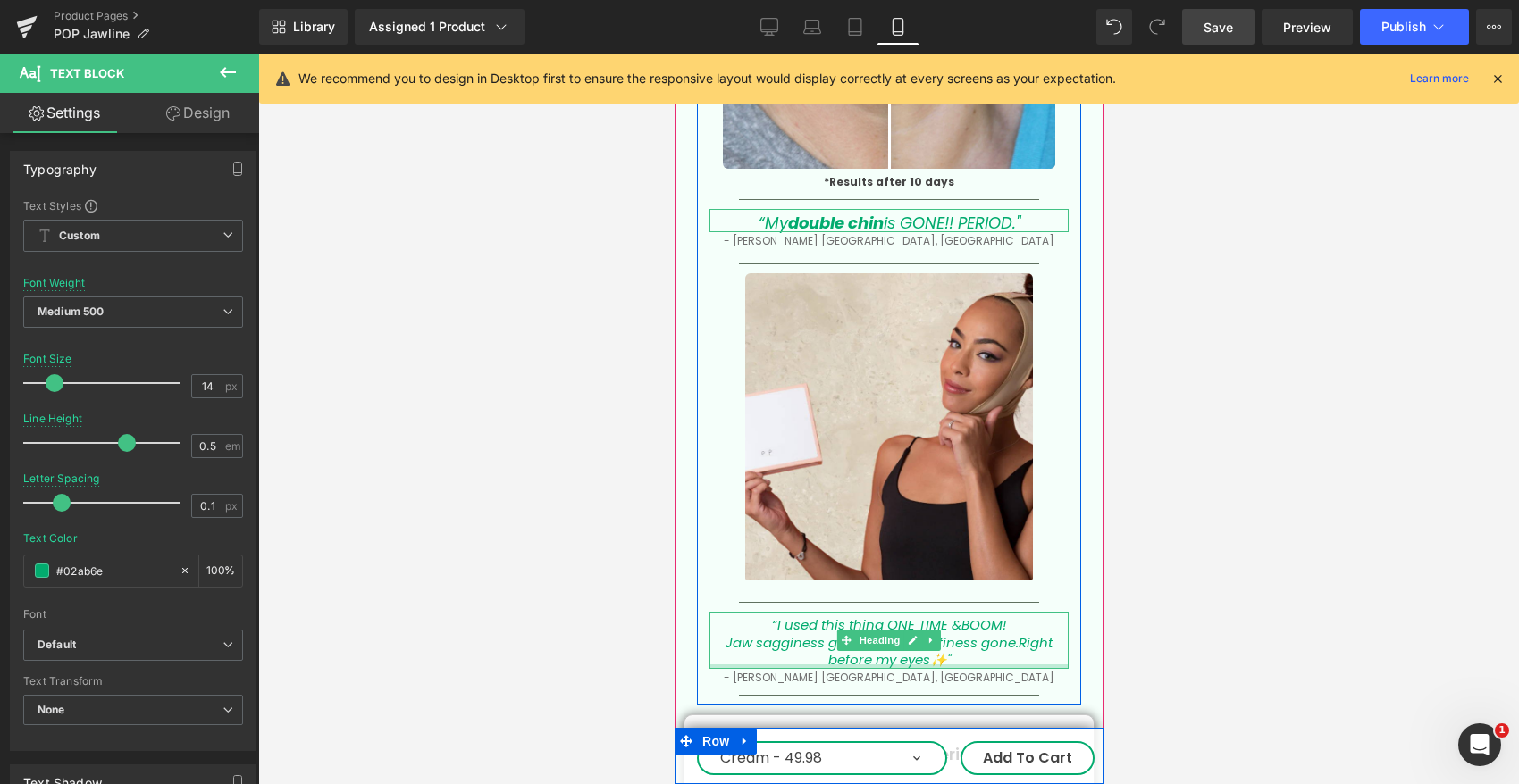
click at [891, 664] on div at bounding box center [888, 666] width 359 height 5
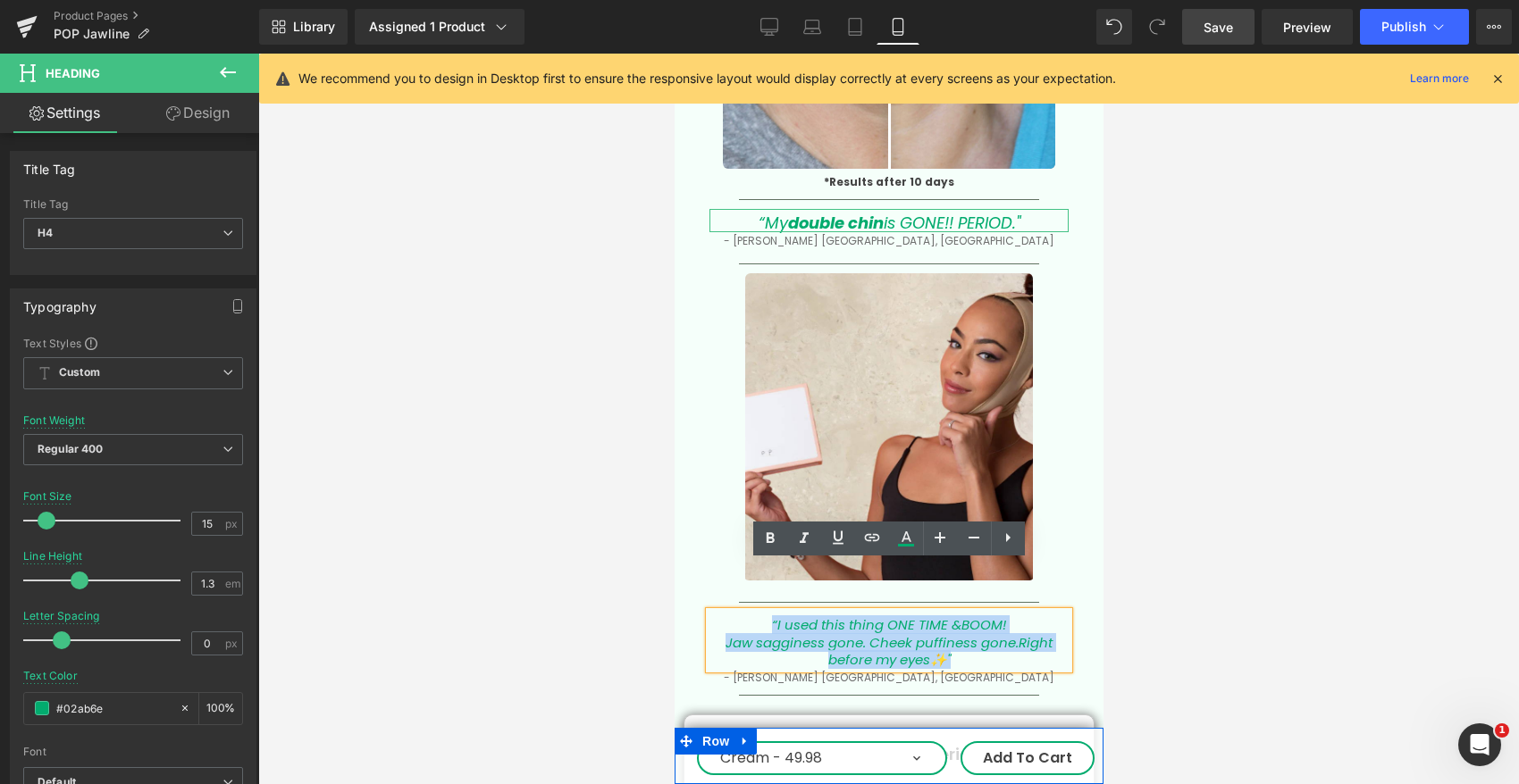
drag, startPoint x: 963, startPoint y: 605, endPoint x: 764, endPoint y: 563, distance: 203.4
click at [764, 612] on div "“I used this thing ONE TIME & BOOM! Jaw sagginess gone. Cheek puffiness gone. R…" at bounding box center [888, 641] width 359 height 57
paste div
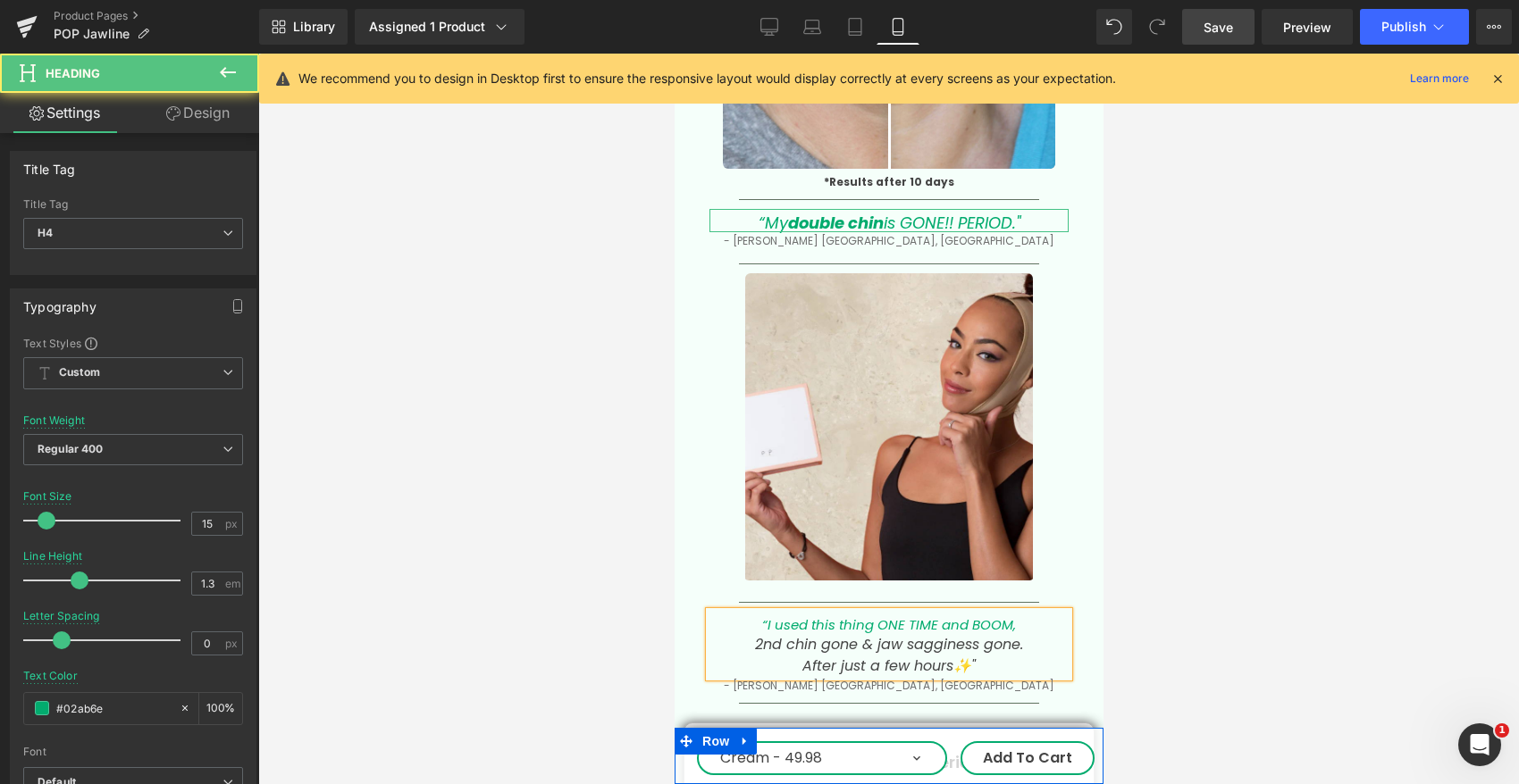
click at [762, 634] on div "2nd chin gone & jaw sagginess gone." at bounding box center [888, 645] width 359 height 22
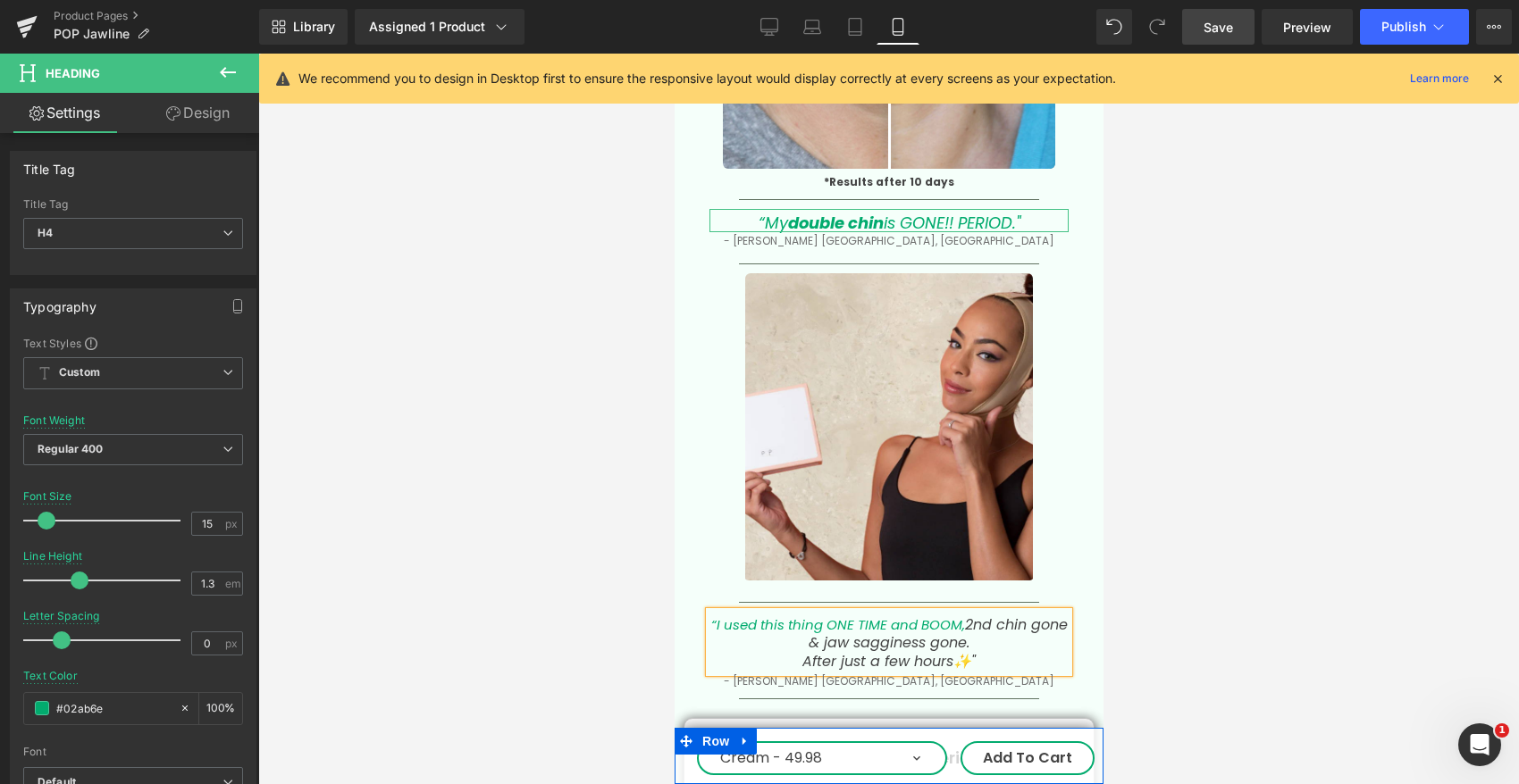
click at [721, 615] on icon "“I used this thing ONE TIME and BOOM," at bounding box center [837, 624] width 254 height 19
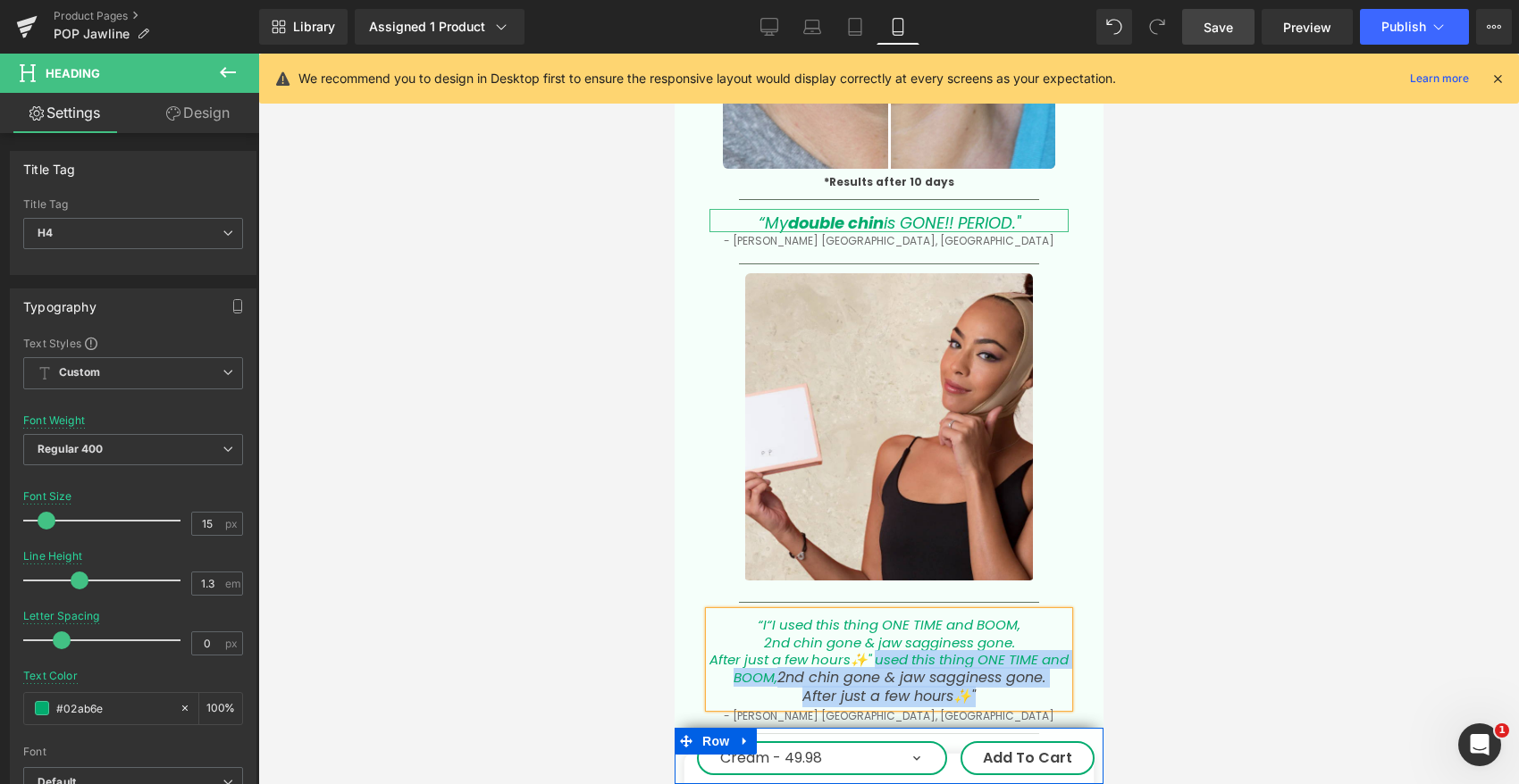
drag, startPoint x: 870, startPoint y: 612, endPoint x: 986, endPoint y: 651, distance: 122.4
click at [986, 651] on div "“I“I used this thing ONE TIME and BOOM, 2nd chin gone & jaw sagginess gone. Aft…" at bounding box center [888, 659] width 359 height 95
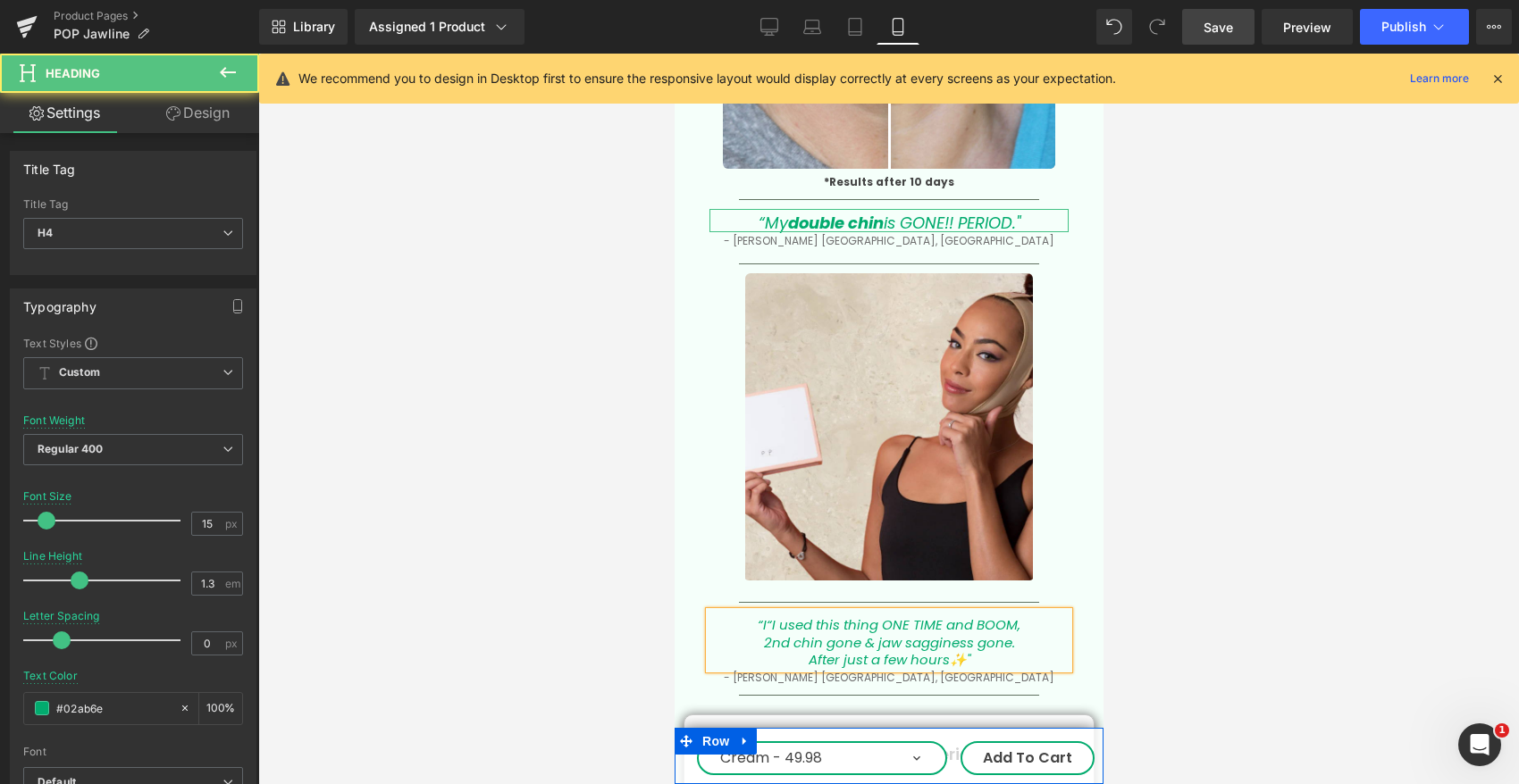
click at [777, 615] on icon "“I“I used this thing ONE TIME and BOOM," at bounding box center [888, 624] width 263 height 19
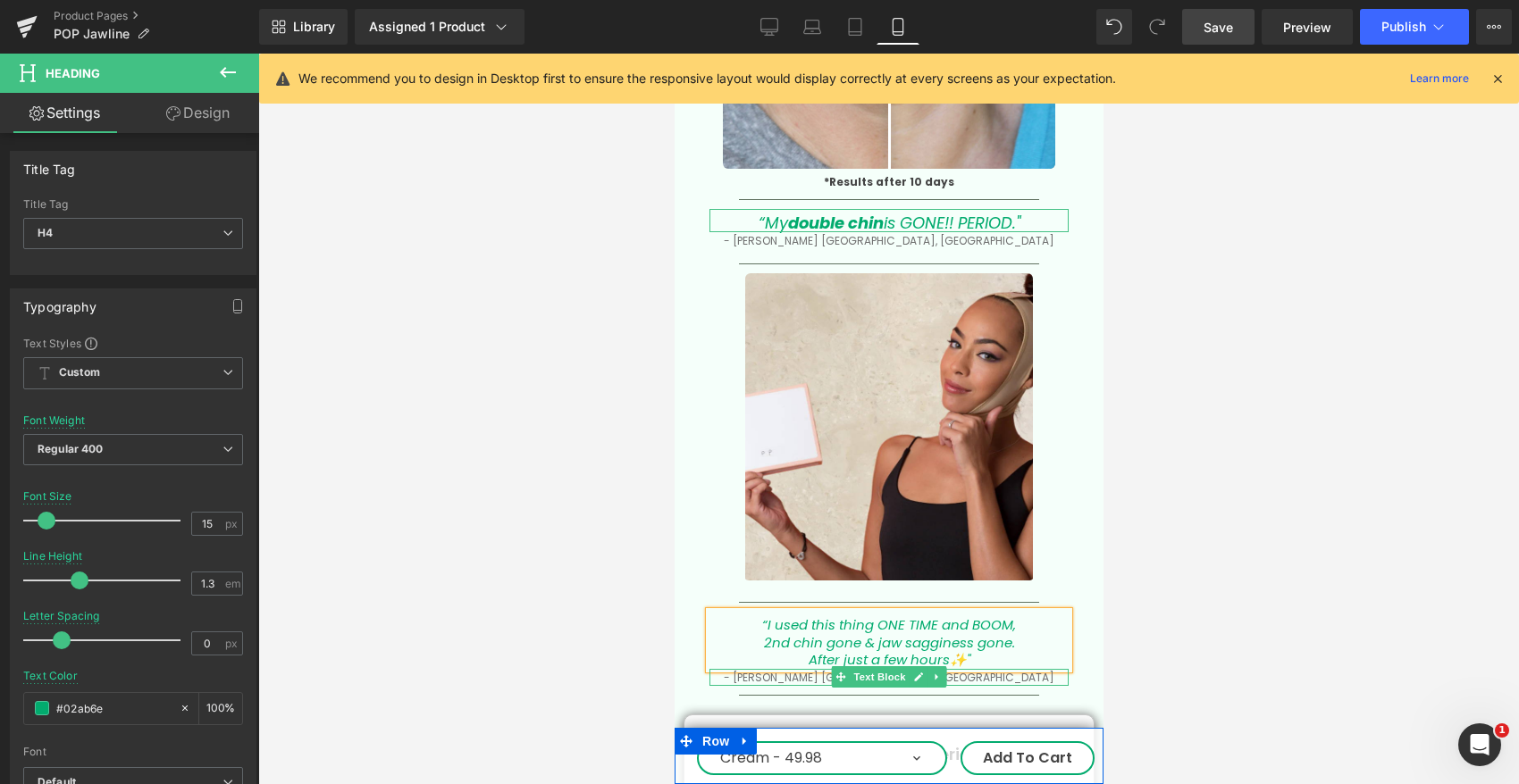
click at [807, 669] on p "- [PERSON_NAME] [GEOGRAPHIC_DATA], [GEOGRAPHIC_DATA]" at bounding box center [888, 677] width 359 height 17
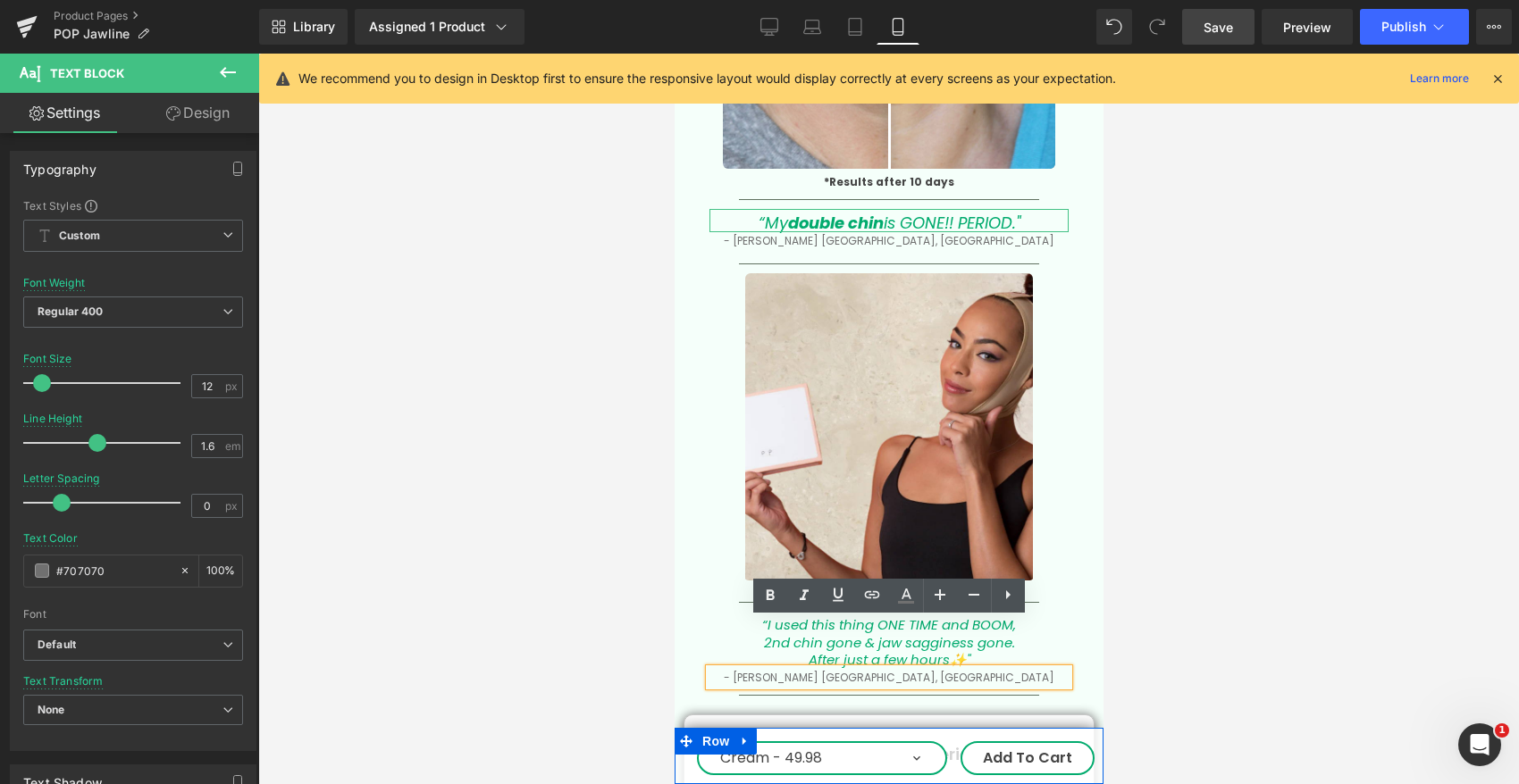
click at [1151, 446] on div at bounding box center [888, 419] width 1260 height 731
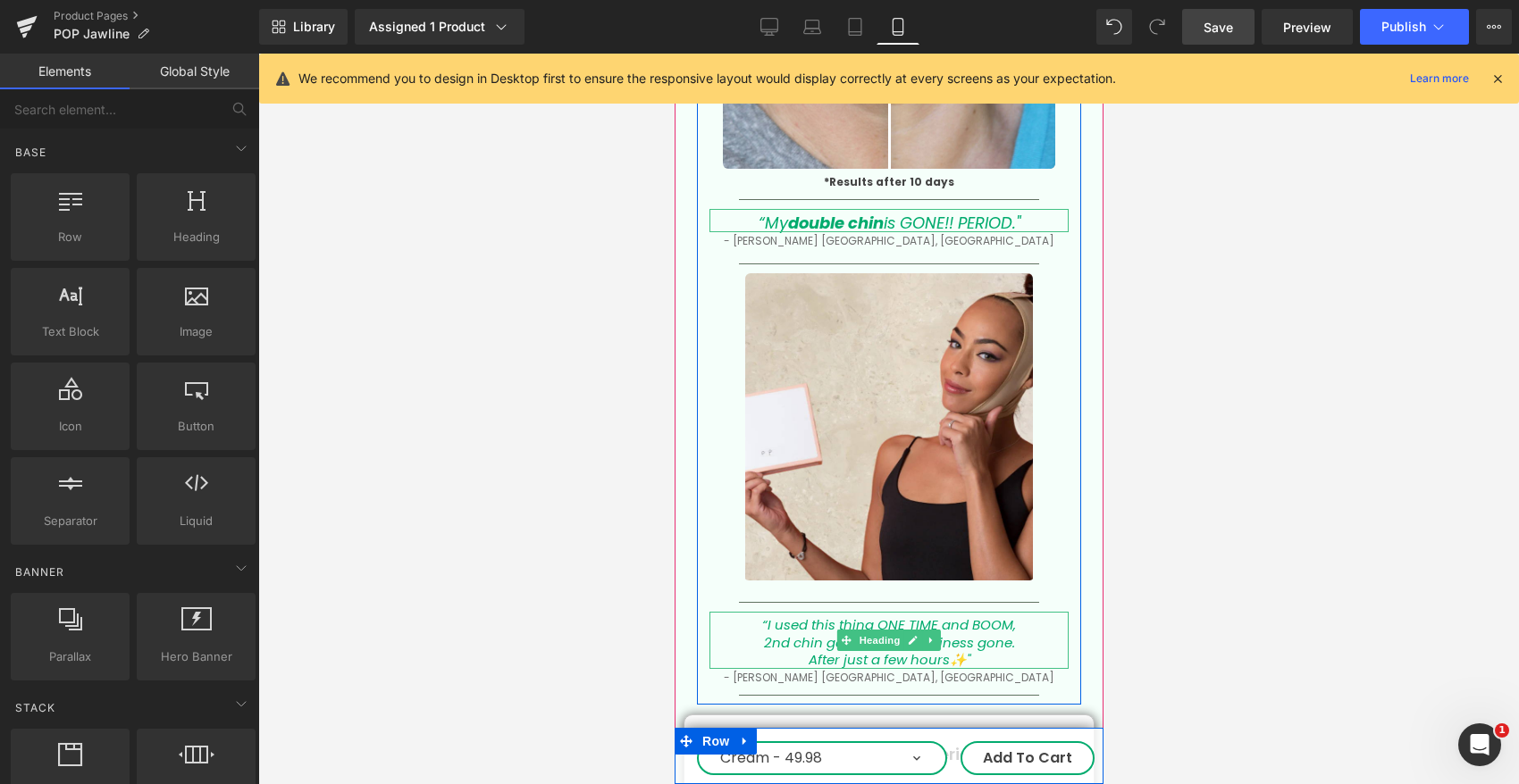
scroll to position [4512, 0]
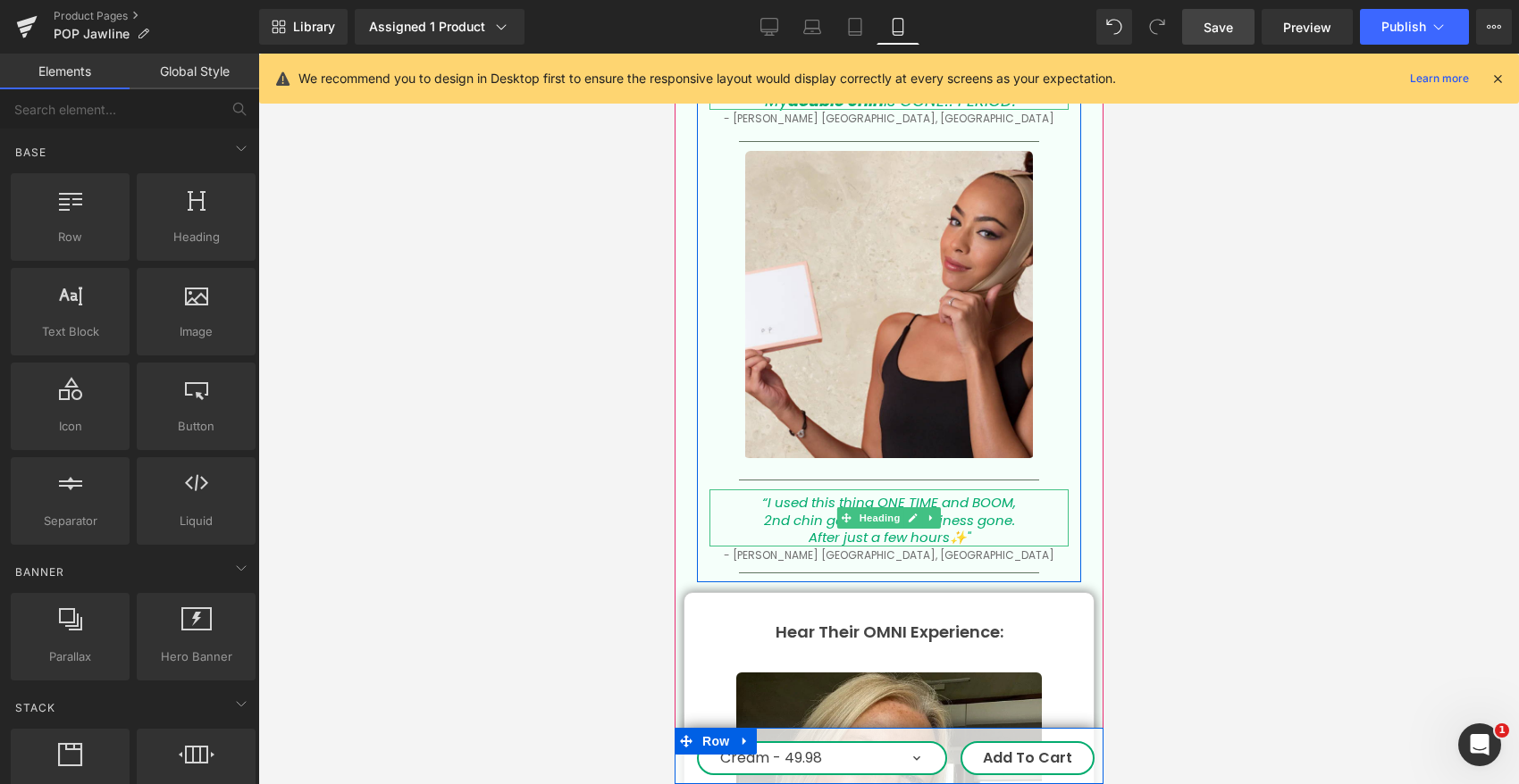
click at [814, 494] on icon "“I used this thing ONE TIME and BOOM," at bounding box center [888, 502] width 254 height 19
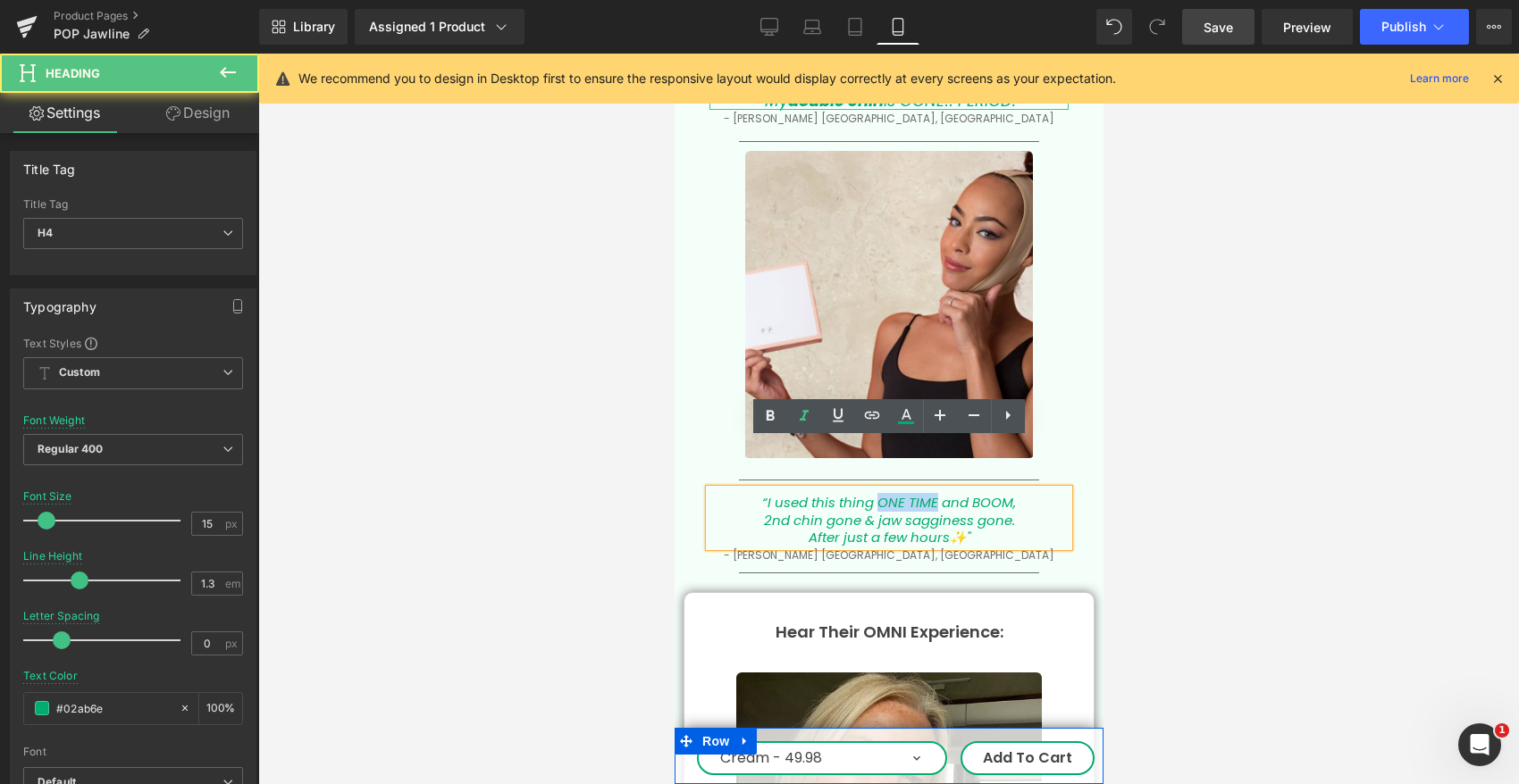
drag, startPoint x: 869, startPoint y: 453, endPoint x: 932, endPoint y: 453, distance: 63.0
click at [932, 494] on icon "“I used this thing ONE TIME and BOOM," at bounding box center [888, 502] width 254 height 19
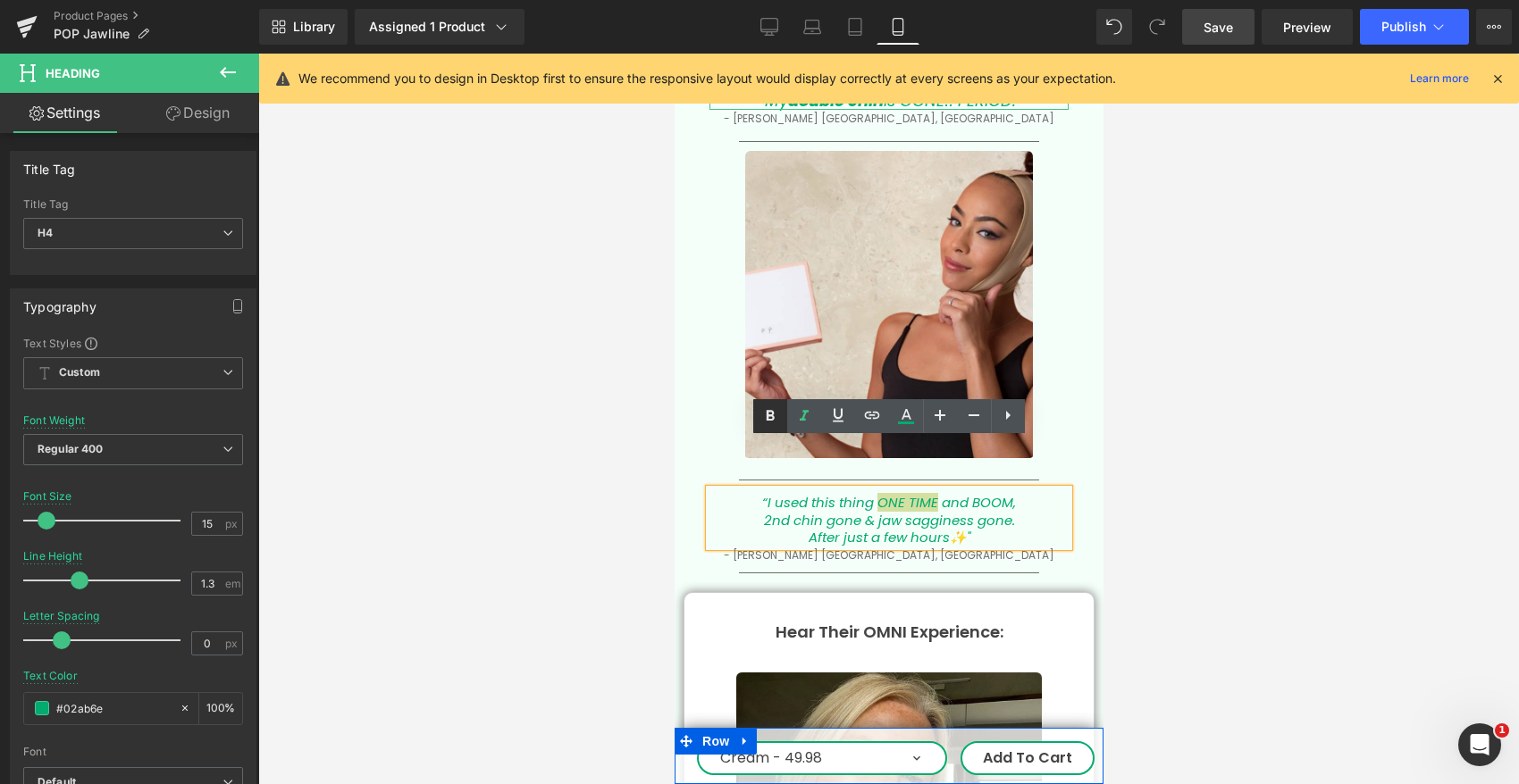
click at [766, 417] on icon at bounding box center [769, 416] width 8 height 11
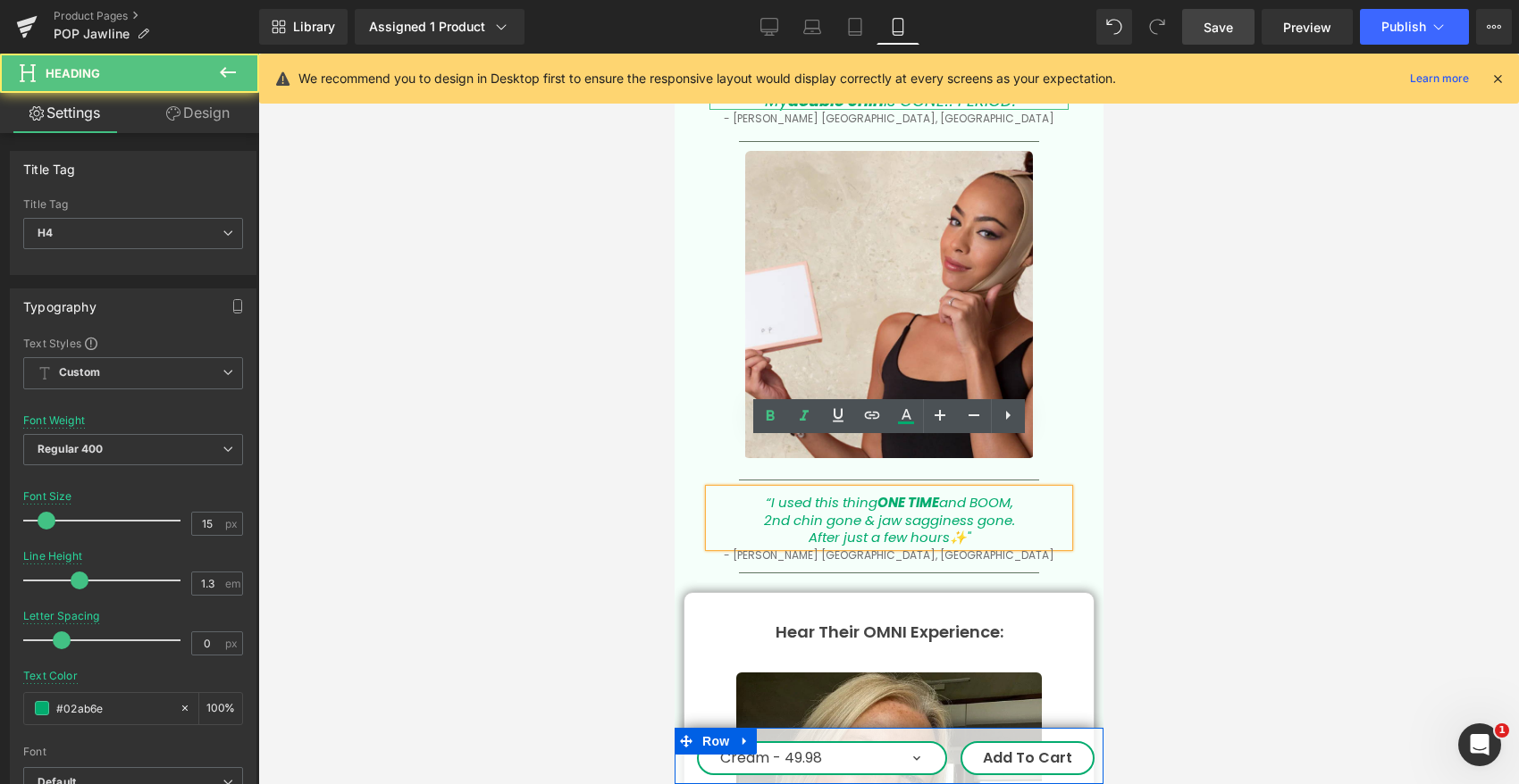
click at [975, 494] on icon "“I used this thing ONE TIME and BOOM," at bounding box center [888, 502] width 247 height 19
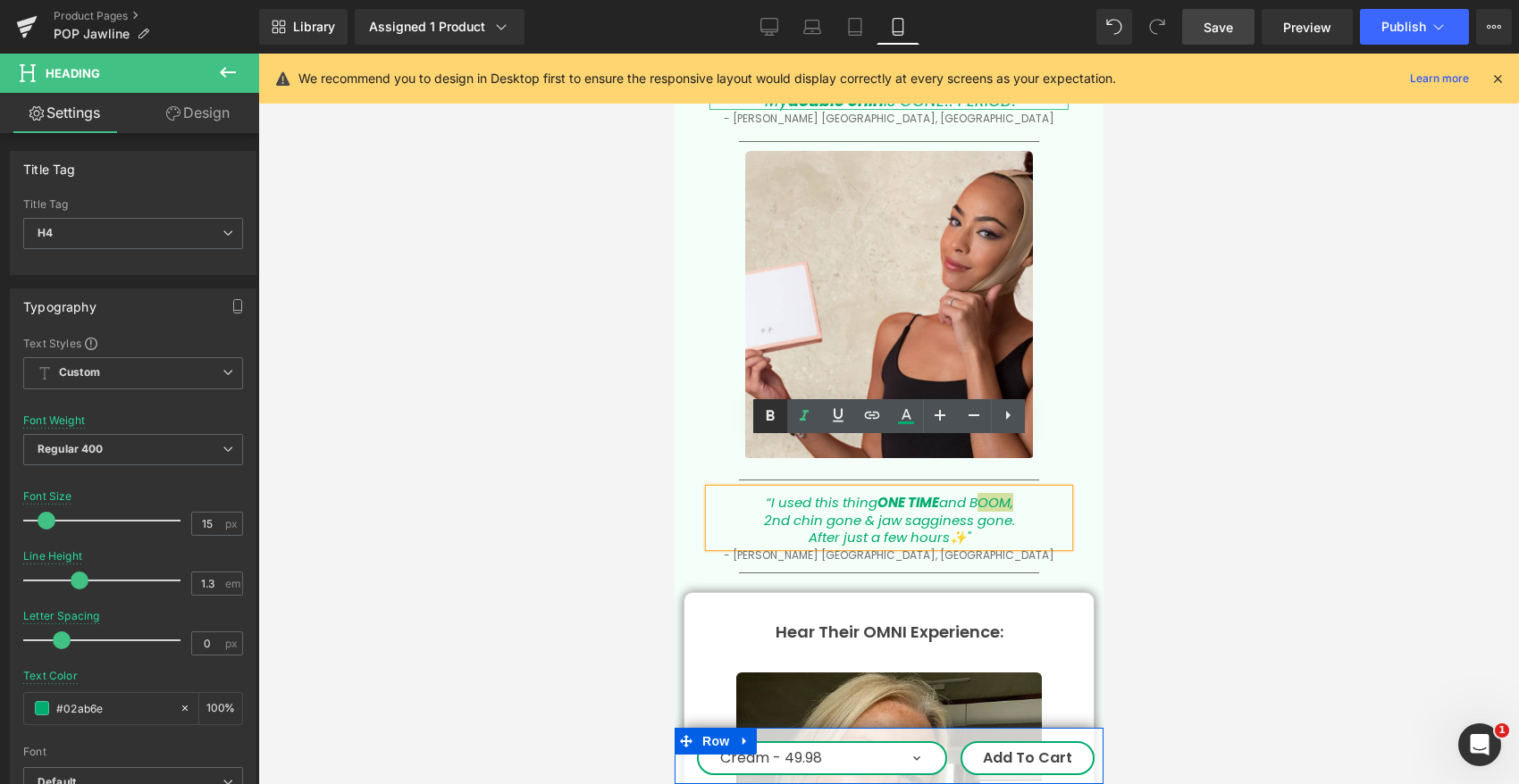
click at [772, 416] on icon at bounding box center [769, 416] width 8 height 11
click at [984, 494] on strong "BOOM" at bounding box center [987, 502] width 43 height 19
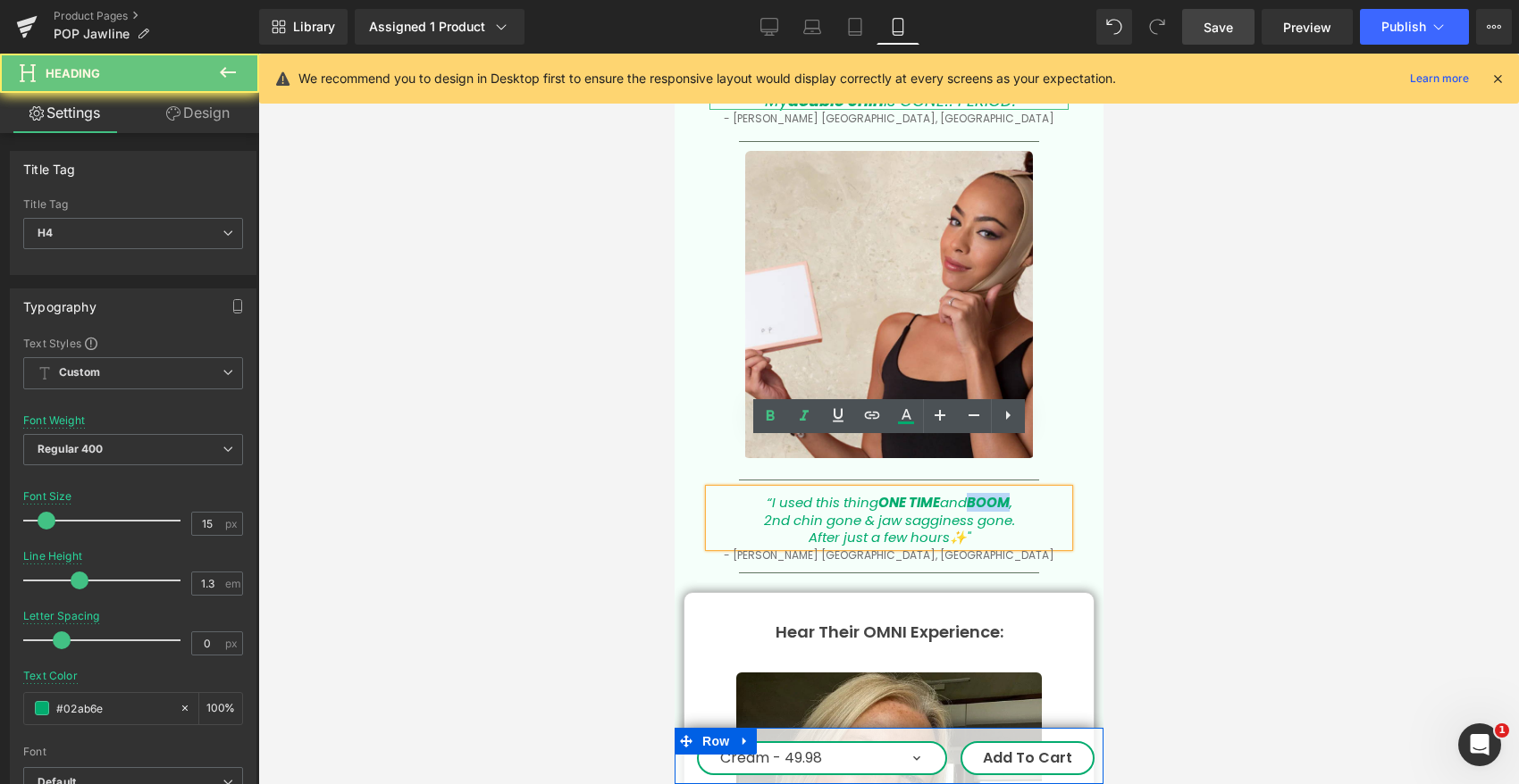
click at [984, 494] on strong "BOOM" at bounding box center [987, 502] width 43 height 19
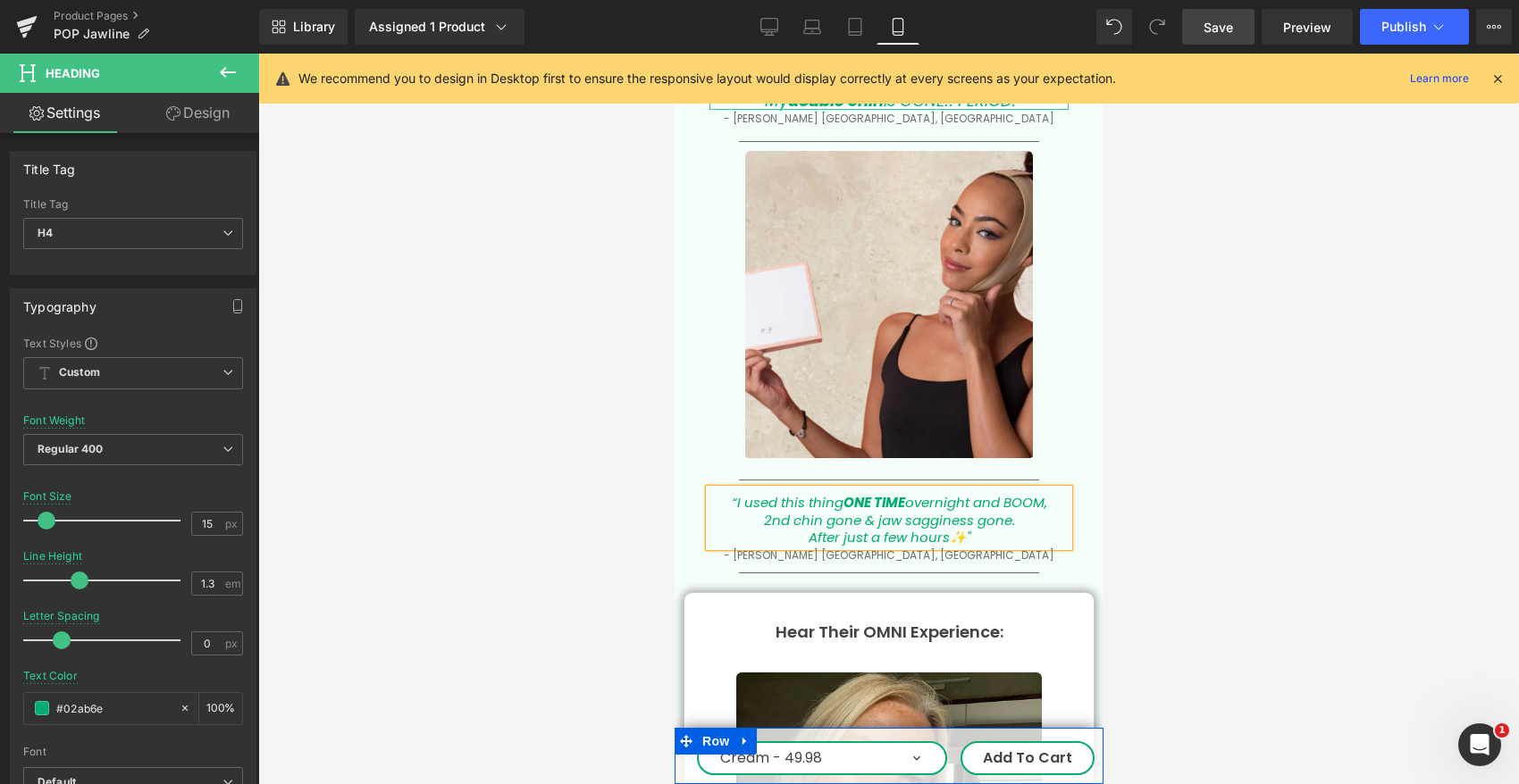
click at [879, 494] on strong "ONE TIME" at bounding box center [872, 502] width 62 height 19
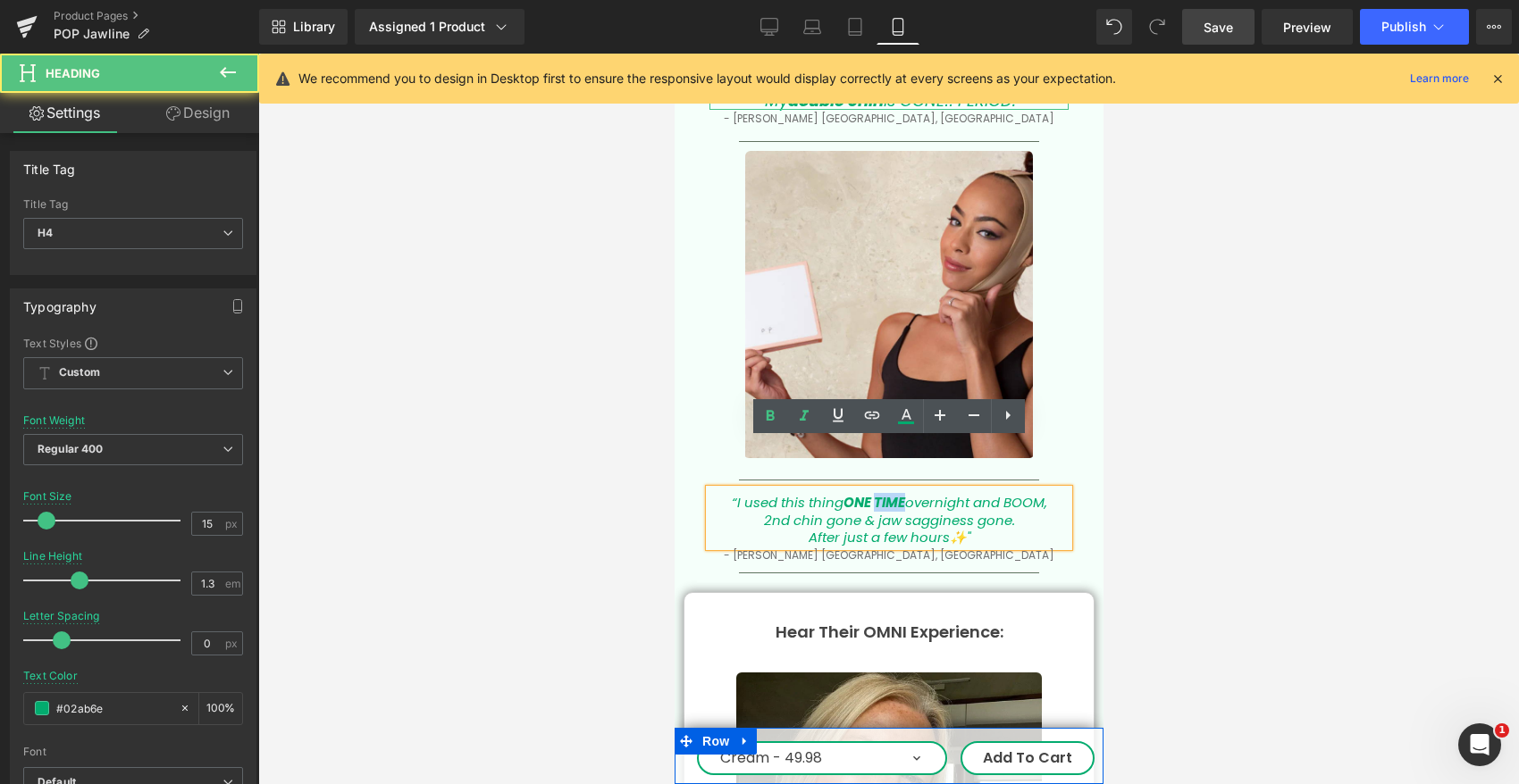
click at [880, 494] on strong "ONE TIME" at bounding box center [872, 502] width 62 height 19
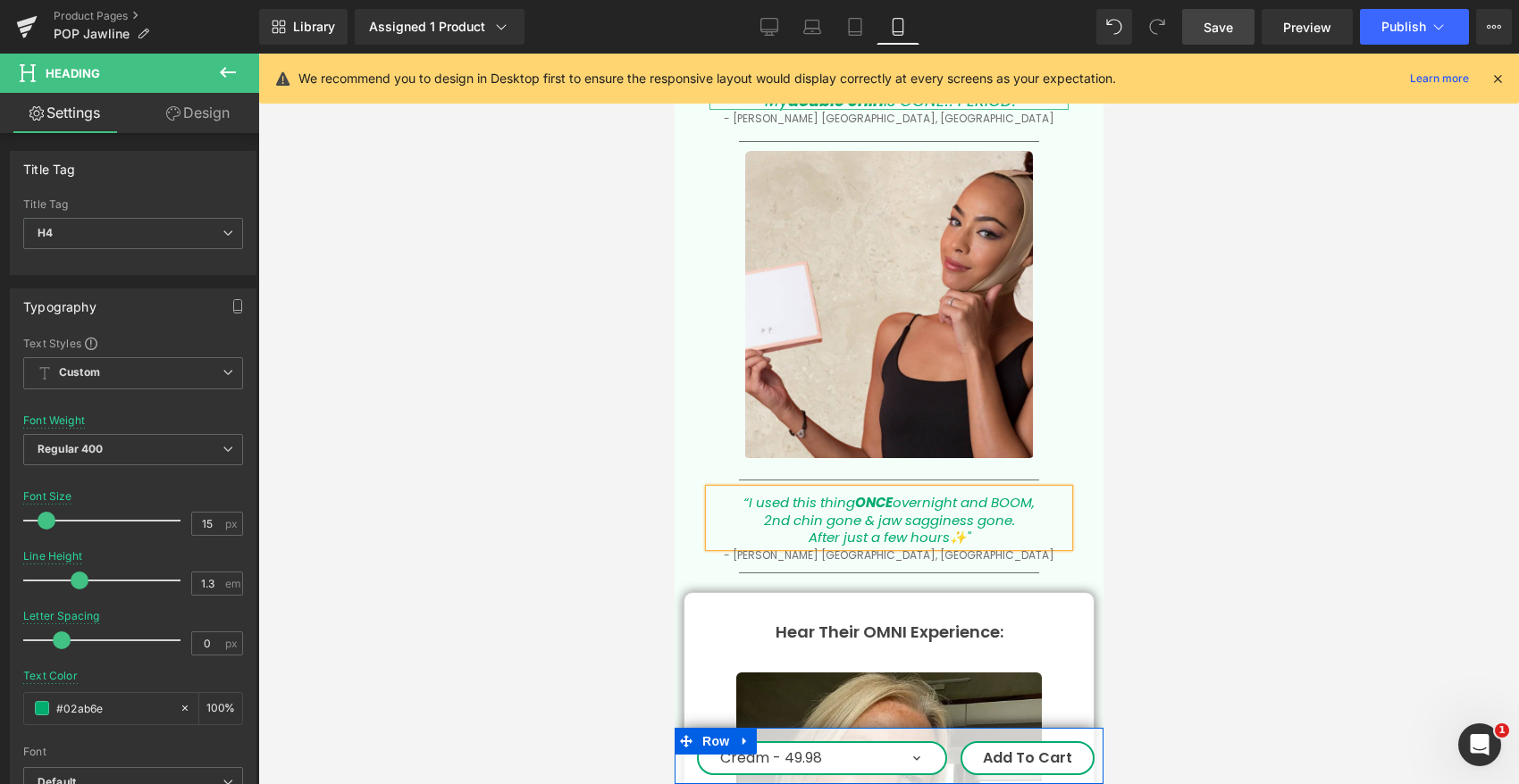
click at [962, 494] on icon "“I used this thing ONCE overnight and BOOM ," at bounding box center [887, 502] width 291 height 19
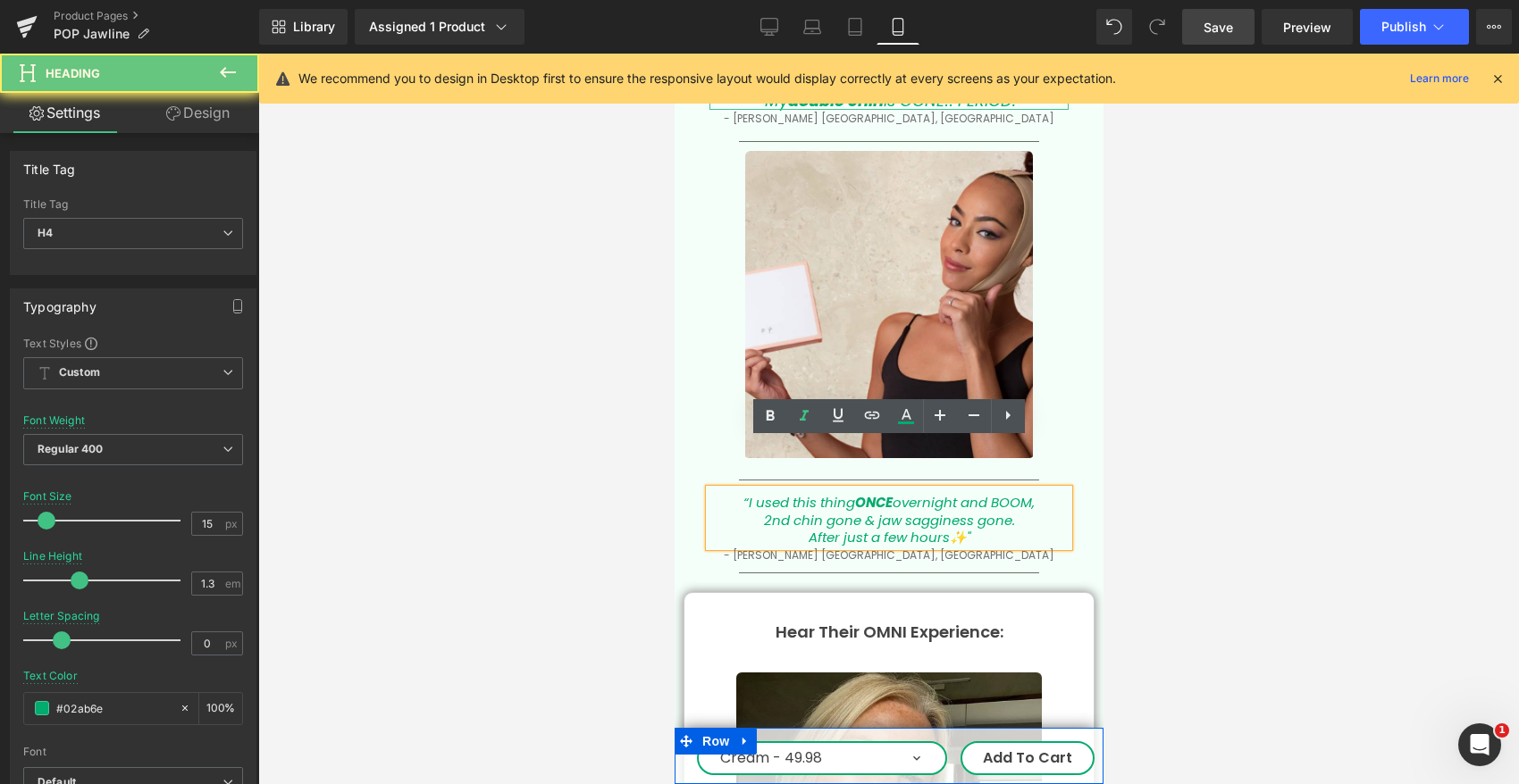
click at [962, 494] on icon "“I used this thing ONCE overnight and BOOM ," at bounding box center [887, 502] width 291 height 19
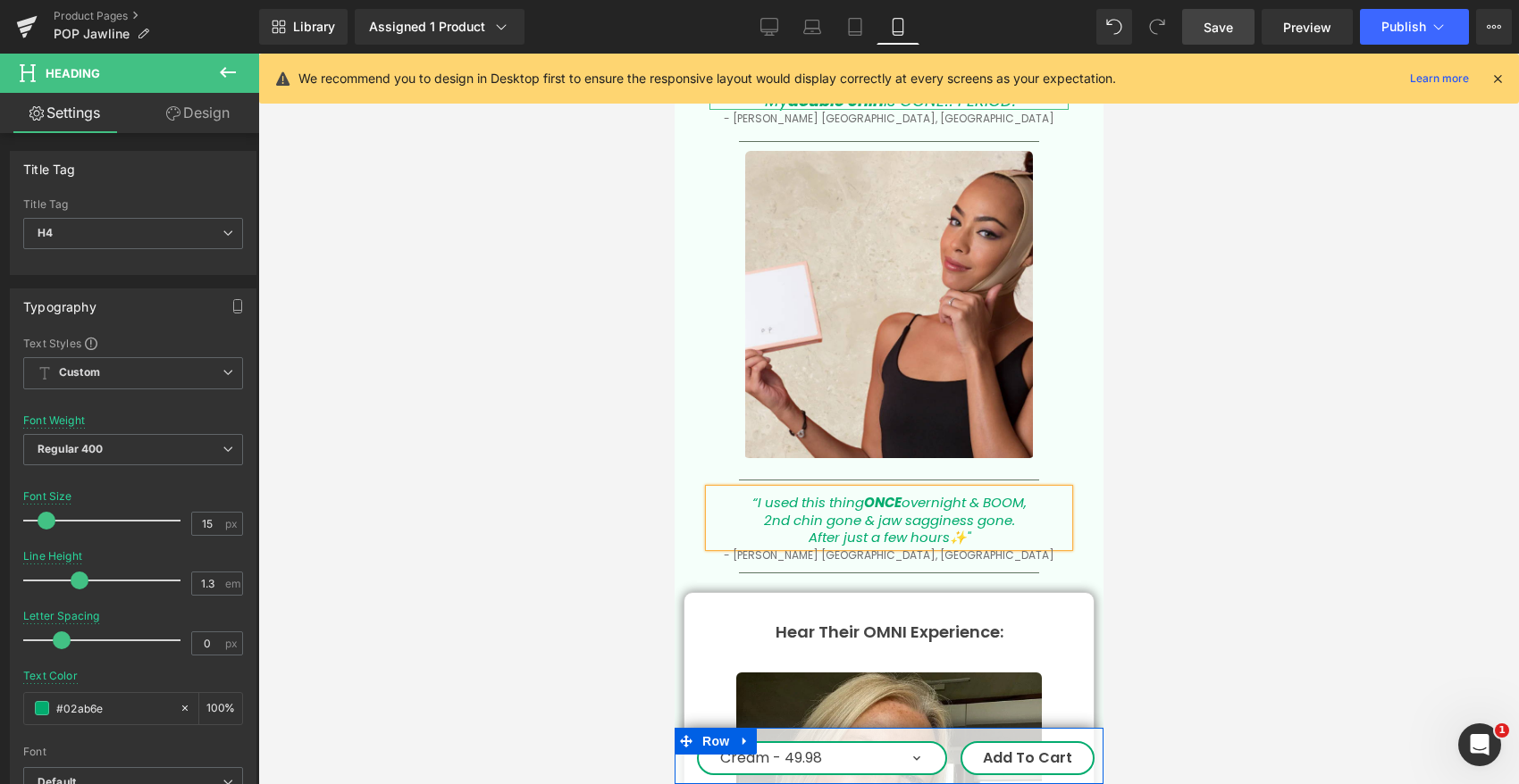
click at [998, 494] on icon "“I used this thing ONCE overnight & BOOM ," at bounding box center [888, 502] width 274 height 19
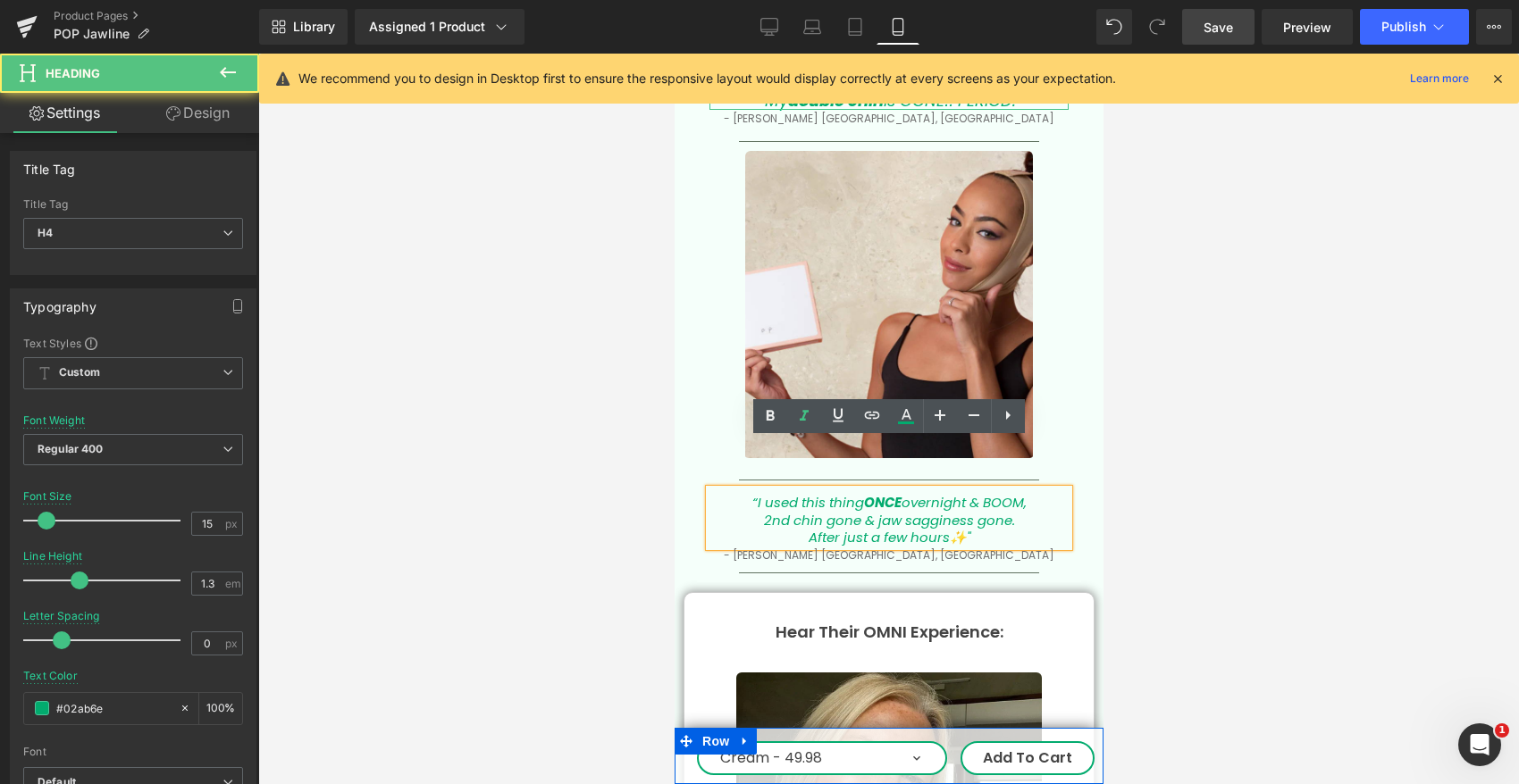
click at [997, 494] on icon "“I used this thing ONCE overnight & BOOM ," at bounding box center [888, 502] width 274 height 19
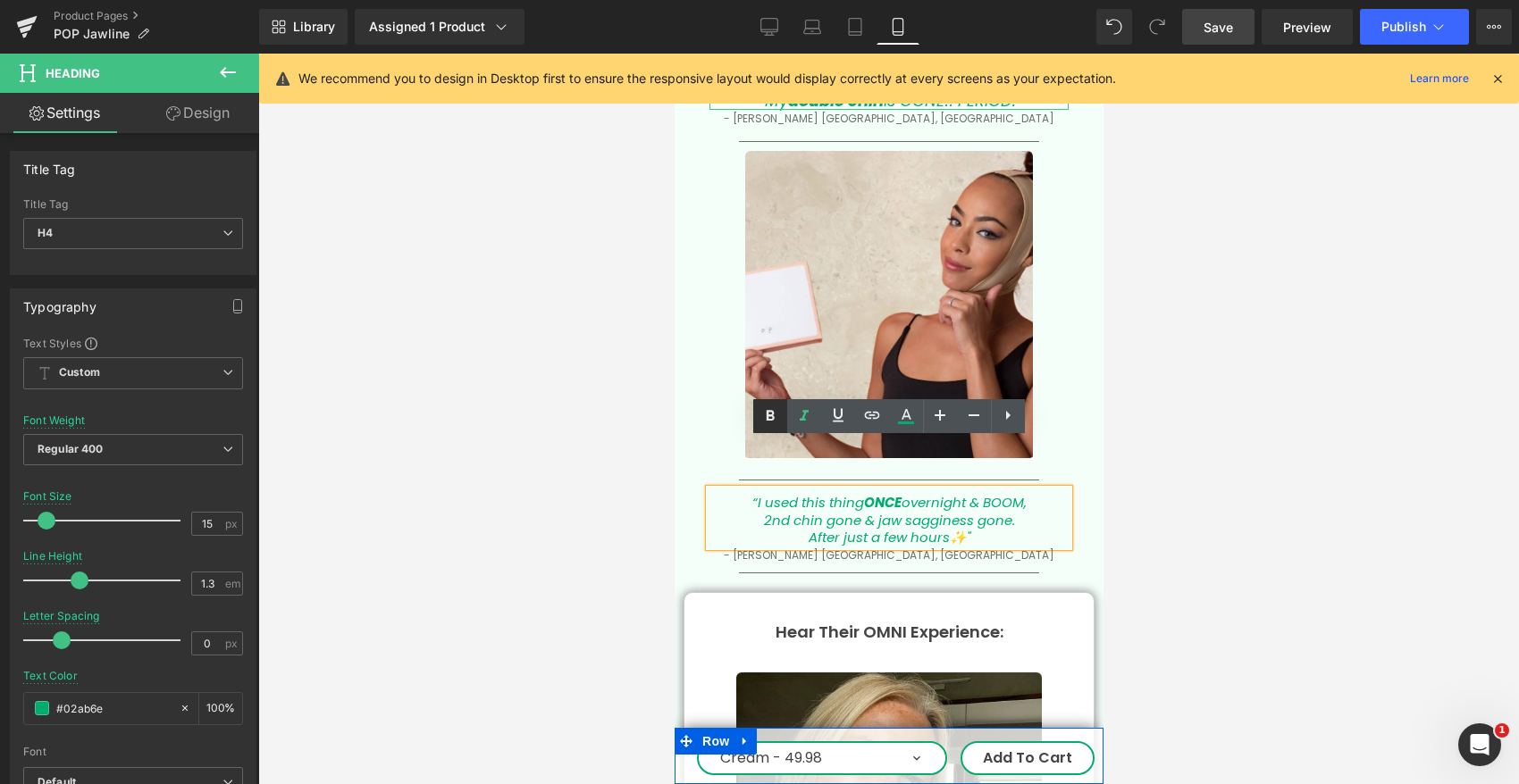
click at [765, 412] on icon at bounding box center [770, 416] width 22 height 22
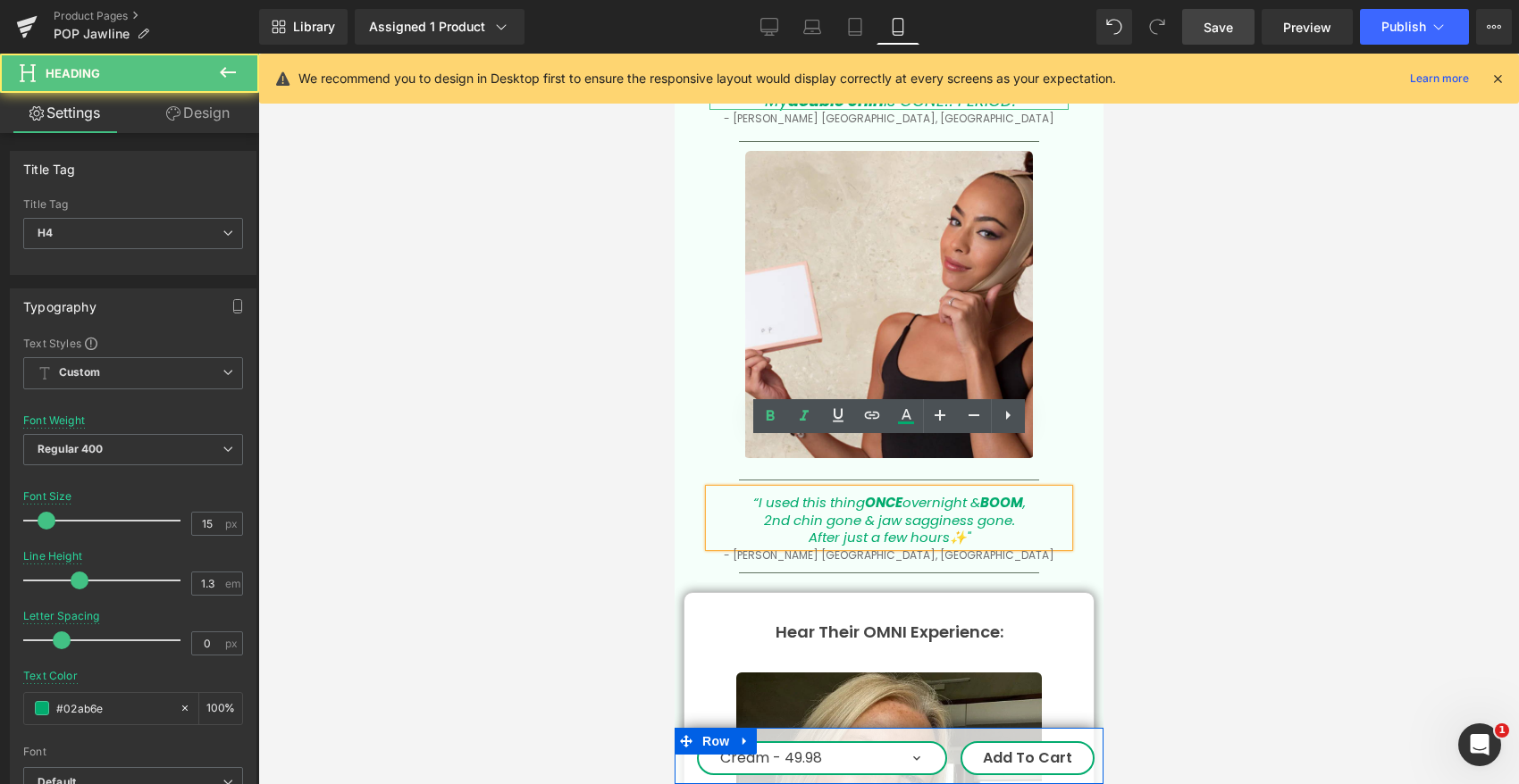
click at [930, 528] on icon "After just a few hours✨"" at bounding box center [888, 537] width 162 height 19
drag, startPoint x: 941, startPoint y: 488, endPoint x: 785, endPoint y: 491, distance: 156.0
click at [784, 529] on h4 "After just a few hours✨"" at bounding box center [888, 538] width 359 height 18
click at [864, 528] on icon "After just a few hours✨"" at bounding box center [888, 537] width 162 height 19
click at [862, 528] on icon "After just a few hours✨"" at bounding box center [888, 537] width 162 height 19
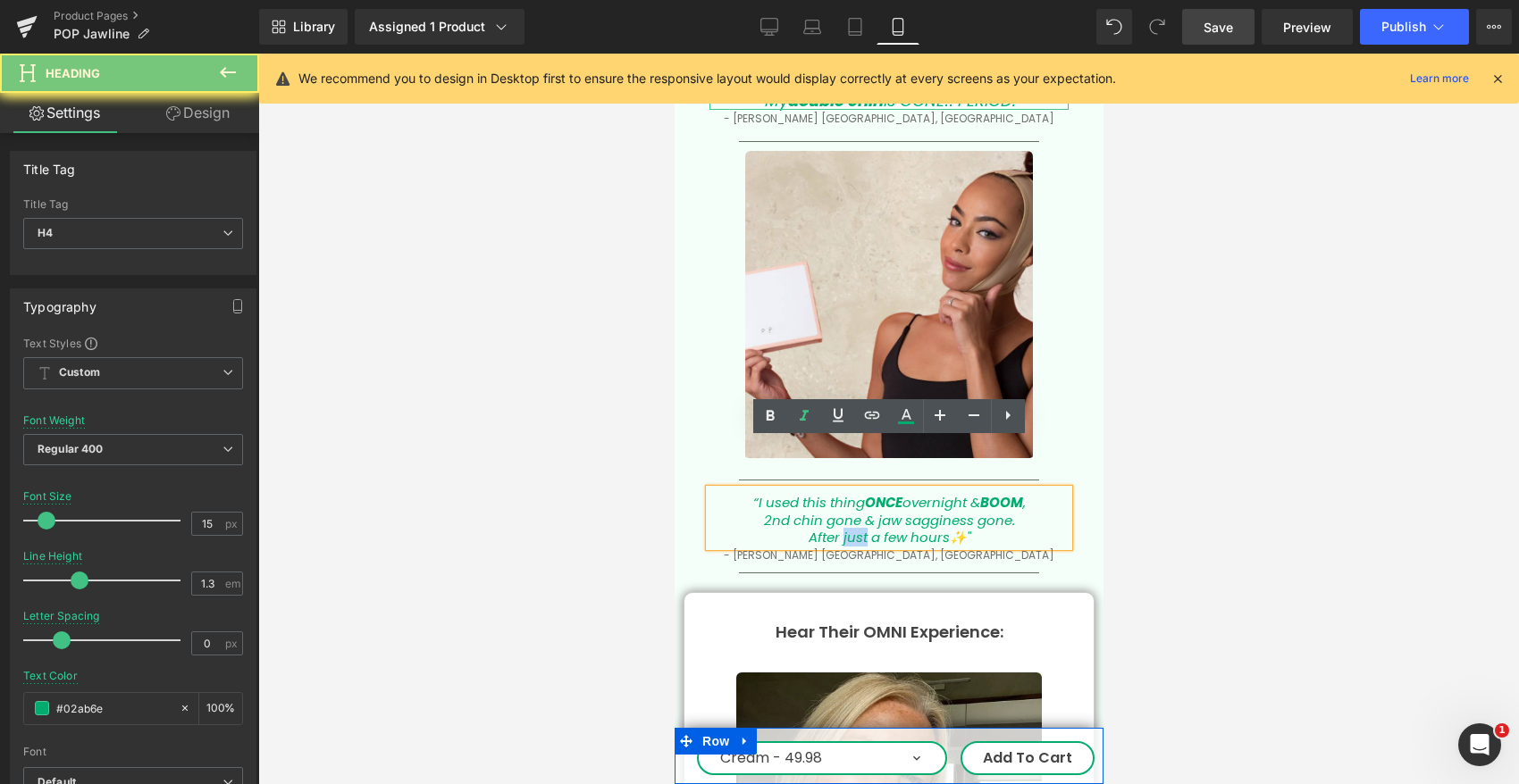
click at [862, 528] on icon "After just a few hours✨"" at bounding box center [888, 537] width 162 height 19
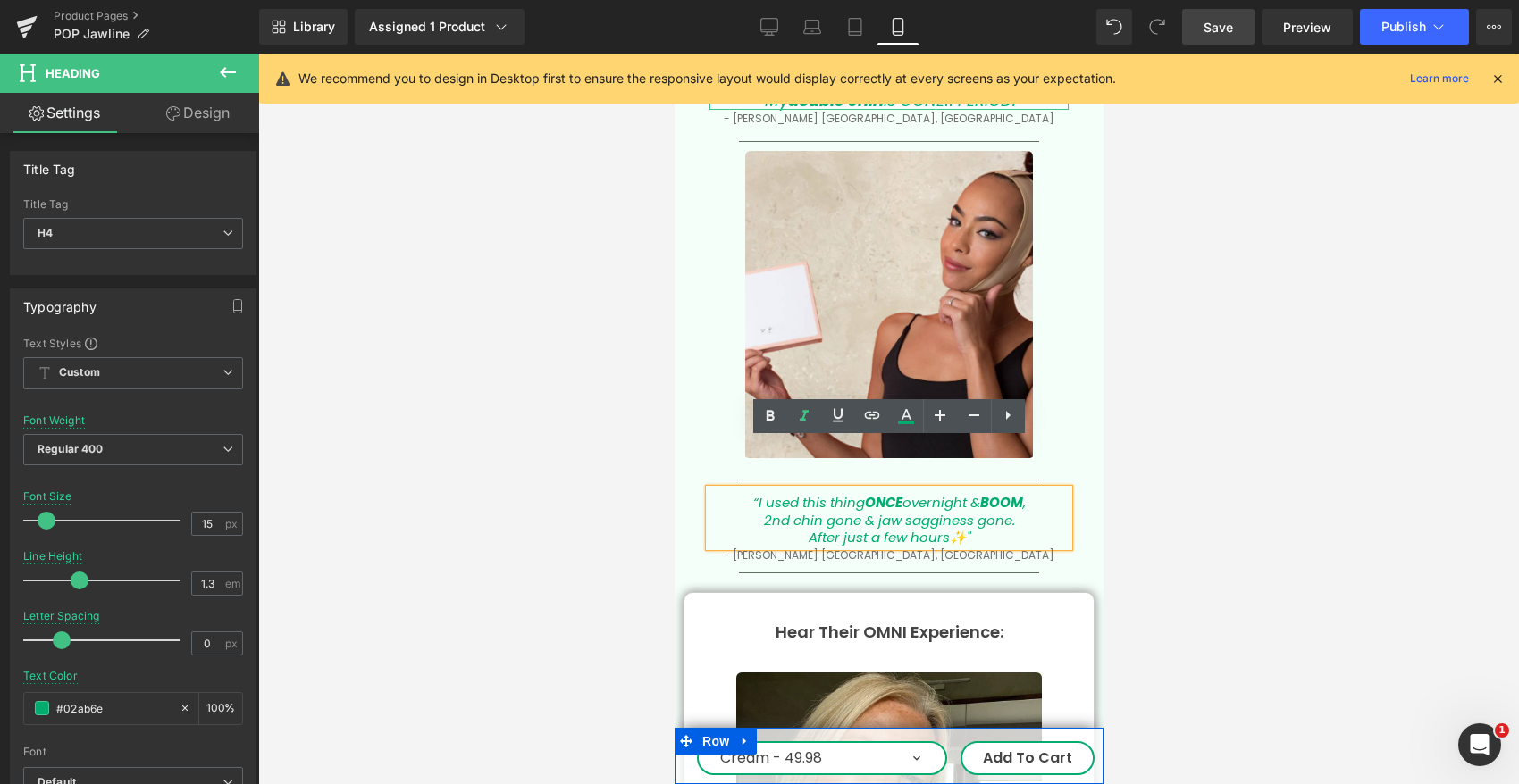
click at [886, 528] on icon "After just a few hours✨"" at bounding box center [888, 537] width 162 height 19
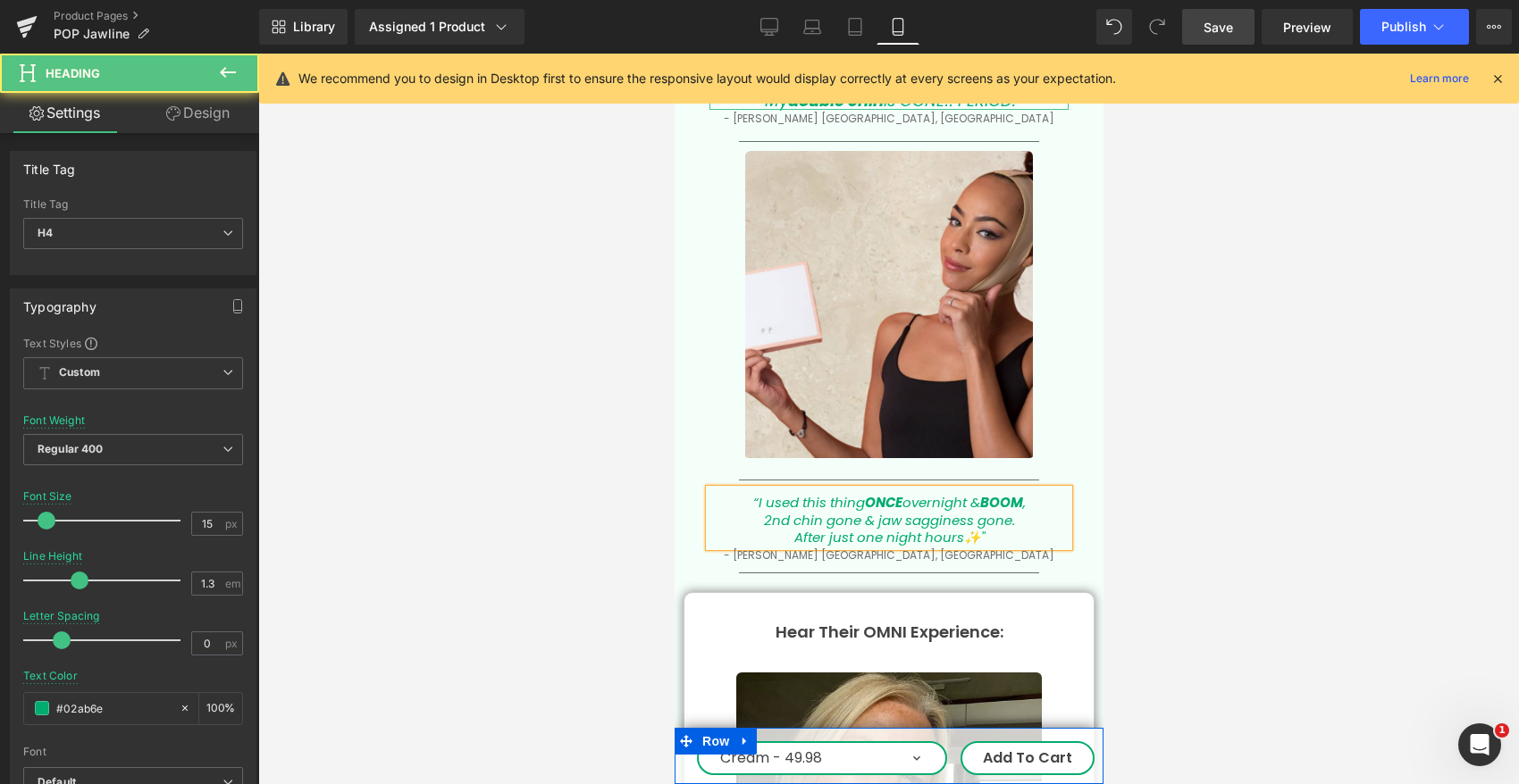
click at [935, 528] on icon "After just one night hours✨"" at bounding box center [888, 537] width 190 height 19
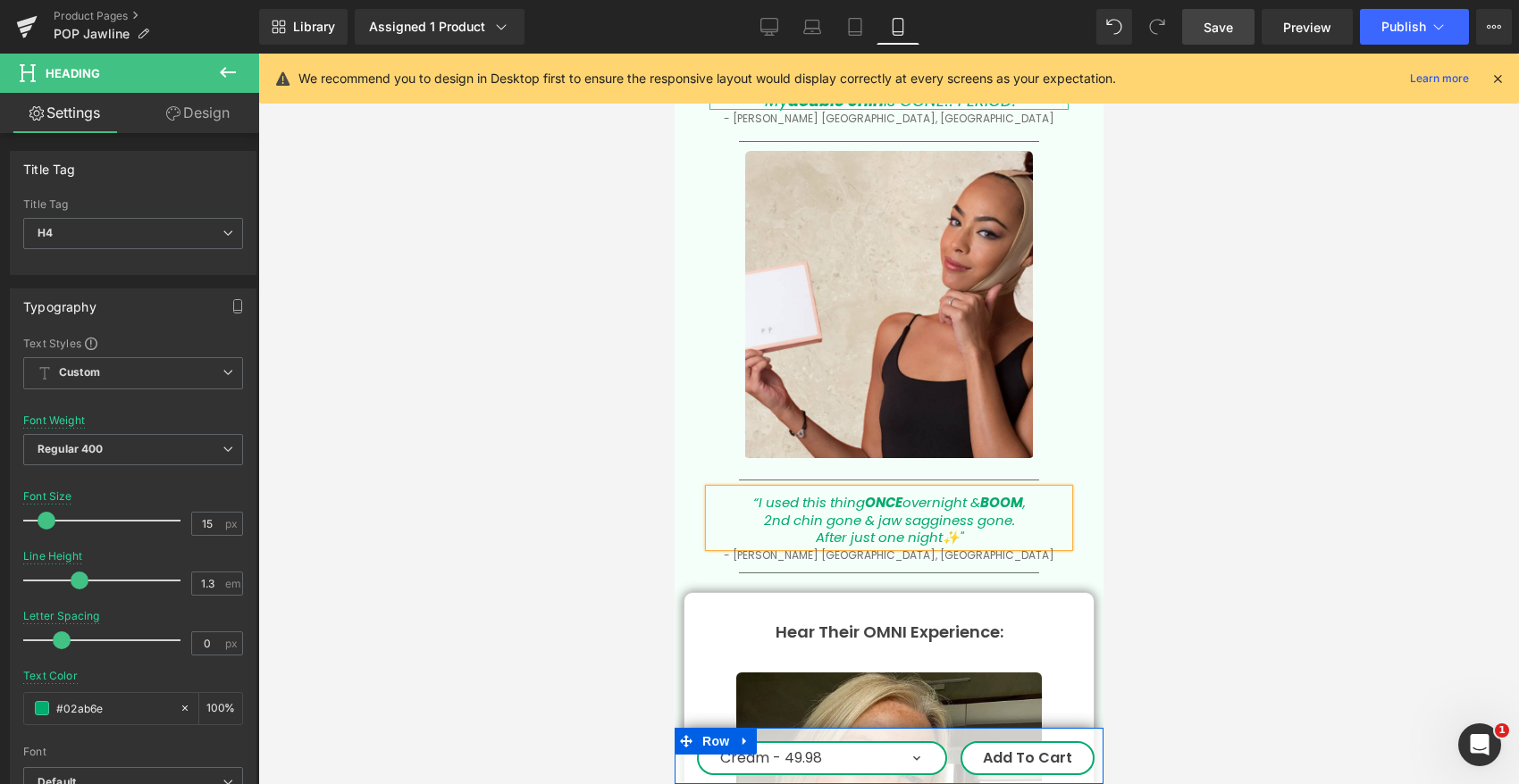
click at [1185, 515] on div at bounding box center [888, 419] width 1260 height 731
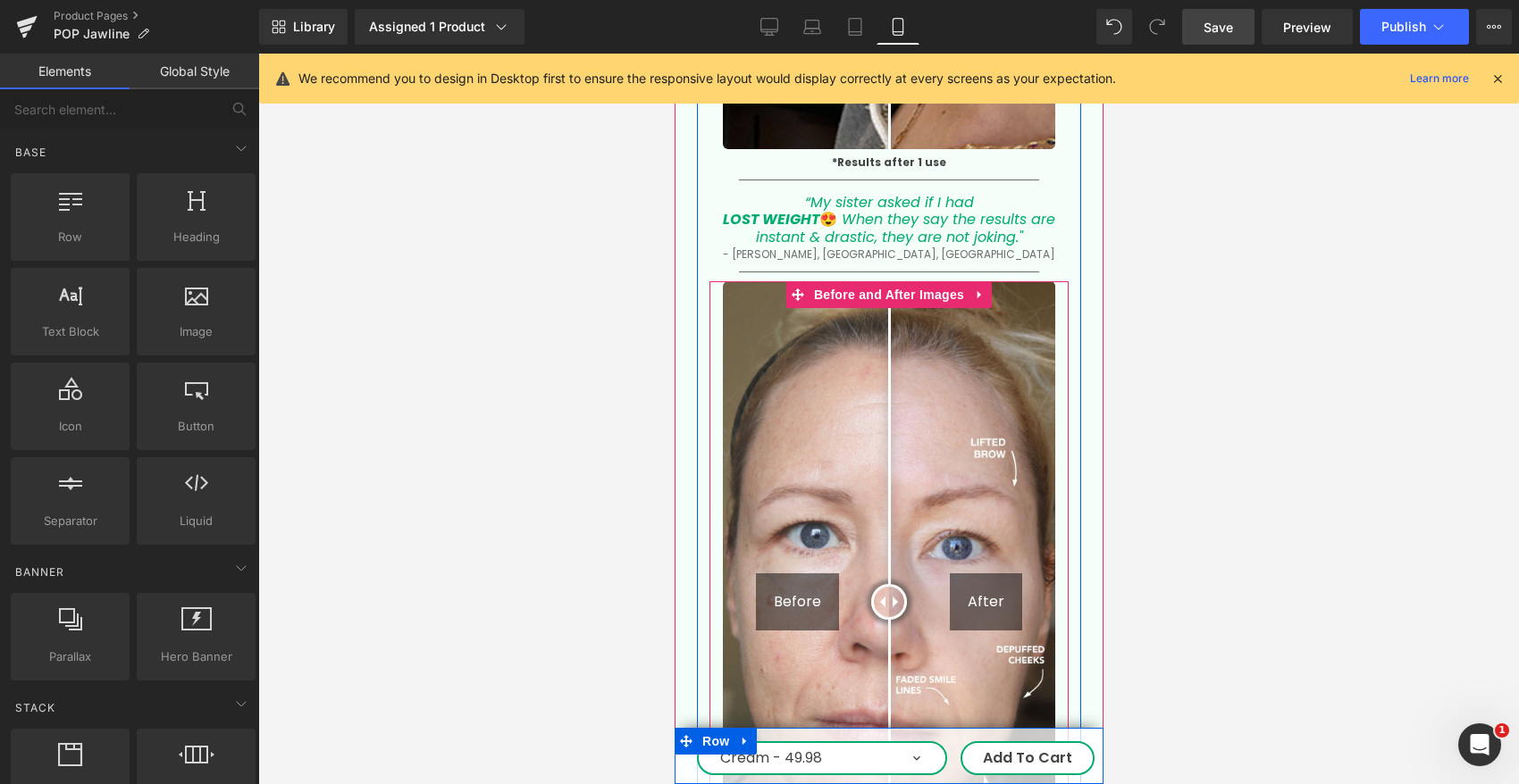
scroll to position [3459, 0]
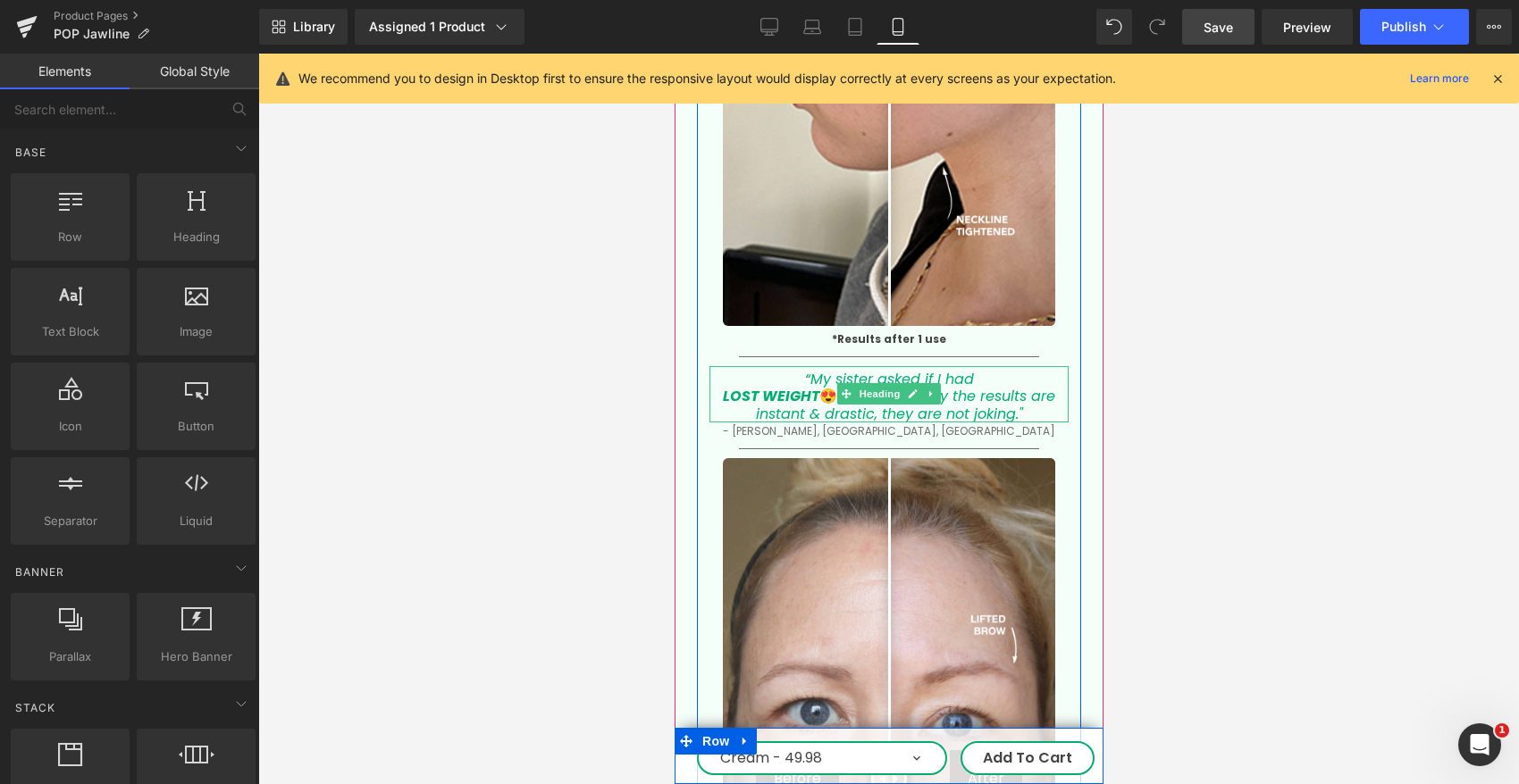
click at [746, 386] on strong "LOST WEIGHT" at bounding box center [770, 395] width 96 height 21
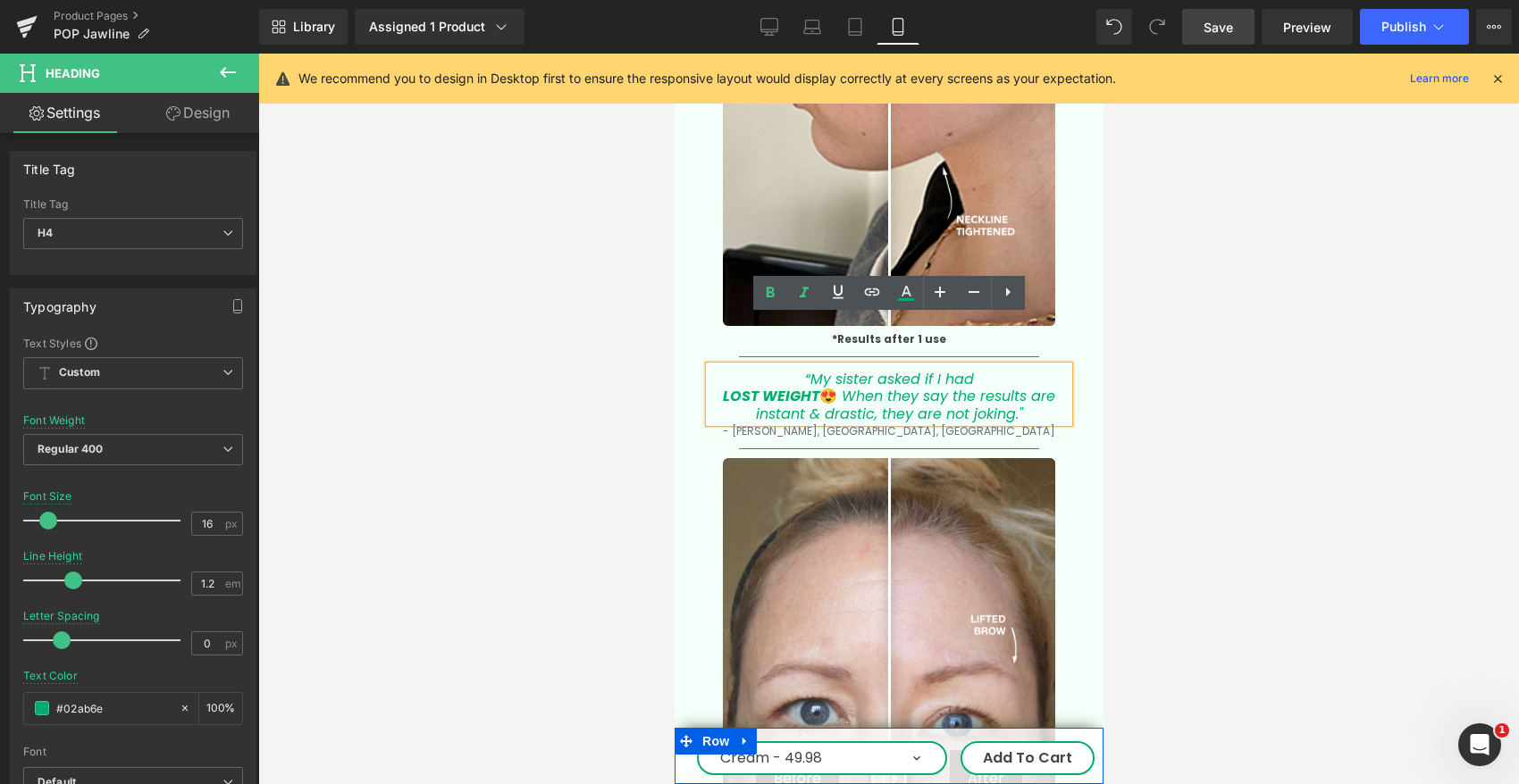
click at [1051, 386] on icon "When they say the results are instant & drastic, they are not joking."" at bounding box center [905, 404] width 300 height 37
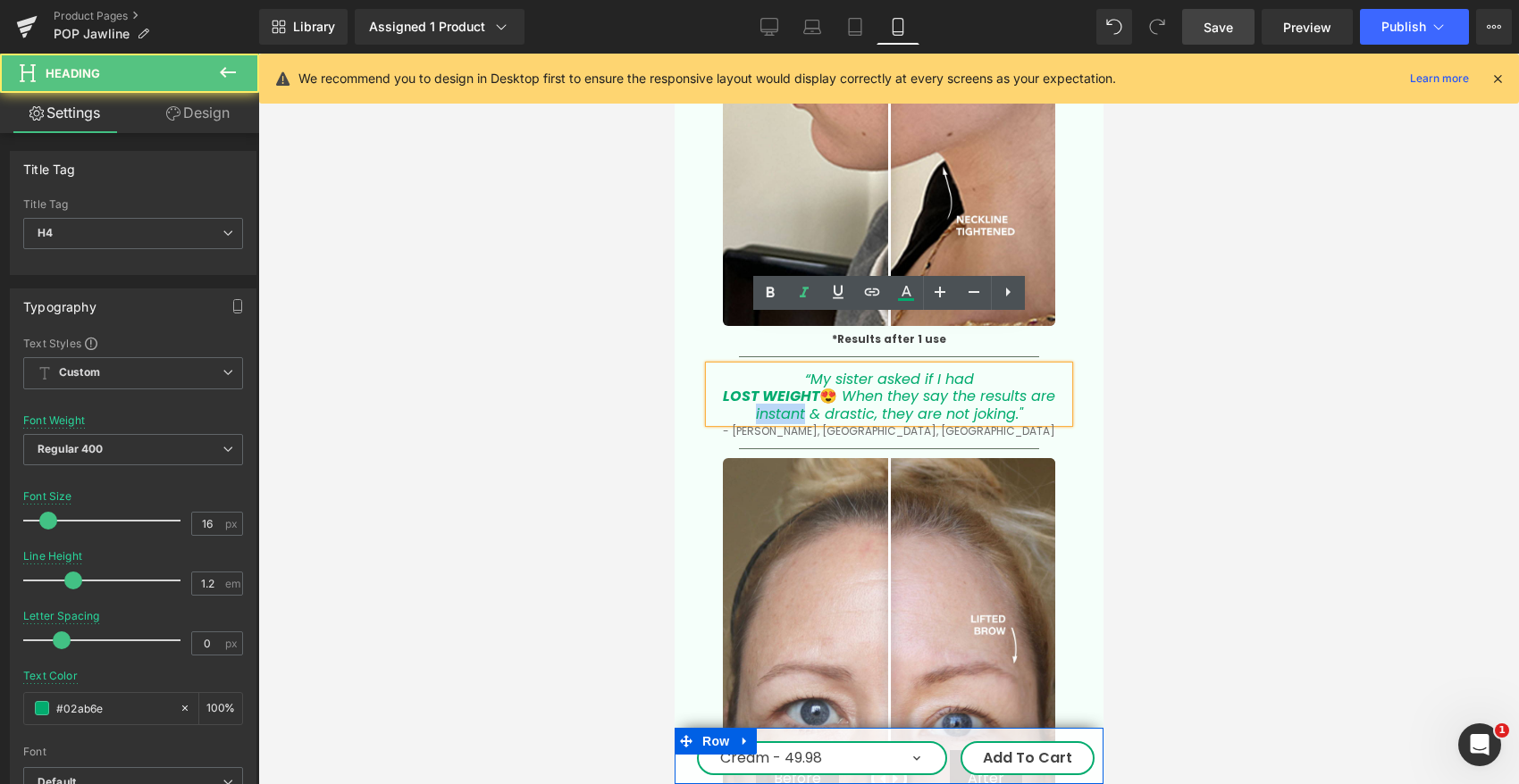
click at [1051, 386] on icon "When they say the results are instant & drastic, they are not joking."" at bounding box center [905, 404] width 300 height 37
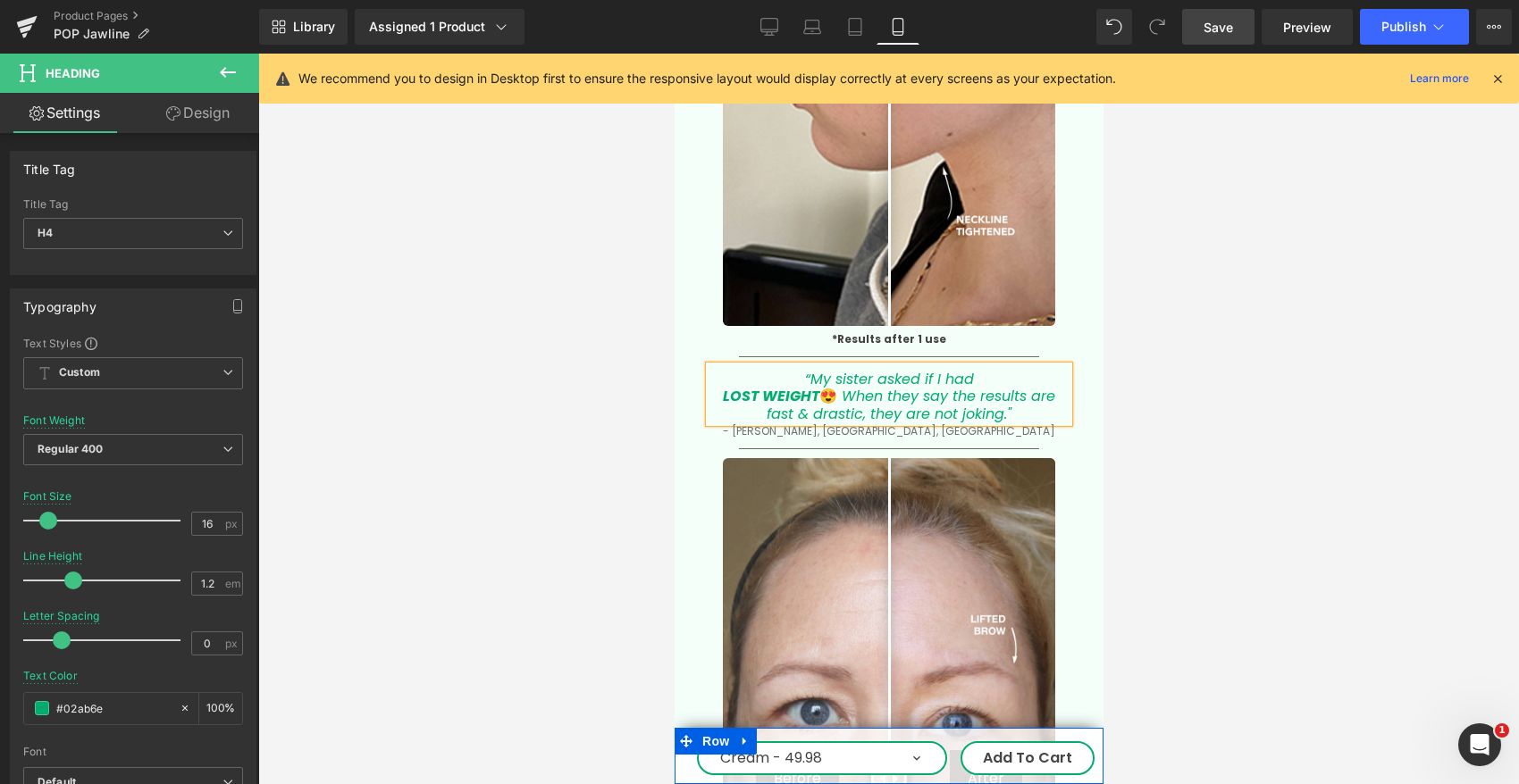
click at [1143, 455] on div at bounding box center [888, 419] width 1260 height 731
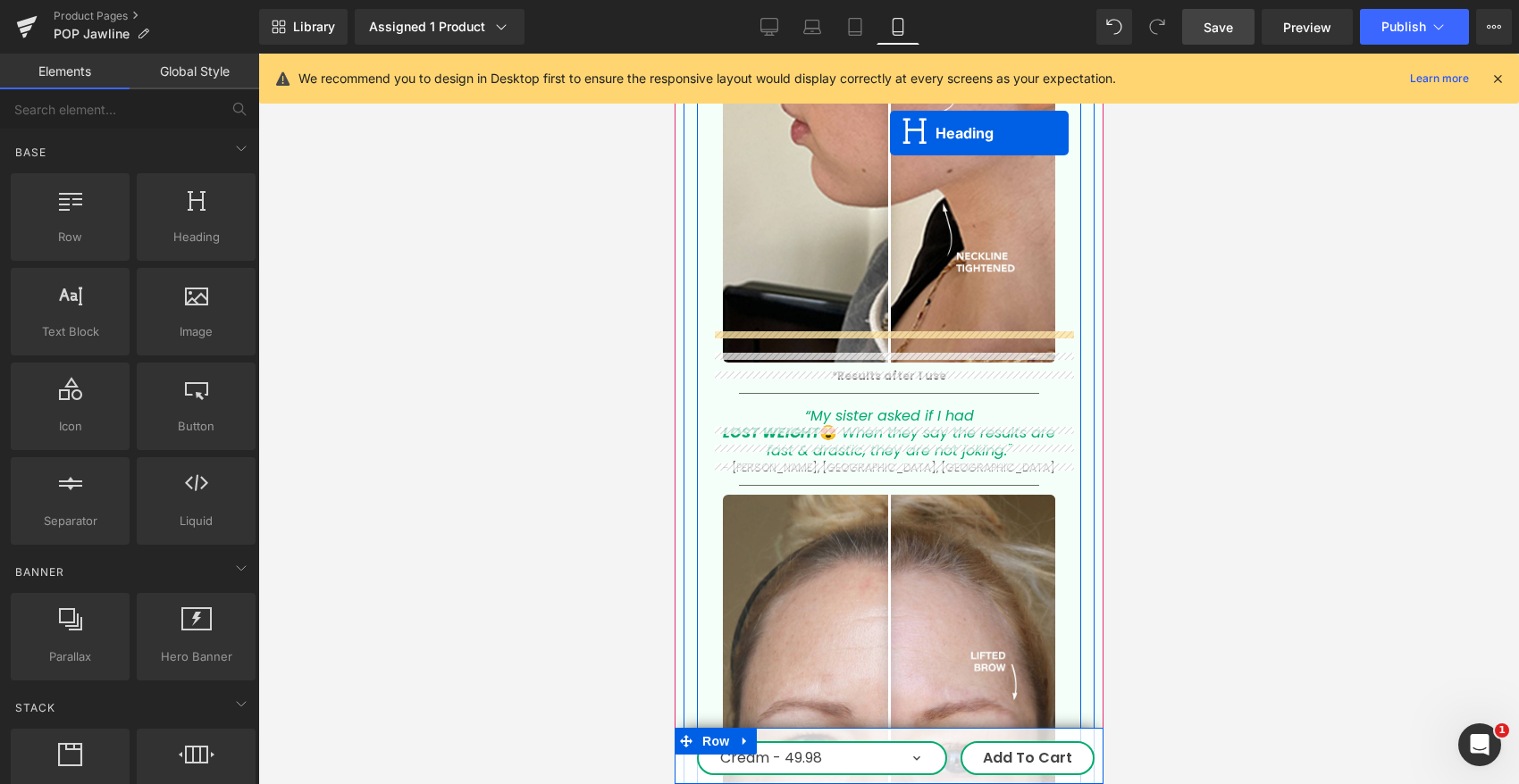
scroll to position [3404, 0]
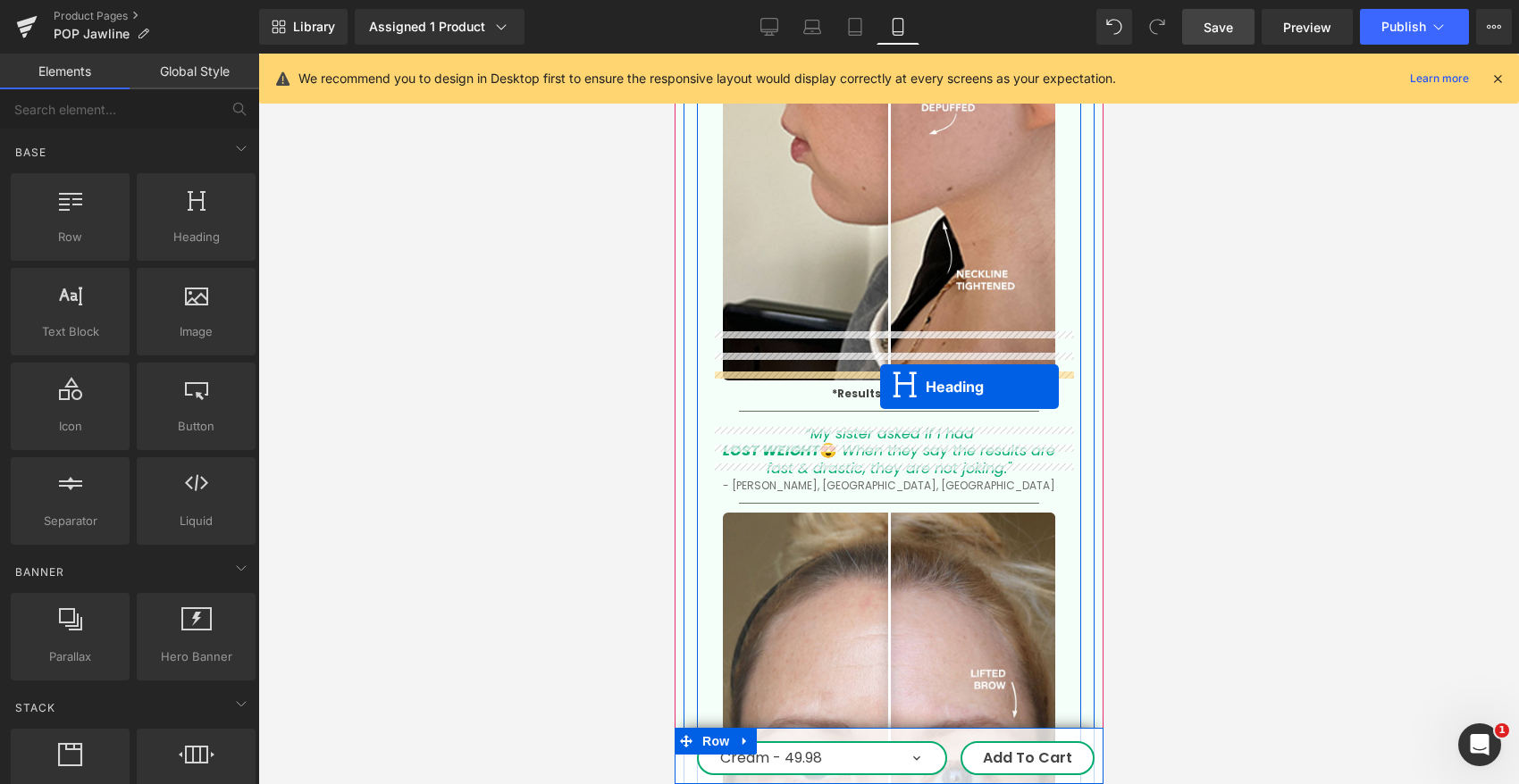
drag, startPoint x: 846, startPoint y: 407, endPoint x: 877, endPoint y: 384, distance: 38.6
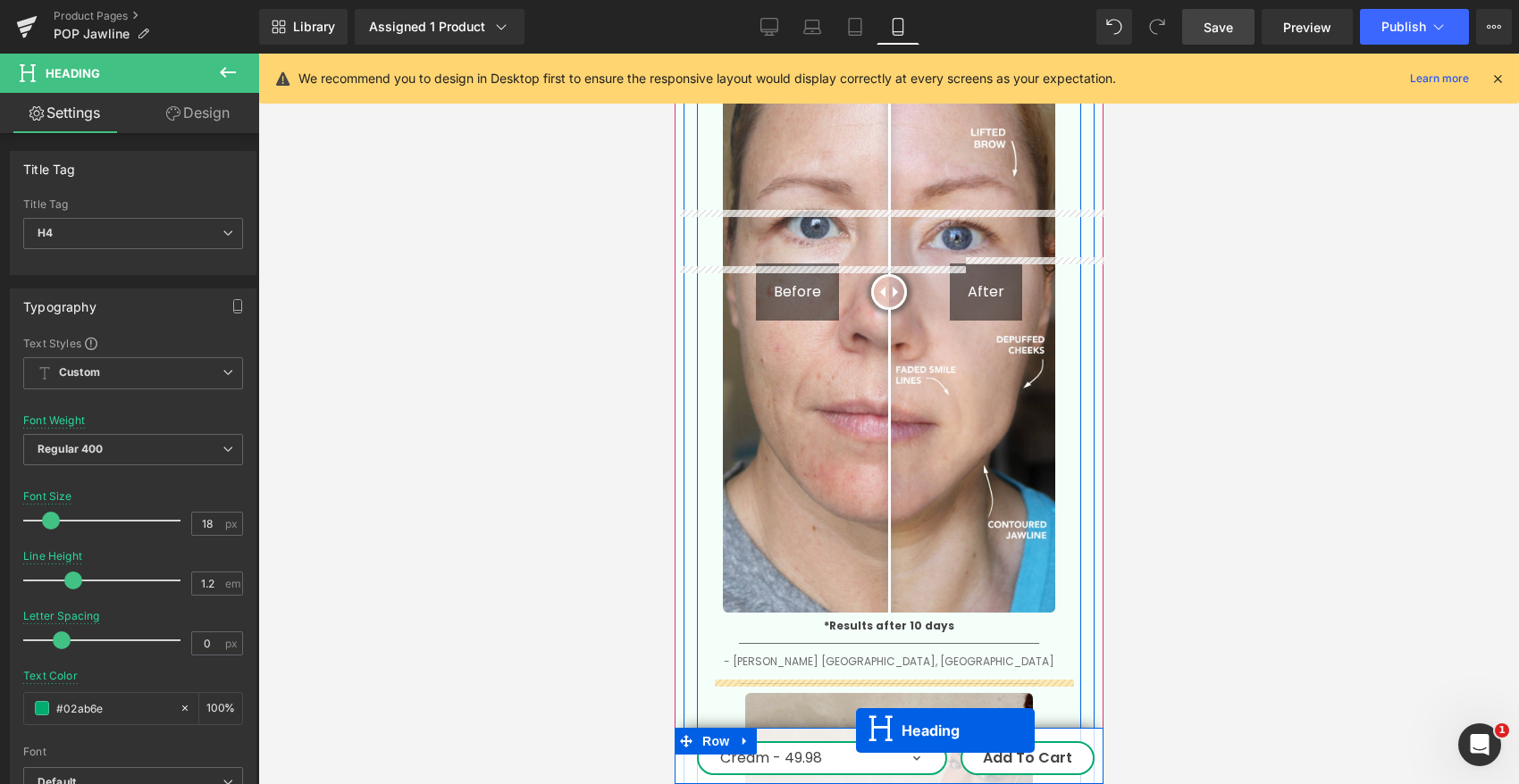
scroll to position [3994, 0]
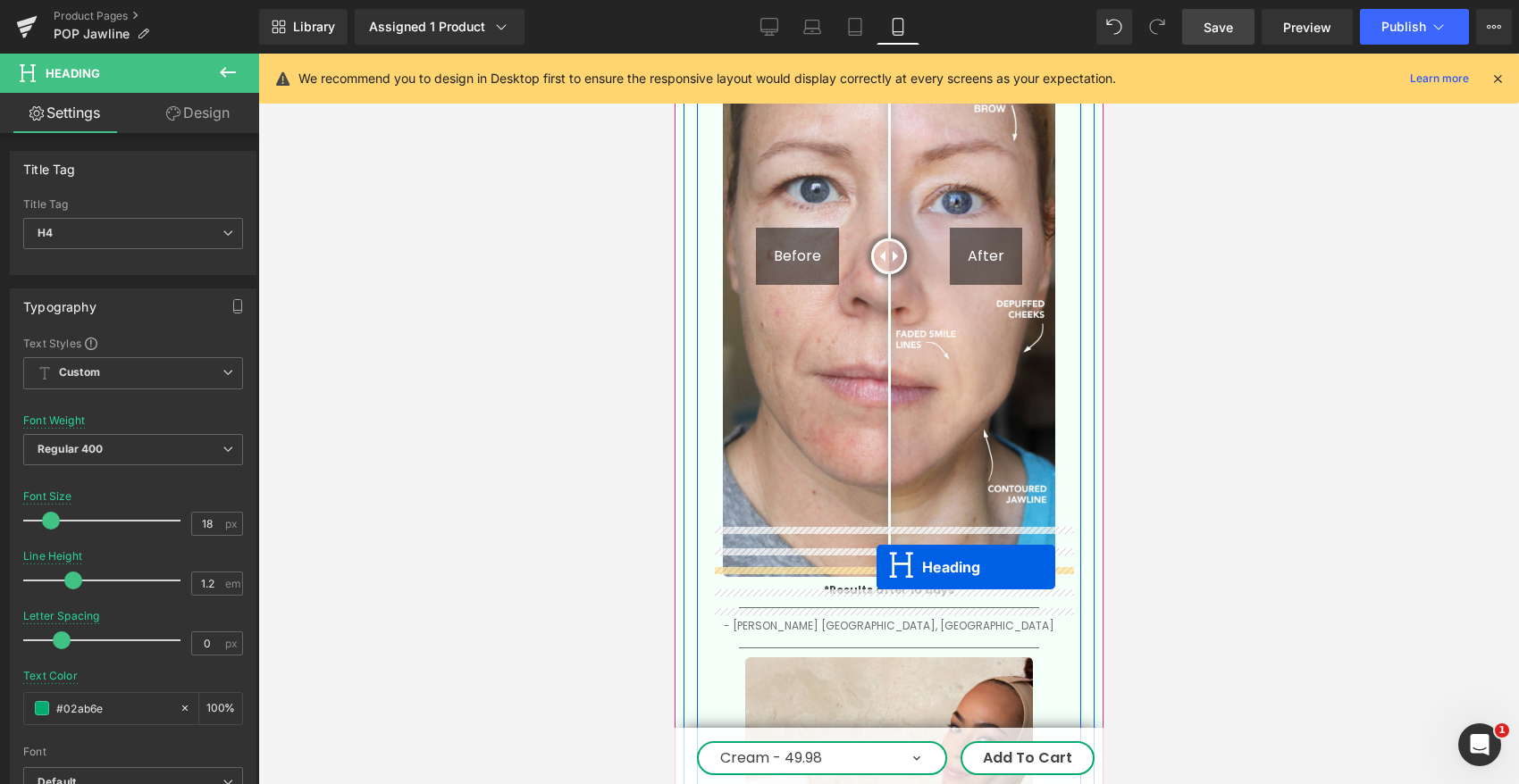
drag, startPoint x: 847, startPoint y: 432, endPoint x: 875, endPoint y: 567, distance: 137.9
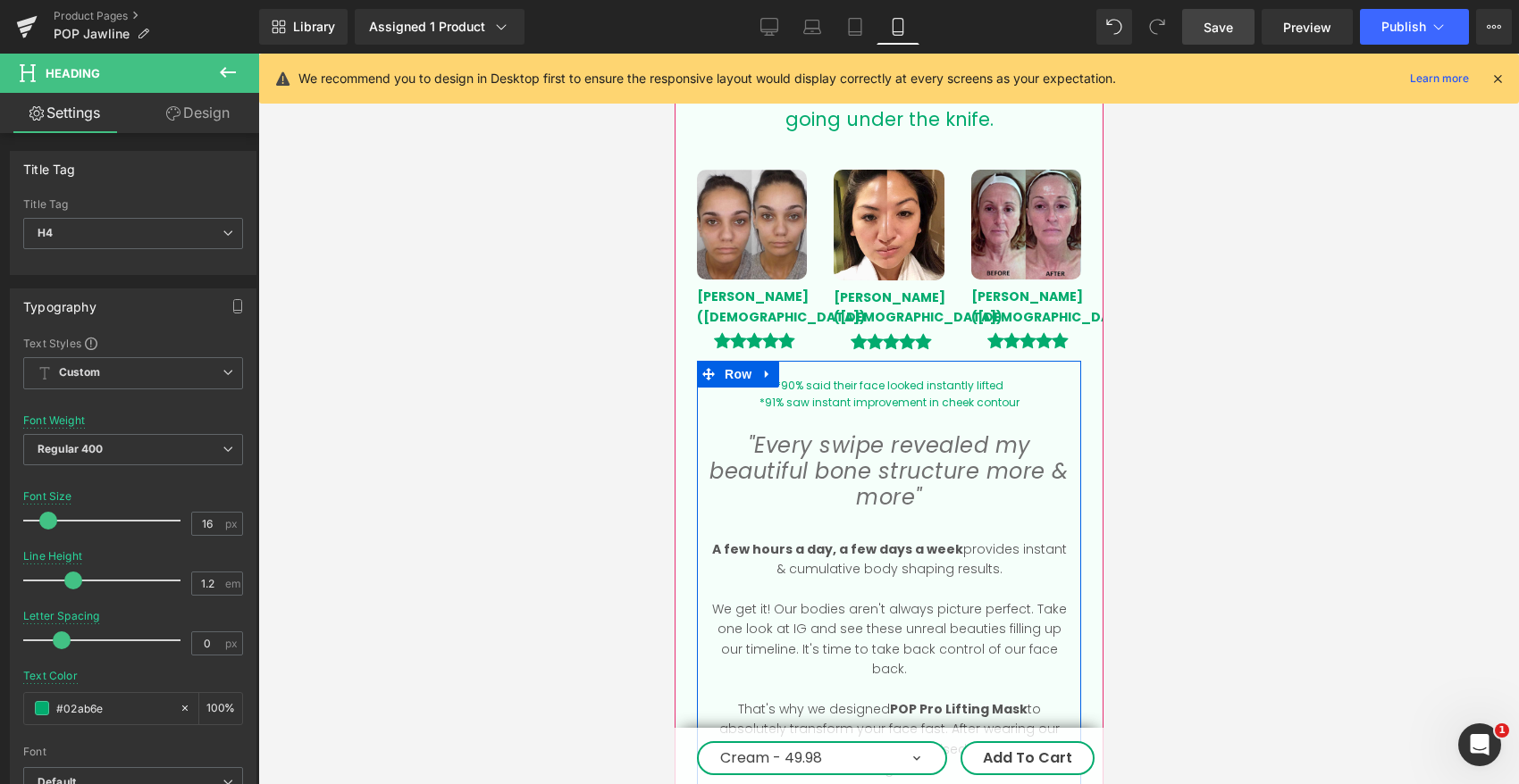
scroll to position [1803, 0]
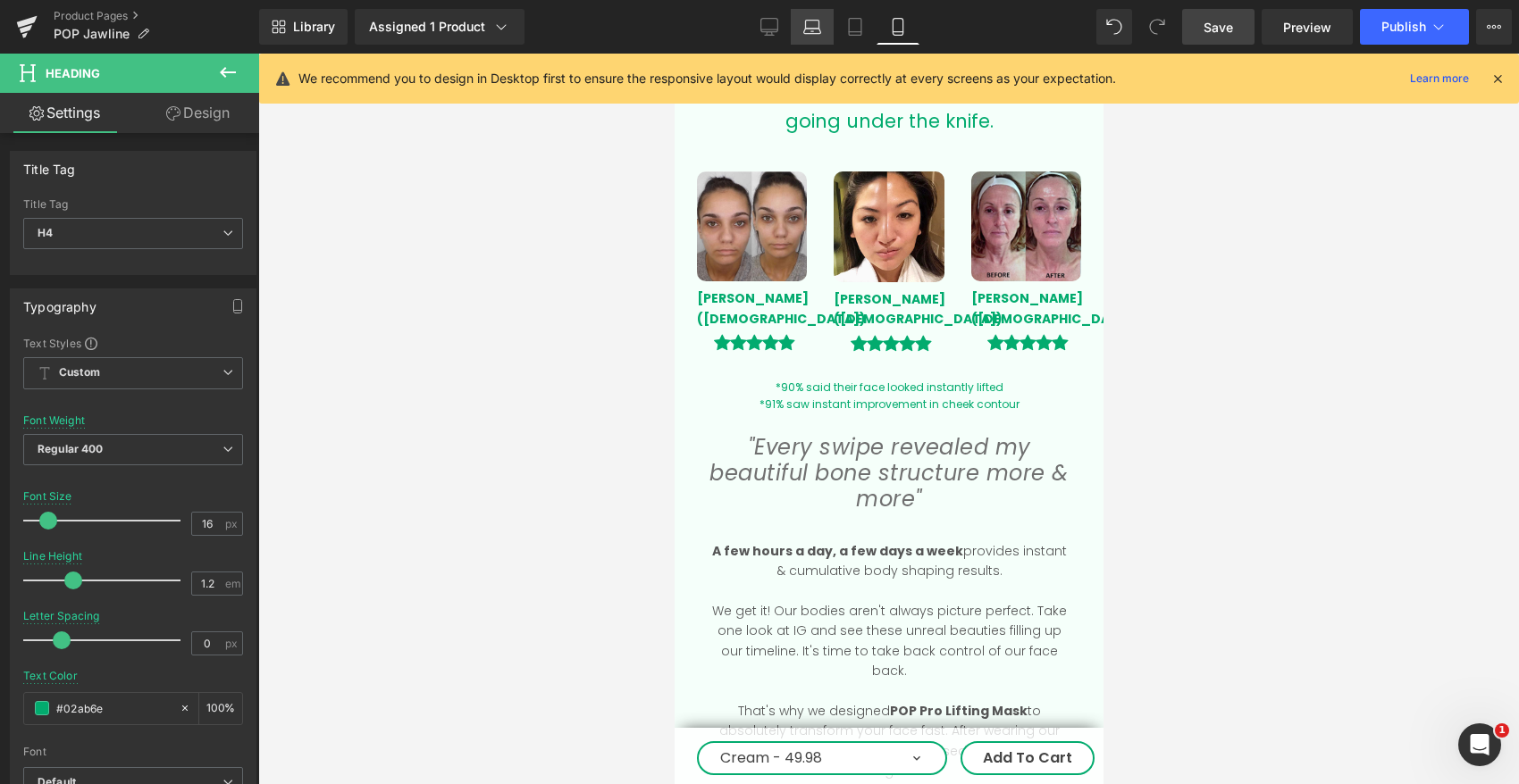
click at [808, 32] on icon at bounding box center [812, 26] width 18 height 18
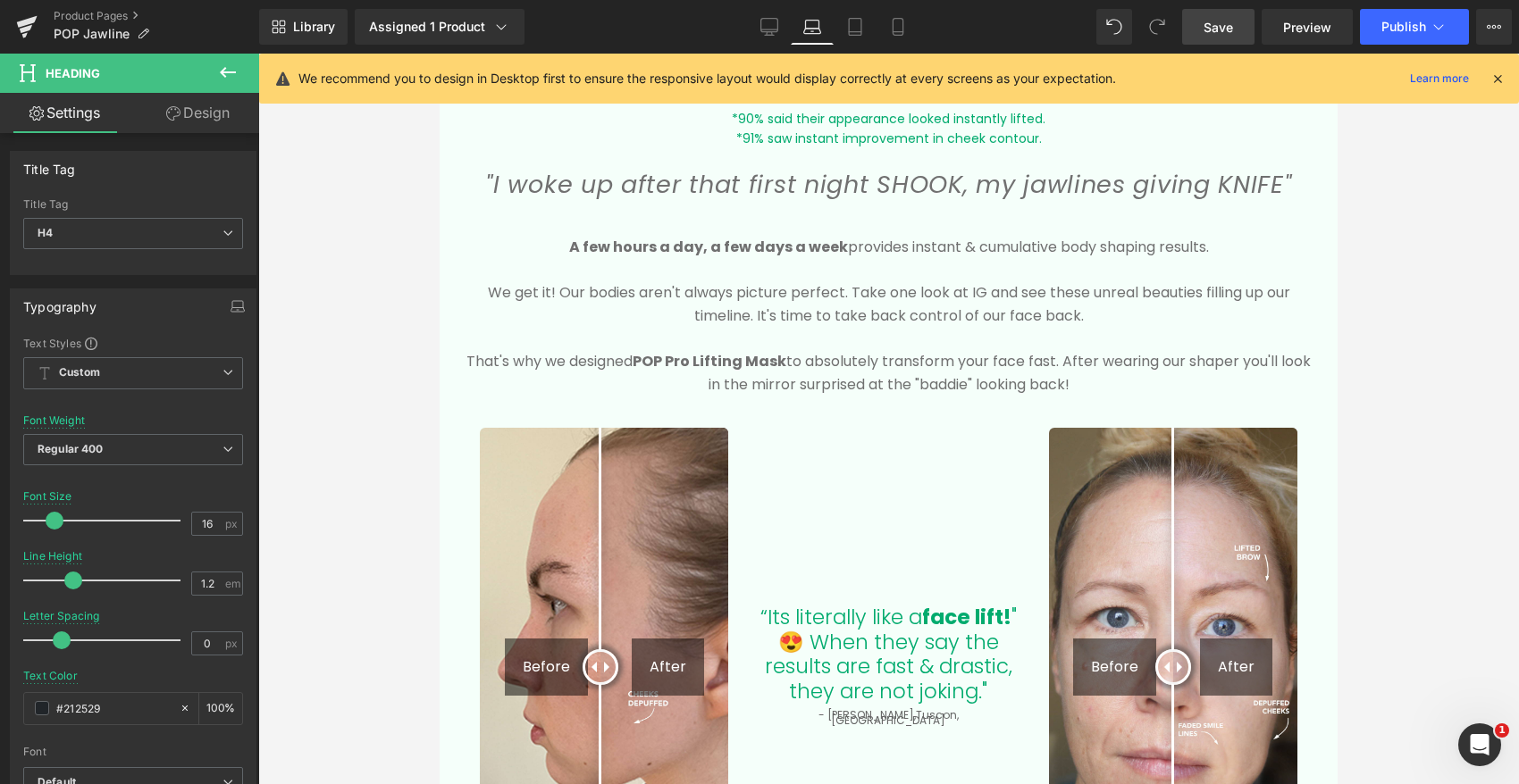
scroll to position [1810, 0]
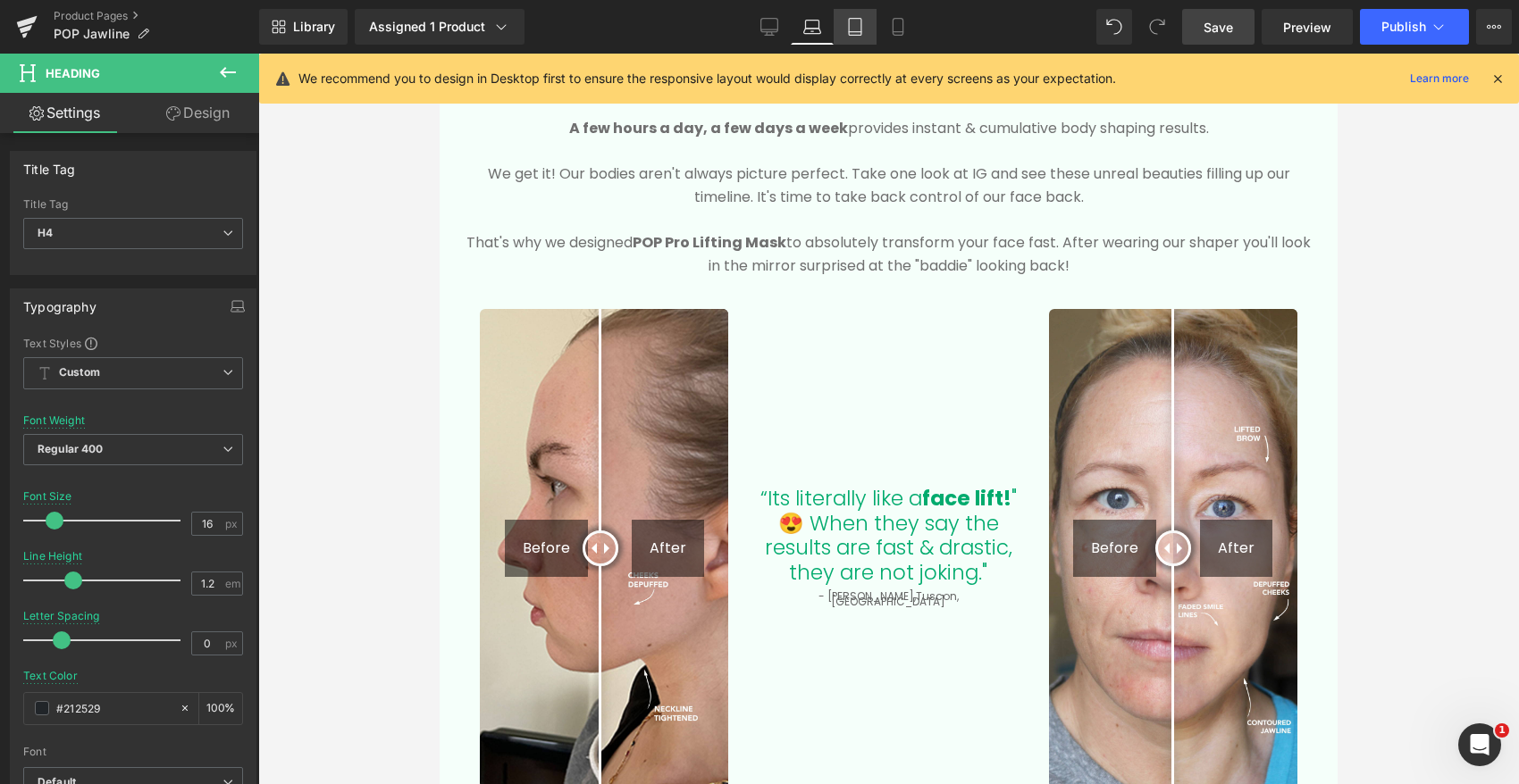
click at [861, 21] on icon at bounding box center [855, 26] width 18 height 18
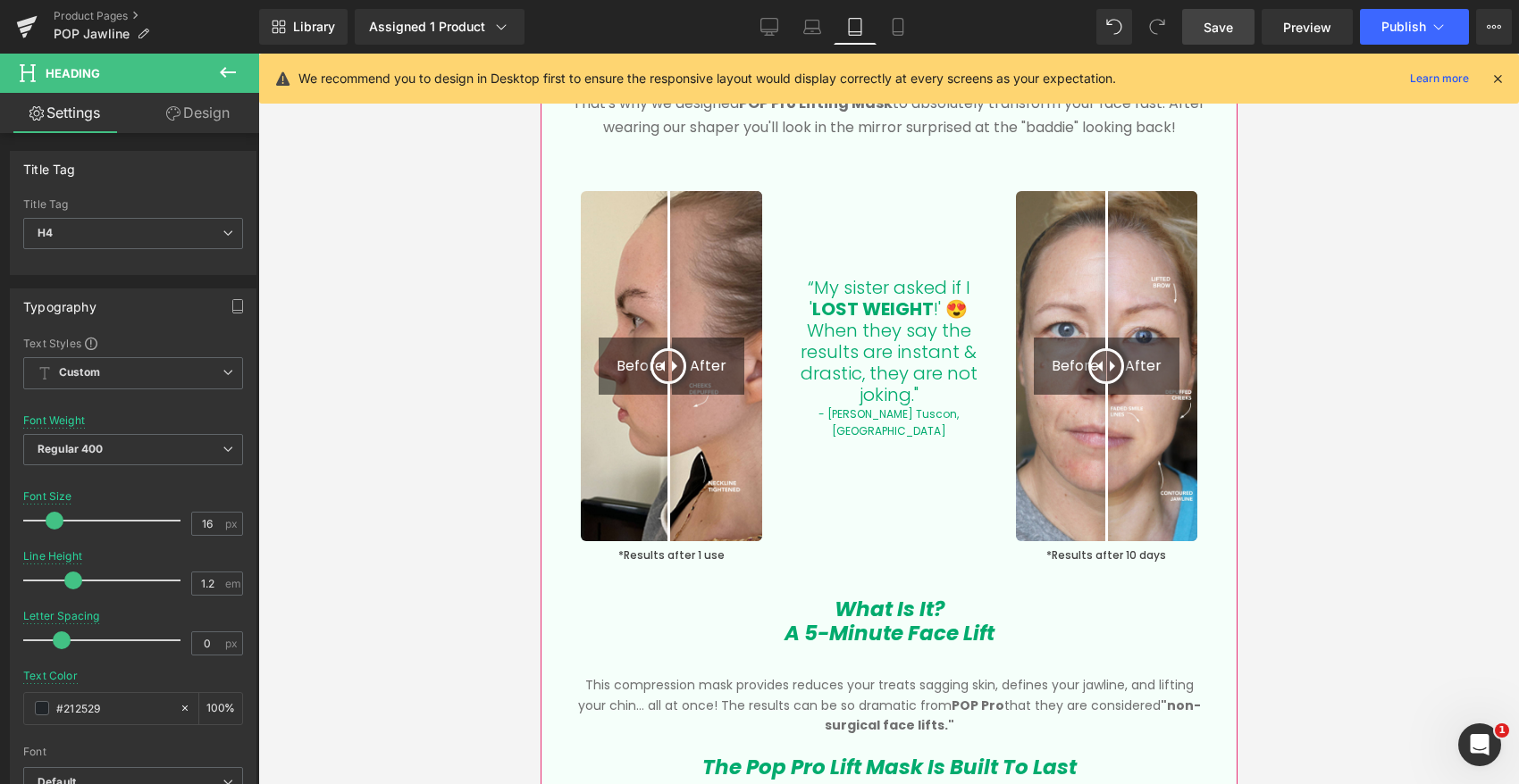
scroll to position [2498, 0]
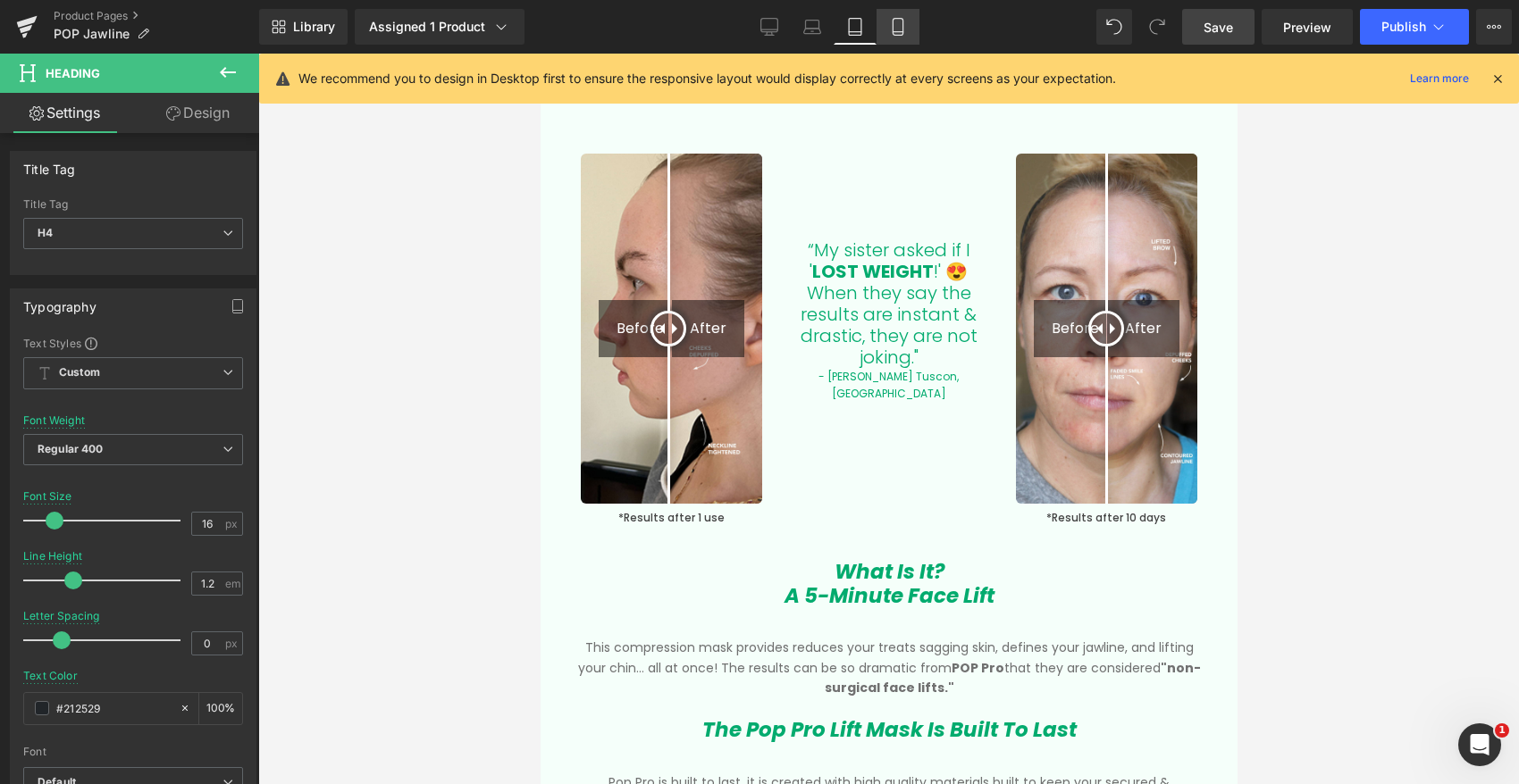
click at [901, 25] on icon at bounding box center [898, 26] width 18 height 18
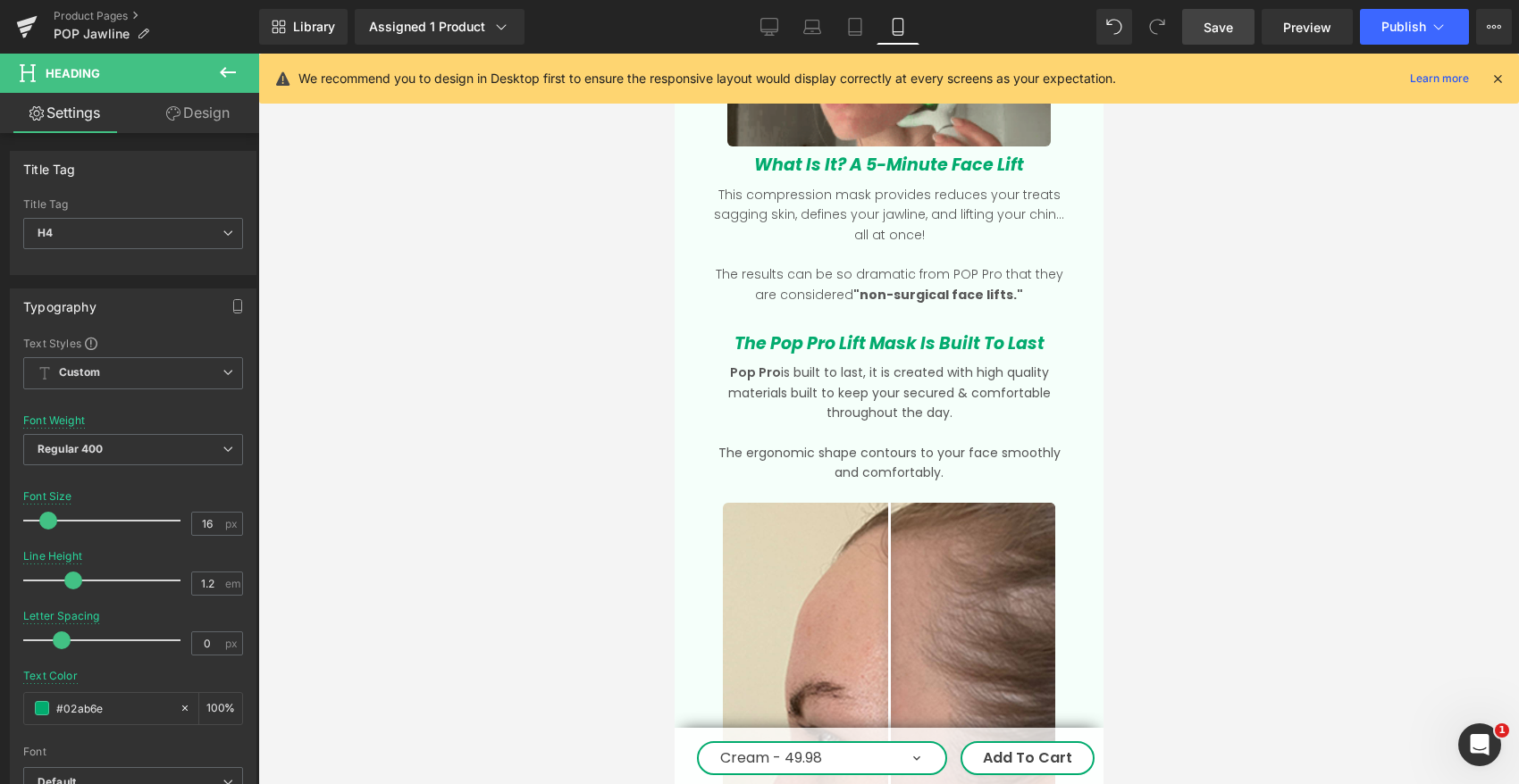
scroll to position [2874, 0]
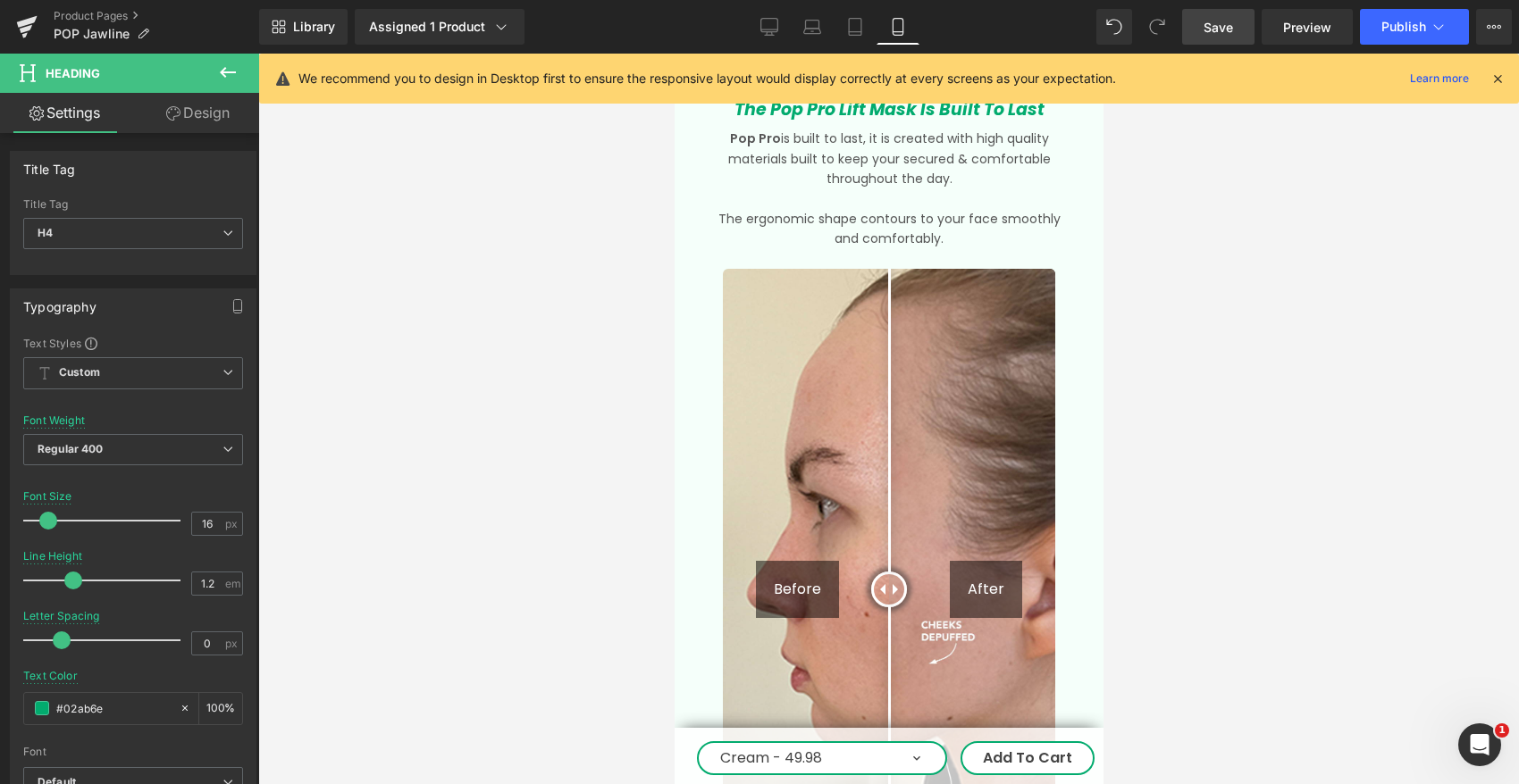
click at [956, 453] on img at bounding box center [888, 590] width 333 height 642
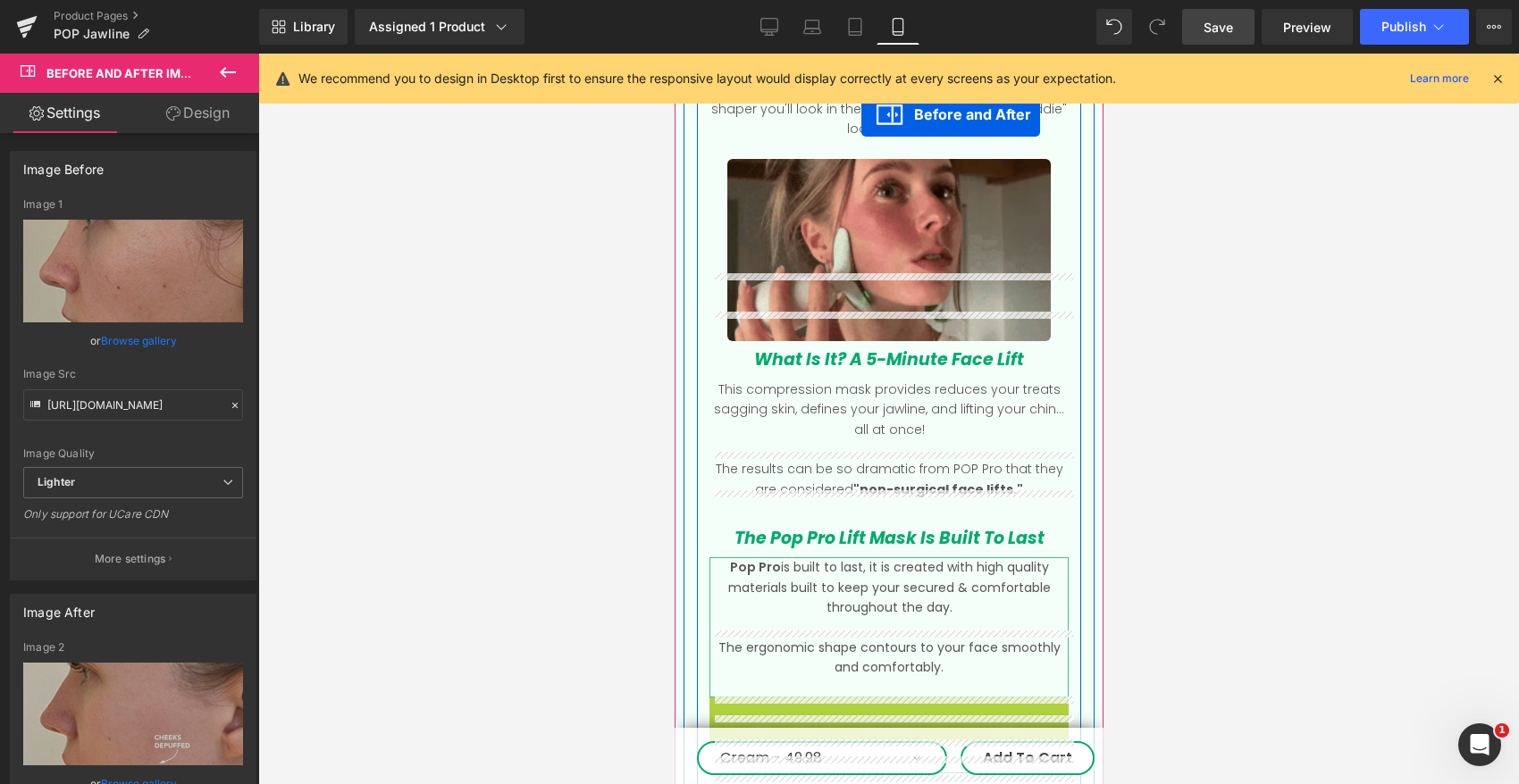
scroll to position [2321, 0]
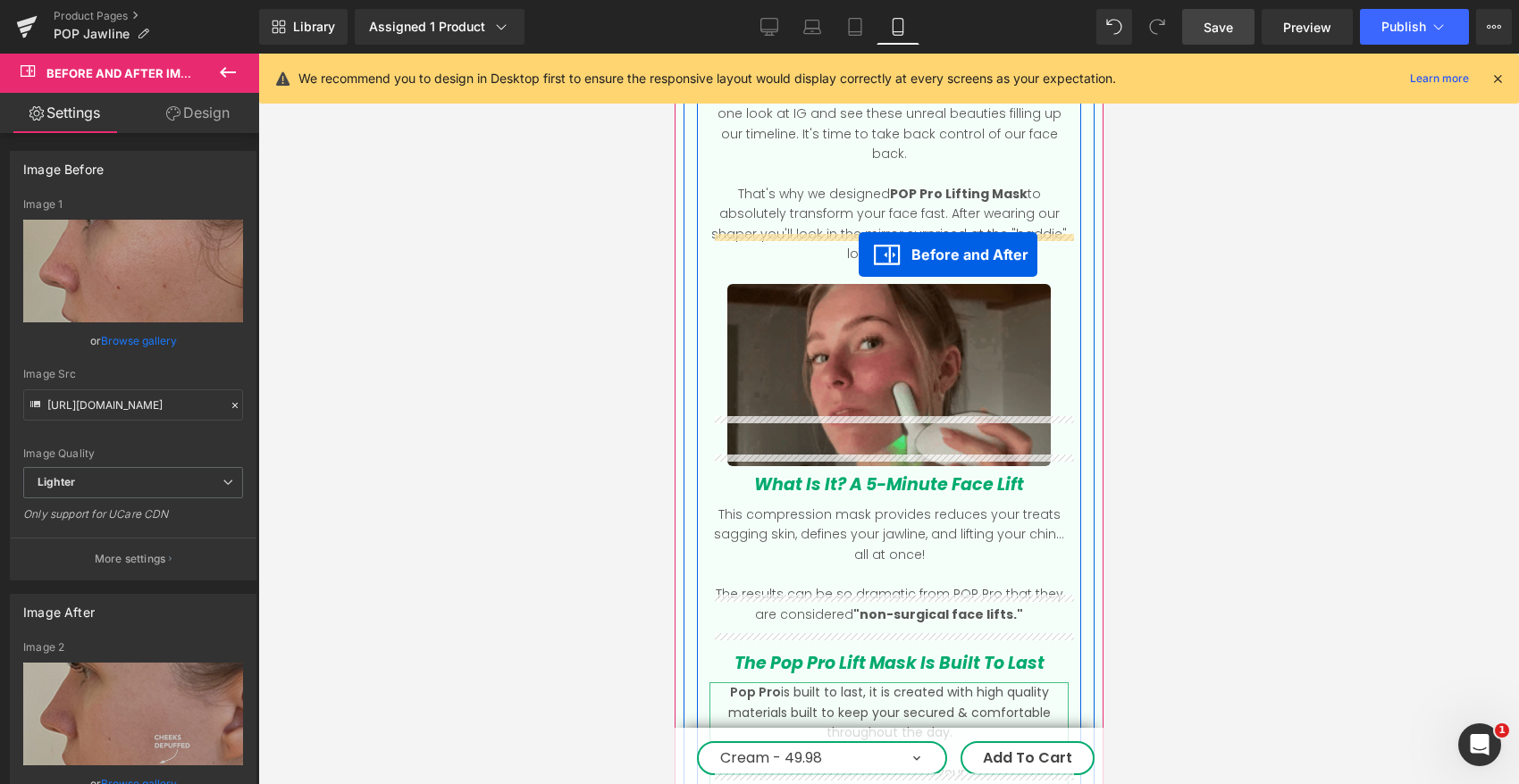
drag, startPoint x: 799, startPoint y: 231, endPoint x: 859, endPoint y: 252, distance: 63.6
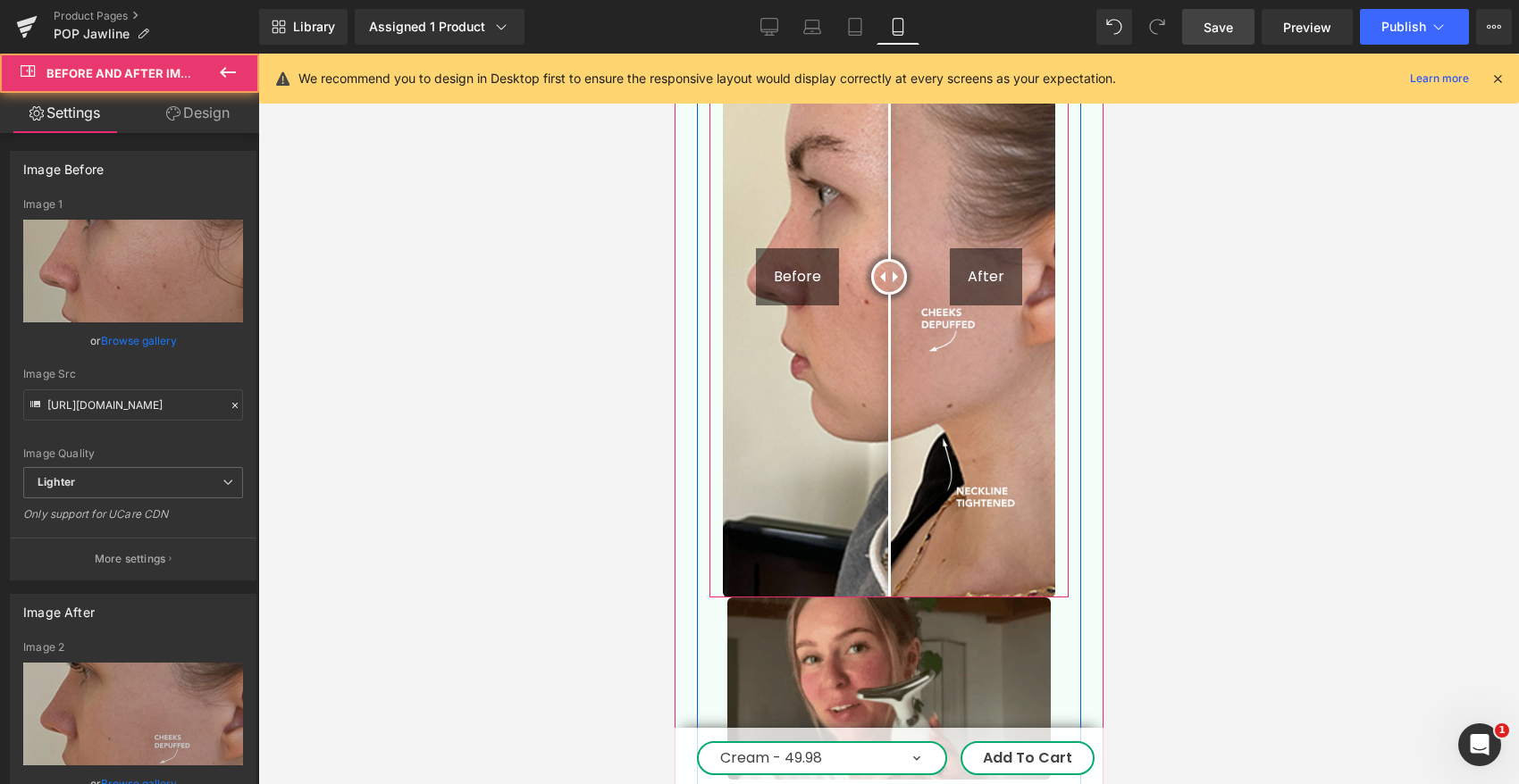
scroll to position [2979, 0]
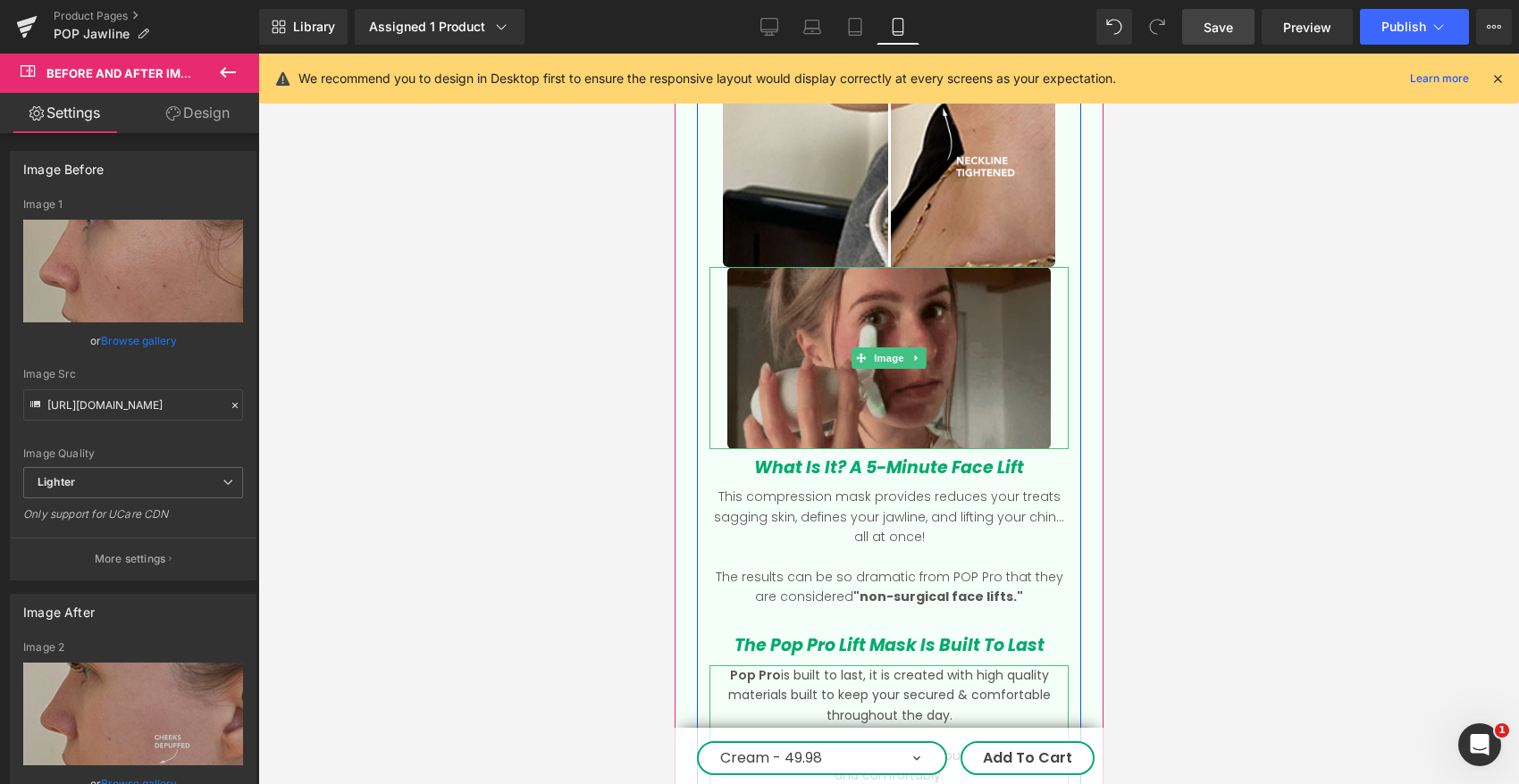
click at [950, 276] on img at bounding box center [888, 358] width 324 height 183
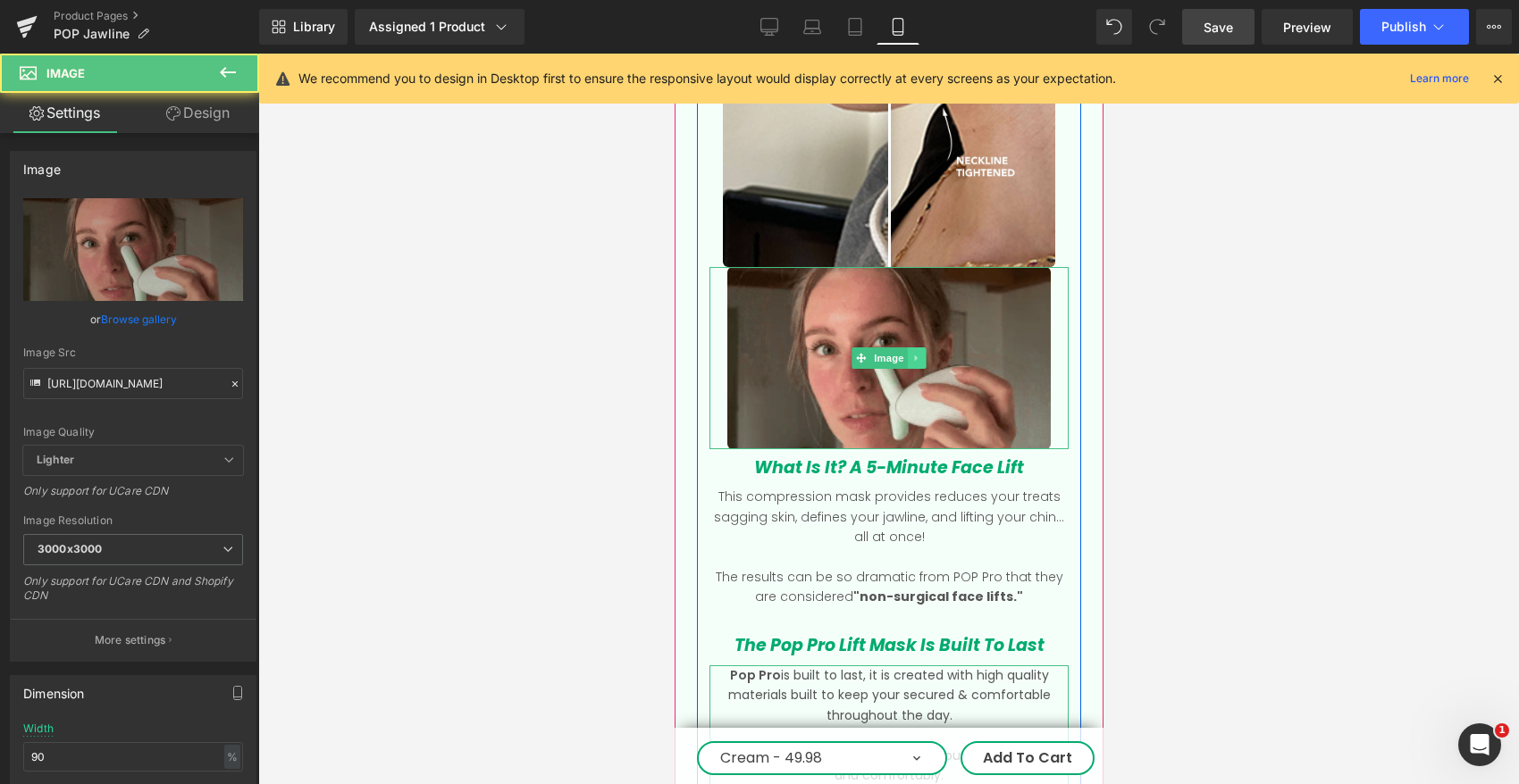
click at [918, 353] on icon at bounding box center [917, 358] width 10 height 11
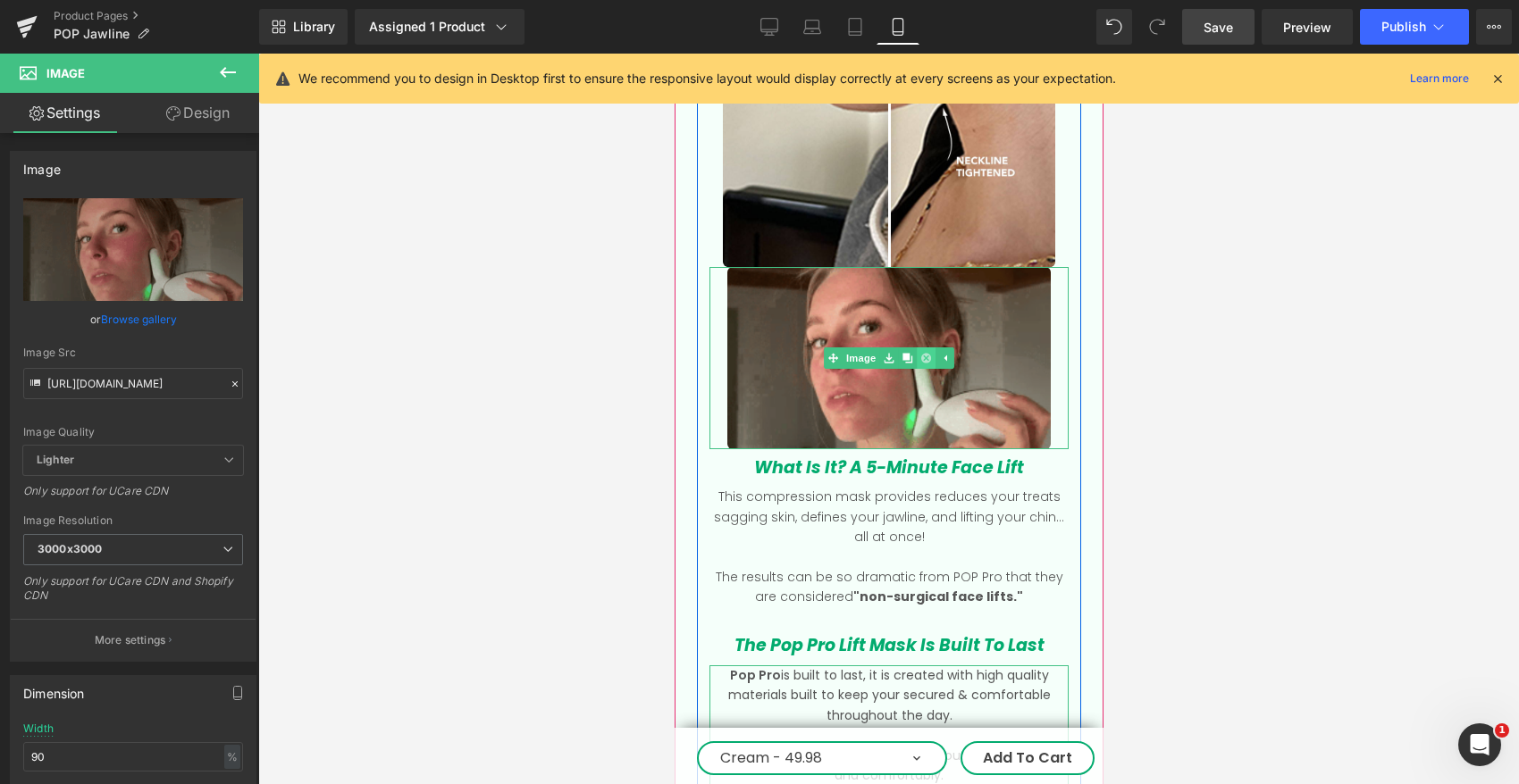
click at [923, 353] on icon at bounding box center [925, 358] width 10 height 10
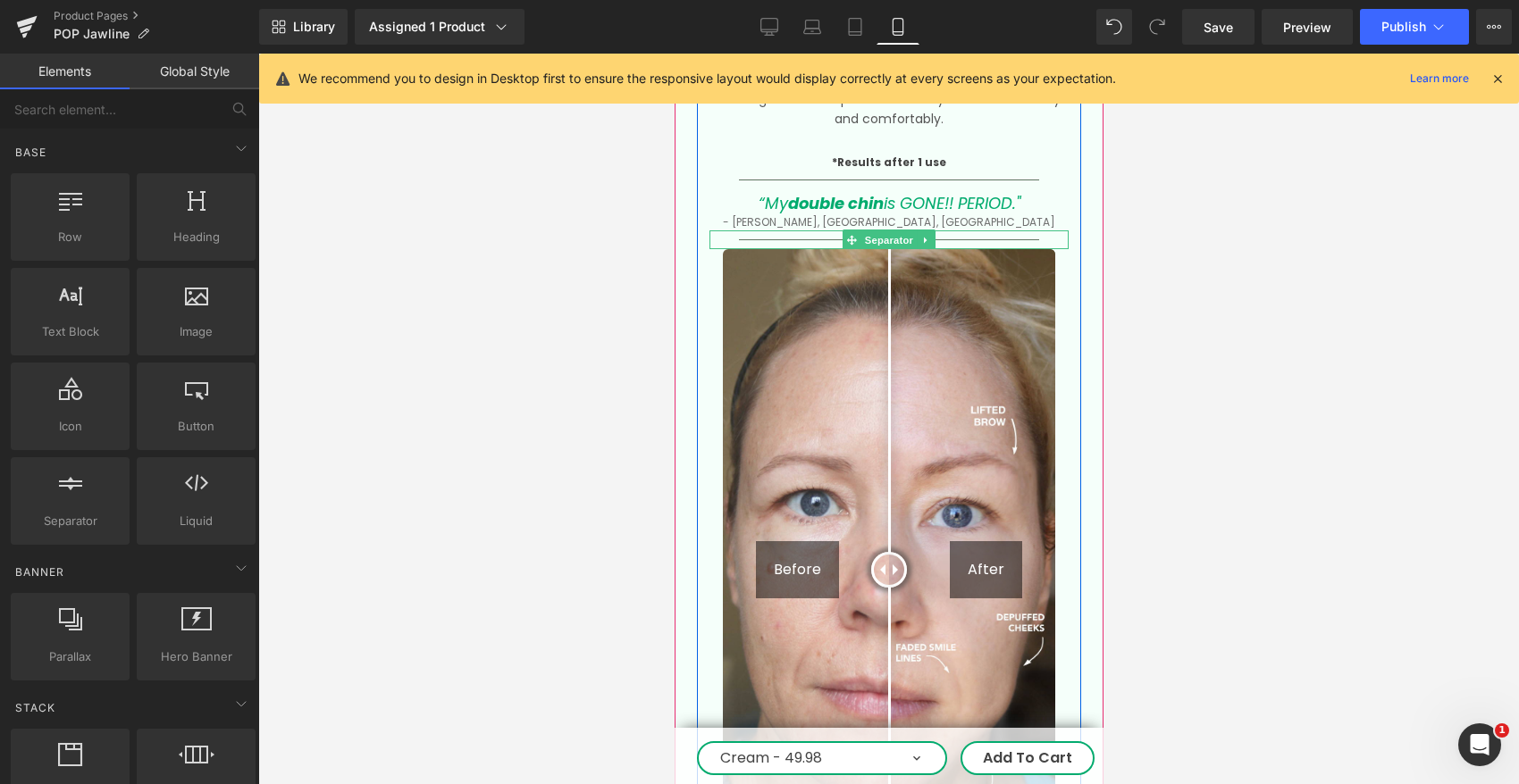
click at [849, 445] on img at bounding box center [888, 570] width 333 height 642
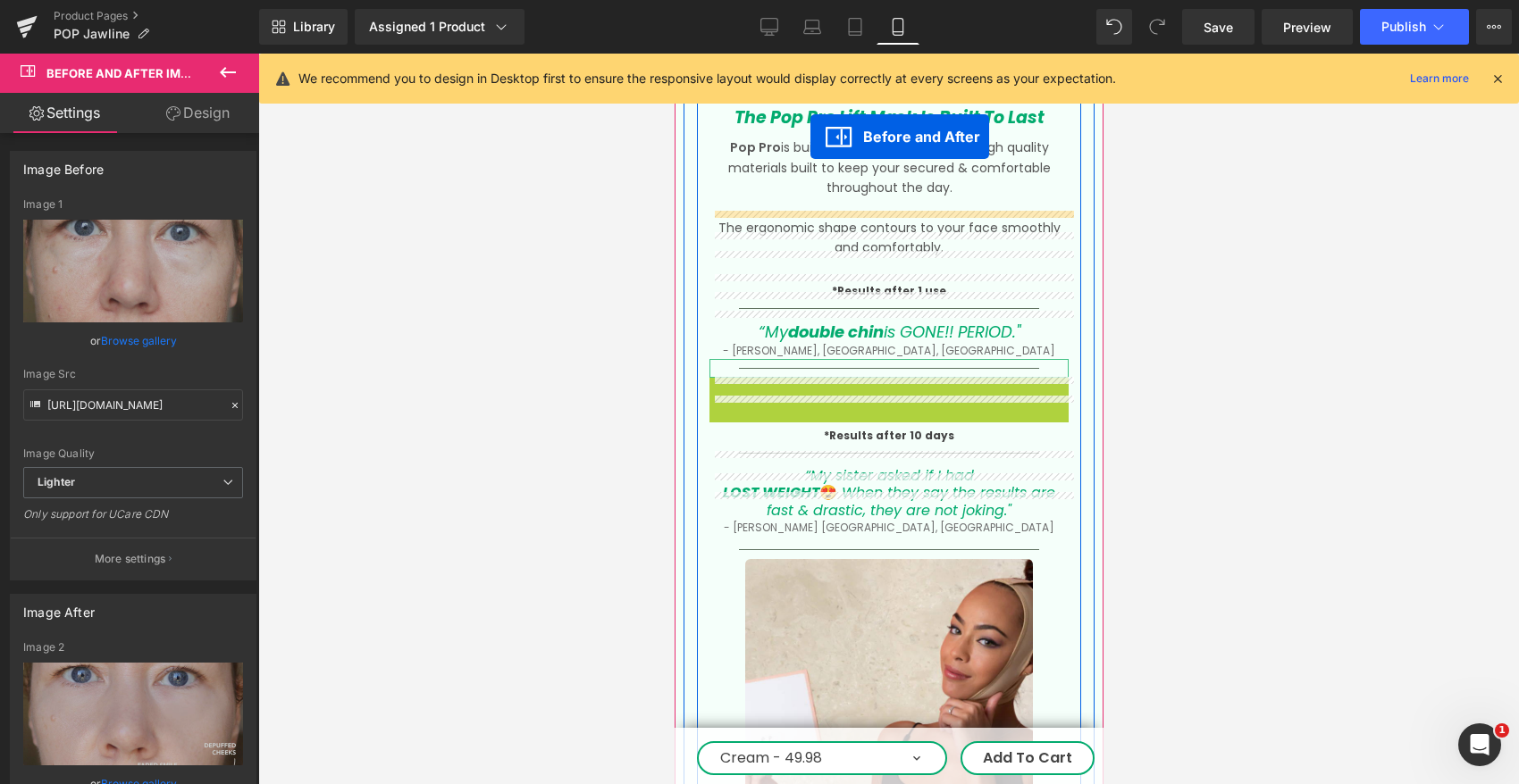
scroll to position [3289, 0]
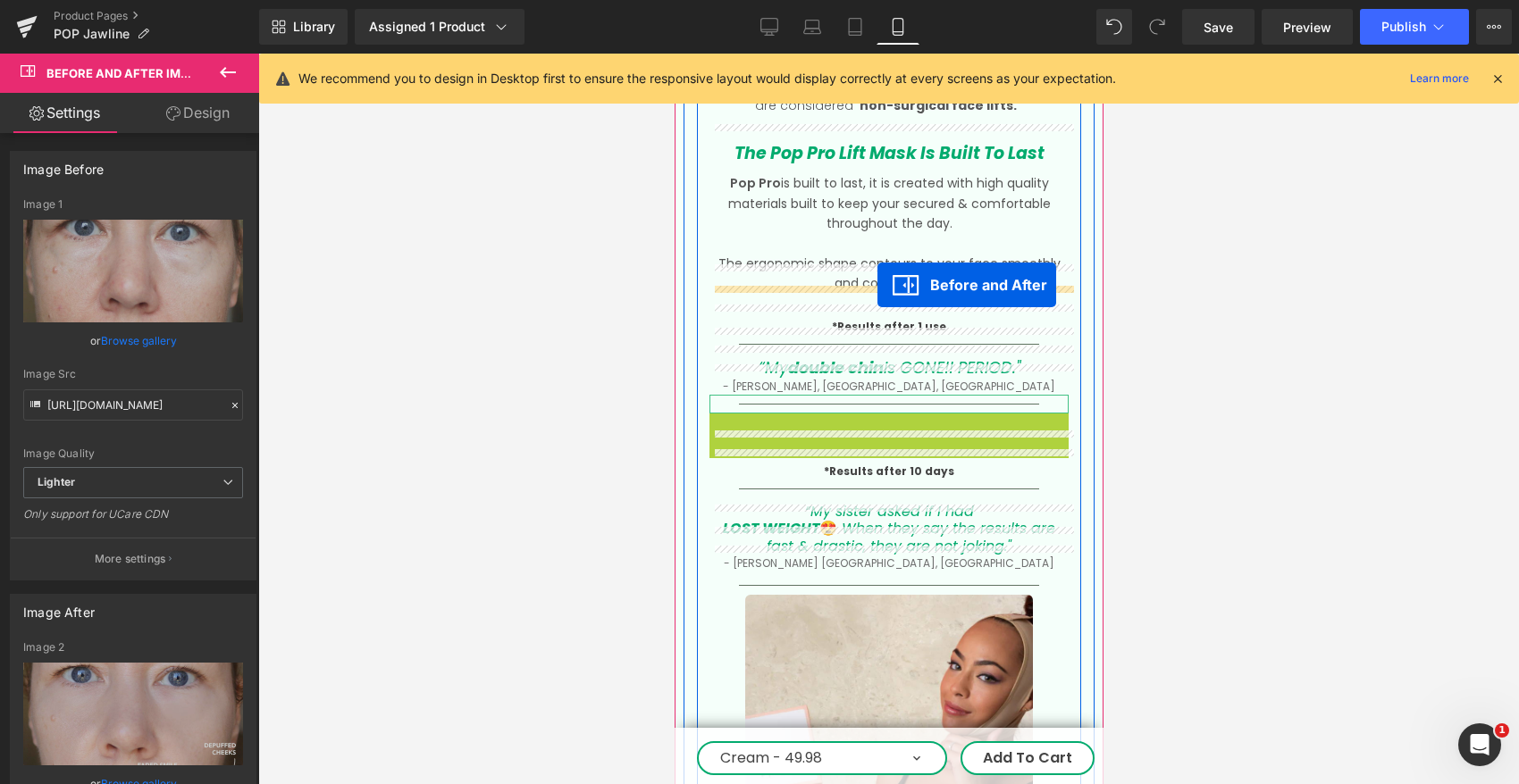
drag, startPoint x: 790, startPoint y: 196, endPoint x: 876, endPoint y: 285, distance: 123.8
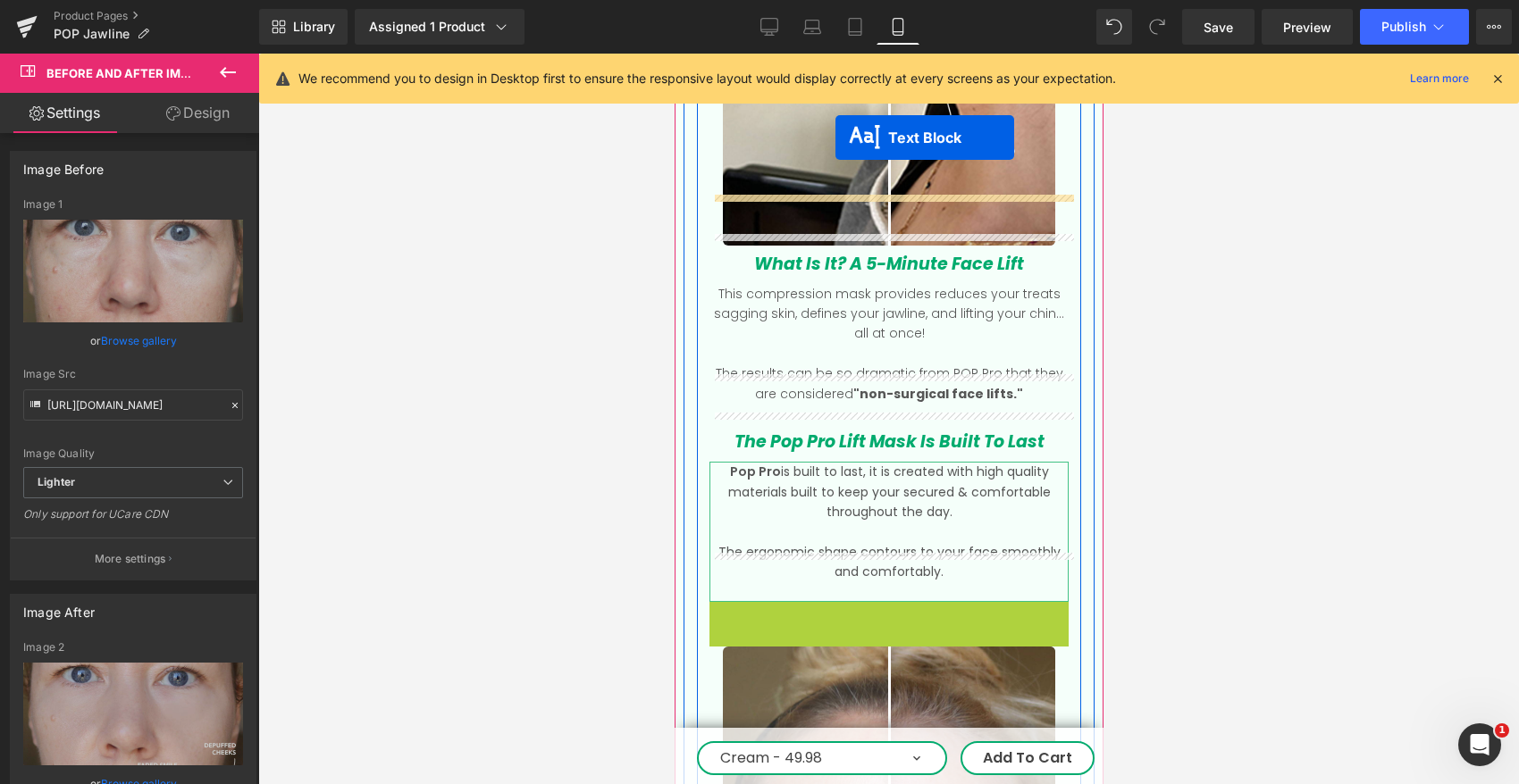
scroll to position [2947, 0]
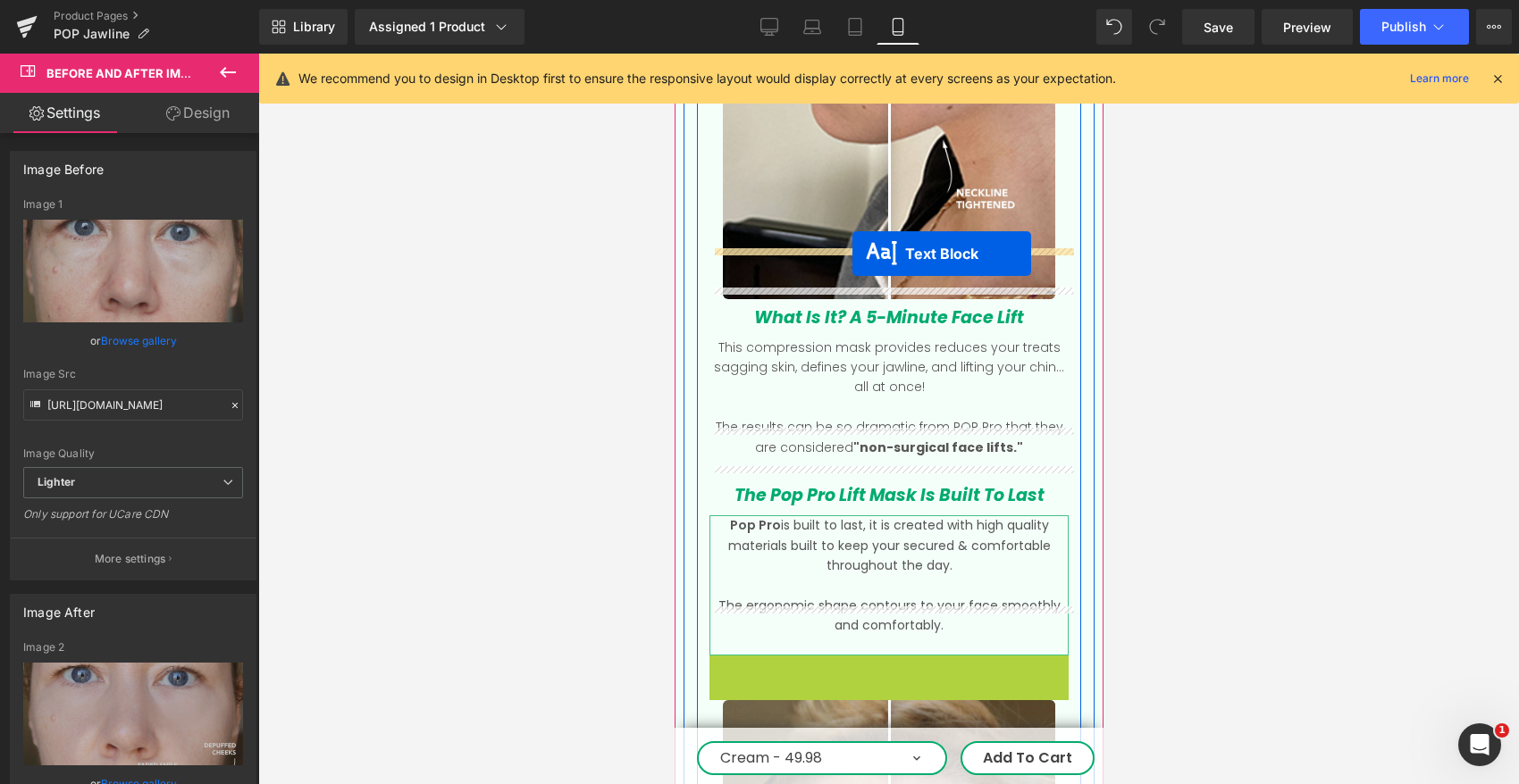
drag, startPoint x: 842, startPoint y: 351, endPoint x: 852, endPoint y: 254, distance: 97.5
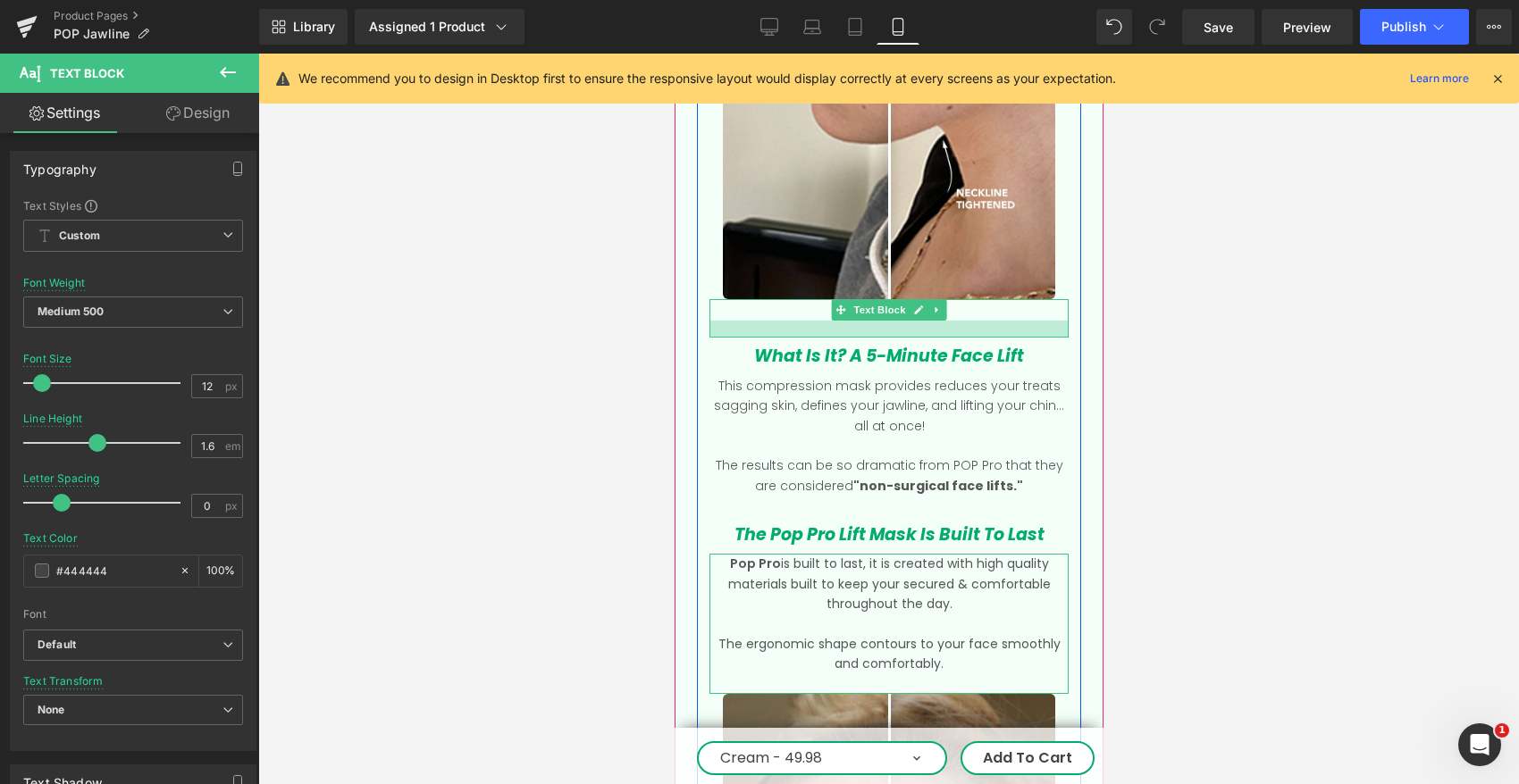
drag, startPoint x: 803, startPoint y: 268, endPoint x: 807, endPoint y: 285, distance: 17.5
click at [807, 321] on div at bounding box center [888, 329] width 359 height 17
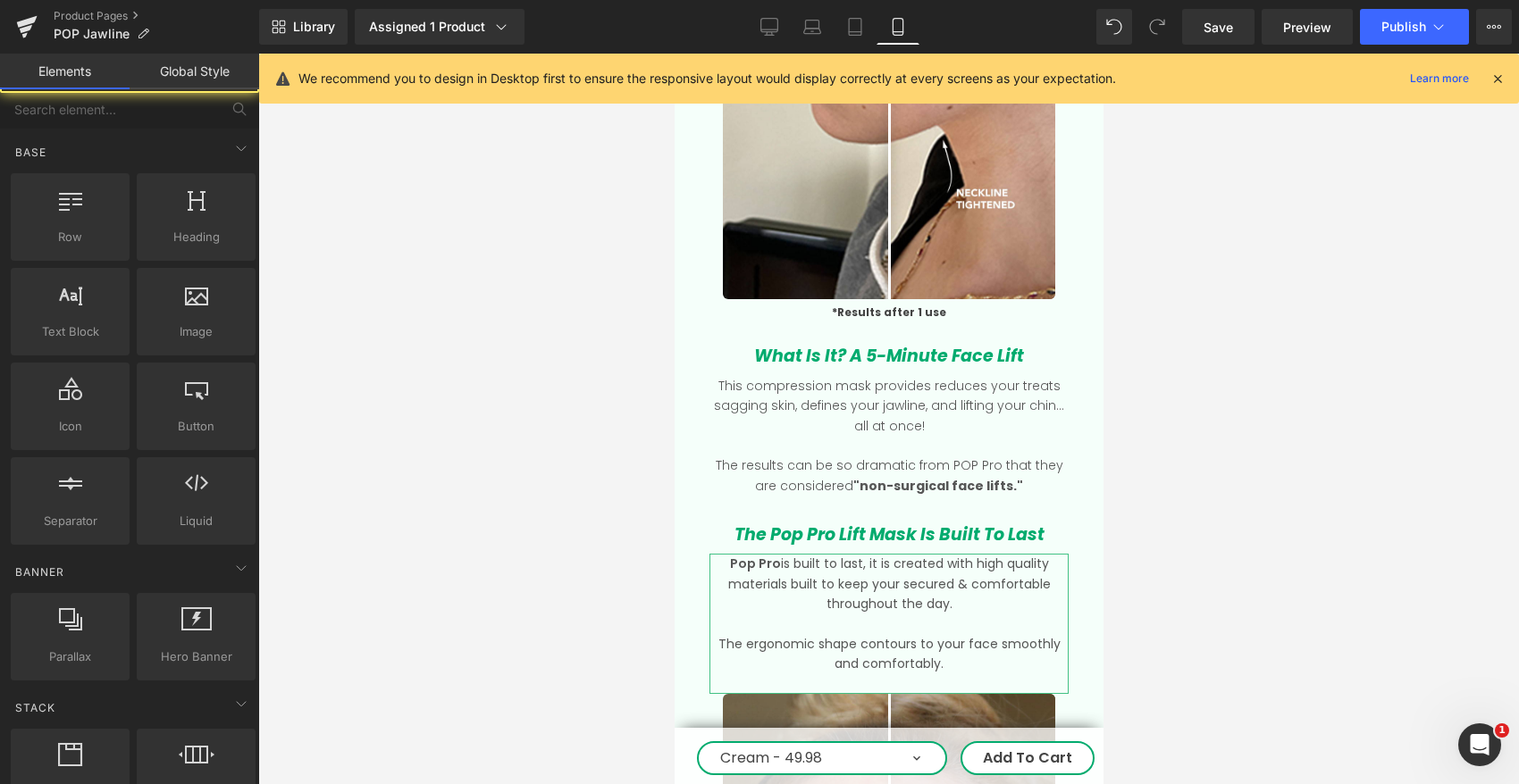
click at [1158, 381] on div at bounding box center [888, 419] width 1260 height 731
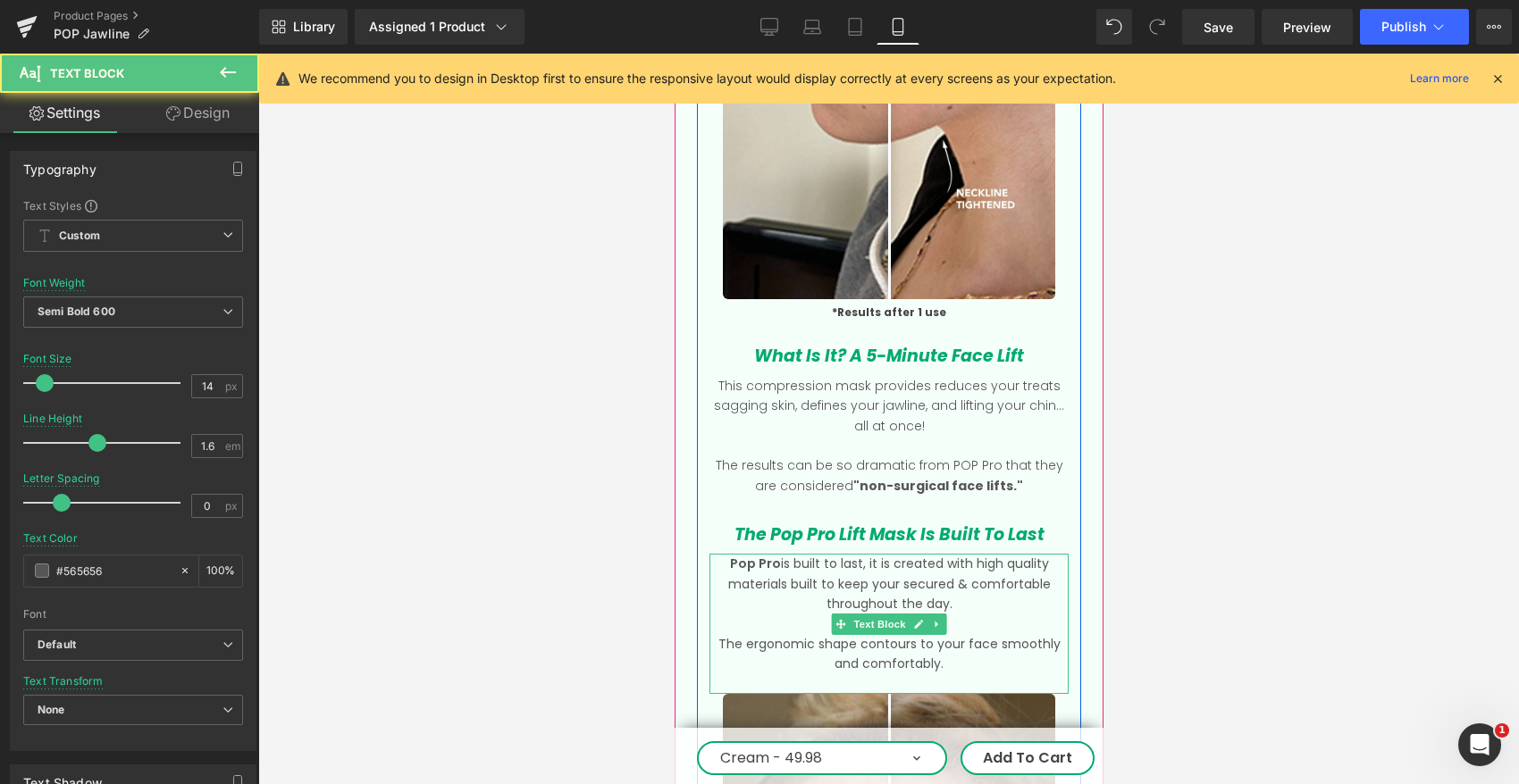
click at [953, 634] on p "The ergonomic shape contours to your face smoothly and comfortably." at bounding box center [888, 653] width 359 height 40
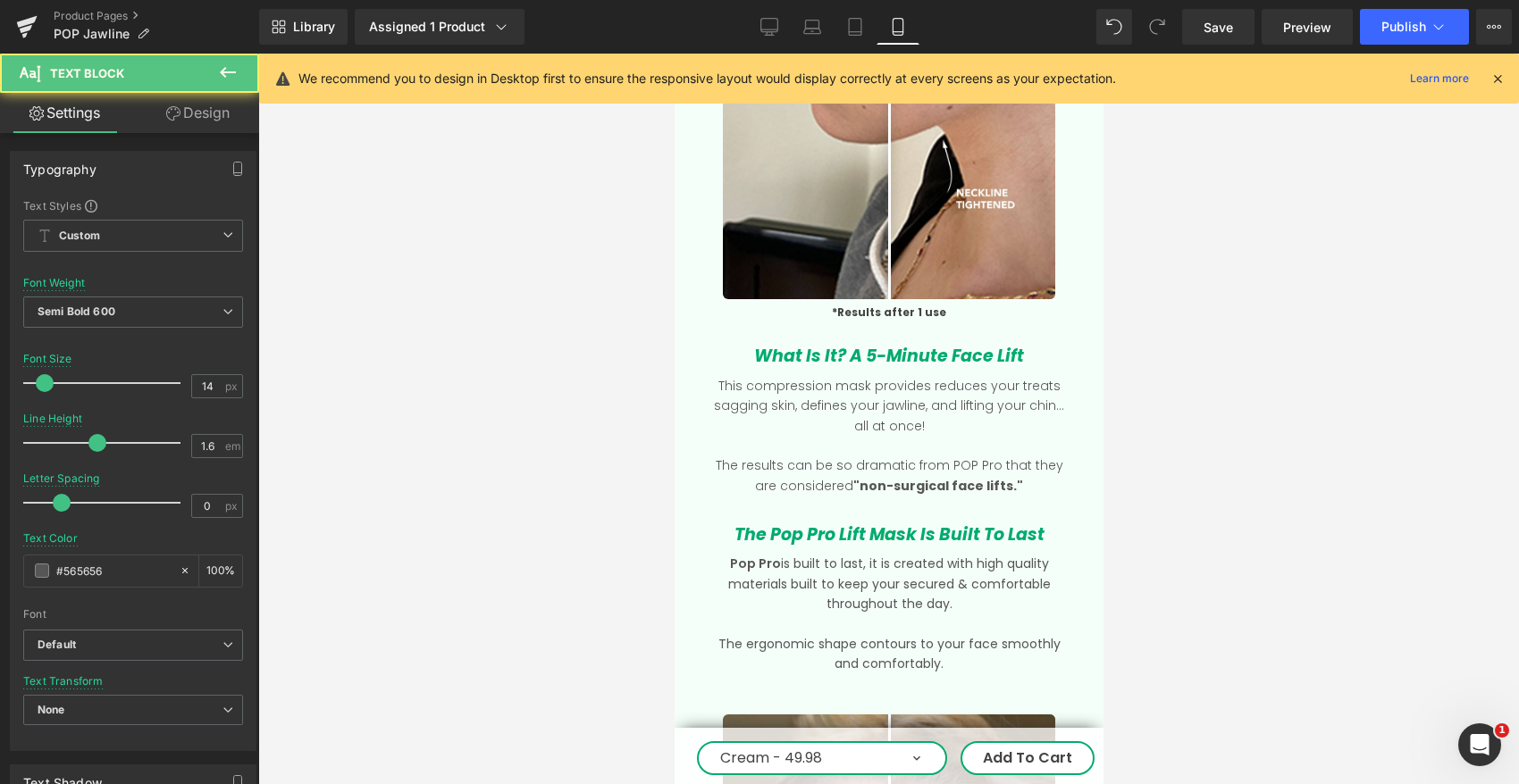
click at [1206, 533] on div at bounding box center [888, 419] width 1260 height 731
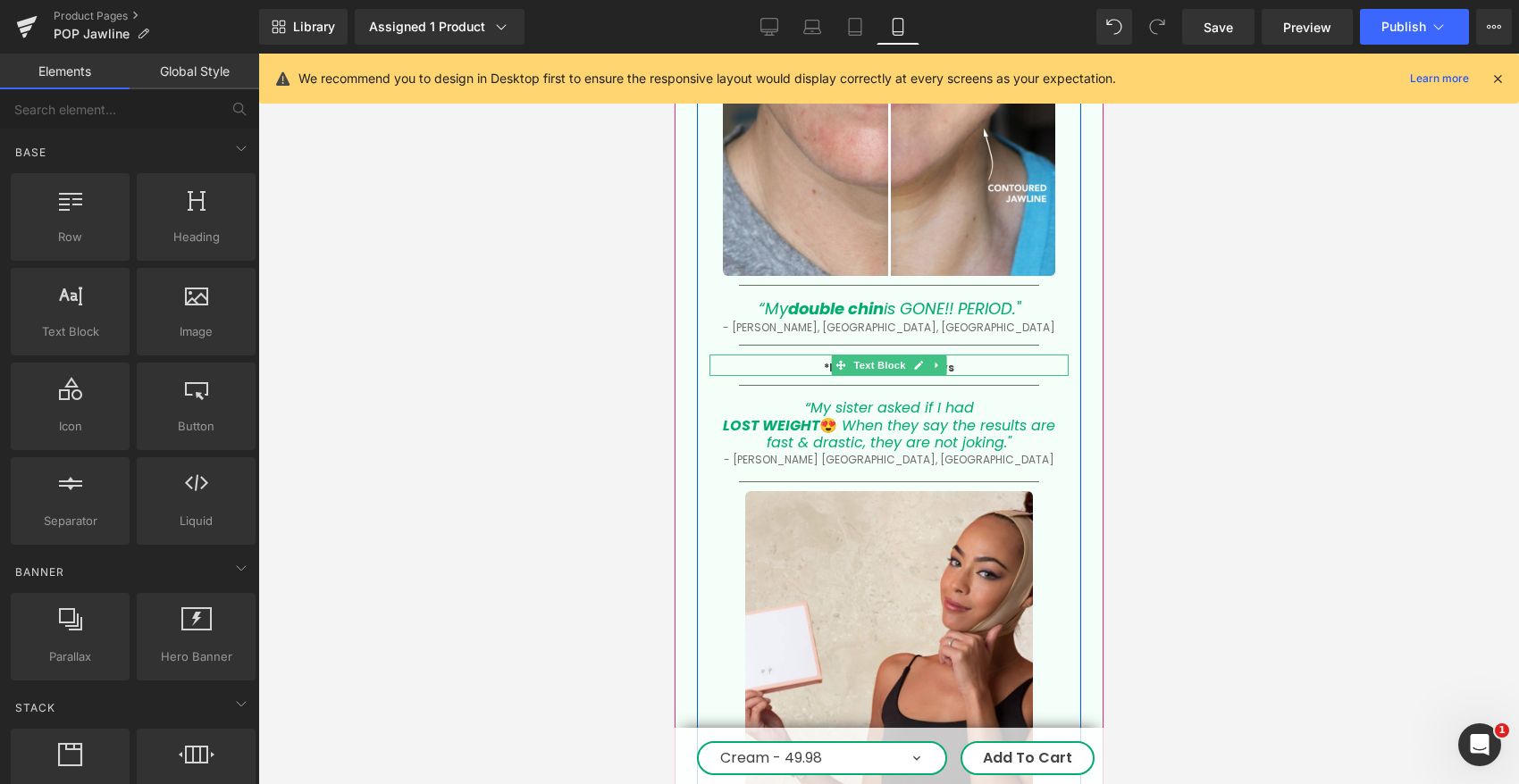
scroll to position [3995, 0]
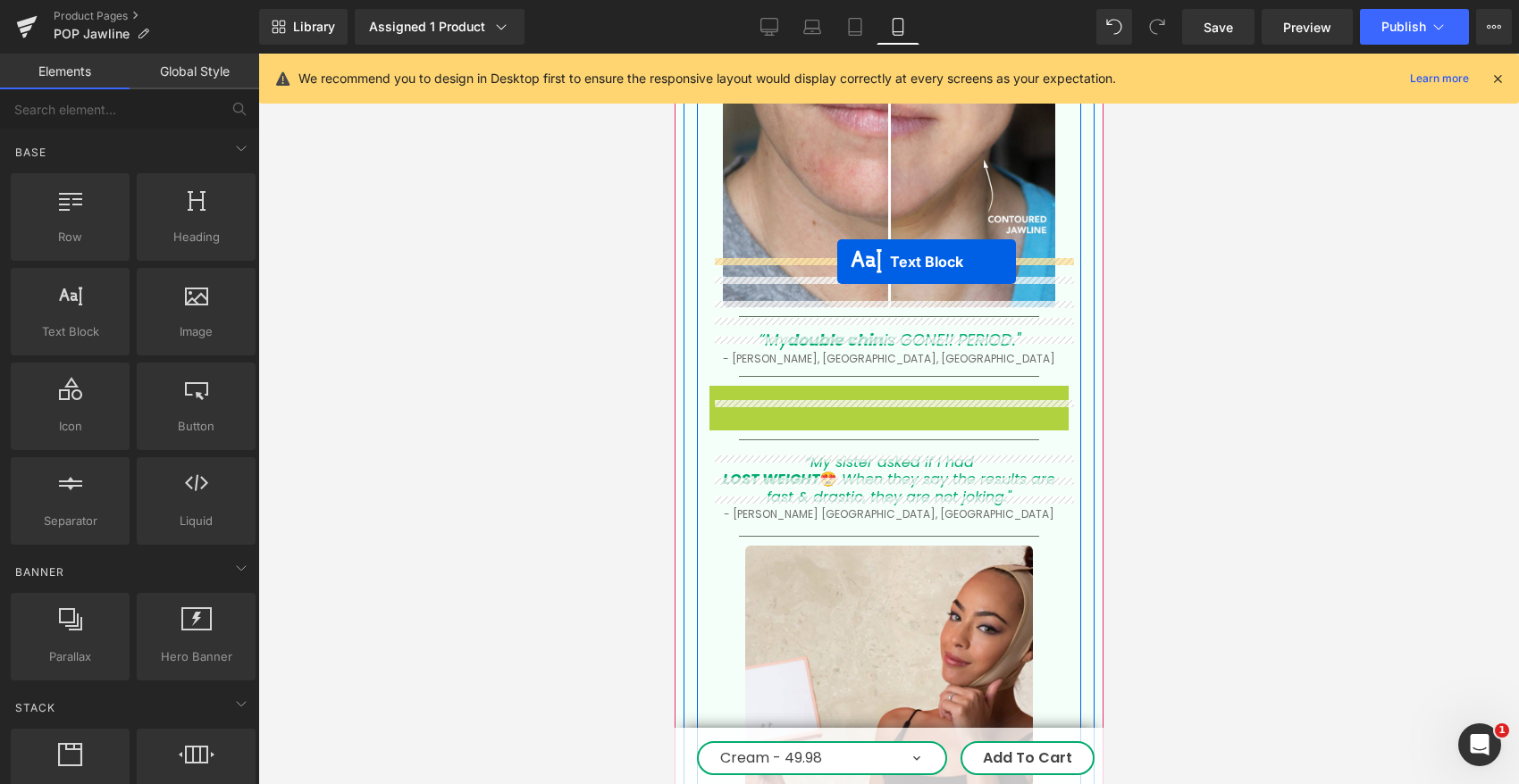
drag, startPoint x: 834, startPoint y: 346, endPoint x: 836, endPoint y: 261, distance: 85.0
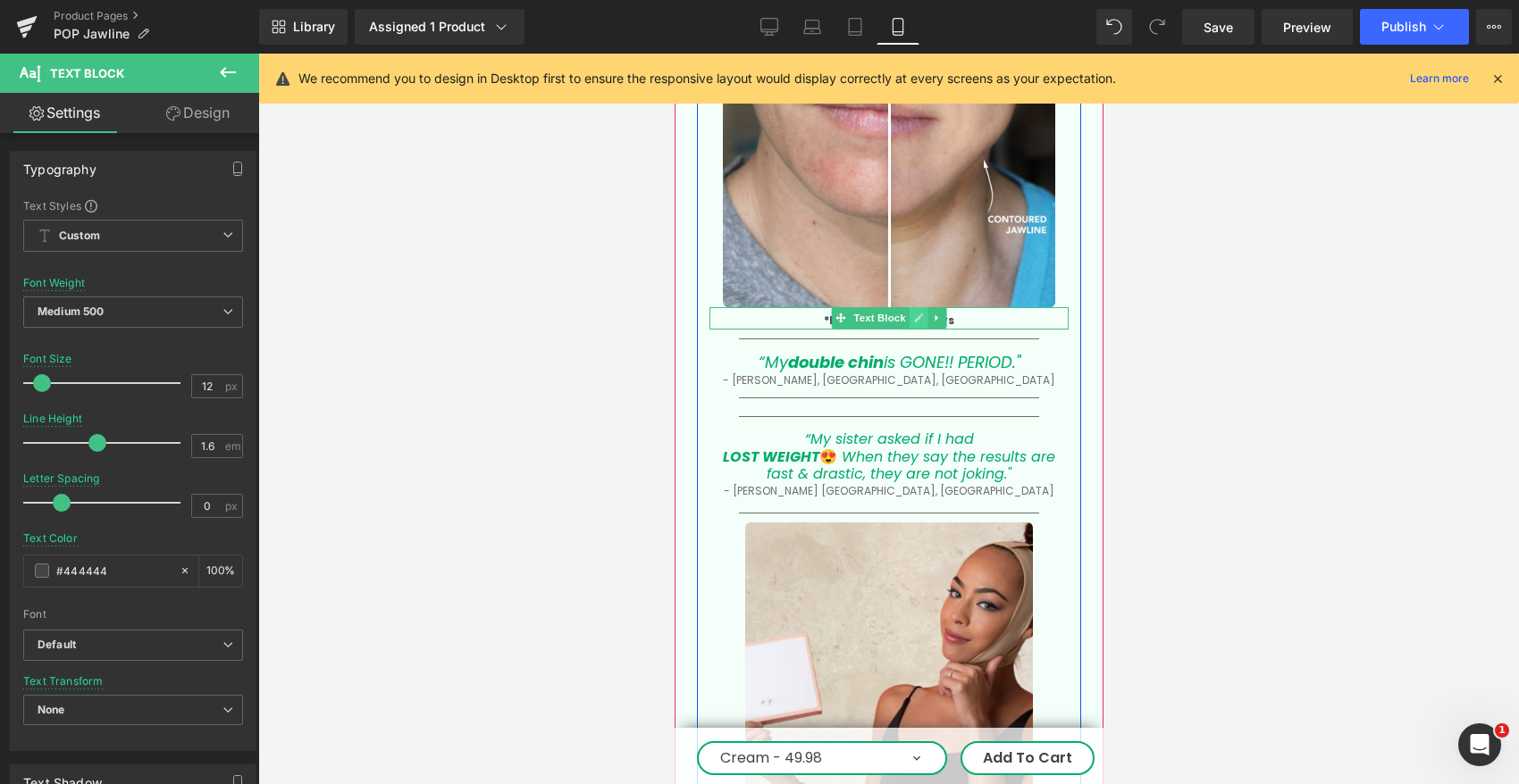
click at [912, 307] on link at bounding box center [917, 318] width 19 height 22
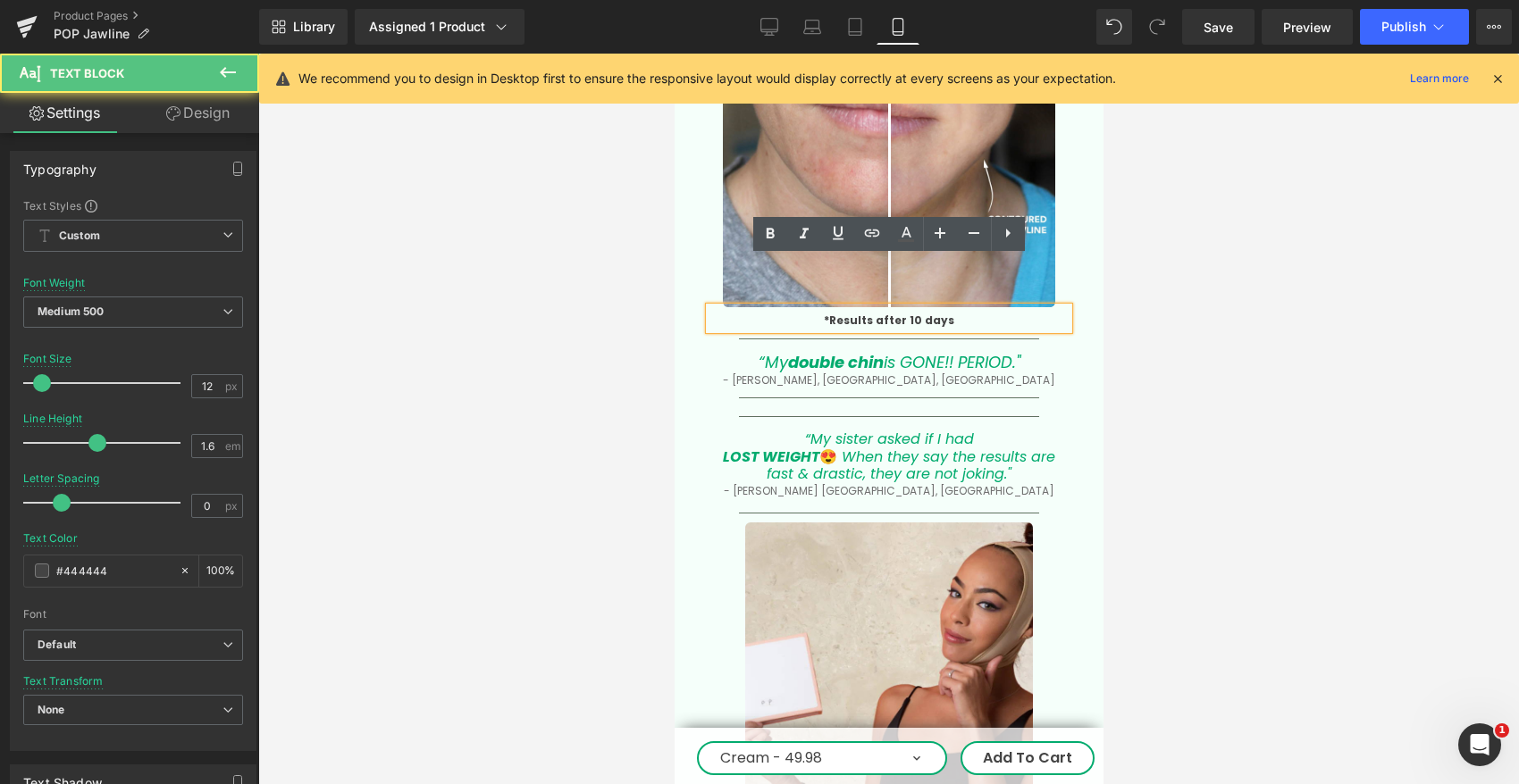
click at [797, 312] on p "*Results after 10 days" at bounding box center [888, 320] width 359 height 17
click at [913, 313] on strong "*Results after 10 days" at bounding box center [887, 320] width 131 height 15
click at [912, 313] on strong "*Results after 10 days" at bounding box center [887, 320] width 131 height 15
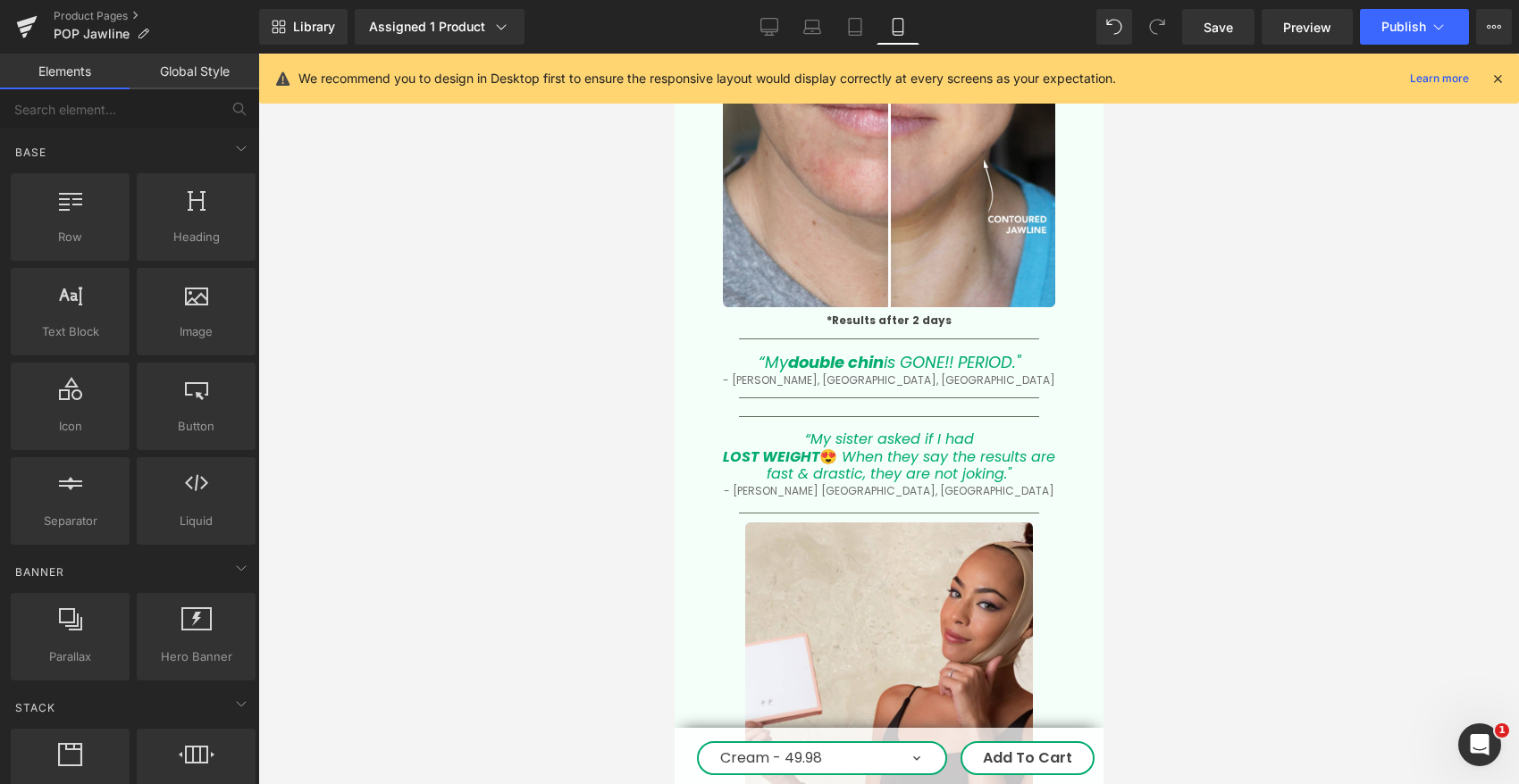
click at [1137, 353] on div at bounding box center [888, 419] width 1260 height 731
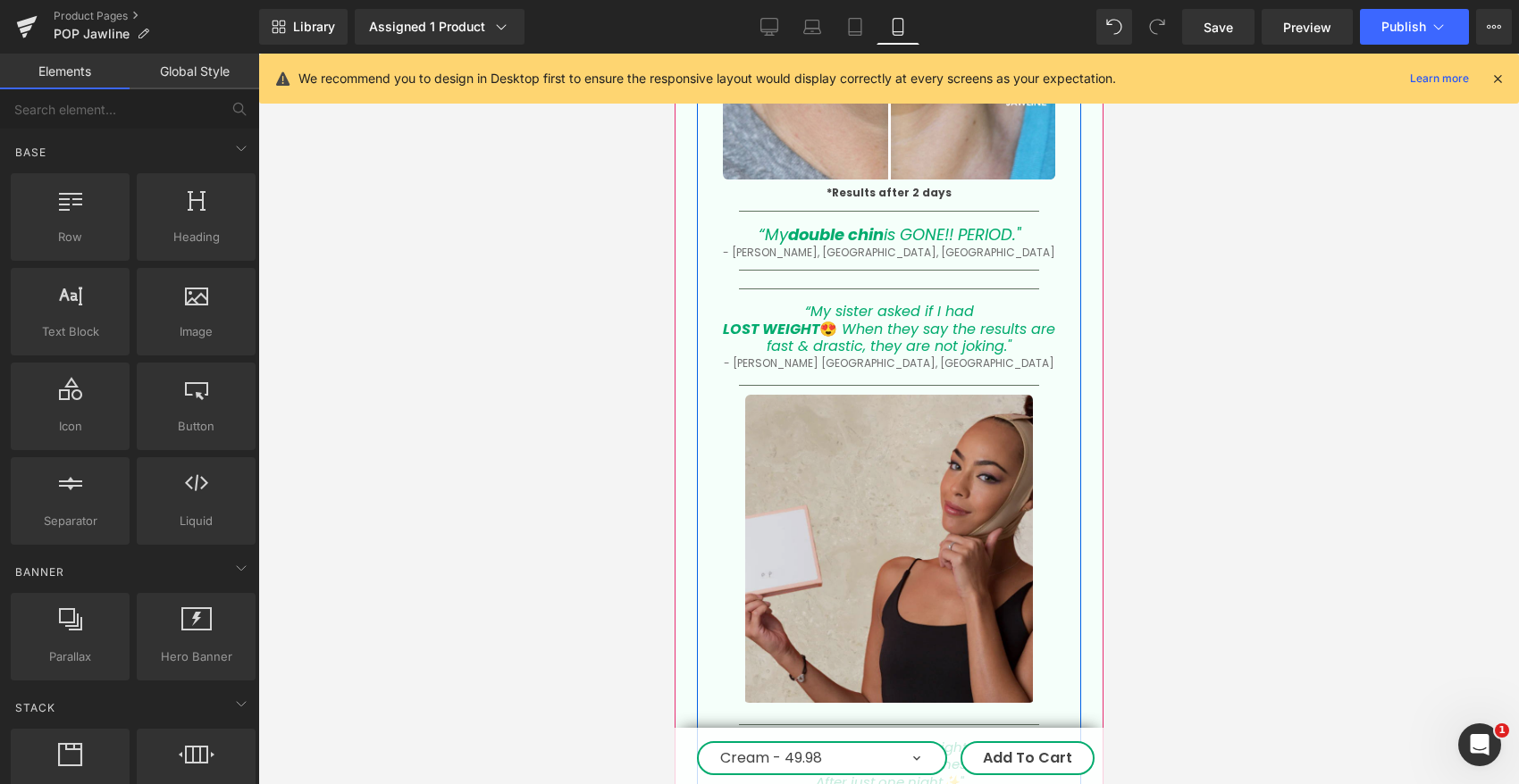
scroll to position [4069, 0]
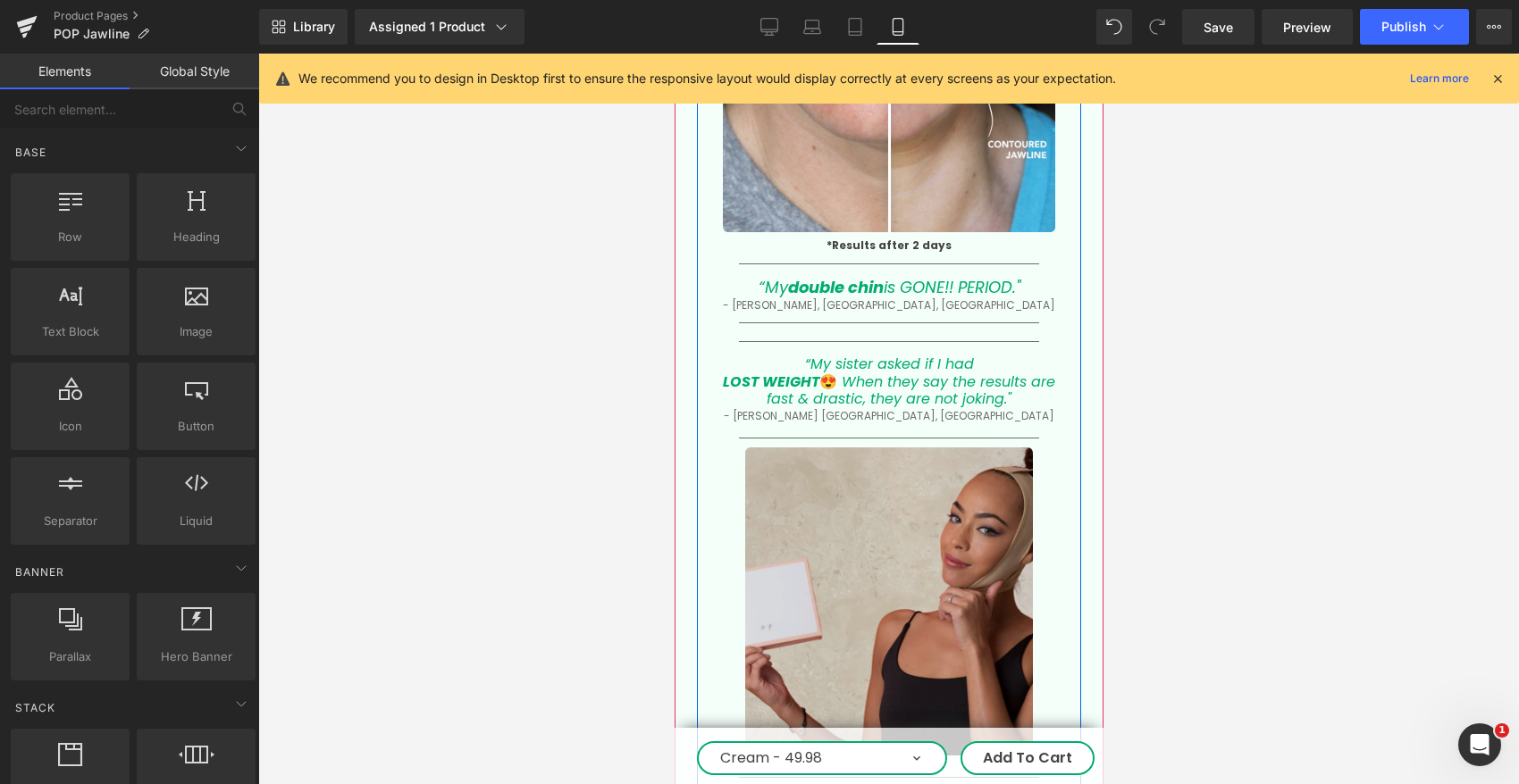
click at [881, 499] on img at bounding box center [887, 603] width 288 height 312
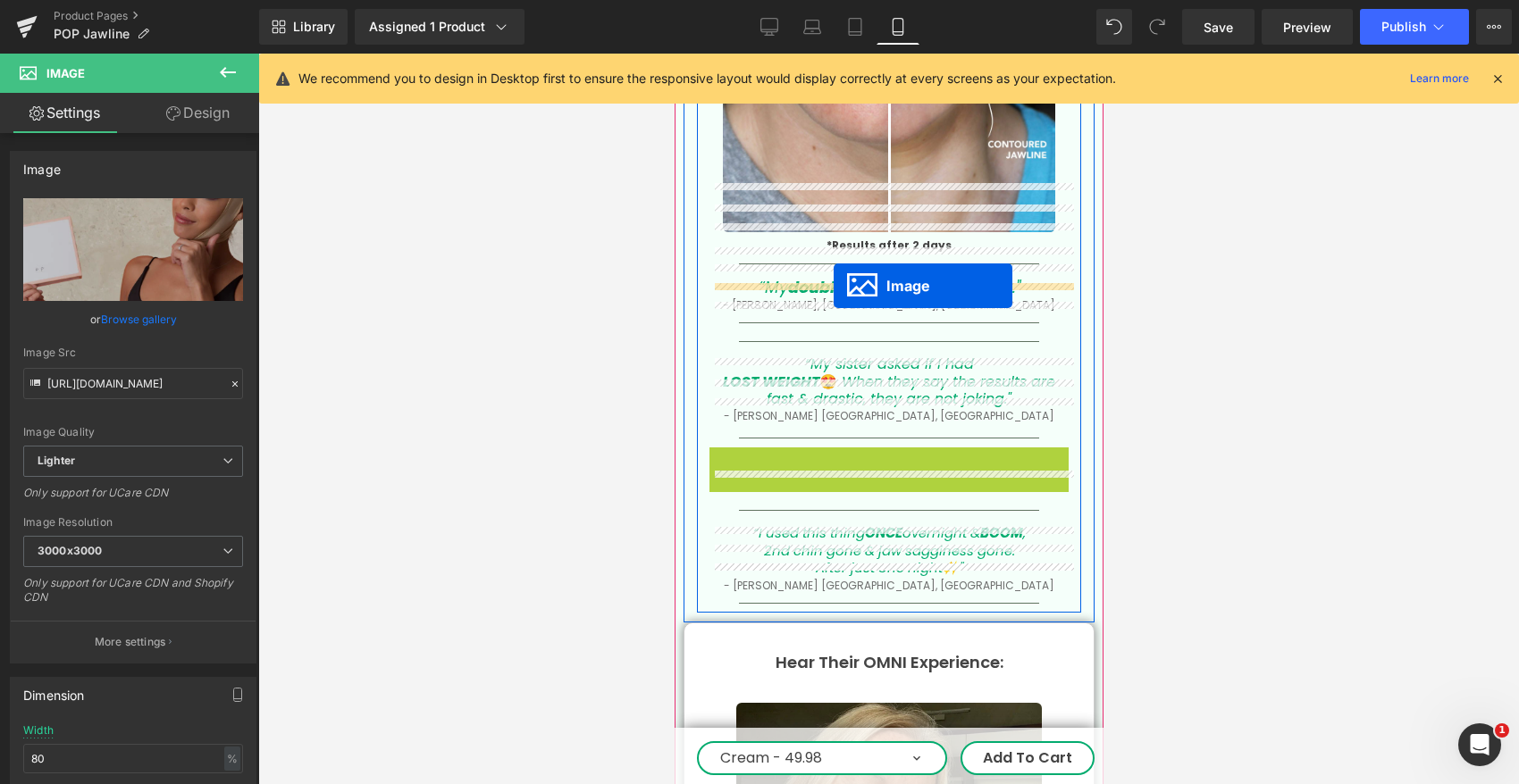
drag, startPoint x: 858, startPoint y: 553, endPoint x: 832, endPoint y: 286, distance: 268.3
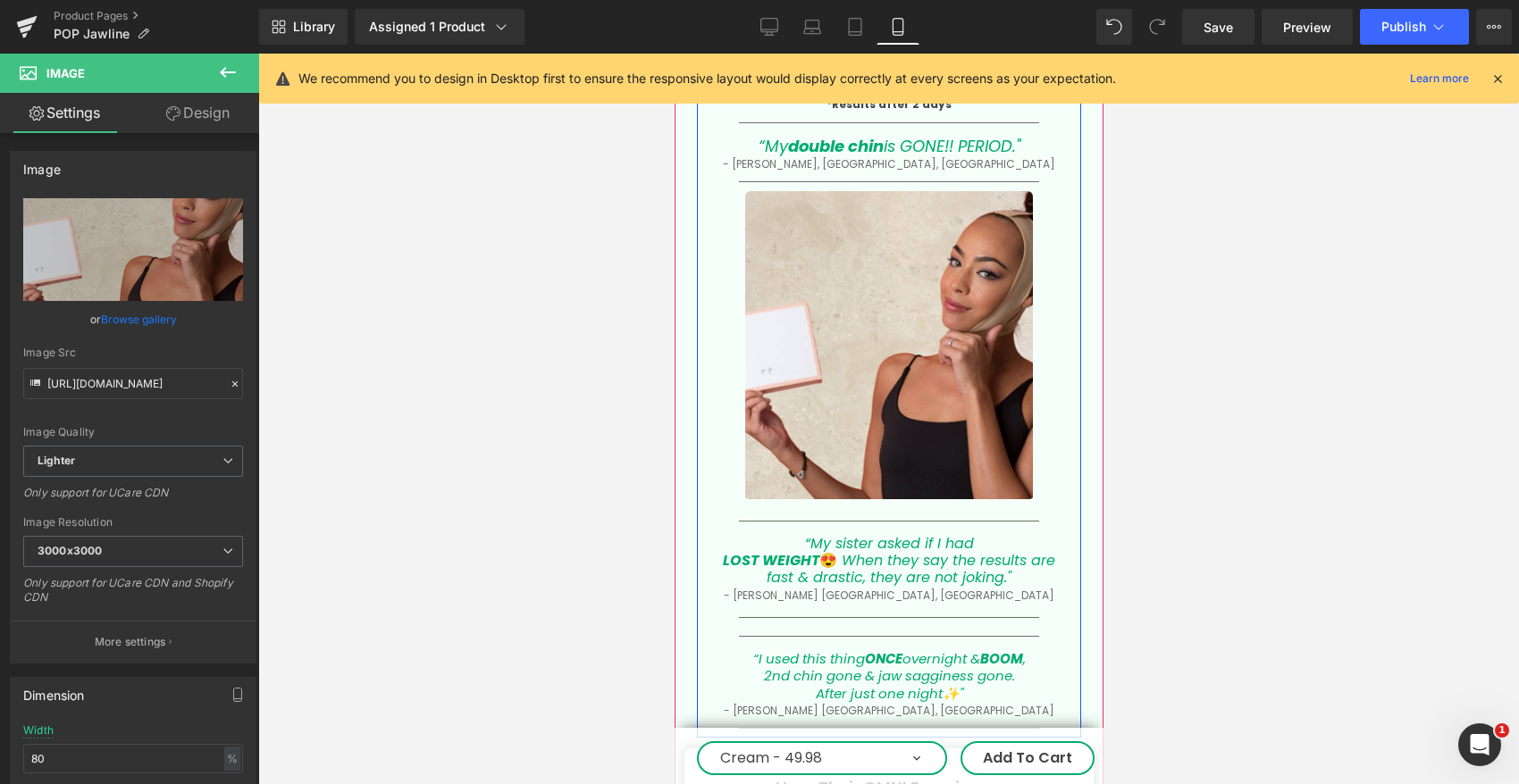
scroll to position [4223, 0]
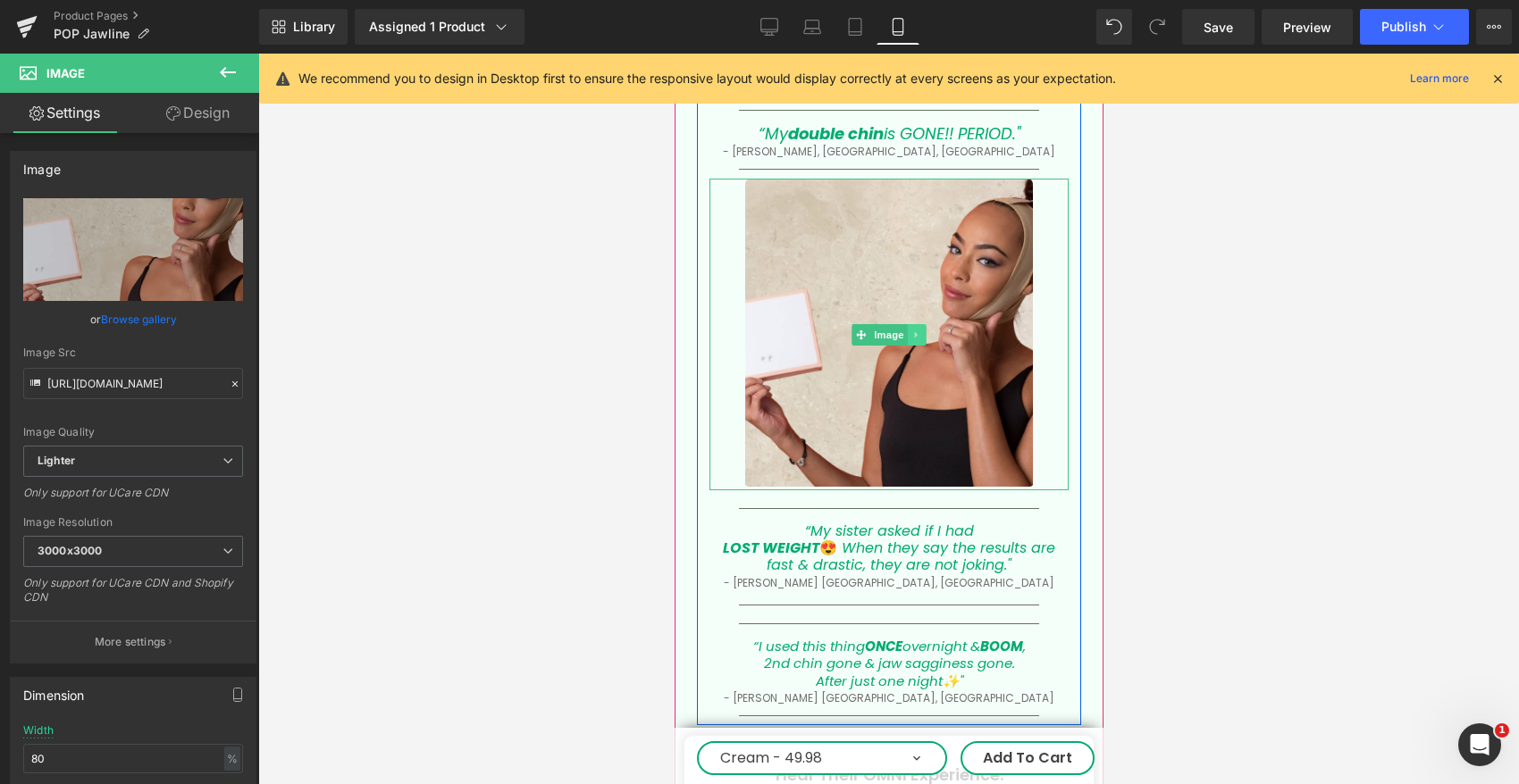
click at [916, 330] on icon at bounding box center [917, 335] width 10 height 11
click at [909, 330] on icon at bounding box center [907, 335] width 10 height 11
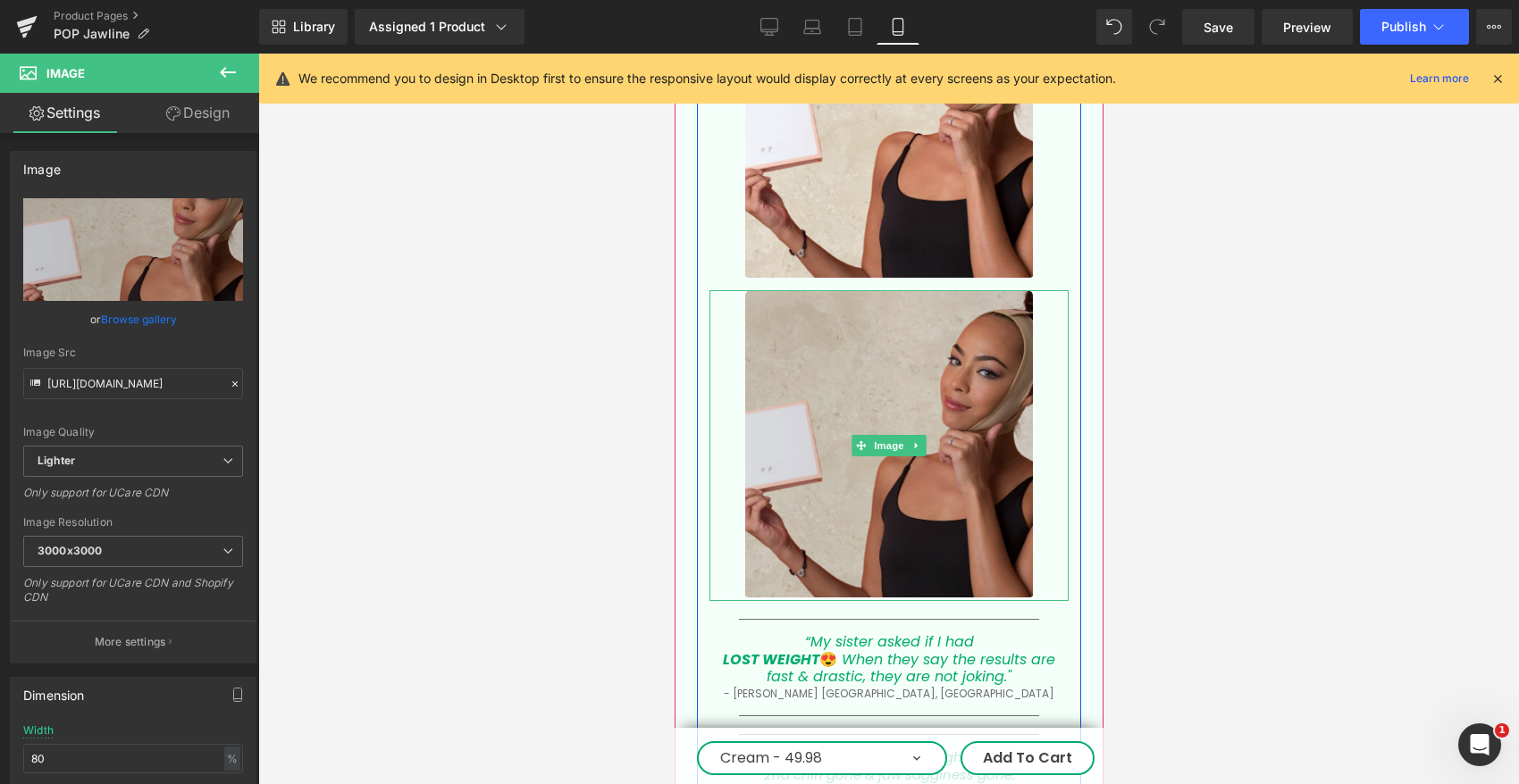
scroll to position [4651, 0]
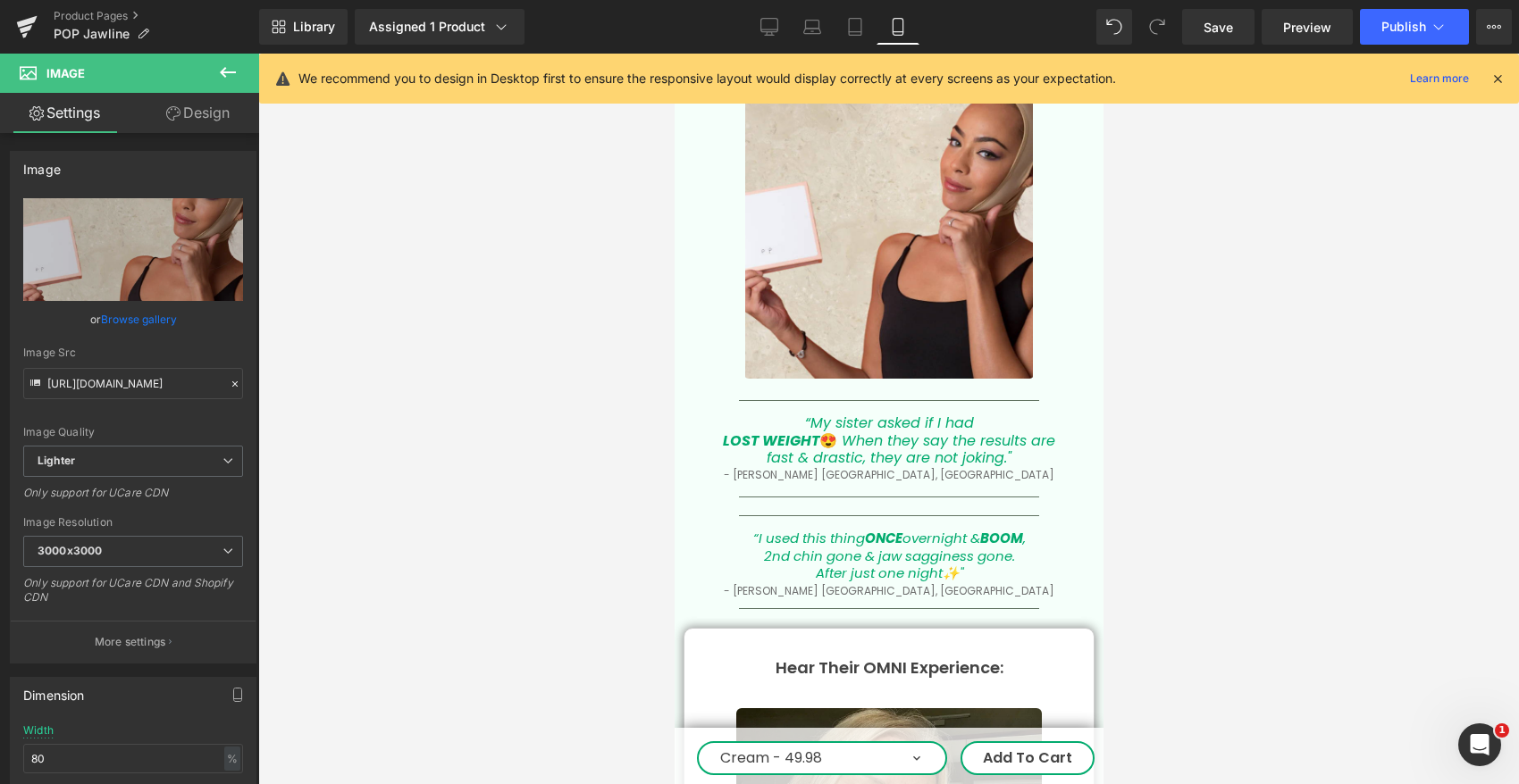
click at [585, 258] on div at bounding box center [888, 419] width 1260 height 731
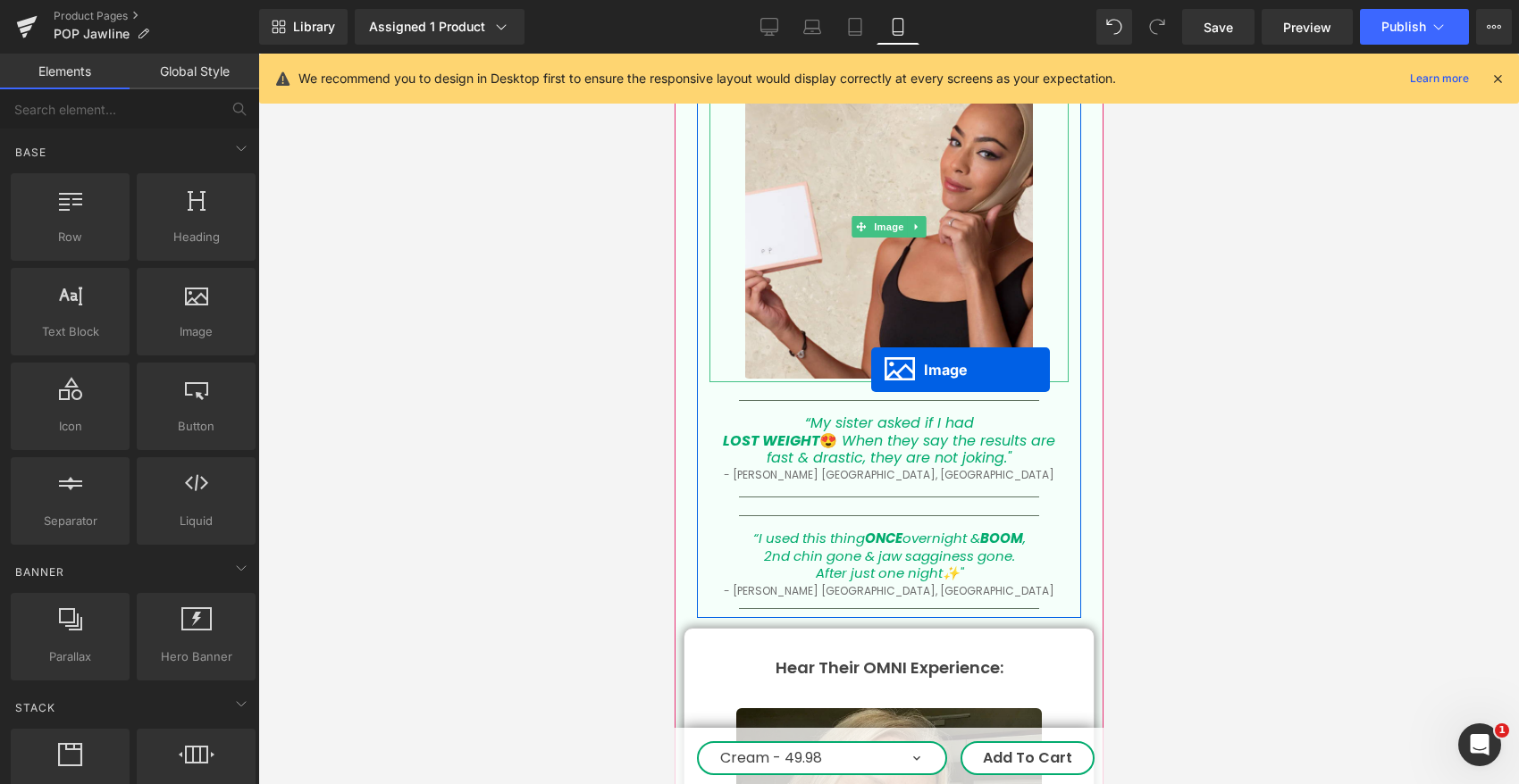
scroll to position [4385, 0]
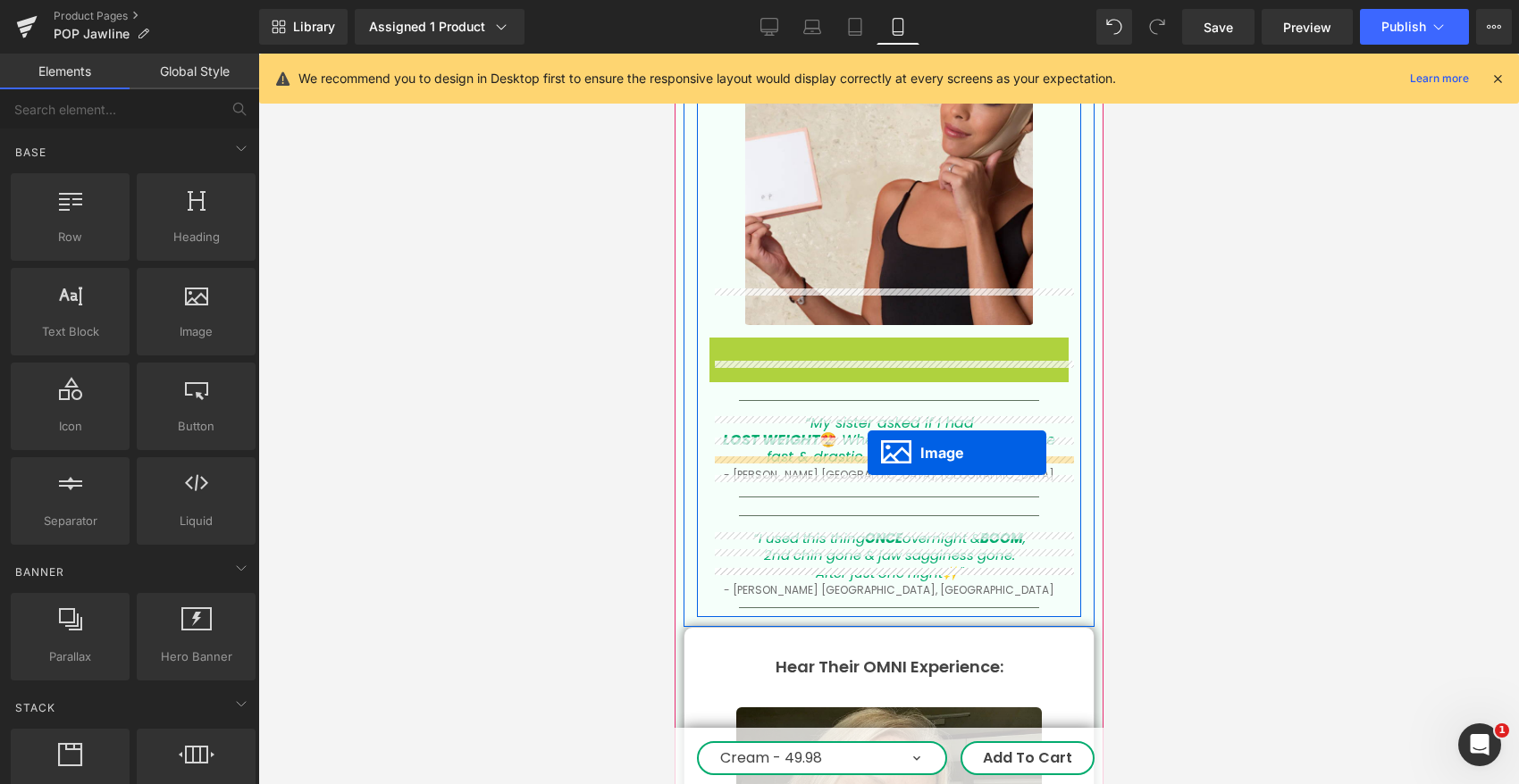
drag, startPoint x: 859, startPoint y: 173, endPoint x: 866, endPoint y: 453, distance: 280.1
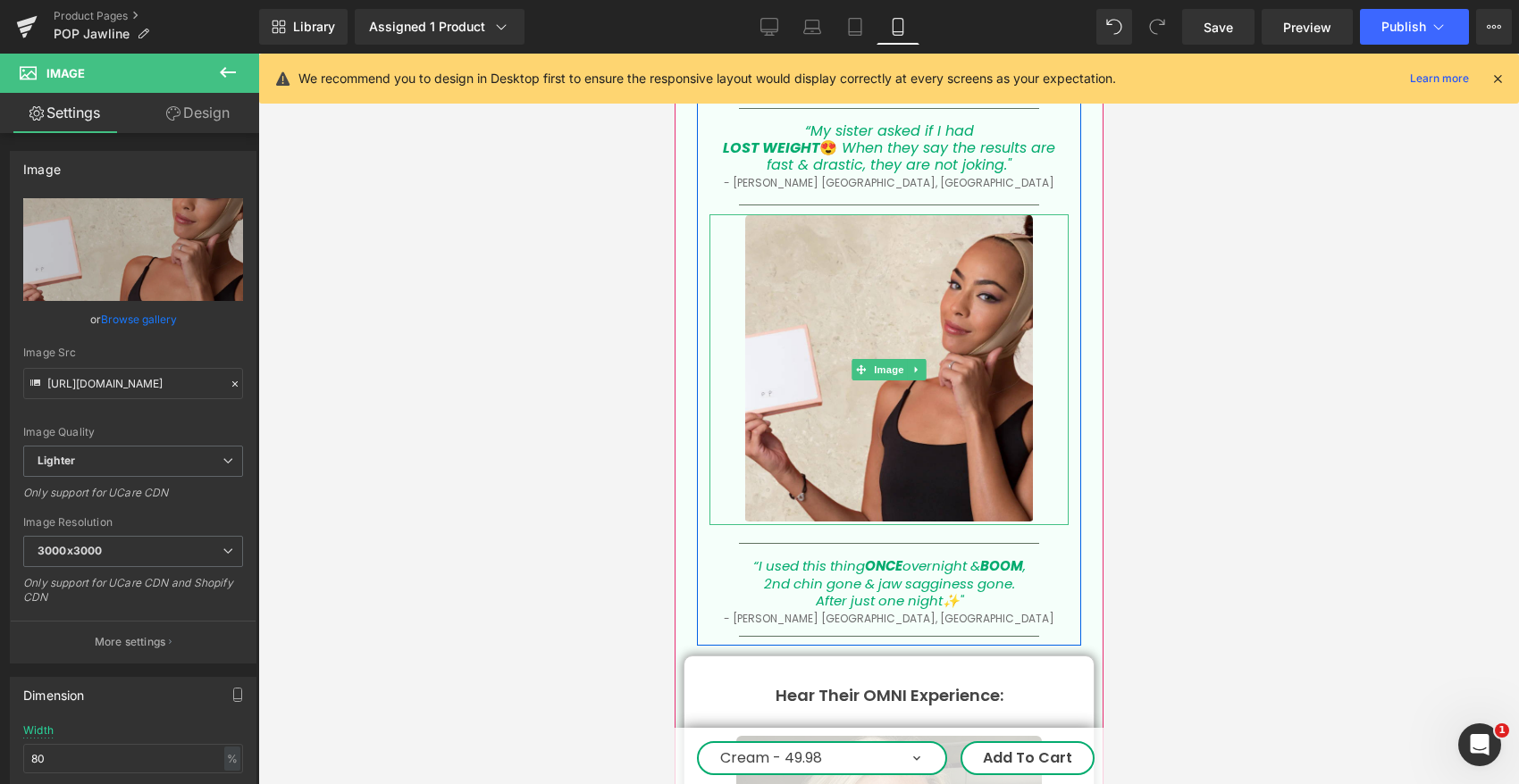
scroll to position [4628, 0]
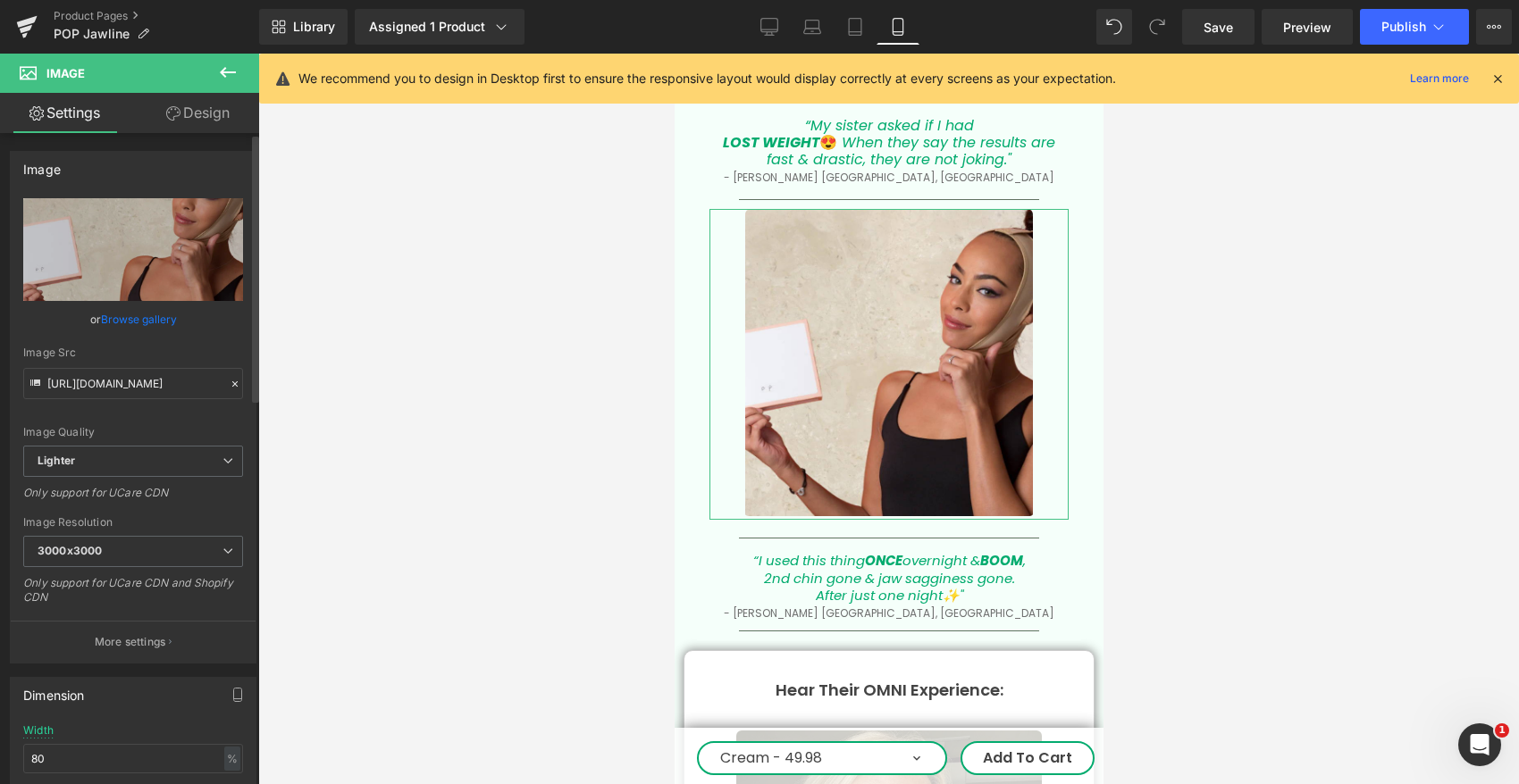
click at [137, 326] on link "Browse gallery" at bounding box center [138, 320] width 76 height 31
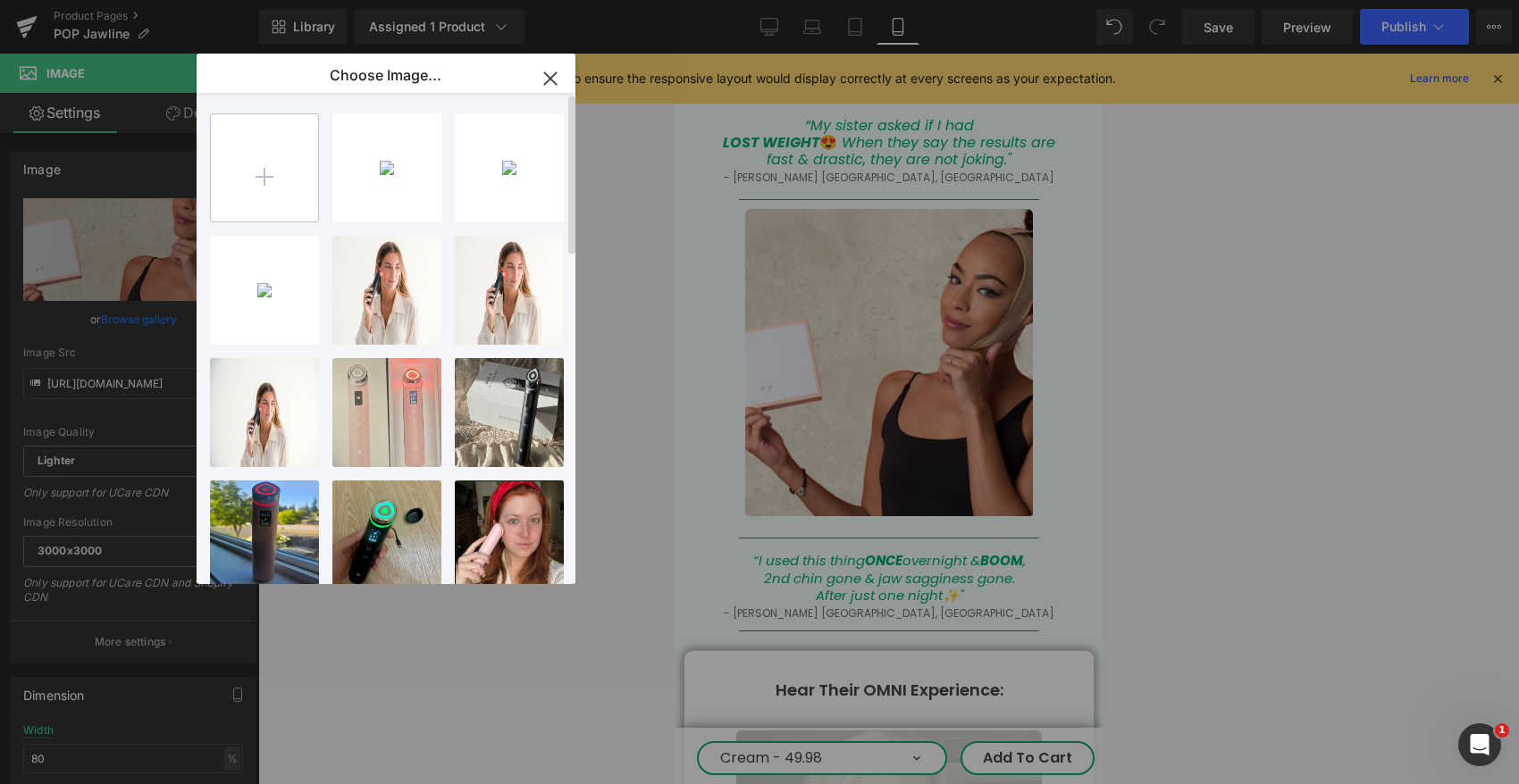
click at [274, 183] on input "file" at bounding box center [264, 168] width 107 height 107
type input "C:\fakepath\photo_5_safiya.jpg"
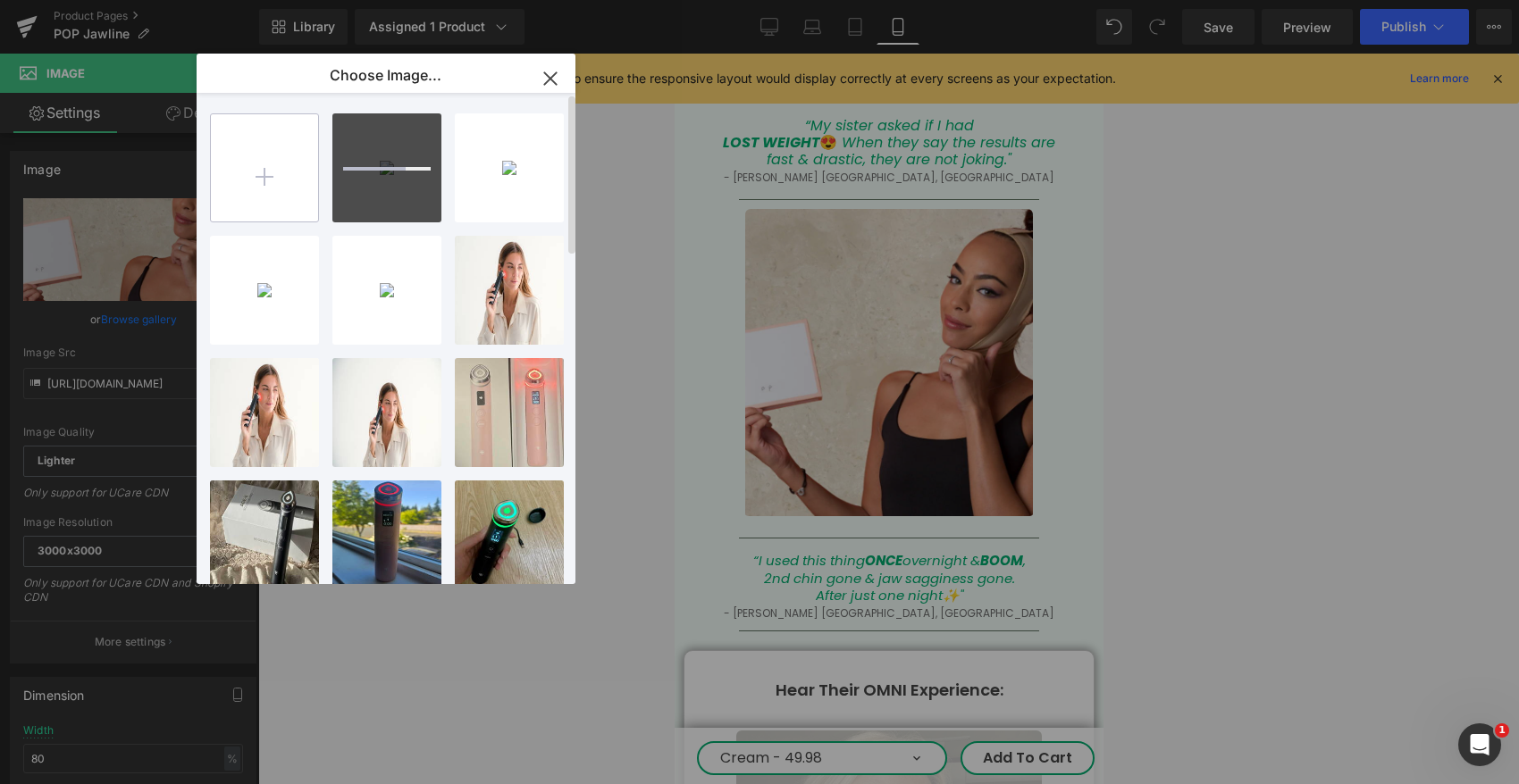
click at [275, 170] on input "file" at bounding box center [264, 168] width 107 height 107
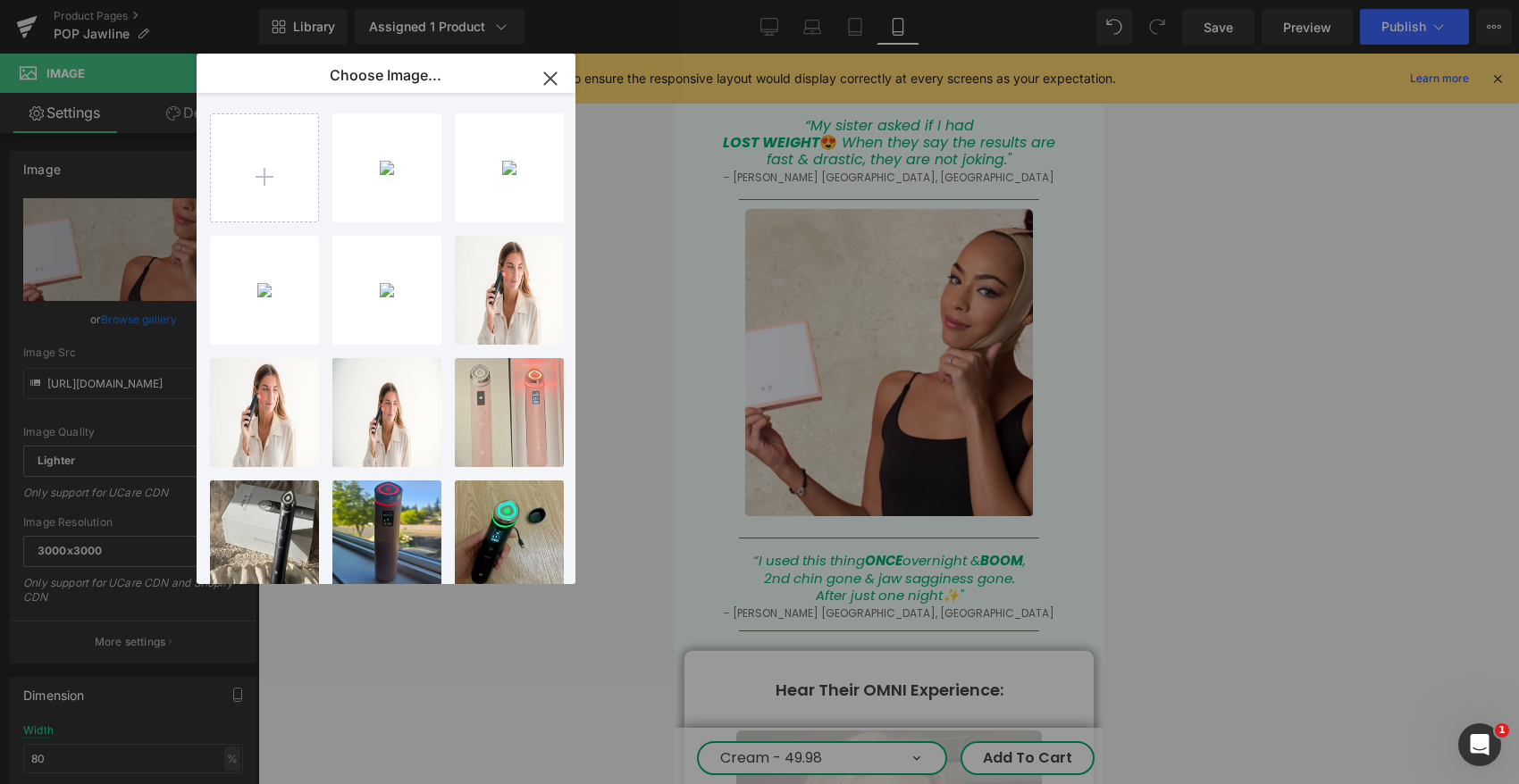
click at [551, 76] on icon "button" at bounding box center [550, 78] width 12 height 12
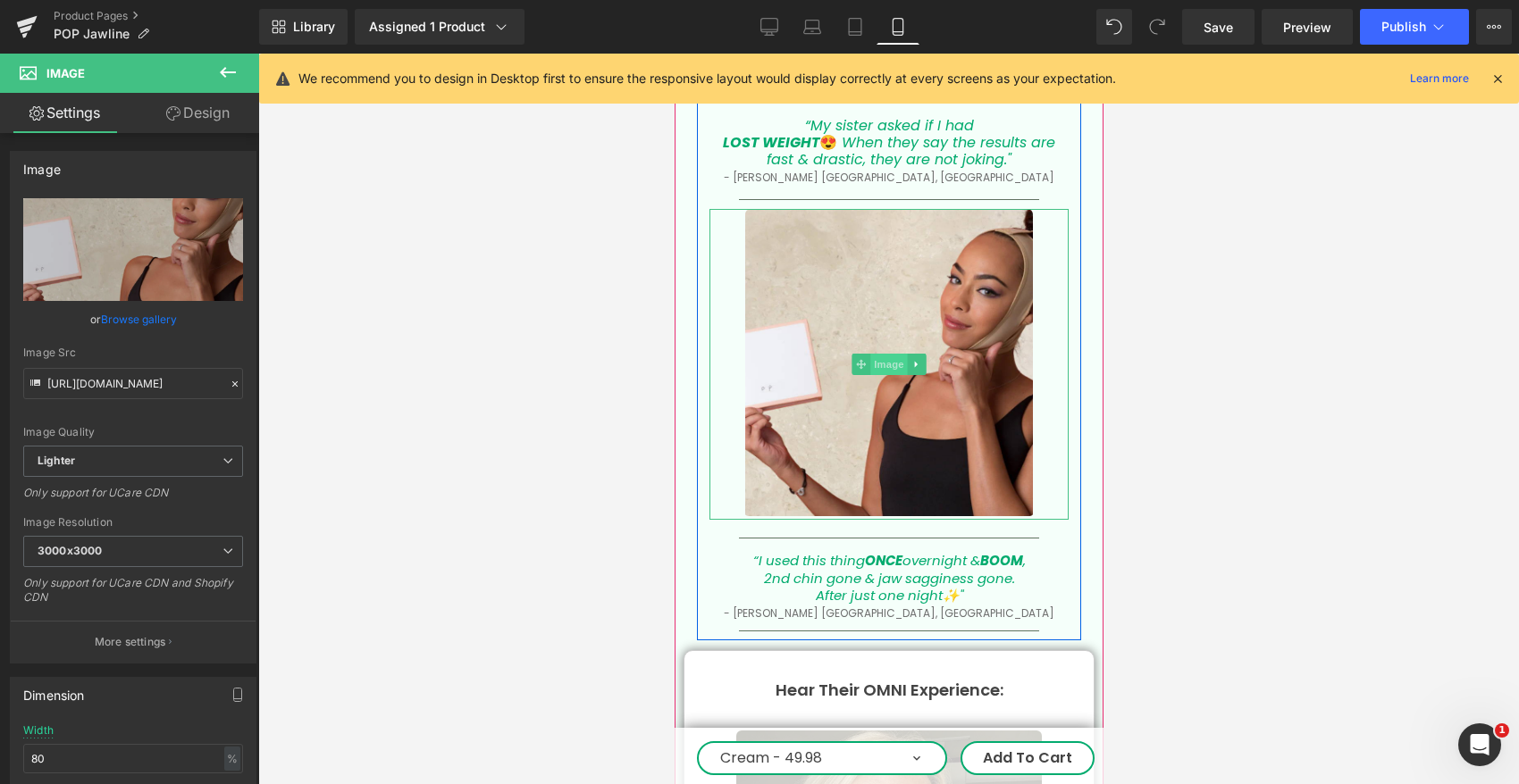
click at [890, 353] on span "Image" at bounding box center [888, 364] width 37 height 22
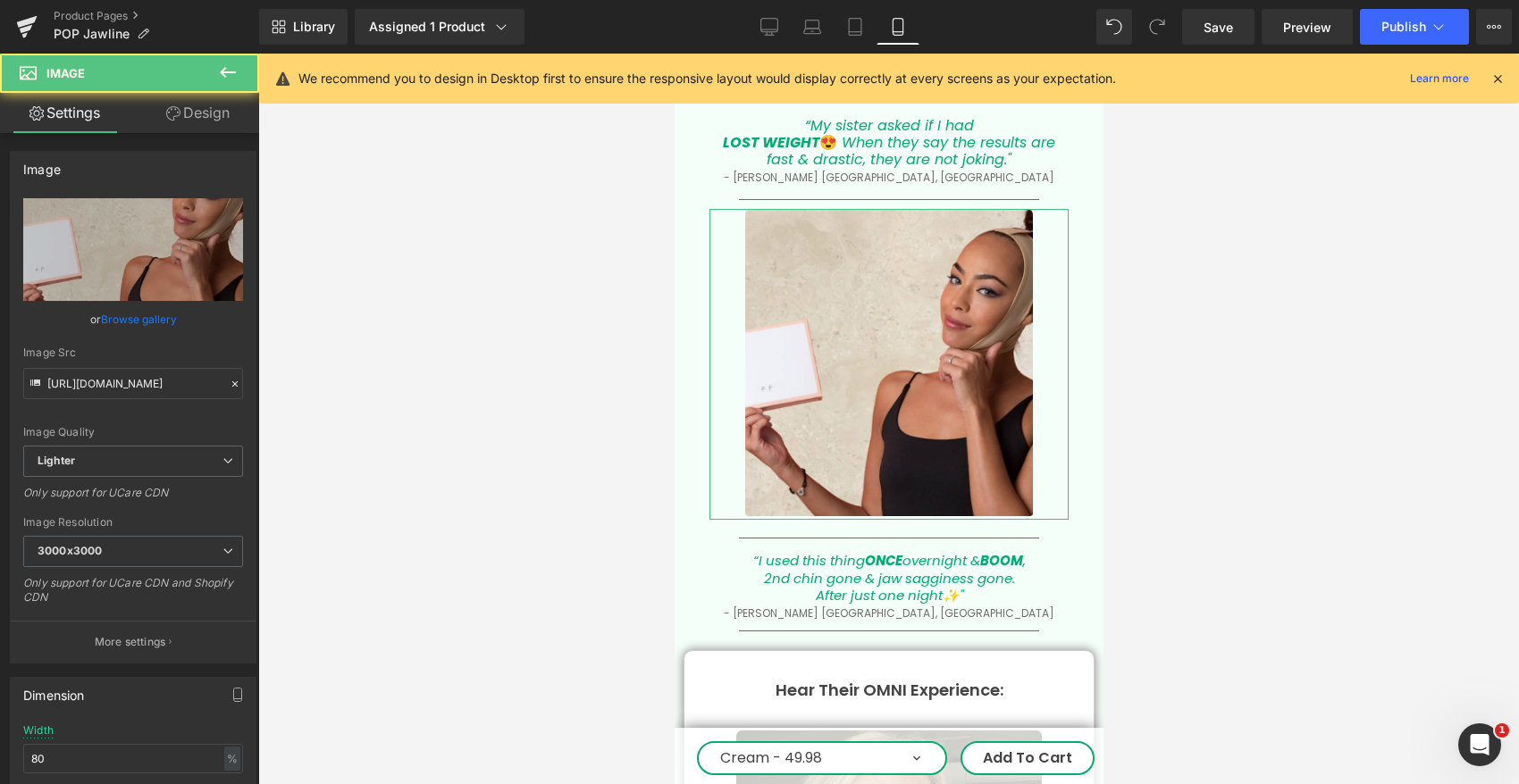
click at [155, 314] on link "Browse gallery" at bounding box center [138, 320] width 76 height 31
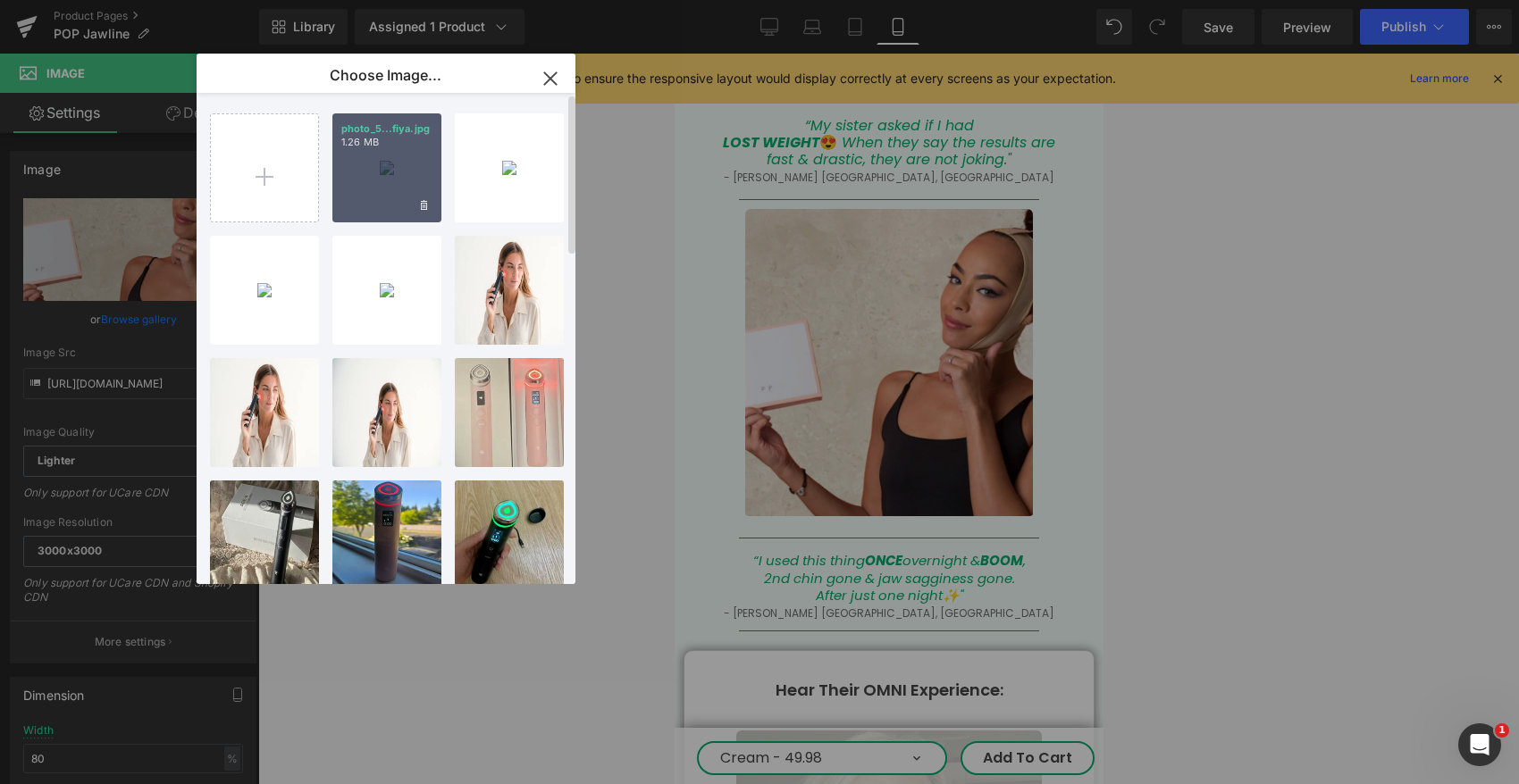
click at [393, 174] on div "photo_5...fiya.jpg 1.26 MB" at bounding box center [387, 168] width 109 height 109
type input "[URL][DOMAIN_NAME]"
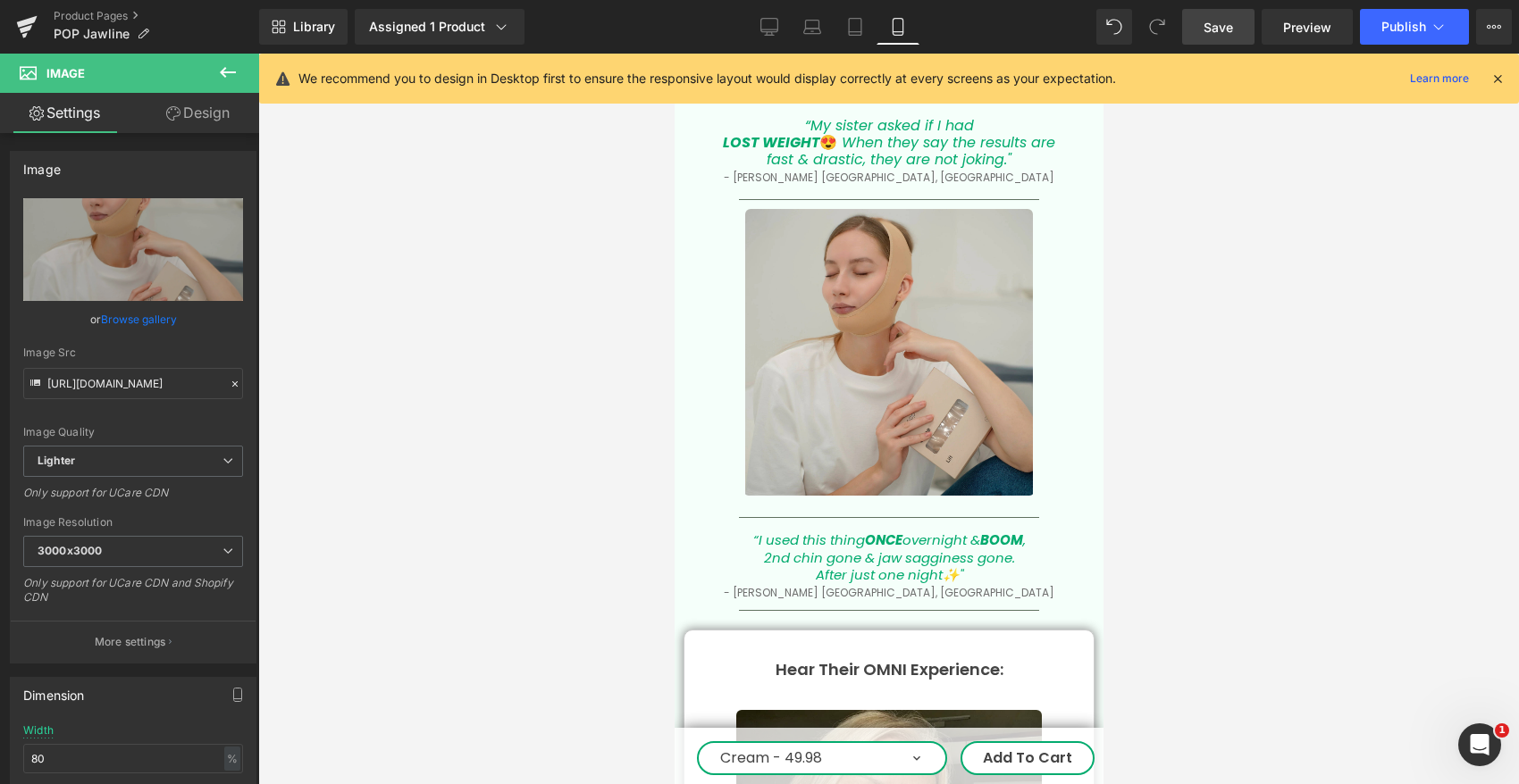
click at [1227, 32] on span "Save" at bounding box center [1218, 26] width 29 height 19
